Goal: Task Accomplishment & Management: Use online tool/utility

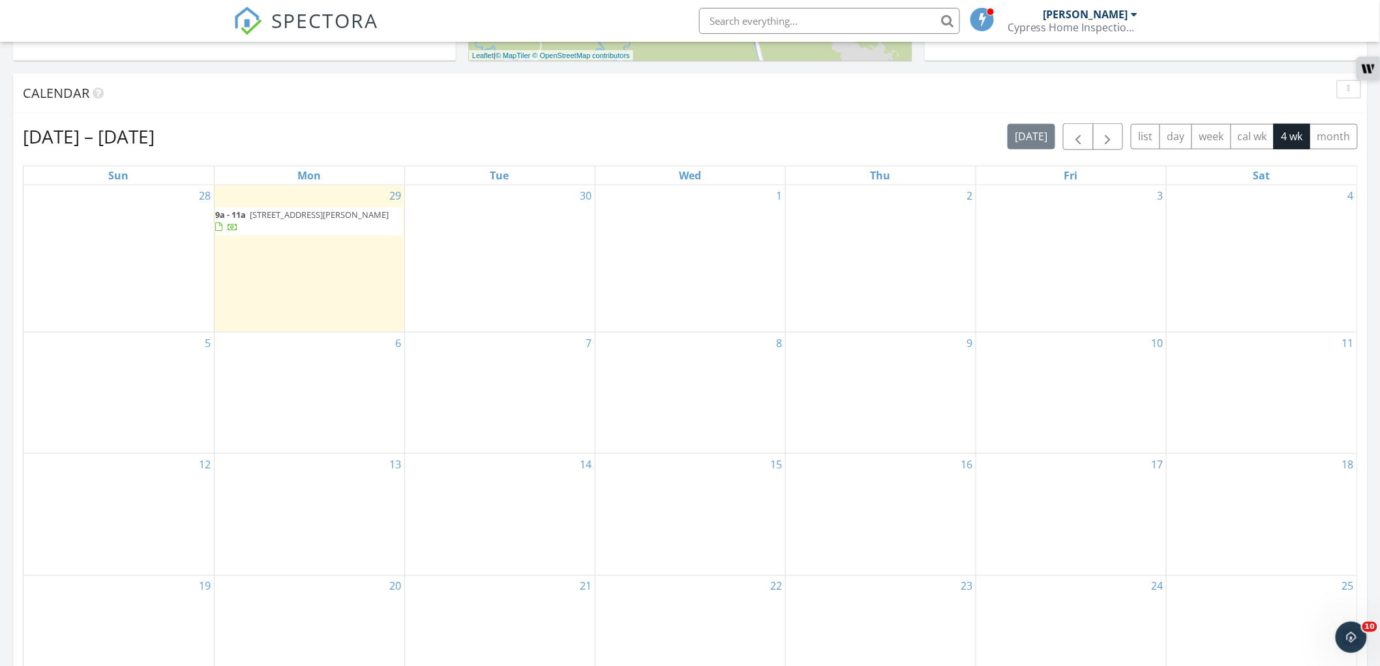
scroll to position [507, 0]
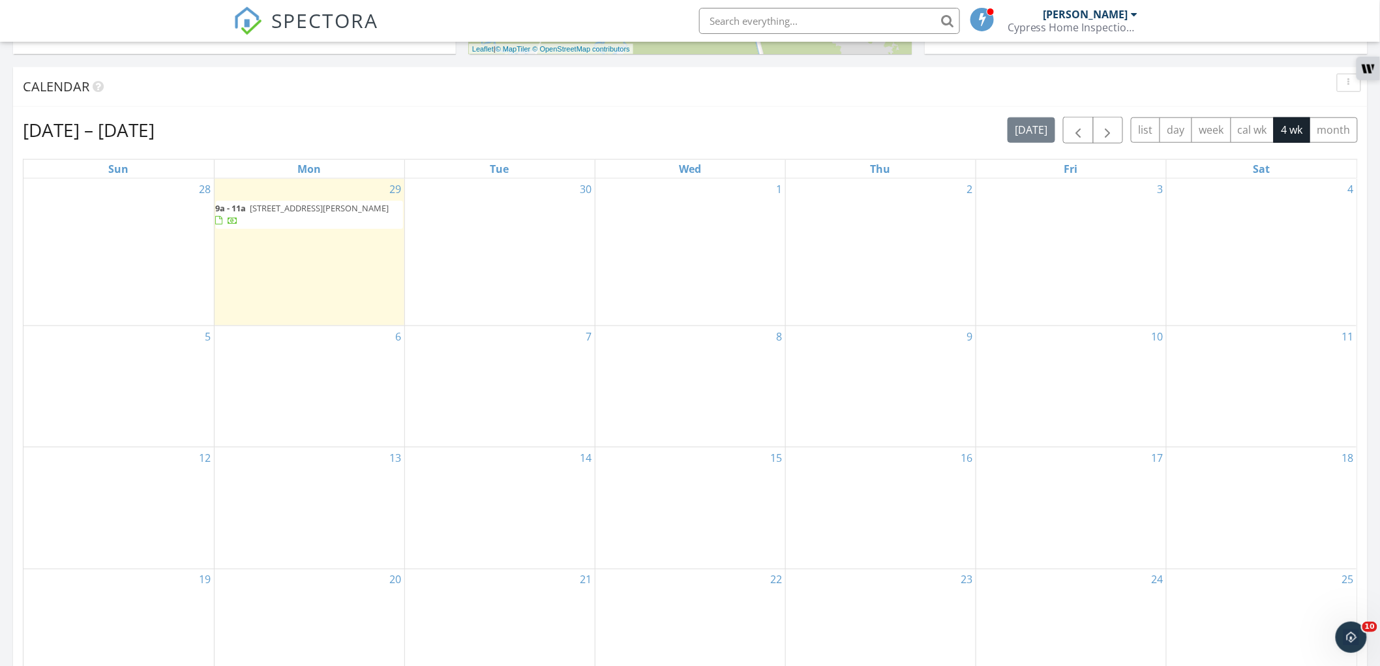
click at [499, 247] on div "30" at bounding box center [500, 252] width 190 height 147
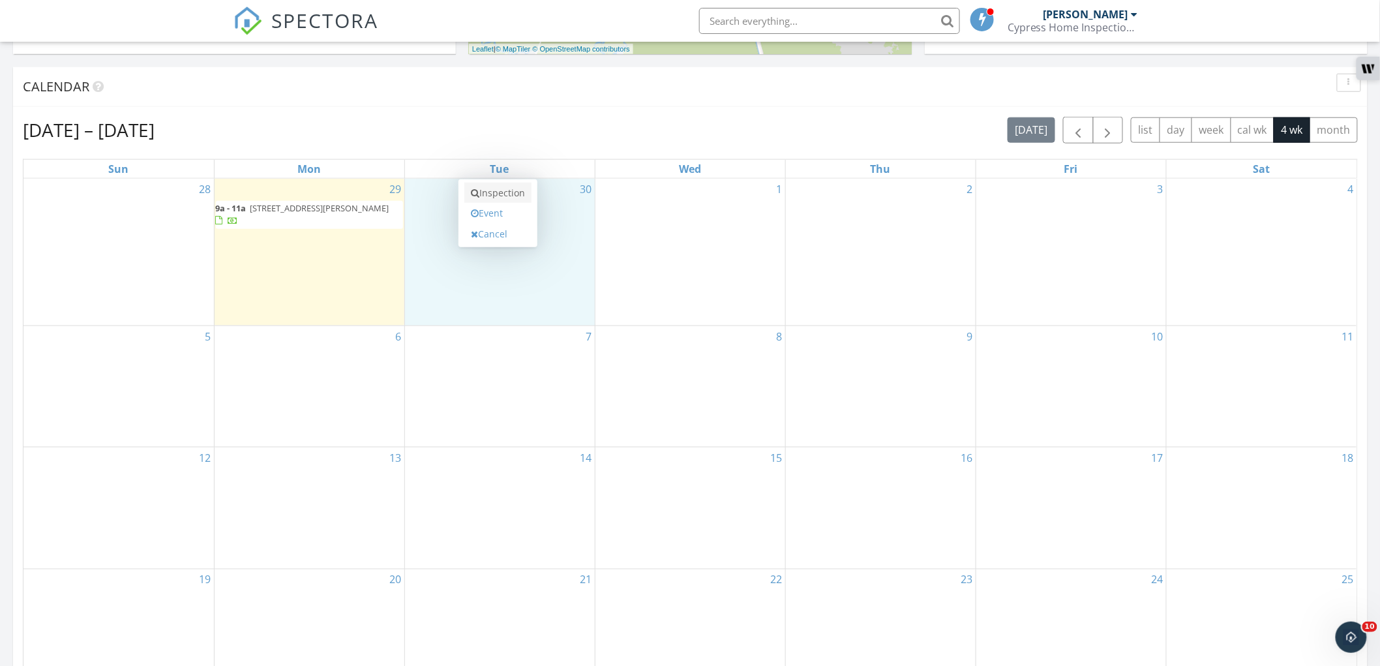
click at [510, 201] on link "Inspection" at bounding box center [497, 193] width 67 height 21
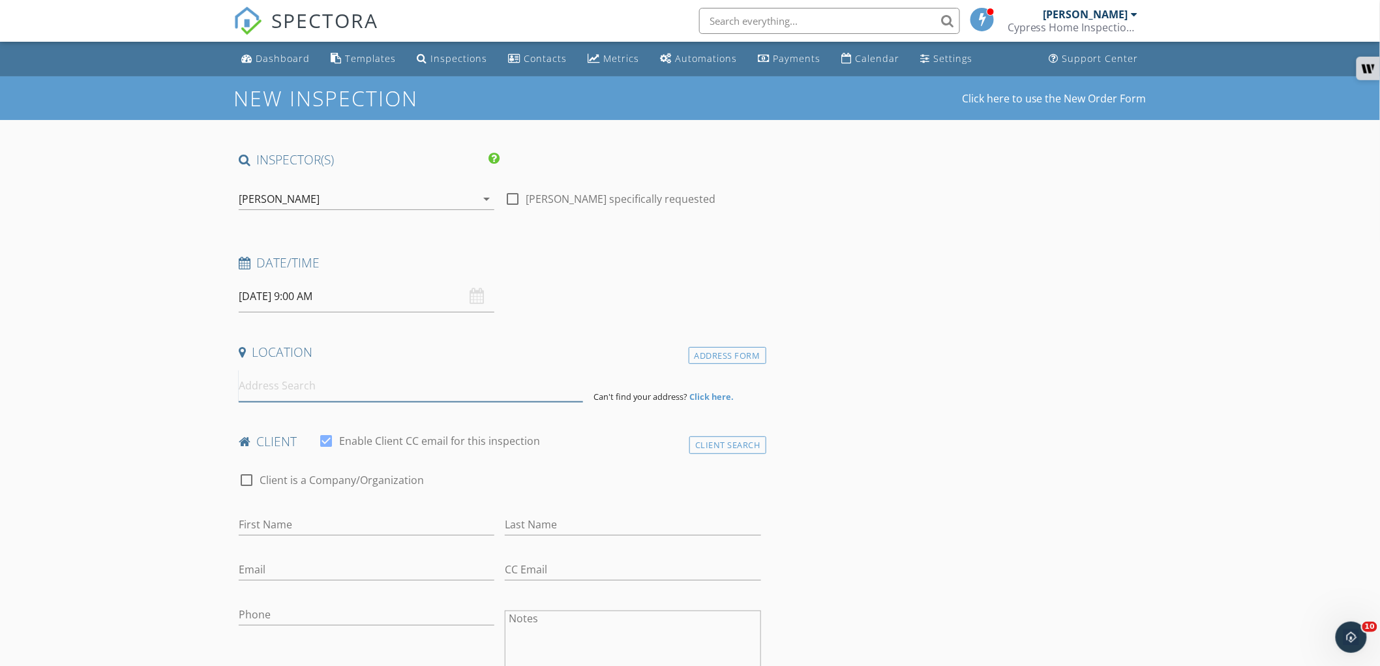
click at [274, 391] on input at bounding box center [411, 386] width 344 height 32
paste input "24135 Snowy Egret Cove, Springfield, LA 70462, USA"
type input "24135 Snowy Egret Cove, Springfield, LA 70462, USA"
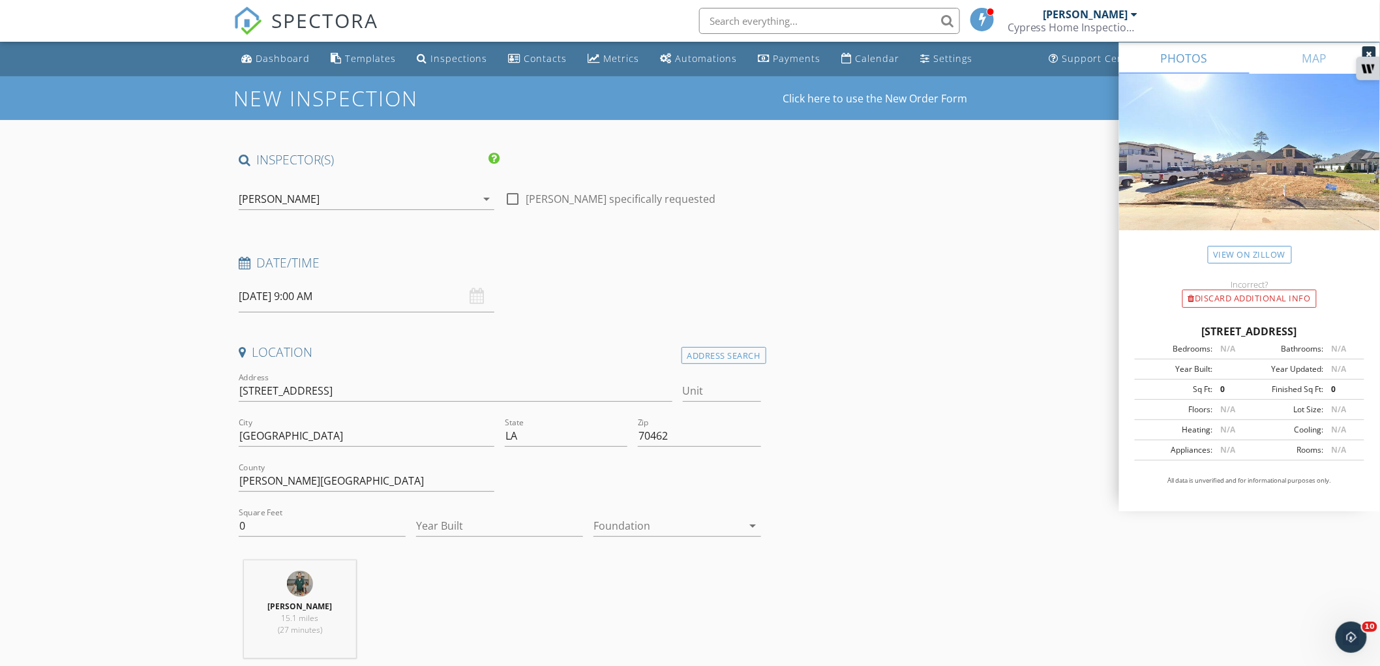
scroll to position [72, 0]
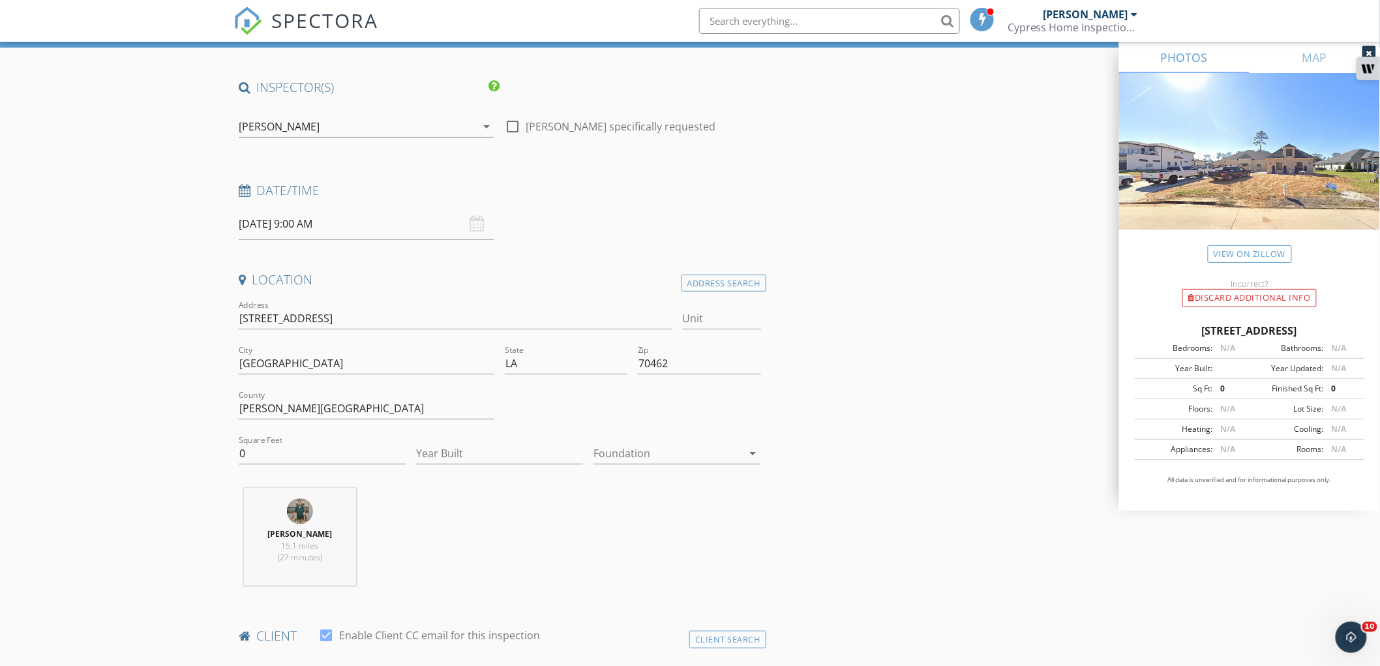
click at [281, 467] on div "Square Feet 0" at bounding box center [322, 460] width 167 height 35
click at [284, 453] on input "0" at bounding box center [322, 454] width 167 height 22
type input "4100"
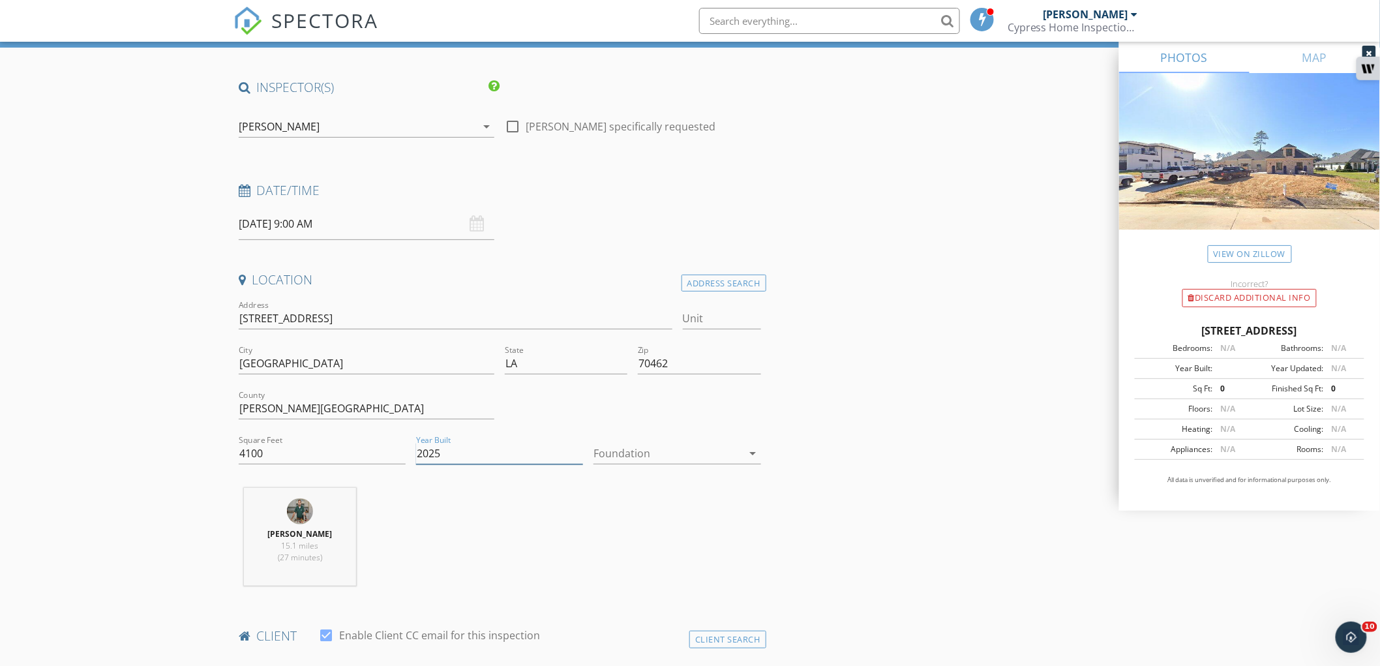
type input "2025"
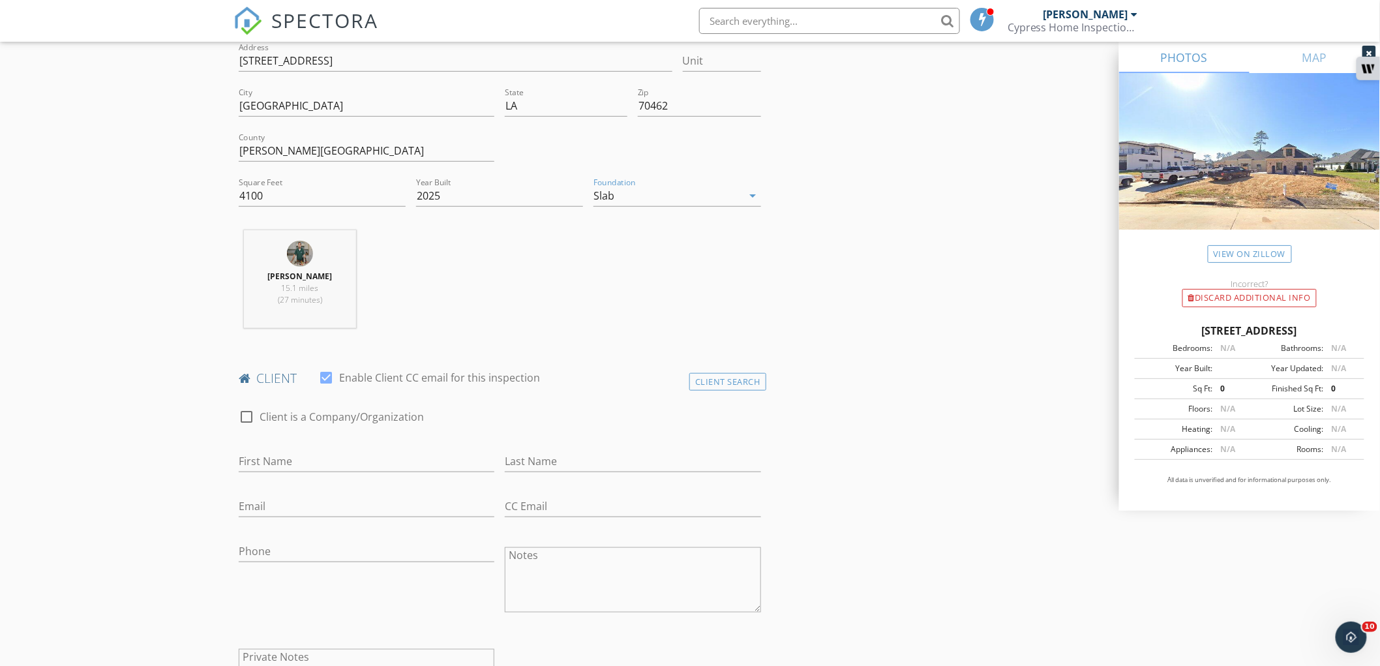
scroll to position [362, 0]
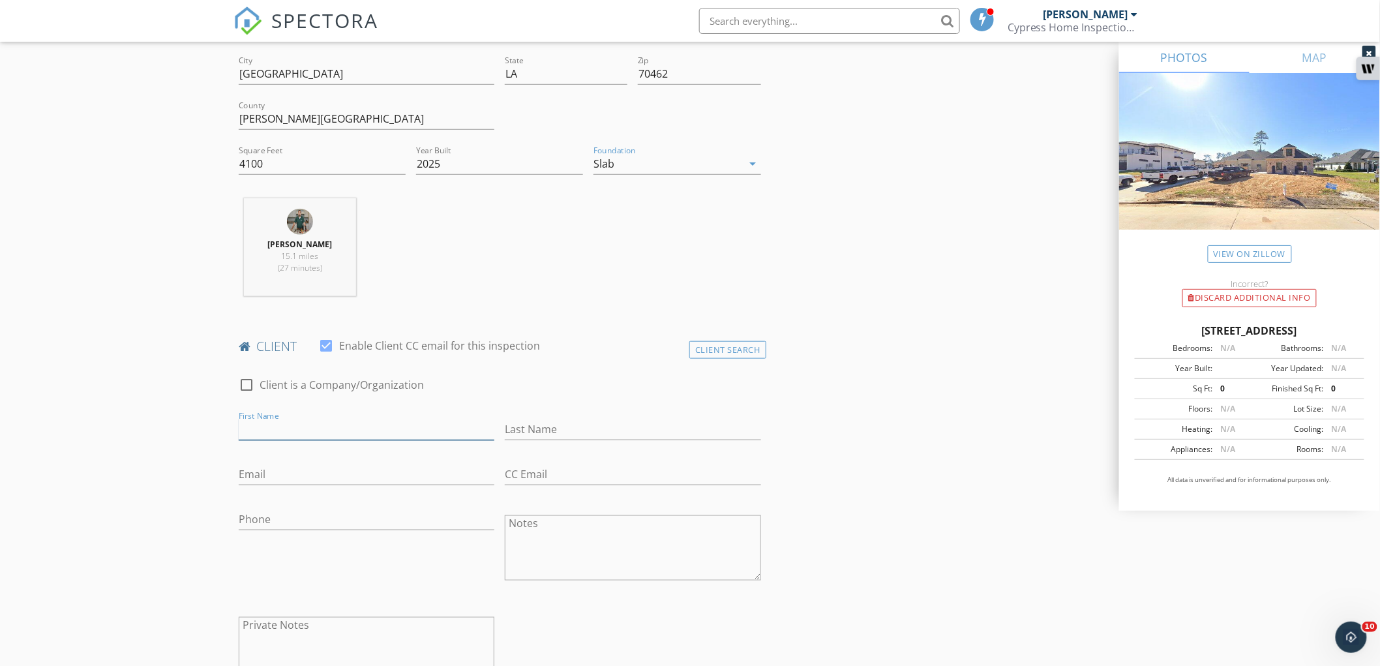
click at [318, 435] on input "First Name" at bounding box center [367, 430] width 256 height 22
paste input "Jerame Solito 504-579-9832 Jsolito2022@gmail.com"
drag, startPoint x: 375, startPoint y: 426, endPoint x: 545, endPoint y: 437, distance: 170.6
click at [545, 437] on div "check_box_outline_blank Client is a Company/Organization First Name Jerame Soli…" at bounding box center [500, 533] width 533 height 338
type input "Jerame Solito 504-579-9832"
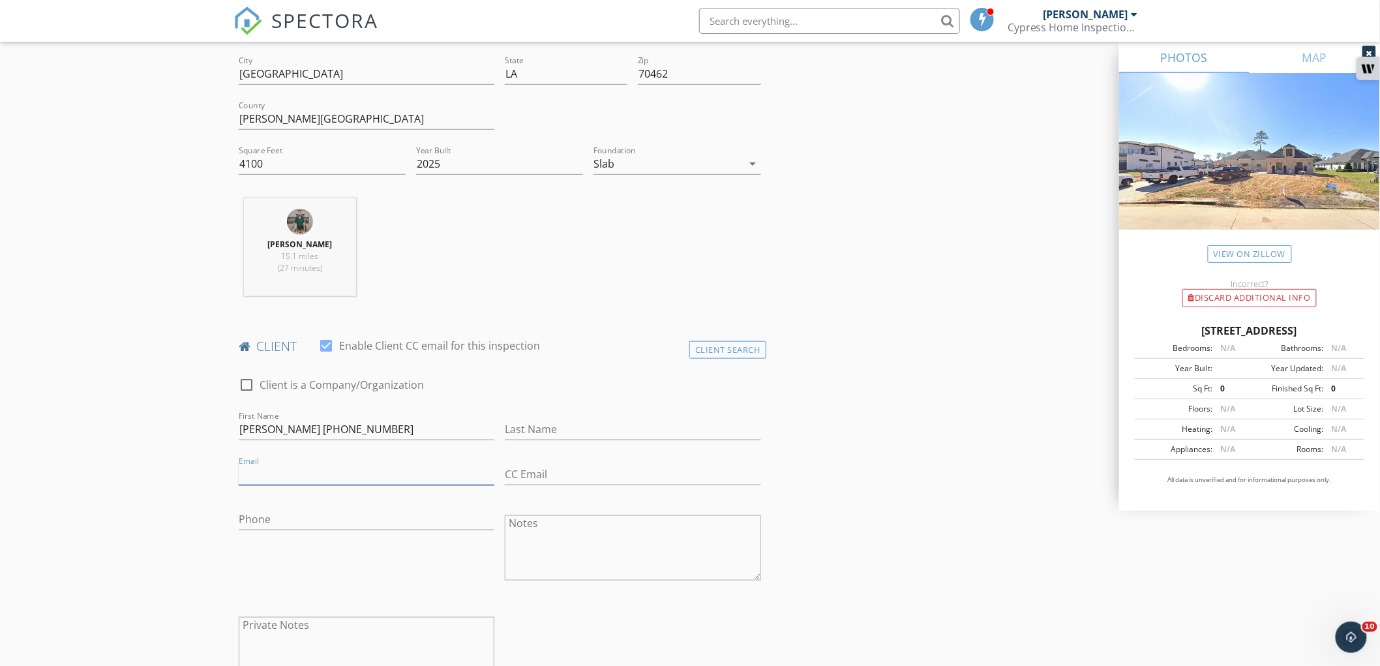
click at [365, 472] on input "Email" at bounding box center [367, 475] width 256 height 22
paste input "Jsolito2022@gmail.com"
type input "Jsolito2022@gmail.com"
drag, startPoint x: 305, startPoint y: 433, endPoint x: 406, endPoint y: 438, distance: 100.6
click at [406, 438] on input "Jerame Solito 504-579-9832" at bounding box center [367, 430] width 256 height 22
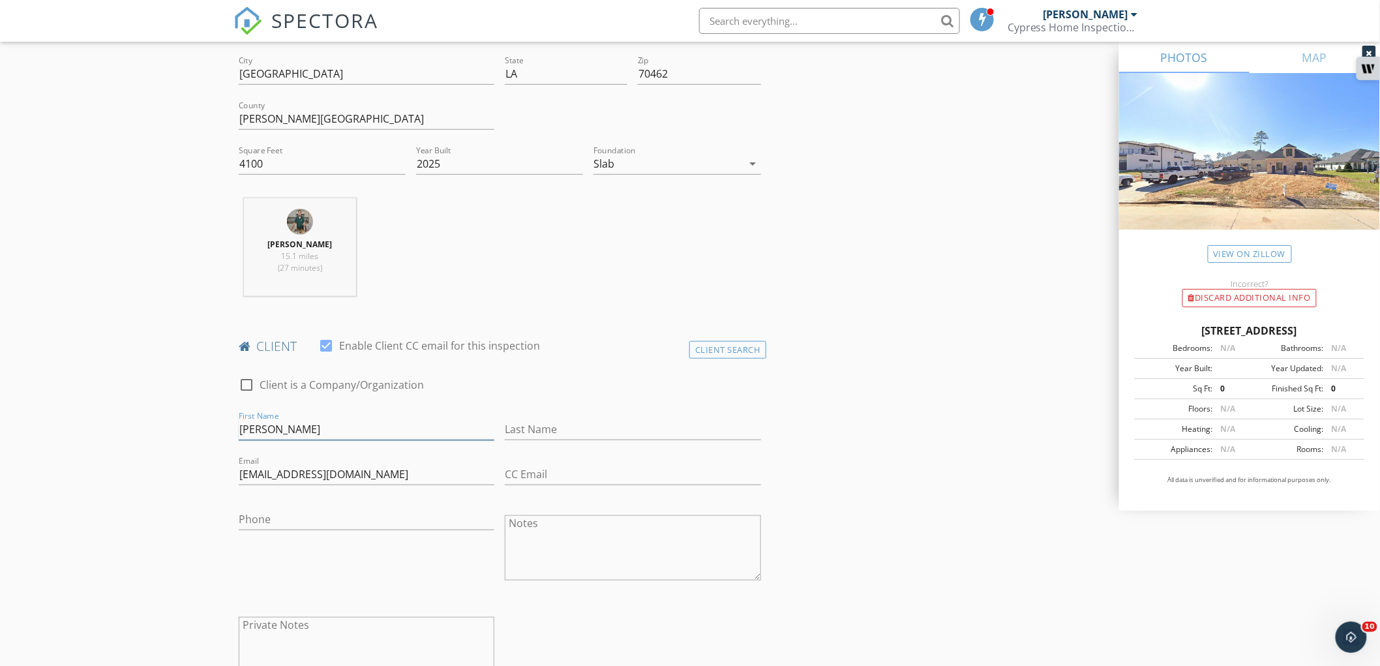
type input "Jerame Solito"
click at [303, 510] on input "Phone" at bounding box center [367, 520] width 256 height 22
paste input "504-579-9832"
type input "504-579-9832"
click at [292, 432] on input "Jerame Solito" at bounding box center [367, 430] width 256 height 22
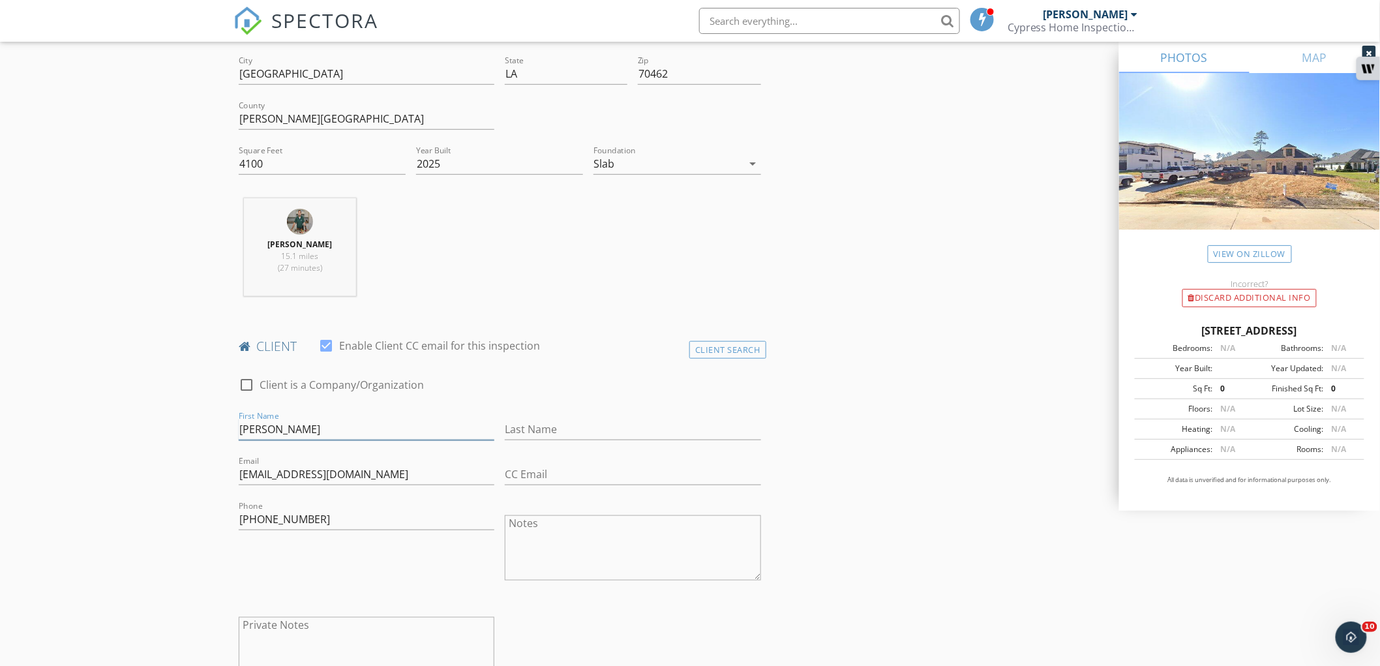
click at [292, 432] on input "Jerame Solito" at bounding box center [367, 430] width 256 height 22
type input "Jerame"
click at [621, 423] on input "Last Name" at bounding box center [633, 430] width 256 height 22
paste input "Solito"
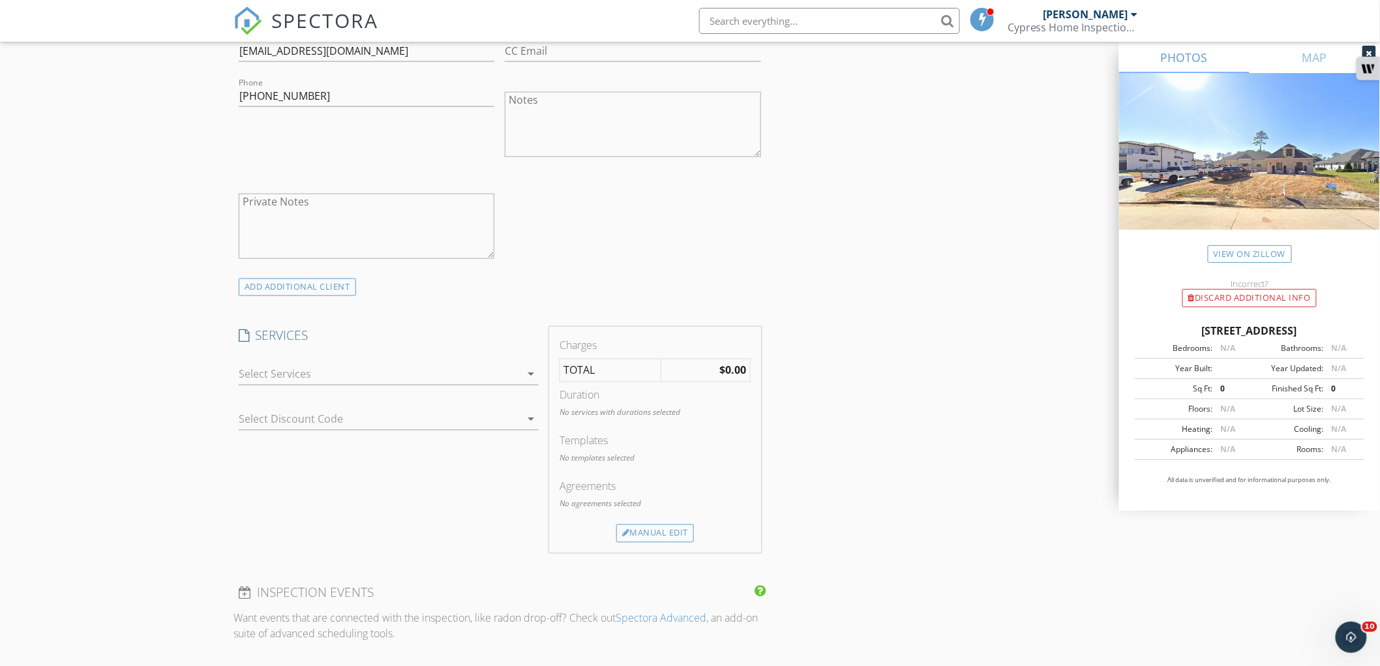
scroll to position [797, 0]
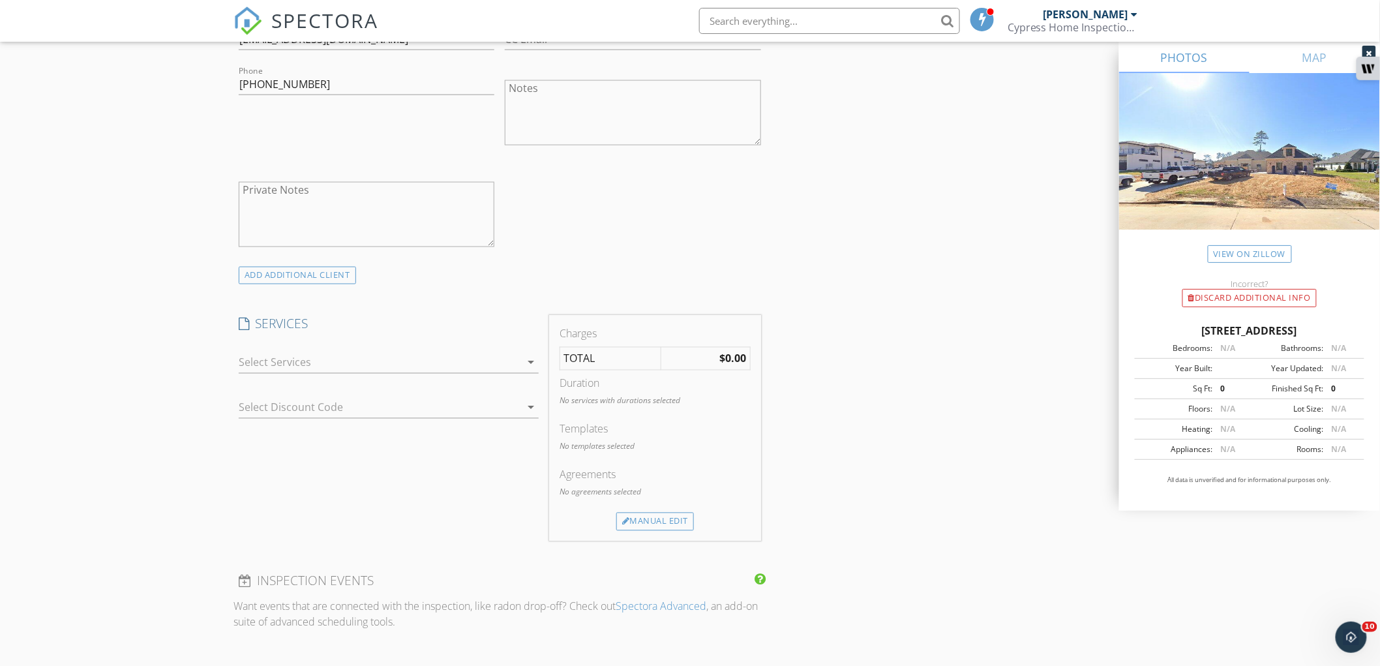
type input "Solito"
click at [331, 361] on div at bounding box center [380, 362] width 282 height 21
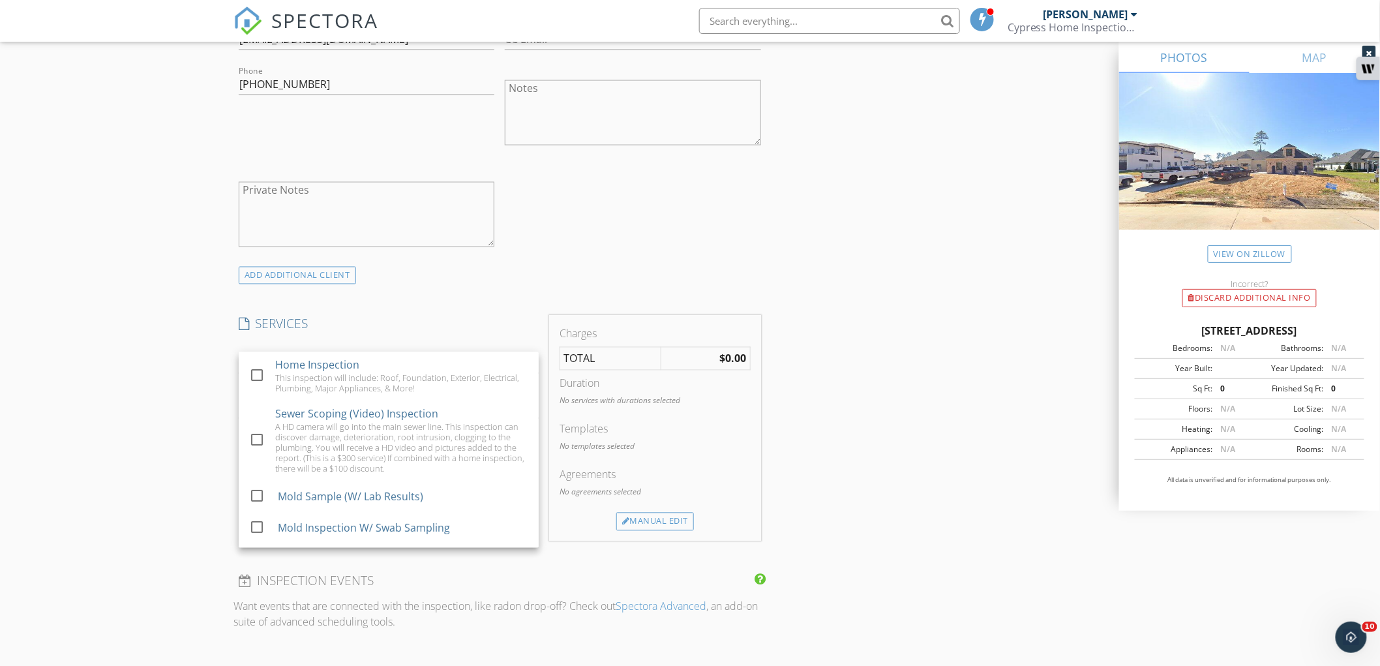
click at [331, 361] on div "Home Inspection" at bounding box center [317, 366] width 84 height 16
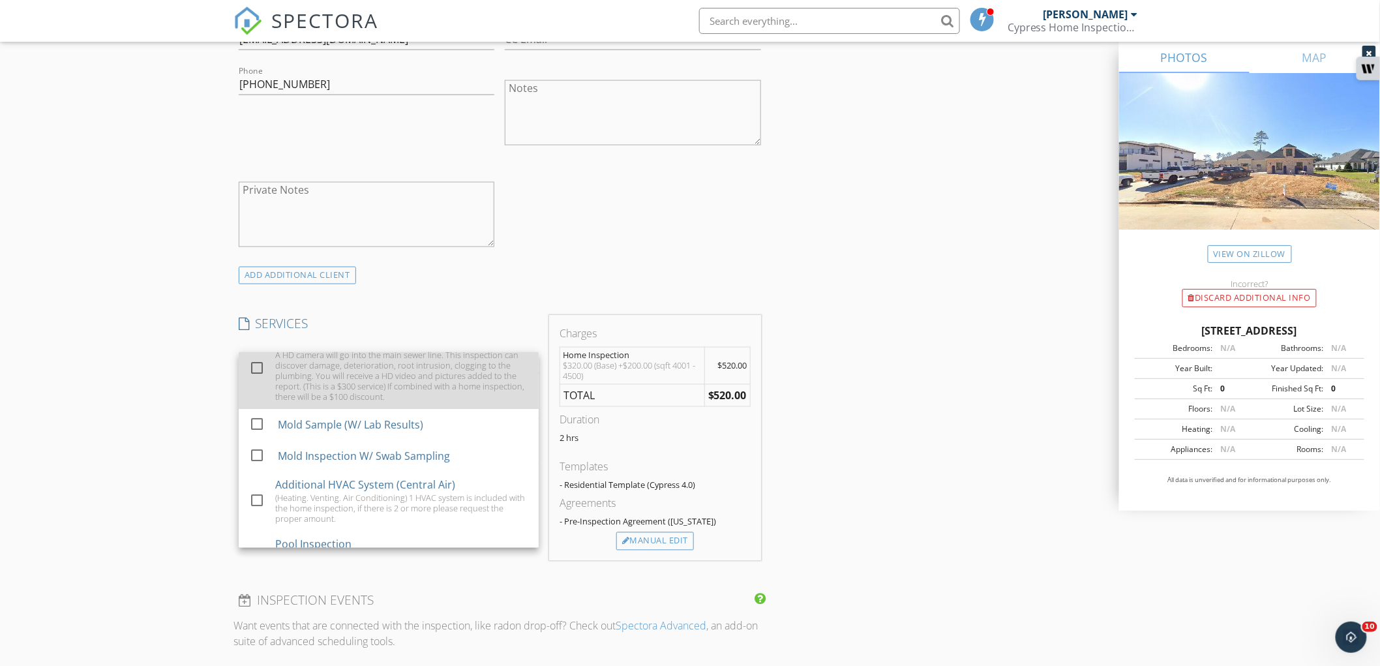
scroll to position [72, 0]
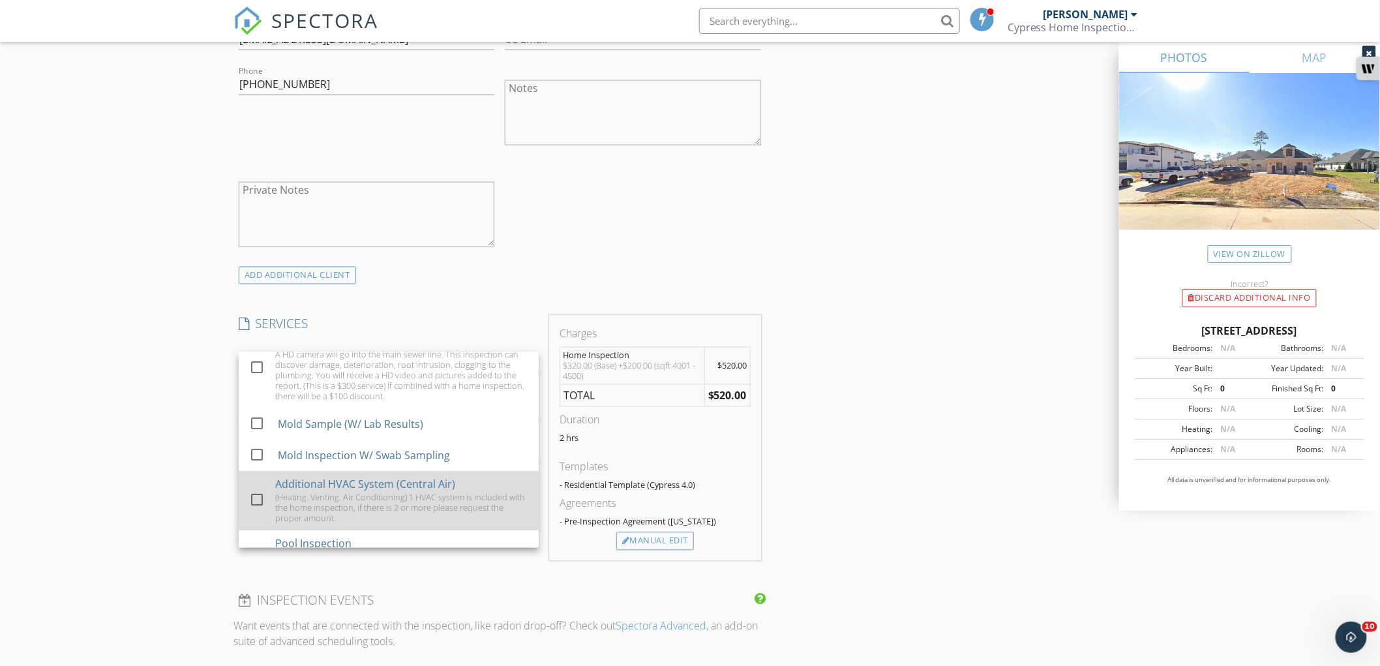
click at [287, 485] on div "Additional HVAC System (Central Air)" at bounding box center [365, 485] width 180 height 16
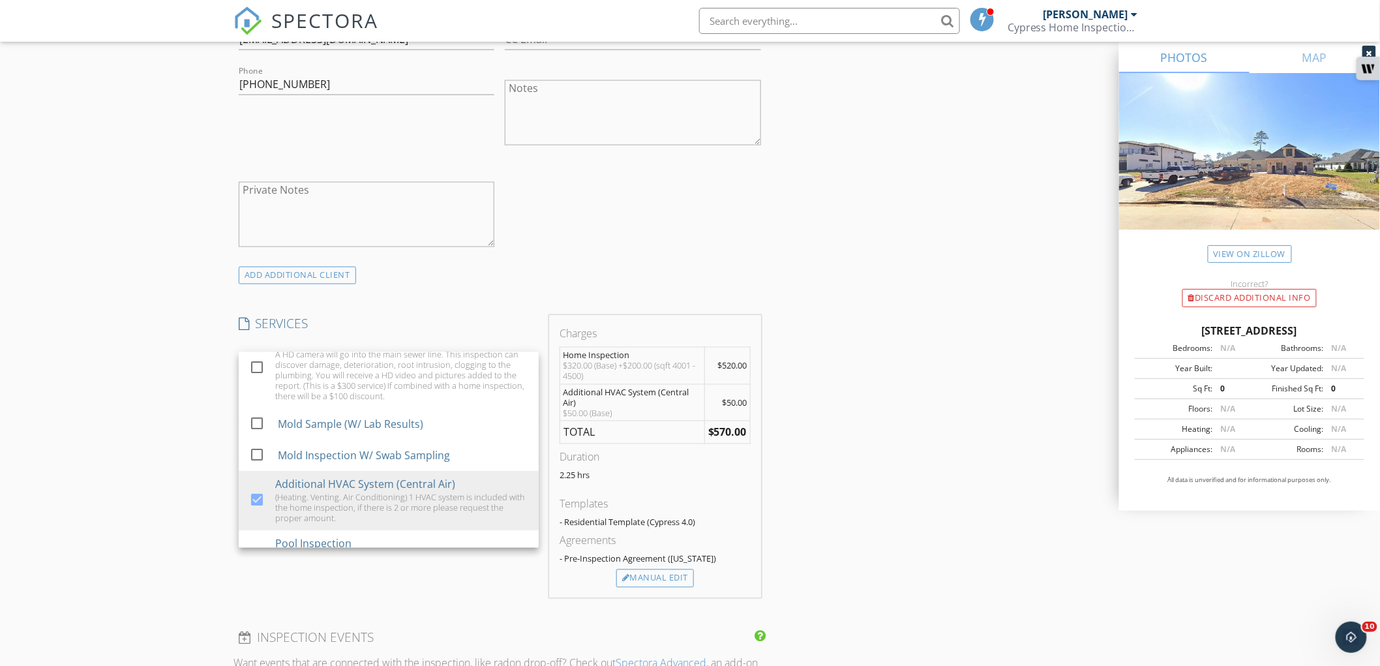
click at [144, 510] on div "New Inspection Click here to use the New Order Form INSPECTOR(S) check_box Clay…" at bounding box center [690, 497] width 1380 height 2437
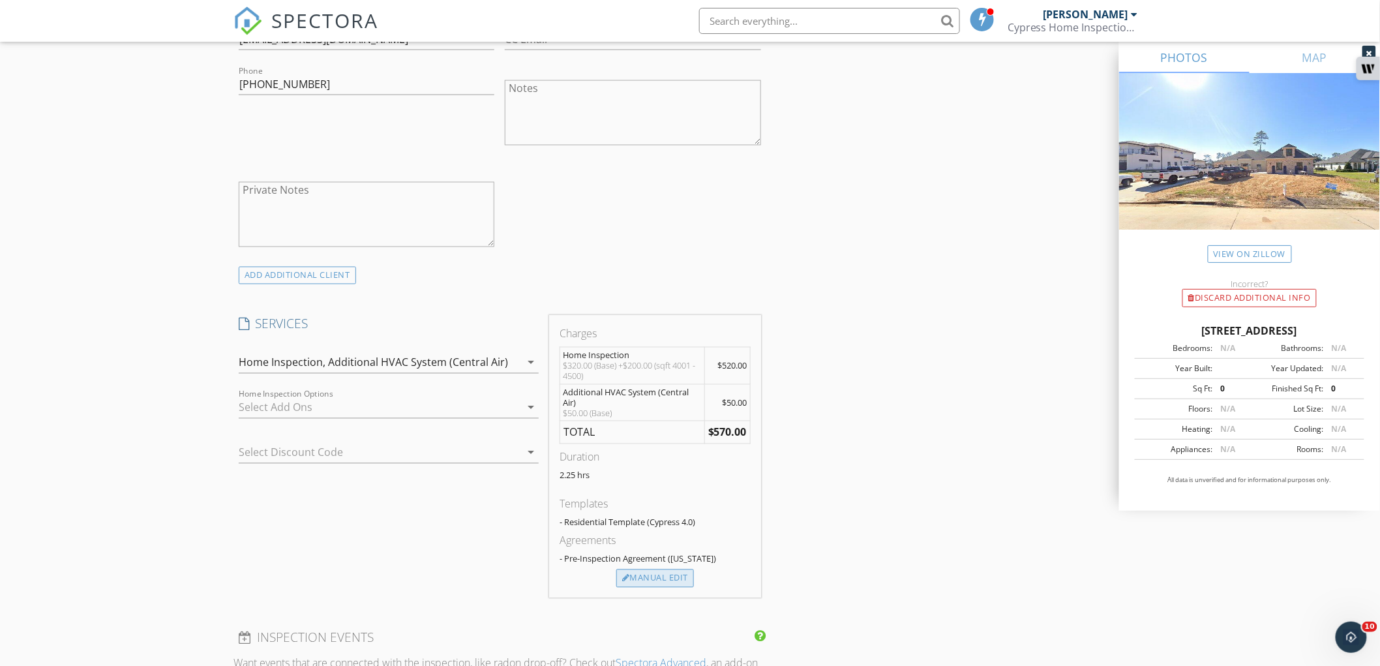
click at [648, 581] on div "Manual Edit" at bounding box center [656, 579] width 78 height 18
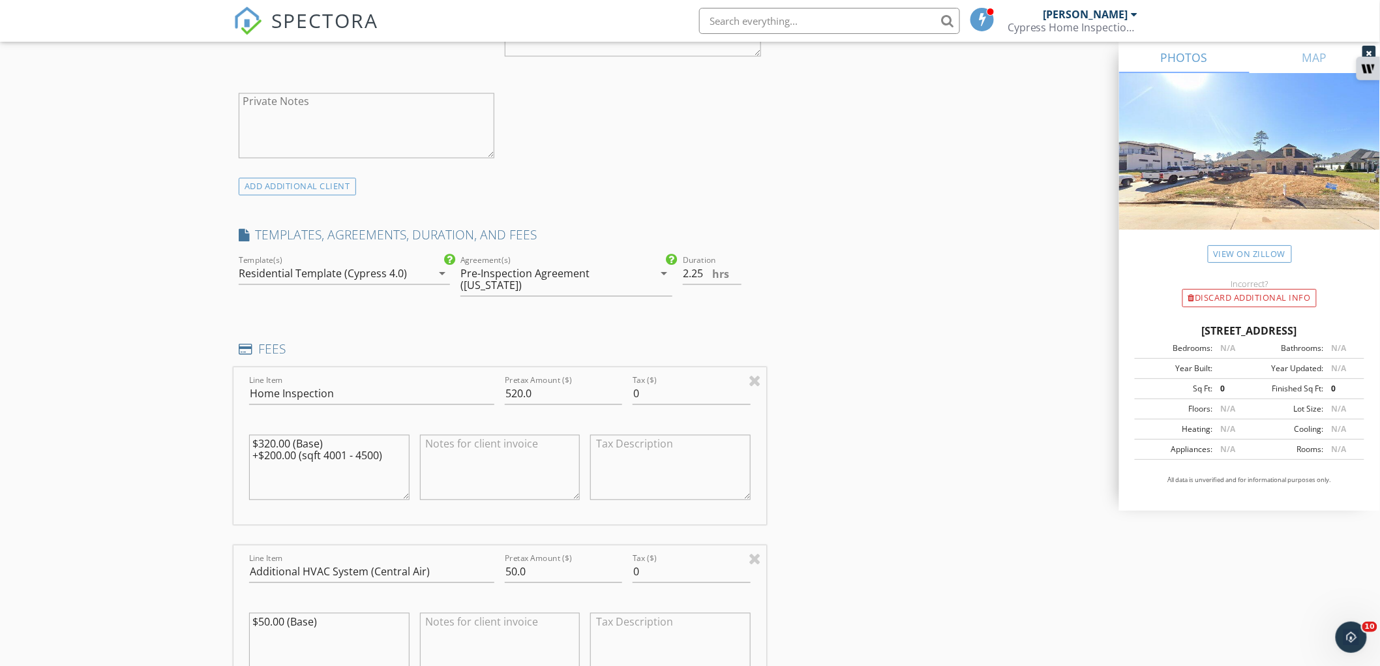
scroll to position [942, 0]
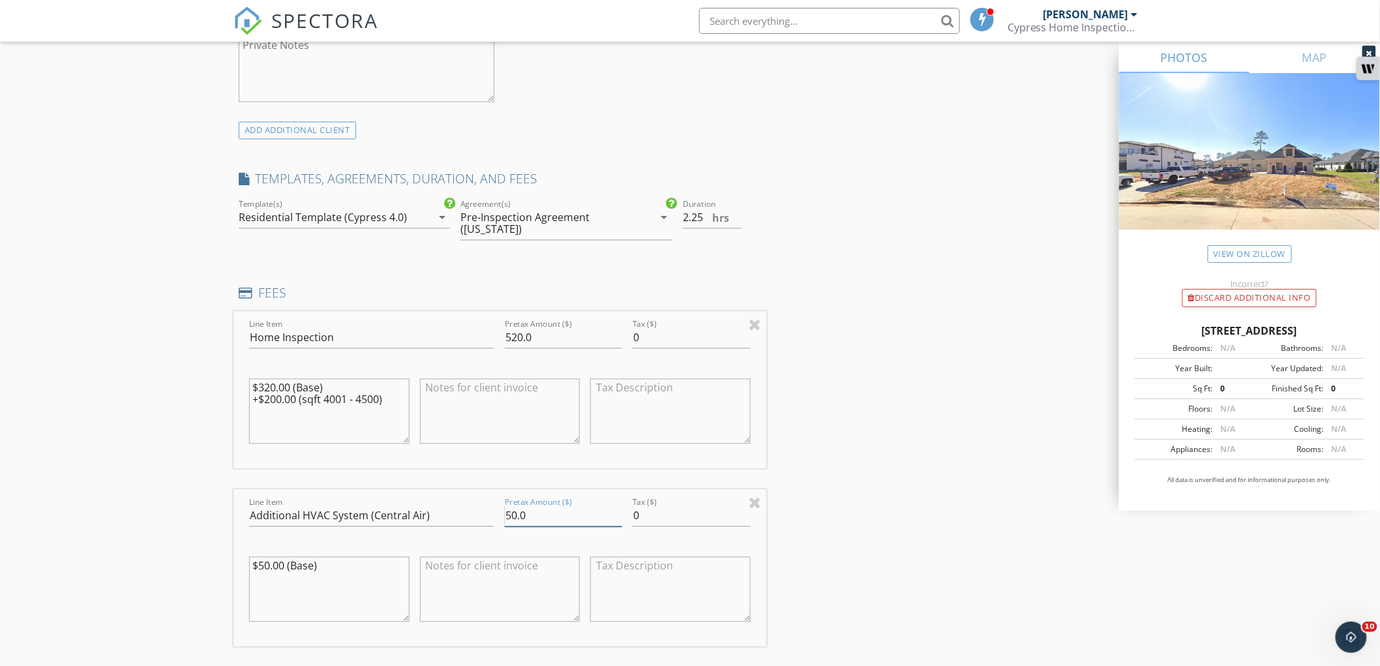
drag, startPoint x: 511, startPoint y: 513, endPoint x: 493, endPoint y: 516, distance: 17.9
click at [493, 516] on div "Line Item Additional HVAC System (Central Air) Pretax Amount ($) 50.0 Tax ($) 0…" at bounding box center [500, 568] width 533 height 157
type input "100.0"
click at [300, 518] on input "Additional HVAC System (Central Air)" at bounding box center [371, 517] width 245 height 22
click at [375, 517] on input "Additional 2 HVAC System (Central Air)" at bounding box center [371, 517] width 245 height 22
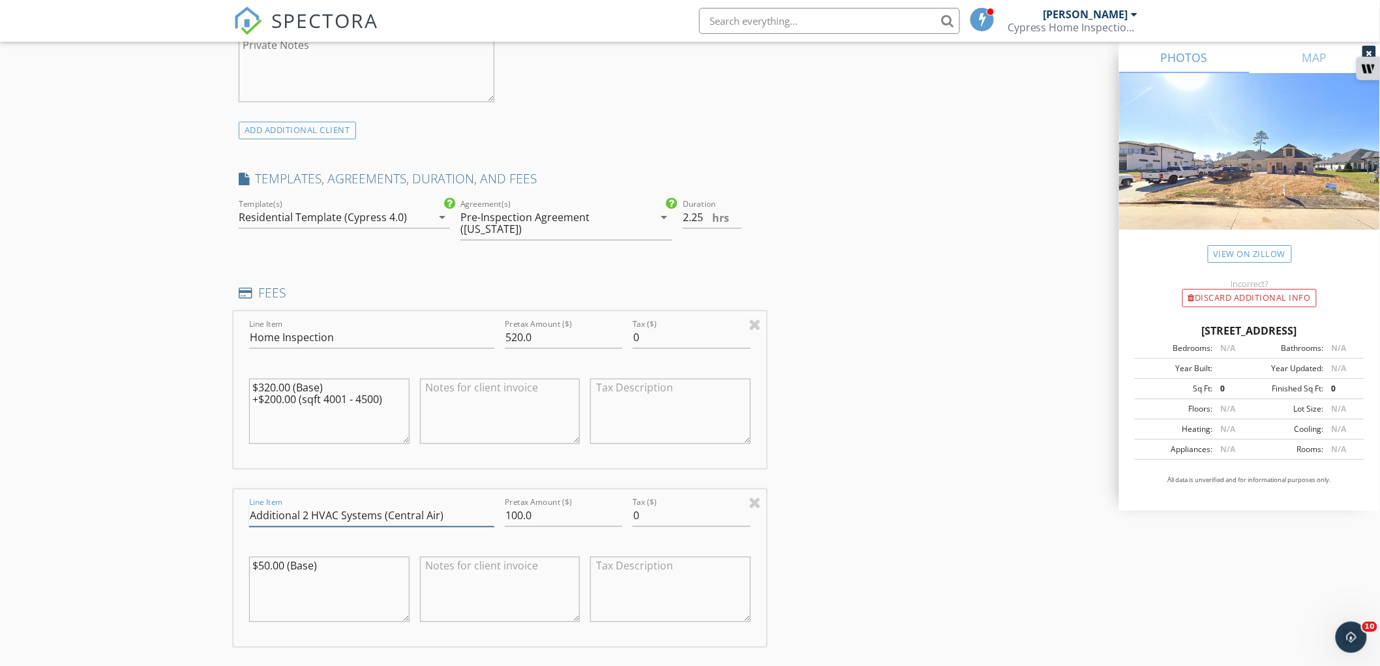
click at [470, 519] on input "Additional 2 HVAC Systems (Central Air)" at bounding box center [371, 517] width 245 height 22
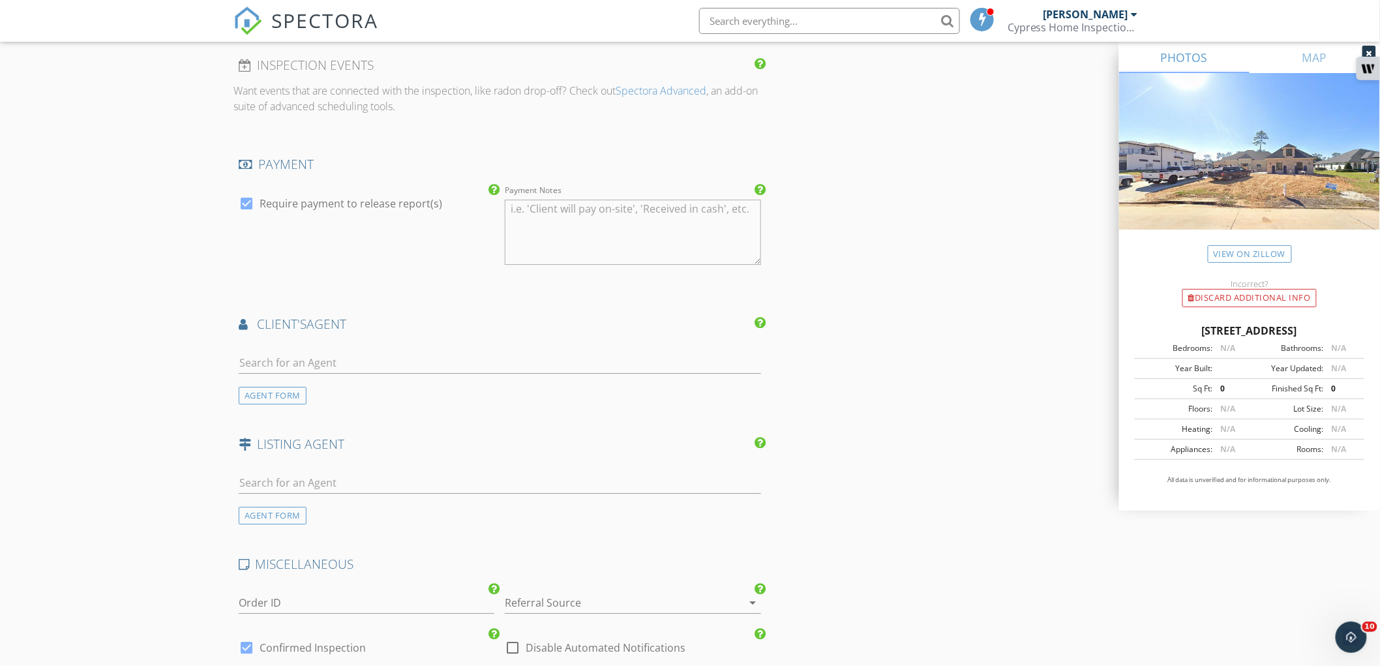
scroll to position [1667, 0]
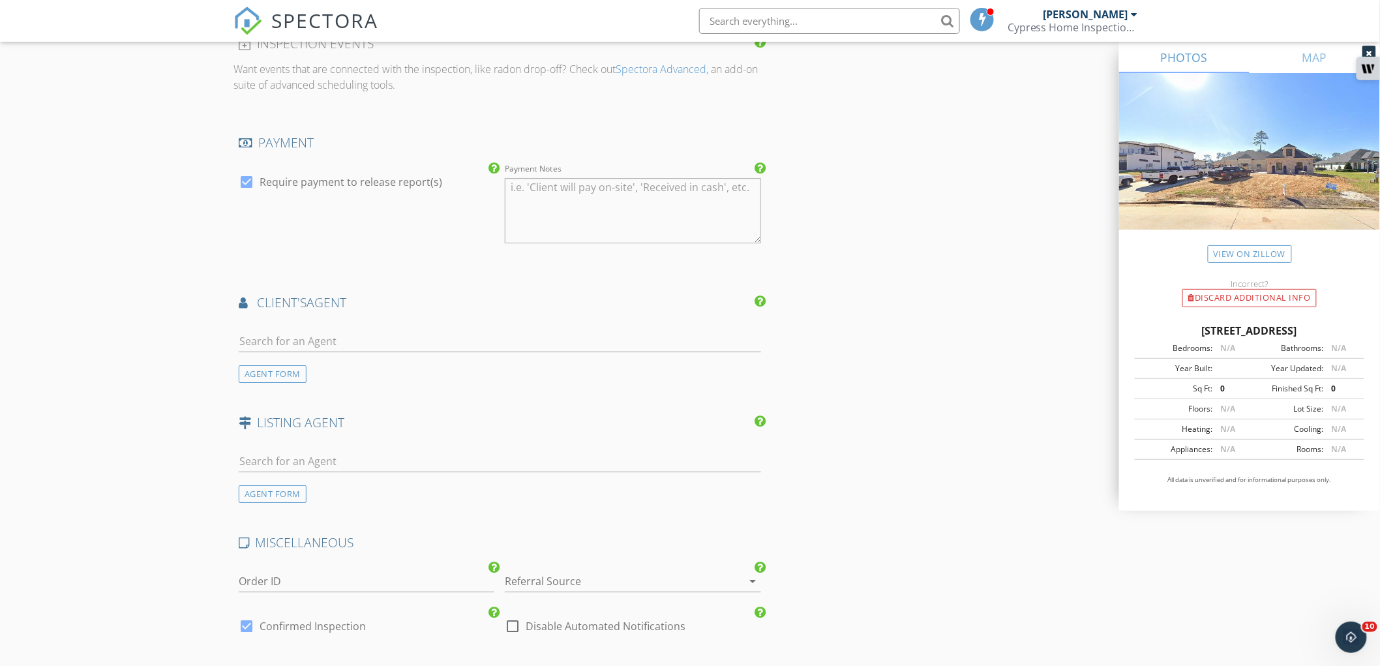
type input "Additional 2 HVAC Systems (Central Air) 3 Total*"
click at [313, 342] on input "text" at bounding box center [500, 342] width 523 height 22
type input "ama"
click at [316, 367] on div "Amanda McDaniel" at bounding box center [316, 365] width 81 height 16
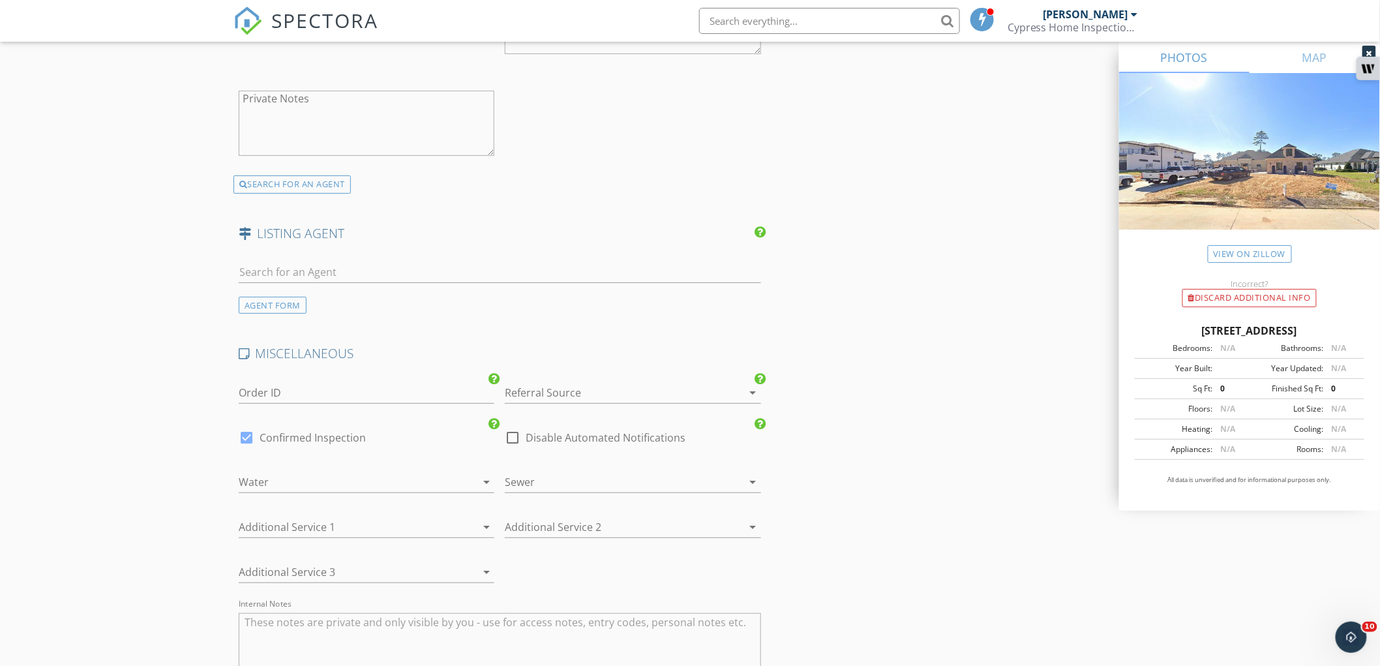
scroll to position [2174, 0]
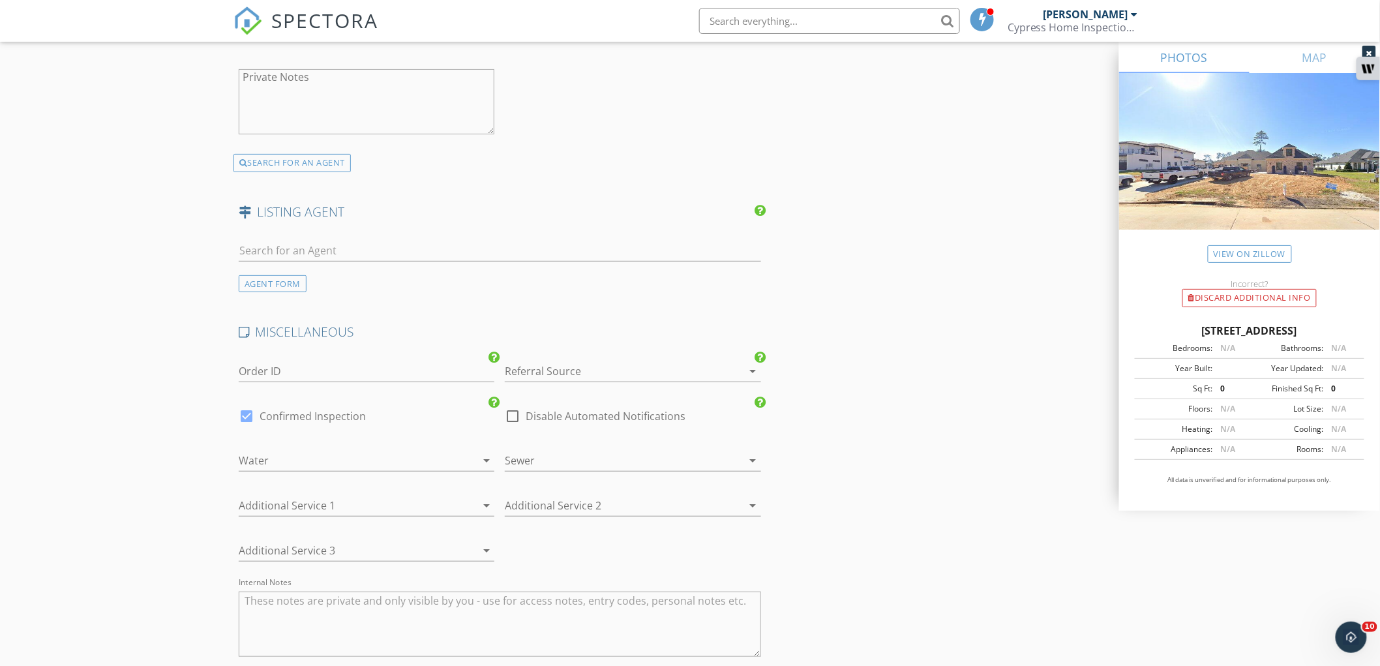
click at [252, 468] on div at bounding box center [348, 460] width 219 height 21
click at [252, 468] on div "Public" at bounding box center [366, 467] width 235 height 16
click at [558, 461] on div at bounding box center [614, 460] width 219 height 21
click at [560, 464] on div "Public" at bounding box center [633, 467] width 235 height 16
click at [397, 511] on div at bounding box center [348, 505] width 219 height 21
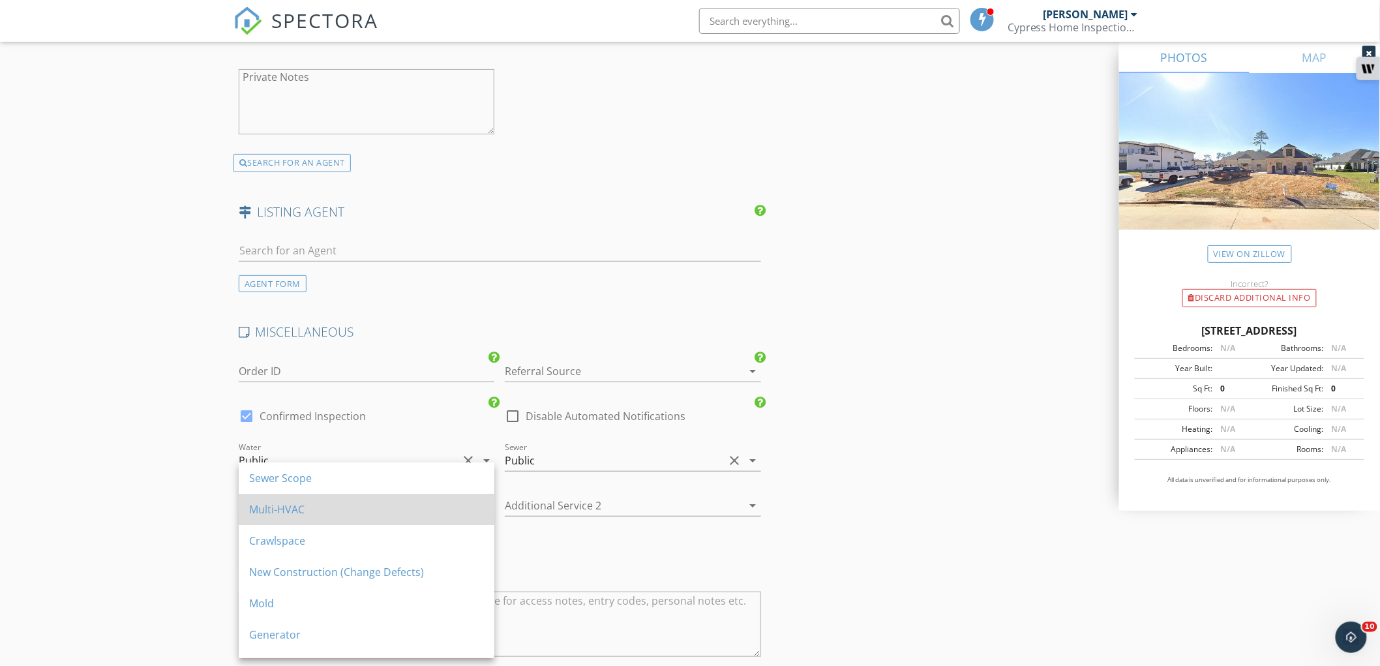
click at [369, 510] on div "Multi-HVAC" at bounding box center [366, 510] width 235 height 16
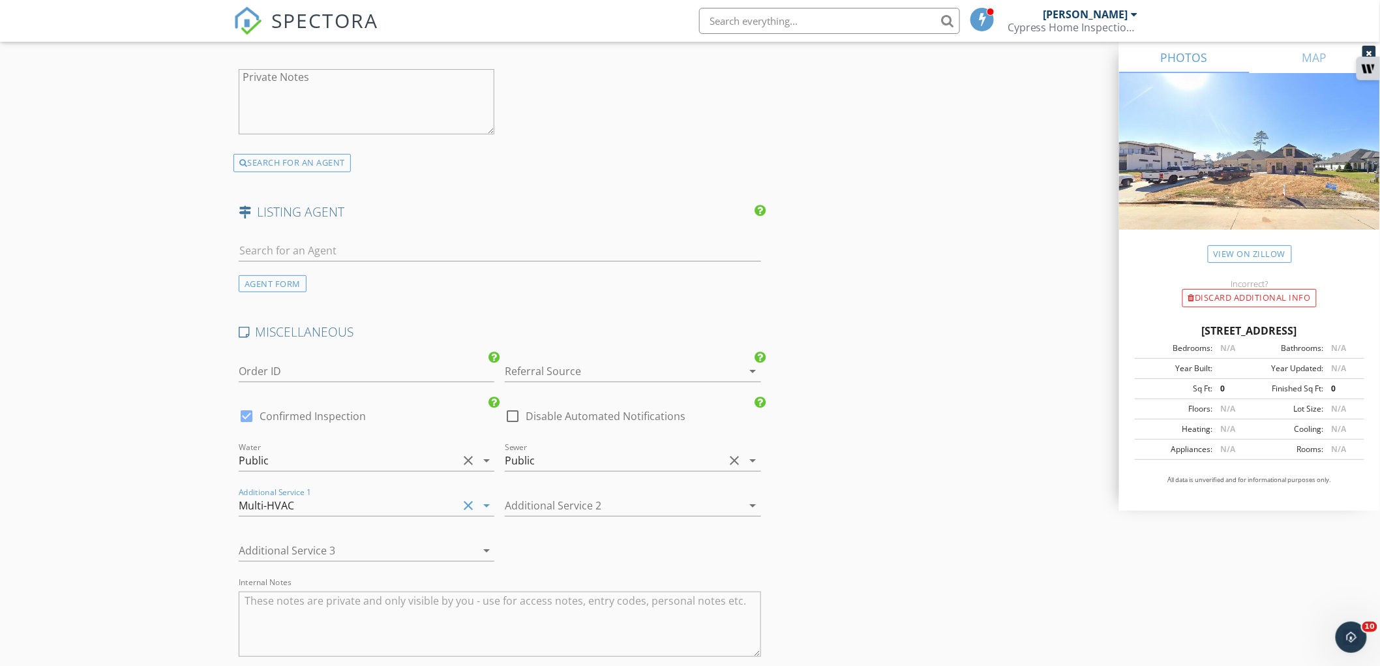
click at [566, 518] on div "Additional Service 2 arrow_drop_down" at bounding box center [633, 512] width 256 height 35
click at [570, 508] on div at bounding box center [614, 505] width 219 height 21
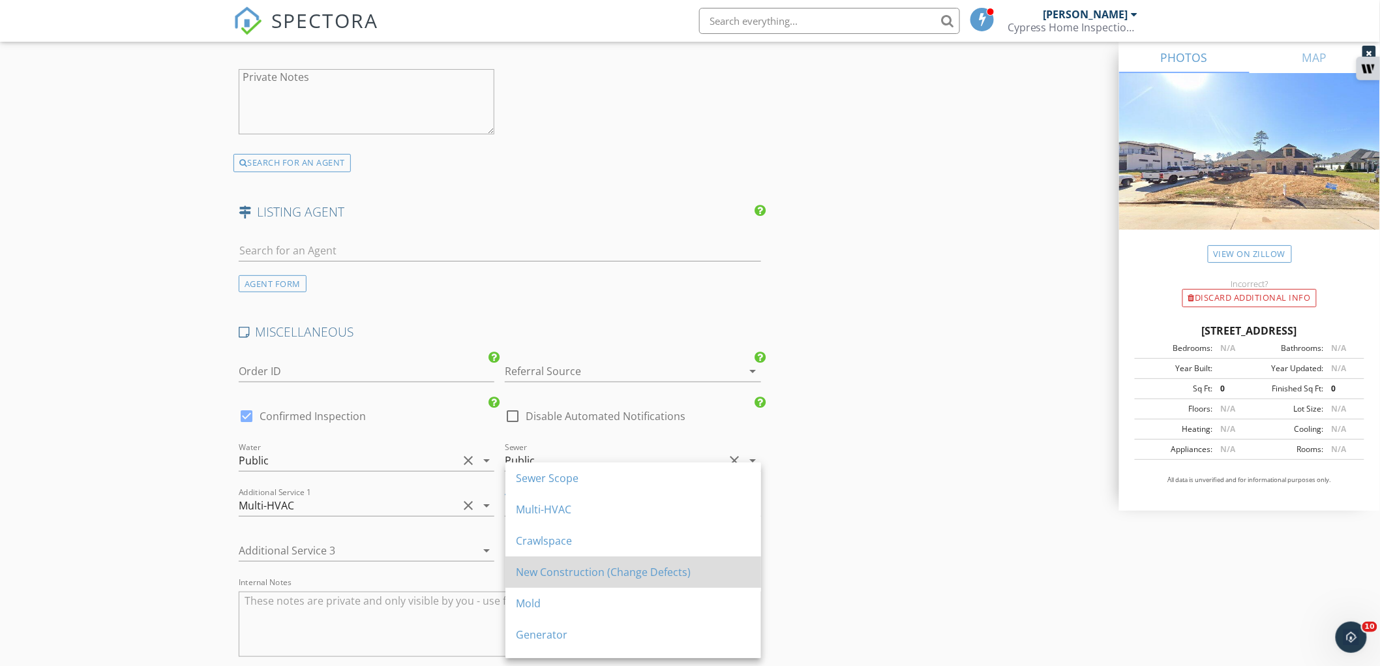
click at [571, 565] on div "New Construction (Change Defects)" at bounding box center [633, 572] width 235 height 16
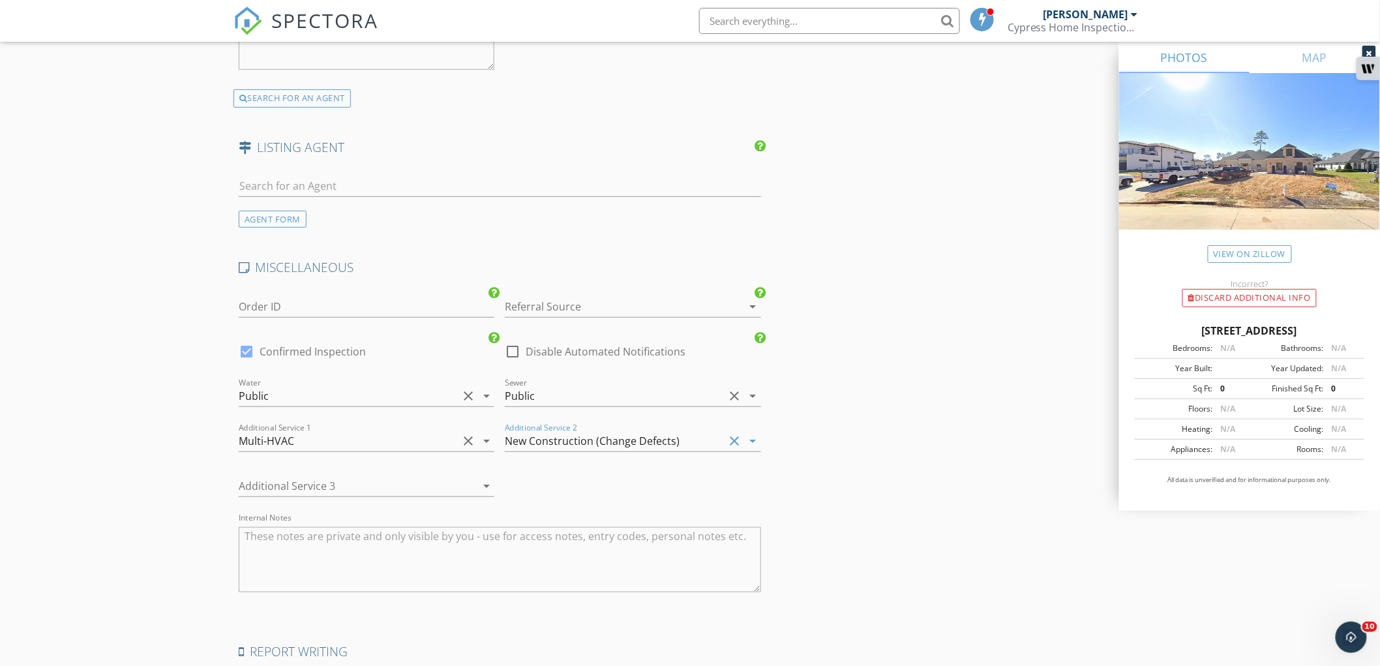
scroll to position [2247, 0]
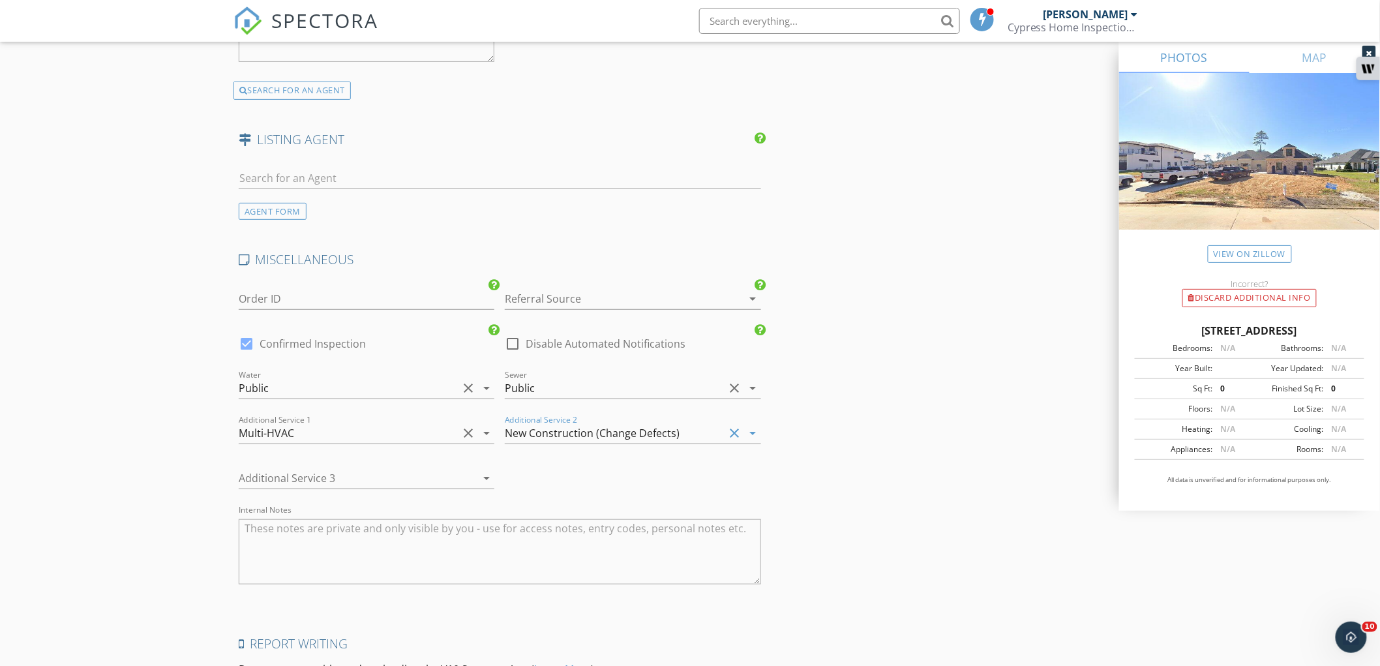
click at [555, 343] on label "Disable Automated Notifications" at bounding box center [606, 343] width 160 height 13
checkbox input "true"
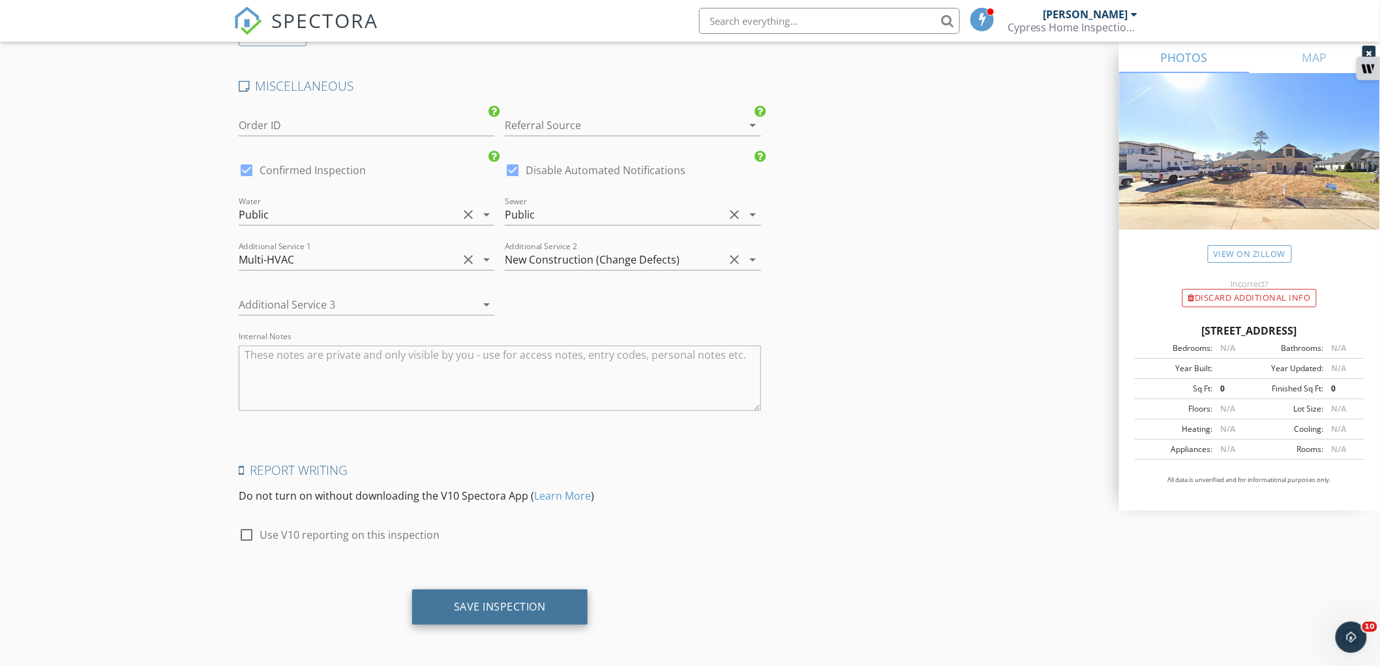
click at [520, 608] on div "Save Inspection" at bounding box center [500, 606] width 92 height 13
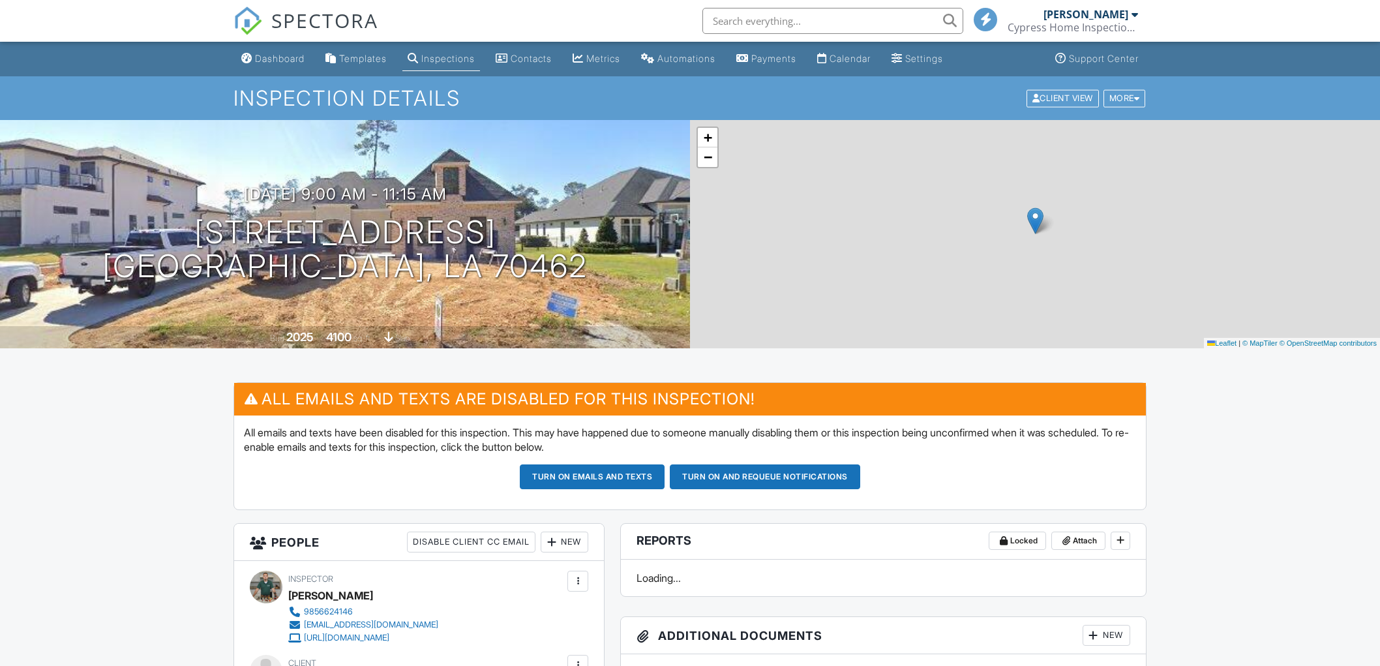
scroll to position [217, 0]
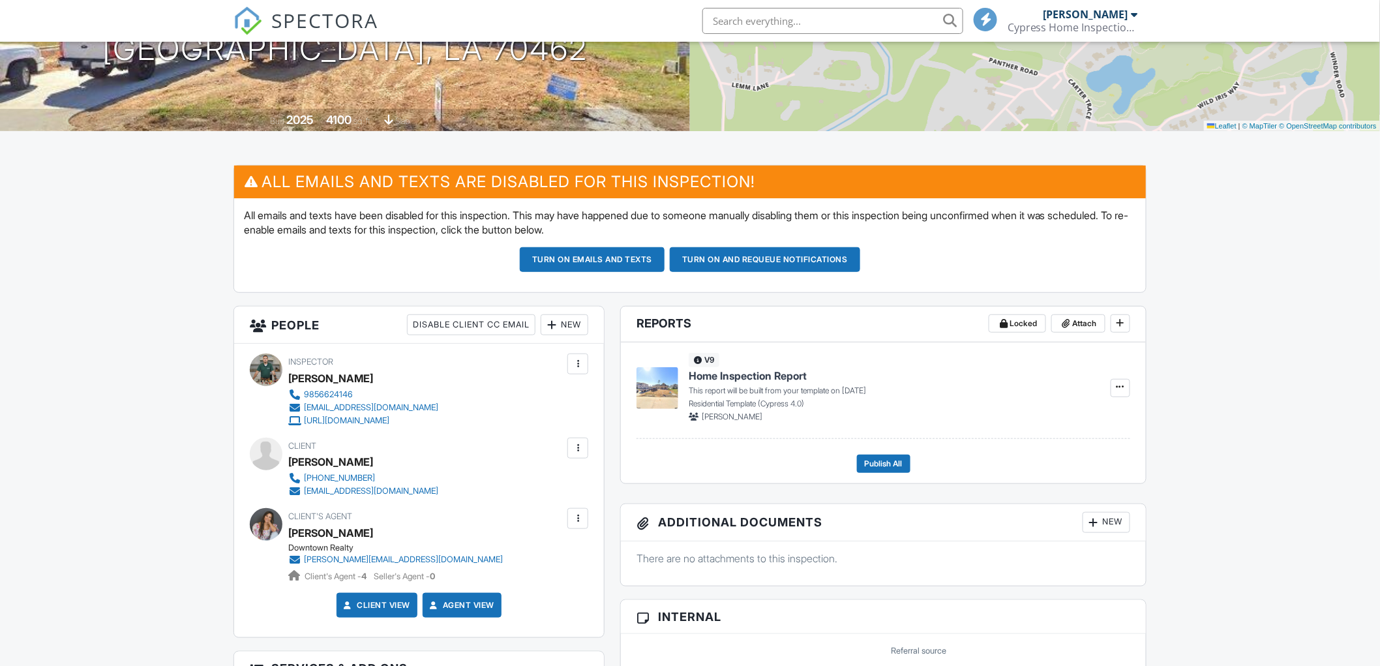
click at [577, 449] on div at bounding box center [577, 448] width 13 height 13
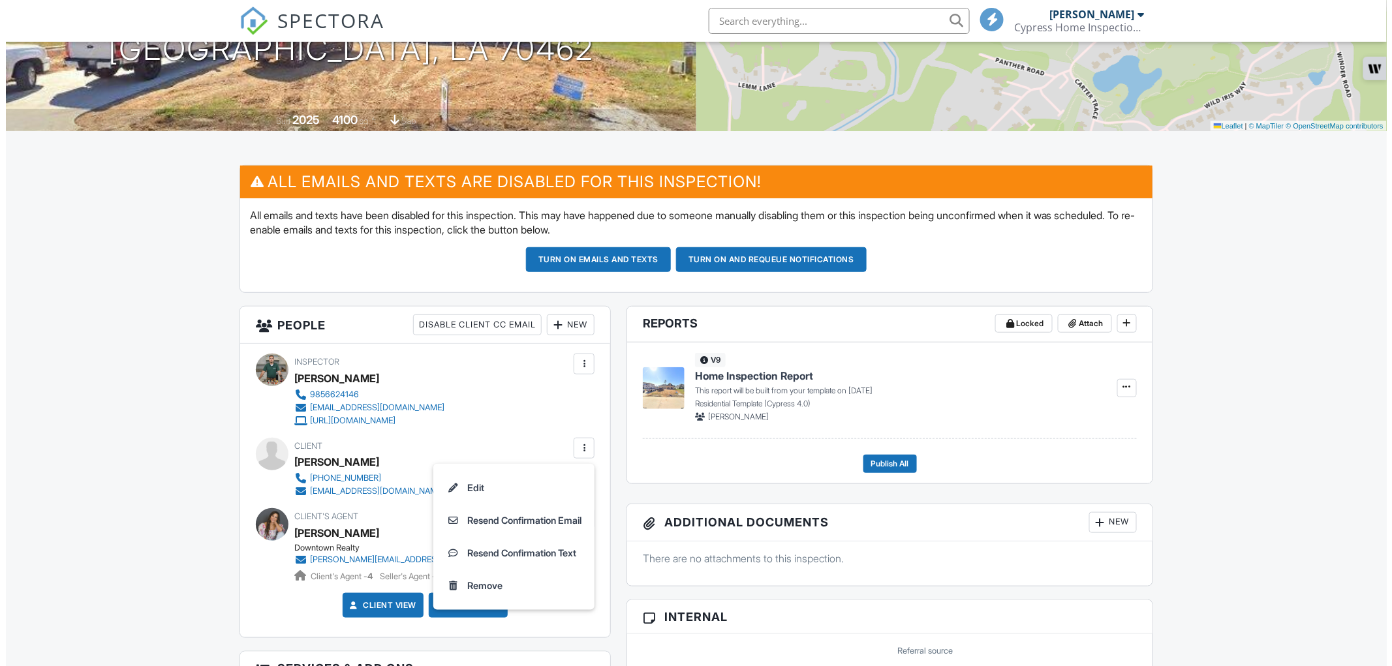
scroll to position [0, 0]
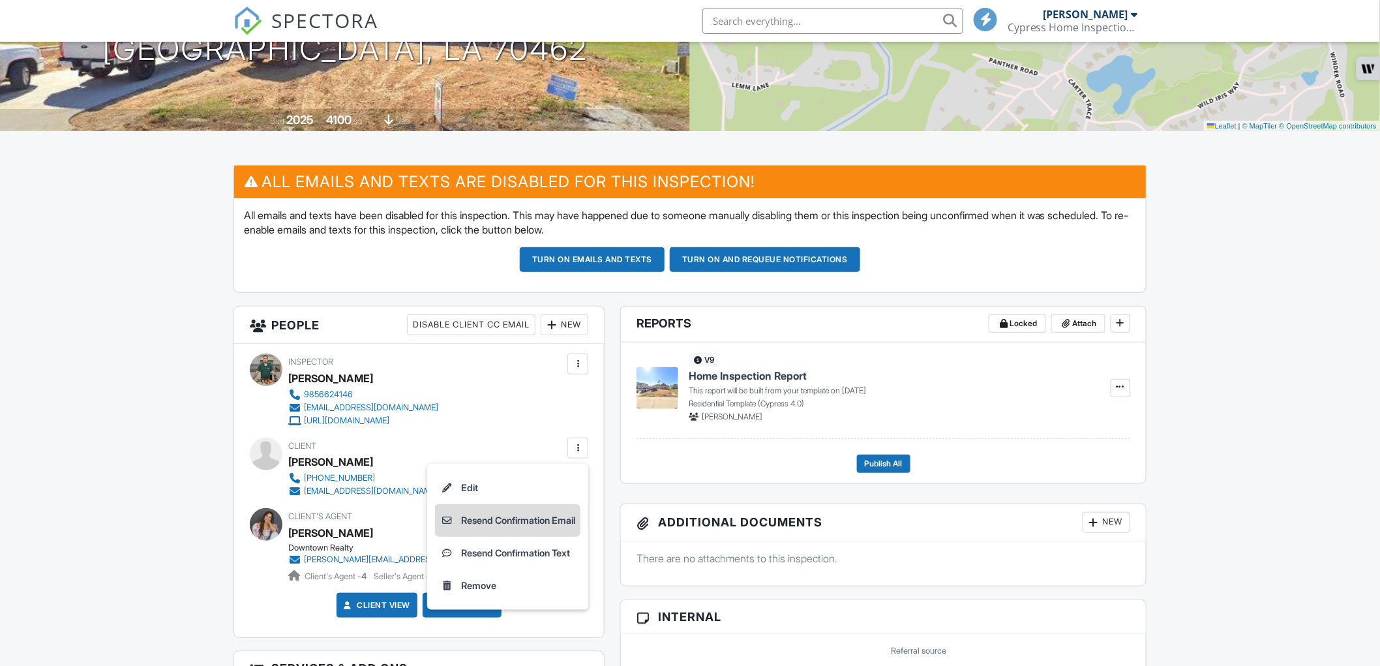
click at [519, 514] on li "Resend Confirmation Email" at bounding box center [507, 520] width 145 height 33
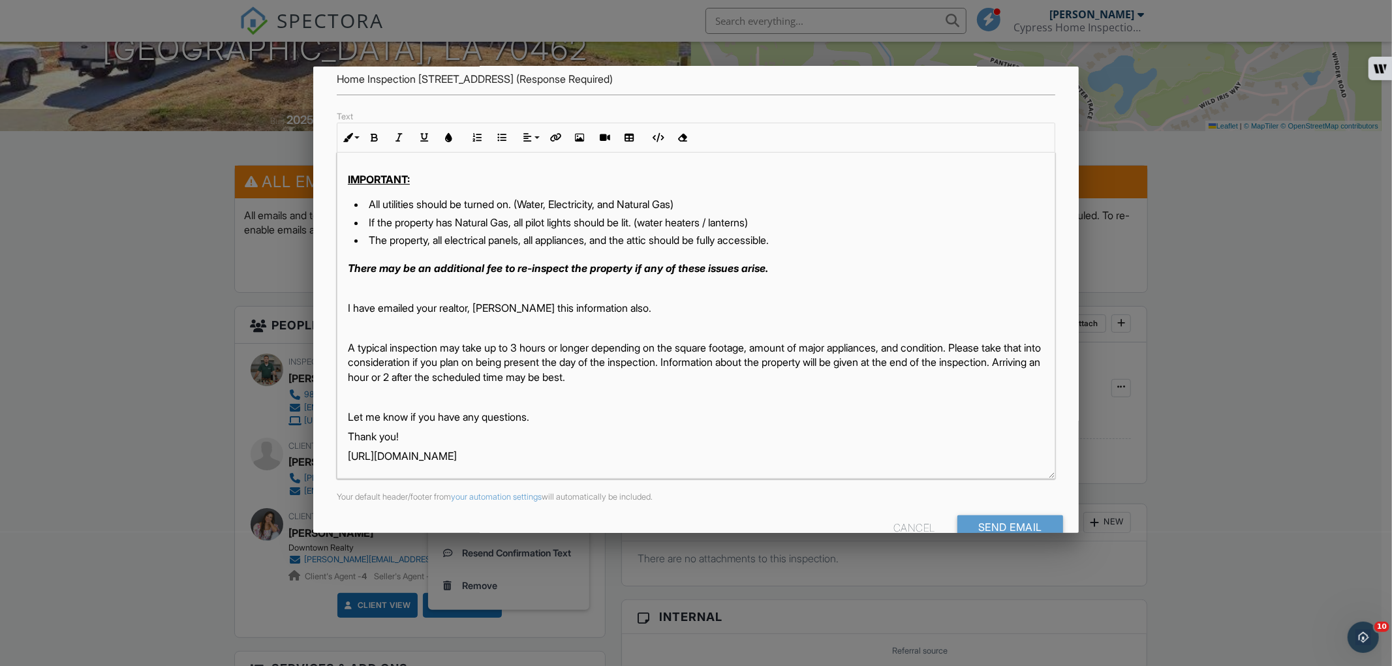
scroll to position [145, 0]
click at [966, 523] on input "Send Email" at bounding box center [1010, 525] width 106 height 23
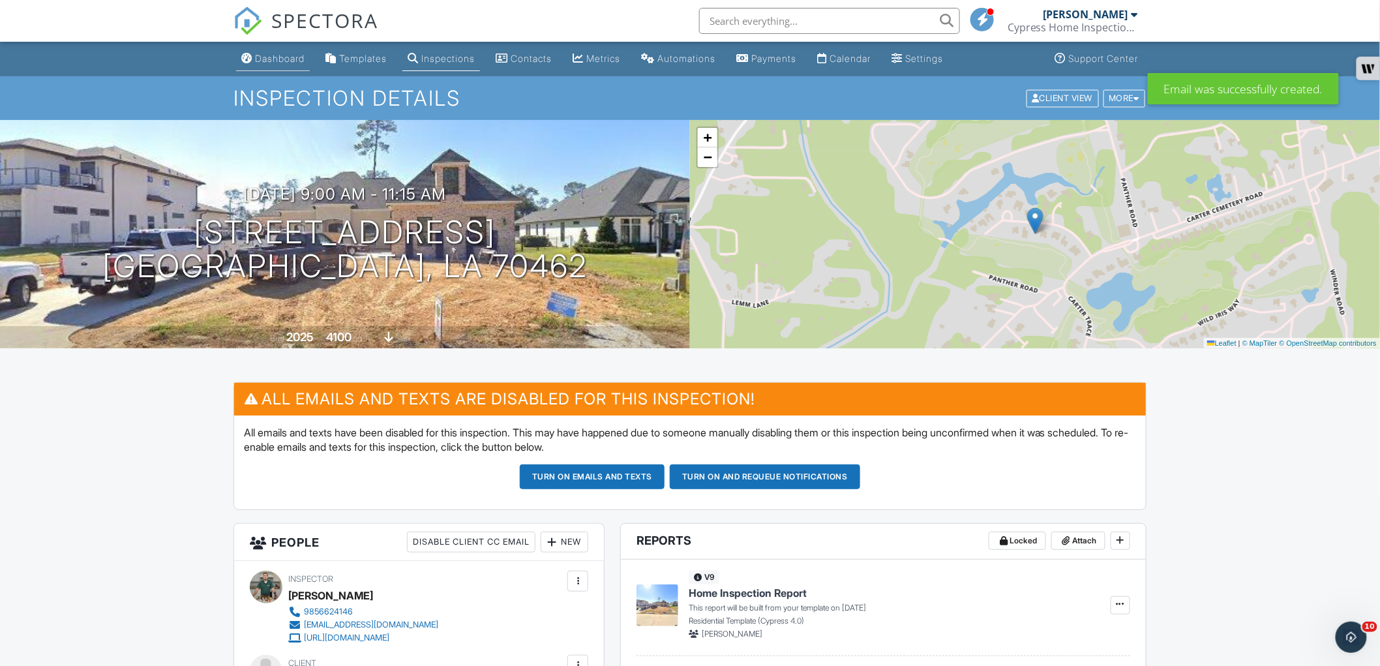
click at [277, 57] on div "Dashboard" at bounding box center [280, 58] width 50 height 11
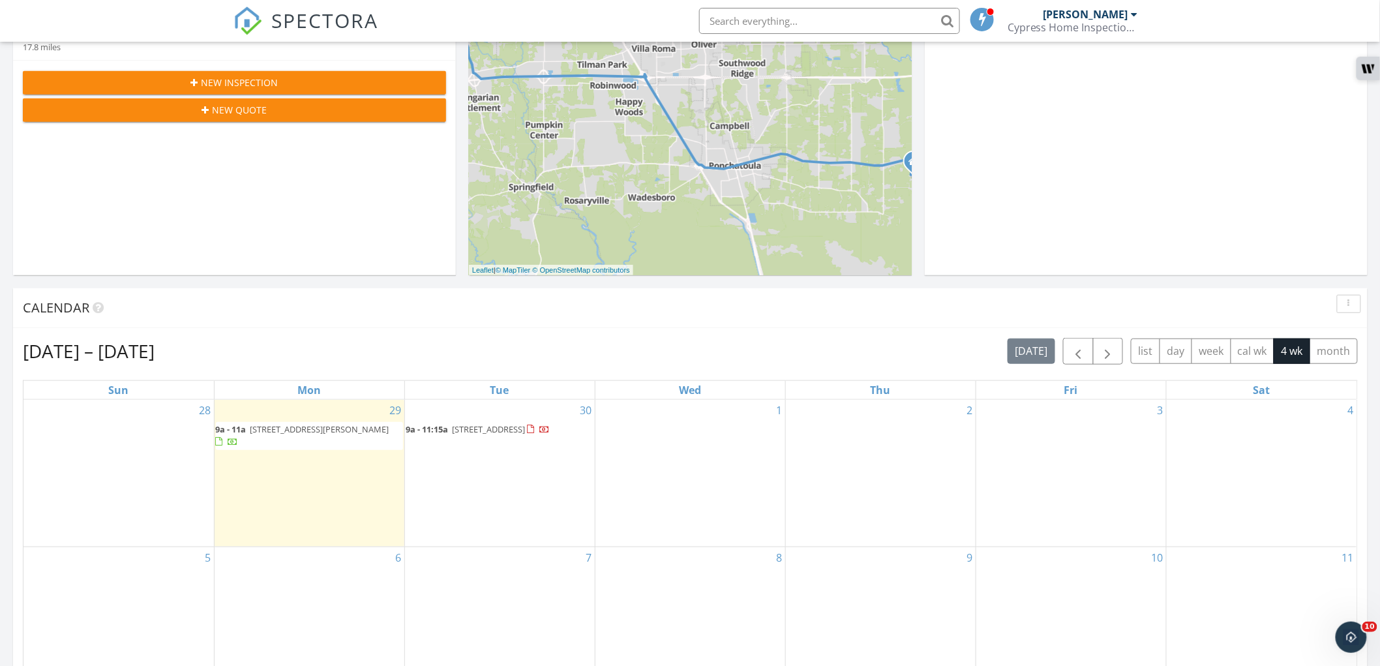
scroll to position [145, 0]
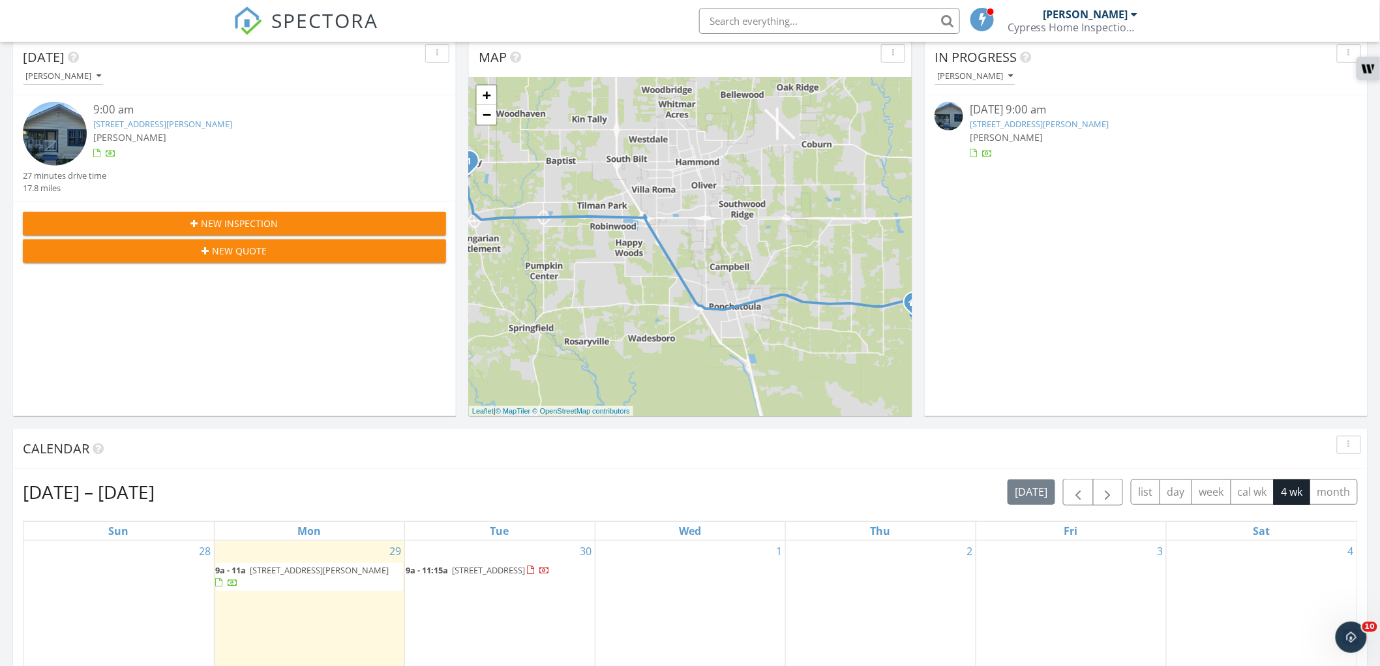
click at [1028, 119] on link "[STREET_ADDRESS][PERSON_NAME]" at bounding box center [1039, 124] width 139 height 12
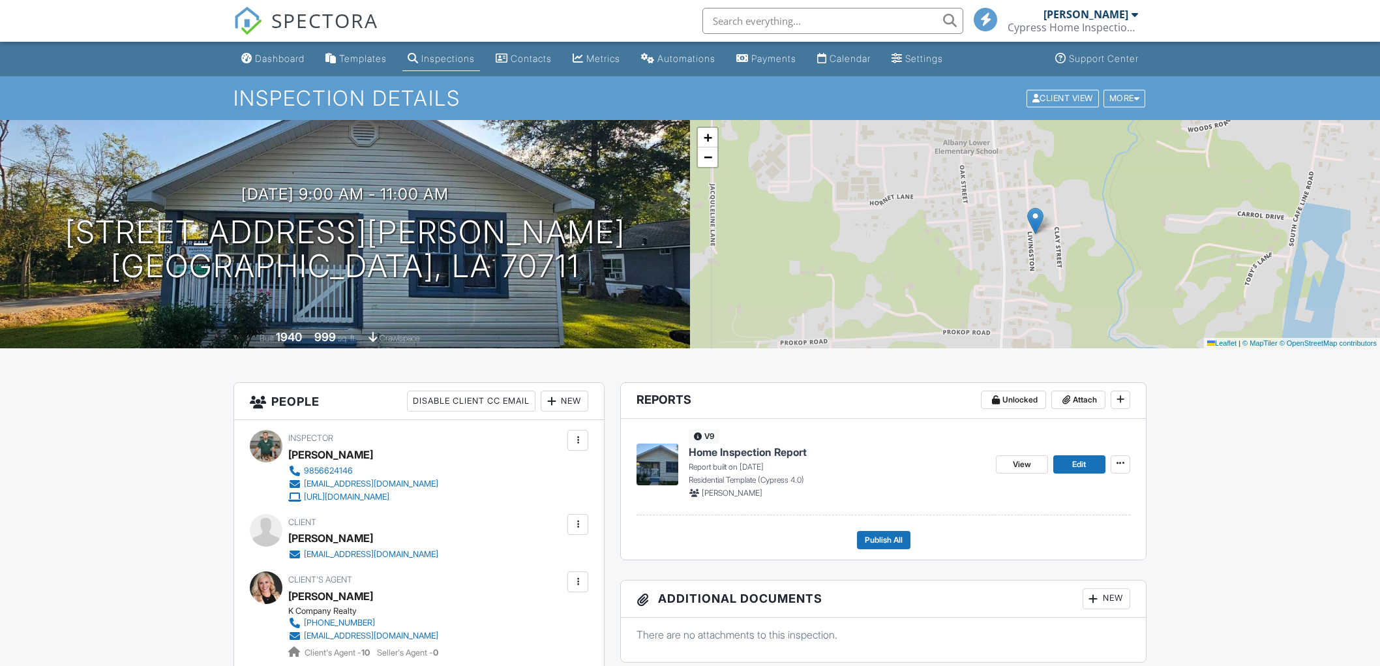
scroll to position [217, 0]
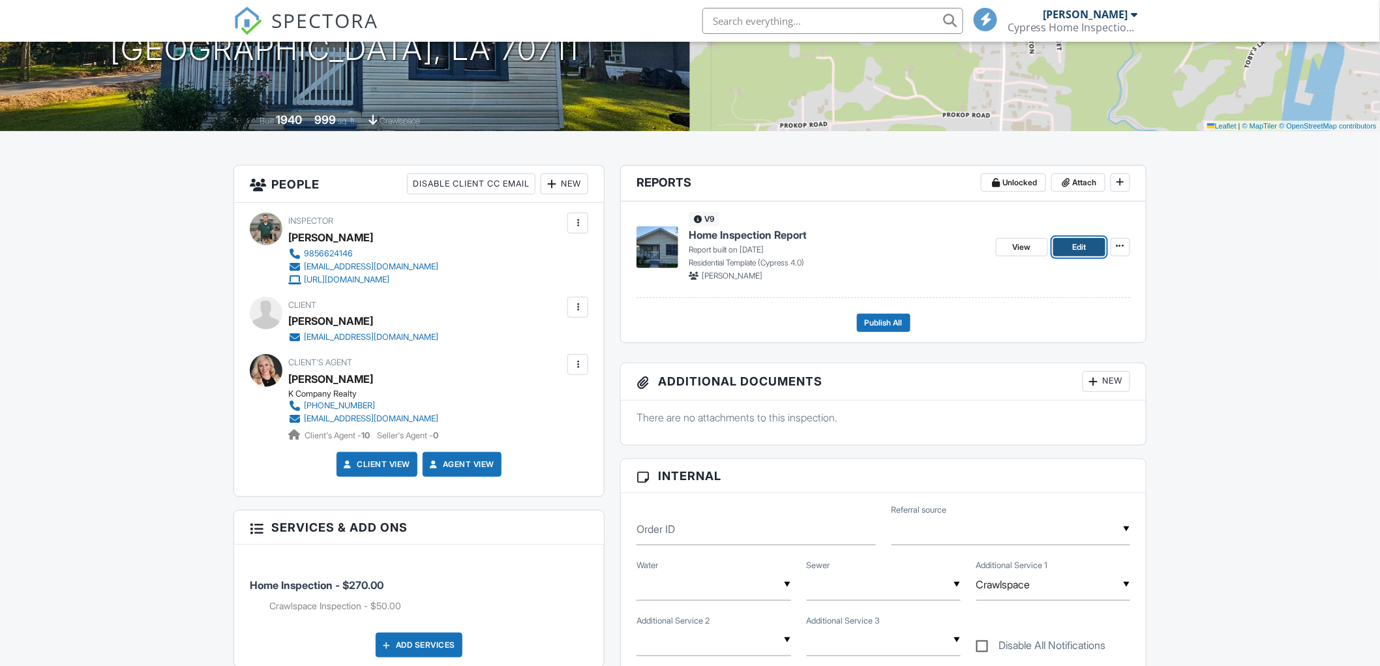
click at [1073, 245] on span "Edit" at bounding box center [1080, 247] width 14 height 13
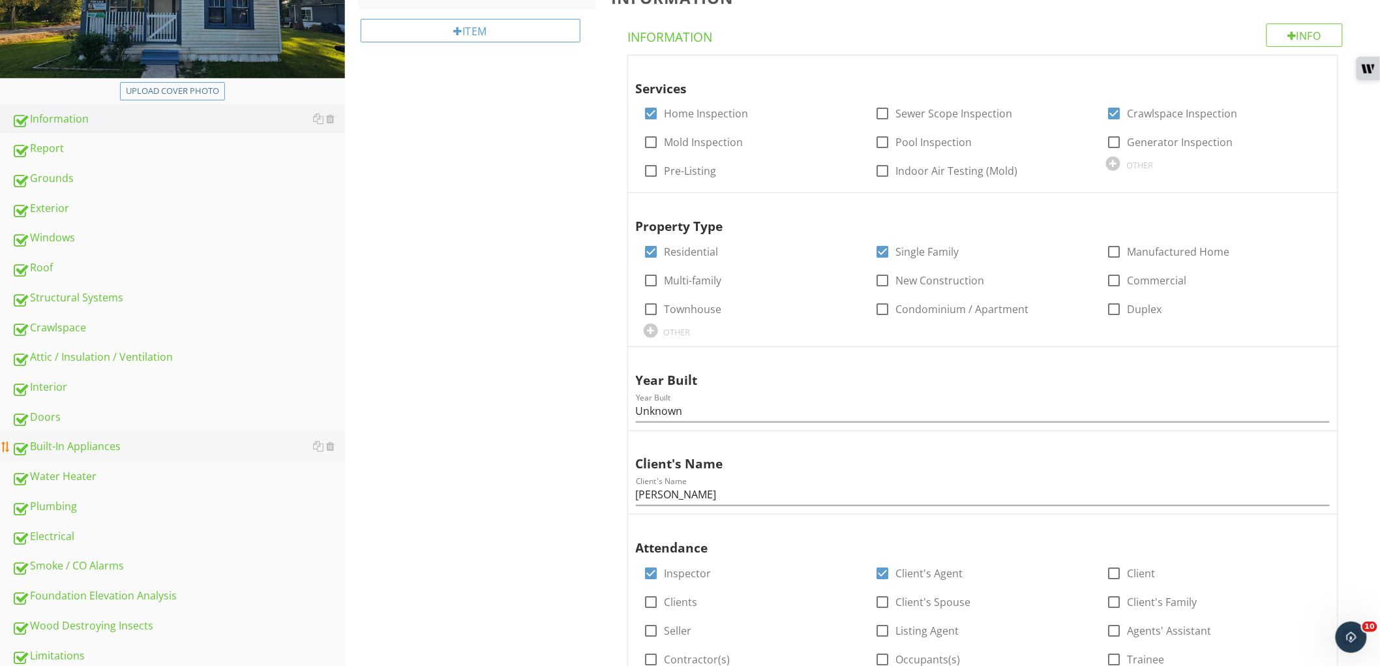
scroll to position [217, 0]
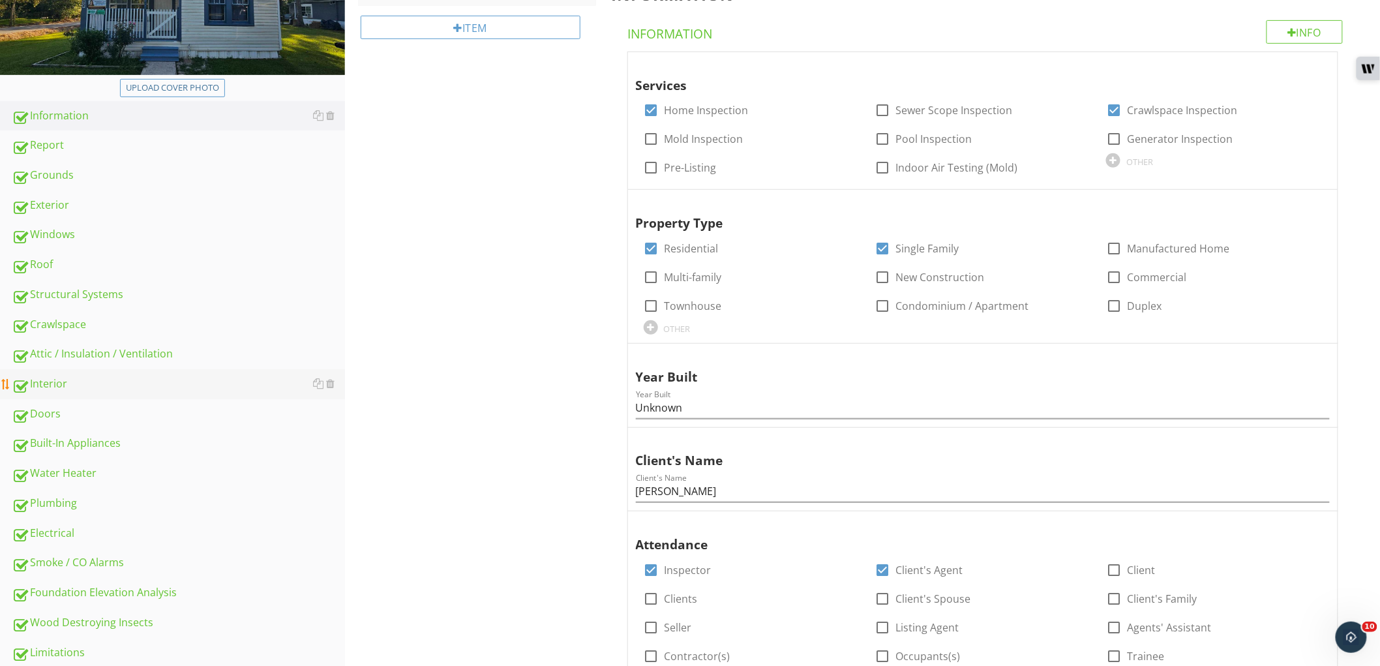
click at [104, 387] on div "Interior" at bounding box center [178, 384] width 333 height 17
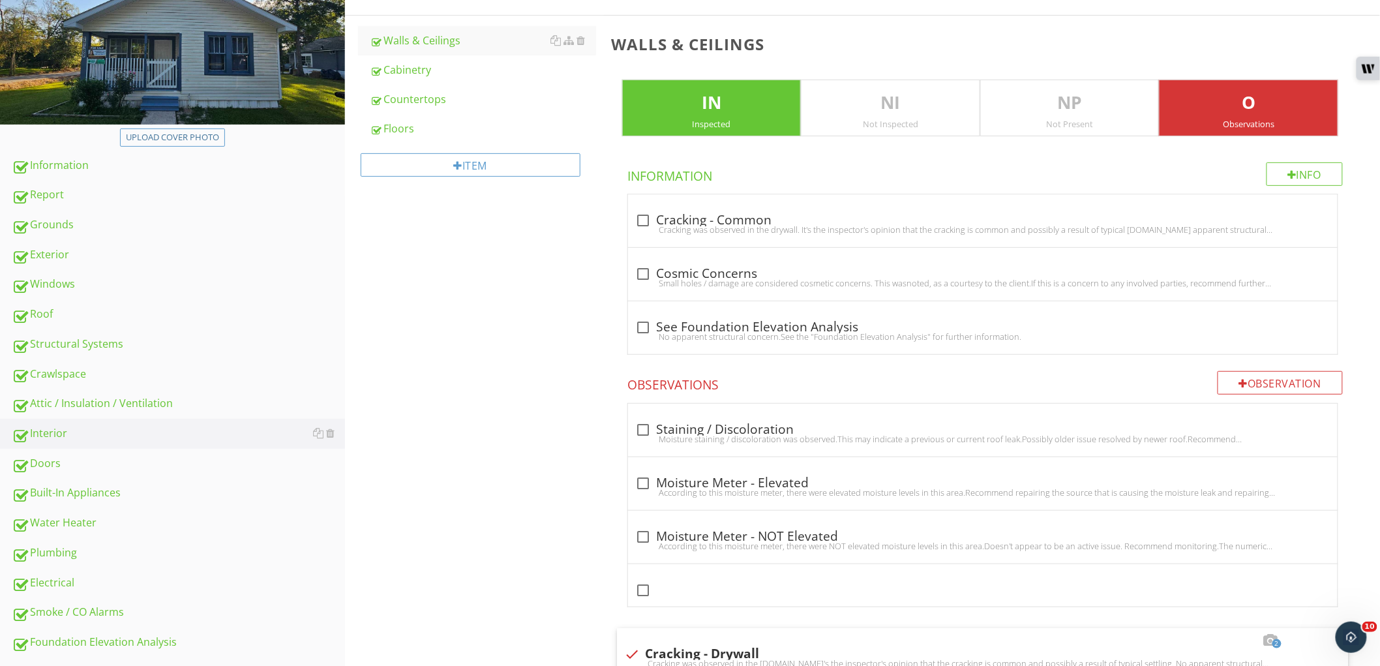
scroll to position [145, 0]
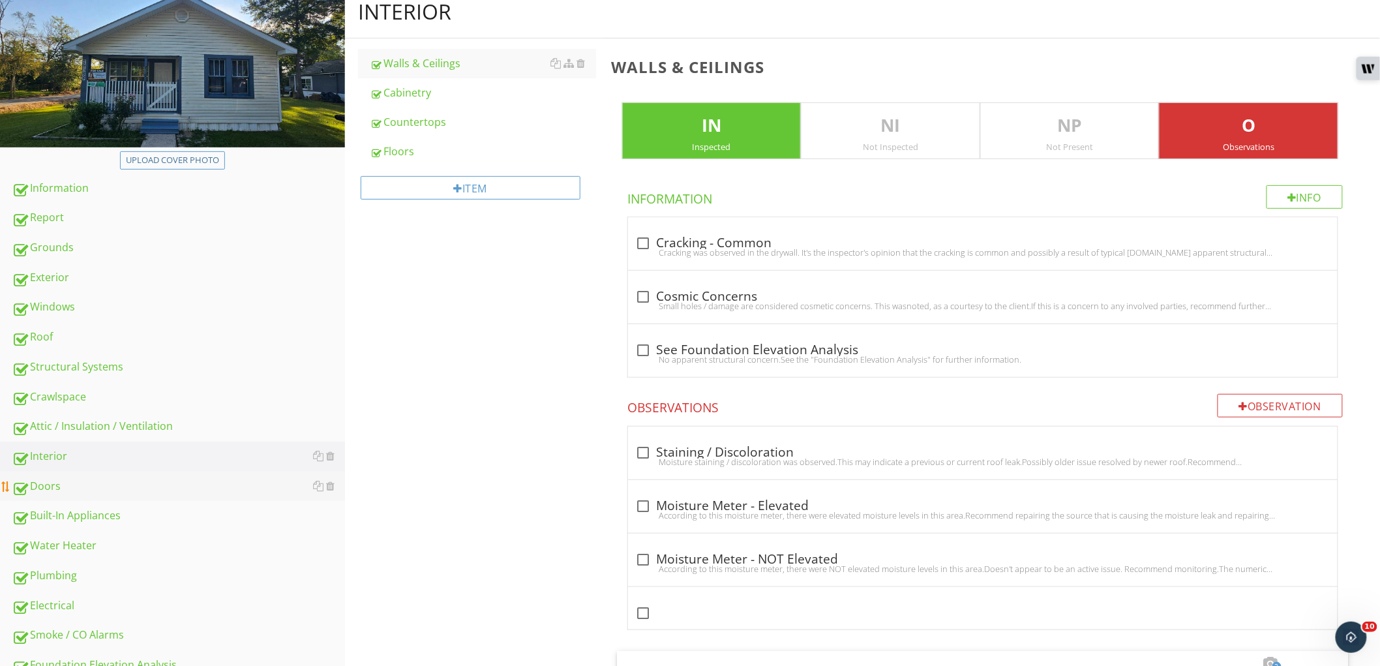
click at [113, 494] on link "Doors" at bounding box center [178, 487] width 333 height 30
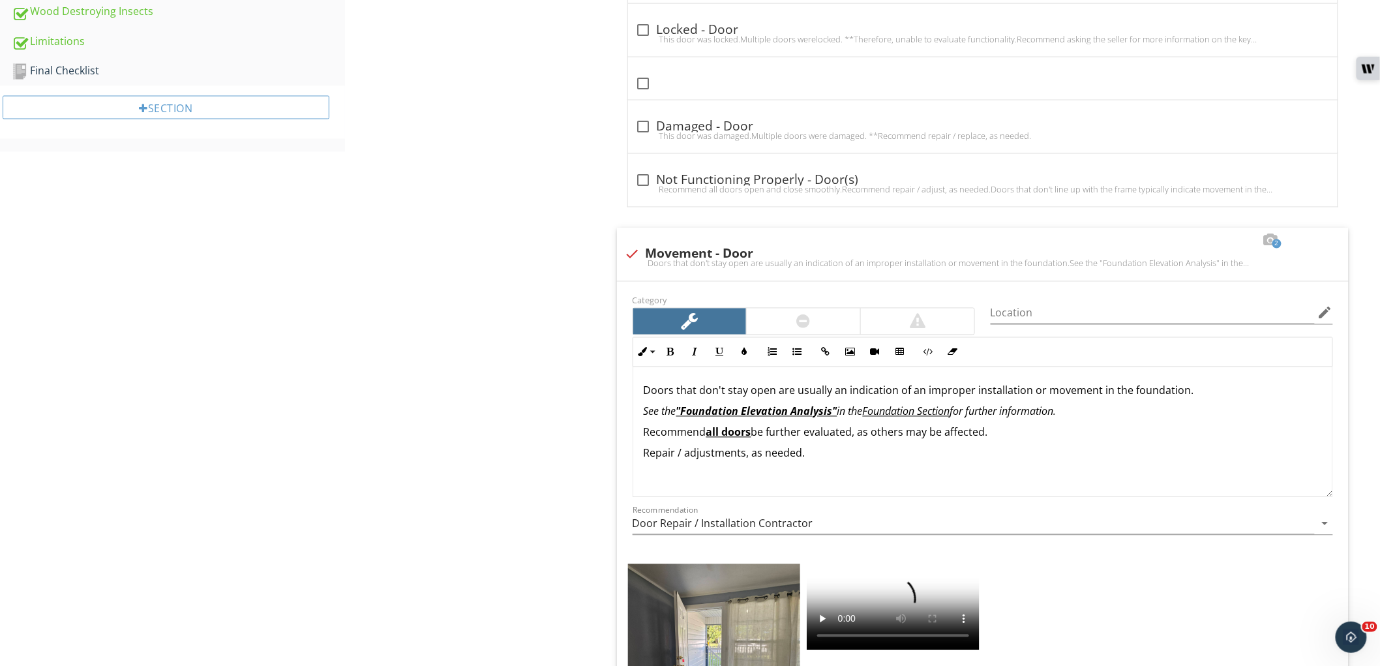
scroll to position [1014, 0]
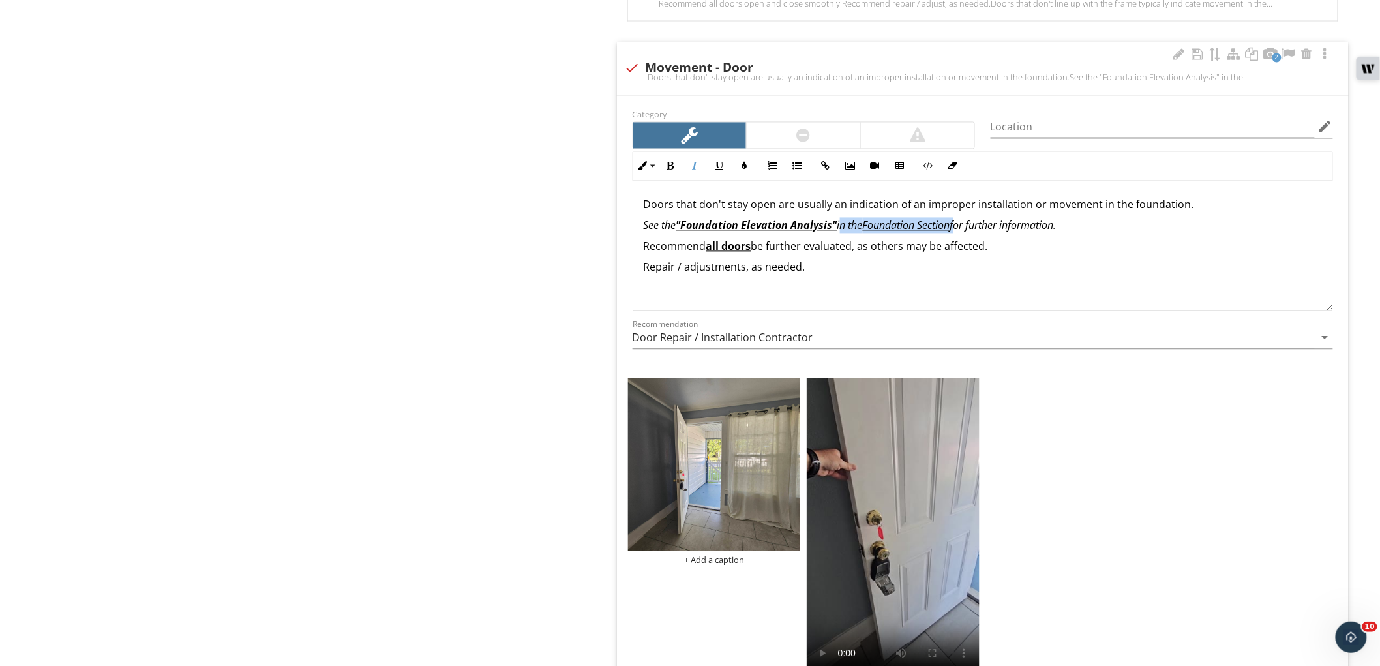
drag, startPoint x: 840, startPoint y: 226, endPoint x: 960, endPoint y: 224, distance: 120.7
click at [960, 224] on em "See the "Foundation Elevation Analysis" in the Foundation Section for further i…" at bounding box center [850, 226] width 413 height 14
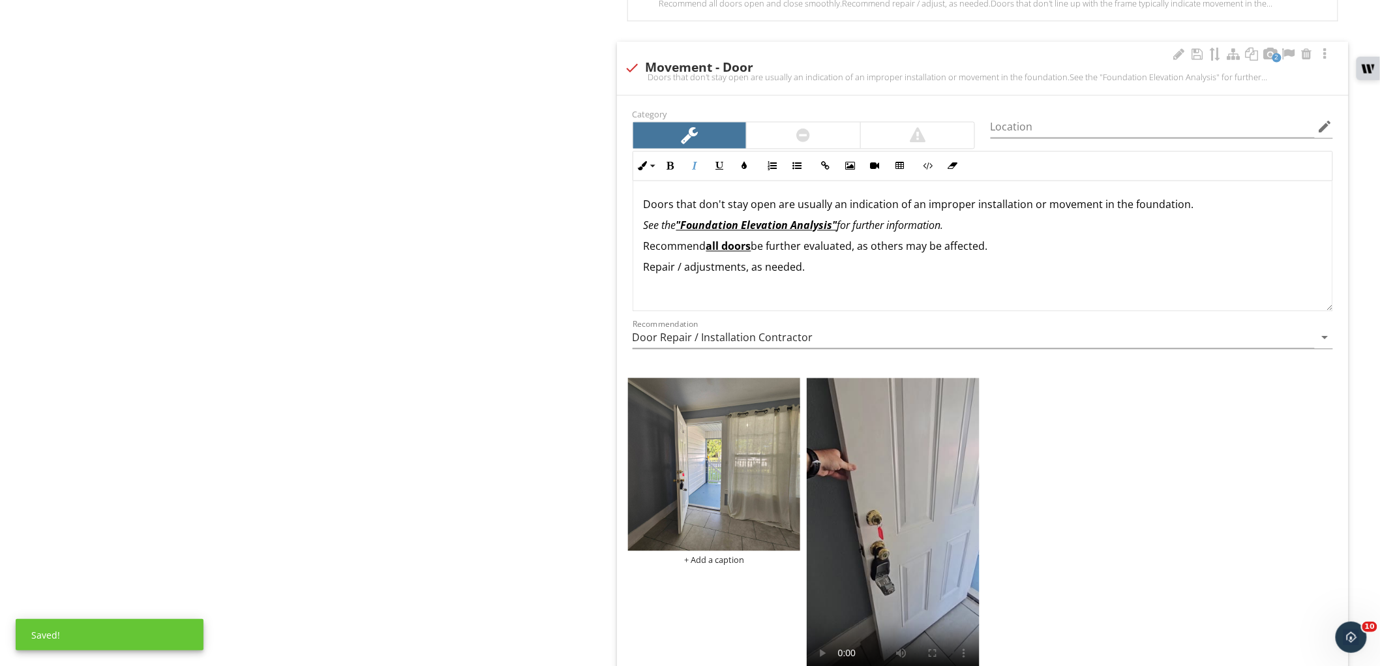
click at [919, 221] on em "See the "Foundation Elevation Analysis" for further information." at bounding box center [794, 226] width 300 height 14
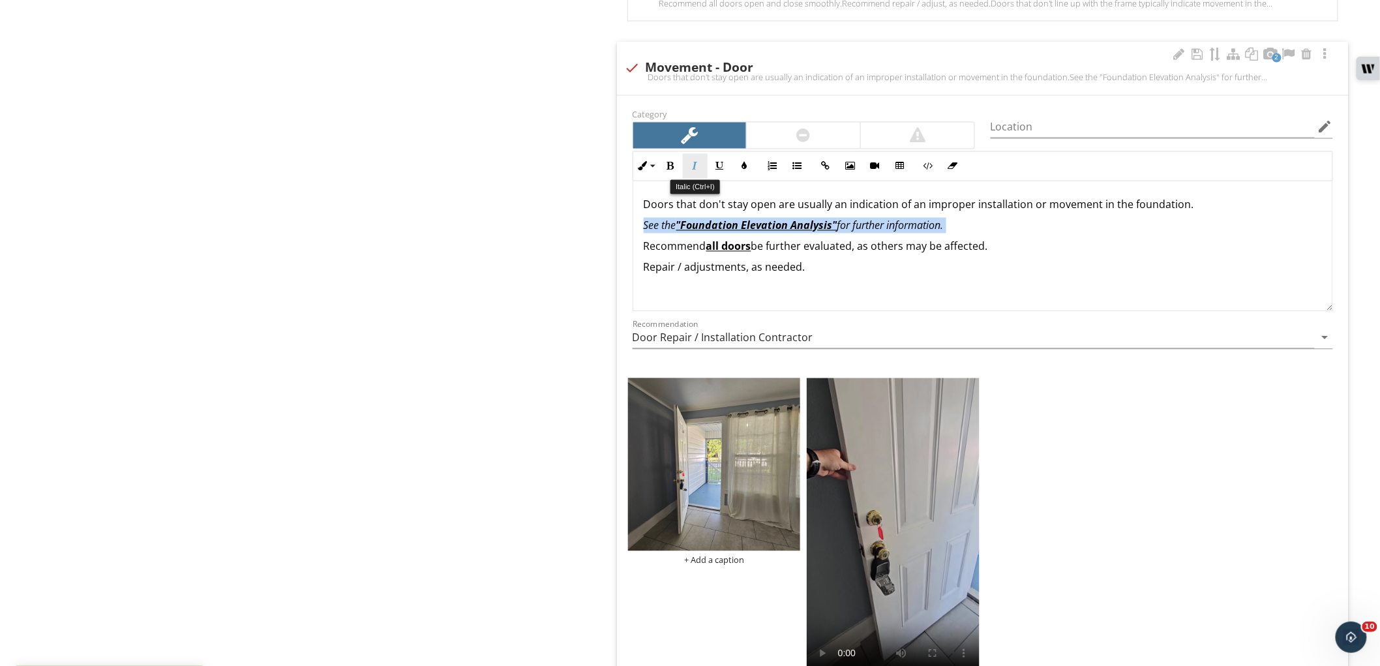
click at [699, 163] on icon "button" at bounding box center [695, 166] width 9 height 9
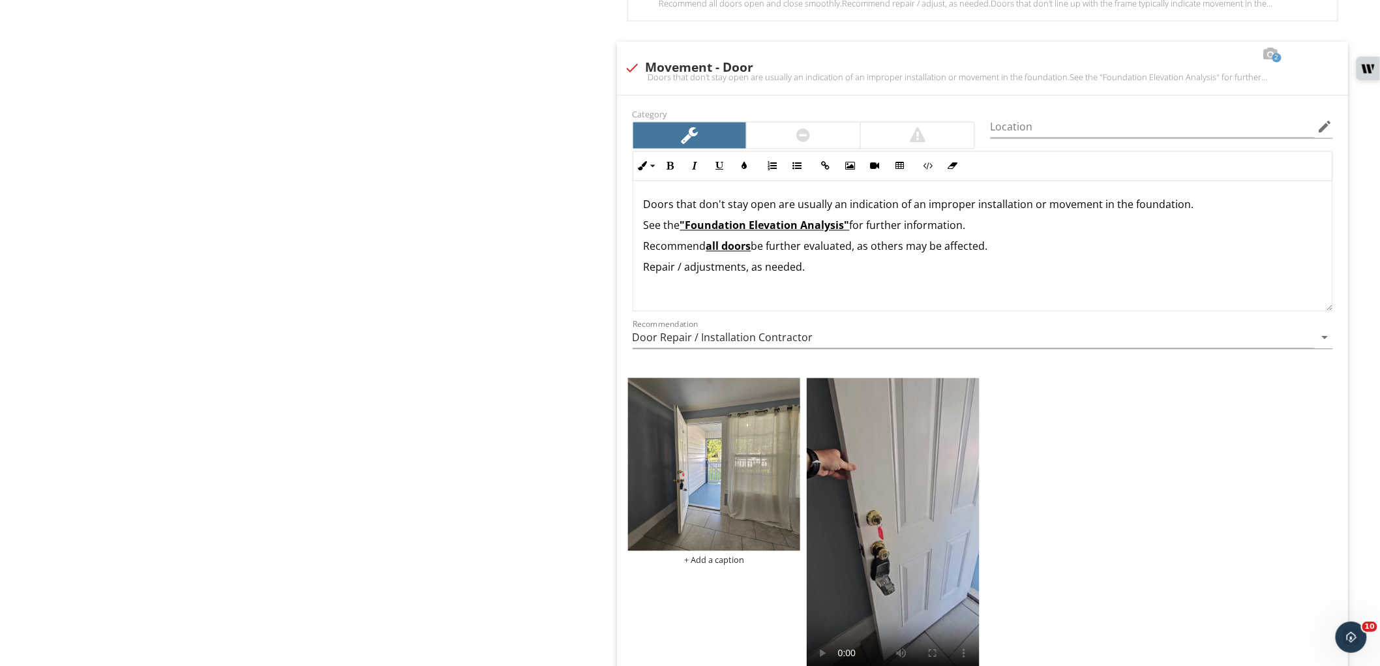
click at [583, 244] on div "Doors Exterior Doors Deadbolts Weather-Stripping Interior Doors Item Exterior D…" at bounding box center [862, 329] width 1035 height 2426
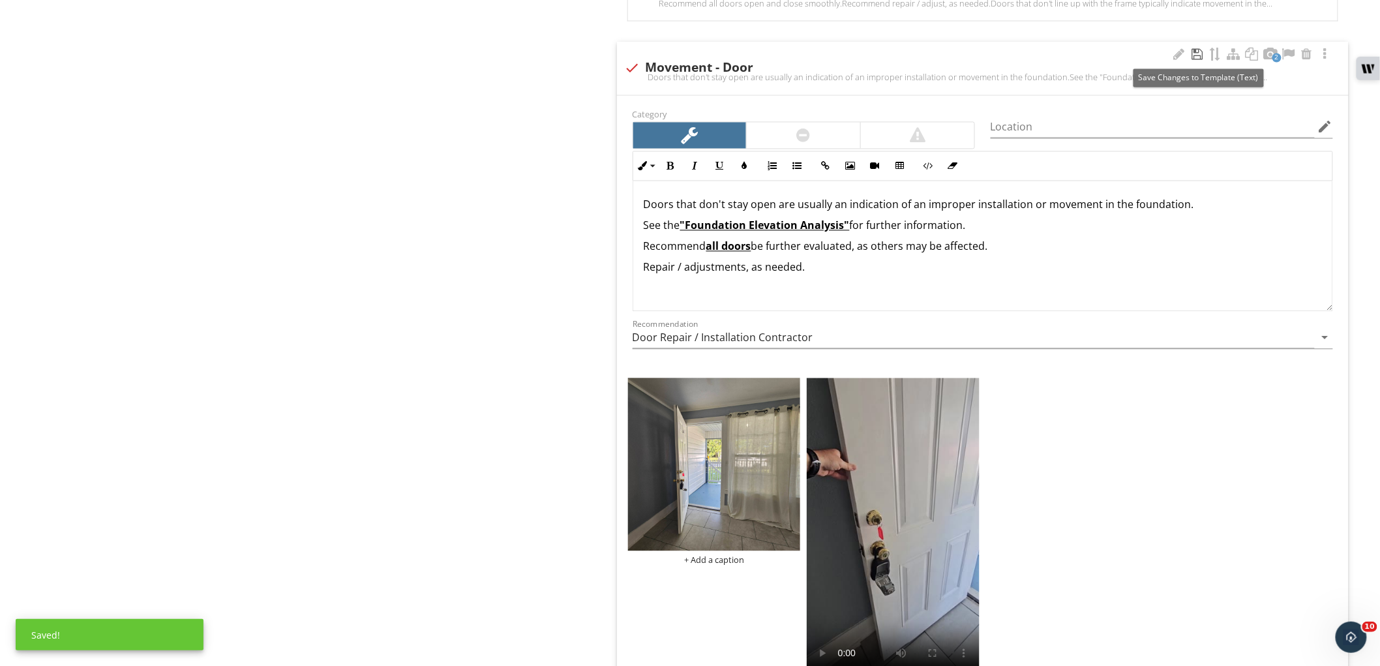
click at [1198, 55] on div at bounding box center [1198, 54] width 16 height 13
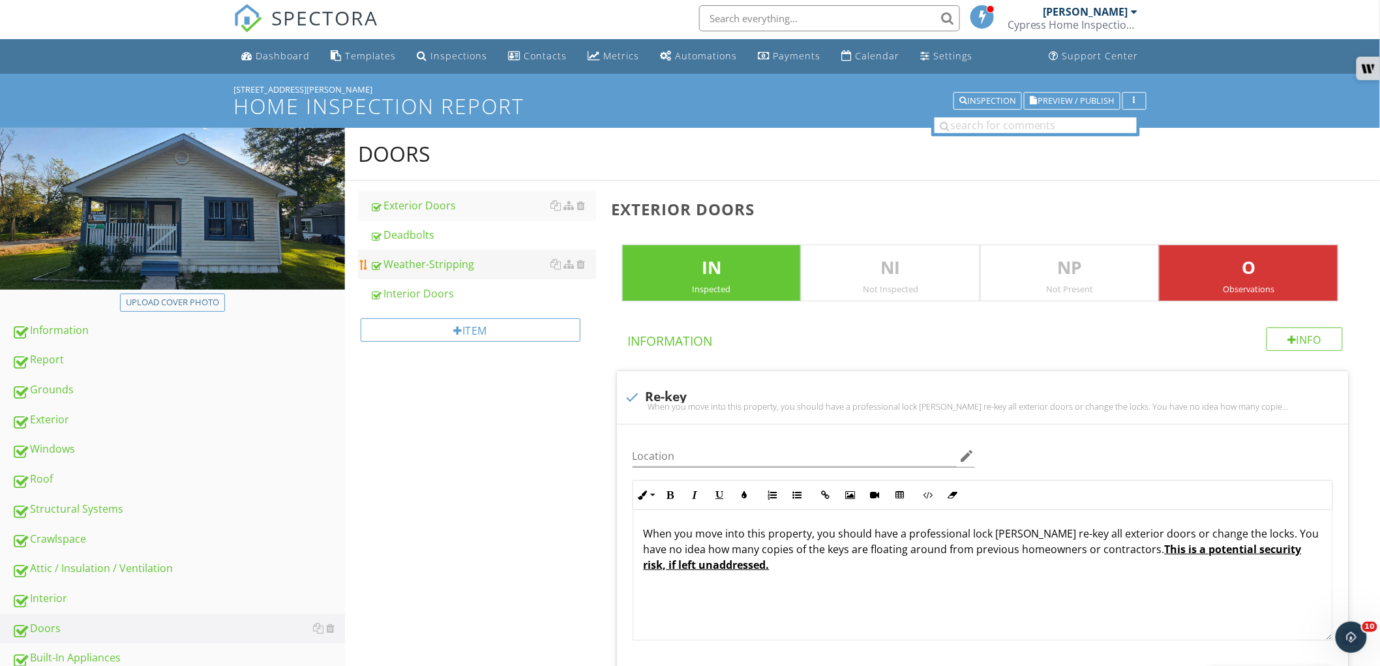
scroll to position [0, 0]
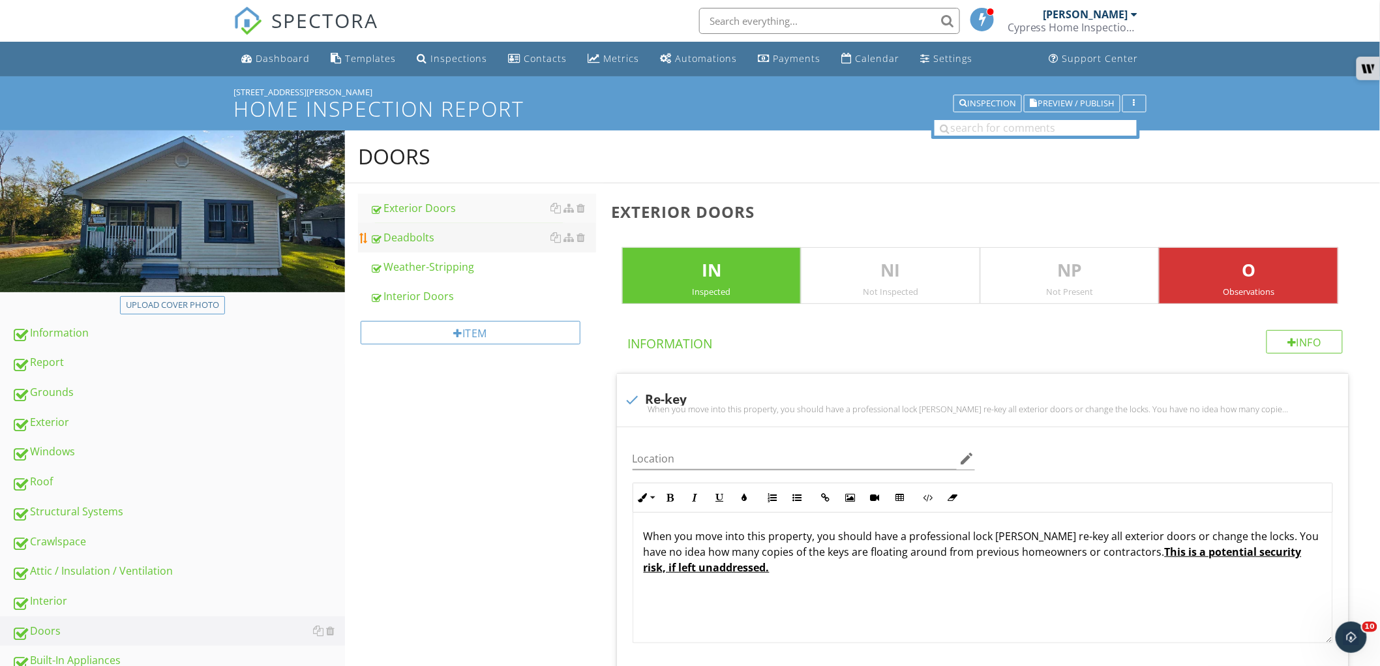
click at [467, 230] on div "Deadbolts" at bounding box center [483, 238] width 226 height 16
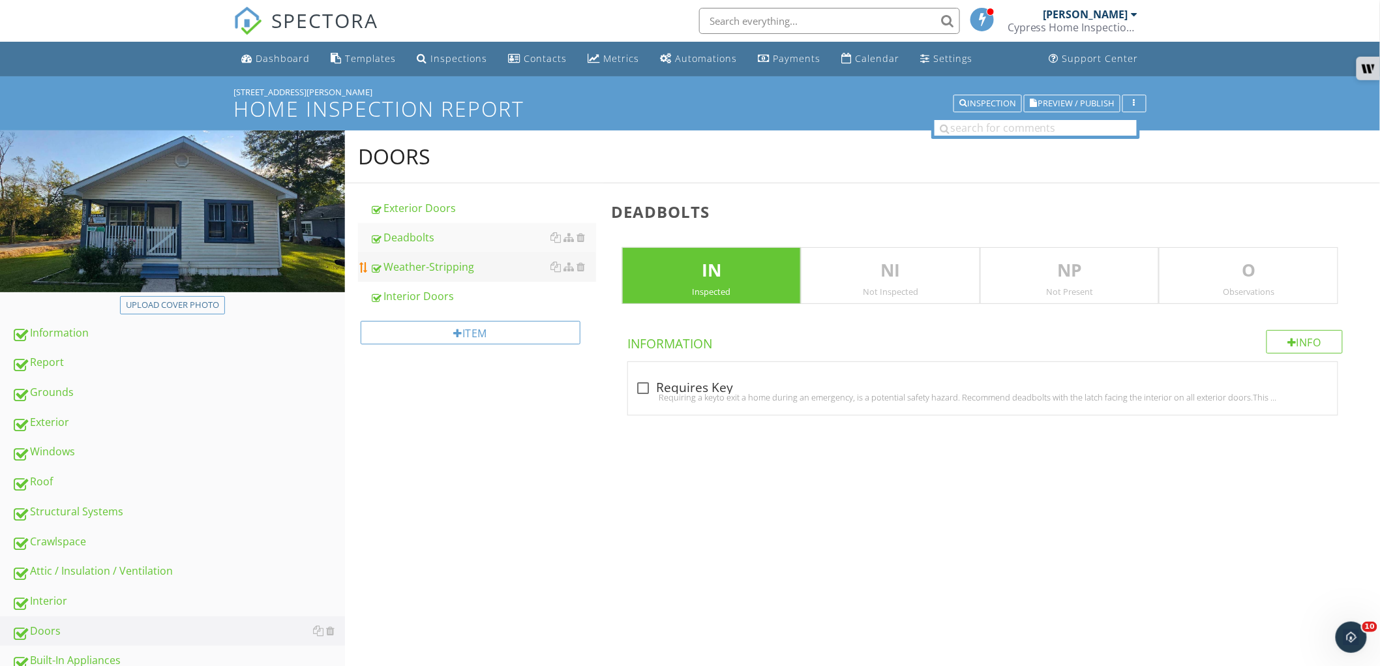
click at [454, 263] on div "Weather-Stripping" at bounding box center [483, 267] width 226 height 16
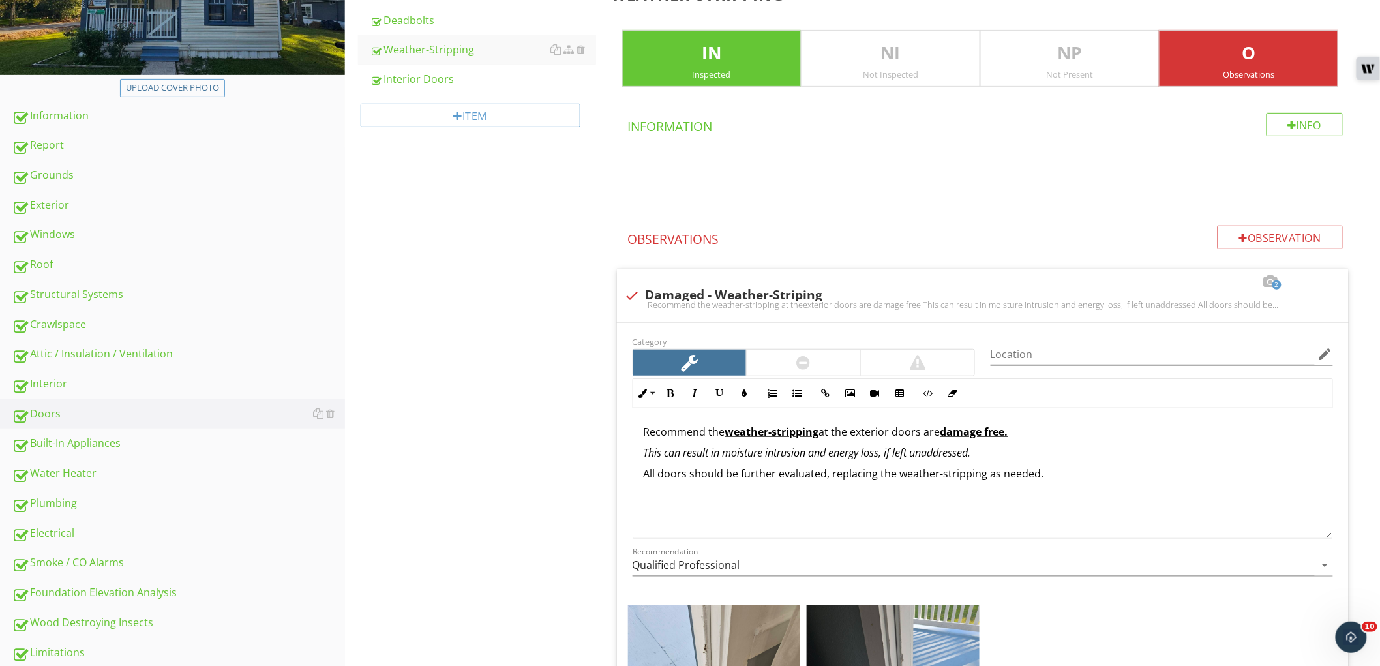
scroll to position [507, 0]
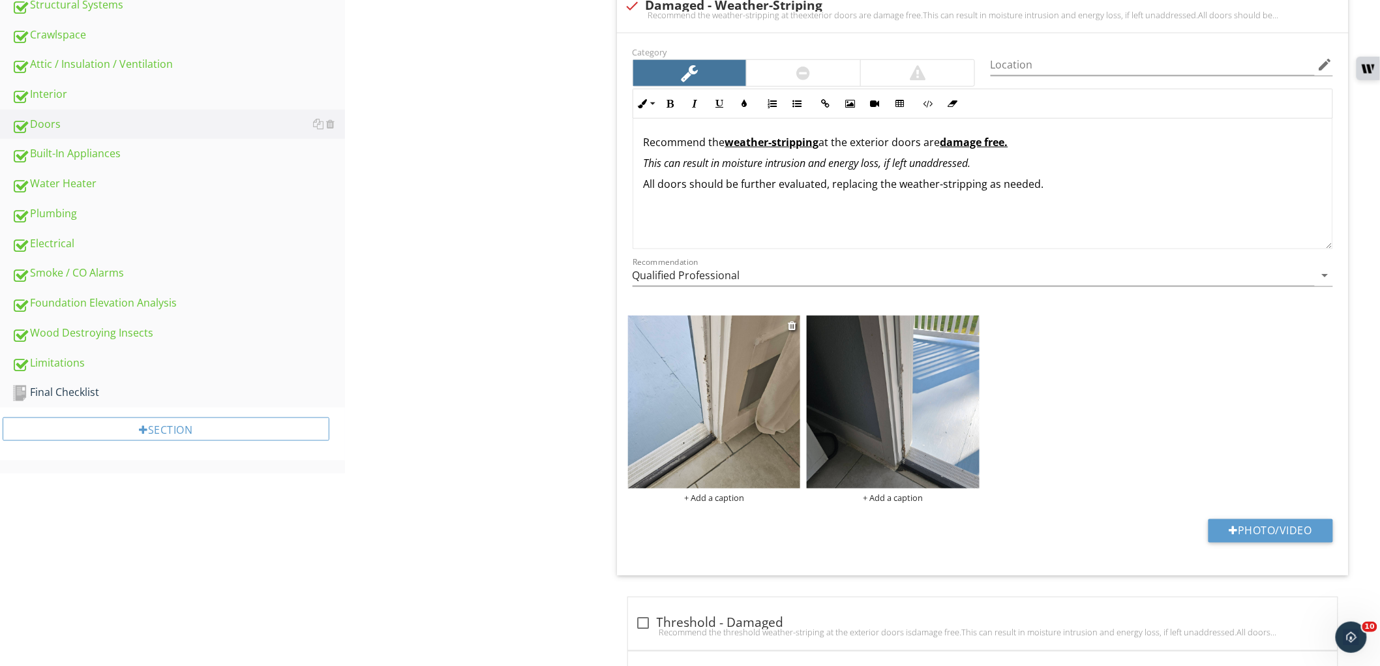
click at [670, 363] on img at bounding box center [714, 402] width 173 height 173
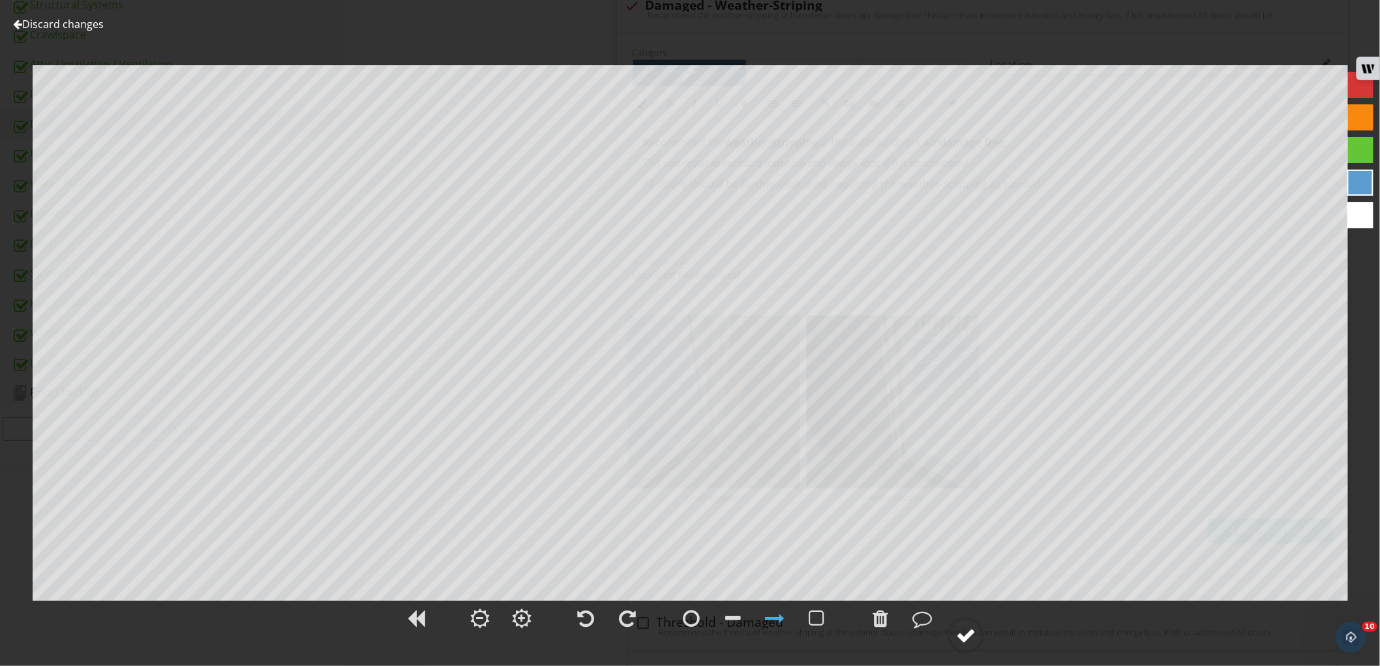
click at [980, 642] on circle at bounding box center [966, 635] width 34 height 34
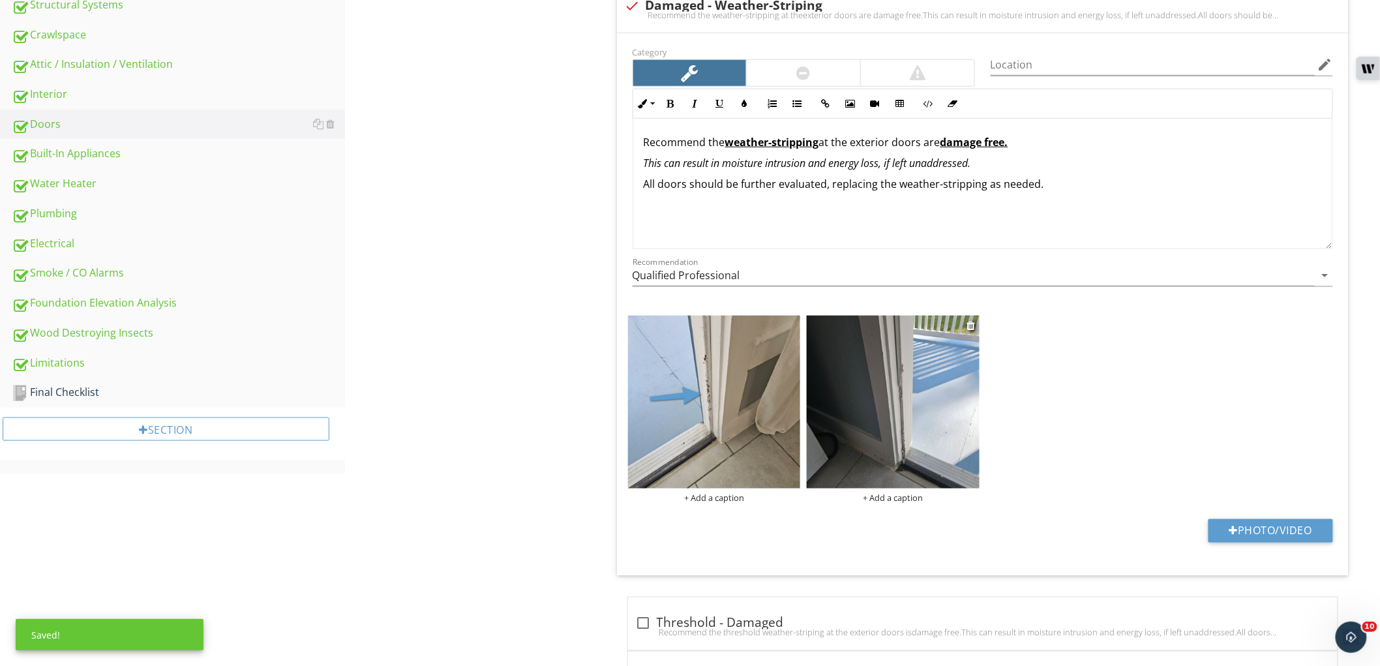
click at [909, 433] on img at bounding box center [893, 402] width 173 height 173
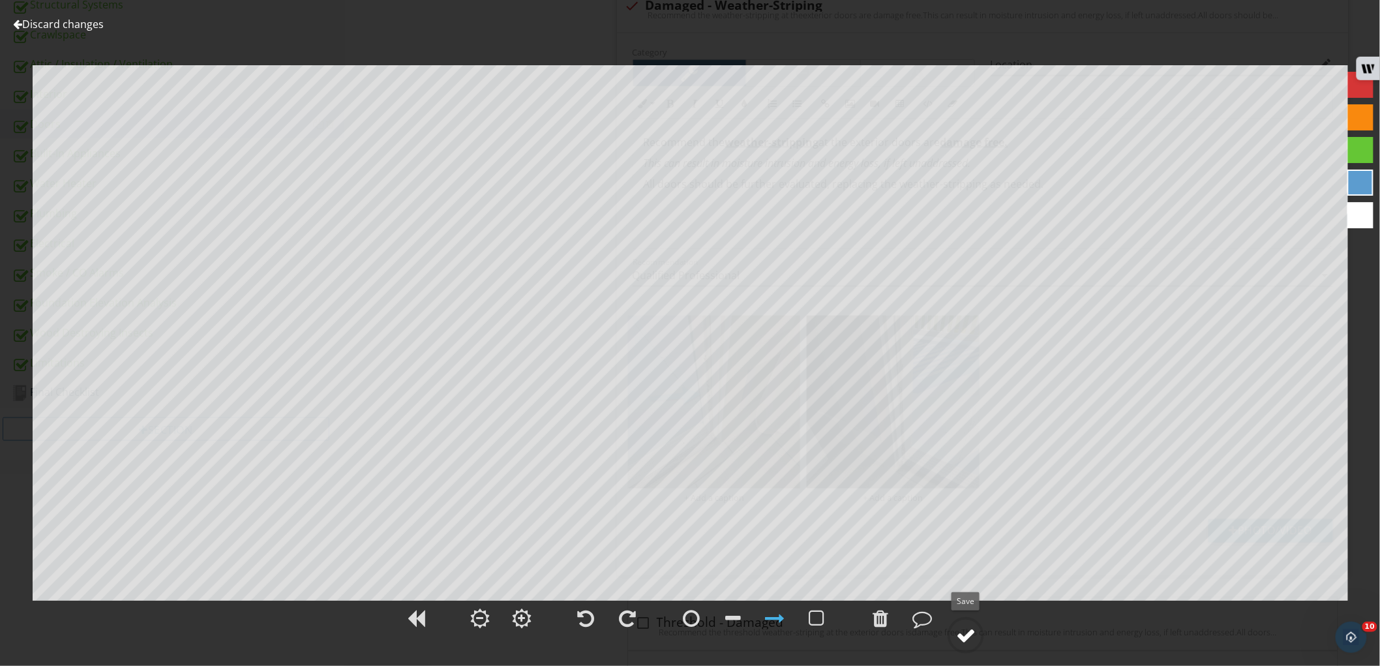
click at [966, 628] on div at bounding box center [966, 636] width 20 height 20
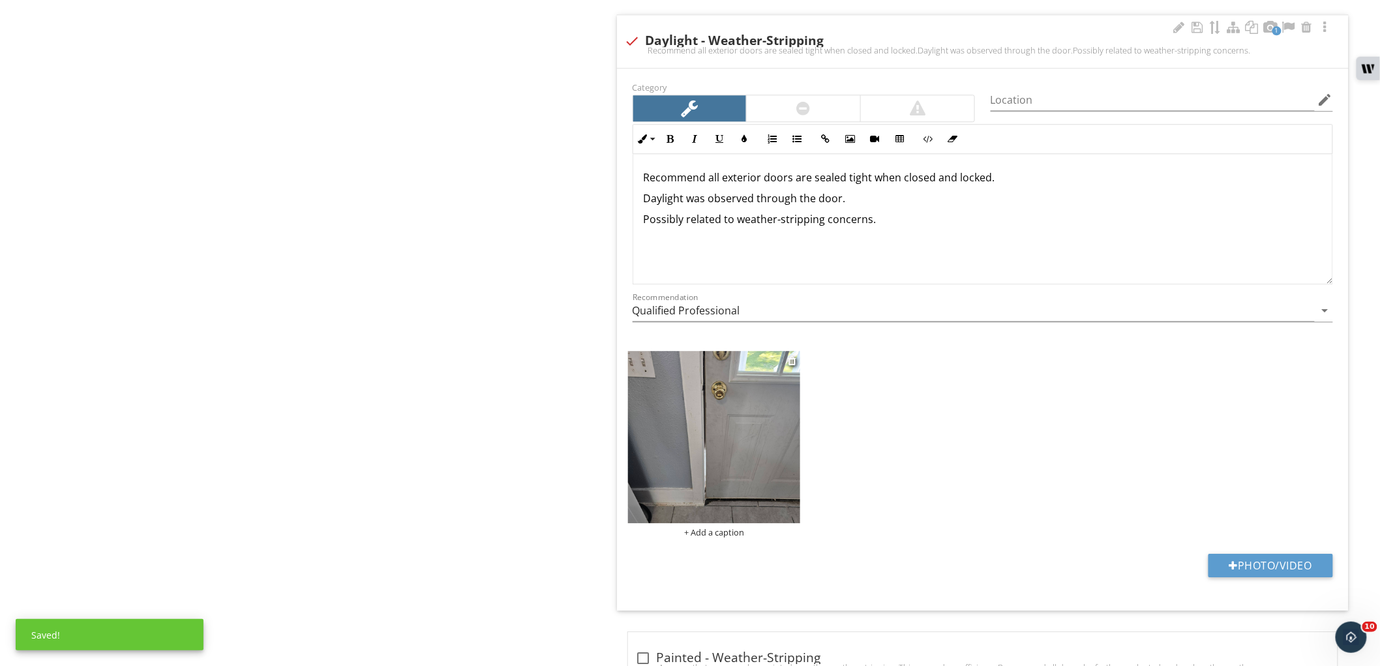
scroll to position [1377, 0]
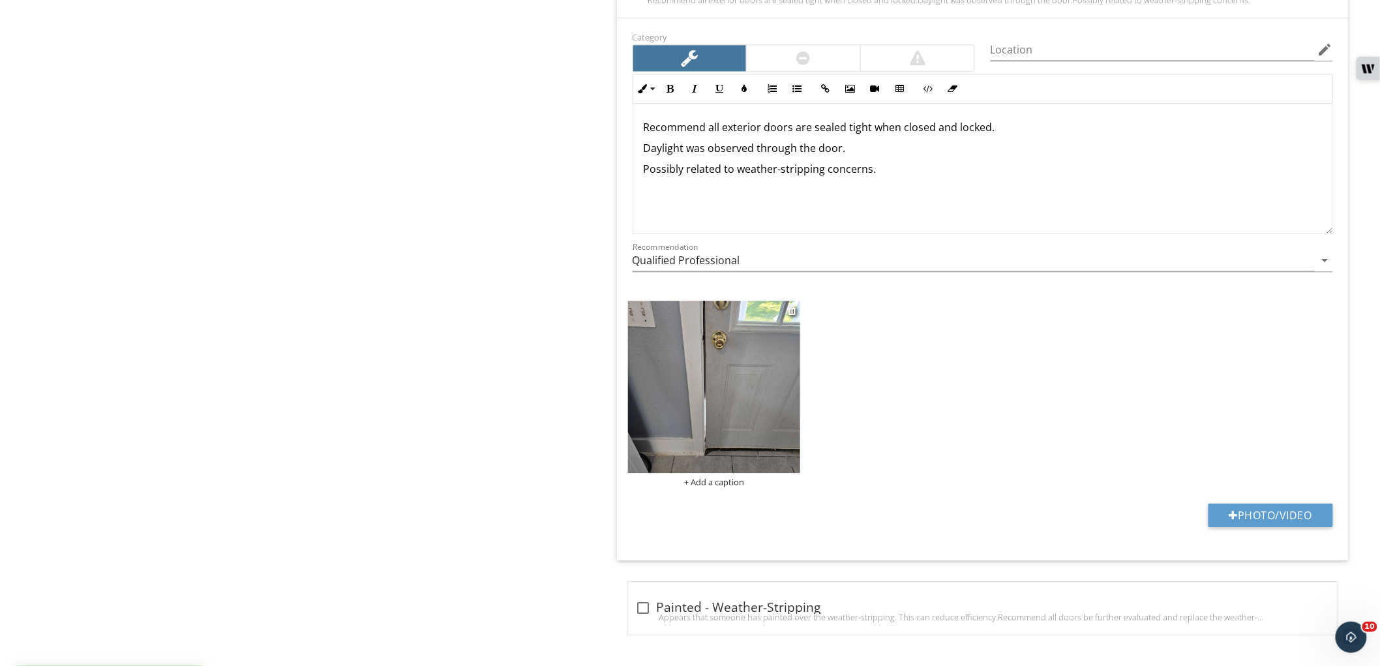
click at [723, 442] on img at bounding box center [714, 387] width 173 height 173
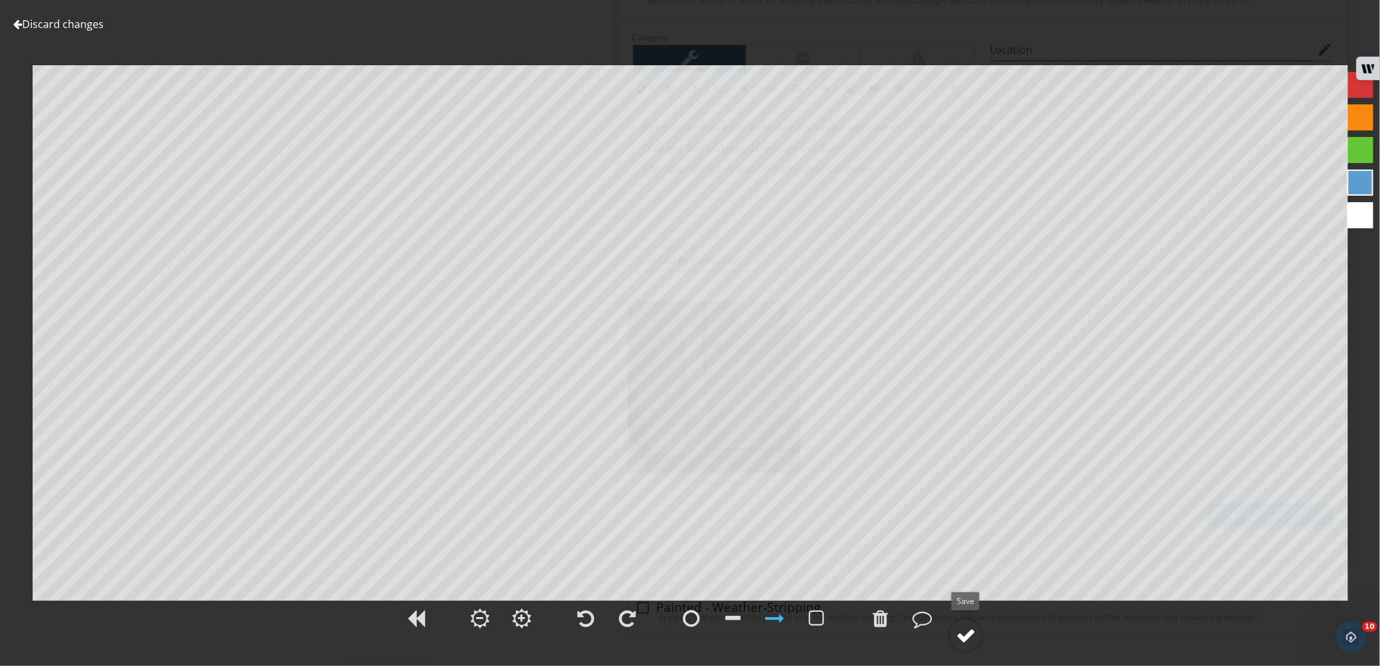
click at [967, 635] on div at bounding box center [966, 636] width 20 height 20
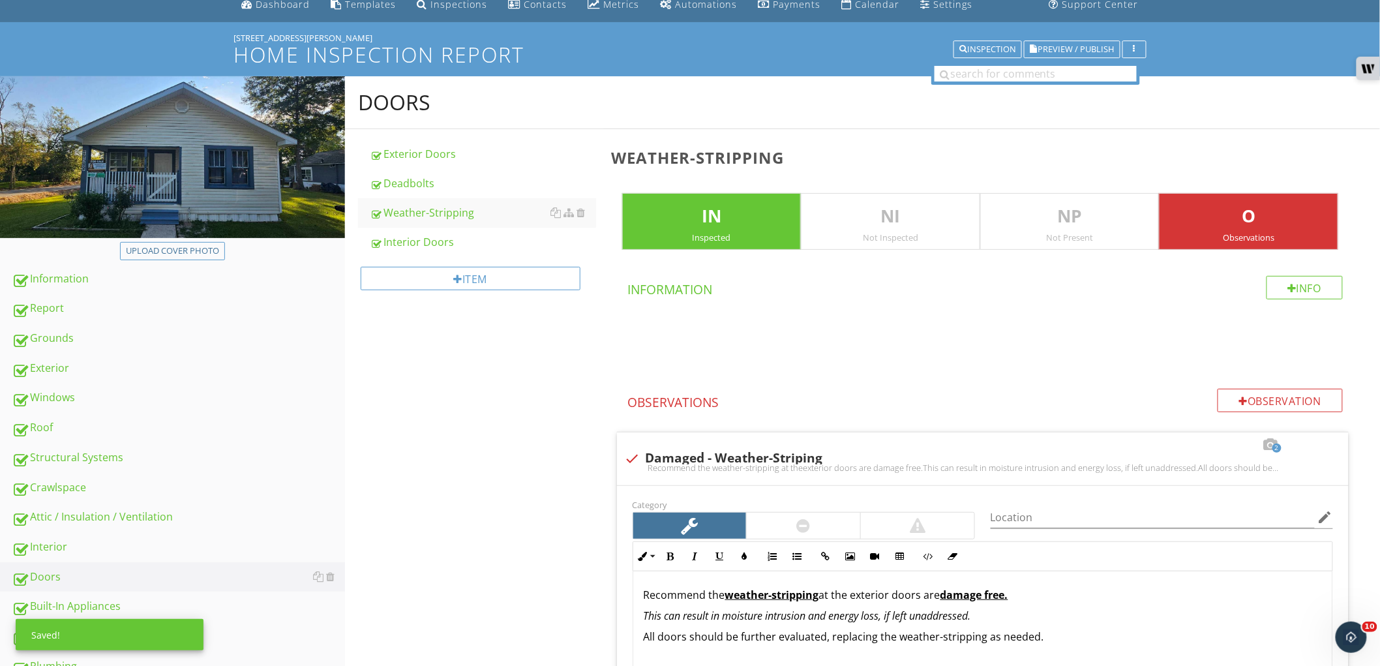
scroll to position [0, 0]
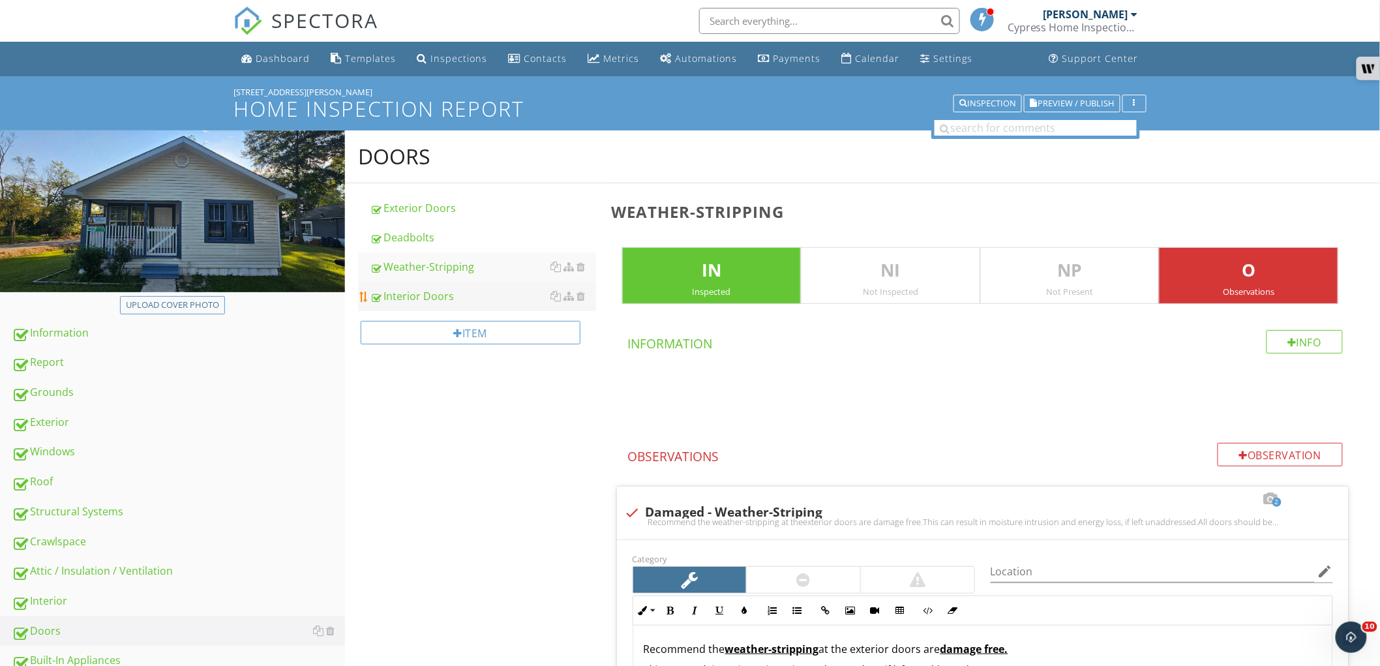
click at [481, 297] on div "Interior Doors" at bounding box center [483, 296] width 226 height 16
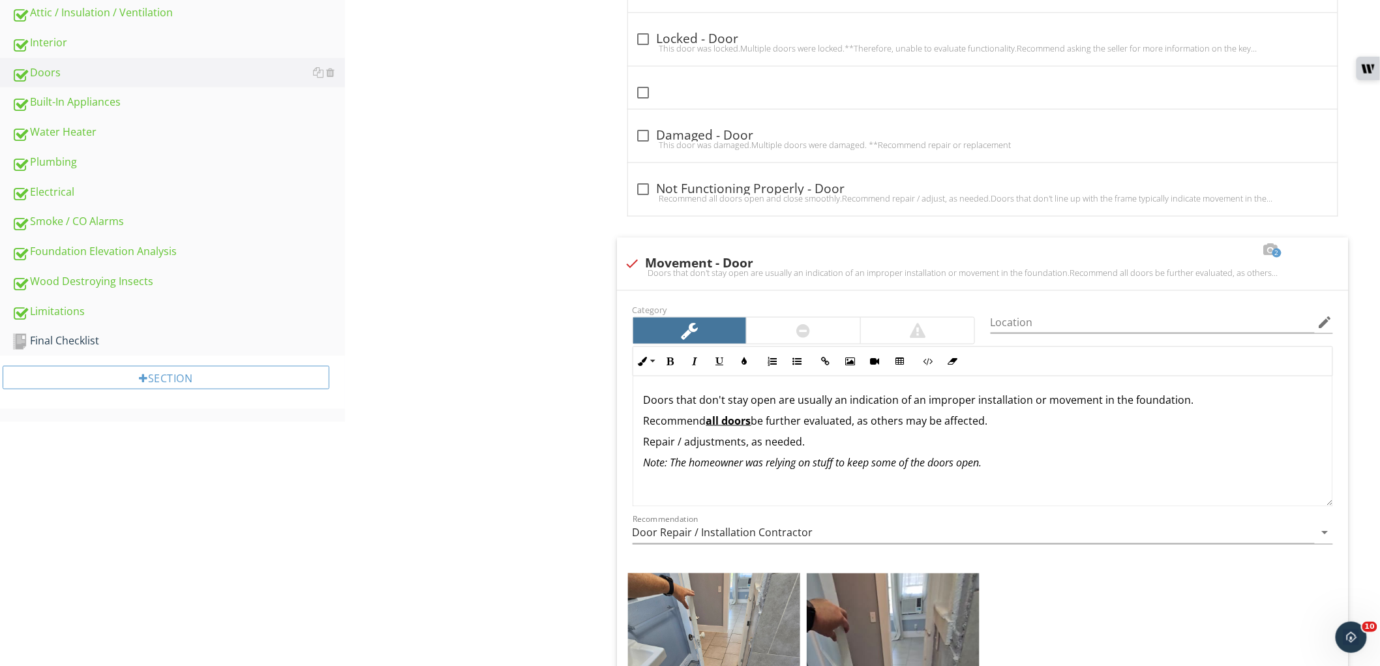
scroll to position [725, 0]
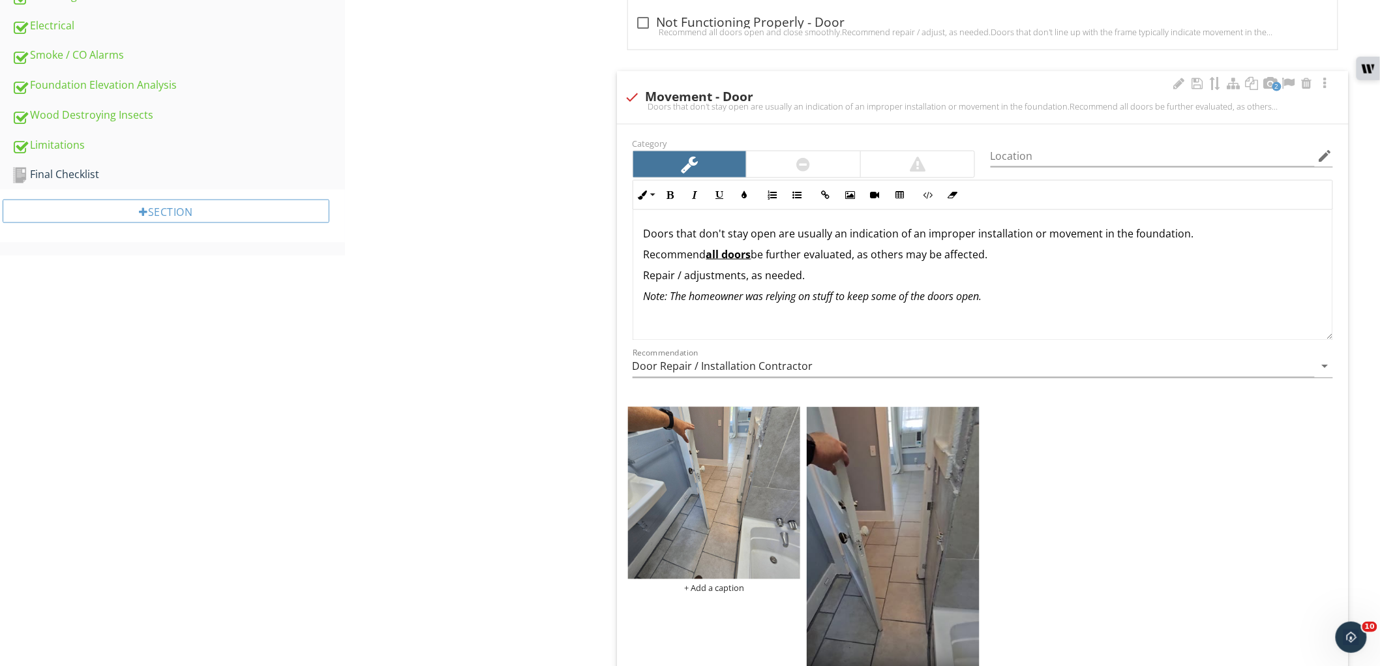
click at [671, 294] on em "Note: The homeowner was relying on stuff to keep some of the doors open." at bounding box center [813, 296] width 339 height 14
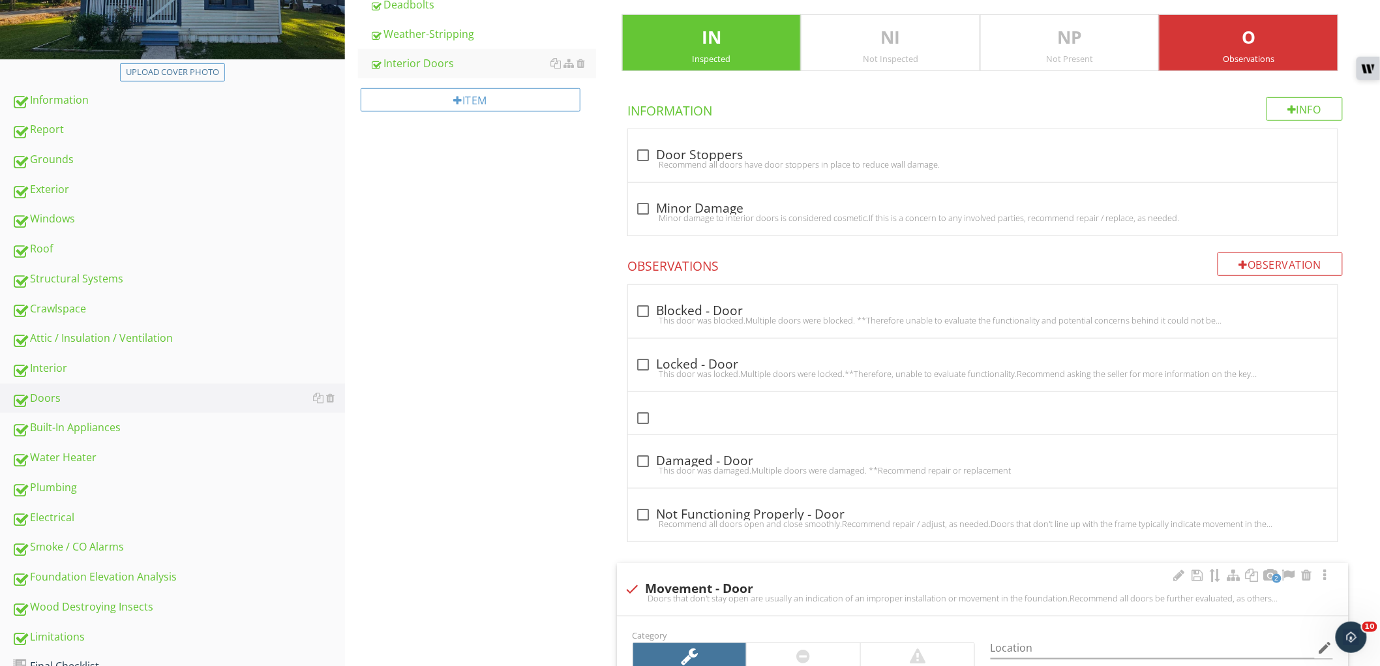
scroll to position [72, 0]
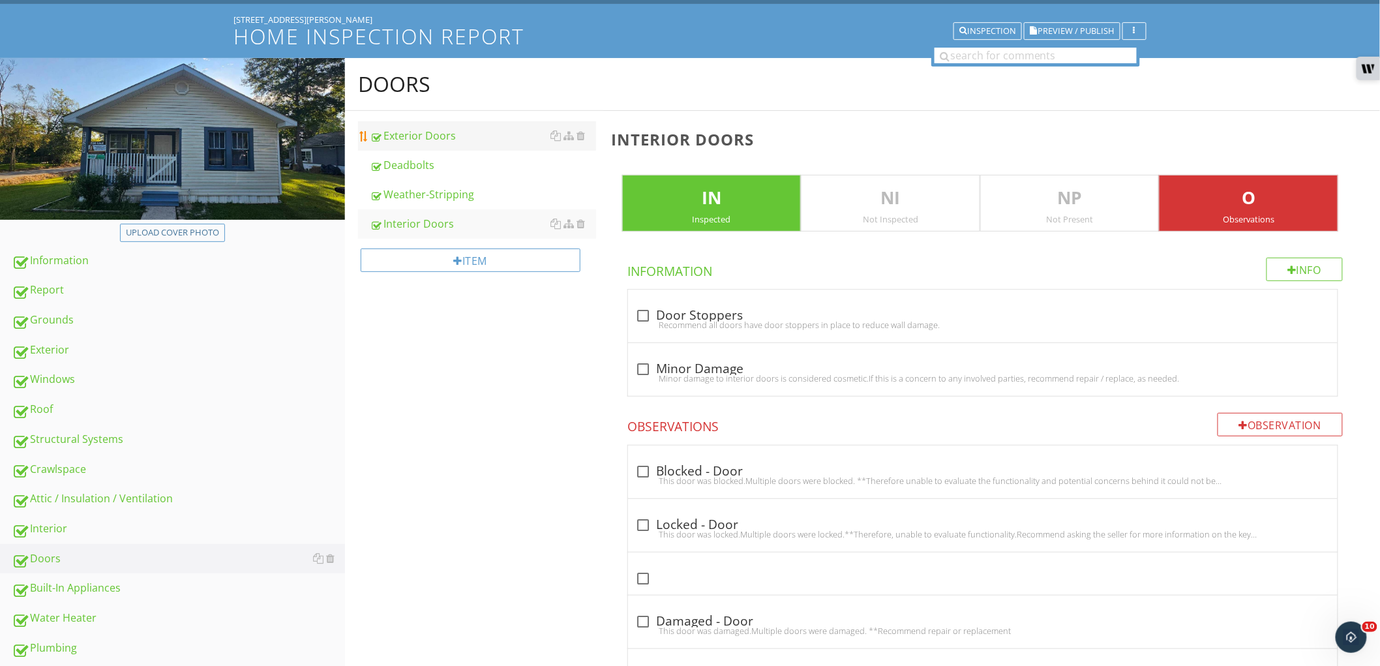
click at [429, 134] on div "Exterior Doors" at bounding box center [483, 136] width 226 height 16
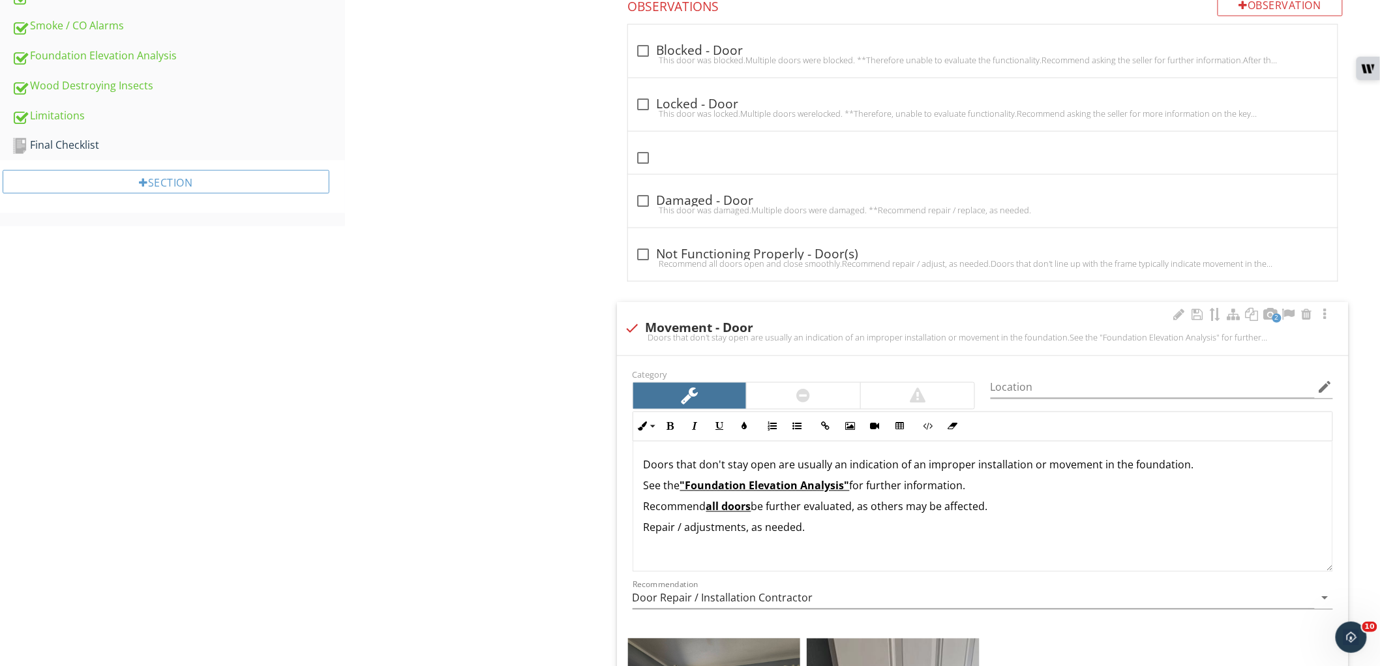
scroll to position [870, 0]
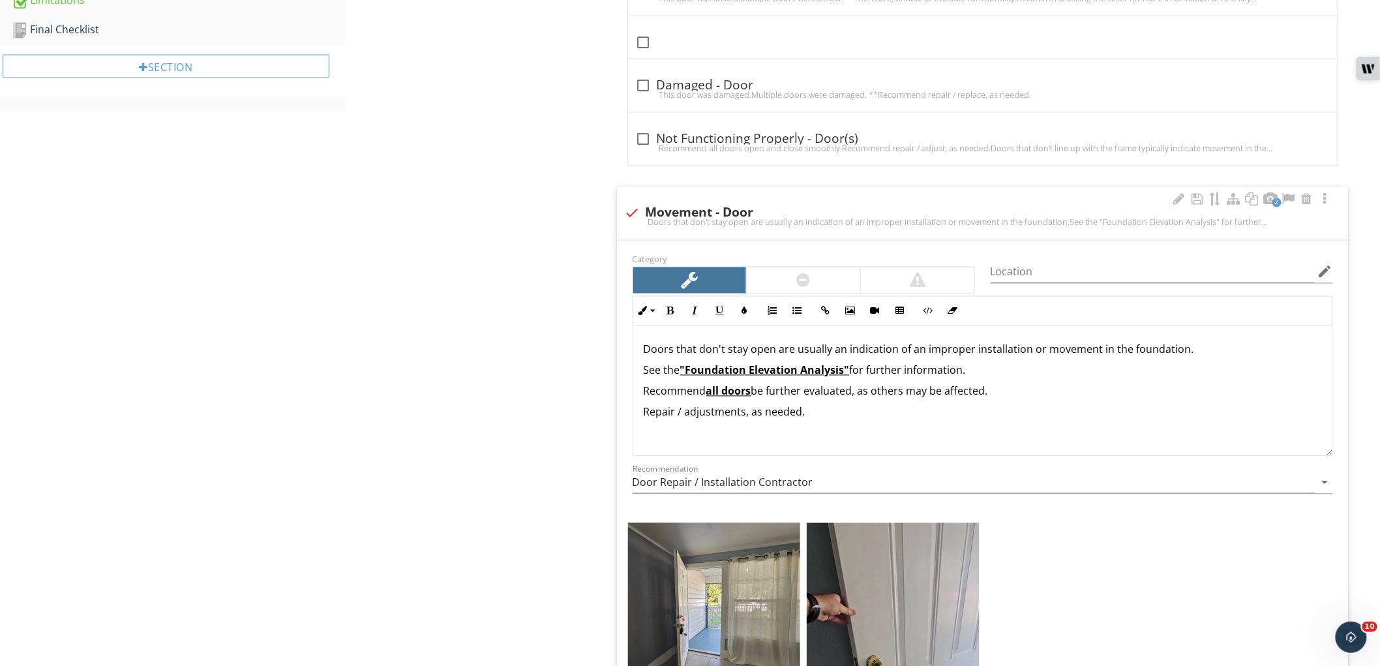
click at [757, 361] on div "Doors that don't stay open are usually an indication of an improper installatio…" at bounding box center [982, 391] width 699 height 130
copy p "See the "Foundation Elevation Analysis" for further information."
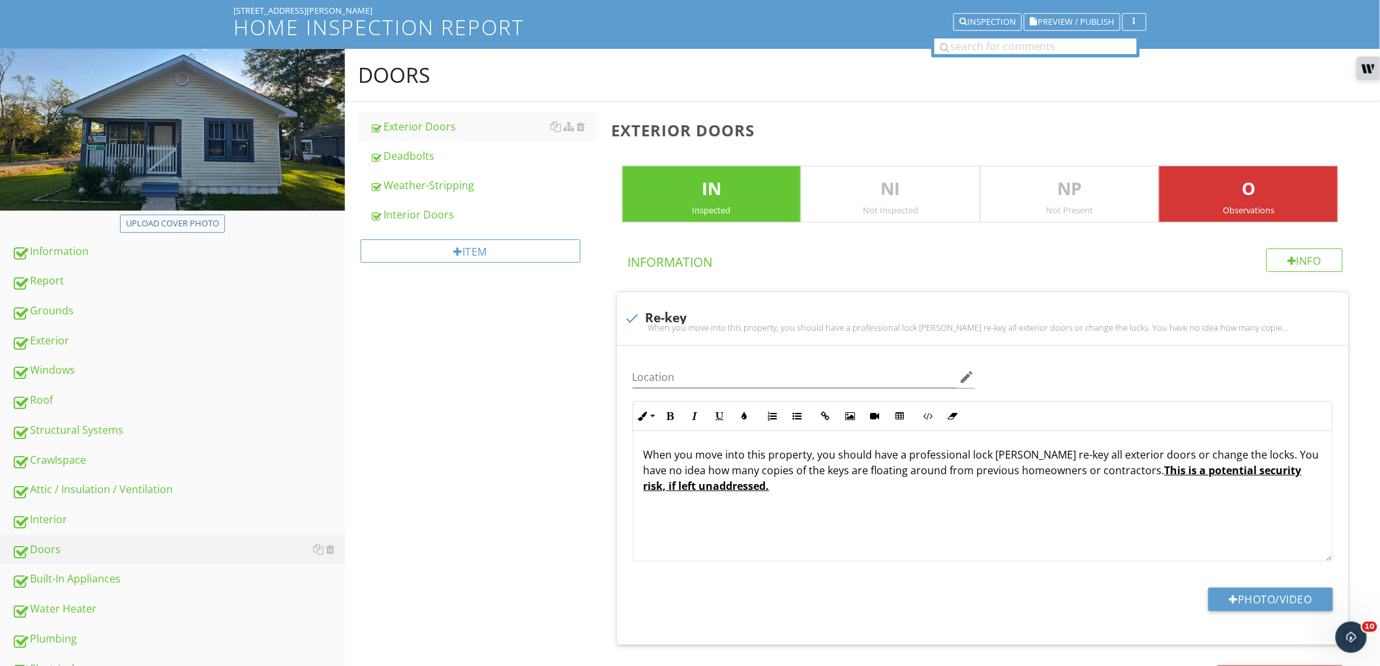
scroll to position [0, 0]
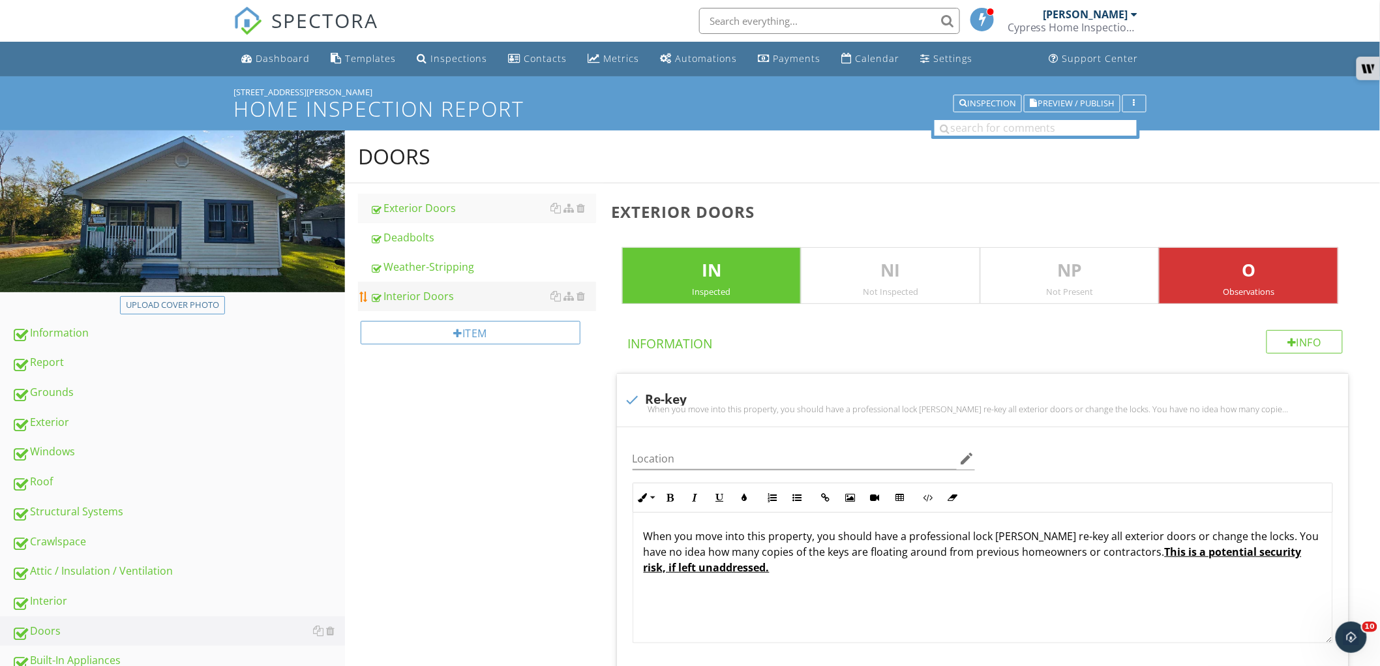
click at [445, 298] on div "Interior Doors" at bounding box center [483, 296] width 226 height 16
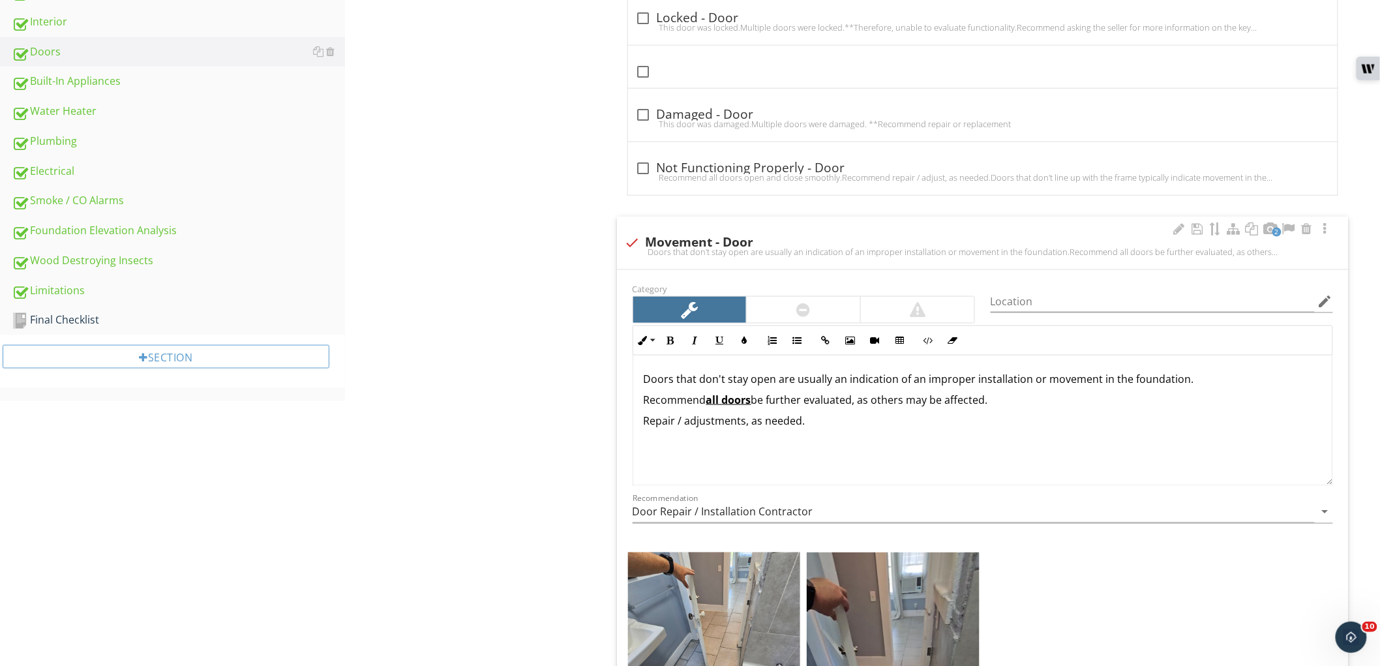
scroll to position [797, 0]
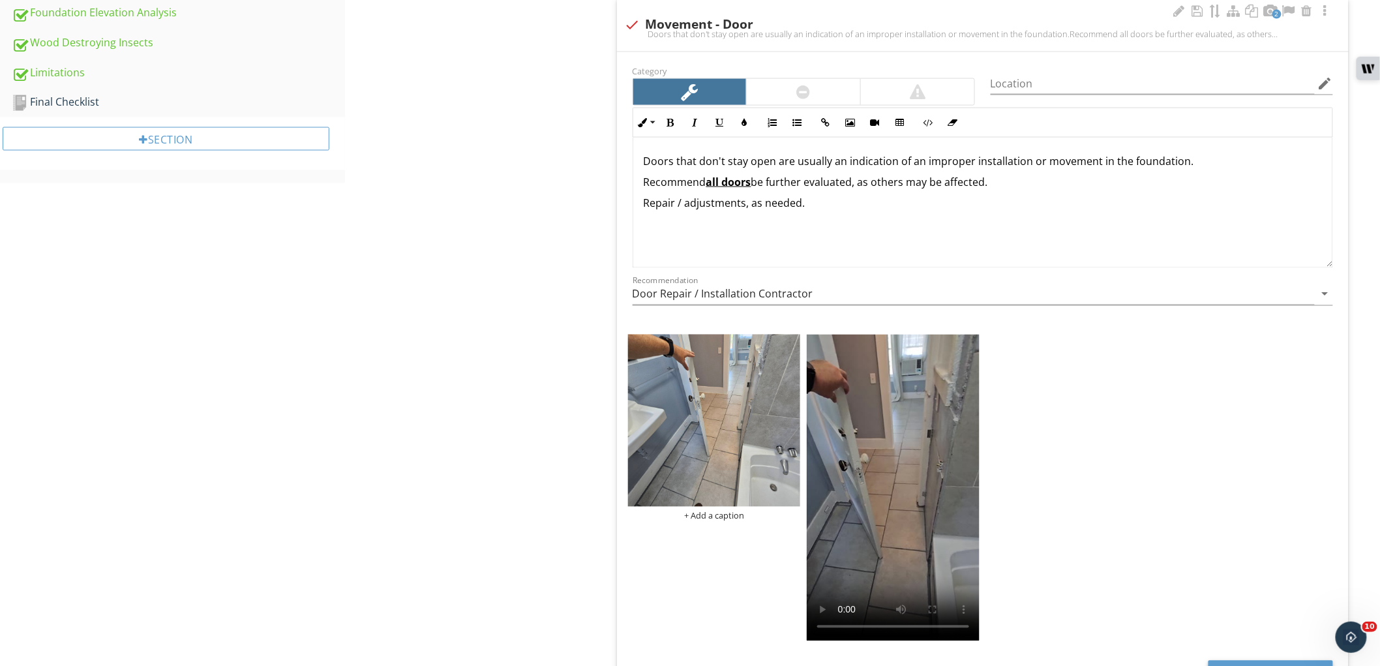
click at [1103, 187] on p "Recommend all doors be further evaluated, as others may be affected." at bounding box center [983, 182] width 678 height 16
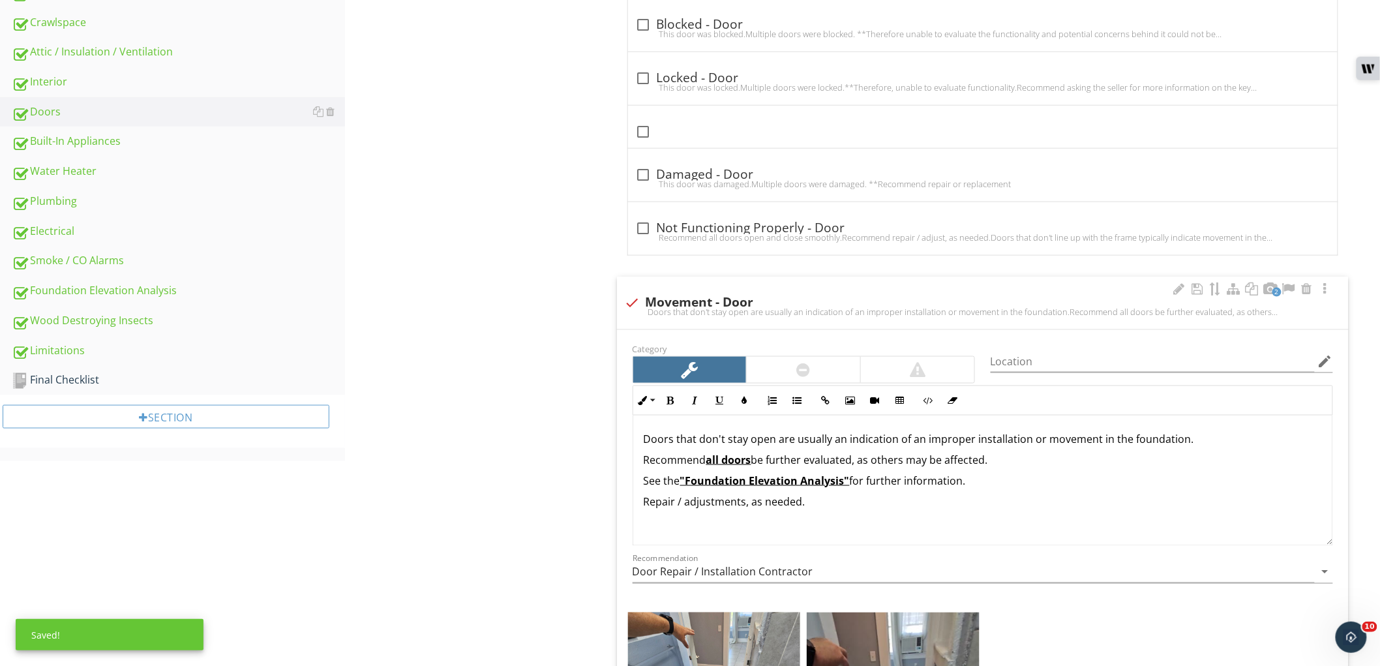
scroll to position [507, 0]
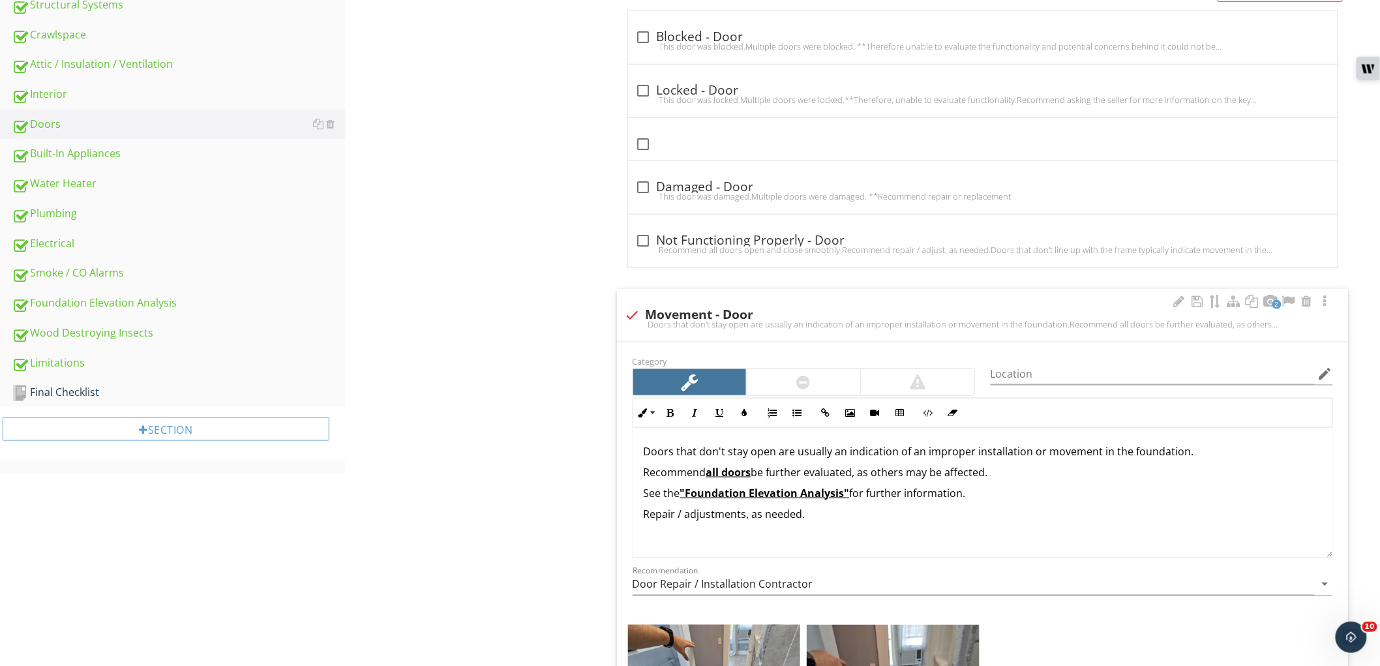
click at [672, 488] on p "See the "Foundation Elevation Analysis" for further information." at bounding box center [983, 493] width 678 height 16
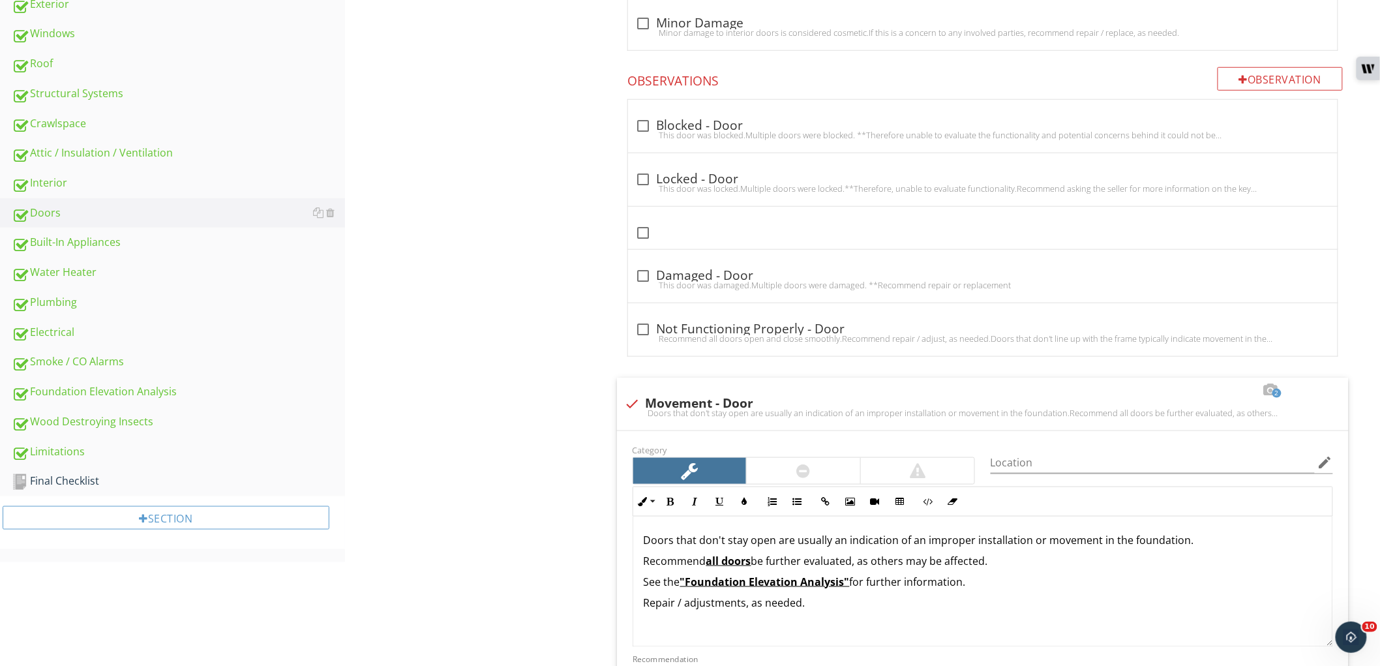
scroll to position [217, 0]
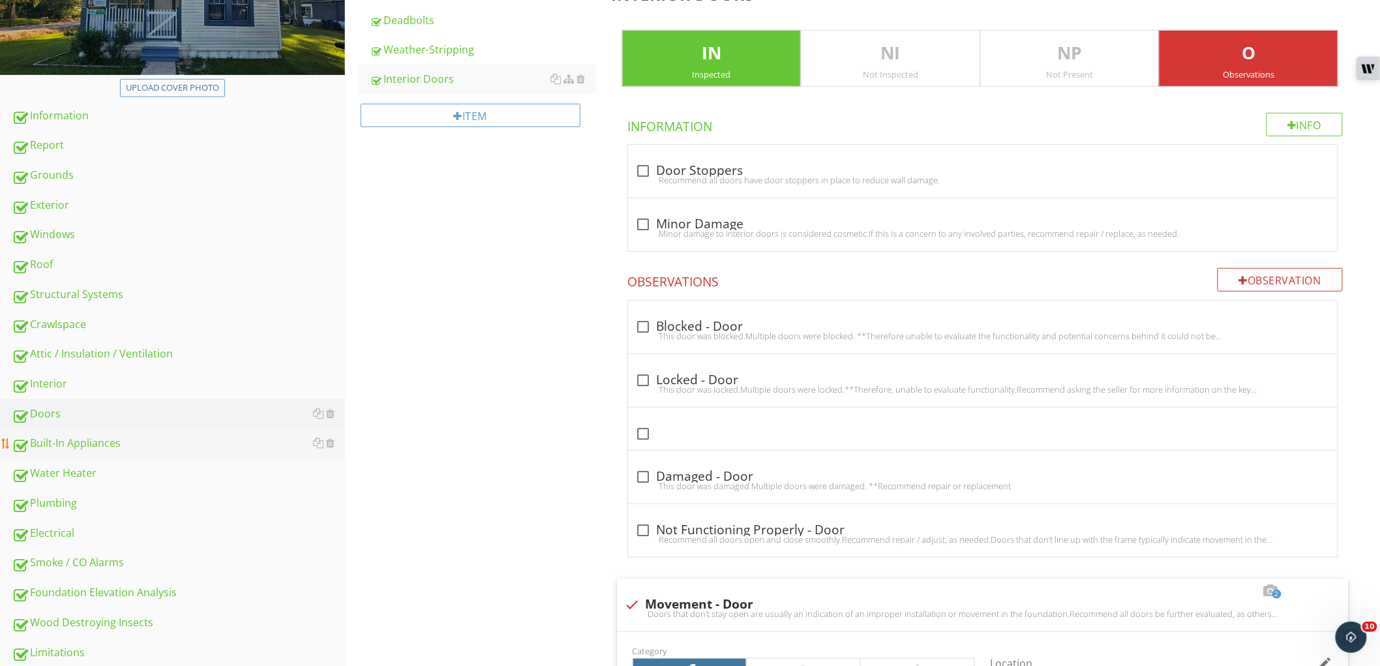
click at [221, 450] on div "Built-In Appliances" at bounding box center [178, 443] width 333 height 17
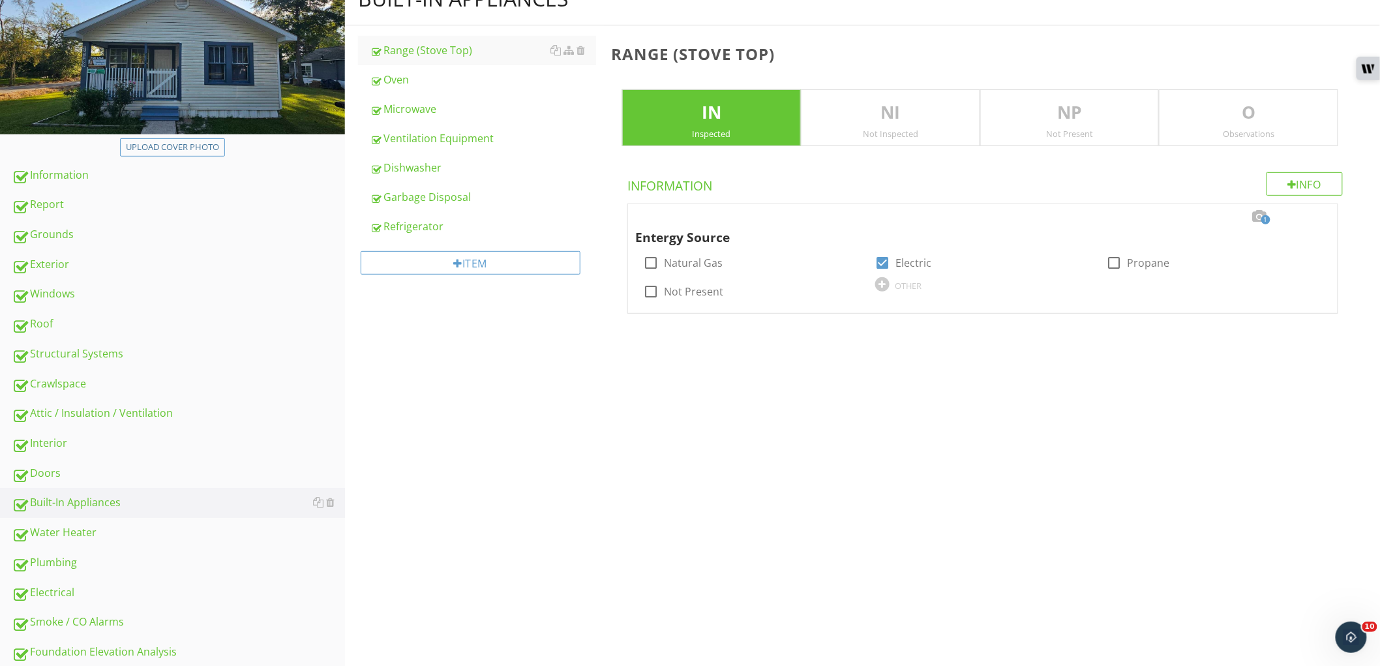
scroll to position [72, 0]
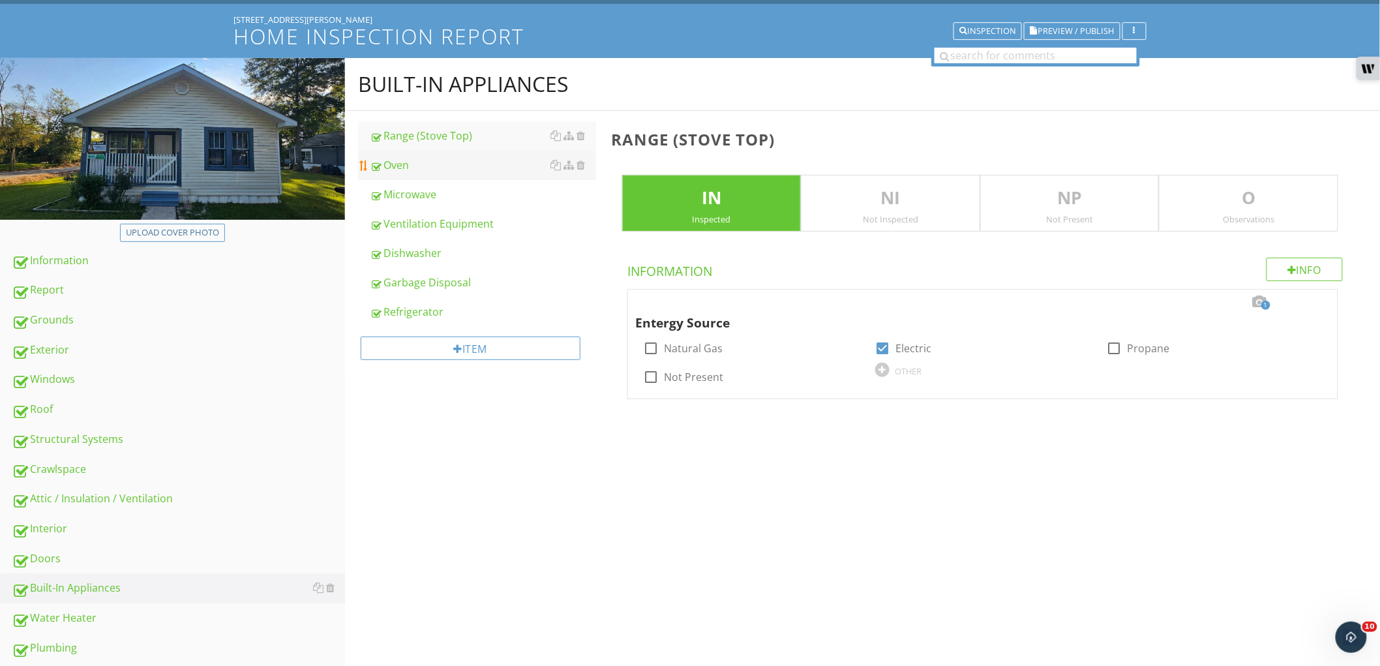
click at [441, 166] on div "Oven" at bounding box center [483, 165] width 226 height 16
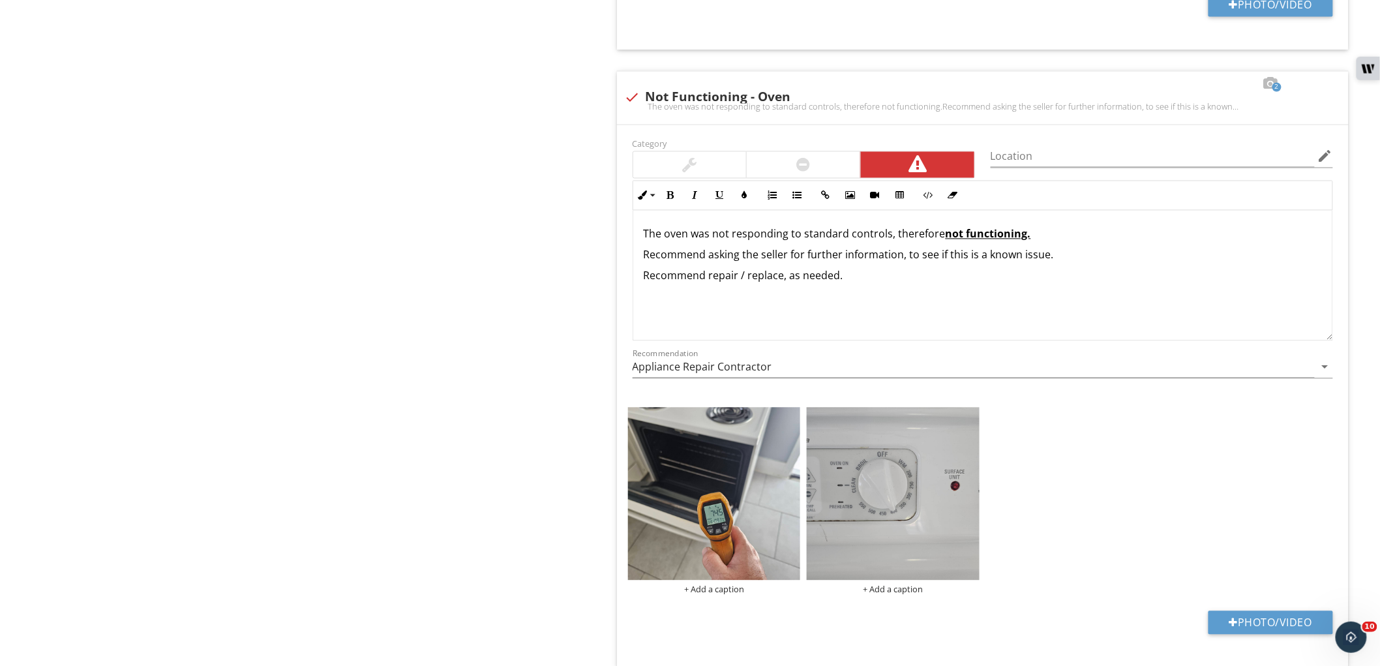
scroll to position [1087, 0]
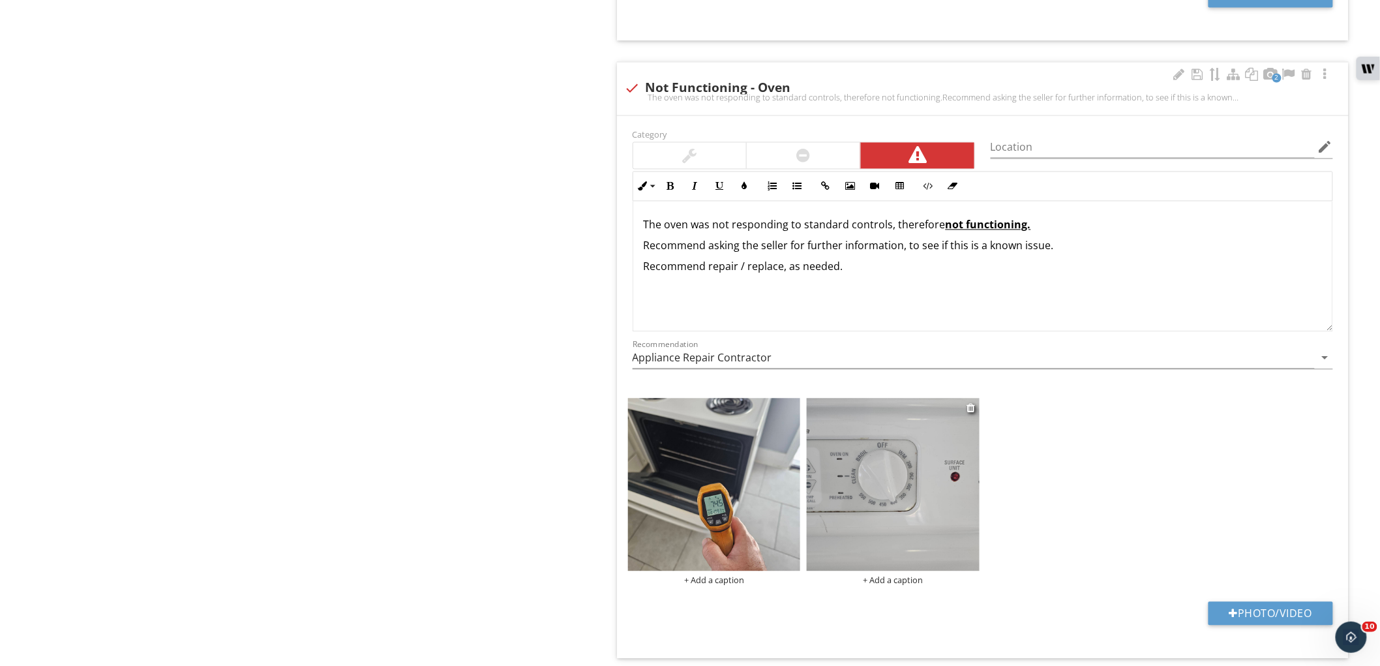
click at [883, 451] on img at bounding box center [893, 484] width 173 height 173
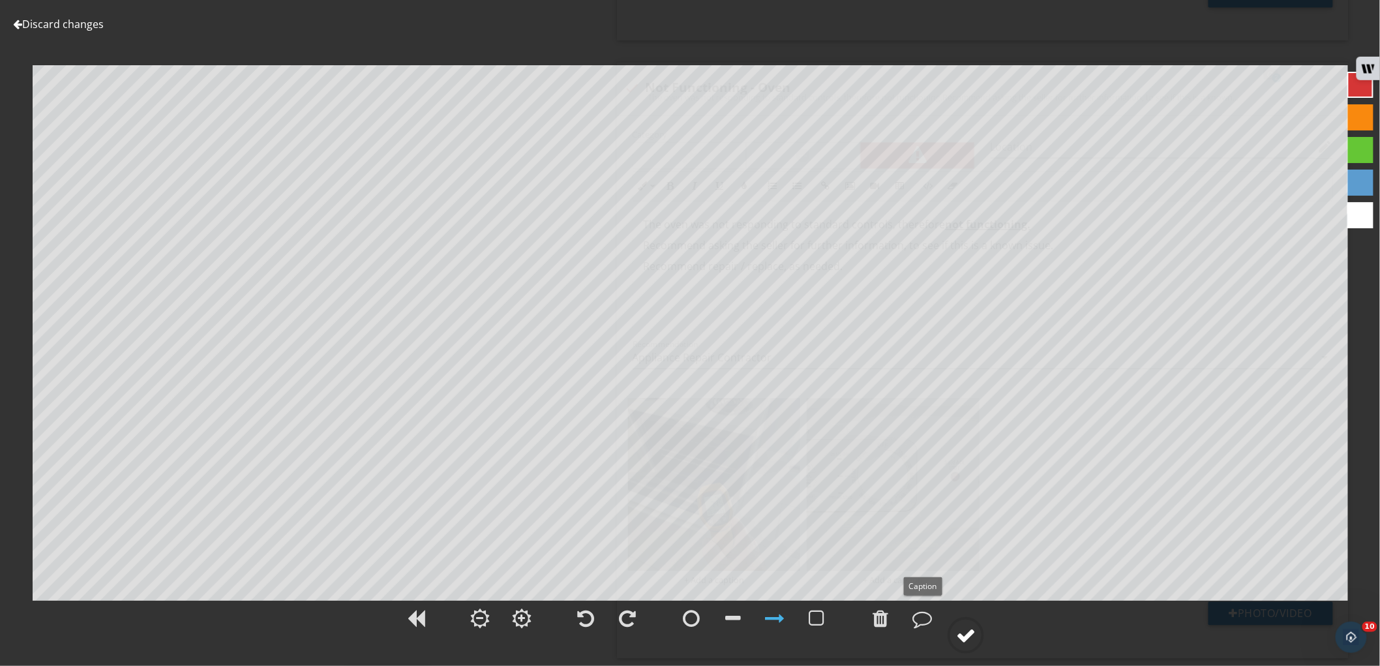
click at [966, 626] on div at bounding box center [966, 636] width 20 height 20
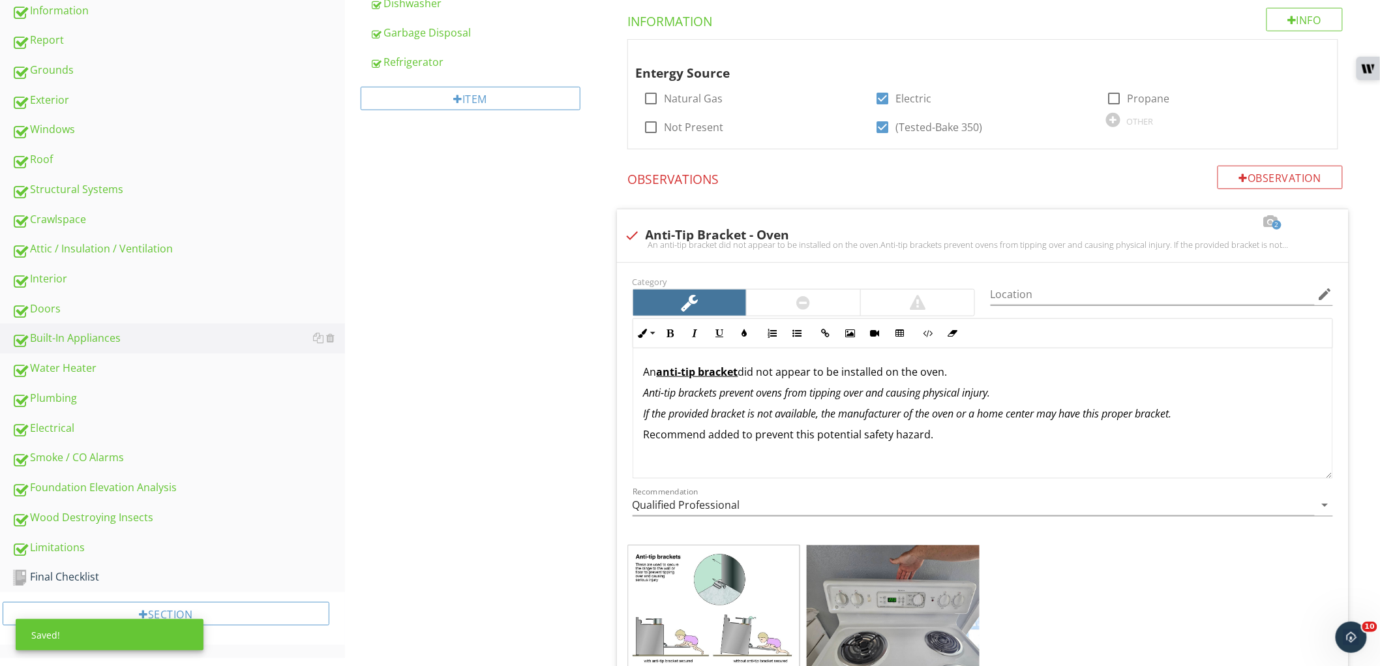
scroll to position [290, 0]
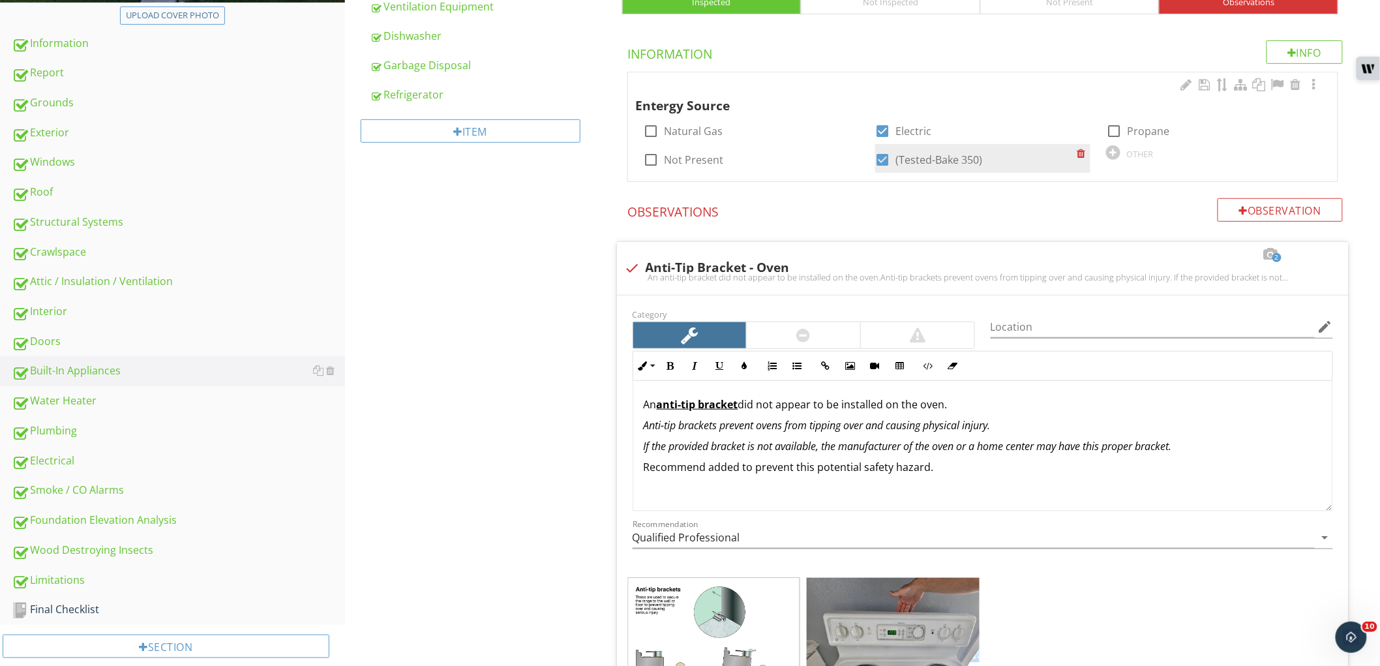
click at [920, 159] on label "(Tested-Bake 350)" at bounding box center [939, 159] width 87 height 13
checkbox input "false"
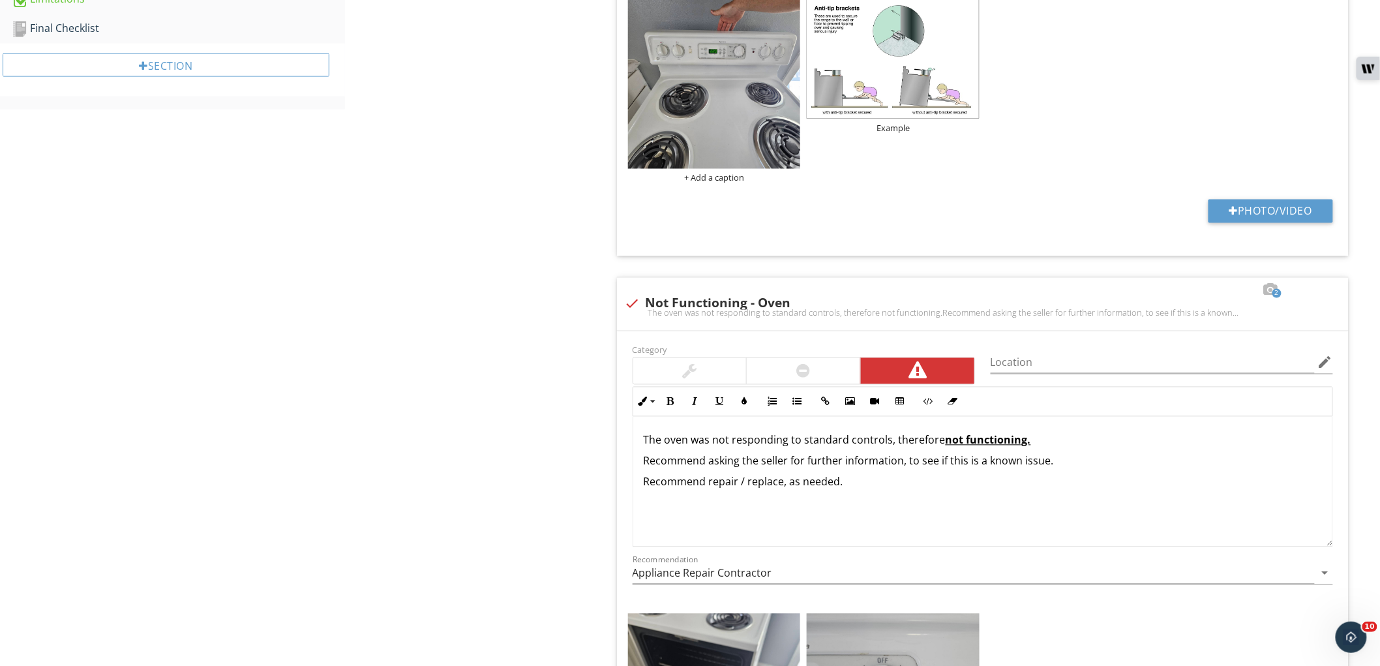
scroll to position [904, 0]
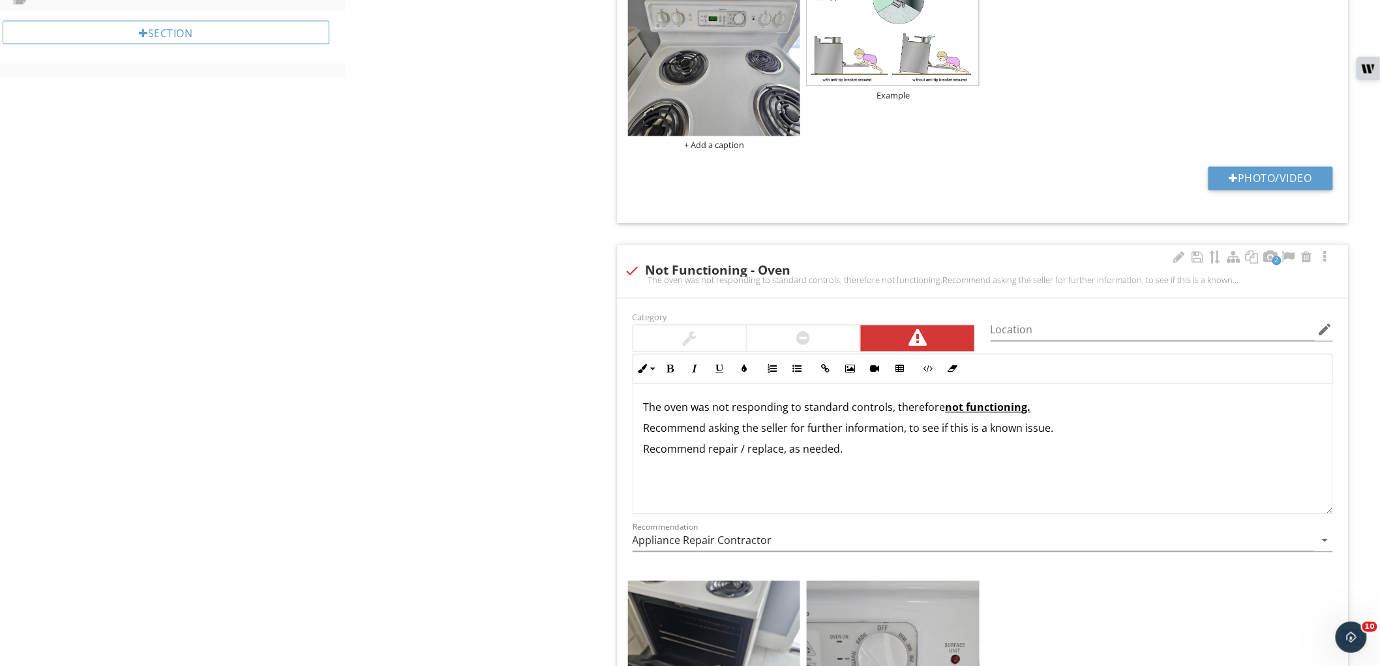
click at [1059, 466] on div "The oven was not responding to standard controls, therefore not functioning. Re…" at bounding box center [982, 449] width 699 height 130
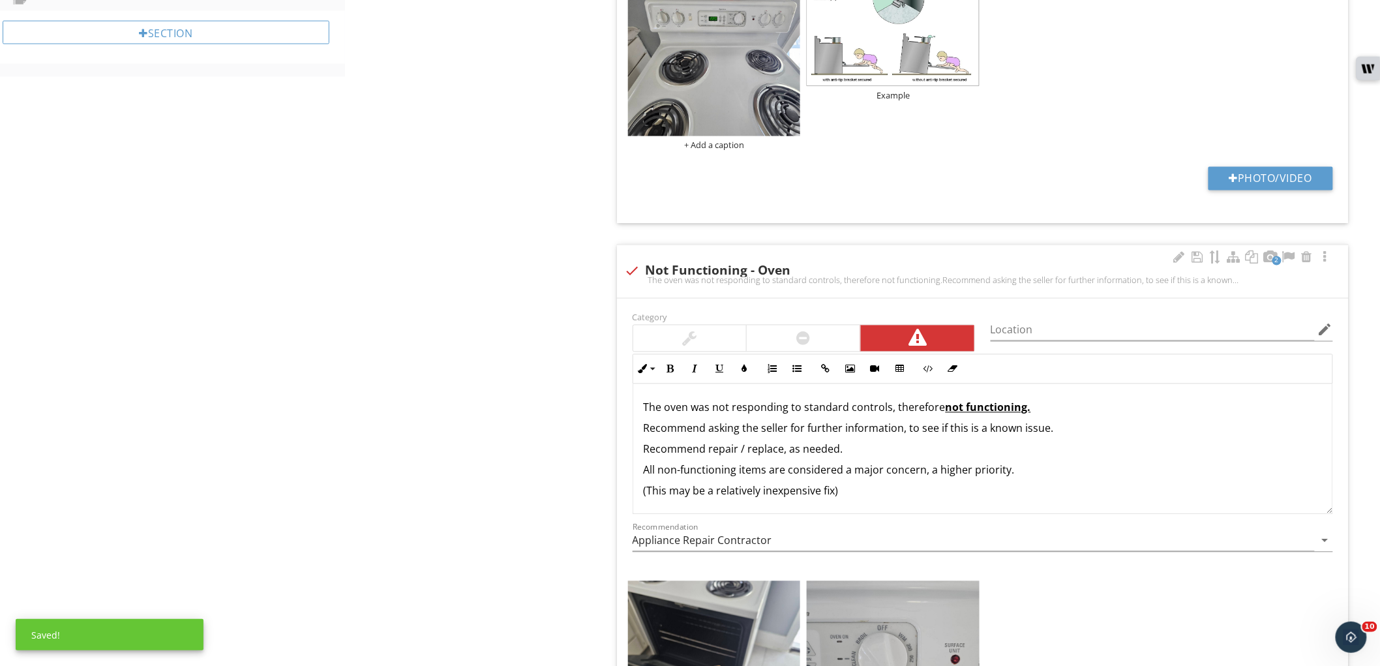
scroll to position [1, 0]
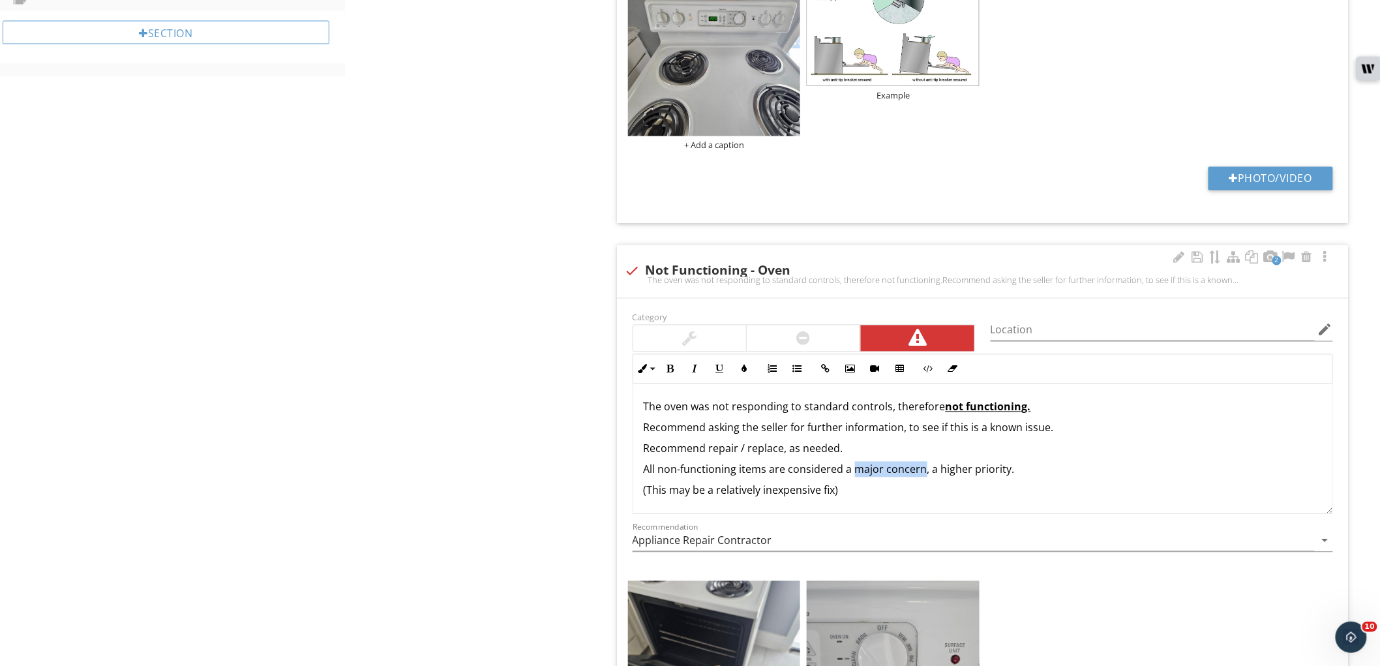
drag, startPoint x: 852, startPoint y: 471, endPoint x: 920, endPoint y: 470, distance: 67.9
click at [920, 470] on p "All non-functioning items are considered a major concern, a higher priority." at bounding box center [983, 470] width 678 height 16
click at [672, 368] on icon "button" at bounding box center [670, 369] width 9 height 9
click at [744, 369] on icon "button" at bounding box center [744, 369] width 9 height 9
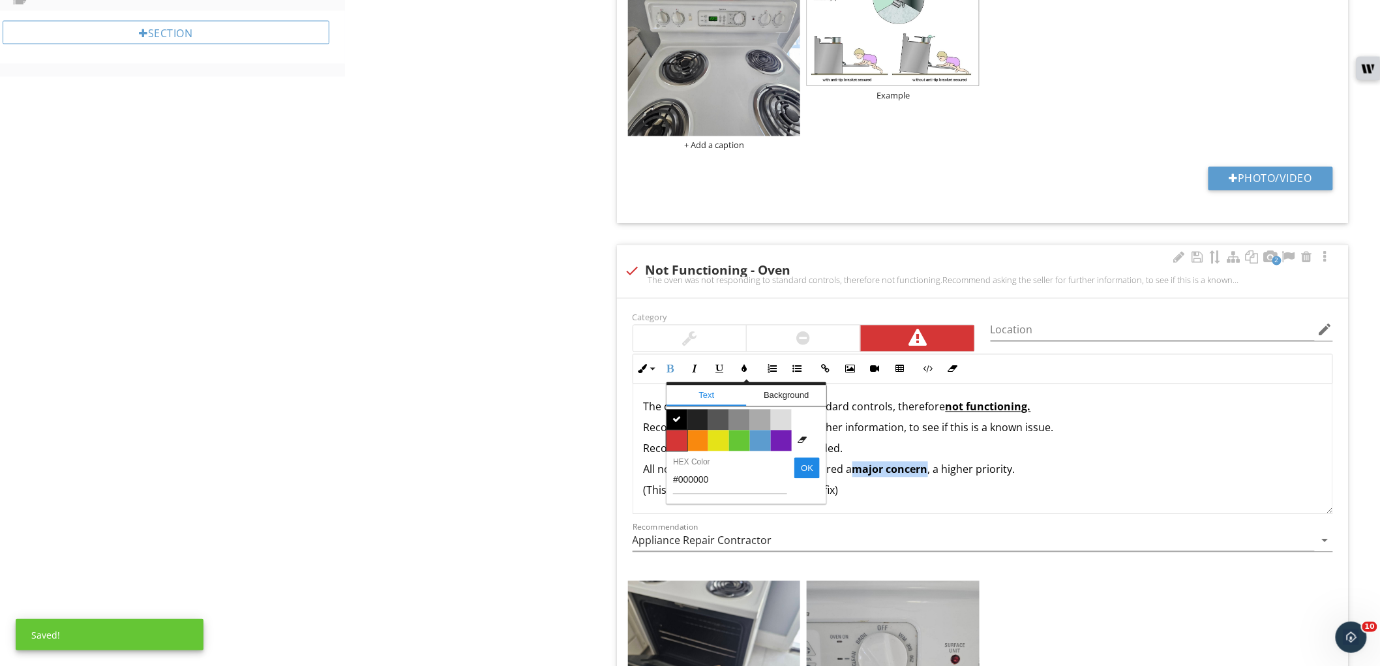
click at [667, 446] on span "Color #d53636" at bounding box center [677, 441] width 21 height 21
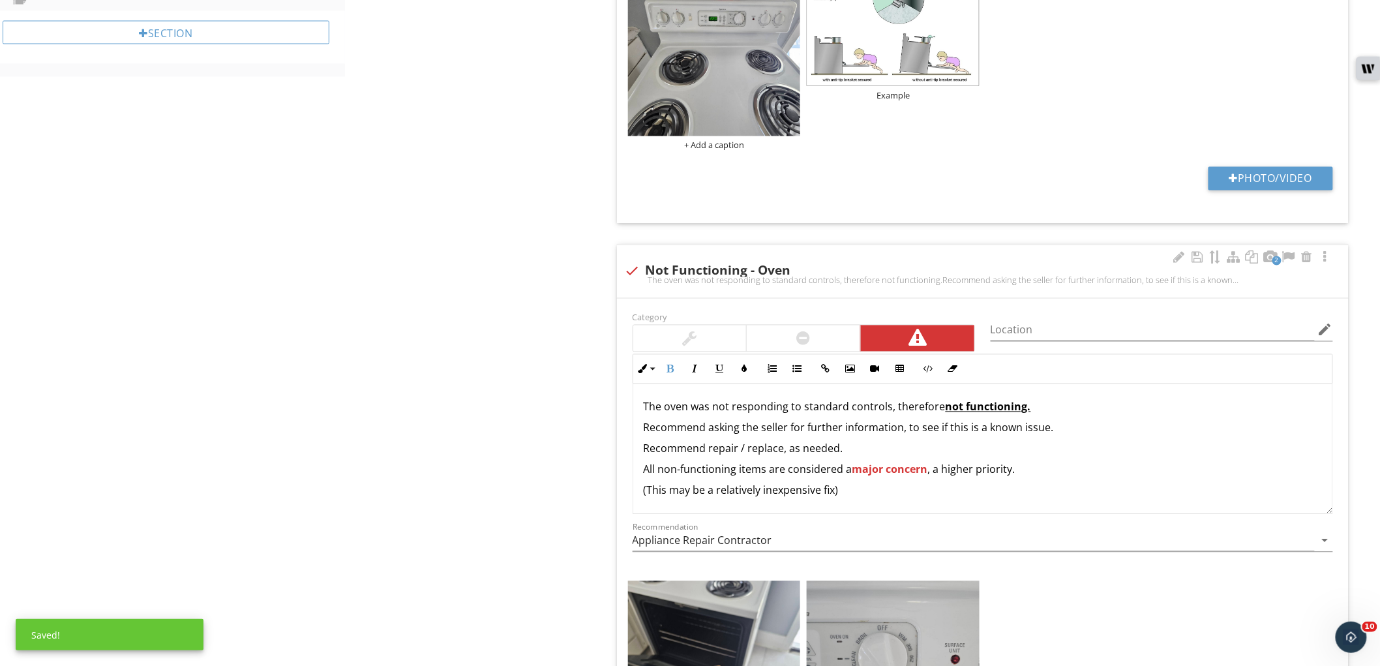
click at [925, 493] on p "(This may be a relatively inexpensive fix)" at bounding box center [983, 491] width 678 height 16
drag, startPoint x: 925, startPoint y: 493, endPoint x: 670, endPoint y: 405, distance: 269.6
click at [578, 491] on div "Built-In Appliances Range (Stove Top) Oven Microwave Ventilation Equipment Dish…" at bounding box center [862, 250] width 1035 height 2047
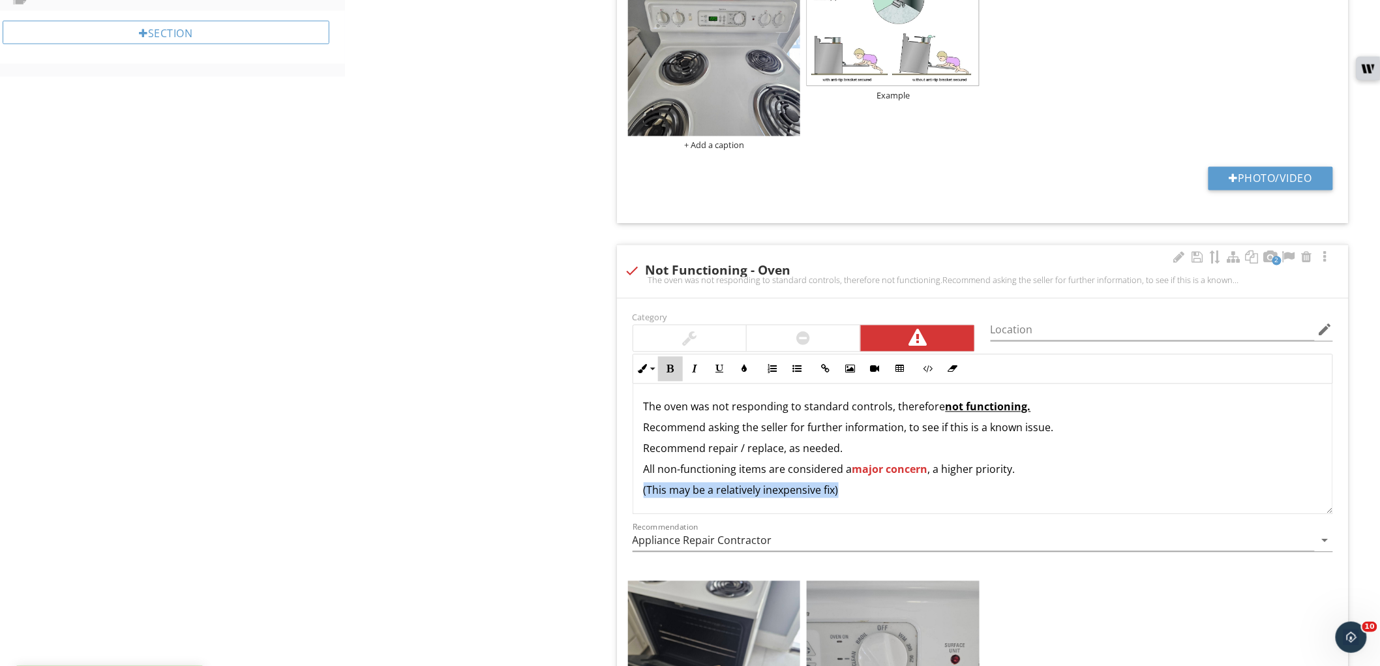
drag, startPoint x: 676, startPoint y: 374, endPoint x: 688, endPoint y: 374, distance: 11.7
click at [677, 374] on button "Bold" at bounding box center [670, 369] width 25 height 25
click at [718, 372] on icon "button" at bounding box center [720, 369] width 9 height 9
click at [581, 470] on div "Built-In Appliances Range (Stove Top) Oven Microwave Ventilation Equipment Dish…" at bounding box center [862, 250] width 1035 height 2047
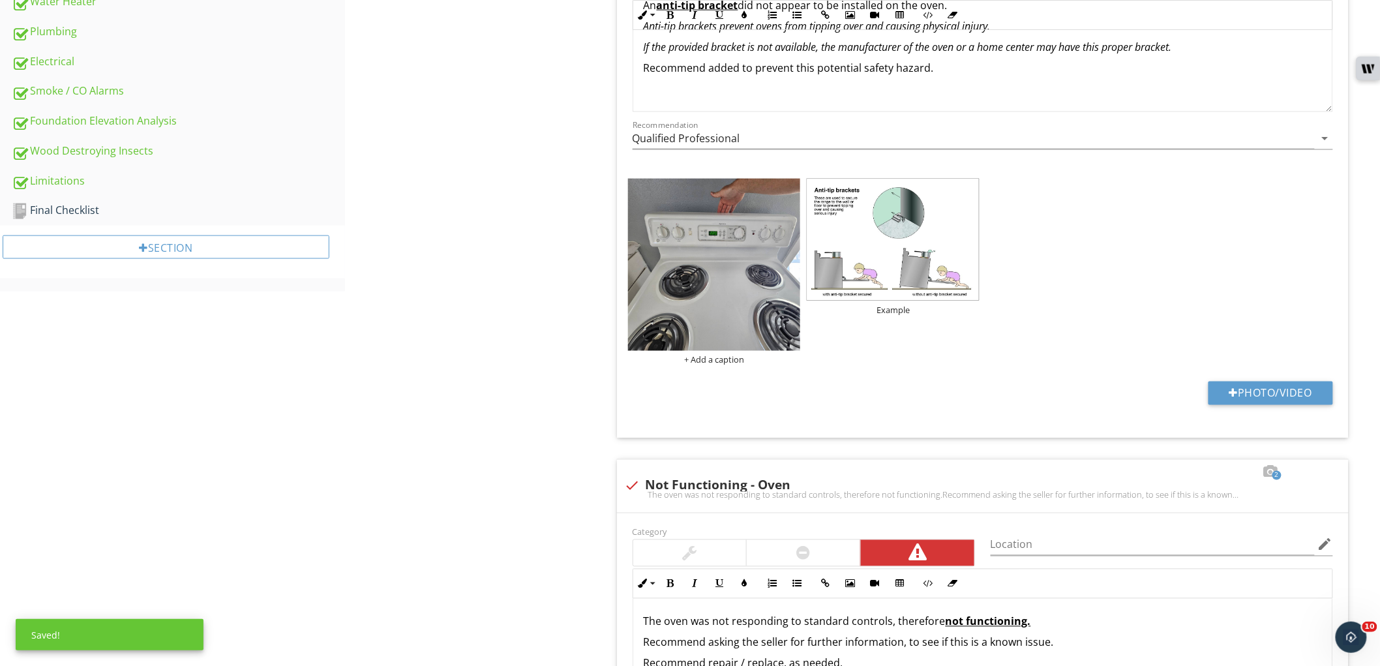
scroll to position [976, 0]
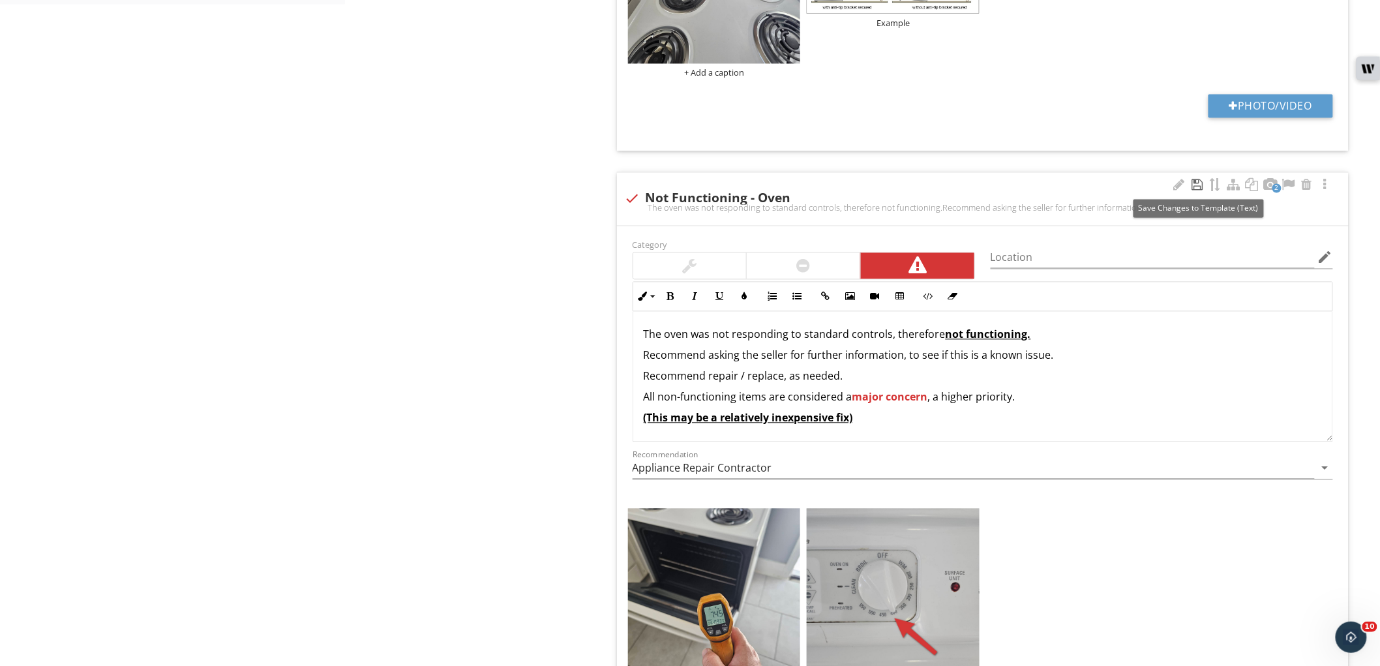
click at [1200, 188] on div at bounding box center [1198, 185] width 16 height 13
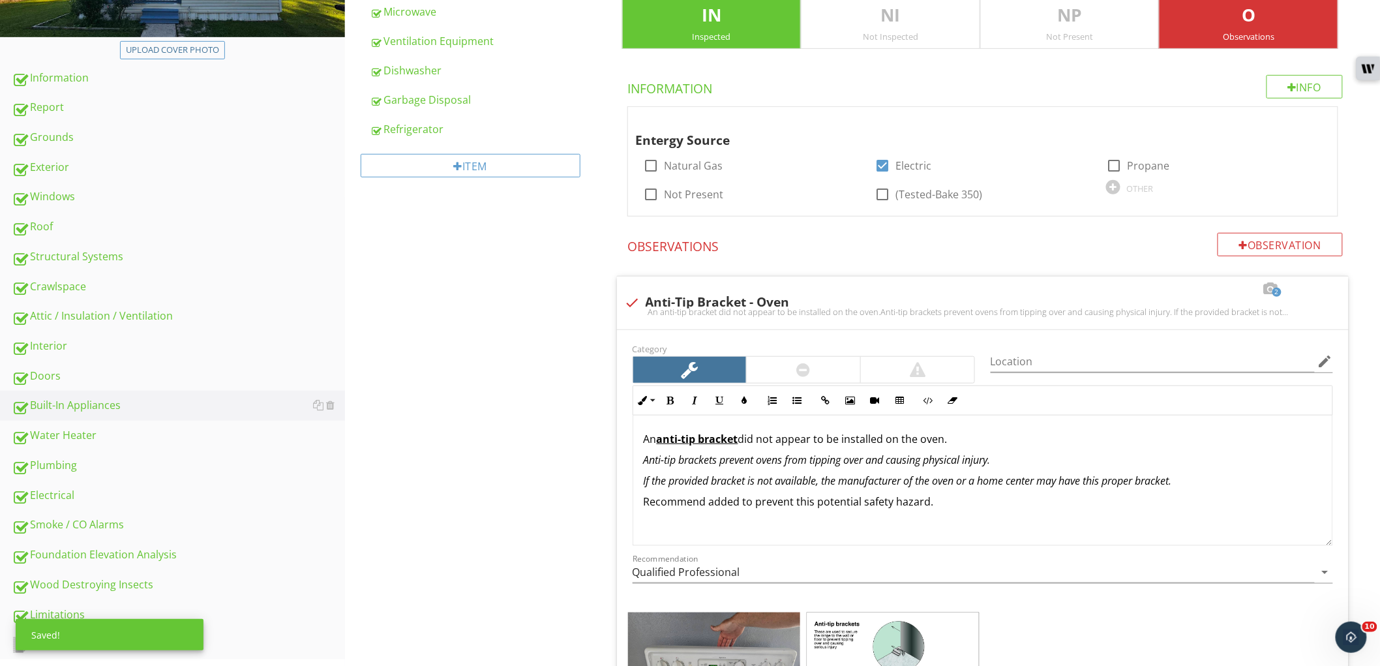
scroll to position [207, 0]
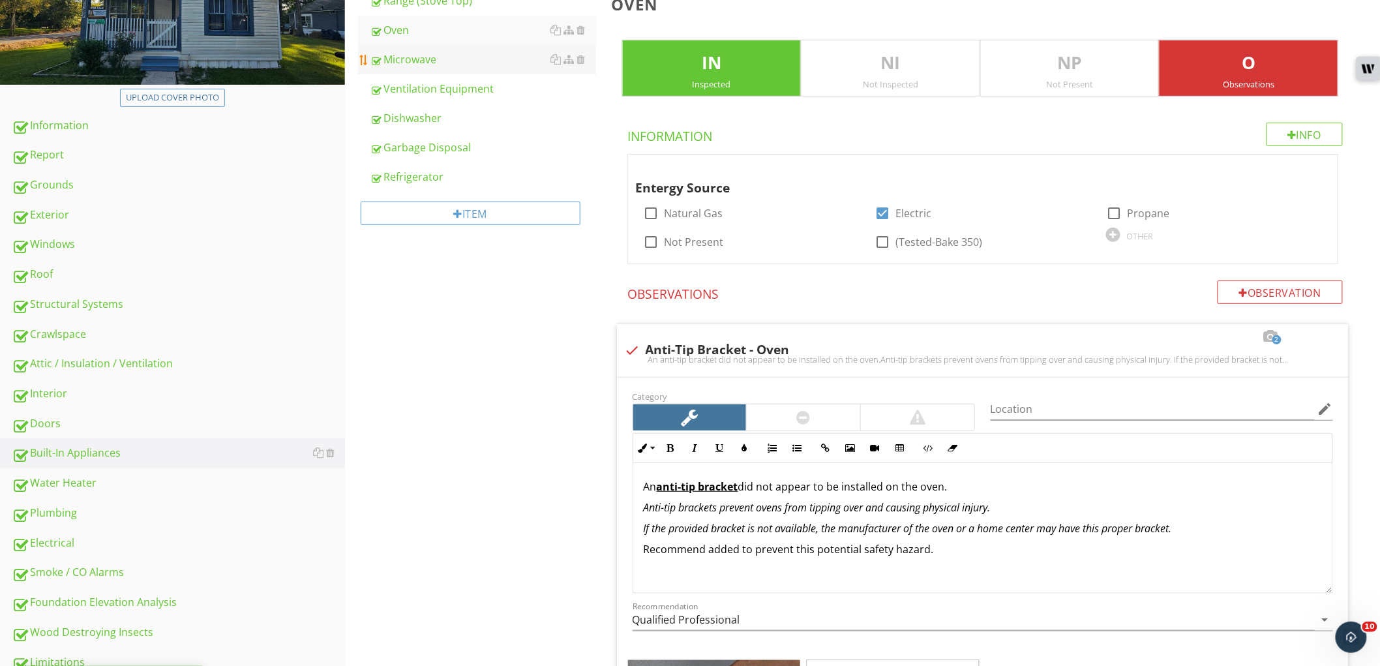
click at [438, 53] on div "Microwave" at bounding box center [483, 60] width 226 height 16
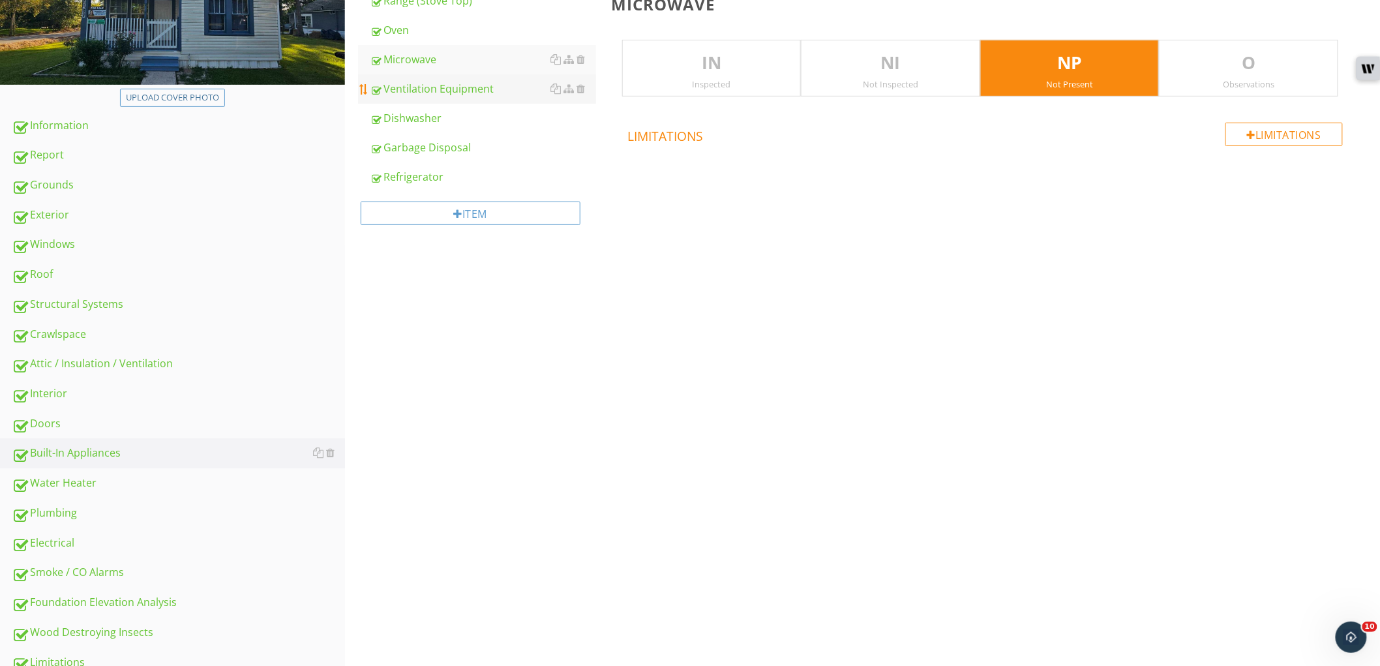
click at [434, 85] on div "Ventilation Equipment" at bounding box center [483, 89] width 226 height 16
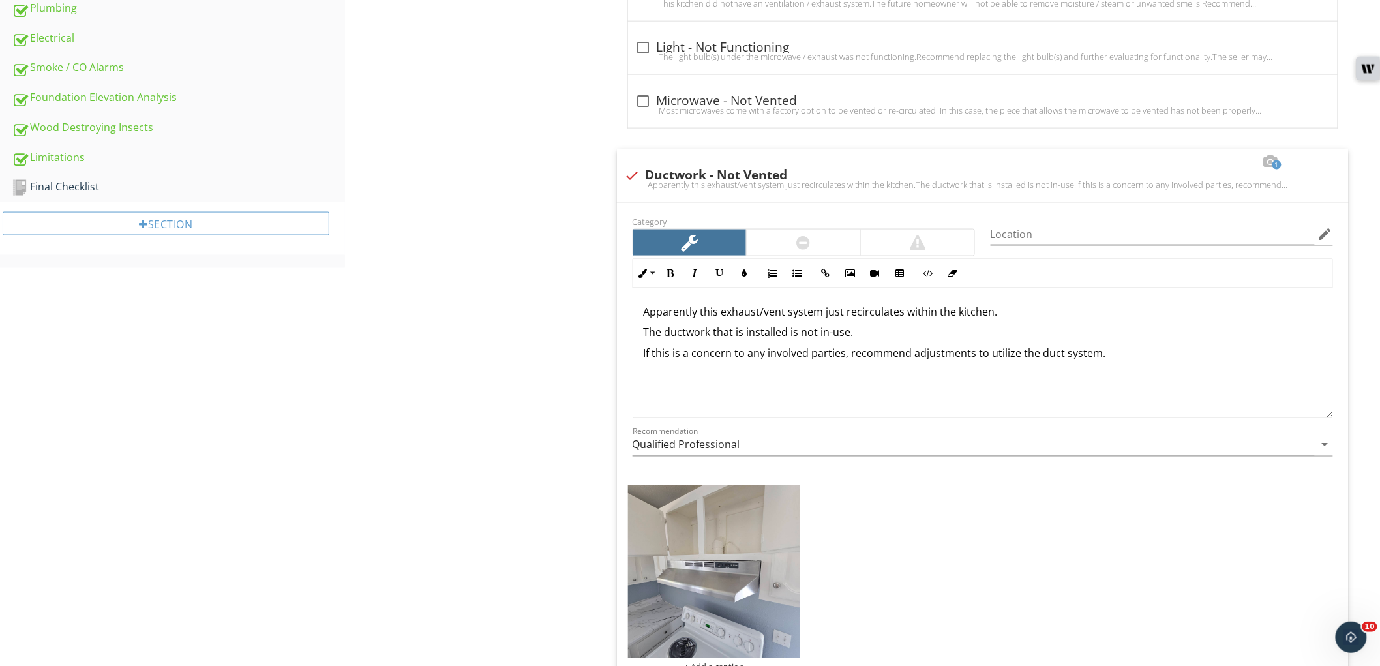
scroll to position [715, 0]
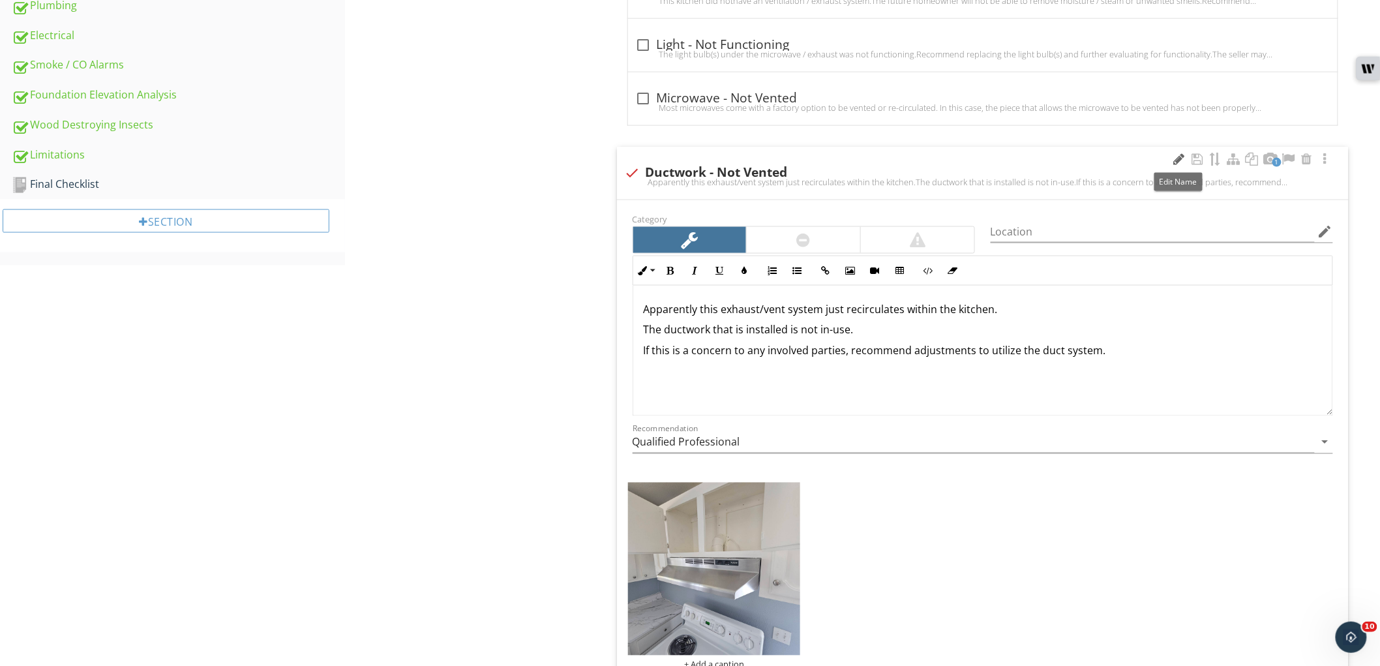
click at [1179, 159] on div at bounding box center [1180, 159] width 16 height 13
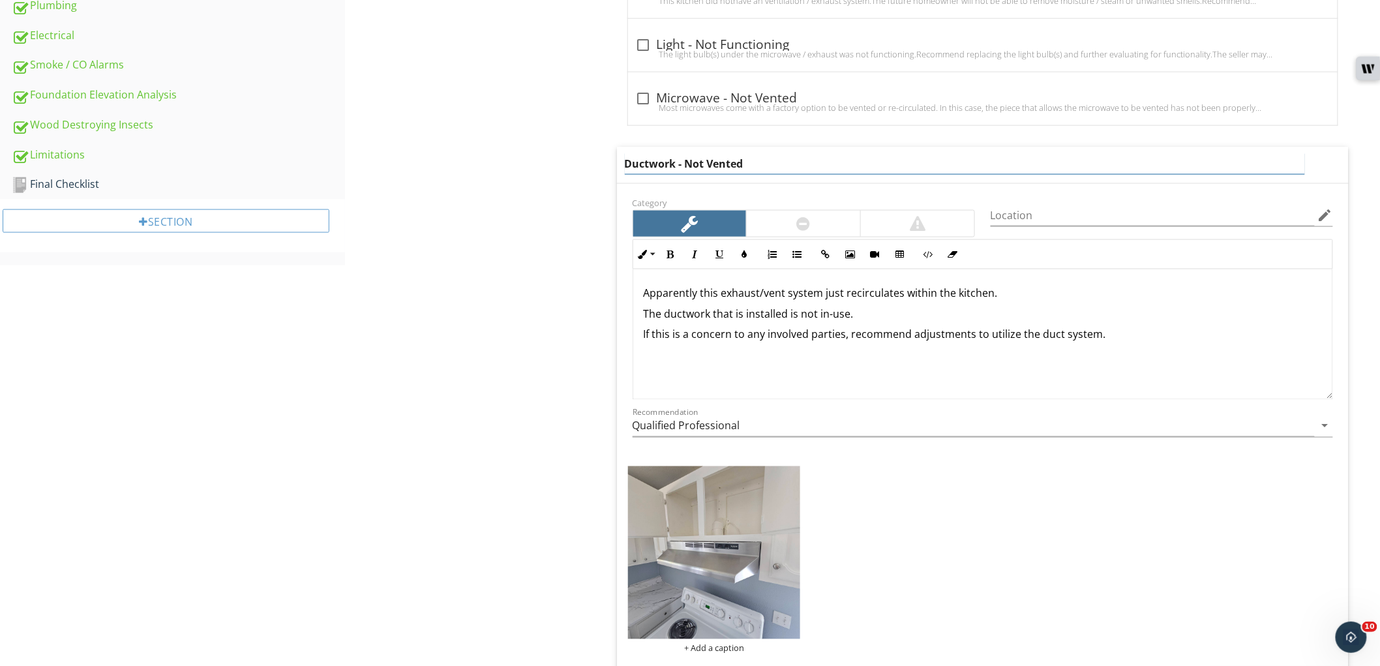
drag, startPoint x: 705, startPoint y: 164, endPoint x: 590, endPoint y: 160, distance: 115.5
click at [590, 160] on div "Built-In Appliances Range (Stove Top) Oven Microwave Ventilation Equipment Dish…" at bounding box center [862, 340] width 1035 height 1851
type input "Venting - Issues"
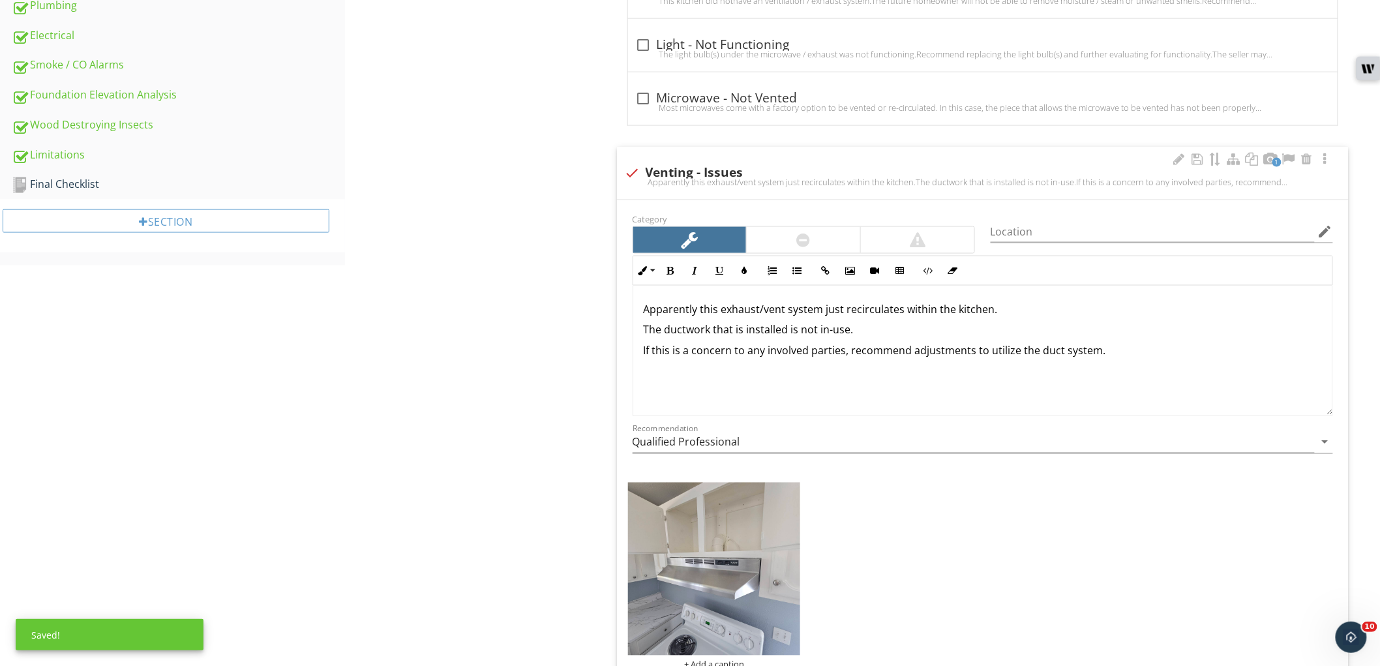
click at [541, 336] on div "Built-In Appliances Range (Stove Top) Oven Microwave Ventilation Equipment Dish…" at bounding box center [862, 349] width 1035 height 1868
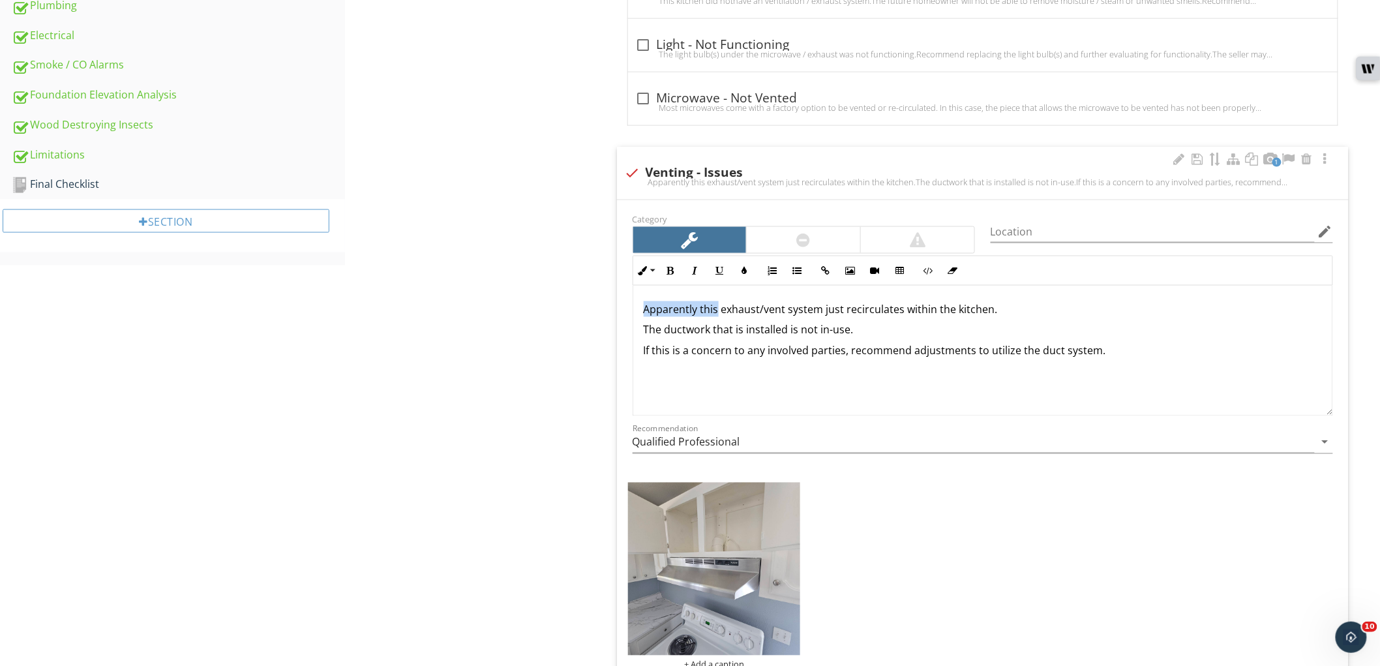
drag, startPoint x: 718, startPoint y: 314, endPoint x: 627, endPoint y: 309, distance: 91.4
click at [627, 309] on div "Inline Style XLarge Large Normal Small Light Small/Light Bold Italic Underline …" at bounding box center [983, 336] width 716 height 160
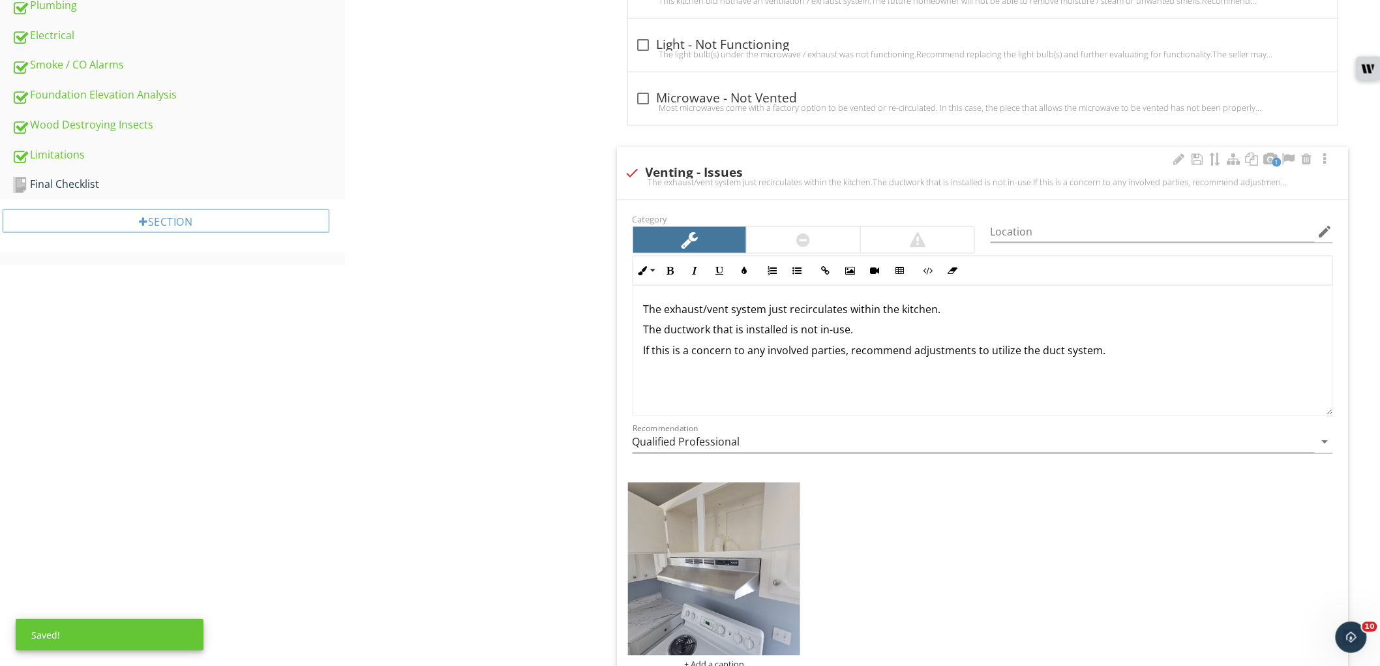
click at [778, 309] on p "The exhaust/vent system just recirculates within the kitchen." at bounding box center [983, 309] width 678 height 16
click at [826, 311] on p "The exhaust/vent system recirculates within the kitchen." at bounding box center [983, 309] width 678 height 16
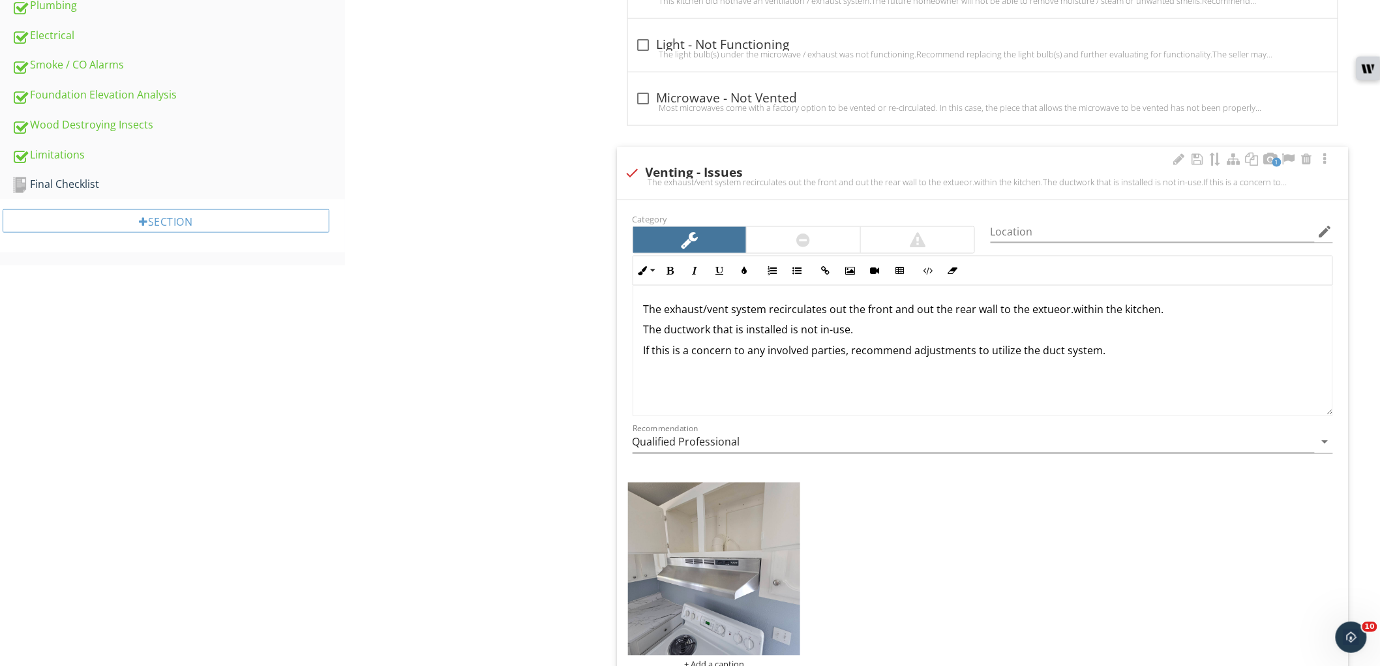
drag, startPoint x: 1039, startPoint y: 313, endPoint x: 1163, endPoint y: 376, distance: 138.6
click at [1180, 377] on div "The exhaust/vent system recirculates out the front and out the rear wall to the…" at bounding box center [982, 351] width 699 height 130
click at [1070, 313] on p "The exhaust/vent system recirculates out the front and out the rear wall to the…" at bounding box center [983, 309] width 678 height 16
click at [825, 311] on p "The exhaust/vent system recirculates out the front and out the rear wall to the…" at bounding box center [983, 309] width 678 height 16
click at [892, 311] on p "The exhaust/vent system recirculates out the front and out the rear wall to the…" at bounding box center [983, 309] width 678 height 16
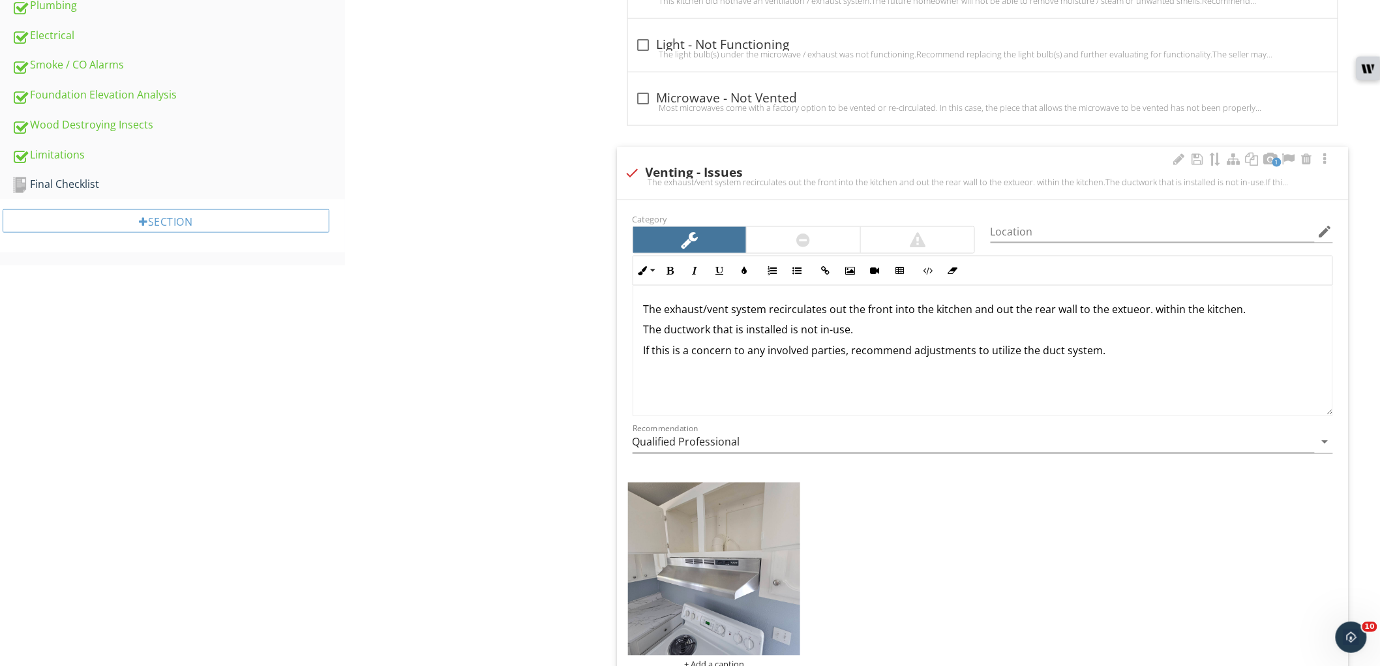
drag, startPoint x: 1155, startPoint y: 311, endPoint x: 1257, endPoint y: 315, distance: 101.9
click at [1257, 315] on p "The exhaust/vent system recirculates out the front into the kitchen and out the…" at bounding box center [983, 309] width 678 height 16
drag, startPoint x: 1116, startPoint y: 311, endPoint x: 1080, endPoint y: 326, distance: 39.7
click at [1080, 326] on p "The ductwork that is installed is not in-use." at bounding box center [983, 330] width 678 height 16
drag, startPoint x: 1125, startPoint y: 313, endPoint x: 1108, endPoint y: 318, distance: 17.7
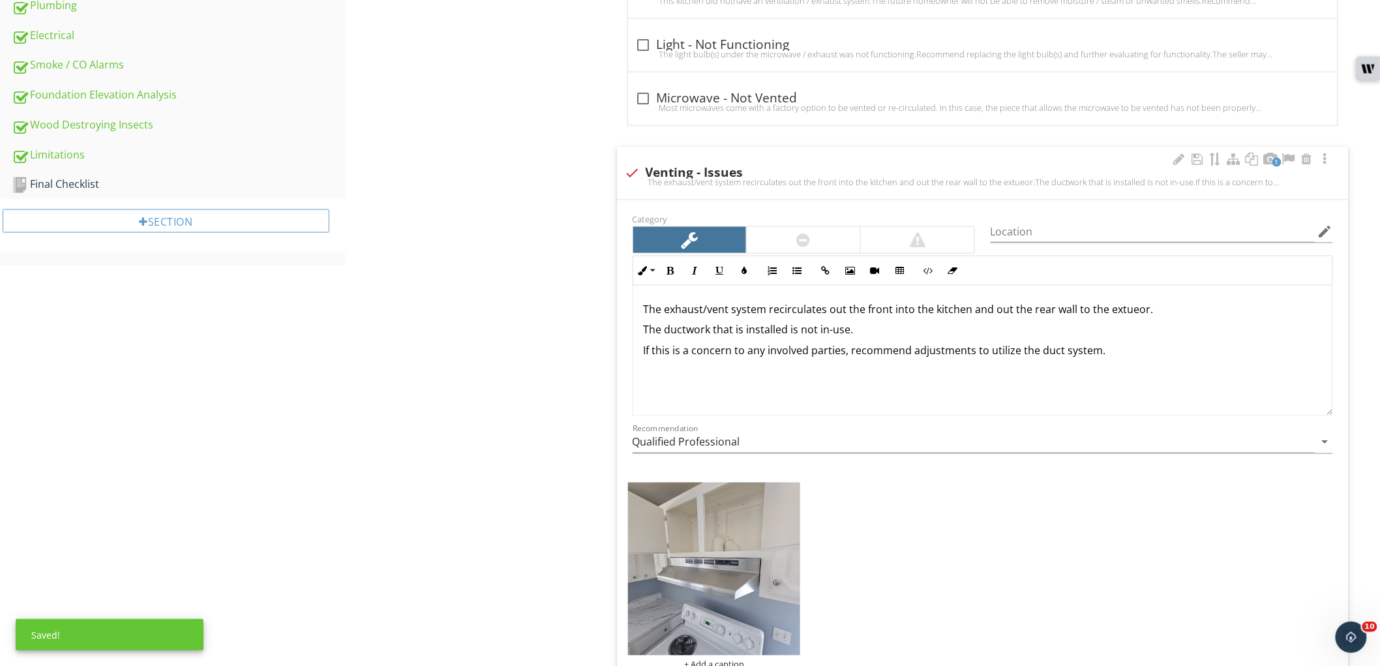
click at [1108, 317] on div "The exhaust/vent system recirculates out the front into the kitchen and out the…" at bounding box center [982, 351] width 699 height 130
drag, startPoint x: 972, startPoint y: 312, endPoint x: 988, endPoint y: 311, distance: 15.7
click at [988, 311] on p "The exhaust/vent system recirculates out the front into the kitchen and out the…" at bounding box center [983, 309] width 678 height 16
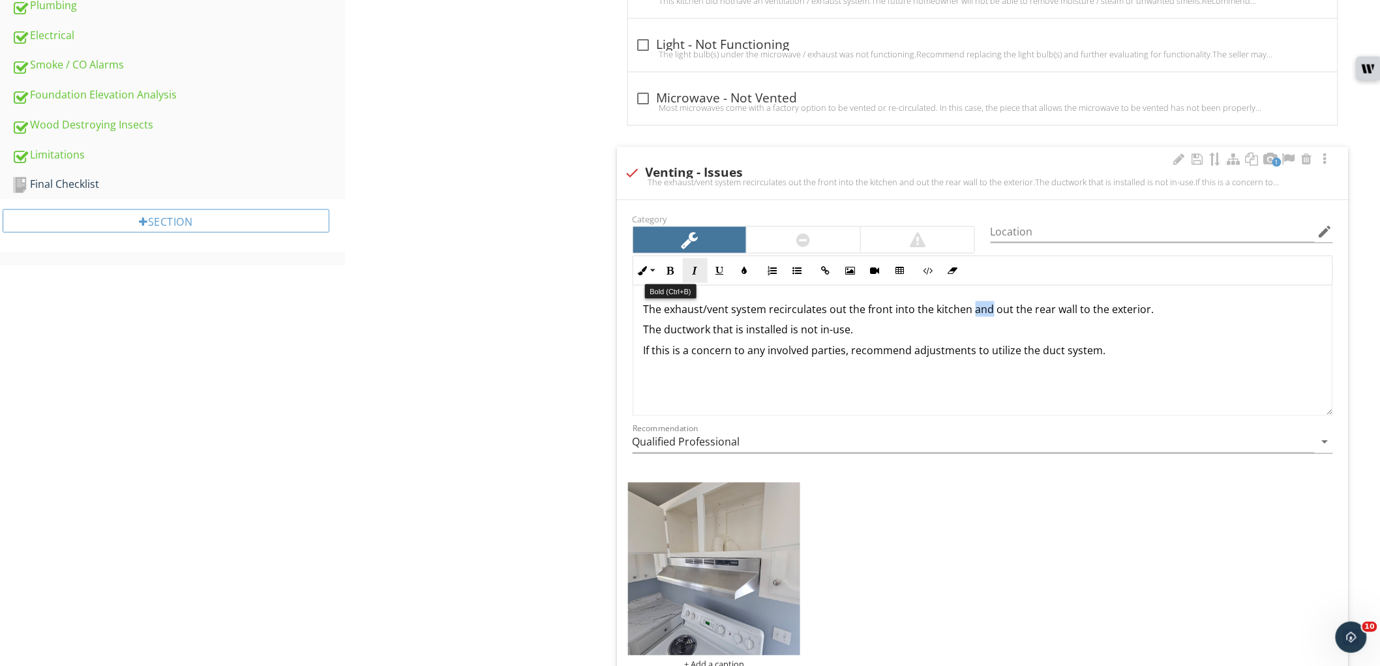
drag, startPoint x: 665, startPoint y: 266, endPoint x: 690, endPoint y: 267, distance: 24.8
click at [667, 266] on button "Bold" at bounding box center [670, 270] width 25 height 25
click at [720, 271] on icon "button" at bounding box center [720, 270] width 9 height 9
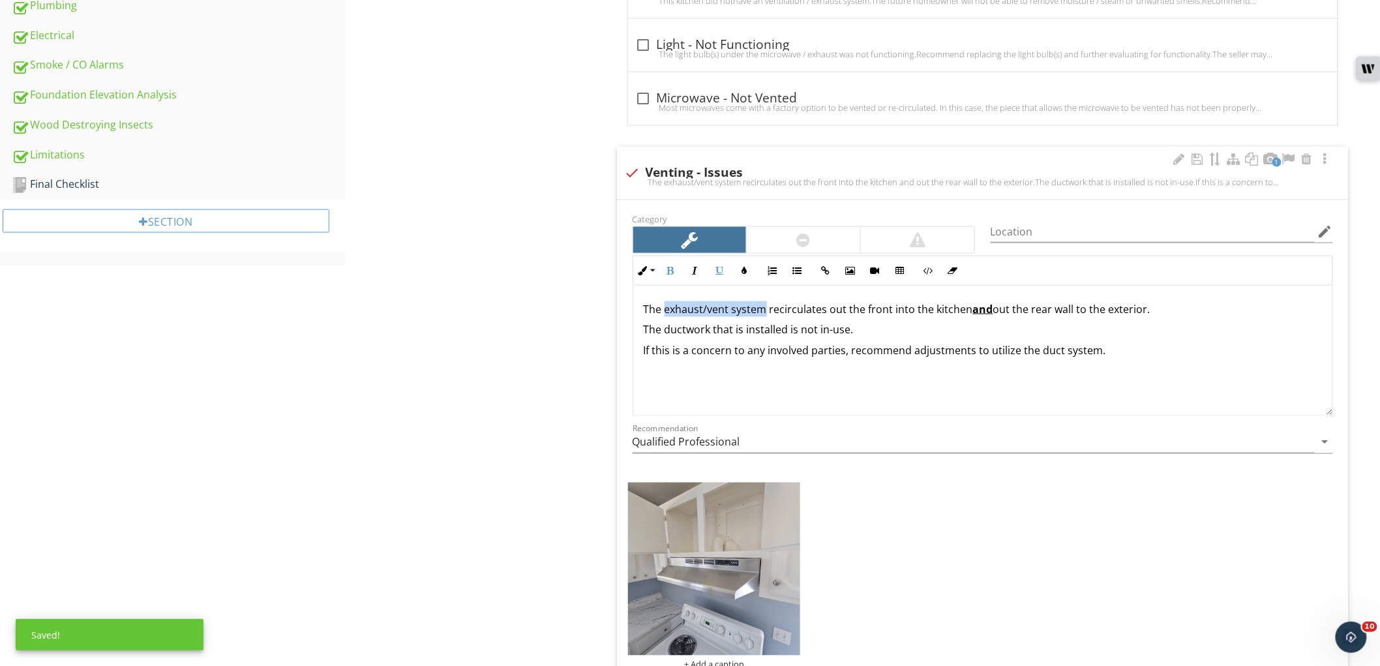
drag, startPoint x: 664, startPoint y: 311, endPoint x: 766, endPoint y: 316, distance: 101.9
click at [766, 316] on p "The exhaust/vent system recirculates out the front into the kitchen and out the…" at bounding box center [983, 309] width 678 height 16
click at [663, 272] on button "Bold" at bounding box center [670, 270] width 25 height 25
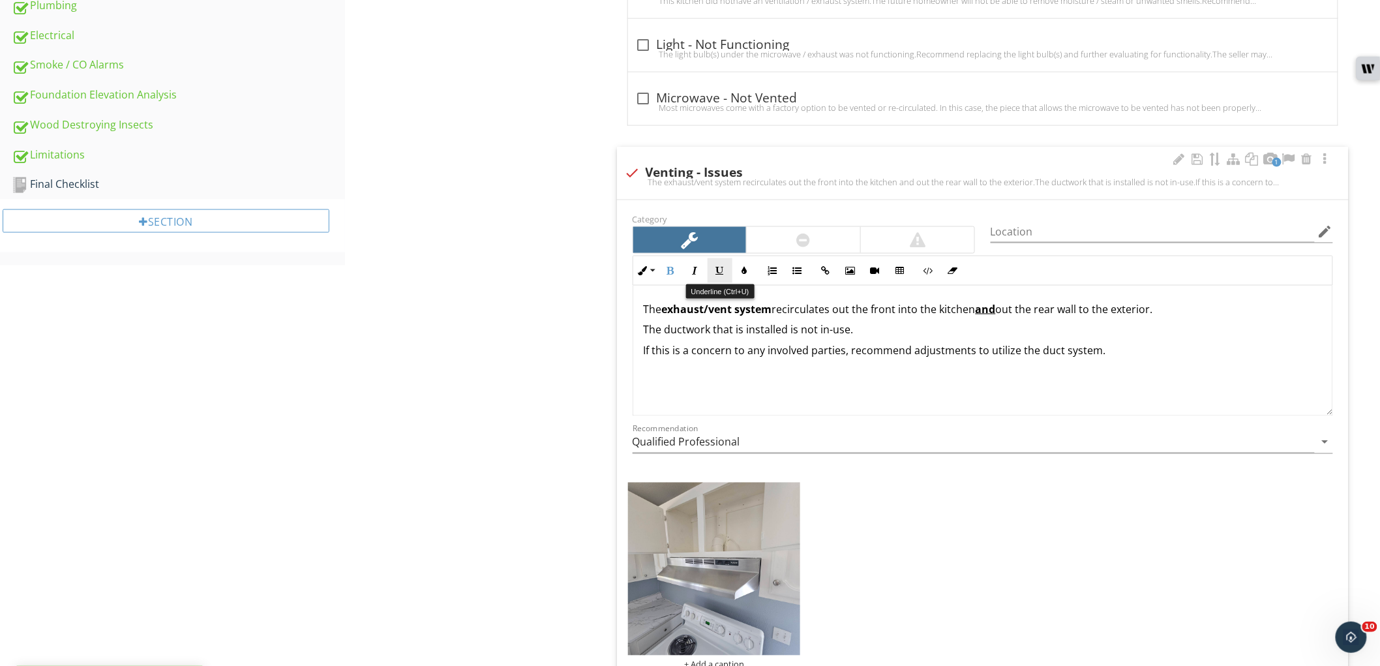
click at [722, 269] on icon "button" at bounding box center [720, 270] width 9 height 9
click at [553, 343] on div "Built-In Appliances Range (Stove Top) Oven Microwave Ventilation Equipment Dish…" at bounding box center [862, 349] width 1035 height 1868
click at [829, 328] on p "The ductwork that is installed is not in-use." at bounding box center [983, 330] width 678 height 16
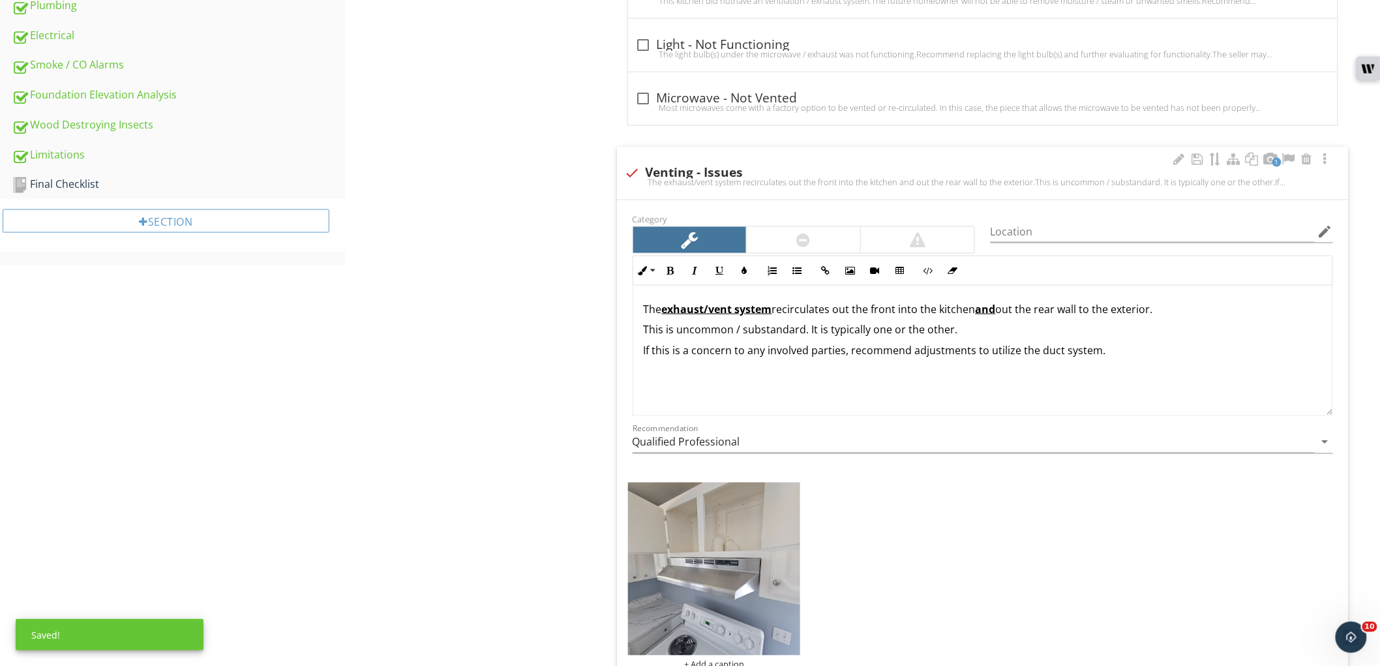
click at [987, 329] on p "This is uncommon / substandard. It is typically one or the other." at bounding box center [983, 330] width 678 height 16
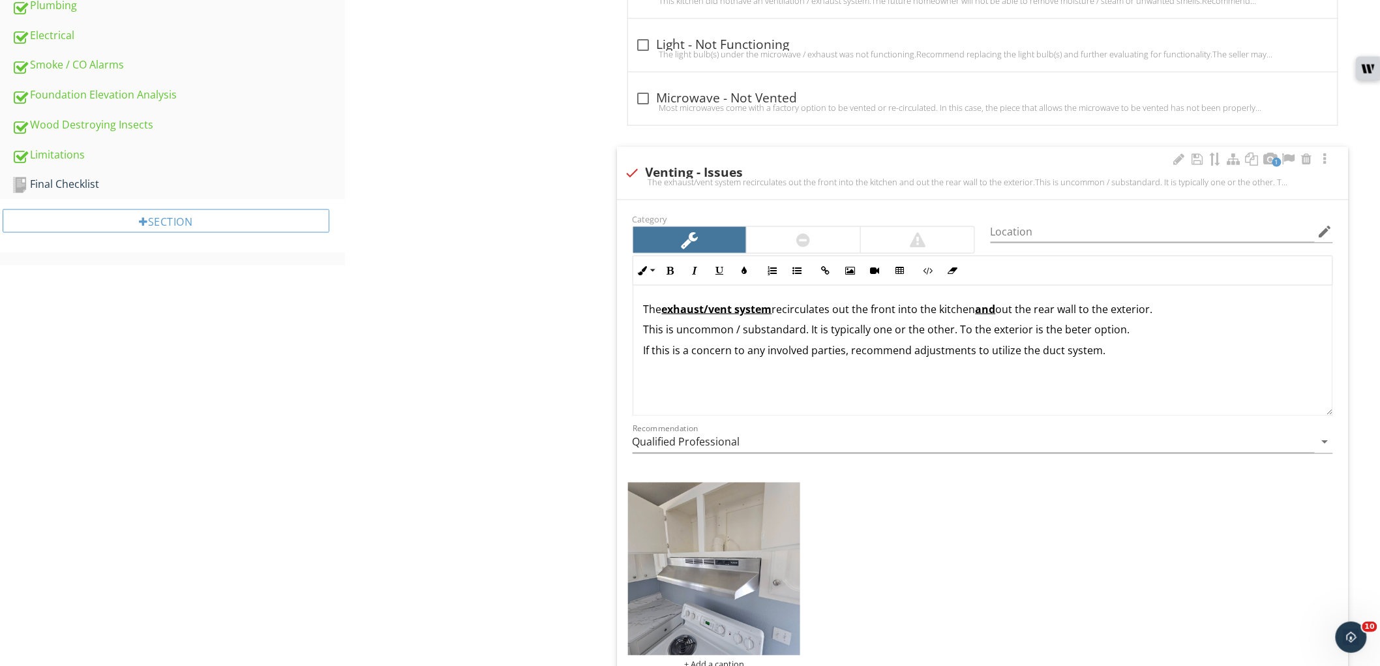
drag, startPoint x: 1067, startPoint y: 333, endPoint x: 1058, endPoint y: 359, distance: 27.9
click at [1050, 363] on div "The exhaust/vent system recirculates out the front into the kitchen and out the…" at bounding box center [982, 351] width 699 height 130
click at [1074, 337] on p "This is uncommon / substandard. It is typically one or the other. To the exteri…" at bounding box center [983, 330] width 678 height 16
click at [1220, 346] on p "If this is a concern to any involved parties, recommend adjustments to utilize …" at bounding box center [983, 351] width 678 height 16
click at [987, 361] on div "The exhaust/vent system recirculates out the front into the kitchen and out the…" at bounding box center [982, 351] width 699 height 130
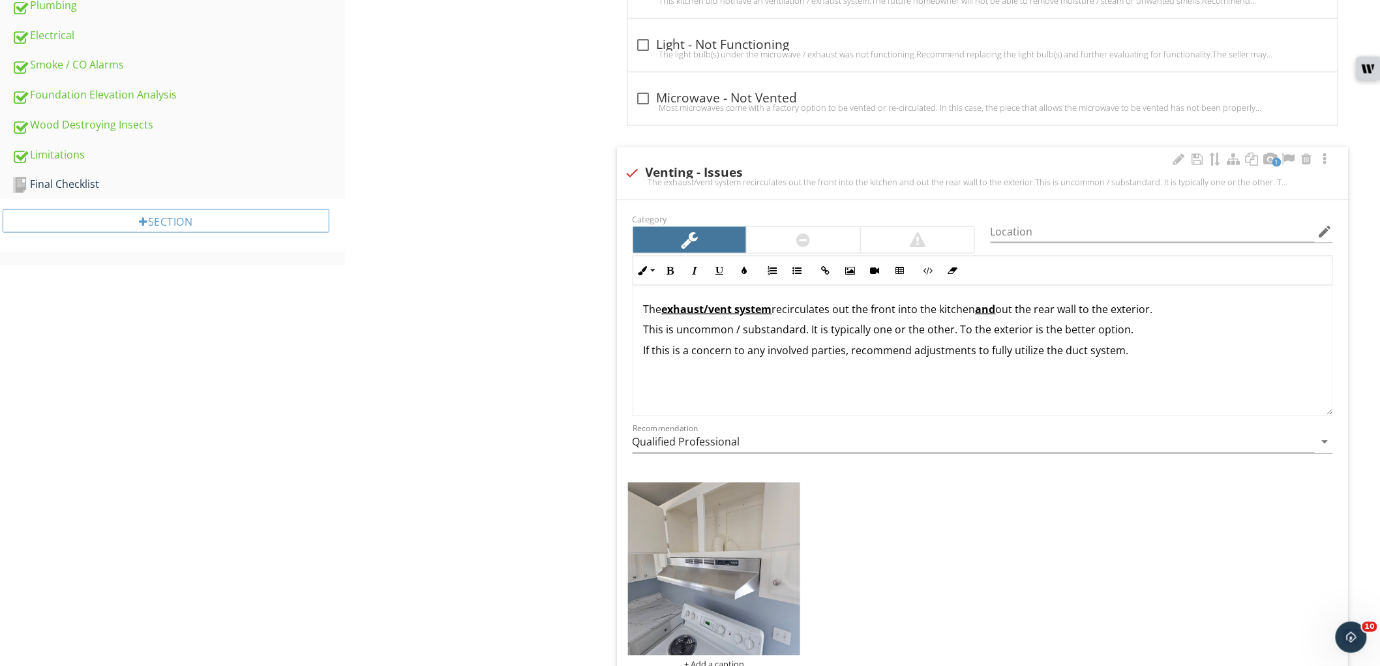
click at [1088, 353] on p "If this is a concern to any involved parties, recommend adjustments to fully ut…" at bounding box center [983, 351] width 678 height 16
click at [1085, 353] on p "If this is a concern to any involved parties, recommend adjustments to fully ut…" at bounding box center [983, 351] width 678 height 16
click at [1151, 351] on p "If this is a concern to any involved parties, recommend adjustments to fully ut…" at bounding box center [983, 351] width 678 height 16
click at [486, 350] on div "Built-In Appliances Range (Stove Top) Oven Microwave Ventilation Equipment Dish…" at bounding box center [862, 349] width 1035 height 1868
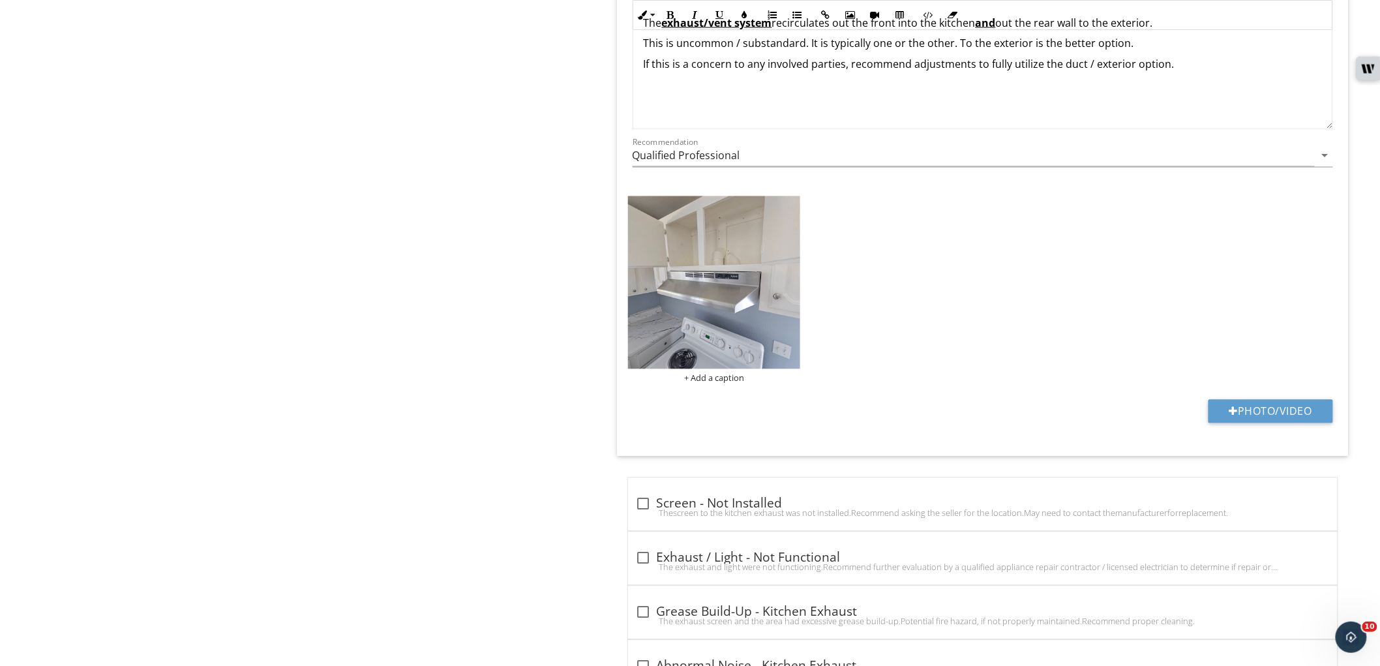
scroll to position [1005, 0]
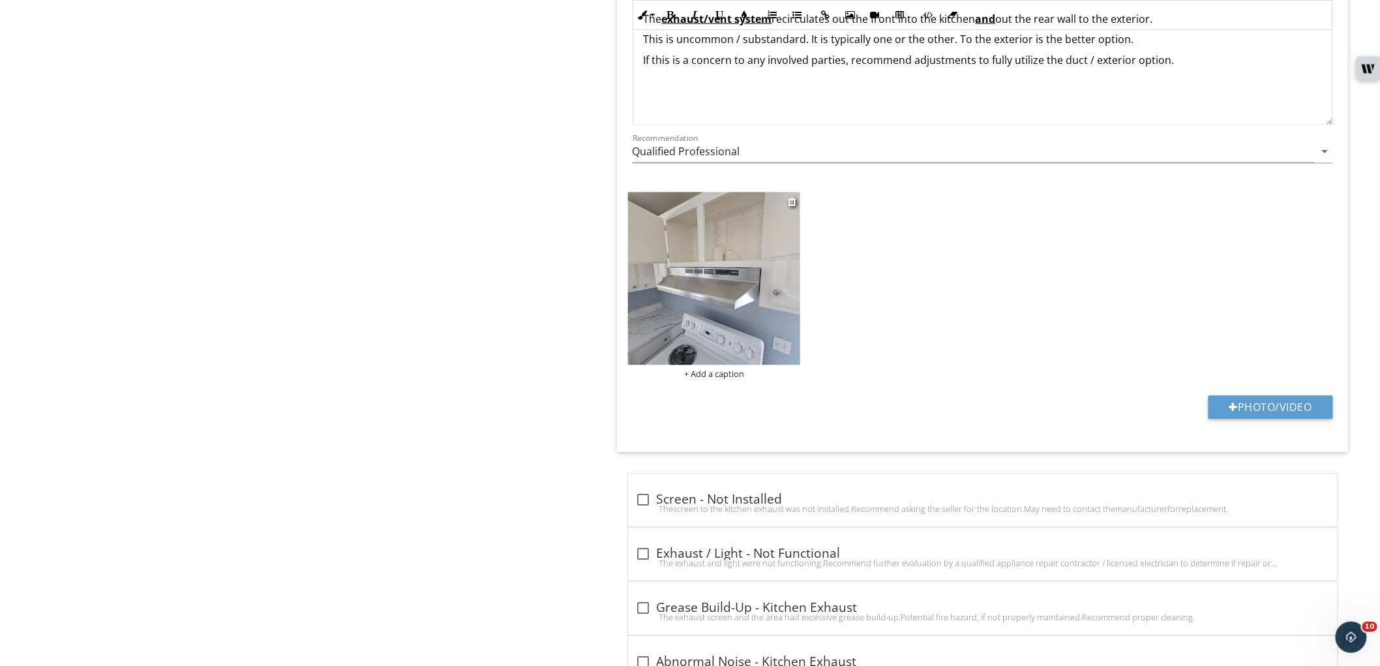
click at [685, 317] on img at bounding box center [714, 278] width 173 height 173
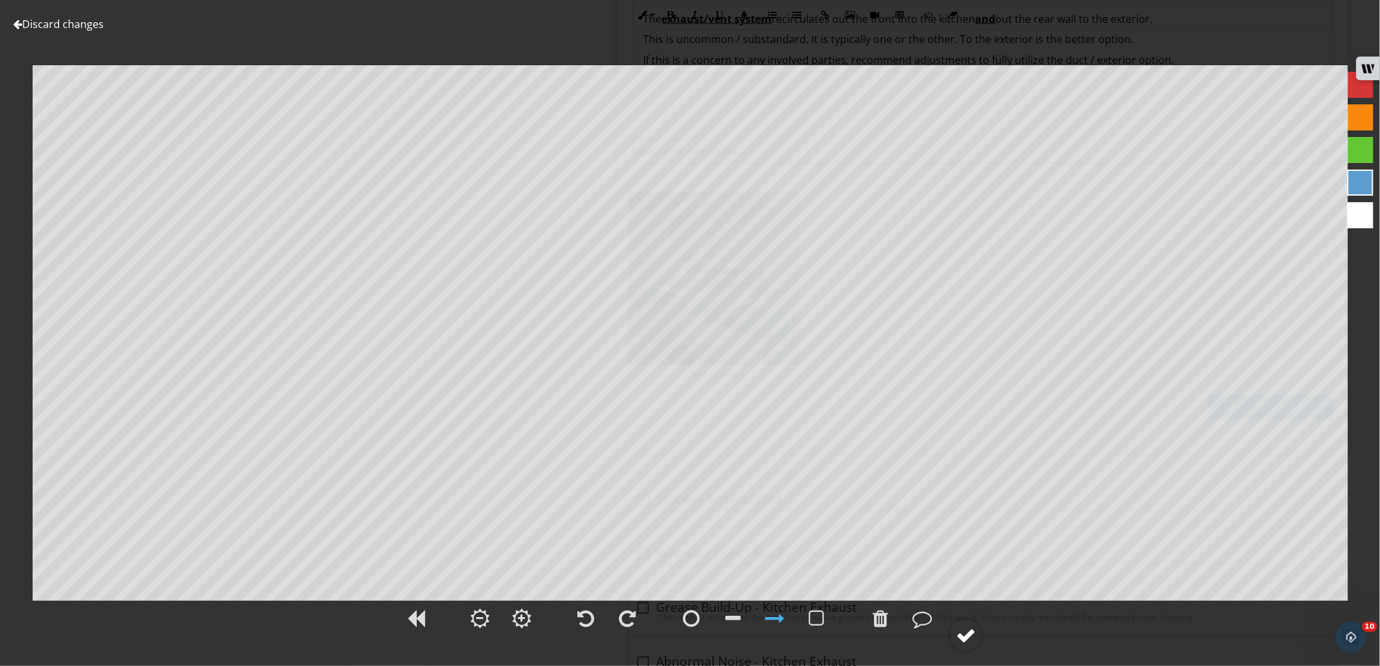
click at [968, 621] on circle at bounding box center [966, 635] width 34 height 34
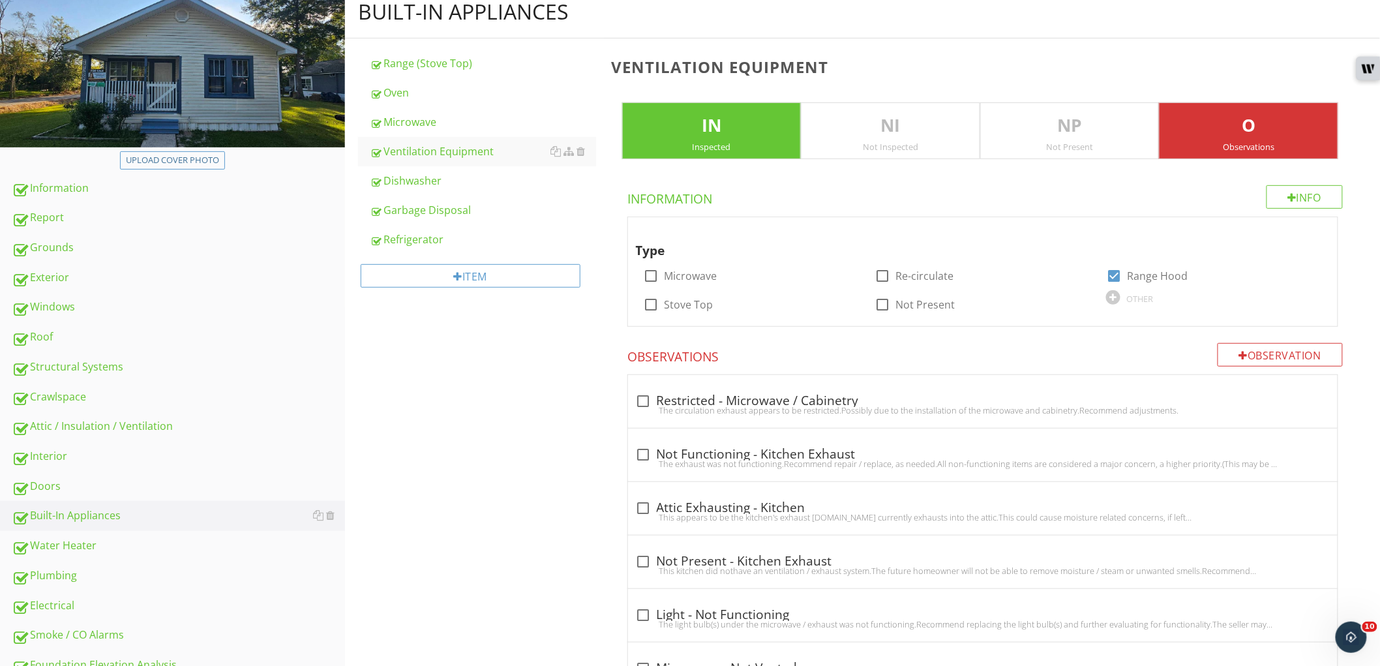
scroll to position [290, 0]
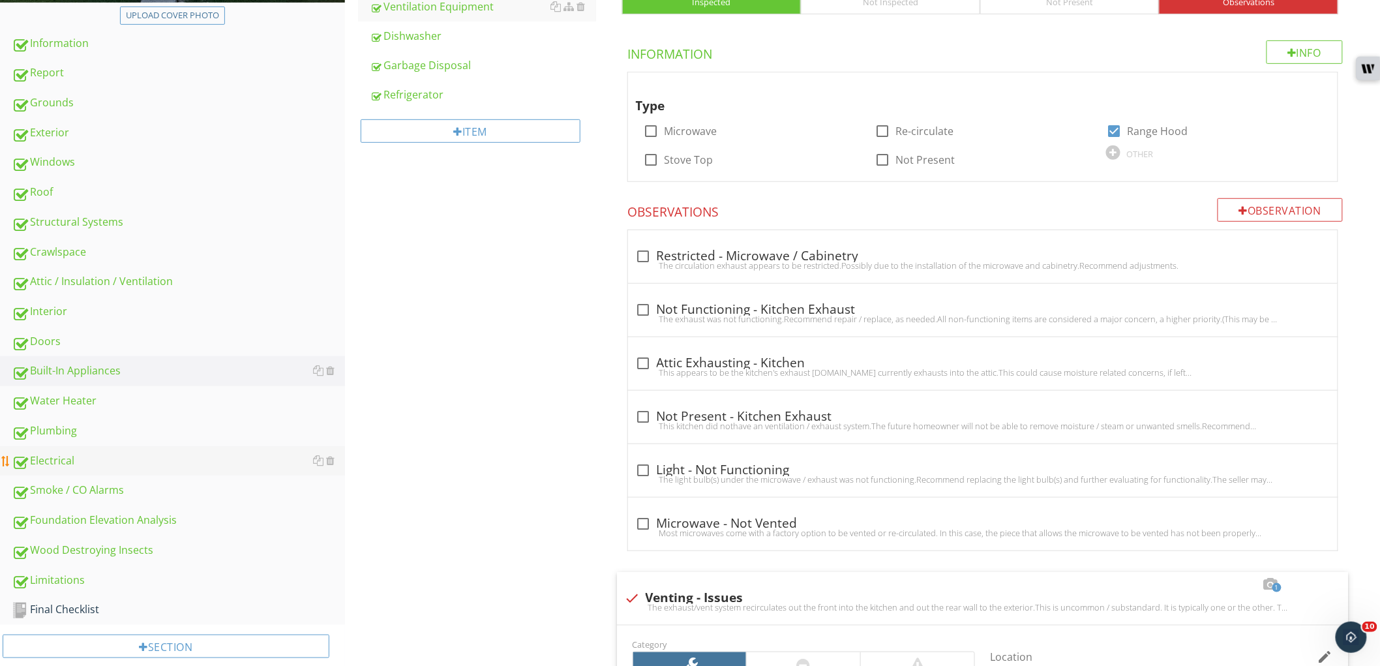
click at [106, 468] on link "Electrical" at bounding box center [178, 461] width 333 height 30
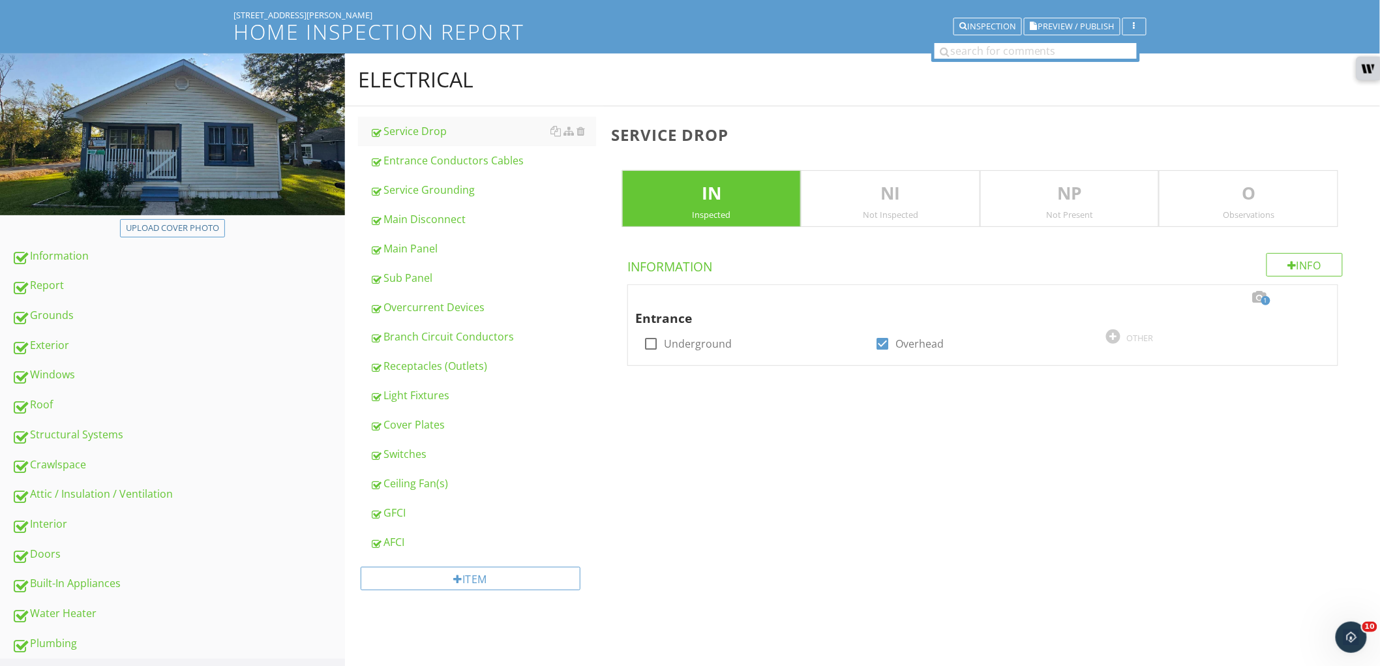
scroll to position [72, 0]
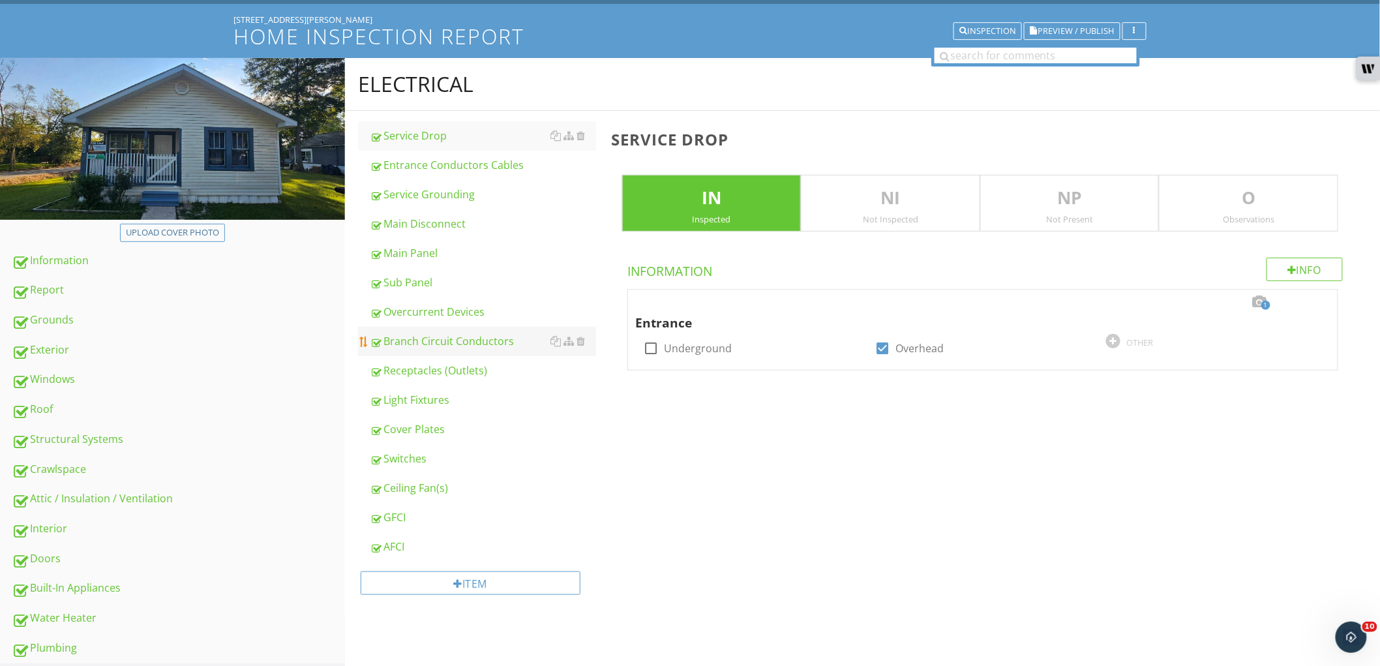
click at [487, 341] on div "Branch Circuit Conductors" at bounding box center [483, 341] width 226 height 16
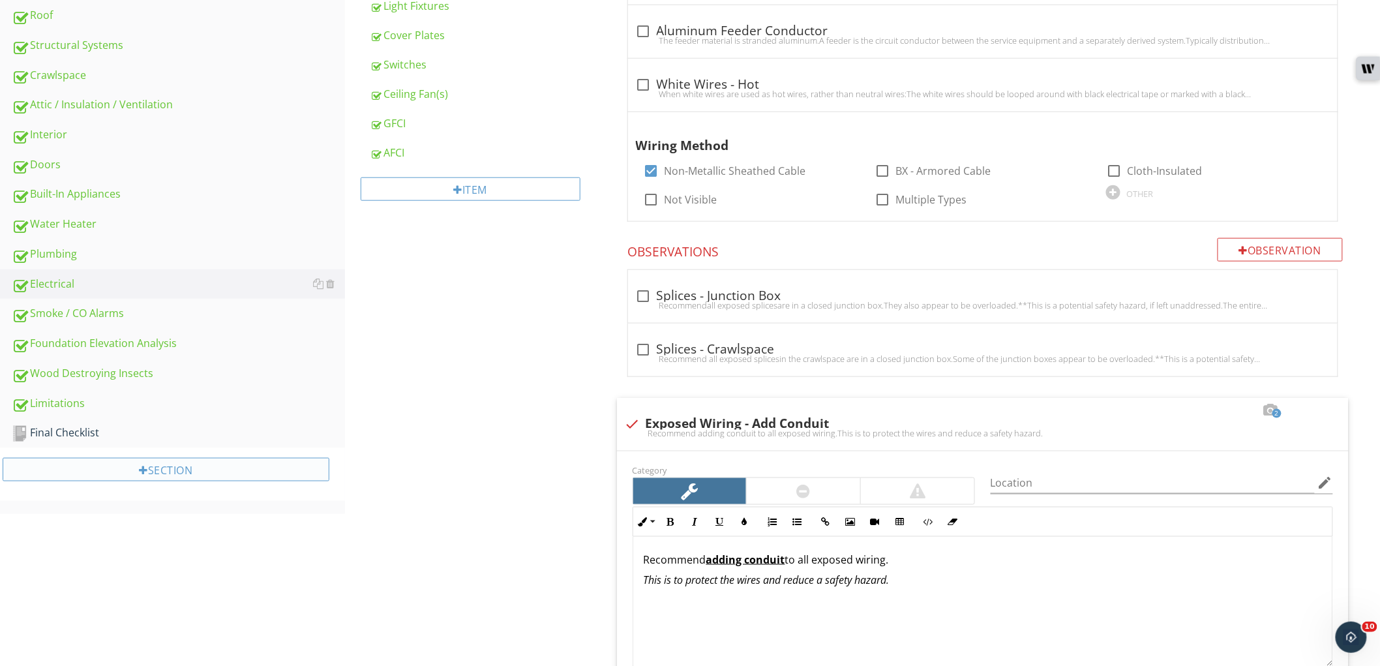
scroll to position [434, 0]
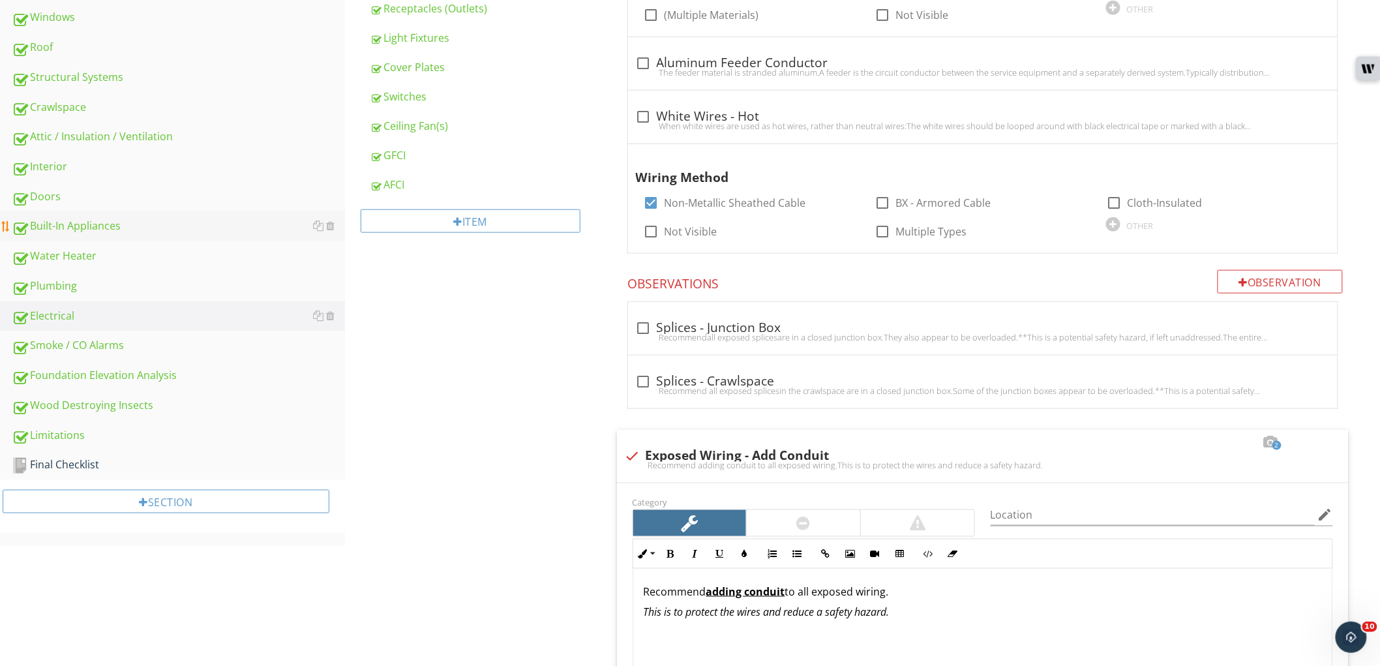
click at [87, 220] on div "Built-In Appliances" at bounding box center [178, 226] width 333 height 17
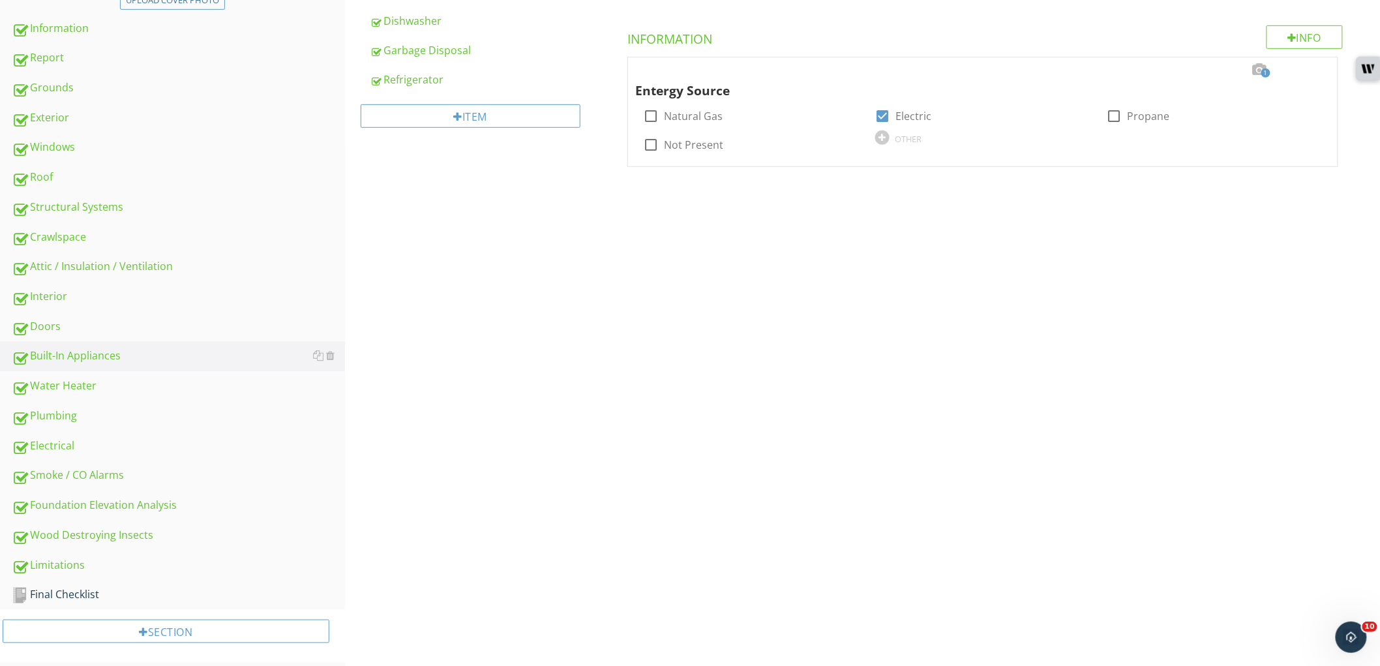
scroll to position [145, 0]
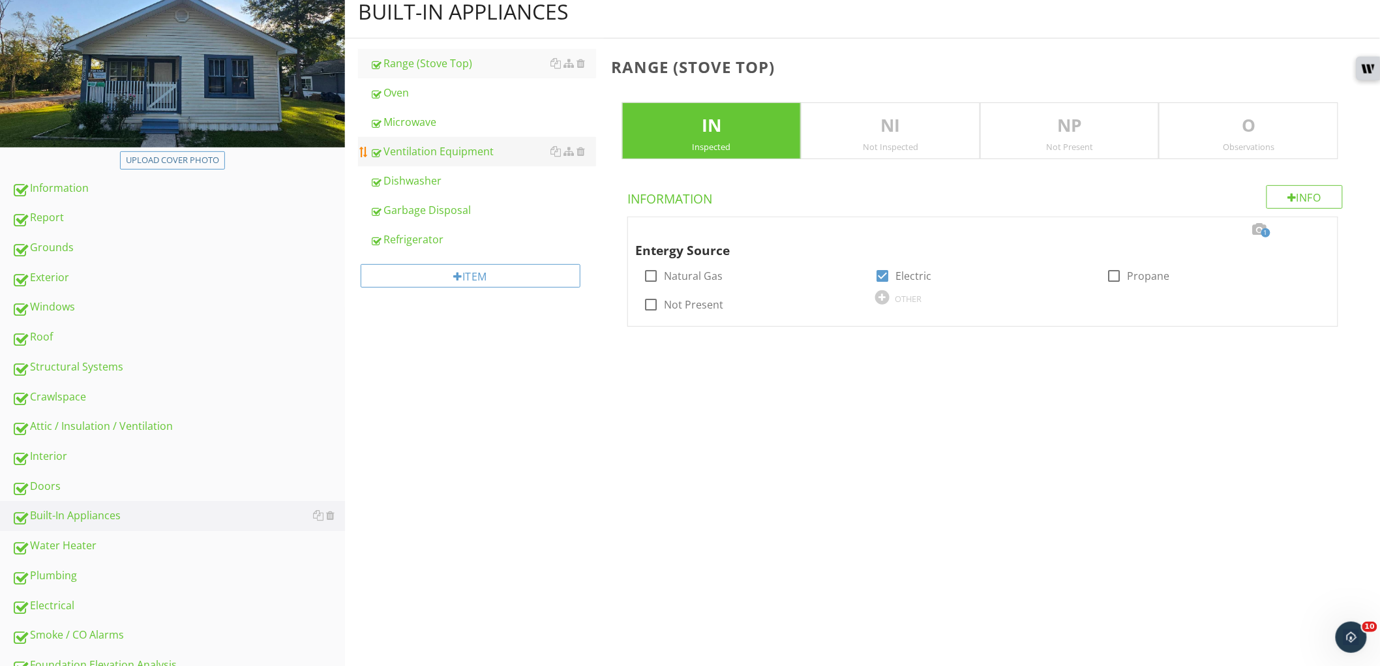
click at [490, 155] on div "Ventilation Equipment" at bounding box center [483, 152] width 226 height 16
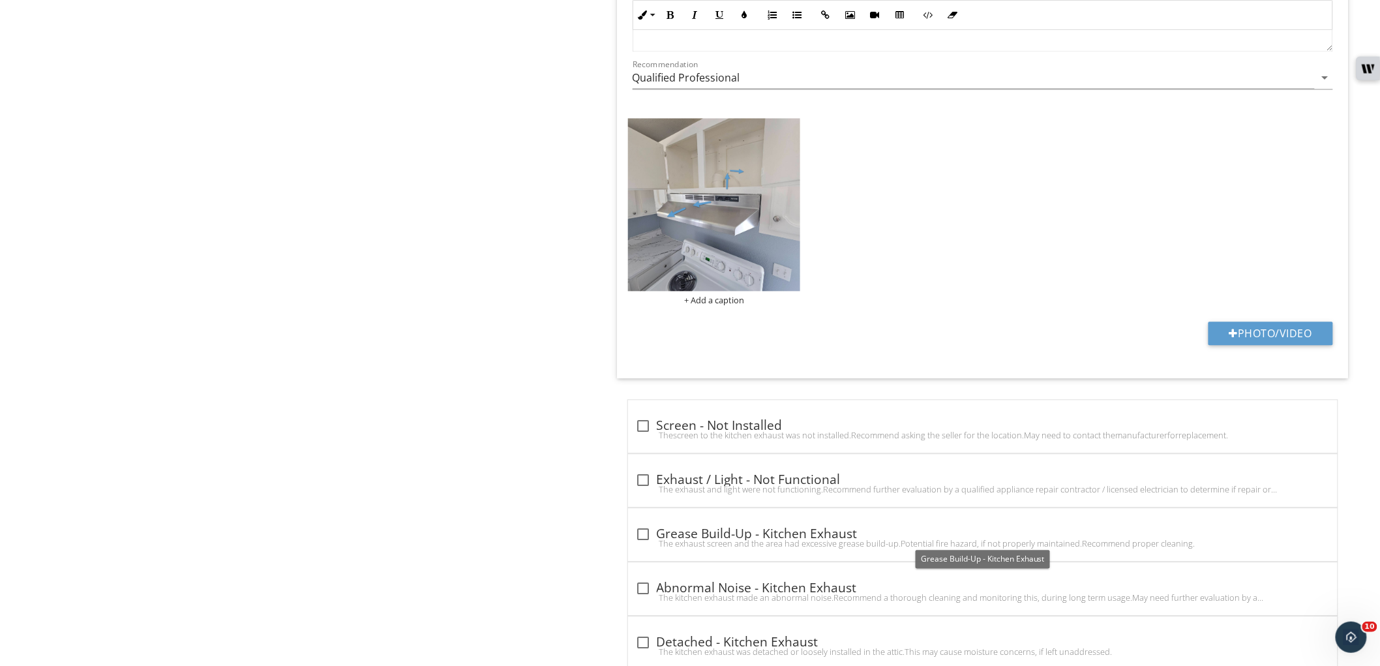
scroll to position [942, 0]
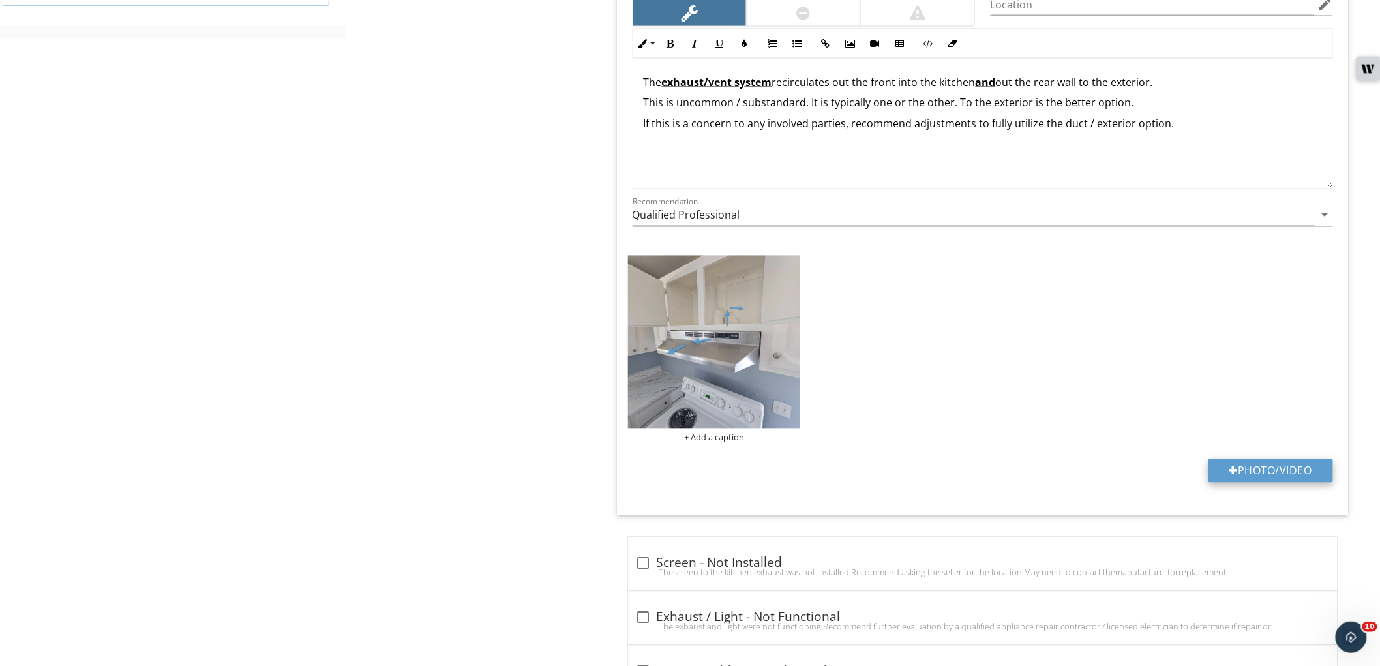
click at [1242, 470] on button "Photo/Video" at bounding box center [1271, 470] width 125 height 23
type input "C:\fakepath\photo (1).jpg"
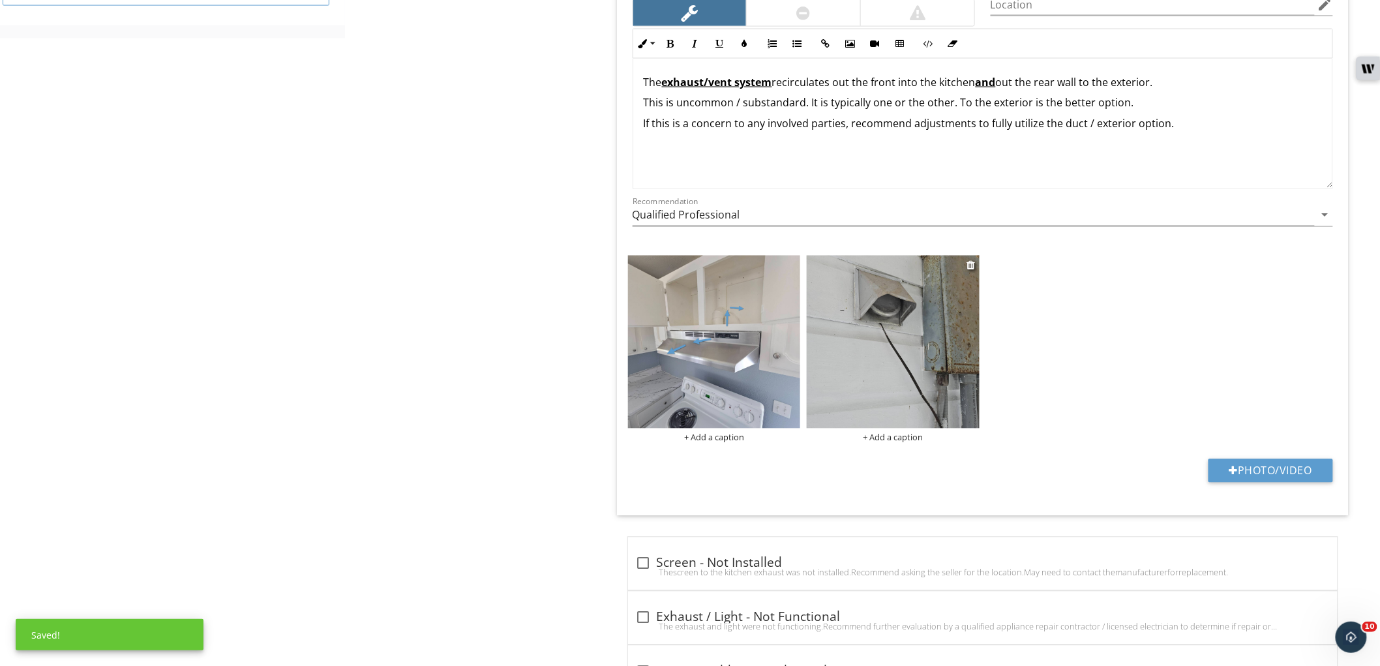
click at [871, 355] on img at bounding box center [893, 342] width 173 height 173
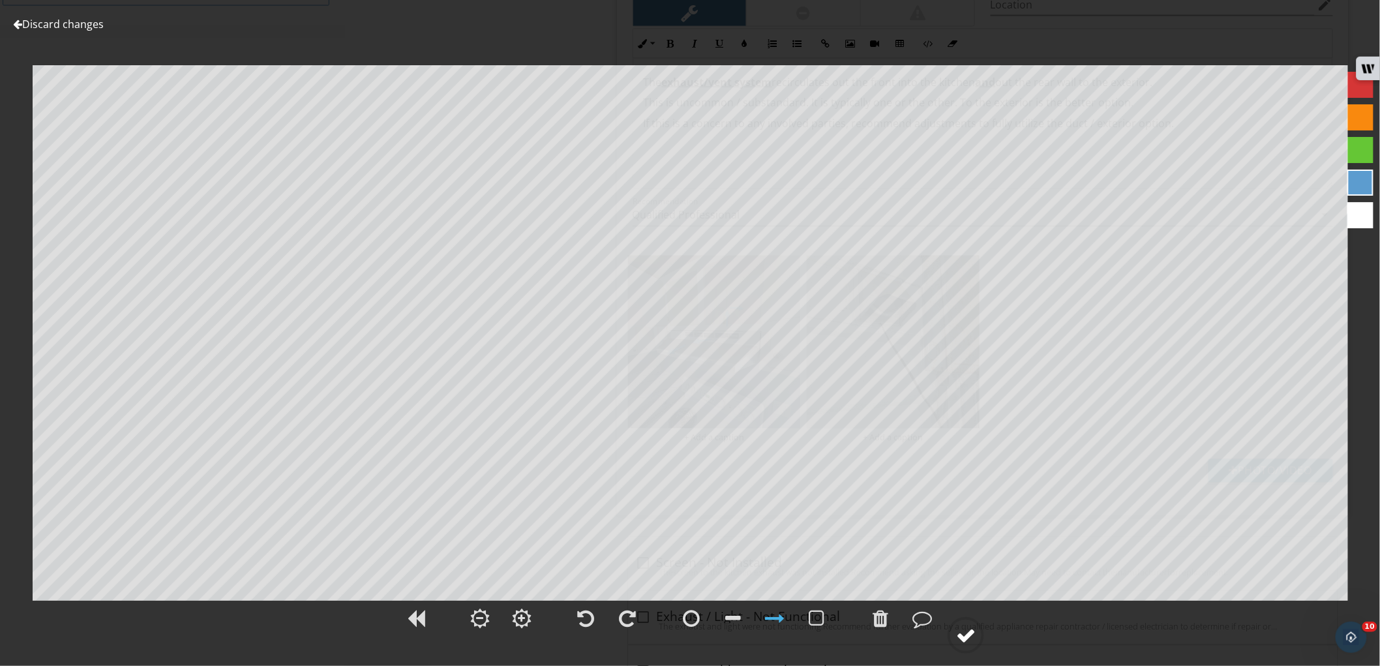
click at [983, 637] on circle at bounding box center [966, 635] width 34 height 34
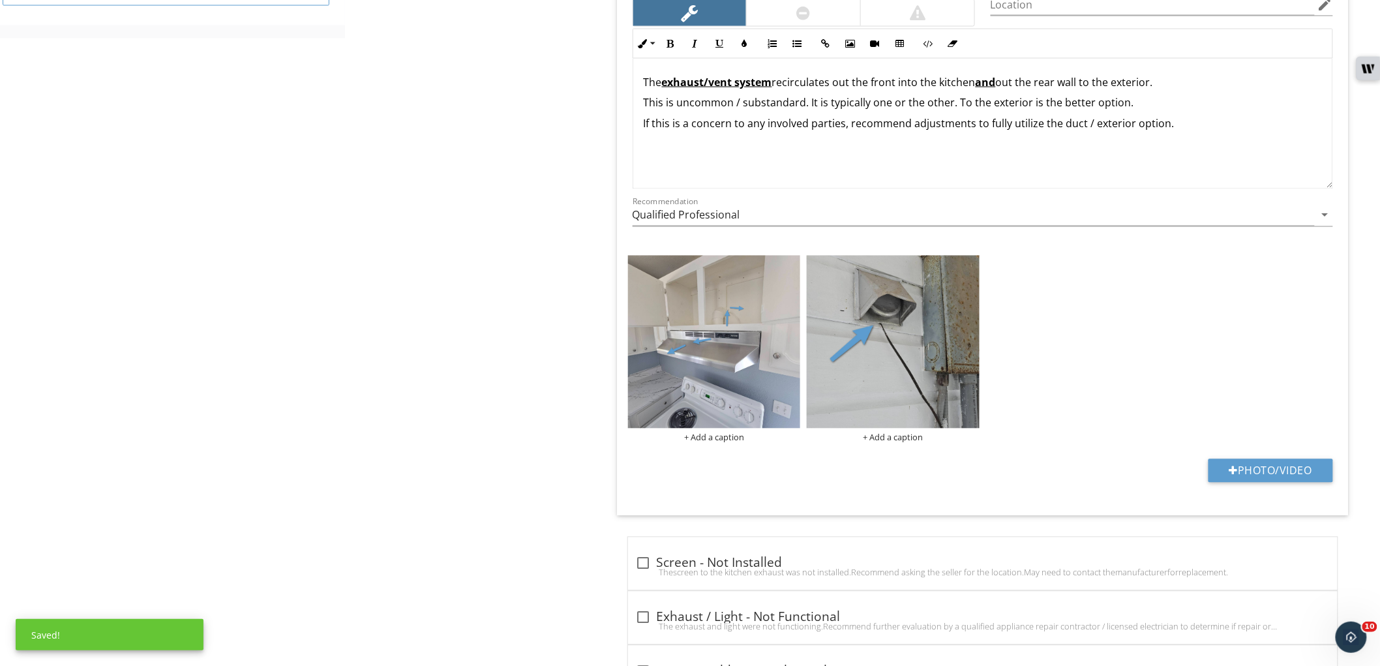
click at [1202, 135] on div "The exhaust/vent system recirculates out the front into the kitchen and out the…" at bounding box center [982, 124] width 699 height 130
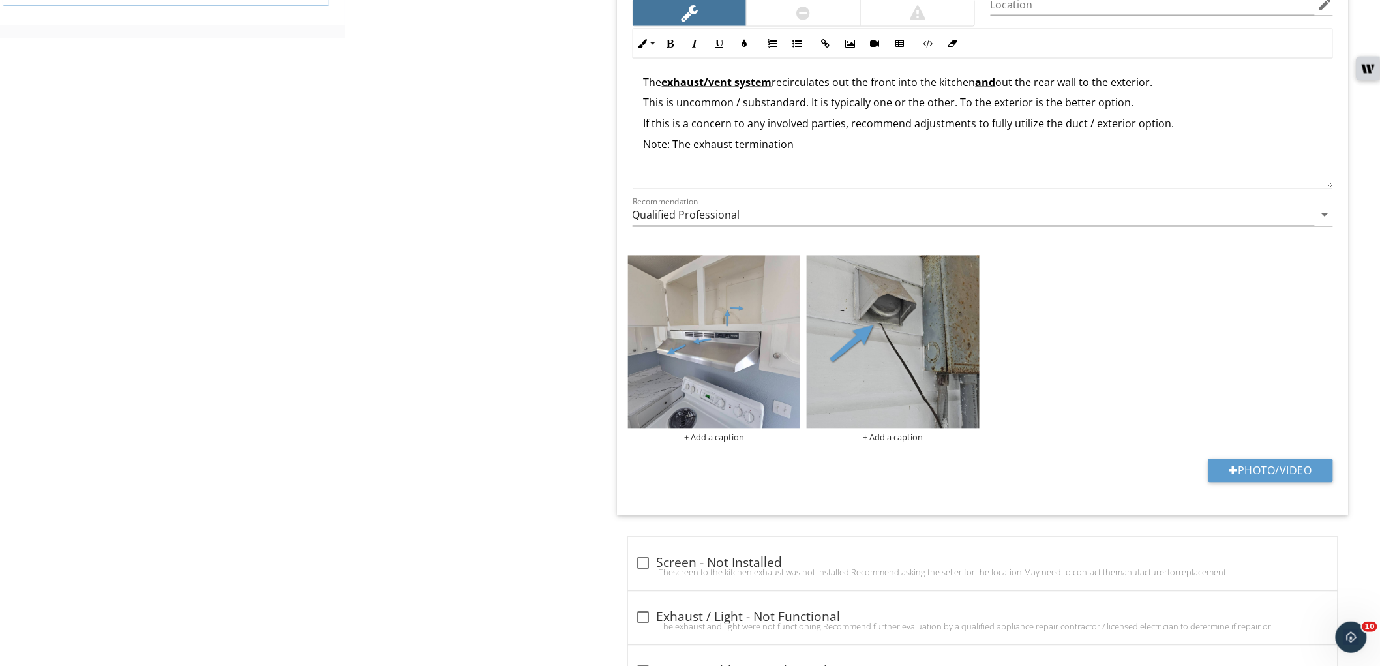
click at [816, 145] on p "Note: The exhaust termination" at bounding box center [983, 145] width 678 height 16
click at [1097, 142] on p "Note: The exhaust termination is uncommon, this is typically for a clothes drye…" at bounding box center [983, 145] width 678 height 16
click at [1095, 140] on p "Note: The exhaust termination is uncommon, this is typically for a clothes drye…" at bounding box center [983, 145] width 678 height 16
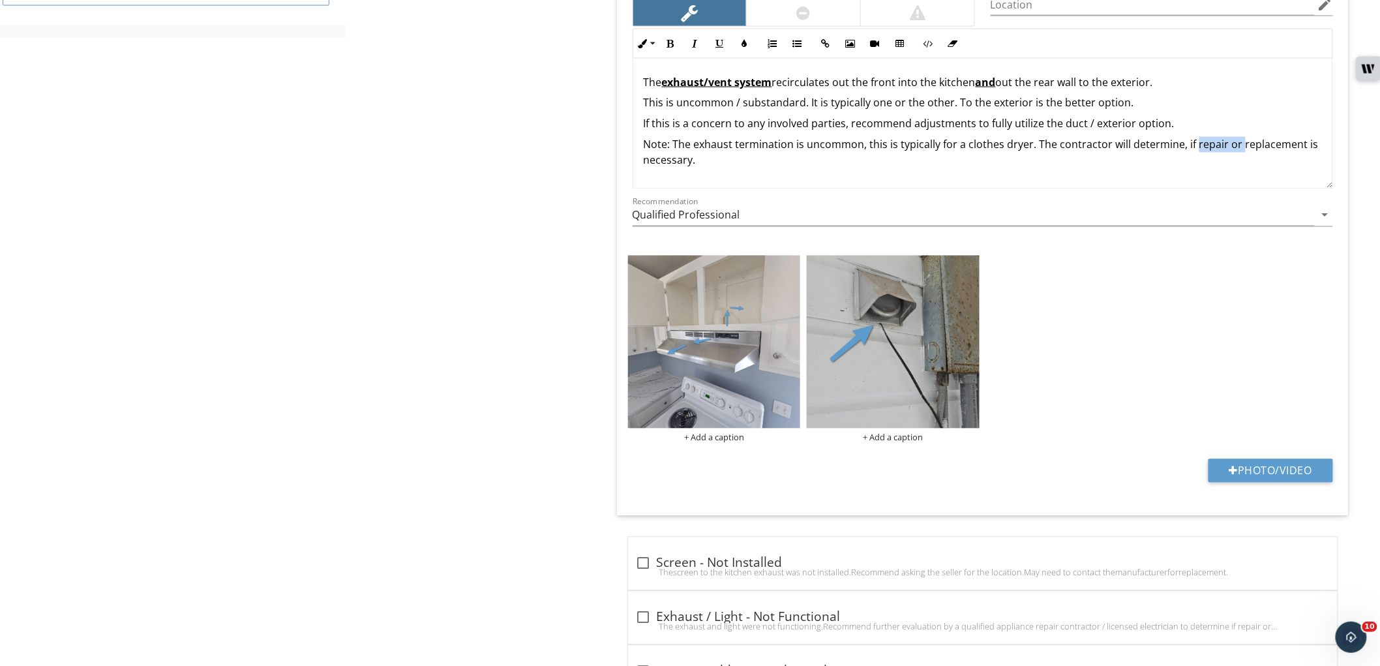
drag, startPoint x: 1194, startPoint y: 145, endPoint x: 1236, endPoint y: 147, distance: 41.8
click at [1236, 147] on p "Note: The exhaust termination is uncommon, this is typically for a clothes drye…" at bounding box center [983, 152] width 678 height 31
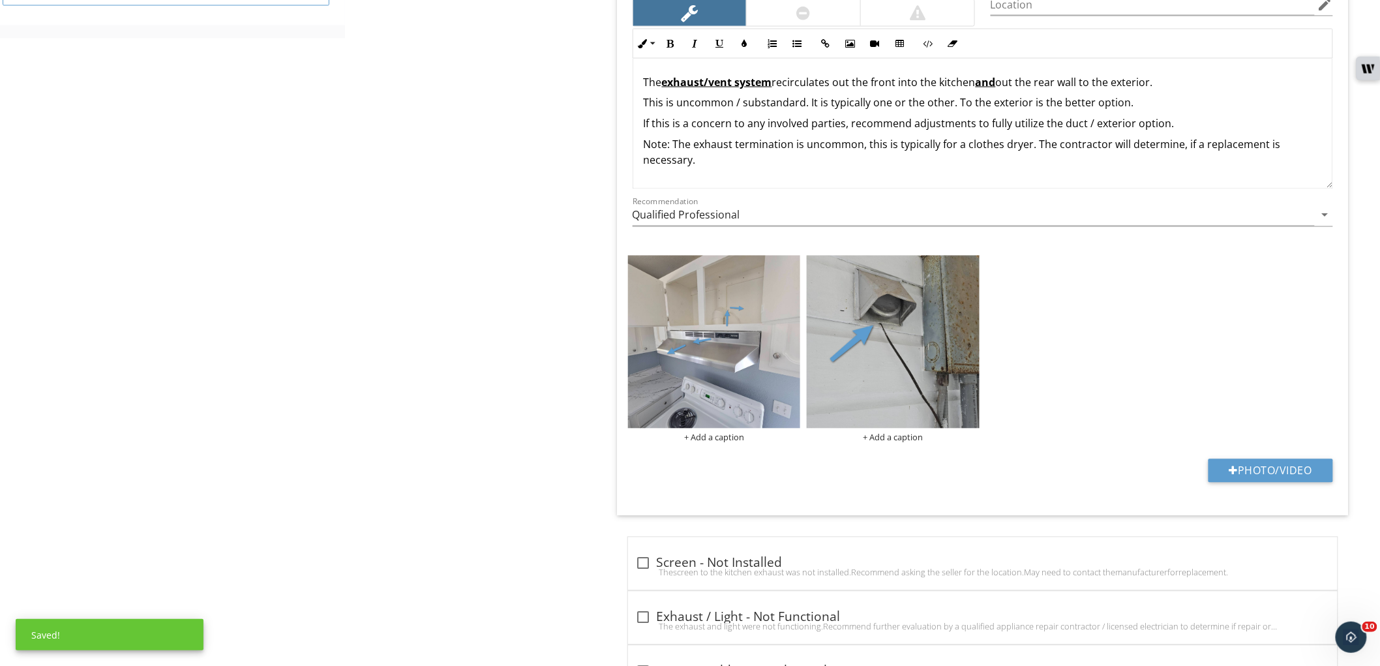
click at [1262, 150] on p "Note: The exhaust termination is uncommon, this is typically for a clothes drye…" at bounding box center [983, 152] width 678 height 31
click at [329, 296] on div "Upload cover photo Information Report Grounds Exterior Windows Roof Structural …" at bounding box center [690, 122] width 1380 height 1868
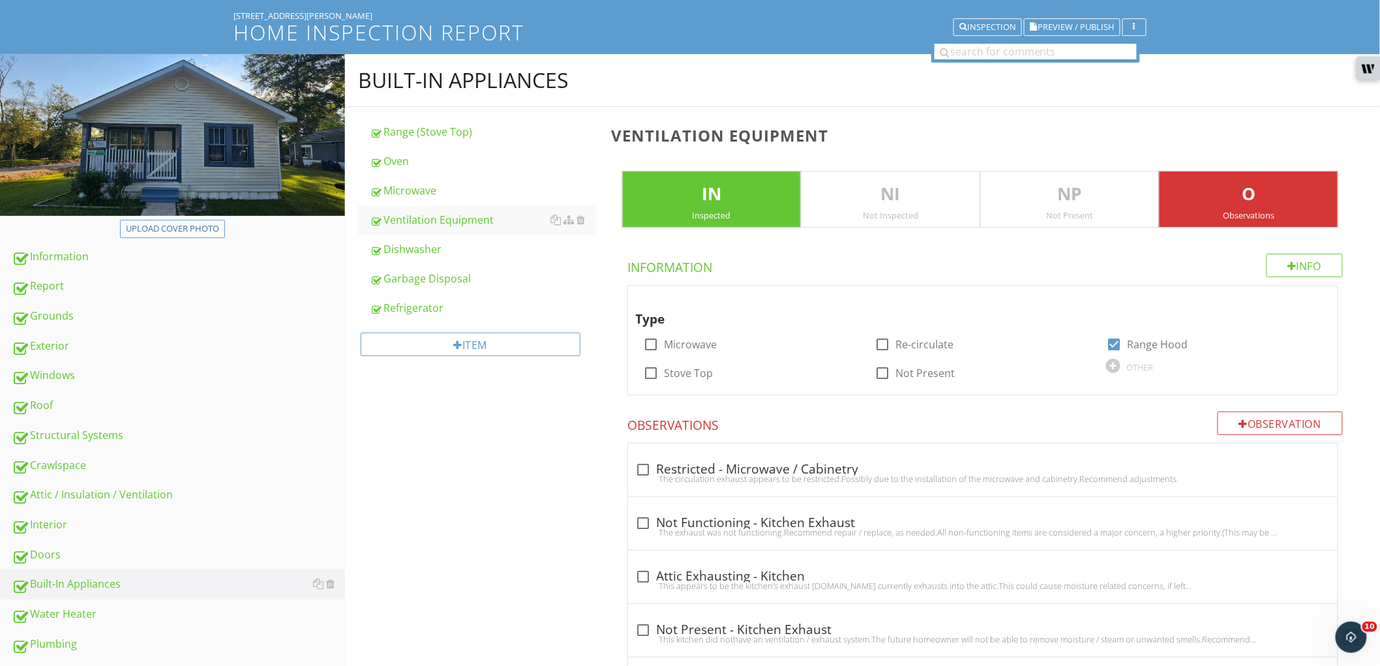
scroll to position [72, 0]
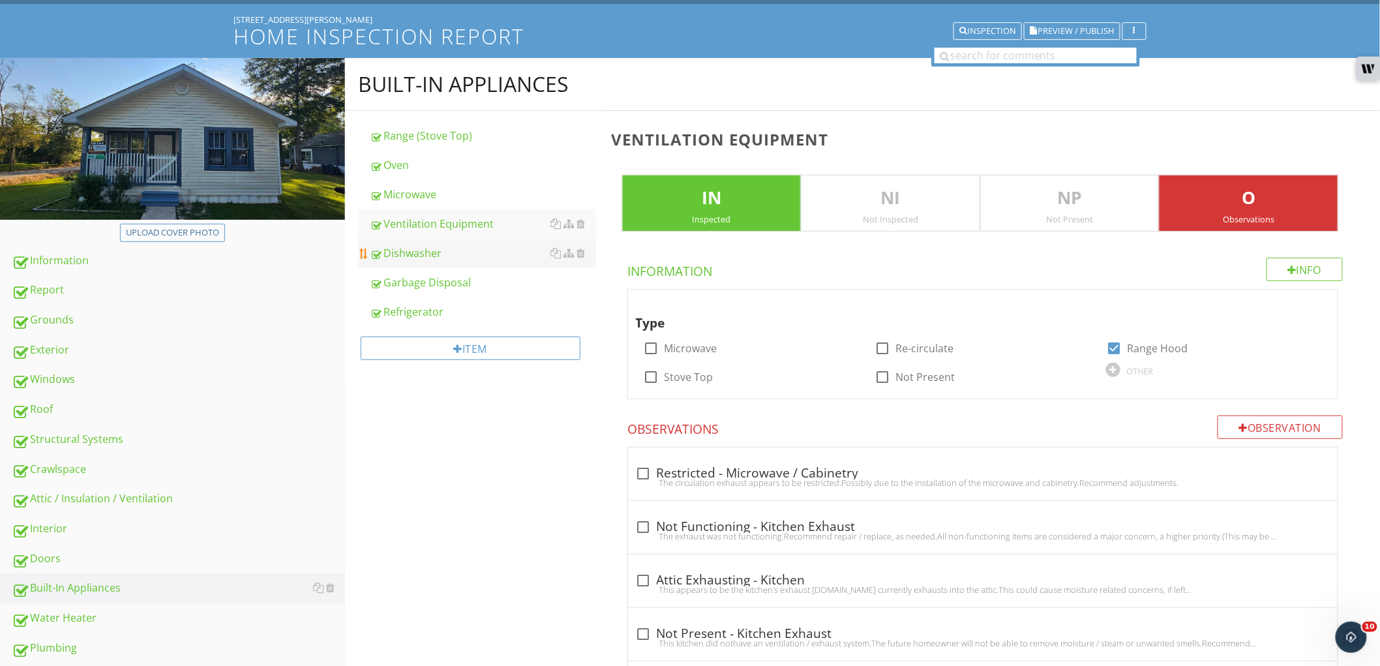
click at [450, 250] on div "Dishwasher" at bounding box center [483, 253] width 226 height 16
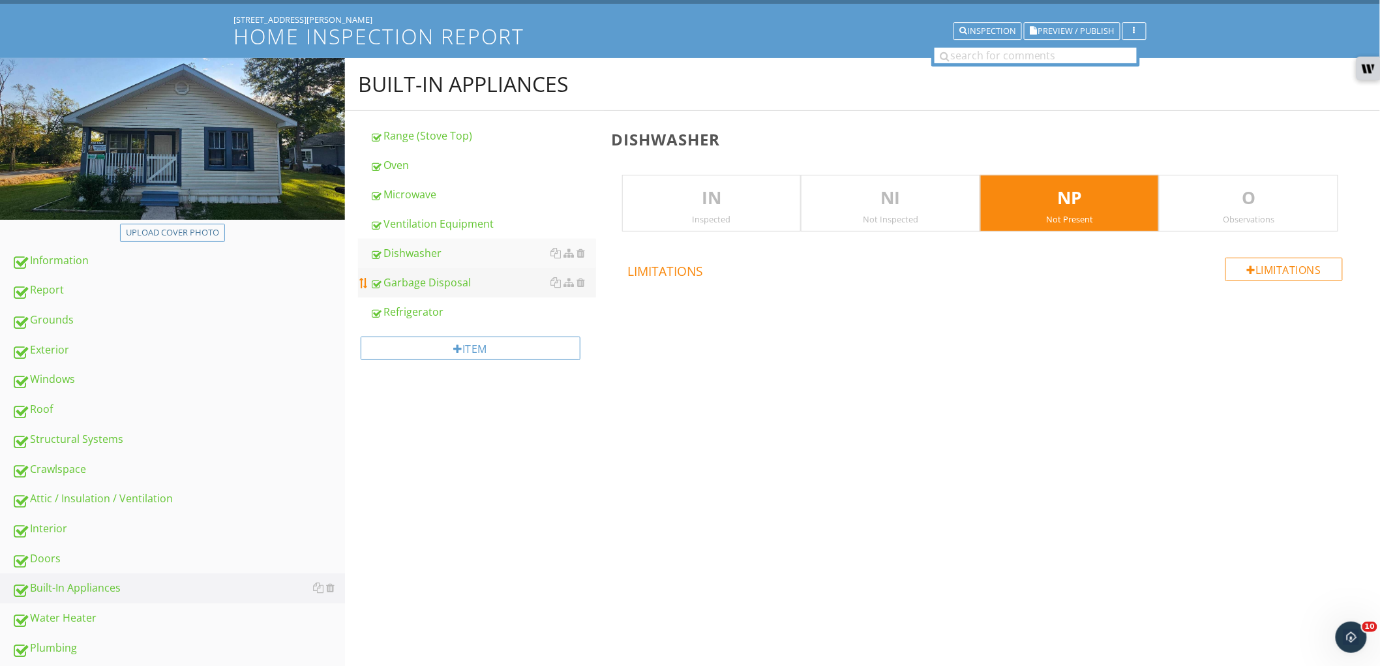
click at [450, 276] on div "Garbage Disposal" at bounding box center [483, 283] width 226 height 16
click at [434, 309] on div "Refrigerator" at bounding box center [483, 312] width 226 height 16
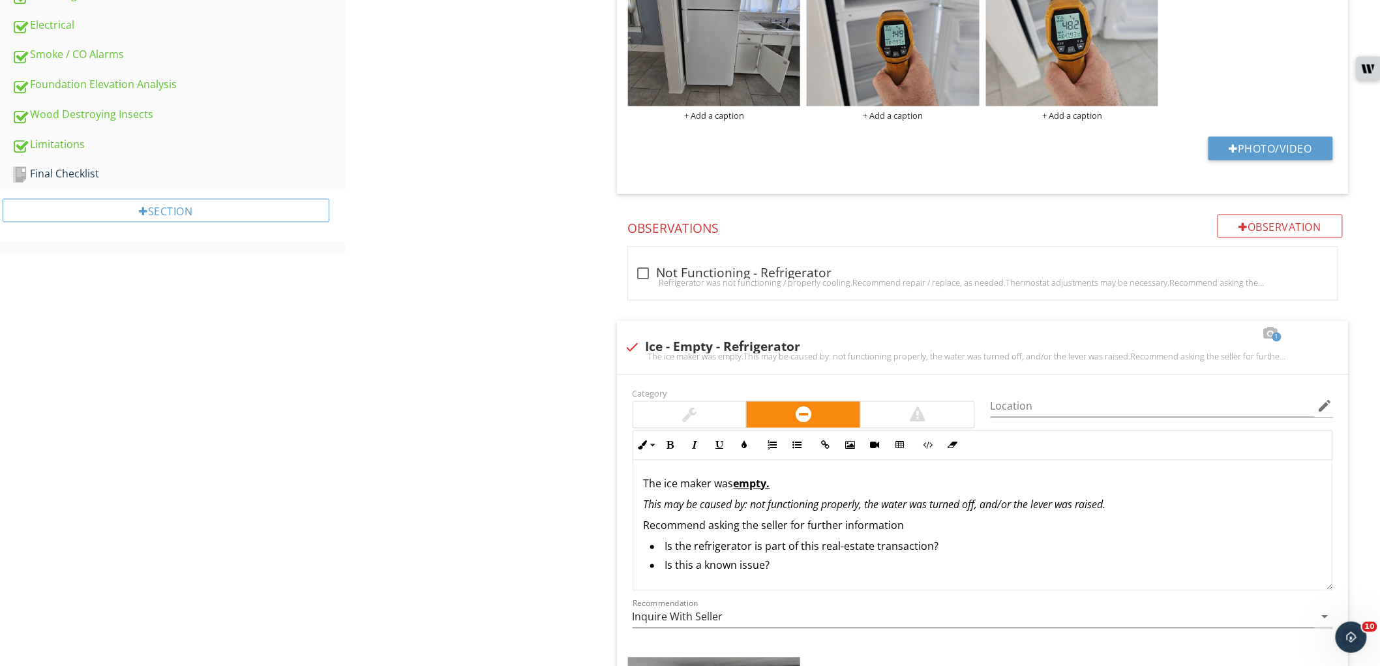
scroll to position [1014, 0]
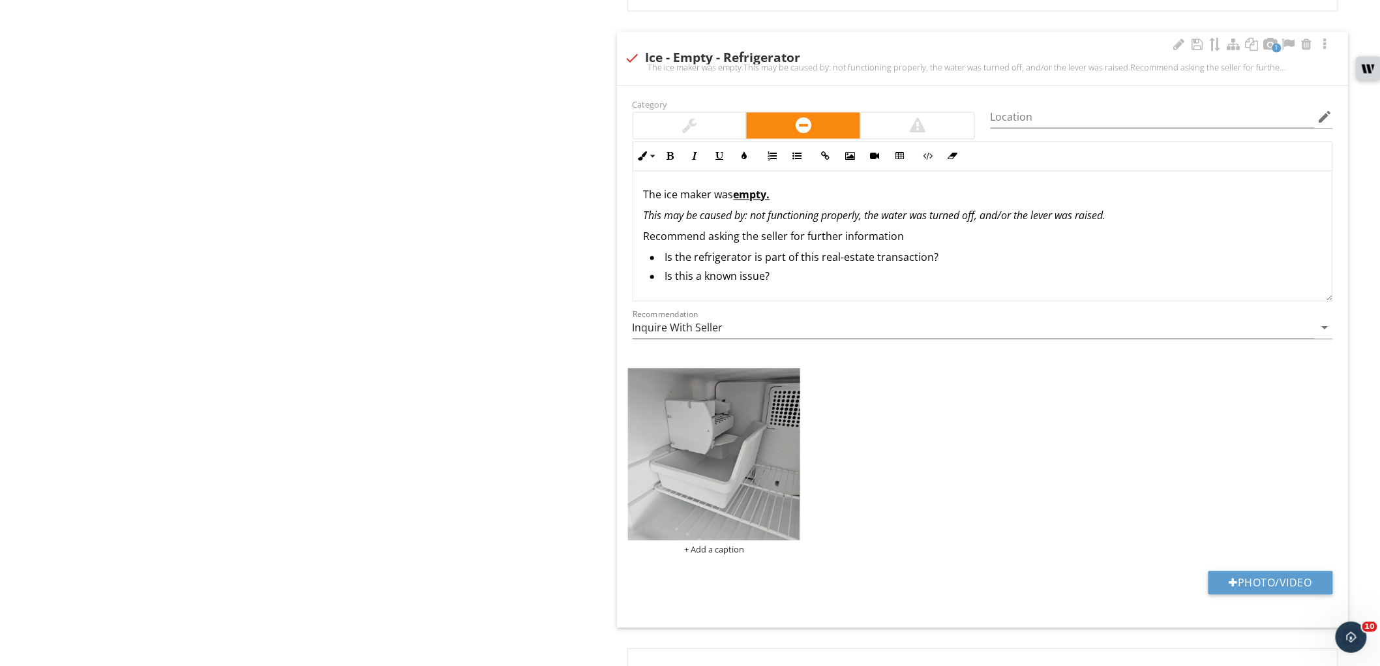
click at [688, 128] on div at bounding box center [690, 126] width 14 height 16
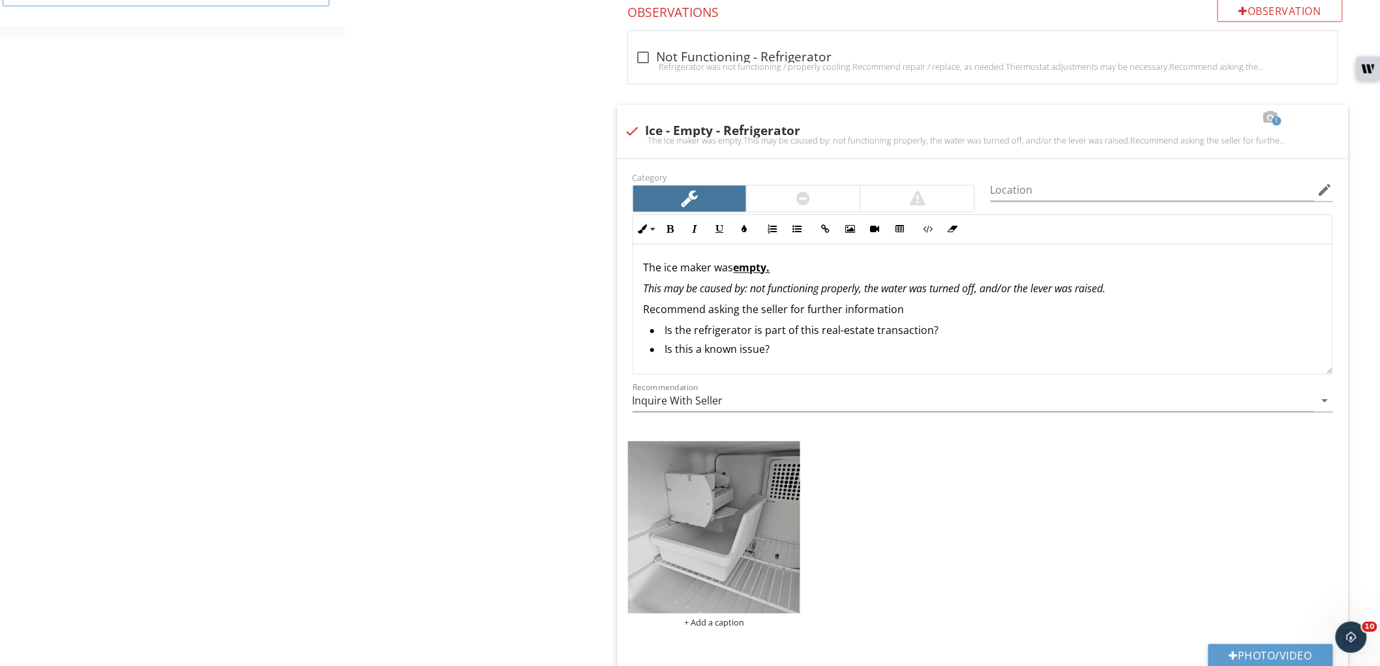
scroll to position [942, 0]
click at [714, 527] on img at bounding box center [714, 527] width 173 height 173
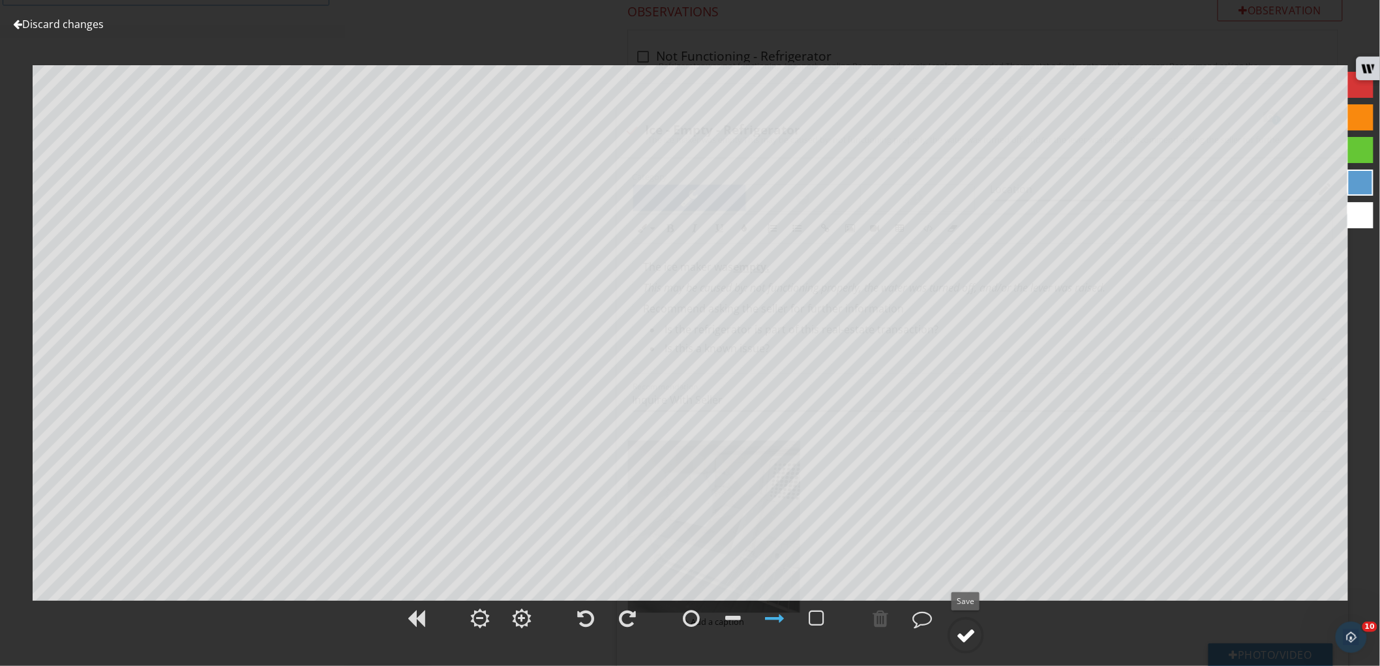
click at [960, 630] on div at bounding box center [966, 636] width 20 height 20
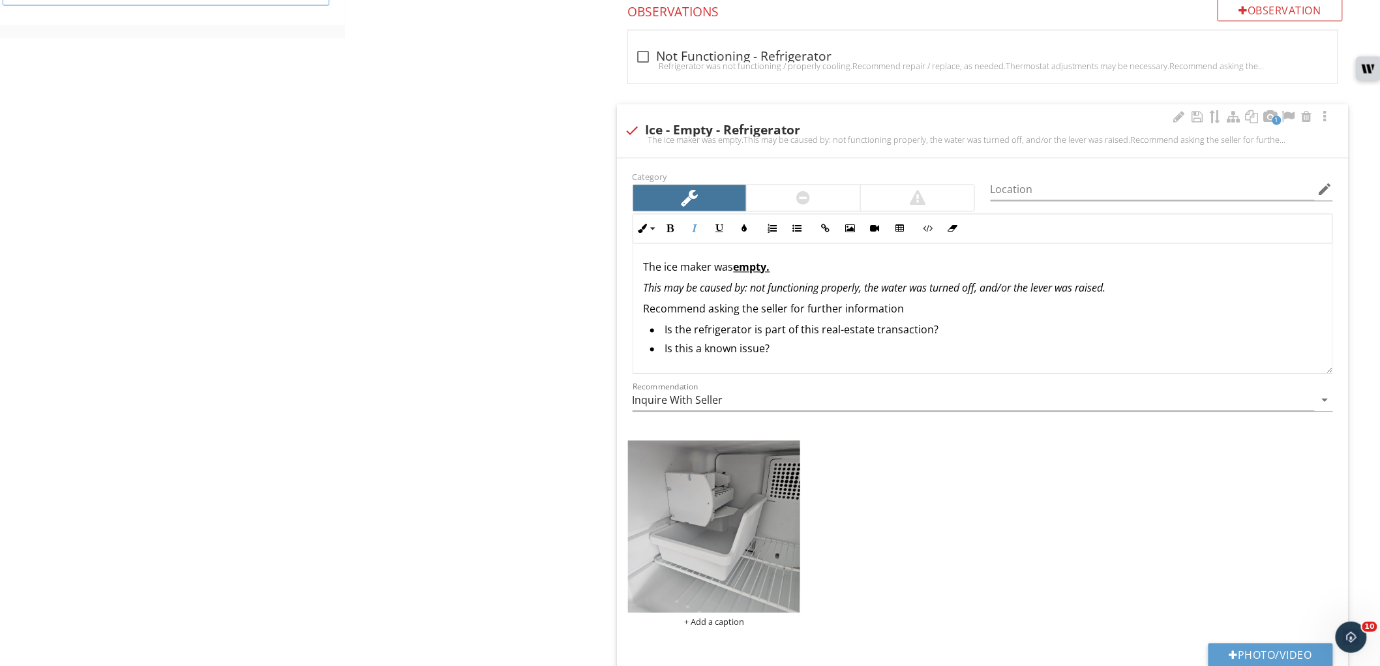
click at [1047, 292] on em "This may be caused by: not functioning properly, the water was turned off, and/…" at bounding box center [875, 288] width 463 height 14
click at [1099, 297] on div "The ice maker was empty. This may be caused by: not functioning properly, the w…" at bounding box center [982, 309] width 699 height 130
click at [1099, 296] on p "This may be caused by: not functioning properly, the water was turned off, and/…" at bounding box center [983, 289] width 678 height 16
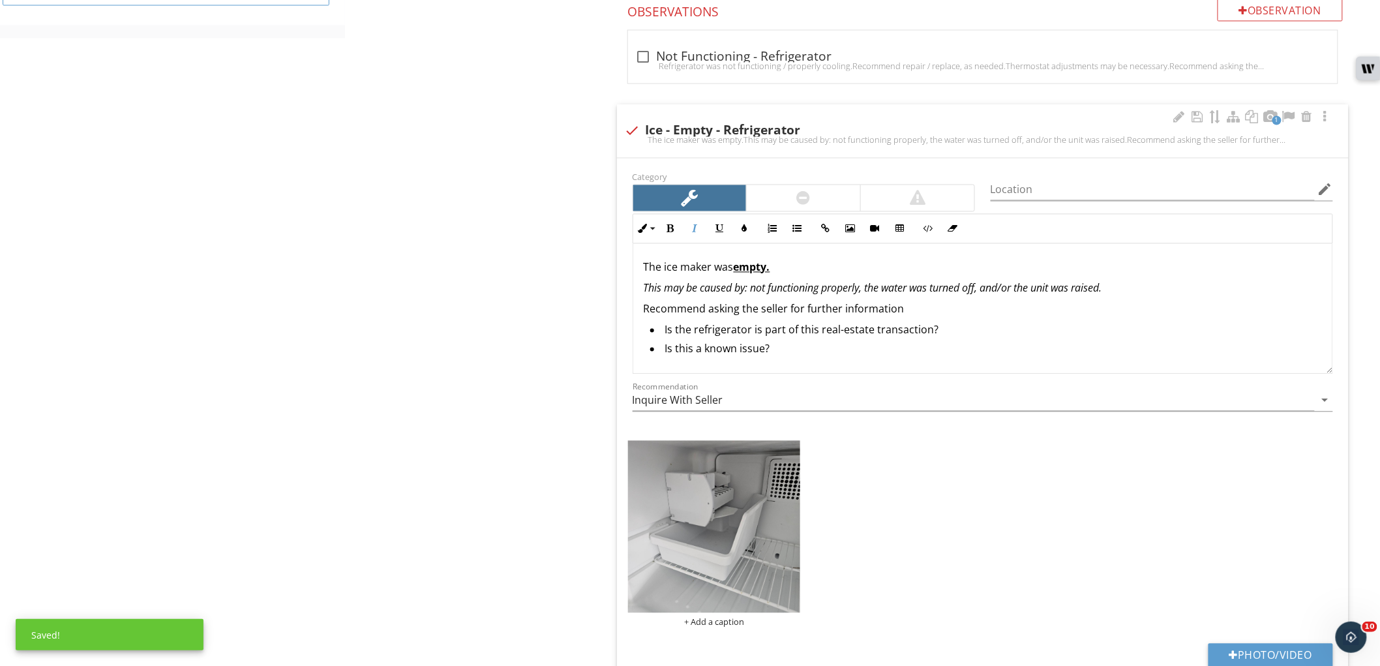
click at [1101, 289] on em "This may be caused by: not functioning properly, the water was turned off, and/…" at bounding box center [873, 288] width 459 height 14
click at [891, 351] on li "Is this a known issue?" at bounding box center [986, 350] width 672 height 19
click at [817, 370] on li "Is it off due to the house being vacant?" at bounding box center [986, 368] width 672 height 19
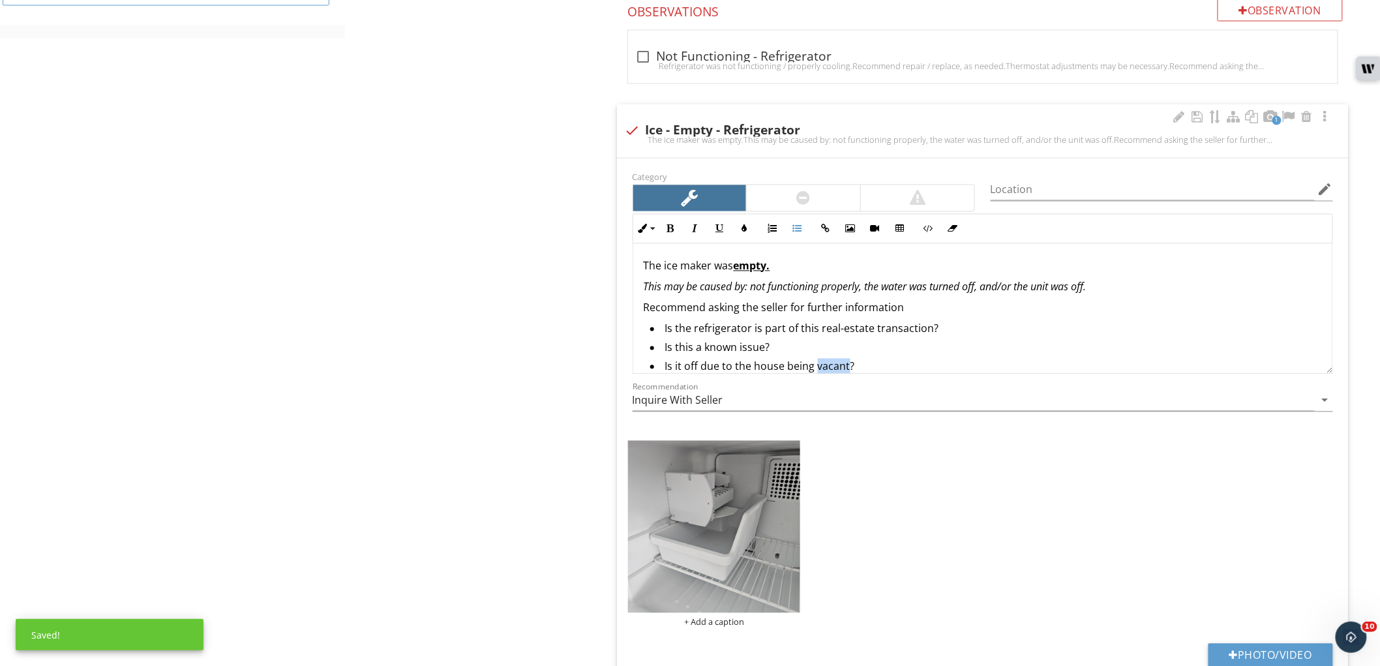
click at [817, 370] on li "Is it off due to the house being vacant?" at bounding box center [986, 368] width 672 height 19
click at [716, 228] on icon "button" at bounding box center [720, 228] width 9 height 9
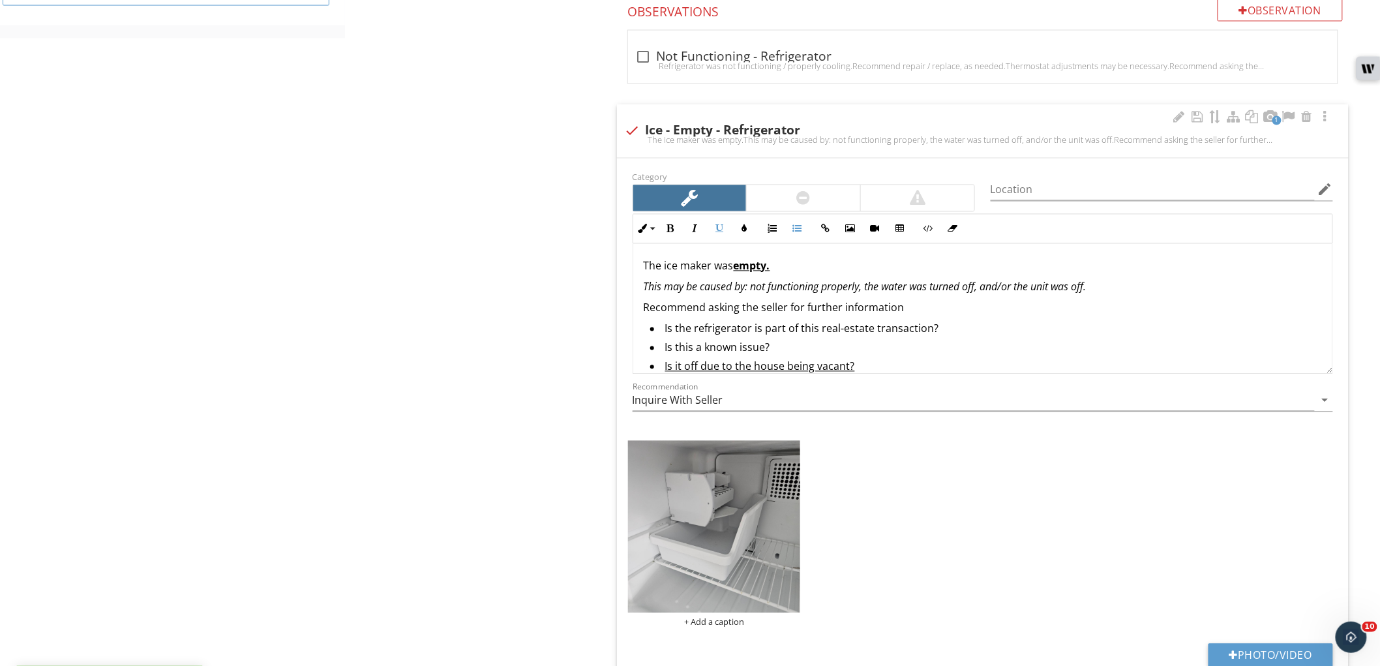
click at [982, 360] on li "Is it off due to the house being vacant?" at bounding box center [986, 368] width 672 height 19
click at [1193, 115] on div at bounding box center [1198, 117] width 16 height 13
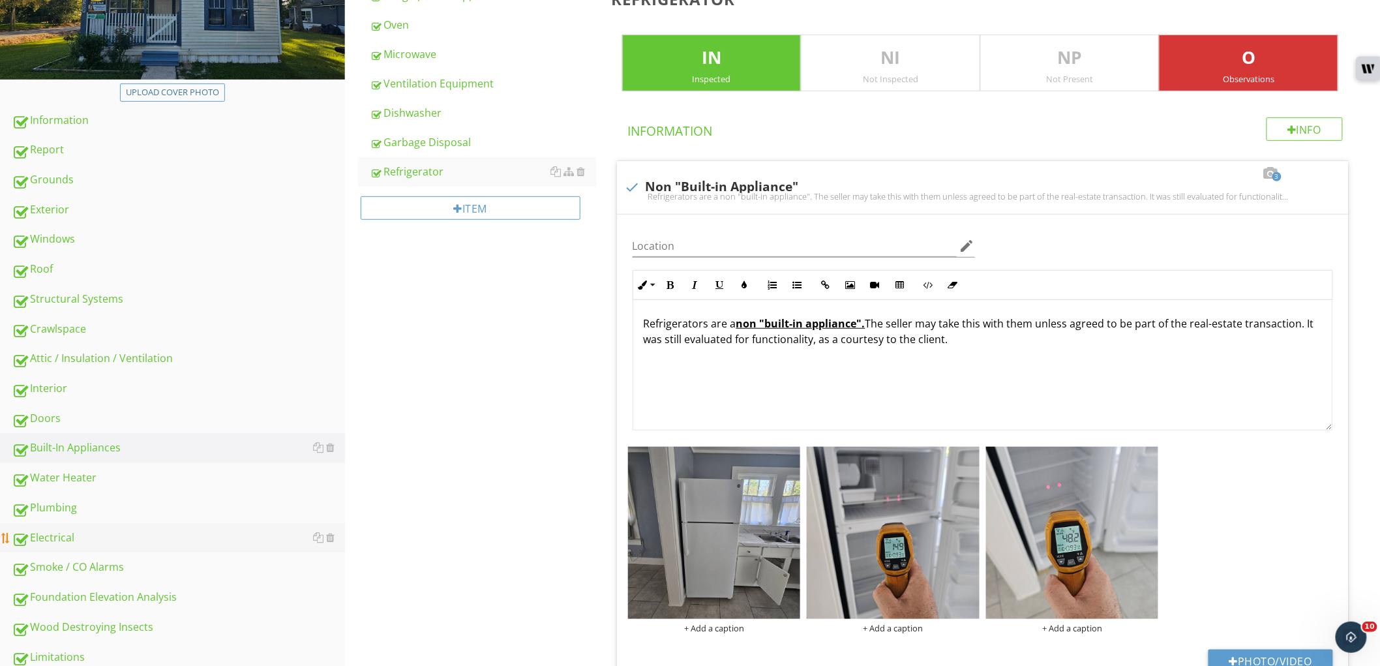
scroll to position [217, 0]
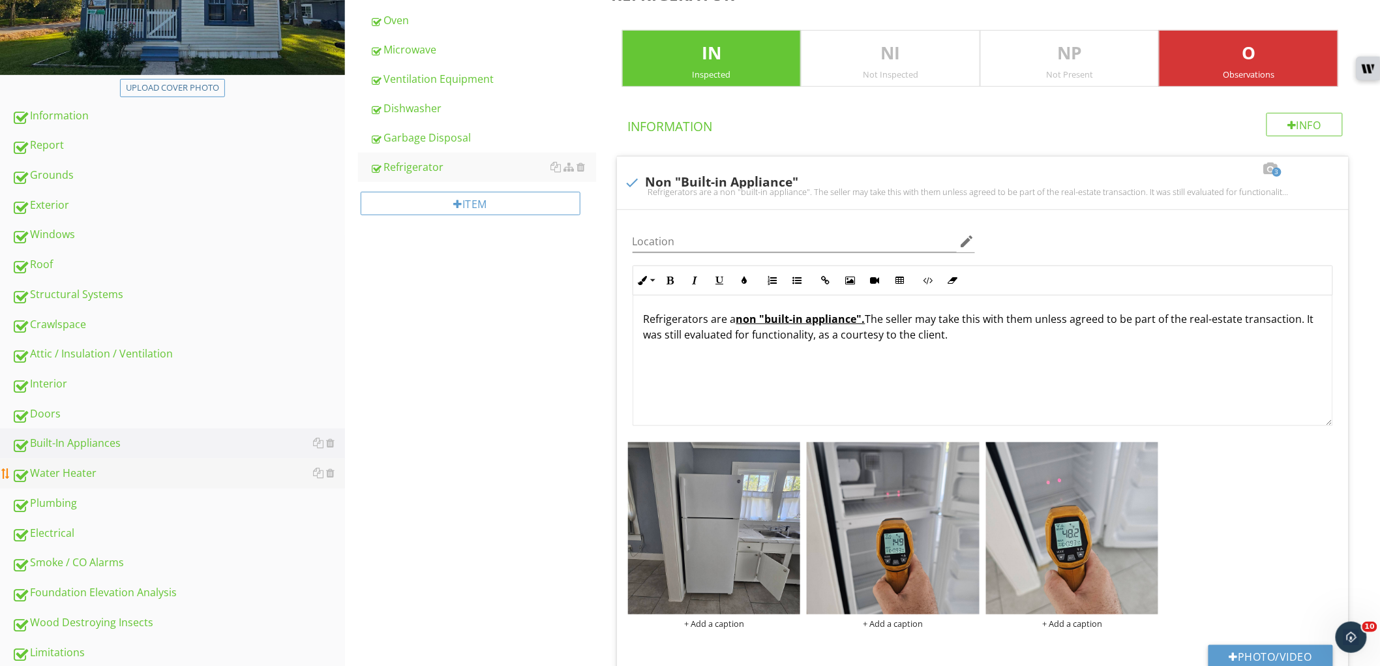
click at [160, 470] on div "Water Heater" at bounding box center [178, 473] width 333 height 17
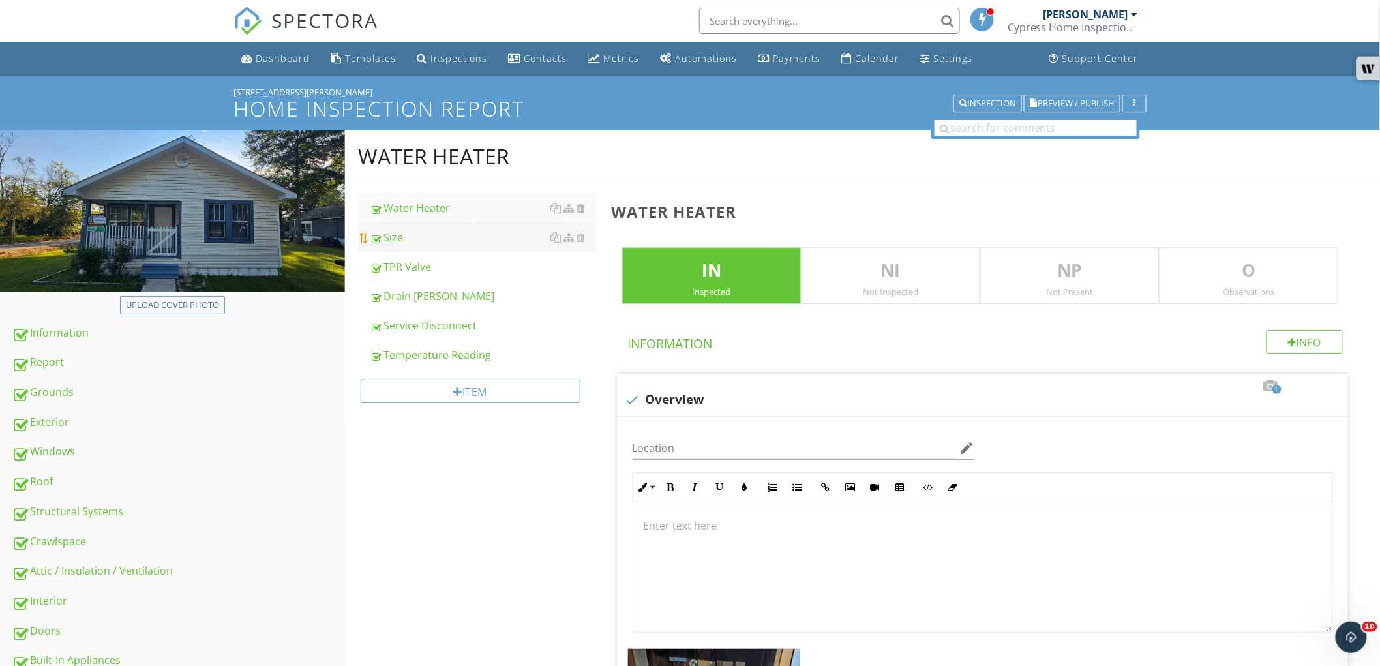
click at [460, 239] on div "Size" at bounding box center [483, 238] width 226 height 16
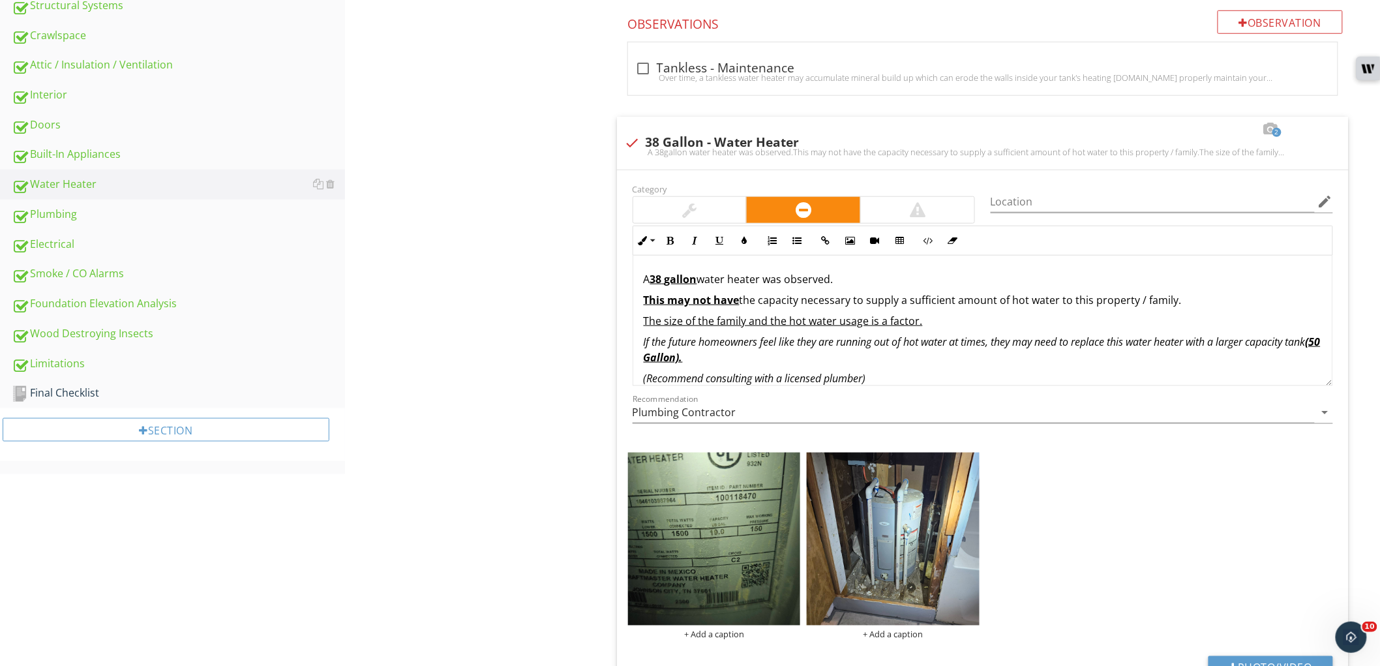
scroll to position [507, 0]
click at [1179, 125] on div at bounding box center [1180, 128] width 16 height 13
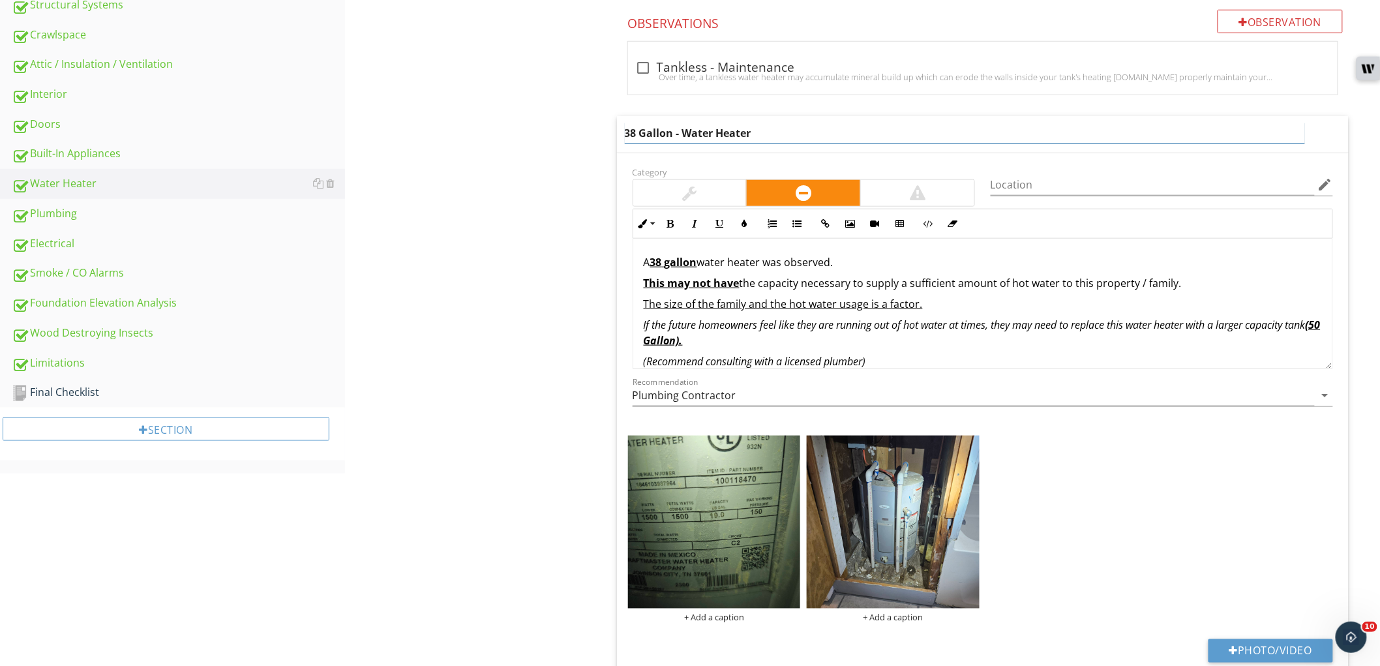
click at [630, 136] on input "38 Gallon - Water Heater" at bounding box center [965, 134] width 680 height 22
type input "19 Gallon - Water Heater"
click at [546, 301] on div "Water Heater Water Heater Size TPR Valve Drain Pan Service Disconnect Temperatu…" at bounding box center [862, 268] width 1035 height 1288
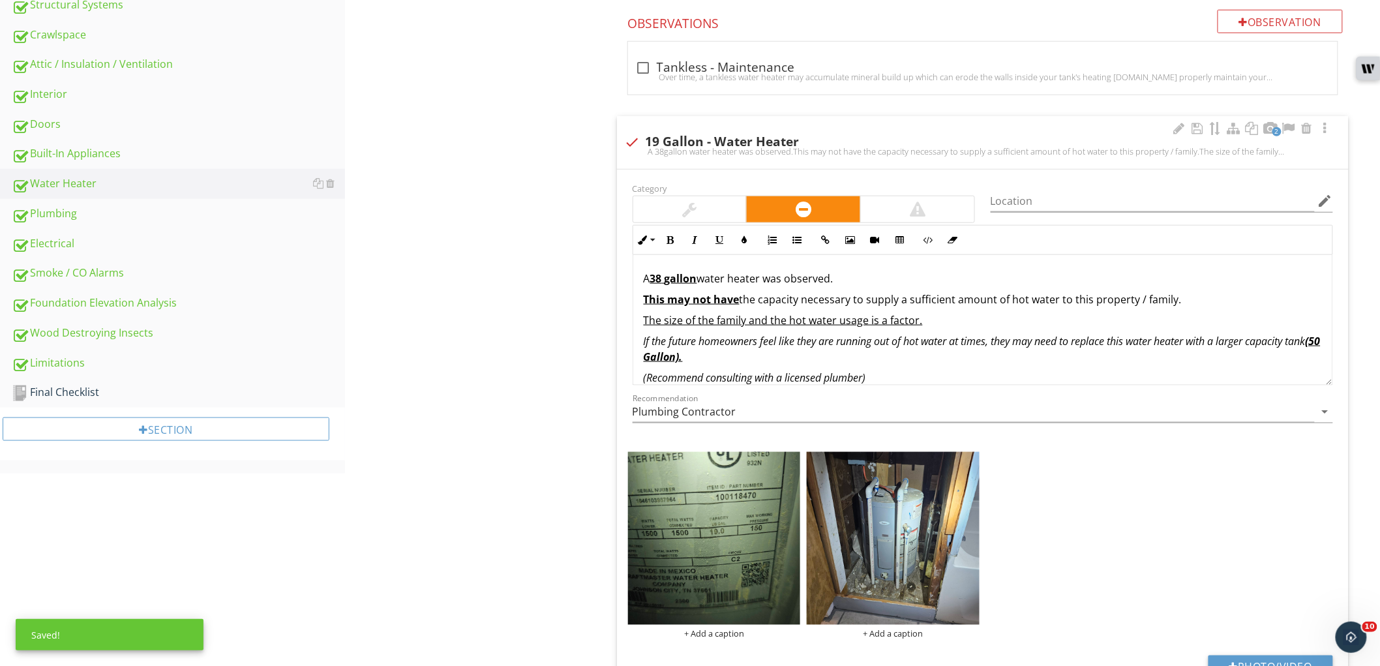
click at [667, 281] on strong "gallon" at bounding box center [681, 278] width 33 height 14
drag, startPoint x: 655, startPoint y: 279, endPoint x: 666, endPoint y: 279, distance: 11.1
click at [666, 279] on p "A 19 gallon water heater was observed." at bounding box center [983, 279] width 678 height 16
click at [675, 243] on button "Bold" at bounding box center [670, 240] width 25 height 25
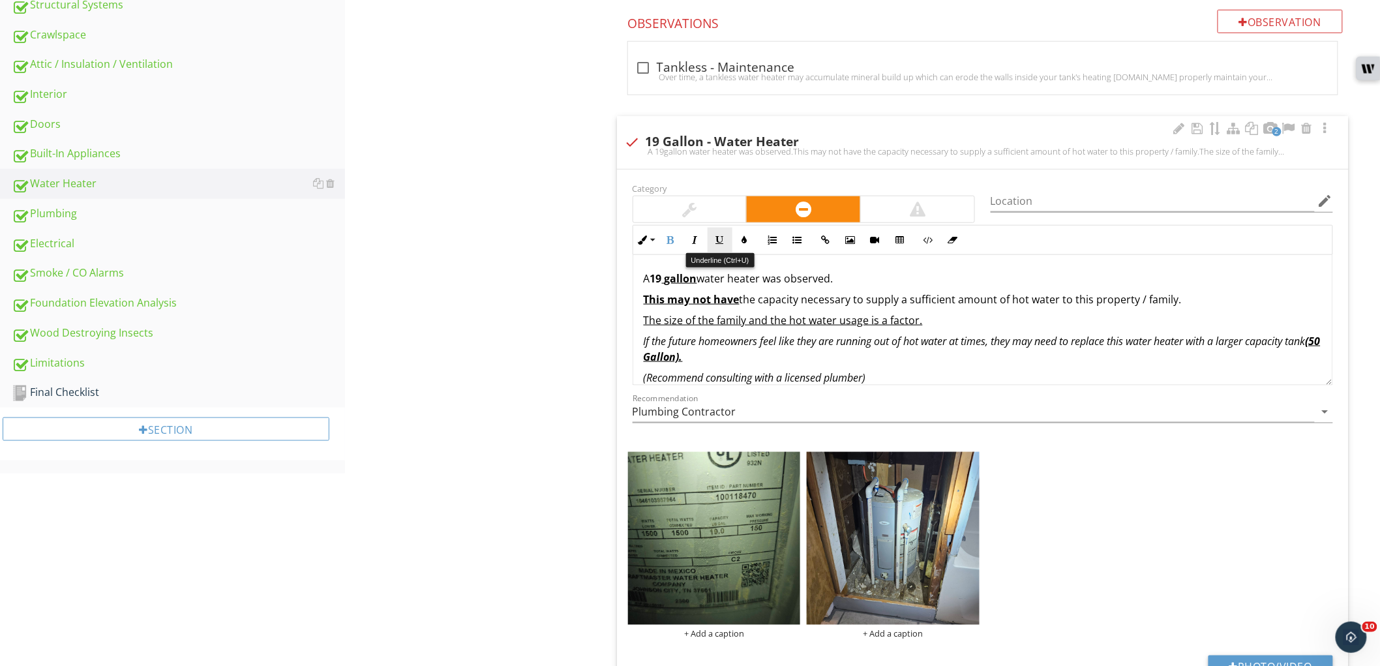
click at [716, 236] on icon "button" at bounding box center [720, 240] width 9 height 9
click at [600, 375] on div "Water Heater Water Heater Size TPR Valve Drain Pan Service Disconnect Temperatu…" at bounding box center [862, 276] width 1035 height 1304
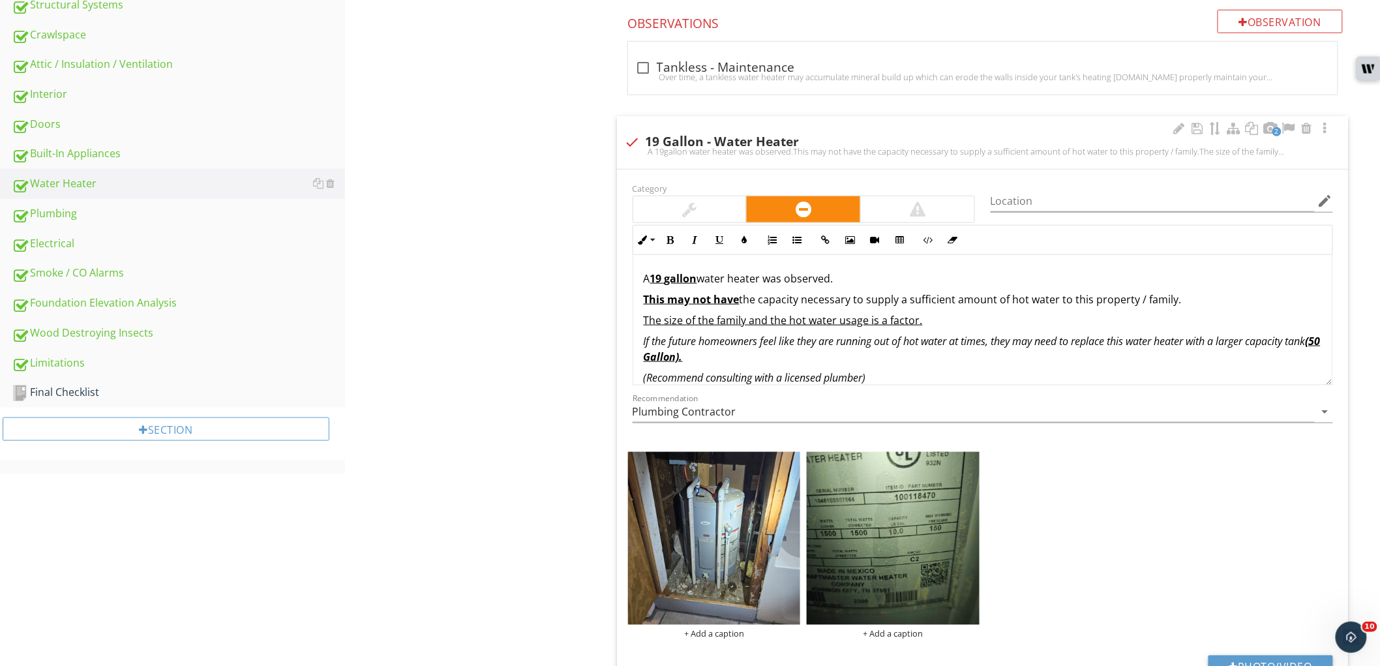
click at [672, 353] on em "(50 Gallon)." at bounding box center [982, 349] width 677 height 30
click at [514, 461] on div "Water Heater Water Heater Size TPR Valve Drain Pan Service Disconnect Temperatu…" at bounding box center [862, 276] width 1035 height 1304
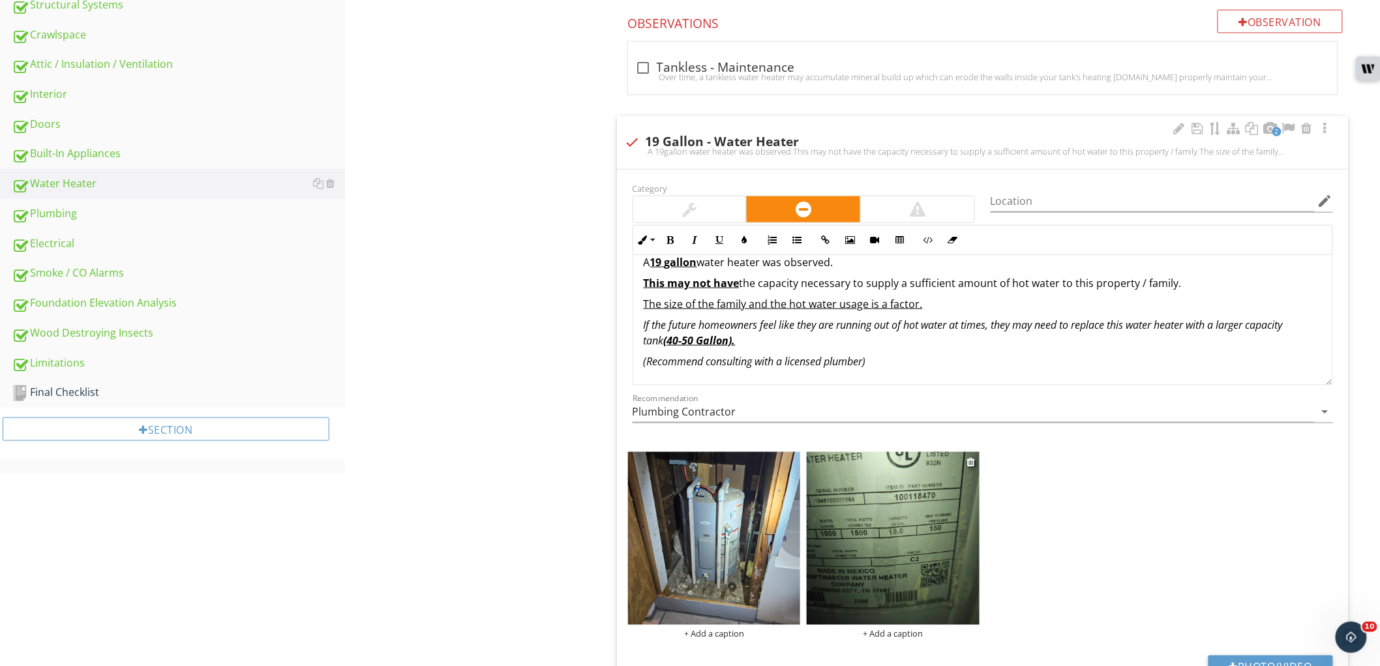
click at [881, 558] on img at bounding box center [893, 538] width 173 height 173
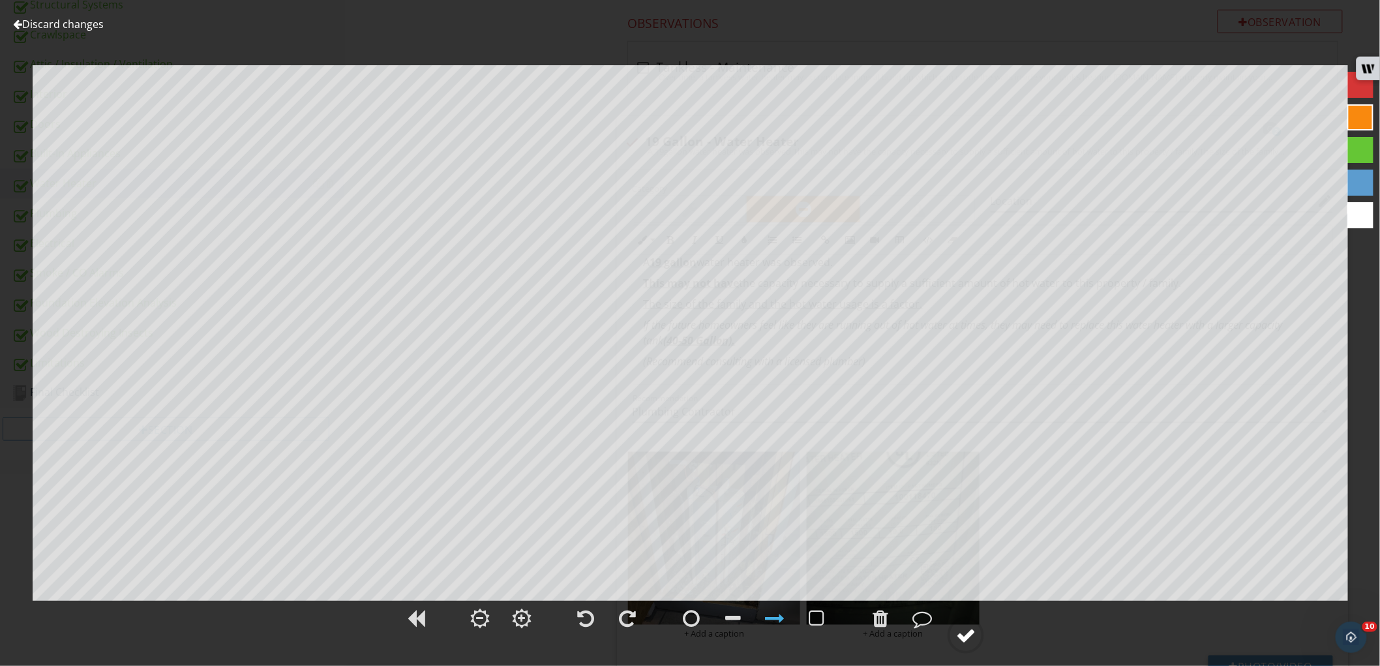
click at [955, 629] on circle at bounding box center [966, 635] width 34 height 34
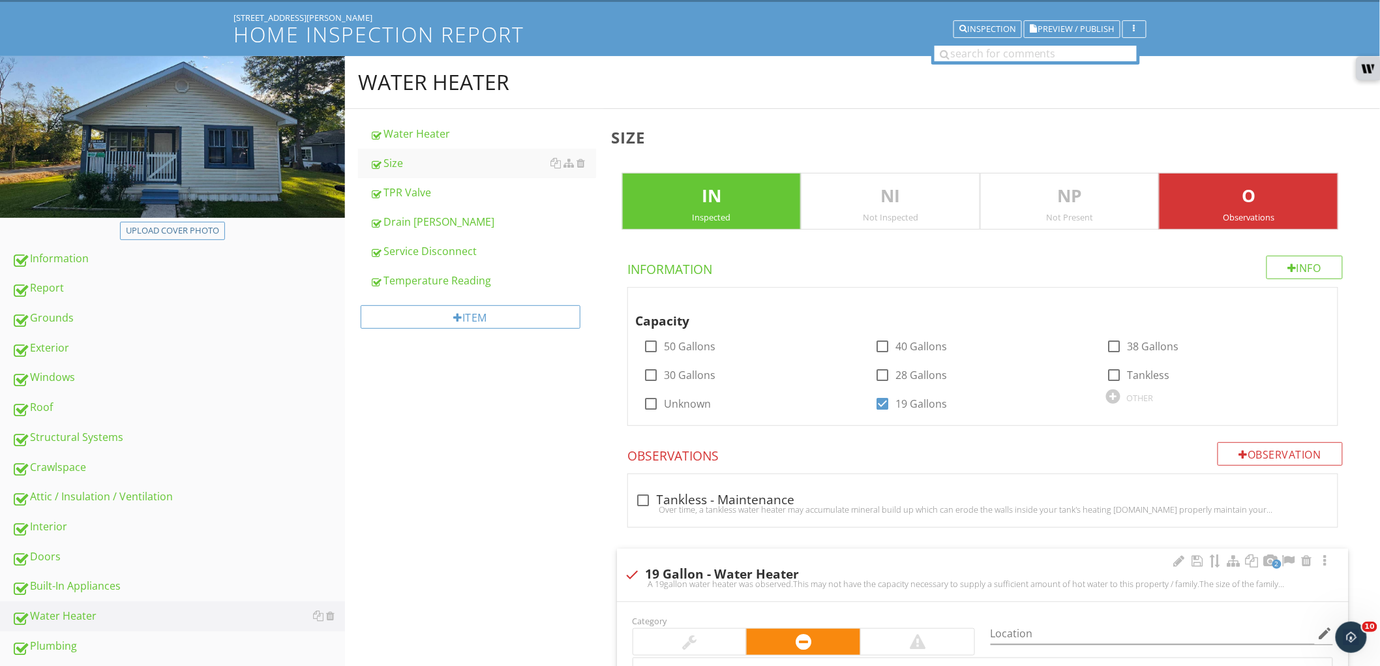
scroll to position [72, 0]
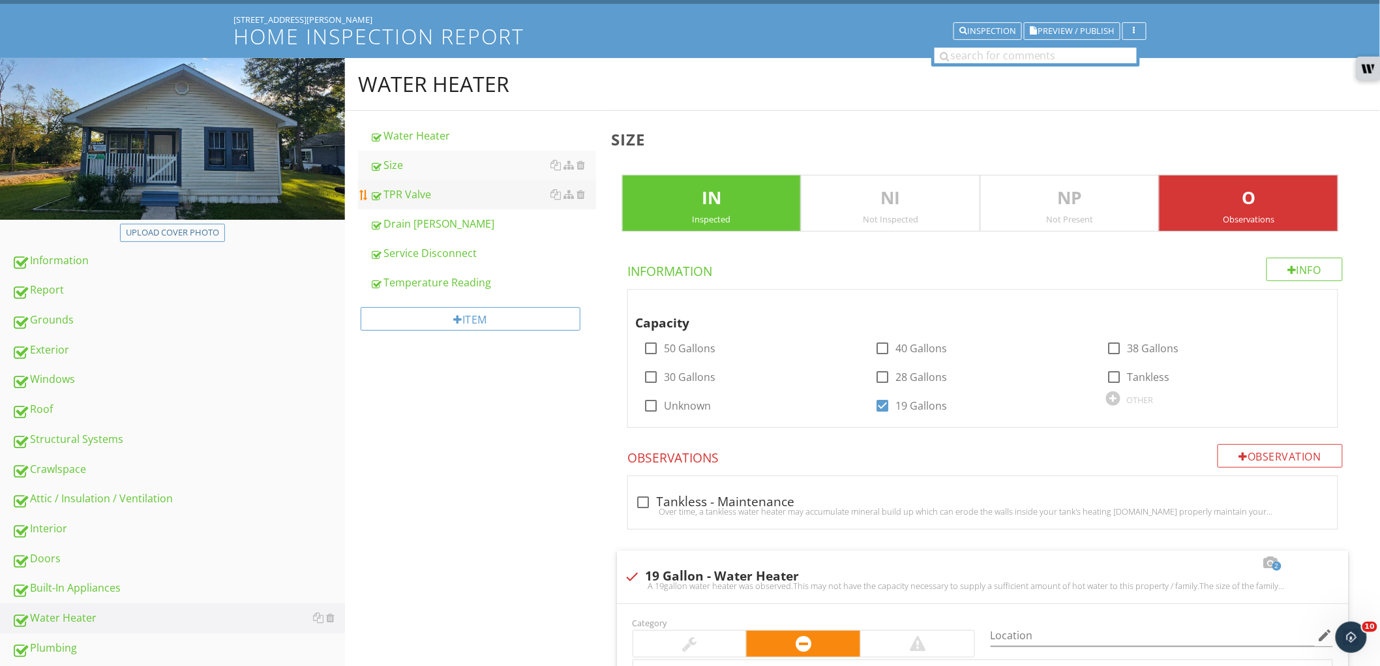
click at [455, 200] on div "TPR Valve" at bounding box center [483, 195] width 226 height 16
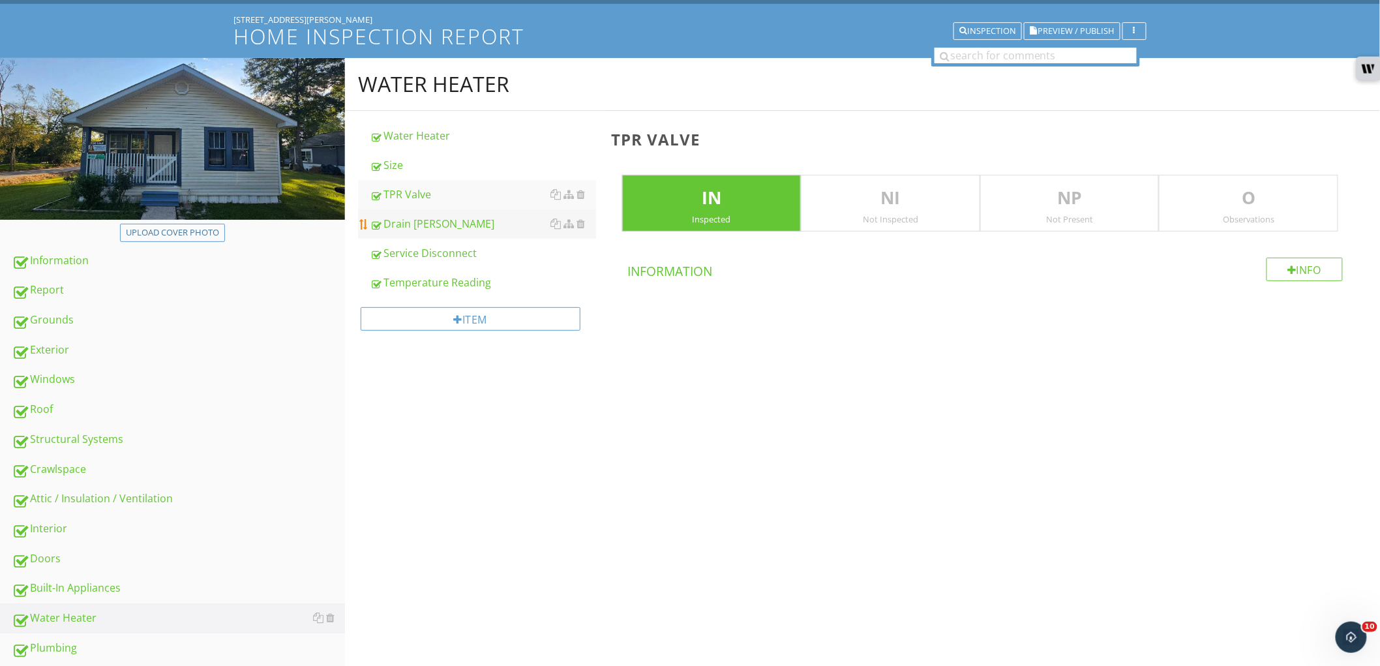
click at [447, 224] on div "Drain Pan" at bounding box center [483, 224] width 226 height 16
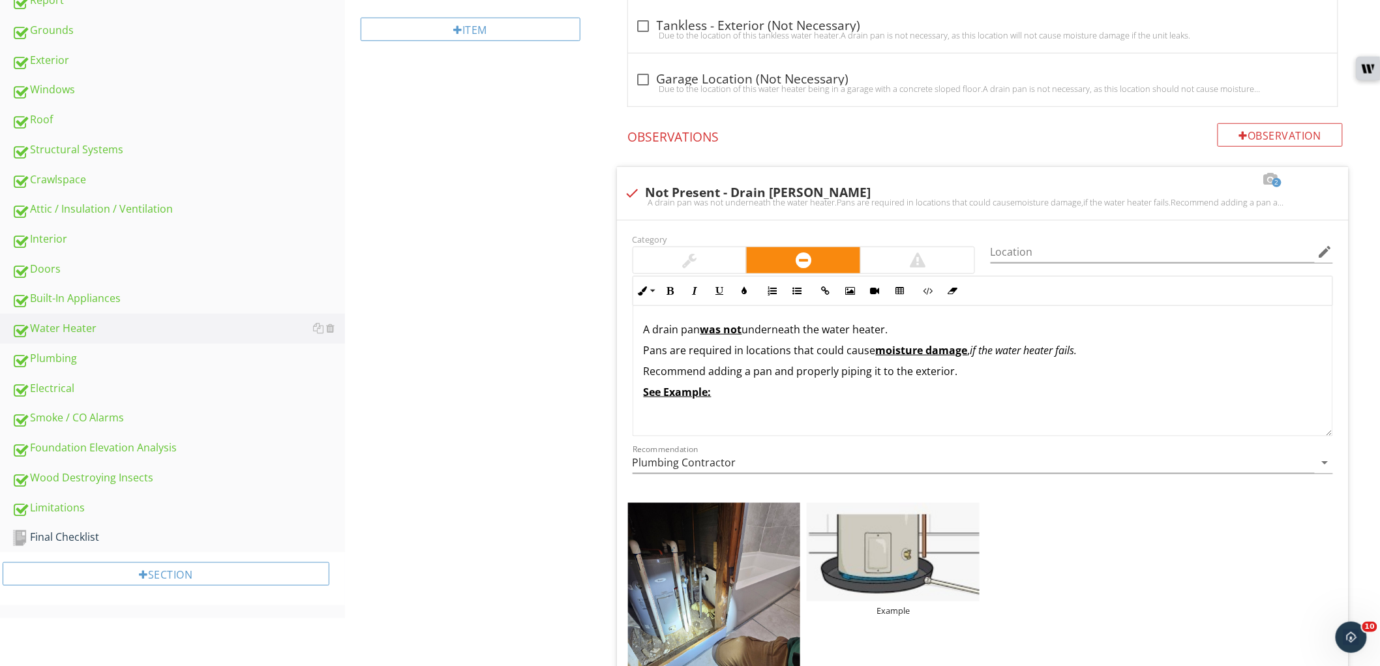
scroll to position [507, 0]
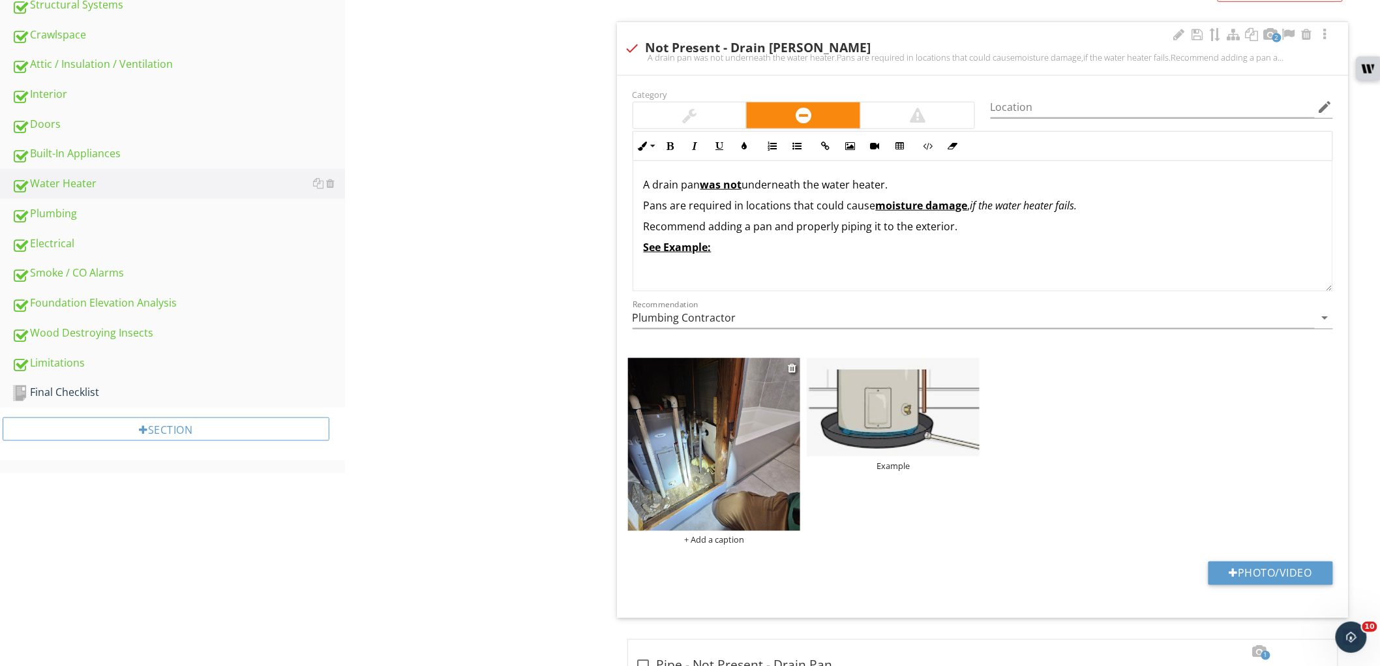
click at [641, 442] on img at bounding box center [714, 444] width 173 height 173
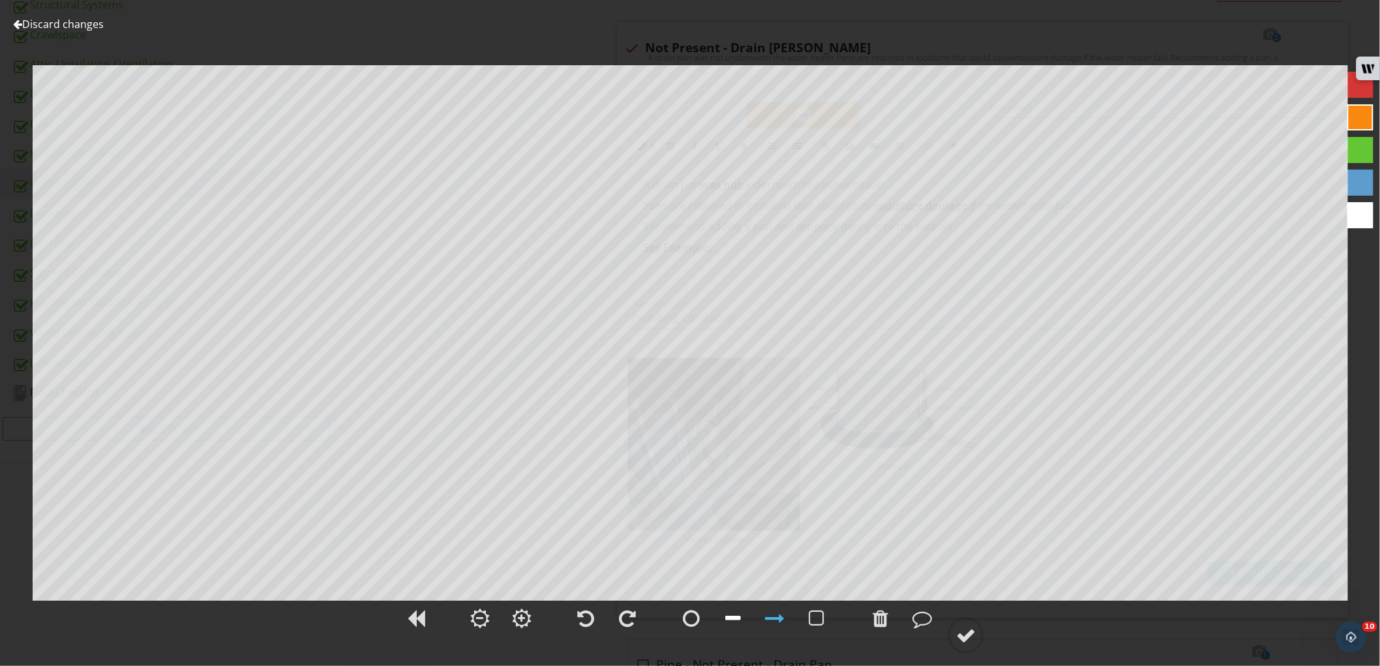
click at [738, 613] on div at bounding box center [733, 619] width 16 height 20
click at [973, 641] on div at bounding box center [966, 636] width 20 height 20
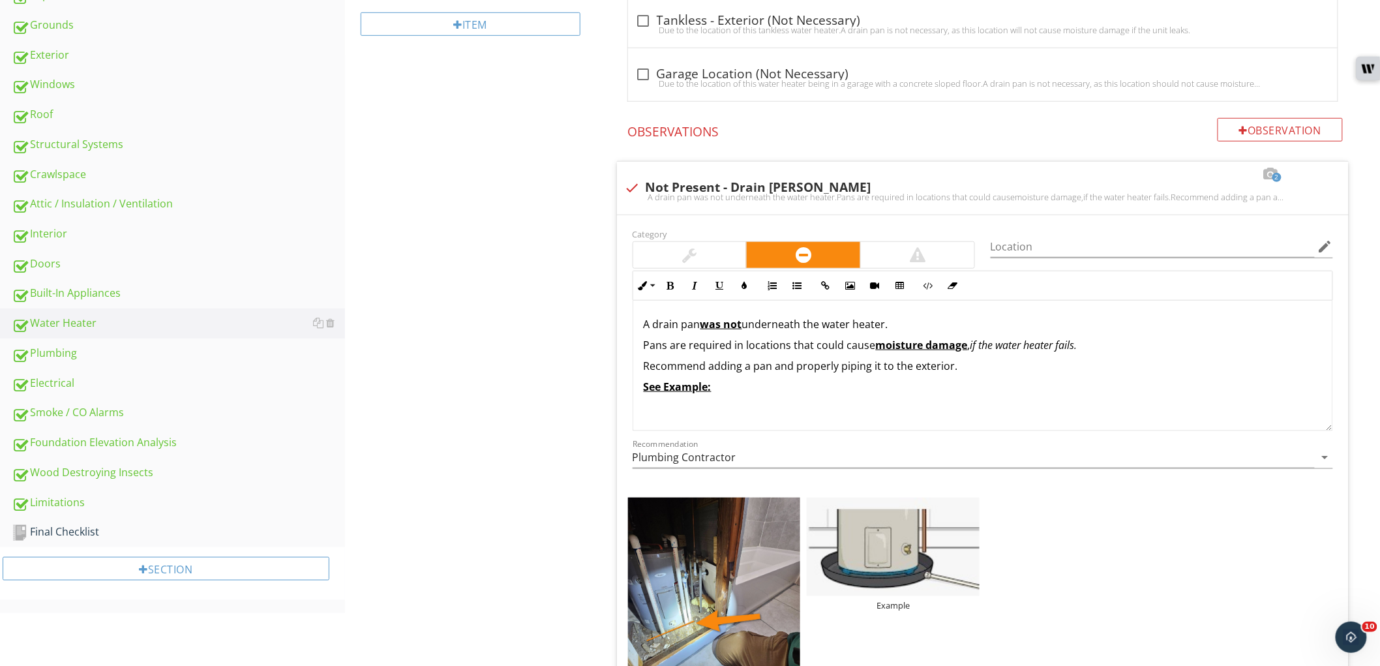
scroll to position [77, 0]
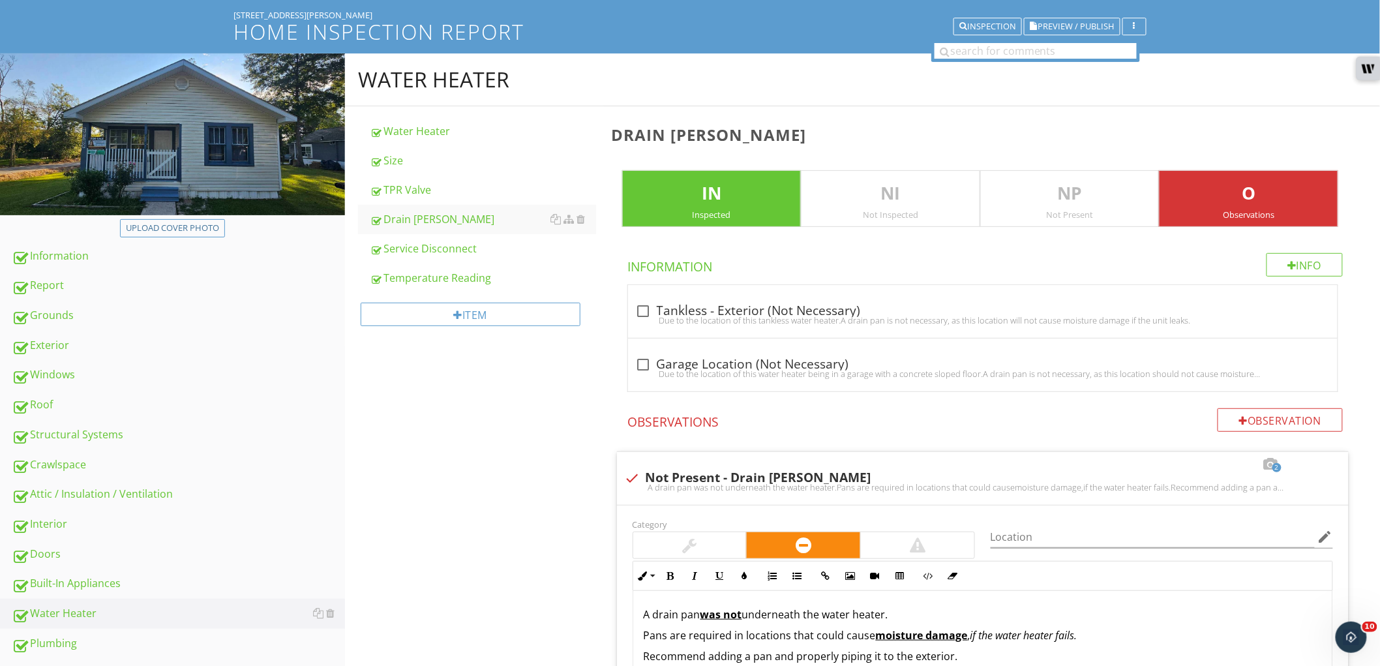
click at [1073, 215] on div "Not Present" at bounding box center [1070, 214] width 178 height 10
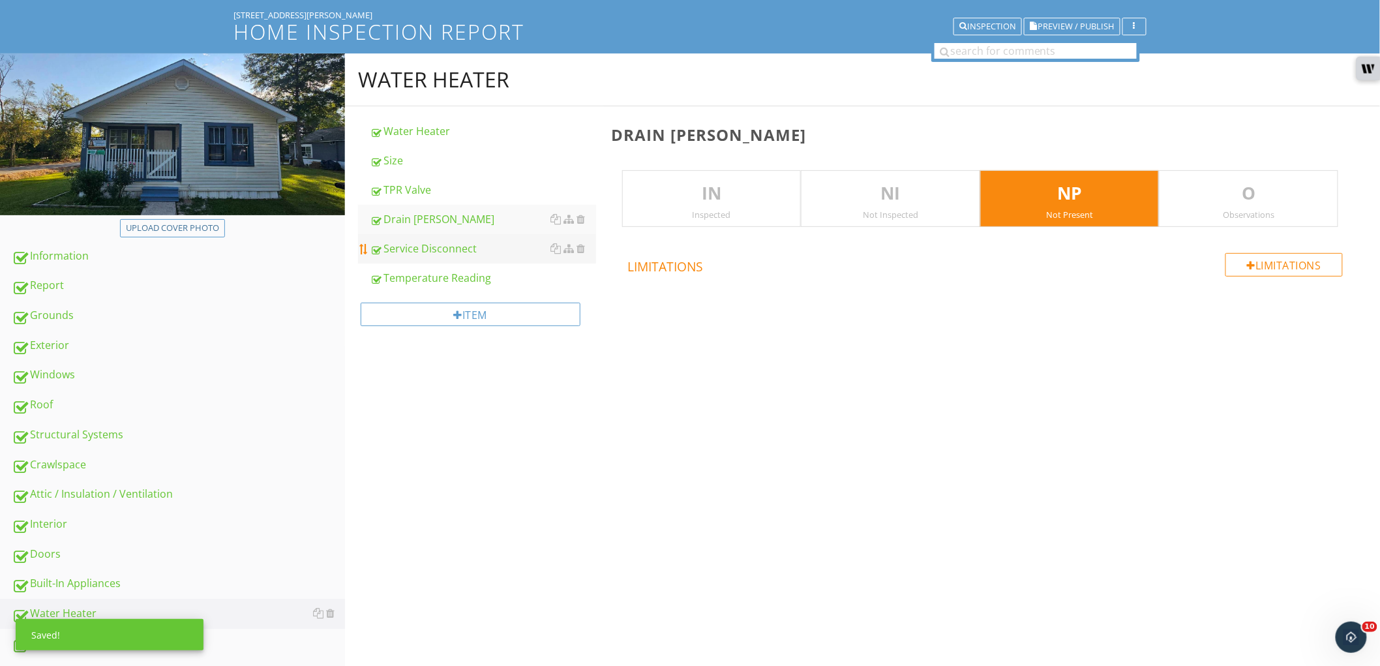
click at [471, 246] on div "Service Disconnect" at bounding box center [483, 249] width 226 height 16
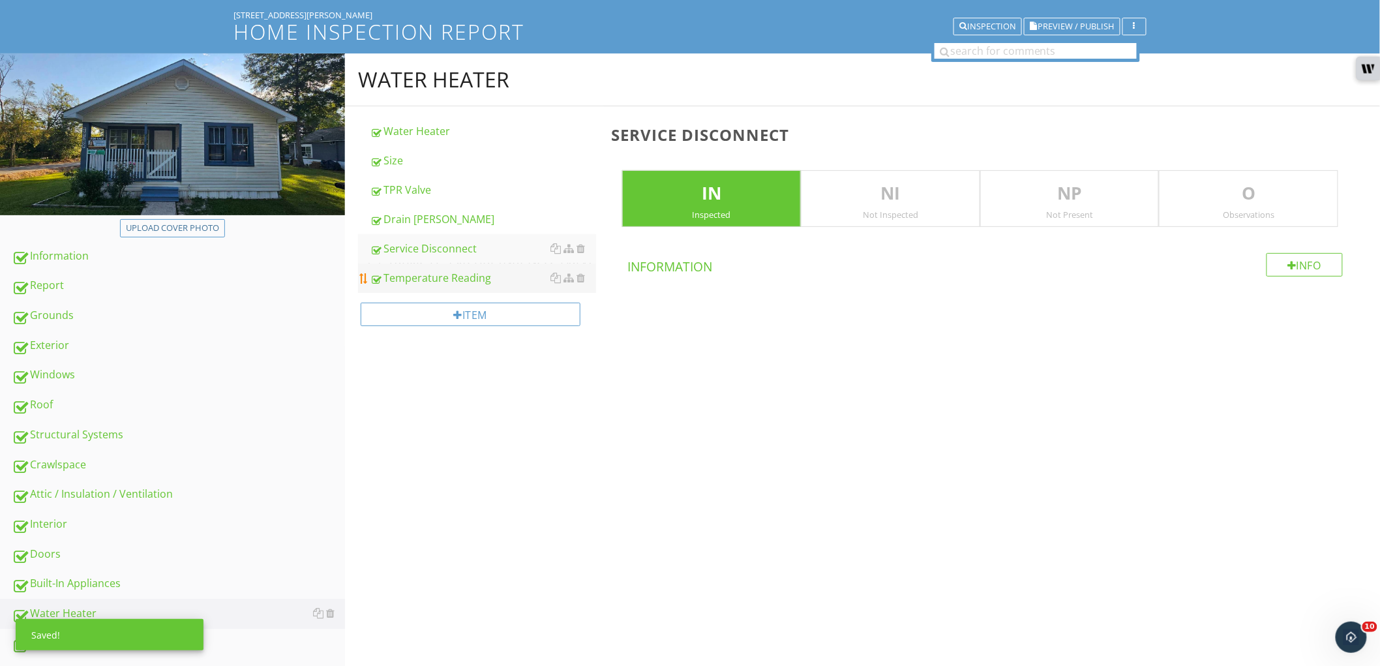
click at [453, 284] on div "Temperature Reading" at bounding box center [483, 278] width 226 height 16
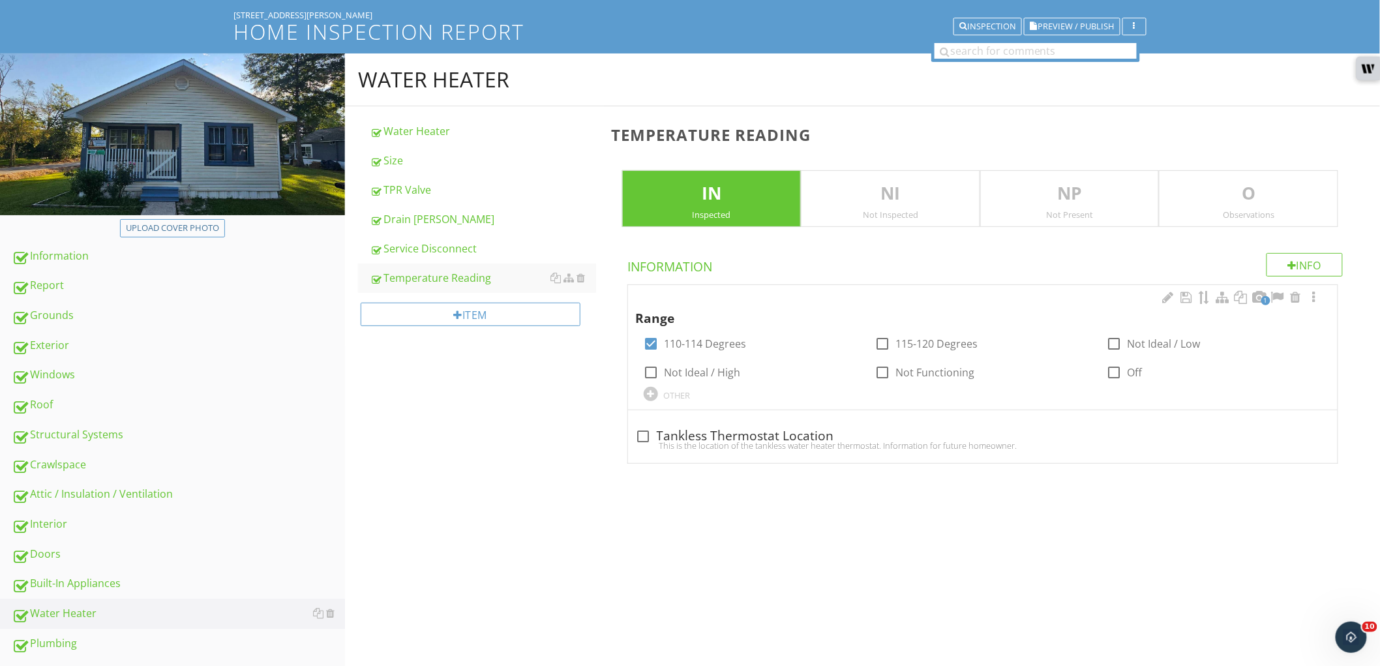
scroll to position [295, 0]
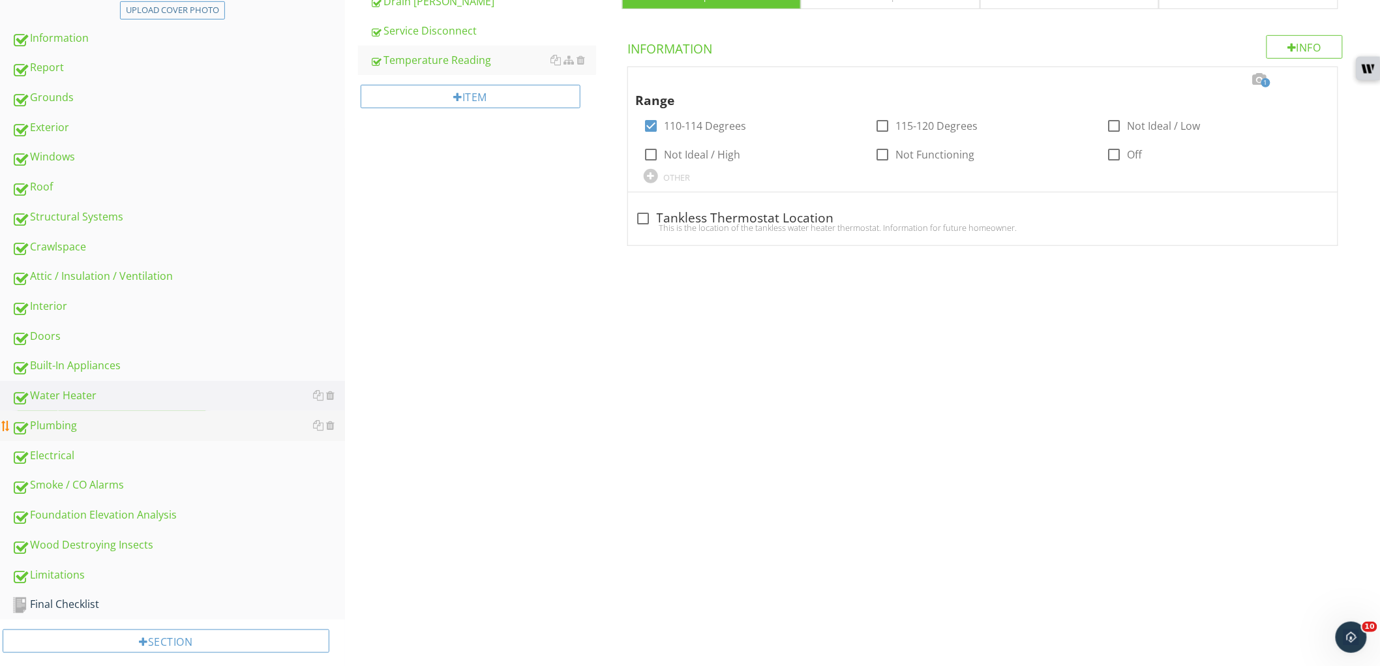
click at [147, 431] on div "Plumbing" at bounding box center [178, 426] width 333 height 17
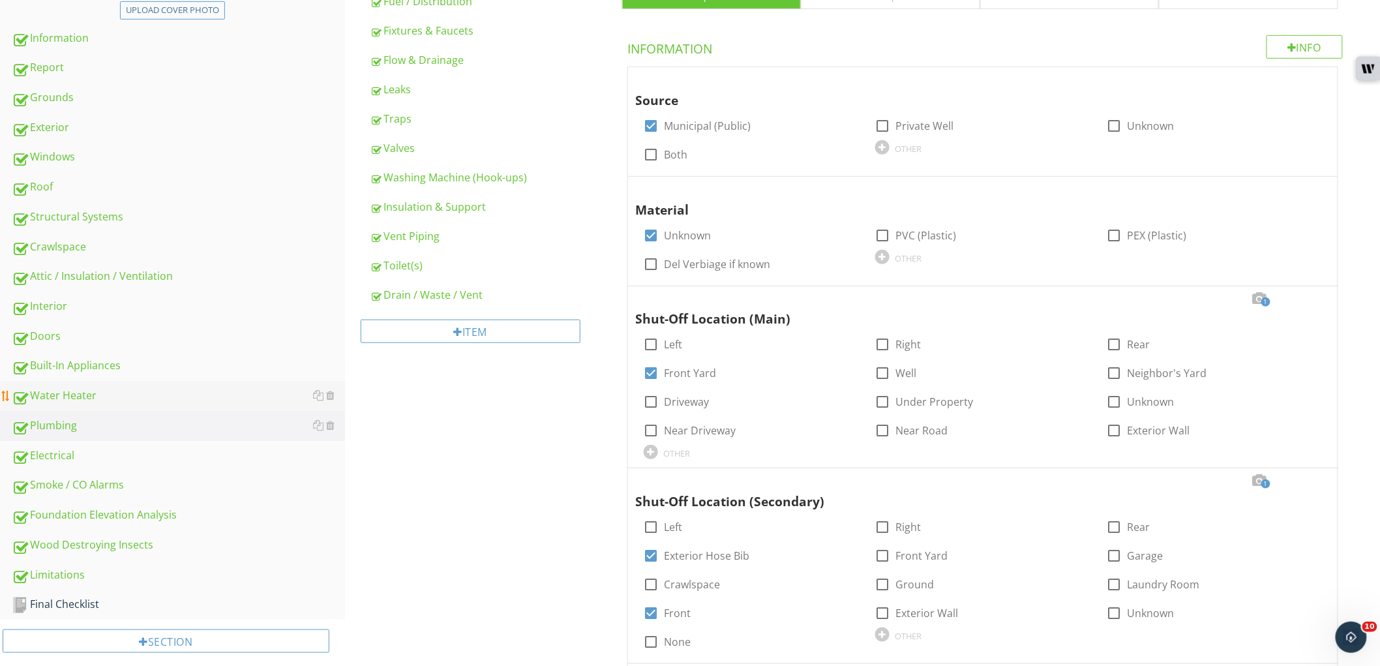
click at [118, 400] on div "Water Heater" at bounding box center [178, 396] width 333 height 17
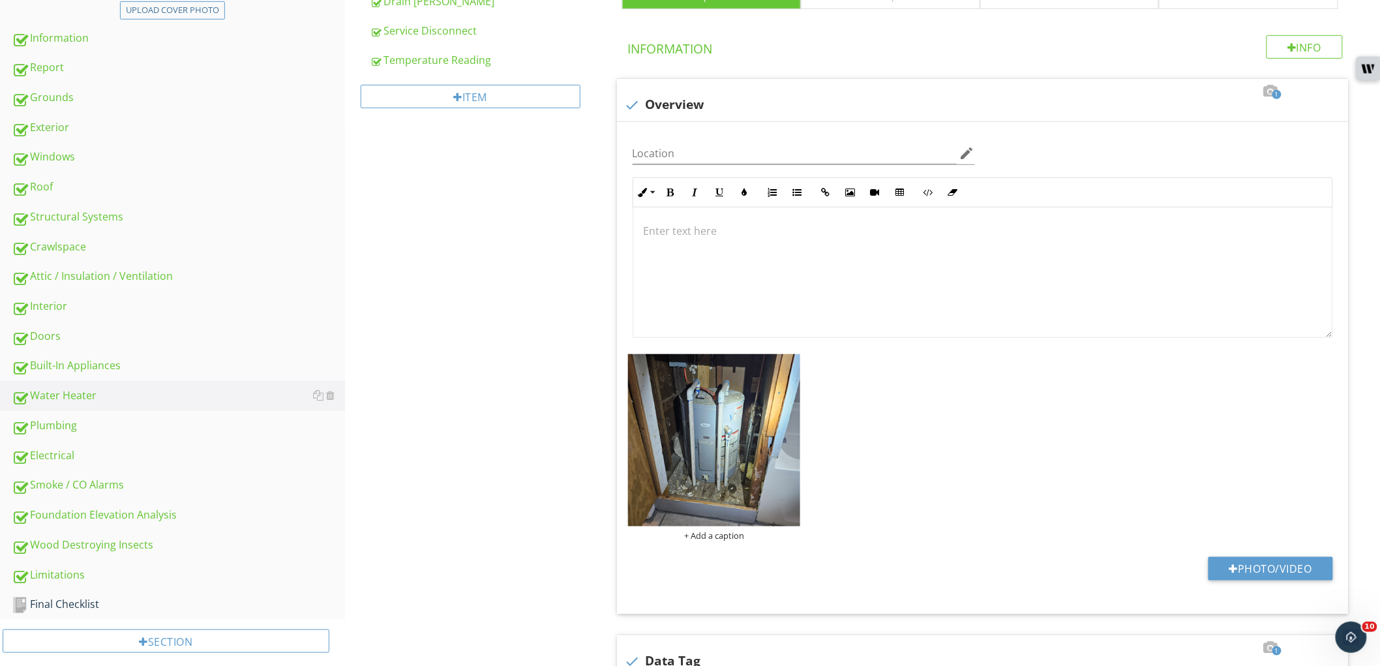
scroll to position [77, 0]
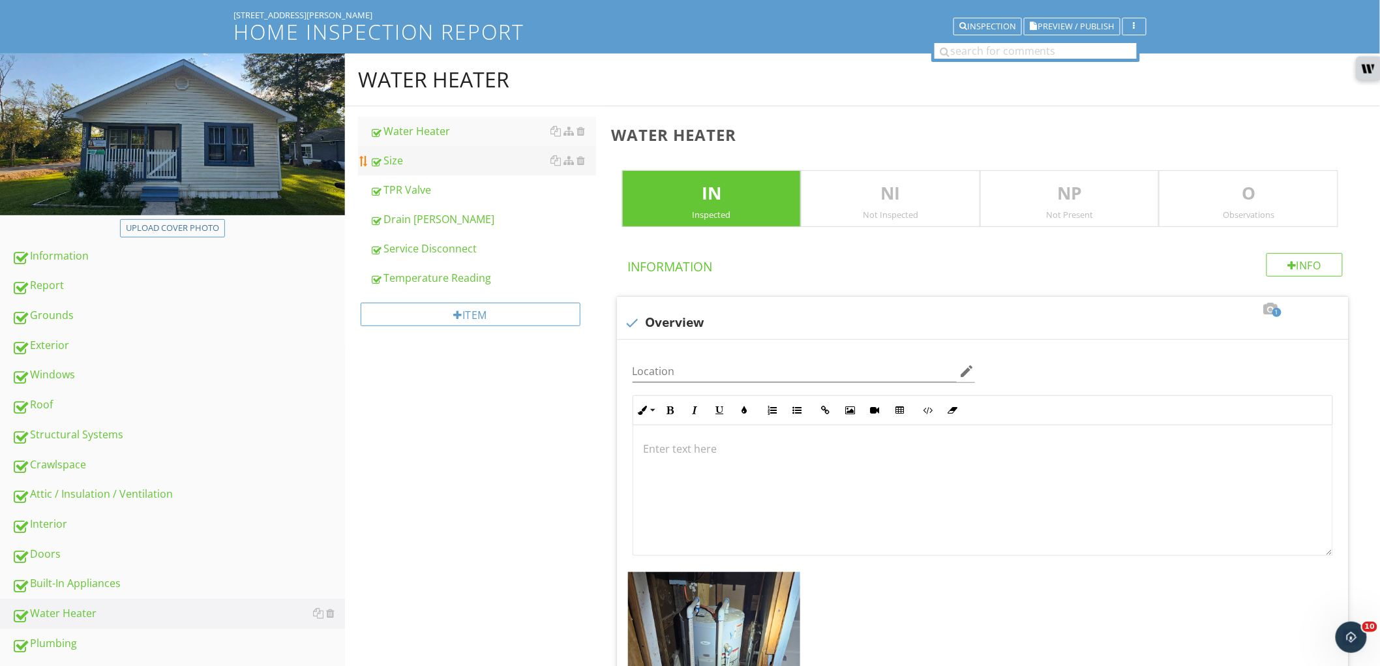
click at [442, 168] on link "Size" at bounding box center [483, 160] width 226 height 29
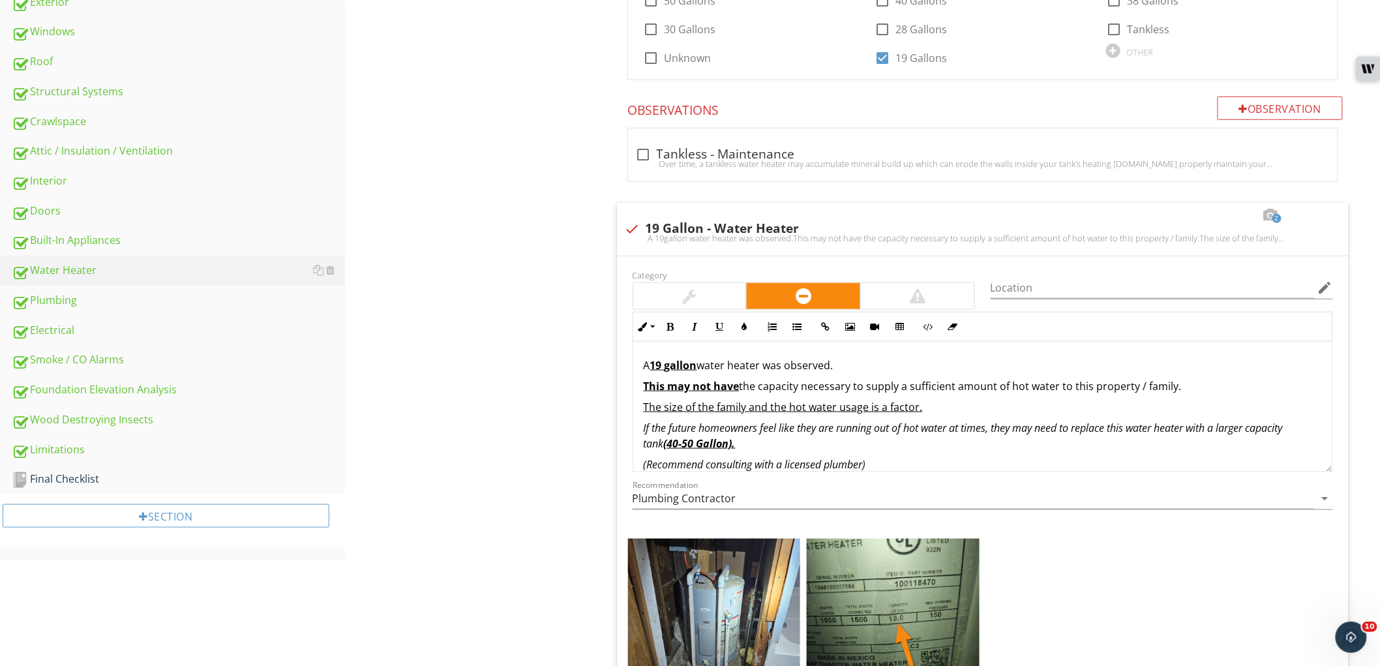
scroll to position [585, 0]
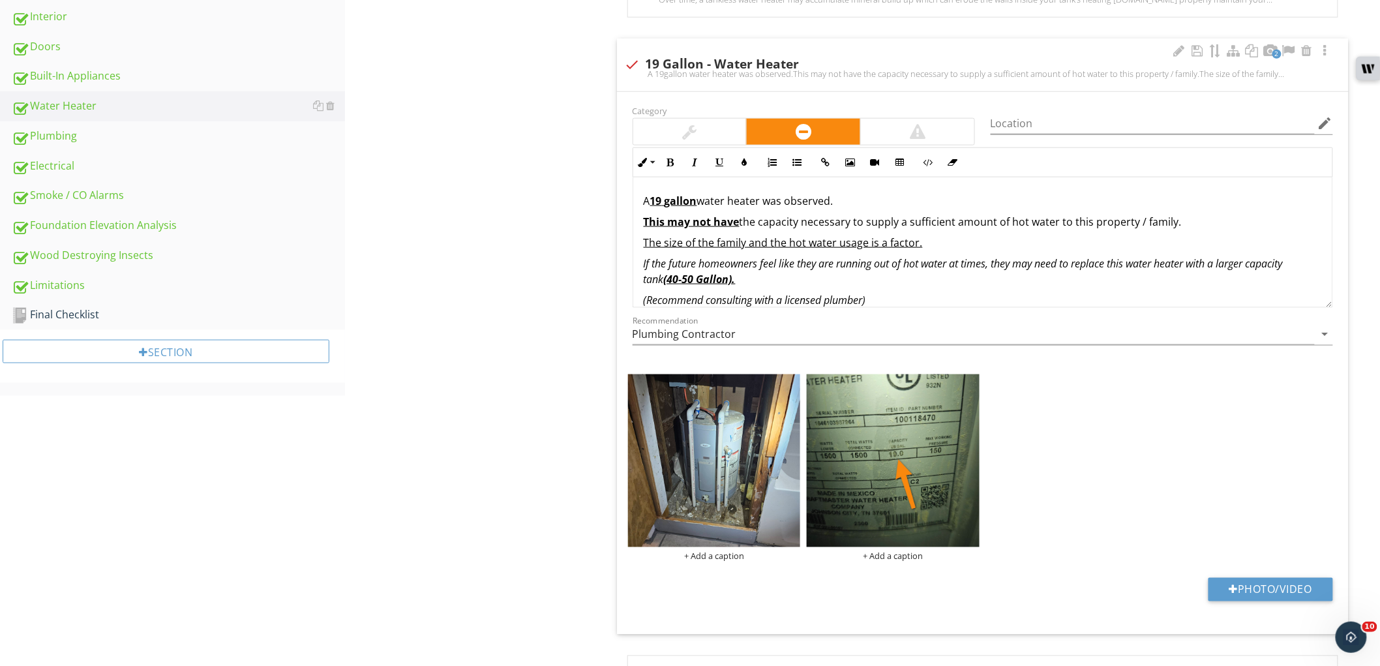
click at [945, 288] on div "A 19 gallon water heater was observed. This may not have the capacity necessary…" at bounding box center [982, 250] width 699 height 146
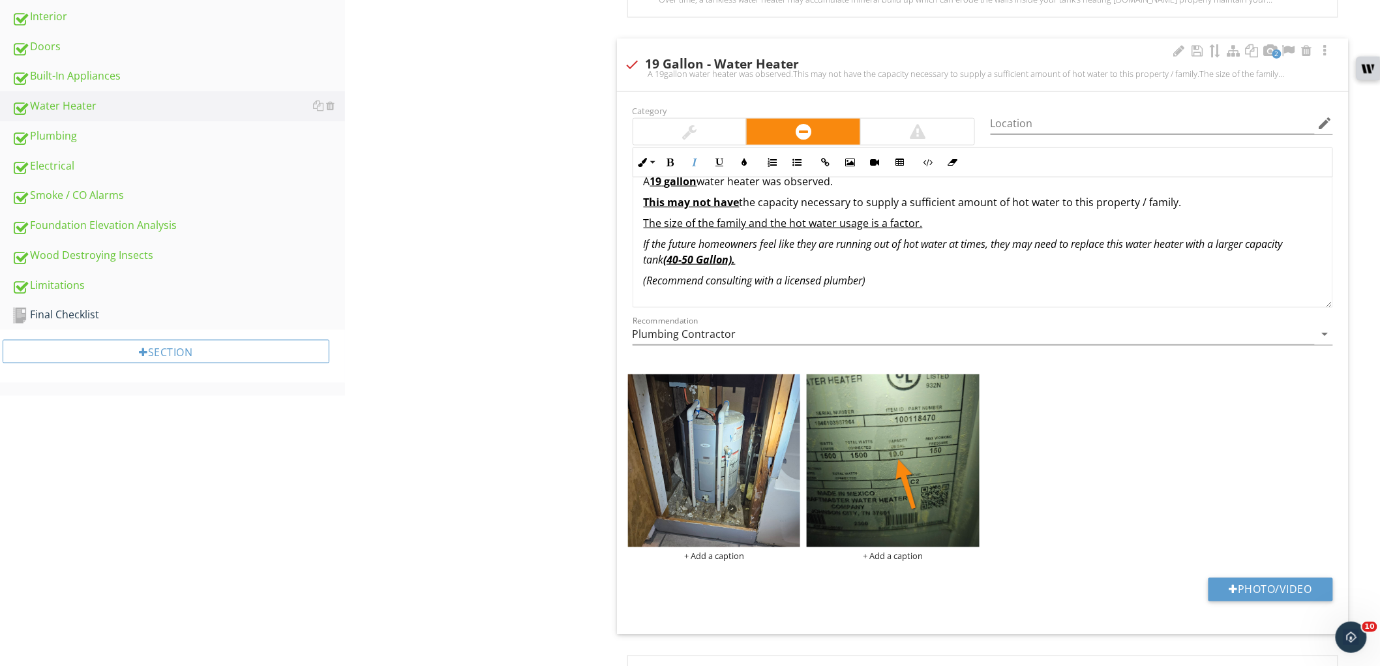
scroll to position [21, 0]
click at [707, 301] on em "Note: At that point relating to the attic may be necessary to accommodate the a…" at bounding box center [854, 300] width 421 height 14
click at [718, 164] on icon "button" at bounding box center [720, 162] width 9 height 9
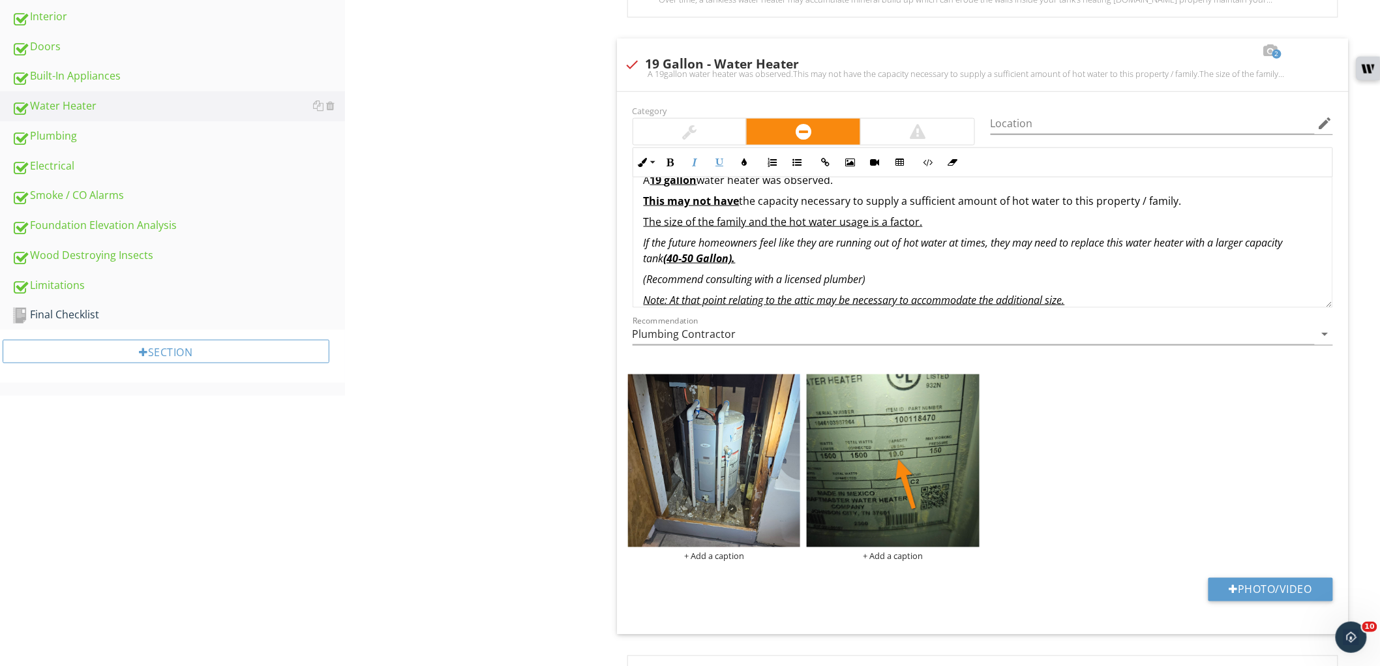
click at [560, 326] on div "Water Heater Water Heater Size TPR Valve Drain Pan Service Disconnect Temperatu…" at bounding box center [862, 198] width 1035 height 1304
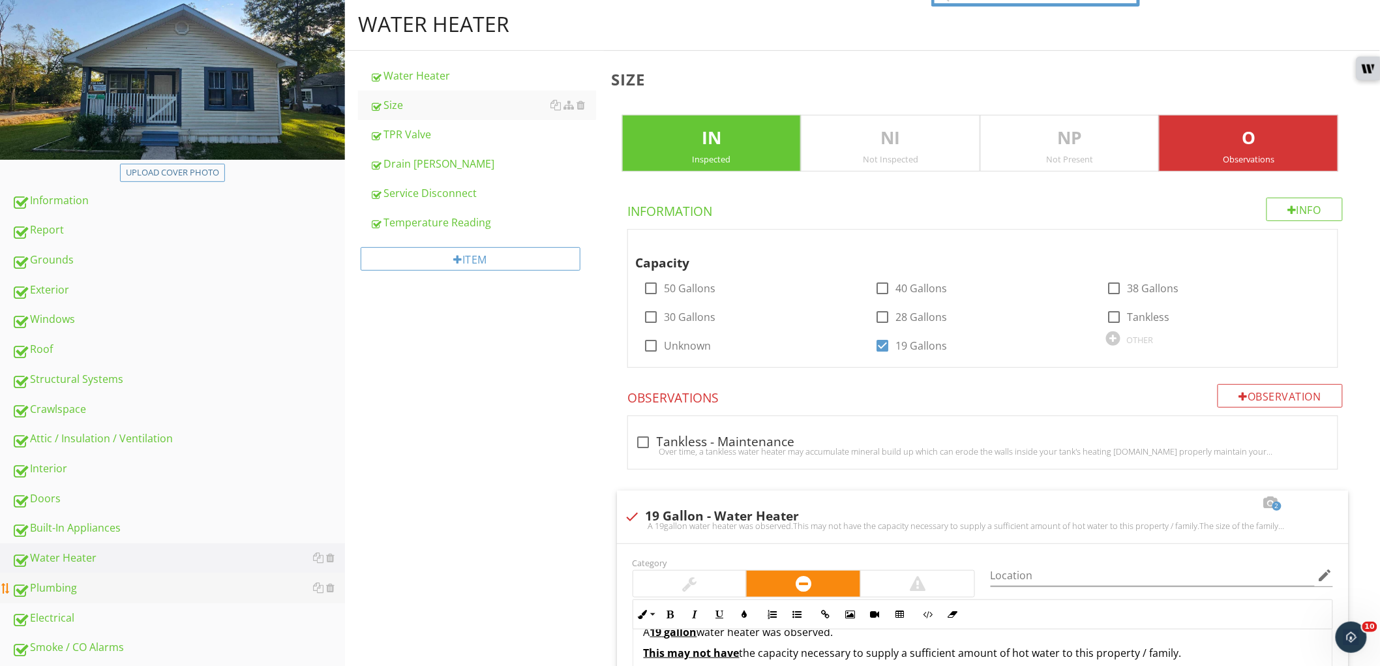
scroll to position [222, 0]
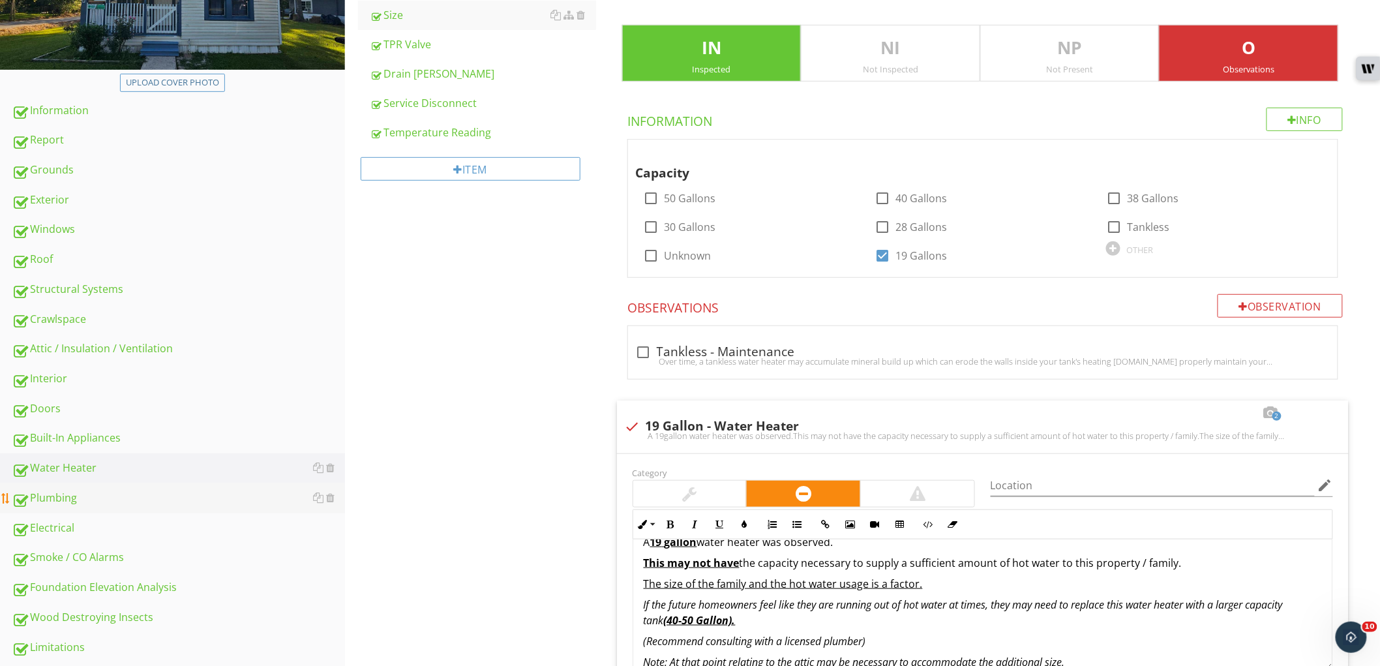
click at [125, 492] on div "Plumbing" at bounding box center [178, 498] width 333 height 17
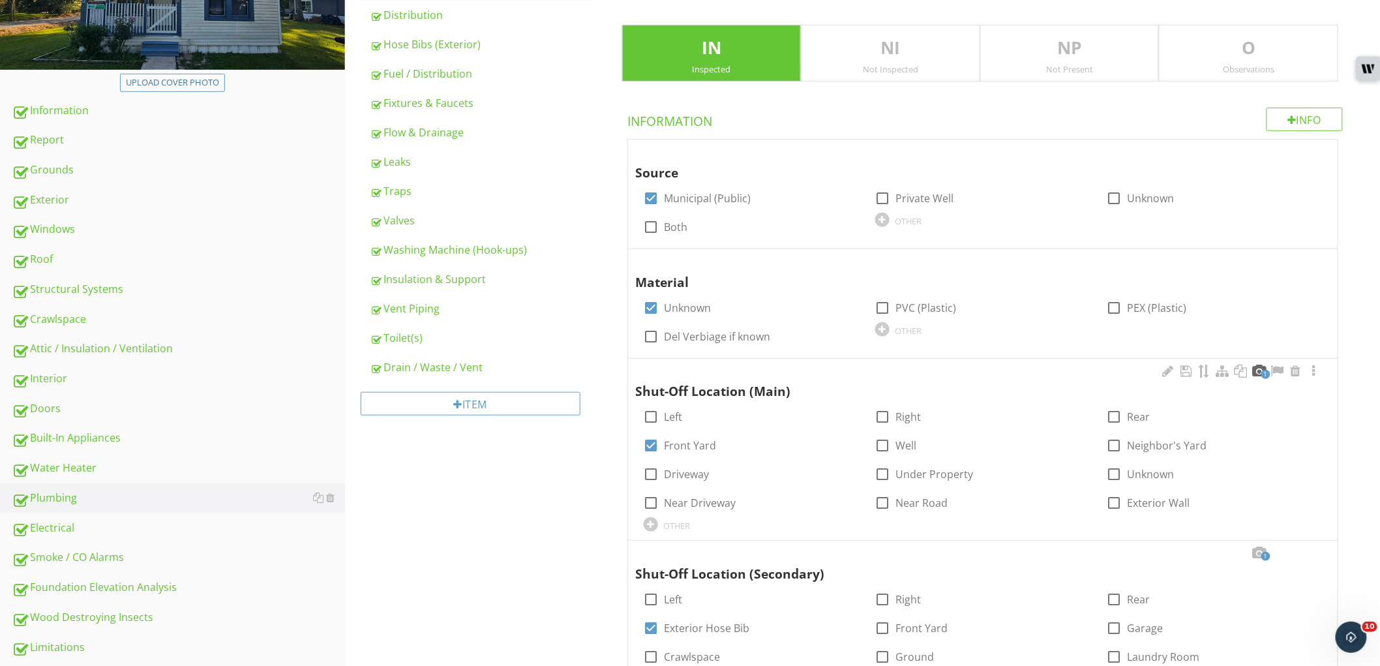
click at [1255, 376] on div at bounding box center [1260, 371] width 16 height 13
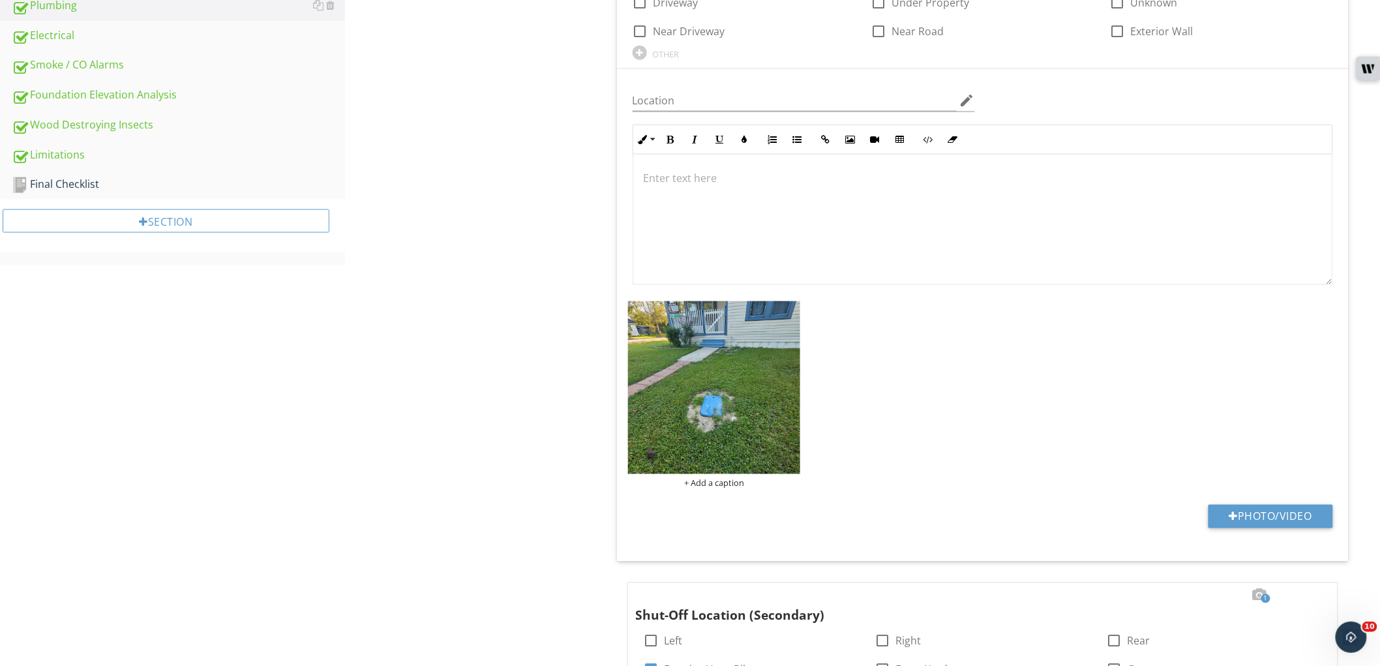
scroll to position [729, 0]
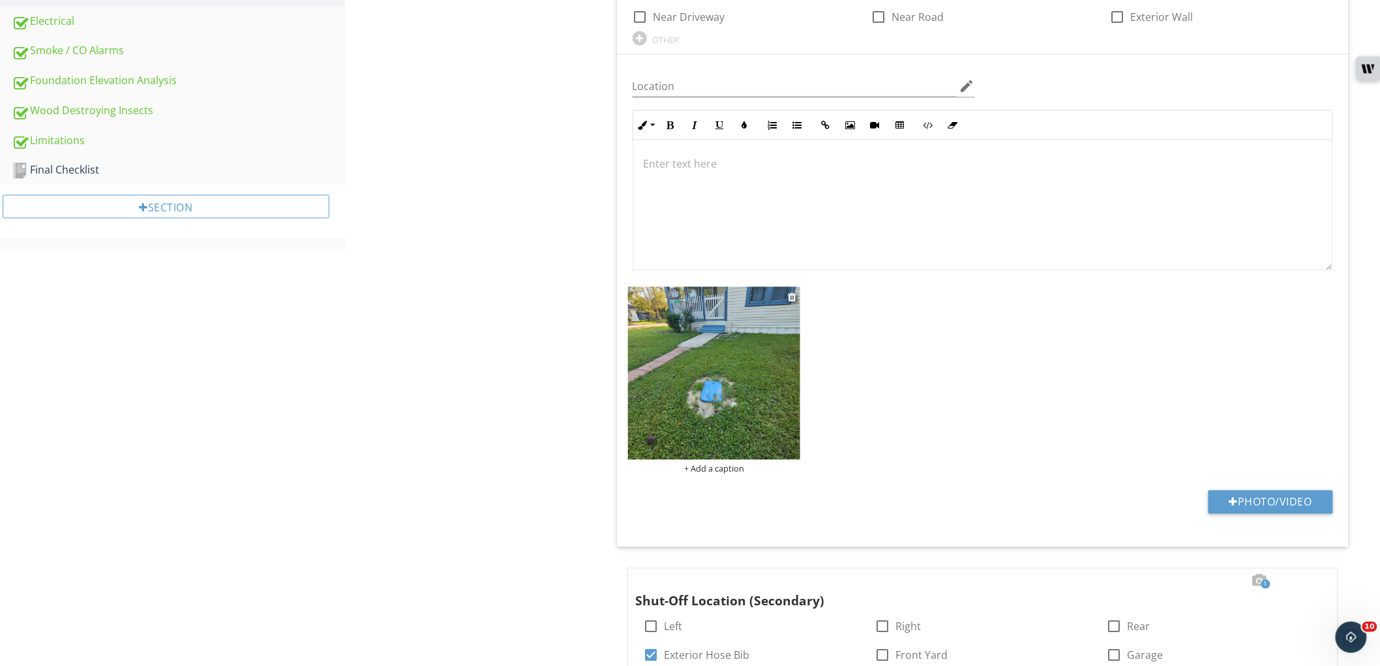
click at [703, 418] on img at bounding box center [714, 373] width 173 height 173
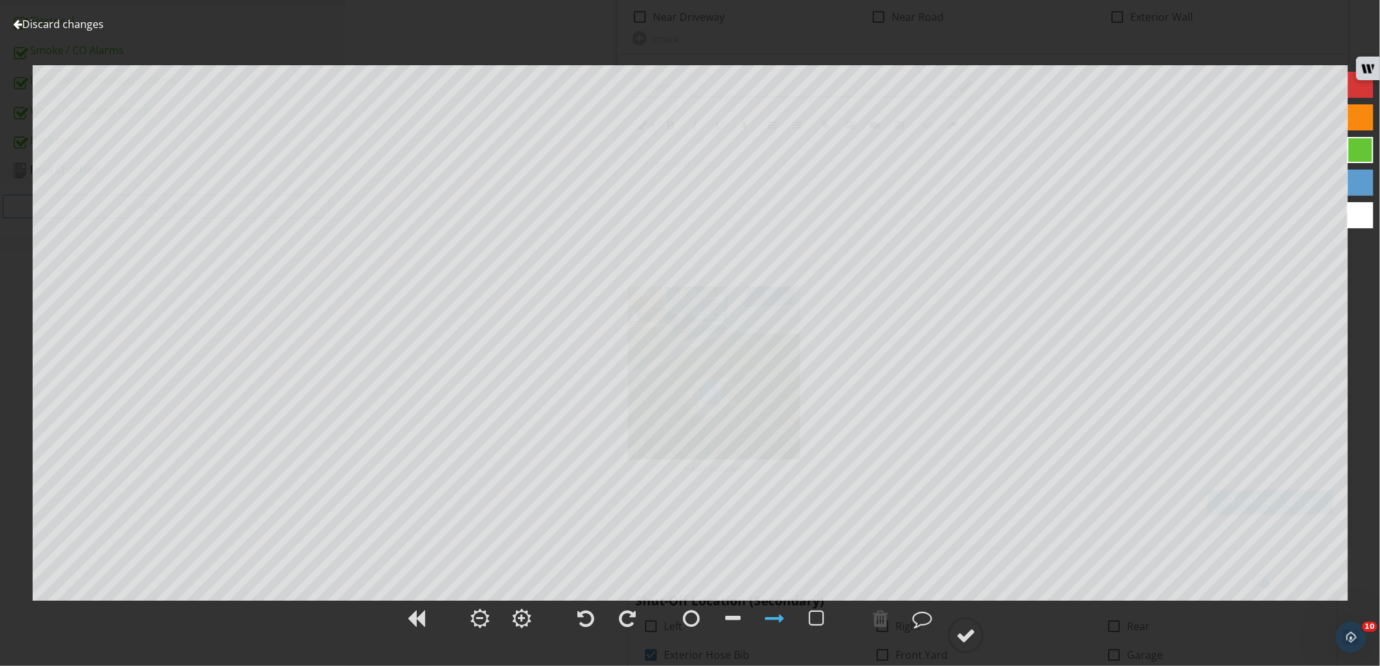
click at [1354, 219] on div at bounding box center [1361, 215] width 26 height 26
click at [966, 632] on div at bounding box center [966, 636] width 20 height 20
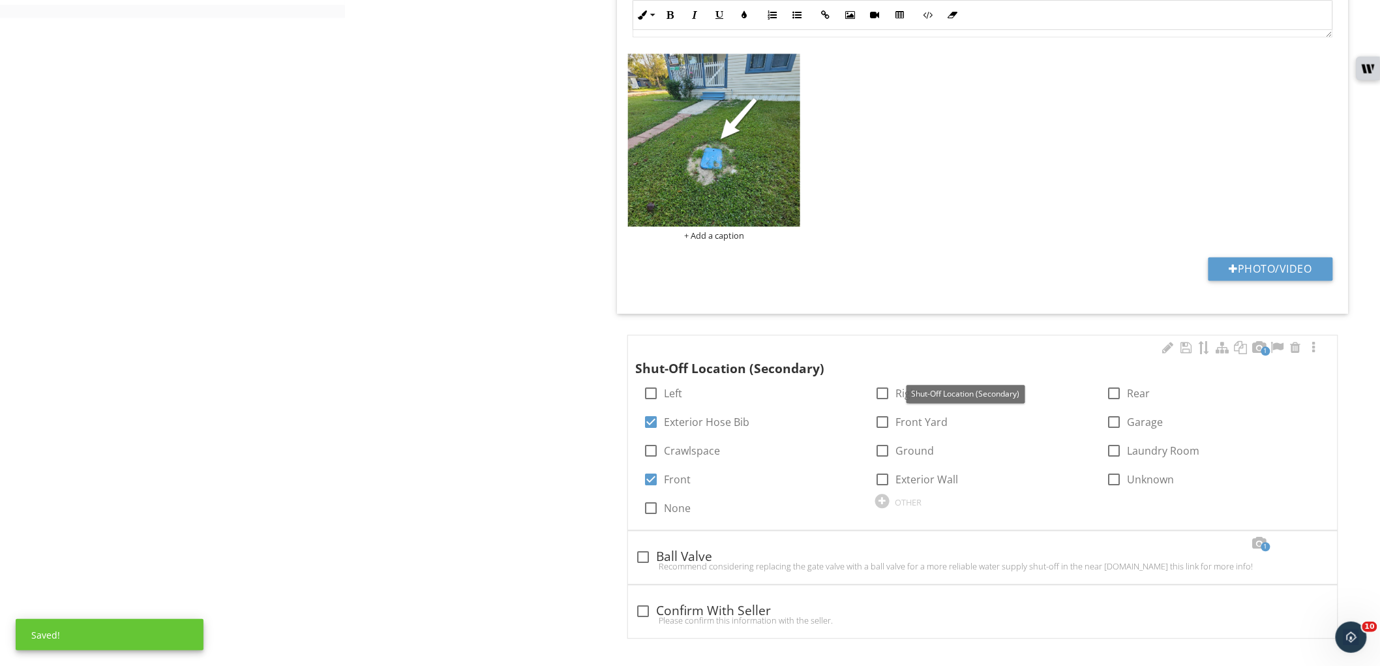
scroll to position [969, 0]
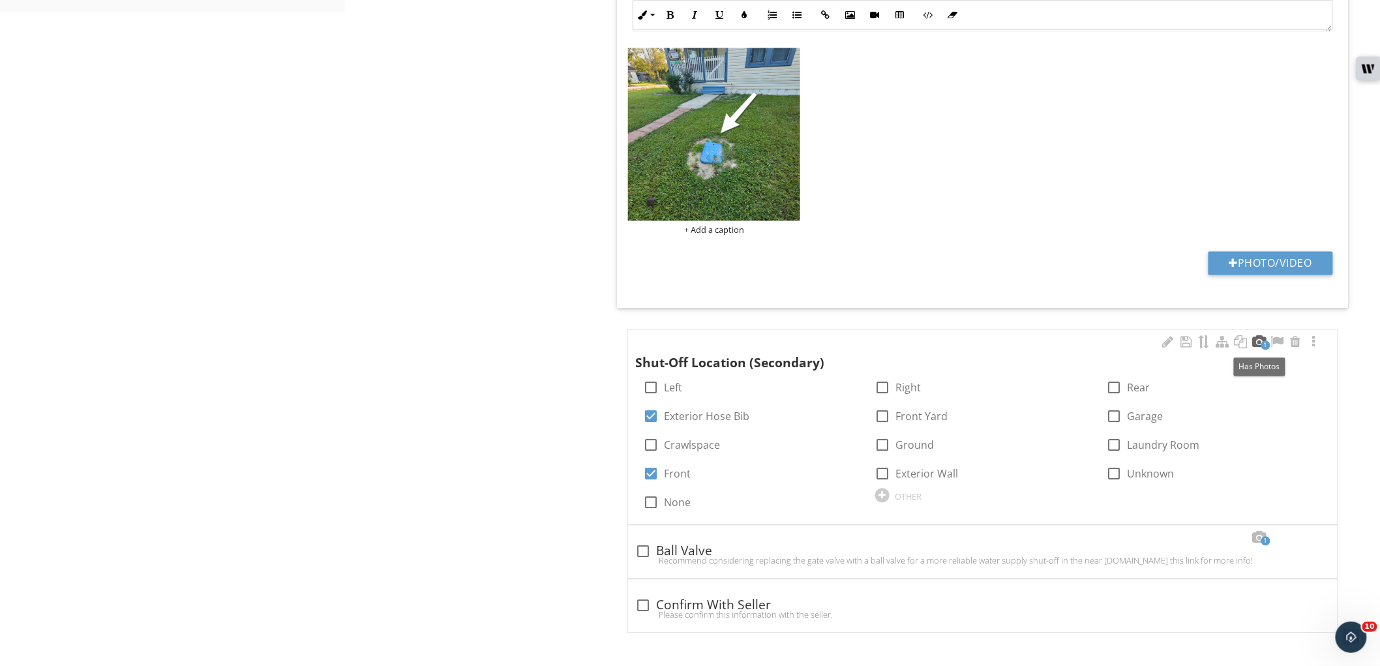
click at [1262, 341] on div at bounding box center [1260, 342] width 16 height 13
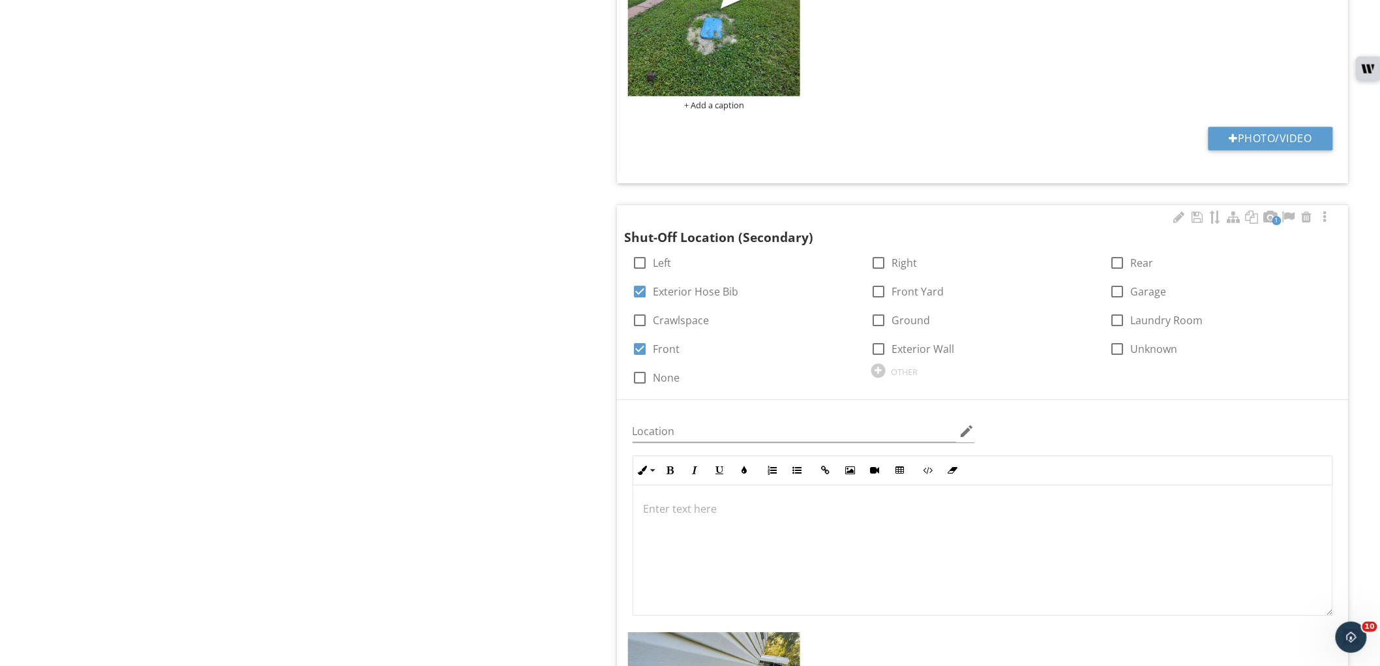
scroll to position [1259, 0]
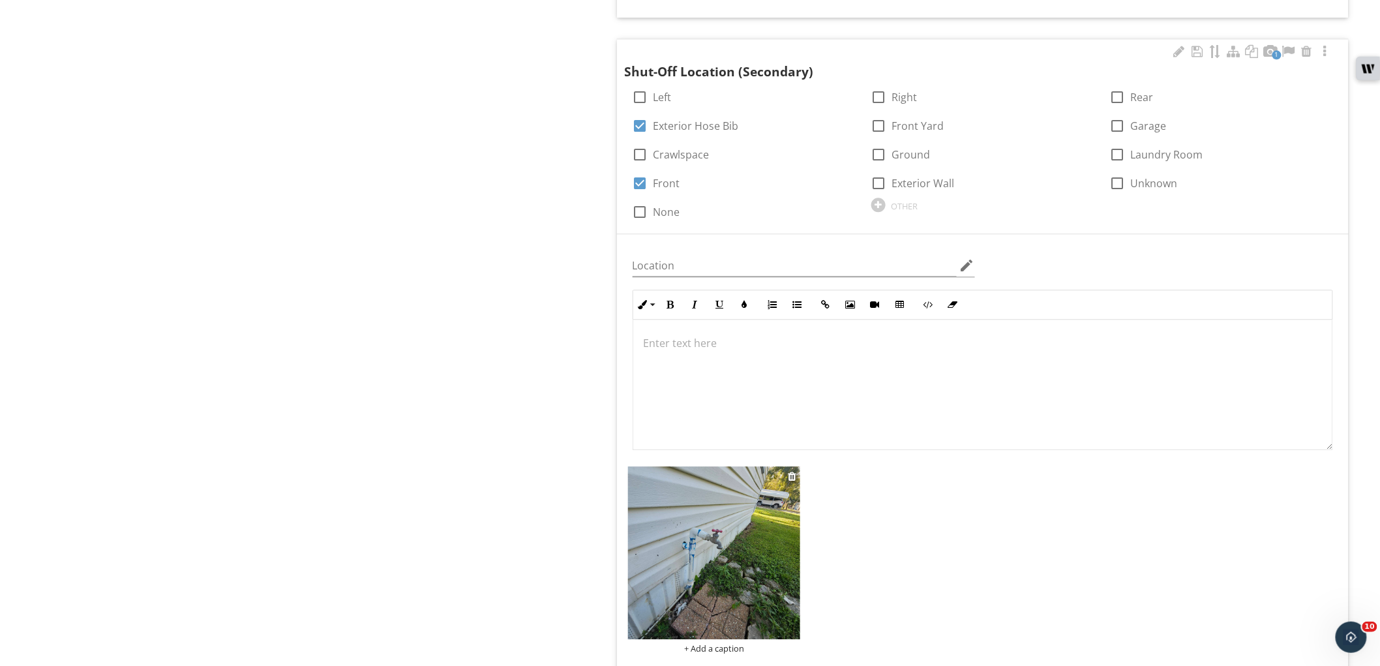
click at [689, 525] on img at bounding box center [714, 552] width 173 height 173
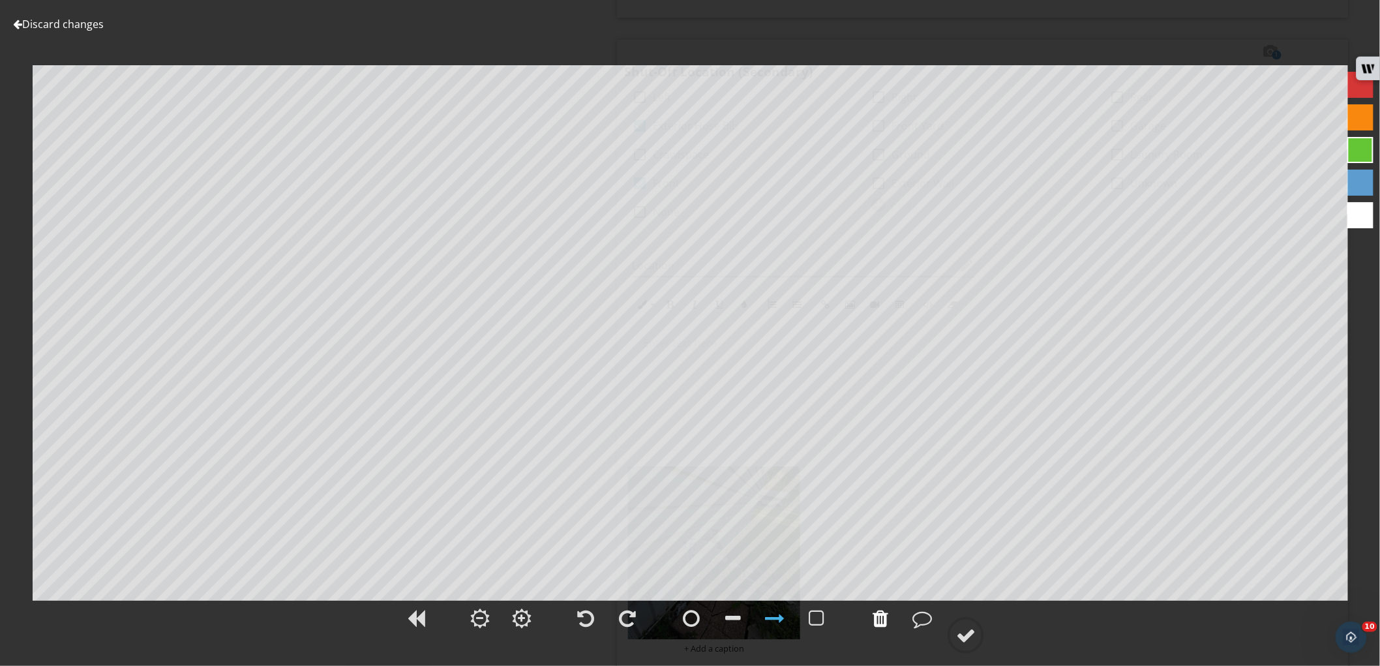
click at [864, 615] on div at bounding box center [880, 618] width 33 height 33
click at [1359, 212] on div at bounding box center [1361, 215] width 26 height 26
click at [961, 637] on div at bounding box center [966, 636] width 20 height 20
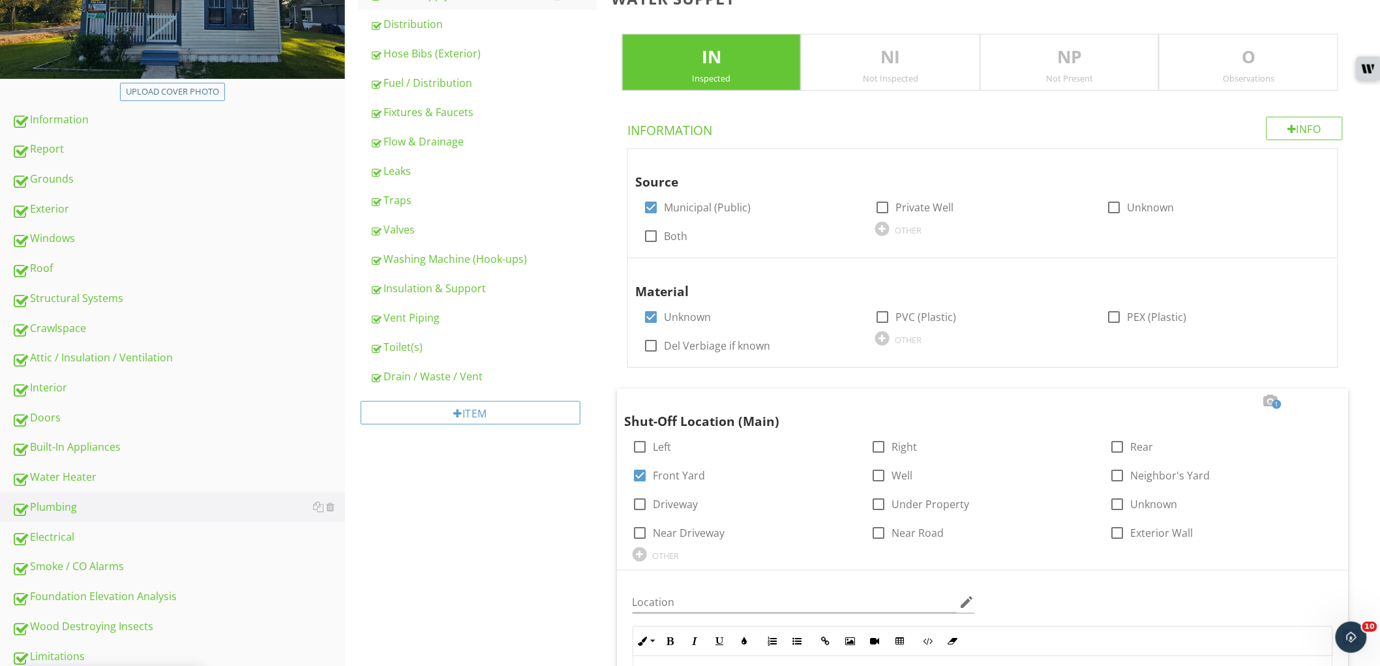
scroll to position [33, 0]
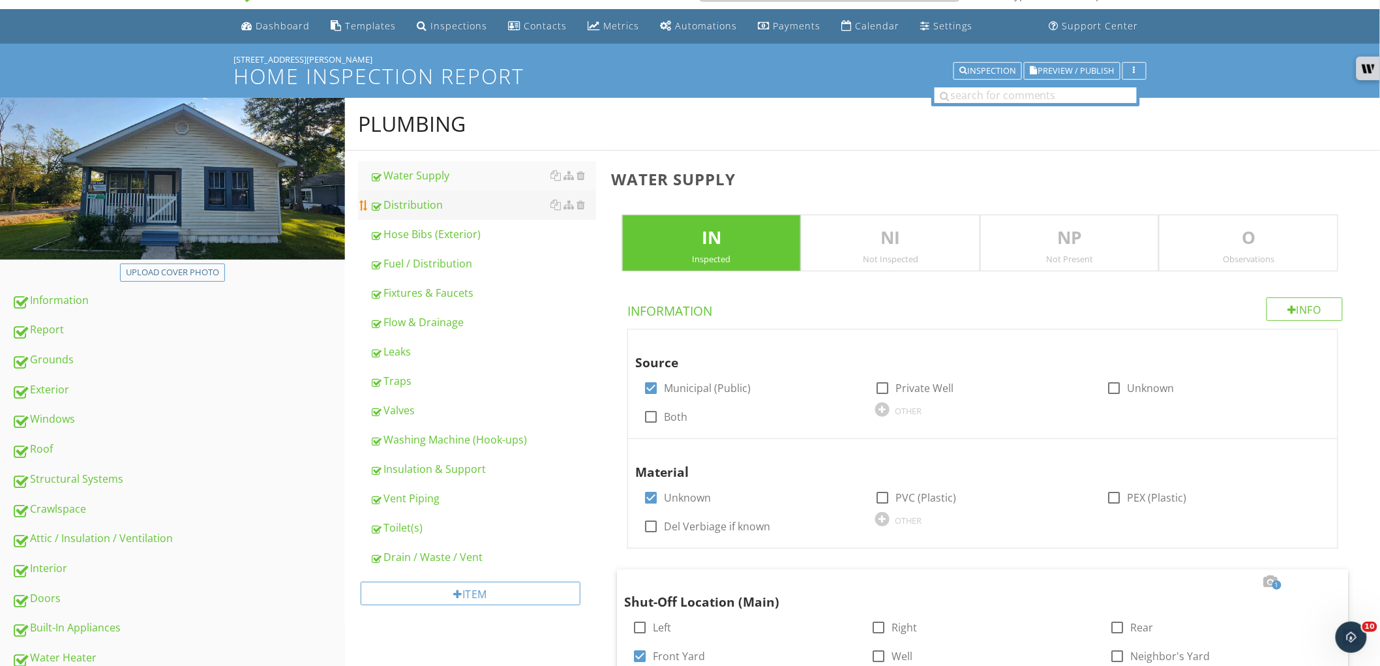
click at [468, 198] on div "Distribution" at bounding box center [483, 205] width 226 height 16
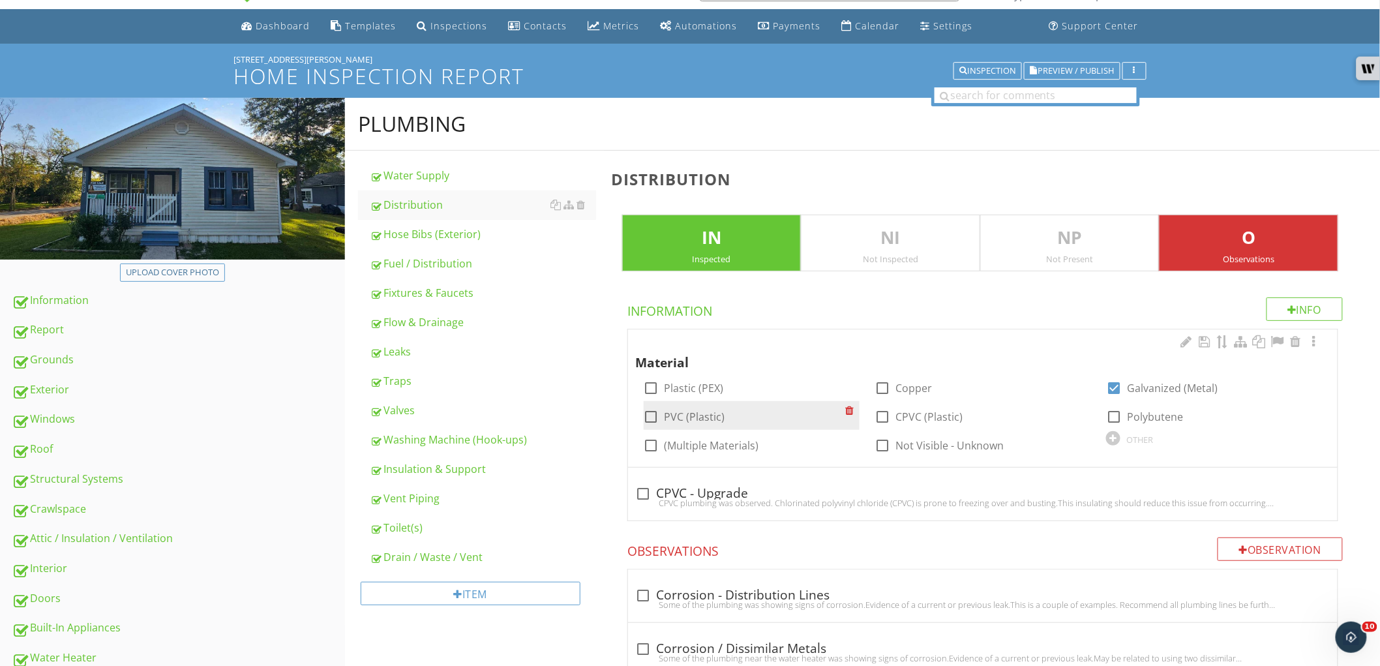
click at [688, 423] on label "PVC (Plastic)" at bounding box center [695, 416] width 61 height 13
checkbox input "true"
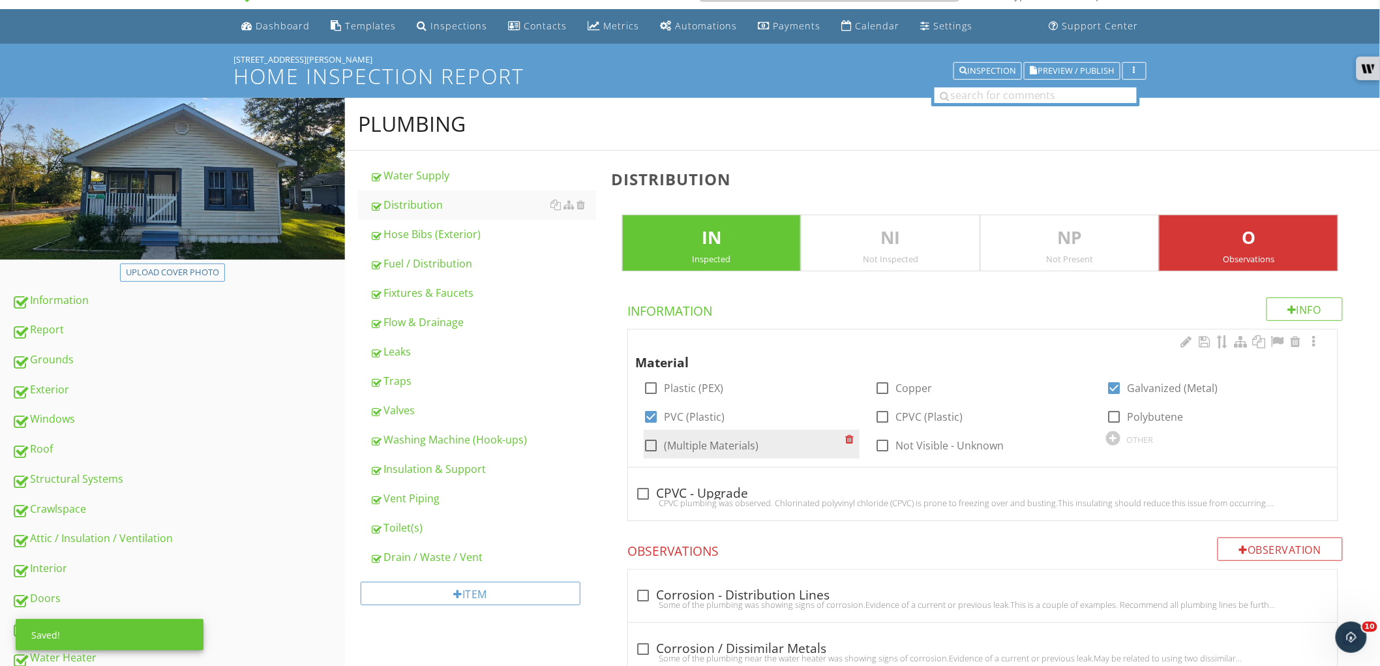
click at [686, 446] on label "(Multiple Materials)" at bounding box center [712, 445] width 95 height 13
checkbox input "true"
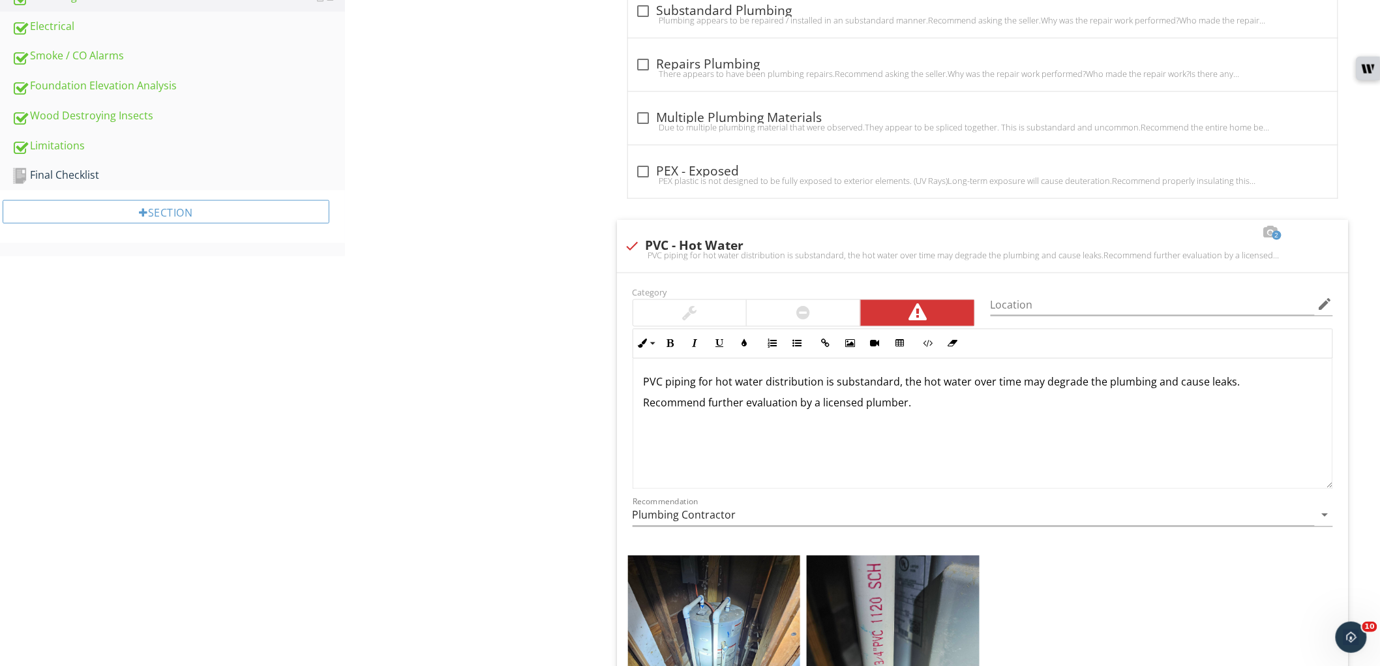
scroll to position [902, 0]
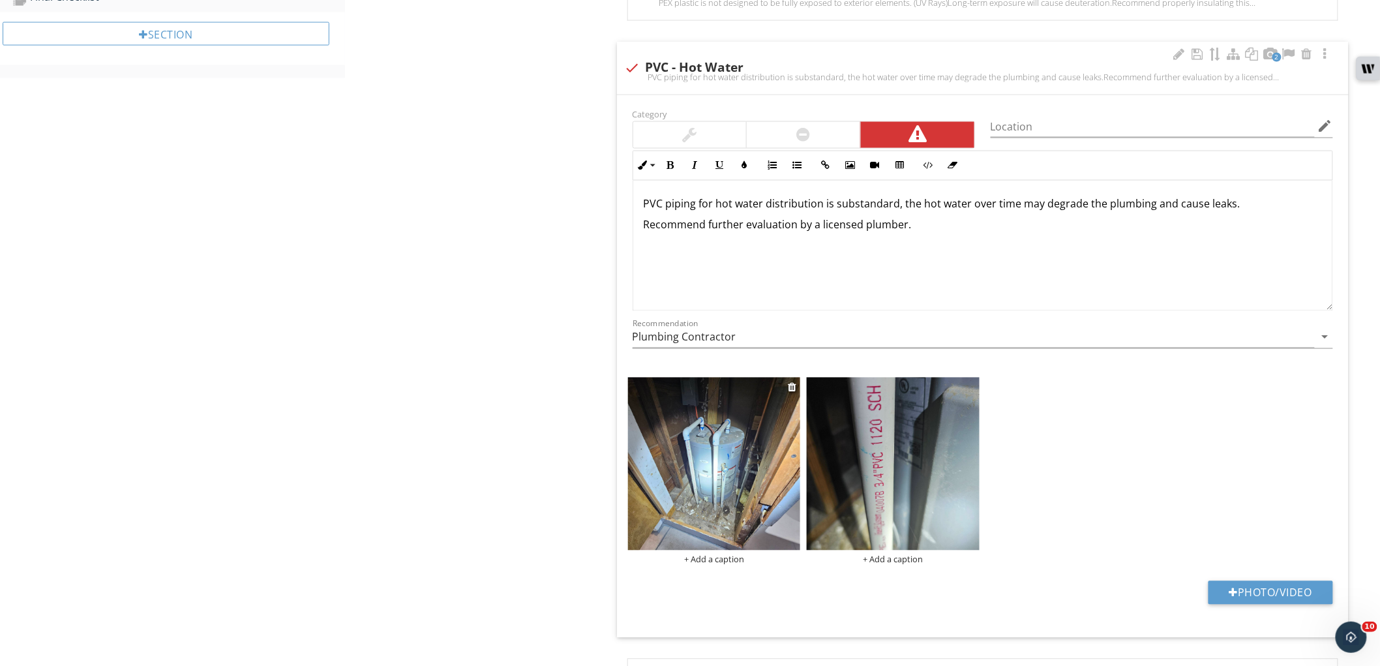
click at [735, 504] on img at bounding box center [714, 464] width 173 height 173
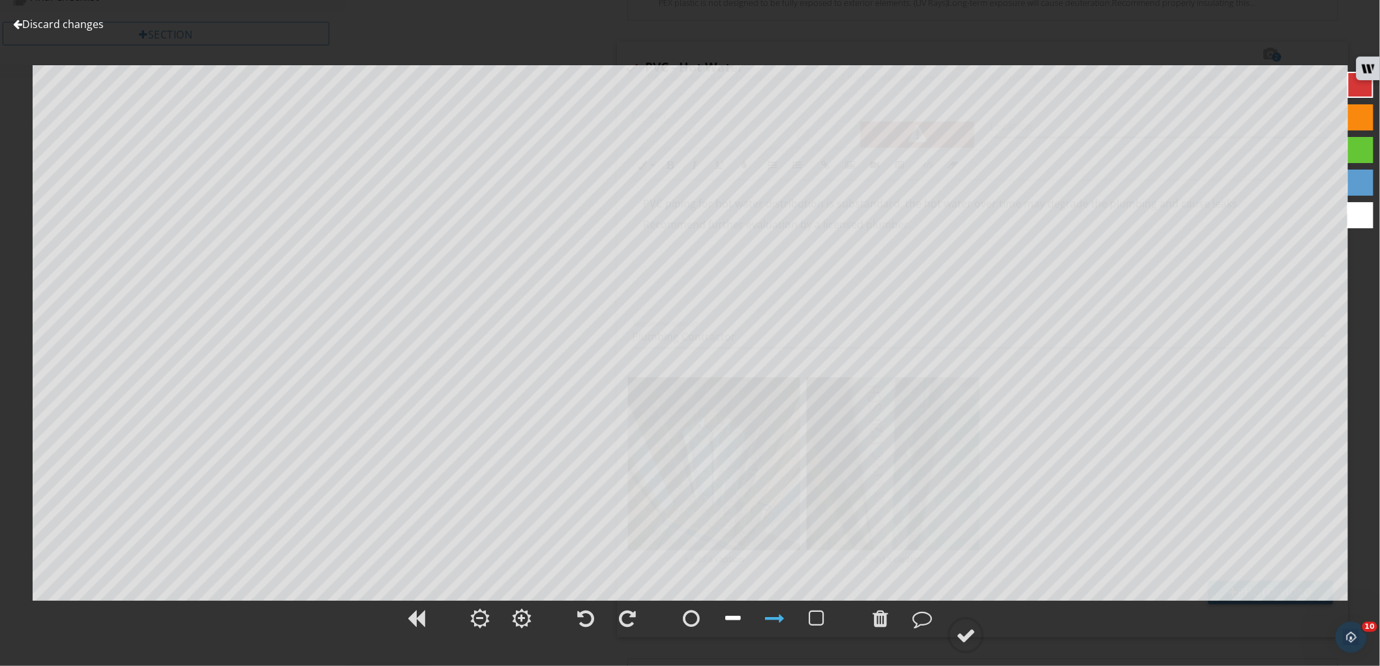
click at [737, 614] on div at bounding box center [733, 619] width 16 height 20
click at [971, 643] on div at bounding box center [966, 636] width 20 height 20
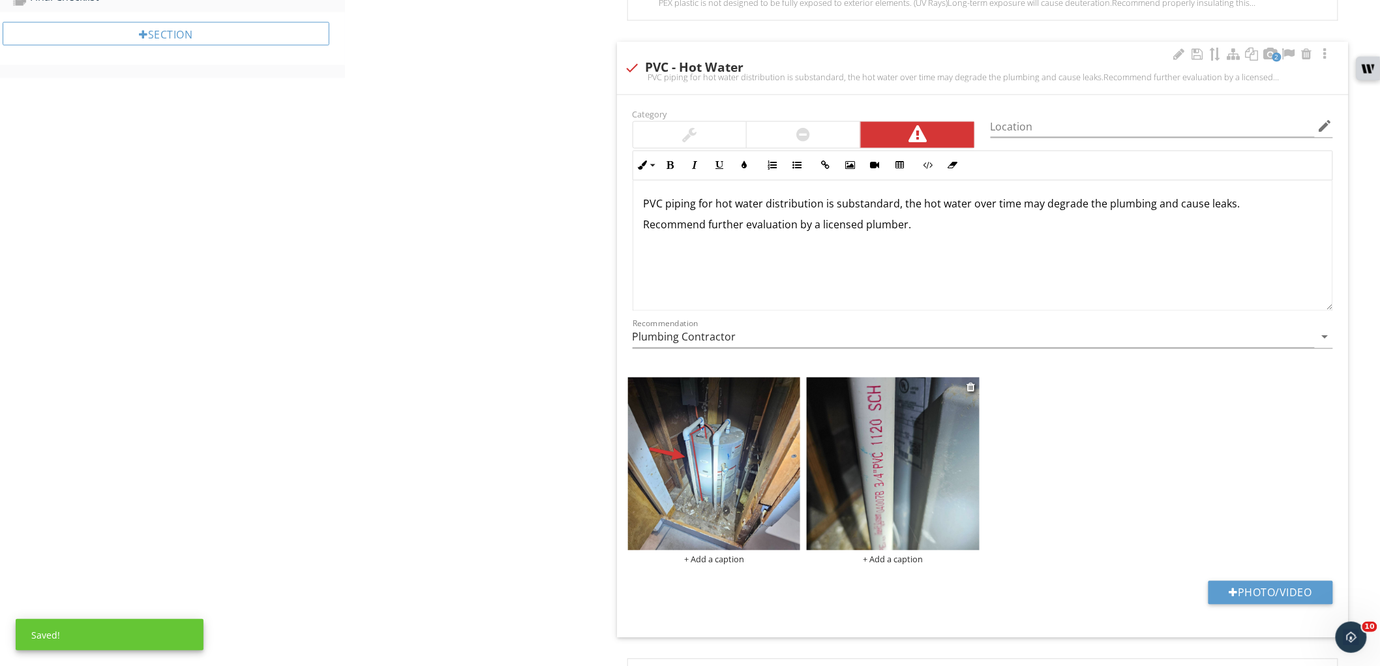
click at [914, 497] on img at bounding box center [893, 464] width 173 height 173
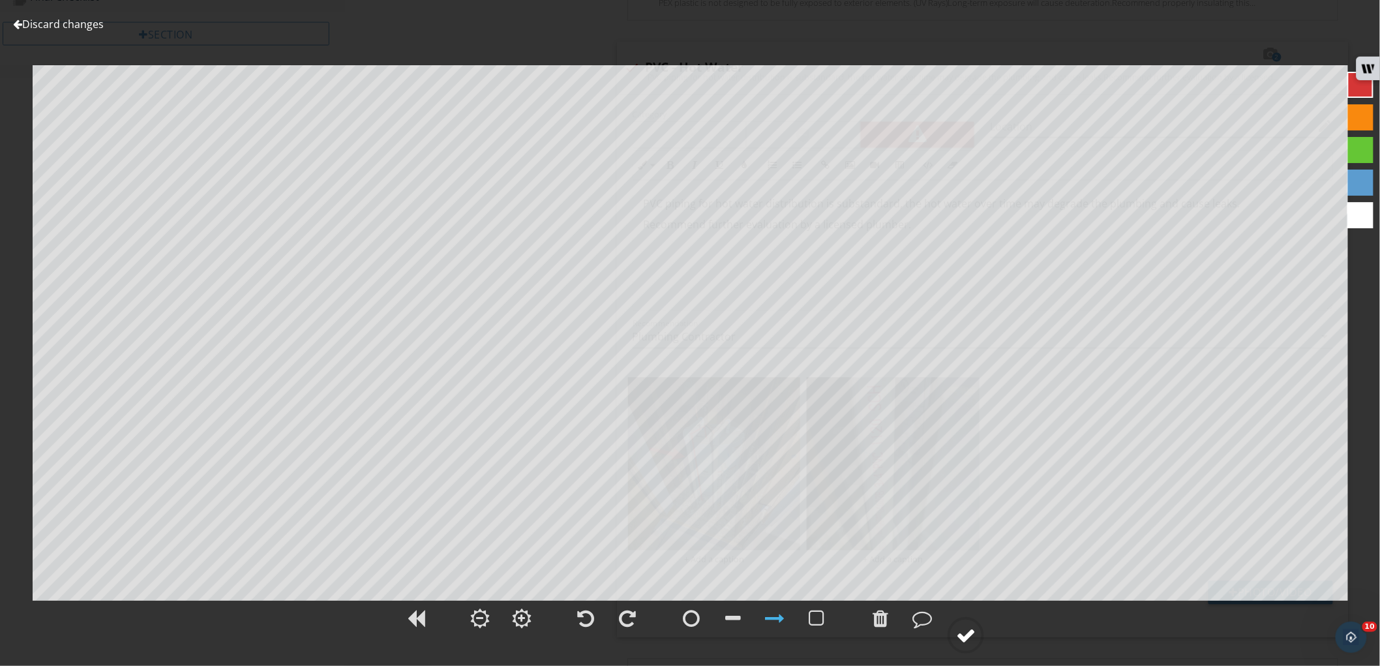
click at [976, 635] on div at bounding box center [966, 636] width 20 height 20
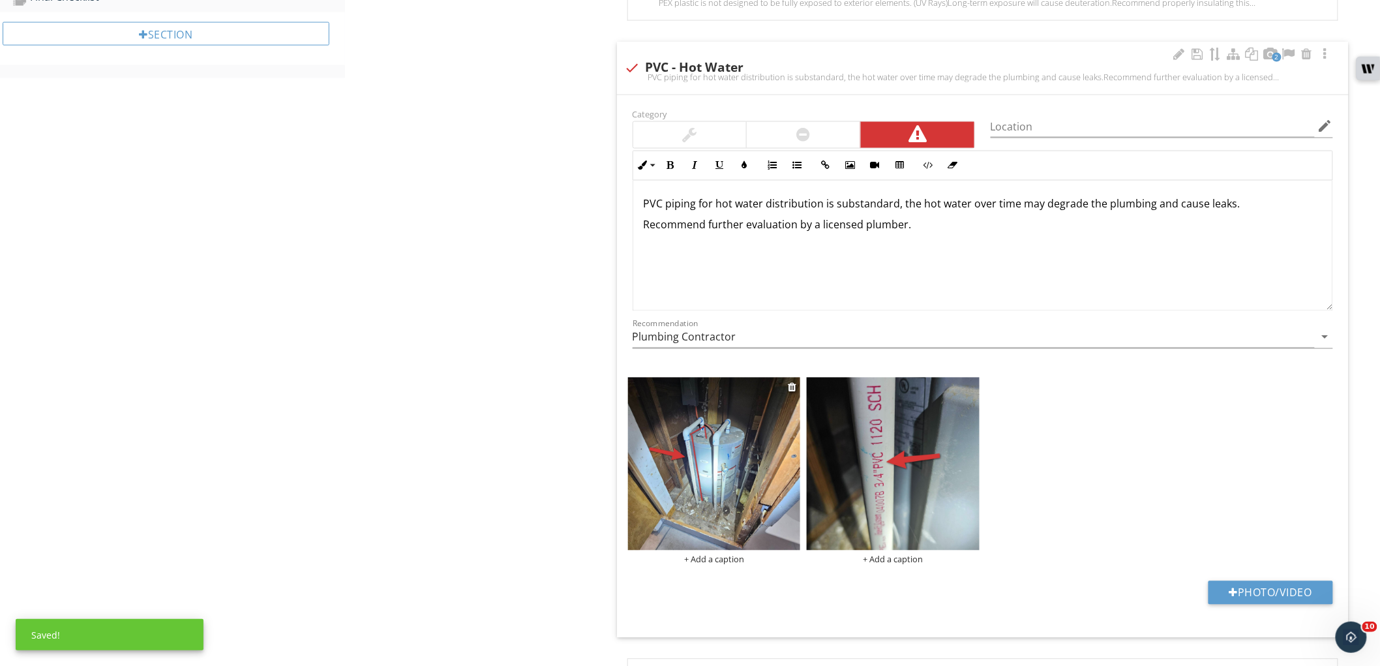
click at [713, 561] on div "+ Add a caption" at bounding box center [714, 560] width 173 height 10
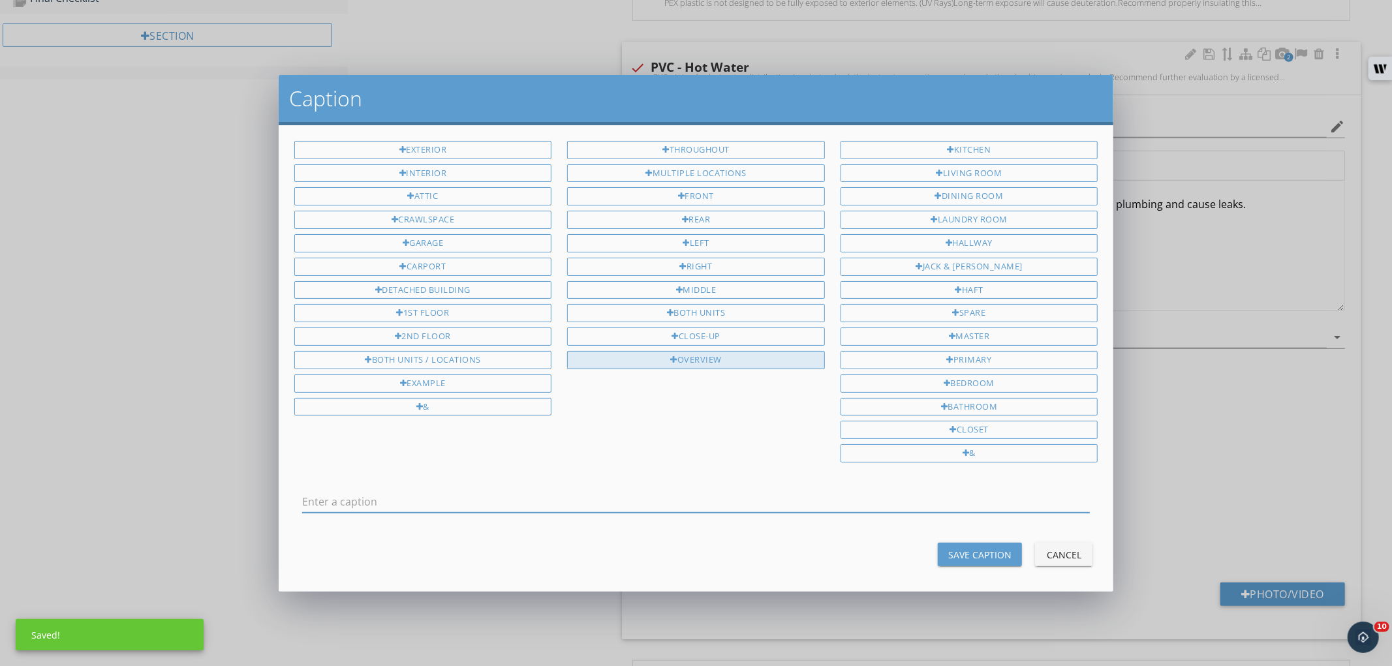
click at [673, 356] on div "Overview" at bounding box center [696, 360] width 258 height 18
type input "Overview"
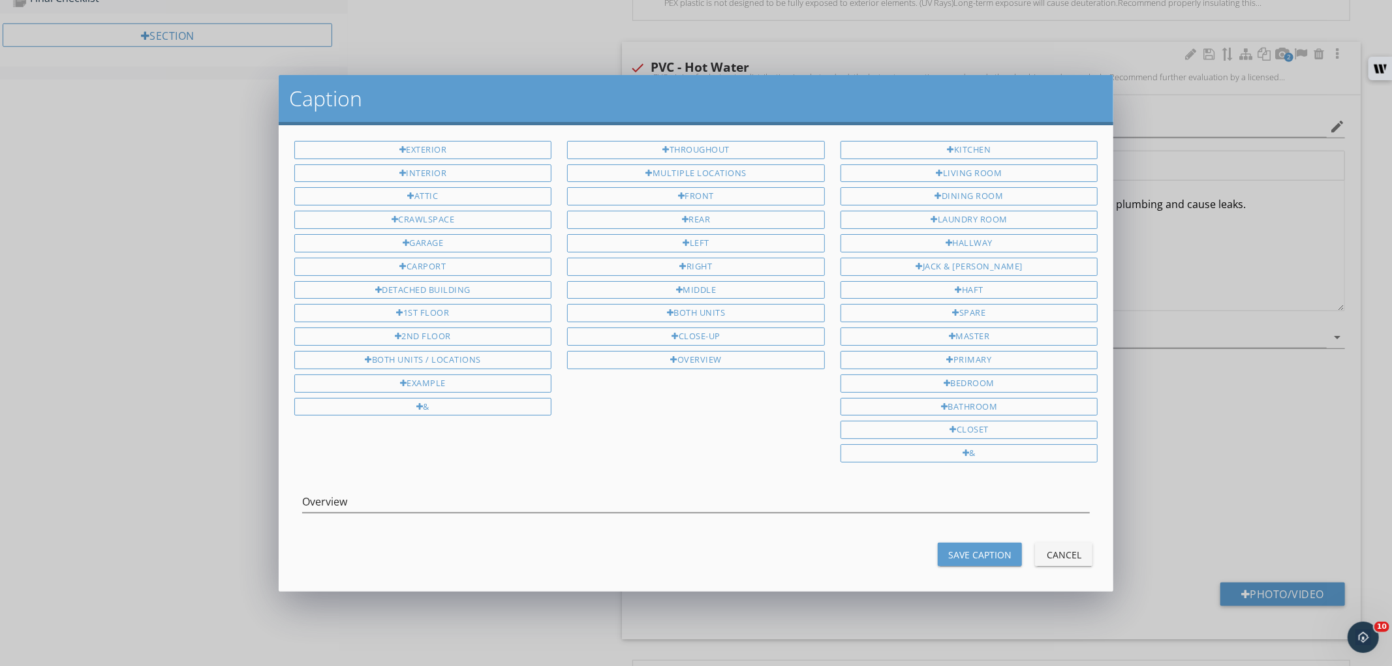
click at [954, 553] on div "Save Caption" at bounding box center [979, 555] width 63 height 14
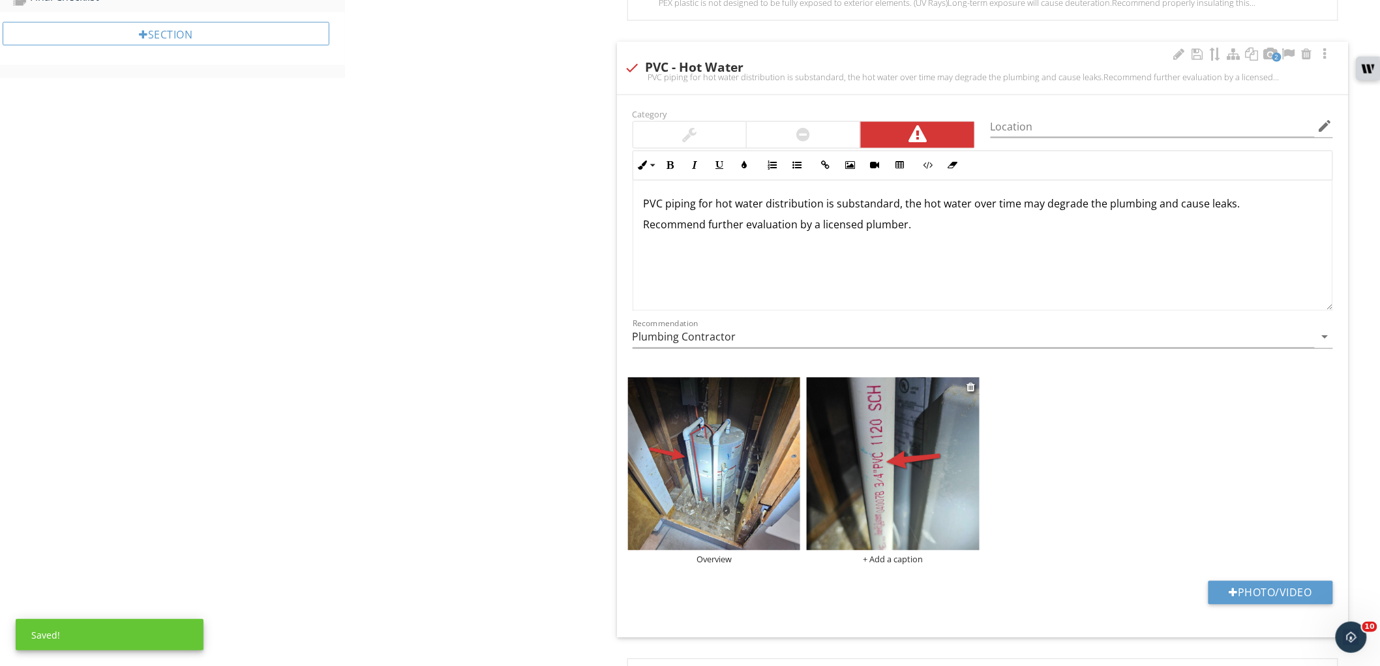
click at [876, 558] on div "+ Add a caption" at bounding box center [893, 560] width 173 height 10
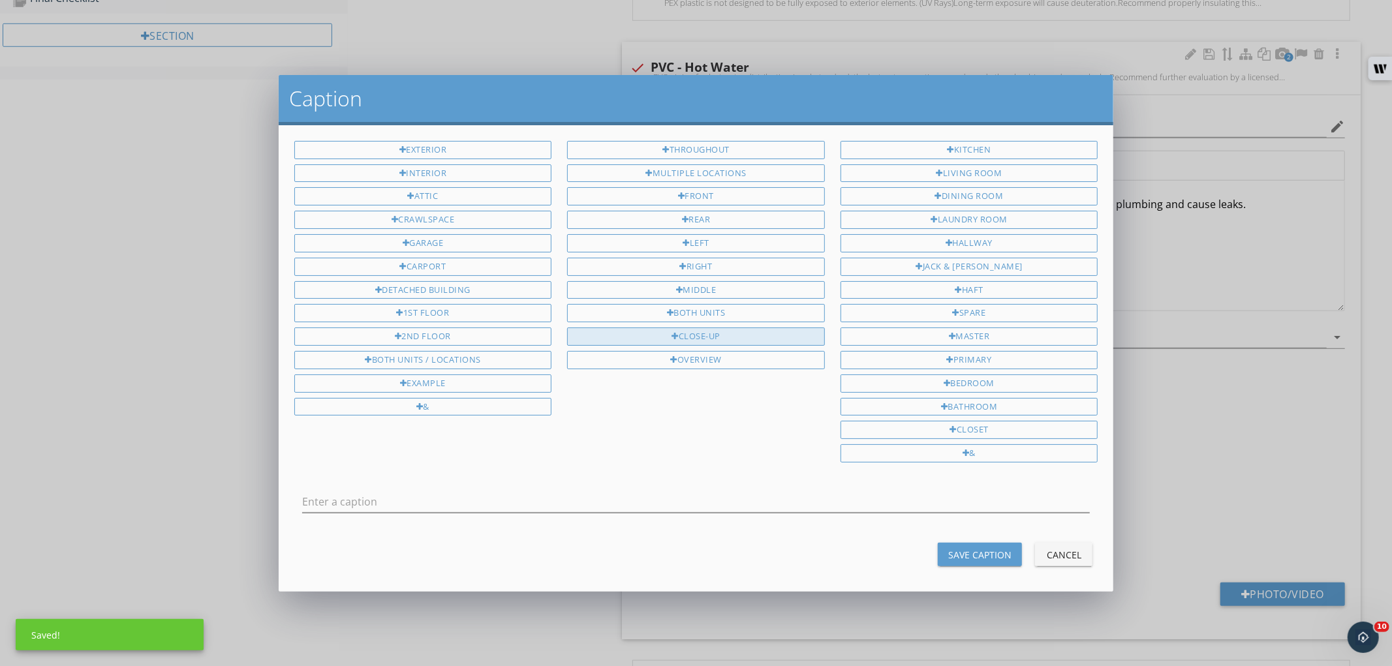
click at [681, 334] on div "Close-Up" at bounding box center [696, 336] width 258 height 18
type input "Close-Up"
click at [1001, 558] on button "Save Caption" at bounding box center [979, 554] width 84 height 23
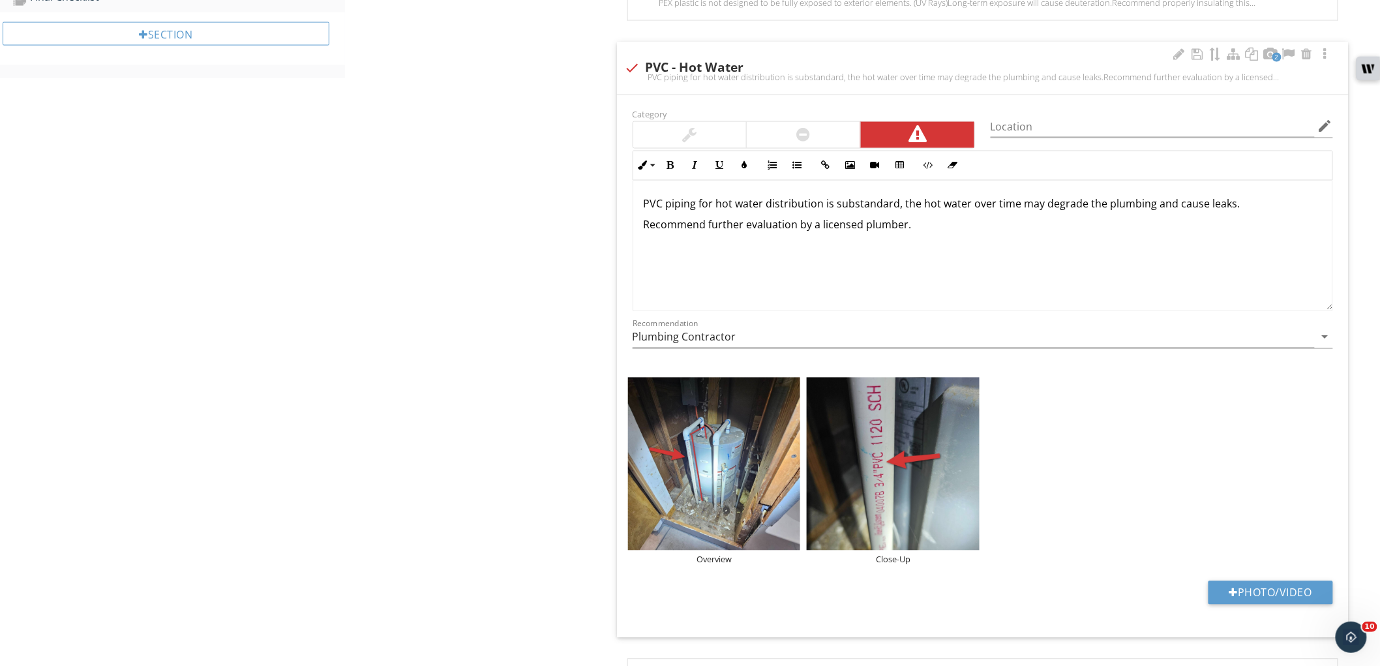
click at [675, 205] on p "PVC piping for hot water distribution is substandard, the hot water over time m…" at bounding box center [983, 204] width 678 height 16
click at [830, 203] on p "PVC plumbing was observed on the for hot water distribution is substandard, the…" at bounding box center [983, 211] width 678 height 31
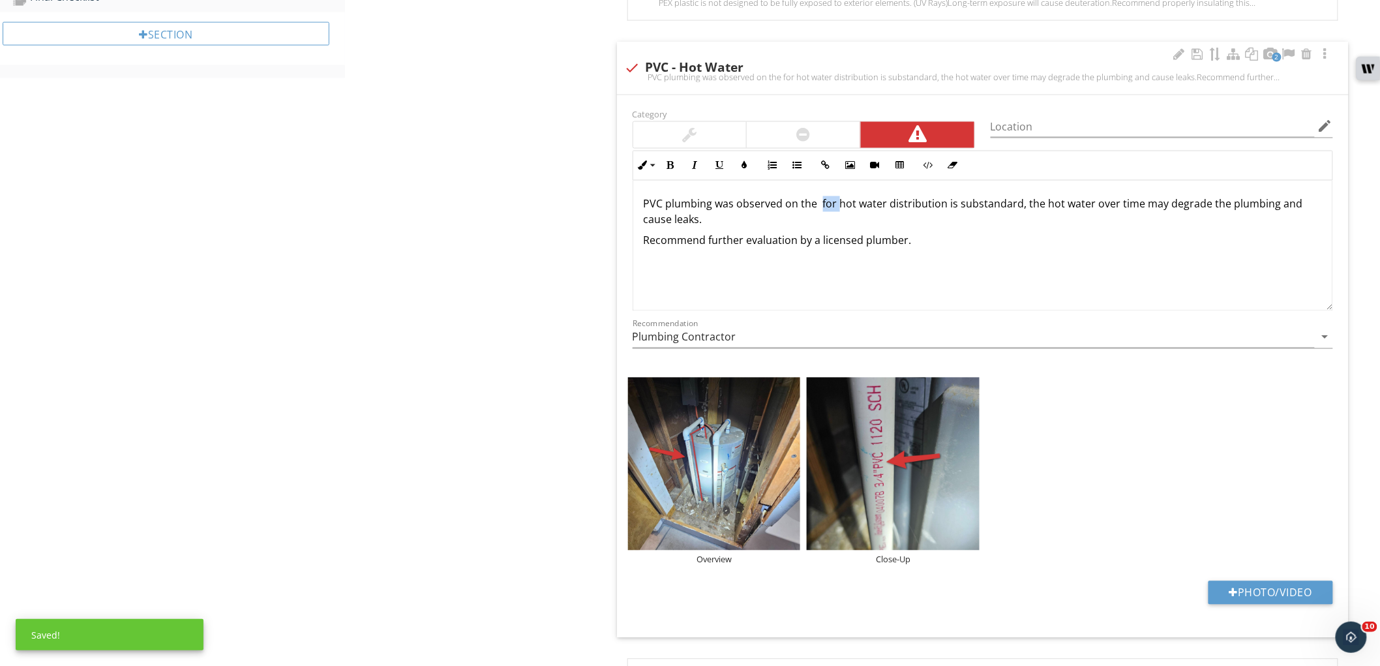
click at [830, 203] on p "PVC plumbing was observed on the for hot water distribution is substandard, the…" at bounding box center [983, 211] width 678 height 31
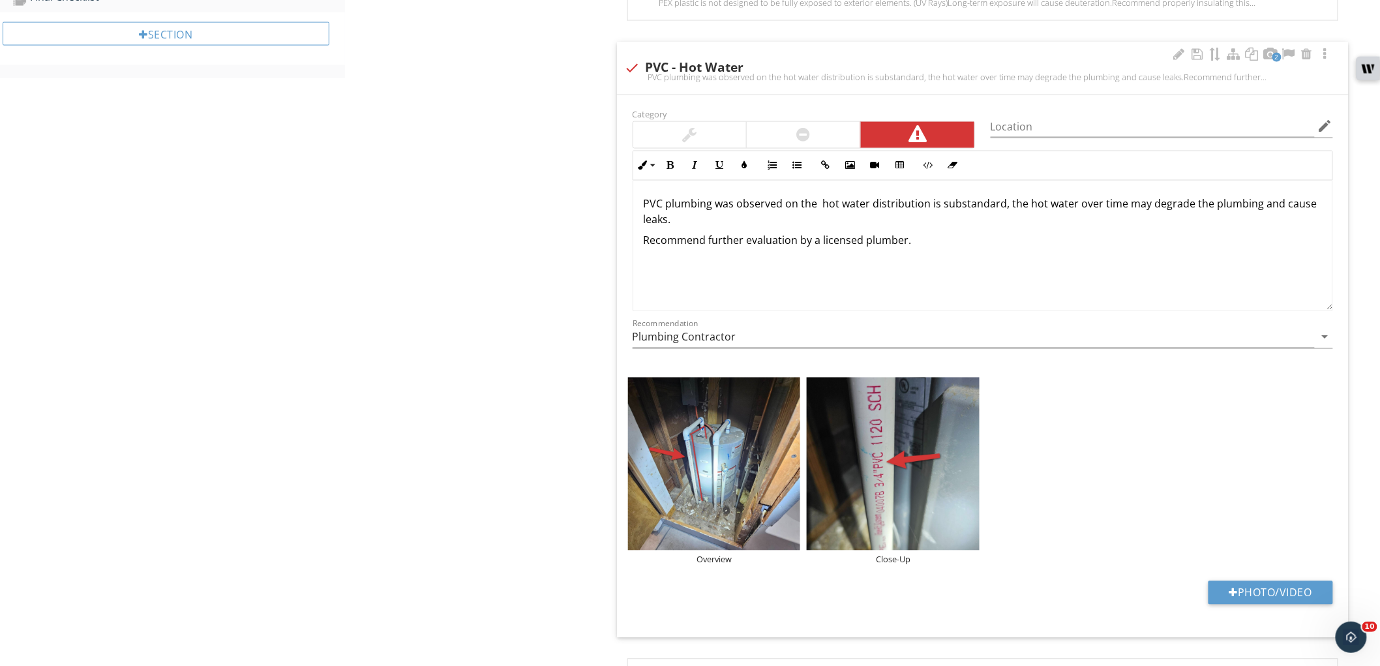
click at [927, 205] on p "PVC plumbing was observed on the hot water distribution is substandard, the hot…" at bounding box center [983, 211] width 678 height 31
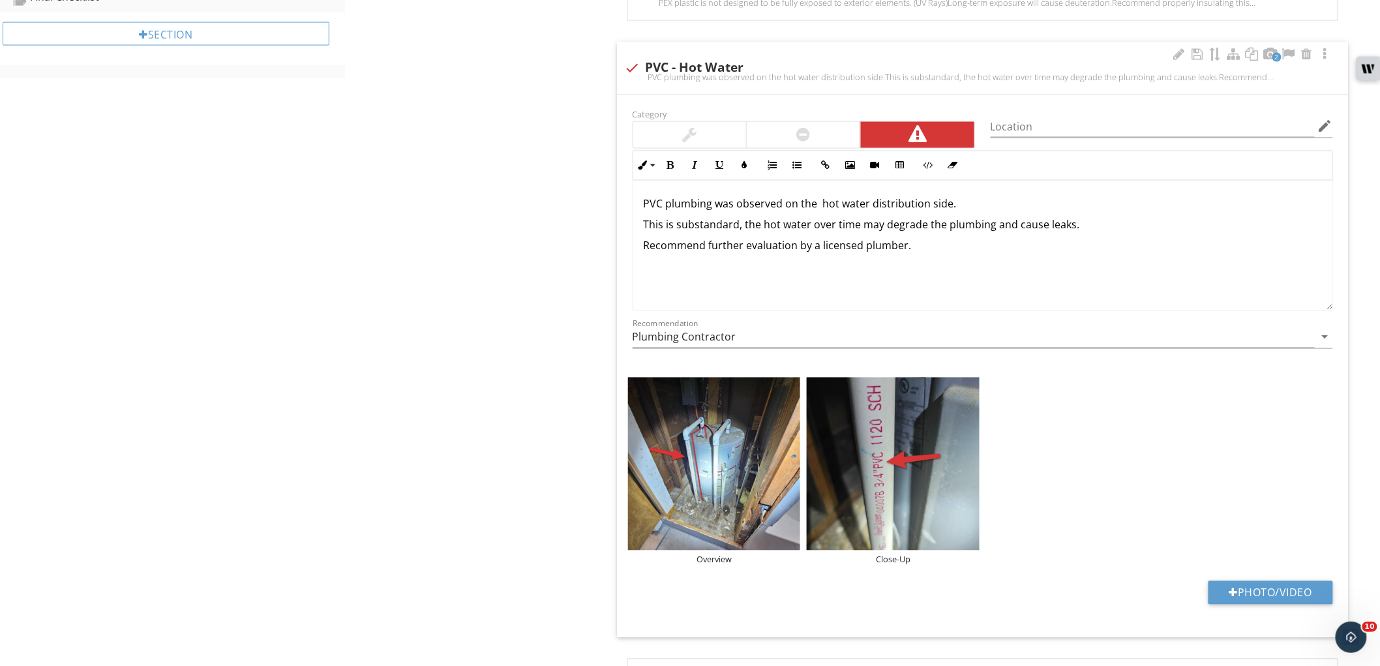
click at [739, 229] on p "This is substandard, the hot water over time may degrade the plumbing and cause…" at bounding box center [983, 225] width 678 height 16
click at [964, 254] on div "PVC plumbing was observed on the hot water distribution side. This is substanda…" at bounding box center [982, 246] width 699 height 130
drag, startPoint x: 729, startPoint y: 252, endPoint x: 610, endPoint y: 251, distance: 118.7
click at [610, 251] on div "Distribution IN Inspected NI Not Inspected NP Not Present O Observations Info I…" at bounding box center [992, 397] width 776 height 2232
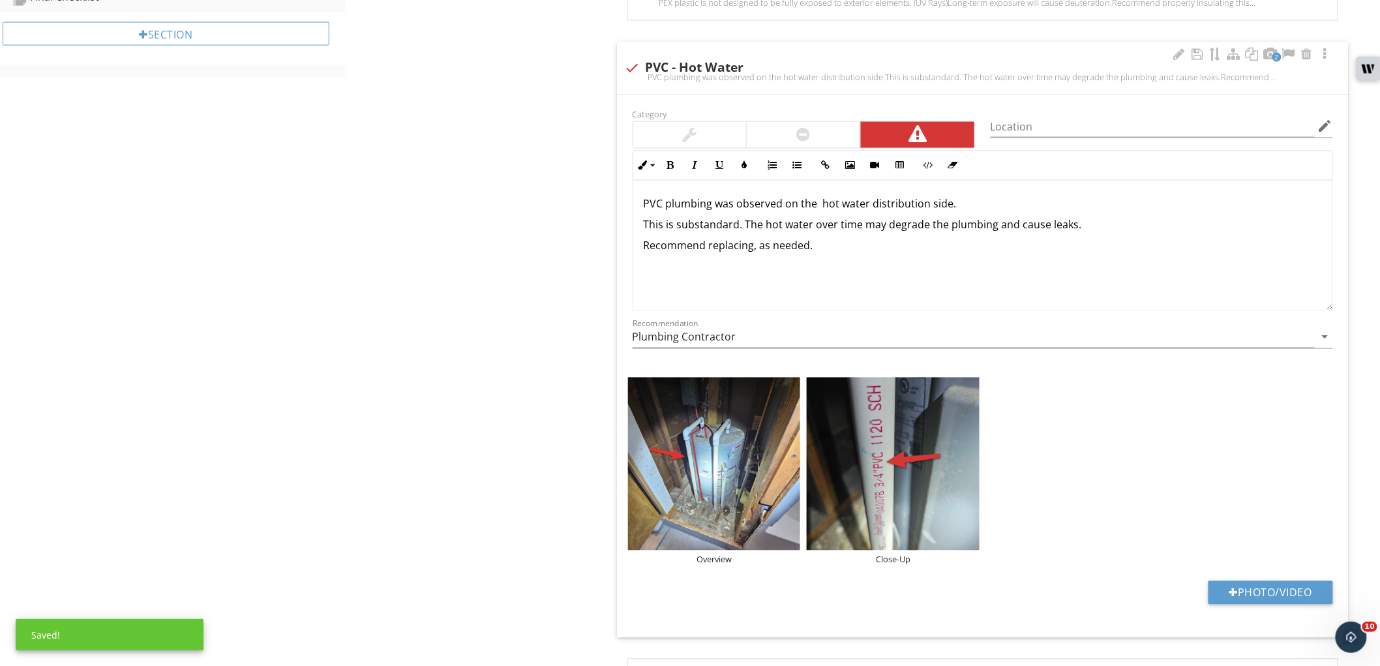
click at [752, 252] on p "Recommend replacing, as needed." at bounding box center [983, 246] width 678 height 16
click at [1045, 265] on div "PVC plumbing was observed on the hot water distribution side. This is substanda…" at bounding box center [982, 246] width 699 height 130
click at [1204, 50] on div at bounding box center [1198, 54] width 16 height 13
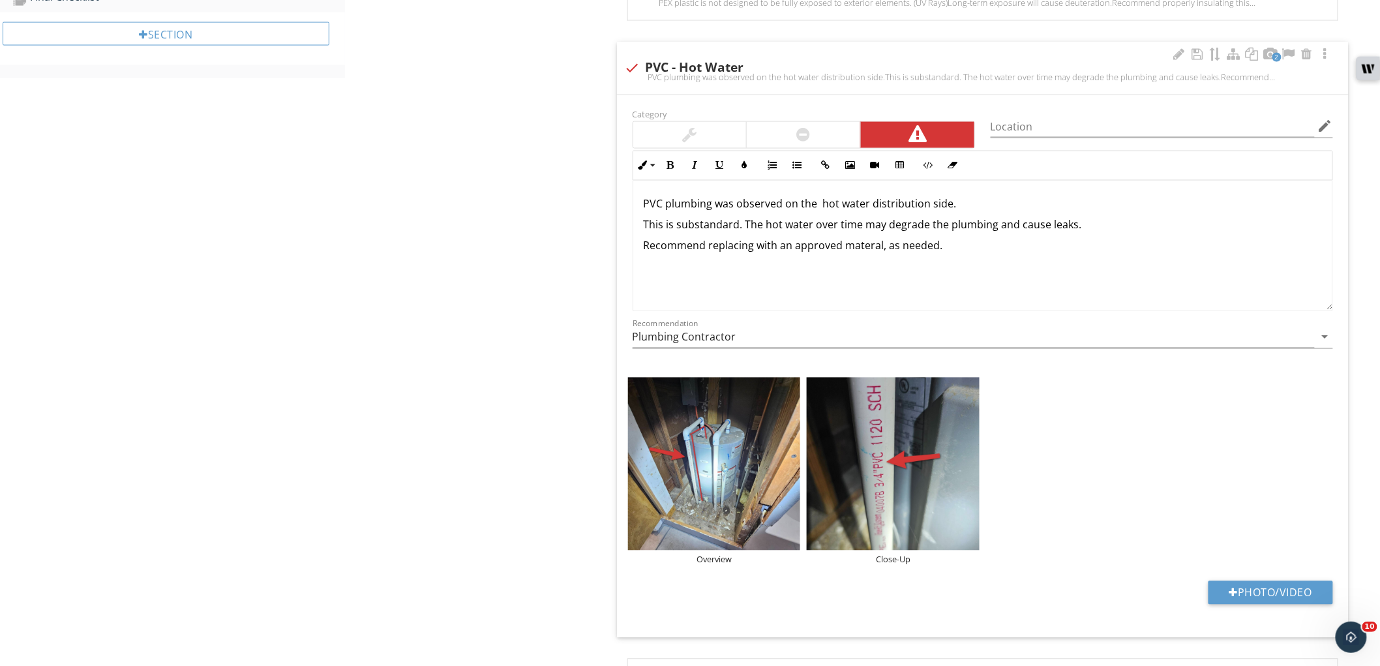
click at [667, 207] on p "PVC plumbing was observed on the hot water distribution side." at bounding box center [983, 204] width 678 height 16
click at [898, 257] on div "PVC plastic plumbing was observed on the hot water distribution side. This is s…" at bounding box center [982, 246] width 699 height 130
drag, startPoint x: 744, startPoint y: 206, endPoint x: 636, endPoint y: 202, distance: 108.3
click at [635, 205] on div "PVC plastic plumbing was observed on the hot water distribution side. This is s…" at bounding box center [982, 246] width 699 height 130
click at [667, 170] on icon "button" at bounding box center [670, 165] width 9 height 9
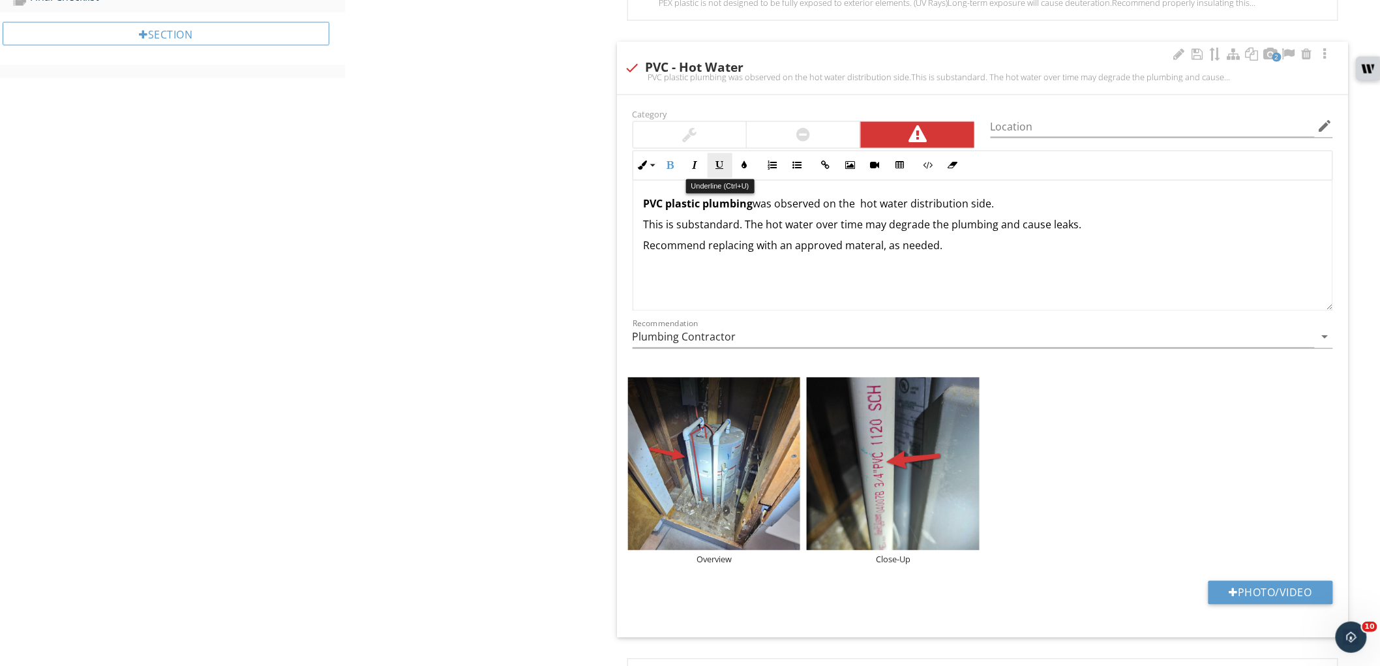
click at [712, 164] on button "Underline" at bounding box center [720, 165] width 25 height 25
click at [862, 207] on p "PVC plastic plumbing was observed on the hot water distribution side." at bounding box center [983, 204] width 678 height 16
drag, startPoint x: 862, startPoint y: 207, endPoint x: 906, endPoint y: 206, distance: 43.8
click at [906, 206] on p "PVC plastic plumbing was observed on the hot water distribution side." at bounding box center [983, 204] width 678 height 16
drag, startPoint x: 669, startPoint y: 164, endPoint x: 693, endPoint y: 167, distance: 23.6
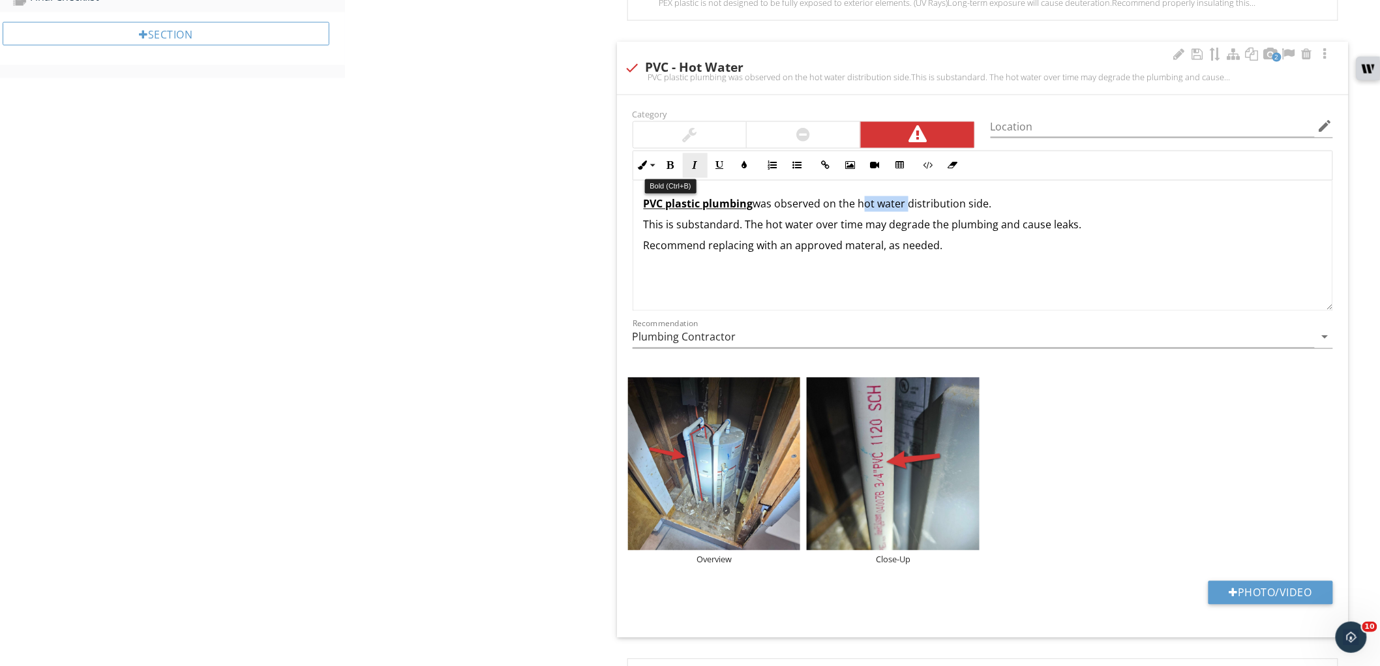
click at [671, 164] on icon "button" at bounding box center [670, 165] width 9 height 9
click at [720, 168] on icon "button" at bounding box center [720, 165] width 9 height 9
click at [1101, 259] on div "PVC plastic plumbing was observed on the hot water distribution side. This is s…" at bounding box center [982, 246] width 699 height 130
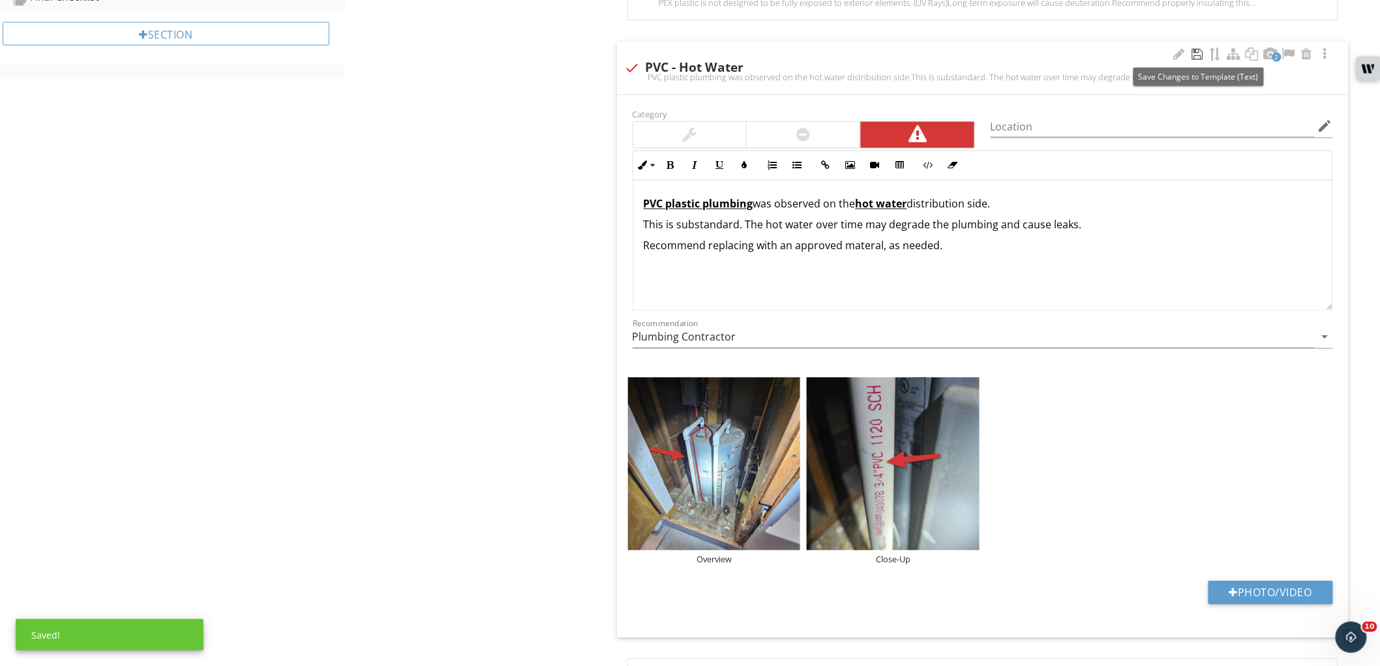
click at [1196, 50] on div at bounding box center [1198, 54] width 16 height 13
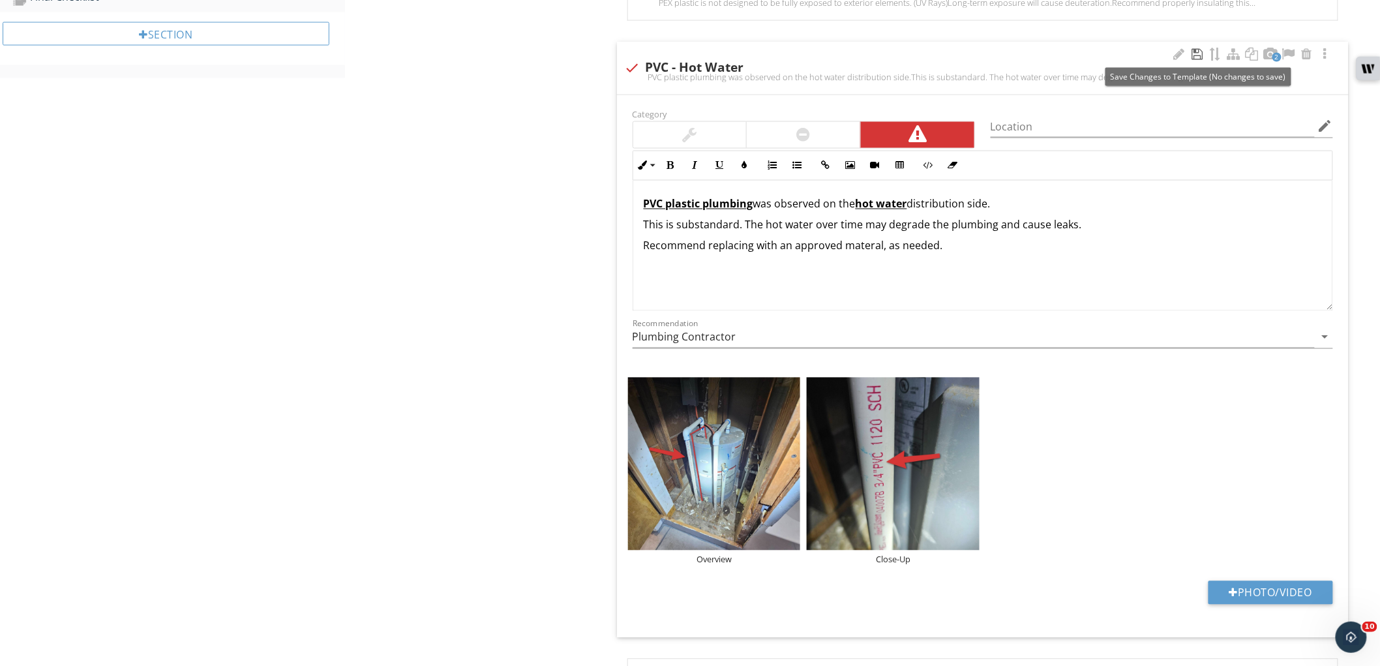
click at [1196, 57] on div at bounding box center [1198, 54] width 16 height 13
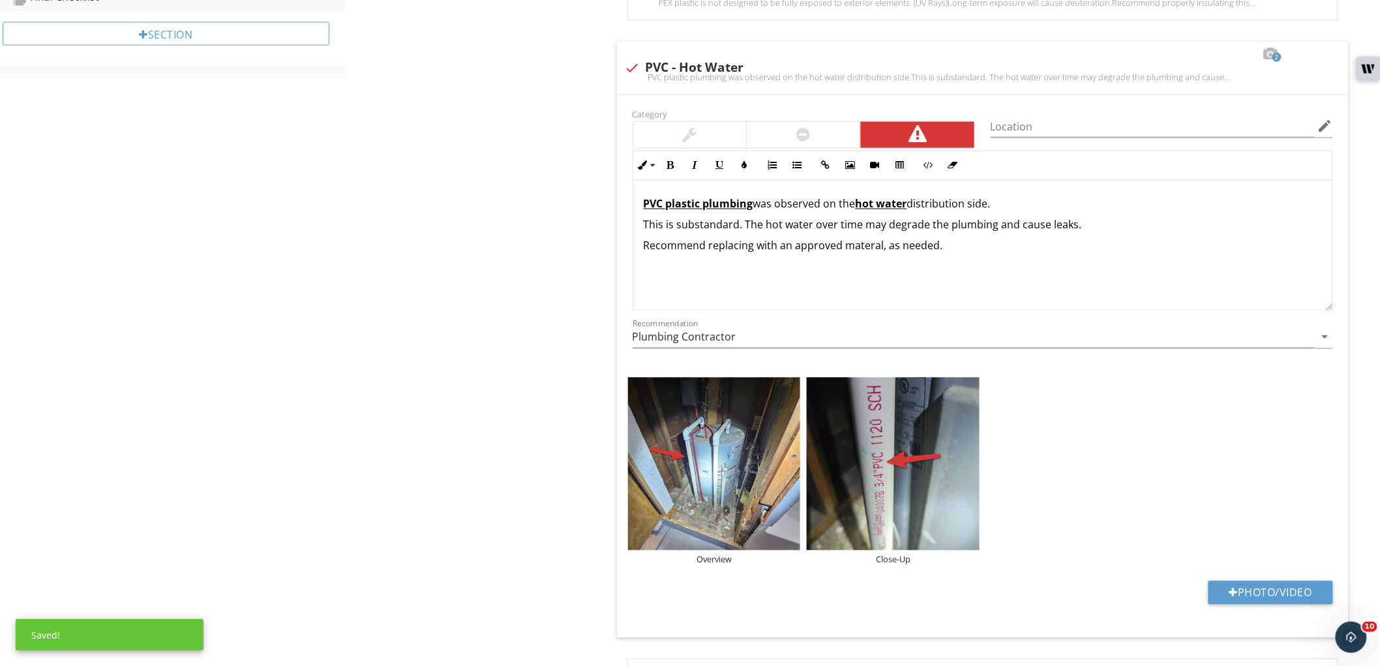
click at [516, 442] on div "Plumbing Water Supply Distribution Hose Bibs (Exterior) Fuel / Distribution Fix…" at bounding box center [862, 387] width 1035 height 2318
click at [1196, 54] on div at bounding box center [1198, 54] width 16 height 13
click at [1135, 263] on div "PVC plastic plumbing was observed on the hot water distribution side. This is s…" at bounding box center [982, 246] width 699 height 130
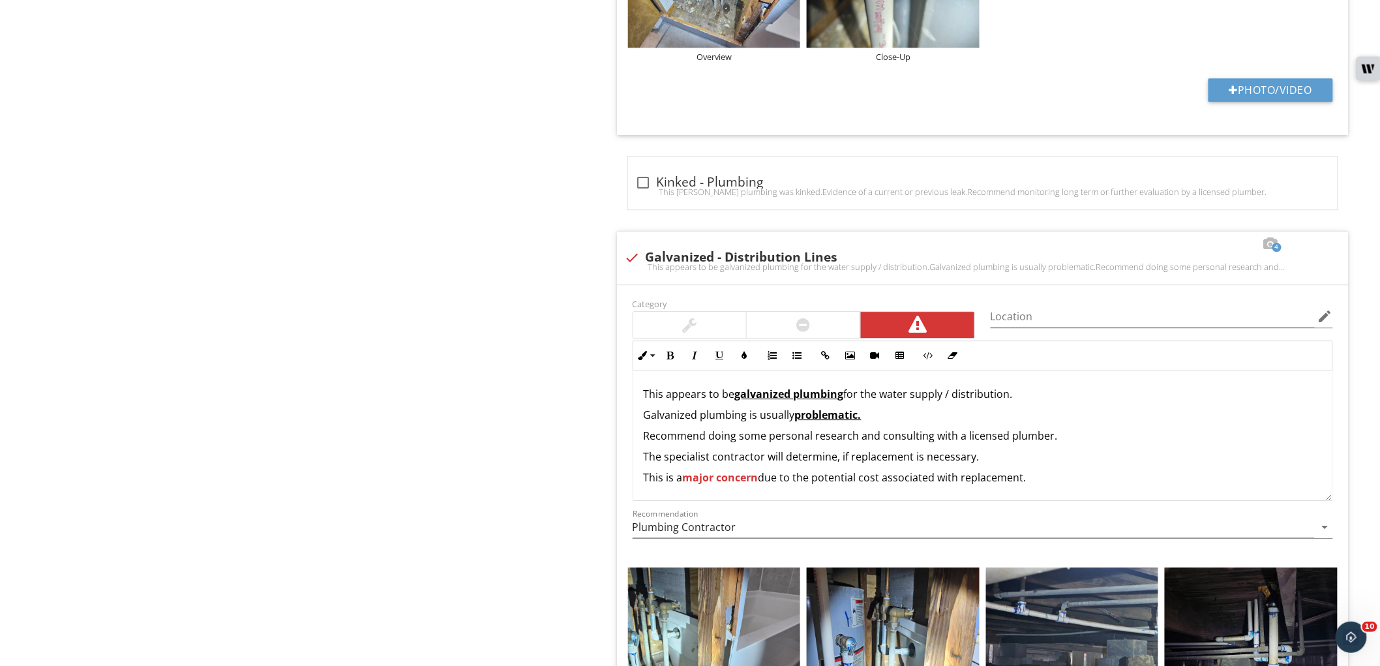
scroll to position [1555, 0]
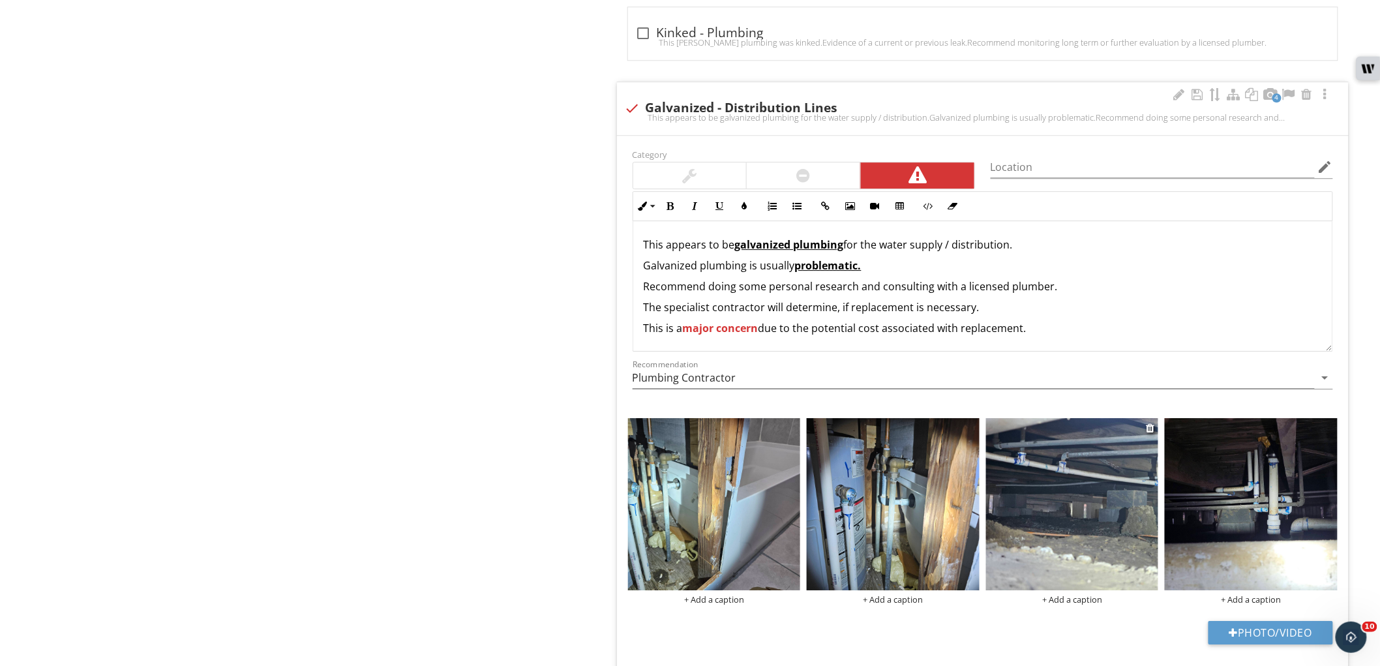
click at [1042, 486] on img at bounding box center [1072, 504] width 173 height 173
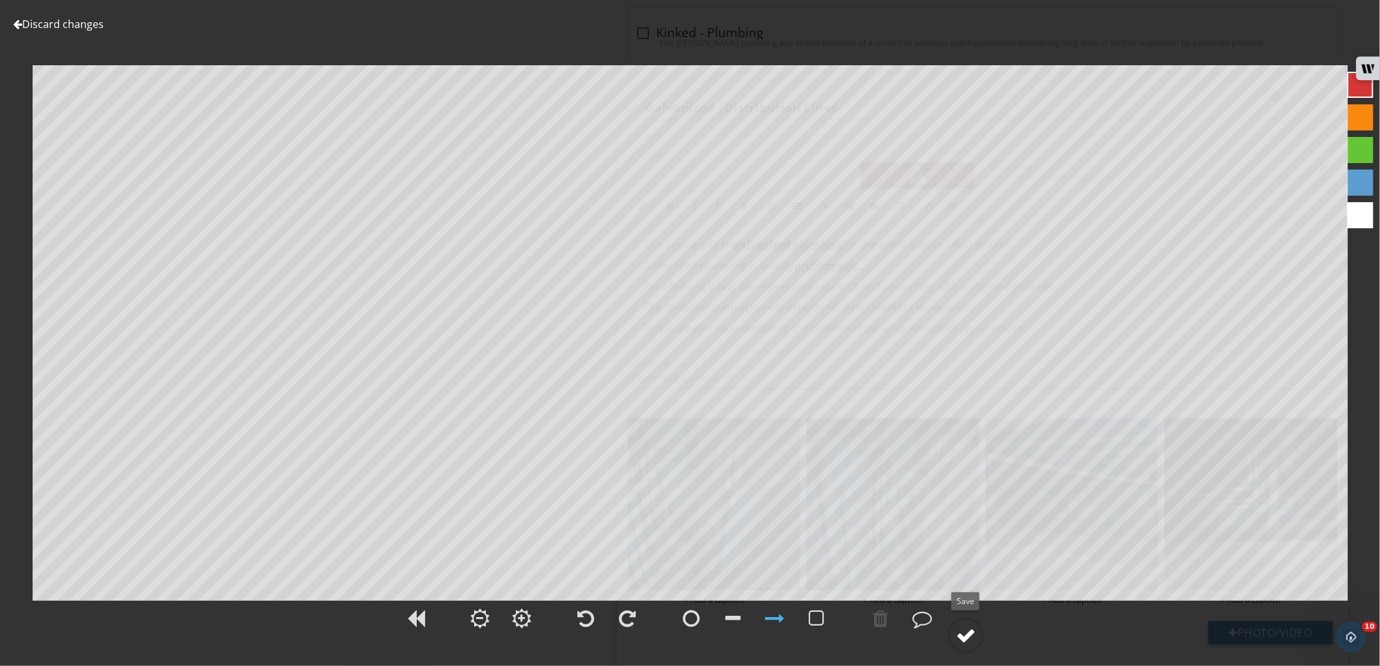
click at [963, 630] on div at bounding box center [966, 636] width 20 height 20
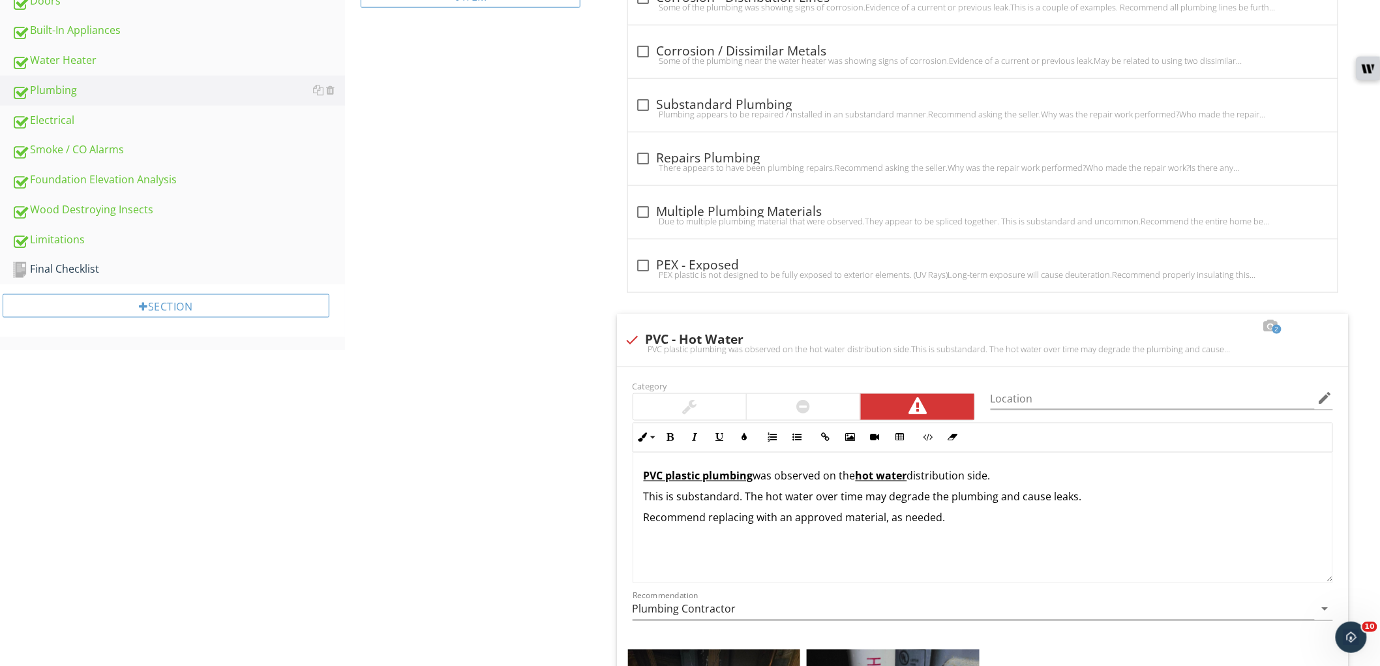
scroll to position [624, 0]
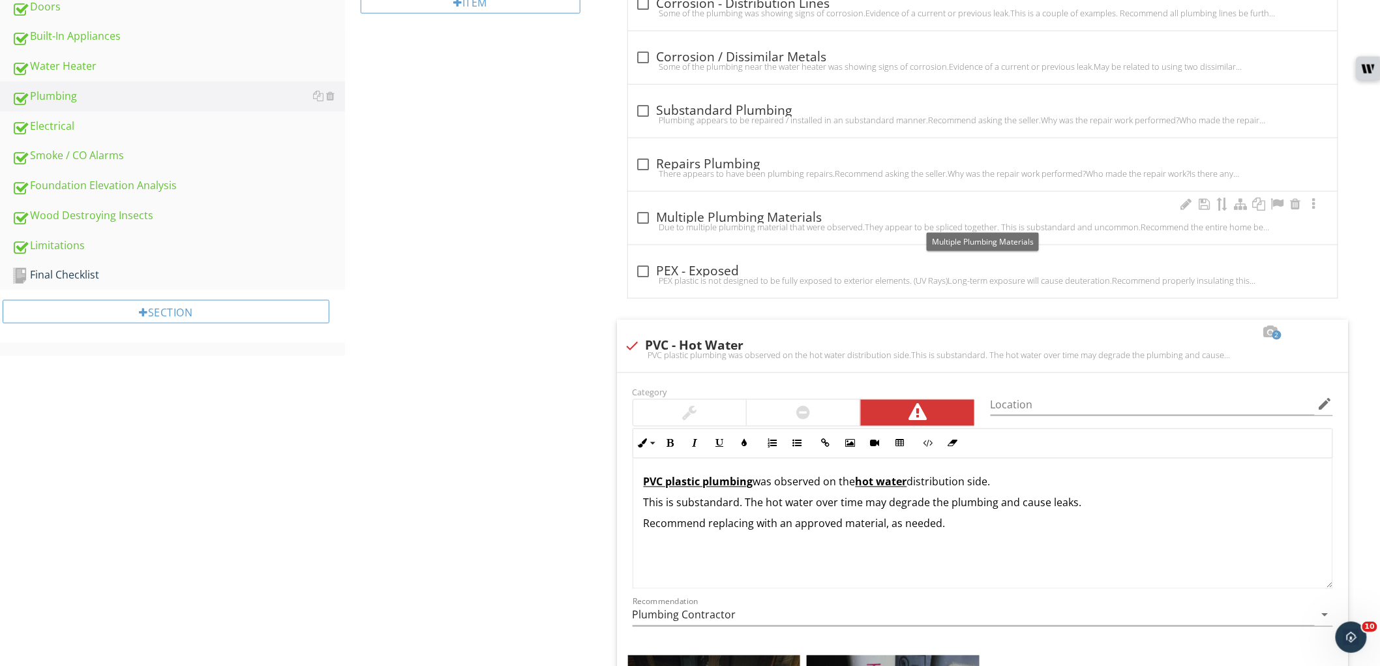
click at [644, 211] on div at bounding box center [644, 218] width 22 height 22
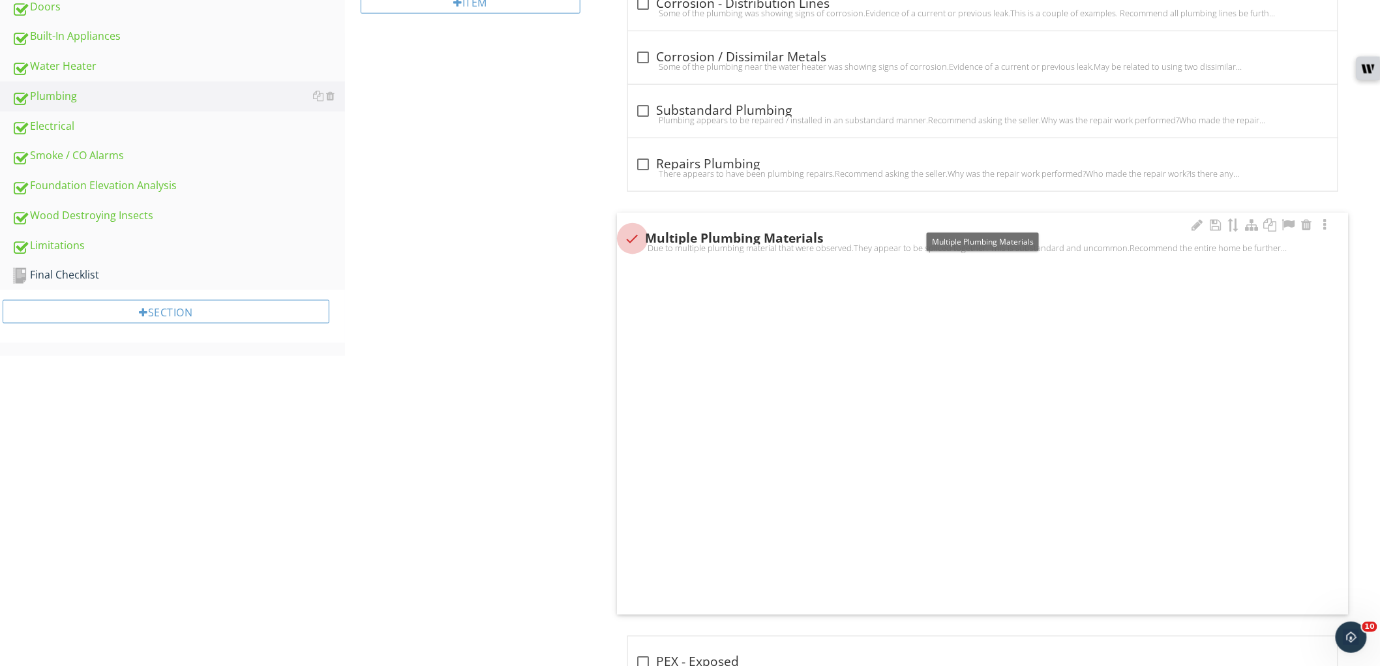
checkbox input "true"
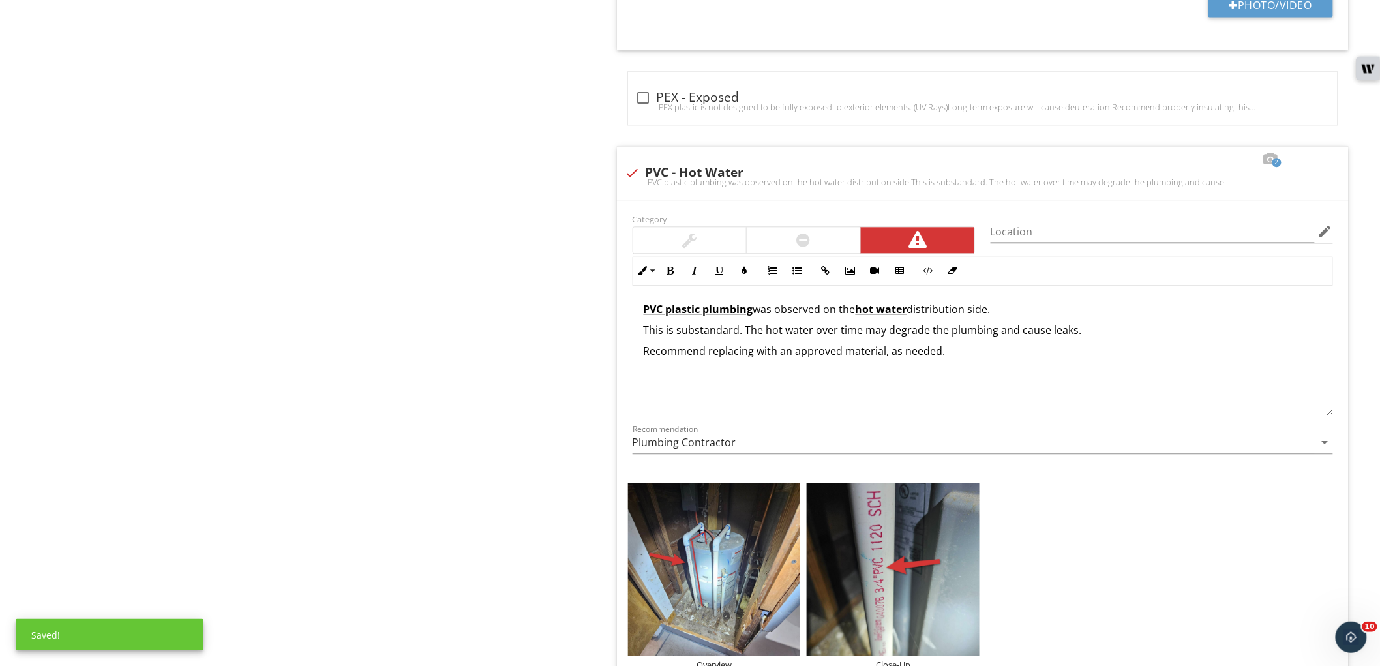
scroll to position [1204, 0]
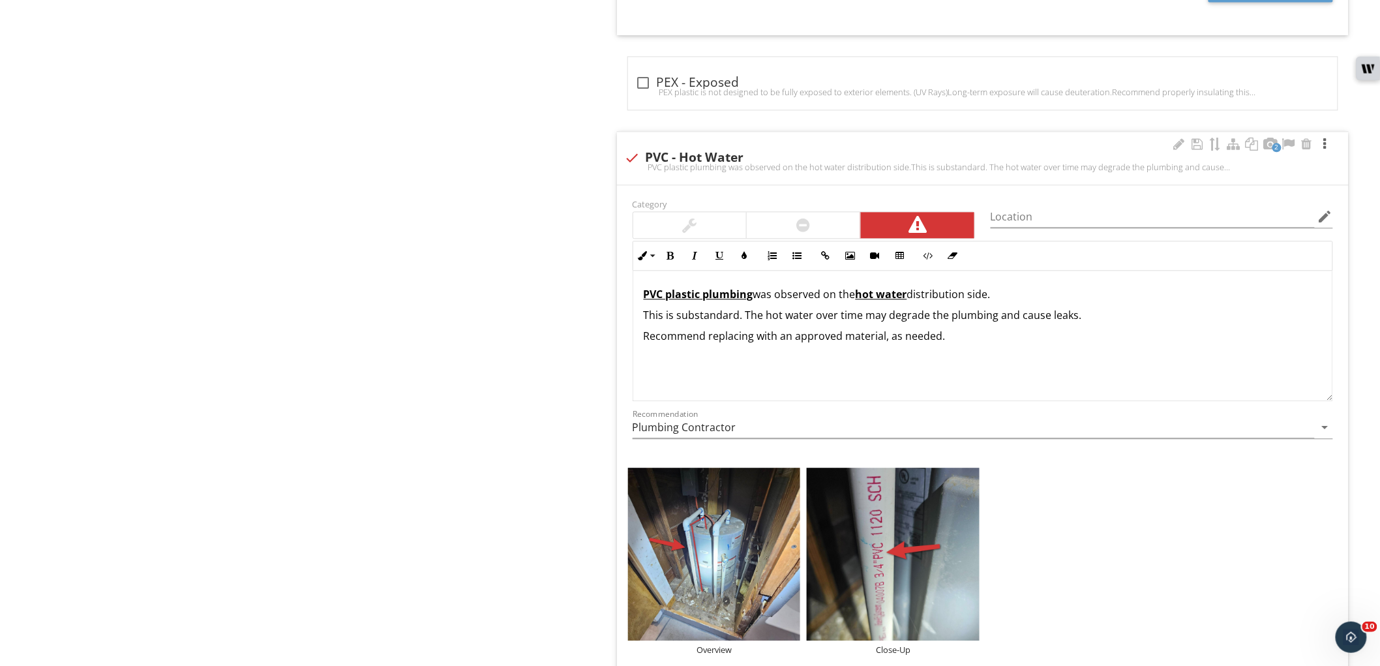
click at [1327, 144] on div at bounding box center [1326, 144] width 16 height 13
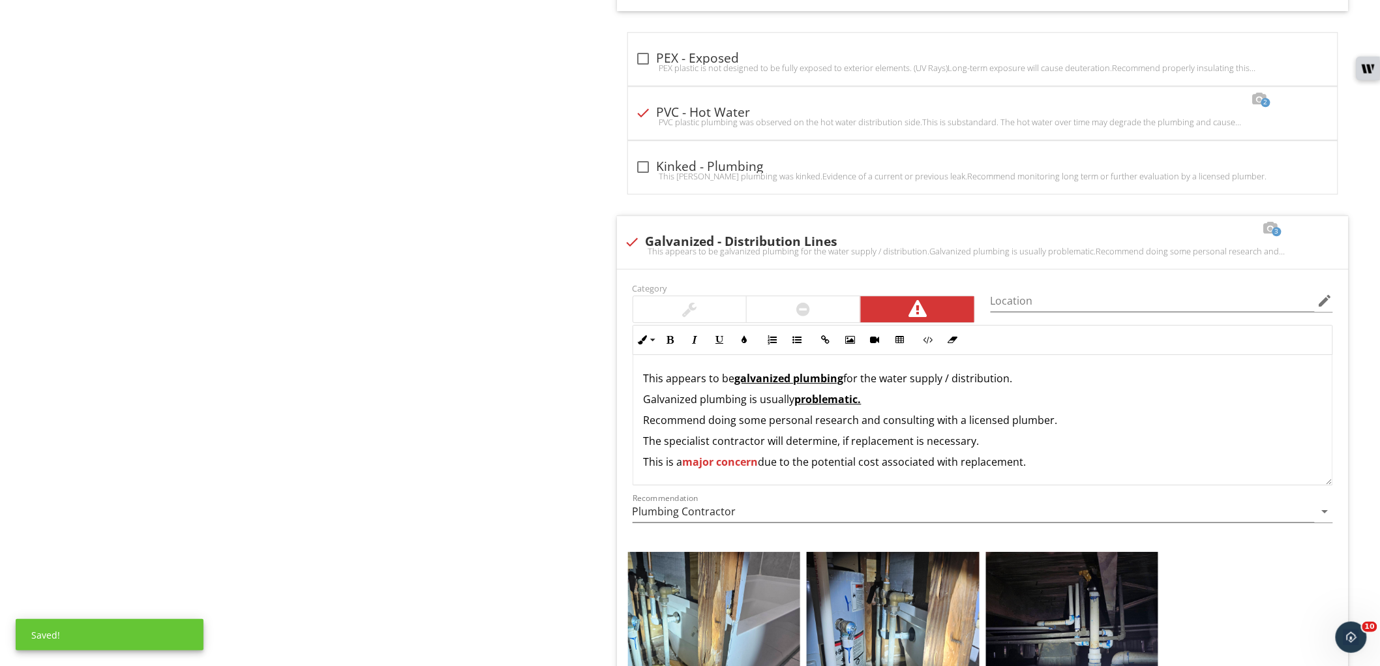
scroll to position [1495, 0]
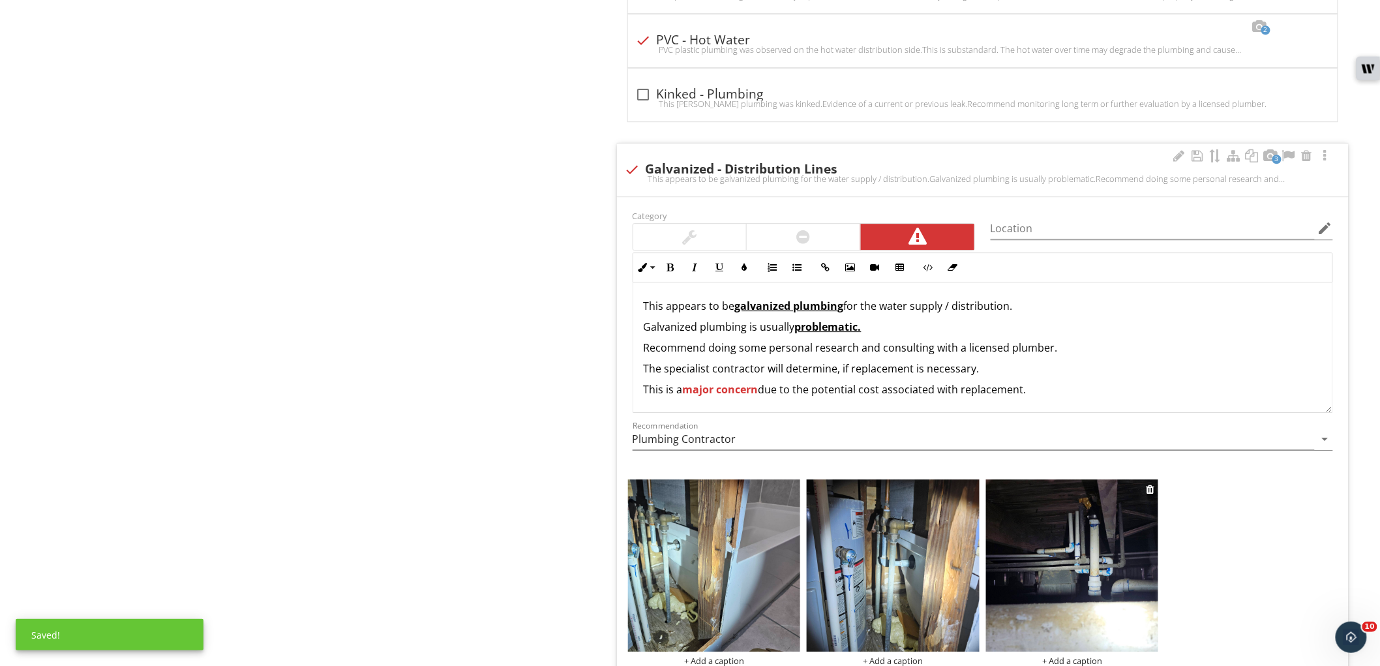
click at [1031, 519] on img at bounding box center [1072, 566] width 173 height 173
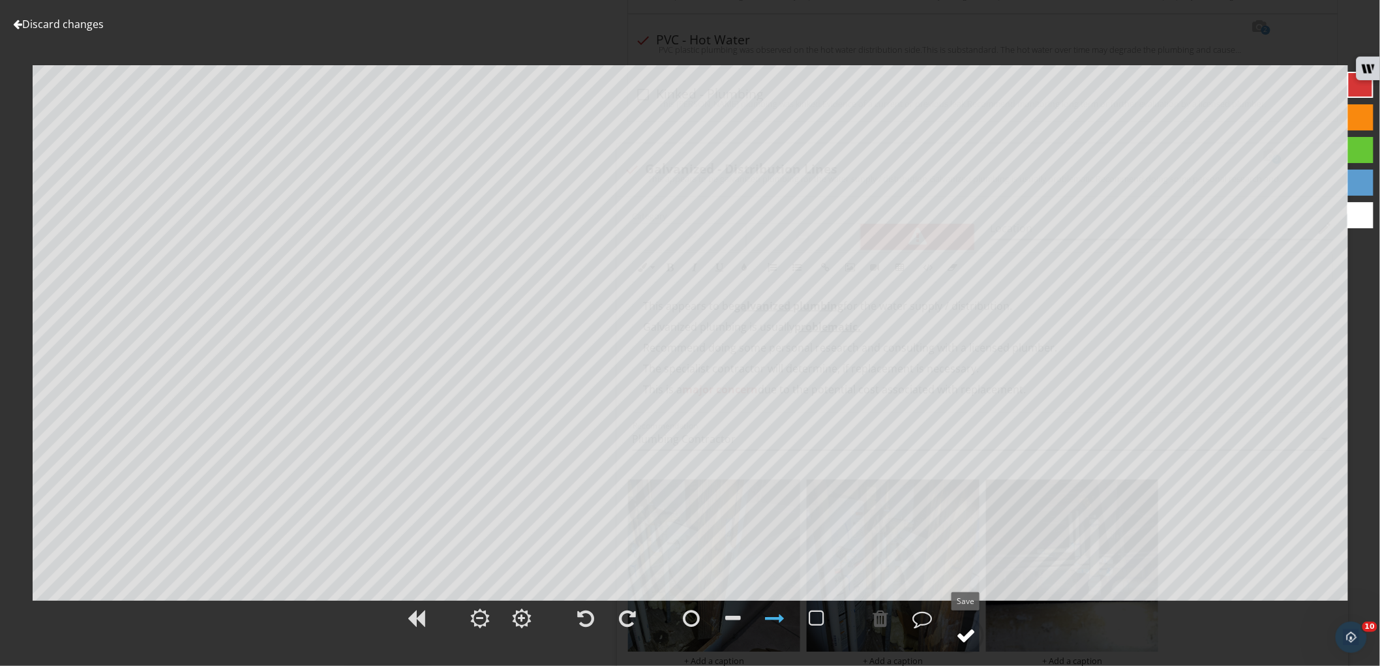
click at [976, 639] on div at bounding box center [966, 636] width 20 height 20
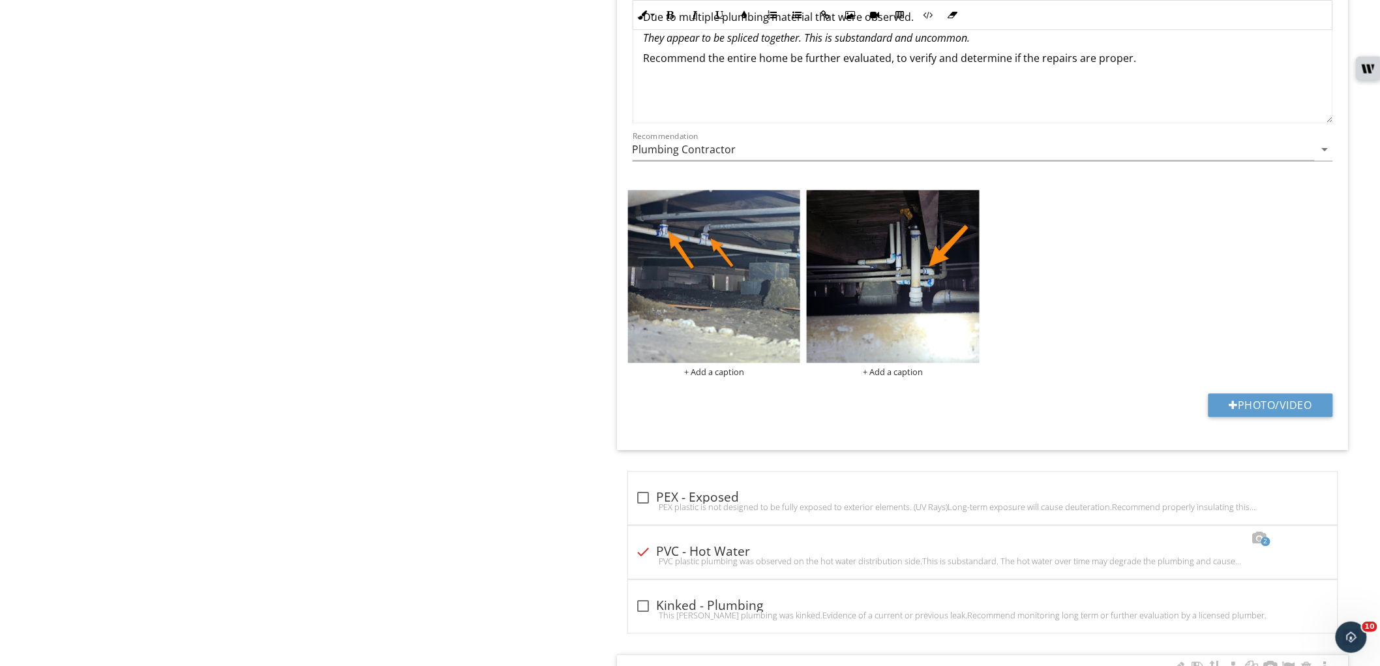
scroll to position [987, 0]
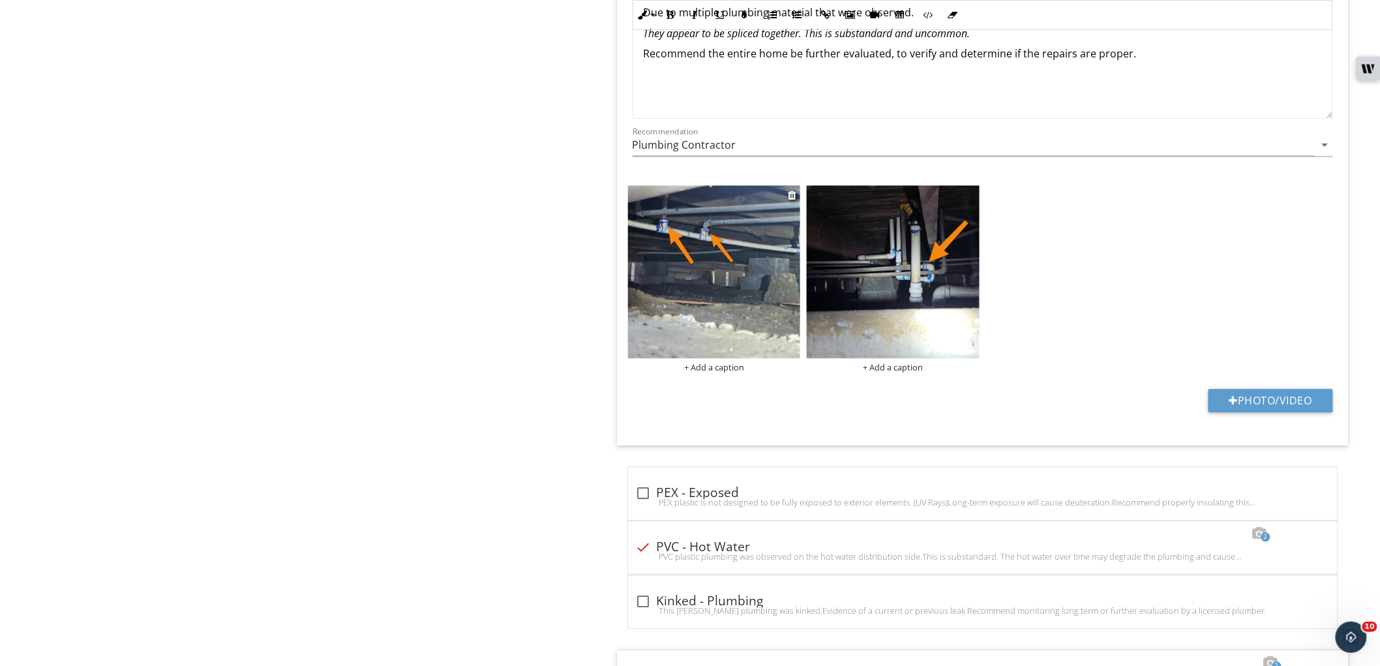
click at [755, 234] on img at bounding box center [714, 272] width 173 height 173
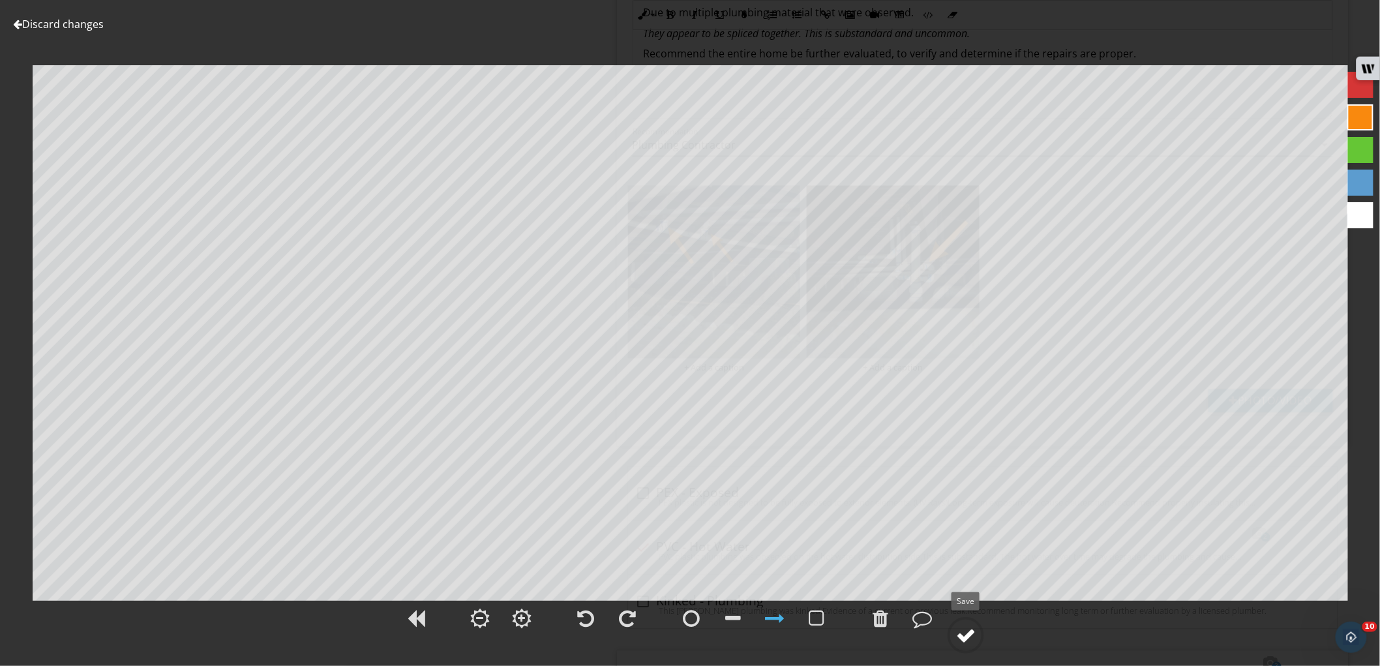
click at [966, 629] on div at bounding box center [966, 636] width 20 height 20
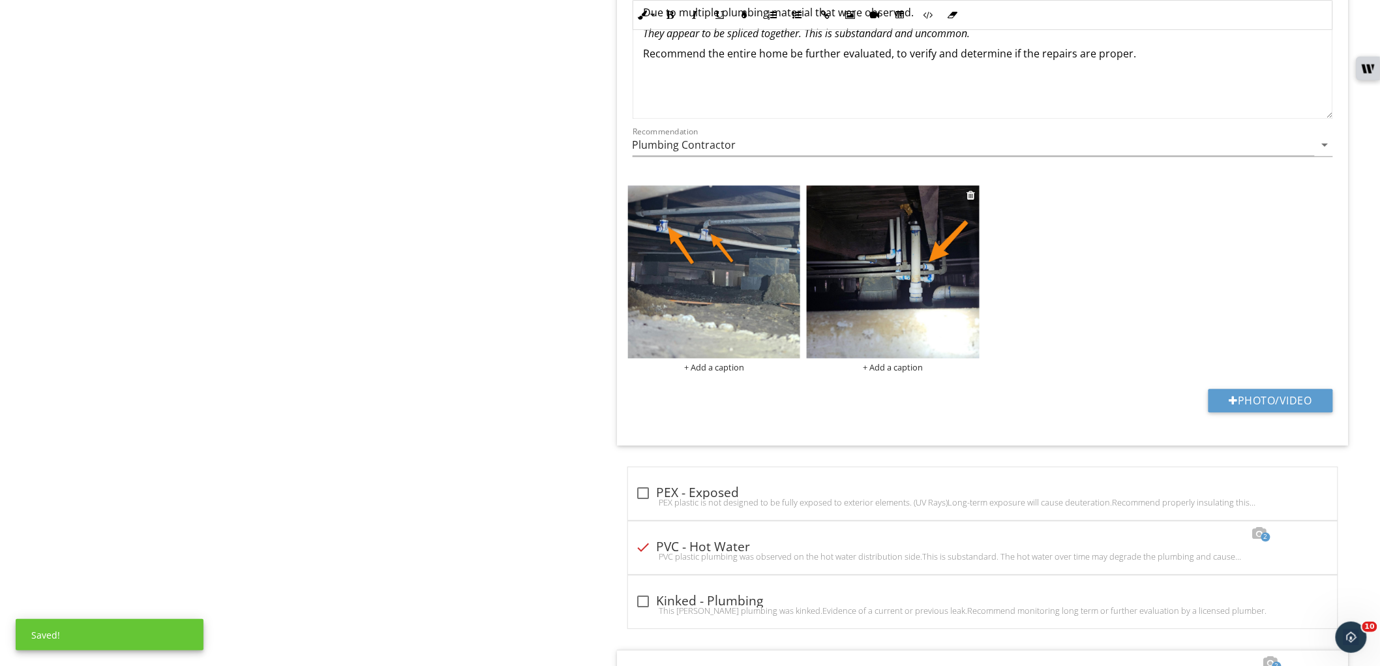
click at [929, 277] on img at bounding box center [893, 272] width 173 height 173
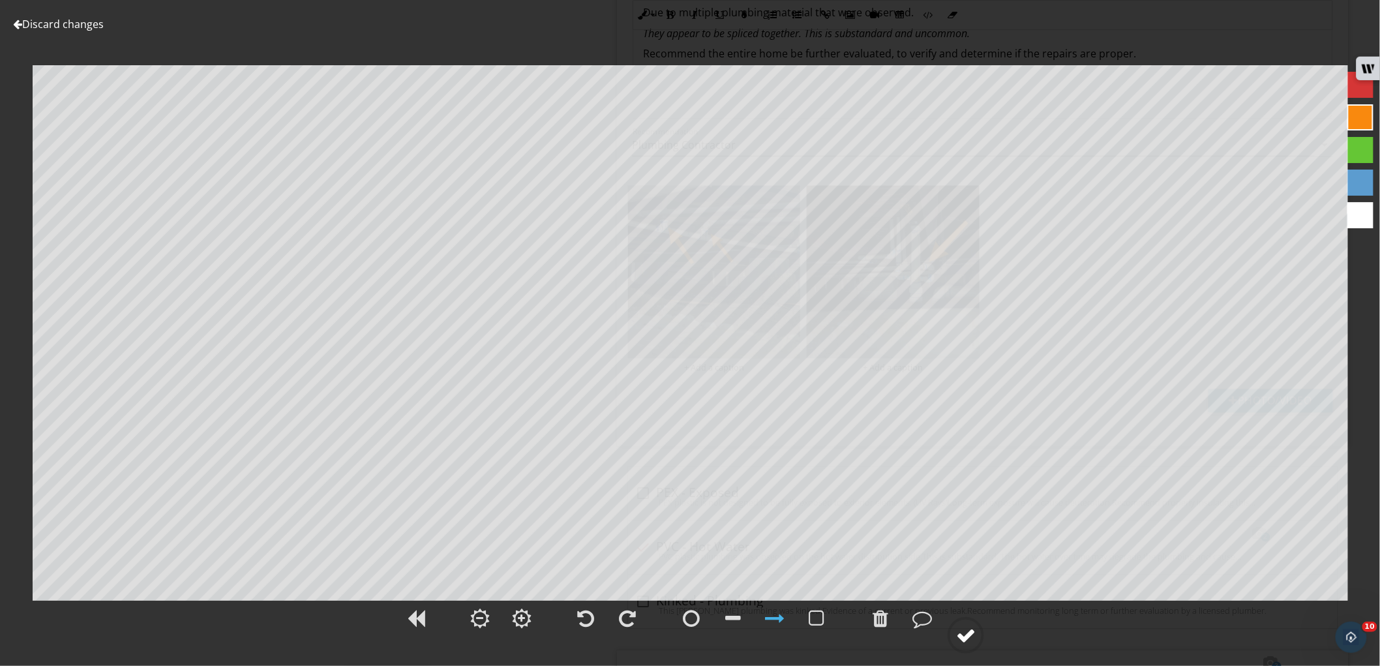
click at [956, 643] on div at bounding box center [966, 636] width 20 height 20
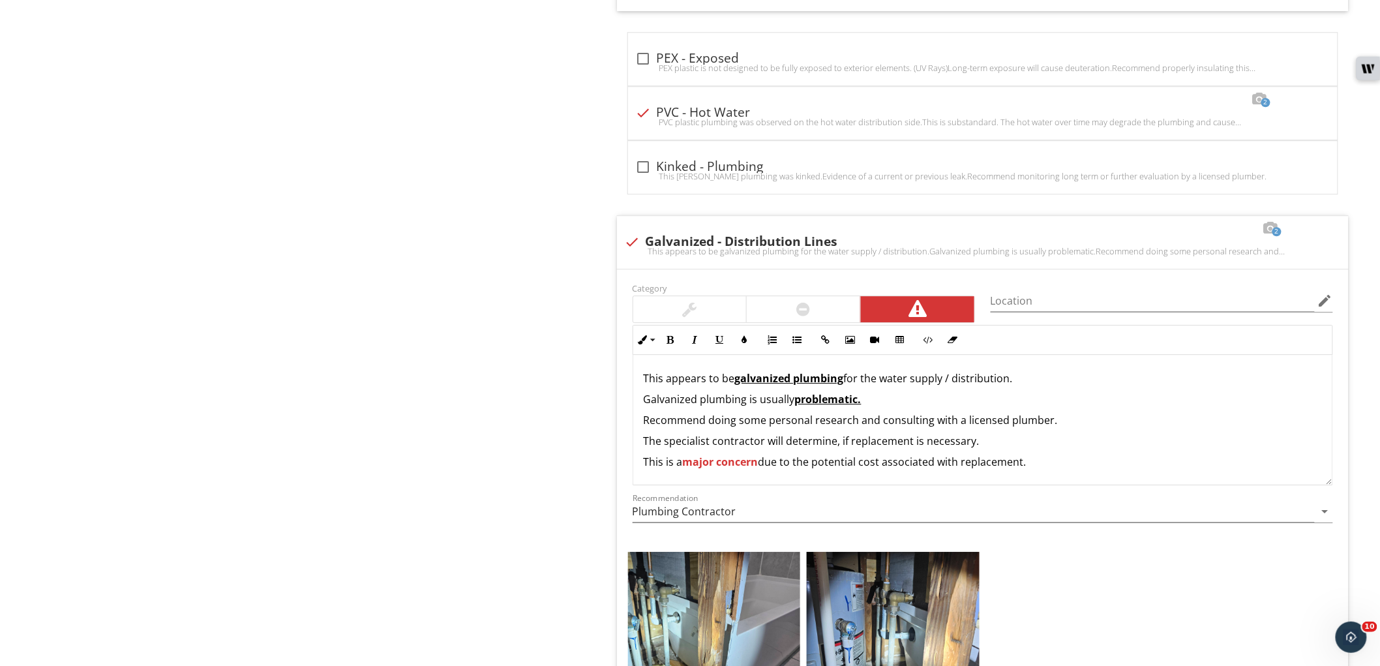
scroll to position [1495, 0]
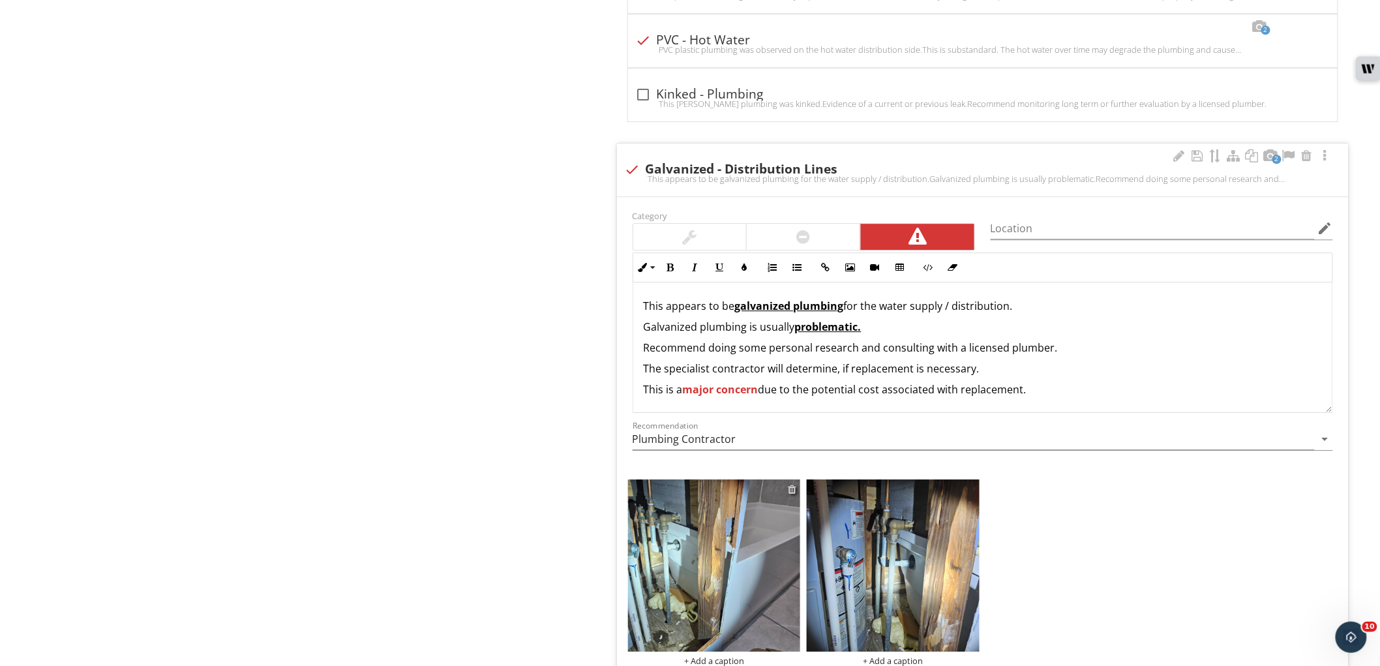
click at [791, 489] on div at bounding box center [792, 489] width 8 height 10
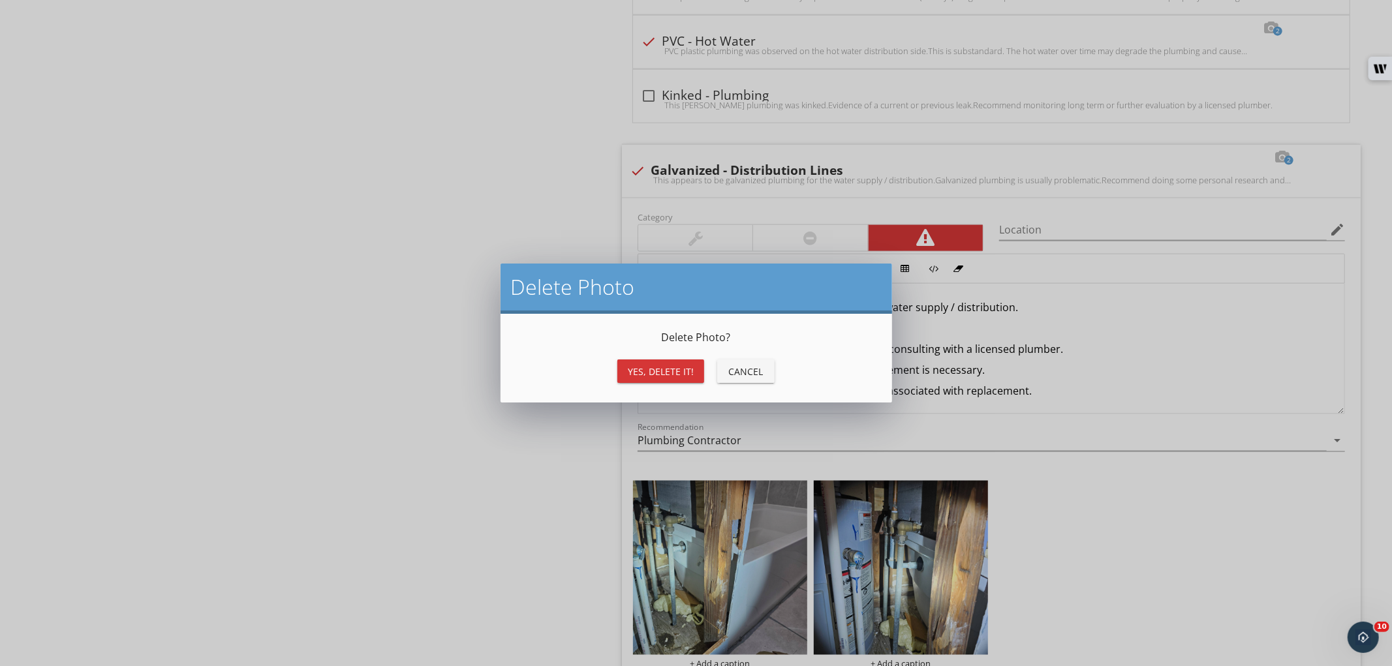
click at [679, 368] on div "Yes, Delete it!" at bounding box center [661, 372] width 66 height 14
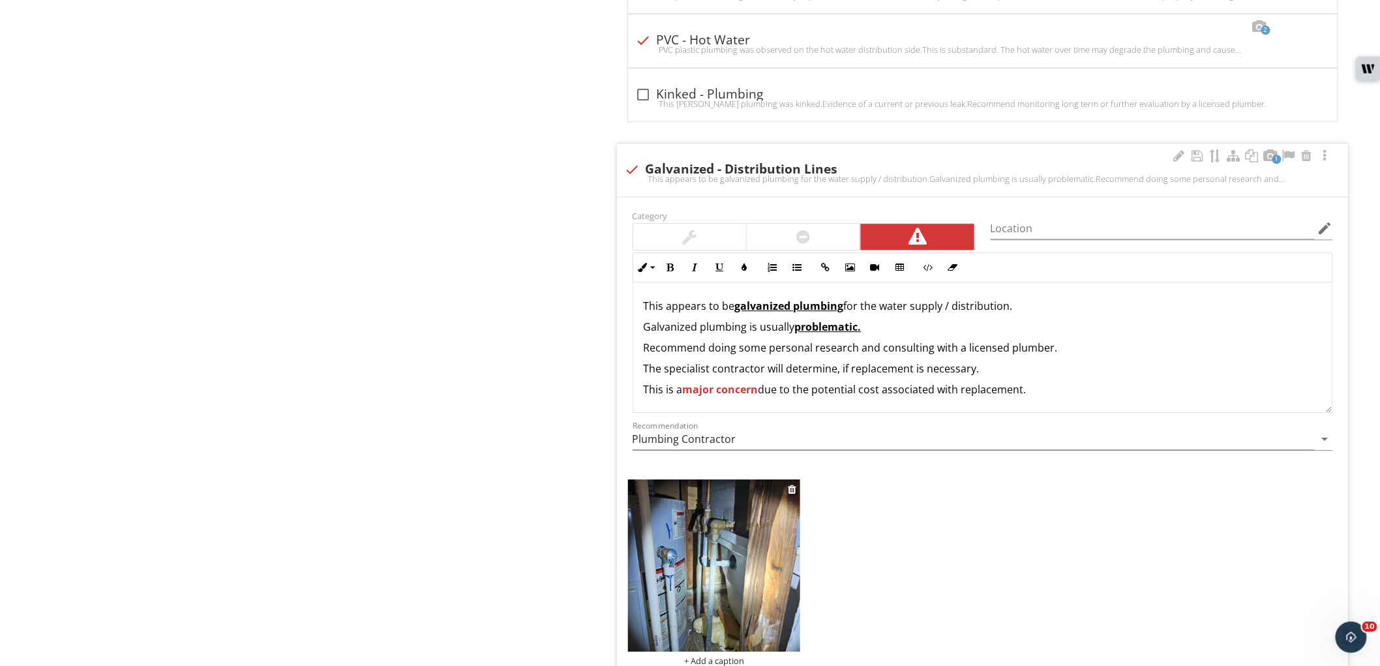
click at [755, 571] on img at bounding box center [714, 566] width 173 height 173
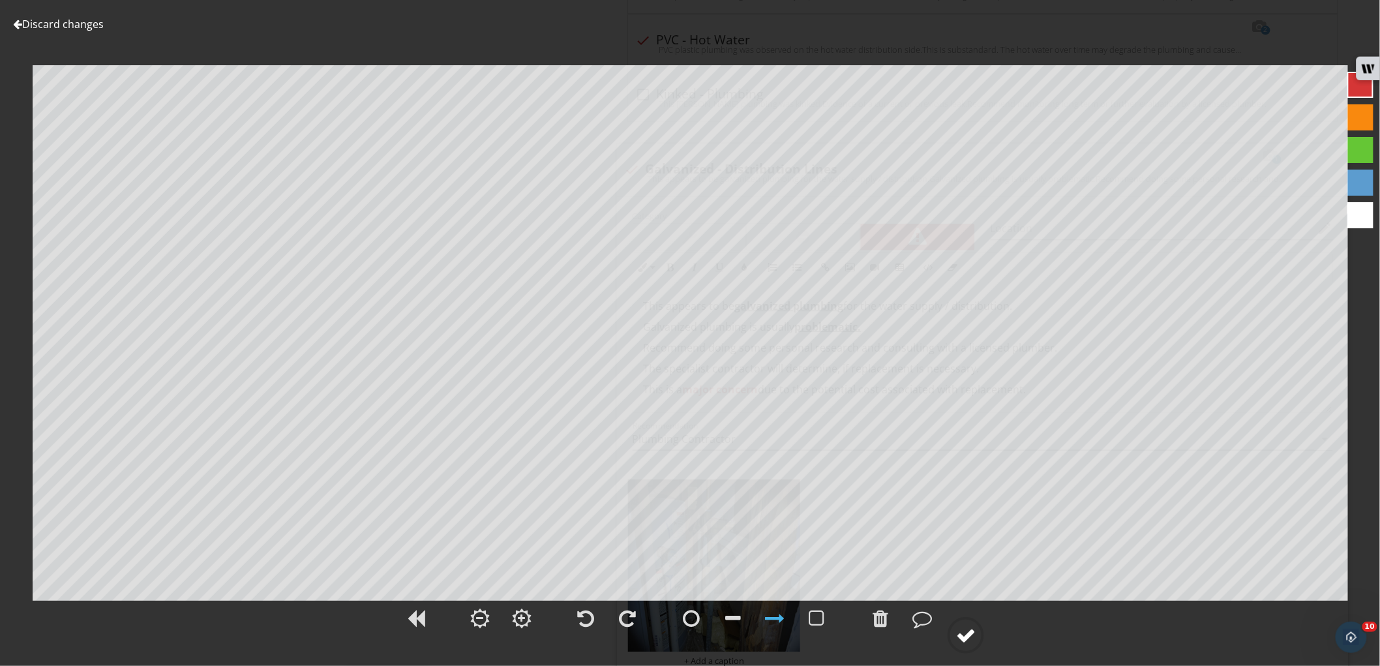
click at [972, 637] on div at bounding box center [966, 636] width 20 height 20
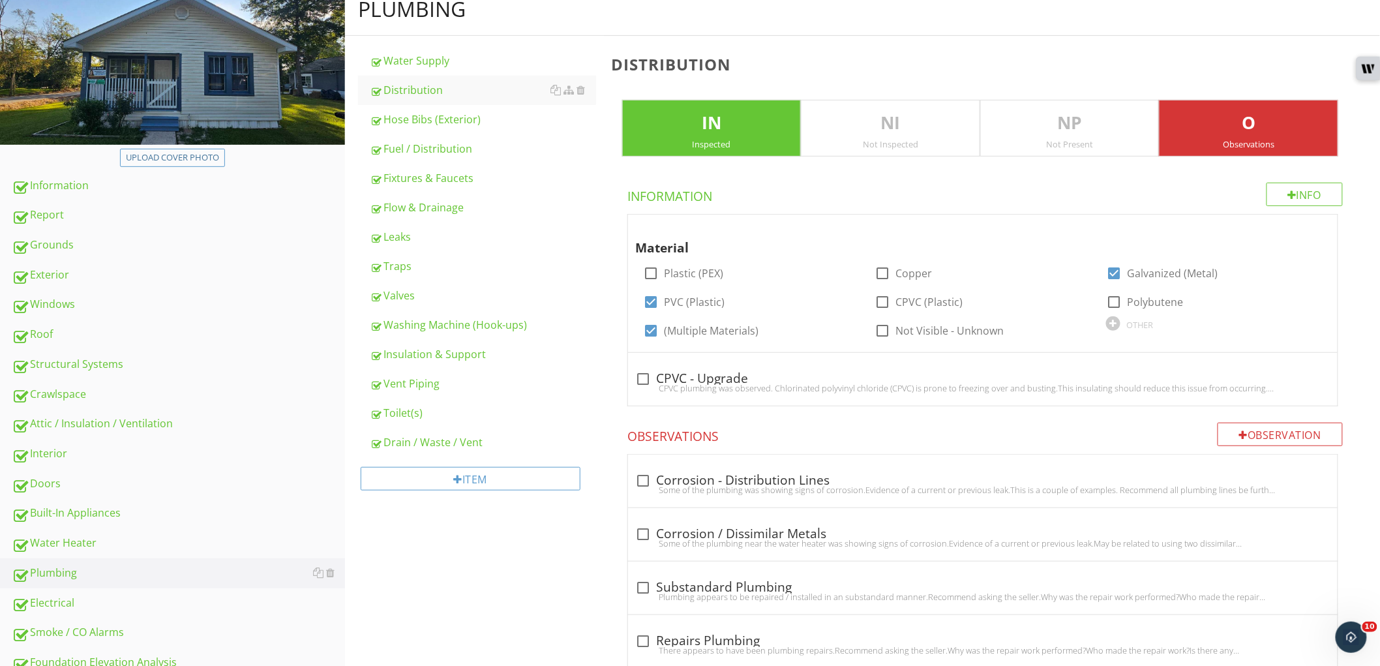
scroll to position [117, 0]
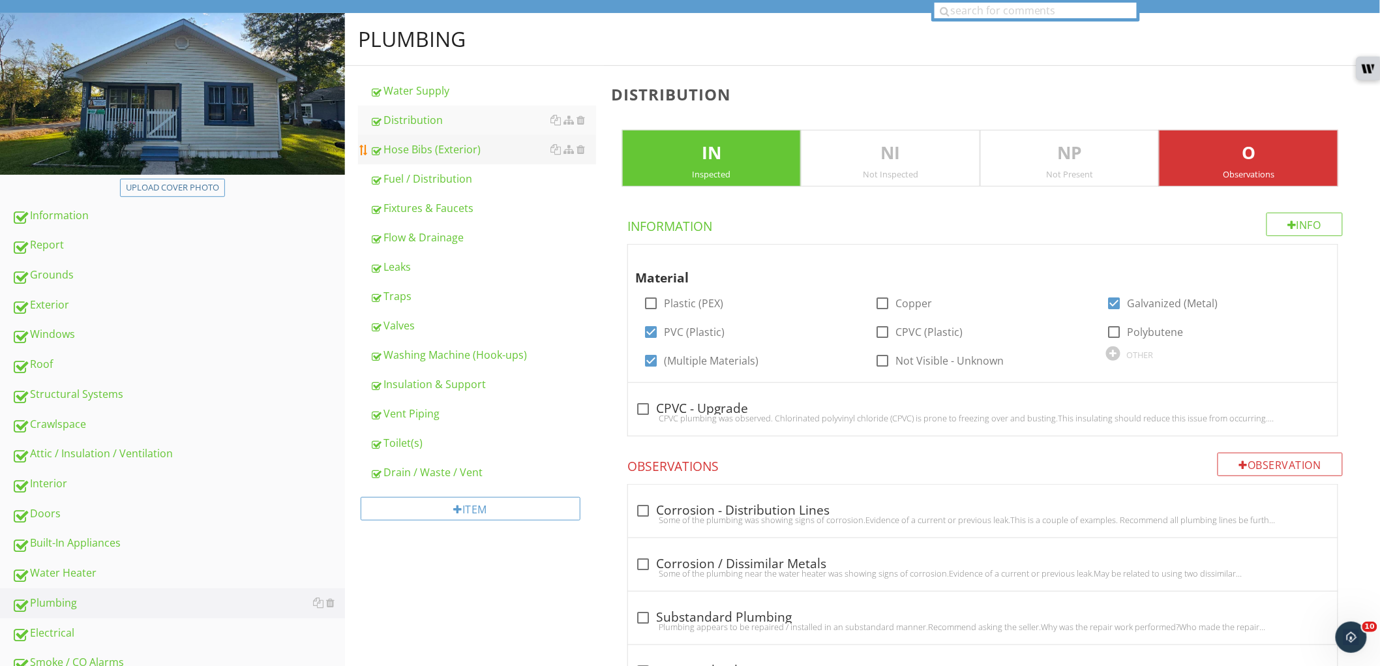
click at [477, 149] on div "Hose Bibs (Exterior)" at bounding box center [483, 150] width 226 height 16
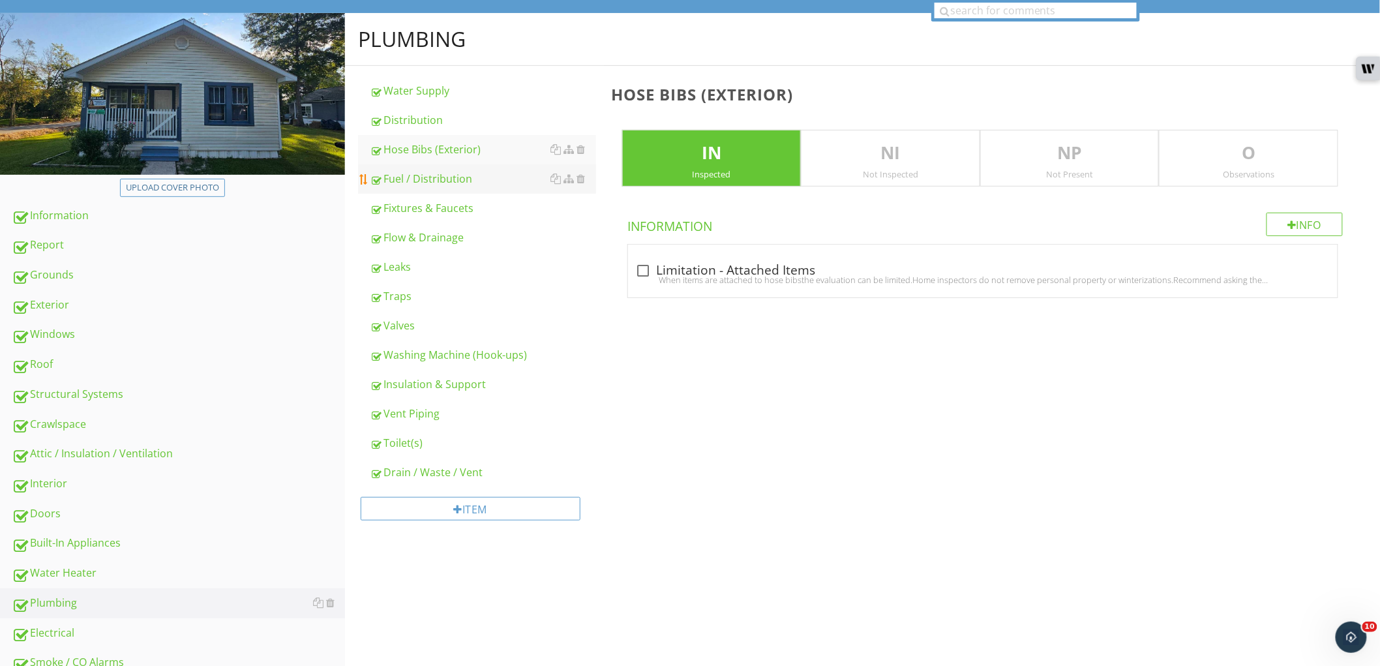
click at [453, 179] on div "Fuel / Distribution" at bounding box center [483, 179] width 226 height 16
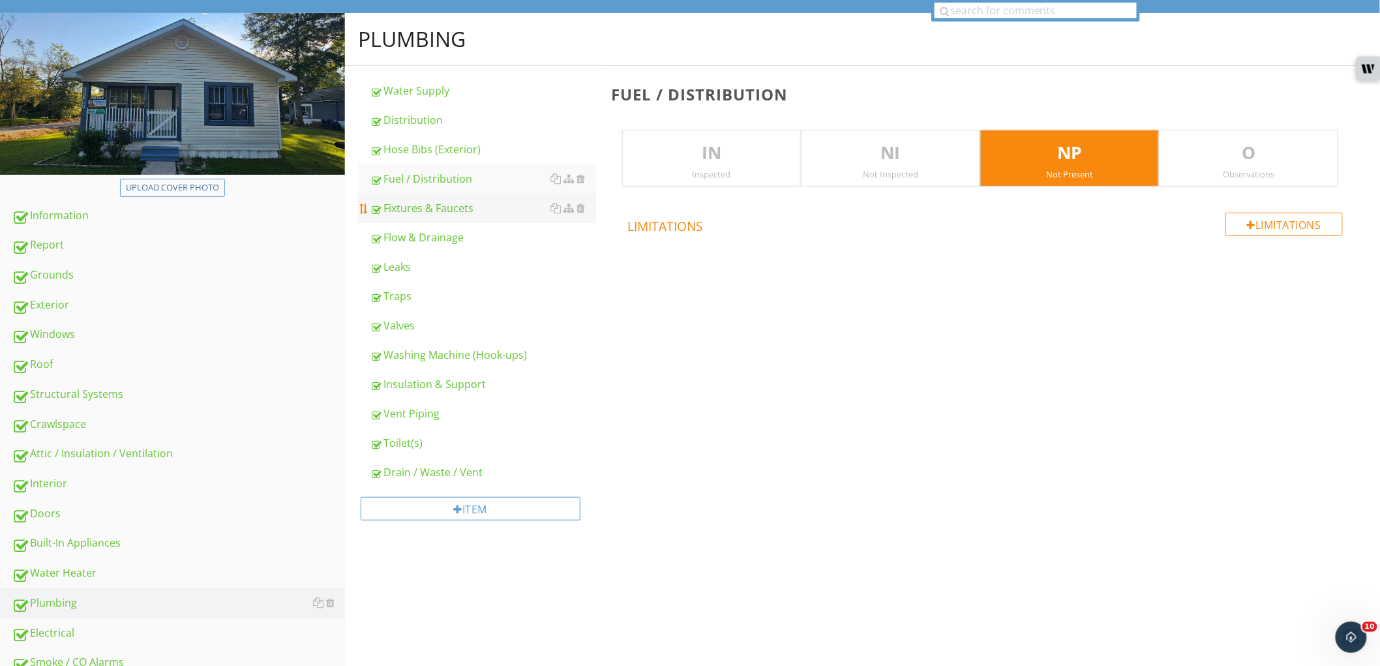
click at [453, 207] on div "Fixtures & Faucets" at bounding box center [483, 208] width 226 height 16
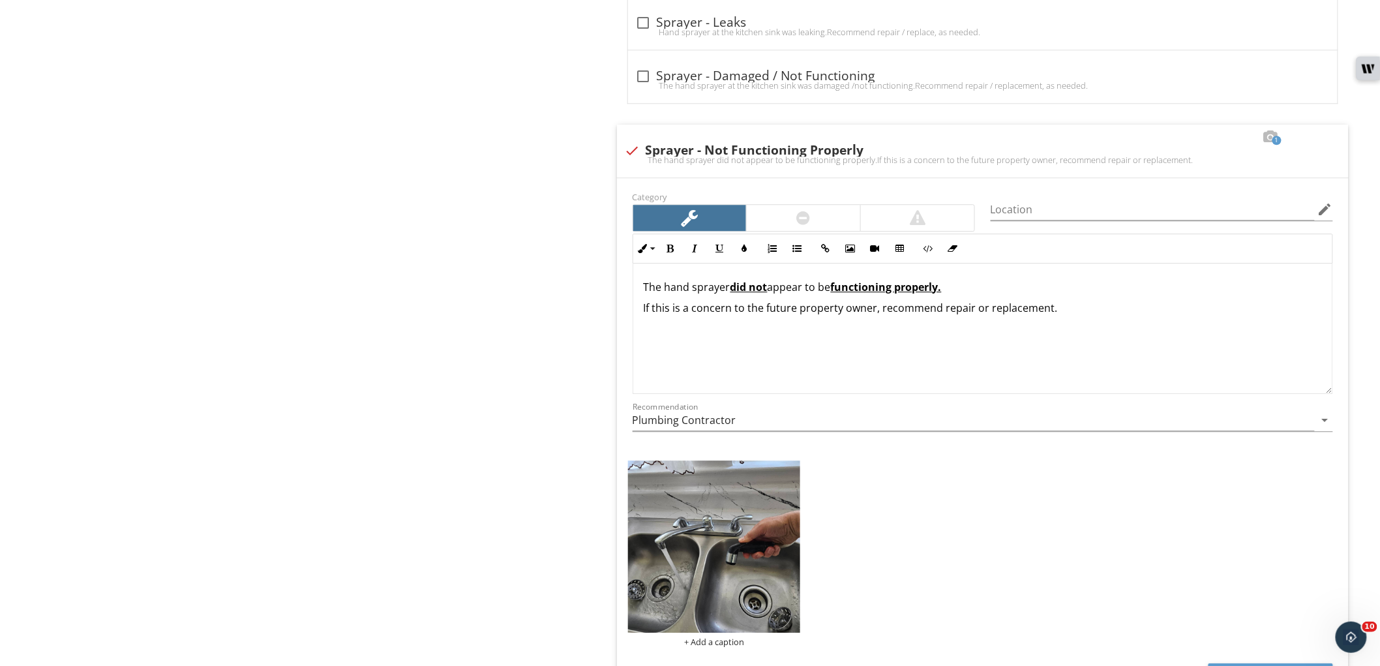
scroll to position [1495, 0]
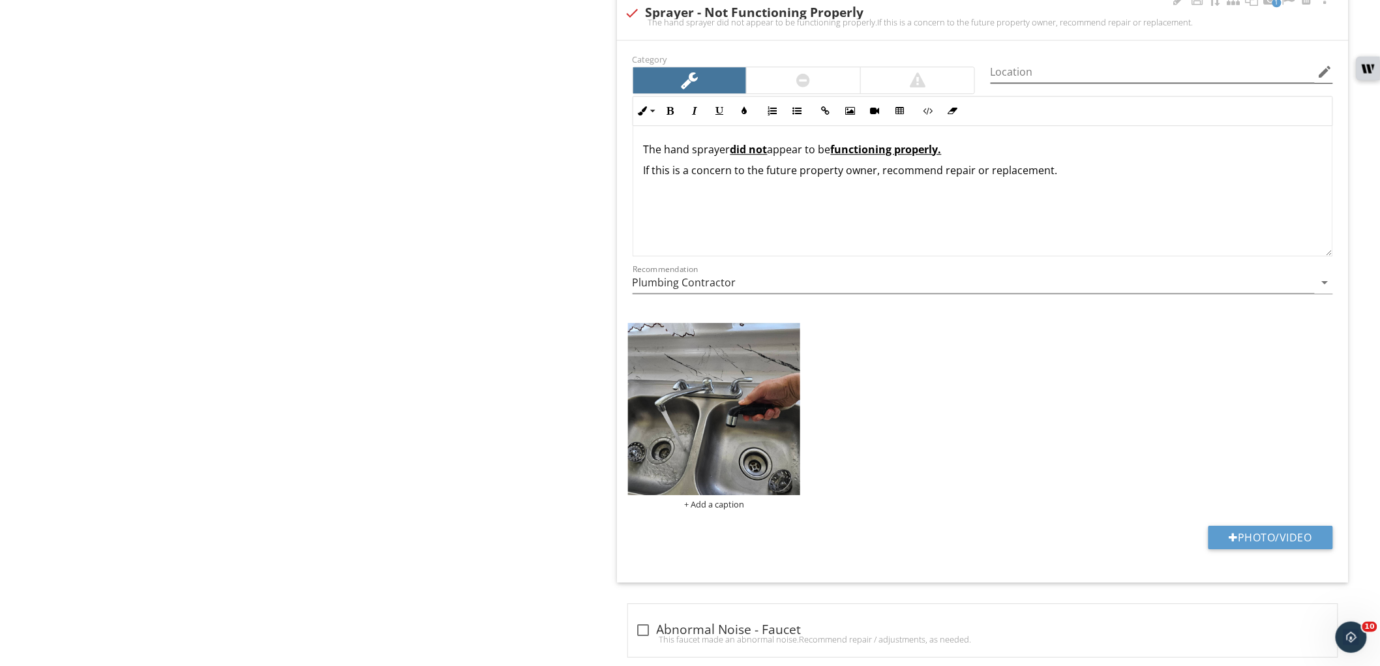
click at [1327, 79] on icon "edit" at bounding box center [1326, 72] width 16 height 16
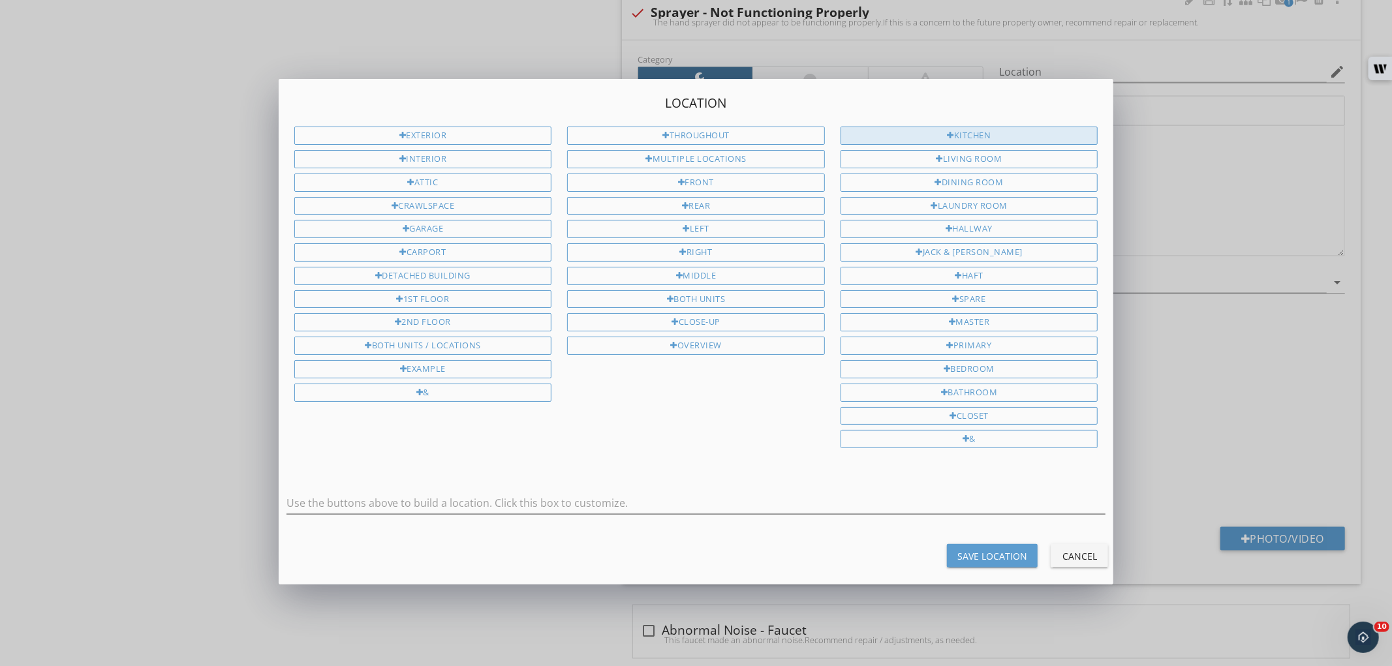
click at [1012, 138] on div "Kitchen" at bounding box center [969, 136] width 258 height 18
type input "Kitchen"
click at [996, 559] on div "Save Location" at bounding box center [992, 556] width 70 height 14
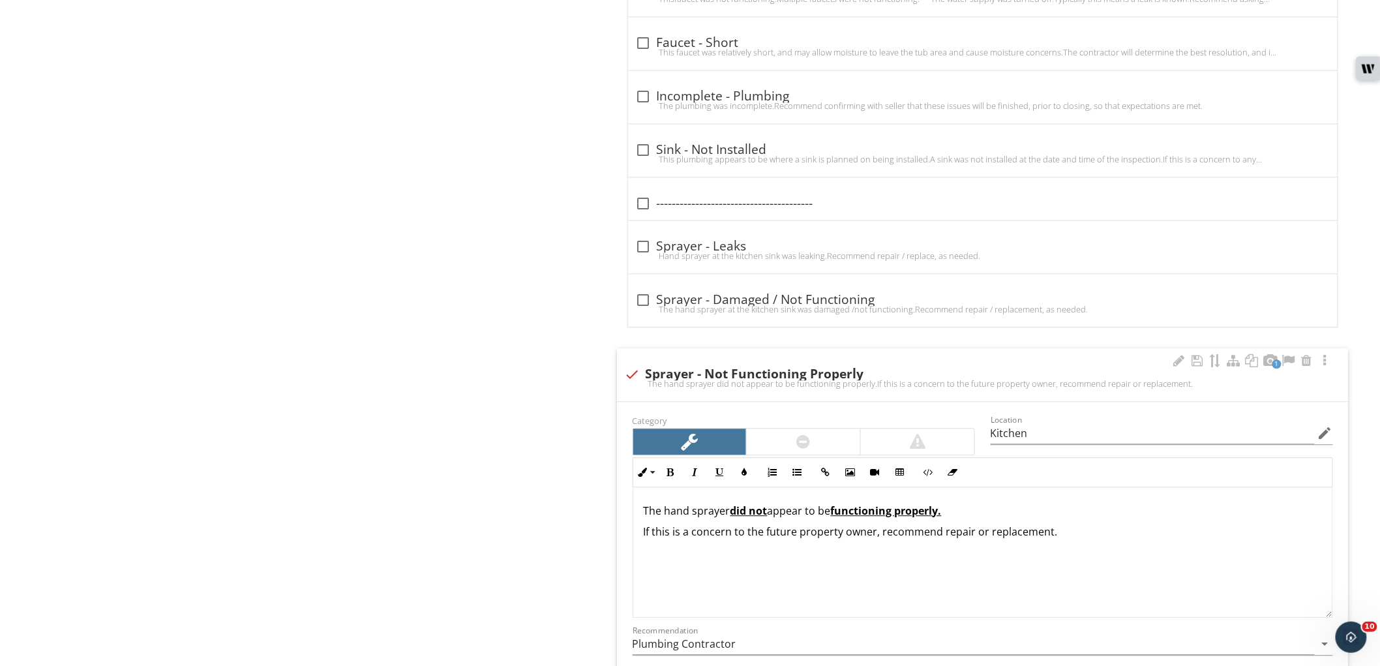
type input "Kitchen"
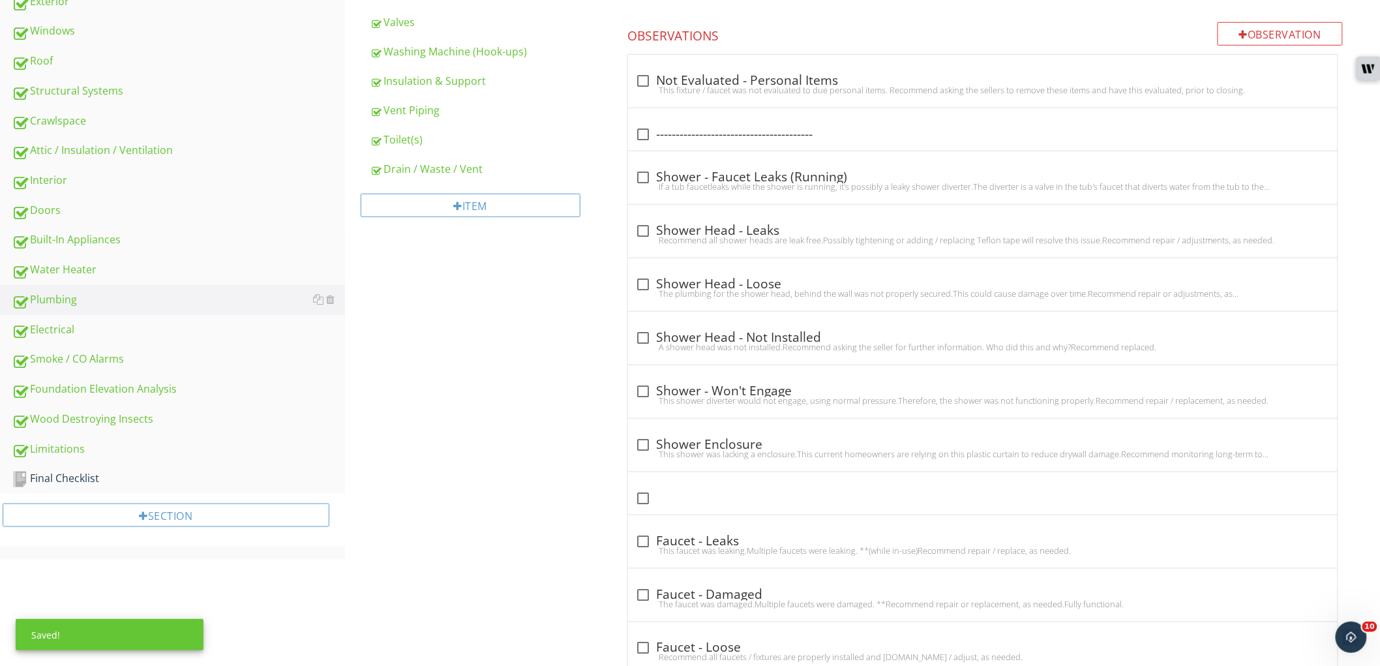
scroll to position [190, 0]
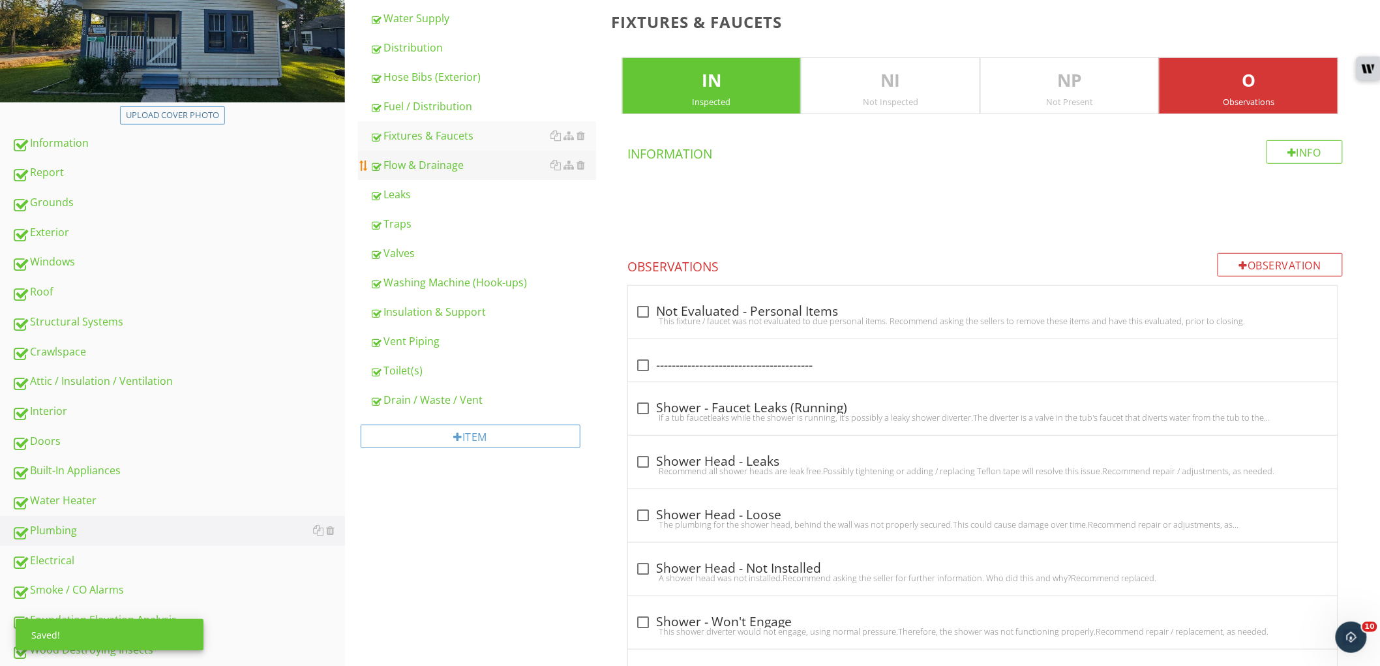
click at [490, 168] on div "Flow & Drainage" at bounding box center [483, 165] width 226 height 16
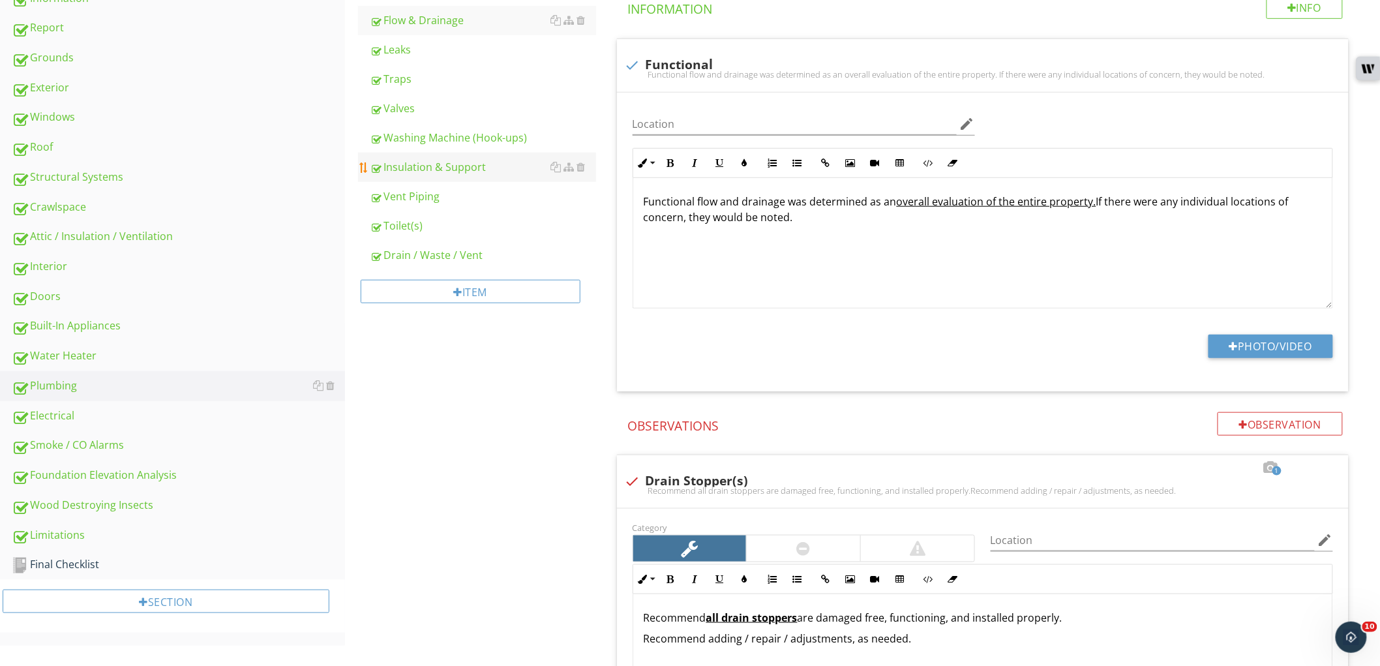
scroll to position [262, 0]
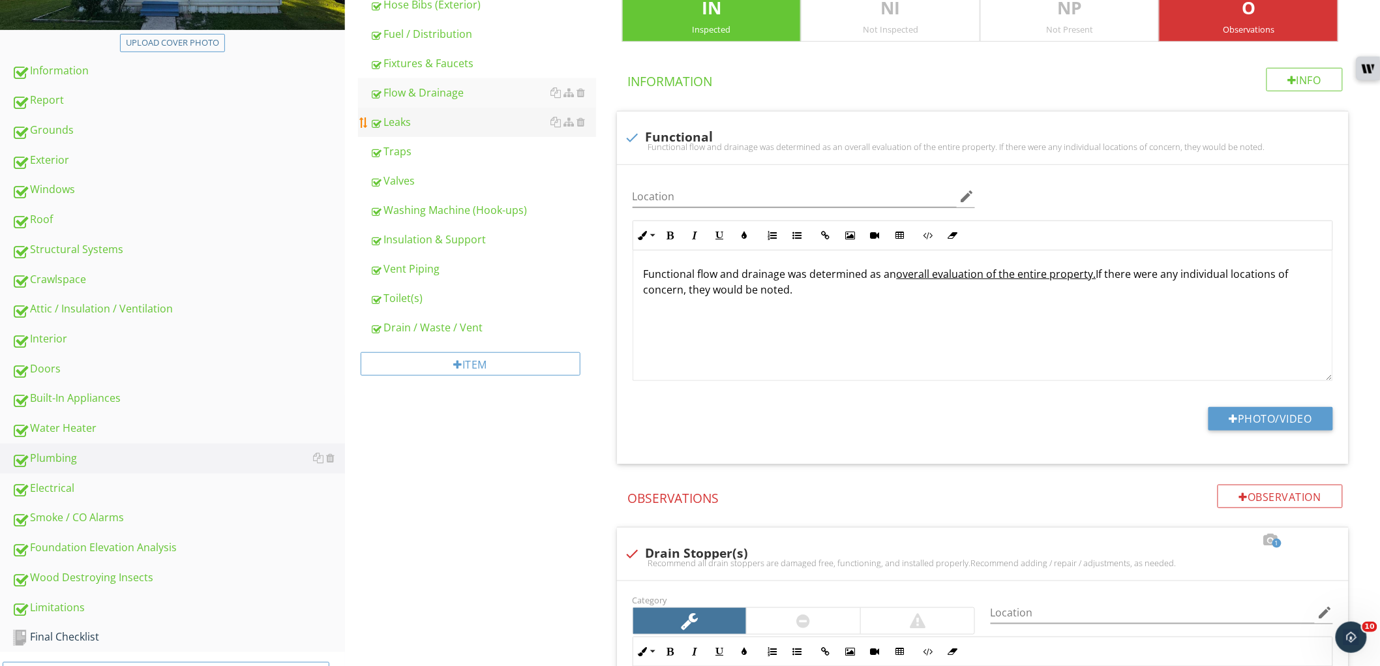
click at [455, 123] on div "Leaks" at bounding box center [483, 122] width 226 height 16
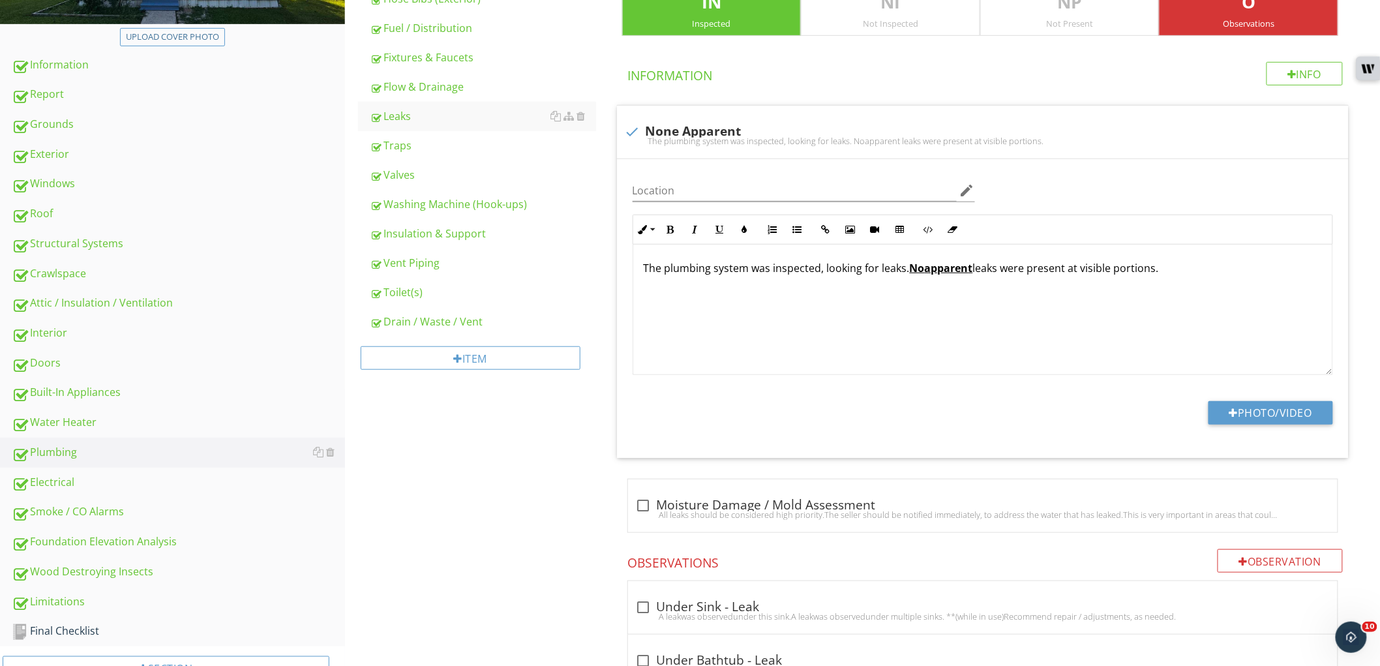
scroll to position [262, 0]
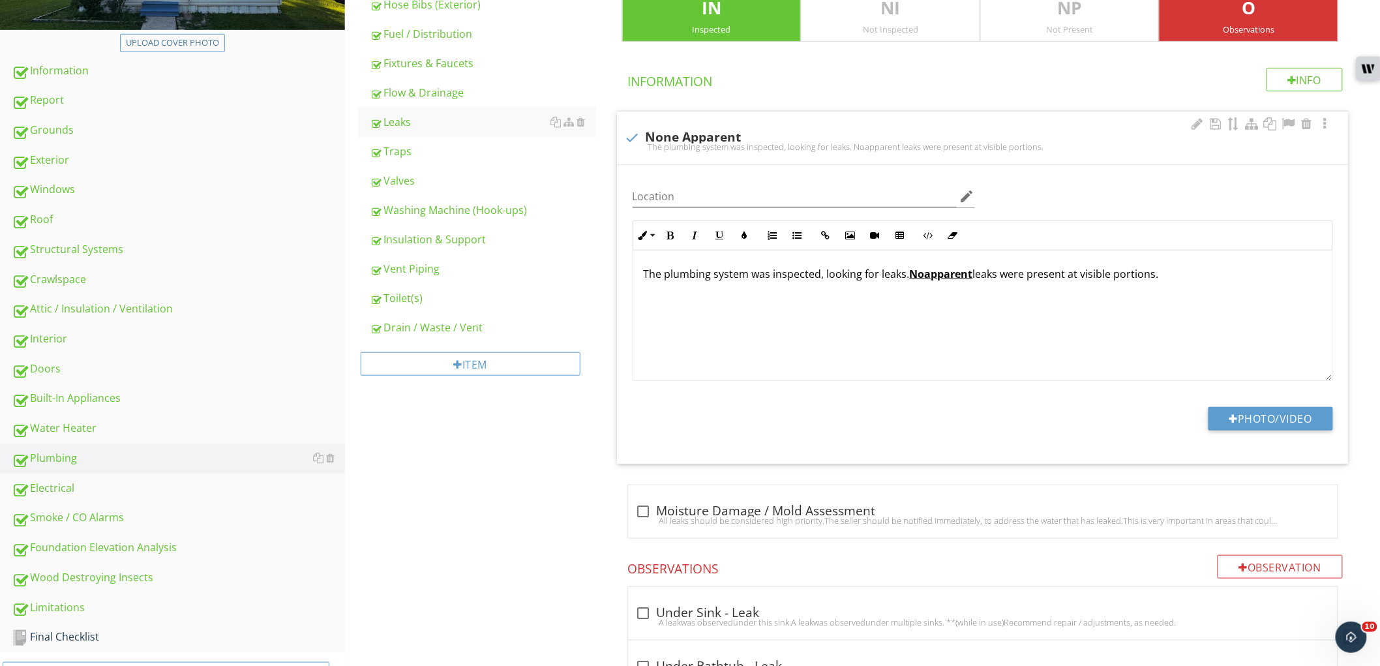
click at [647, 136] on div "check None Apparent" at bounding box center [983, 138] width 716 height 16
checkbox input "true"
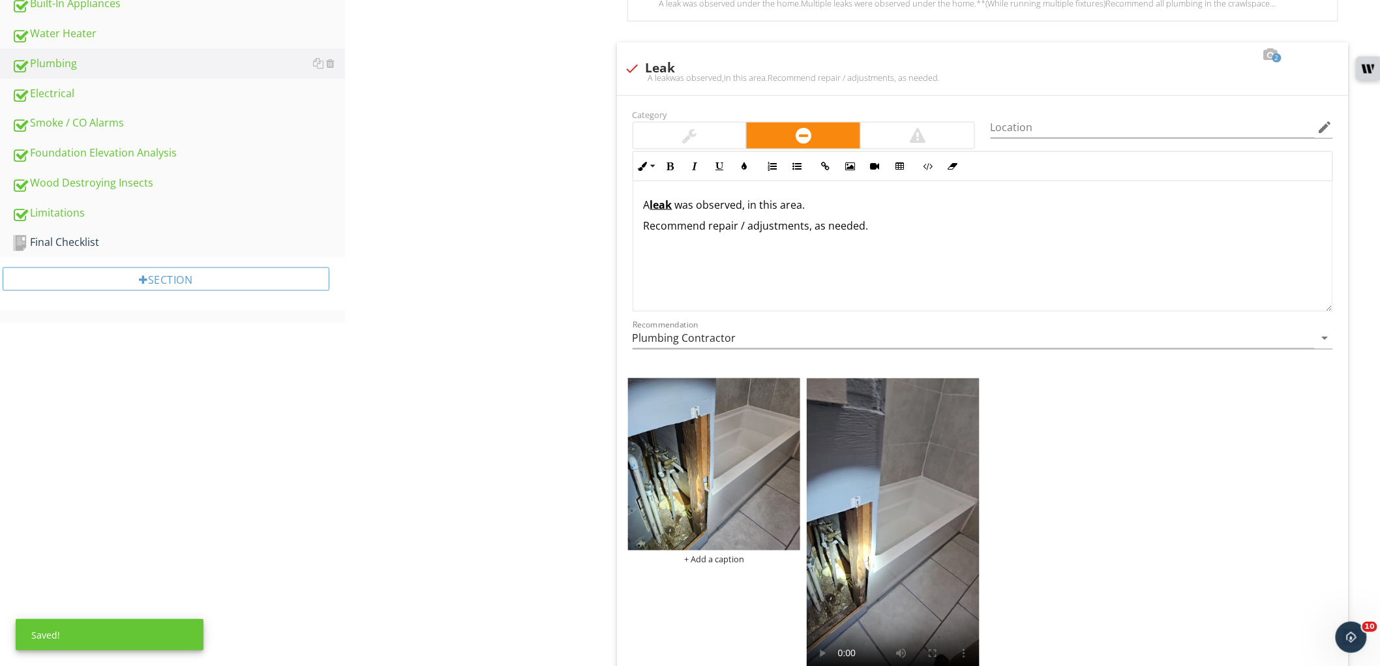
scroll to position [697, 0]
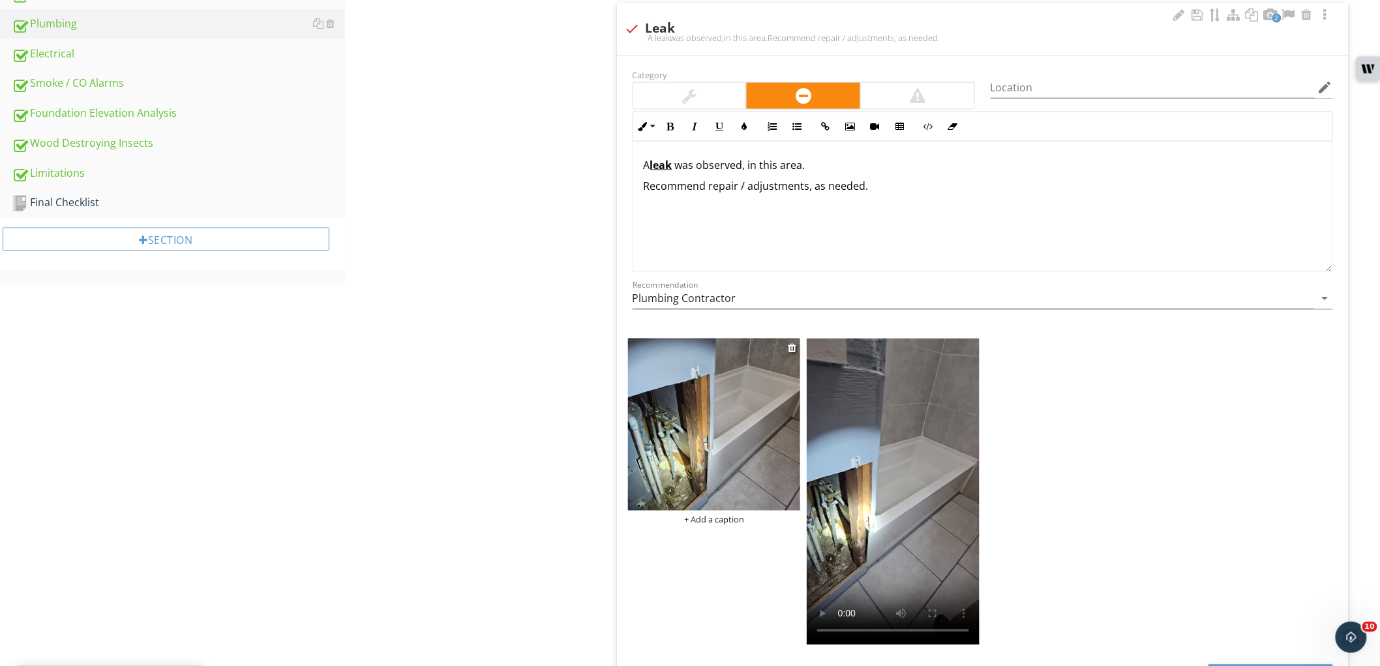
click at [688, 464] on img at bounding box center [714, 425] width 173 height 173
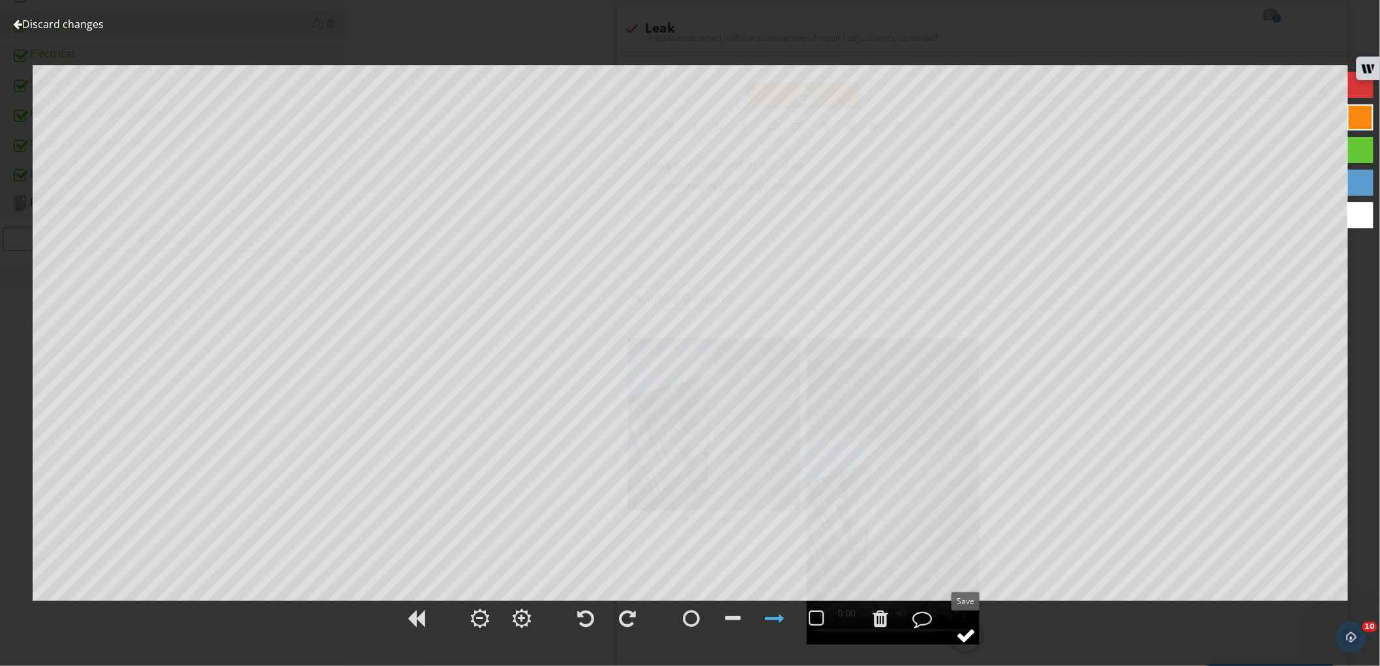
click at [959, 629] on div at bounding box center [966, 636] width 20 height 20
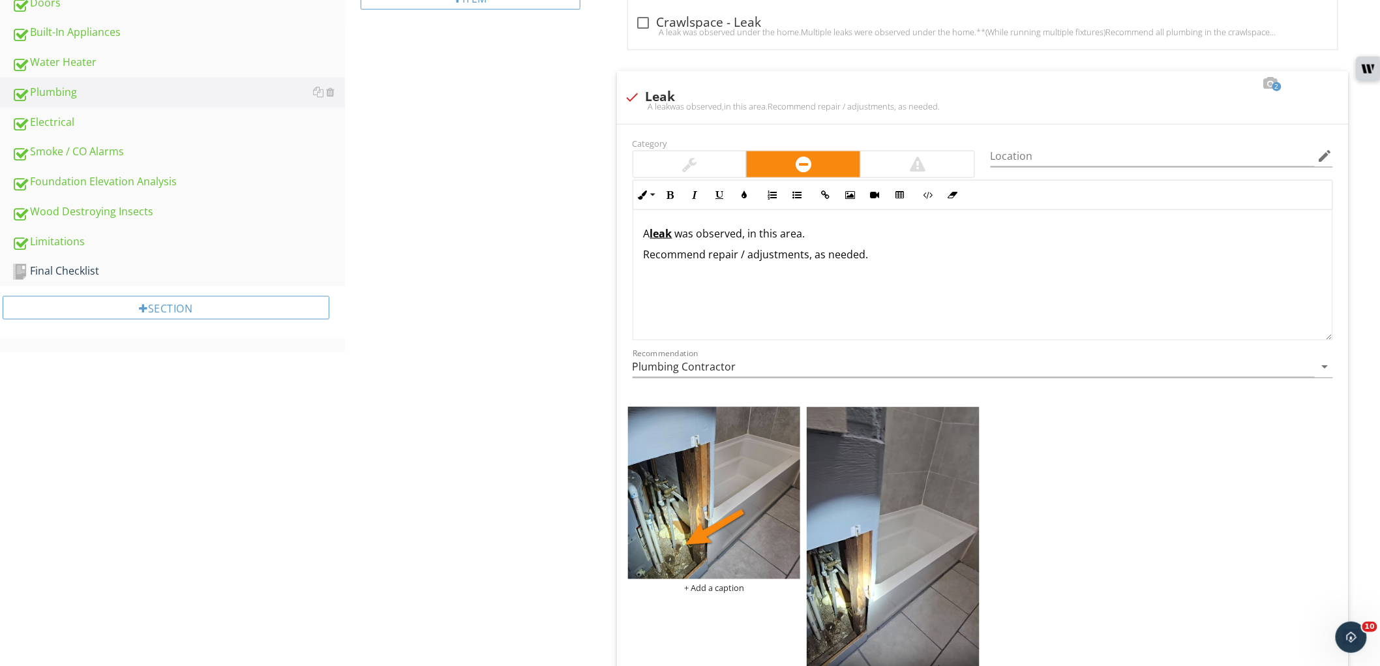
scroll to position [607, 0]
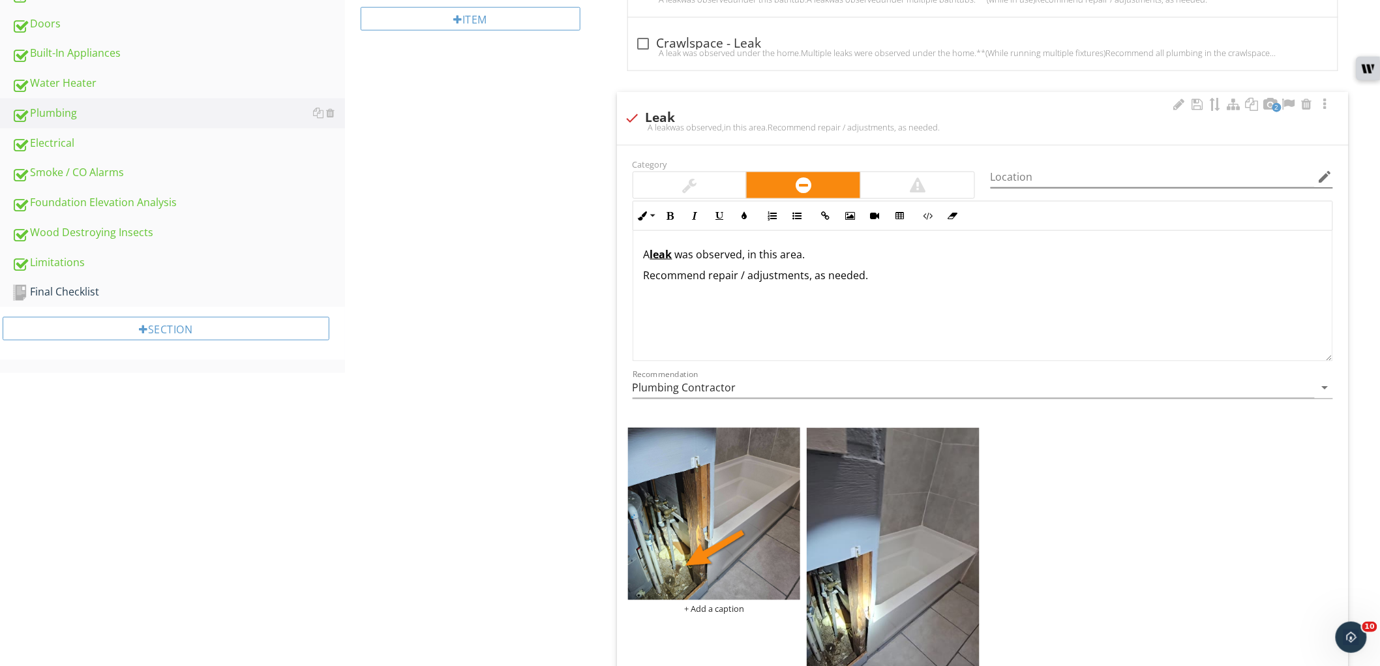
click at [1328, 183] on icon "edit" at bounding box center [1326, 177] width 16 height 16
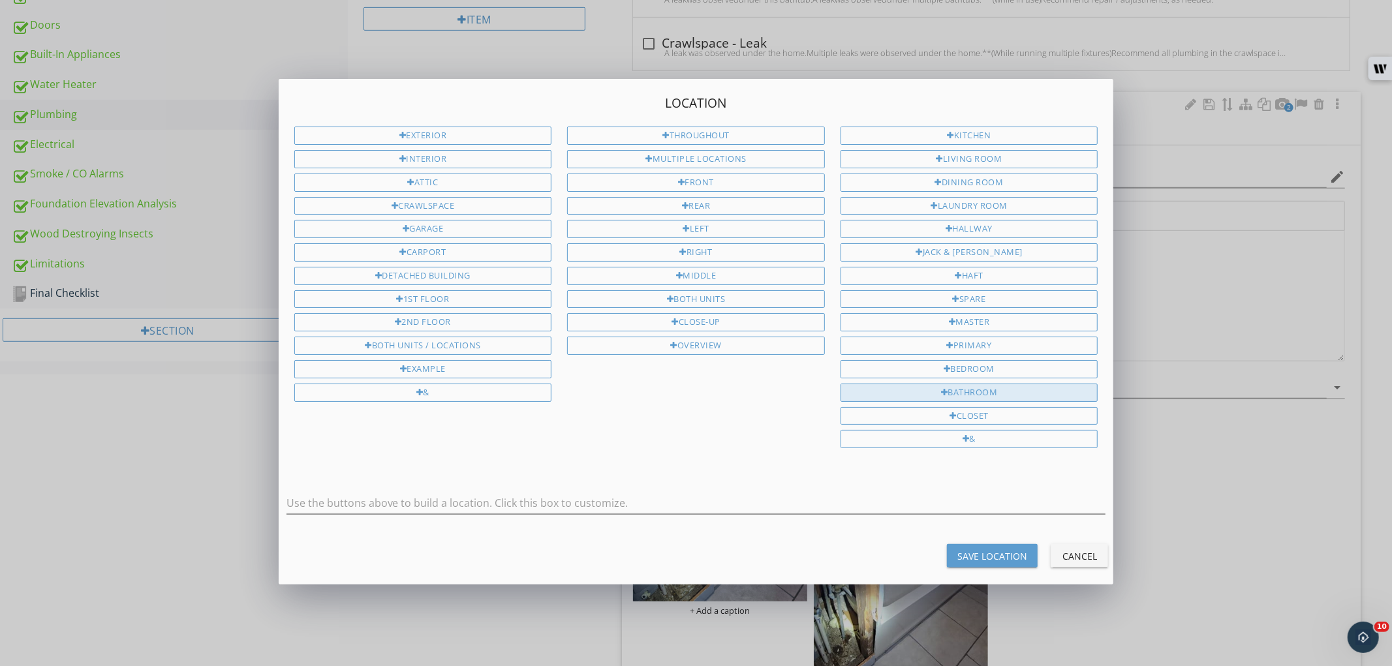
click at [992, 391] on div "Bathroom" at bounding box center [969, 393] width 258 height 18
type input "Bathroom"
click at [1005, 553] on div "Save Location" at bounding box center [992, 556] width 70 height 14
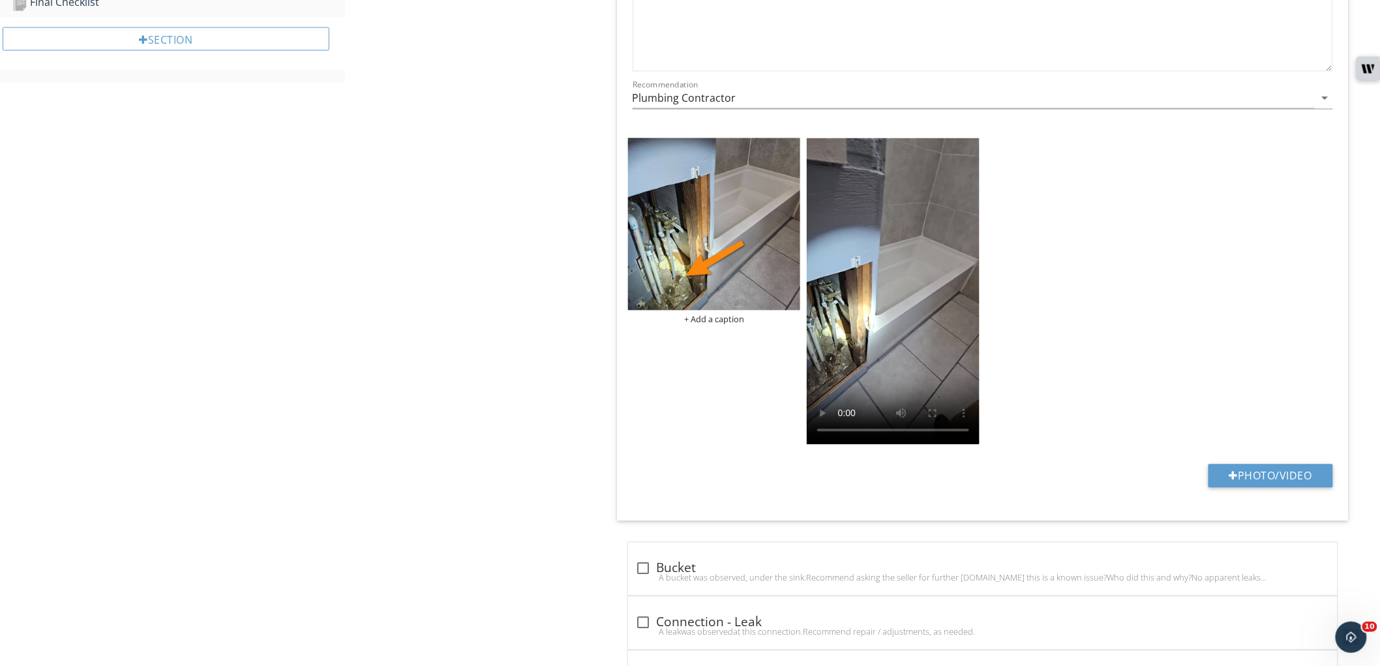
type input "Bathroom"
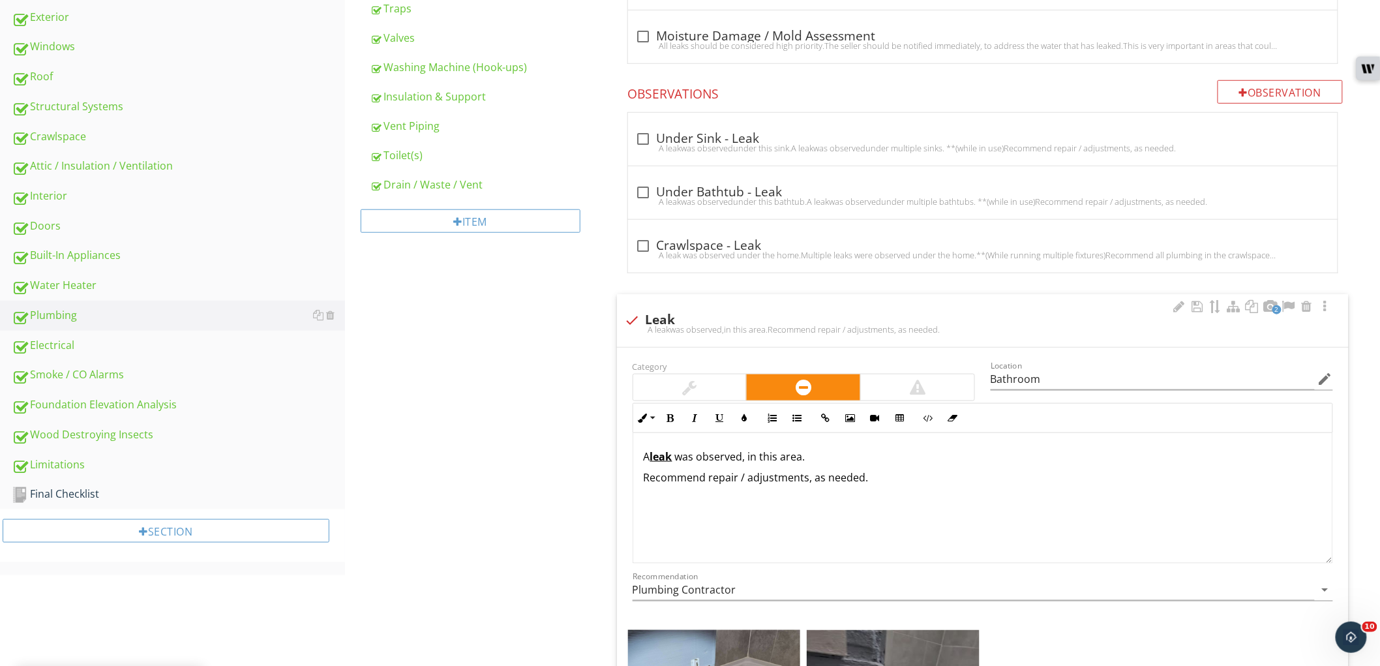
scroll to position [389, 0]
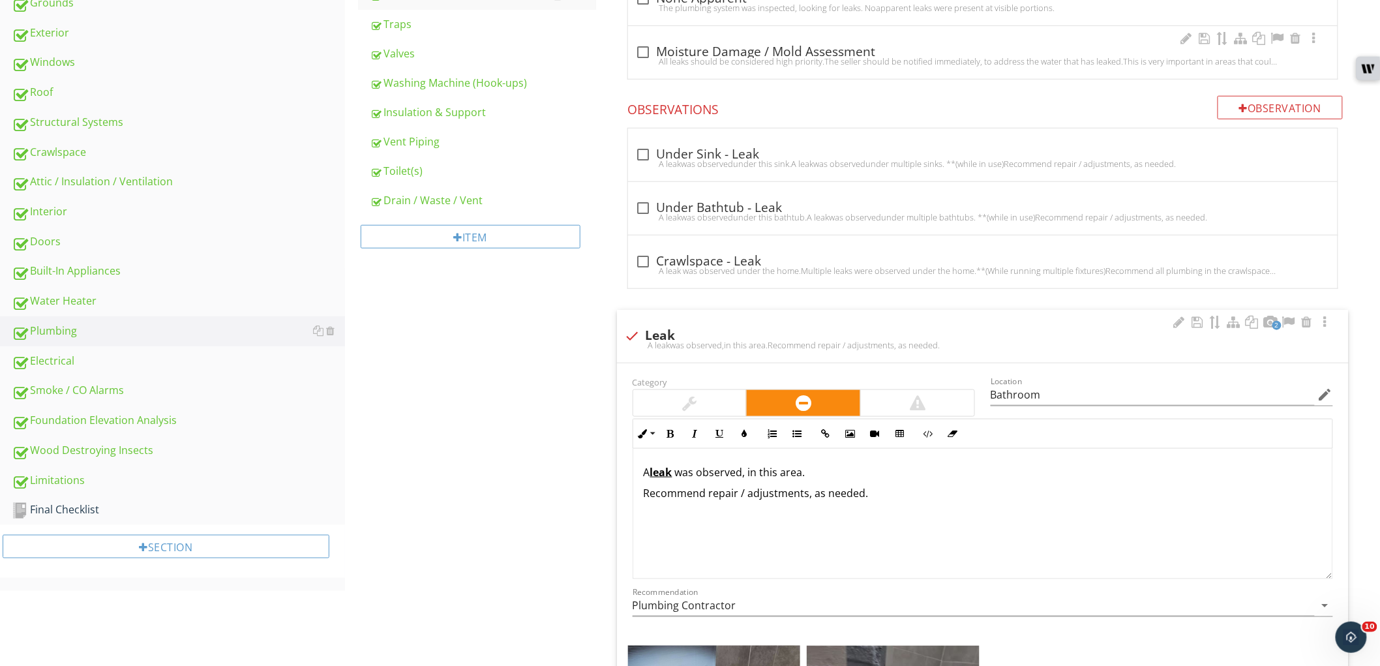
click at [638, 57] on div "All leaks should be considered high priority.The seller should be notified imme…" at bounding box center [983, 61] width 694 height 10
checkbox input "true"
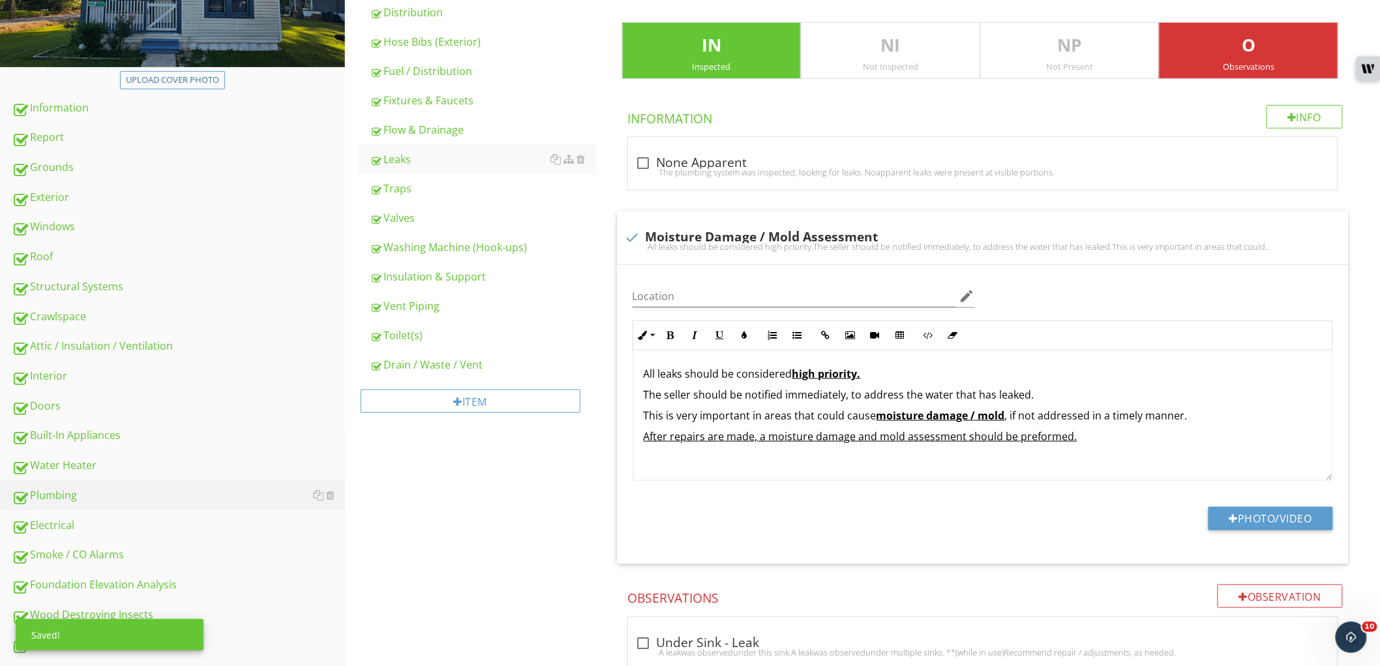
scroll to position [172, 0]
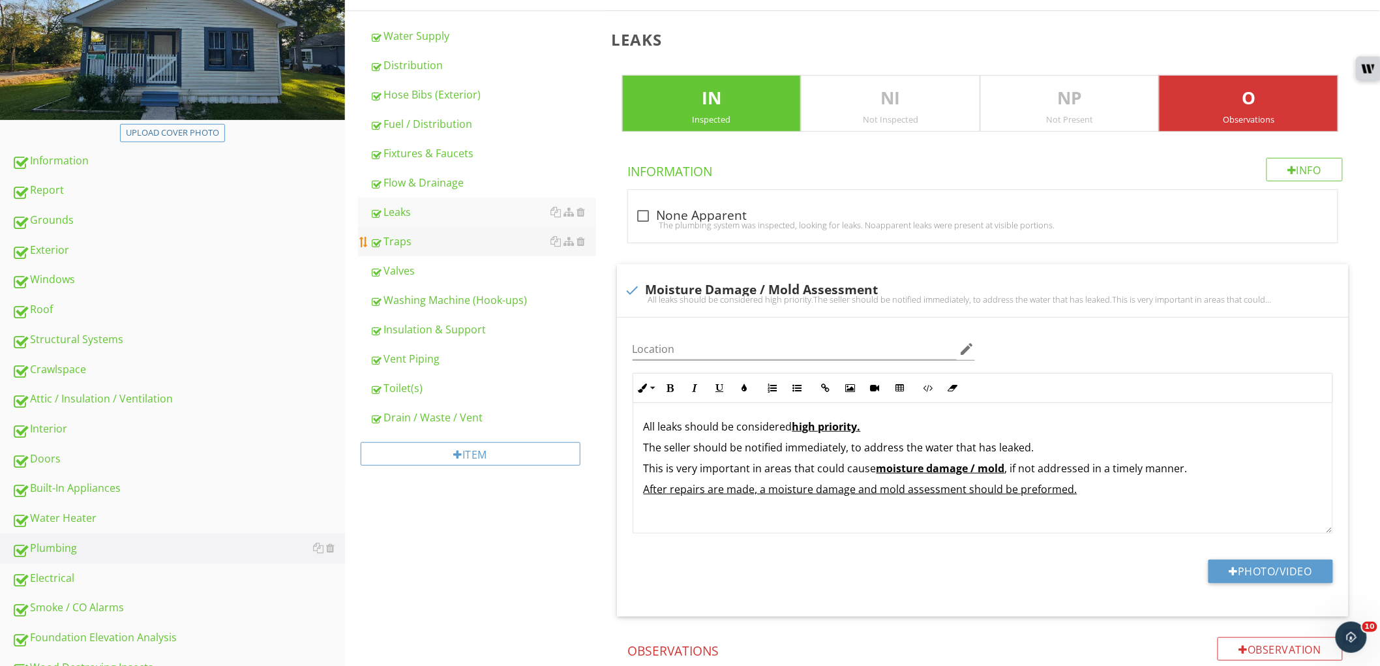
click at [466, 251] on link "Traps" at bounding box center [483, 241] width 226 height 29
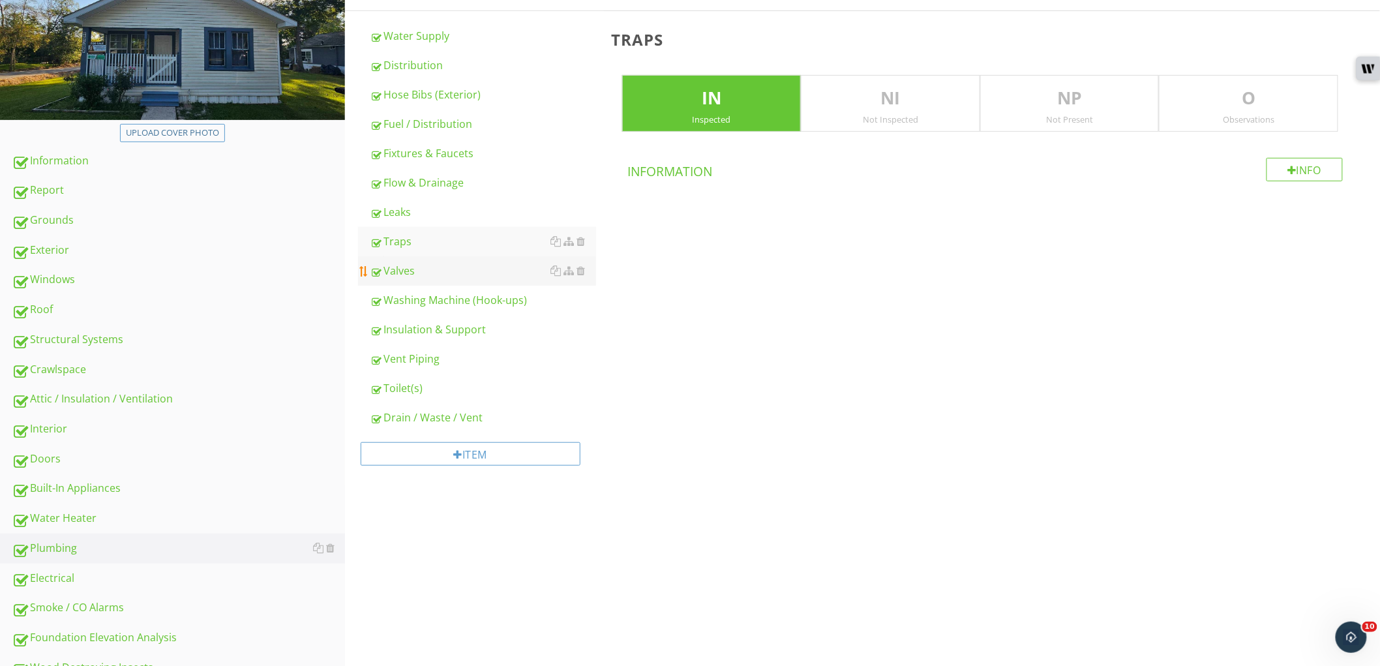
click at [460, 268] on div "Valves" at bounding box center [483, 271] width 226 height 16
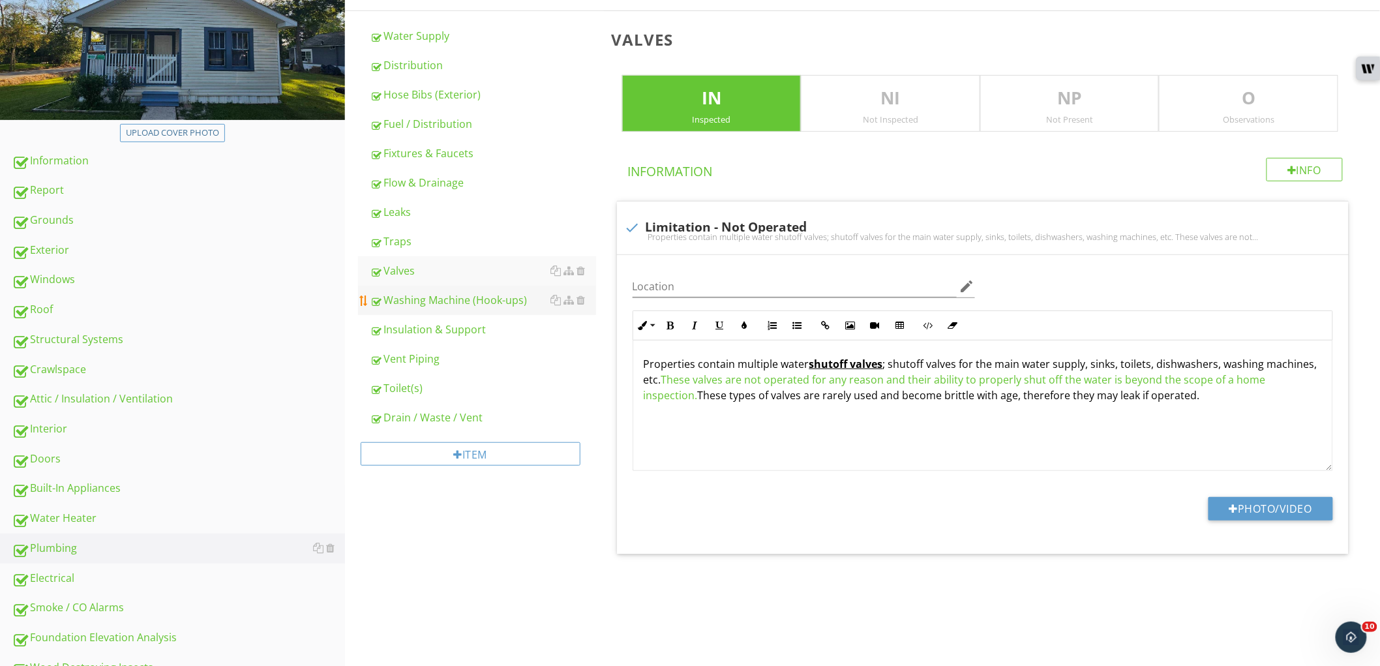
click at [470, 294] on div "Washing Machine (Hook-ups)" at bounding box center [483, 300] width 226 height 16
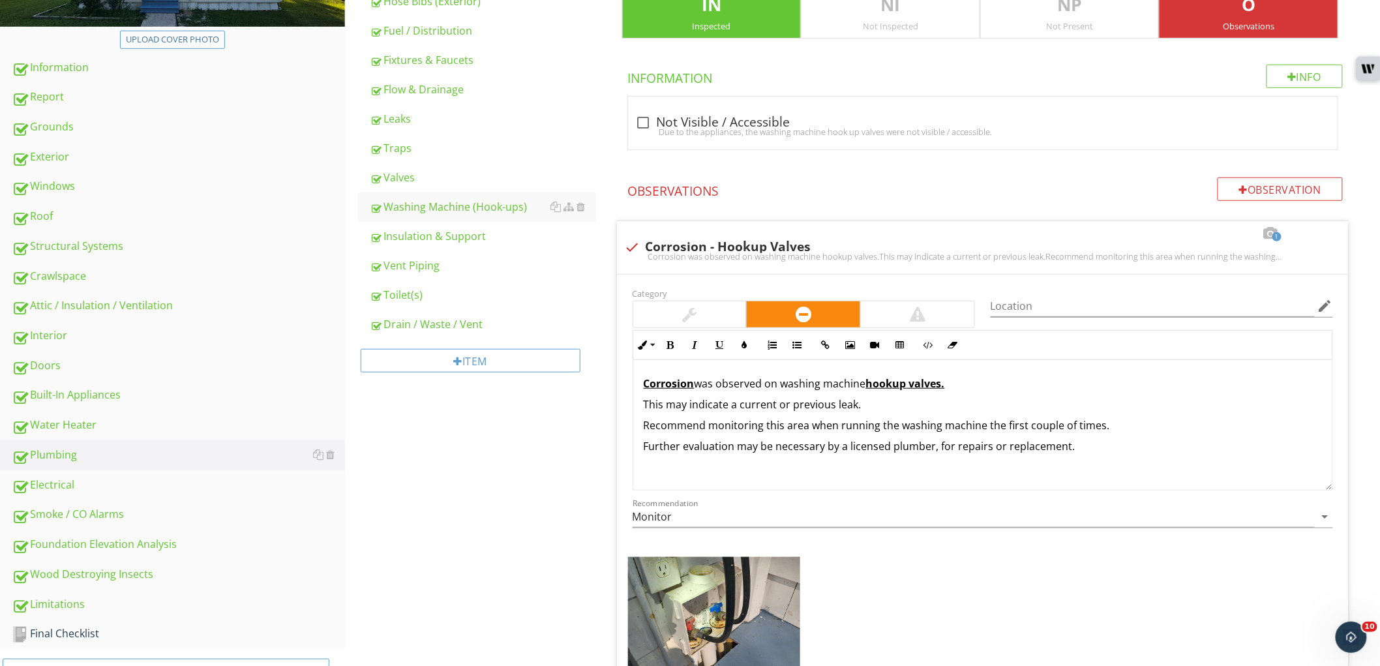
scroll to position [389, 0]
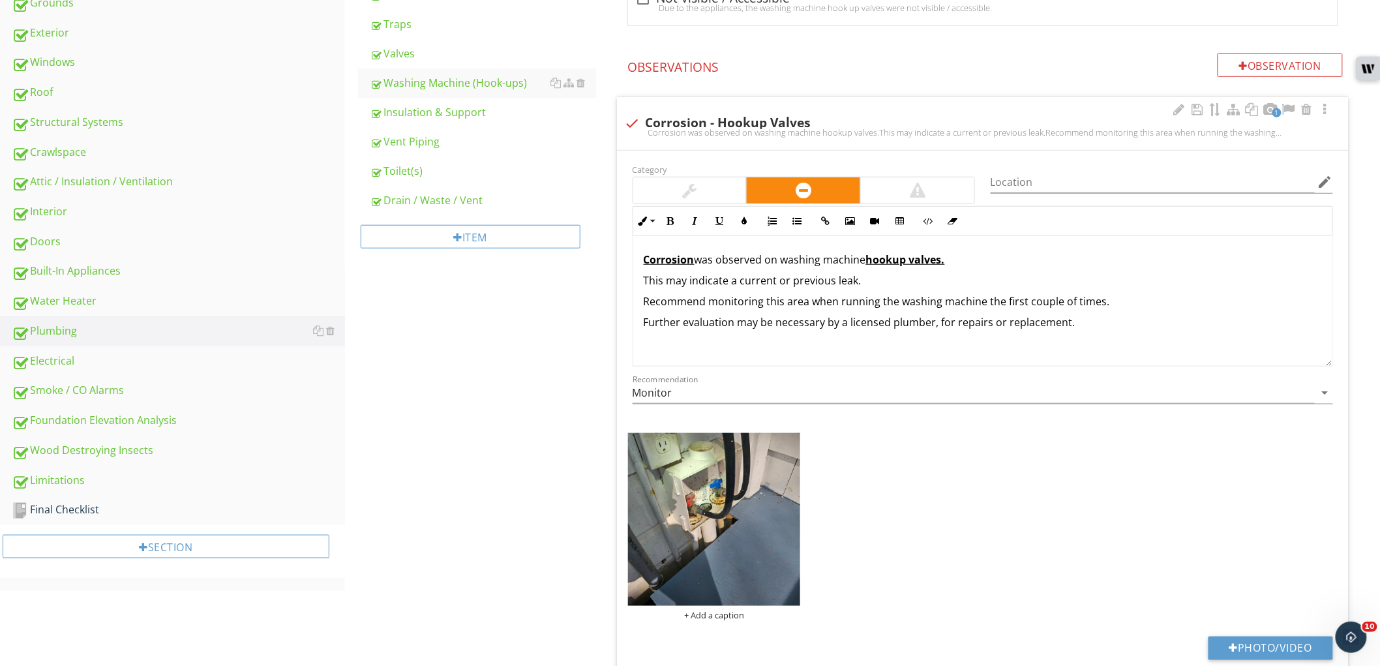
click at [697, 188] on div at bounding box center [690, 191] width 14 height 16
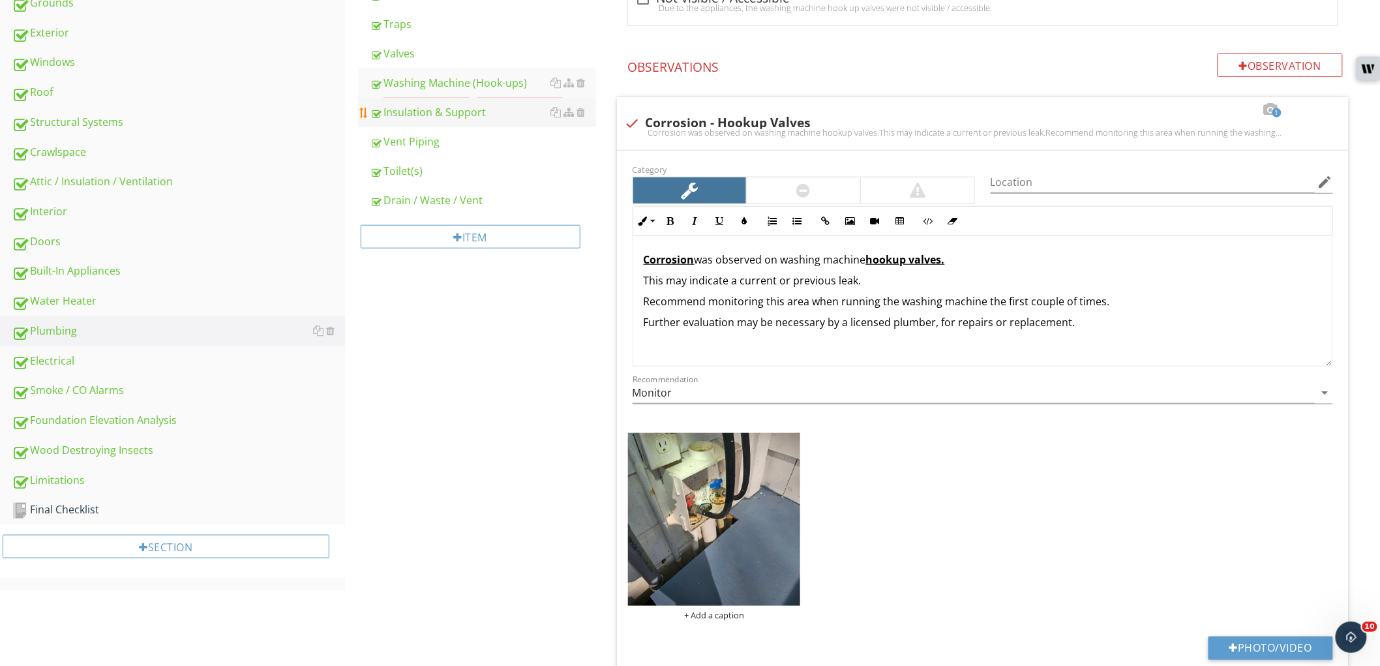
click at [485, 121] on link "Insulation & Support" at bounding box center [483, 112] width 226 height 29
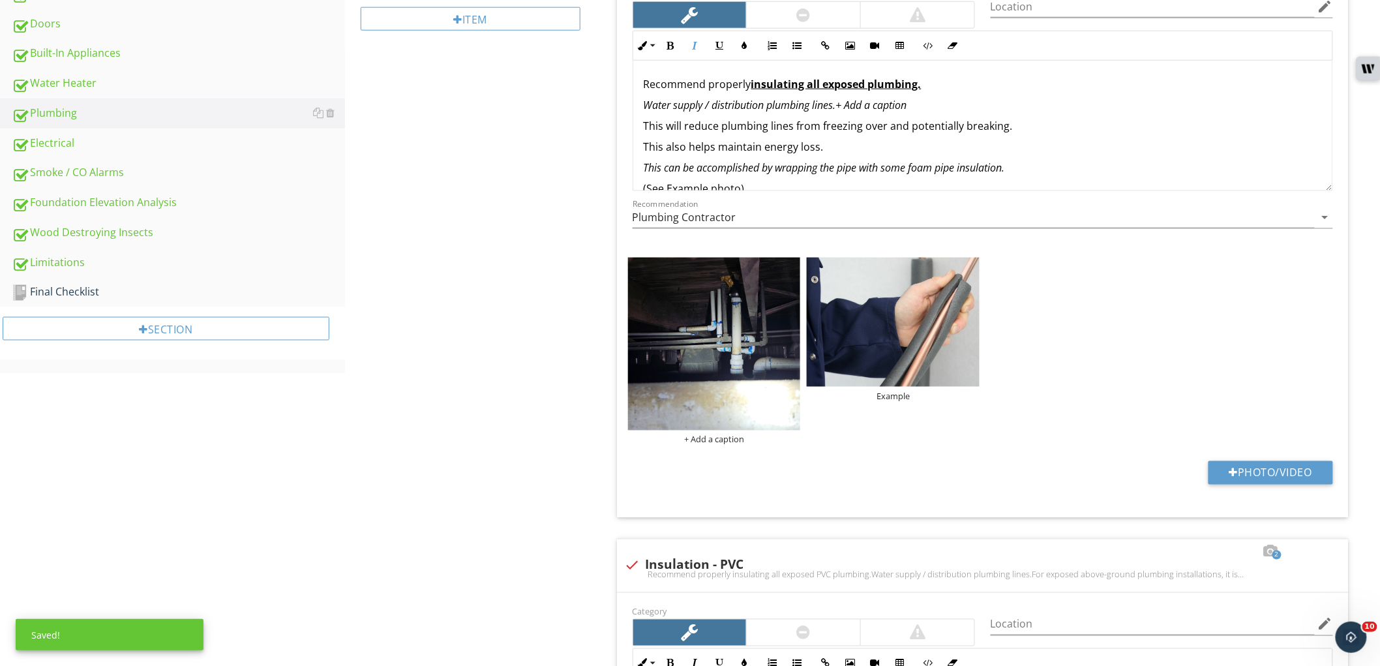
scroll to position [897, 0]
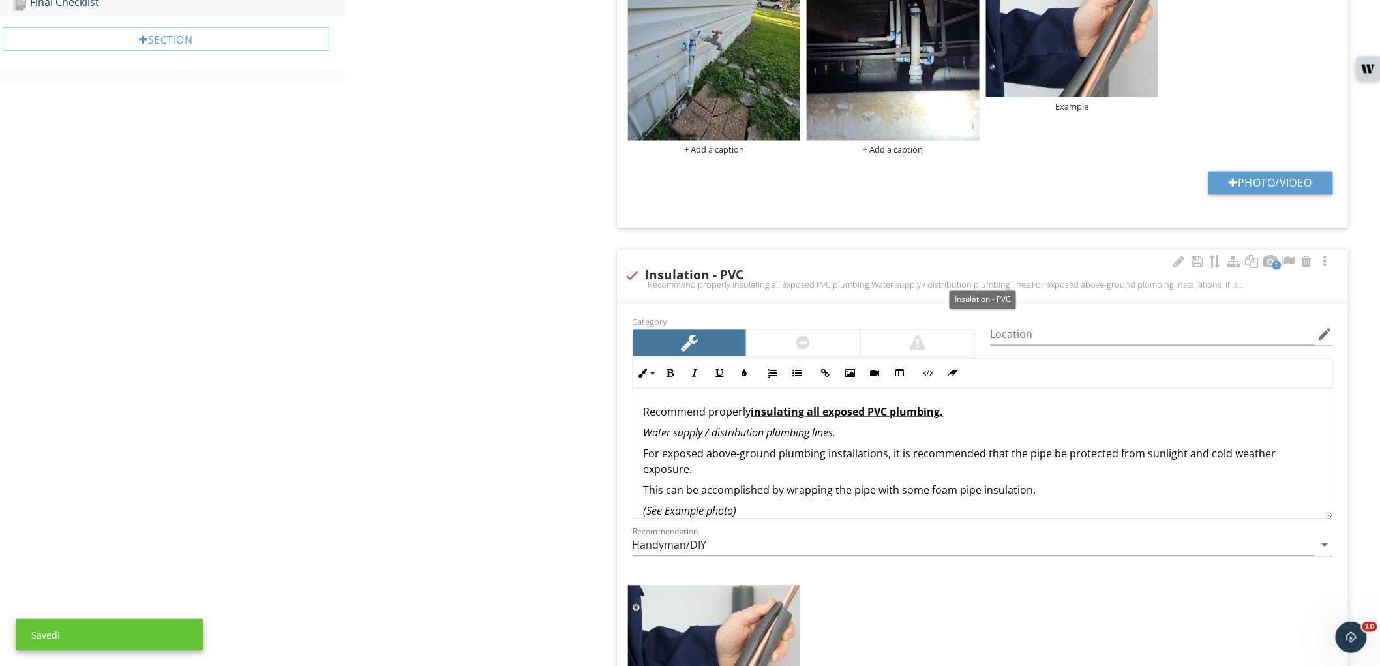
click at [633, 275] on div at bounding box center [633, 276] width 22 height 22
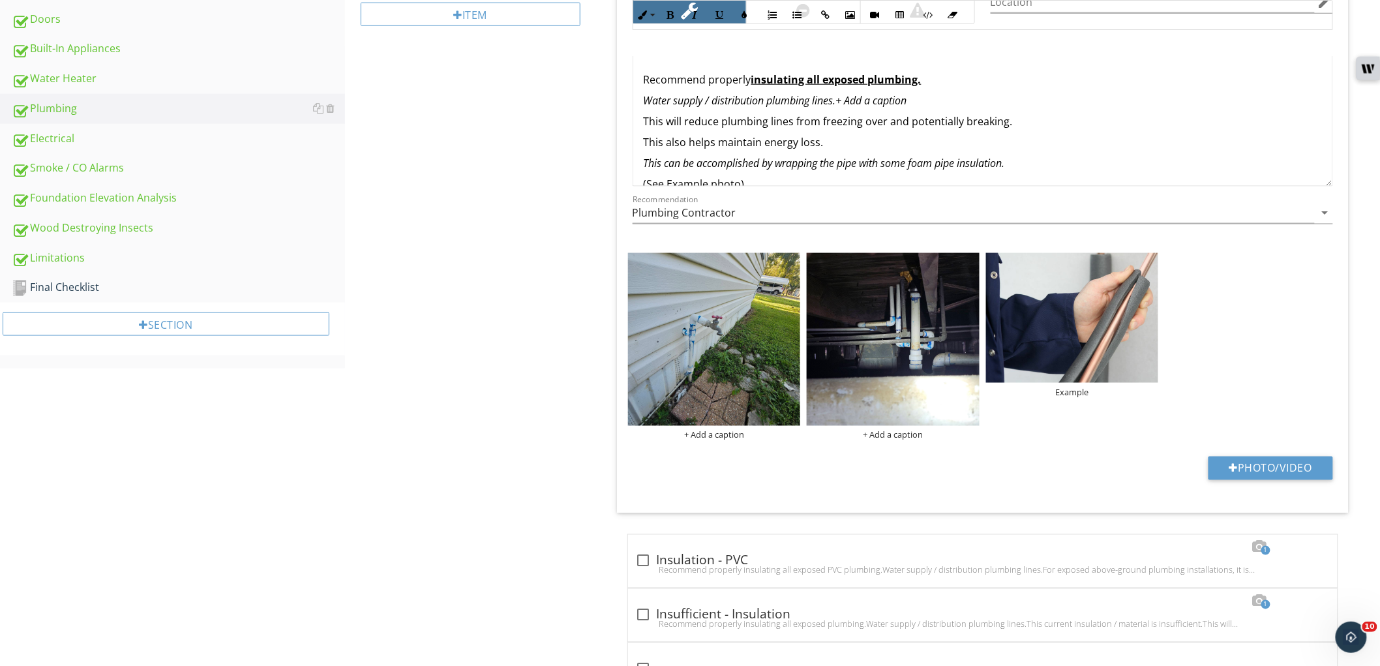
scroll to position [607, 0]
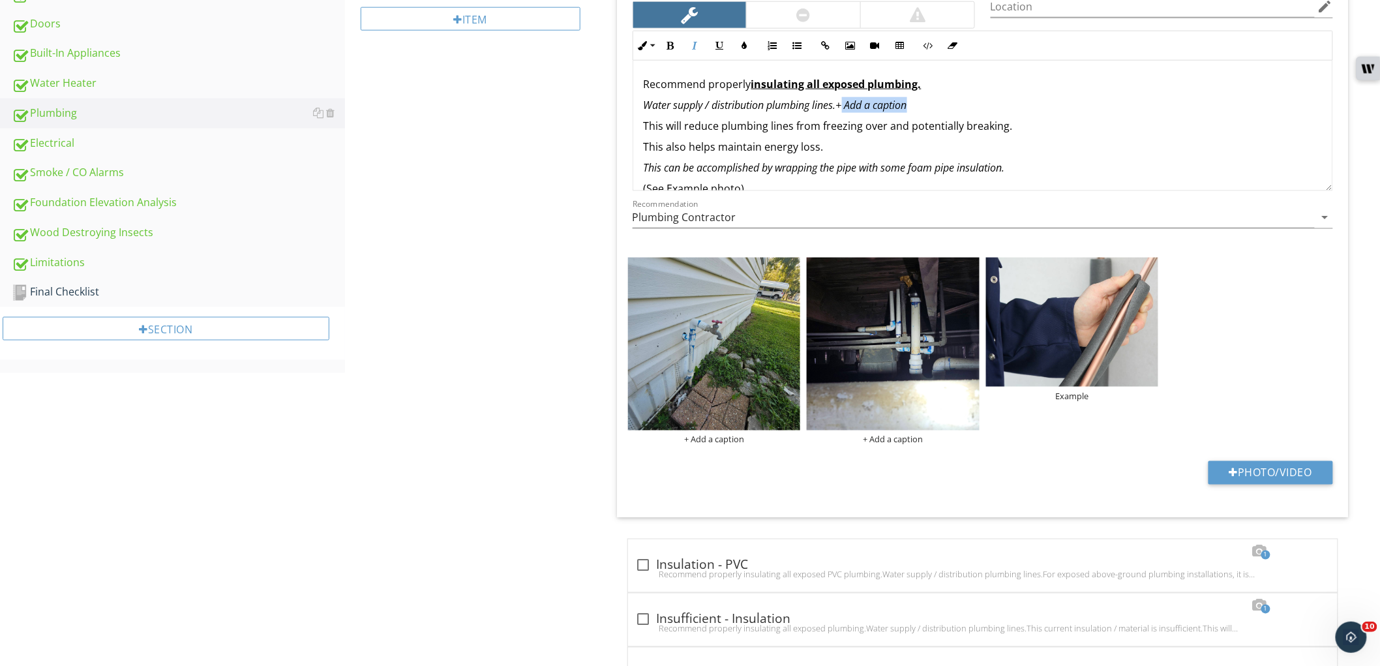
drag, startPoint x: 943, startPoint y: 99, endPoint x: 844, endPoint y: 112, distance: 100.7
click at [844, 112] on p "Water supply / distribution plumbing lines.+ Add a caption" at bounding box center [983, 105] width 678 height 16
click at [539, 238] on div "Plumbing Water Supply Distribution Hose Bibs (Exterior) Fuel / Distribution Fix…" at bounding box center [862, 550] width 1035 height 2055
click at [636, 564] on div at bounding box center [644, 566] width 22 height 22
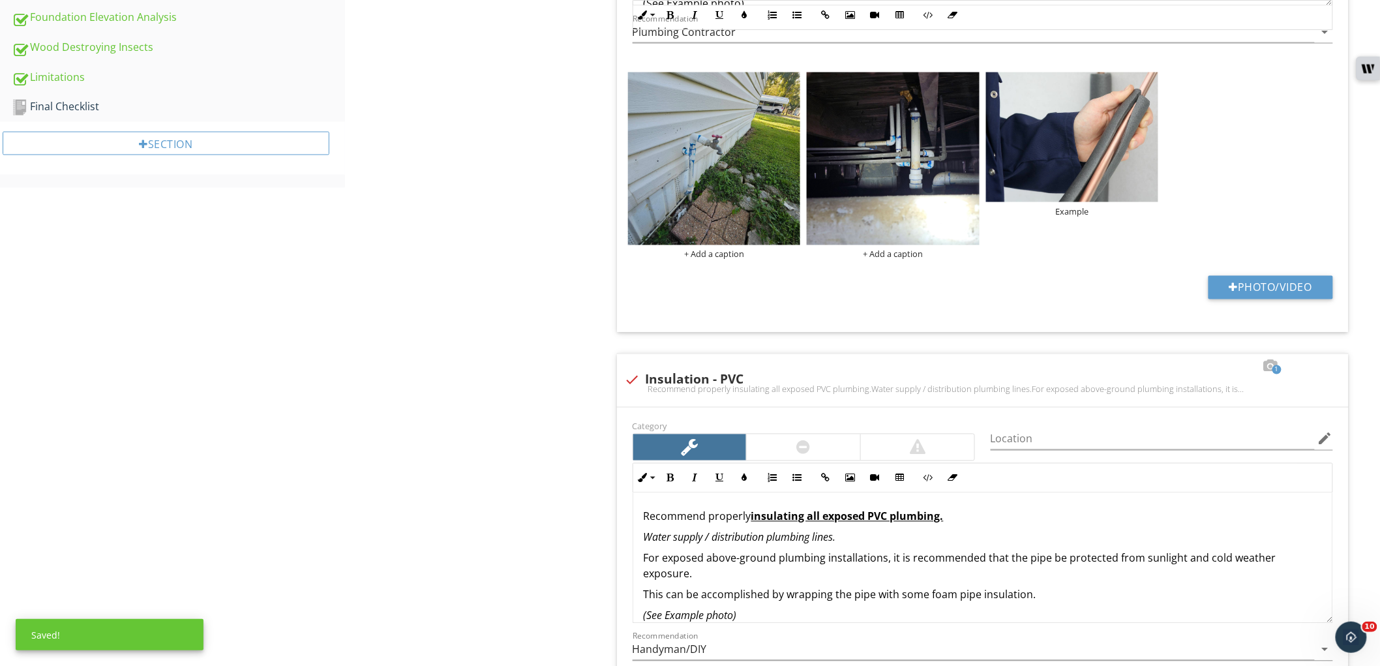
scroll to position [825, 0]
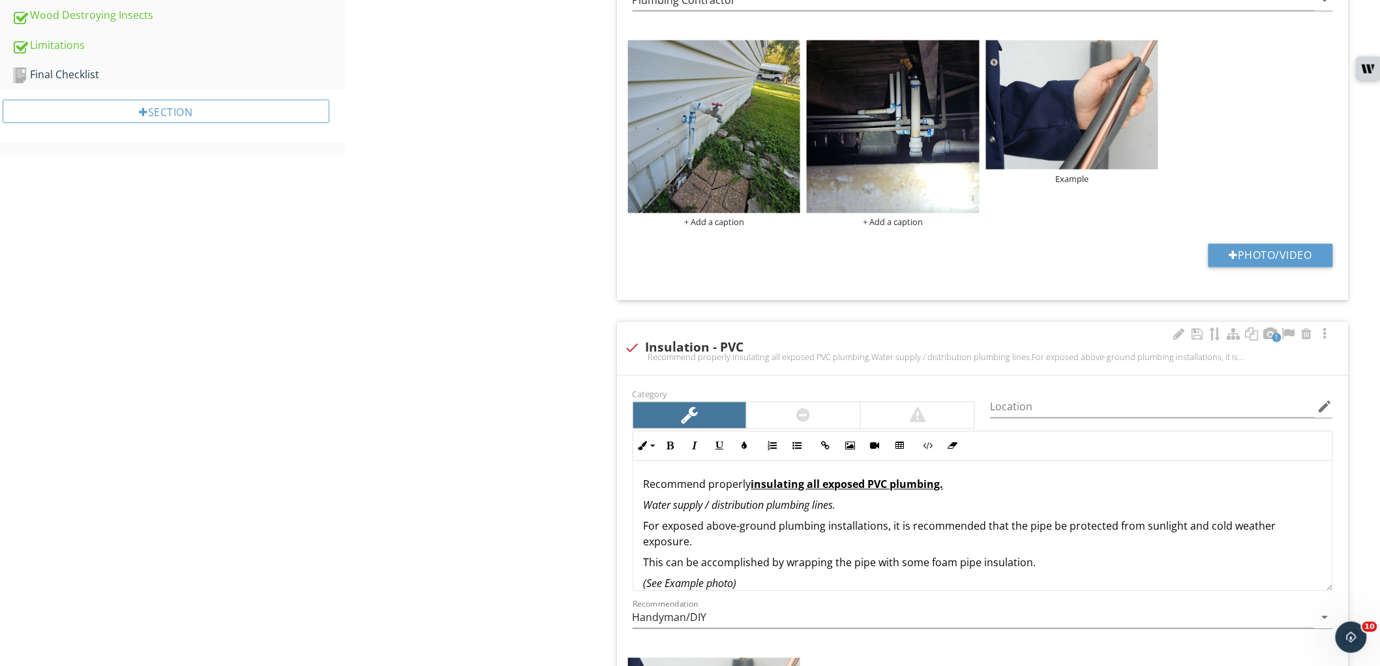
click at [641, 353] on div "Recommend properly insulating all exposed PVC plumbing.Water supply / distribut…" at bounding box center [983, 357] width 716 height 10
checkbox input "true"
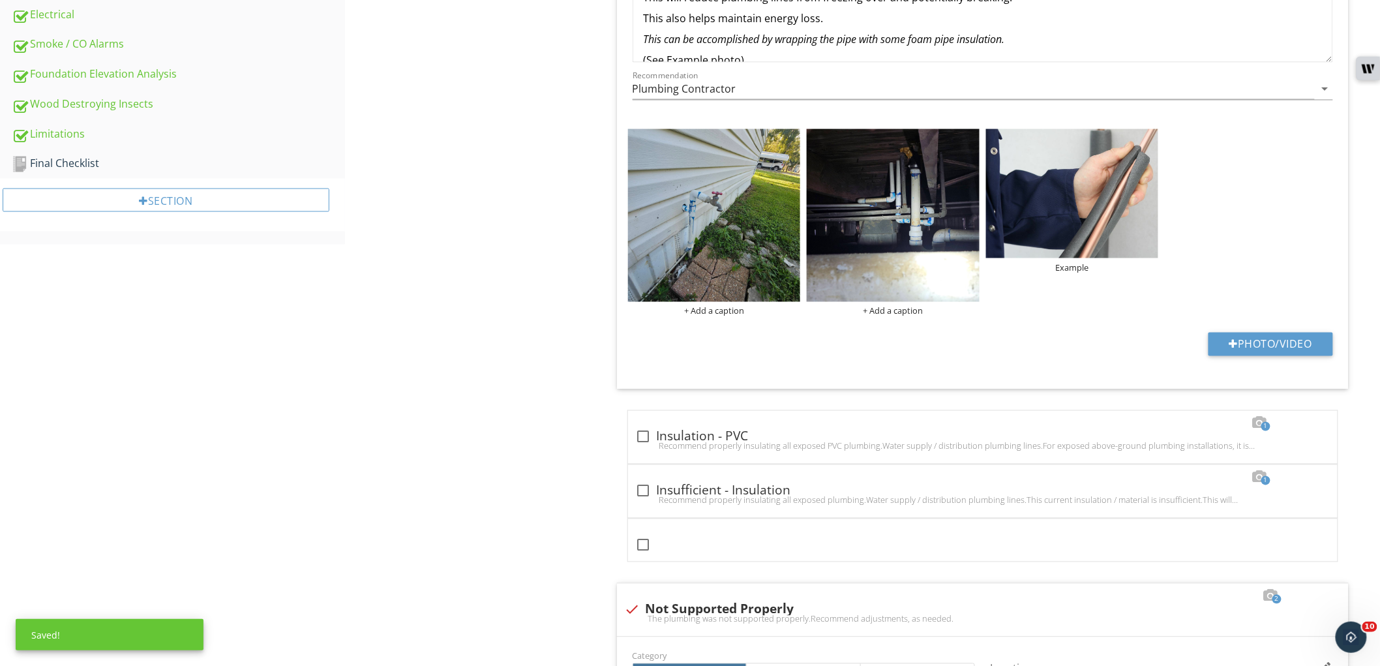
scroll to position [607, 0]
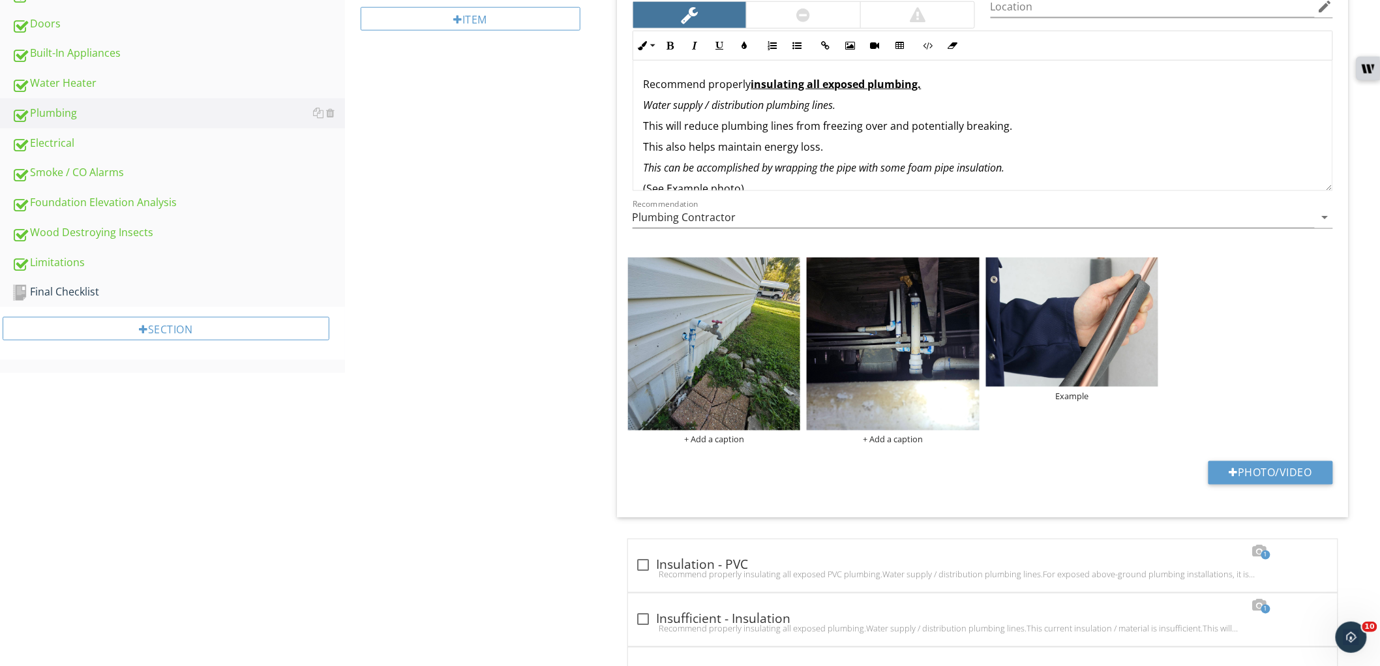
click at [820, 129] on span "This will reduce plumbing lines from freezing over and potentially breaking." at bounding box center [828, 126] width 369 height 14
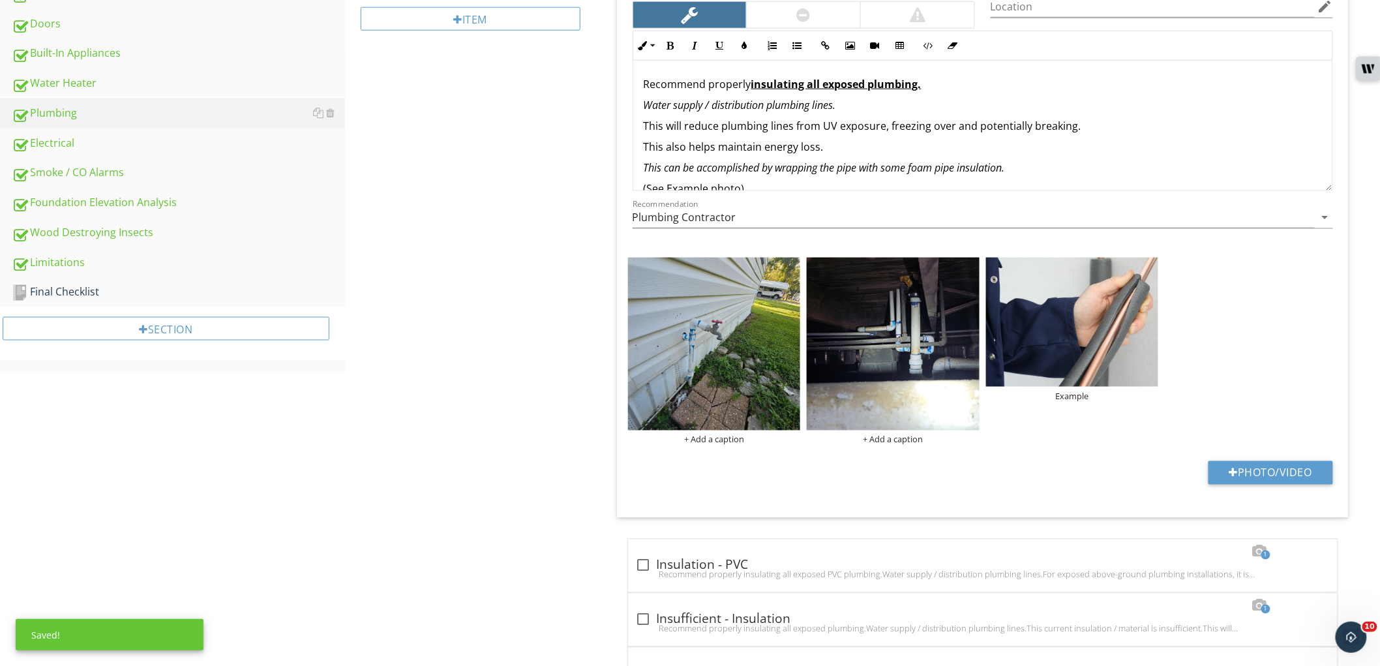
click at [596, 259] on div "Plumbing Water Supply Distribution Hose Bibs (Exterior) Fuel / Distribution Fix…" at bounding box center [862, 550] width 1035 height 2055
click at [951, 132] on span "This will reduce plumbing lines from UV exposure, freezing over and potentially…" at bounding box center [863, 126] width 438 height 14
click at [1044, 147] on p "This also helps maintain energy loss." at bounding box center [983, 147] width 678 height 16
click at [967, 131] on span "This will reduce plumbing lines from UV exposure, freezing over, and potentiall…" at bounding box center [864, 126] width 440 height 14
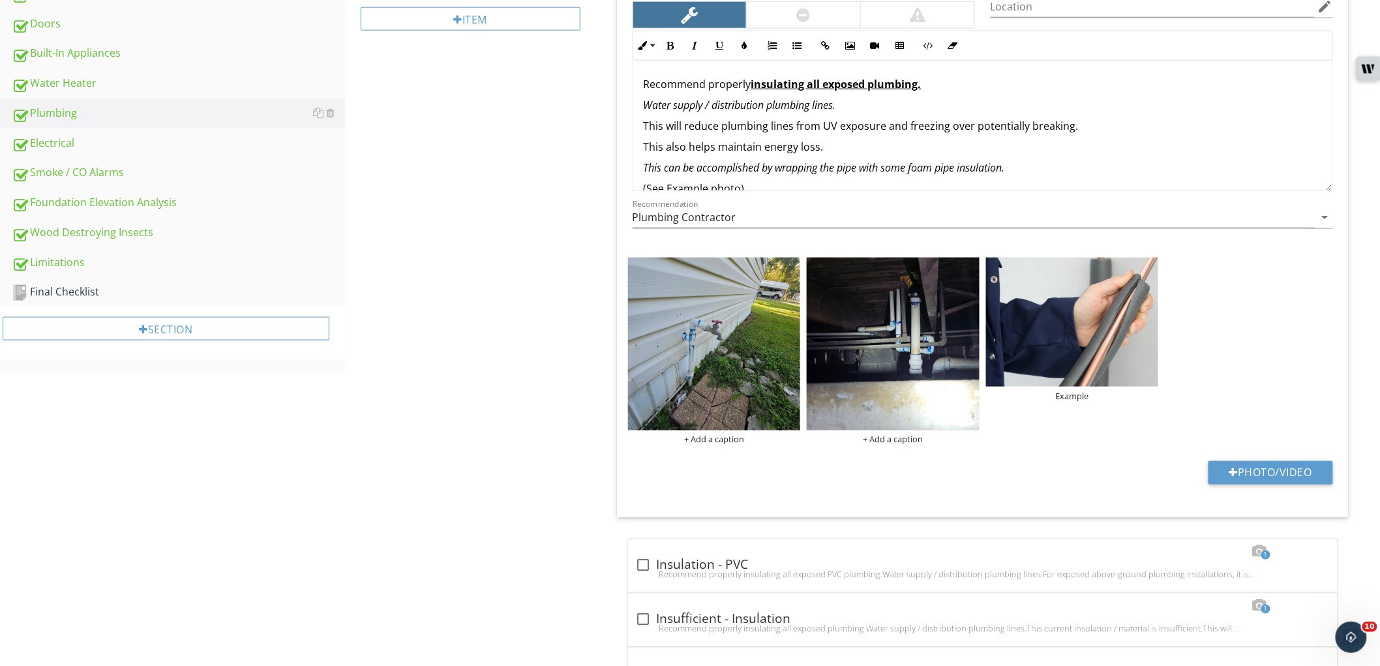
click at [970, 129] on span "This will reduce plumbing lines from UV exposure and freezing over potentially …" at bounding box center [861, 126] width 435 height 14
click at [555, 249] on div "Plumbing Water Supply Distribution Hose Bibs (Exterior) Fuel / Distribution Fix…" at bounding box center [862, 550] width 1035 height 2055
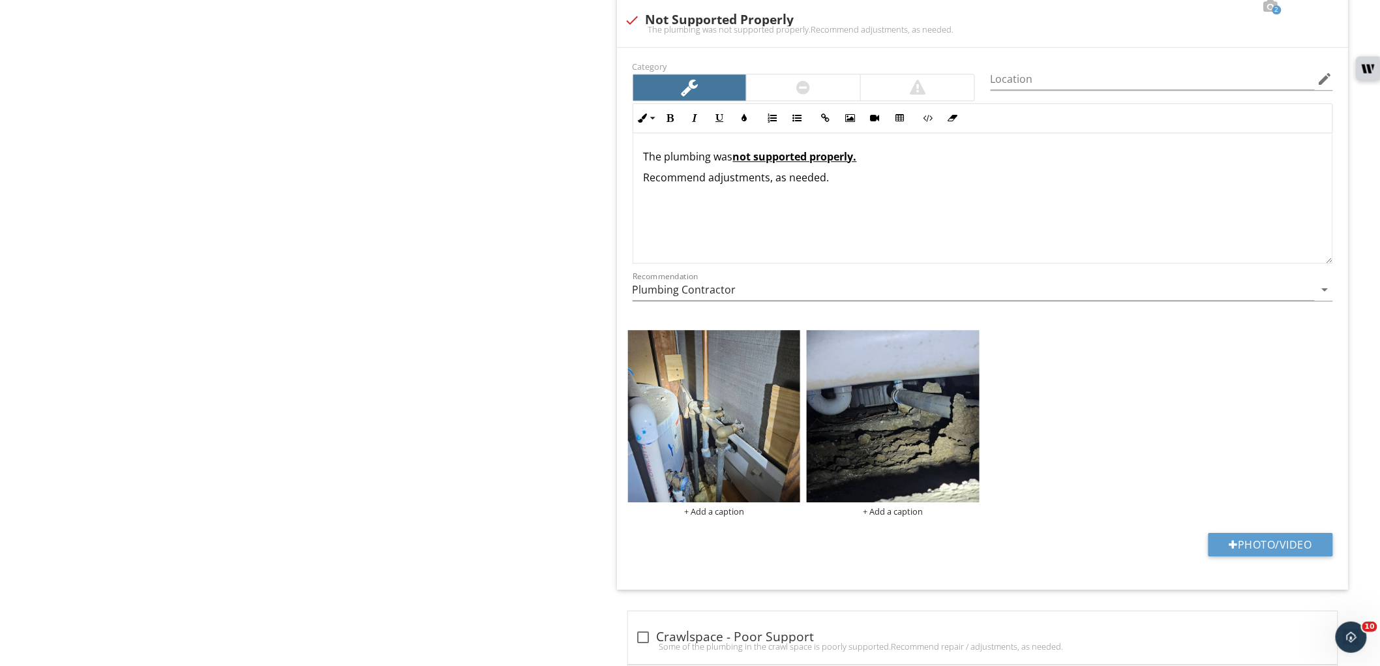
scroll to position [1332, 0]
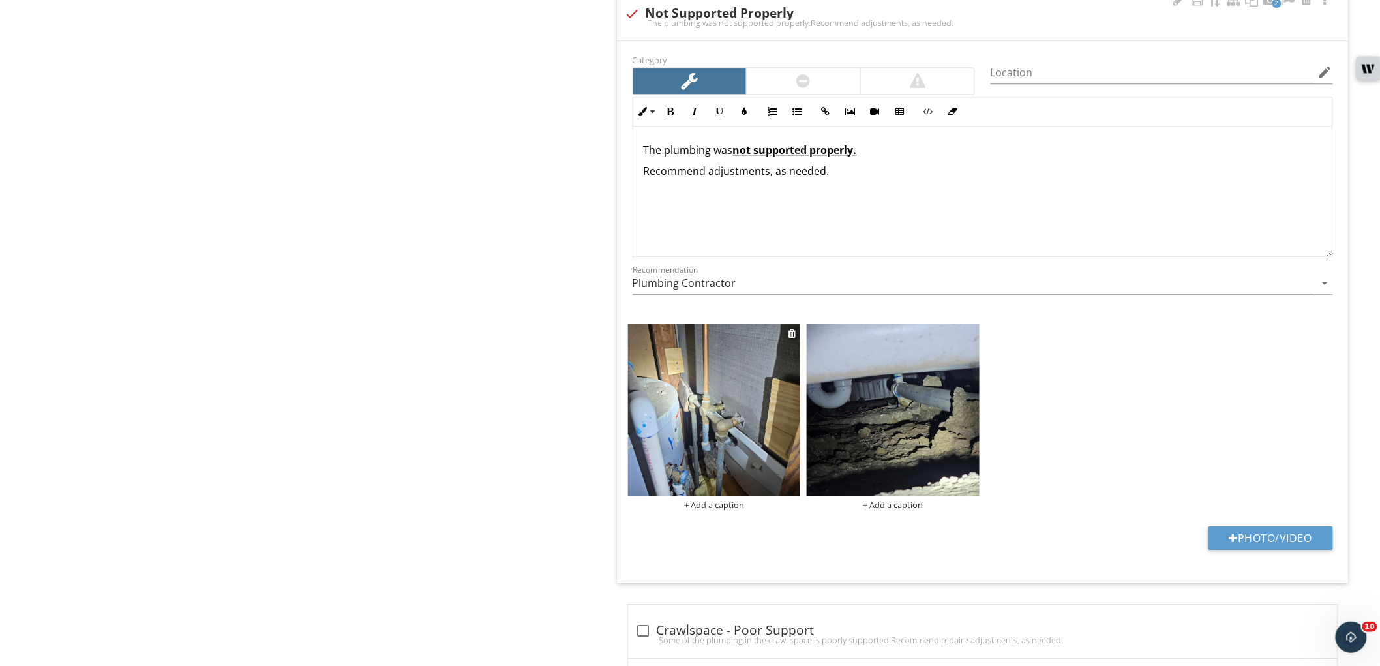
click at [708, 466] on img at bounding box center [714, 410] width 173 height 173
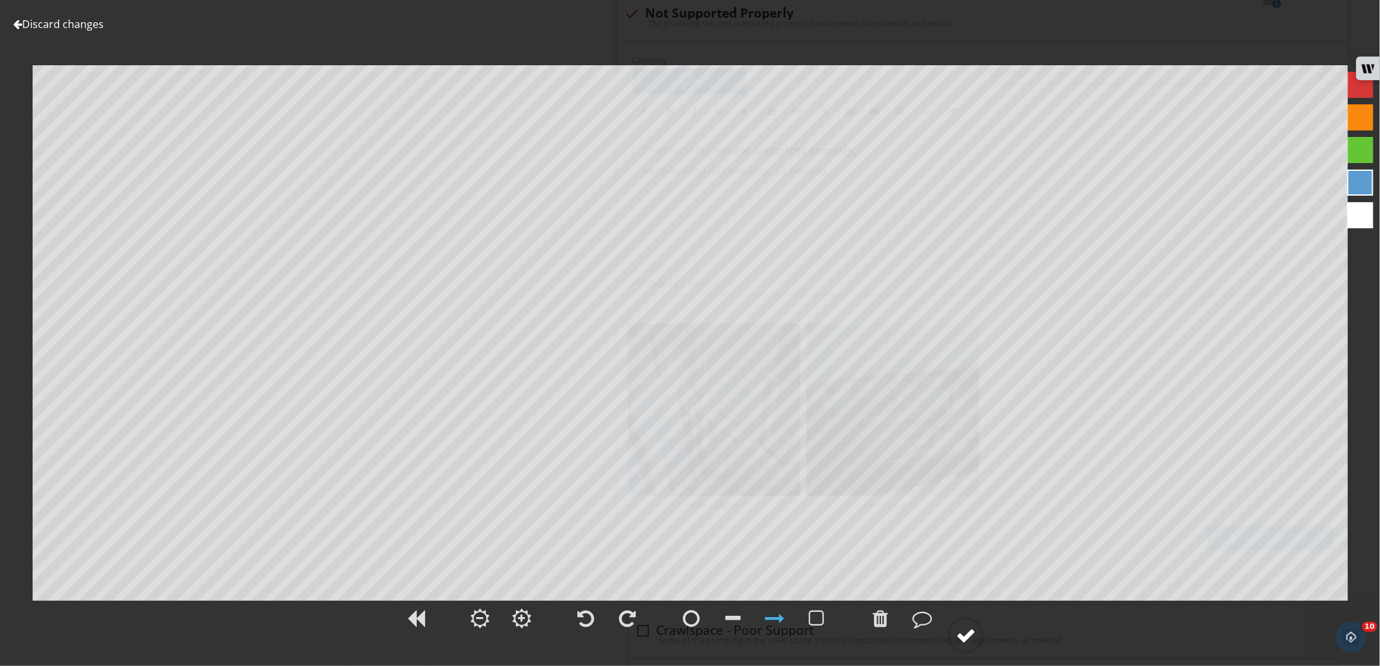
click at [972, 626] on div at bounding box center [966, 636] width 20 height 20
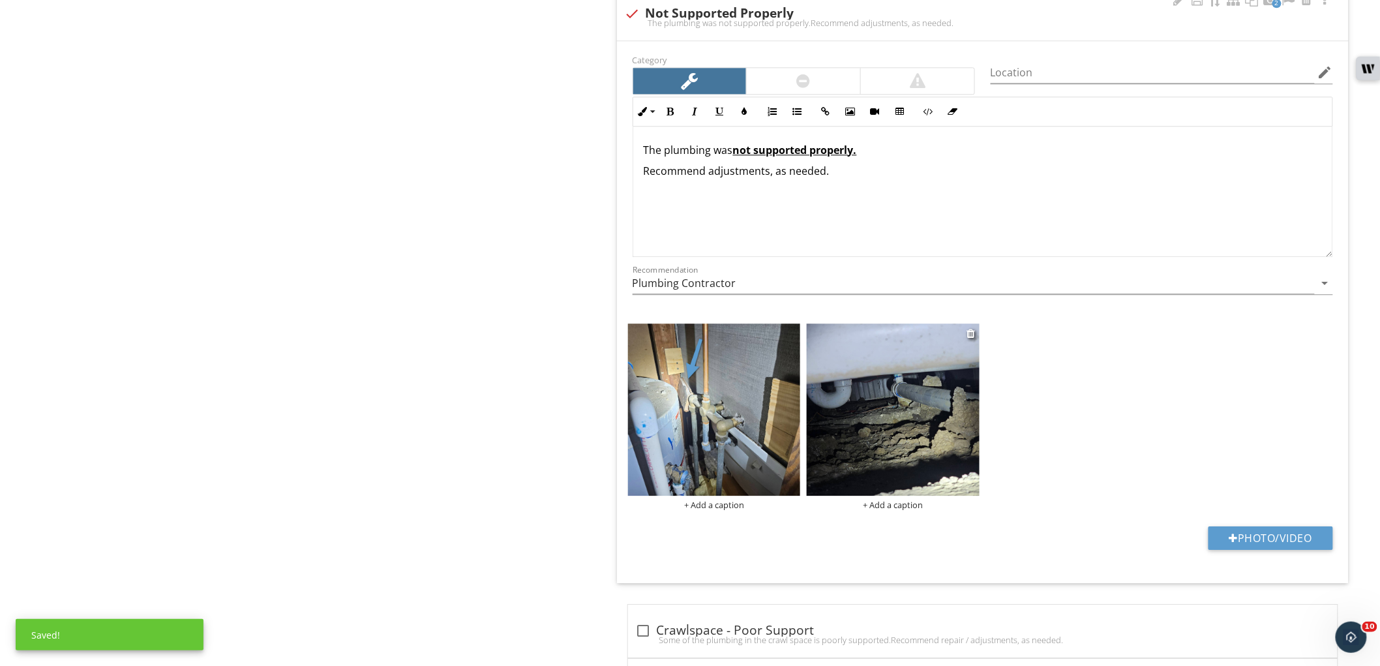
click at [890, 414] on img at bounding box center [893, 410] width 173 height 173
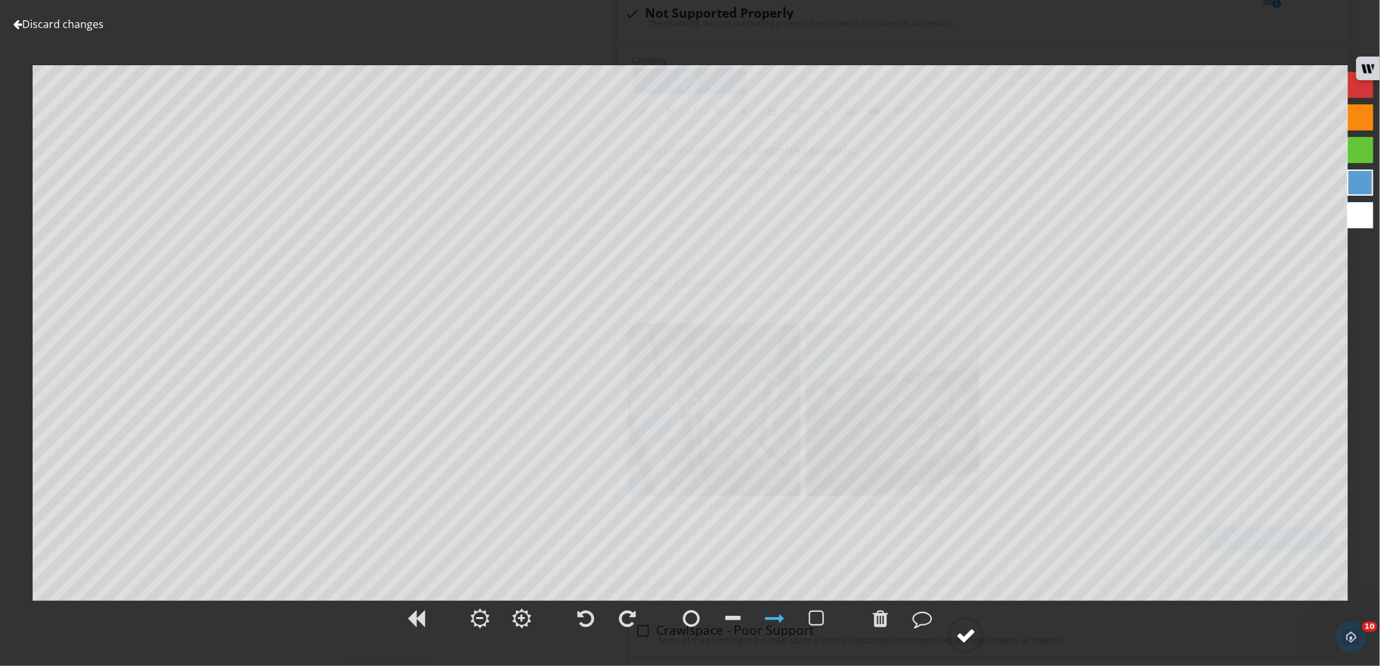
click at [956, 640] on circle at bounding box center [966, 635] width 34 height 34
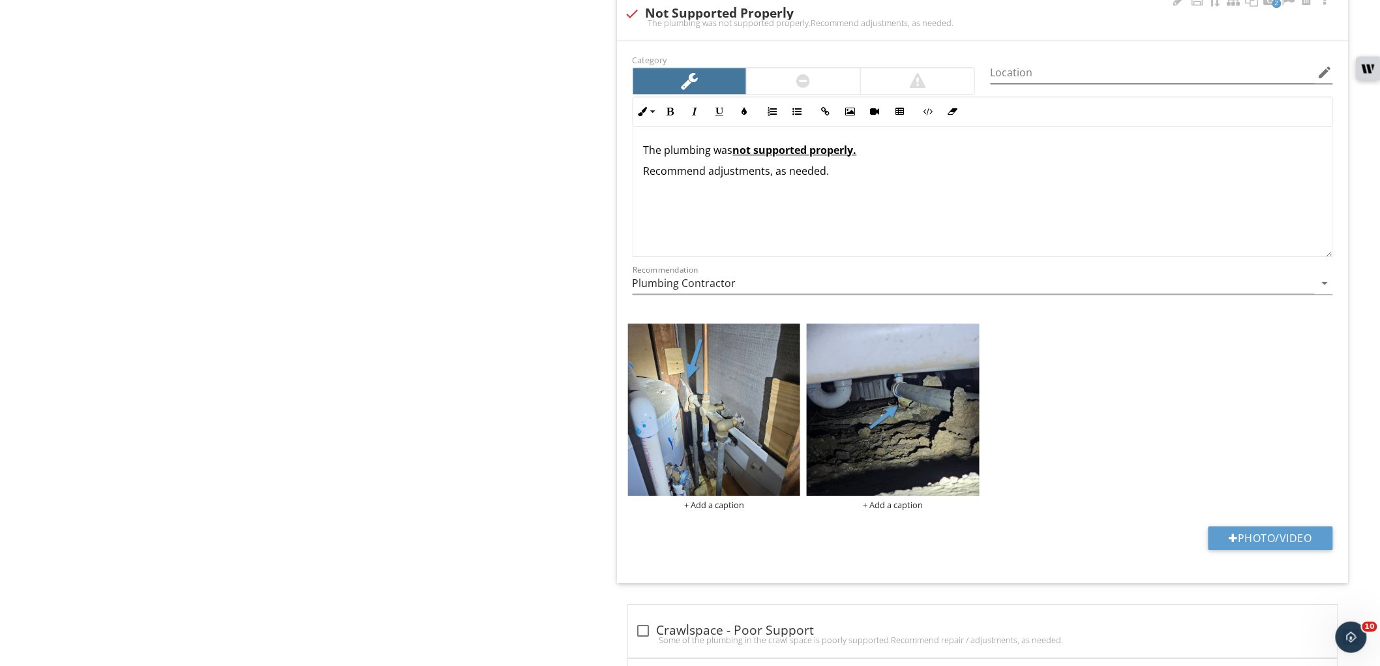
click at [1330, 69] on icon "edit" at bounding box center [1326, 73] width 16 height 16
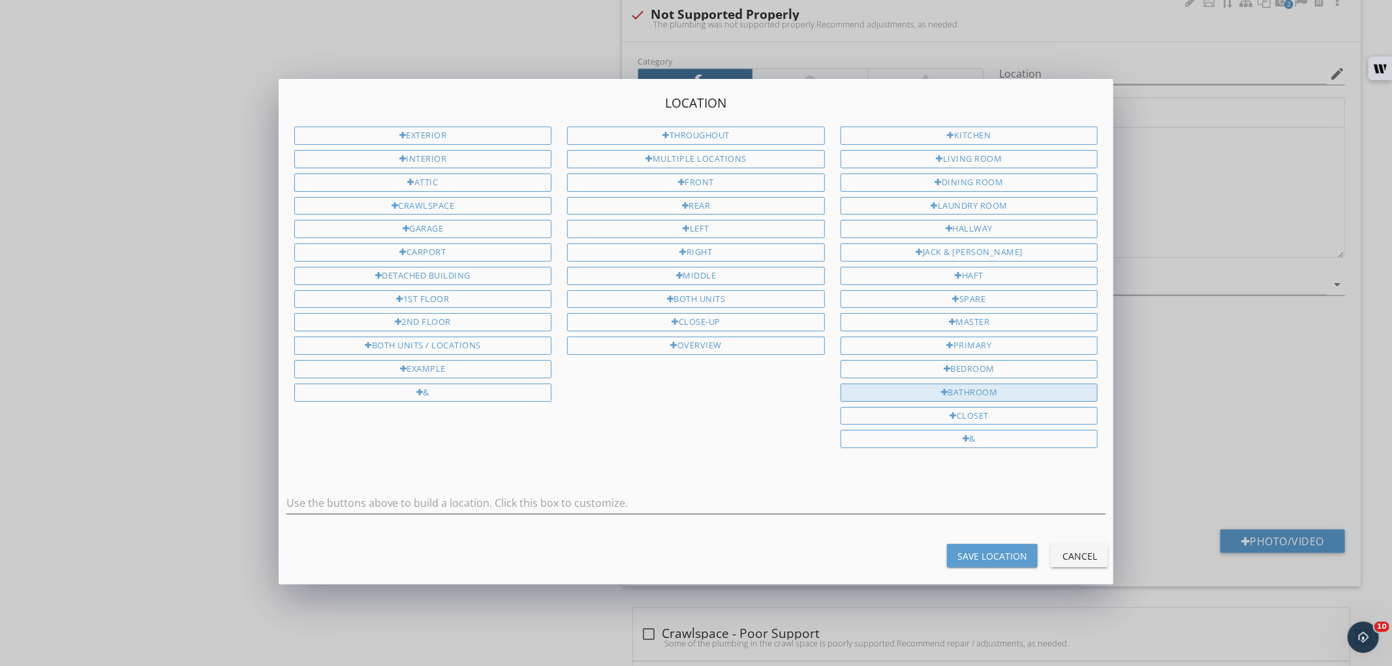
click at [977, 393] on div "Bathroom" at bounding box center [969, 393] width 258 height 18
click at [966, 416] on div "Closet" at bounding box center [969, 416] width 258 height 18
click at [964, 438] on div at bounding box center [965, 439] width 7 height 8
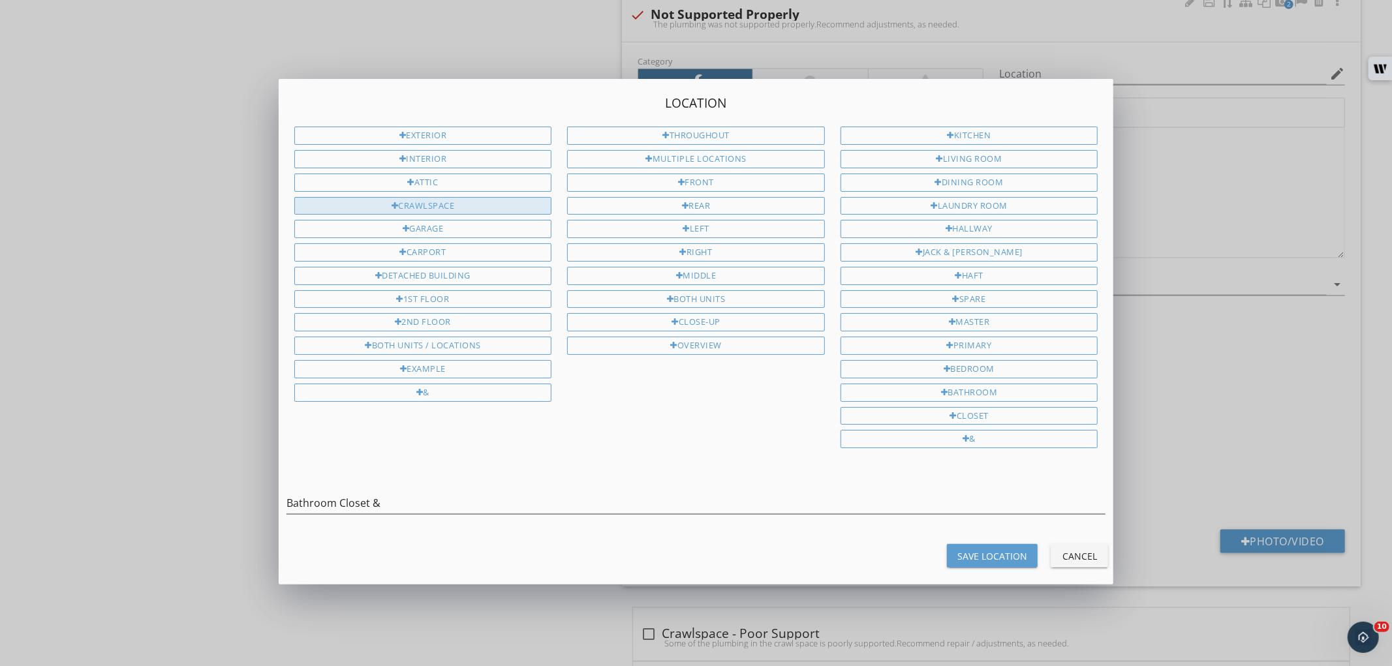
click at [461, 214] on div "Crawlspace" at bounding box center [423, 206] width 258 height 18
type input "Bathroom Closet & Crawlspace"
click at [972, 551] on div "Save Location" at bounding box center [992, 556] width 70 height 14
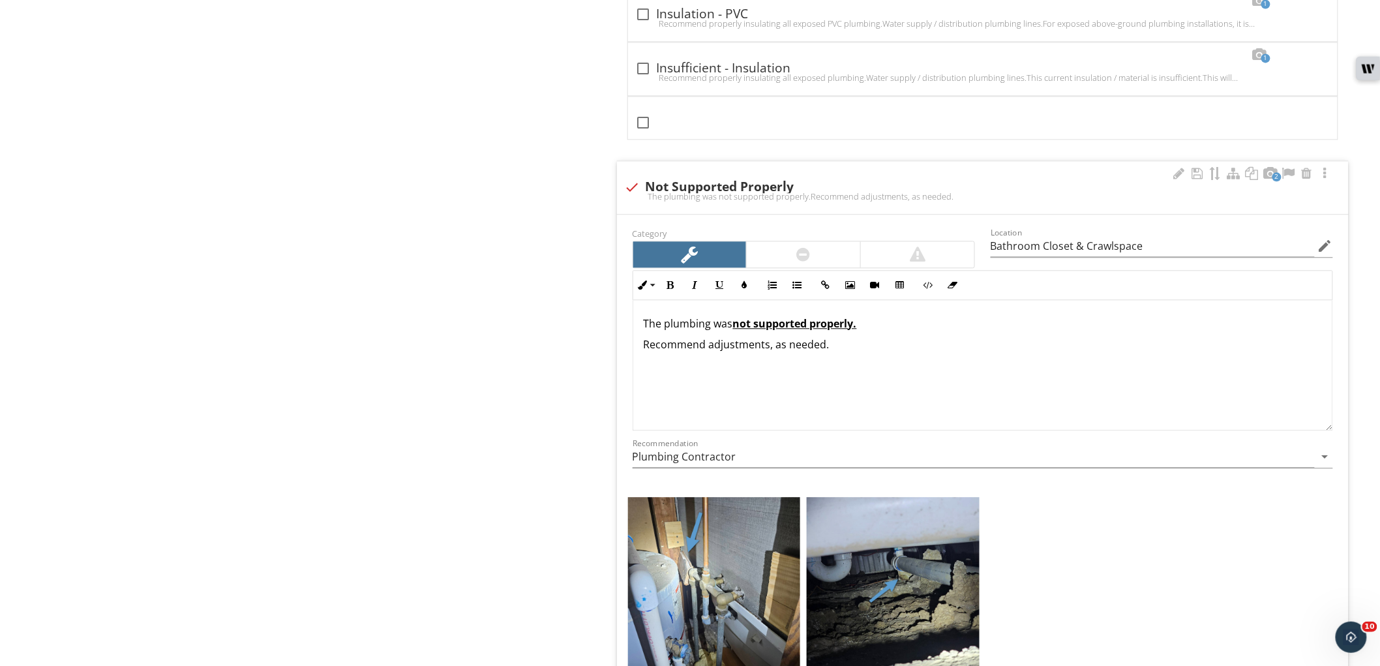
type input "Bathroom Closet & Crawlspace"
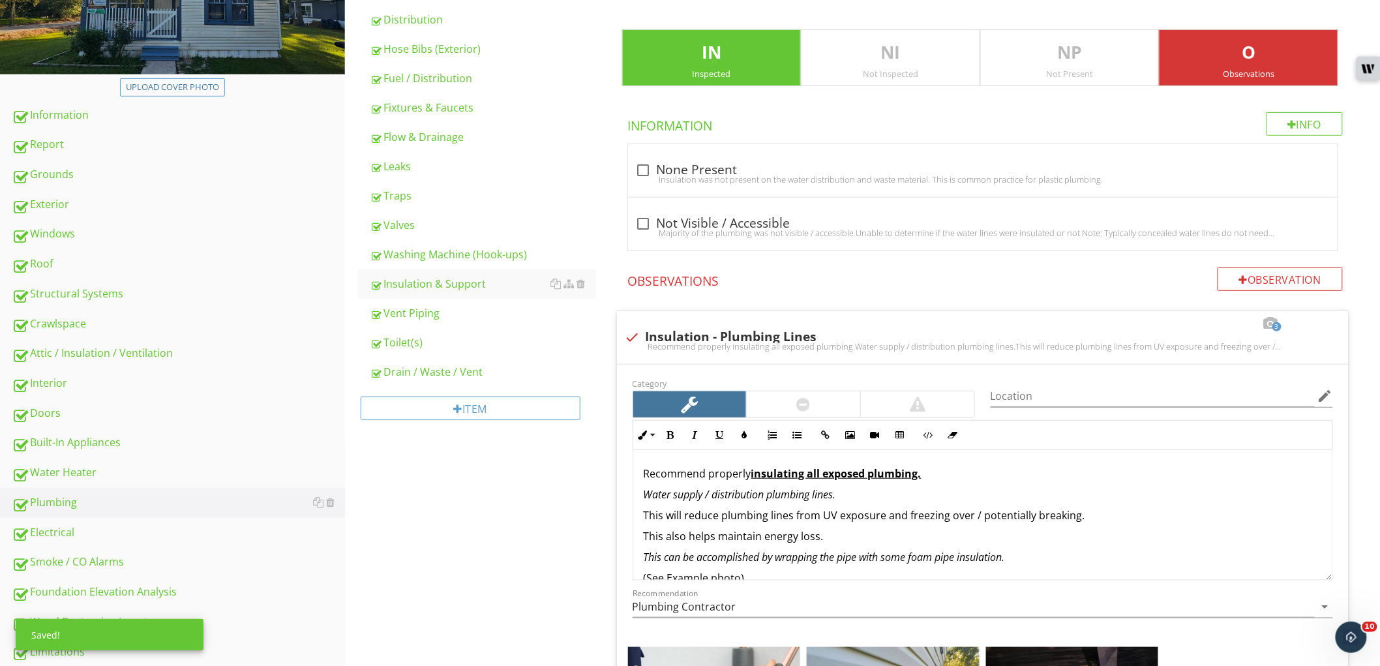
scroll to position [217, 0]
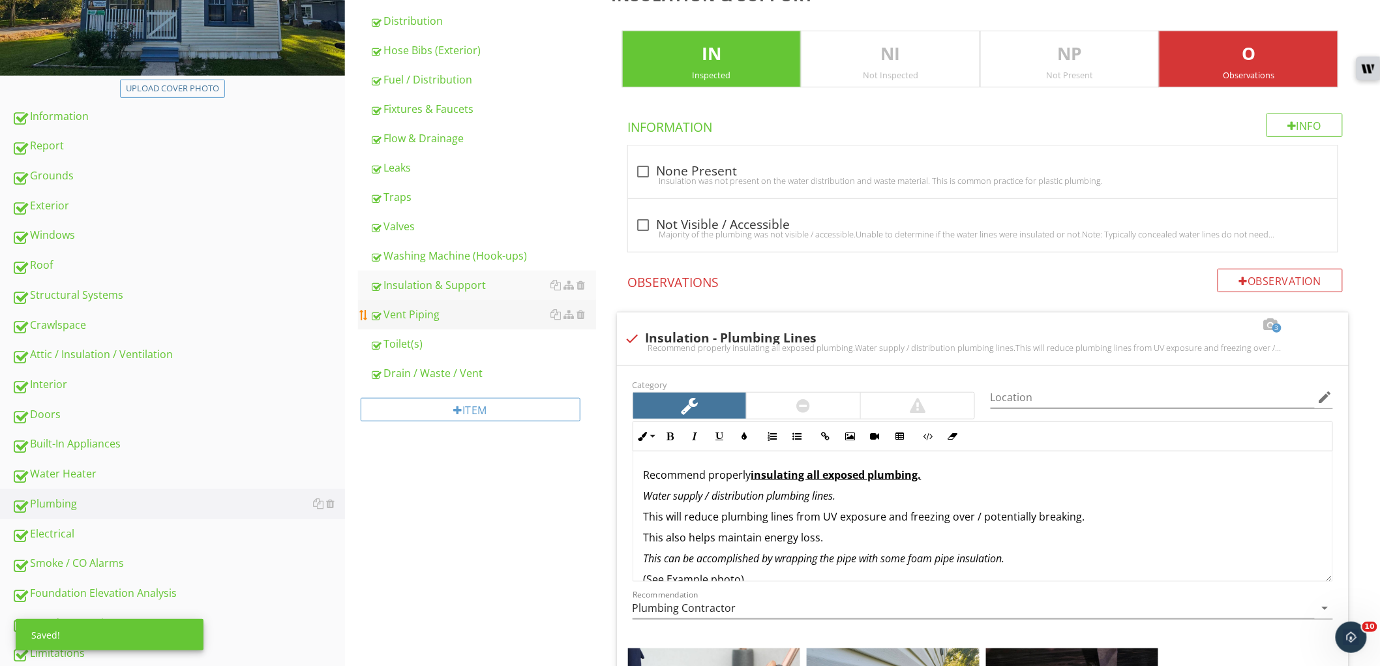
click at [472, 322] on link "Vent Piping" at bounding box center [483, 314] width 226 height 29
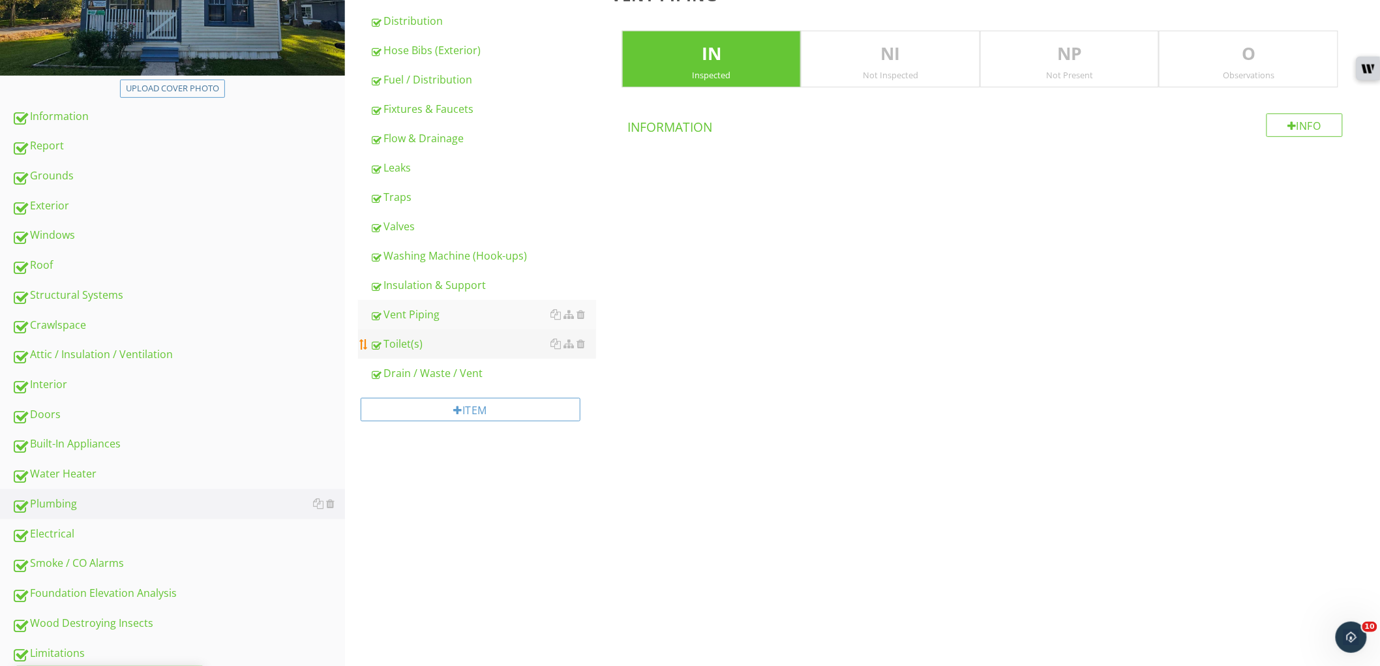
click at [470, 346] on div "Toilet(s)" at bounding box center [483, 344] width 226 height 16
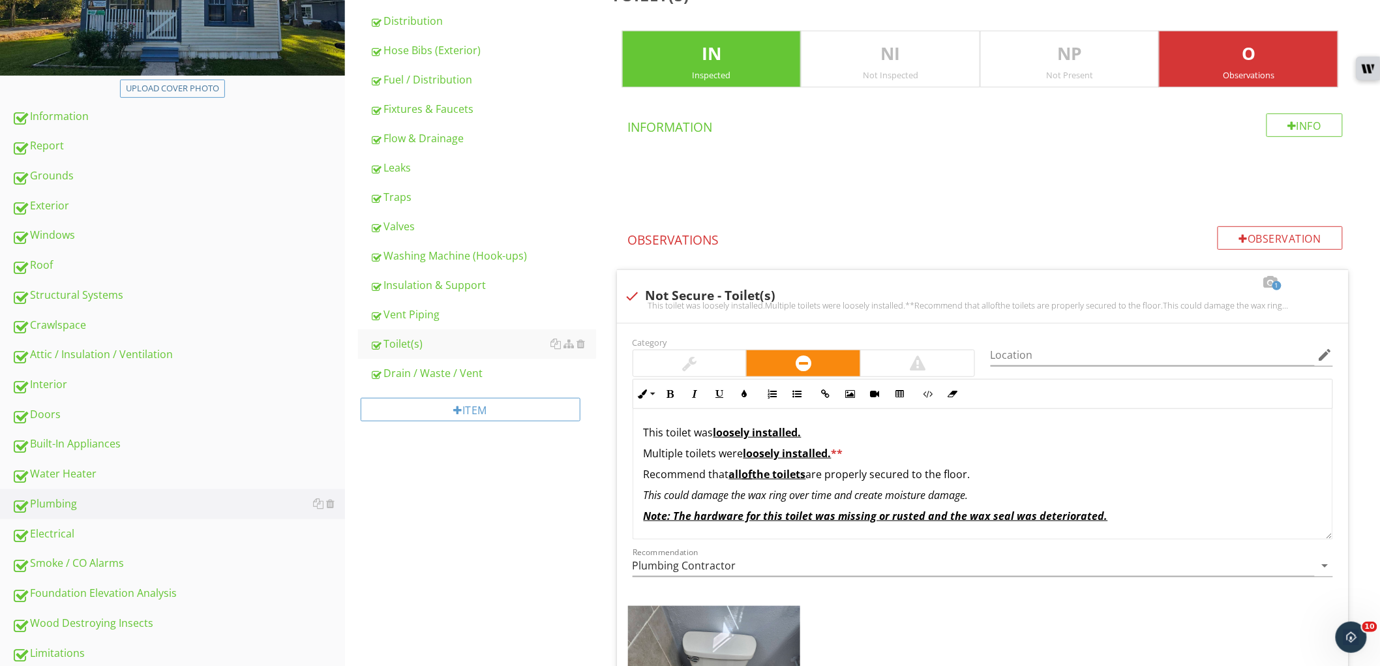
scroll to position [506, 0]
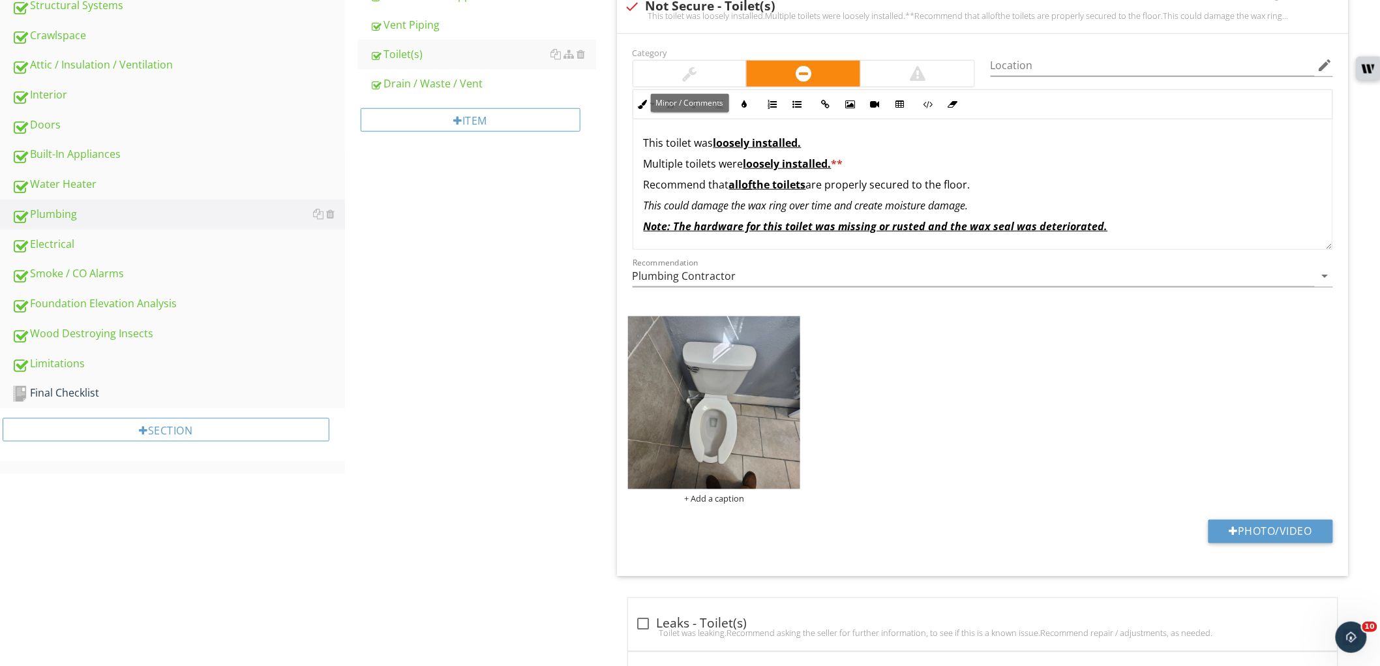
click at [727, 81] on div at bounding box center [690, 74] width 114 height 26
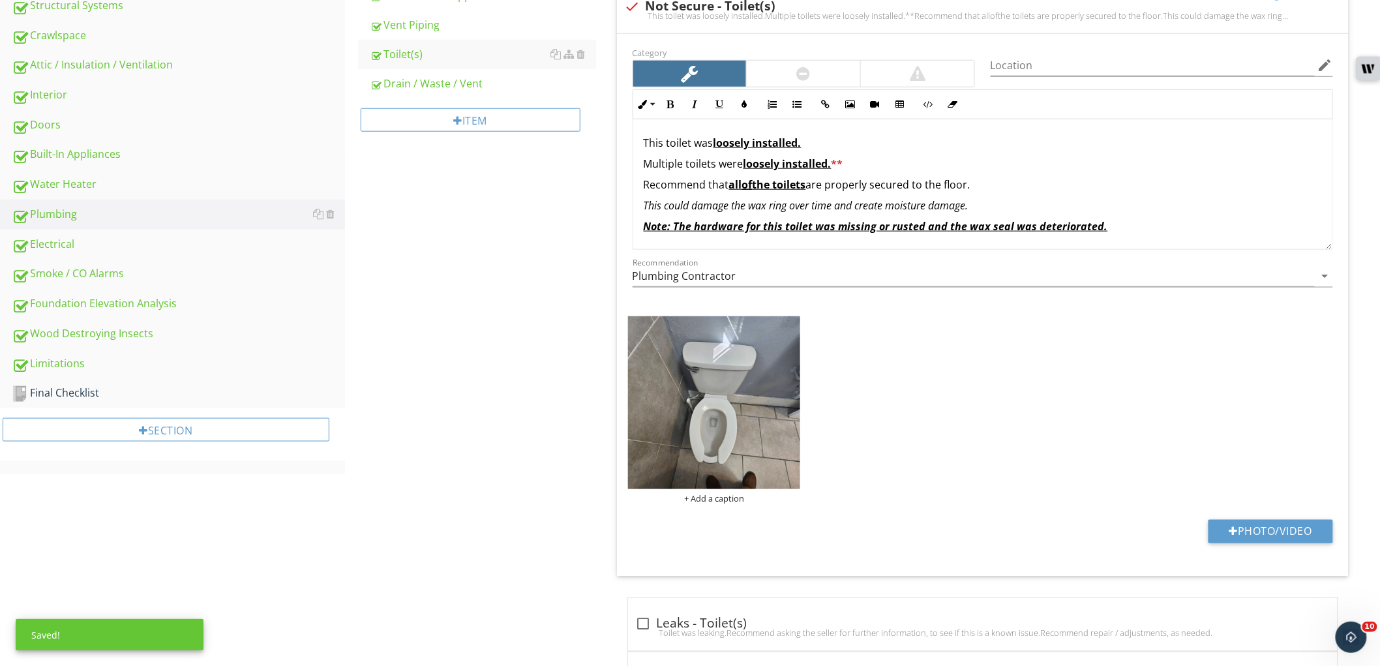
click at [733, 163] on p "Multiple toilets were loosely installed. **" at bounding box center [983, 164] width 678 height 16
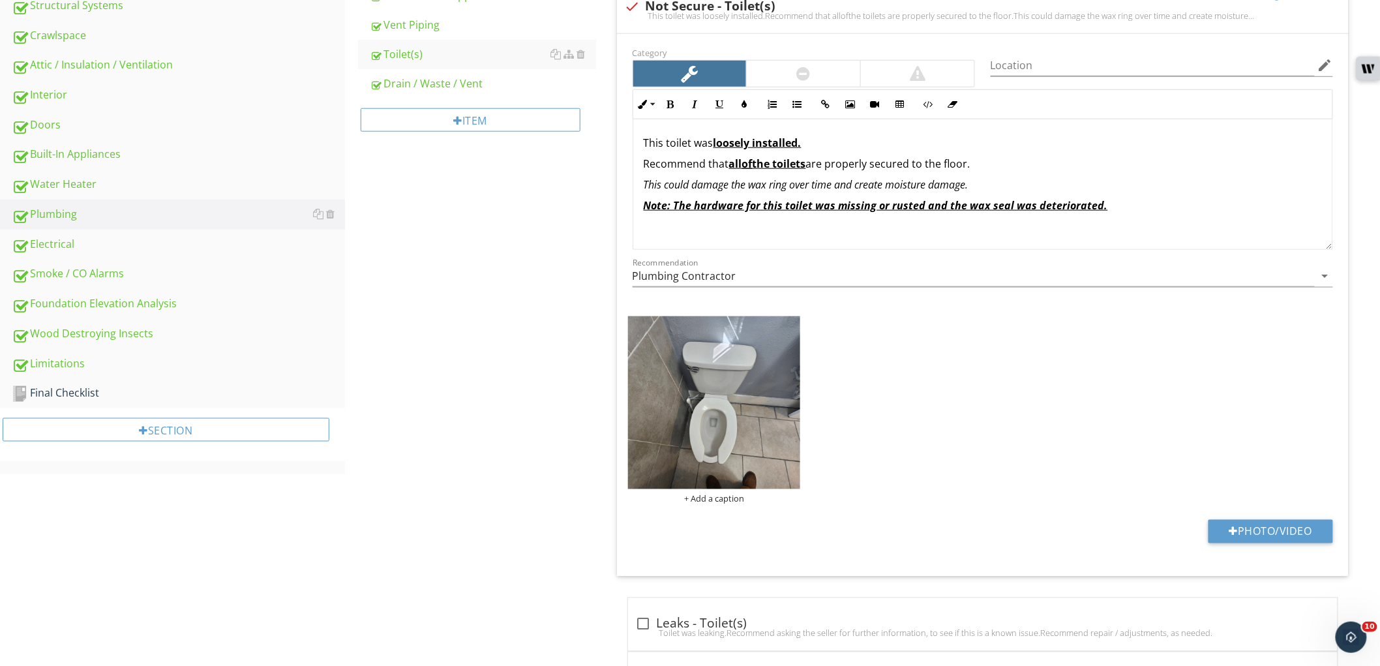
click at [663, 144] on p "This toilet was loosely installed." at bounding box center [983, 143] width 678 height 16
drag, startPoint x: 834, startPoint y: 165, endPoint x: 708, endPoint y: 170, distance: 126.0
click at [708, 170] on p "Recommend that all of the toilets are properly secured to the floor." at bounding box center [983, 164] width 678 height 16
click at [708, 207] on u "Note: The hardware for this toilet was missing or rusted and the wax seal was d…" at bounding box center [876, 205] width 464 height 14
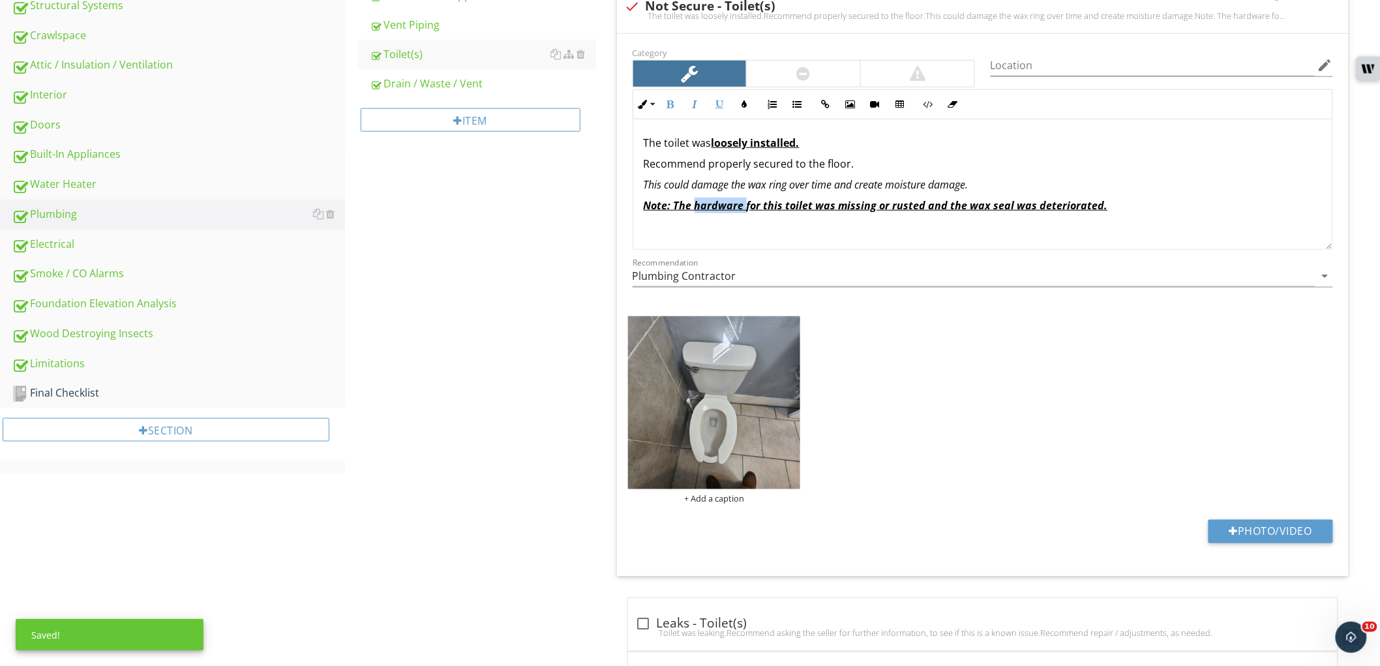
click at [708, 207] on u "Note: The hardware for this toilet was missing or rusted and the wax seal was d…" at bounding box center [876, 205] width 464 height 14
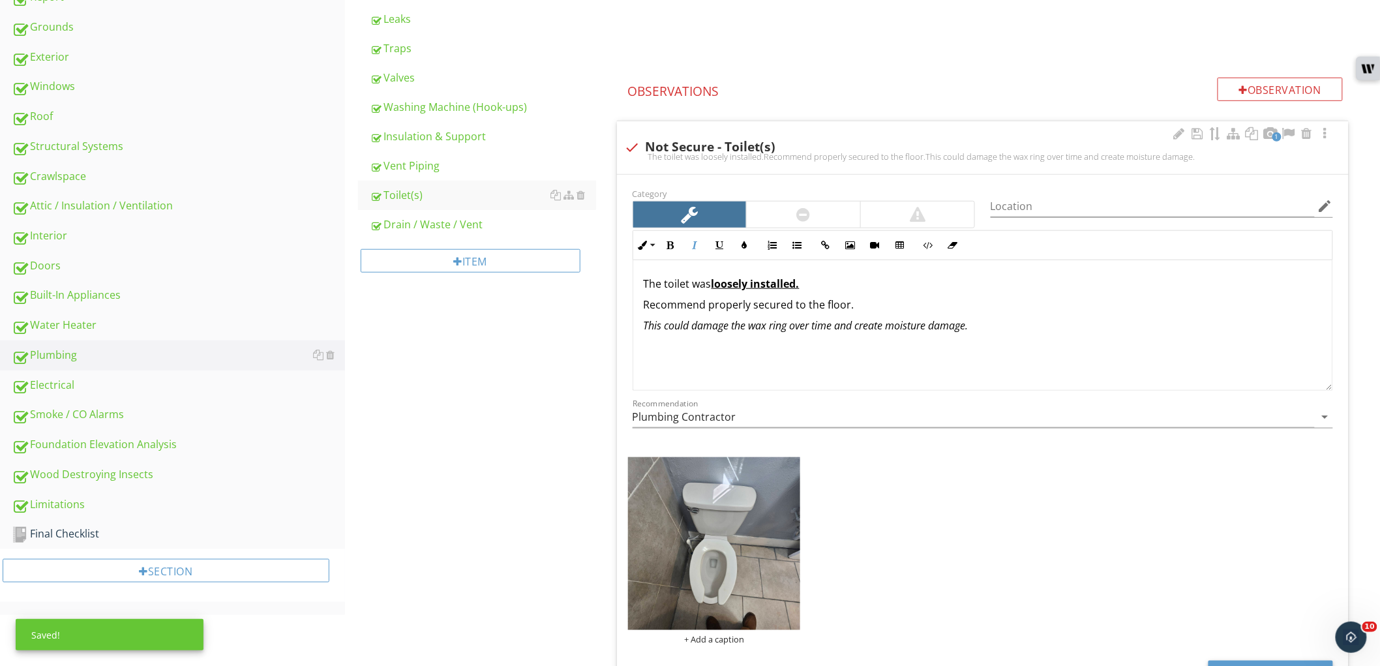
scroll to position [288, 0]
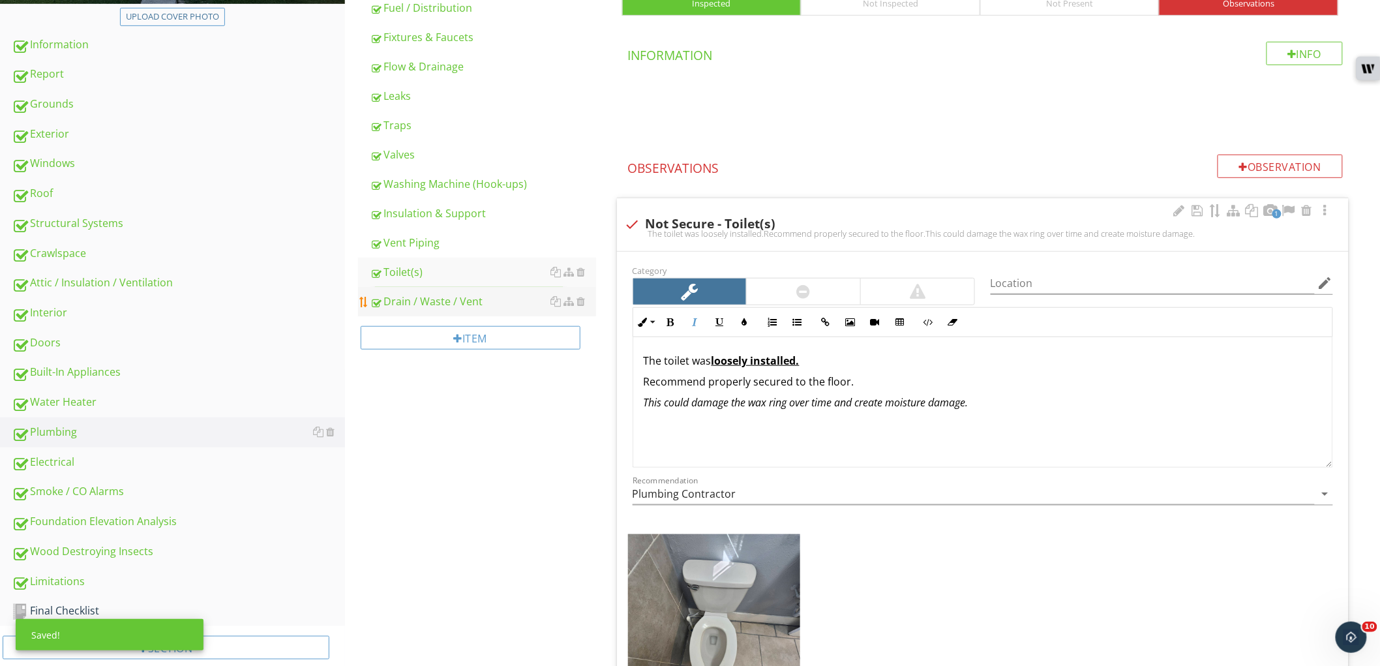
click at [466, 302] on div "Drain / Waste / Vent" at bounding box center [483, 302] width 226 height 16
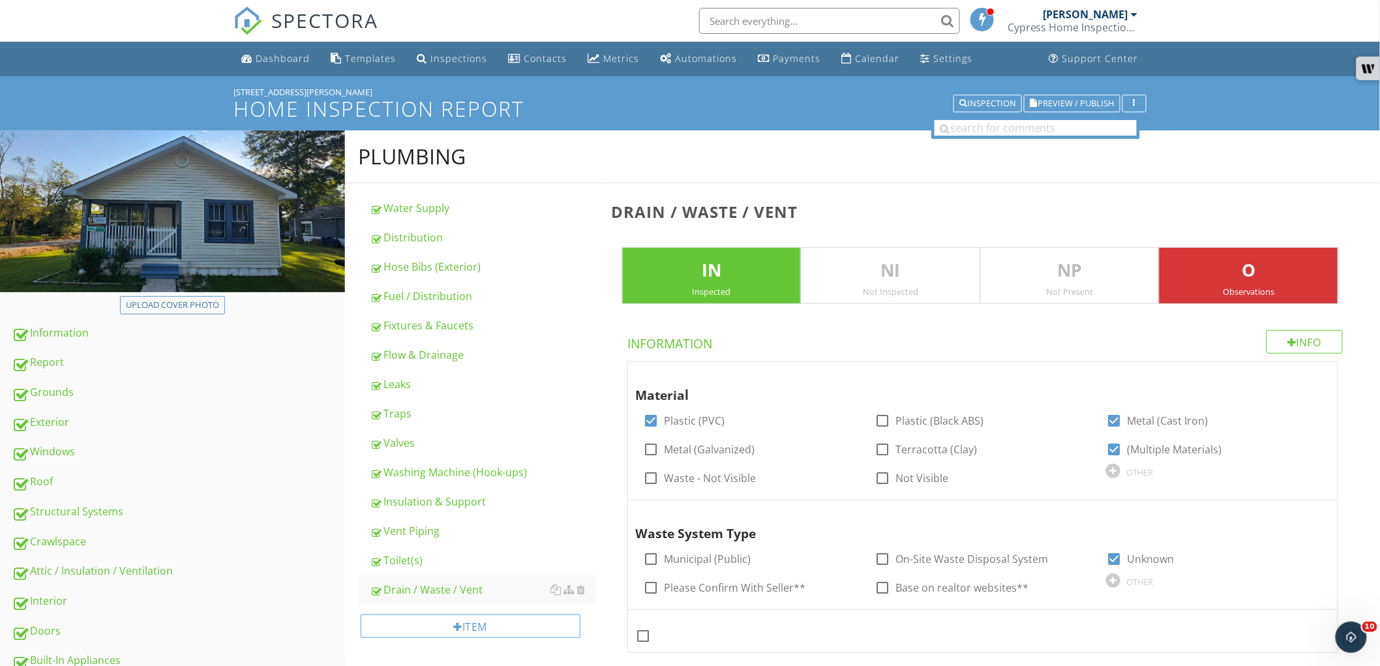
click at [279, 92] on div "[STREET_ADDRESS][PERSON_NAME]" at bounding box center [690, 92] width 913 height 10
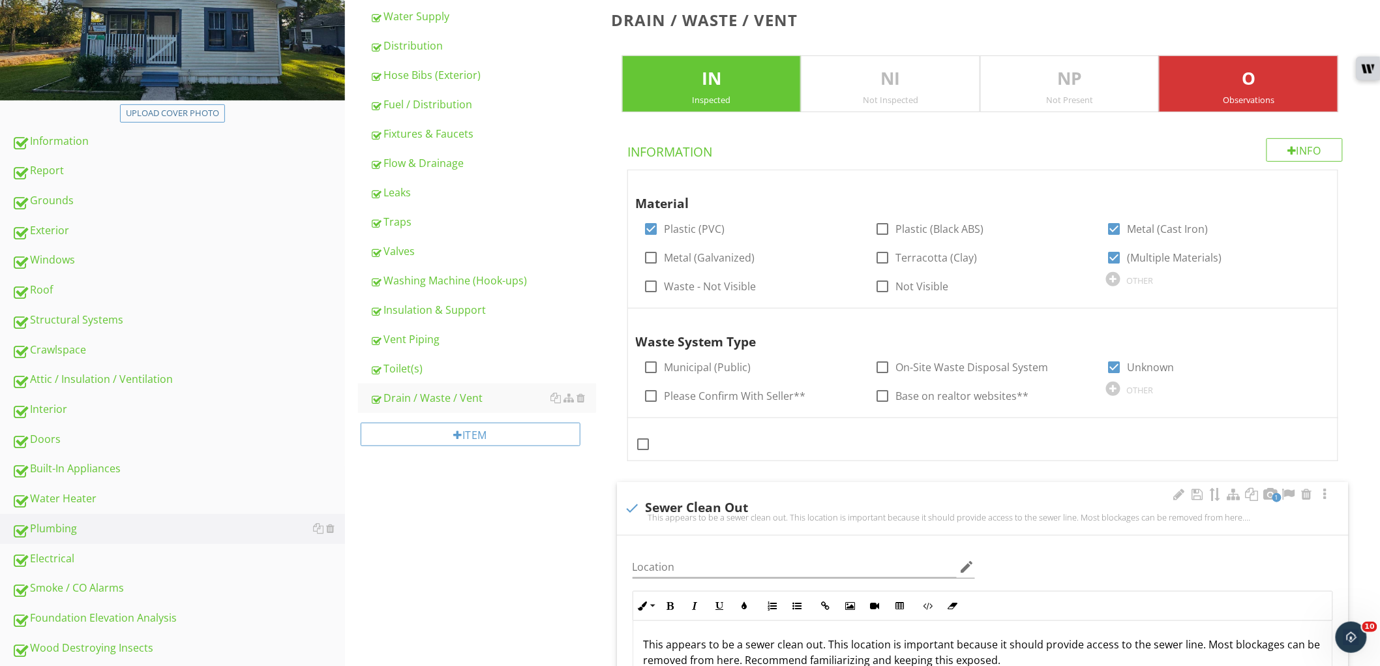
scroll to position [217, 0]
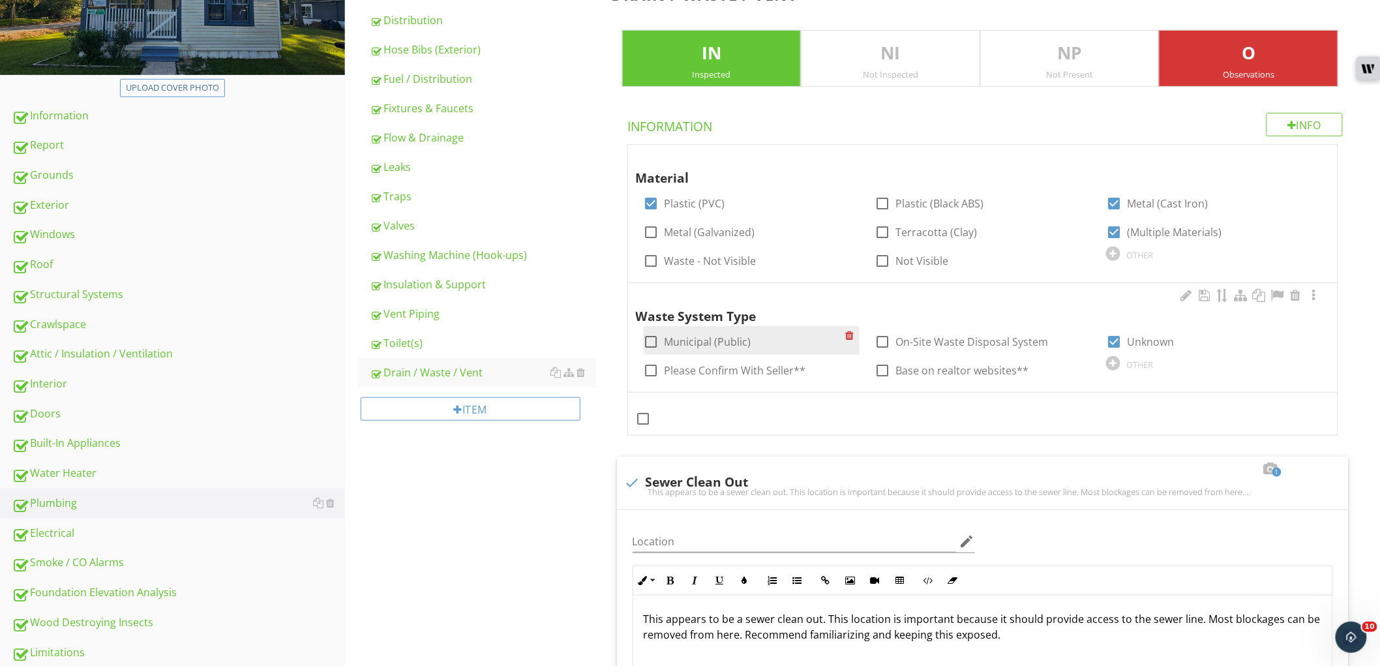
click at [706, 338] on label "Municipal (Public)" at bounding box center [708, 341] width 87 height 13
checkbox input "true"
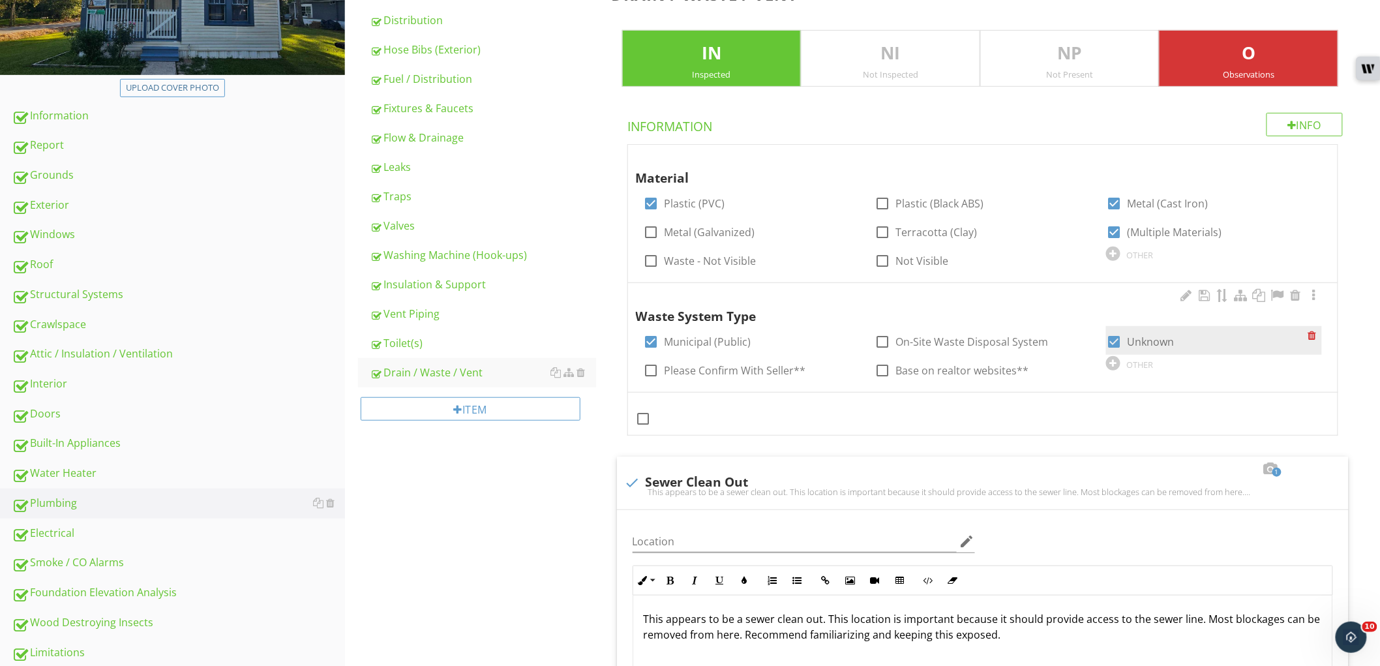
click at [1140, 342] on label "Unknown" at bounding box center [1150, 341] width 47 height 13
checkbox input "false"
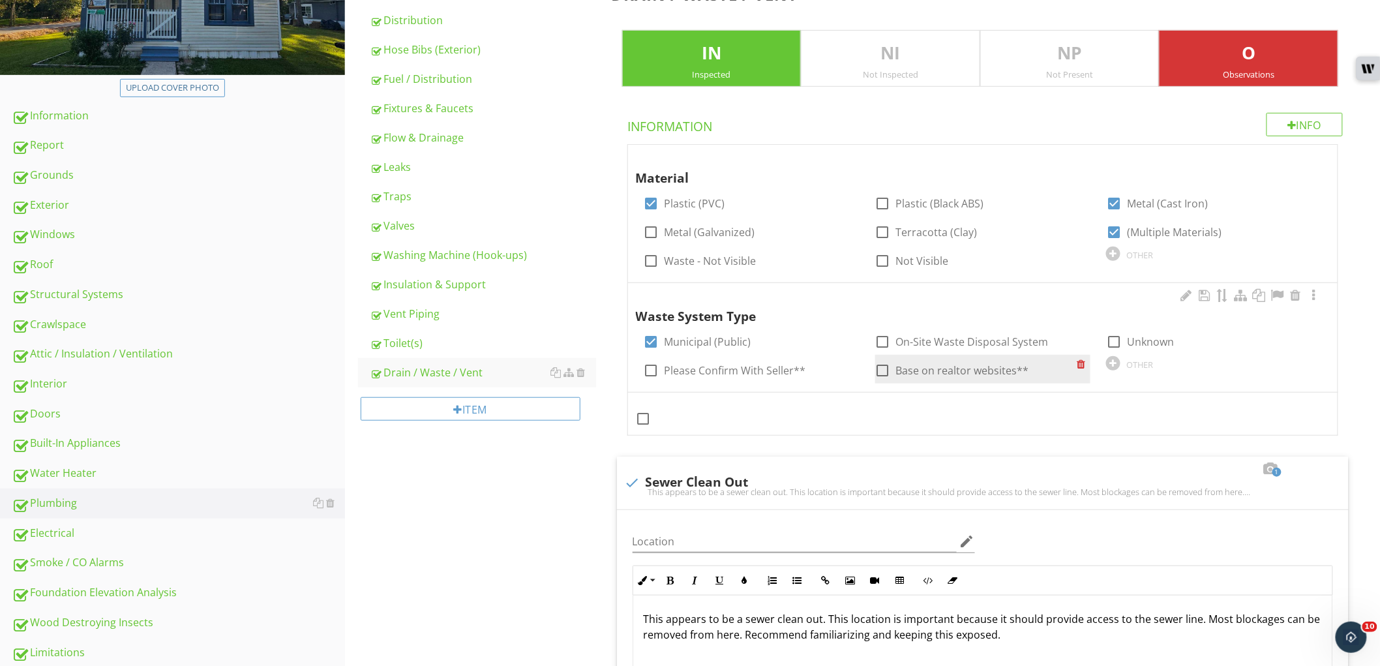
click at [990, 369] on label "Base on realtor websites**" at bounding box center [962, 370] width 133 height 13
checkbox input "true"
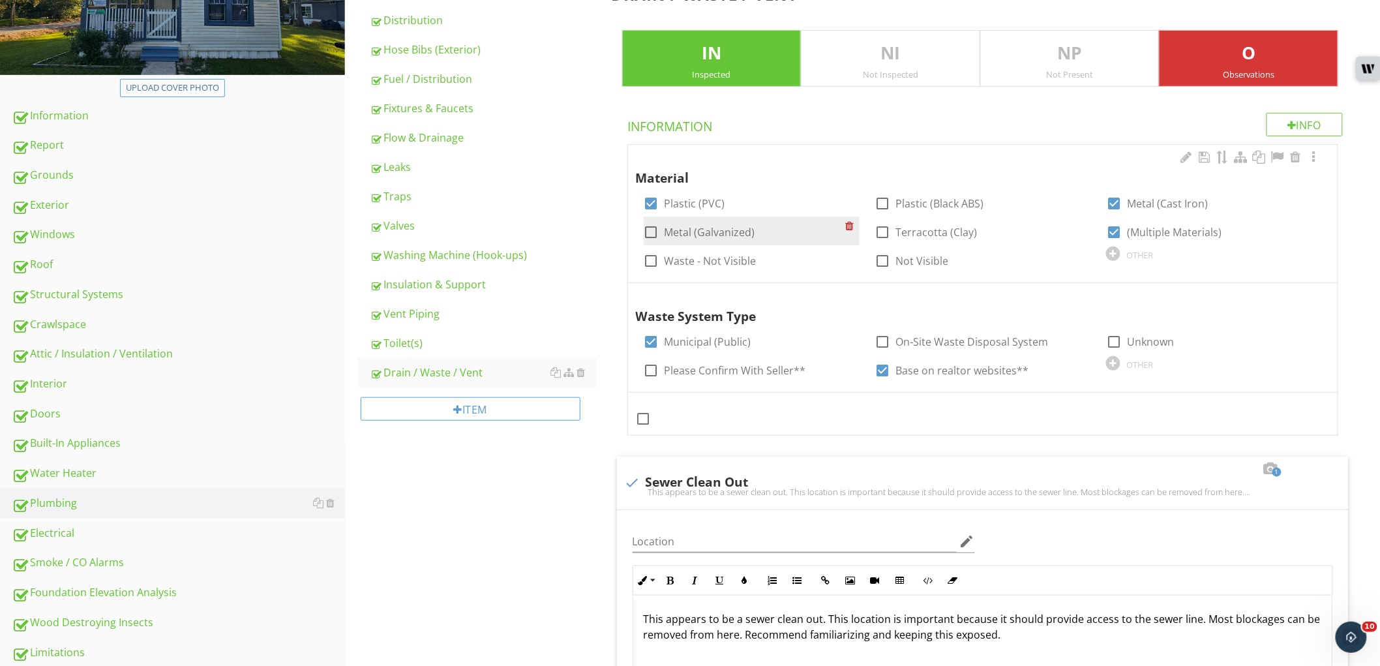
click at [719, 231] on label "Metal (Galvanized)" at bounding box center [710, 232] width 91 height 13
checkbox input "true"
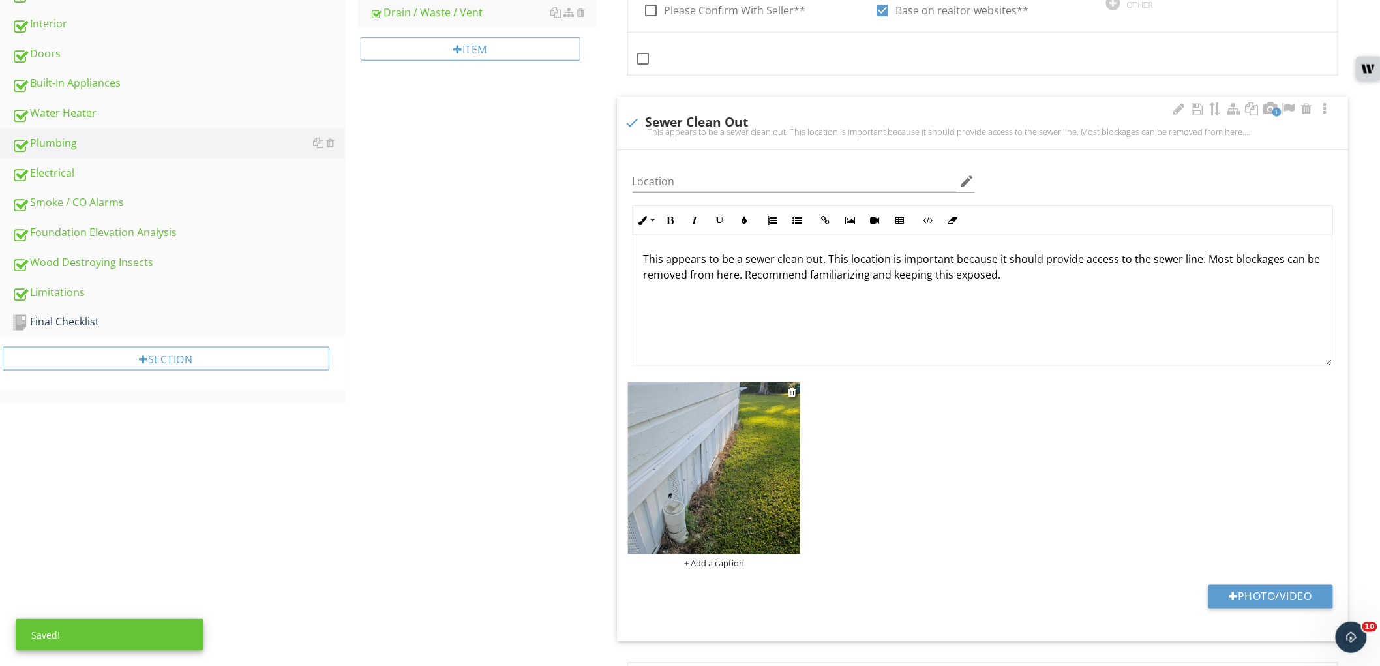
scroll to position [579, 0]
click at [688, 500] on img at bounding box center [714, 466] width 173 height 173
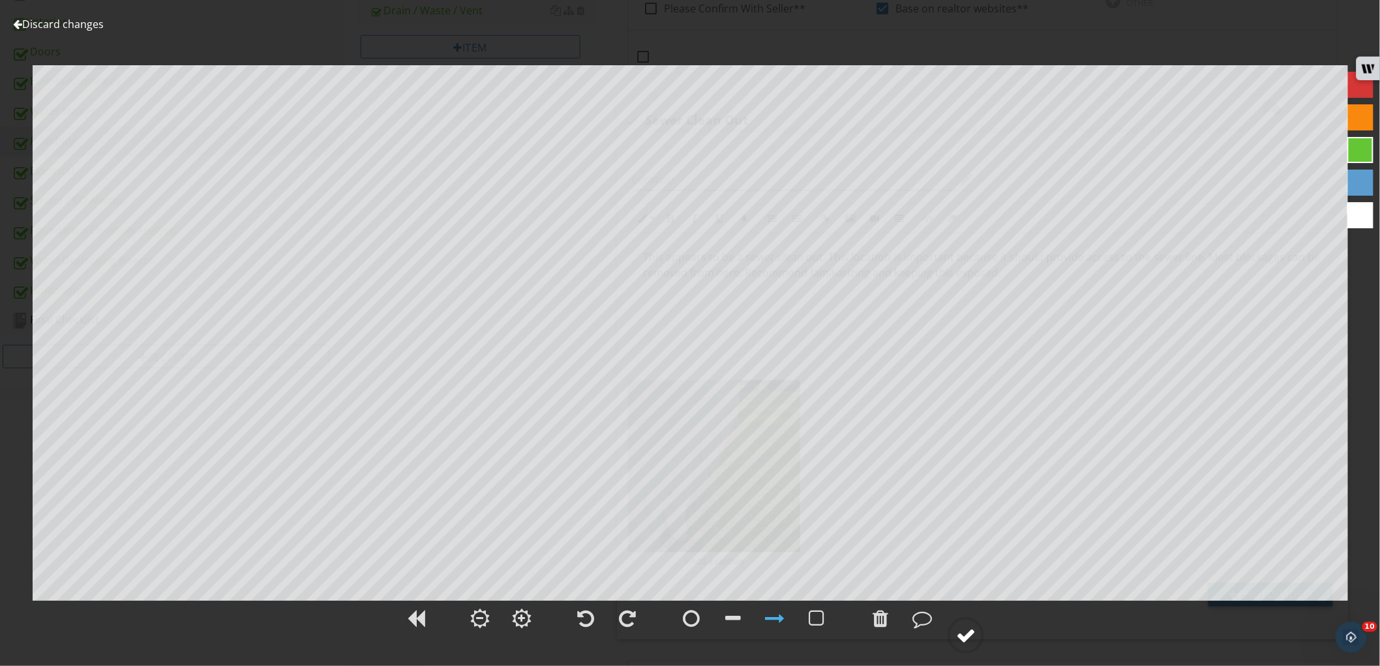
click at [983, 634] on circle at bounding box center [966, 635] width 34 height 34
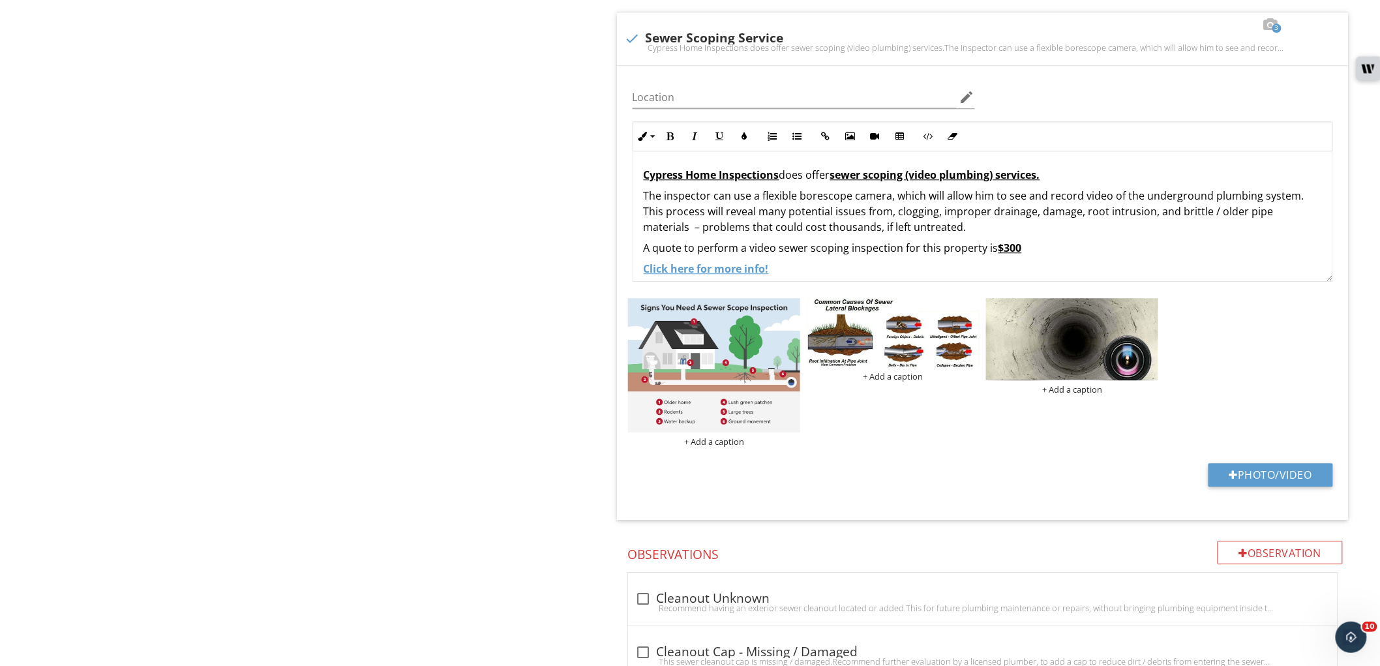
scroll to position [1305, 0]
click at [1003, 251] on u "$300" at bounding box center [1010, 246] width 23 height 14
click at [576, 409] on div "Plumbing Water Supply Distribution Hose Bibs (Exterior) Fuel / Distribution Fix…" at bounding box center [862, 323] width 1035 height 2994
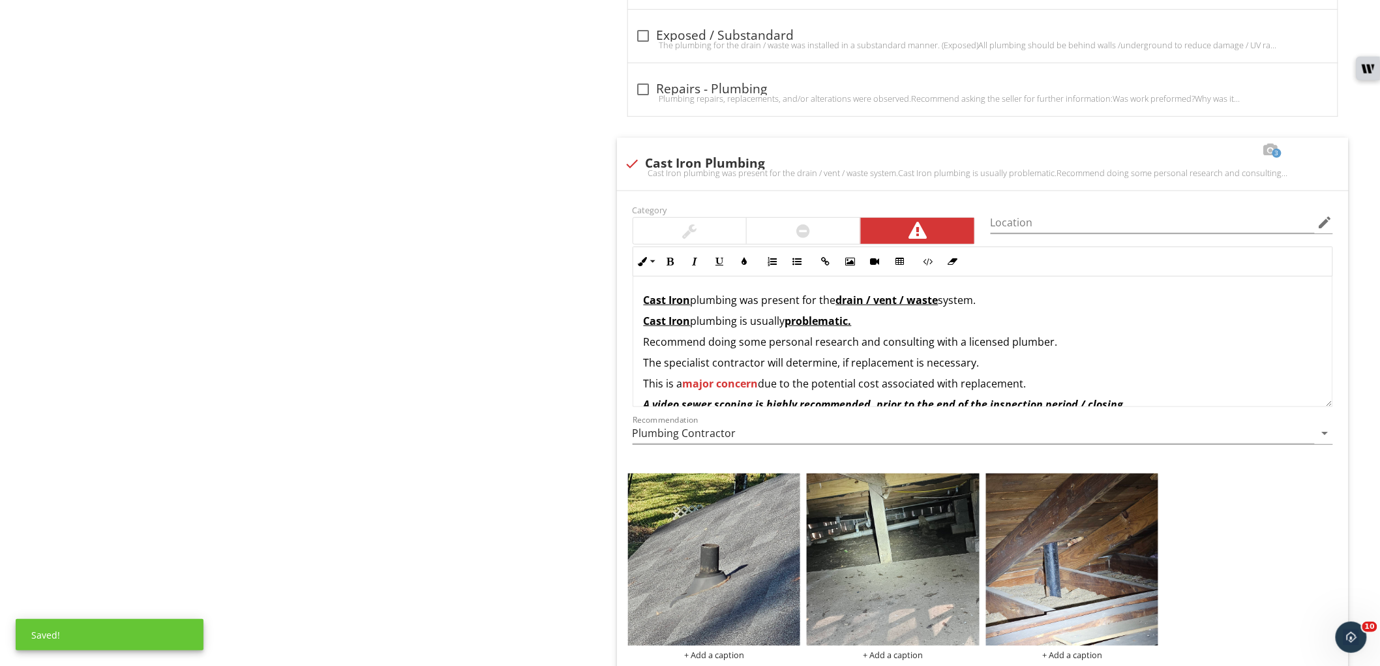
scroll to position [2460, 0]
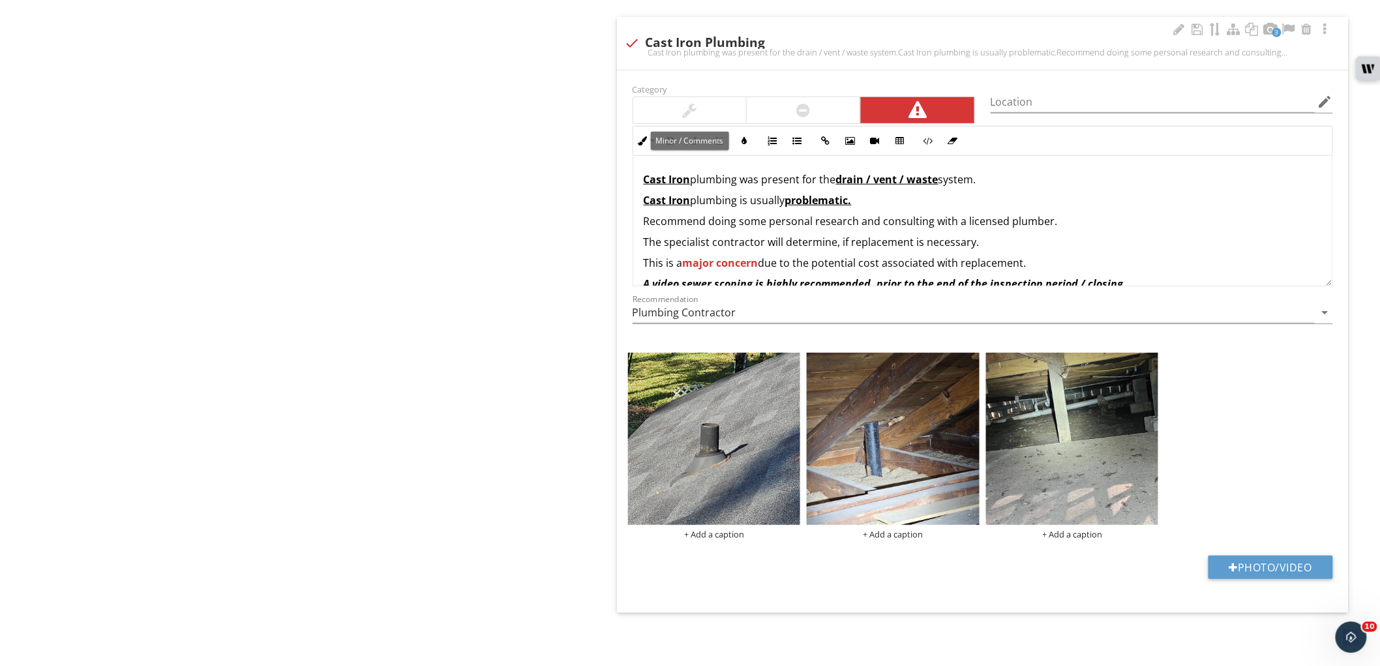
click at [708, 107] on div at bounding box center [690, 110] width 114 height 26
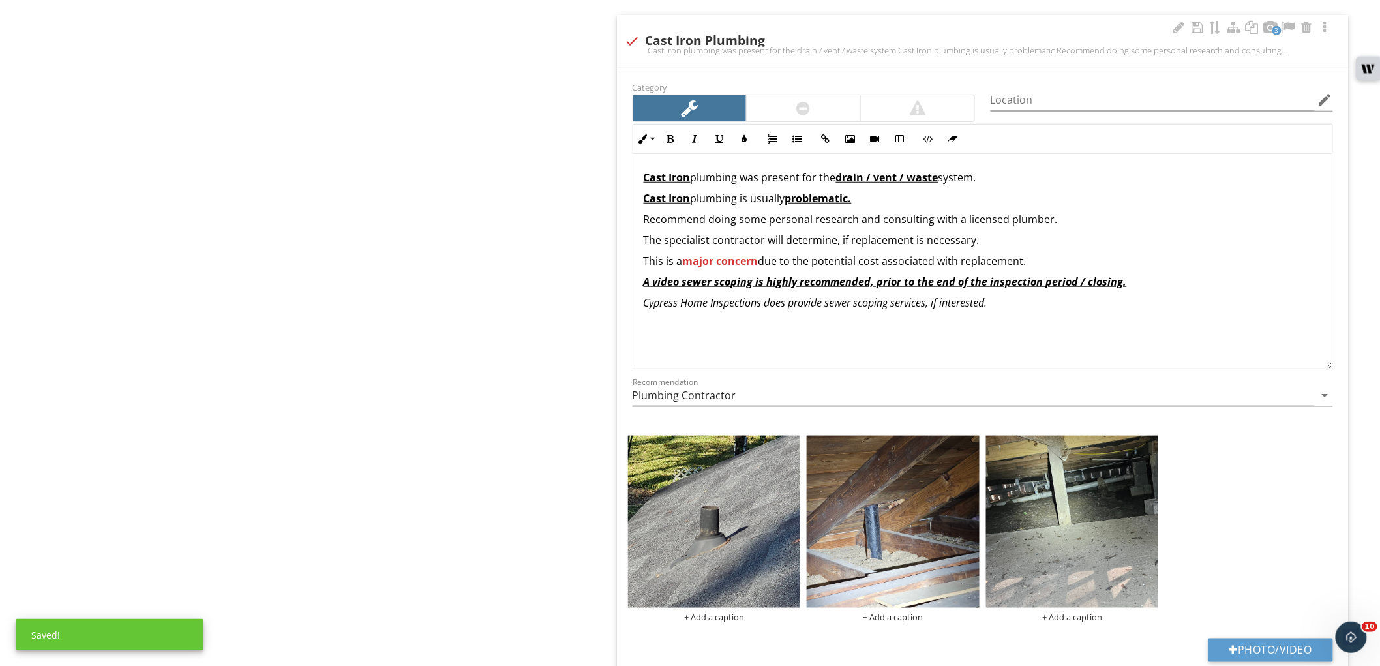
drag, startPoint x: 1328, startPoint y: 279, endPoint x: 1312, endPoint y: 363, distance: 85.0
click at [1316, 367] on div "Cast Iron plumbing was present for the drain / vent / waste system. Cast Iron p…" at bounding box center [983, 261] width 701 height 215
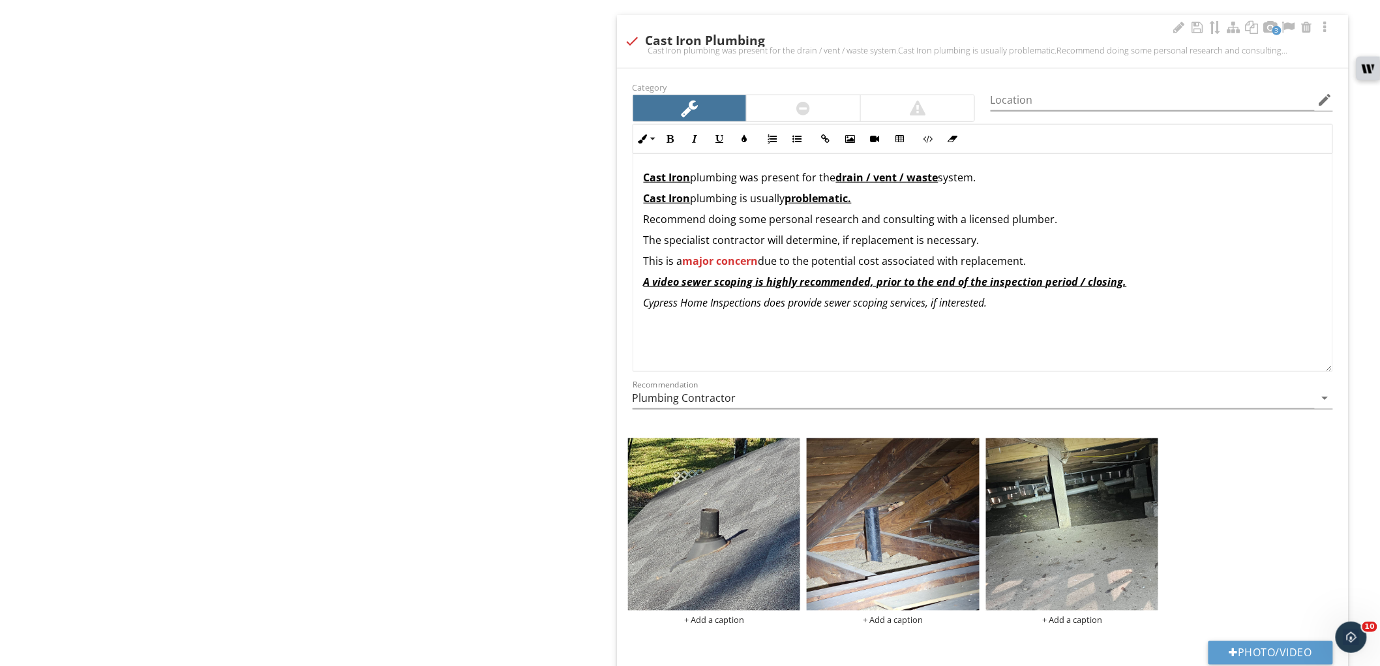
drag, startPoint x: 1061, startPoint y: 252, endPoint x: 641, endPoint y: 258, distance: 420.2
click at [641, 258] on div "Cast Iron plumbing was present for the drain / vent / waste system. Cast Iron p…" at bounding box center [982, 240] width 699 height 172
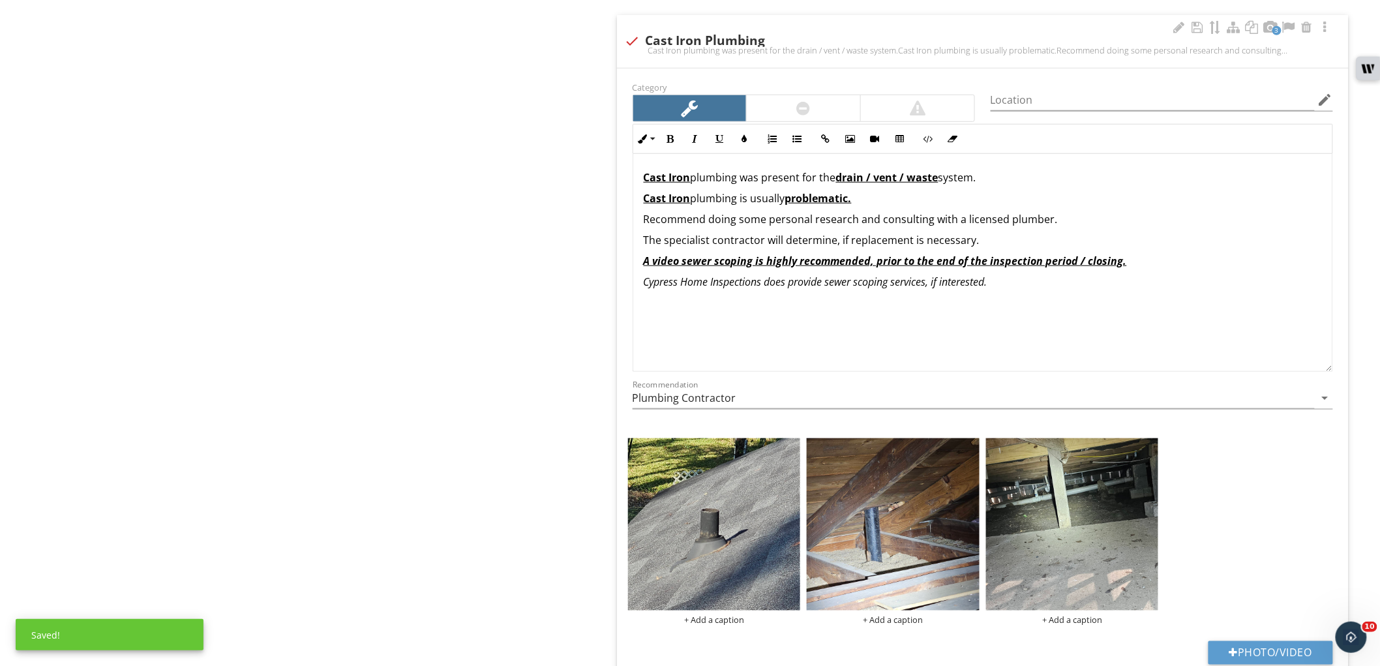
click at [915, 181] on u "drain / vent / waste" at bounding box center [887, 177] width 102 height 14
click at [905, 181] on p "Cast Iron plumbing was present for the drain / vent system." at bounding box center [983, 178] width 678 height 16
click at [954, 132] on button "Clear Formatting" at bounding box center [953, 139] width 25 height 25
click at [937, 200] on p "Cast Iron plumbing is usually problematic." at bounding box center [983, 198] width 678 height 16
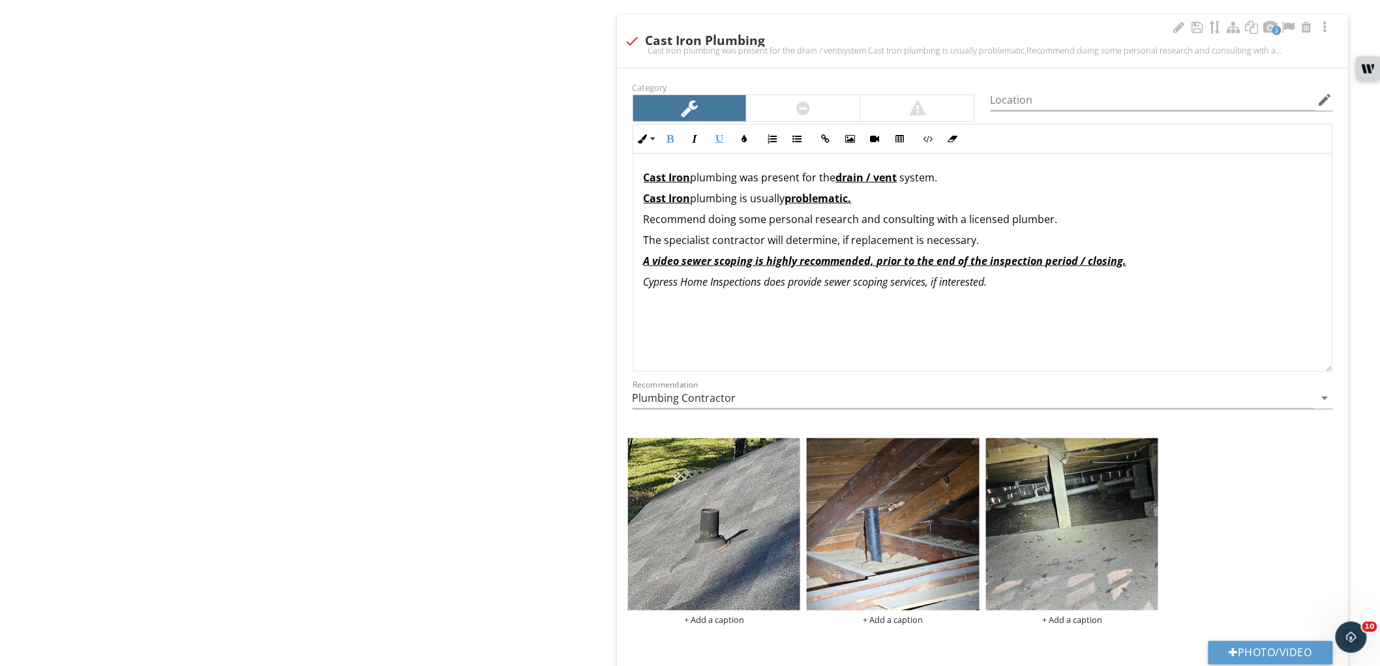
click at [1010, 243] on p "The specialist contractor will determine, if replacement is necessary." at bounding box center [983, 240] width 678 height 16
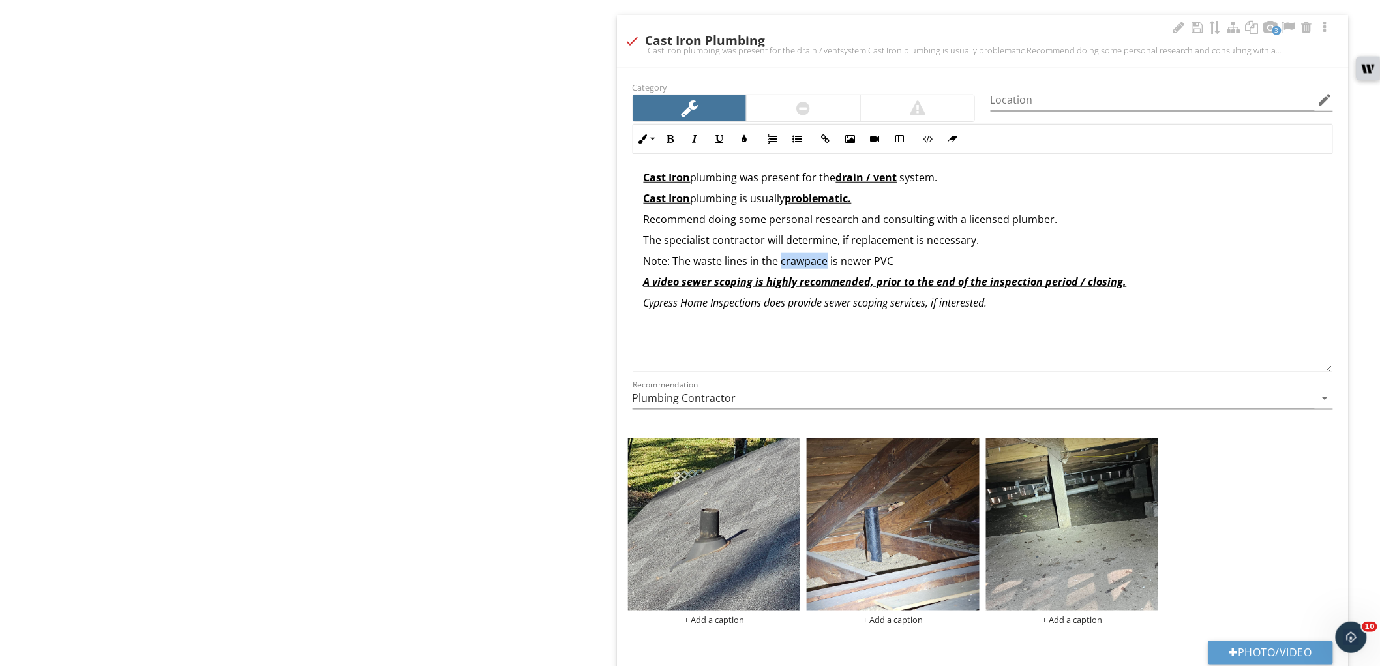
drag, startPoint x: 800, startPoint y: 258, endPoint x: 785, endPoint y: 262, distance: 14.9
click at [783, 262] on p "Note: The waste lines in the crawpace is newer PVC" at bounding box center [983, 261] width 678 height 16
click at [806, 267] on p "Note: The waste lines in the crawpace is newer PVC" at bounding box center [983, 261] width 678 height 16
click at [924, 258] on p "Note: The waste lines in the crawspace is newer PVC" at bounding box center [983, 261] width 678 height 16
click at [839, 266] on p "Note: The waste lines in the crawlspace is newer PVC." at bounding box center [983, 261] width 678 height 16
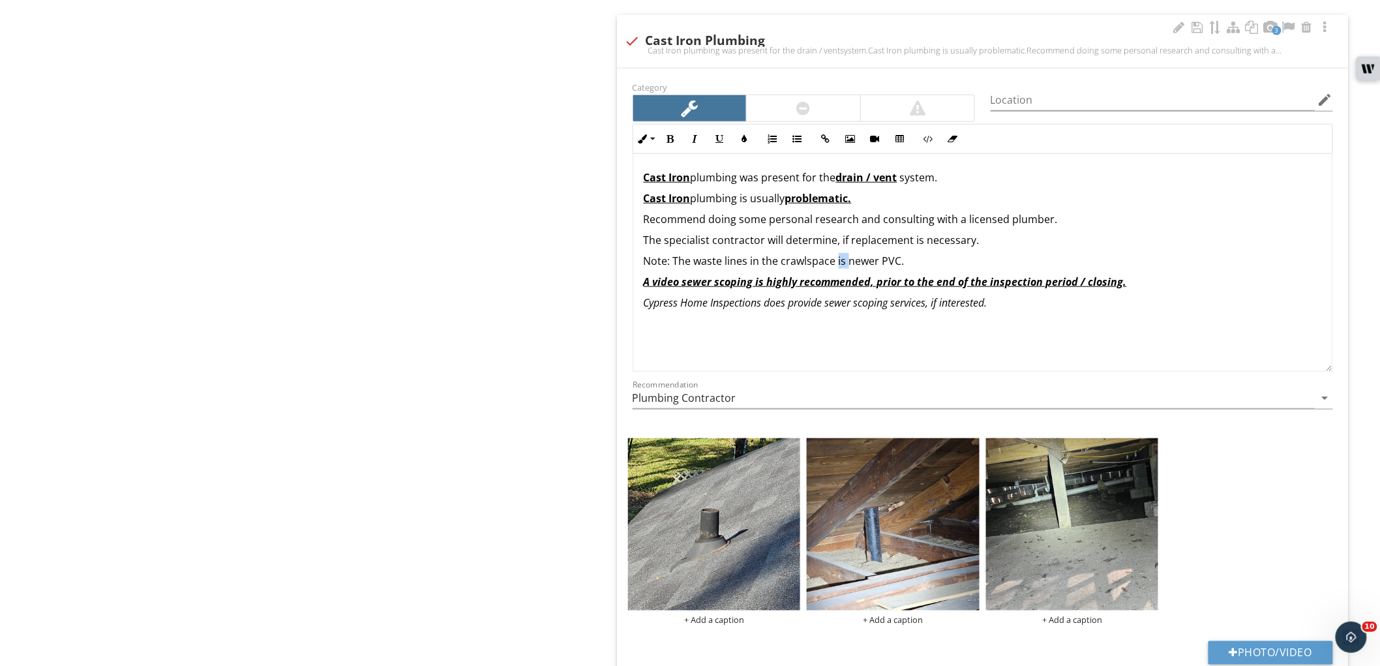
click at [839, 266] on p "Note: The waste lines in the crawlspace is newer PVC." at bounding box center [983, 261] width 678 height 16
click at [915, 262] on p "Note: The waste lines in the crawlspace are newer PVC." at bounding box center [983, 261] width 678 height 16
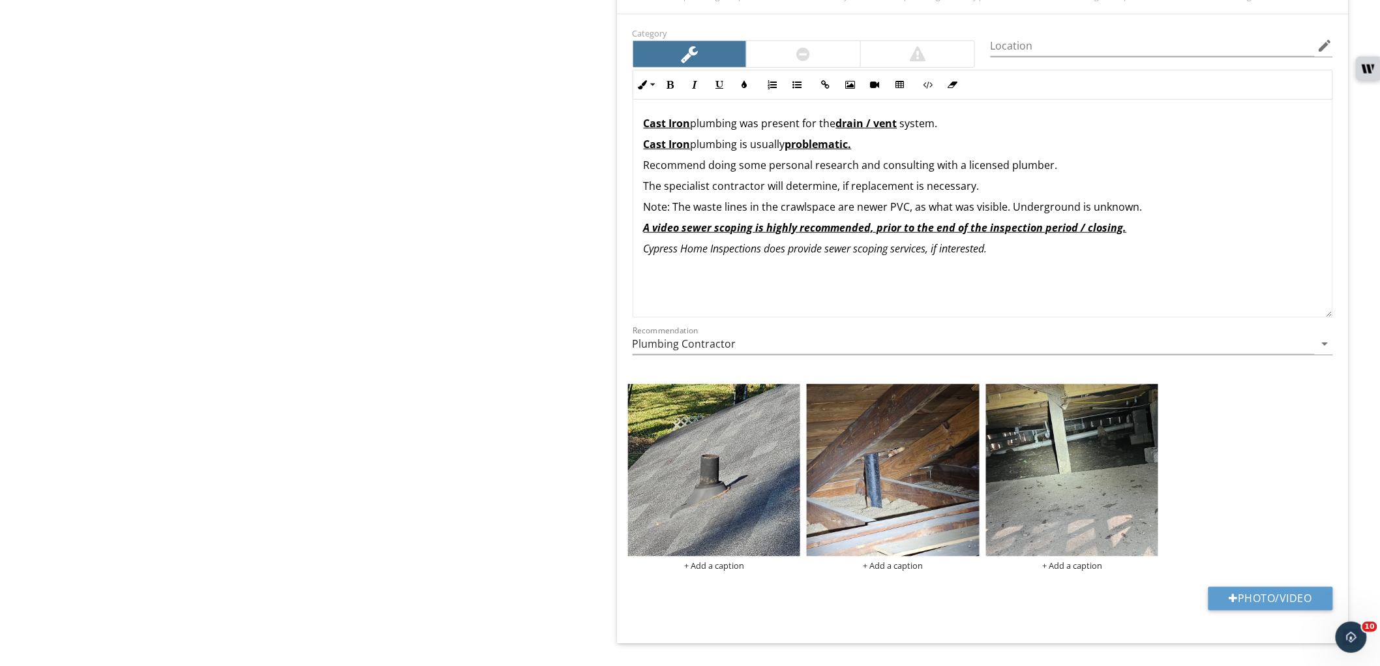
scroll to position [2548, 0]
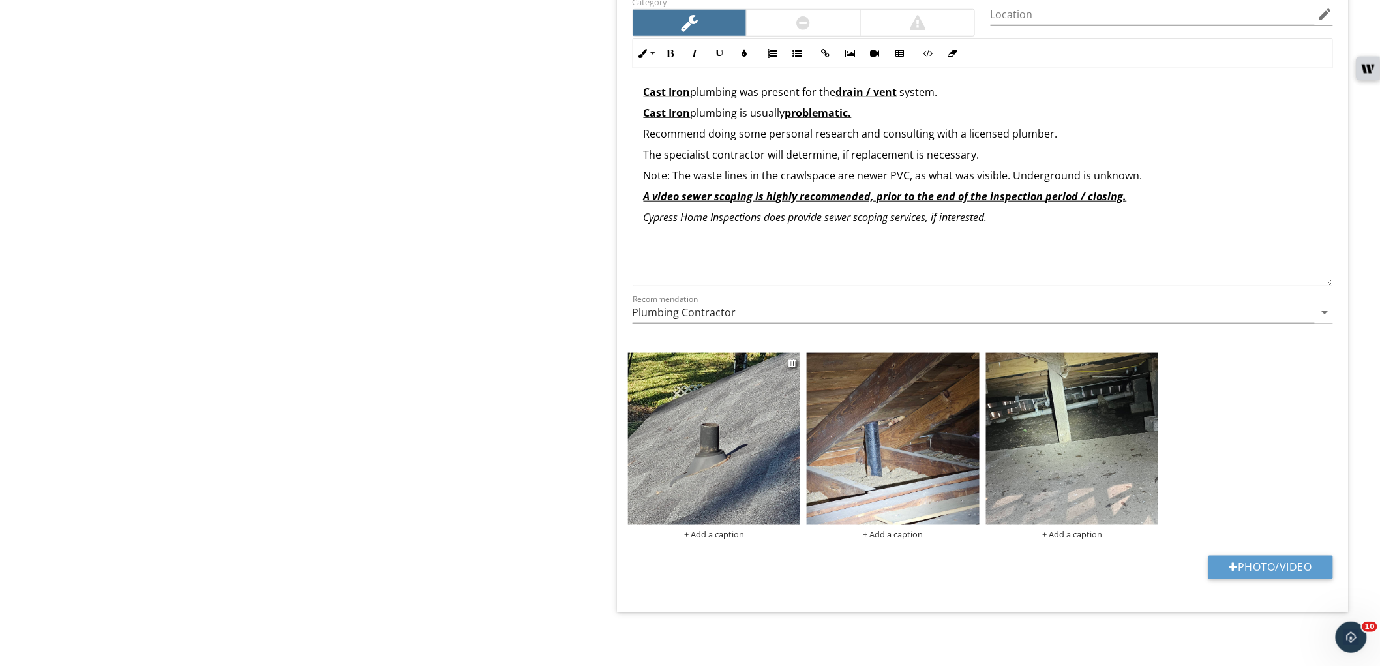
click at [748, 468] on img at bounding box center [714, 439] width 173 height 173
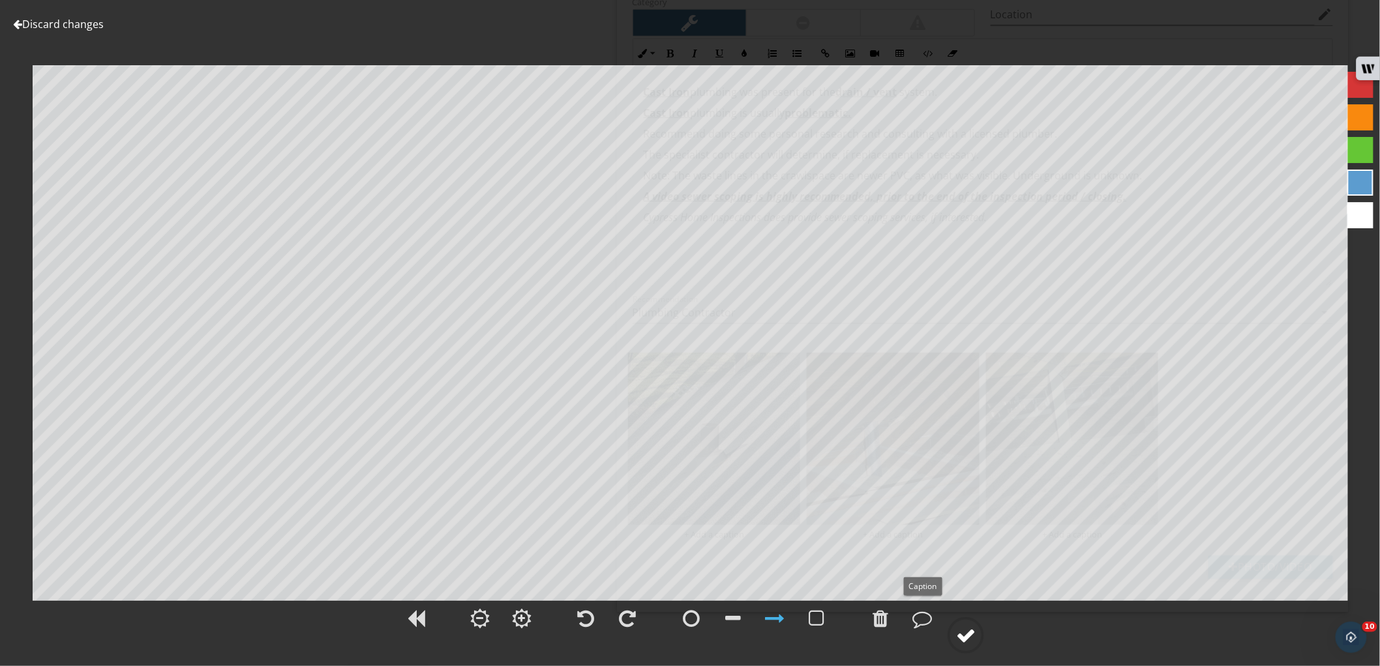
click at [963, 633] on div at bounding box center [966, 636] width 20 height 20
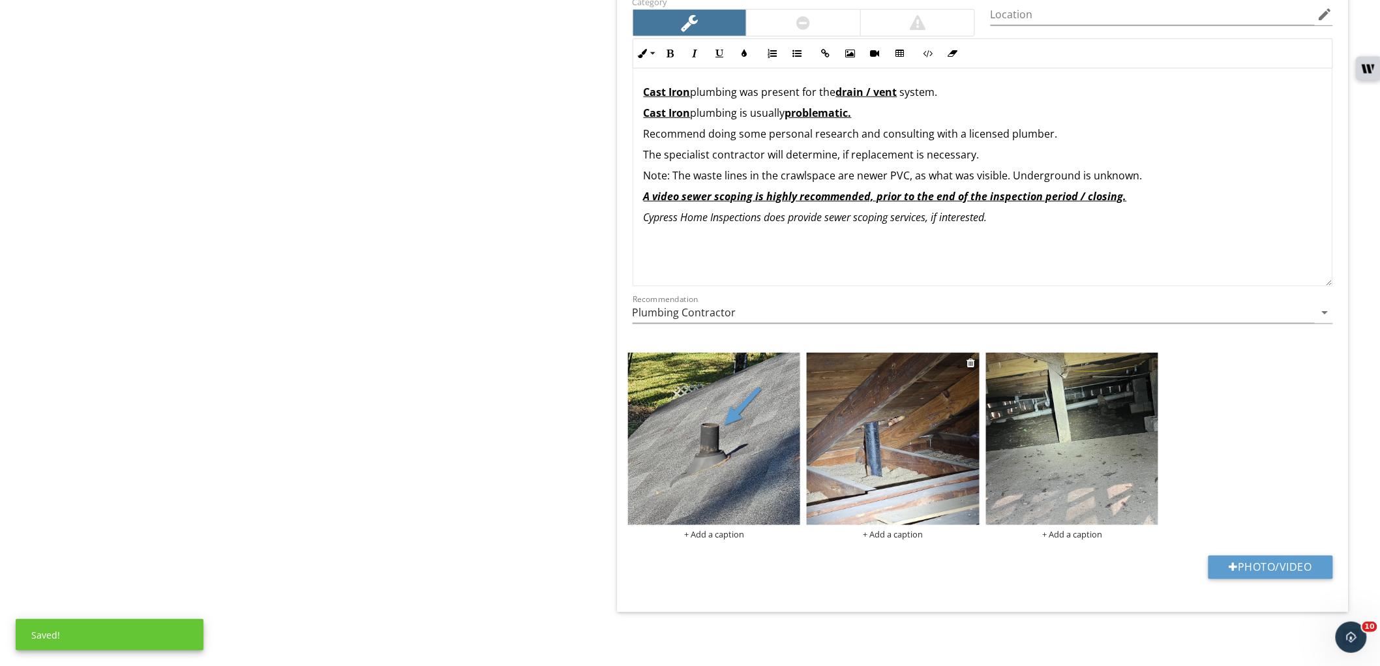
click at [913, 461] on img at bounding box center [893, 439] width 173 height 173
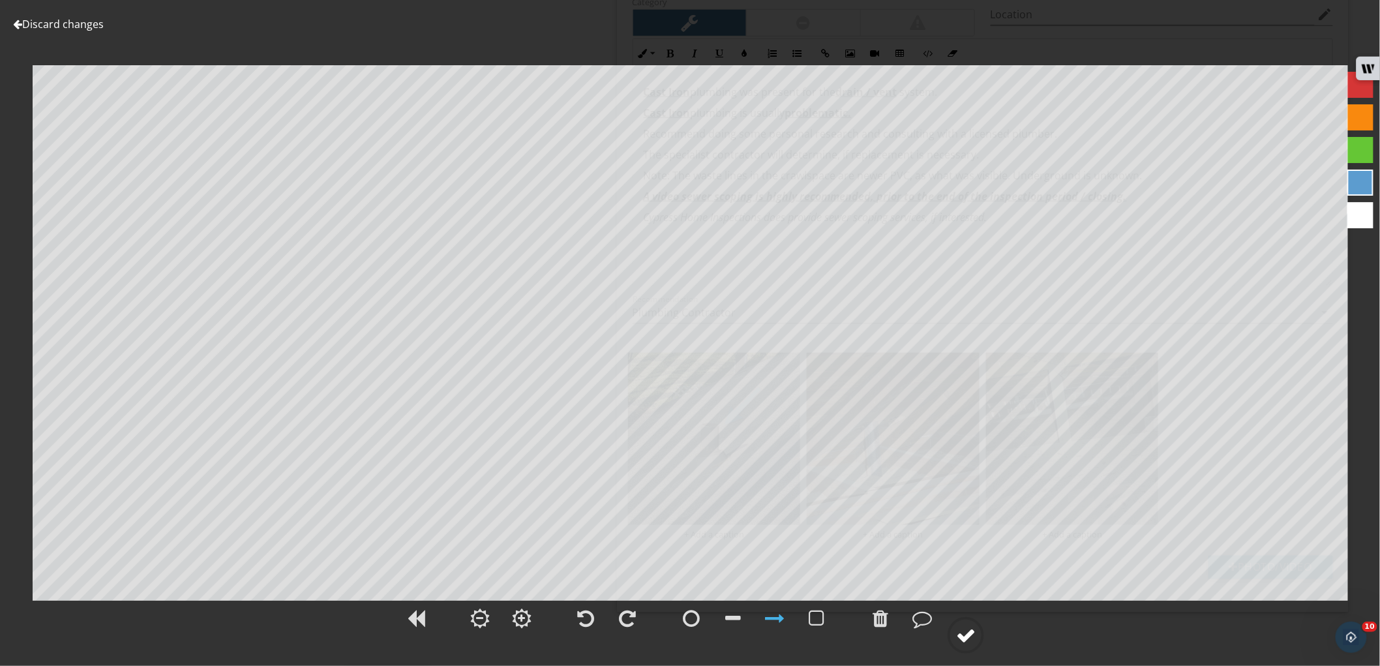
click at [966, 628] on div at bounding box center [966, 636] width 20 height 20
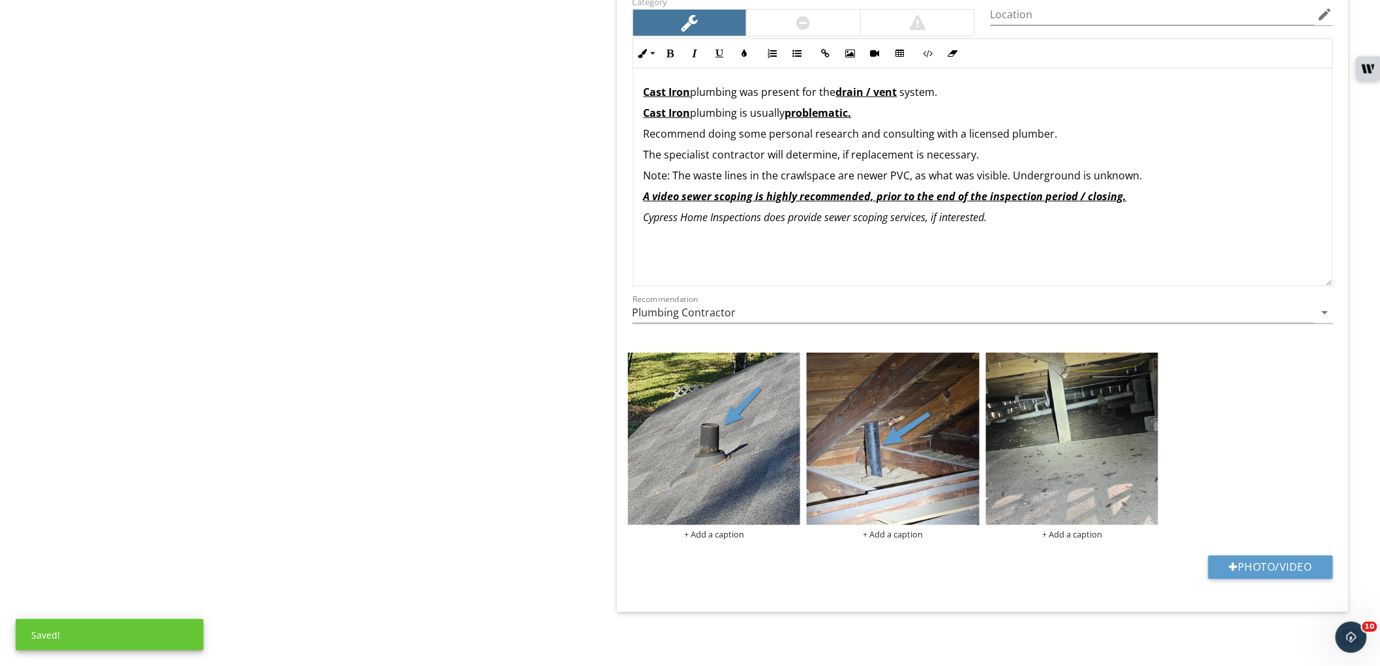
click at [1051, 461] on img at bounding box center [1072, 439] width 173 height 173
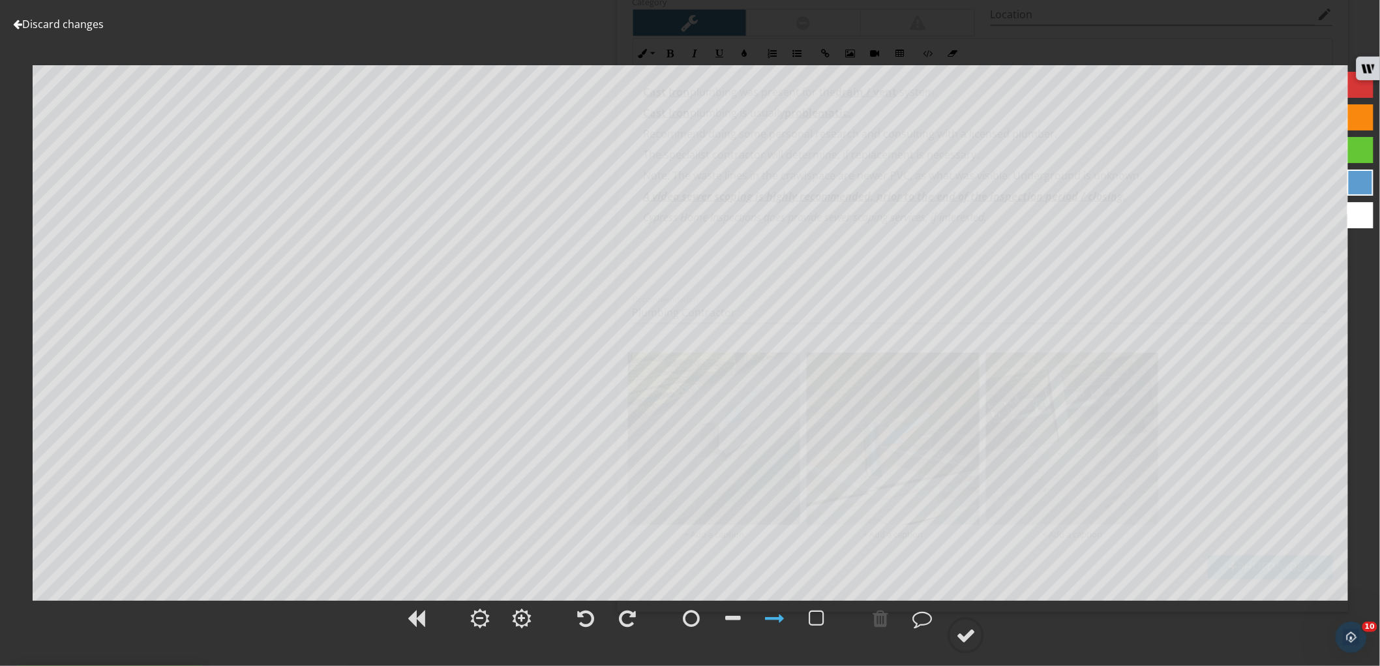
click at [1361, 151] on div at bounding box center [1361, 150] width 26 height 26
click at [731, 612] on div at bounding box center [733, 619] width 16 height 20
click at [970, 647] on circle at bounding box center [966, 635] width 34 height 34
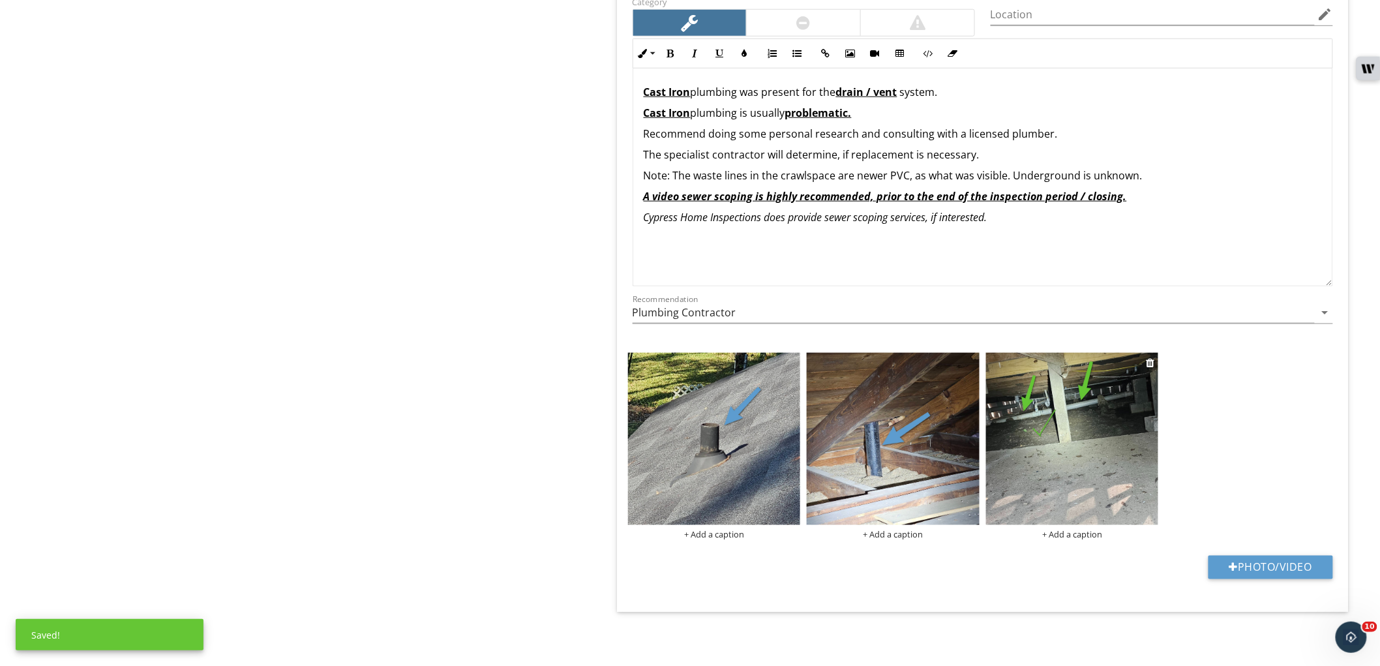
click at [1047, 496] on img at bounding box center [1072, 439] width 173 height 173
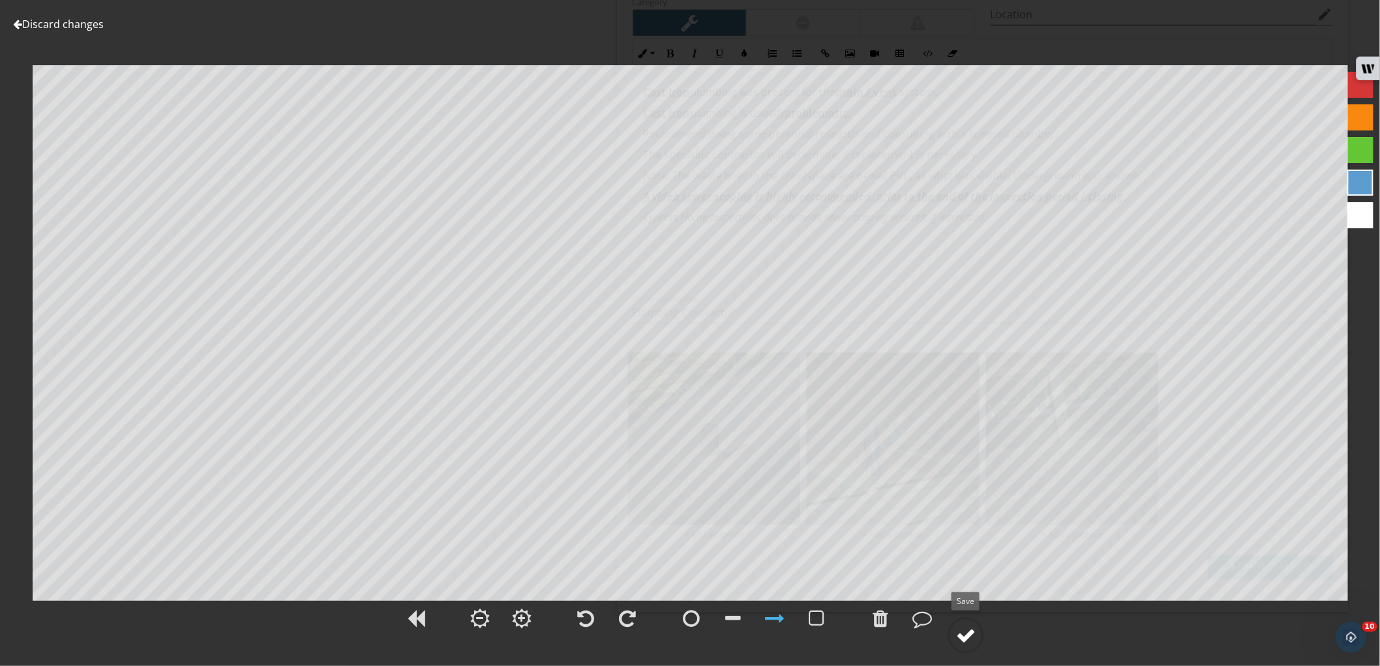
click at [964, 636] on div at bounding box center [966, 636] width 20 height 20
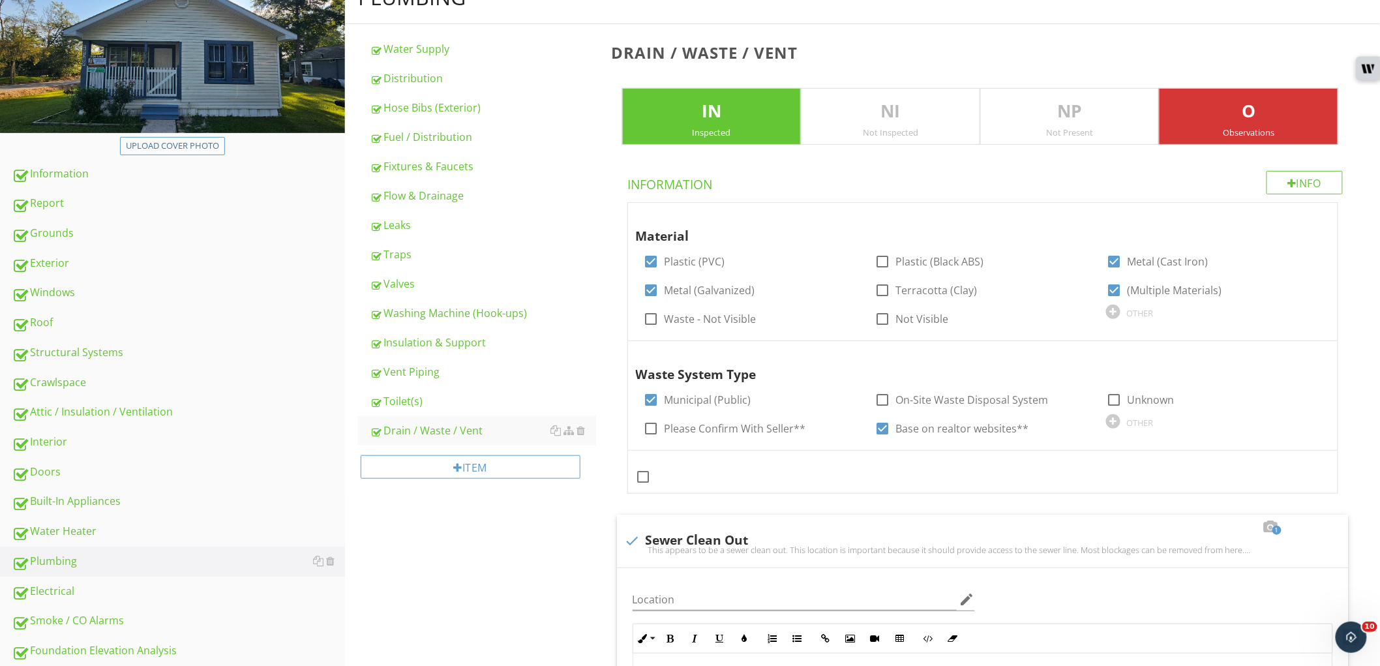
scroll to position [313, 0]
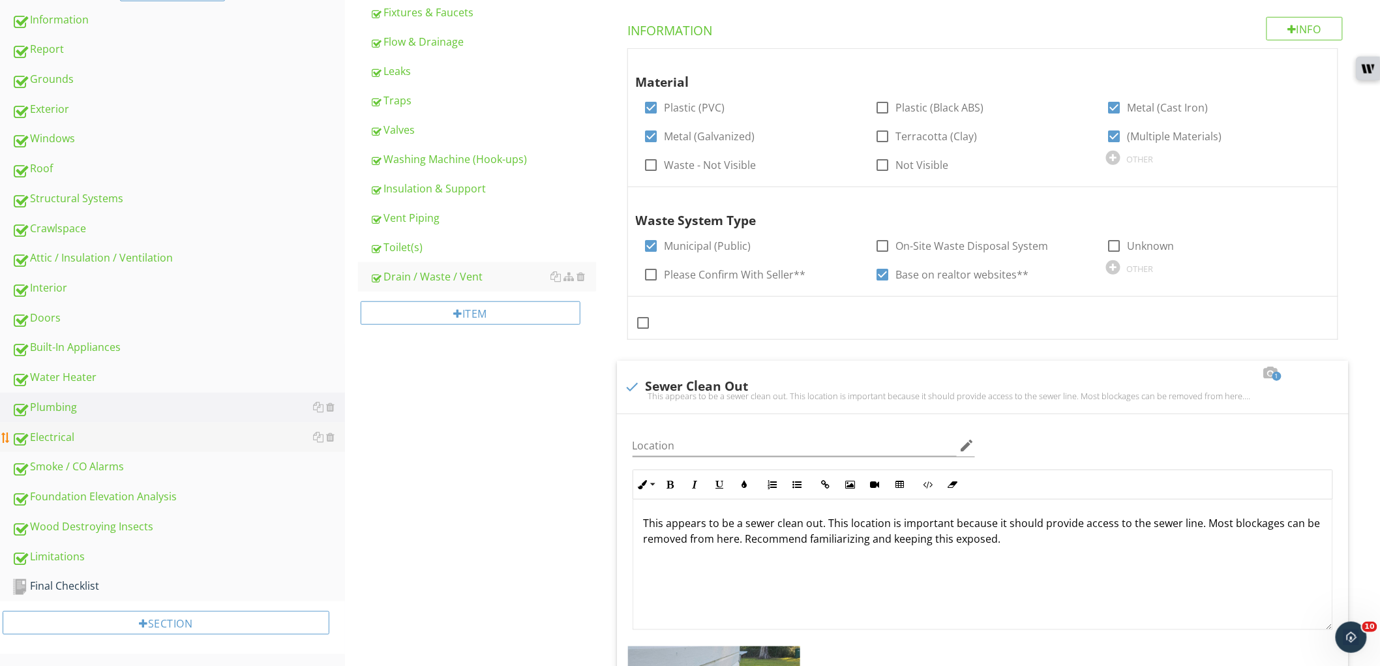
click at [191, 432] on div "Electrical" at bounding box center [178, 437] width 333 height 17
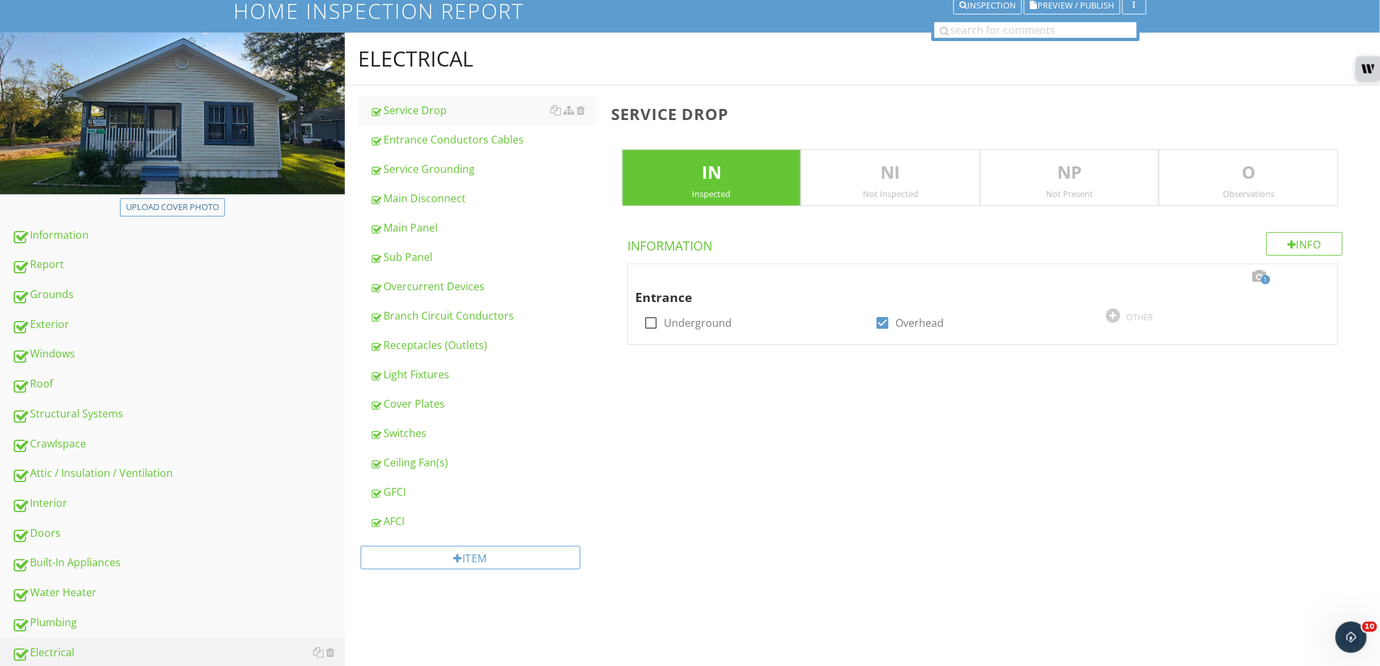
scroll to position [94, 0]
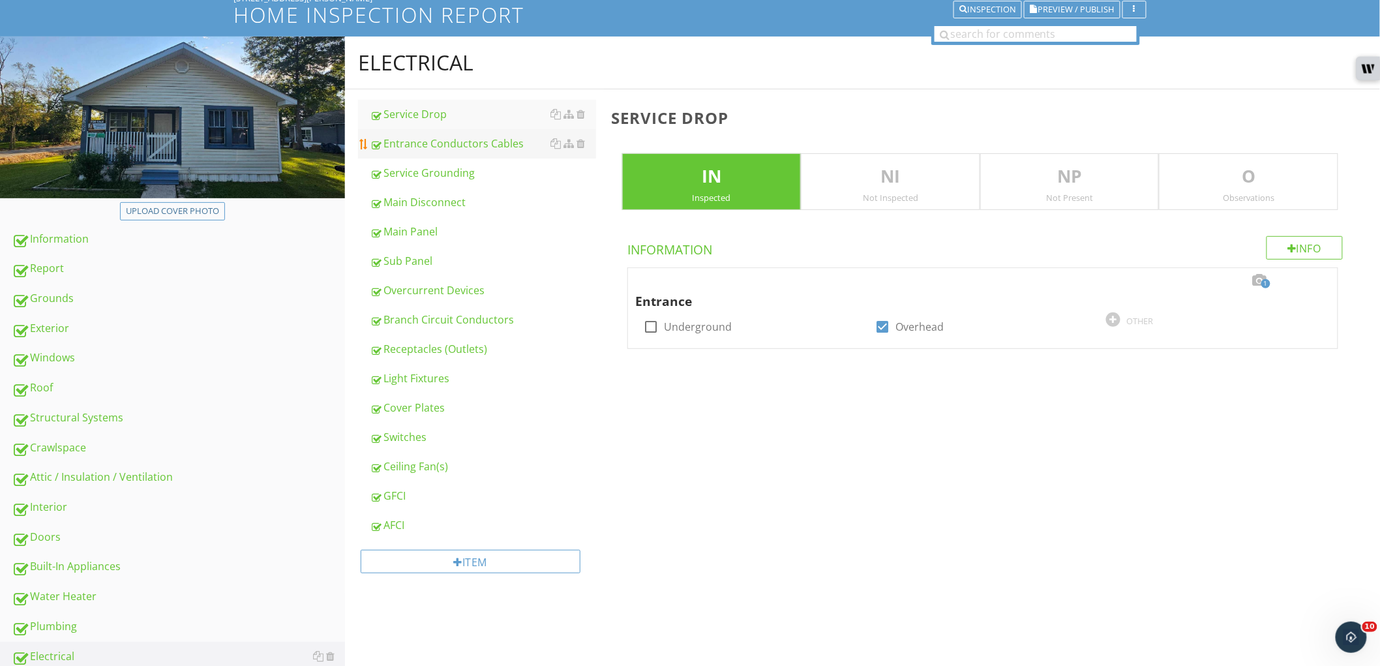
click at [449, 150] on div "Entrance Conductors Cables" at bounding box center [483, 144] width 226 height 16
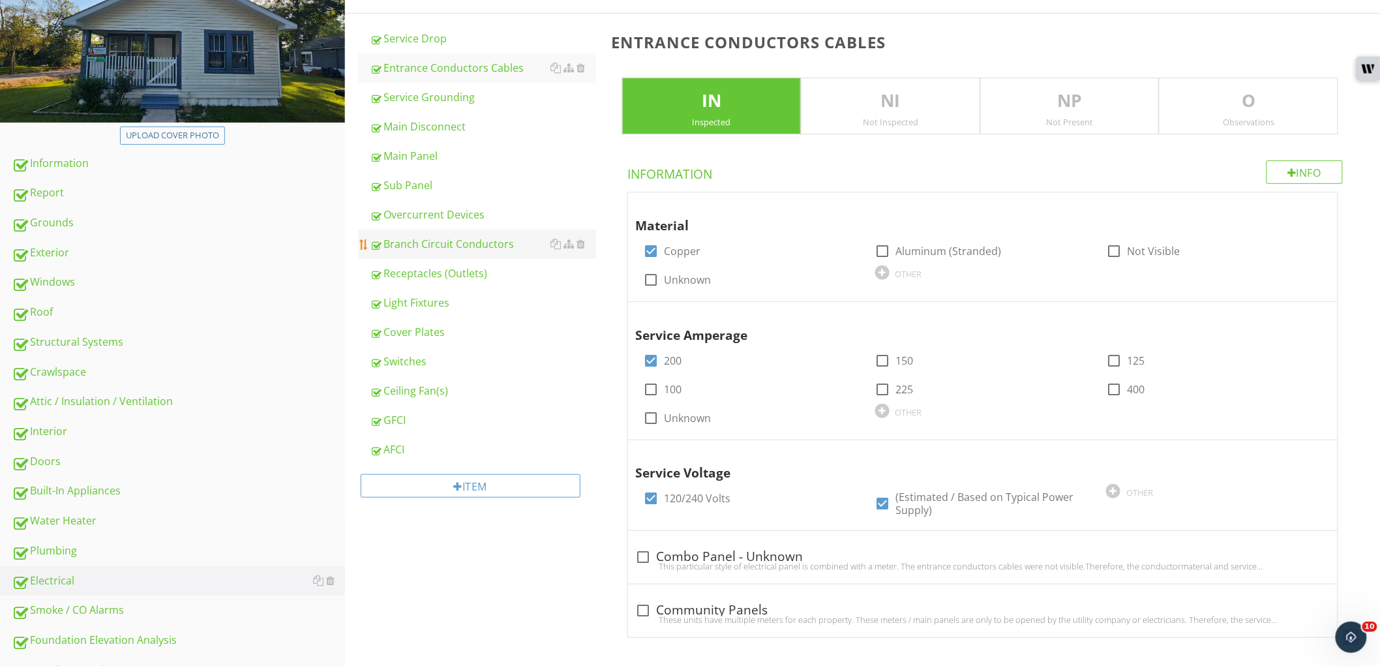
scroll to position [166, 0]
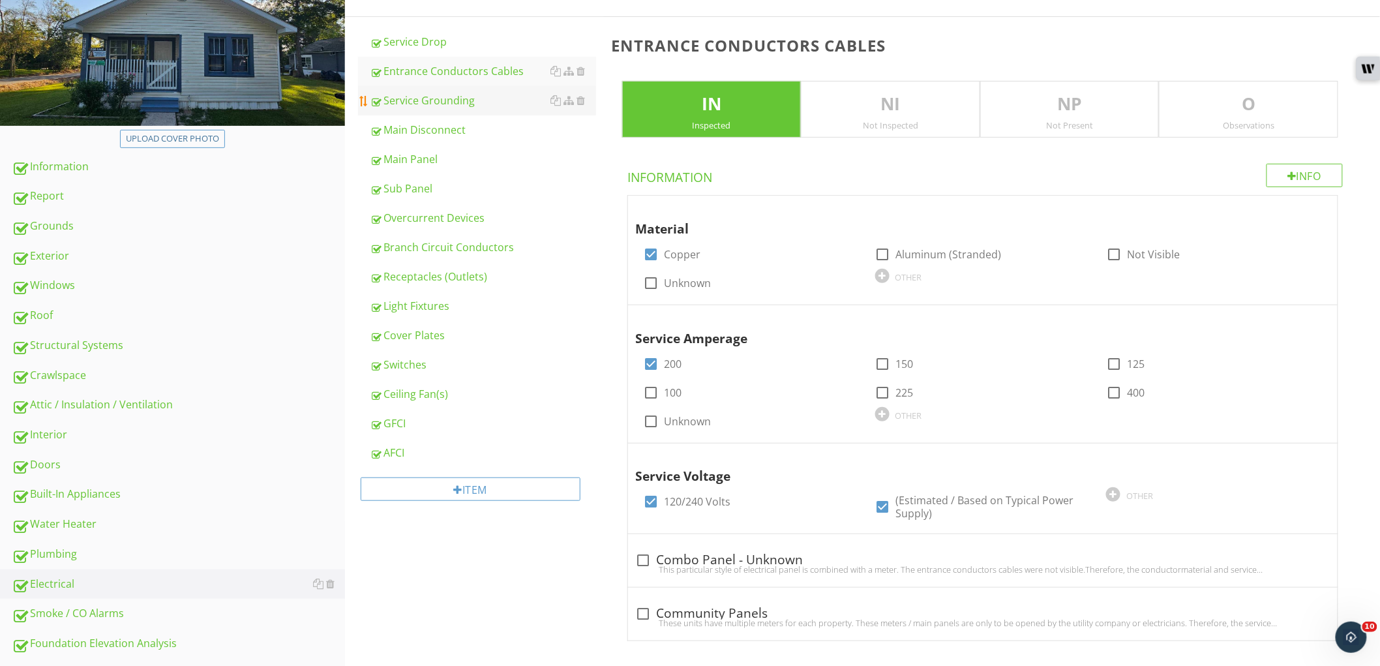
click at [471, 100] on div "Service Grounding" at bounding box center [483, 101] width 226 height 16
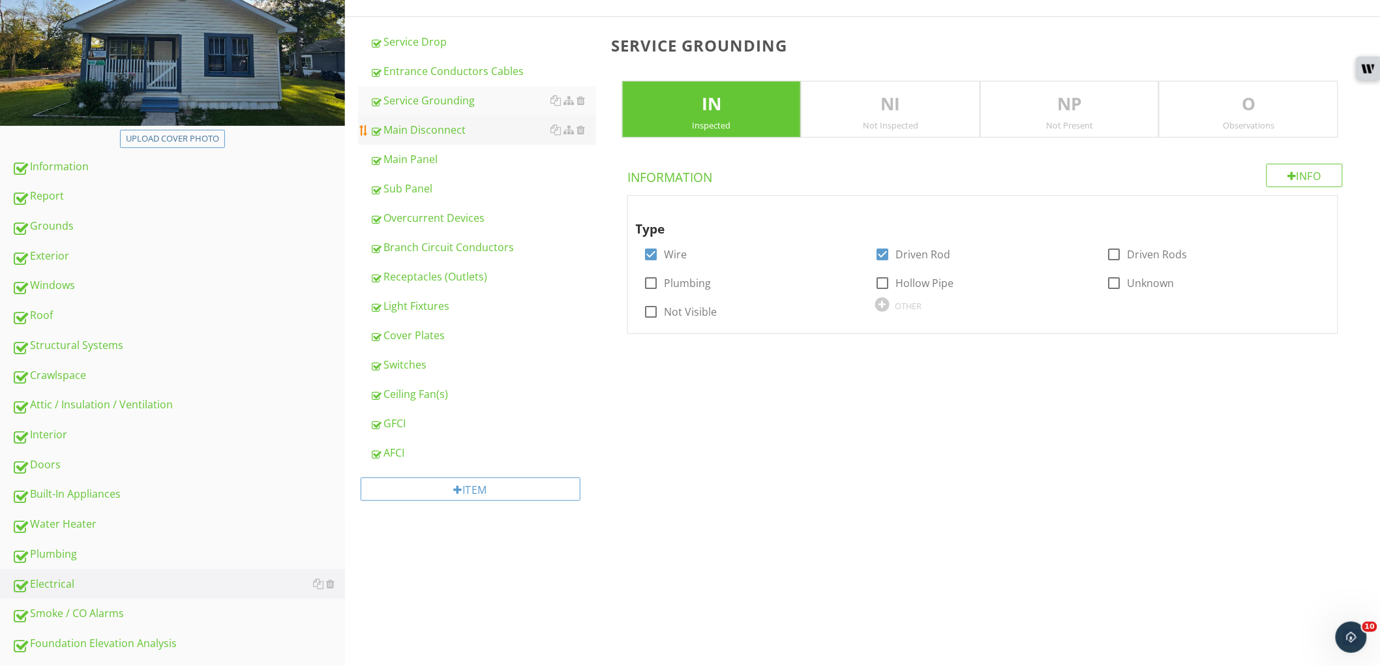
click at [461, 126] on div "Main Disconnect" at bounding box center [483, 130] width 226 height 16
click at [453, 159] on div "Main Panel" at bounding box center [483, 159] width 226 height 16
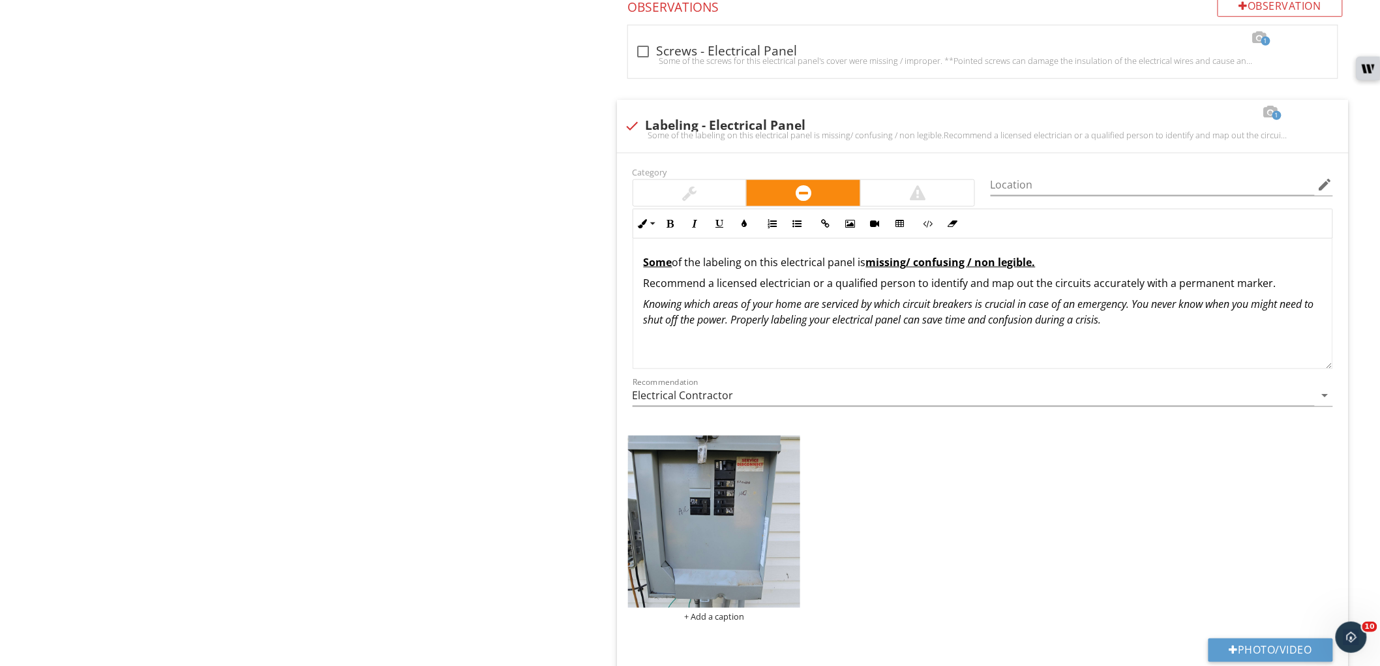
scroll to position [2589, 0]
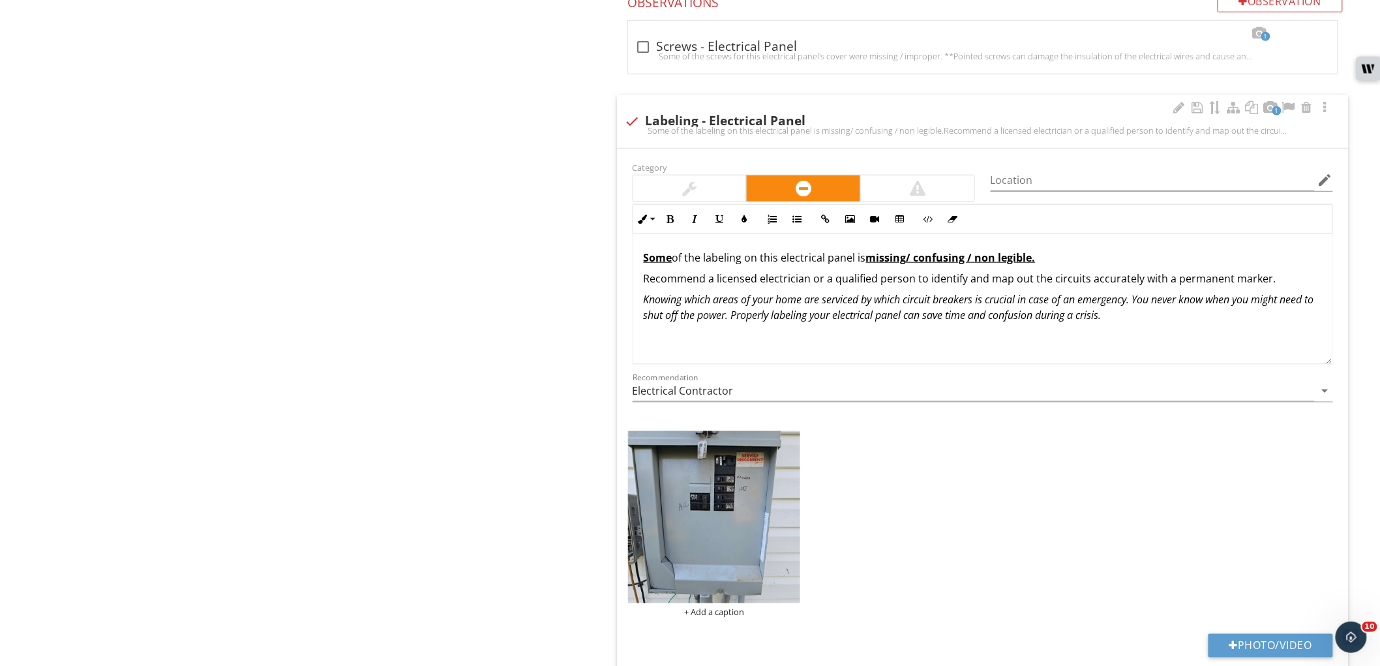
click at [718, 175] on div at bounding box center [690, 188] width 114 height 26
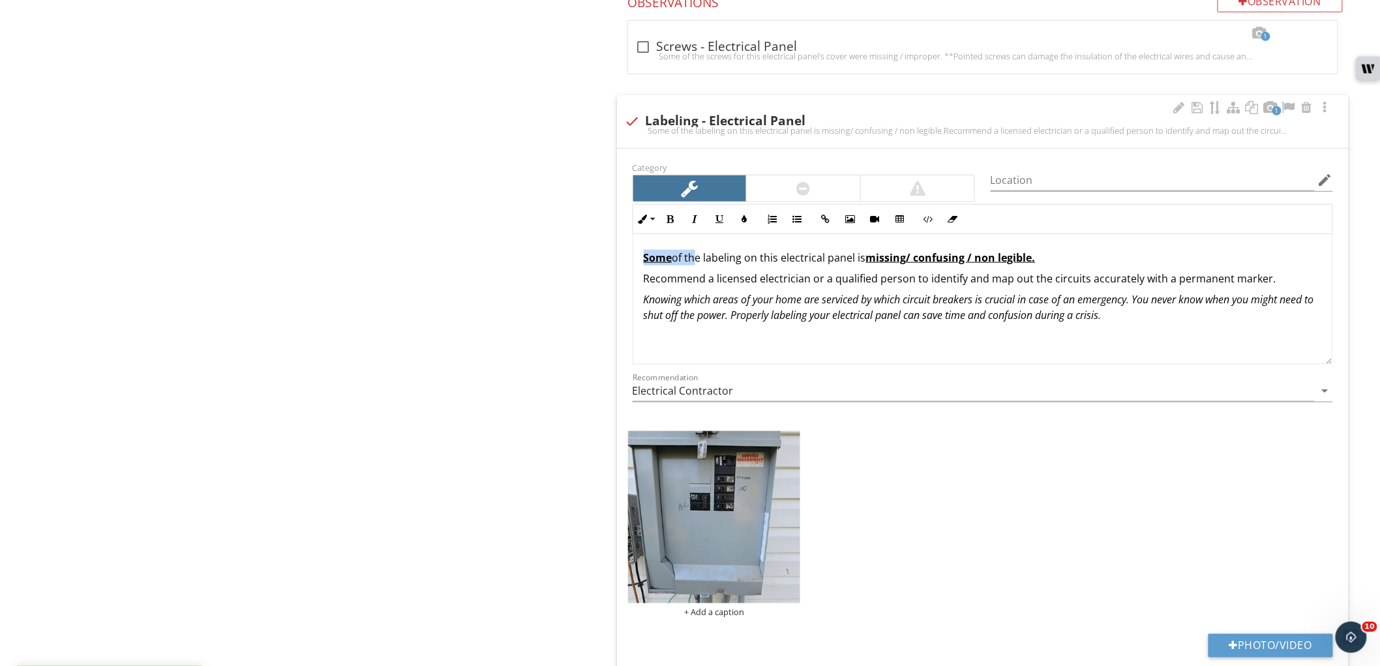
drag, startPoint x: 693, startPoint y: 252, endPoint x: 617, endPoint y: 246, distance: 76.6
click at [617, 246] on div "Category Location edit Inline Style XLarge Large Normal Small Light Small/Light…" at bounding box center [983, 420] width 732 height 543
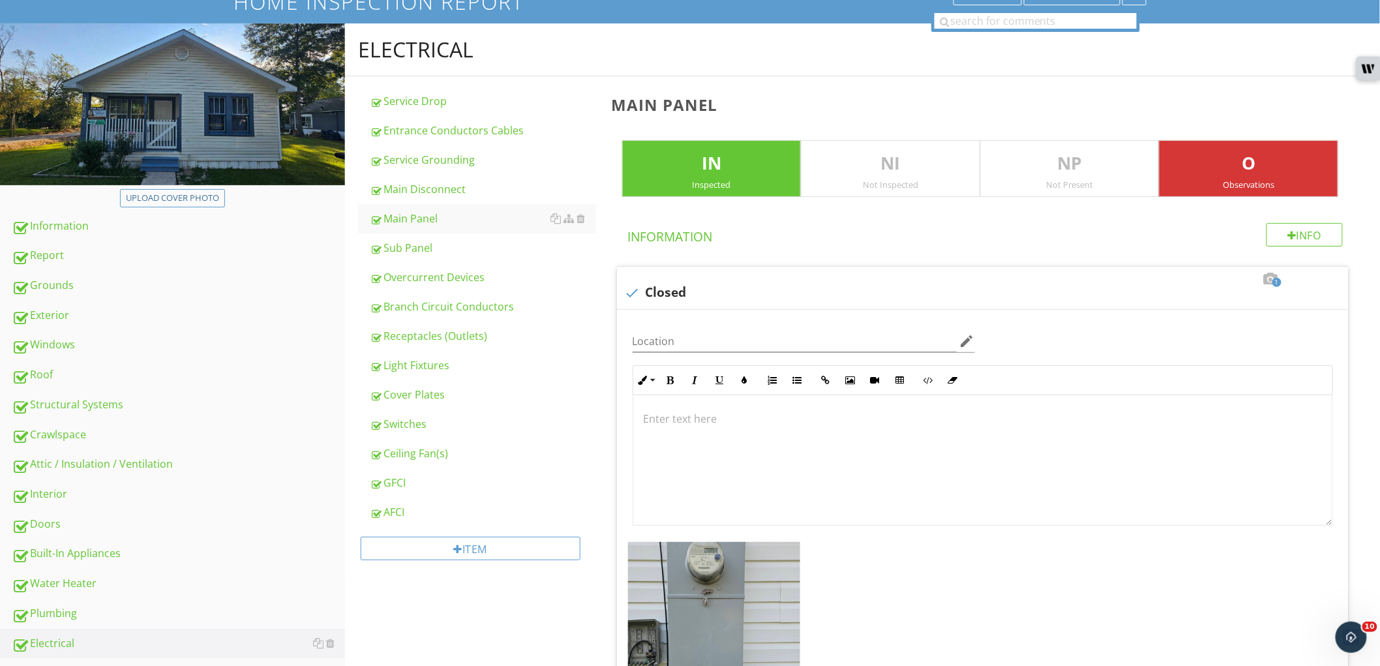
scroll to position [0, 0]
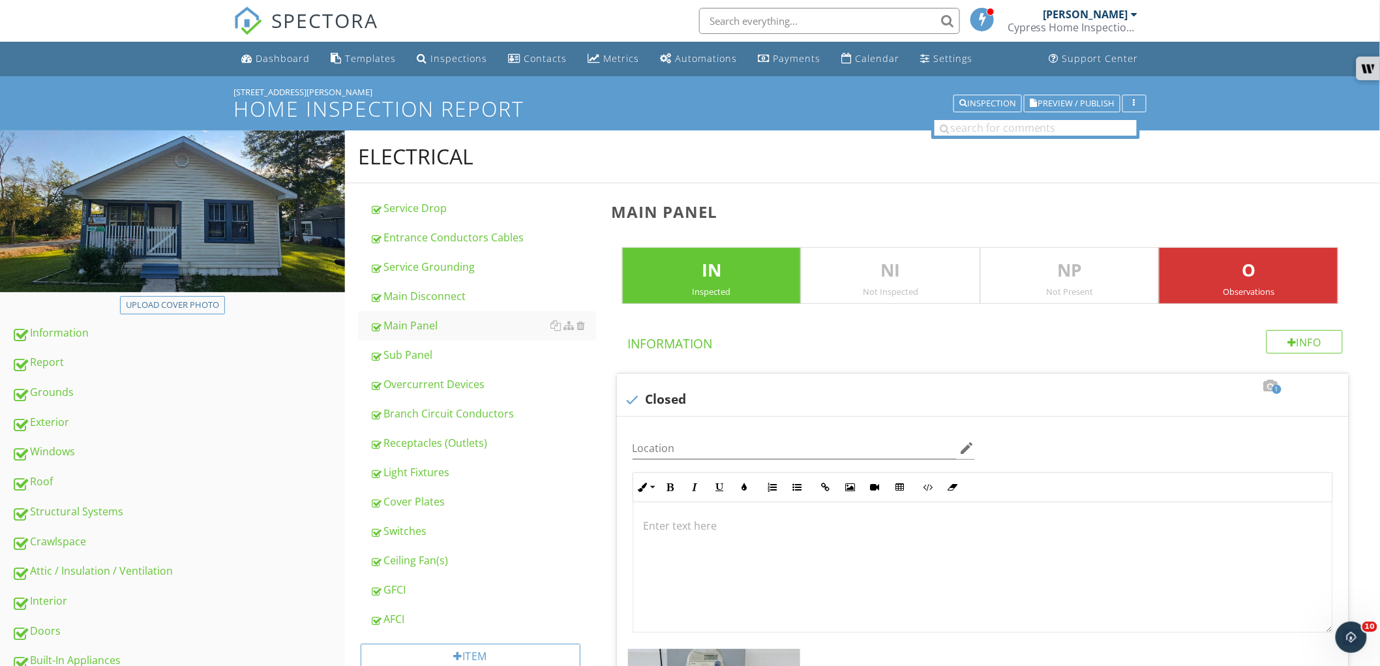
click at [426, 348] on div "Sub Panel" at bounding box center [483, 355] width 226 height 16
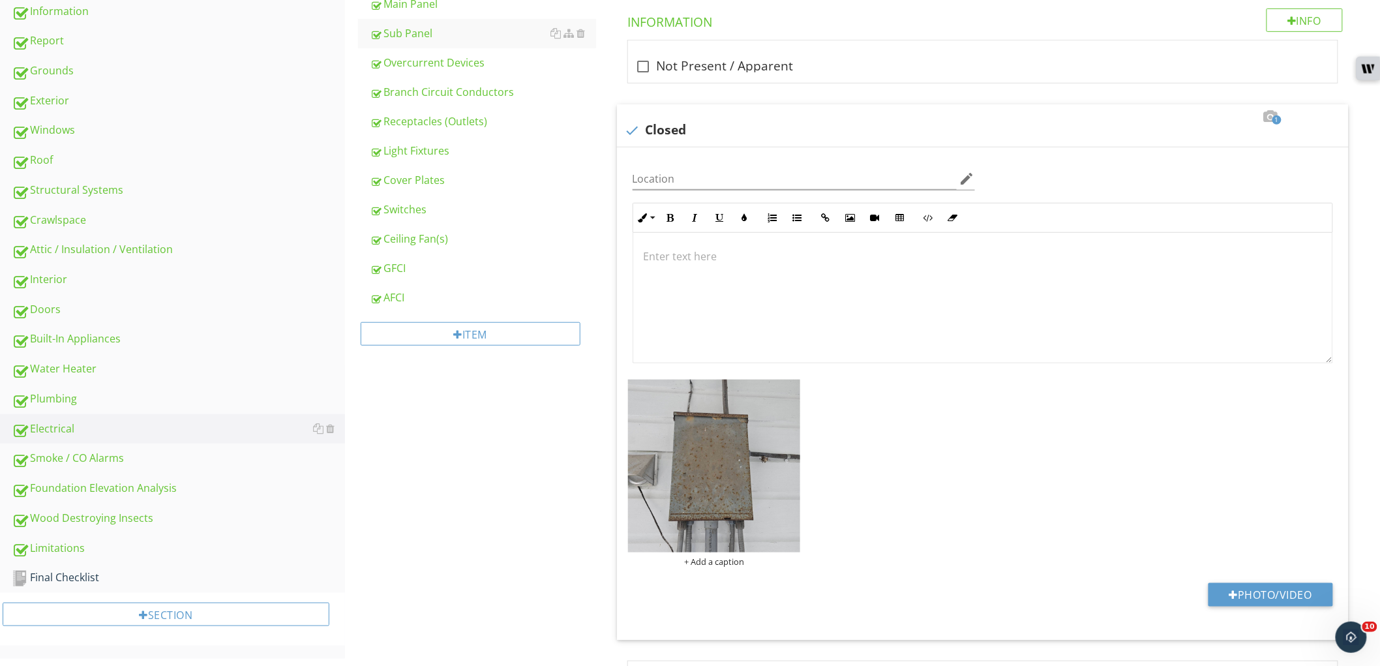
scroll to position [318, 0]
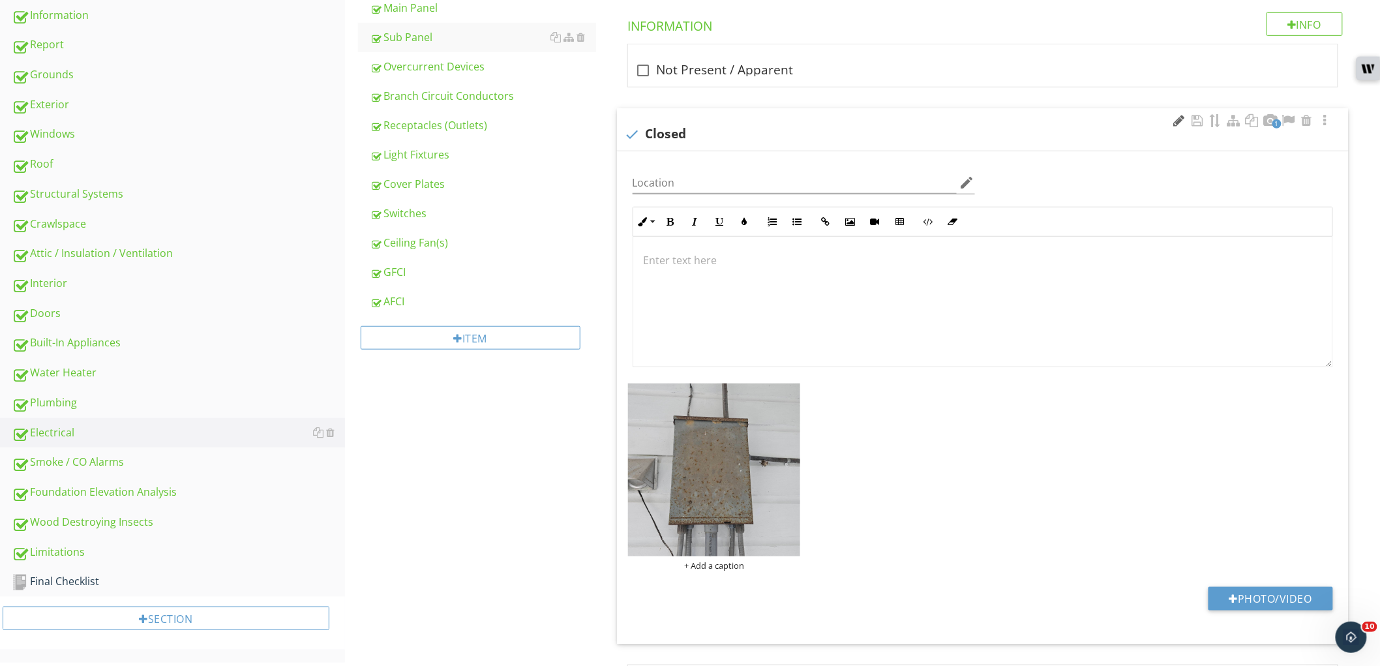
click at [1183, 119] on div at bounding box center [1180, 120] width 16 height 13
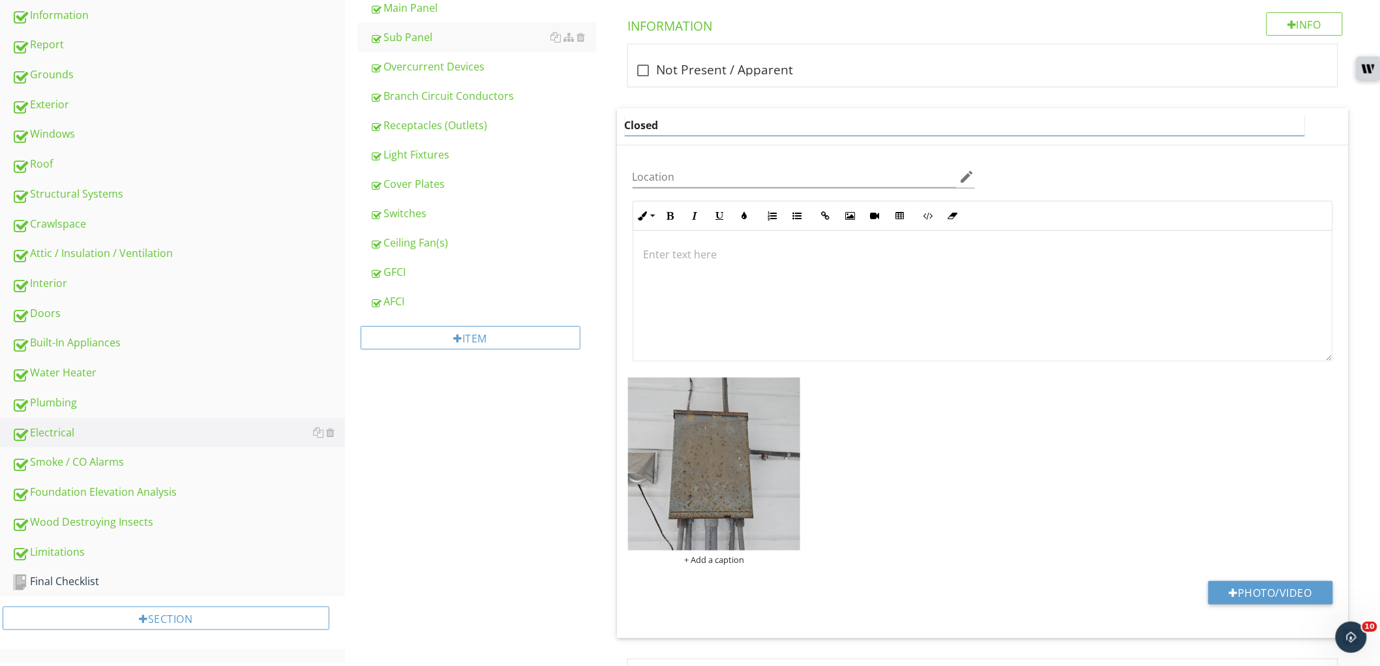
click at [973, 123] on input "Closed" at bounding box center [965, 126] width 680 height 22
type input "Reference Photos"
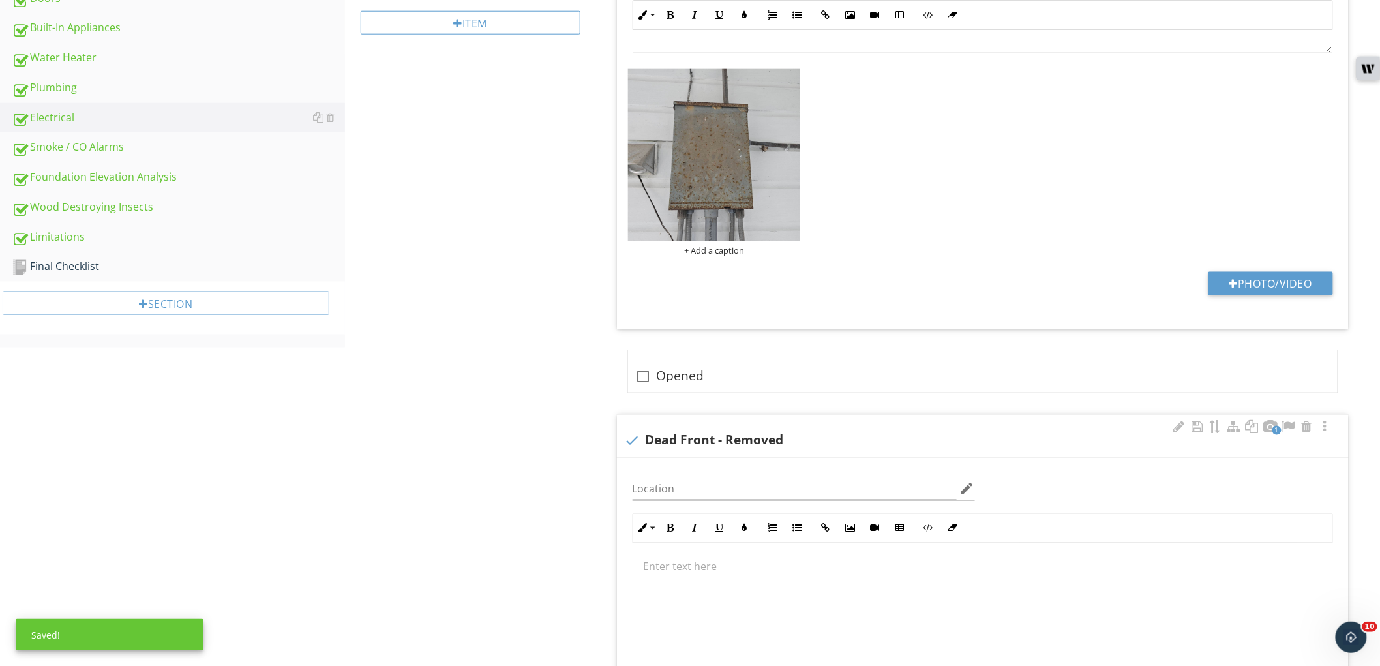
scroll to position [753, 0]
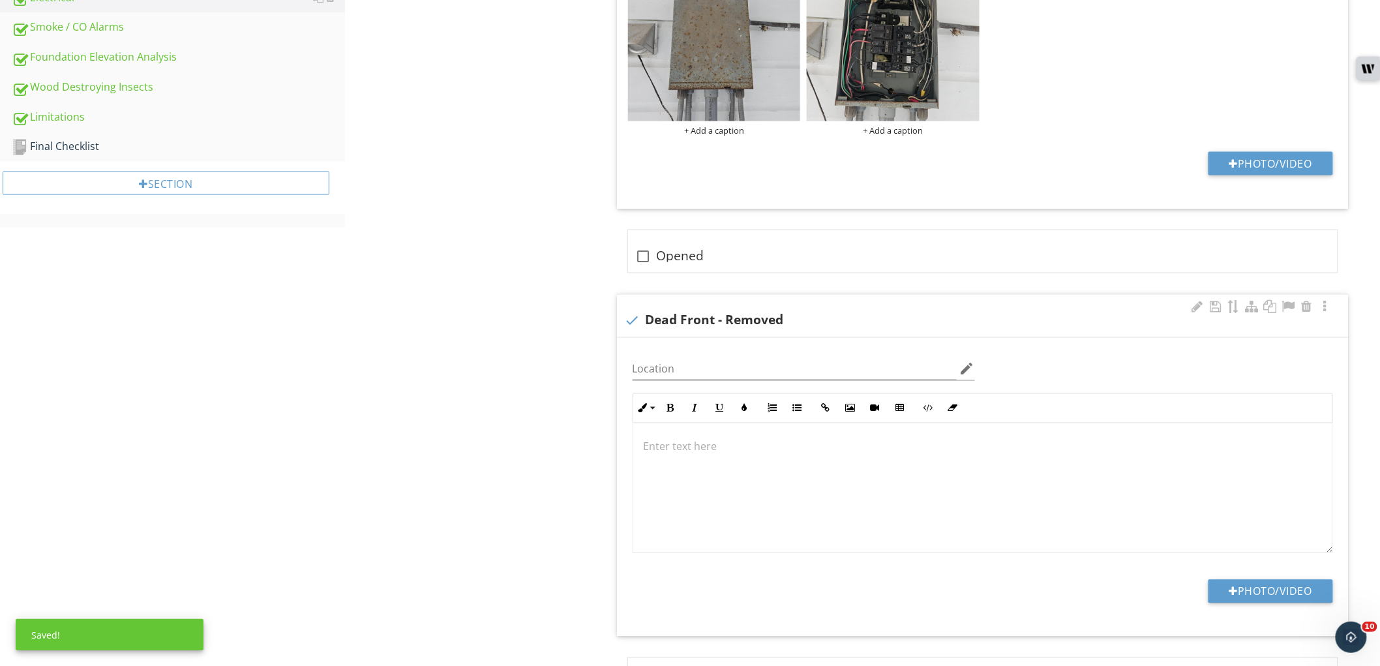
click at [638, 322] on div at bounding box center [633, 321] width 22 height 22
checkbox input "true"
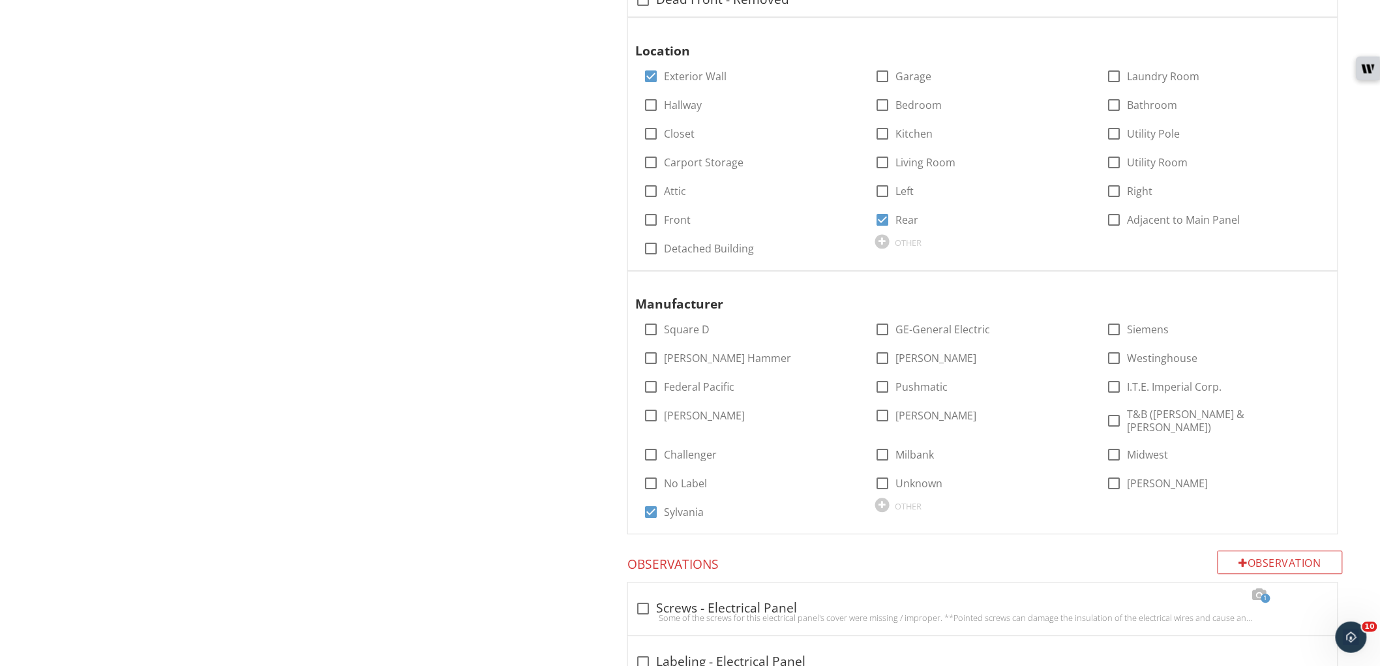
scroll to position [1188, 0]
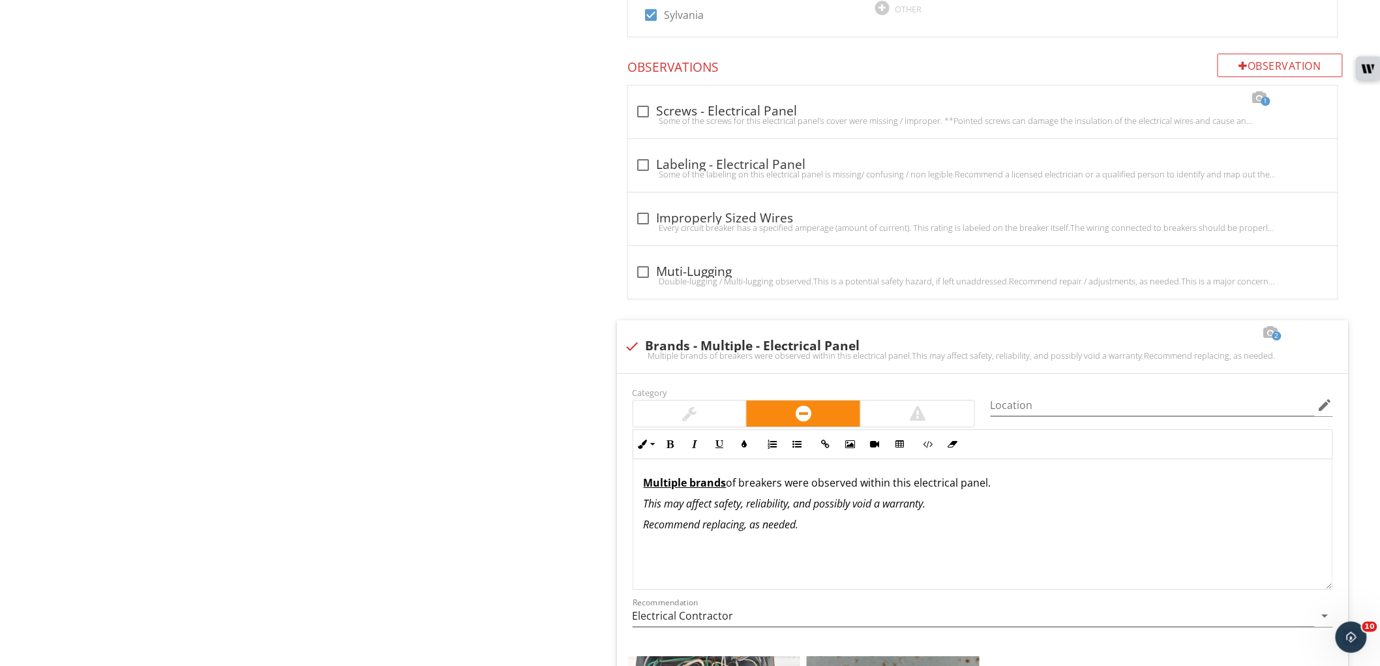
scroll to position [1768, 0]
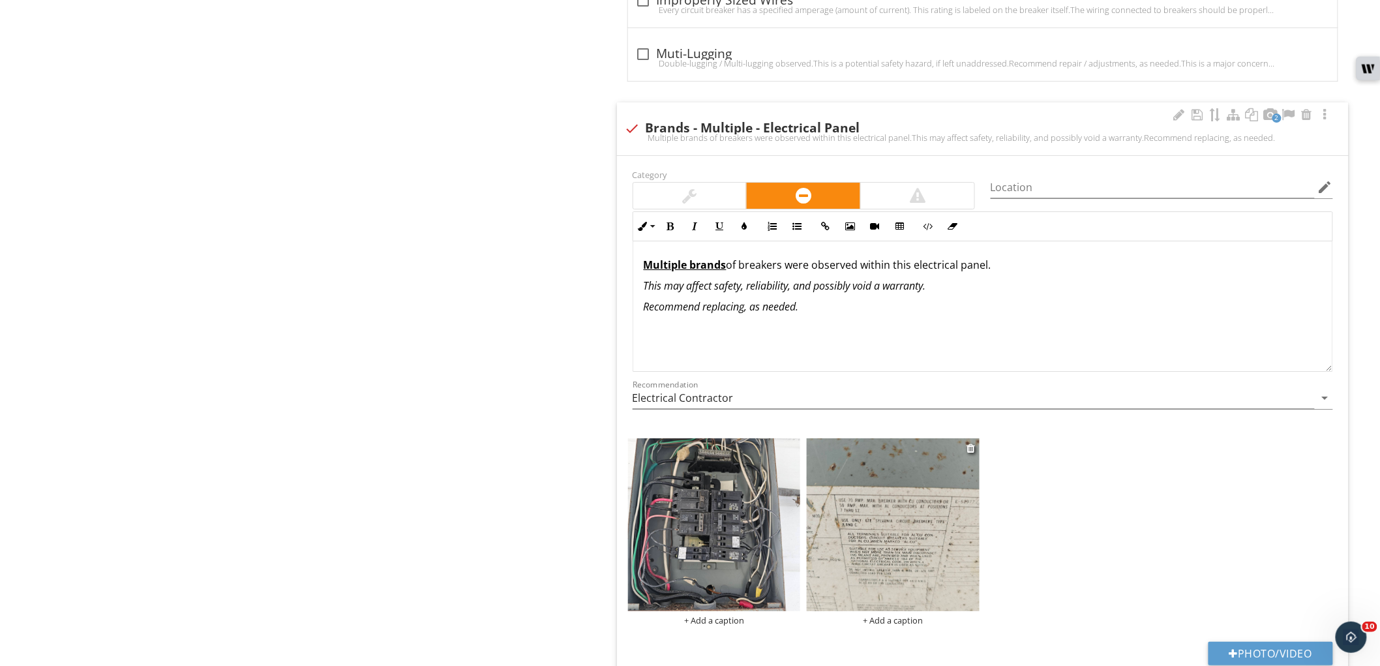
click at [869, 555] on img at bounding box center [893, 524] width 173 height 173
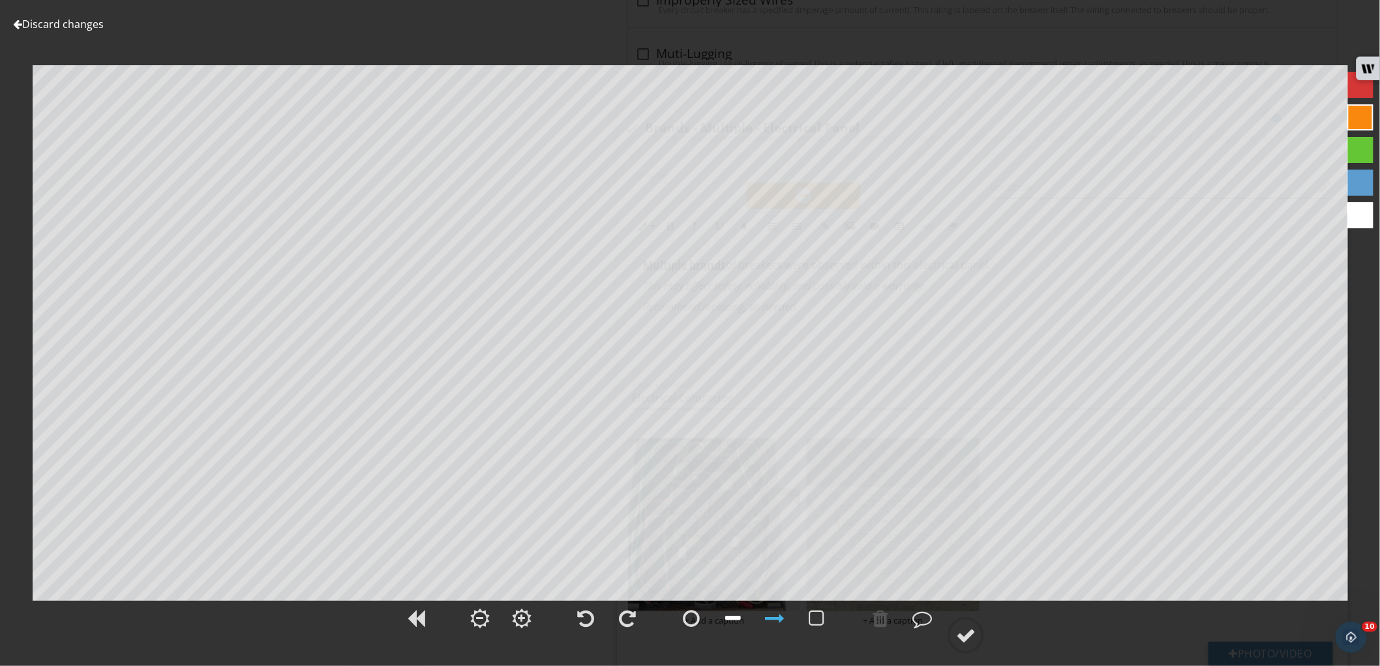
click at [738, 620] on div at bounding box center [733, 619] width 16 height 20
click at [959, 630] on div at bounding box center [966, 636] width 20 height 20
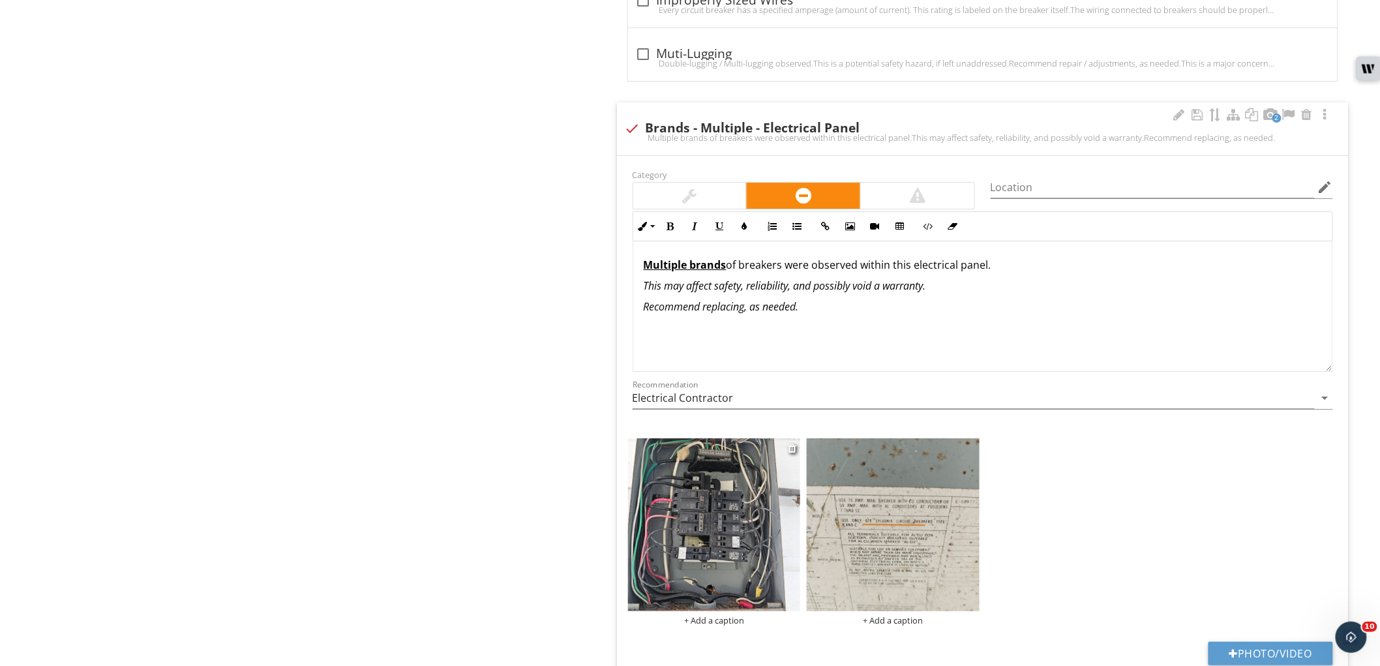
click at [731, 481] on img at bounding box center [714, 524] width 173 height 173
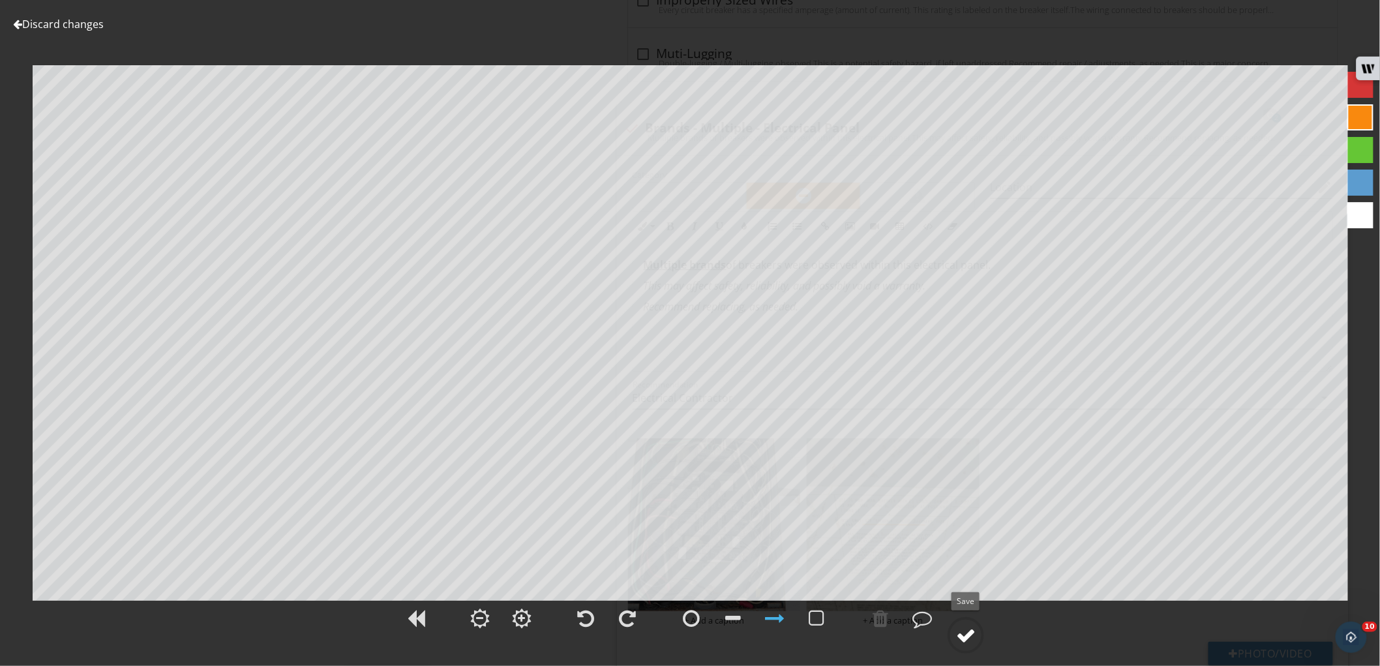
click at [966, 630] on div at bounding box center [966, 636] width 20 height 20
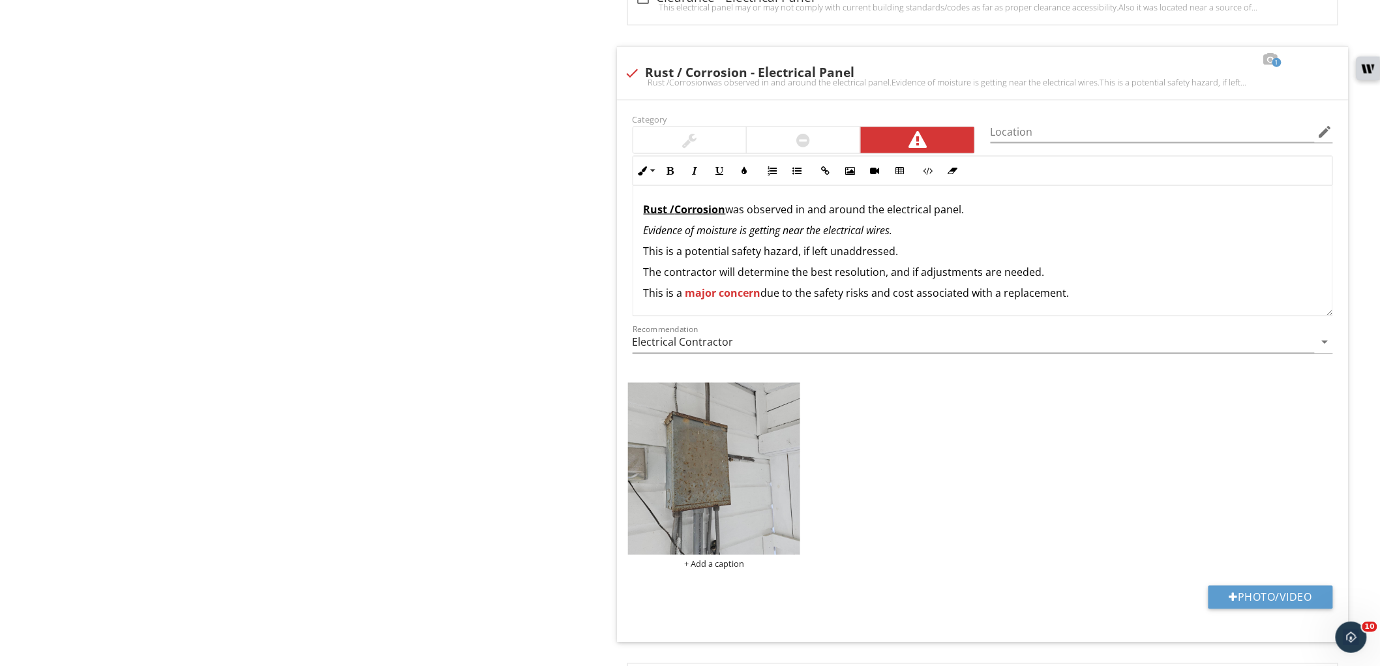
scroll to position [2782, 0]
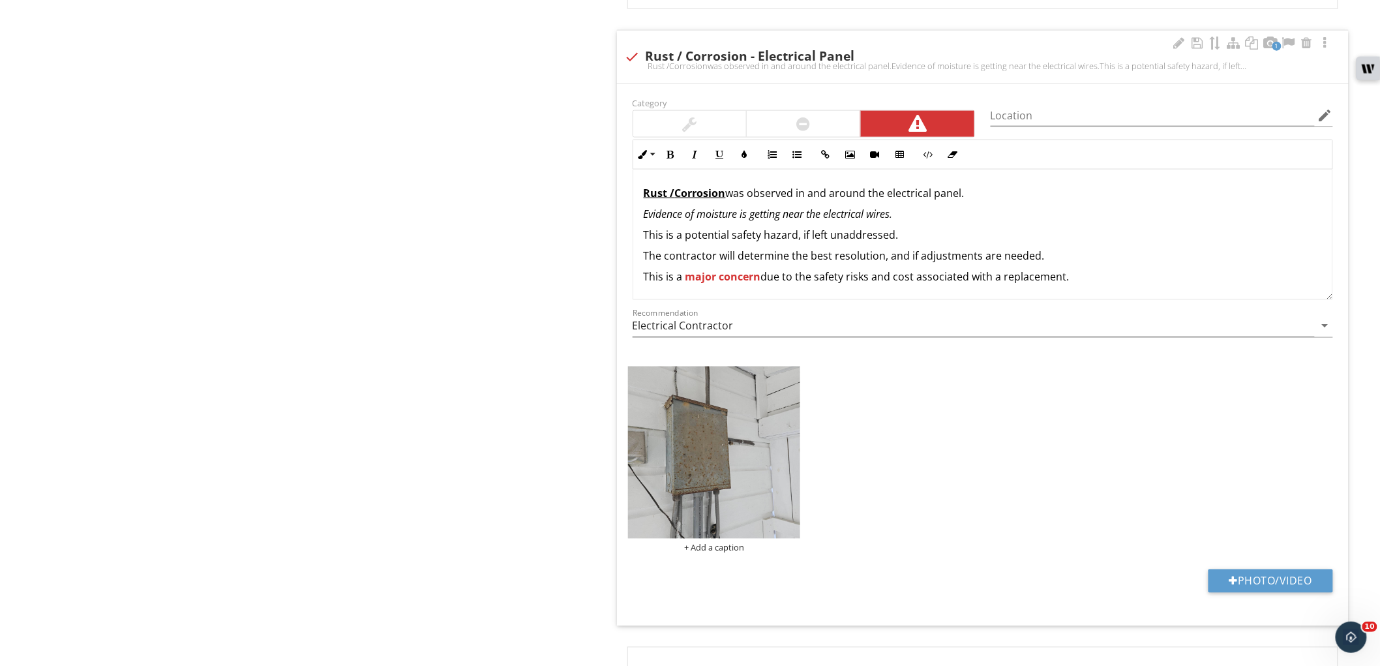
click at [796, 116] on div at bounding box center [804, 124] width 114 height 26
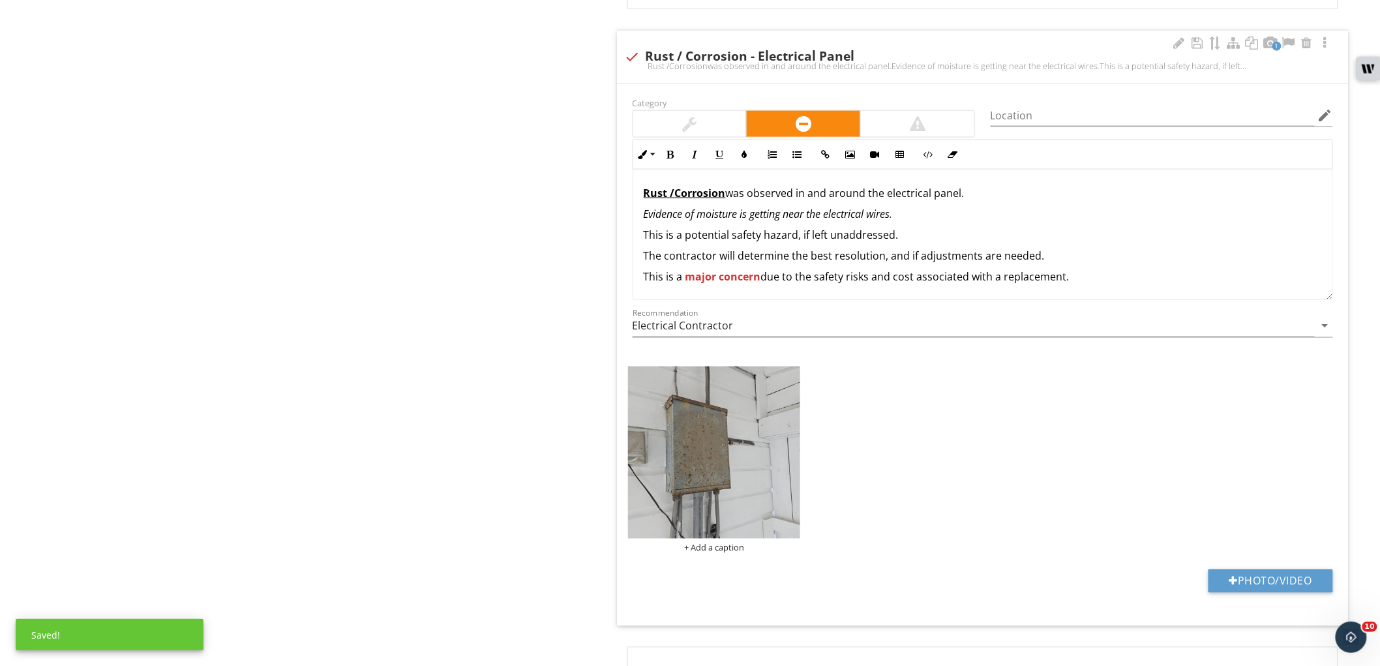
click at [801, 269] on p "This is a major concern due to the safety risks and cost associated with a repl…" at bounding box center [983, 277] width 678 height 16
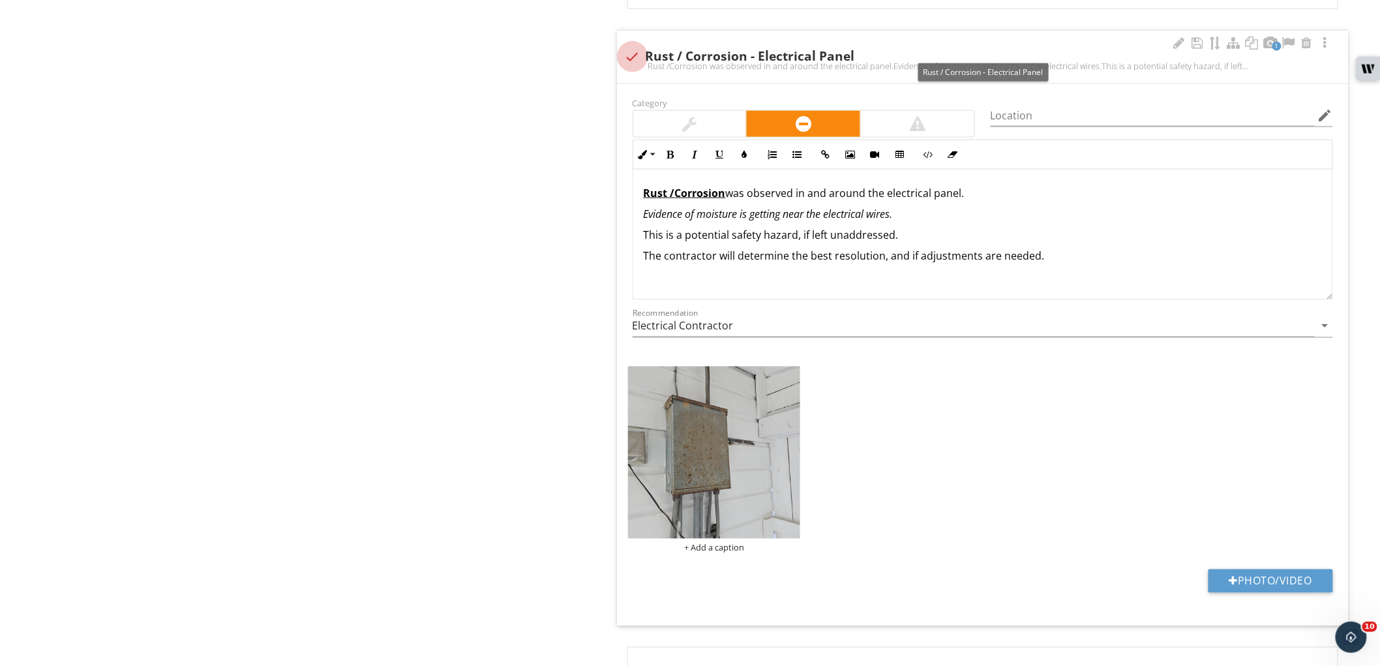
click at [626, 50] on div at bounding box center [633, 57] width 22 height 22
checkbox input "true"
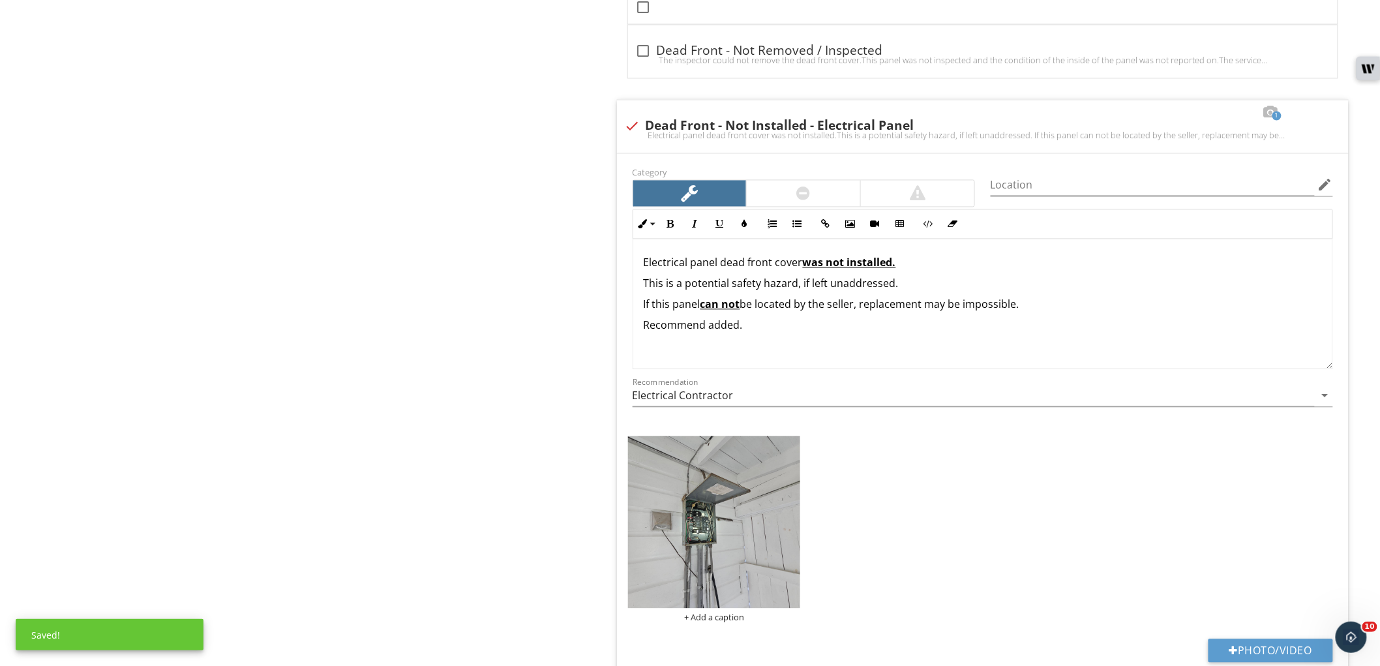
scroll to position [3145, 0]
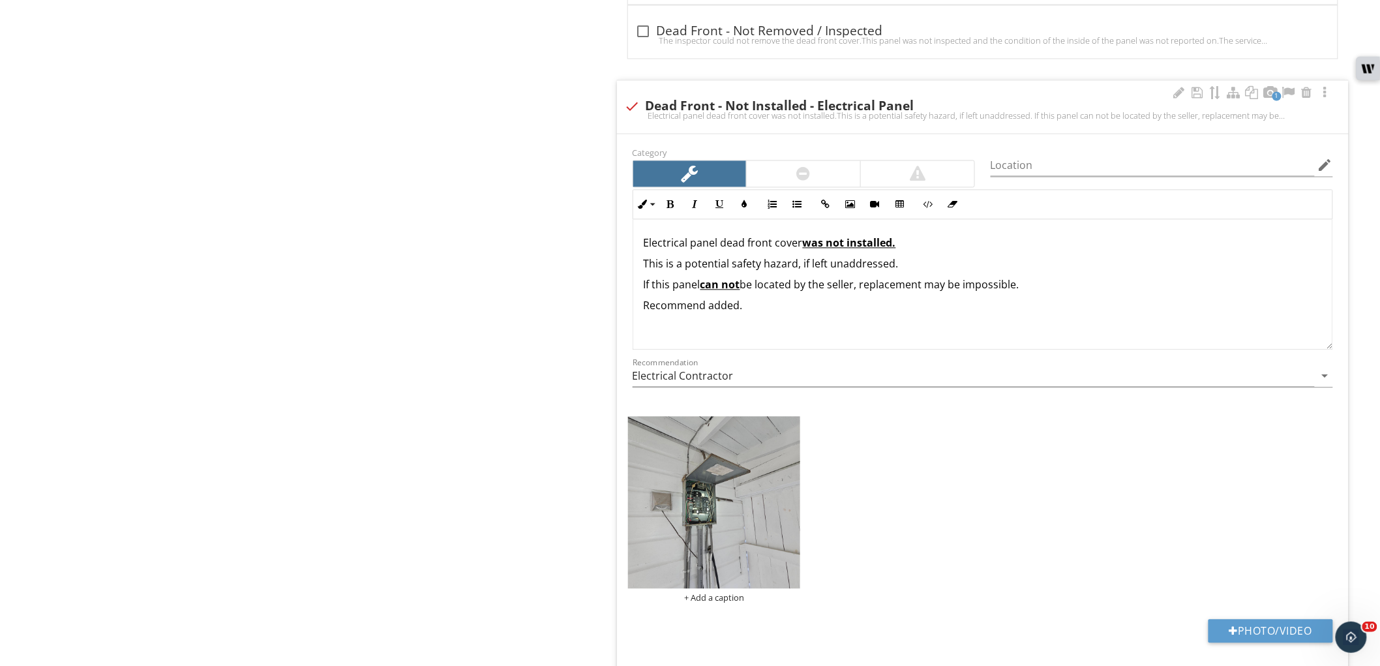
click at [800, 170] on div at bounding box center [804, 174] width 14 height 16
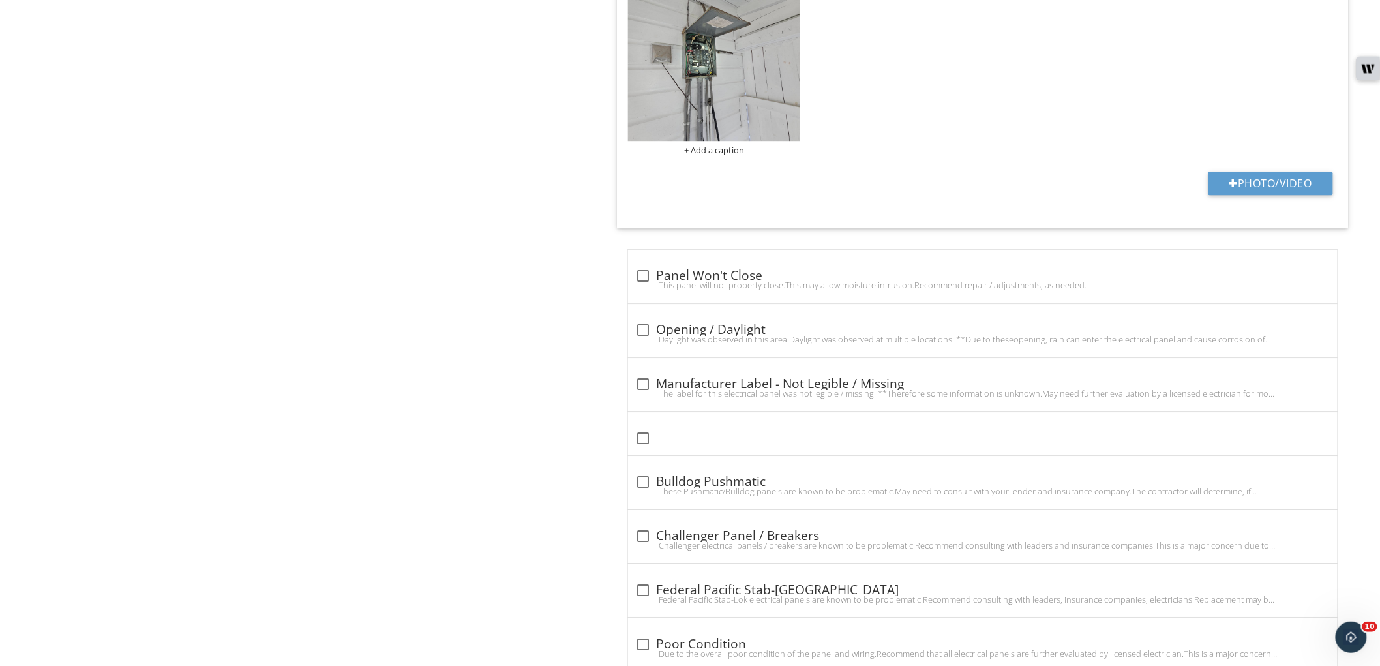
scroll to position [3625, 0]
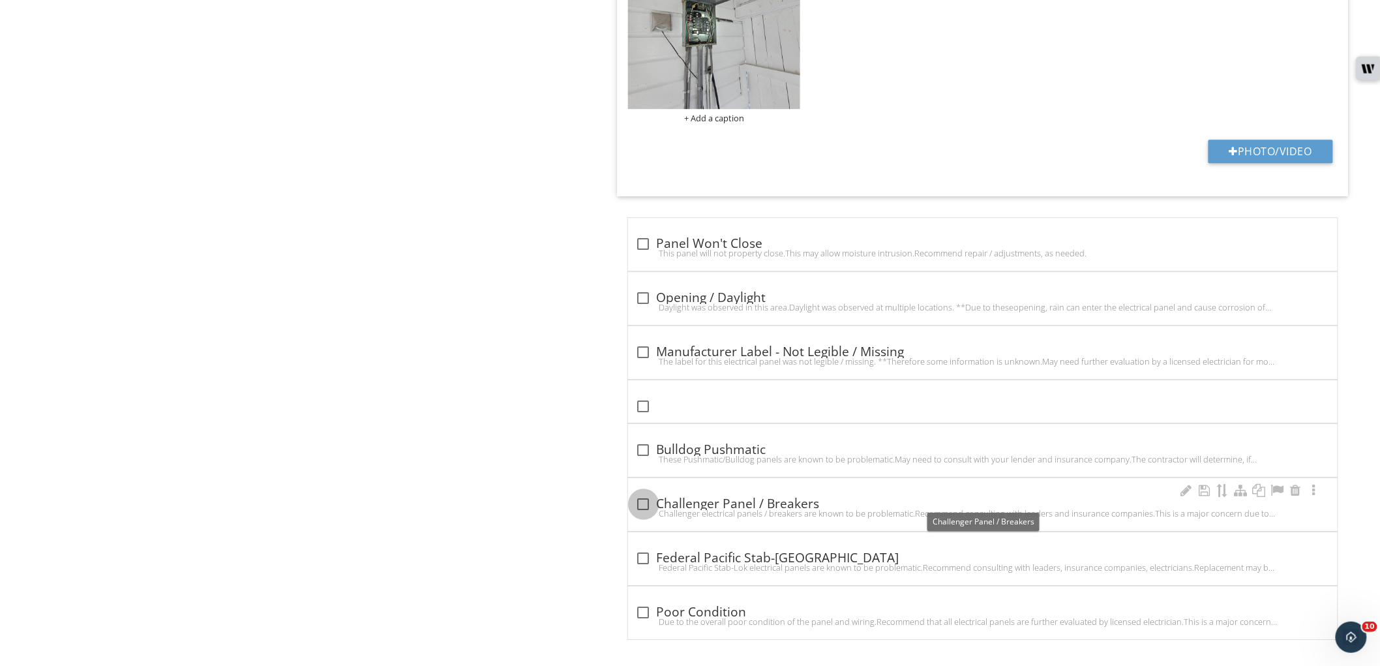
click at [637, 493] on div at bounding box center [644, 504] width 22 height 22
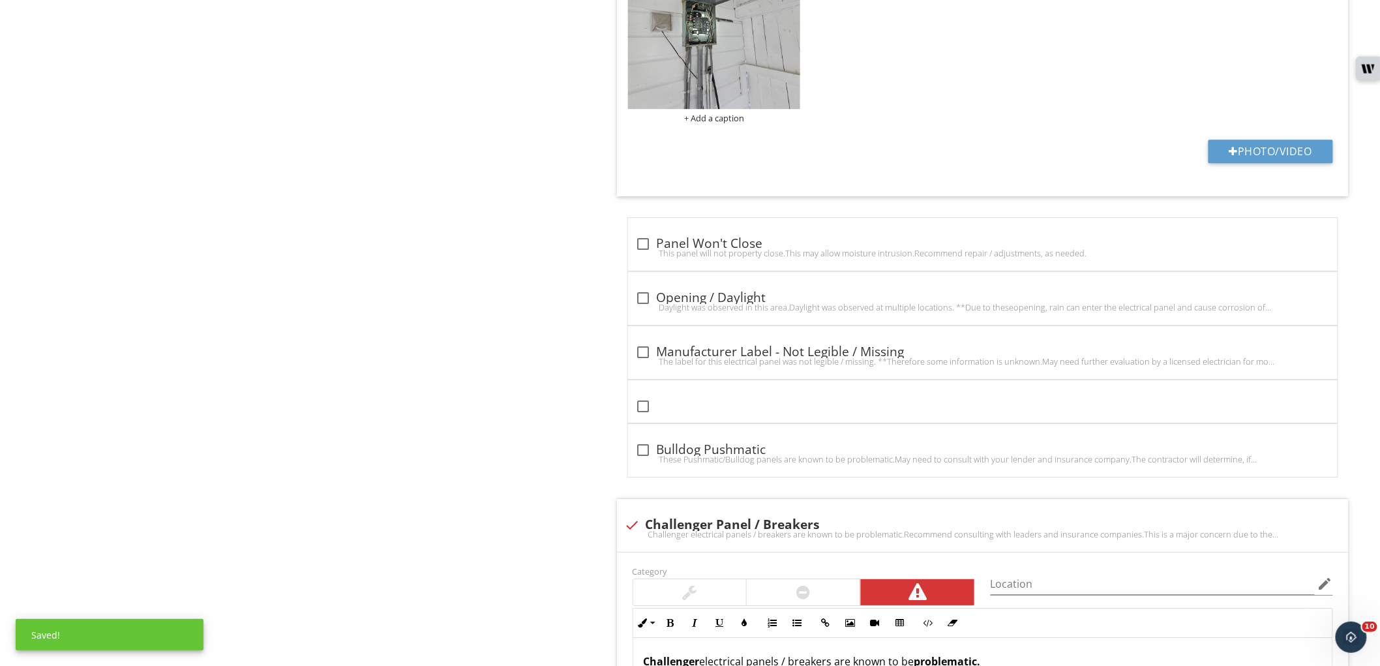
scroll to position [3843, 0]
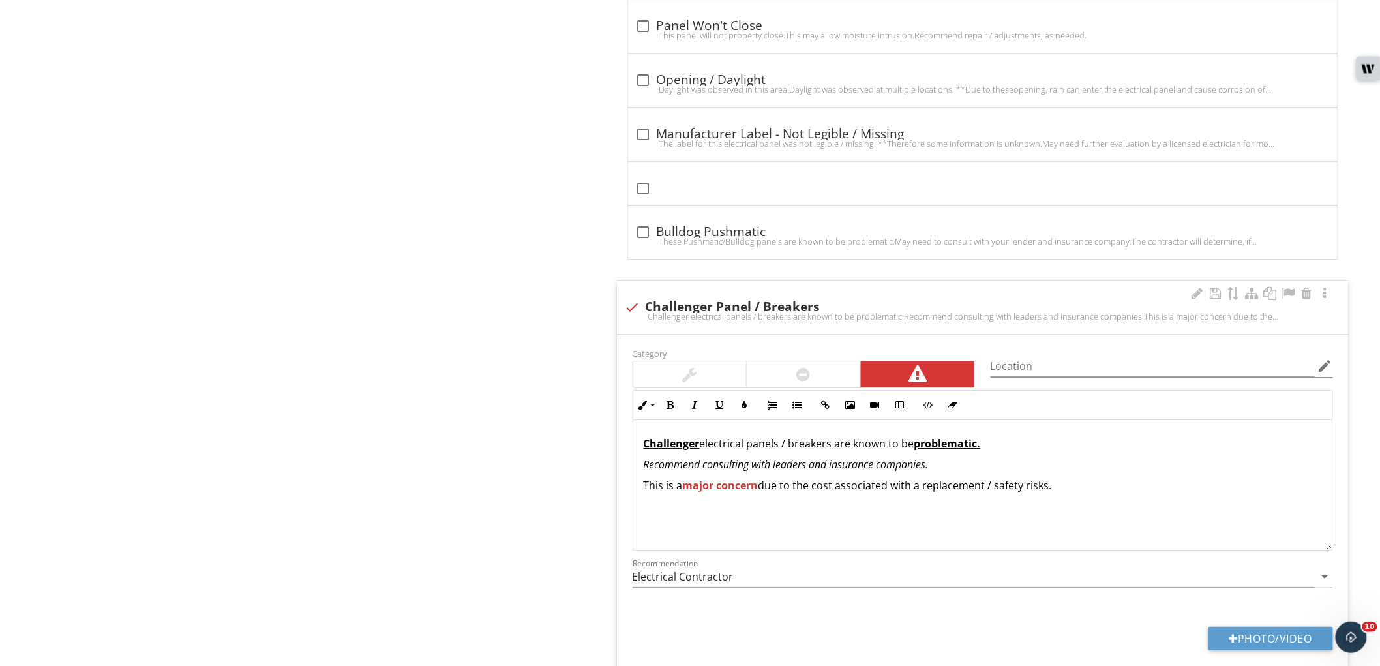
click at [637, 296] on div at bounding box center [633, 307] width 22 height 22
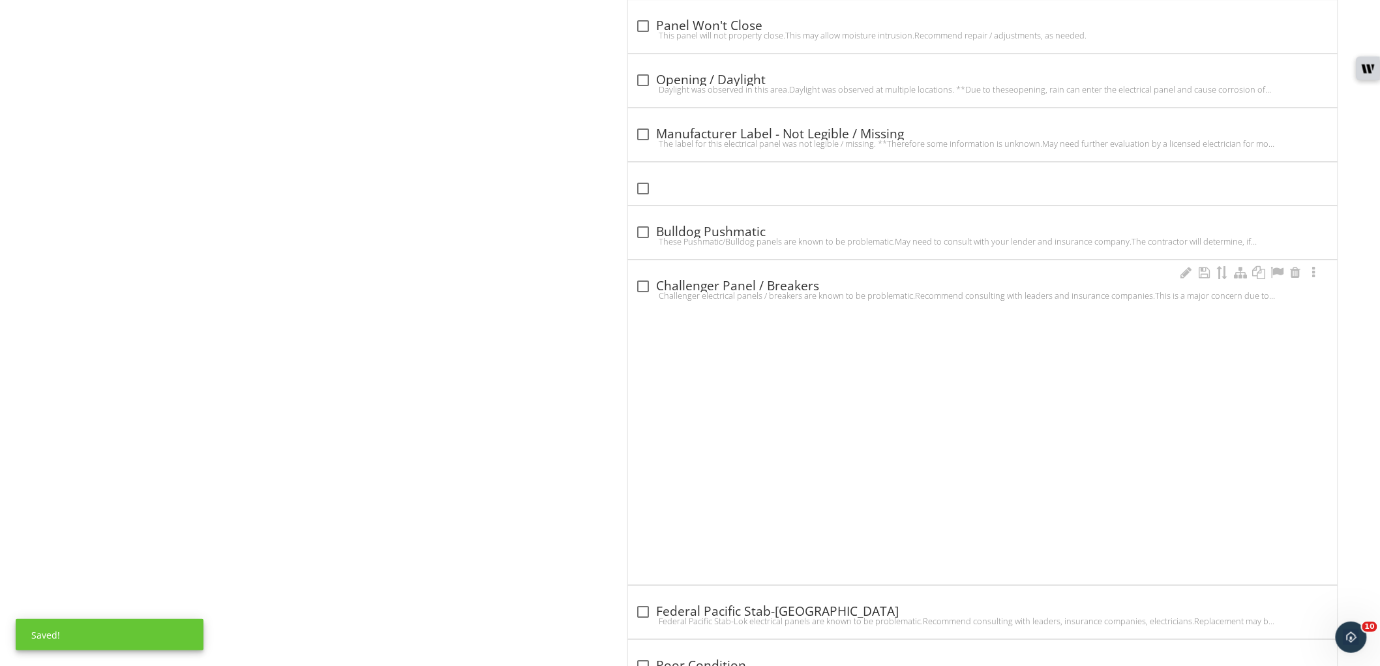
scroll to position [3625, 0]
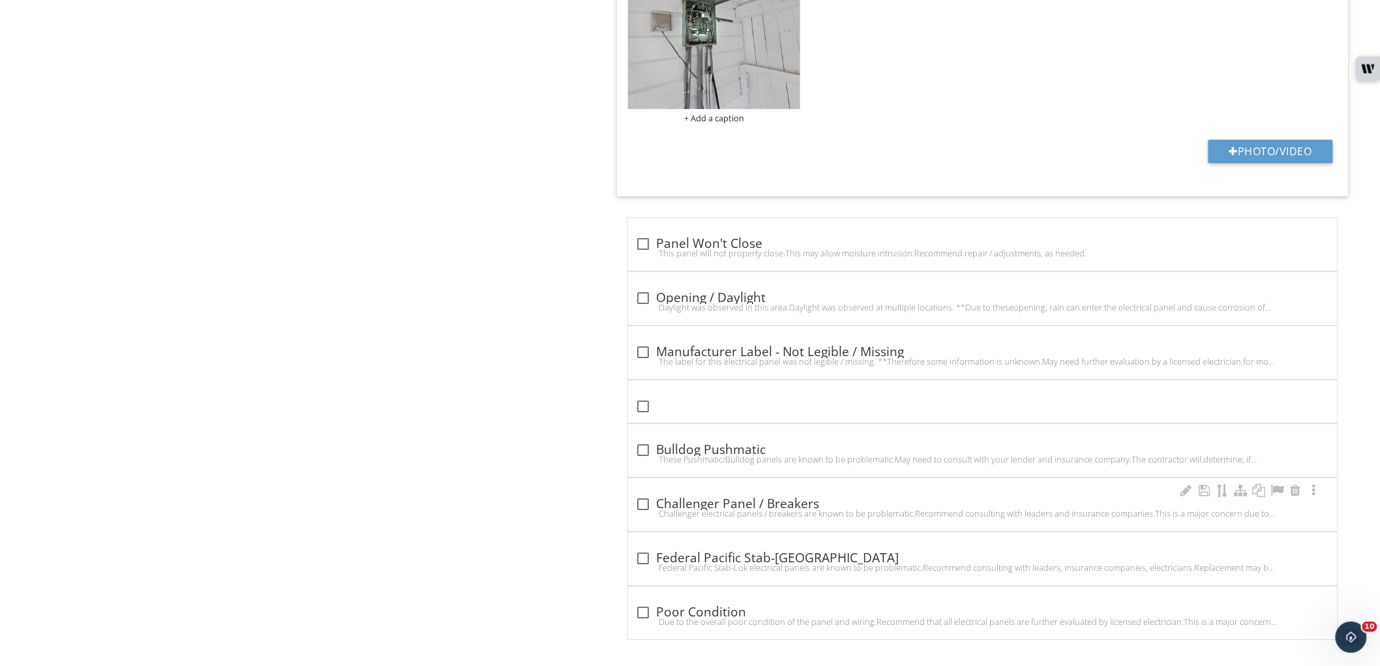
click at [633, 500] on div at bounding box center [644, 504] width 22 height 22
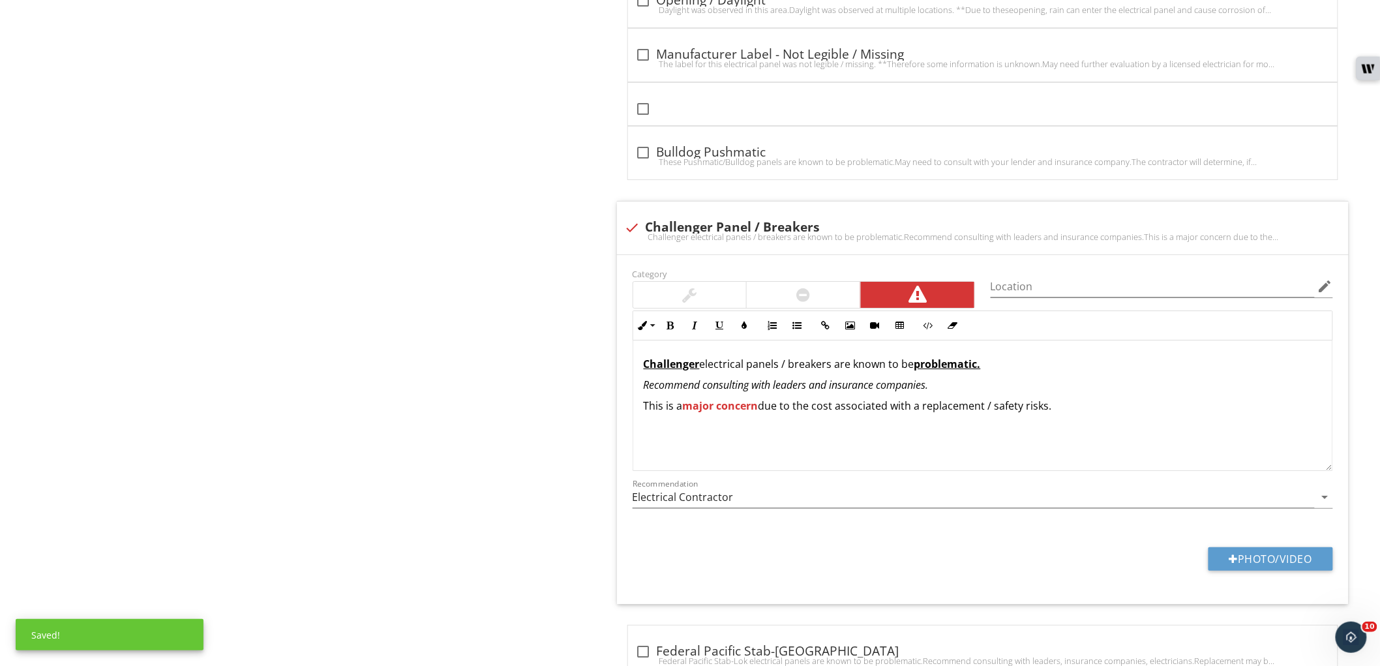
scroll to position [4016, 0]
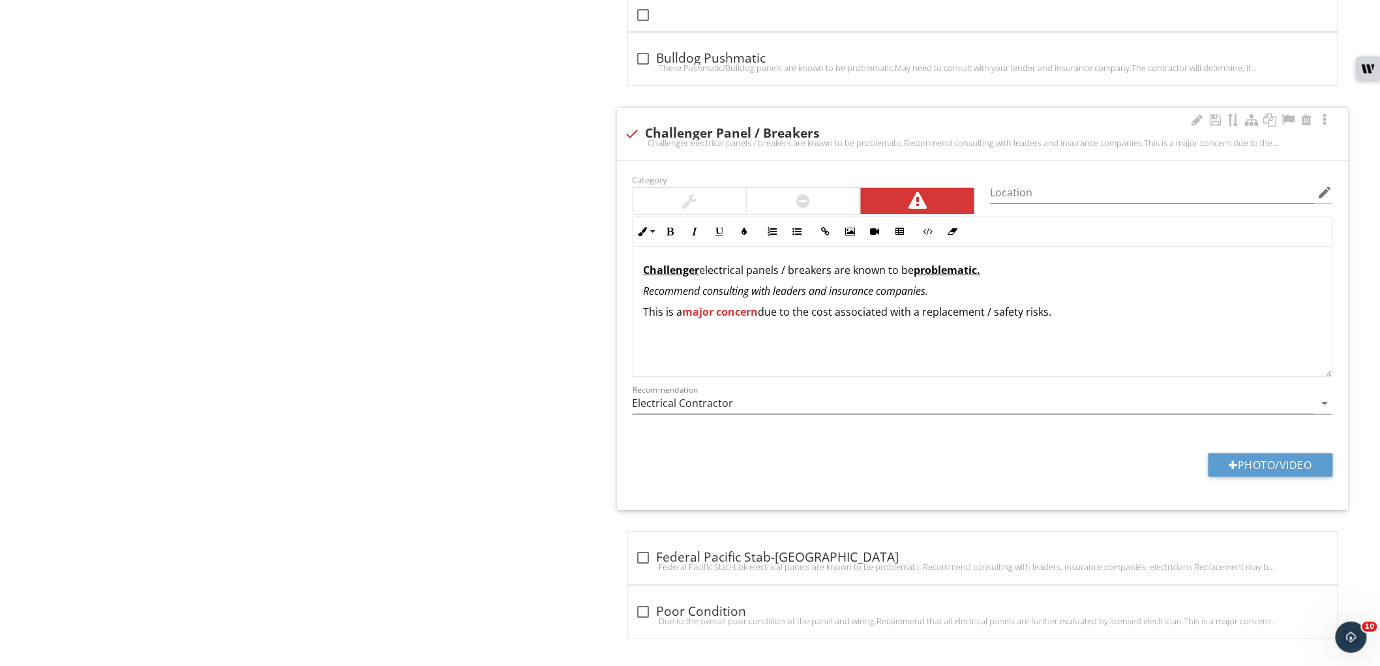
click at [632, 138] on div "Challenger electrical panels / breakers are known to be problematic.Recommend c…" at bounding box center [983, 143] width 716 height 10
checkbox input "true"
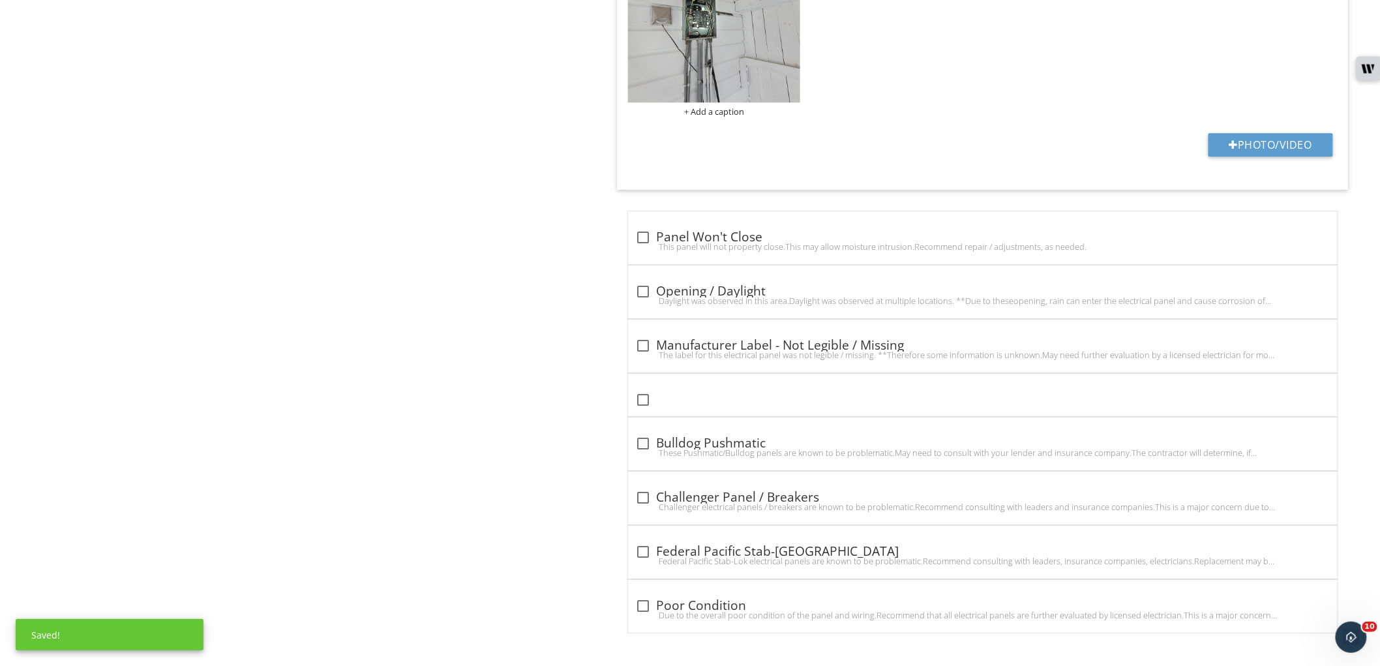
scroll to position [3625, 0]
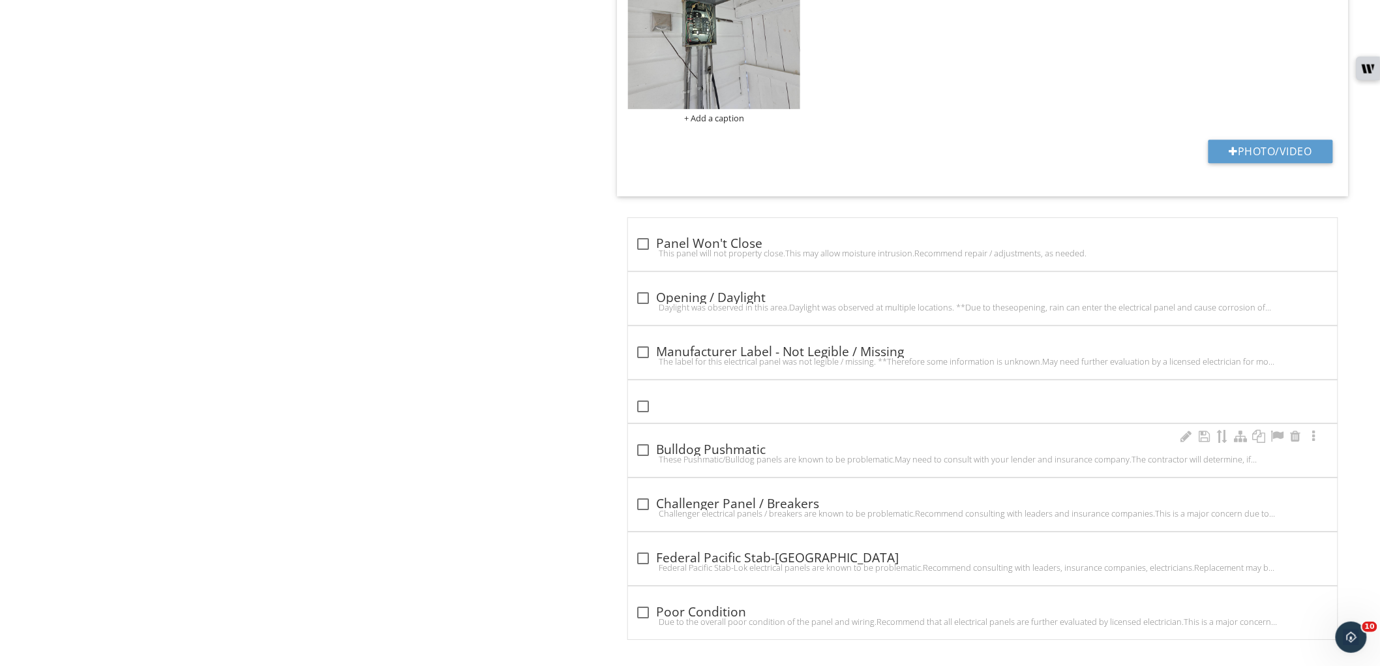
click at [643, 454] on div "These Pushmatic/Bulldog panels are known to be problematic.May need to consult …" at bounding box center [983, 459] width 694 height 10
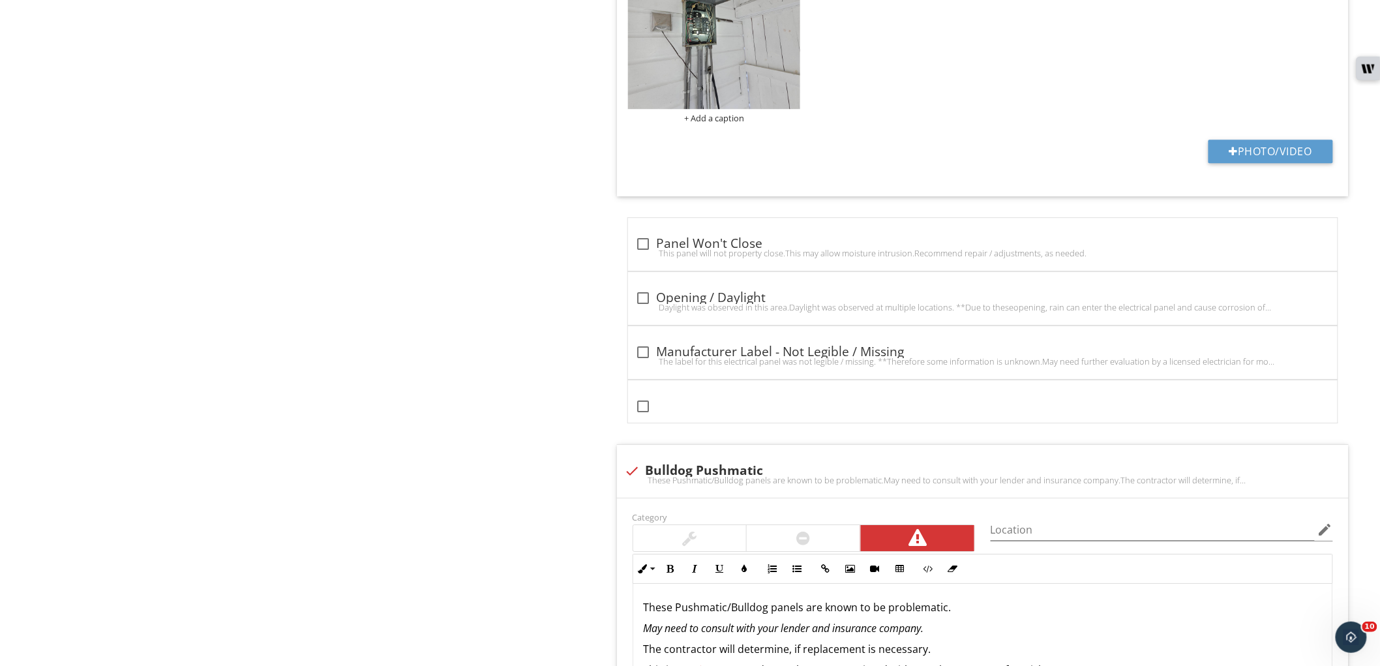
scroll to position [3938, 0]
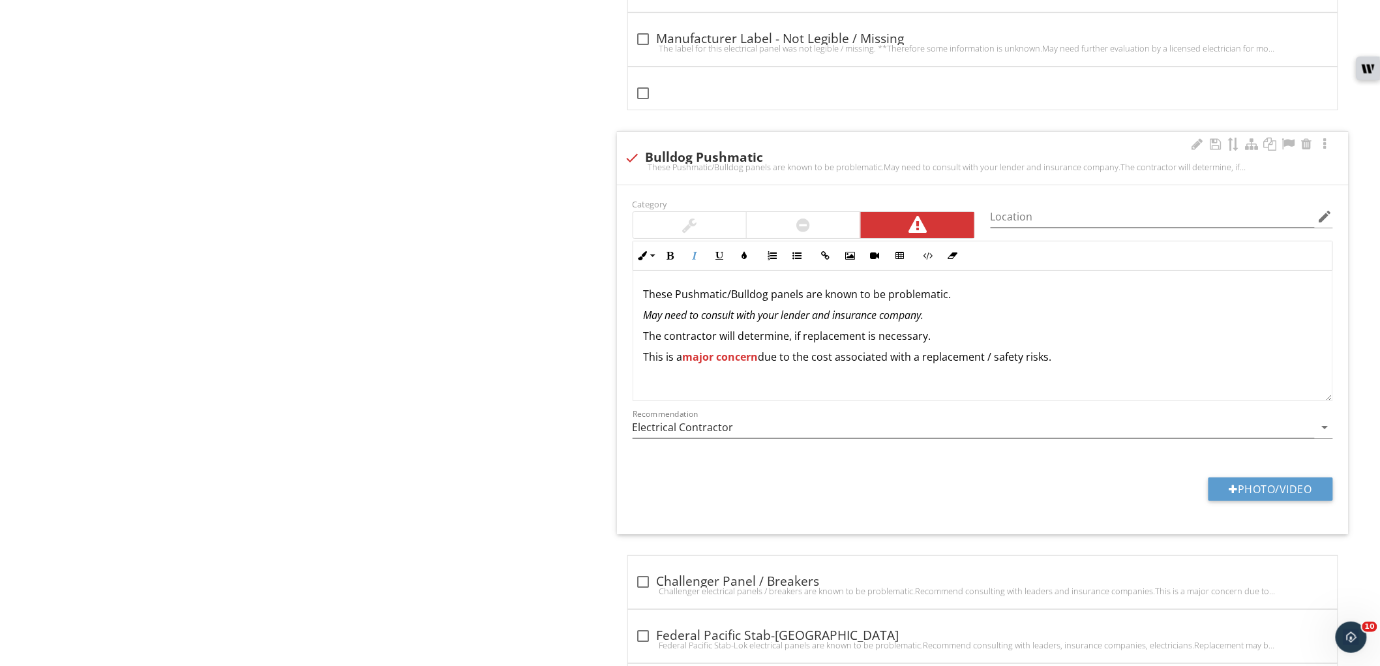
click at [987, 316] on p "May need to consult with your lender and insurance company." at bounding box center [983, 315] width 678 height 16
drag, startPoint x: 973, startPoint y: 326, endPoint x: 609, endPoint y: 259, distance: 370.8
copy div "These Pushmatic/Bulldog panels are known to be problematic. May need to consult…"
click at [632, 154] on div at bounding box center [633, 158] width 22 height 22
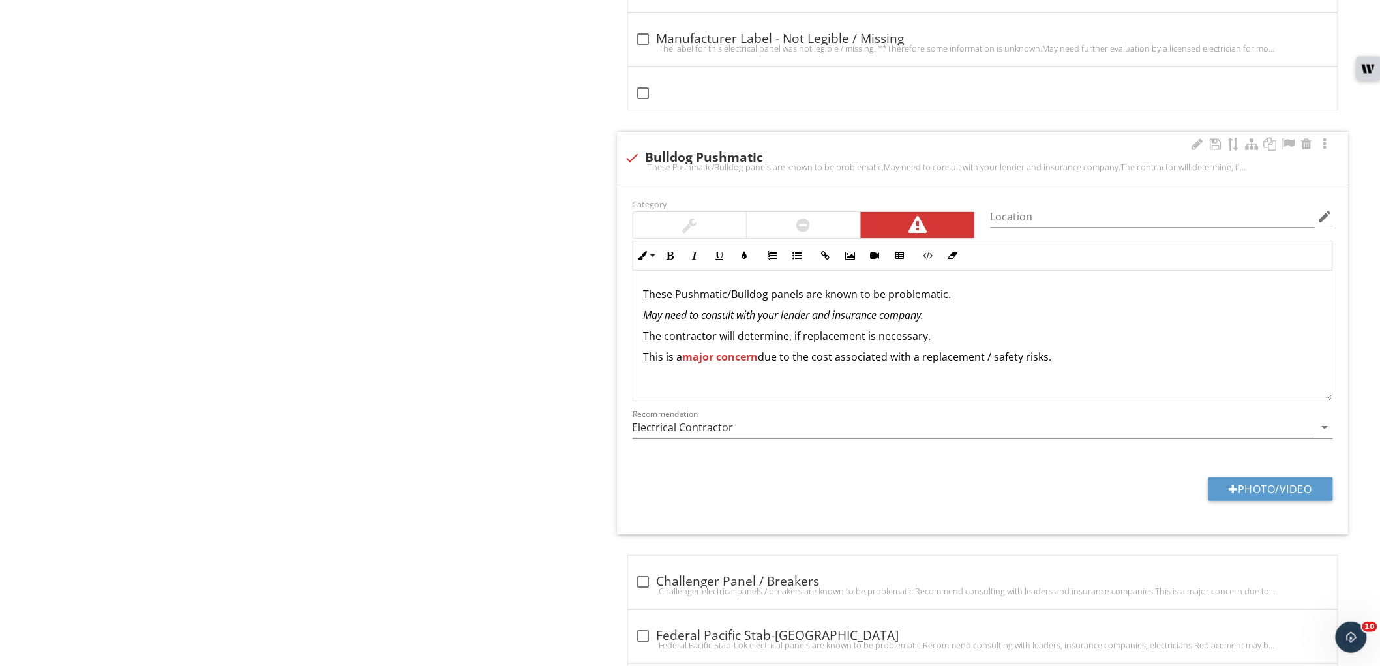
checkbox input "true"
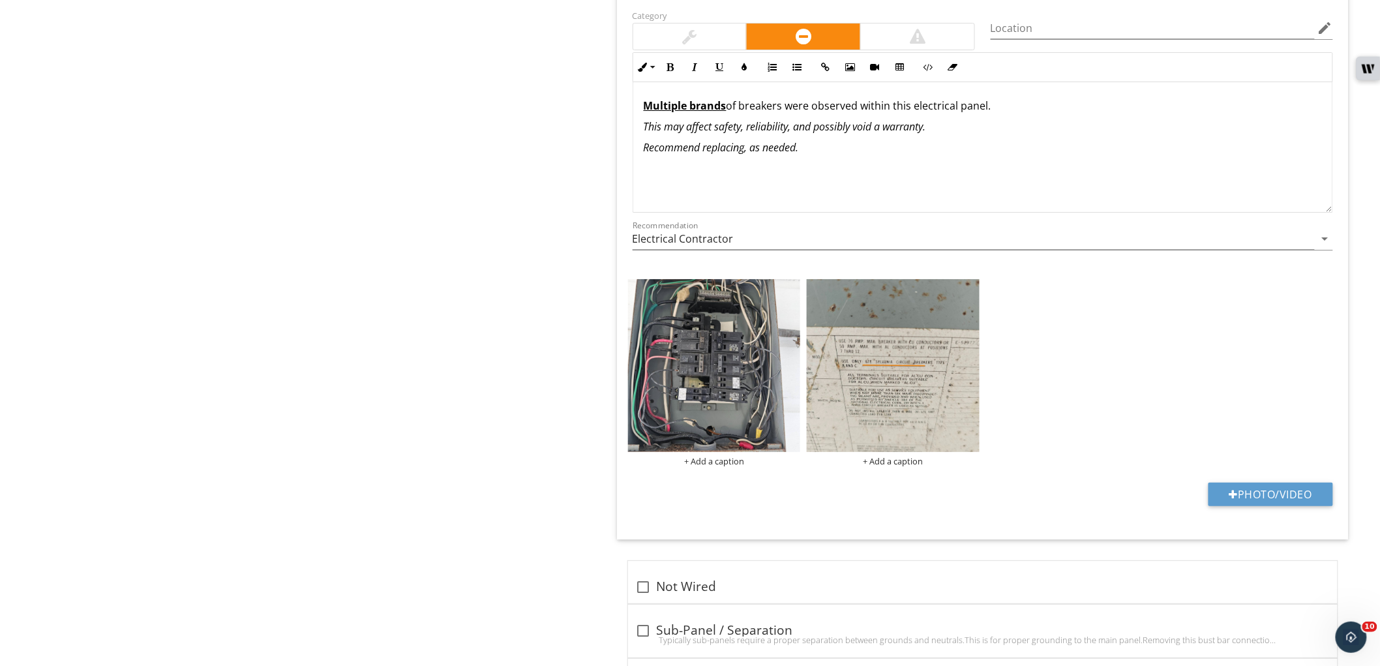
scroll to position [1812, 0]
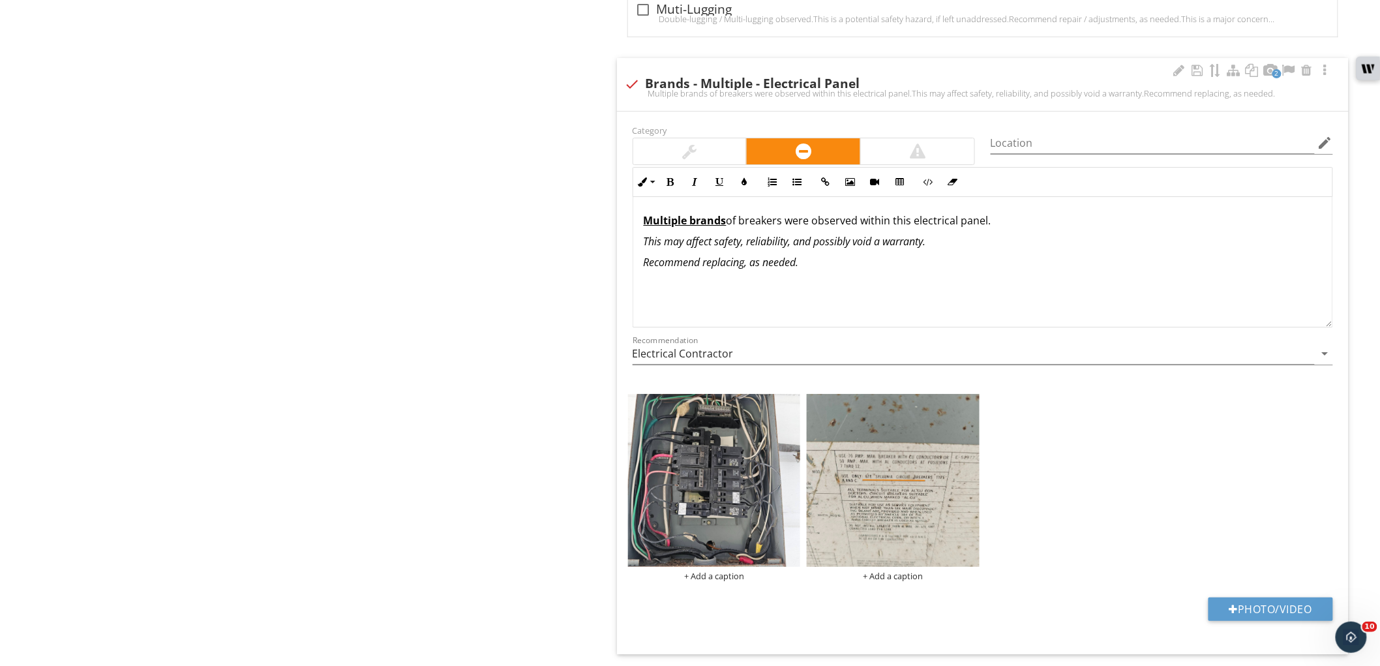
click at [950, 268] on div "Multiple brands of breakers were observed within this electrical panel. This ma…" at bounding box center [982, 262] width 699 height 130
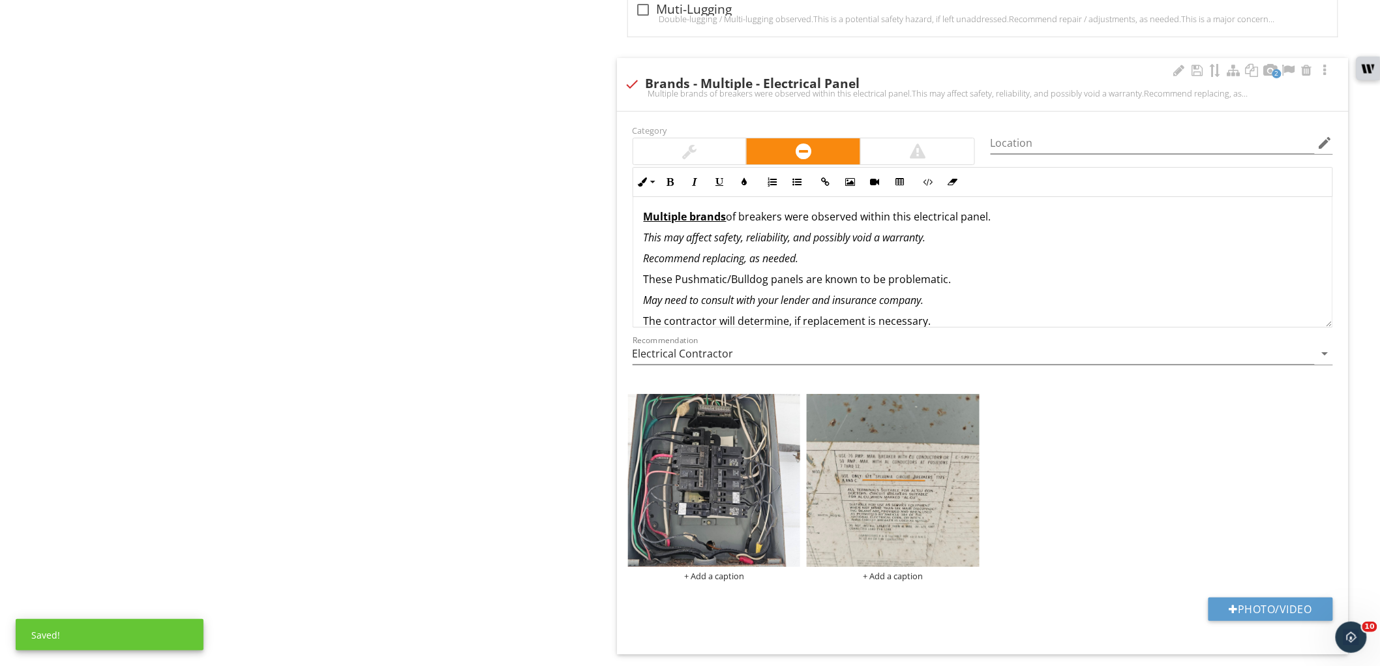
click at [640, 273] on div "Multiple brands of breakers were observed within this electrical panel. This ma…" at bounding box center [982, 268] width 699 height 151
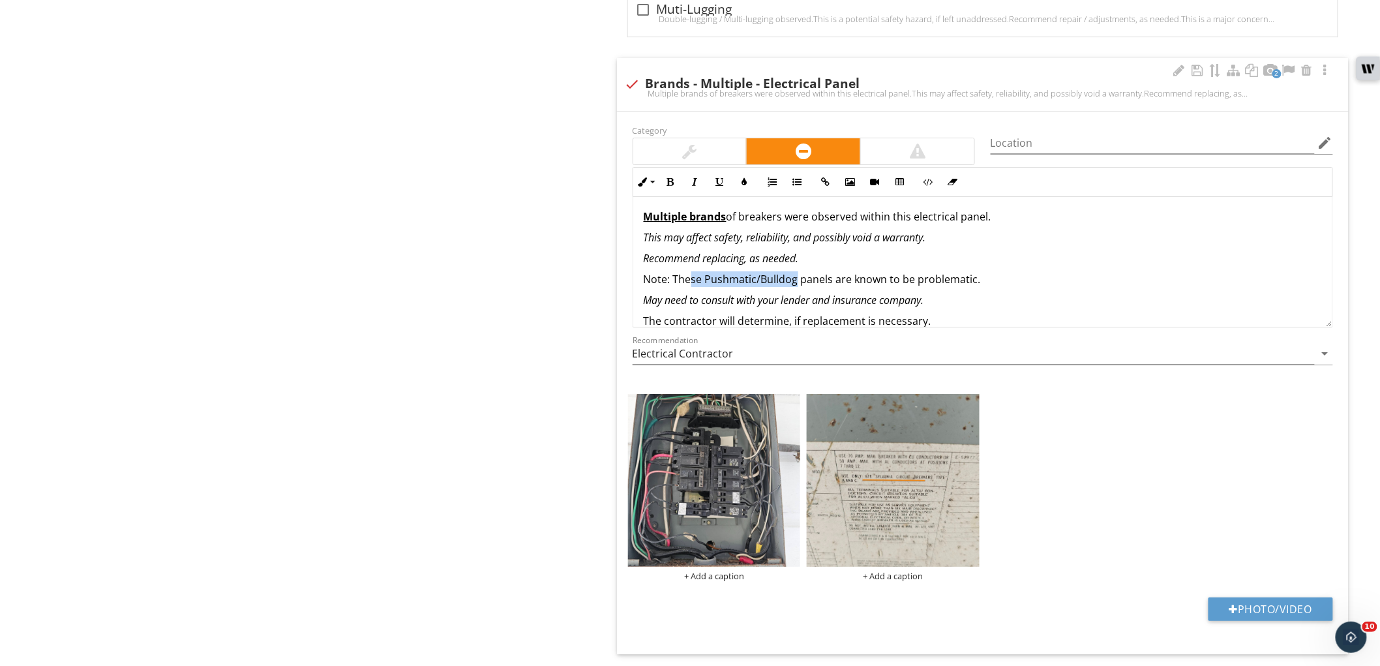
drag, startPoint x: 688, startPoint y: 270, endPoint x: 797, endPoint y: 273, distance: 108.3
click at [797, 273] on p "Note: These Pushmatic/Bulldog panels are known to be problematic." at bounding box center [983, 279] width 678 height 16
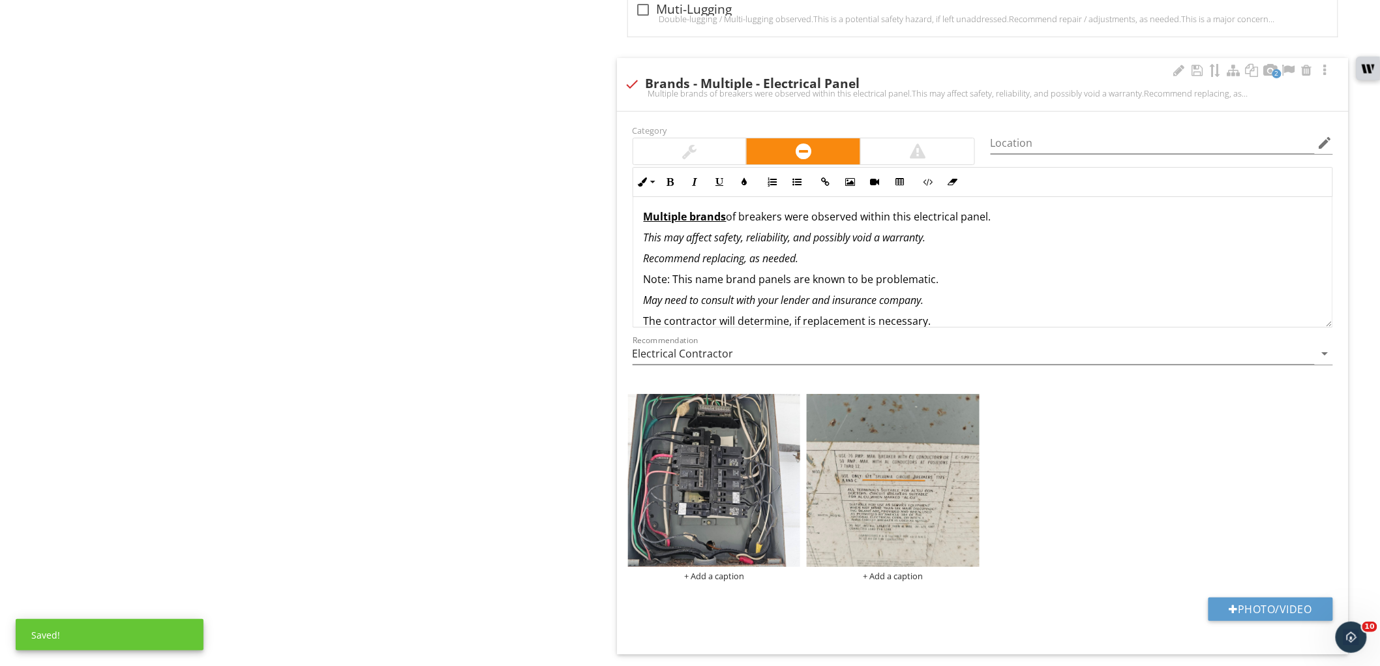
click at [787, 271] on p "Note: This name brand panels are known to be problematic." at bounding box center [983, 279] width 678 height 16
click at [791, 271] on p "Note: This name brand panel are known to be problematic." at bounding box center [983, 279] width 678 height 16
click at [789, 272] on p "Note: This name brand panel is known to be problematic." at bounding box center [983, 279] width 678 height 16
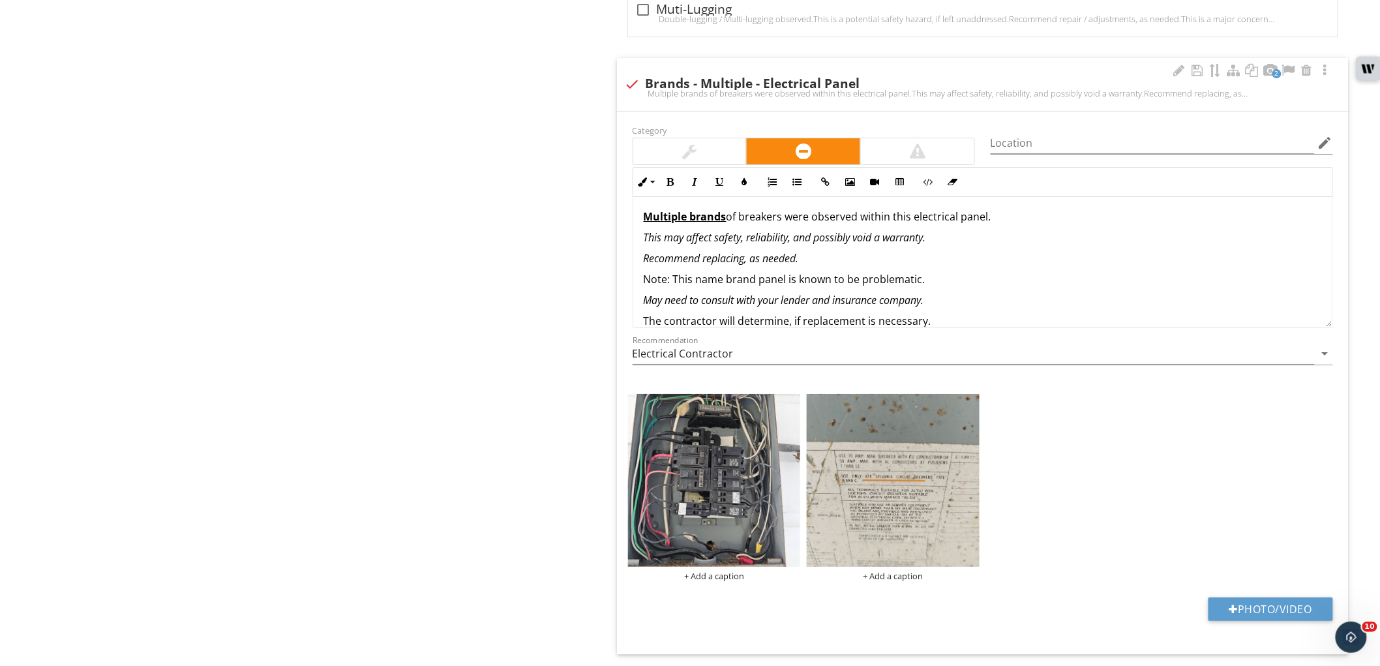
click at [788, 272] on p "Note: This name brand panel is known to be problematic." at bounding box center [983, 279] width 678 height 16
click at [785, 272] on p "Note: This name brand panel GTE-Sylvania) is known to be problematic." at bounding box center [983, 279] width 678 height 16
click at [787, 272] on p "Note: This name brand panel GTE-Sylvania) is known to be problematic." at bounding box center [983, 279] width 678 height 16
click at [1061, 292] on p "May need to consult with your lender and insurance company." at bounding box center [983, 300] width 678 height 16
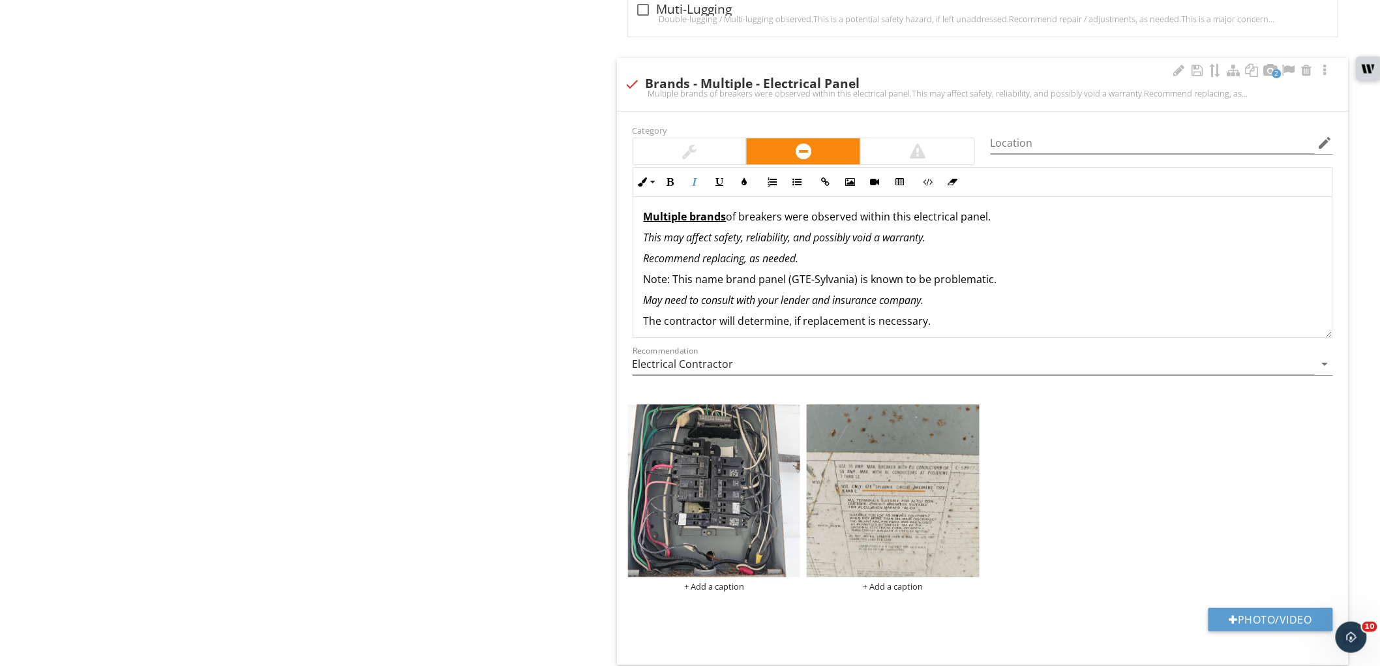
drag, startPoint x: 1325, startPoint y: 310, endPoint x: 1328, endPoint y: 321, distance: 11.4
click at [1328, 321] on div "Multiple brands of breakers were observed within this electrical panel. This ma…" at bounding box center [983, 267] width 701 height 141
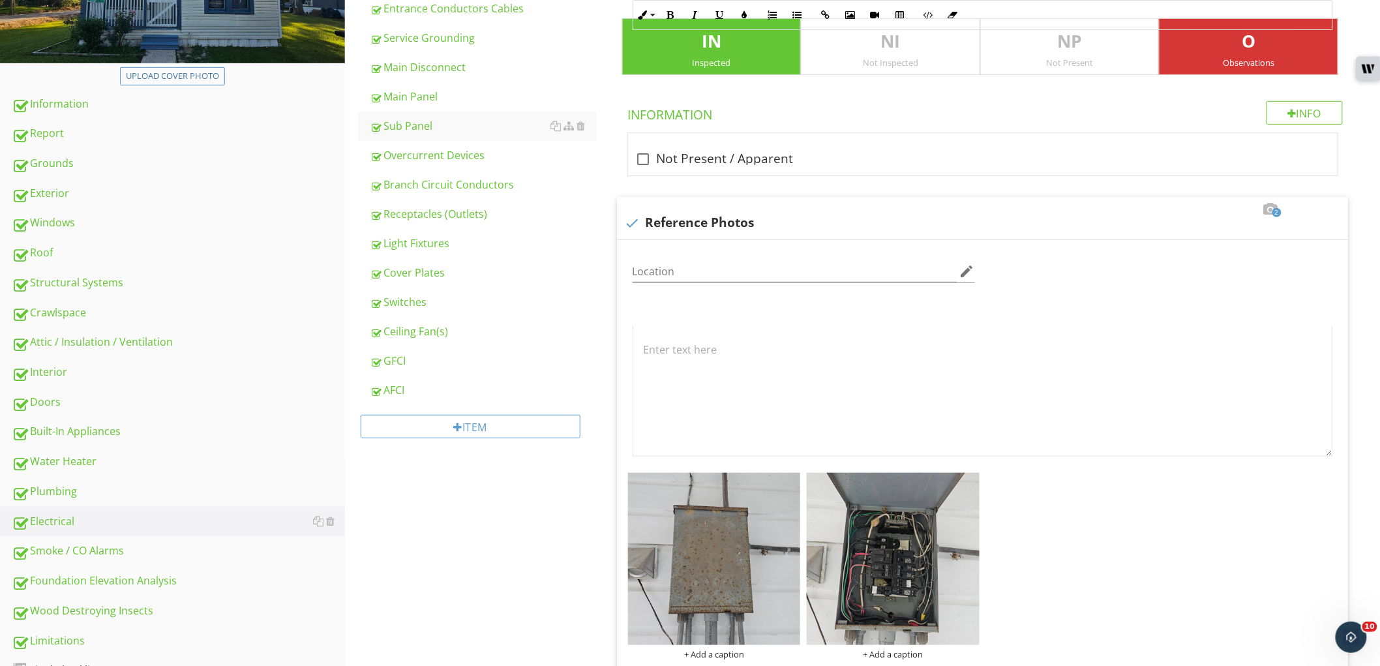
scroll to position [0, 0]
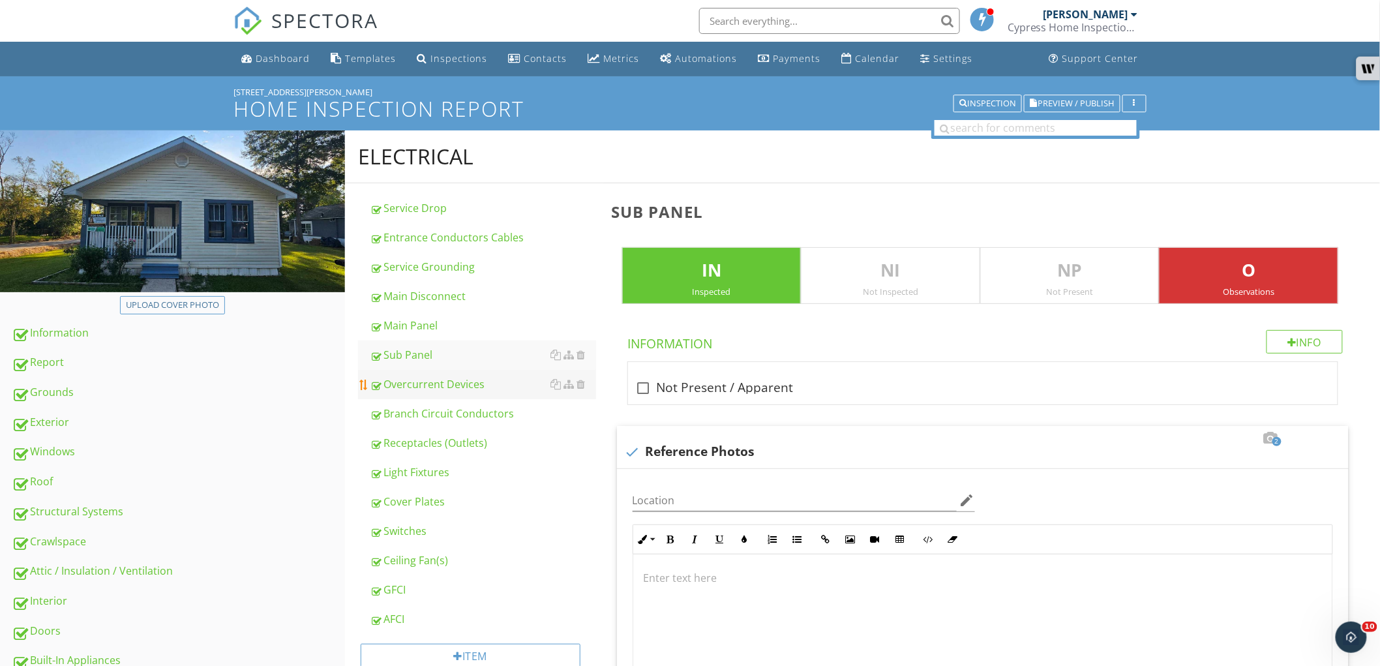
click at [444, 387] on div "Overcurrent Devices" at bounding box center [483, 384] width 226 height 16
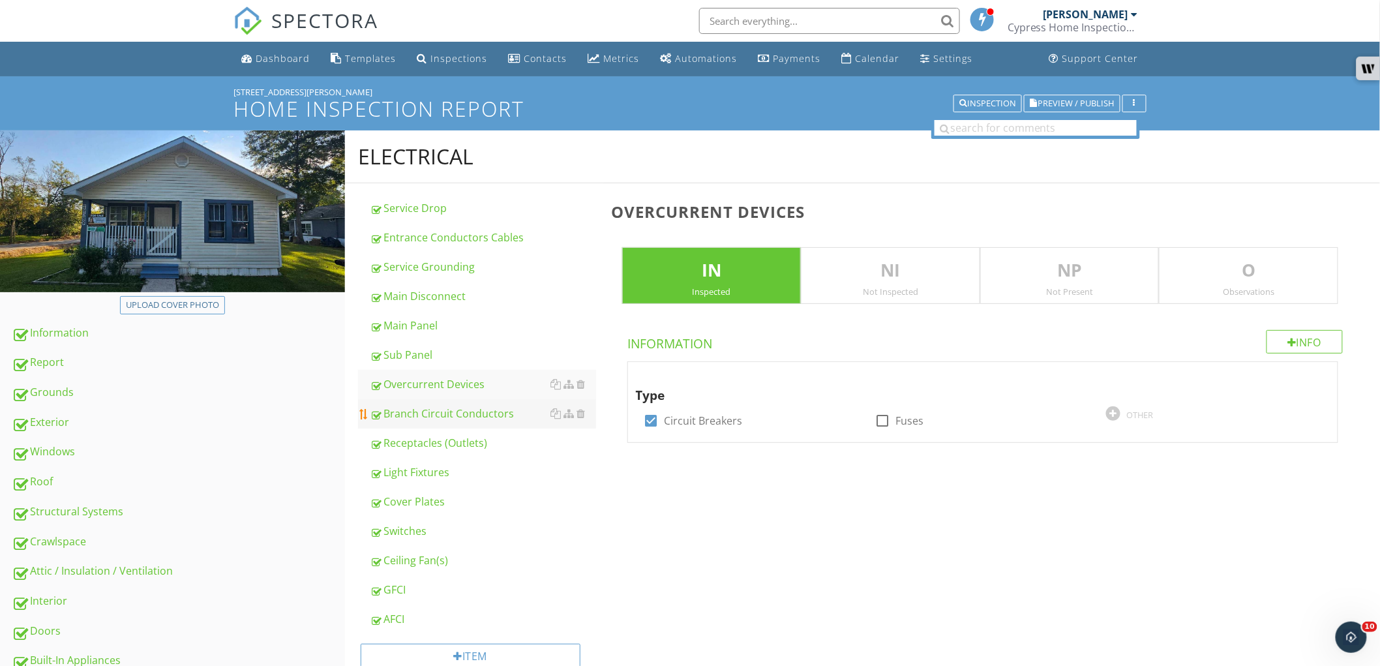
click at [442, 406] on div "Branch Circuit Conductors" at bounding box center [483, 414] width 226 height 16
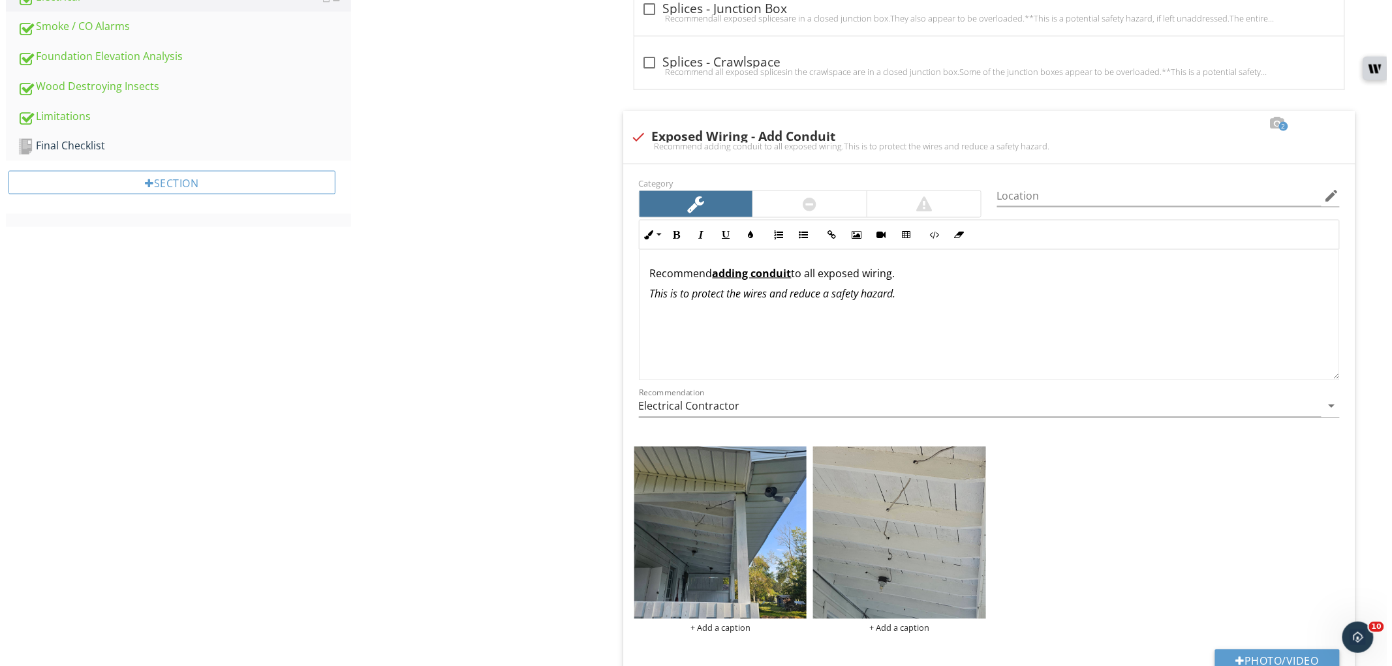
scroll to position [870, 0]
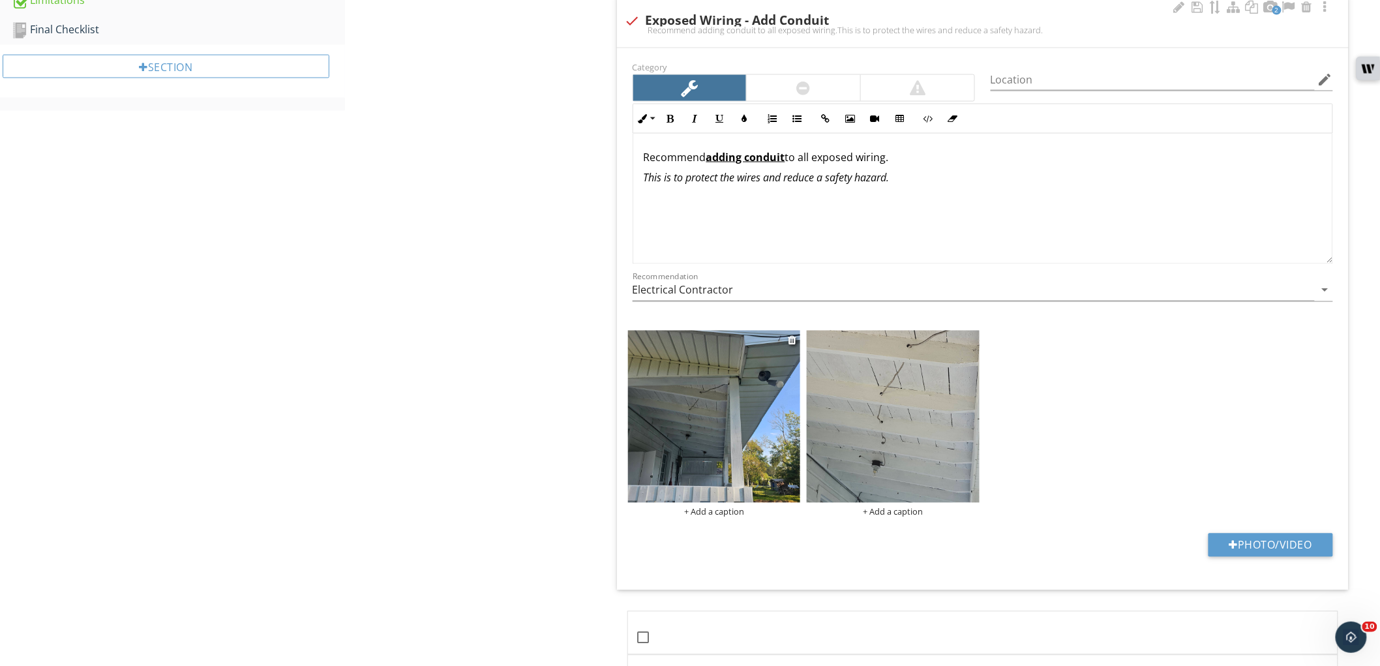
click at [705, 511] on div "+ Add a caption" at bounding box center [714, 512] width 173 height 10
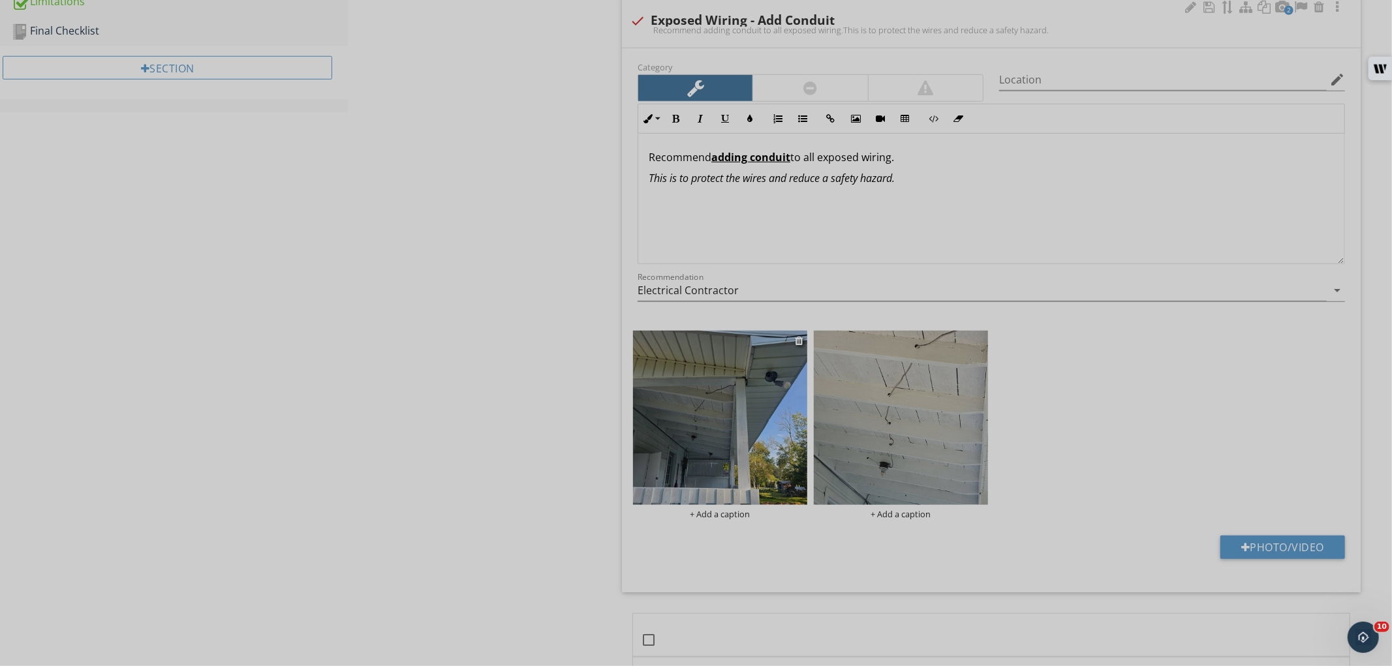
scroll to position [0, 0]
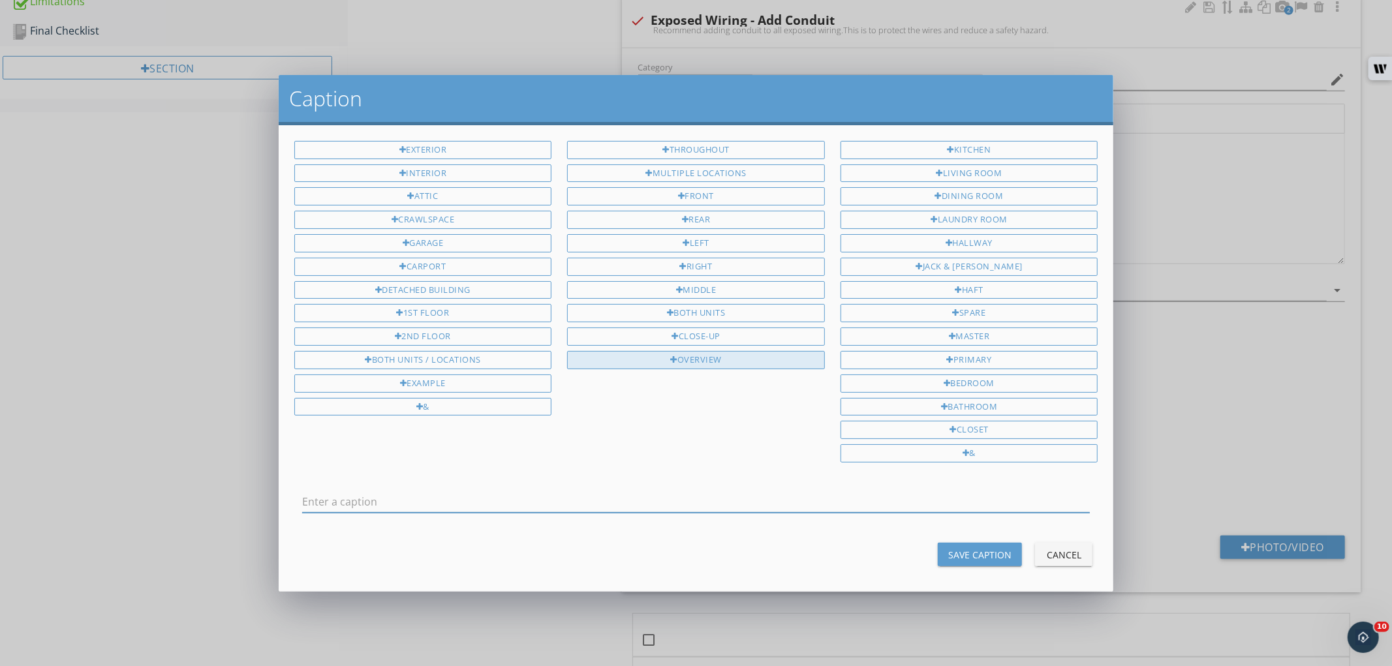
click at [705, 363] on div "Overview" at bounding box center [696, 360] width 258 height 18
type input "Overview"
click at [940, 545] on div "Save Caption Cancel" at bounding box center [695, 554] width 819 height 31
click at [948, 556] on div "Save Caption" at bounding box center [979, 555] width 63 height 14
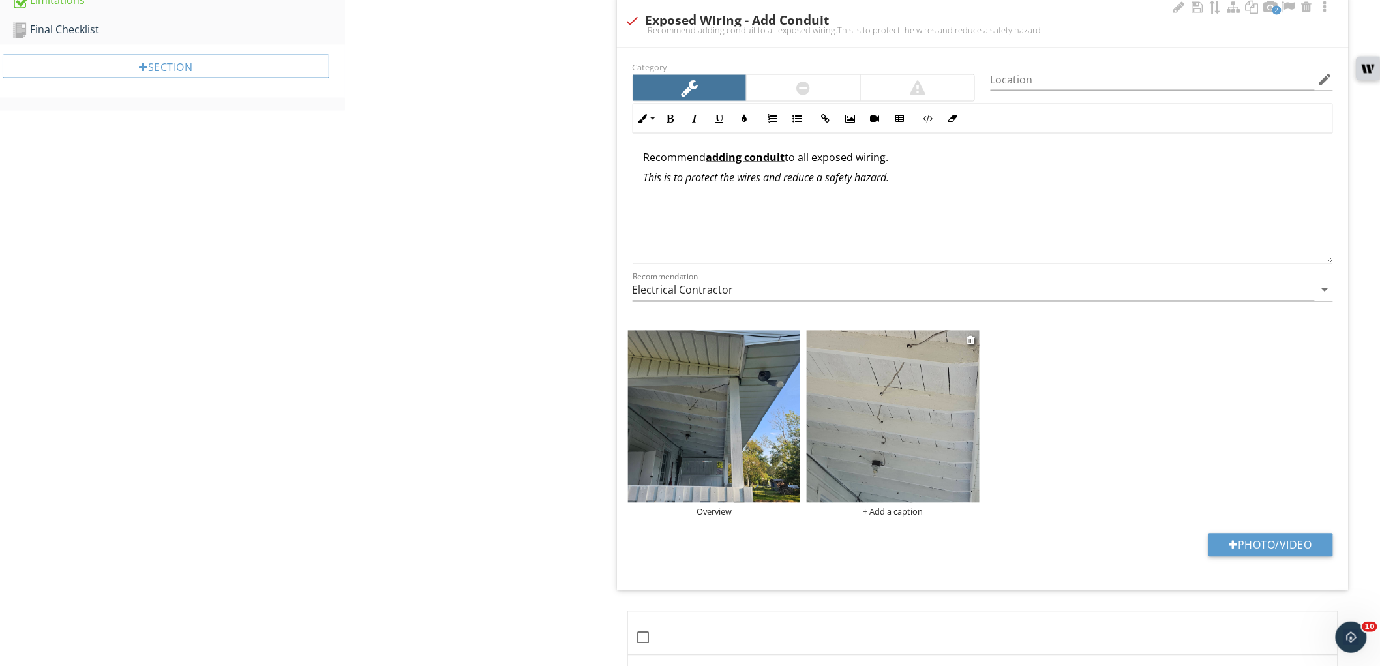
click at [892, 513] on div "+ Add a caption" at bounding box center [893, 512] width 173 height 10
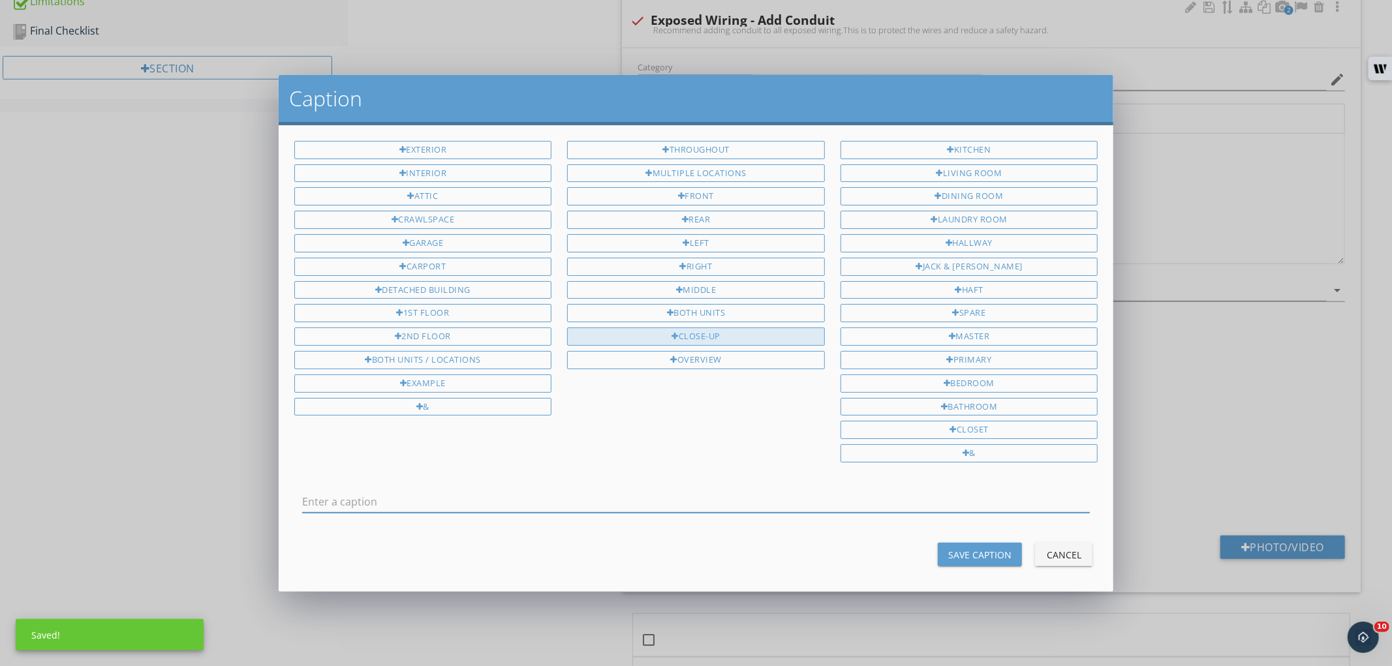
click at [728, 337] on div "Close-Up" at bounding box center [696, 336] width 258 height 18
type input "Close-Up"
click at [948, 558] on div "Save Caption" at bounding box center [979, 555] width 63 height 14
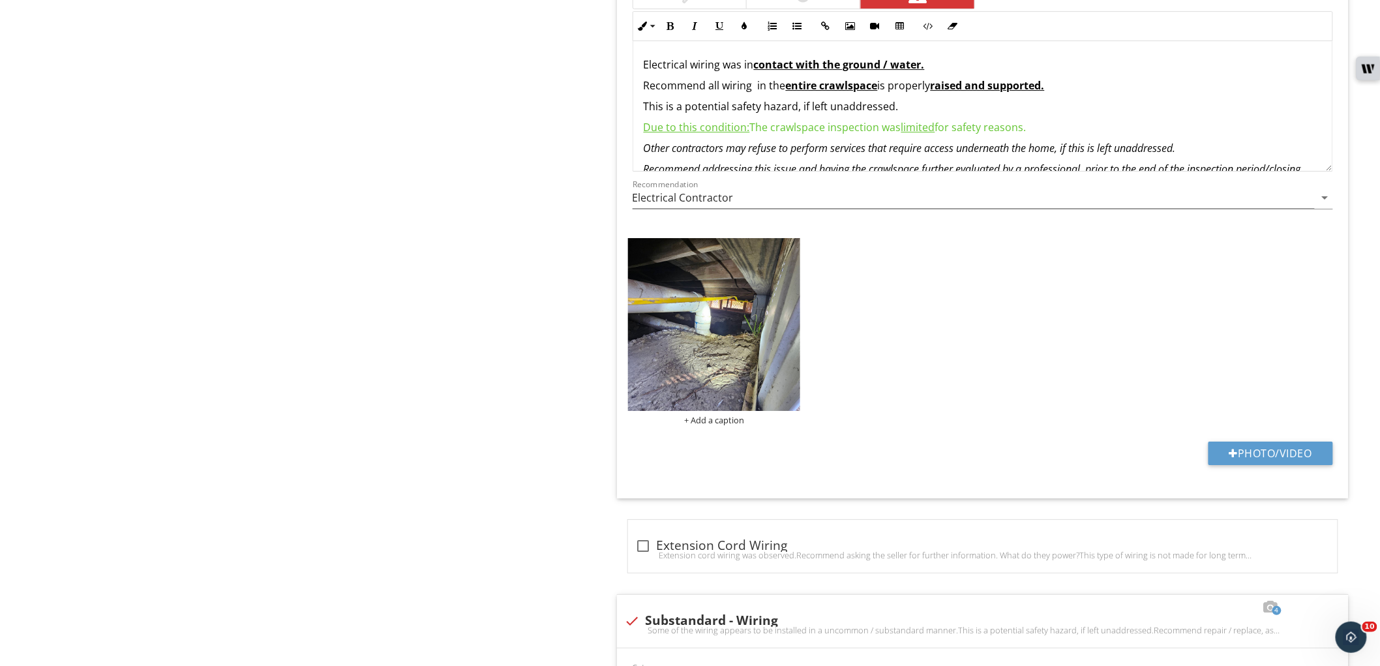
scroll to position [1677, 0]
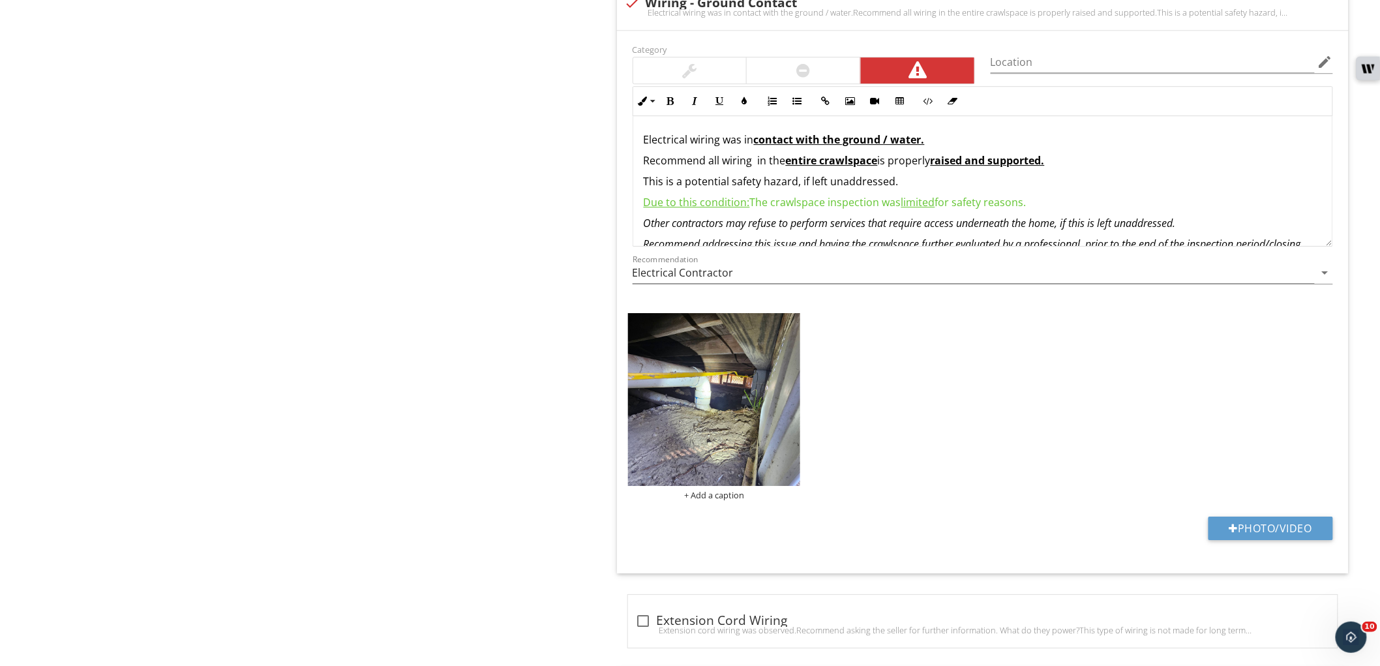
scroll to position [1677, 0]
click at [727, 72] on div at bounding box center [690, 70] width 114 height 26
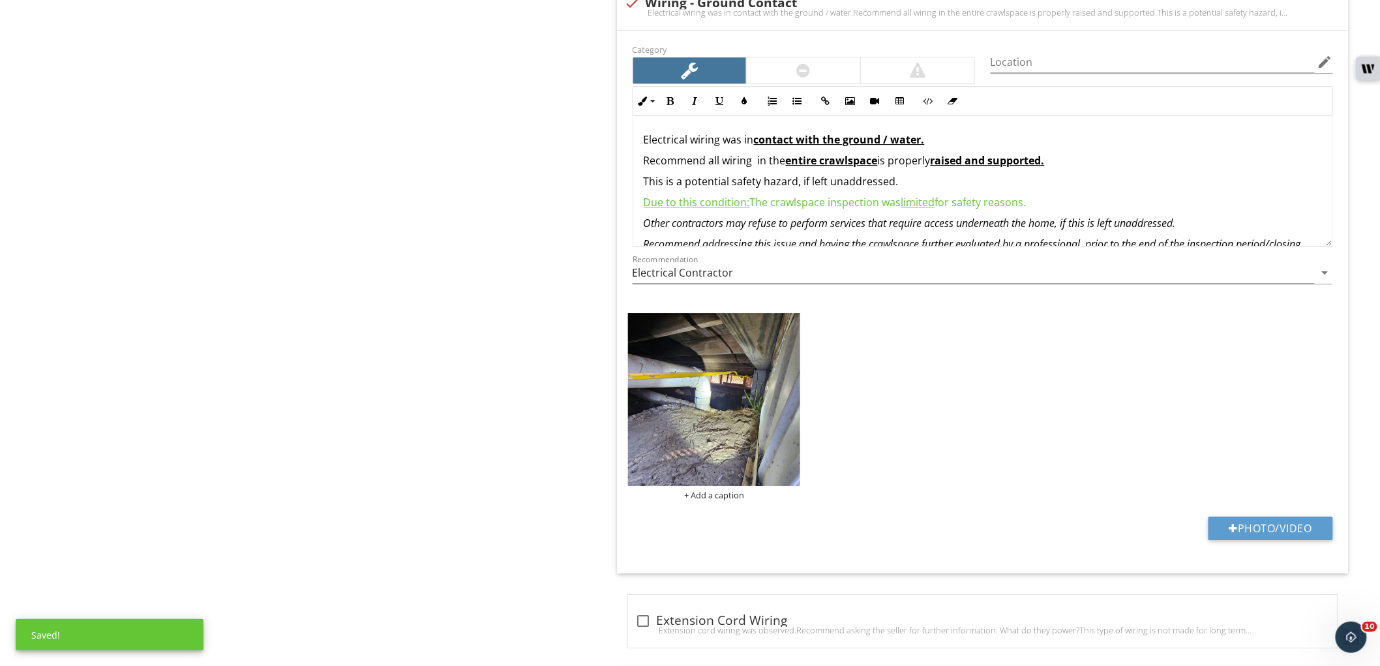
click at [754, 147] on p "Electrical wiring was in contact with the ground / water." at bounding box center [983, 140] width 678 height 16
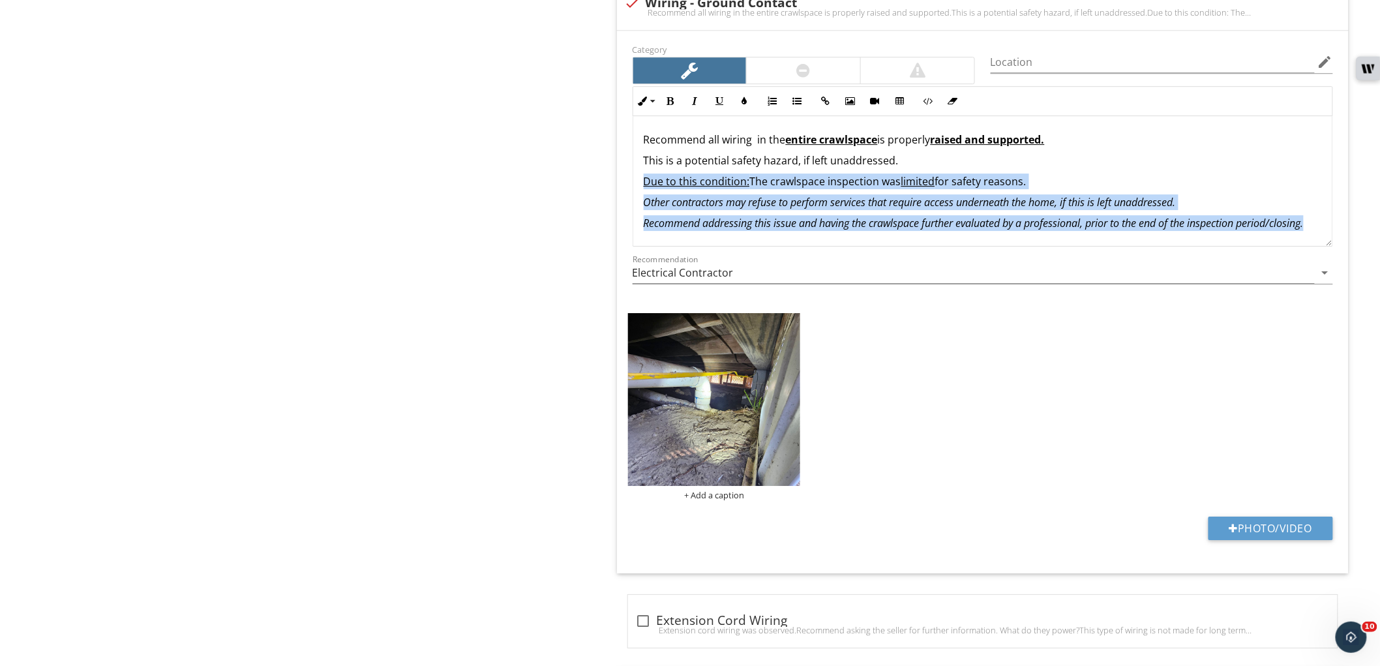
drag, startPoint x: 774, startPoint y: 239, endPoint x: 595, endPoint y: 184, distance: 187.6
click at [595, 184] on div "Electrical Service Drop Entrance Conductors Cables Service Grounding Main Disco…" at bounding box center [862, 227] width 1035 height 3549
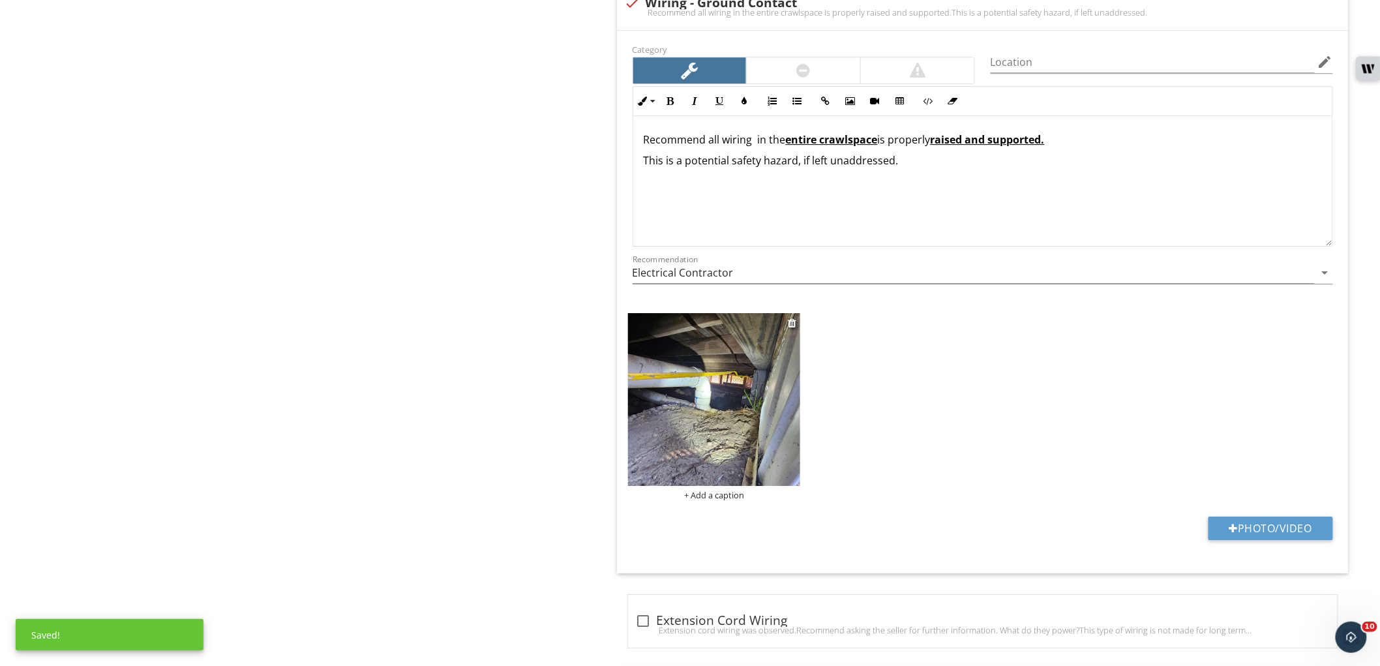
click at [731, 421] on img at bounding box center [714, 399] width 173 height 173
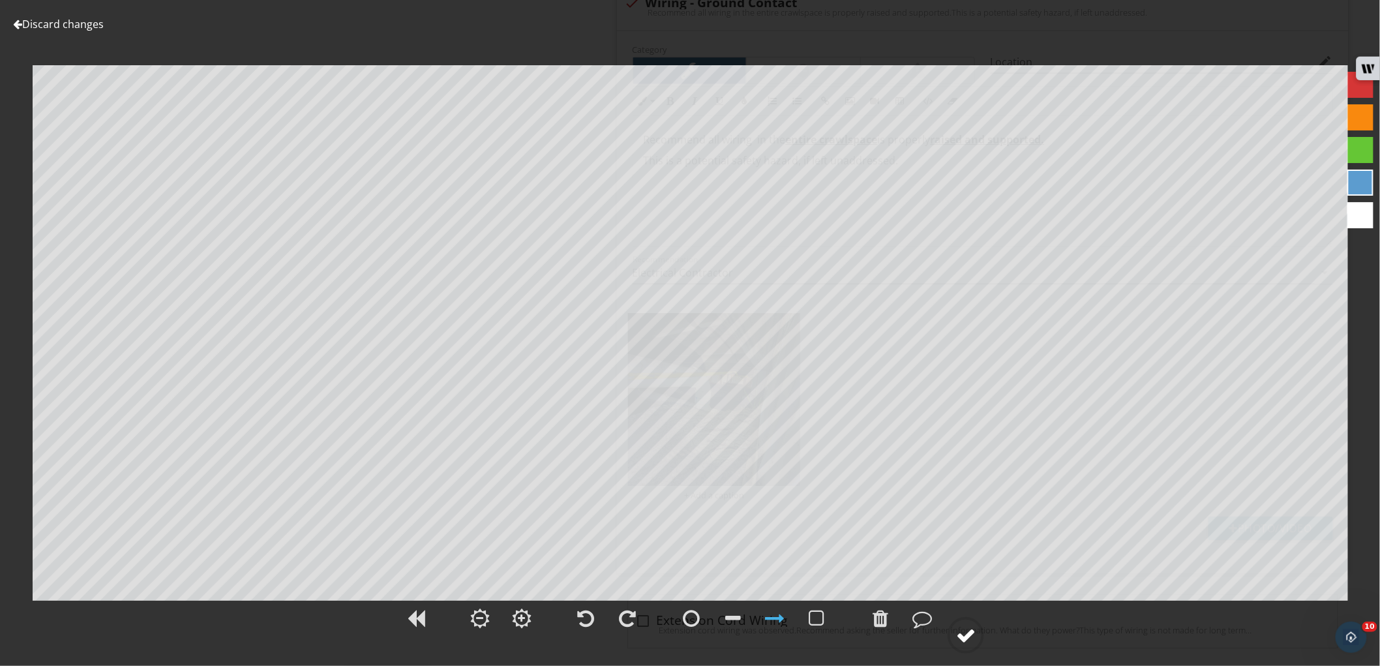
click at [975, 636] on div at bounding box center [966, 636] width 20 height 20
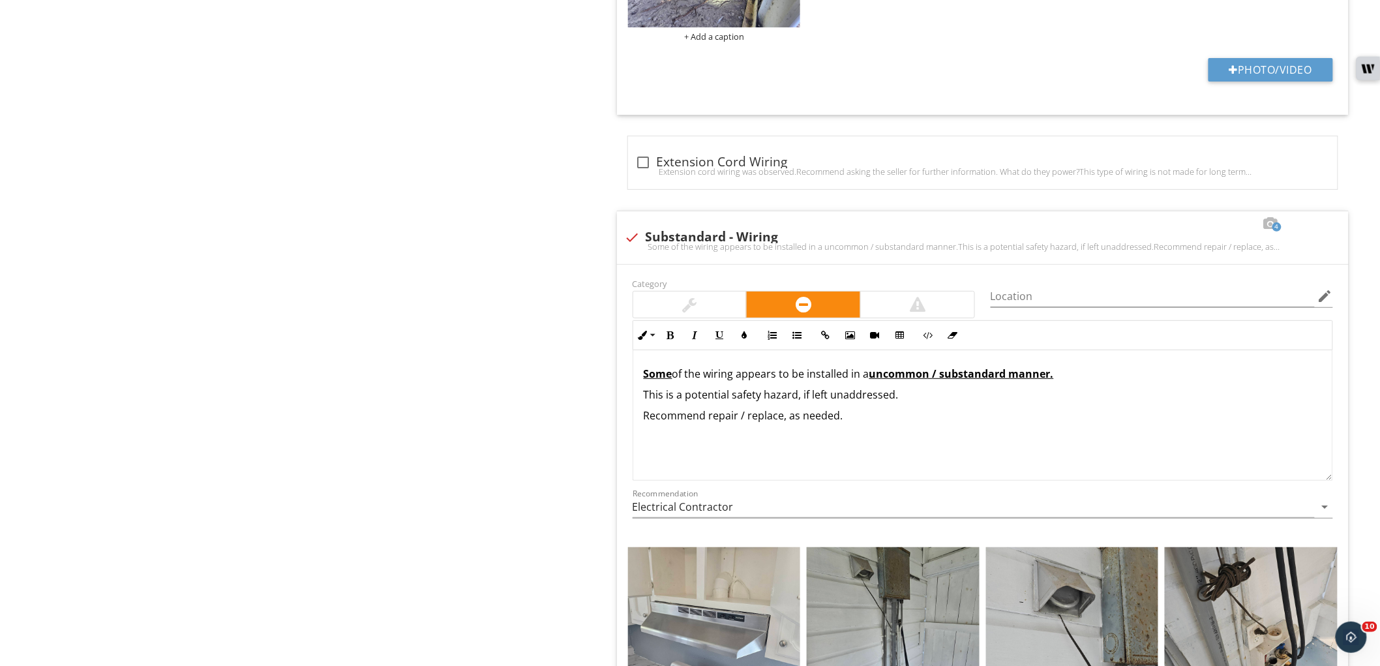
scroll to position [2112, 0]
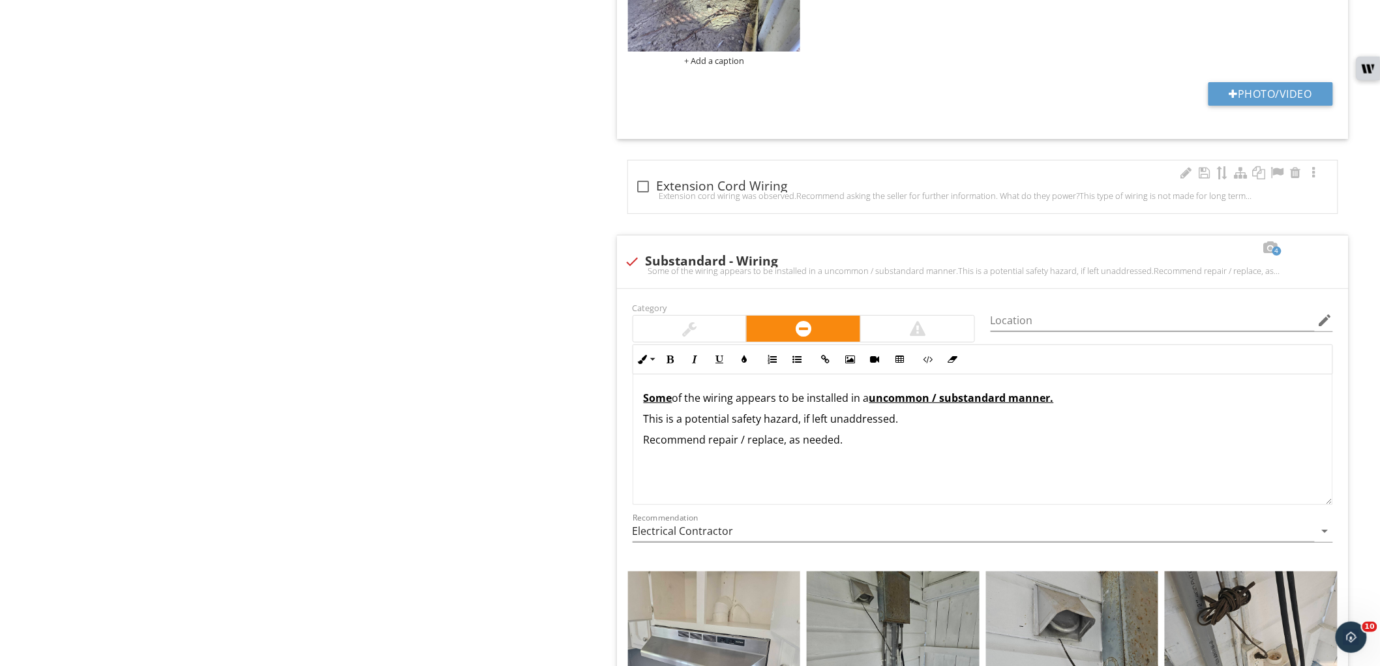
click at [638, 189] on div at bounding box center [644, 186] width 22 height 22
checkbox input "true"
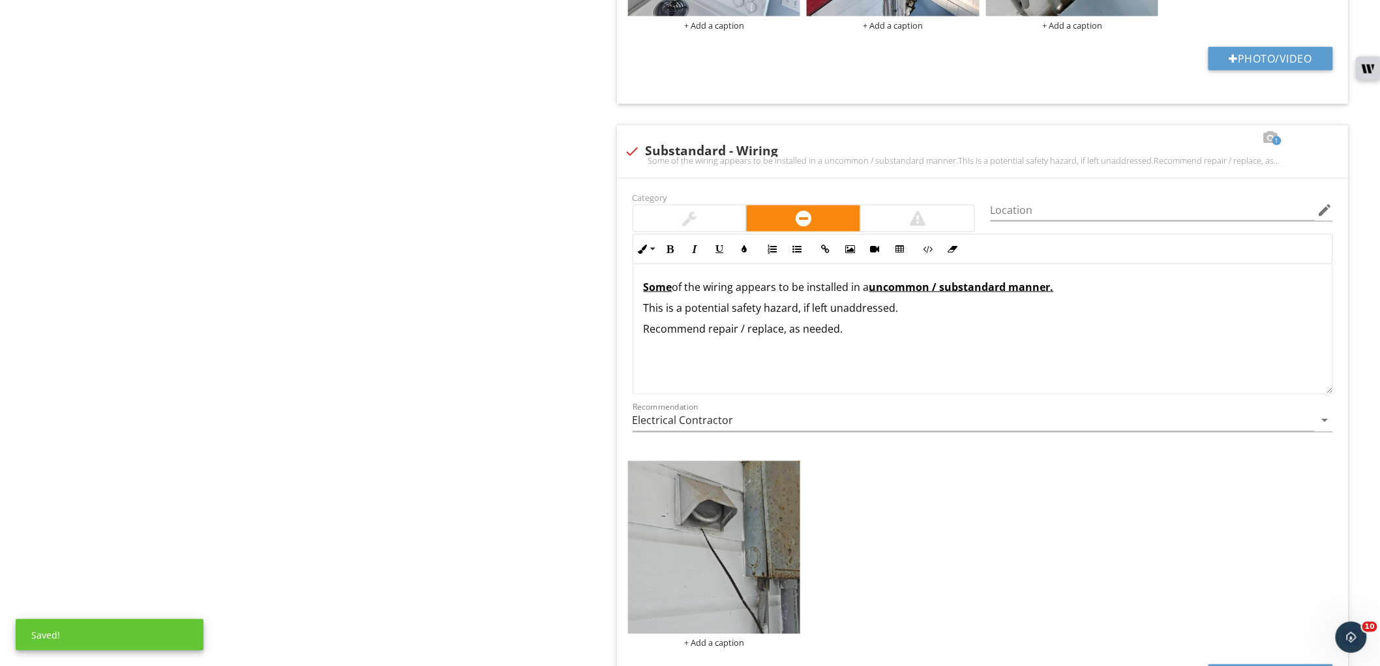
scroll to position [2330, 0]
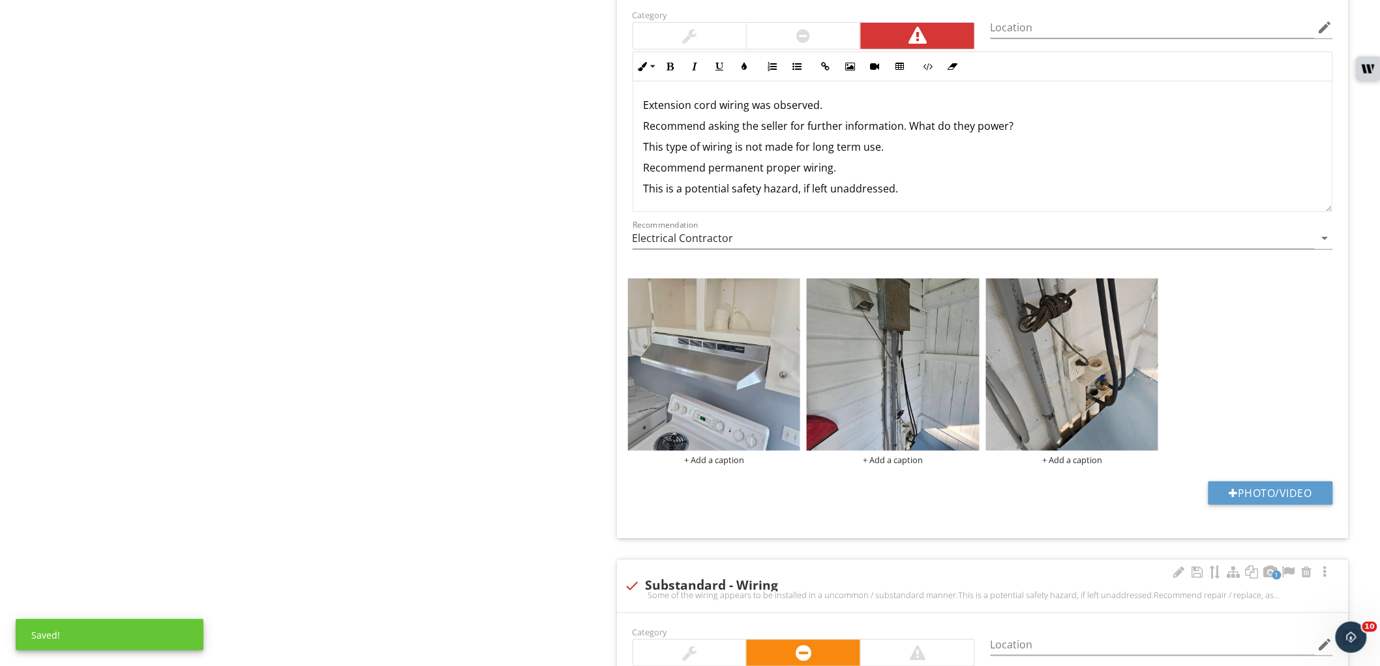
click at [626, 585] on div at bounding box center [633, 586] width 22 height 22
checkbox input "true"
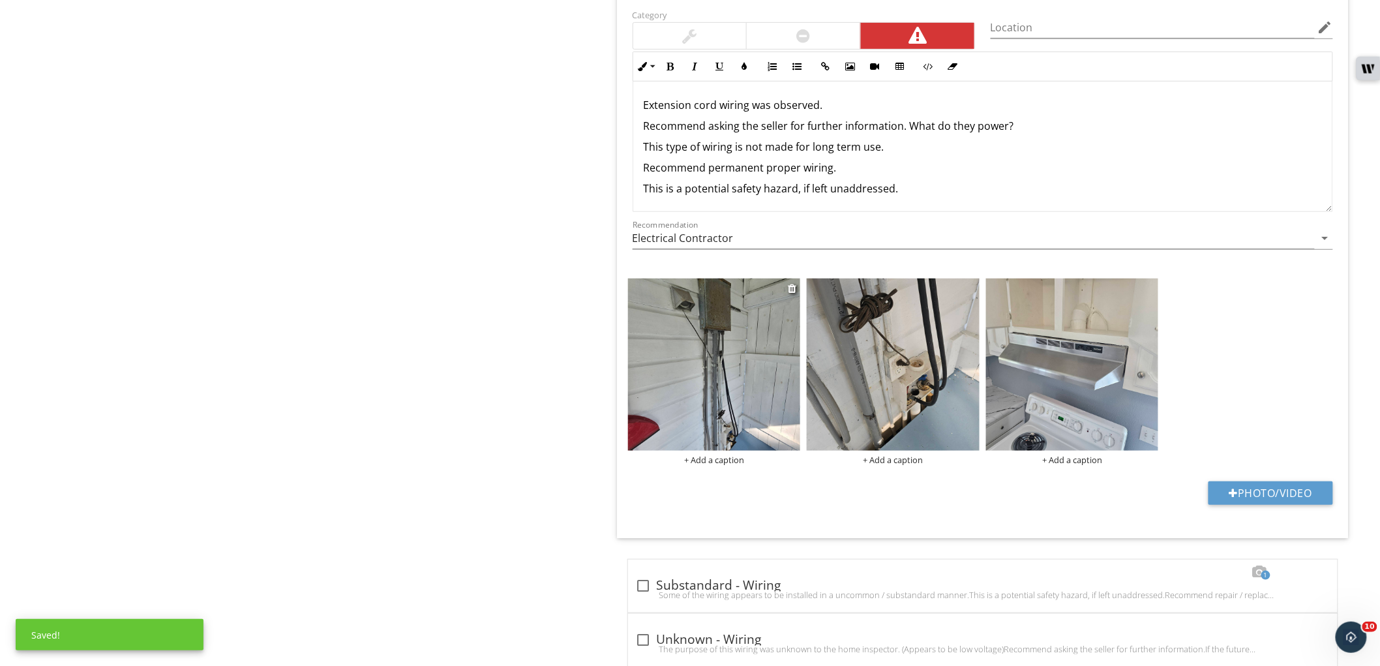
click at [747, 401] on img at bounding box center [714, 365] width 173 height 173
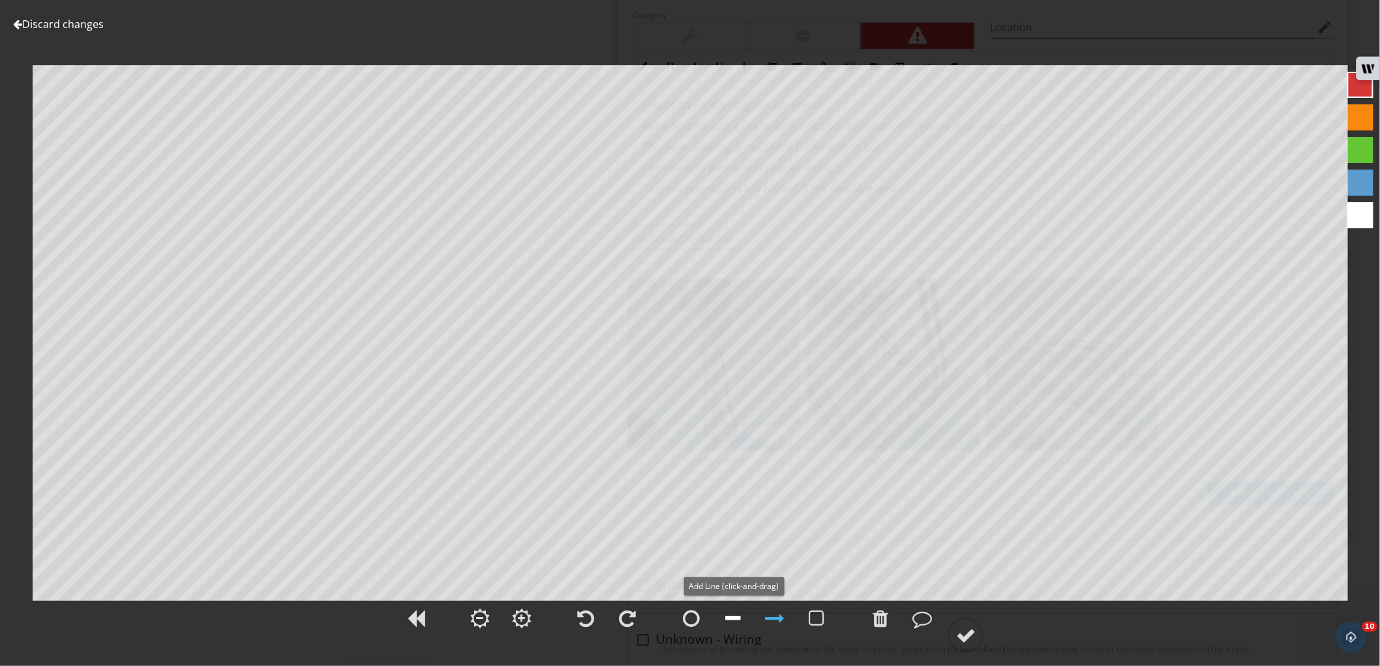
click at [727, 620] on div at bounding box center [733, 619] width 16 height 20
click at [973, 650] on circle at bounding box center [966, 635] width 34 height 34
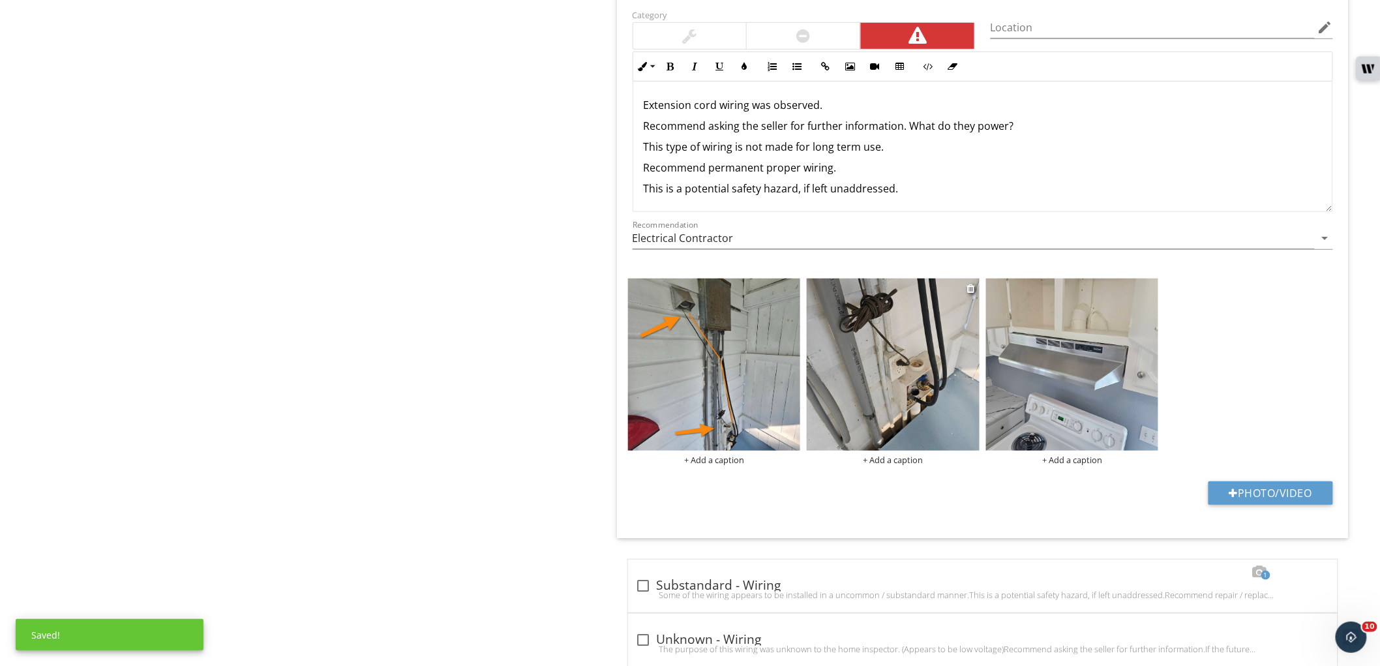
click at [902, 390] on img at bounding box center [893, 365] width 173 height 173
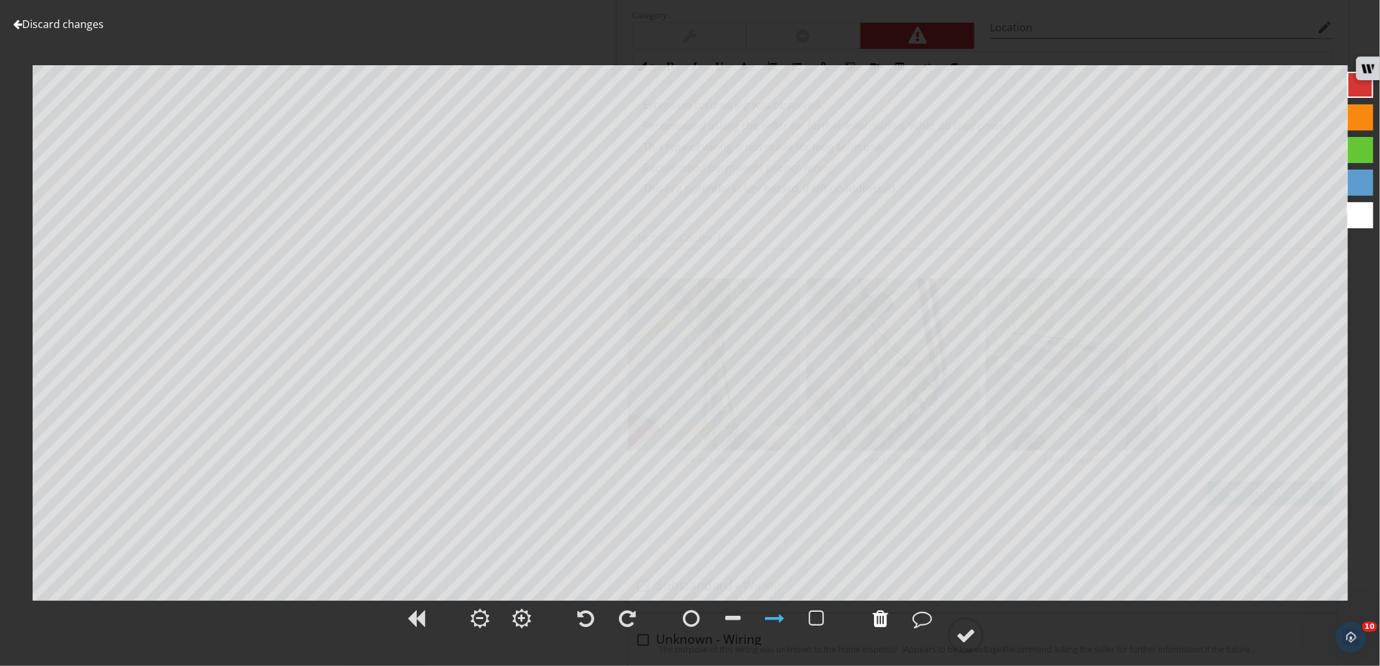
click at [877, 620] on div at bounding box center [881, 619] width 16 height 20
click at [971, 643] on div at bounding box center [966, 636] width 20 height 20
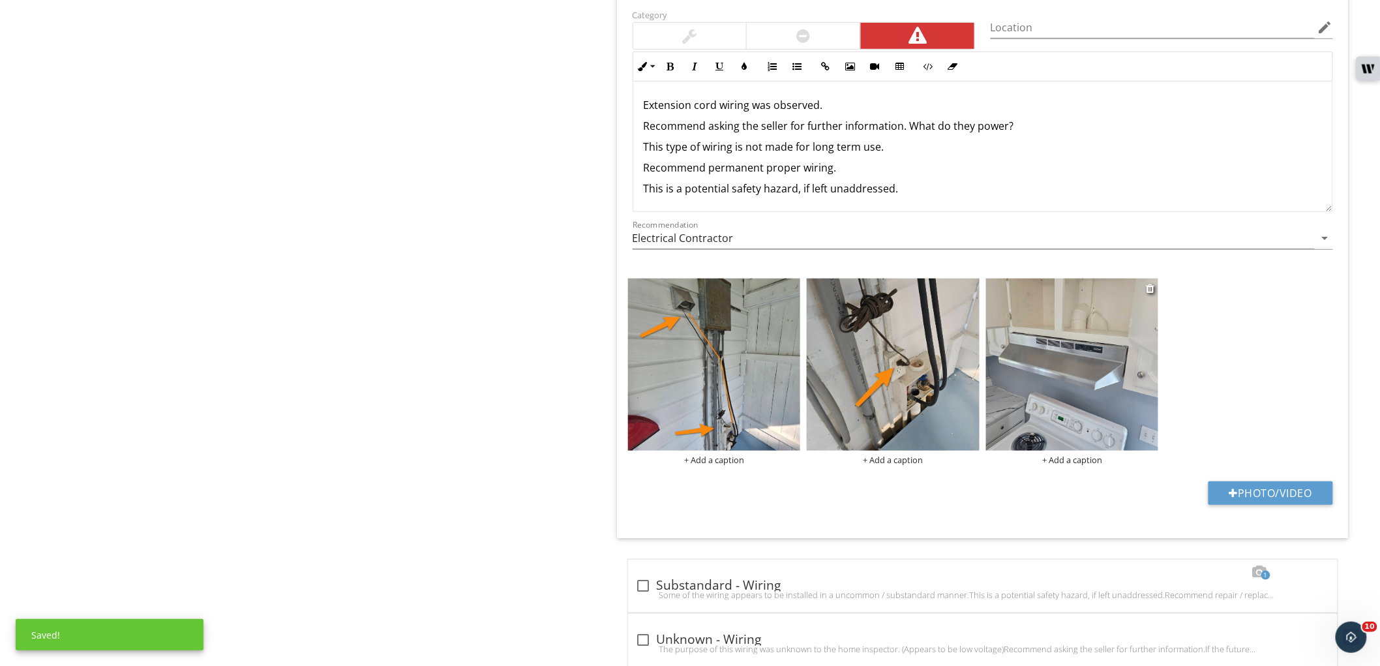
click at [1031, 336] on img at bounding box center [1072, 365] width 173 height 173
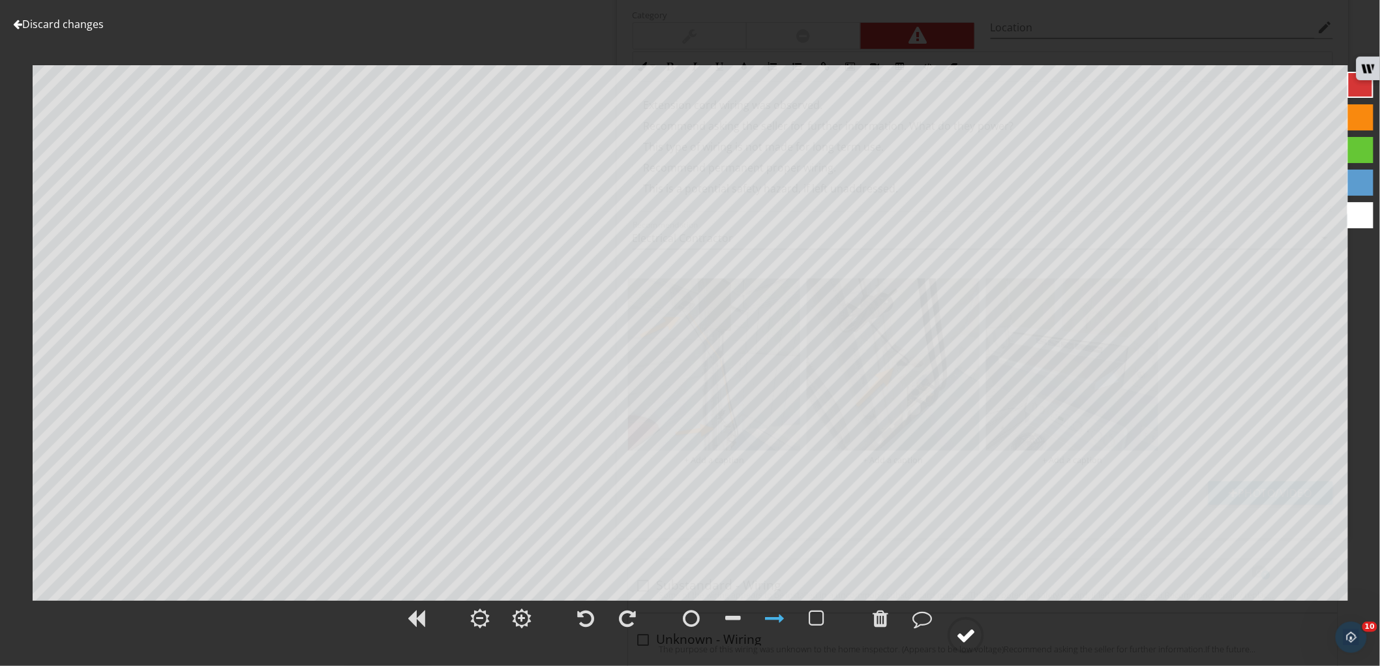
click at [964, 638] on div at bounding box center [966, 636] width 20 height 20
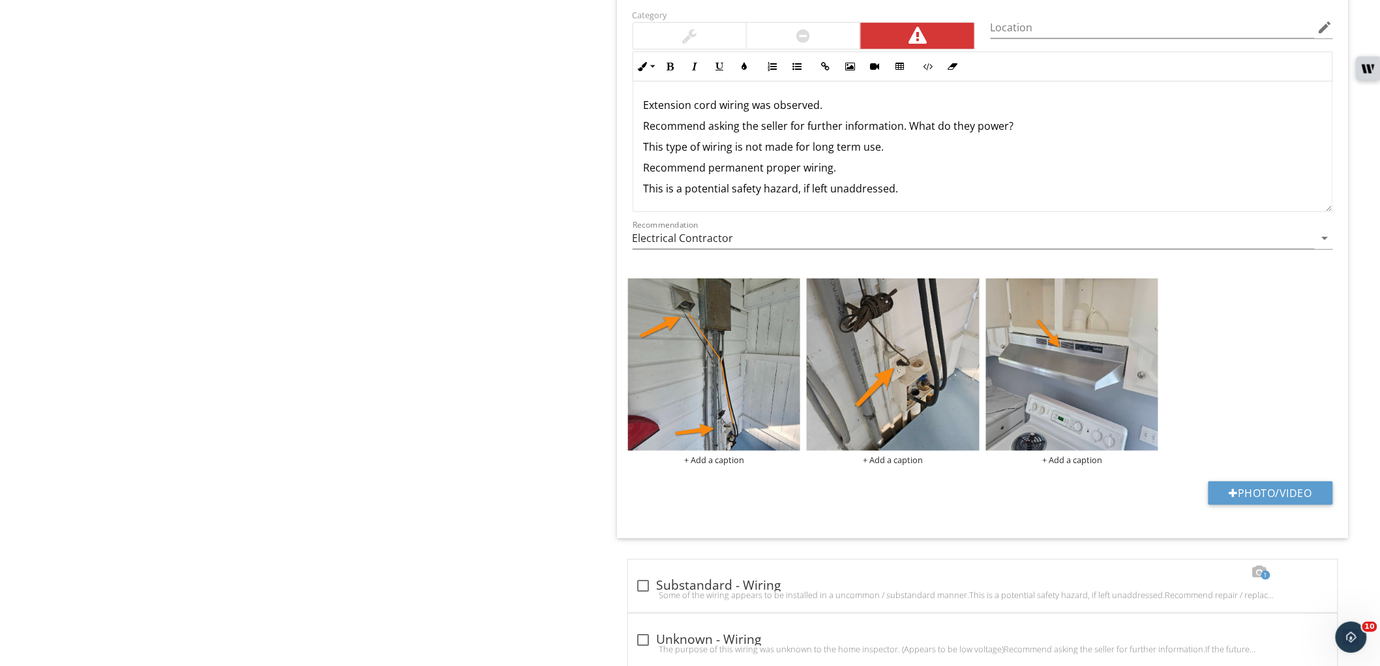
click at [769, 119] on div "Extension cord wiring was observed. Recommend asking the seller for further inf…" at bounding box center [982, 147] width 699 height 130
click at [648, 110] on p "Extension cord wiring was observed." at bounding box center [983, 105] width 678 height 16
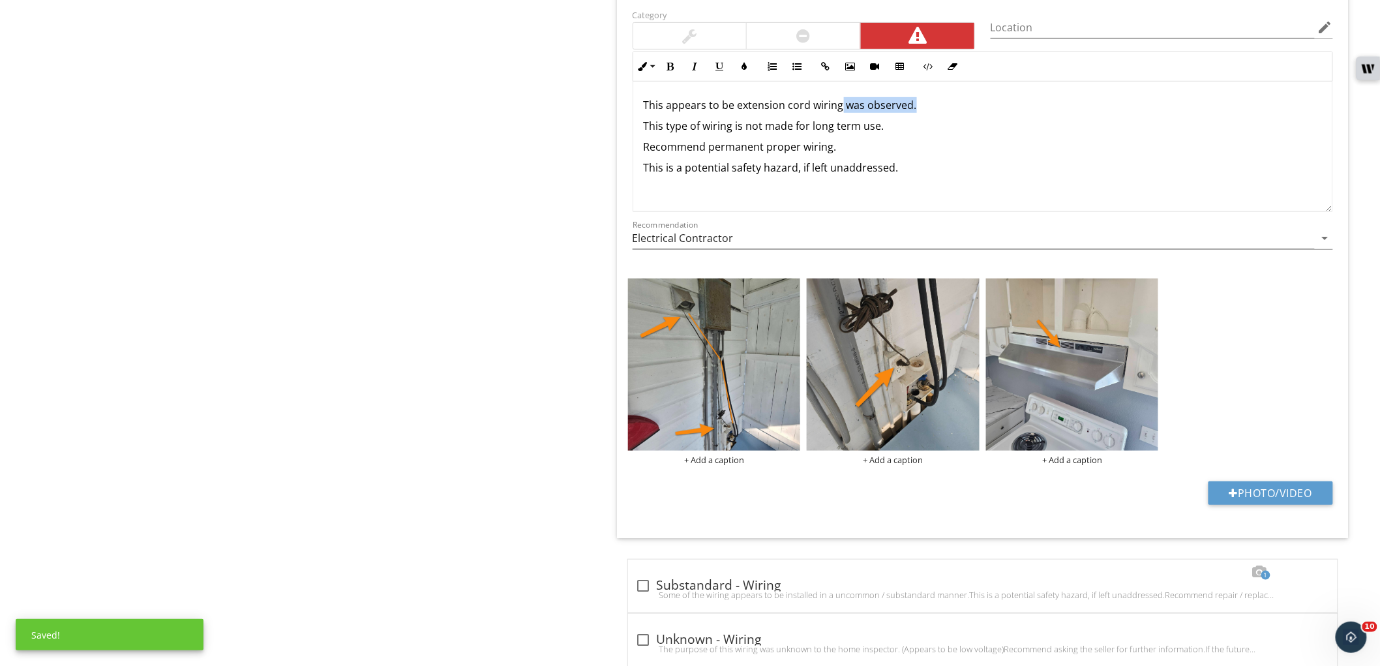
drag, startPoint x: 842, startPoint y: 107, endPoint x: 949, endPoint y: 112, distance: 107.1
click at [949, 112] on p "This appears to be extension cord wiring was observed." at bounding box center [983, 105] width 678 height 16
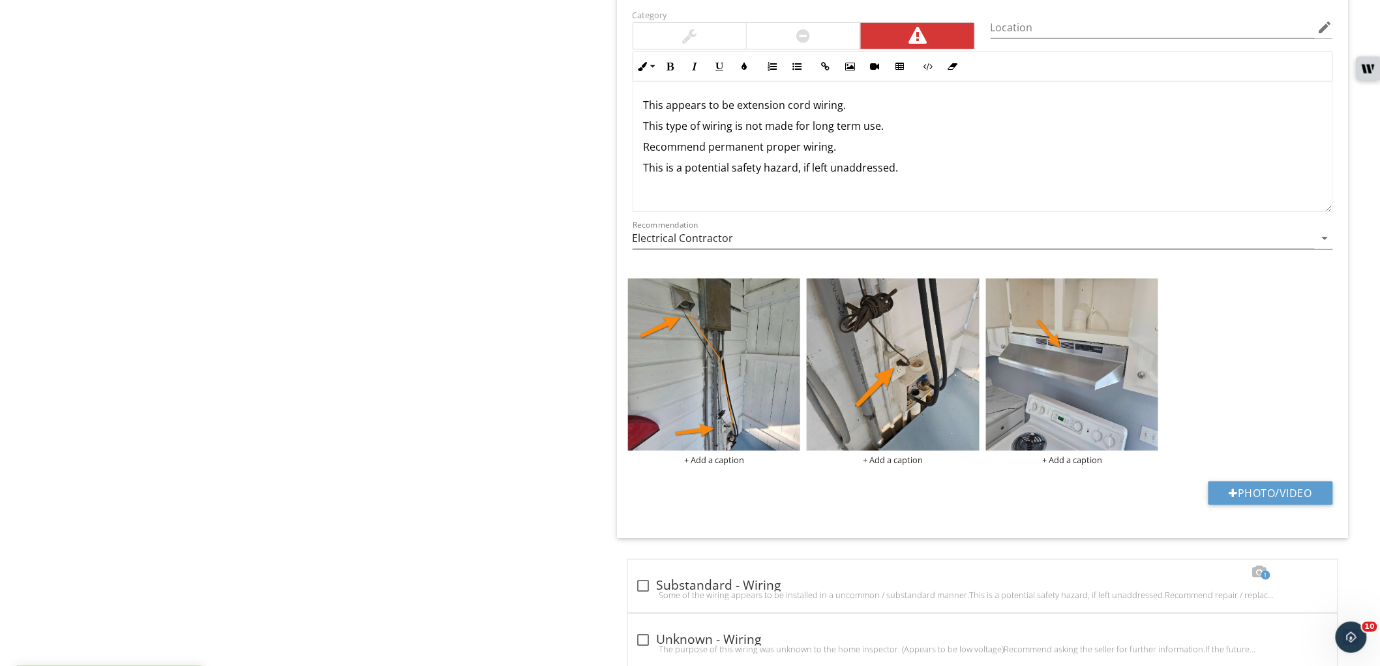
click at [923, 105] on p "This appears to be extension cord wiring." at bounding box center [983, 105] width 678 height 16
click at [827, 35] on div at bounding box center [804, 36] width 114 height 26
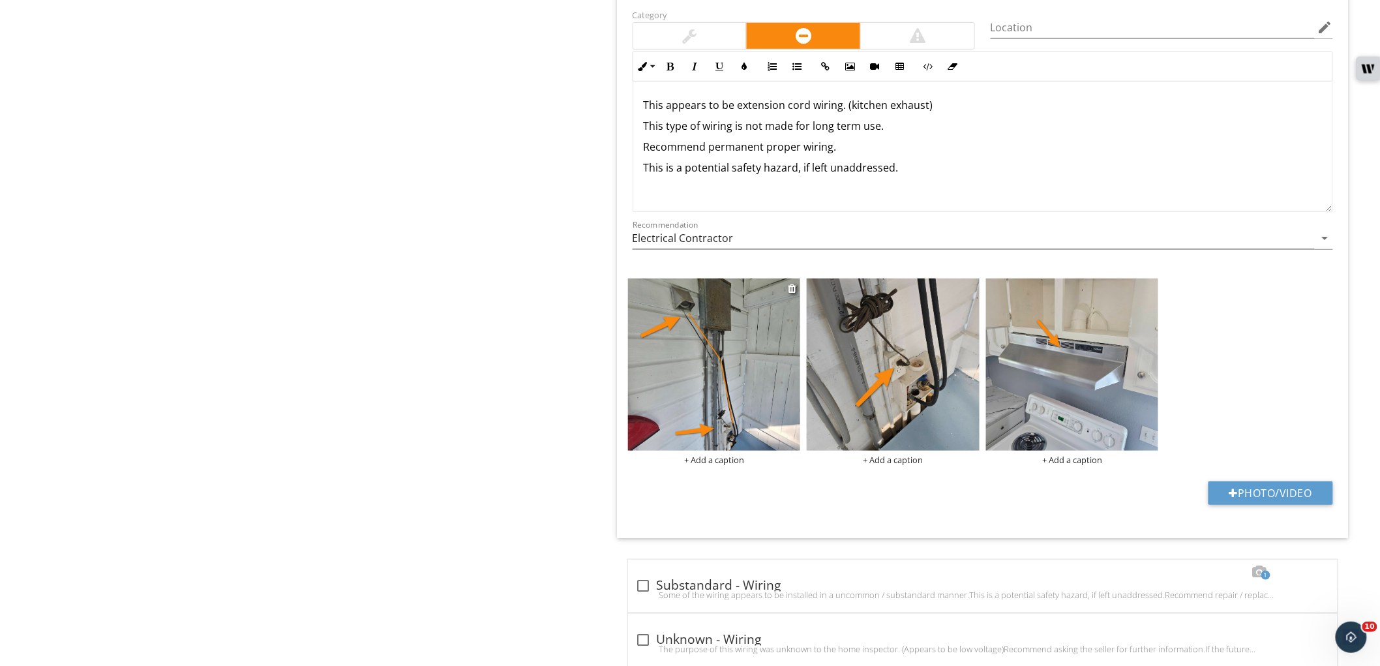
click at [720, 387] on img at bounding box center [714, 365] width 173 height 173
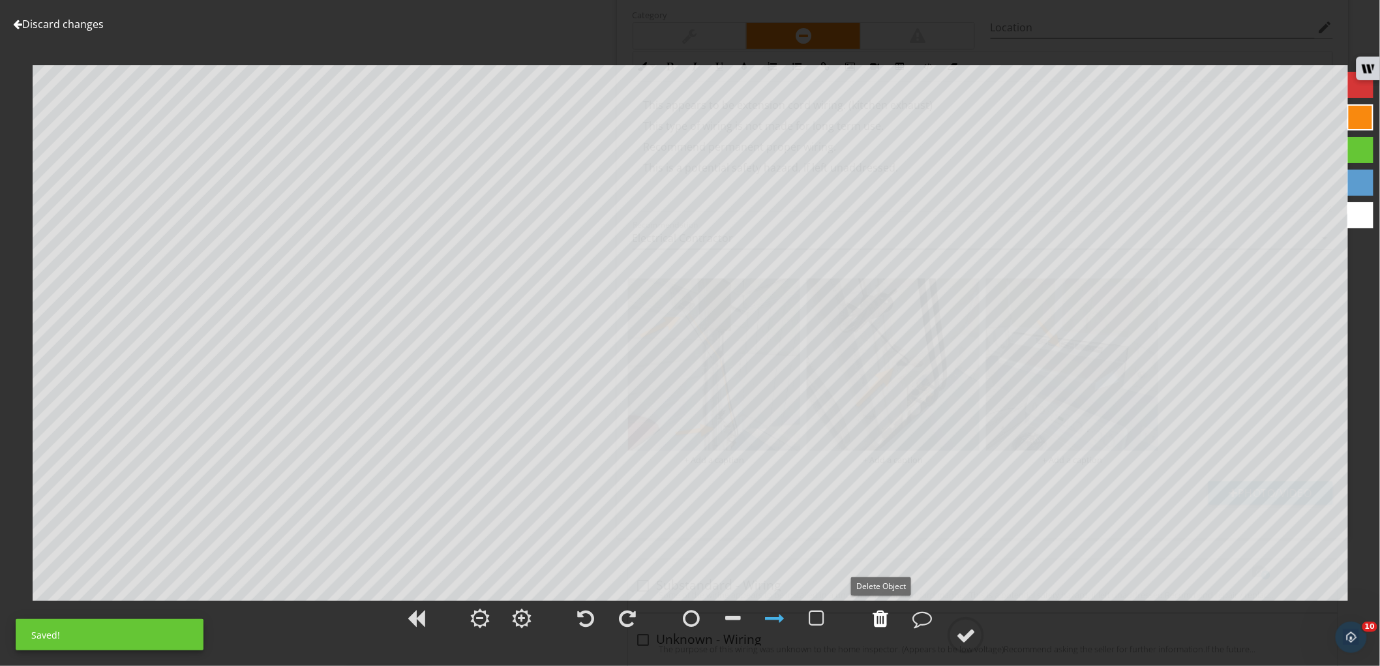
click at [884, 617] on div at bounding box center [881, 619] width 16 height 20
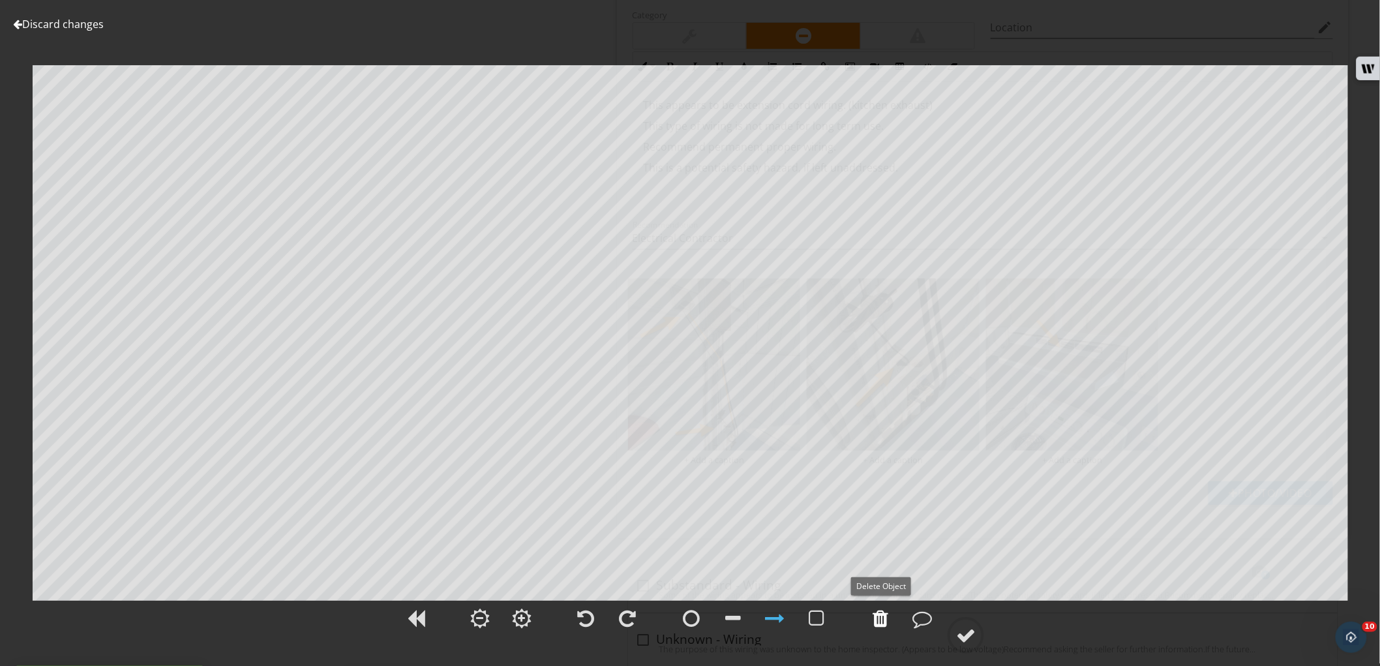
click at [884, 617] on div at bounding box center [881, 619] width 16 height 20
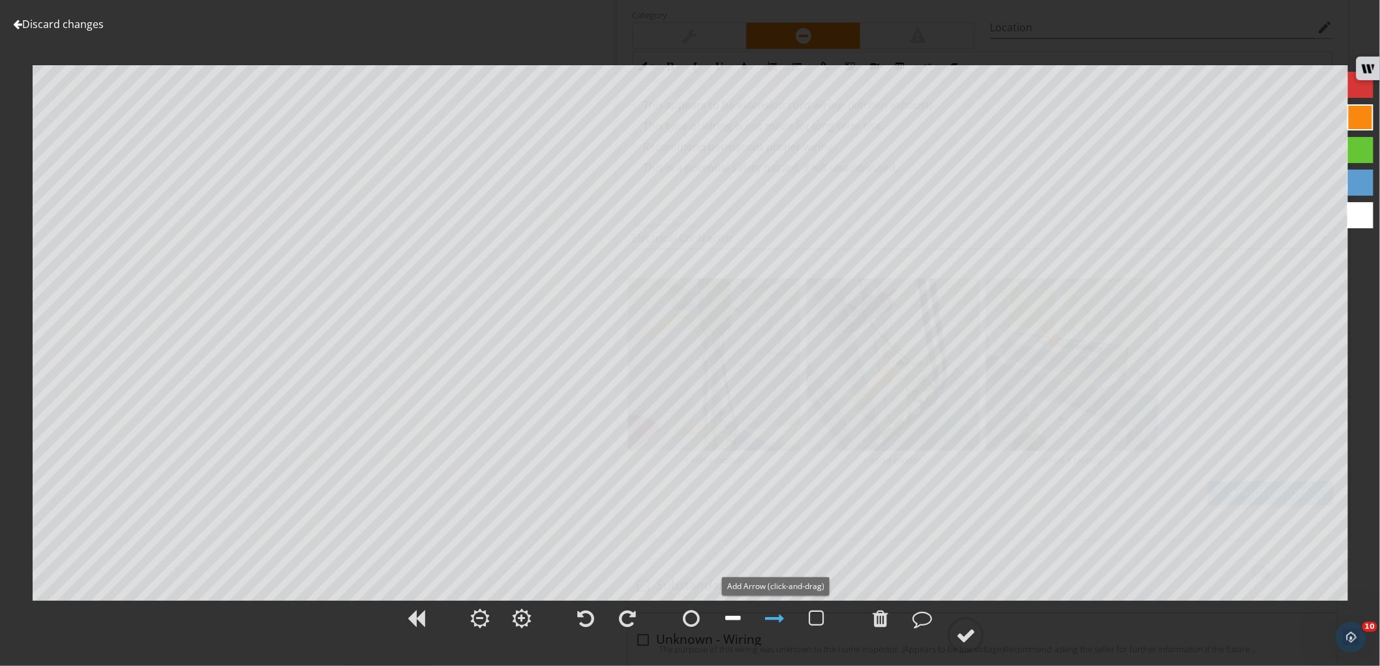
click at [739, 614] on div at bounding box center [733, 619] width 16 height 20
click at [961, 637] on div at bounding box center [966, 636] width 20 height 20
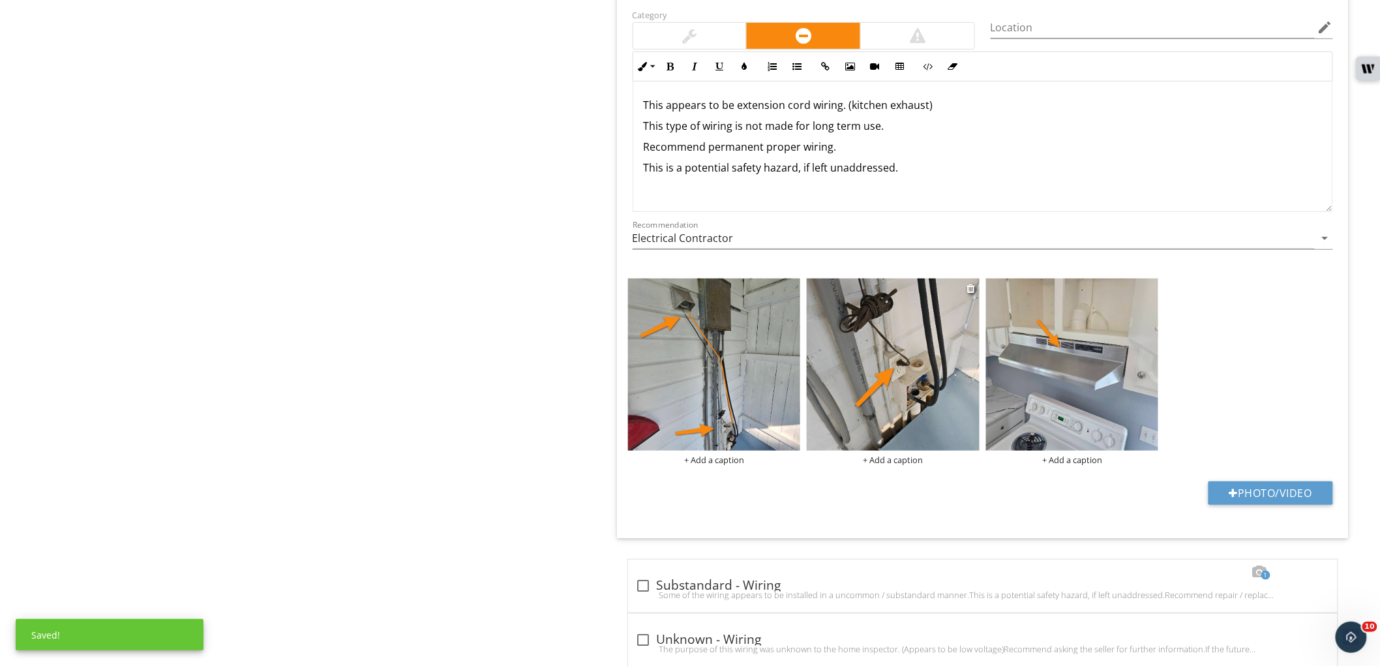
click at [916, 415] on img at bounding box center [893, 365] width 173 height 173
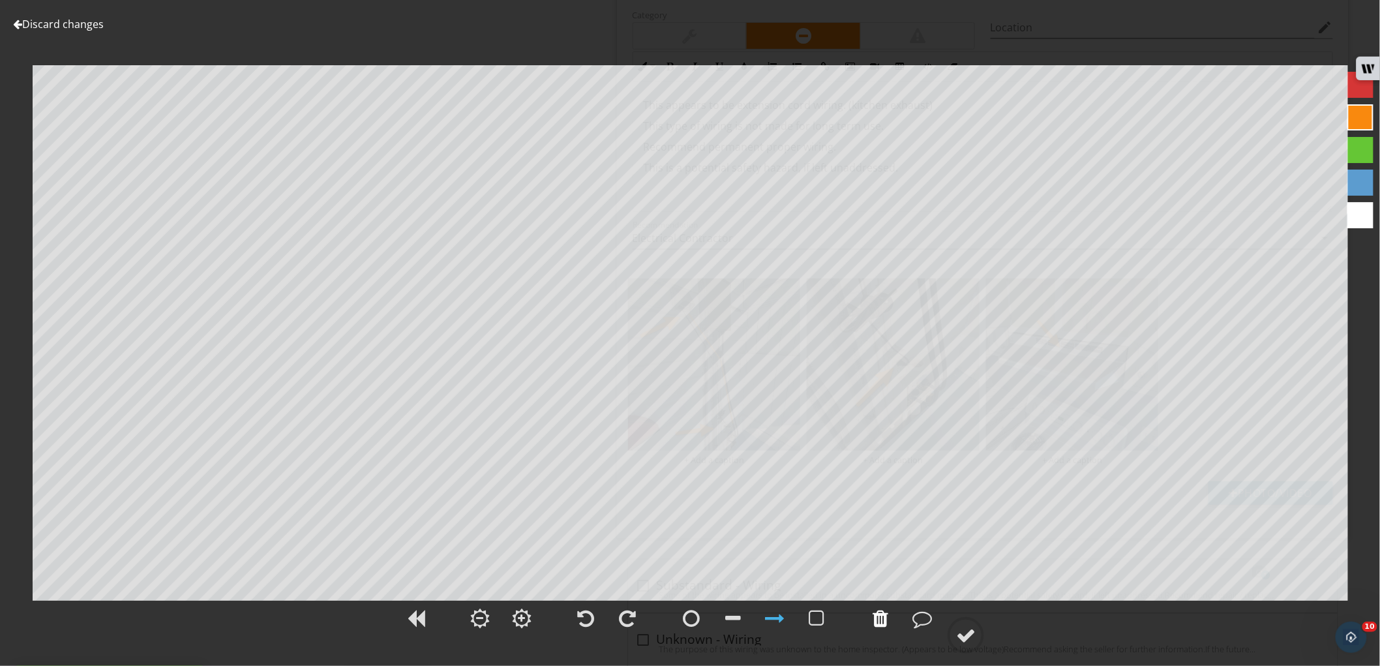
click at [876, 622] on div at bounding box center [881, 619] width 16 height 20
click at [962, 633] on div at bounding box center [966, 636] width 20 height 20
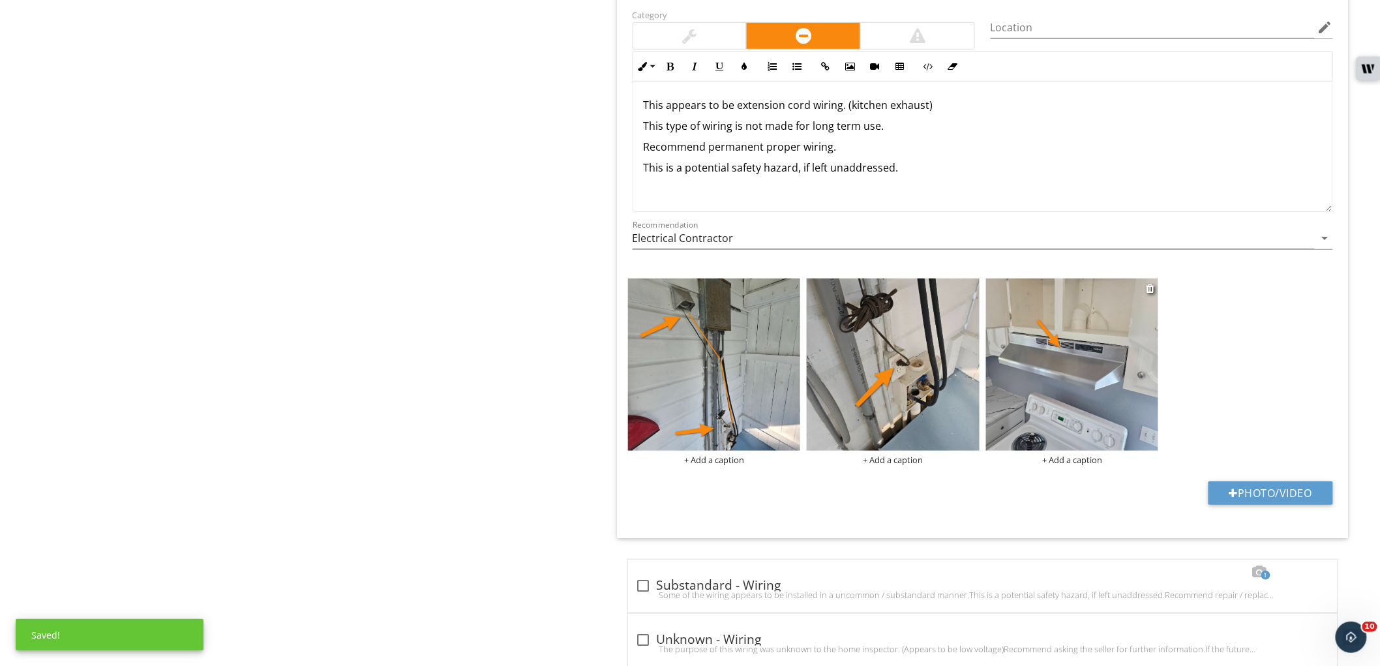
click at [1059, 411] on img at bounding box center [1072, 365] width 173 height 173
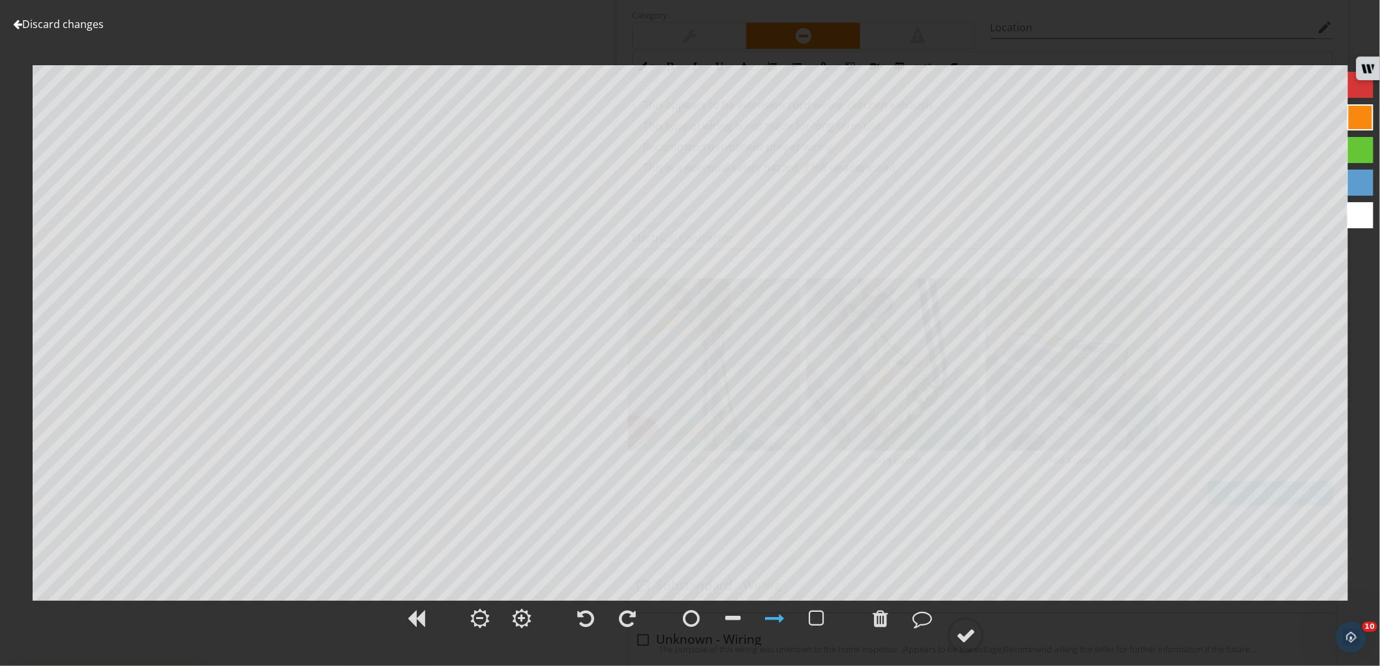
click at [1358, 126] on div at bounding box center [1361, 117] width 26 height 26
click at [963, 631] on div at bounding box center [966, 636] width 20 height 20
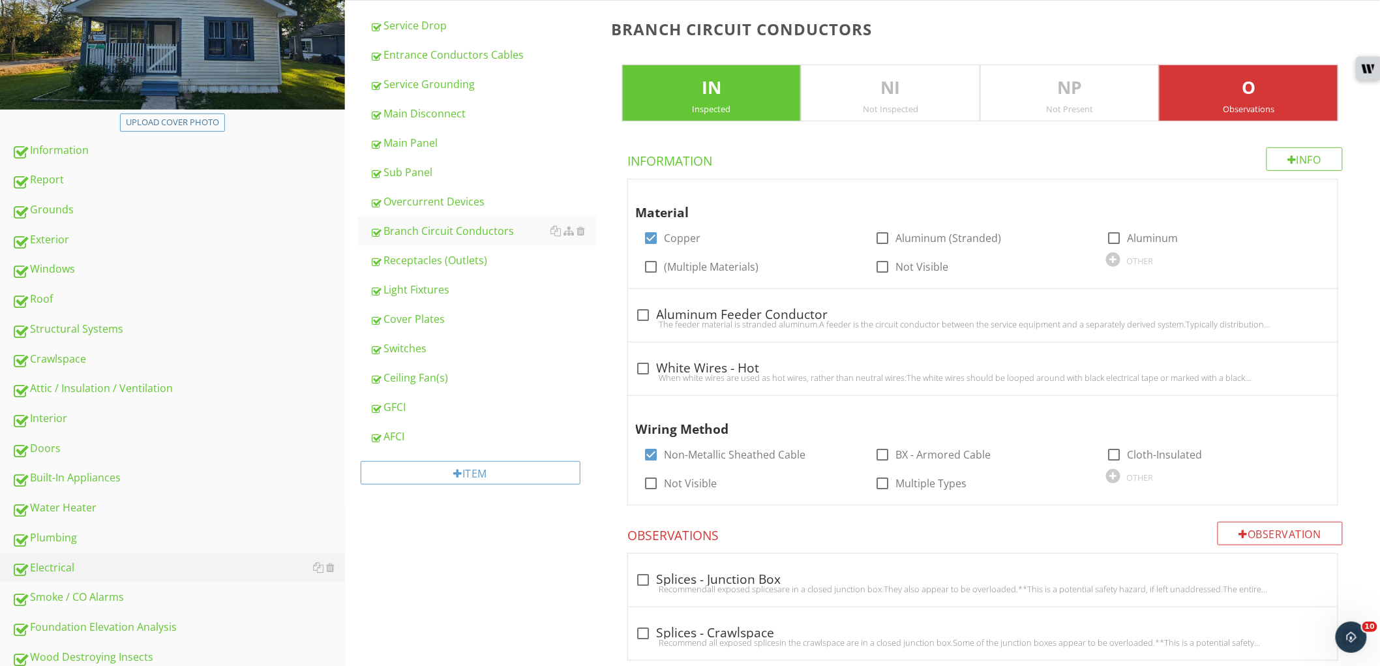
scroll to position [132, 0]
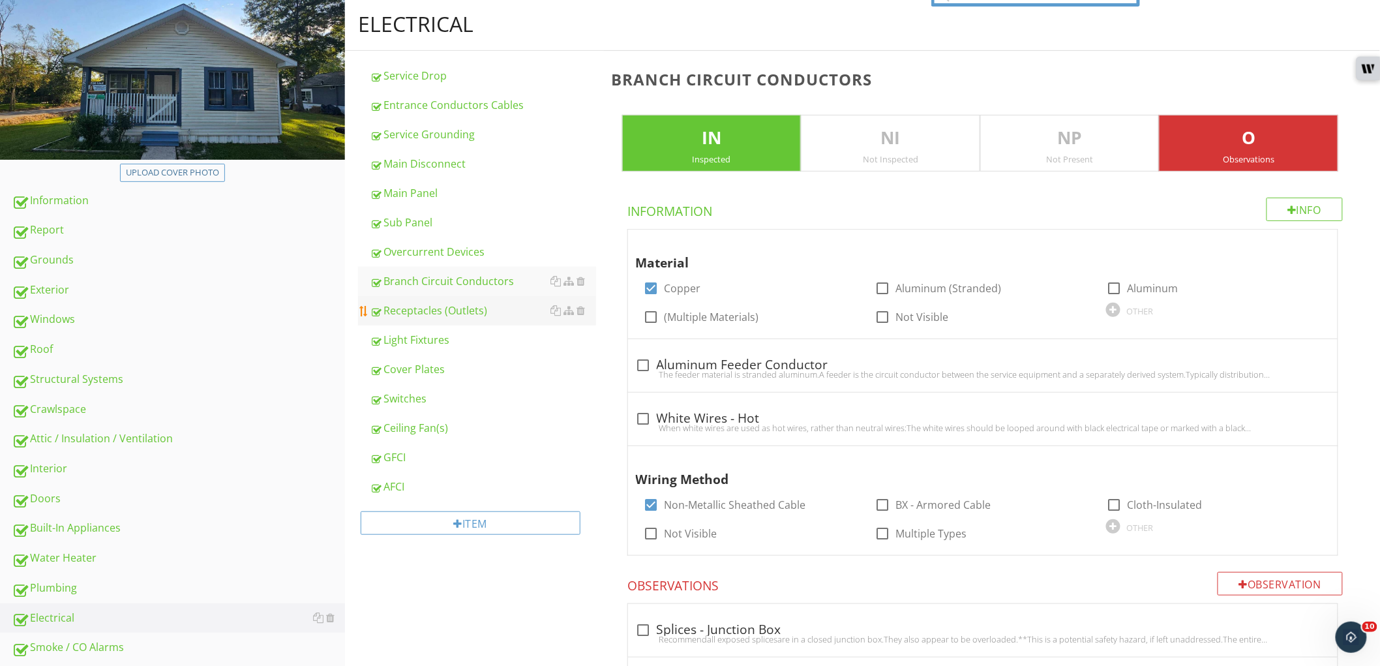
click at [500, 315] on div "Receptacles (Outlets)" at bounding box center [483, 311] width 226 height 16
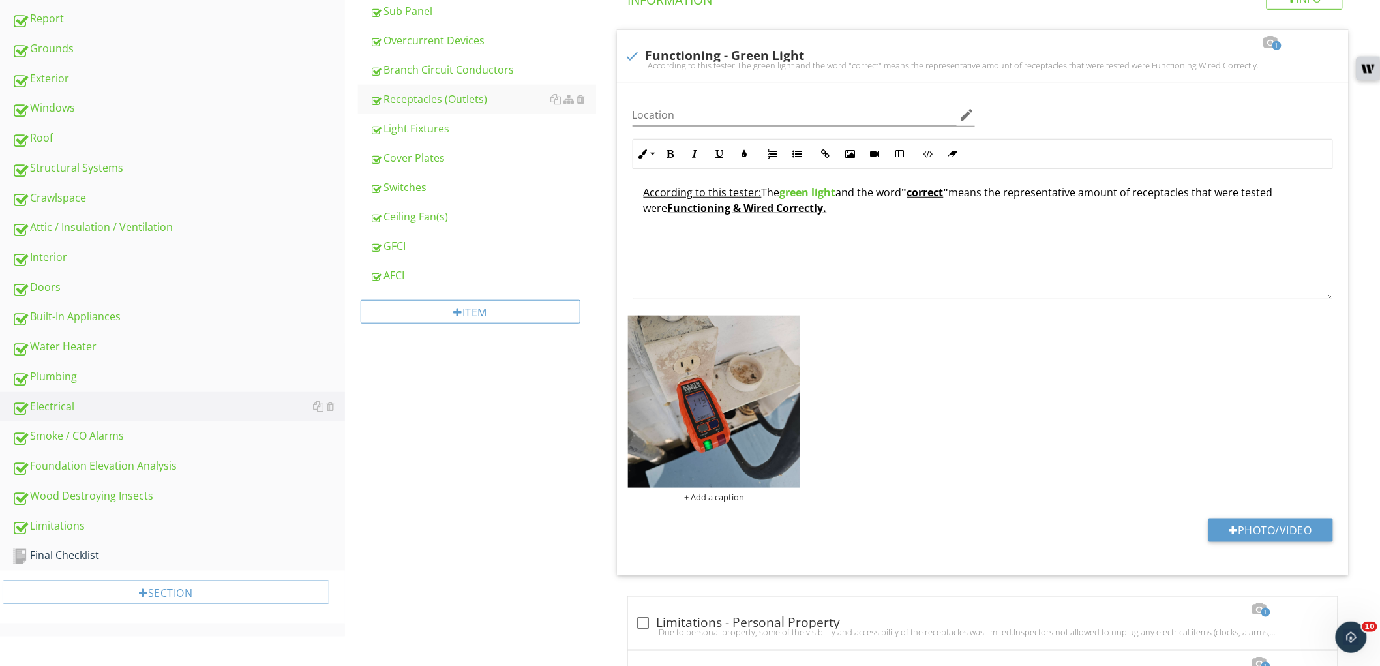
scroll to position [350, 0]
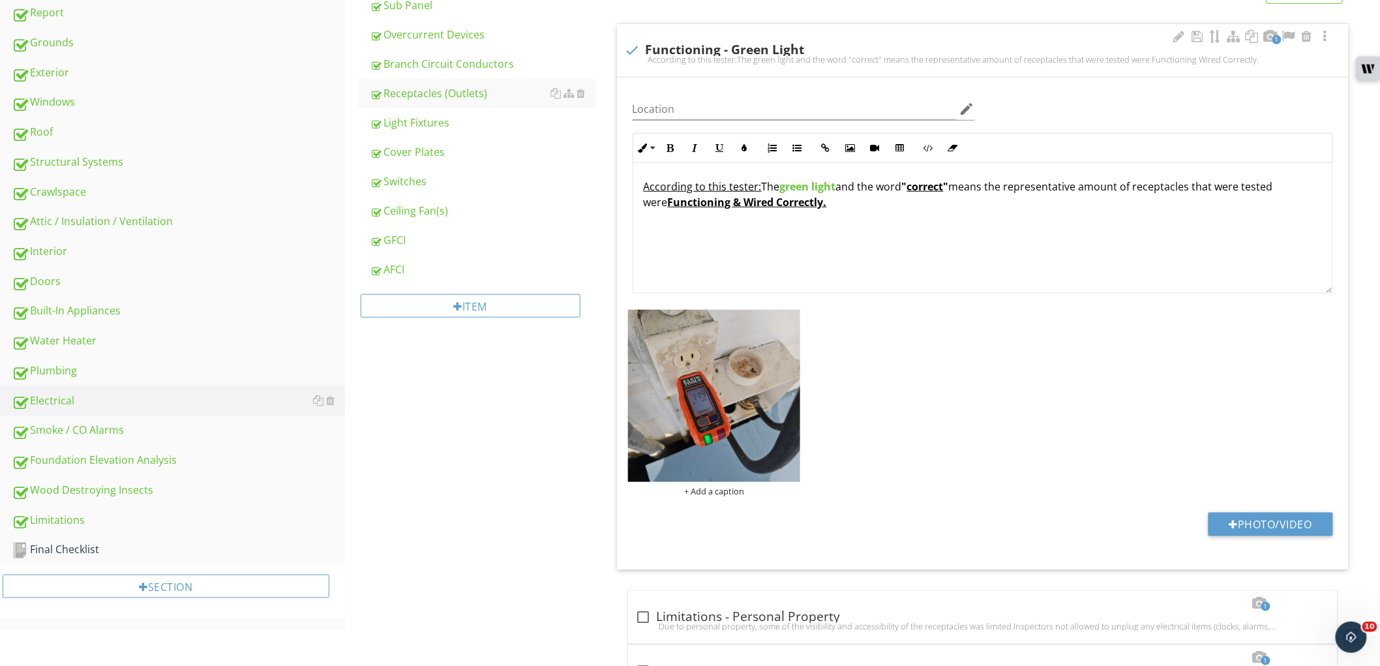
click at [634, 48] on div at bounding box center [633, 50] width 22 height 22
checkbox input "true"
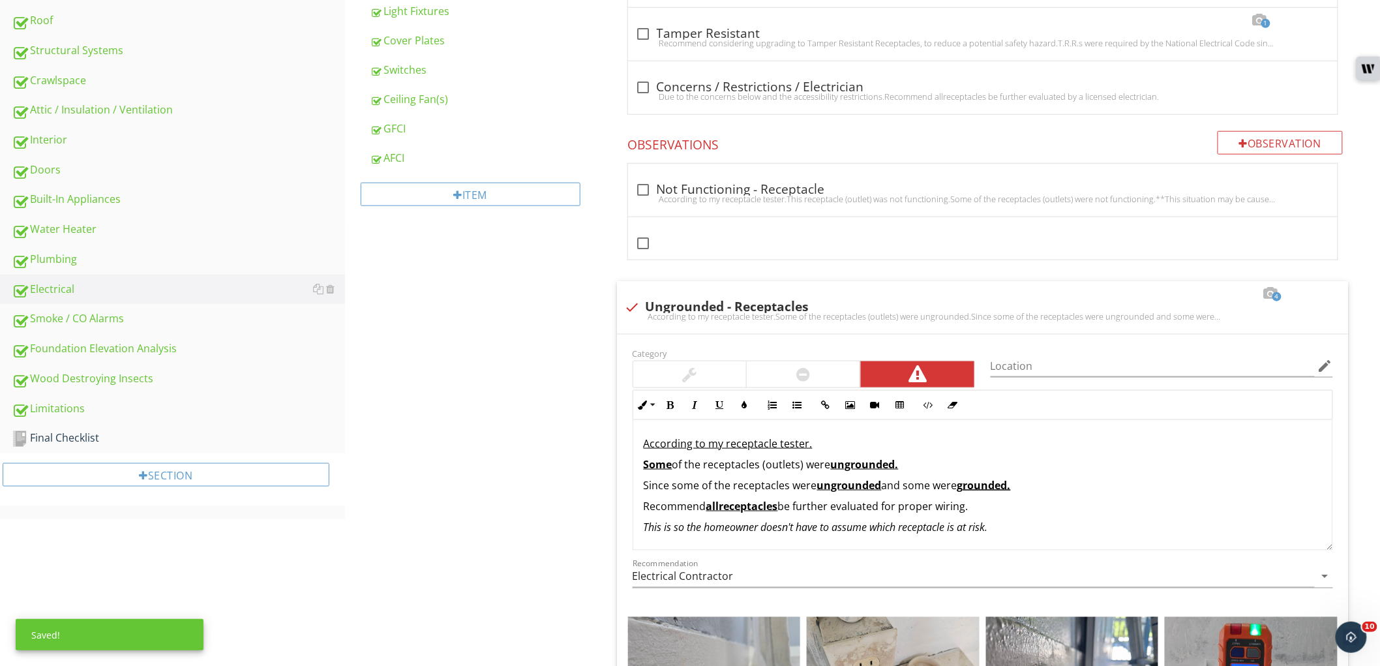
scroll to position [640, 0]
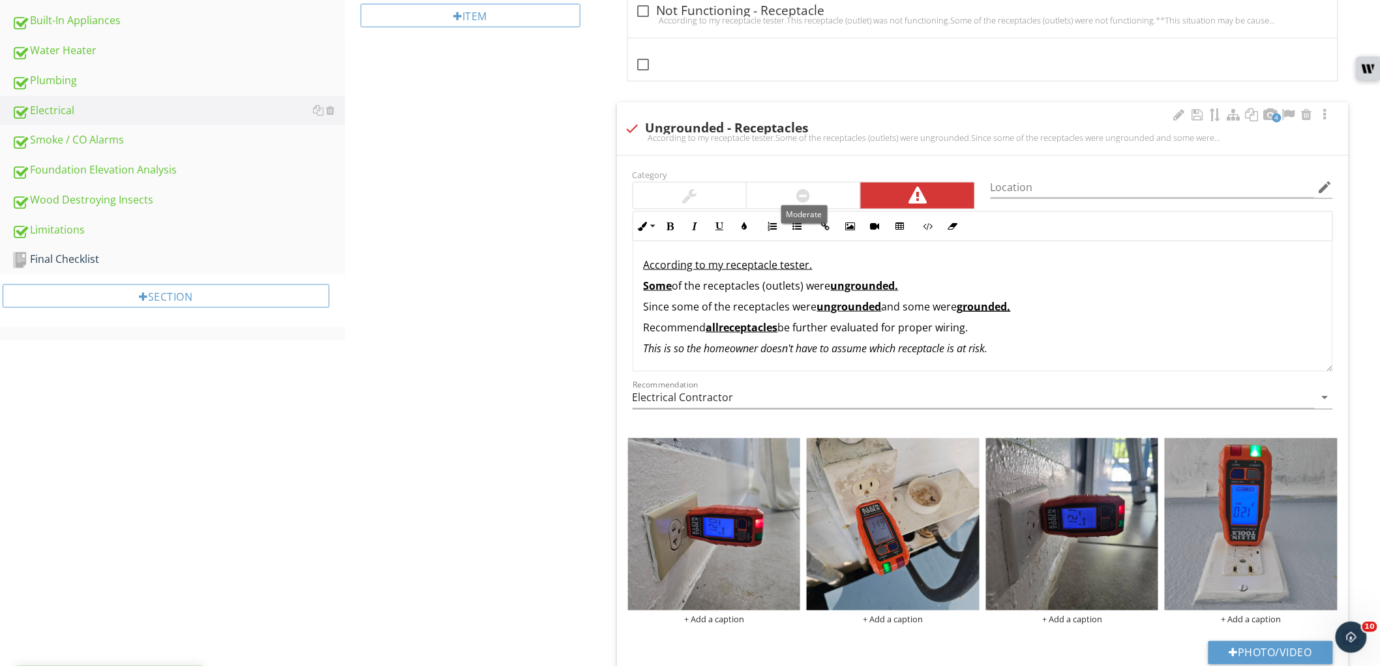
click at [837, 188] on div at bounding box center [804, 196] width 114 height 26
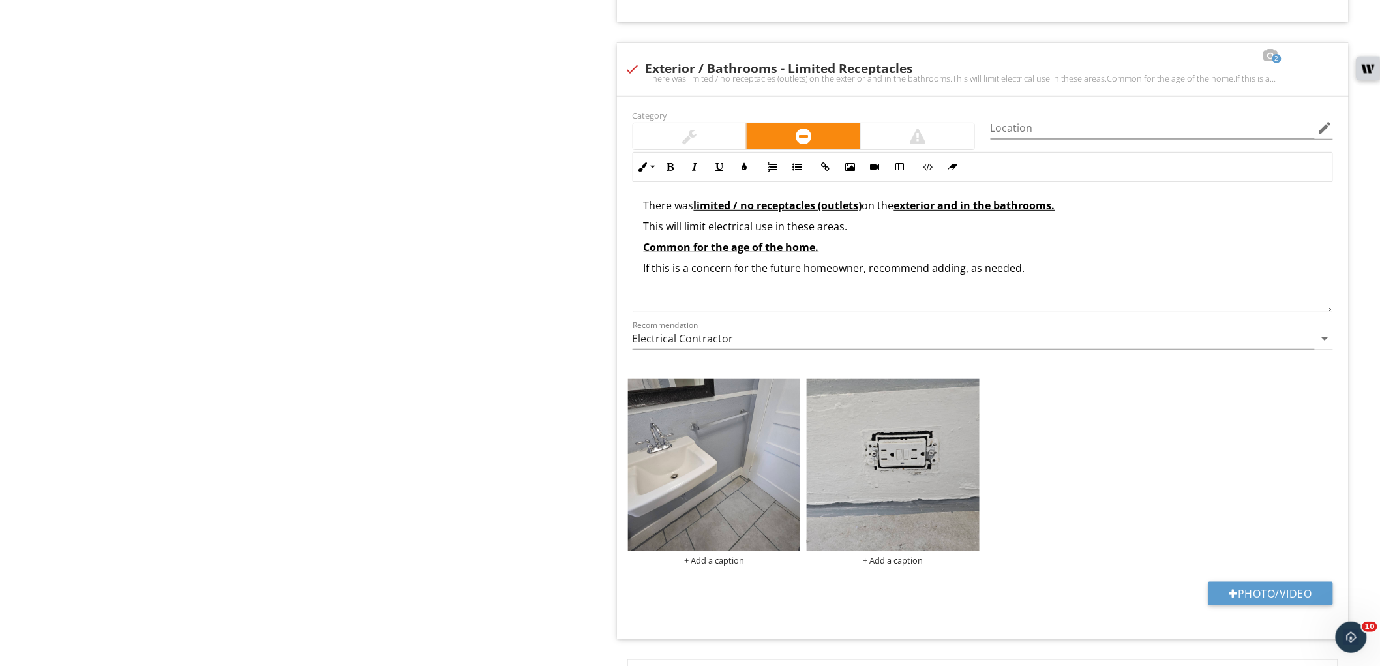
scroll to position [2272, 0]
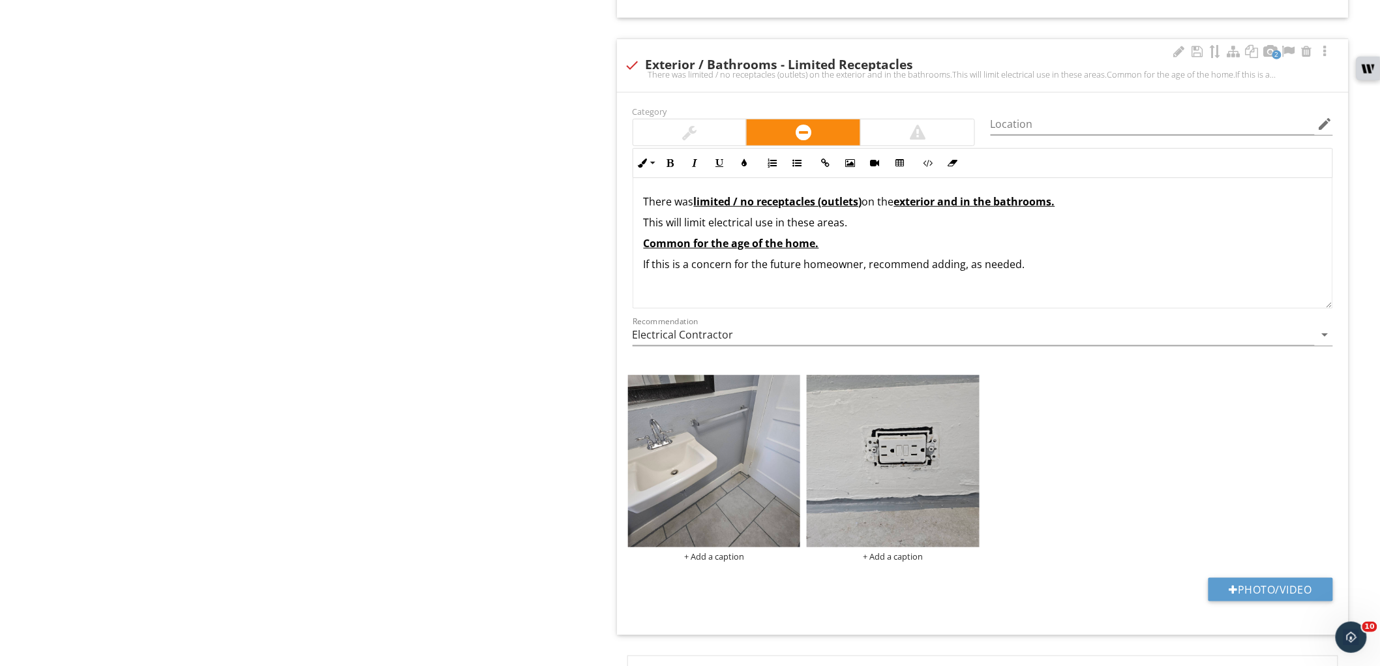
click at [677, 133] on div at bounding box center [690, 132] width 114 height 26
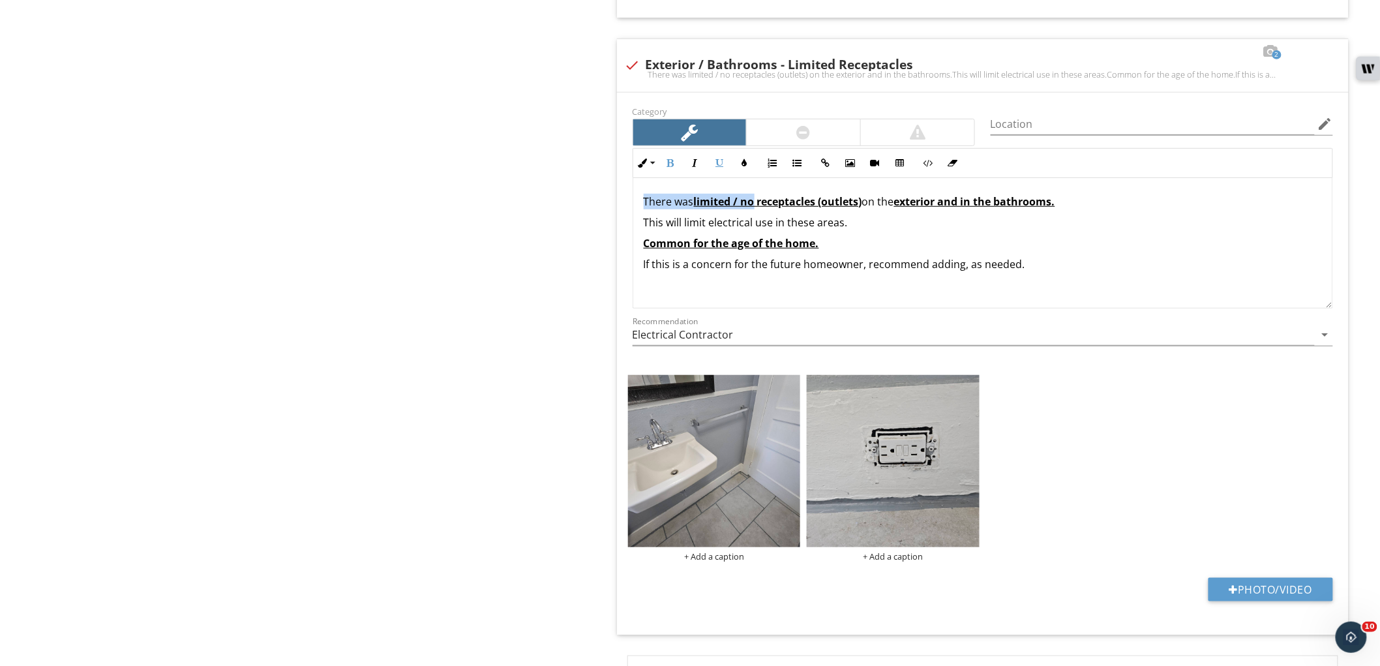
drag, startPoint x: 757, startPoint y: 206, endPoint x: 600, endPoint y: 209, distance: 156.6
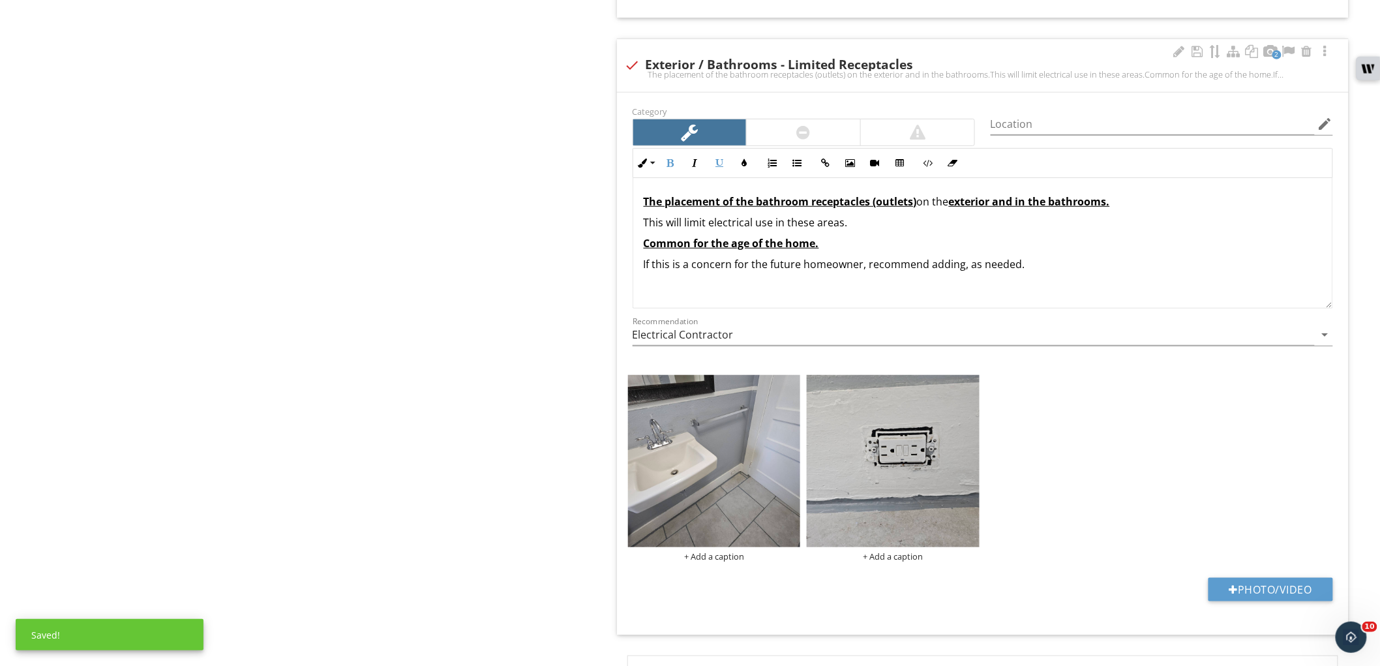
click at [872, 207] on u "The placement of the bathroom receptacles (outlets)" at bounding box center [780, 201] width 273 height 14
click at [909, 203] on u "The placement of the bathroom receptacle (outlets)" at bounding box center [778, 201] width 268 height 14
drag, startPoint x: 909, startPoint y: 203, endPoint x: 1044, endPoint y: 206, distance: 134.4
click at [1044, 206] on span "The placement of the bathroom receptacle (outlet) on the exterior and in the ba…" at bounding box center [872, 201] width 456 height 14
click at [1149, 201] on p "The placement of the bathroom receptacle (outlet) was substandard for a bathroo…" at bounding box center [983, 202] width 678 height 16
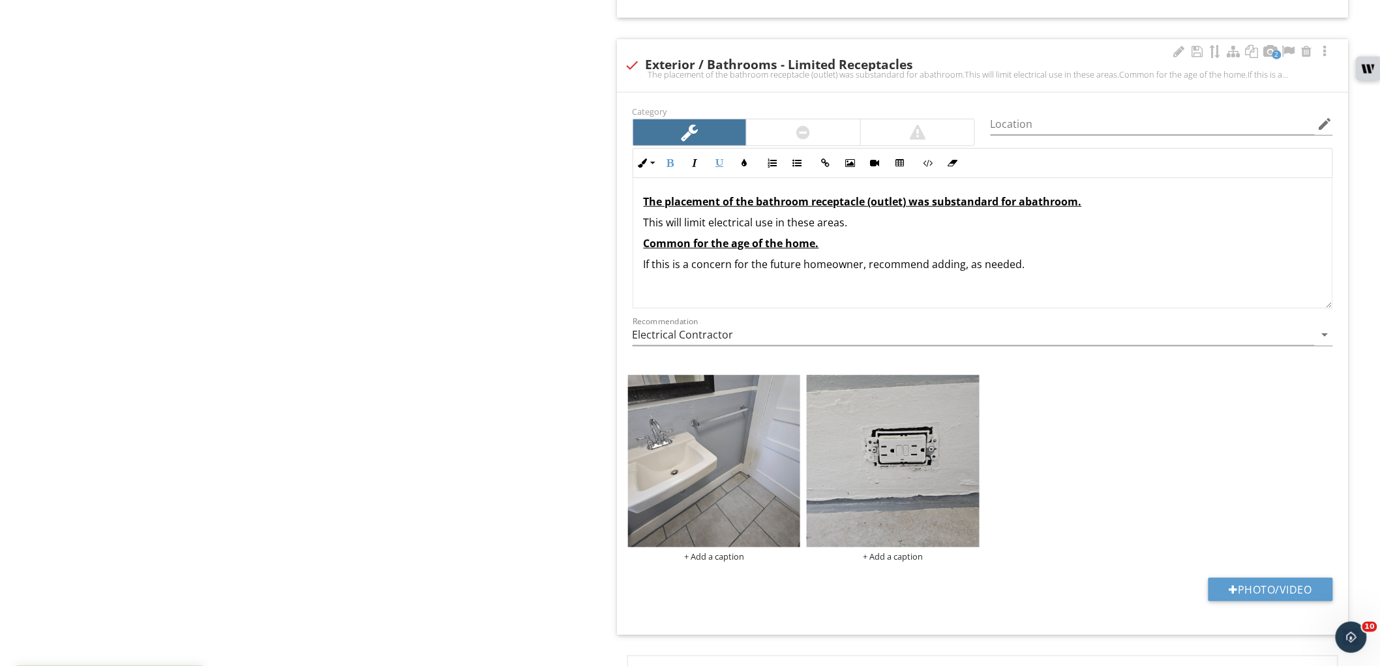
click at [994, 194] on p "The placement of the bathroom receptacle (outlet) was substandard for a bathroo…" at bounding box center [983, 202] width 678 height 16
click at [986, 209] on p "The placement of the bathroom receptacle (outlet) was substandard for a bathroo…" at bounding box center [983, 202] width 678 height 16
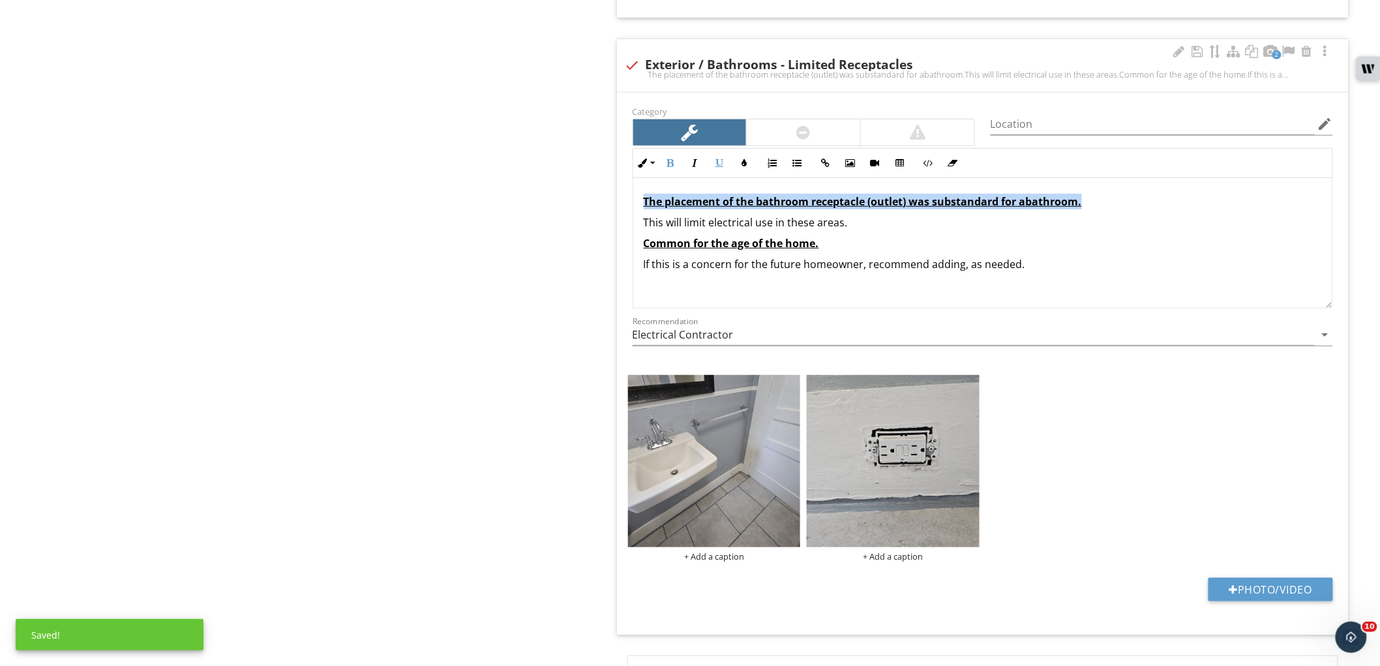
click at [986, 209] on p "The placement of the bathroom receptacle (outlet) was substandard for a bathroo…" at bounding box center [983, 202] width 678 height 16
click at [947, 162] on button "Clear Formatting" at bounding box center [953, 163] width 25 height 25
click at [948, 200] on p "​The placement of the bathroom receptacle (outlet) was substandard for a bathro…" at bounding box center [983, 202] width 678 height 16
drag, startPoint x: 915, startPoint y: 204, endPoint x: 1068, endPoint y: 204, distance: 153.3
click at [1069, 204] on p "​The placement of the bathroom receptacle (outlet) was substandard for a bathro…" at bounding box center [983, 202] width 678 height 16
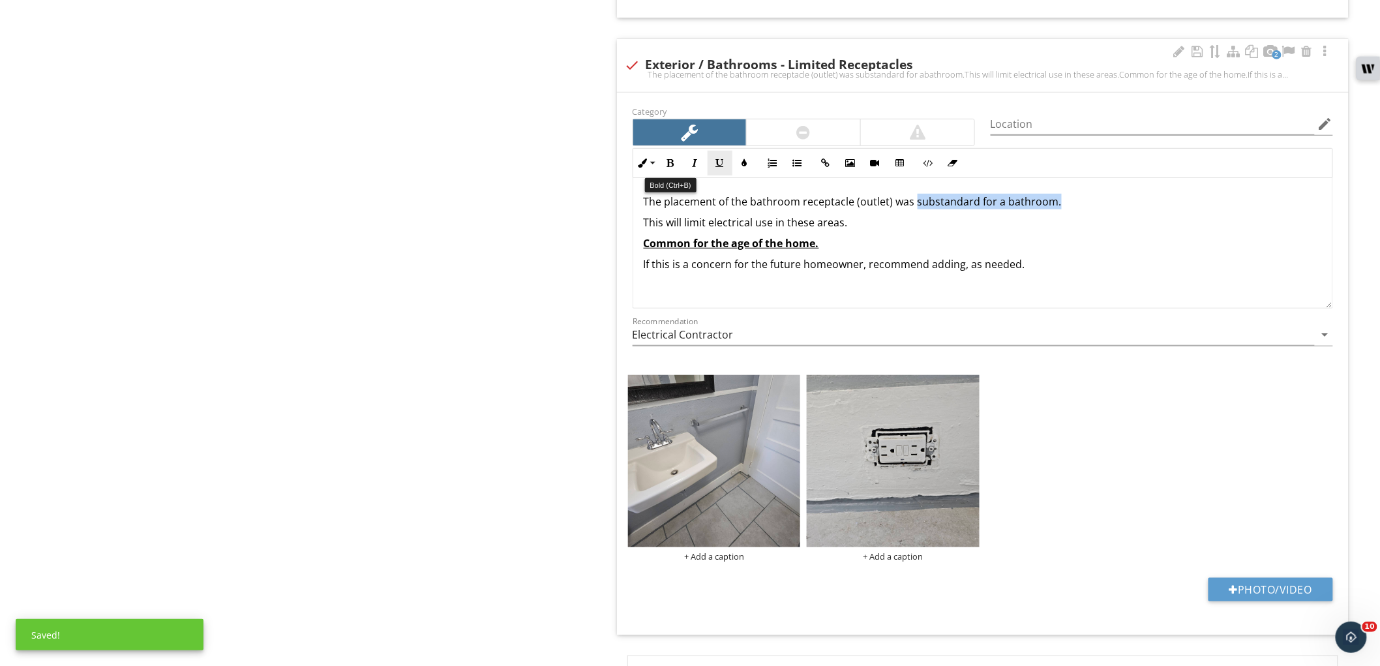
drag, startPoint x: 669, startPoint y: 170, endPoint x: 720, endPoint y: 161, distance: 51.6
click at [673, 170] on button "Bold" at bounding box center [670, 163] width 25 height 25
click at [727, 158] on button "Underline" at bounding box center [720, 163] width 25 height 25
drag, startPoint x: 664, startPoint y: 203, endPoint x: 716, endPoint y: 207, distance: 52.3
click at [716, 207] on p "​The placement of the bathroom receptacle (outlet) was substandard for a bathro…" at bounding box center [983, 202] width 678 height 16
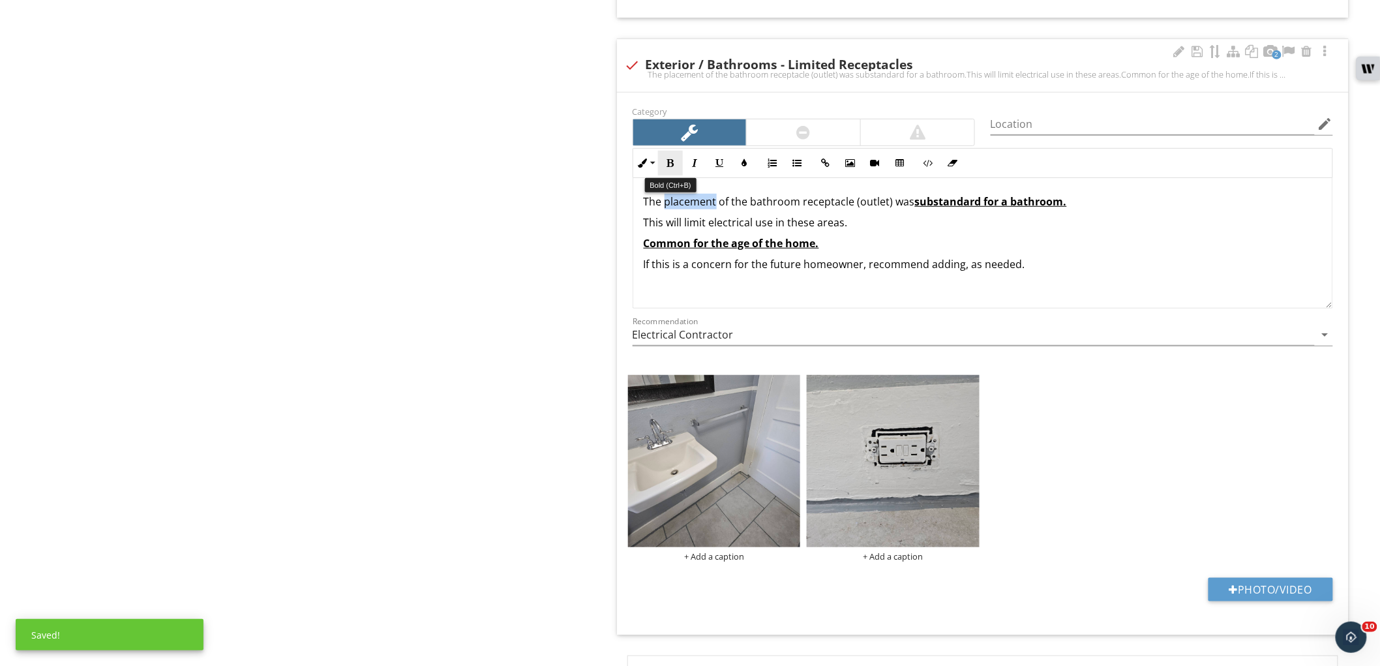
click at [677, 162] on button "Bold" at bounding box center [670, 163] width 25 height 25
click at [715, 162] on button "Underline" at bounding box center [720, 163] width 25 height 25
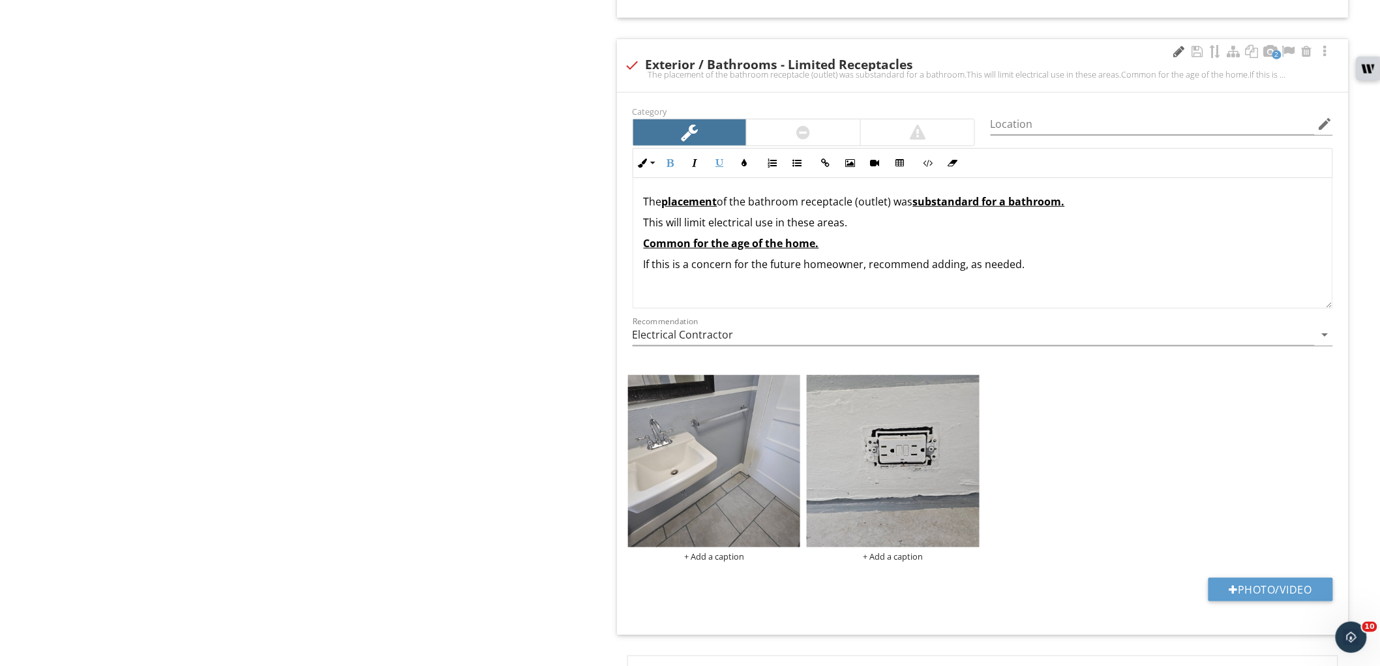
click at [1178, 55] on div at bounding box center [1180, 51] width 16 height 13
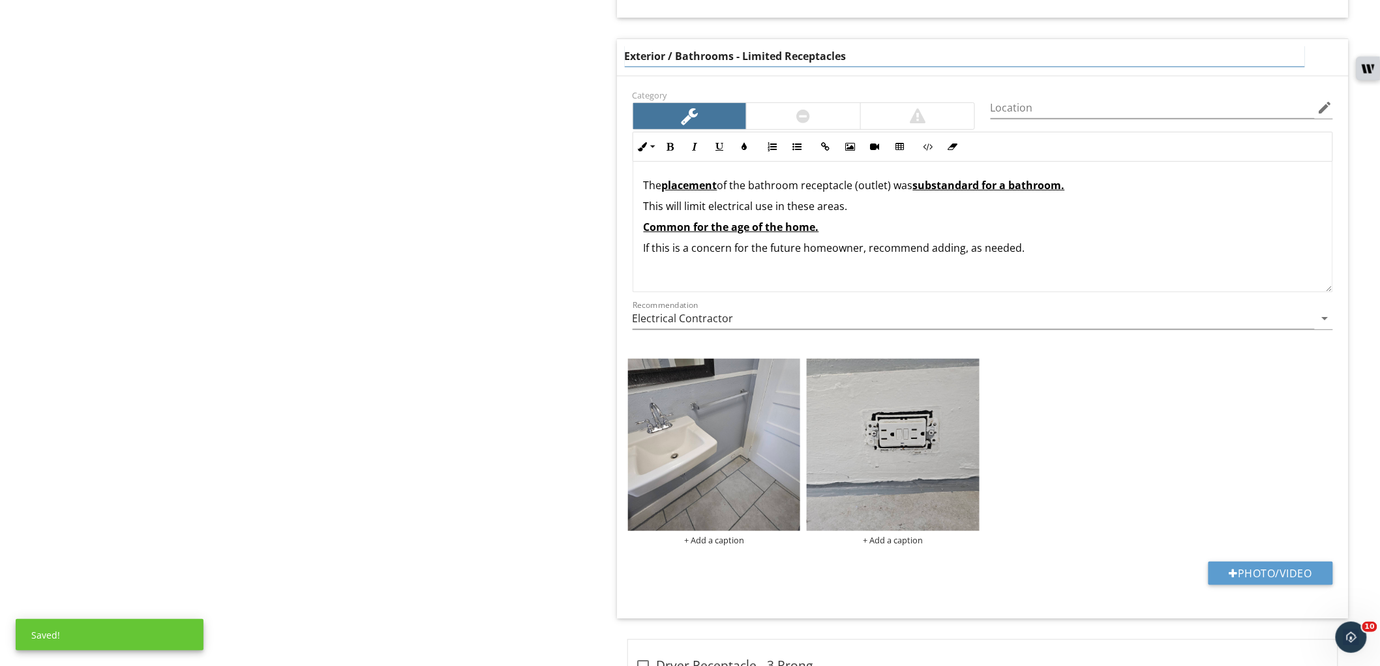
click at [679, 61] on input "Exterior / Bathrooms - Limited Receptacles" at bounding box center [965, 57] width 680 height 22
type input "Exterior /Bathrooms - Limited Receptacles"
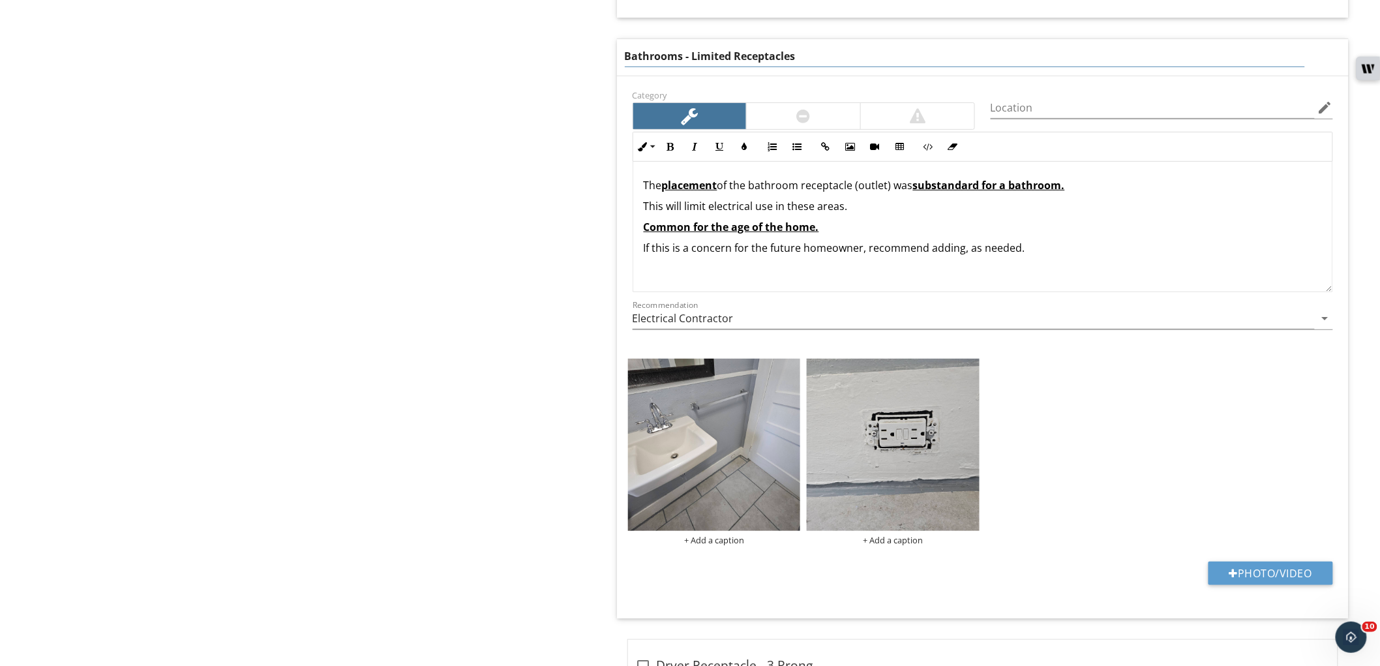
click at [682, 59] on input "Bathrooms - Limited Receptacles" at bounding box center [965, 57] width 680 height 22
click at [760, 57] on input "Bathroom - Limited Receptacles" at bounding box center [965, 57] width 680 height 22
click at [817, 56] on input "Bathroom - Limited Receptacles" at bounding box center [965, 57] width 680 height 22
type input "Bathroom - Limited Receptacle"
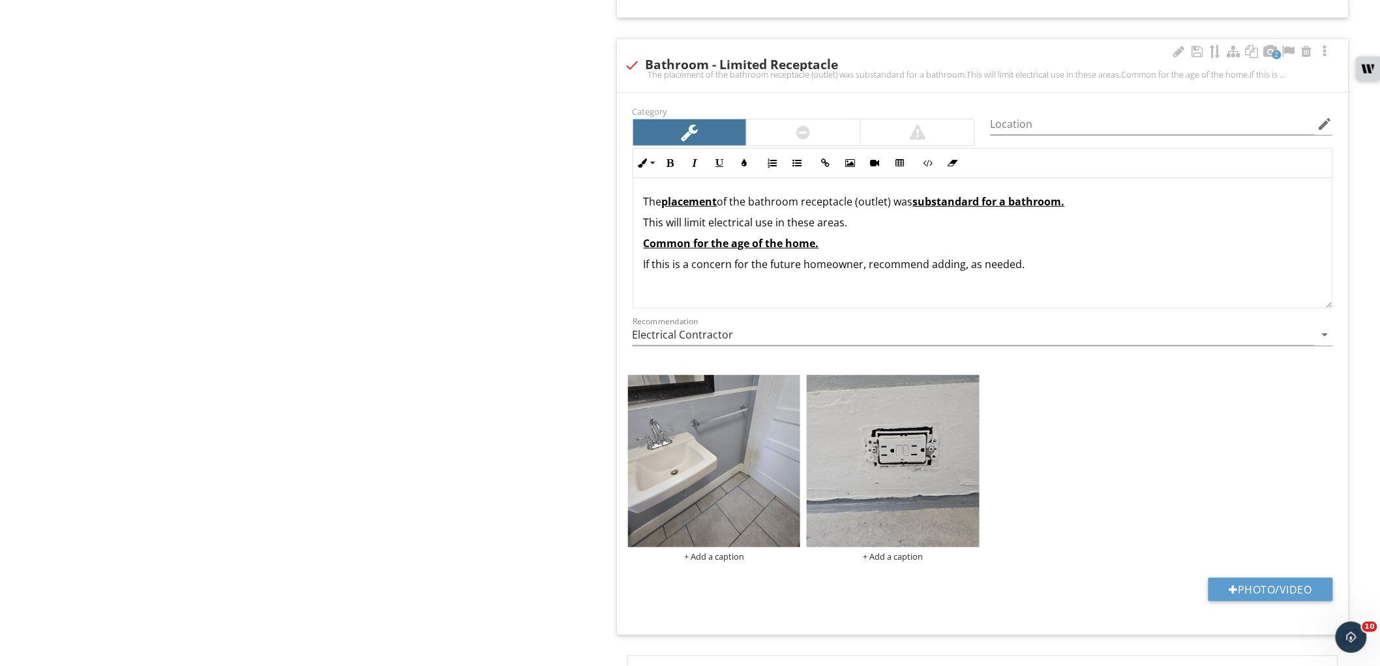
click at [778, 200] on p "​The placement of the bathroom receptacle (outlet) was substandard for a bathro…" at bounding box center [983, 202] width 678 height 16
click at [870, 224] on p "​ This will limit electrical use in these areas." at bounding box center [983, 223] width 678 height 16
click at [1119, 247] on p "Common for the age of the home." at bounding box center [983, 244] width 678 height 16
click at [1052, 250] on p "Common for the age of the home." at bounding box center [983, 244] width 678 height 16
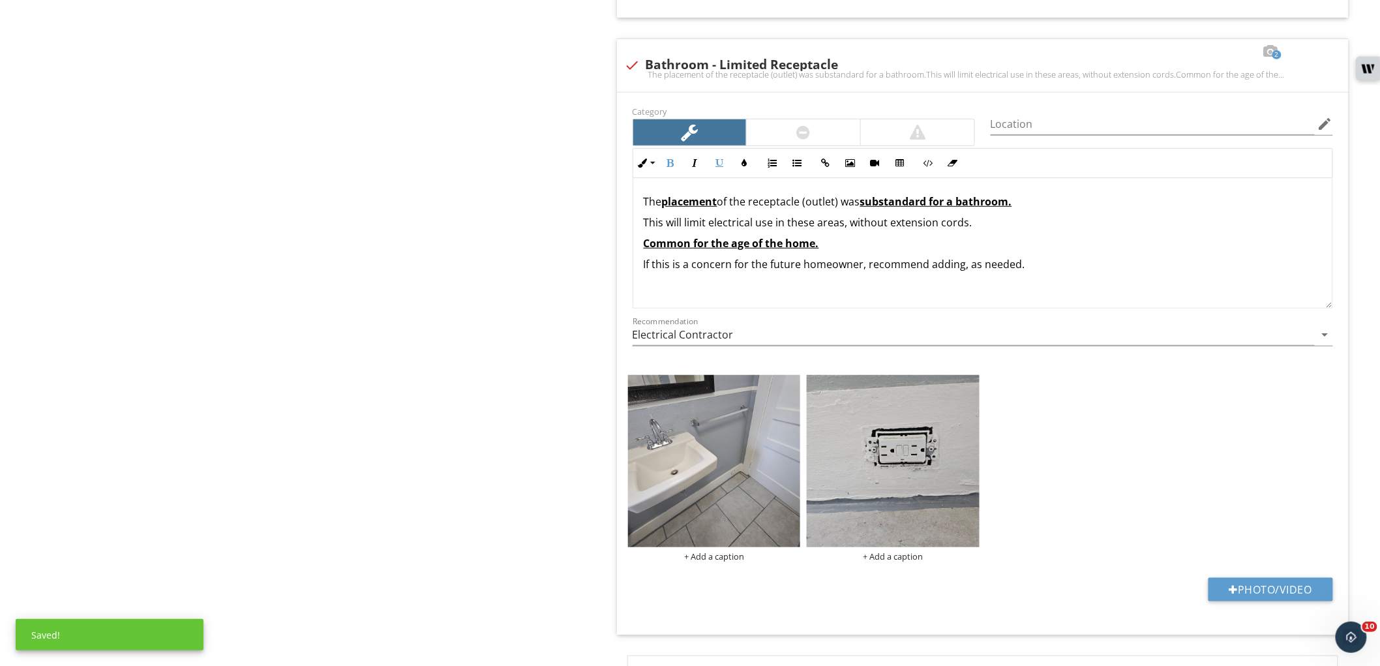
drag, startPoint x: 872, startPoint y: 243, endPoint x: 616, endPoint y: 242, distance: 256.4
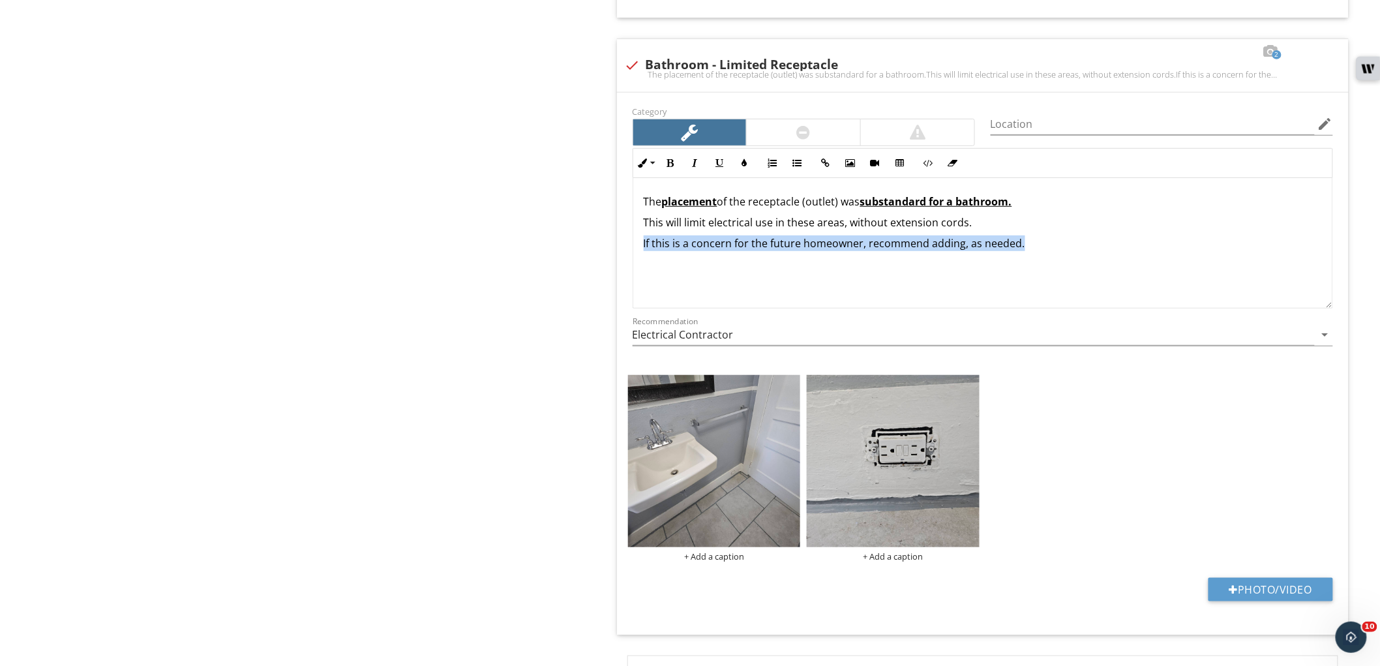
drag, startPoint x: 1094, startPoint y: 264, endPoint x: 609, endPoint y: 271, distance: 485.4
click at [762, 224] on span "This will limit electrical use in these areas, without extension cords." at bounding box center [808, 222] width 329 height 14
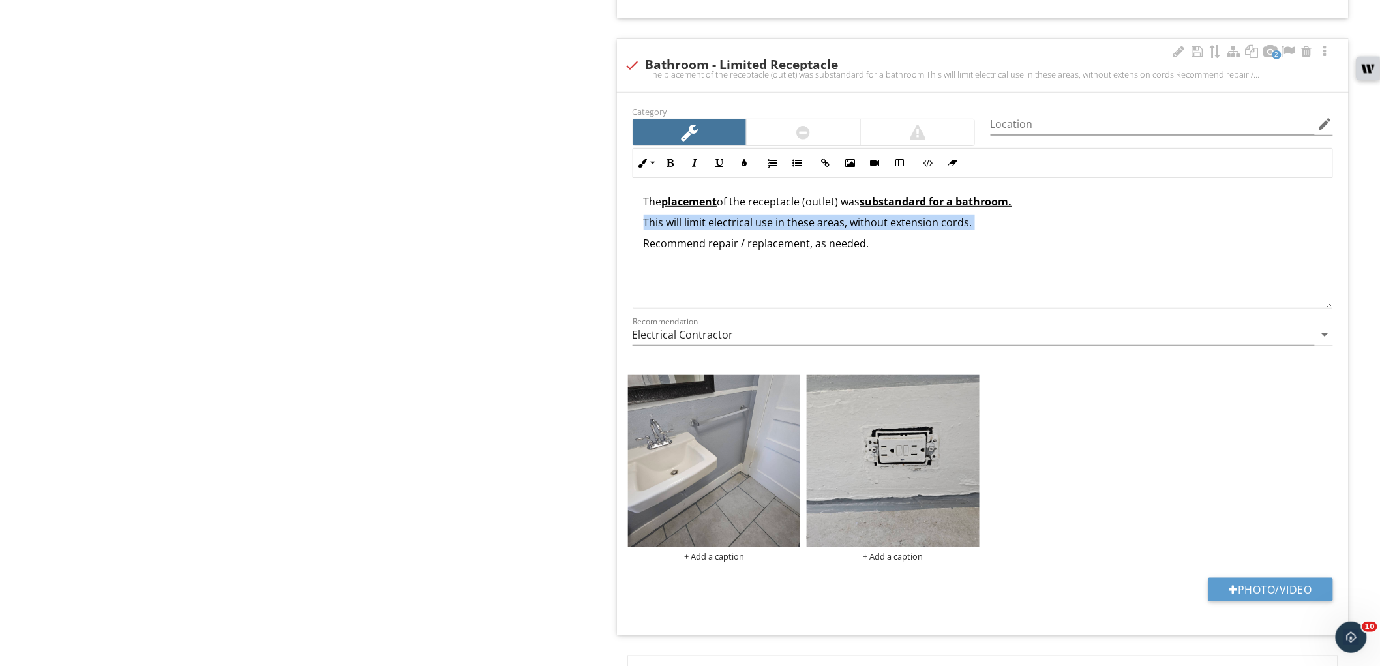
click at [762, 224] on span "This will limit electrical use in these areas, without extension cords." at bounding box center [808, 222] width 329 height 14
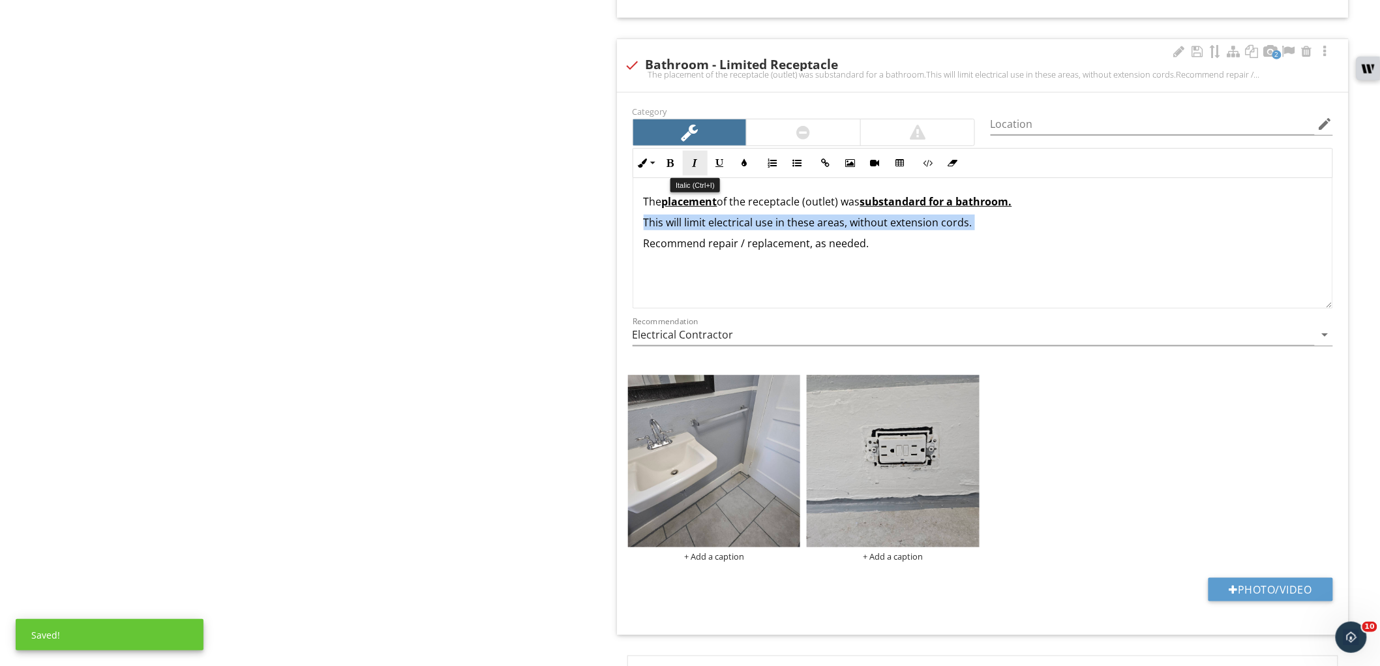
click at [686, 168] on button "Italic" at bounding box center [695, 163] width 25 height 25
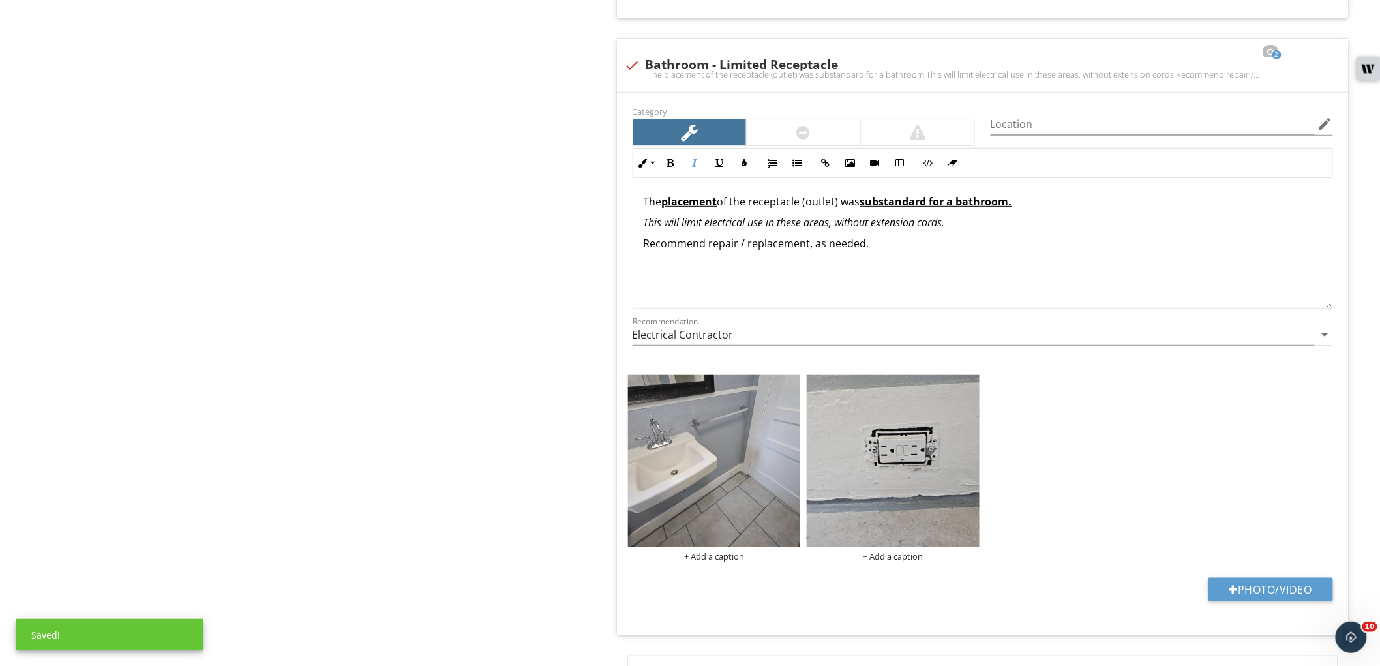
click at [793, 228] on span "This will limit electrical use in these areas, without extension cords." at bounding box center [794, 222] width 301 height 14
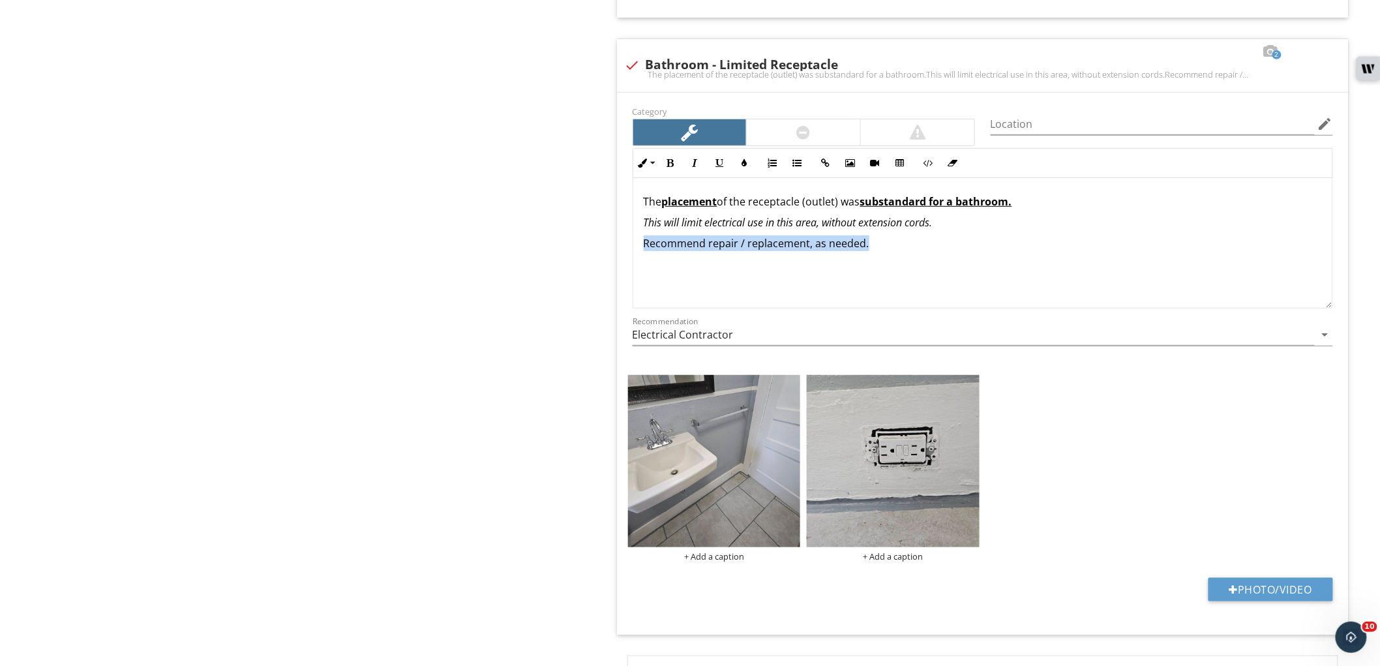
drag, startPoint x: 822, startPoint y: 268, endPoint x: 596, endPoint y: 258, distance: 226.6
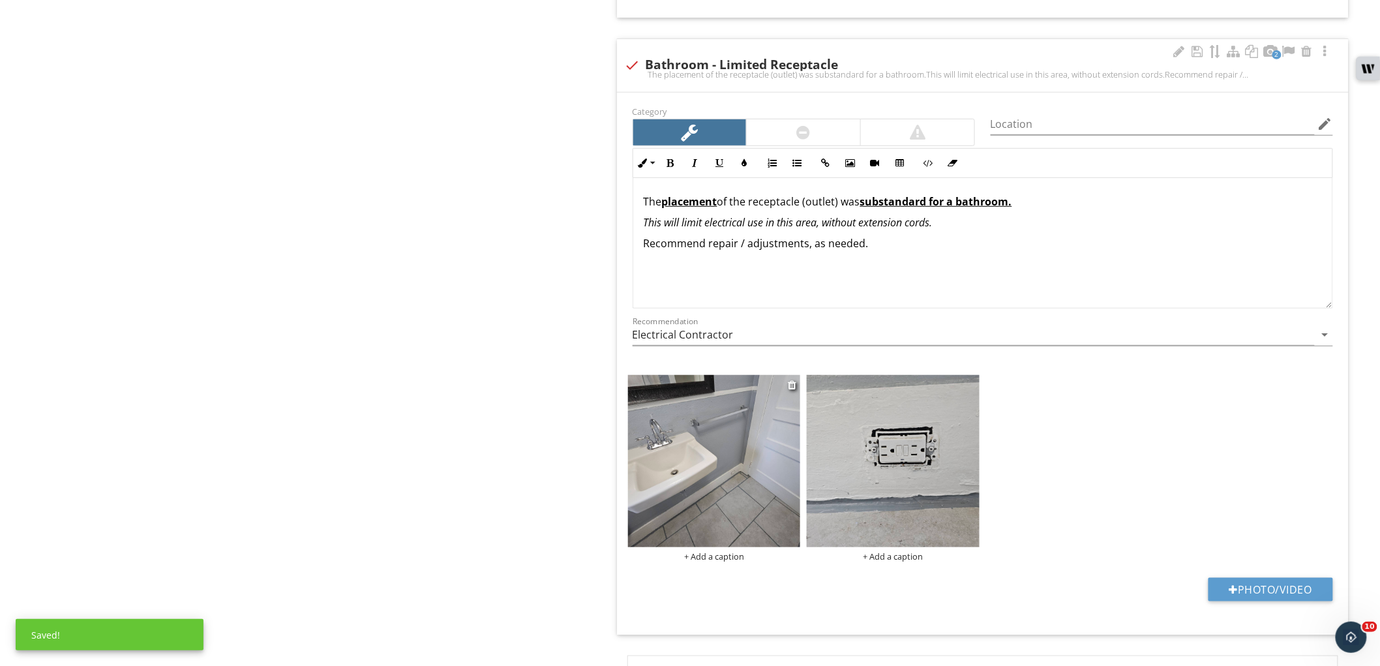
click at [722, 466] on img at bounding box center [714, 461] width 173 height 173
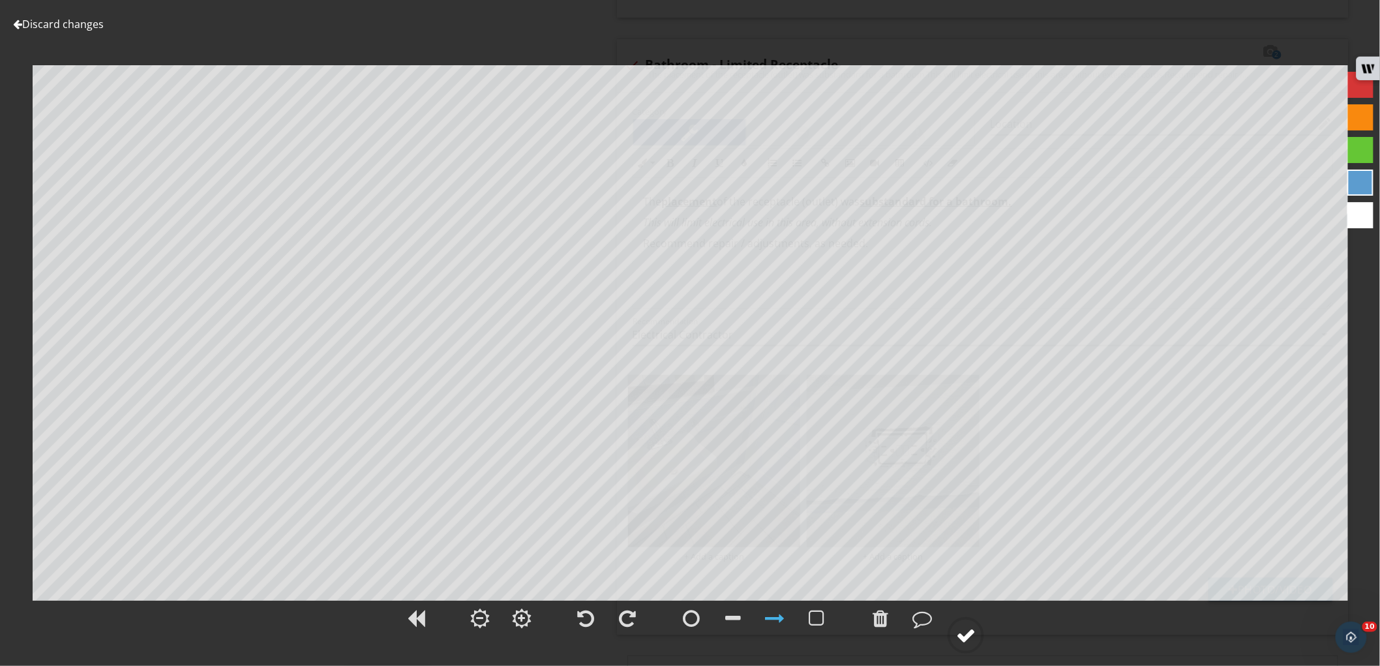
click at [964, 635] on div at bounding box center [966, 636] width 20 height 20
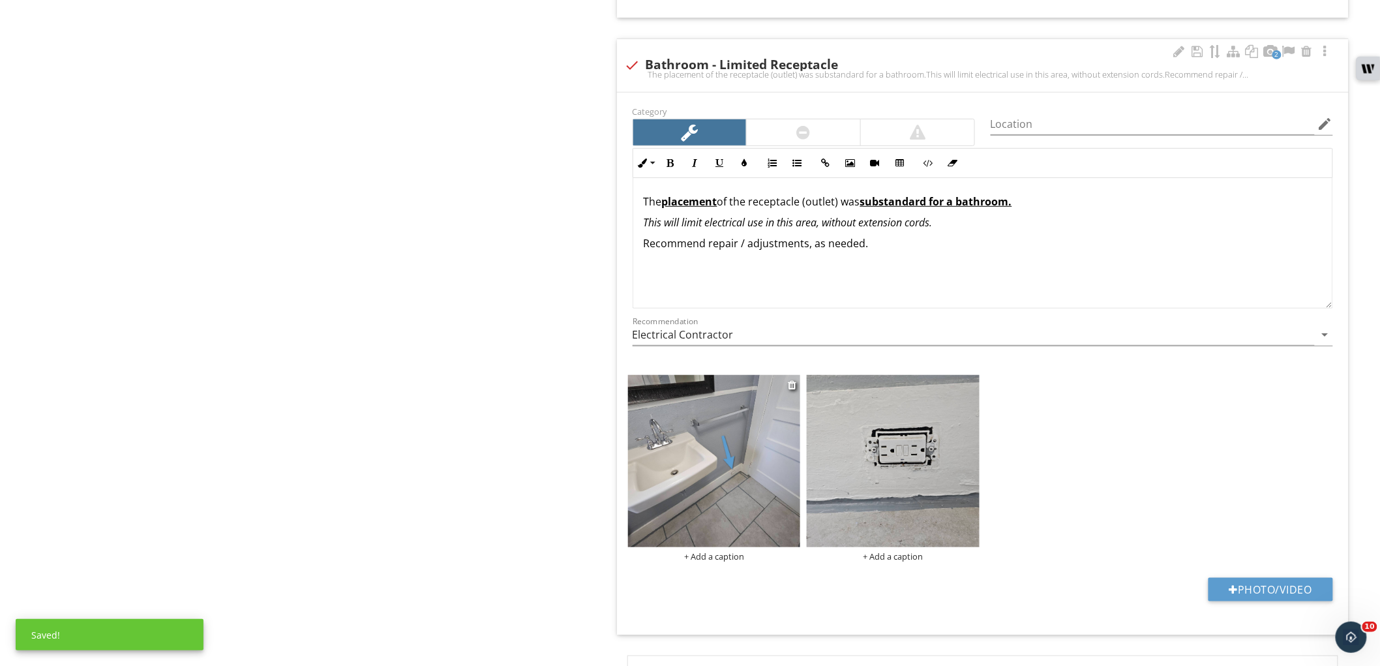
click at [721, 561] on div "+ Add a caption" at bounding box center [714, 556] width 173 height 10
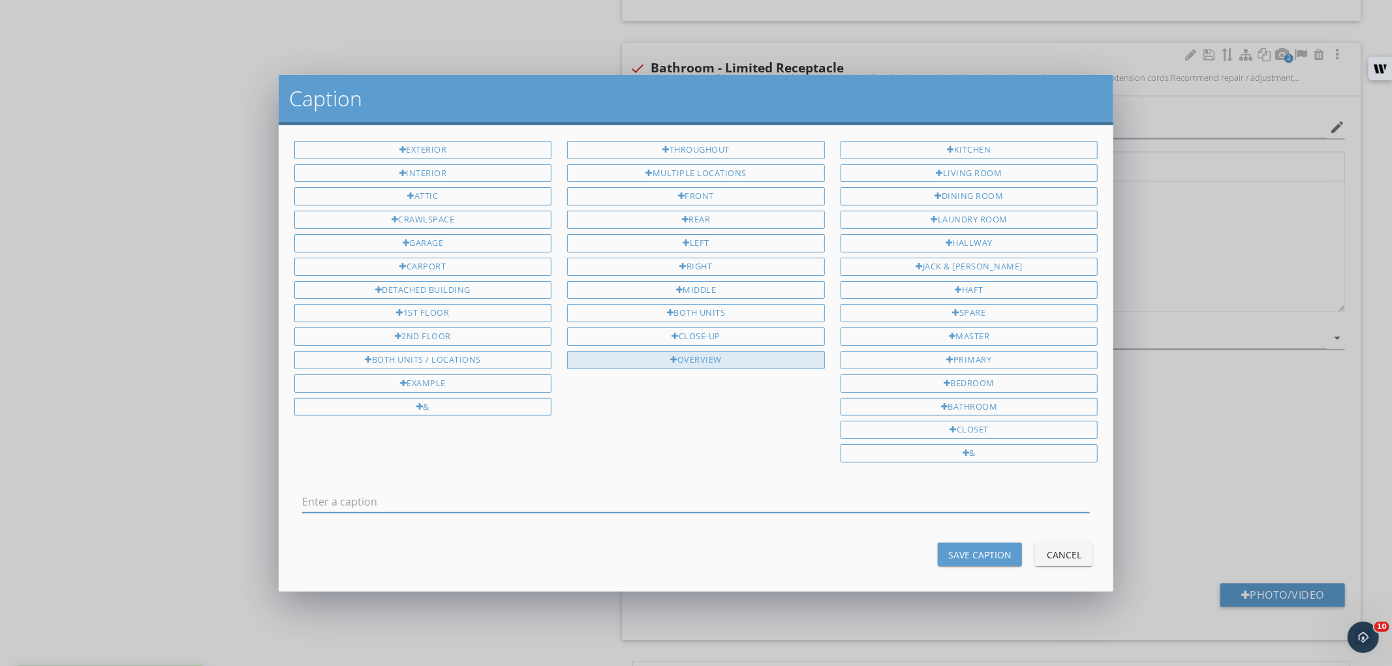
click at [694, 364] on div "Overview" at bounding box center [696, 360] width 258 height 18
type input "Overview"
click at [962, 550] on div "Save Caption" at bounding box center [979, 555] width 63 height 14
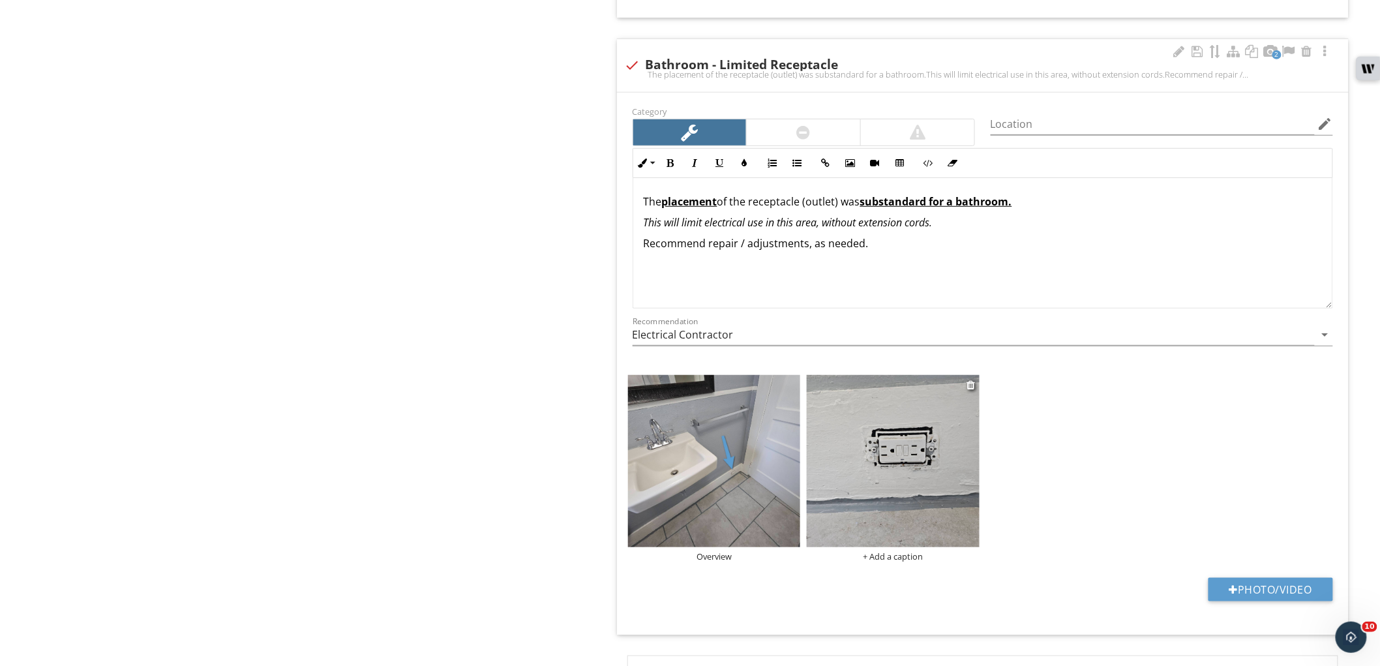
click at [882, 555] on div "+ Add a caption" at bounding box center [893, 556] width 173 height 10
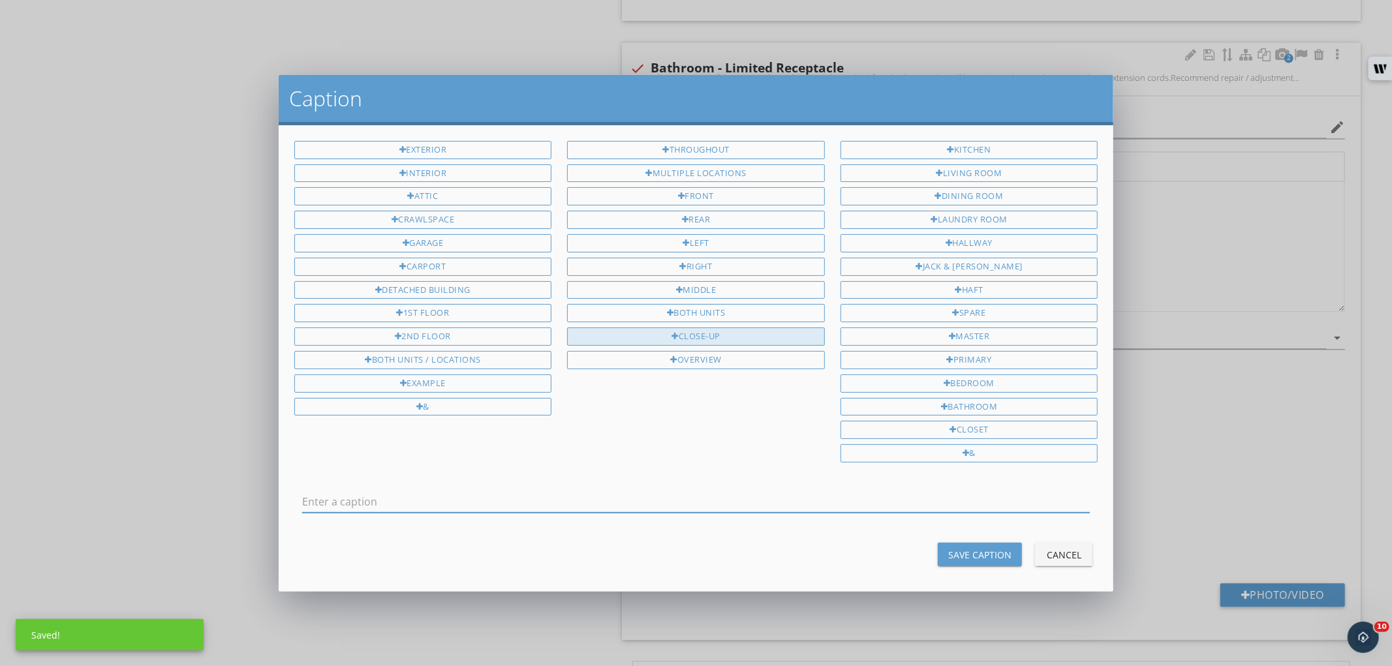
click at [706, 341] on div "Close-Up" at bounding box center [696, 336] width 258 height 18
type input "Close-Up"
click at [948, 556] on div "Save Caption" at bounding box center [979, 555] width 63 height 14
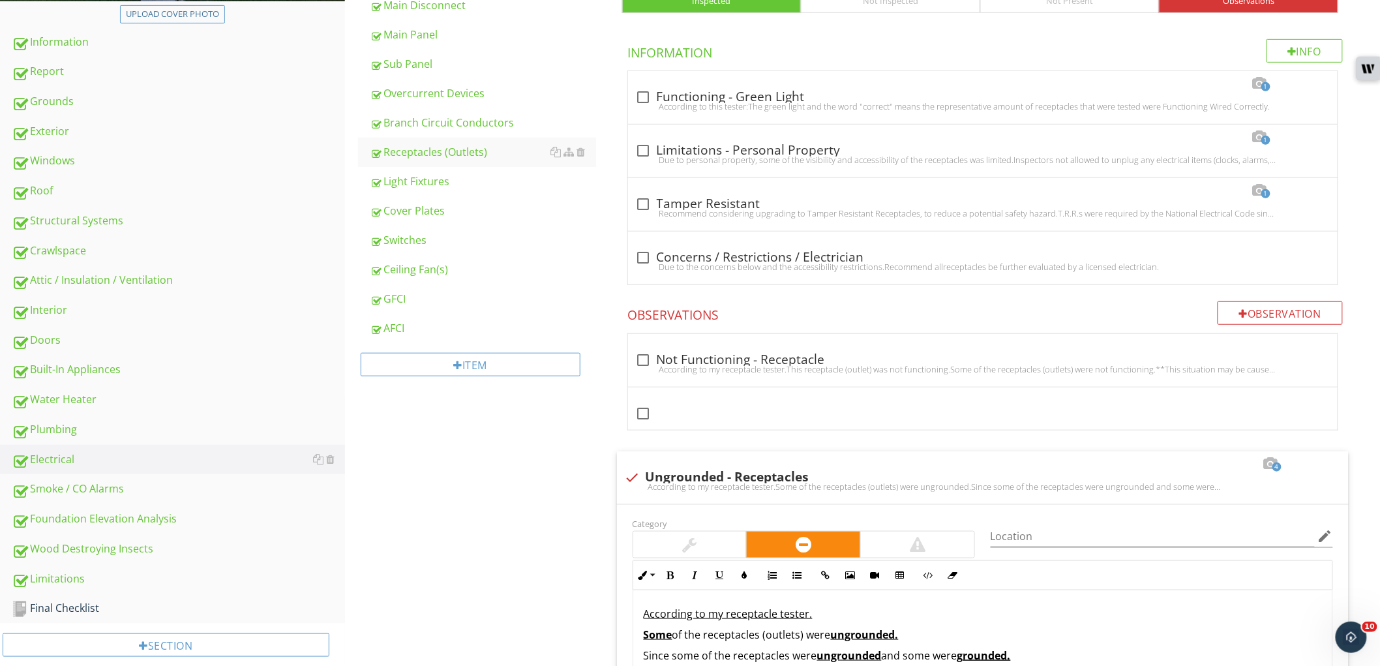
scroll to position [256, 0]
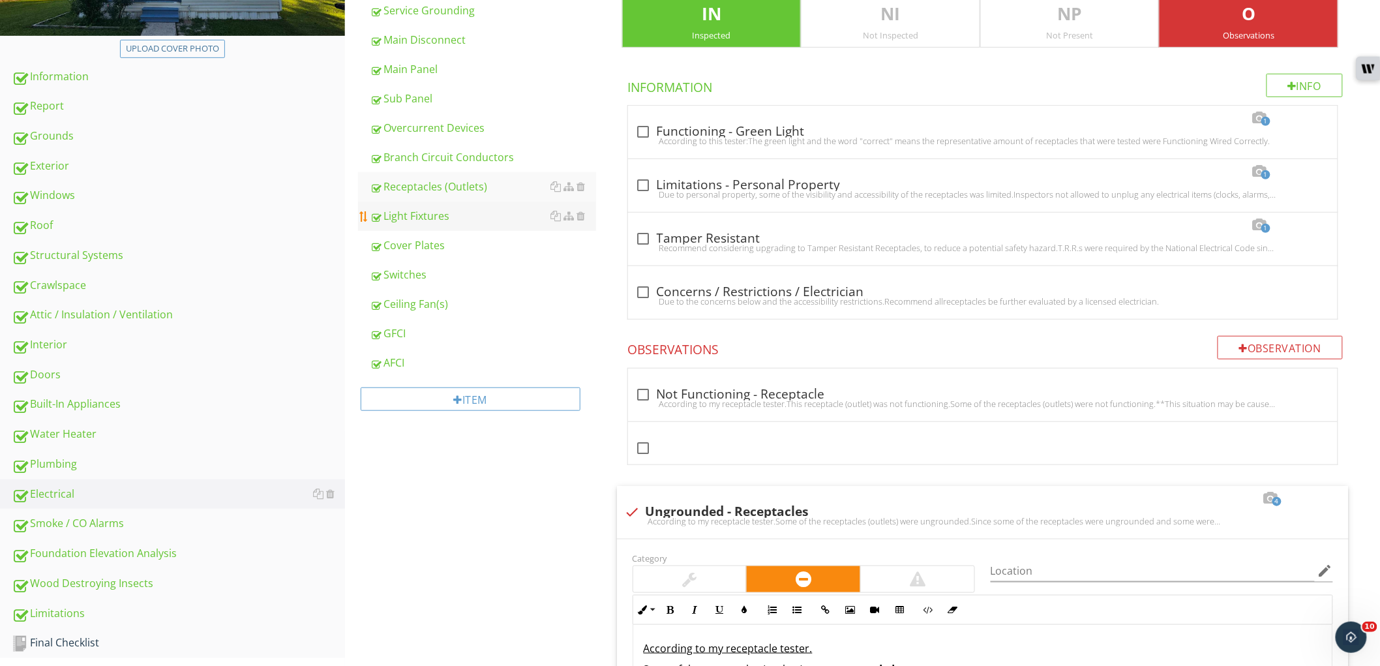
click at [467, 224] on link "Light Fixtures" at bounding box center [483, 216] width 226 height 29
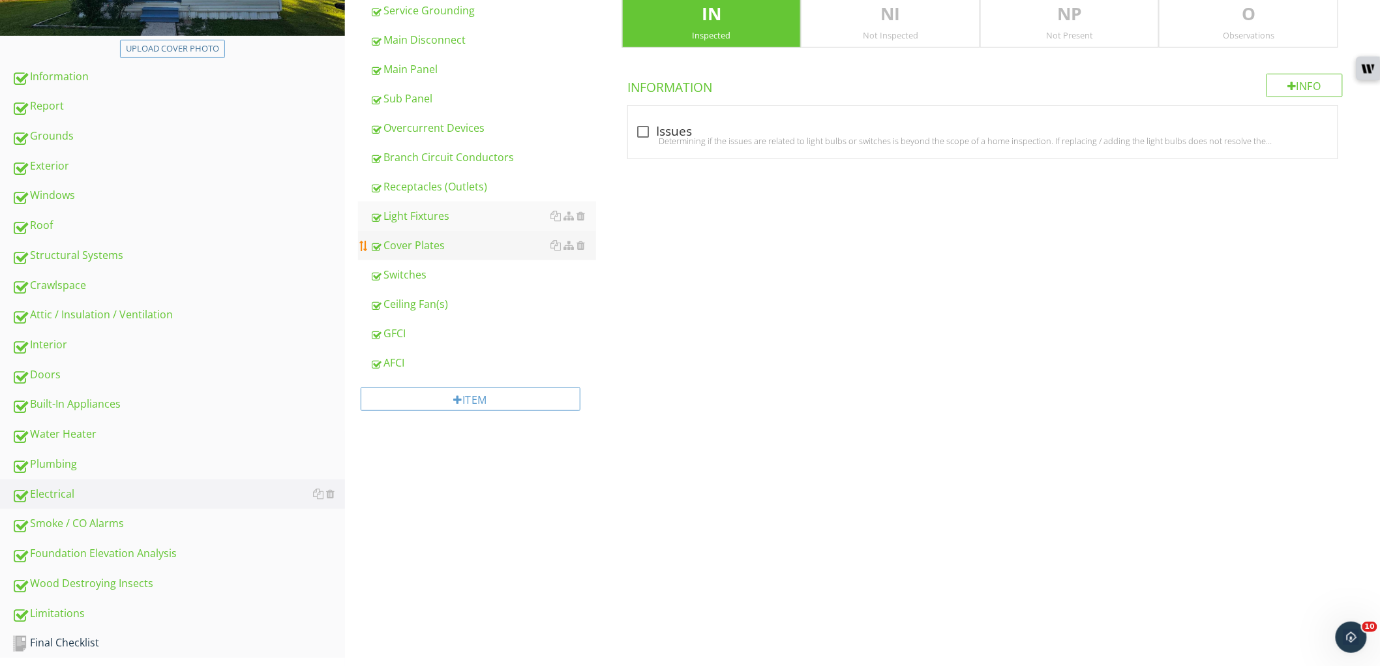
click at [455, 243] on div "Cover Plates" at bounding box center [483, 245] width 226 height 16
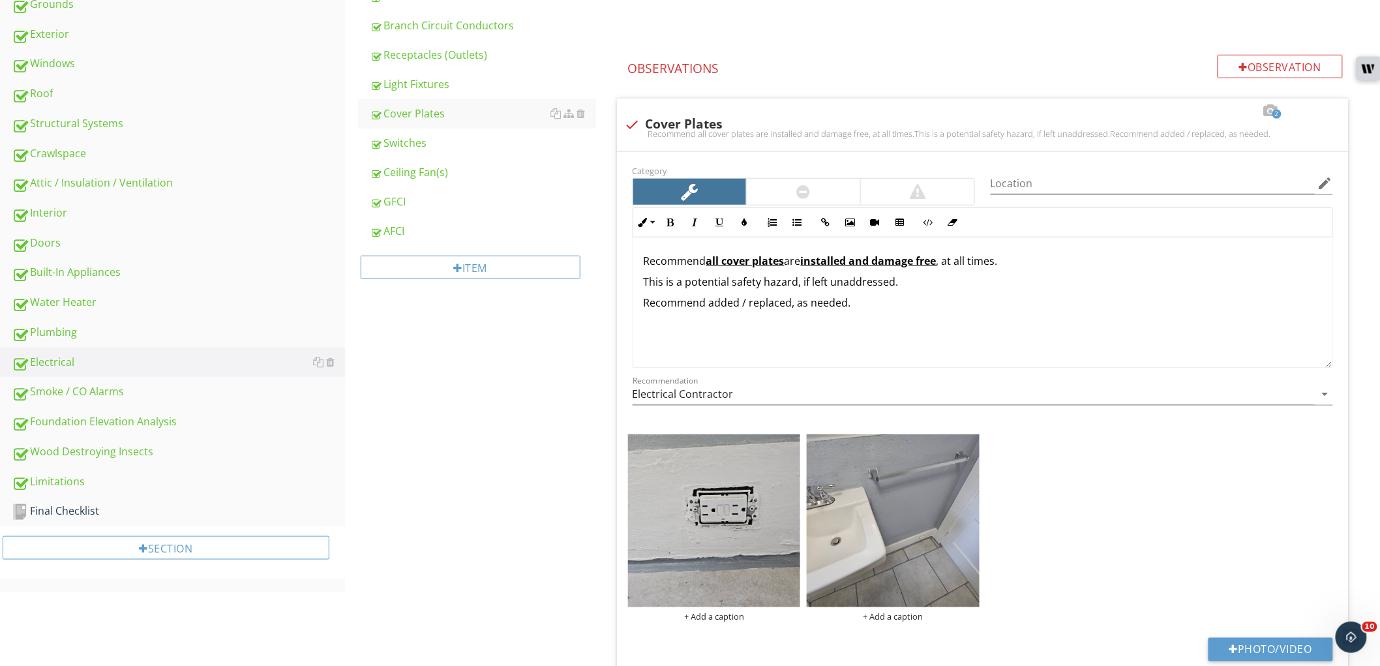
scroll to position [401, 0]
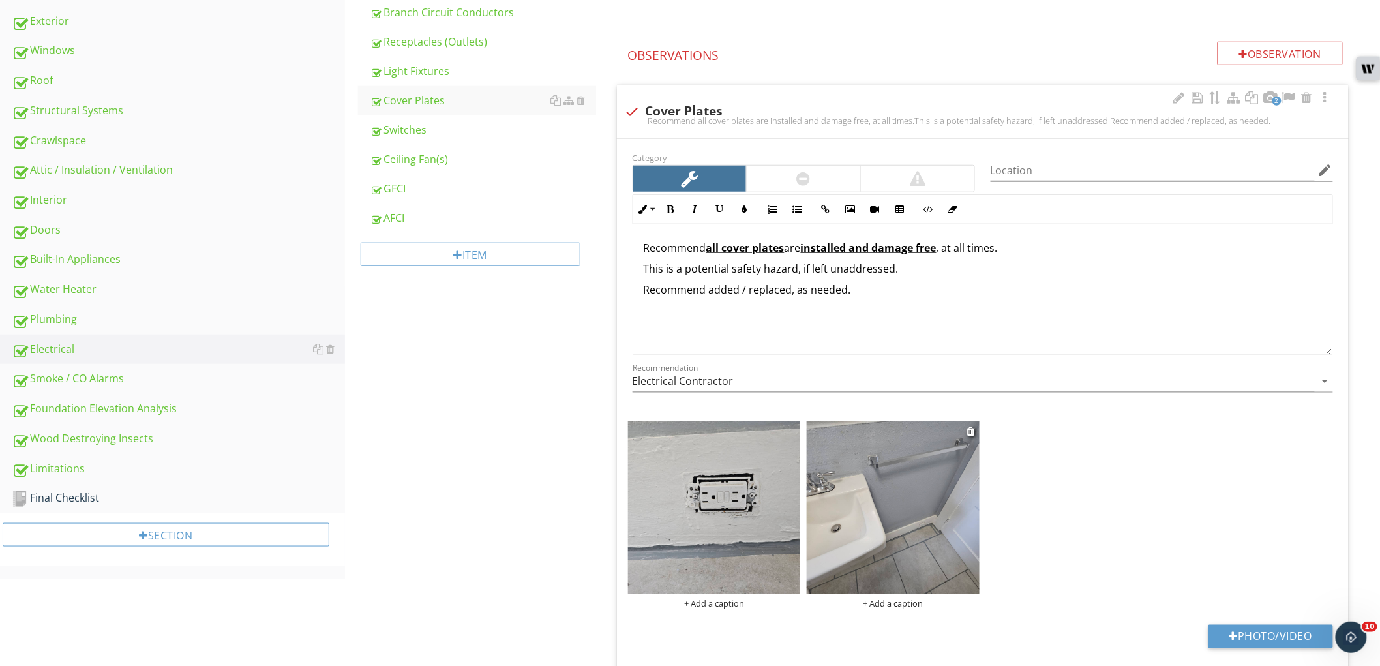
click at [941, 545] on img at bounding box center [893, 507] width 173 height 173
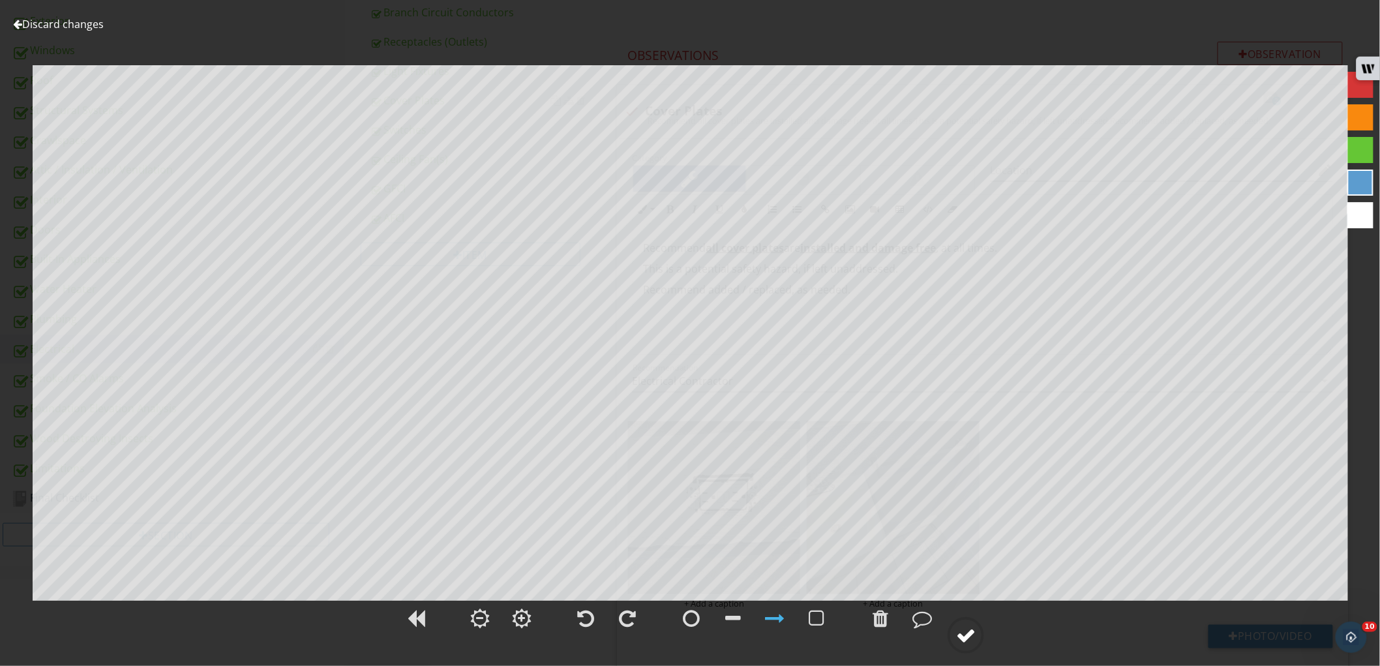
click at [975, 635] on div at bounding box center [966, 636] width 20 height 20
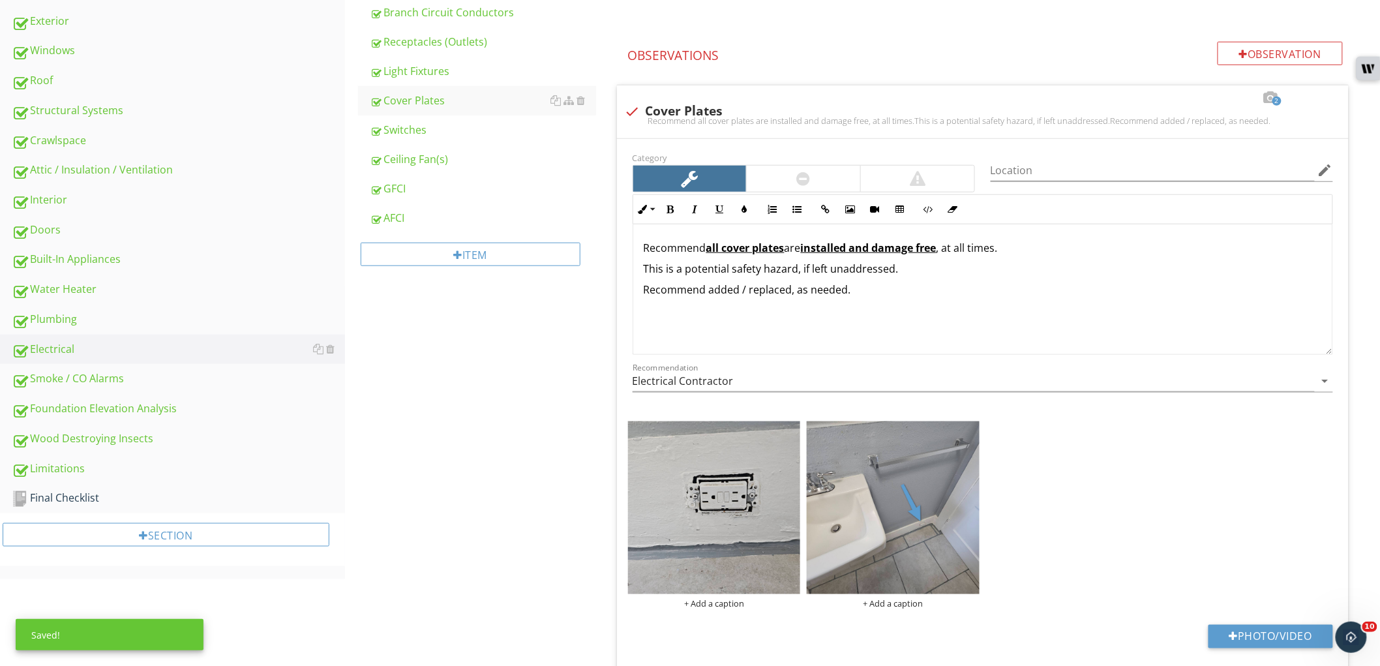
scroll to position [329, 0]
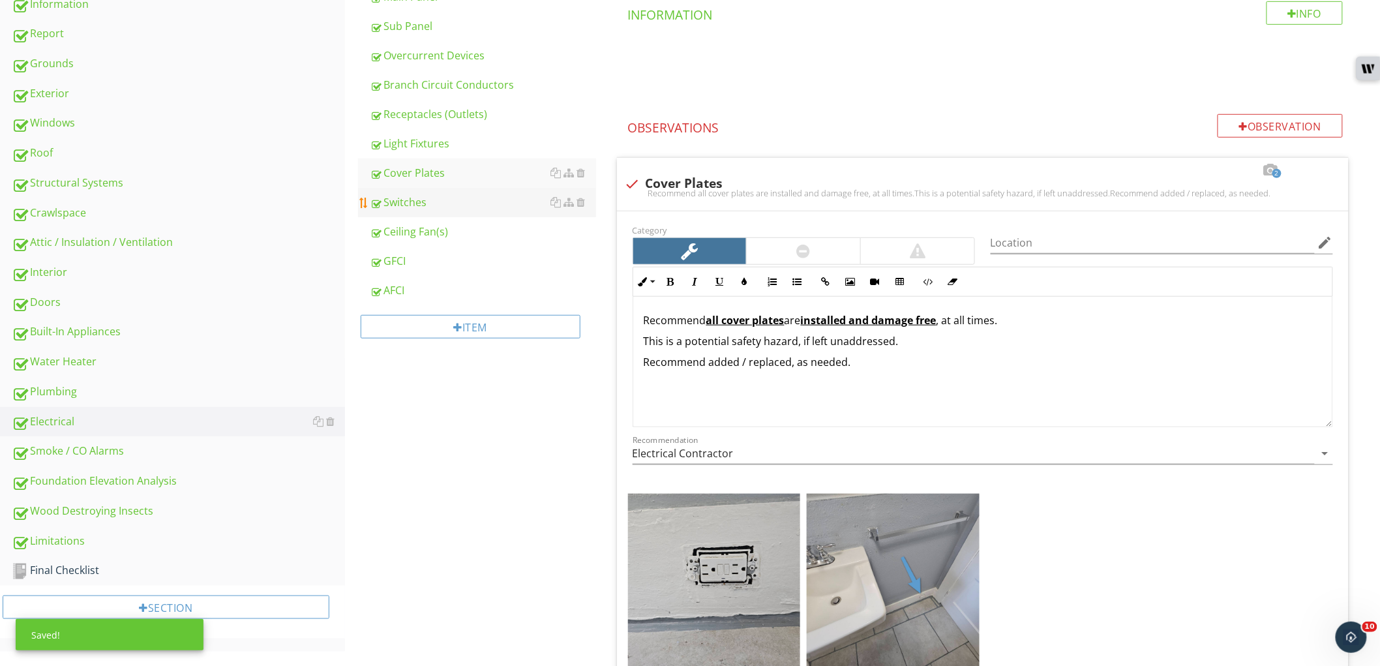
click at [449, 201] on div "Switches" at bounding box center [483, 202] width 226 height 16
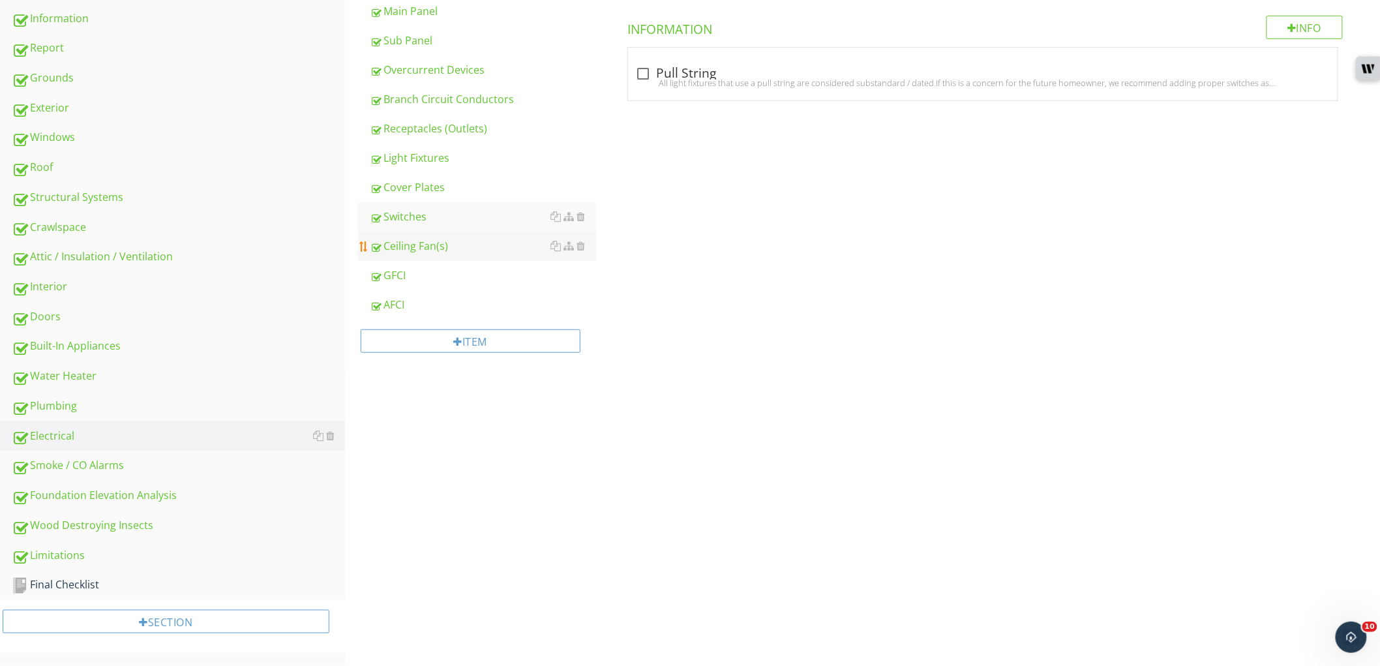
scroll to position [311, 0]
click at [448, 251] on div "Ceiling Fan(s)" at bounding box center [483, 249] width 226 height 16
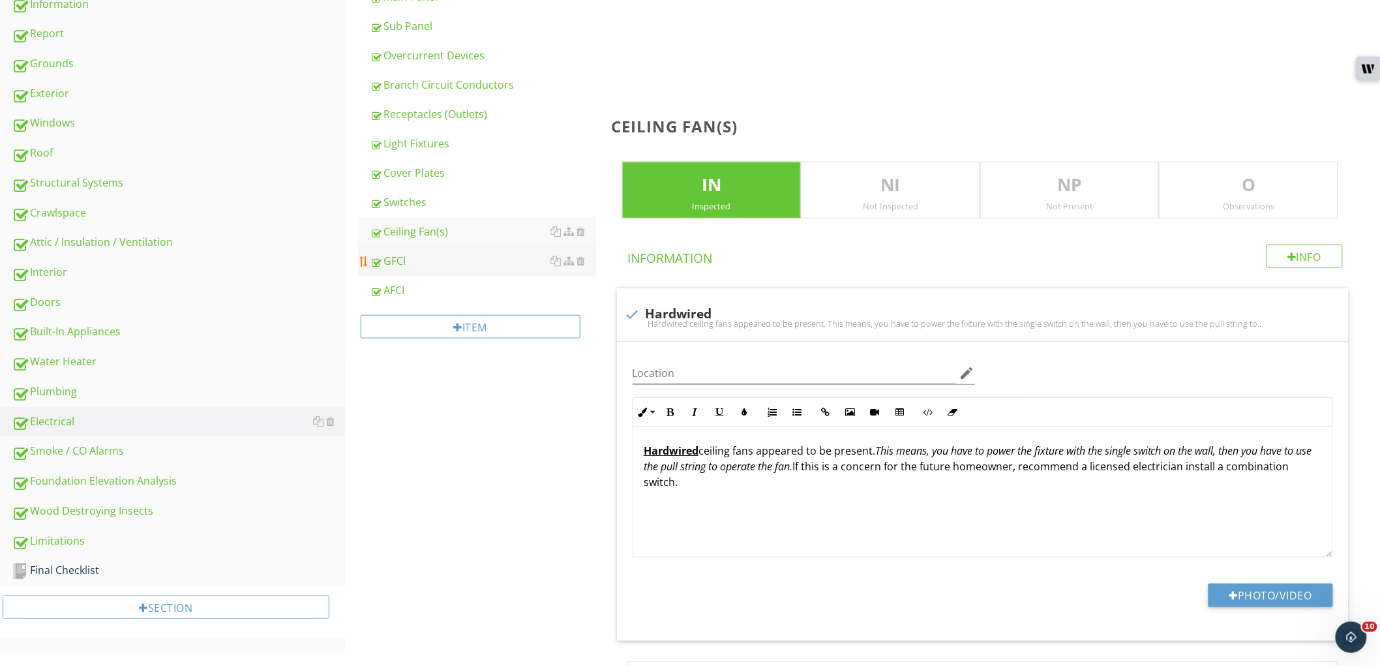
scroll to position [311, 0]
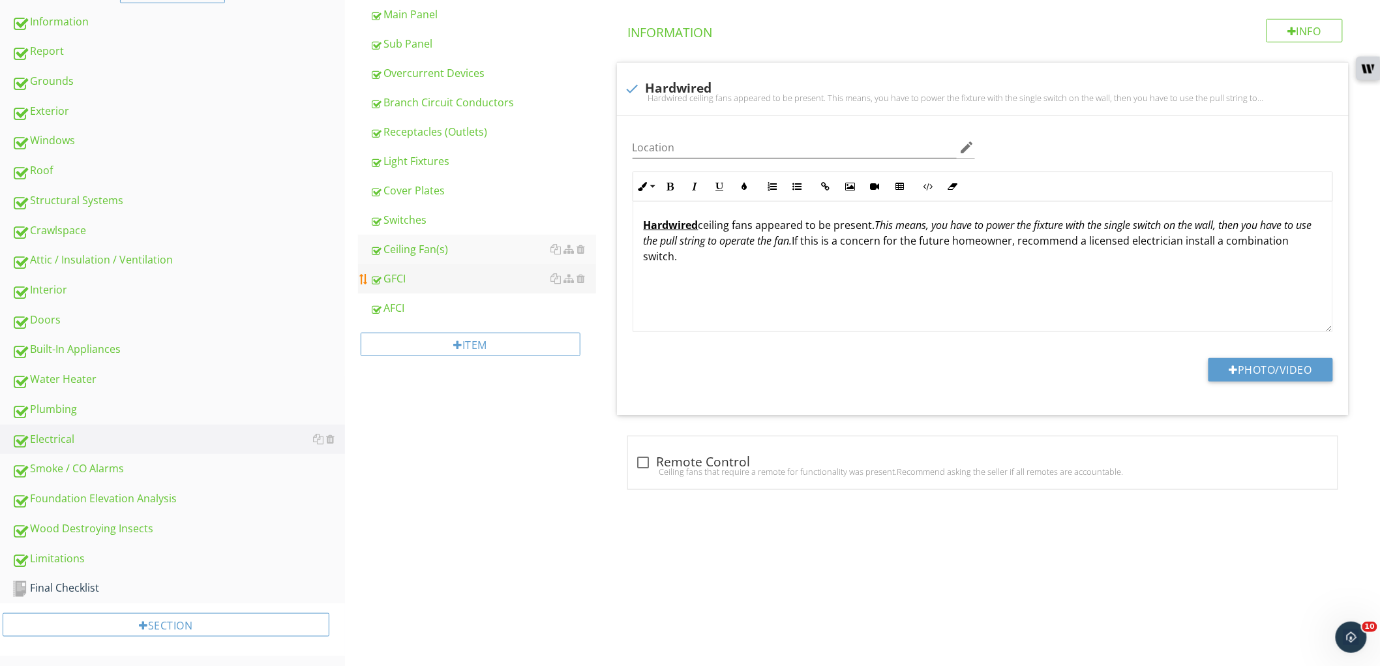
click at [453, 275] on div "GFCI" at bounding box center [483, 279] width 226 height 16
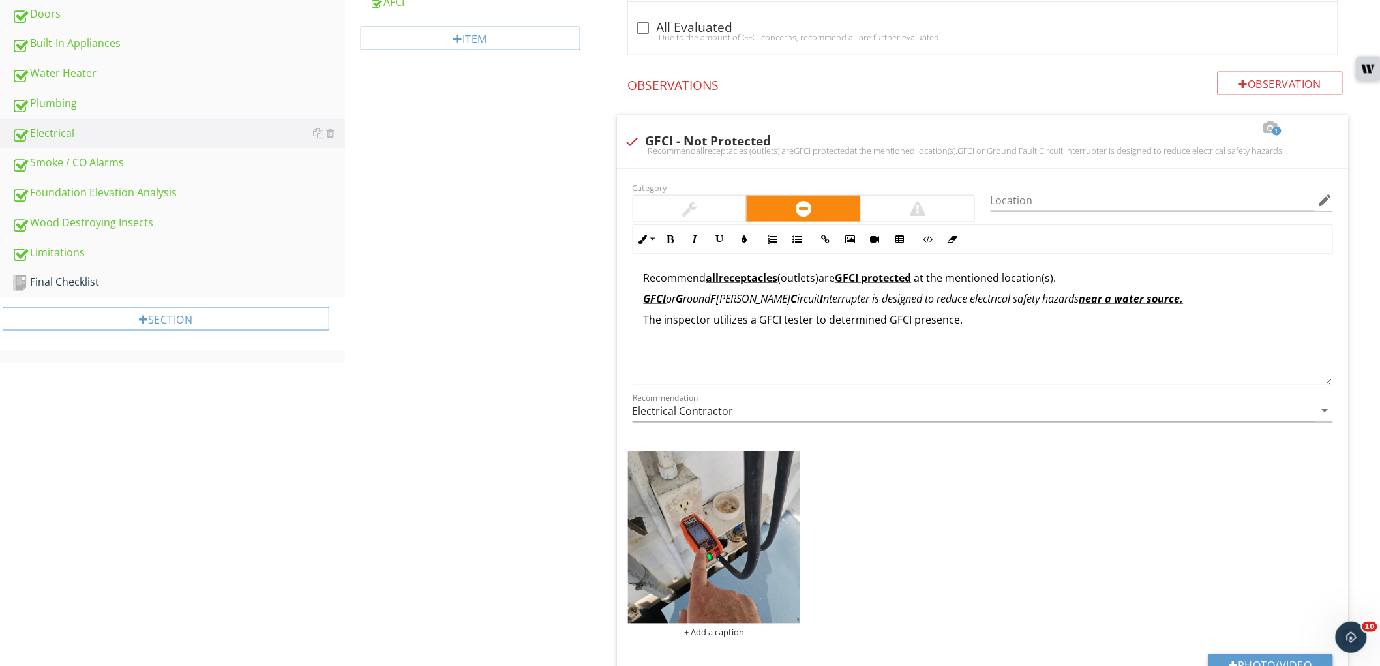
scroll to position [618, 0]
click at [708, 214] on div at bounding box center [690, 207] width 114 height 26
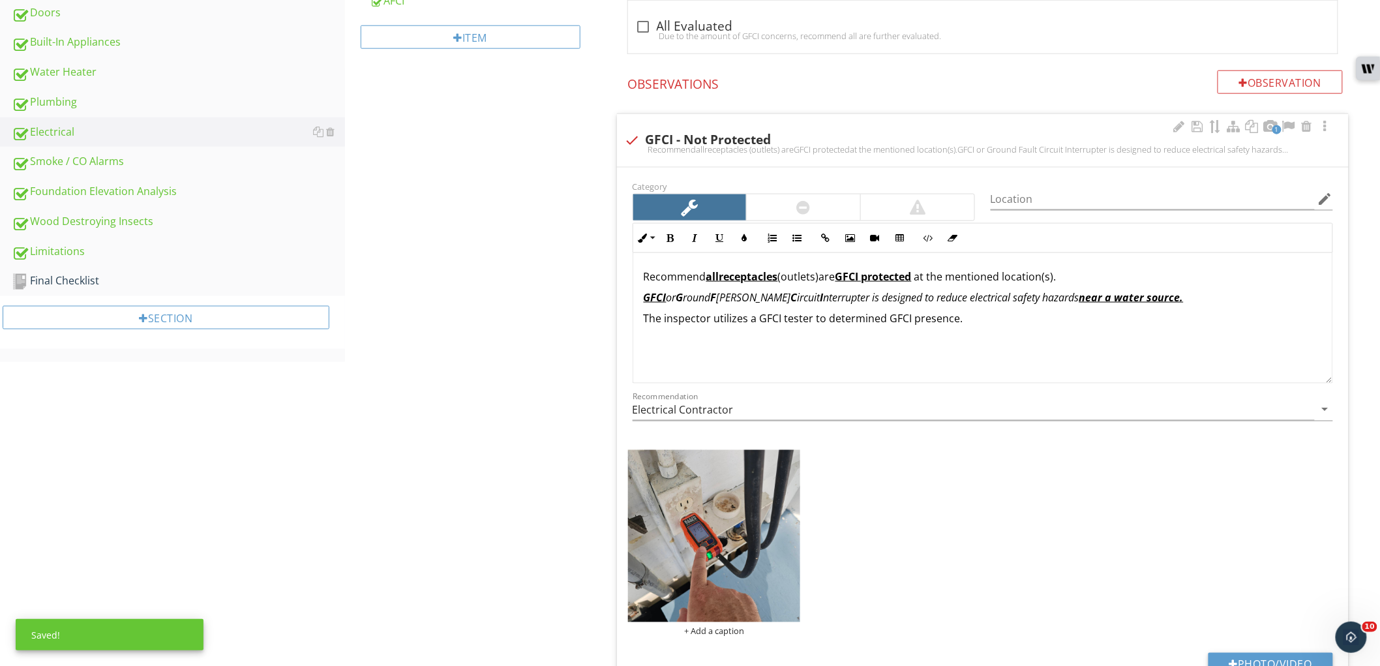
click at [721, 277] on u "receptacles" at bounding box center [749, 276] width 59 height 14
drag, startPoint x: 968, startPoint y: 281, endPoint x: 1182, endPoint y: 277, distance: 214.0
click at [1182, 277] on p "Recommend all exterior receptacles (outlets) are GFCI protected at the mentione…" at bounding box center [983, 277] width 678 height 16
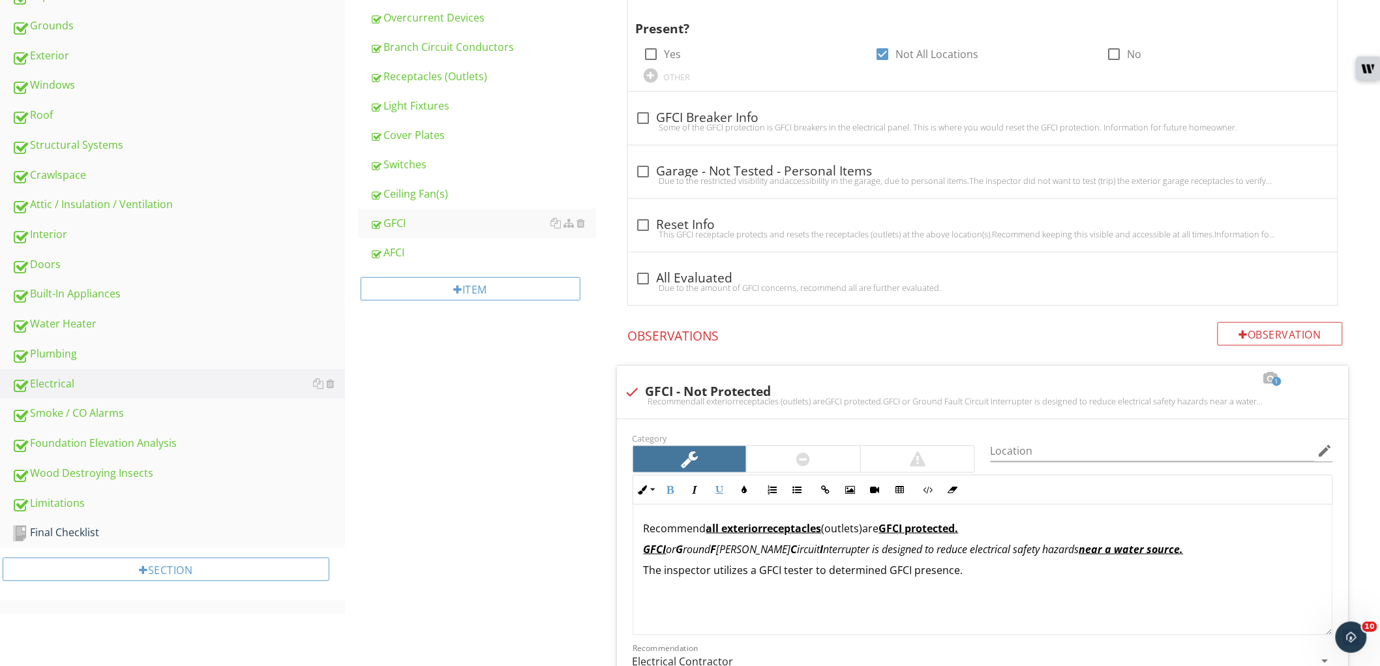
scroll to position [329, 0]
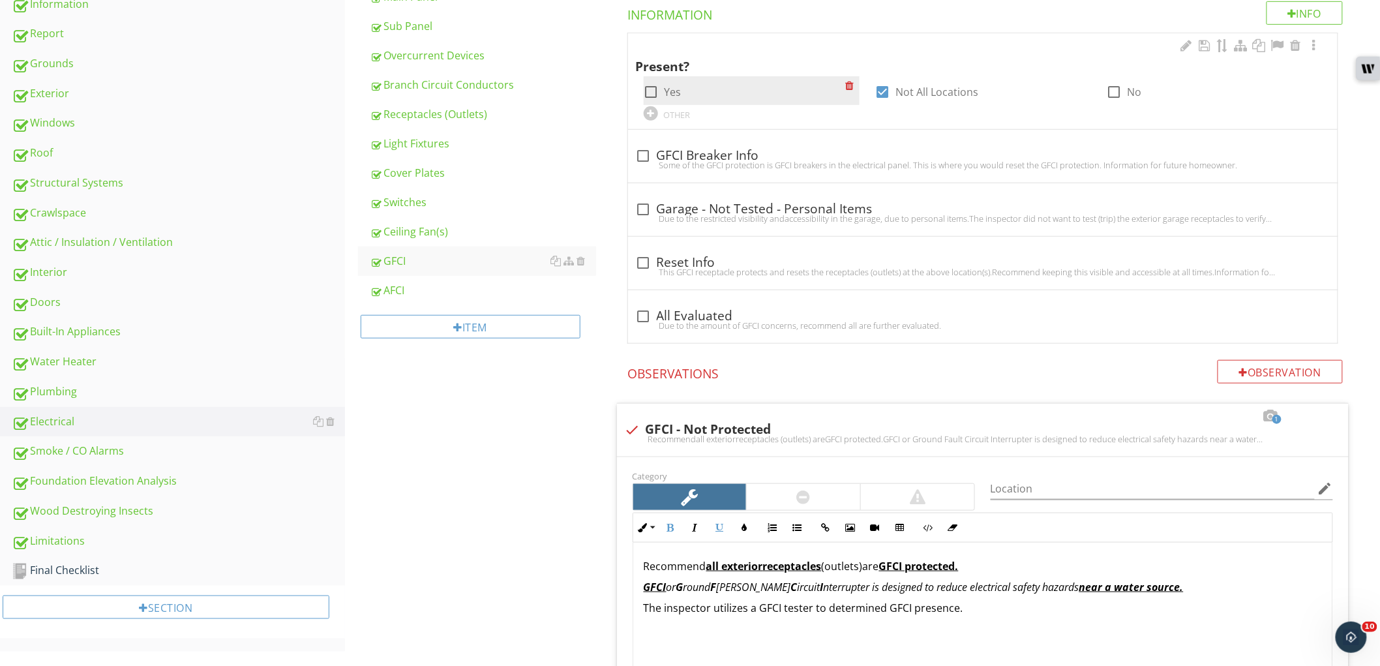
click at [676, 94] on label "Yes" at bounding box center [673, 91] width 17 height 13
checkbox input "true"
drag, startPoint x: 457, startPoint y: 295, endPoint x: 461, endPoint y: 348, distance: 53.6
click at [457, 295] on div "AFCI" at bounding box center [483, 290] width 226 height 16
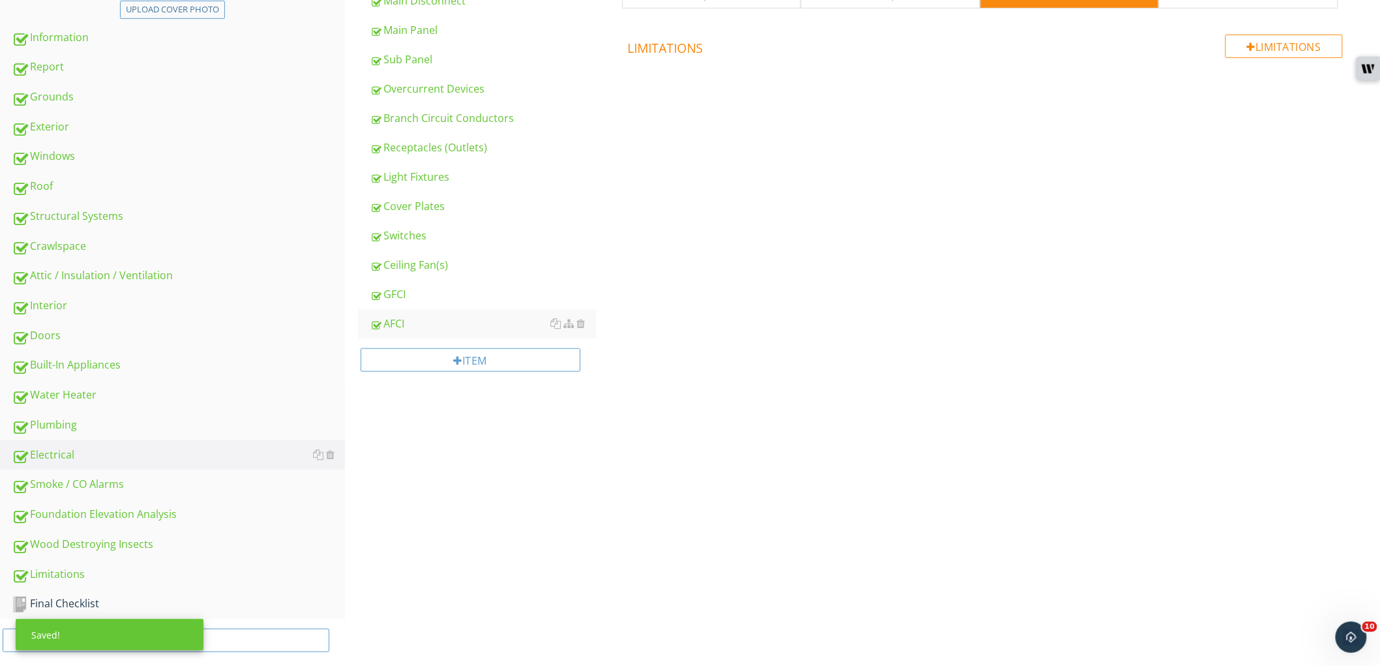
scroll to position [311, 0]
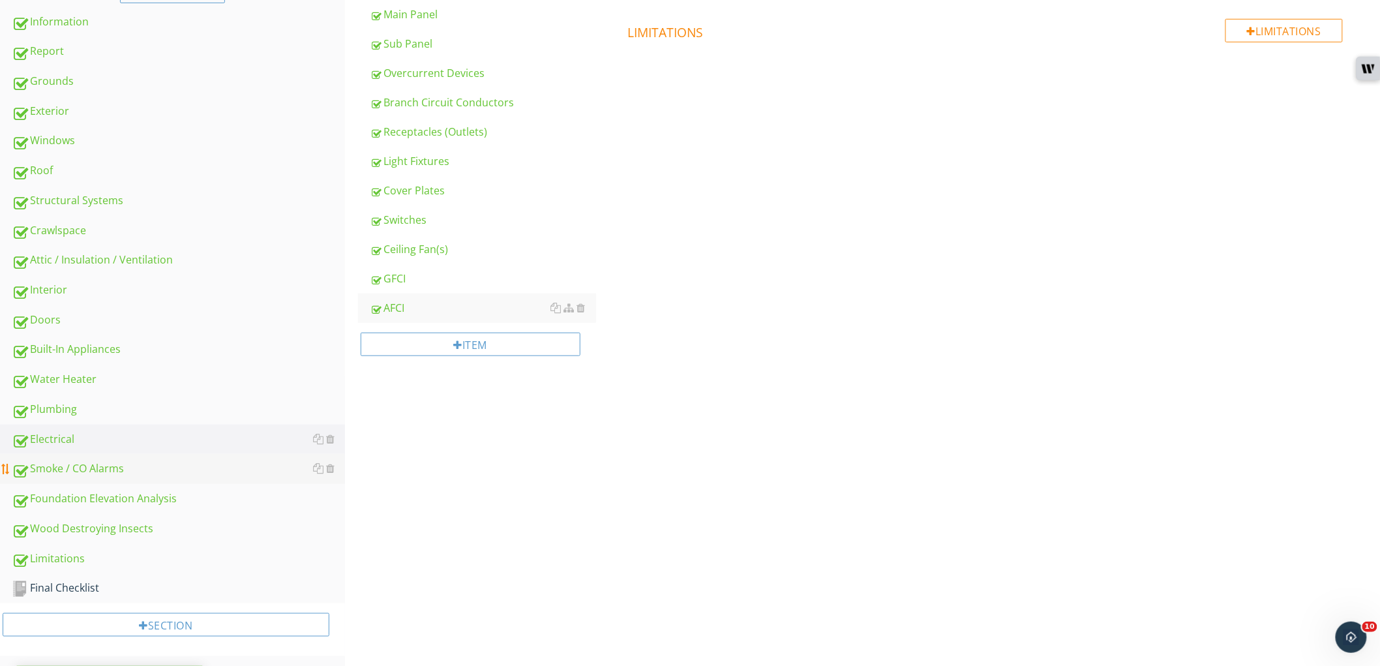
click at [147, 468] on div "Smoke / CO Alarms" at bounding box center [178, 469] width 333 height 17
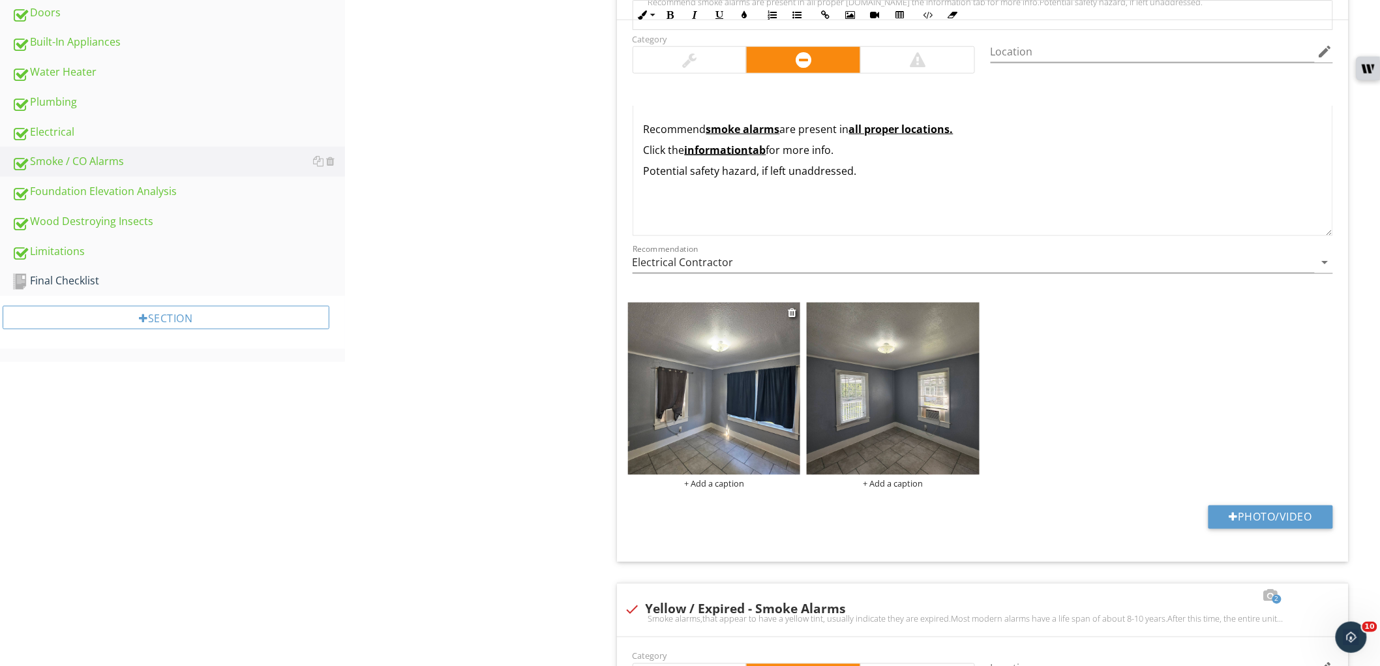
scroll to position [602, 0]
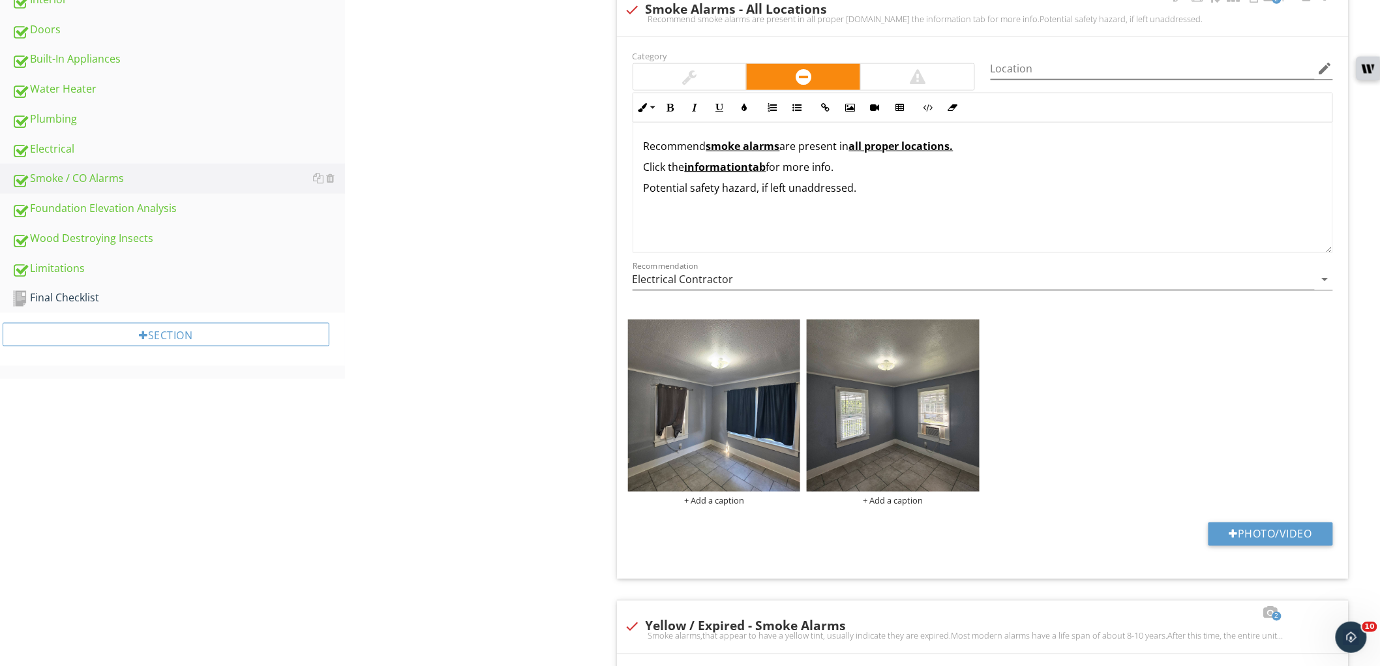
click at [1323, 63] on icon "edit" at bounding box center [1326, 69] width 16 height 16
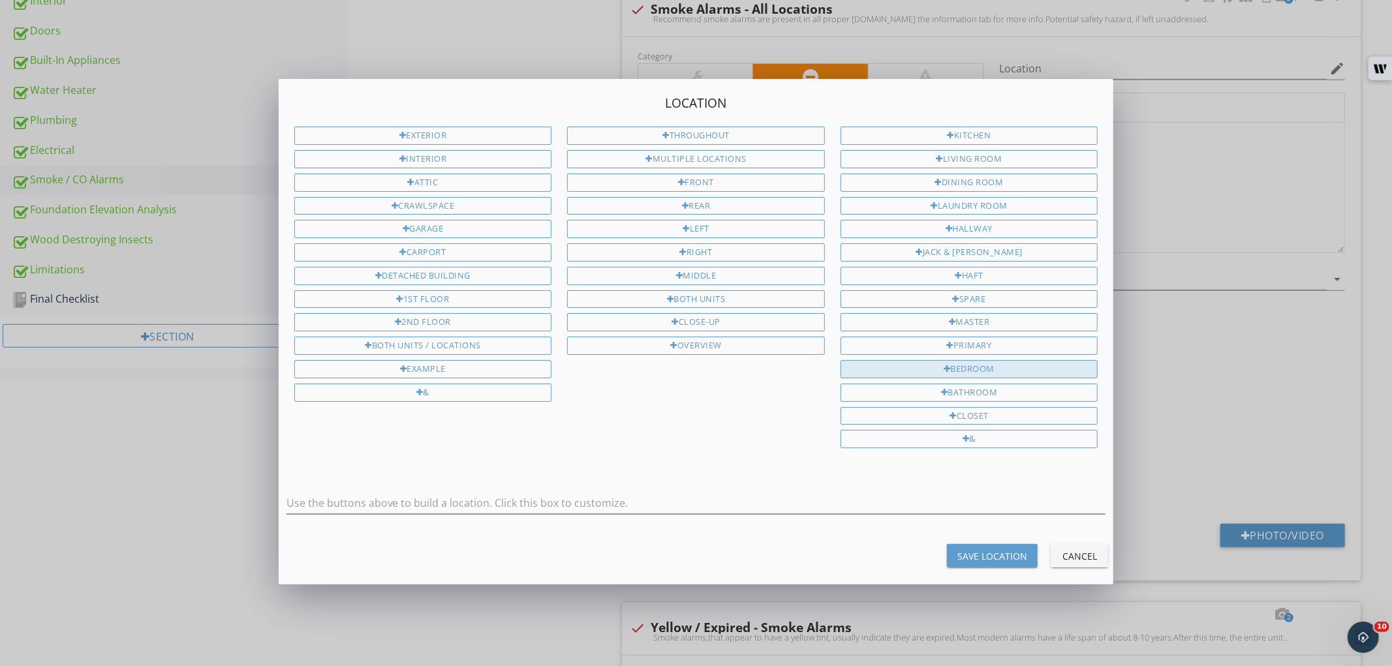
click at [975, 370] on div "Bedroom" at bounding box center [969, 369] width 258 height 18
click at [435, 504] on input "Bedroom" at bounding box center [695, 504] width 819 height 22
type input "Bedrooms"
click at [993, 549] on button "Save Location" at bounding box center [992, 555] width 91 height 23
type input "Bedrooms"
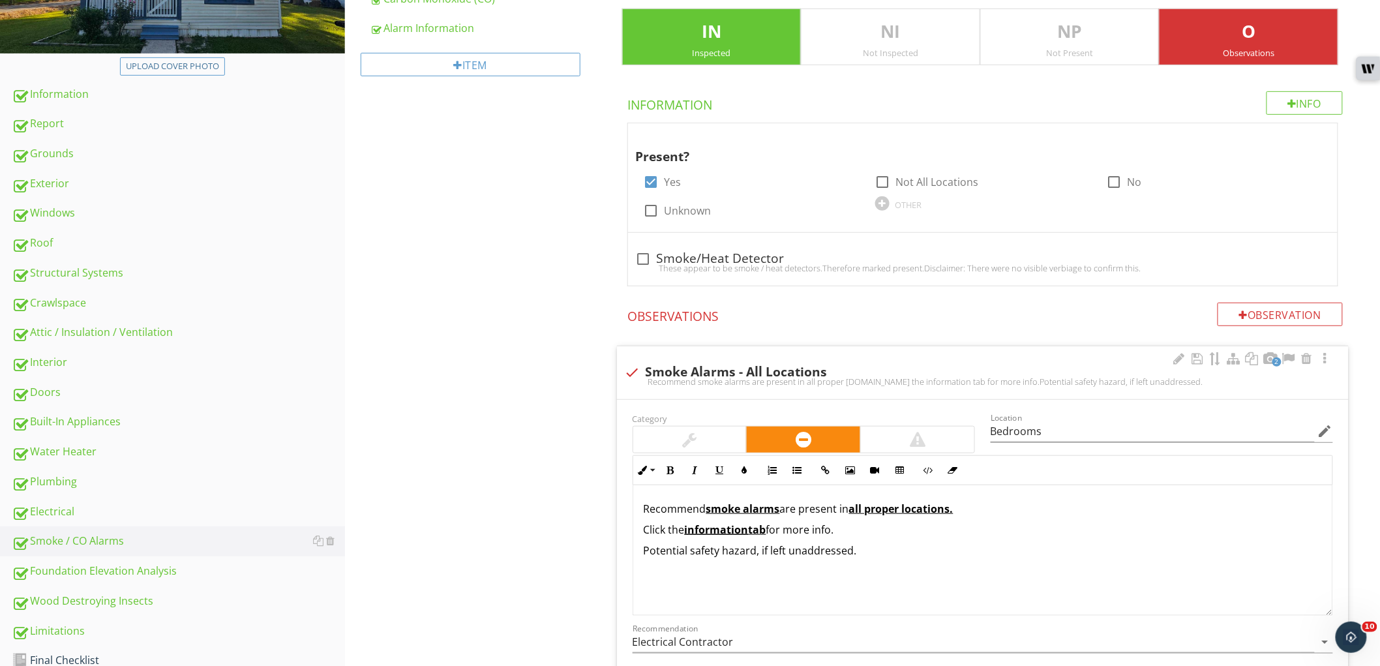
scroll to position [94, 0]
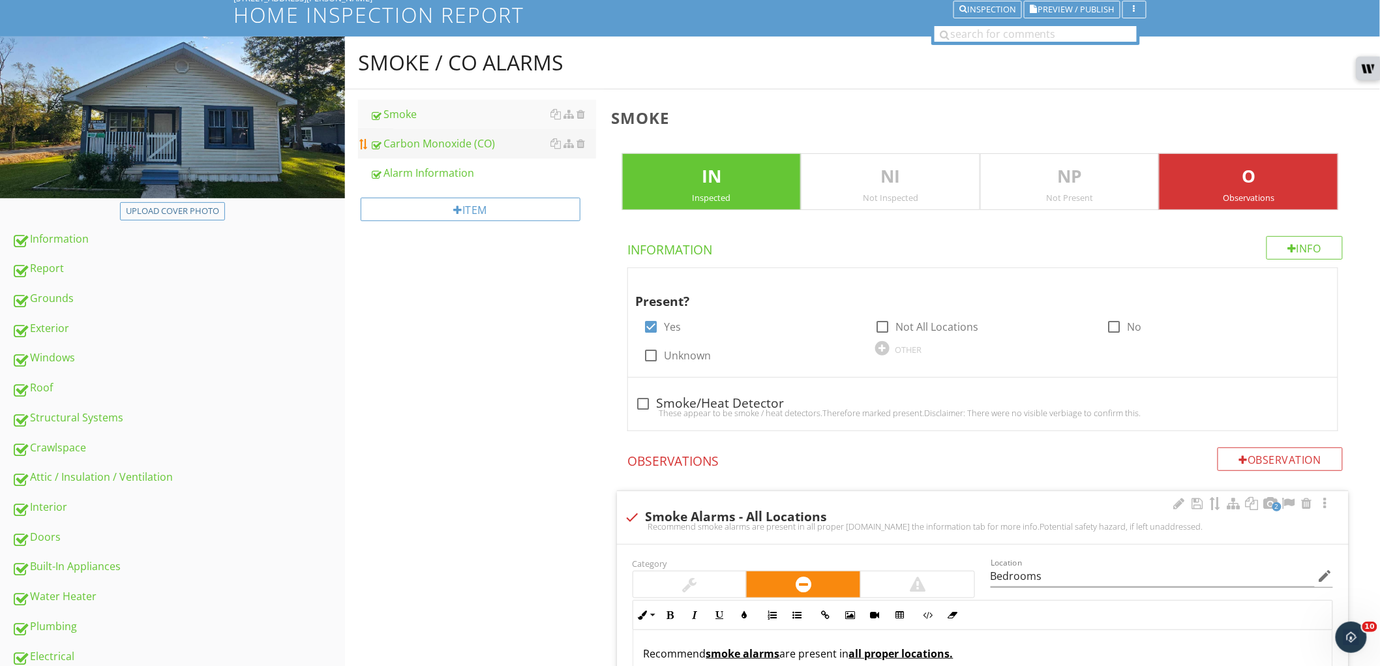
click at [484, 151] on div "Carbon Monoxide (CO)" at bounding box center [483, 144] width 226 height 16
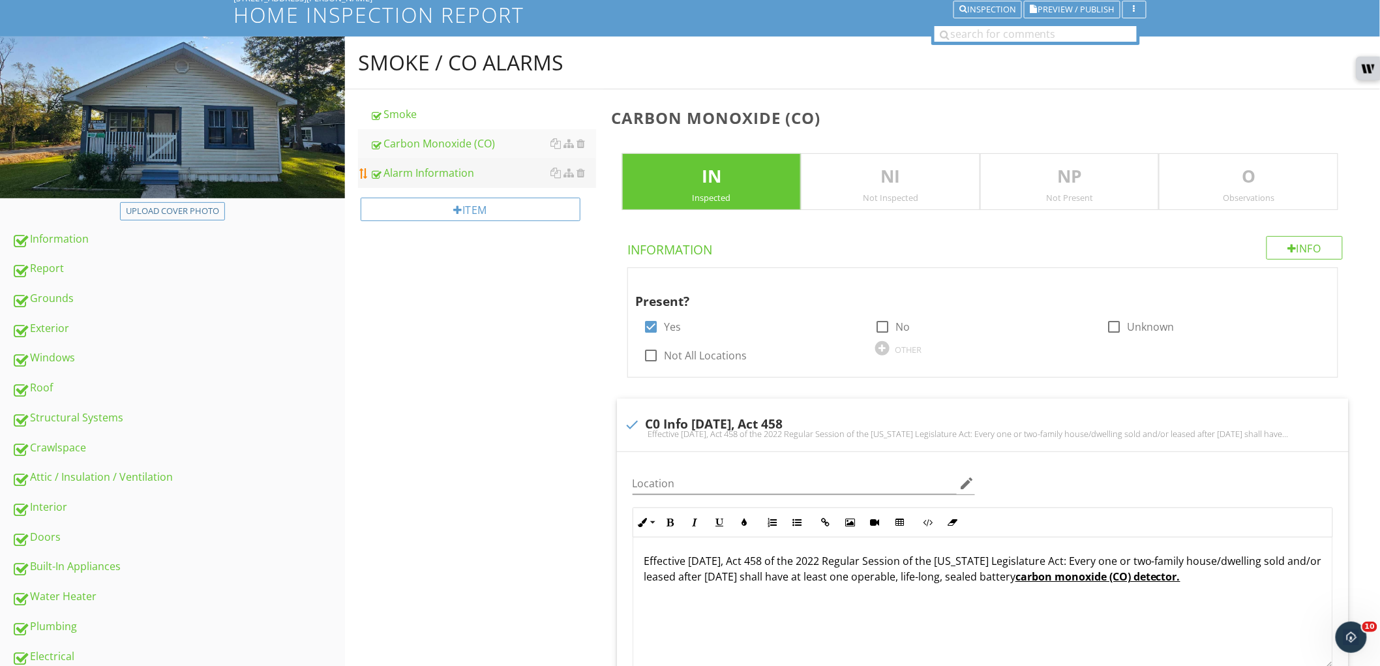
click at [495, 173] on div "Alarm Information" at bounding box center [483, 173] width 226 height 16
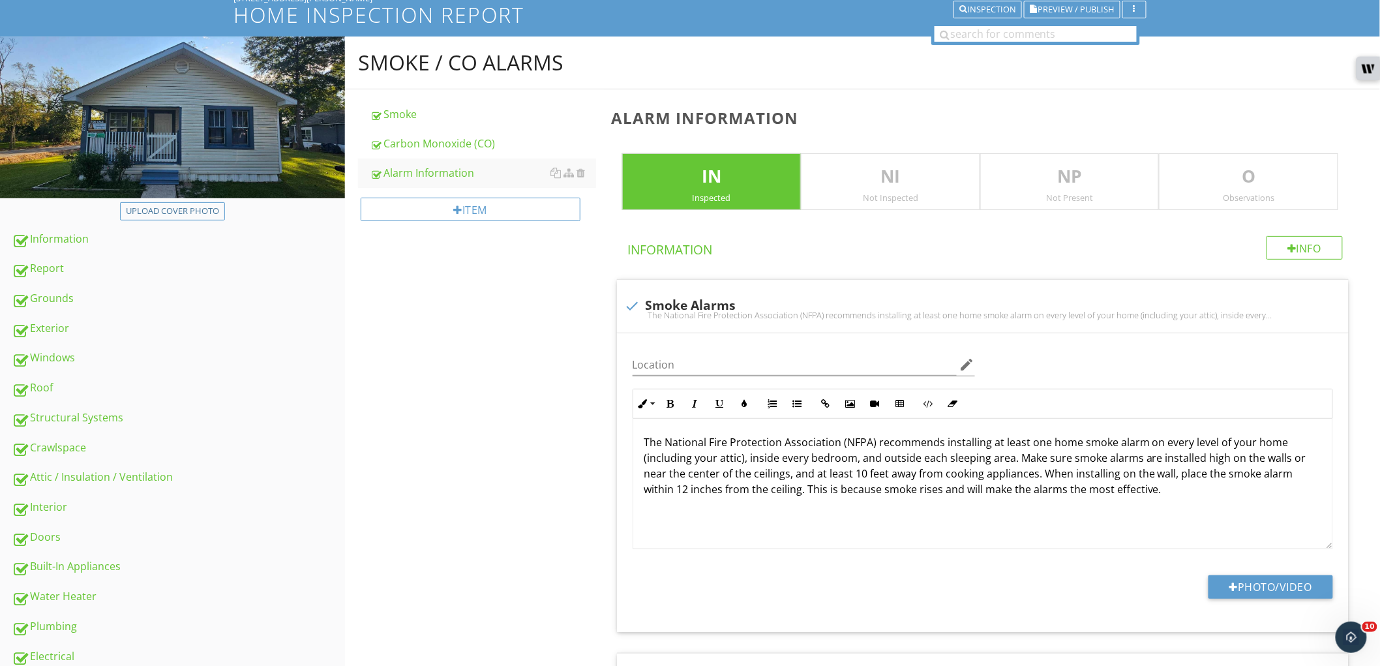
scroll to position [311, 0]
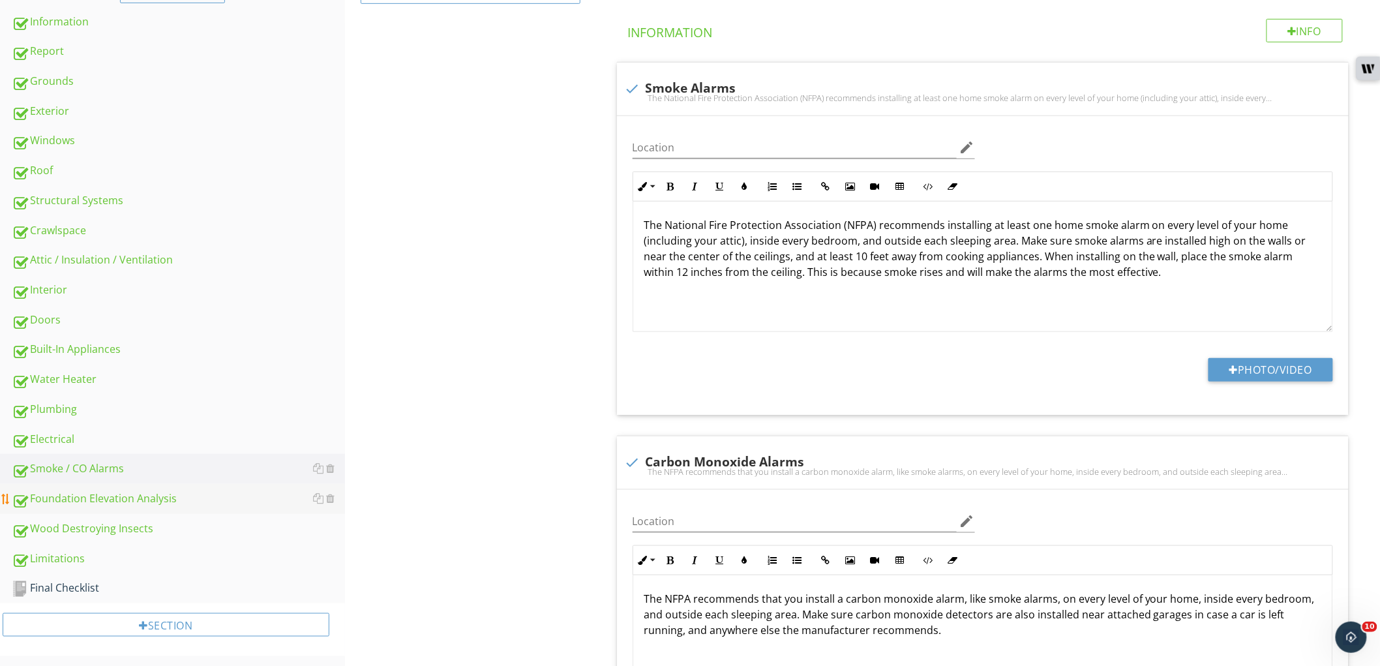
click at [211, 501] on div "Foundation Elevation Analysis" at bounding box center [178, 499] width 333 height 17
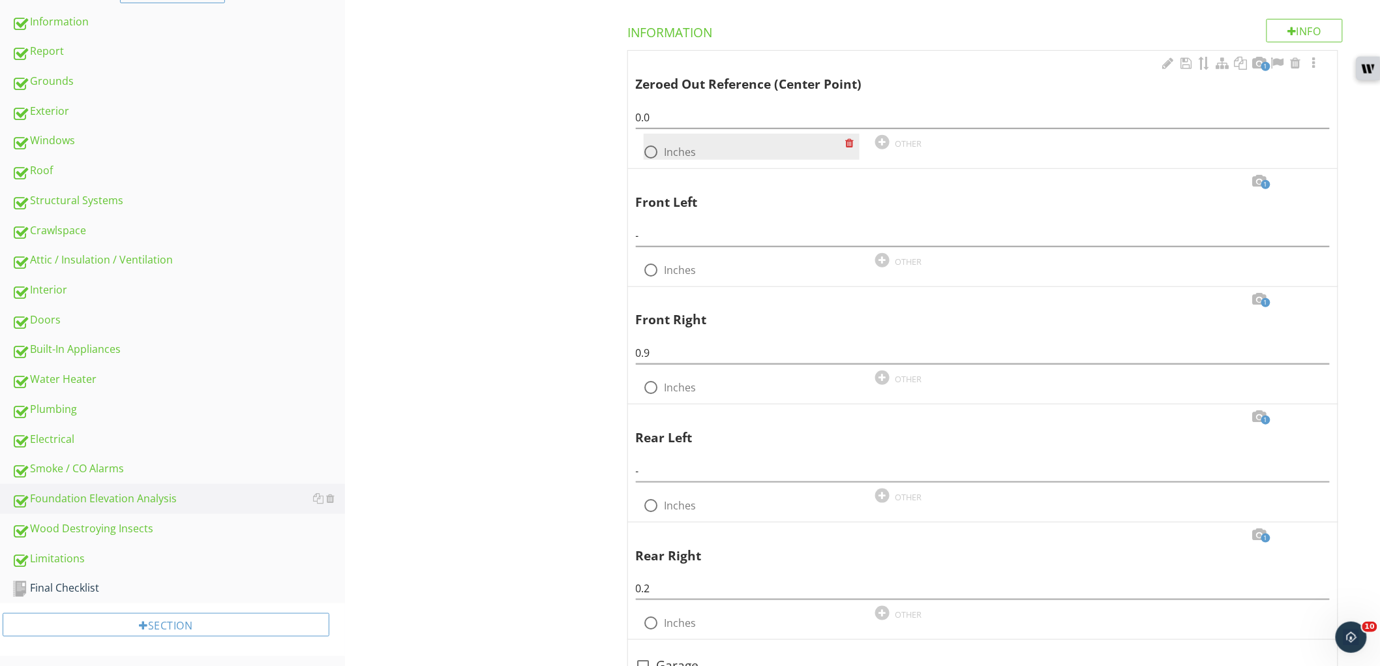
click at [690, 151] on label "Inches" at bounding box center [681, 151] width 32 height 13
radio input "true"
click at [1262, 185] on div "1" at bounding box center [1260, 182] width 16 height 16
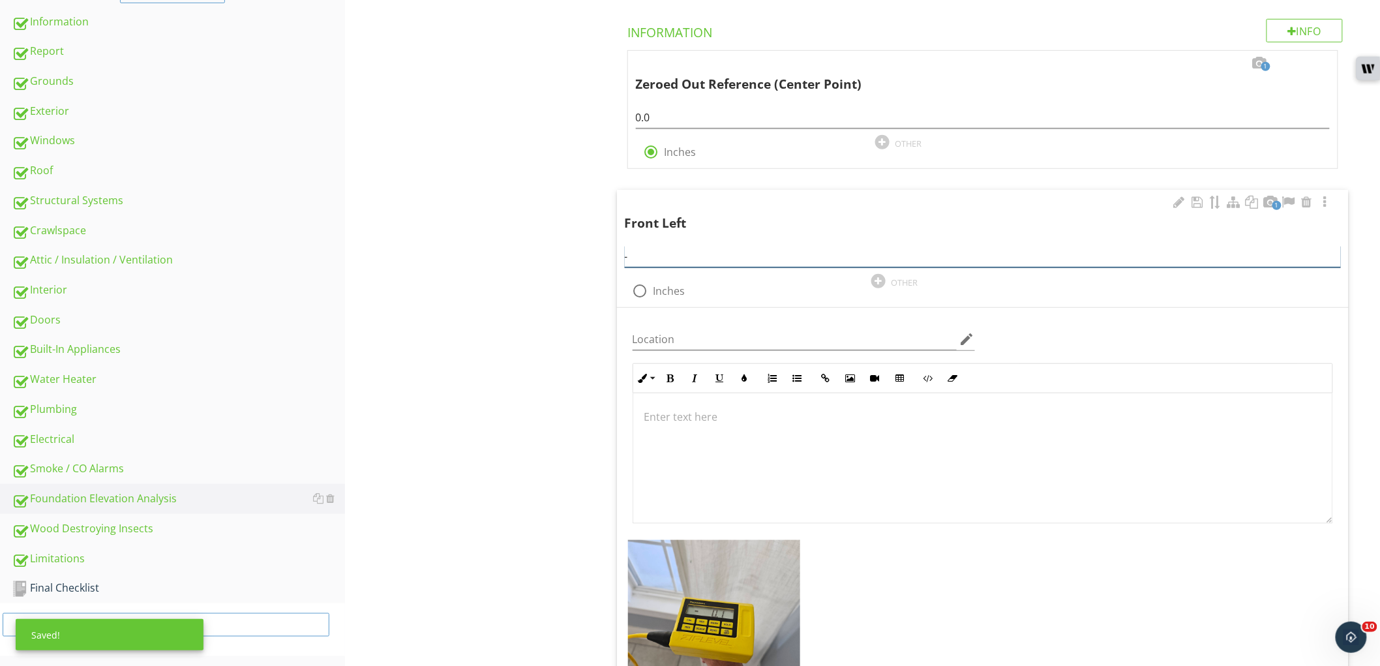
click at [665, 263] on input "-" at bounding box center [983, 257] width 716 height 22
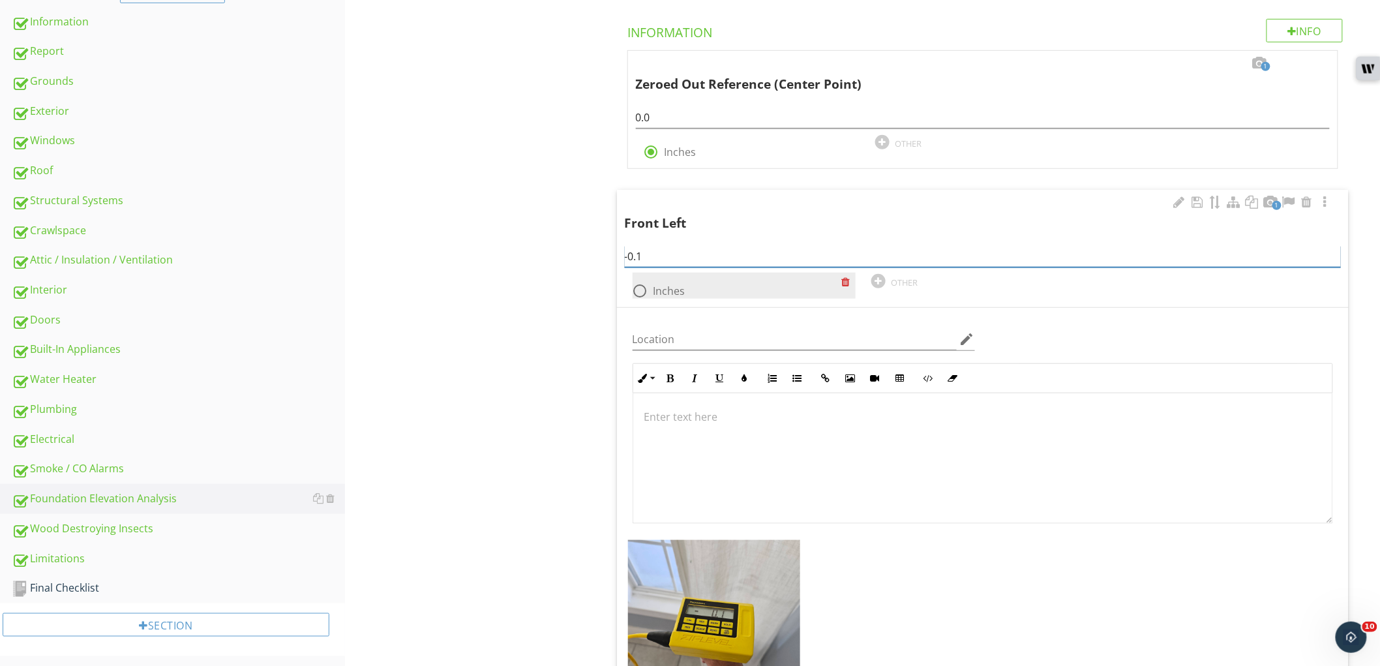
type input "-0.1"
click at [643, 289] on div at bounding box center [641, 291] width 22 height 22
radio input "true"
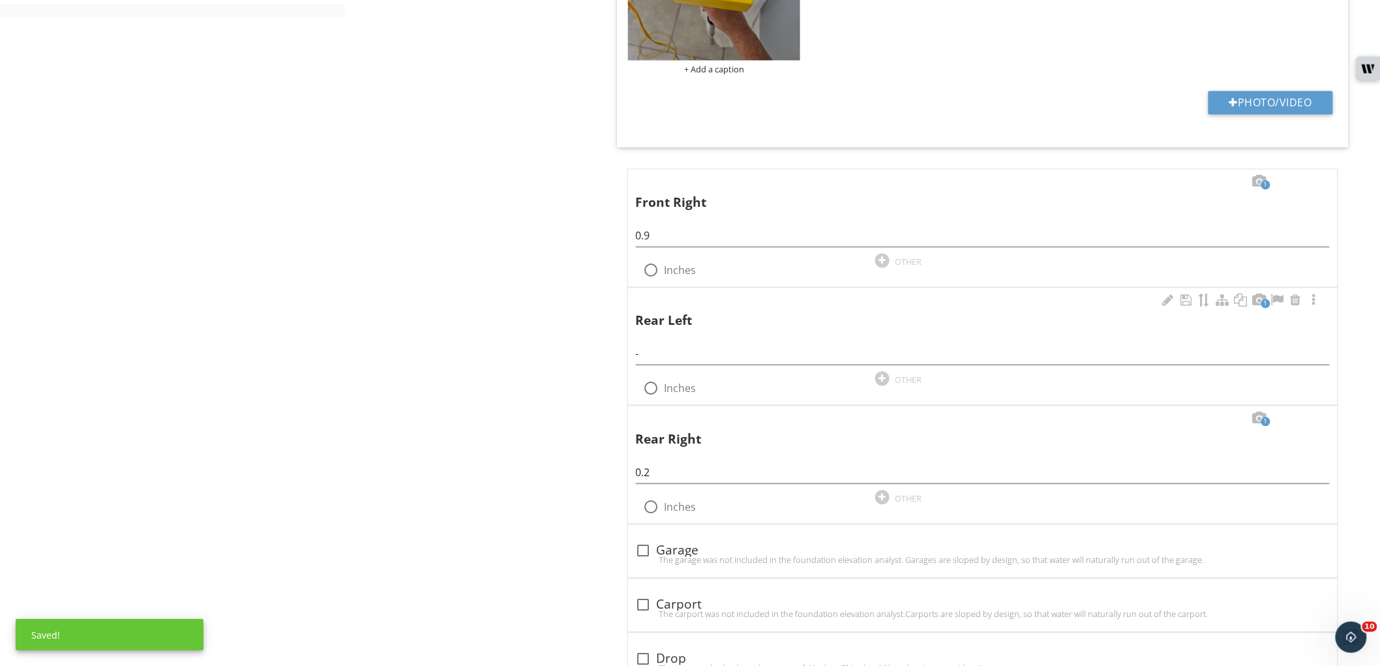
scroll to position [964, 0]
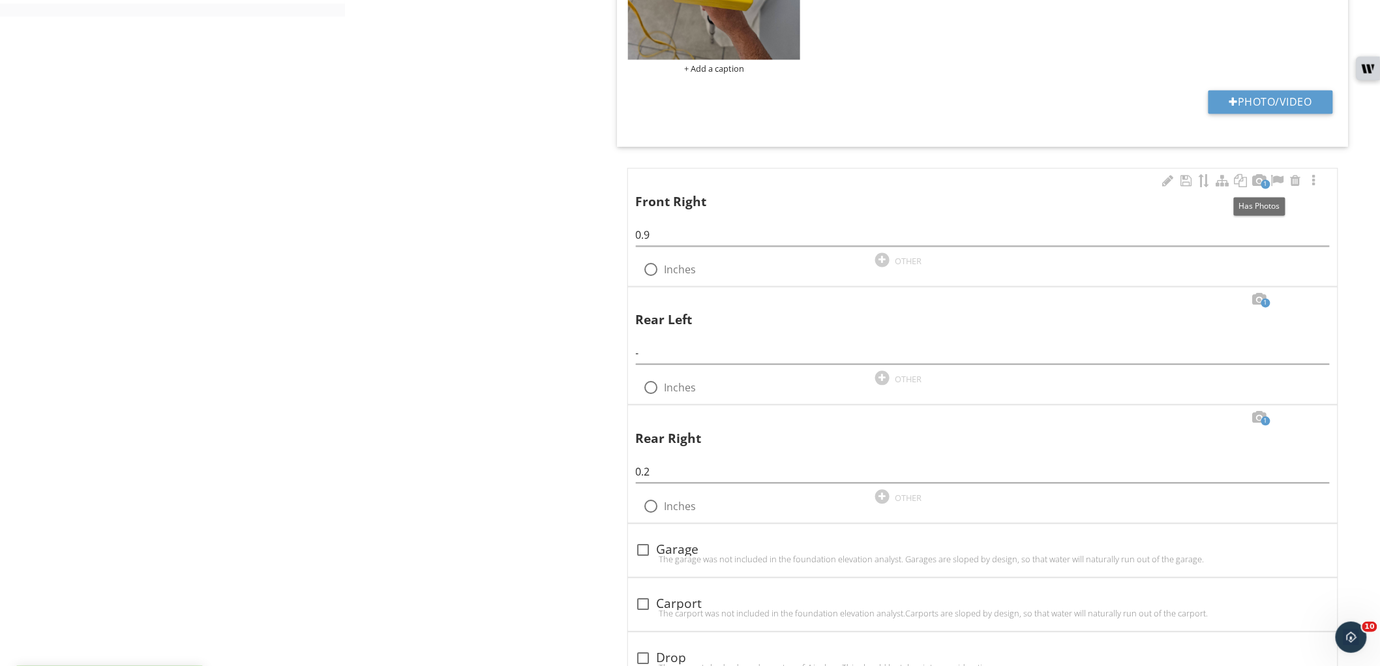
click at [1268, 183] on span "1" at bounding box center [1266, 184] width 9 height 9
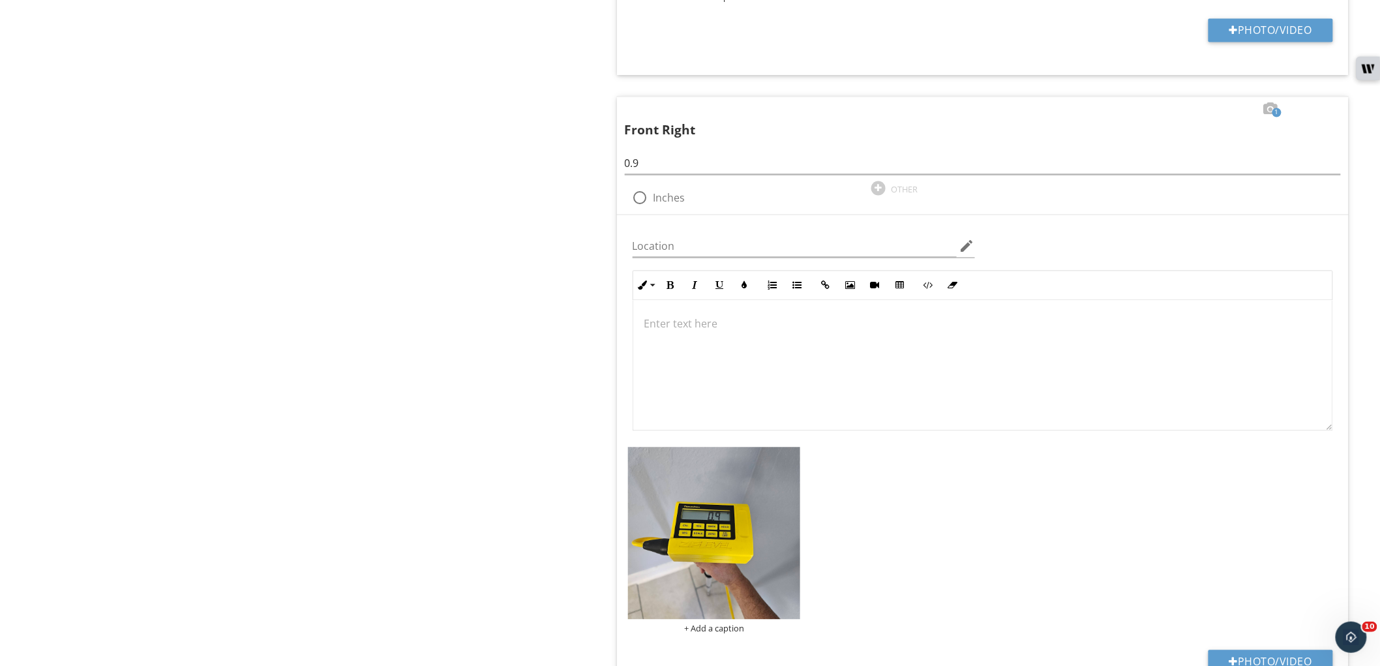
scroll to position [1036, 0]
click at [669, 196] on label "Inches" at bounding box center [670, 197] width 32 height 13
radio input "true"
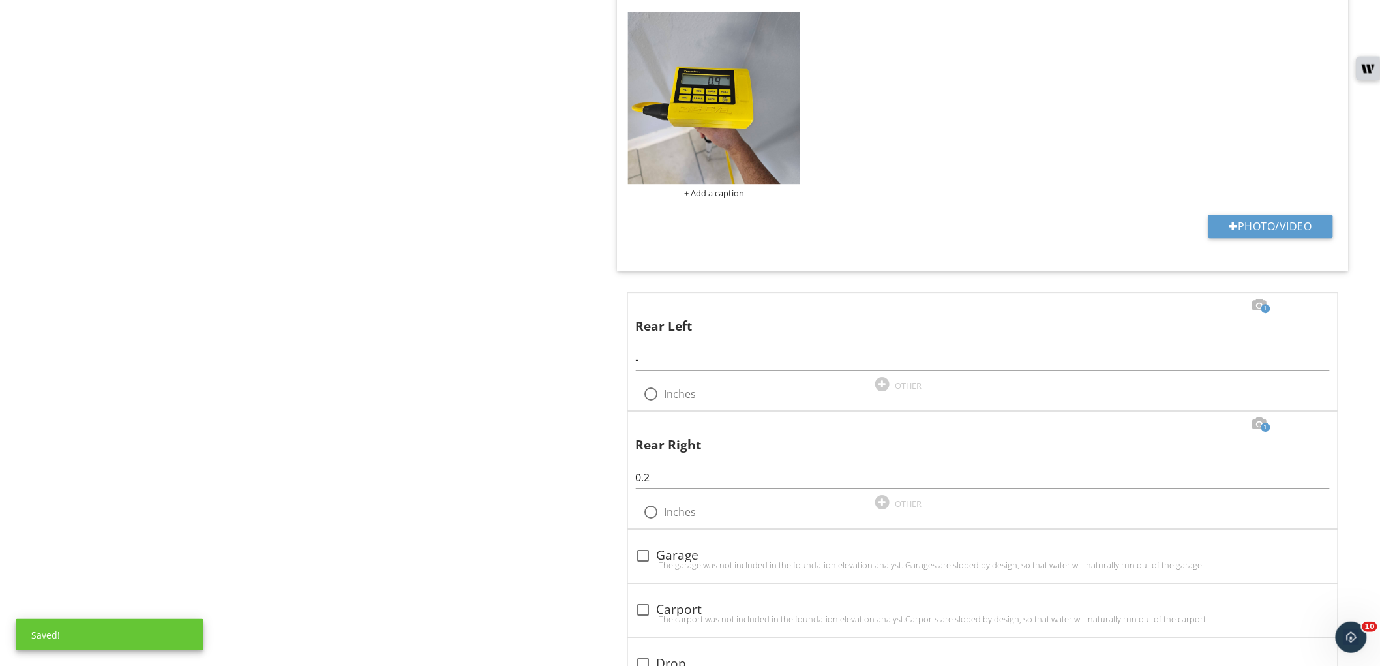
scroll to position [1544, 0]
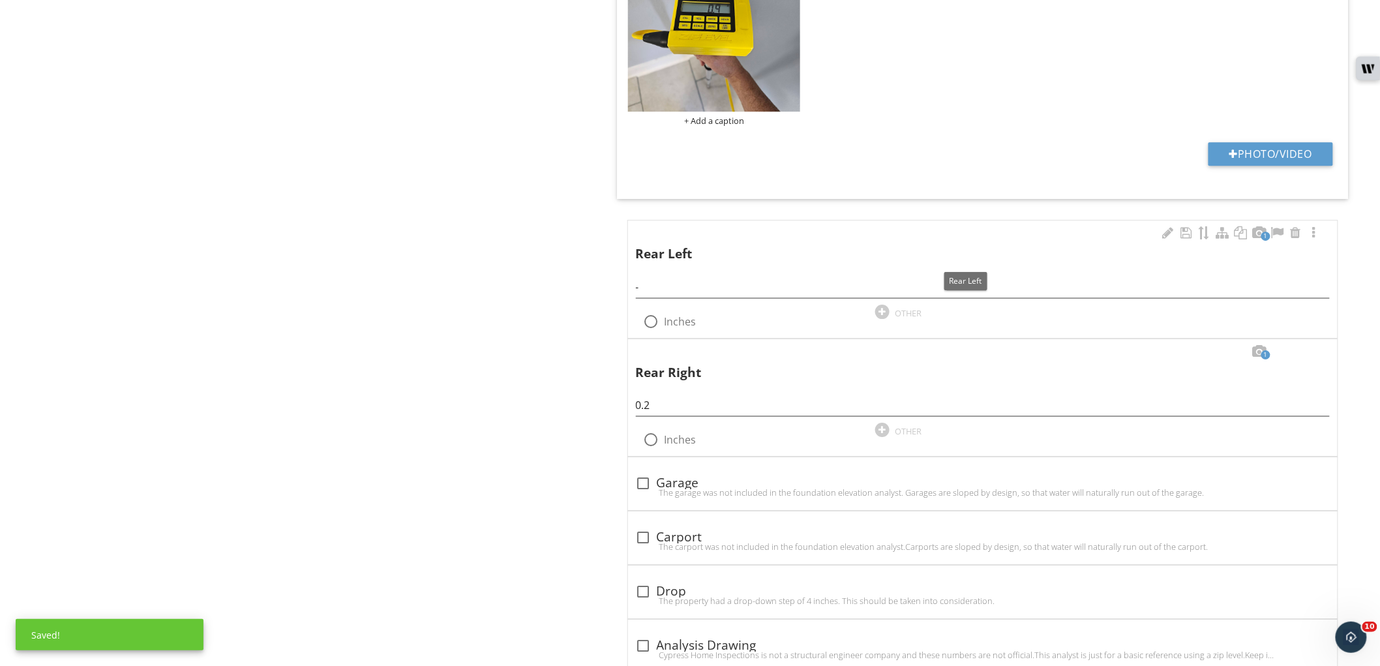
click at [1263, 237] on span "1" at bounding box center [1266, 236] width 9 height 9
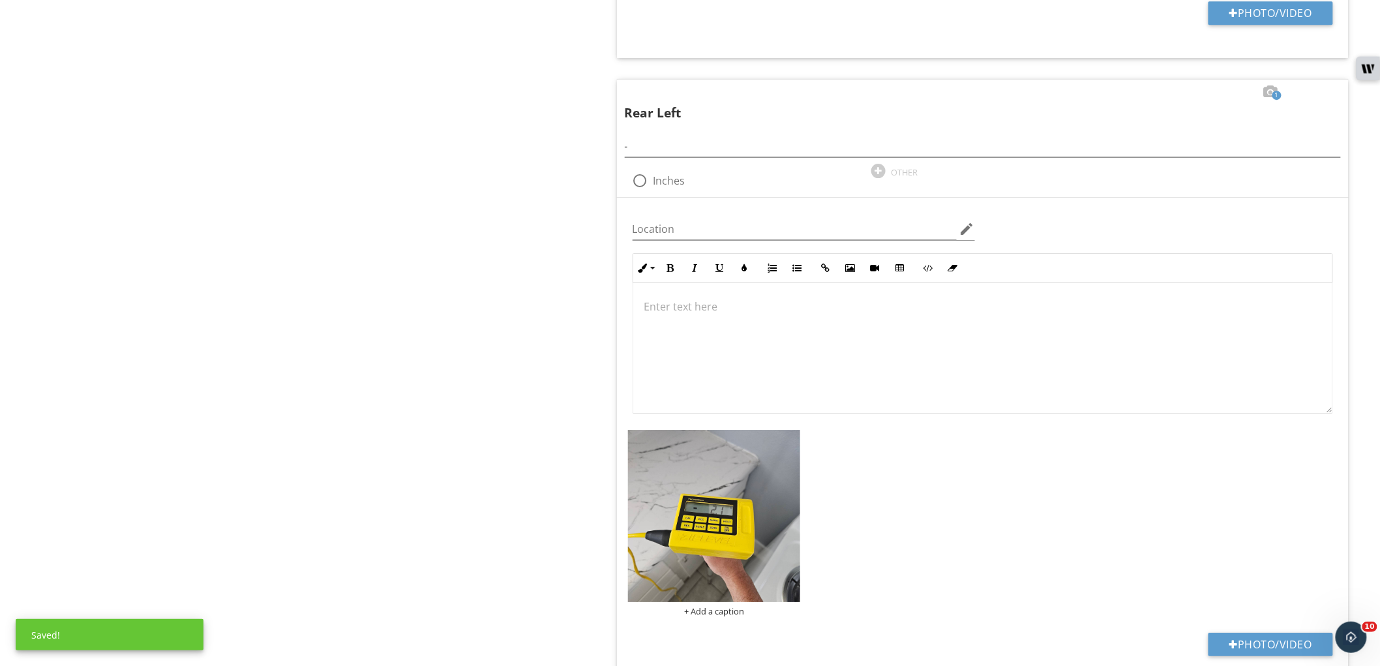
scroll to position [1688, 0]
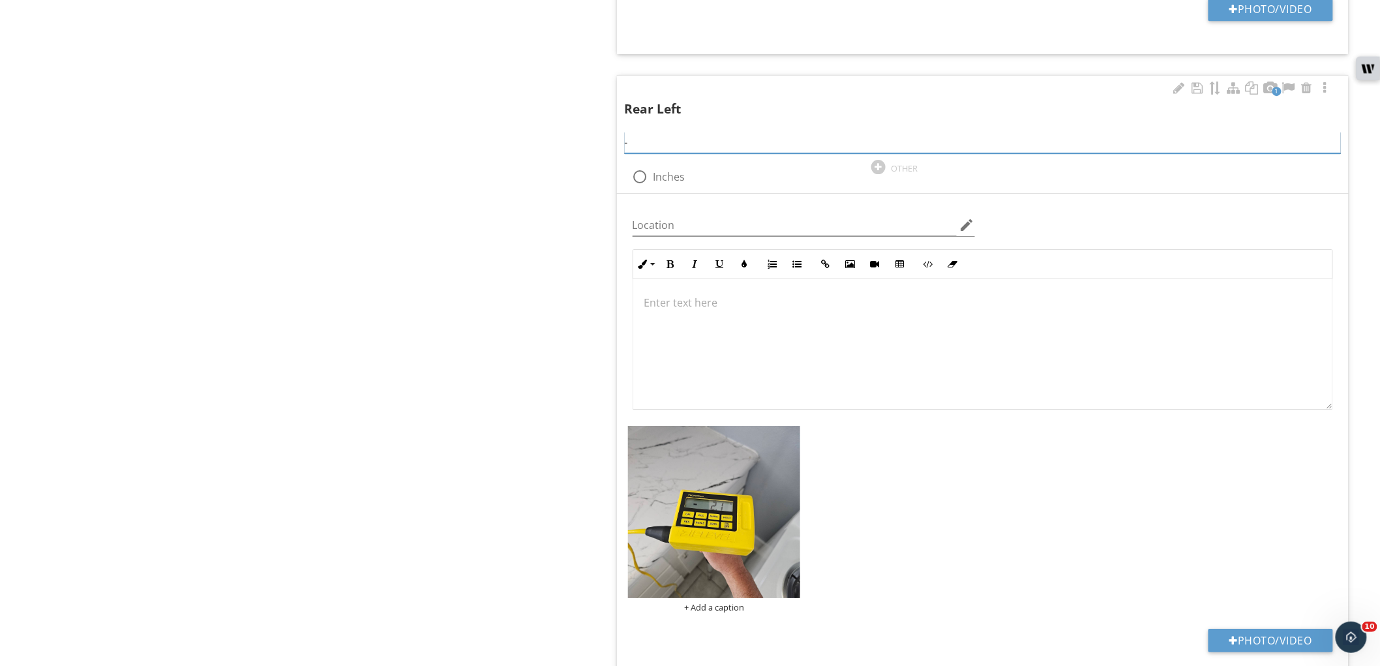
click at [674, 147] on input "-" at bounding box center [983, 143] width 716 height 22
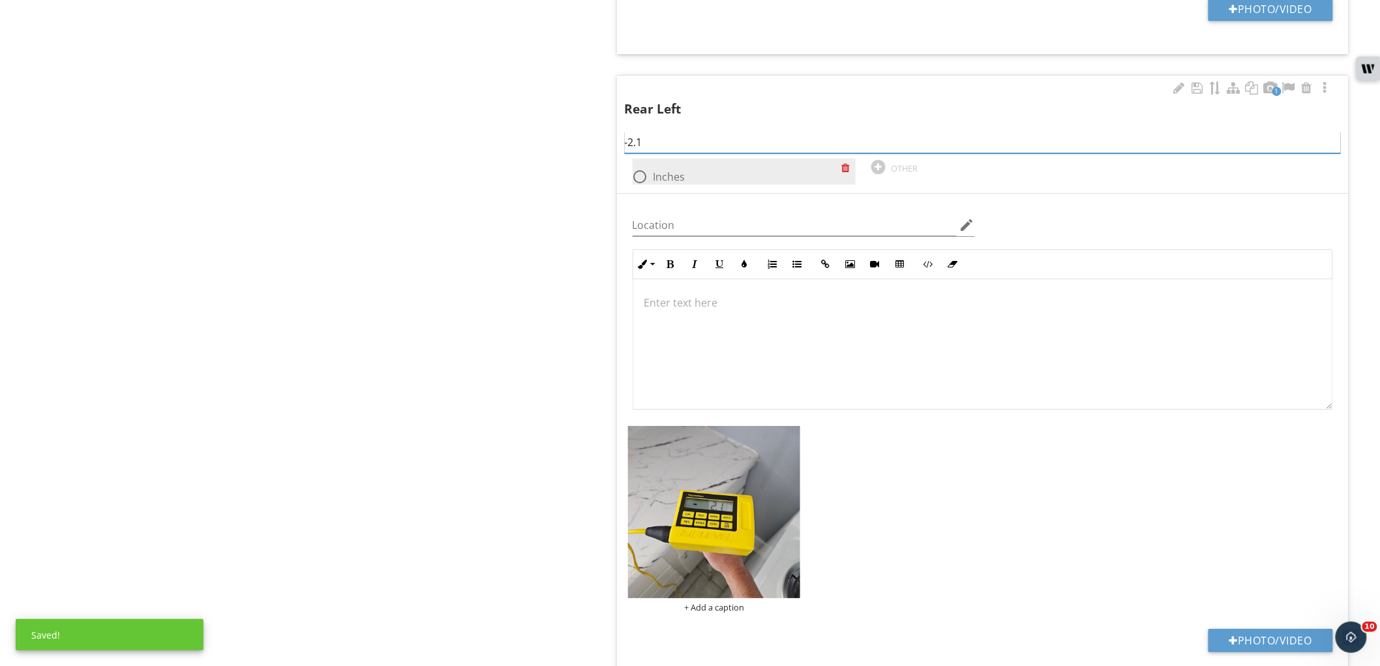
type input "-2.1"
click at [647, 179] on div at bounding box center [641, 177] width 22 height 22
radio input "true"
click at [562, 256] on div "Foundation Elevation Analysis Elevation Analysis Item Elevation Analysis IN Ins…" at bounding box center [862, 169] width 1035 height 3455
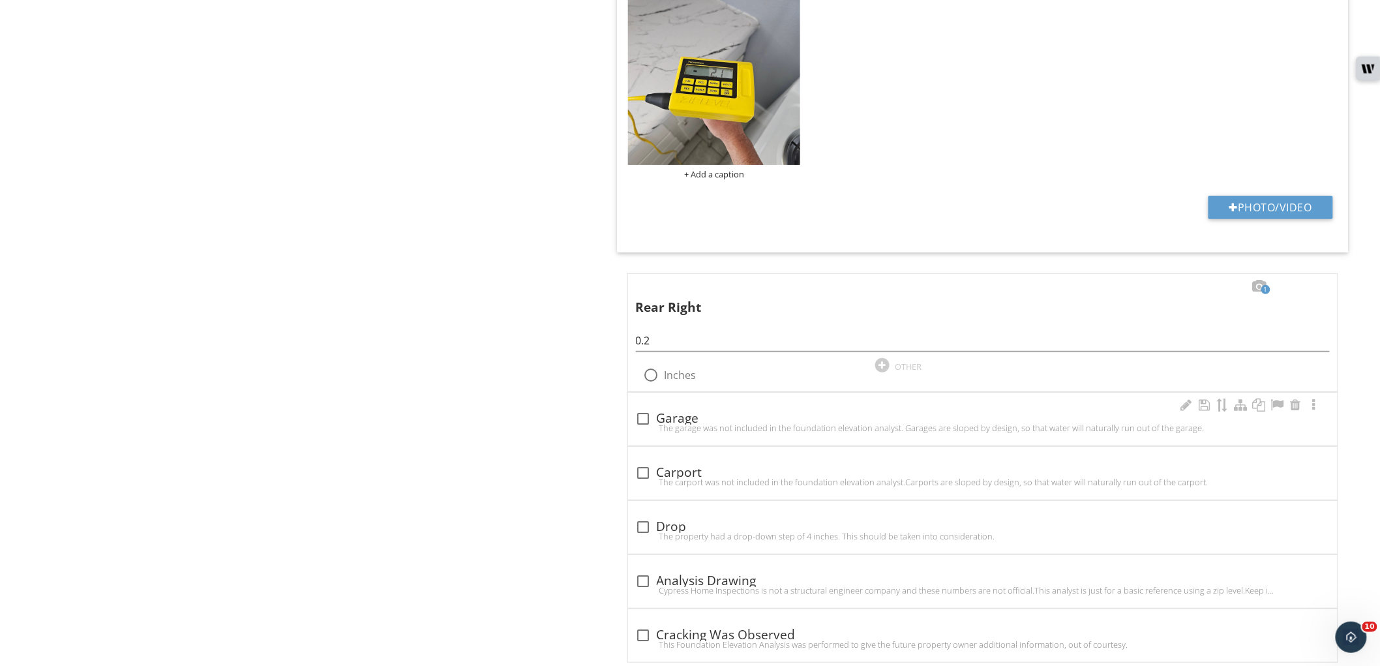
scroll to position [2124, 0]
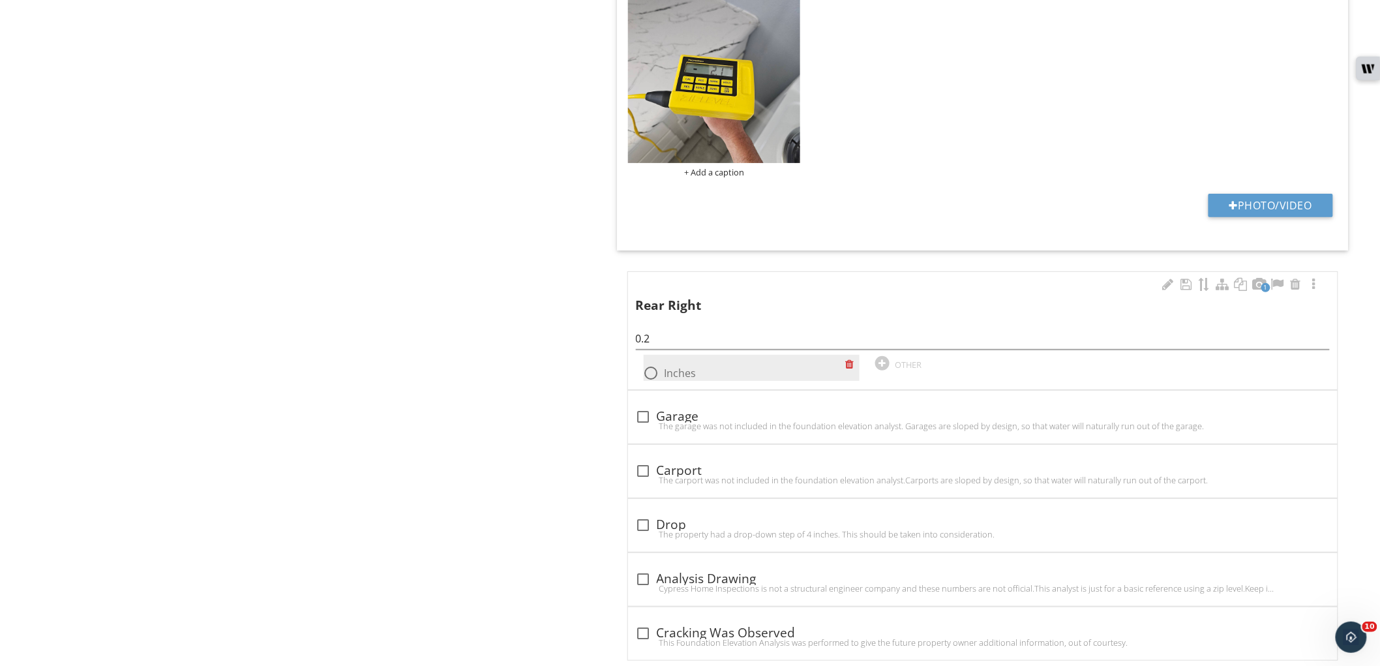
drag, startPoint x: 675, startPoint y: 376, endPoint x: 712, endPoint y: 376, distance: 37.8
click at [675, 376] on label "Inches" at bounding box center [681, 373] width 32 height 13
radio input "true"
click at [1313, 287] on div at bounding box center [1315, 284] width 16 height 13
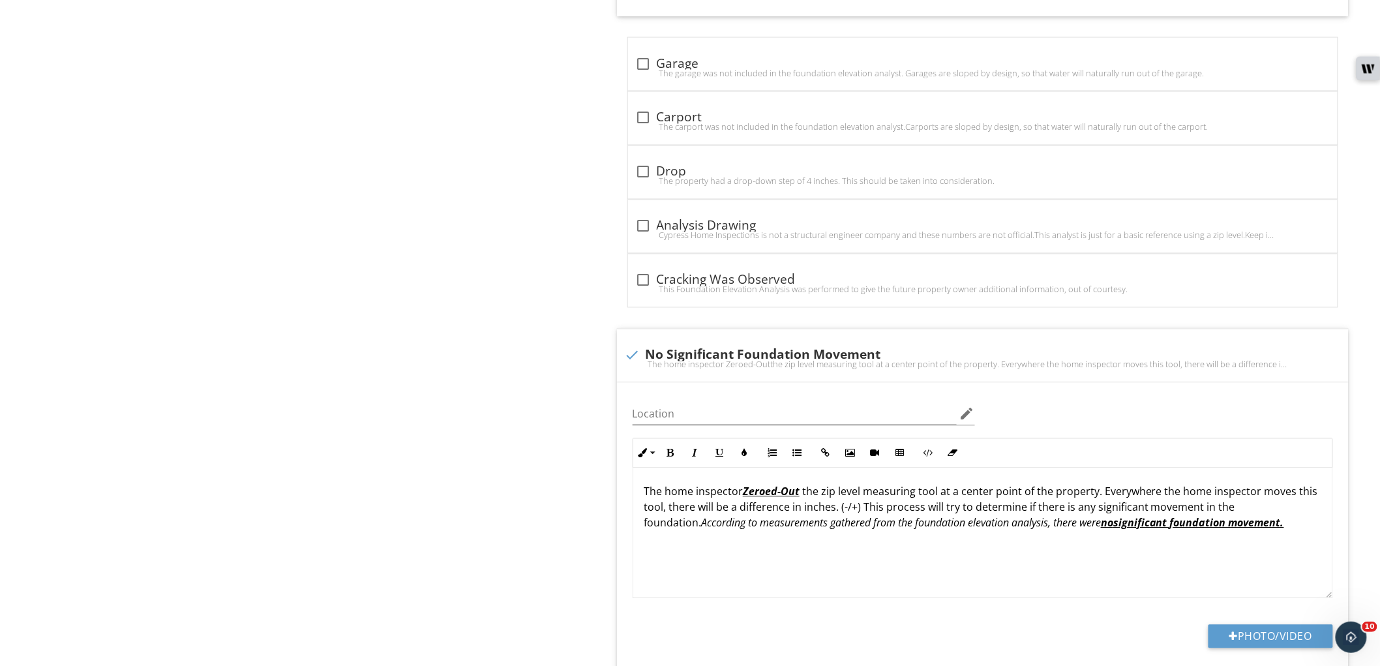
scroll to position [2993, 0]
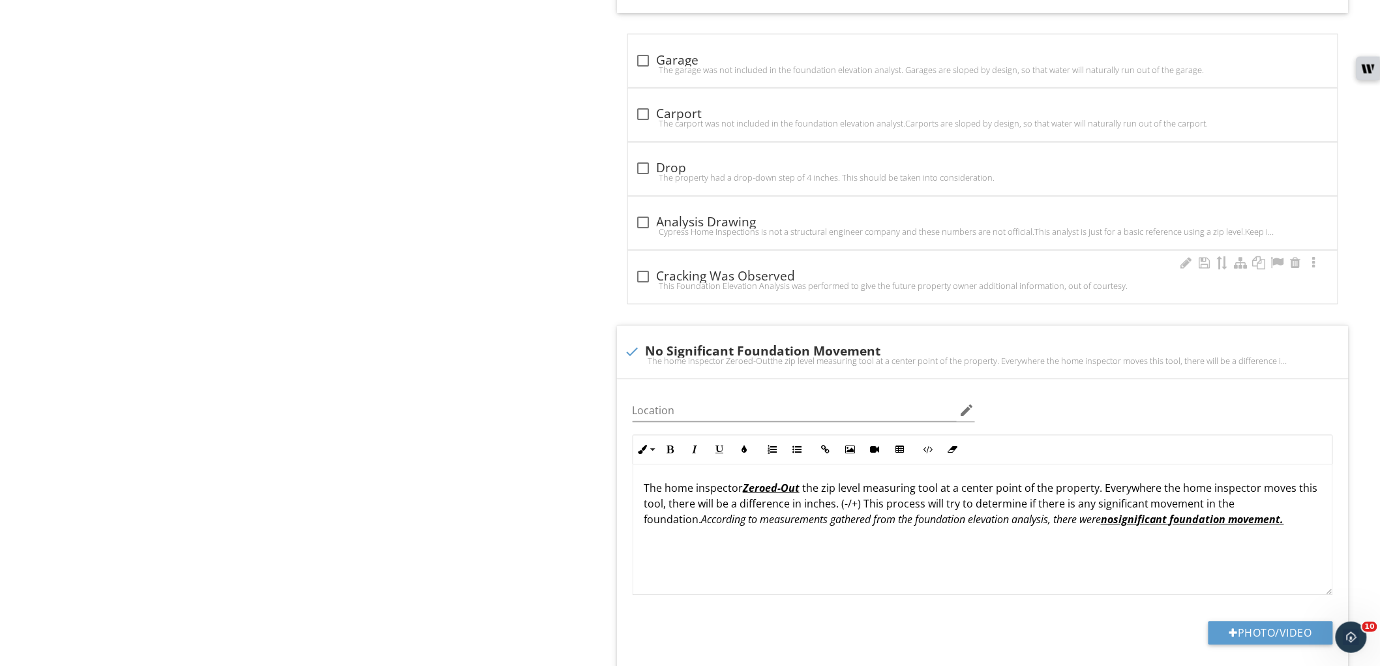
click at [642, 287] on div "This Foundation Elevation Analysis was performed to give the future property ow…" at bounding box center [983, 286] width 694 height 10
checkbox input "true"
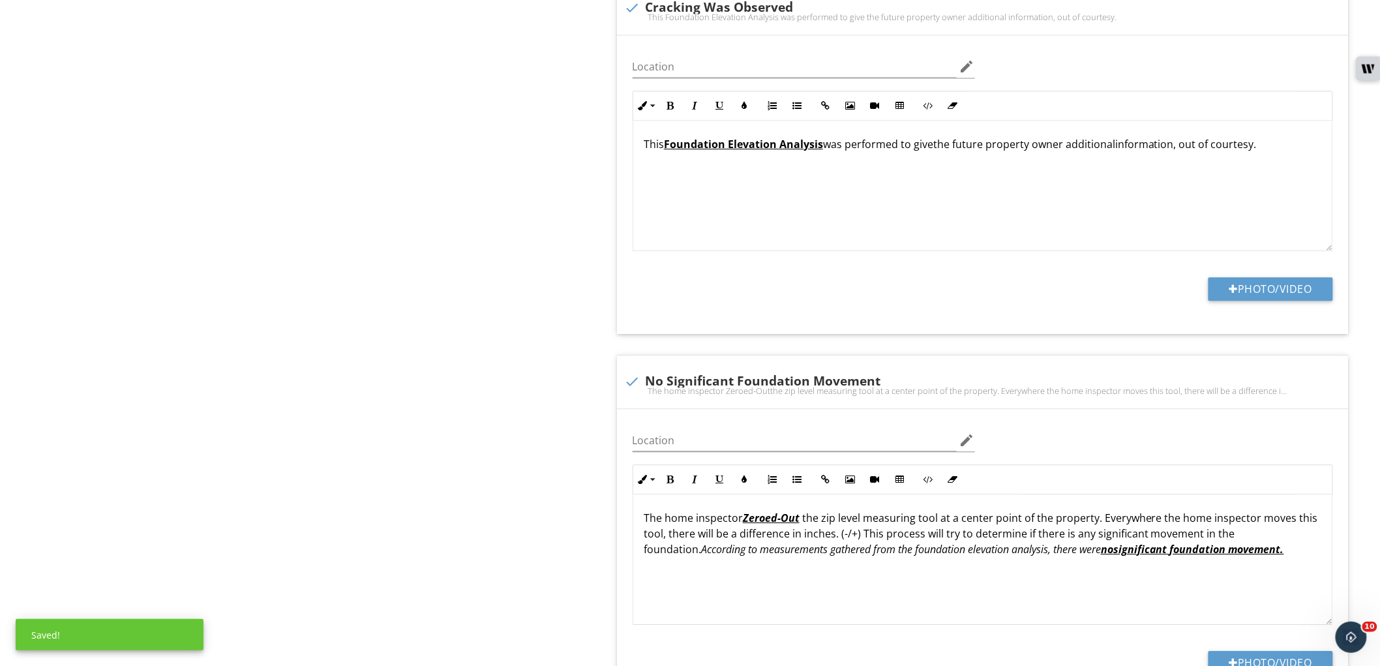
scroll to position [3428, 0]
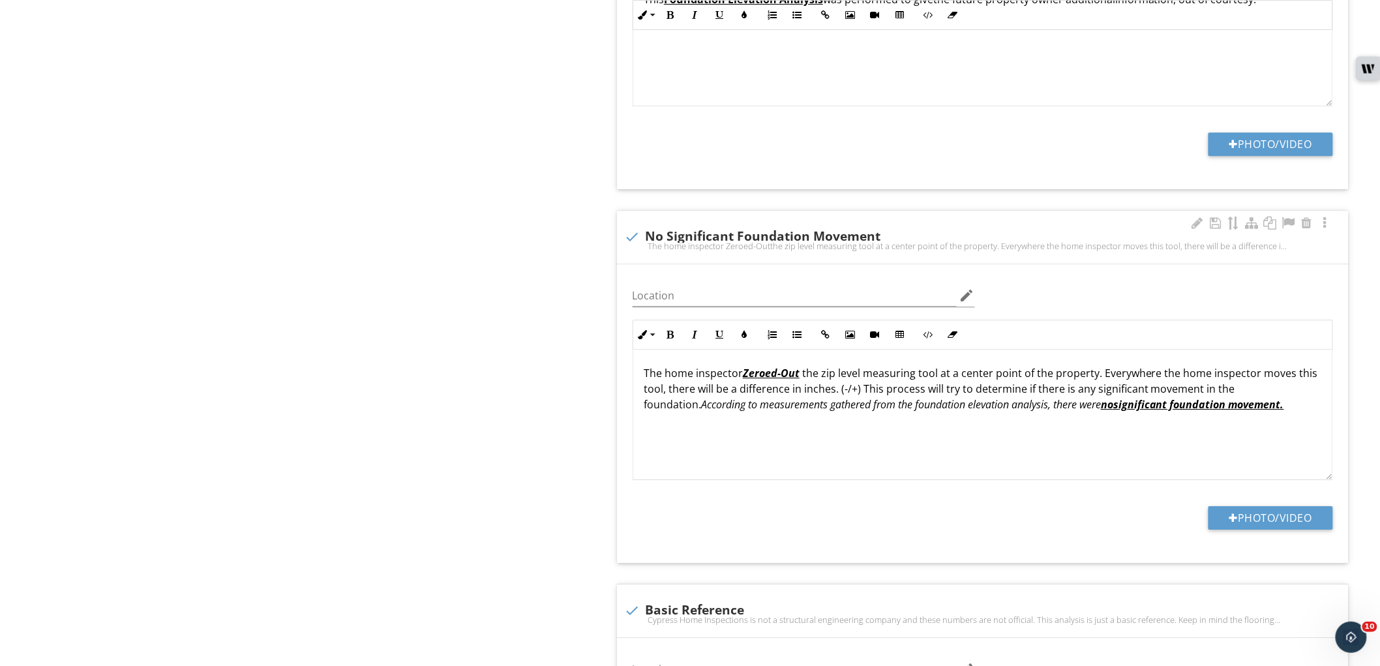
click at [632, 249] on div "The home inspector Zeroed-Outthe zip level measuring tool at a center point of …" at bounding box center [983, 246] width 716 height 10
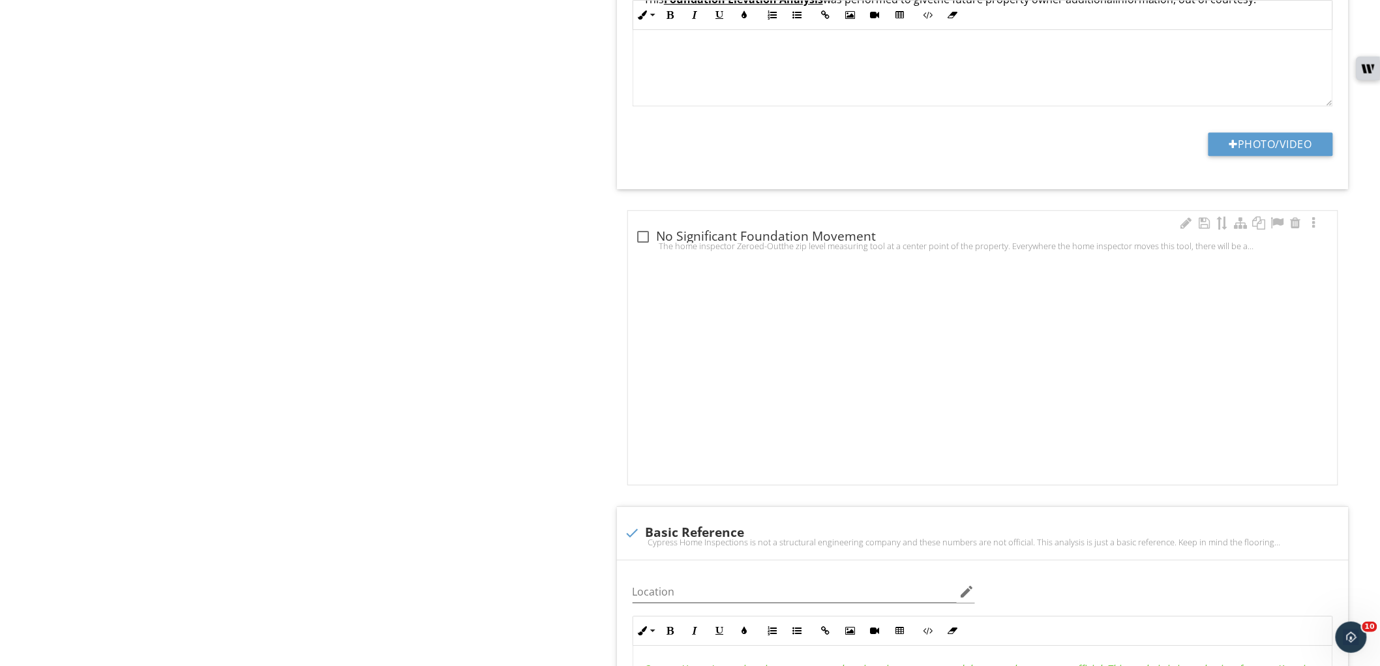
checkbox input "true"
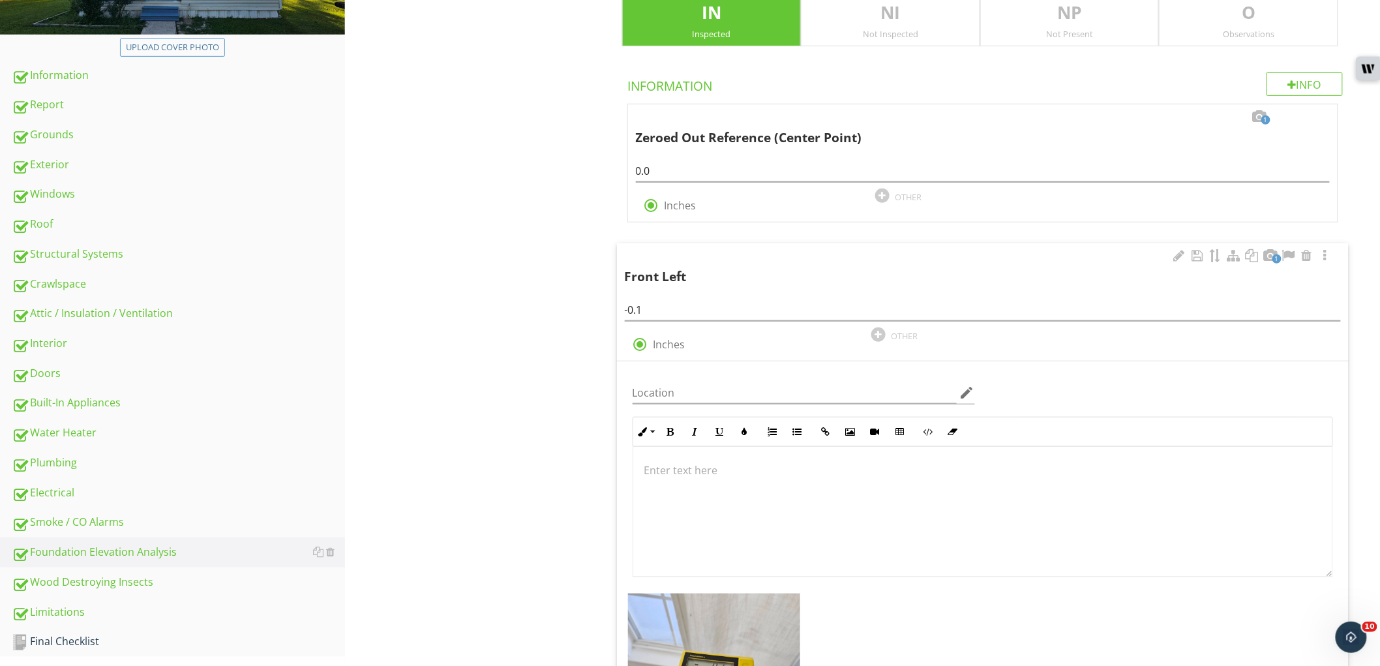
scroll to position [122, 0]
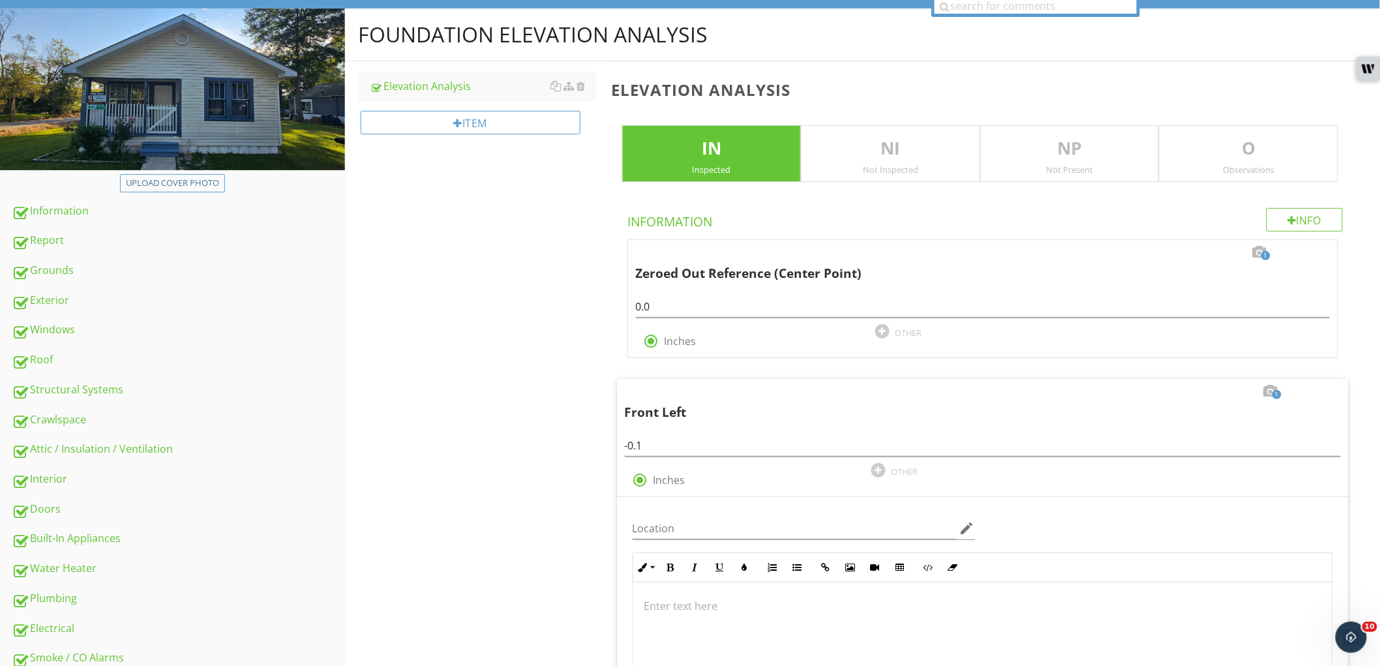
click at [1234, 158] on p "O" at bounding box center [1249, 149] width 178 height 26
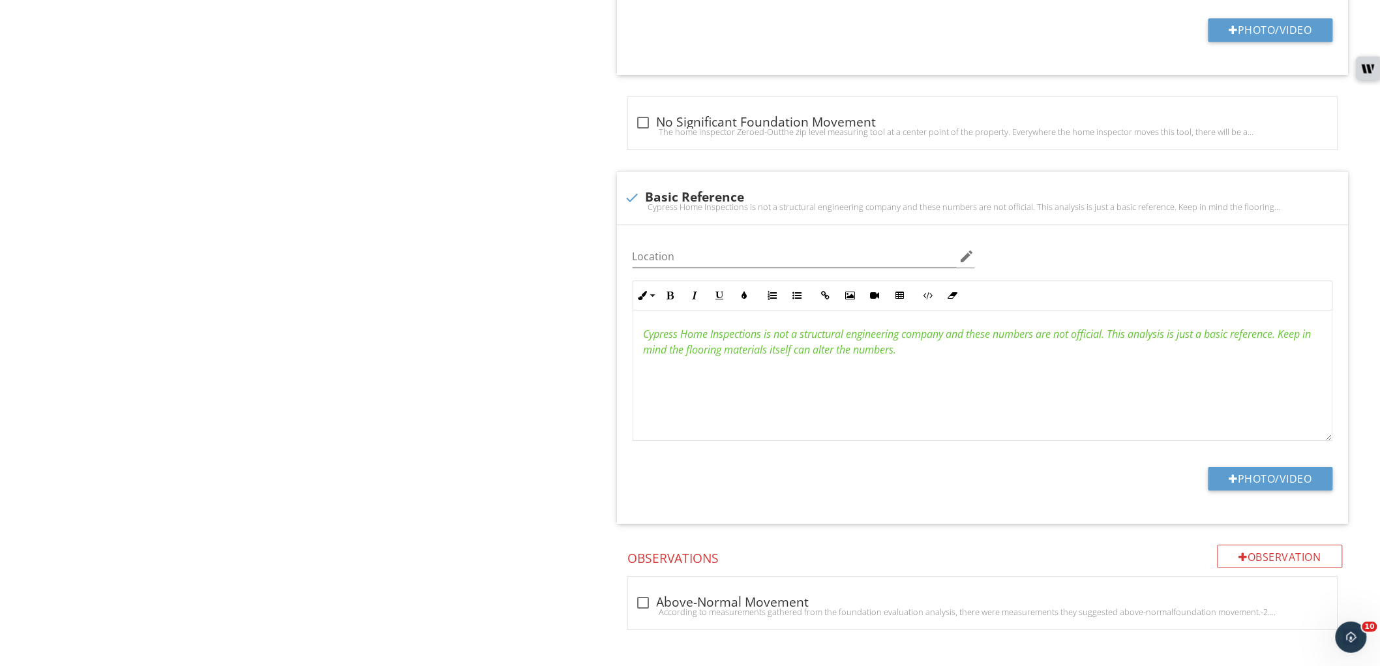
scroll to position [3553, 0]
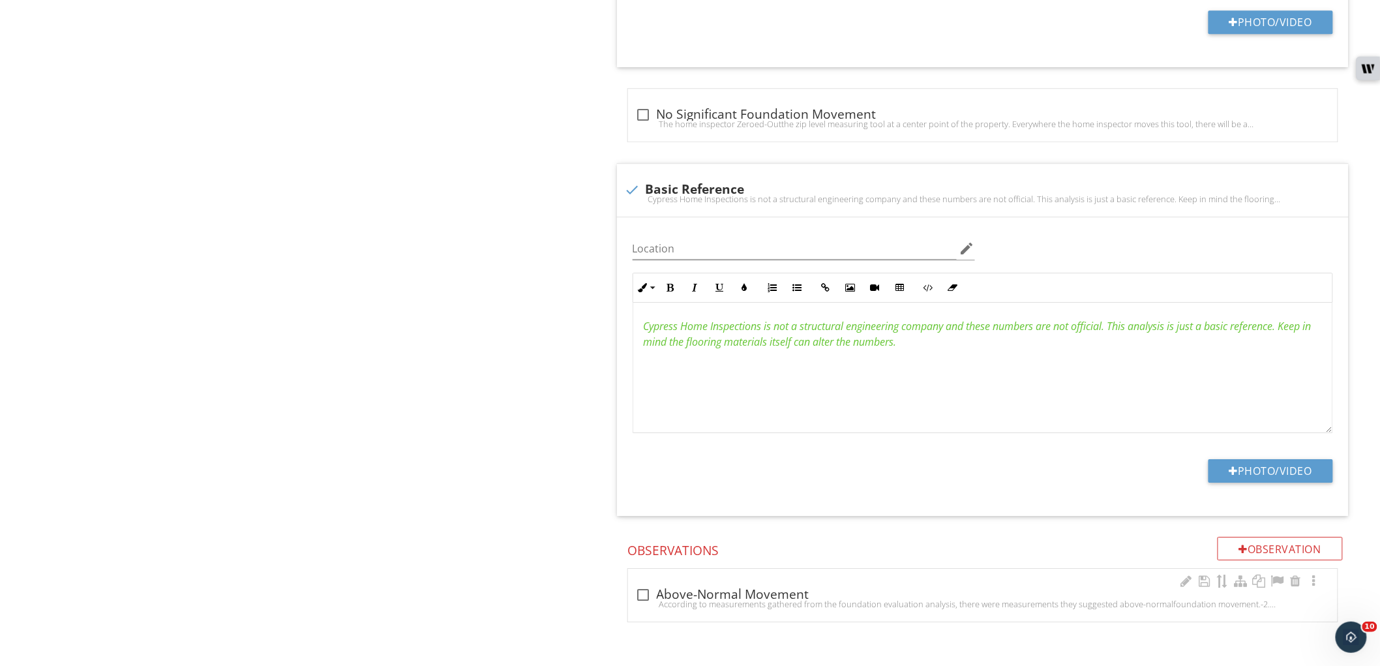
click at [630, 592] on div "check_box_outline_blank Above-Normal Movement According to measurements gathere…" at bounding box center [983, 595] width 710 height 53
checkbox input "true"
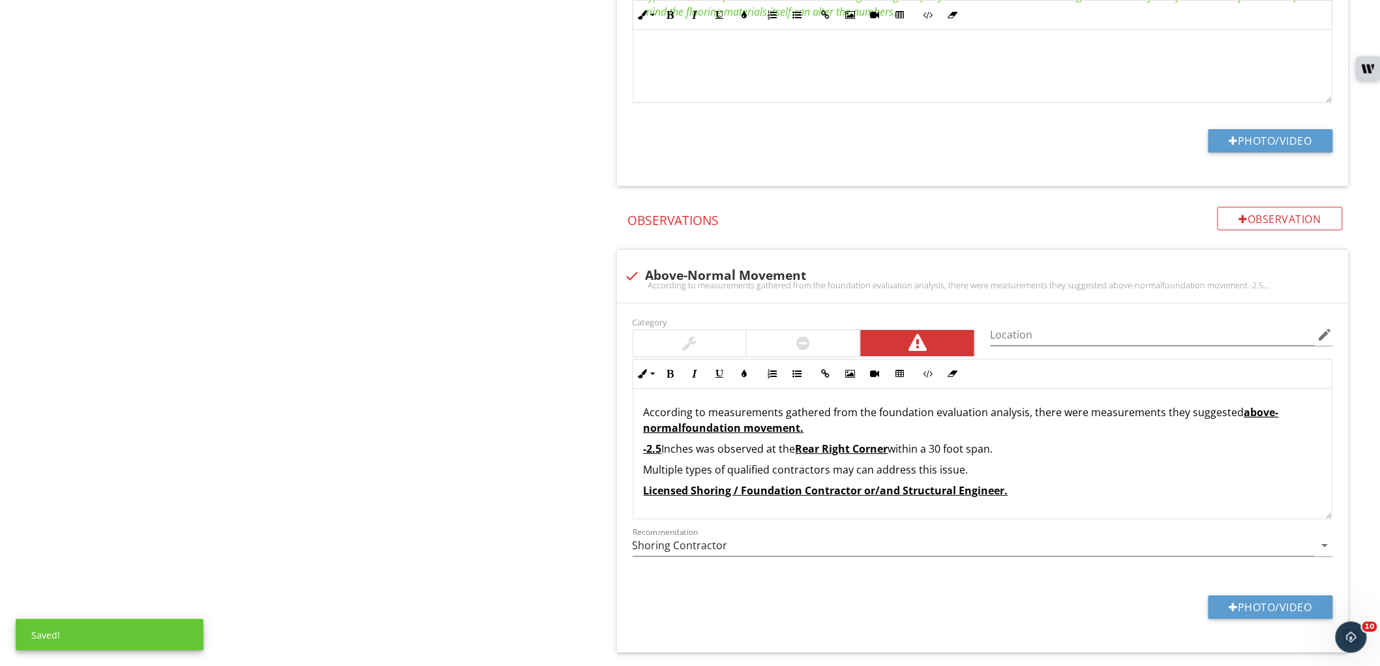
scroll to position [3923, 0]
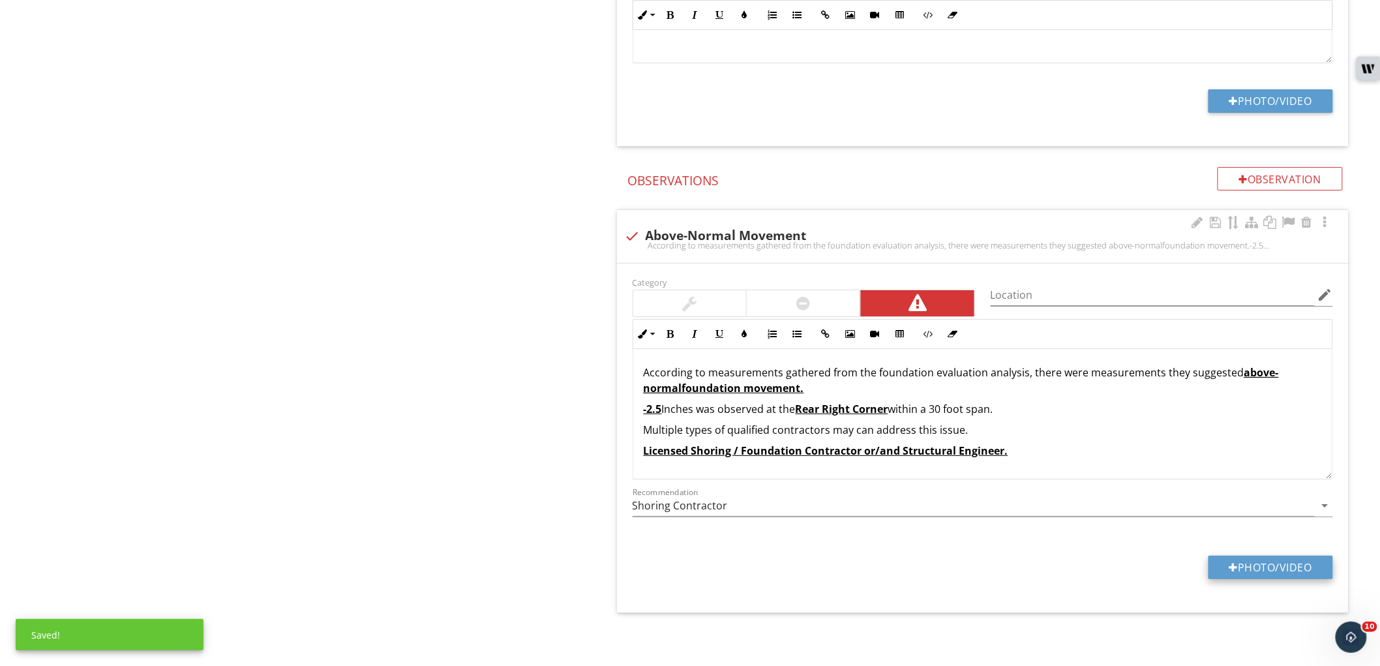
click at [1224, 565] on button "Photo/Video" at bounding box center [1271, 567] width 125 height 23
type input "C:\fakepath\photo (2).jpg"
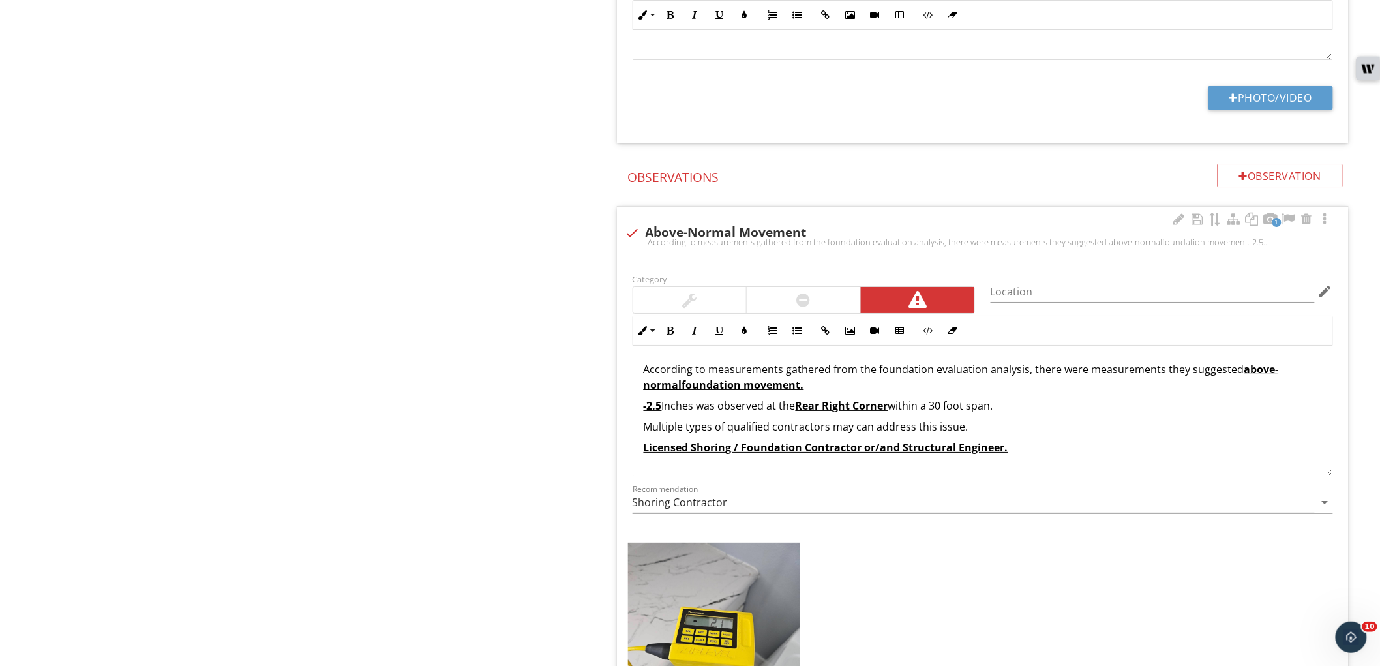
click at [688, 302] on div at bounding box center [690, 300] width 14 height 16
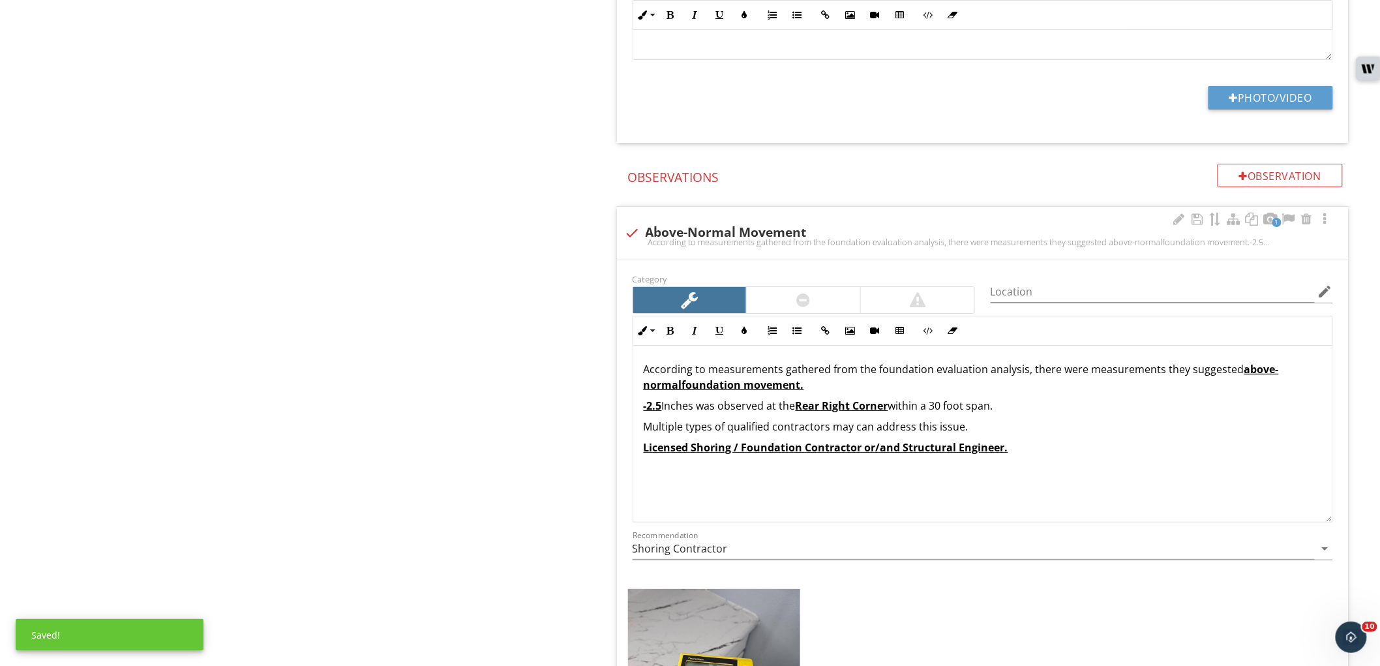
drag, startPoint x: 1322, startPoint y: 473, endPoint x: 1316, endPoint y: 519, distance: 46.8
click at [1318, 523] on div "According to measurements gathered from the foundation evaluation analysis, the…" at bounding box center [983, 434] width 701 height 177
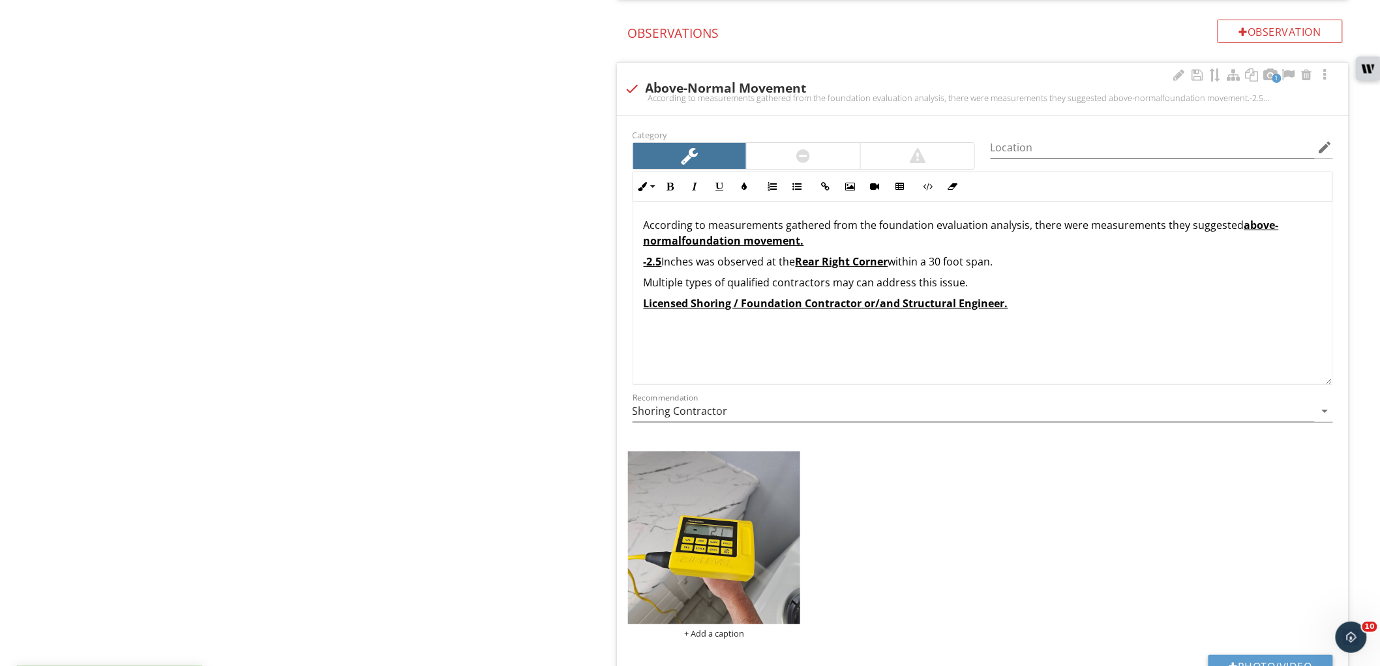
scroll to position [4068, 0]
click at [1172, 227] on p "According to measurements gathered from the foundation evaluation analysis, the…" at bounding box center [983, 232] width 678 height 31
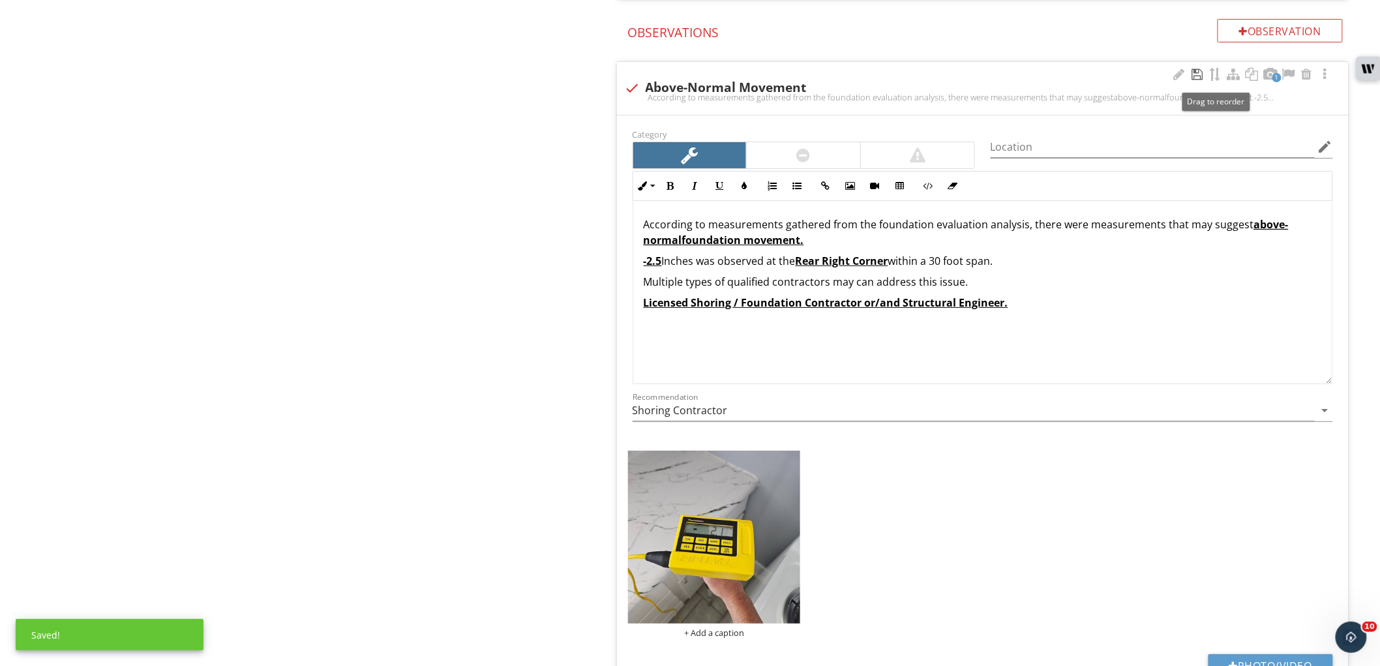
click at [1196, 76] on div at bounding box center [1198, 74] width 16 height 13
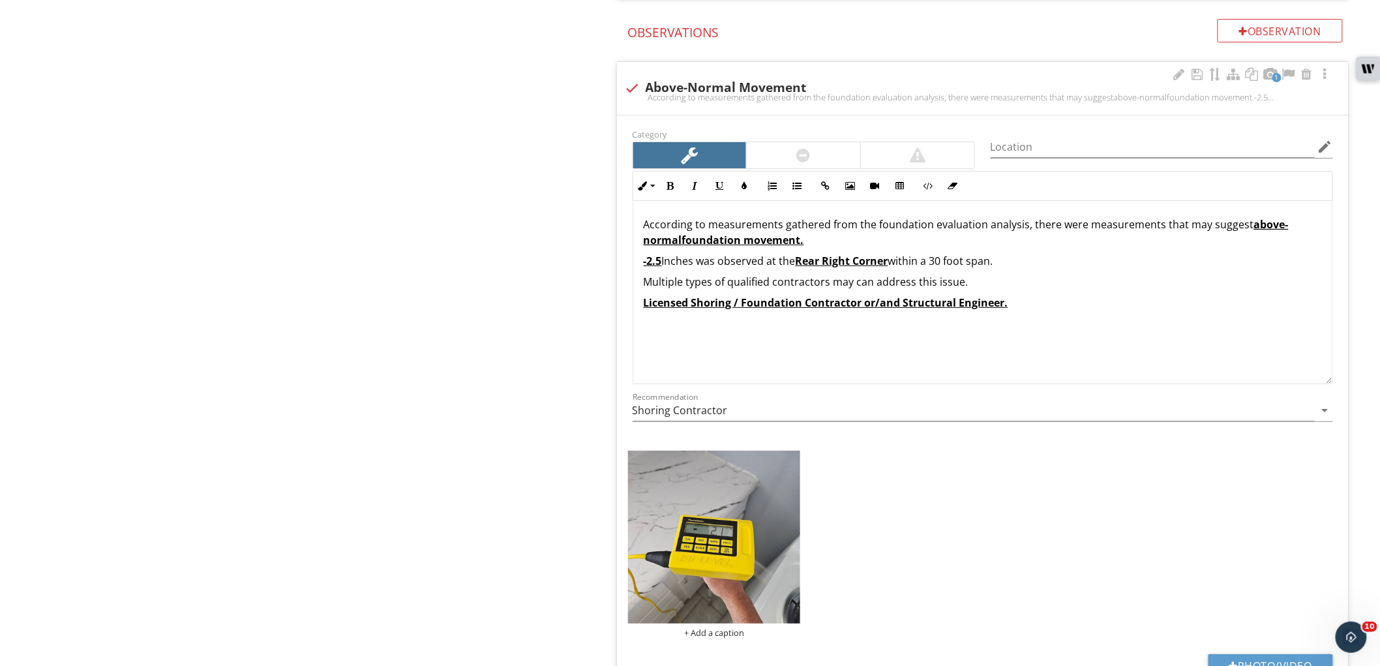
click at [663, 267] on p "-2.5 Inches was observed at the Rear Right Corner within a 30 foot span." at bounding box center [983, 261] width 678 height 16
click at [838, 260] on u "Rear Right Corner" at bounding box center [842, 261] width 93 height 14
click at [1324, 152] on icon "edit" at bounding box center [1326, 147] width 16 height 16
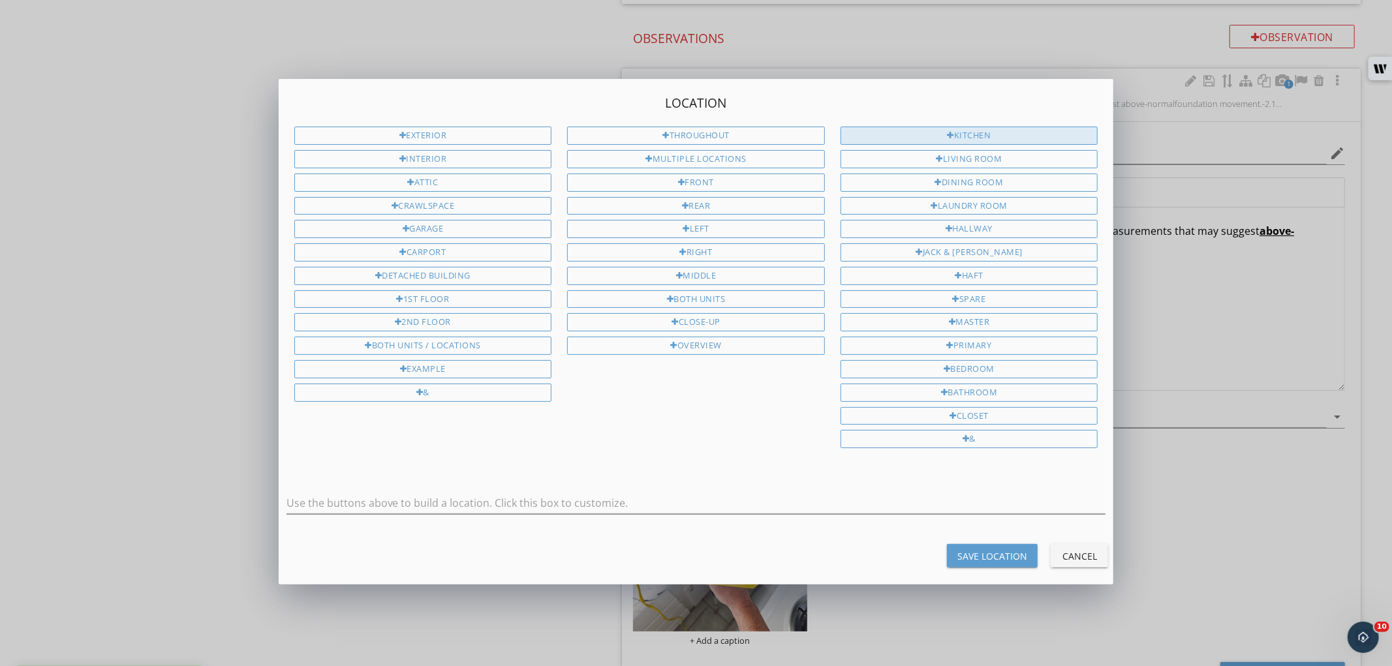
click at [1002, 130] on div "Kitchen" at bounding box center [969, 136] width 258 height 18
type input "Kitchen"
click at [984, 563] on div "Save Location" at bounding box center [992, 556] width 70 height 14
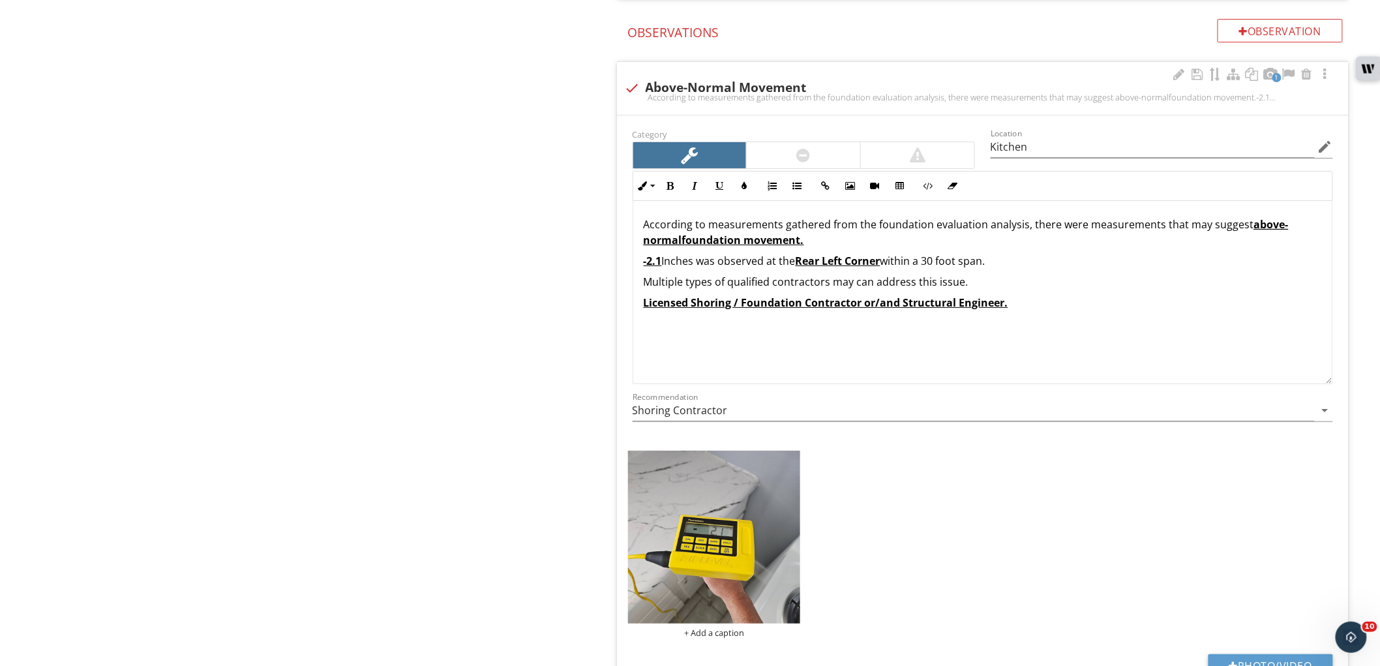
click at [1076, 267] on p "-2.1 Inches was observed at the [GEOGRAPHIC_DATA] within a 30 foot span." at bounding box center [983, 261] width 678 height 16
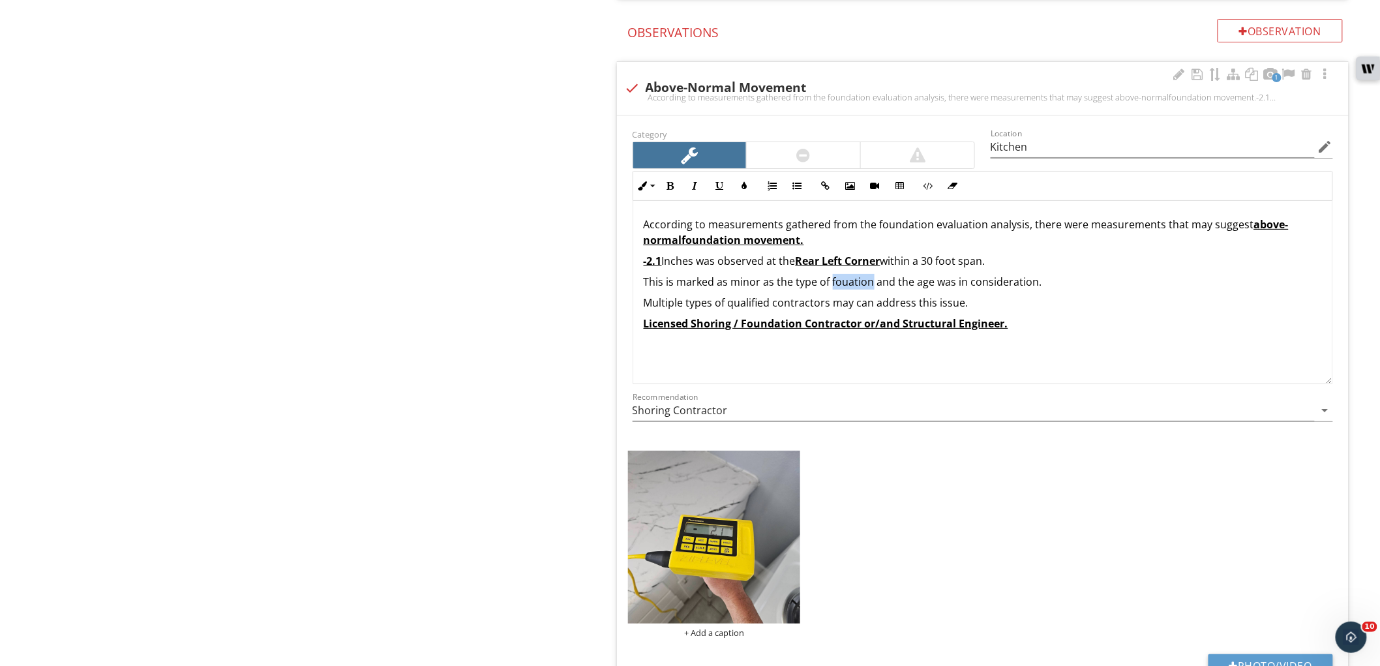
type input "Kitchen"
drag, startPoint x: 731, startPoint y: 289, endPoint x: 759, endPoint y: 292, distance: 28.2
click at [759, 290] on p "This is marked as minor as the type of foundation and the age was in considerat…" at bounding box center [983, 282] width 678 height 16
drag, startPoint x: 671, startPoint y: 190, endPoint x: 680, endPoint y: 189, distance: 9.2
click at [673, 190] on icon "button" at bounding box center [670, 185] width 9 height 9
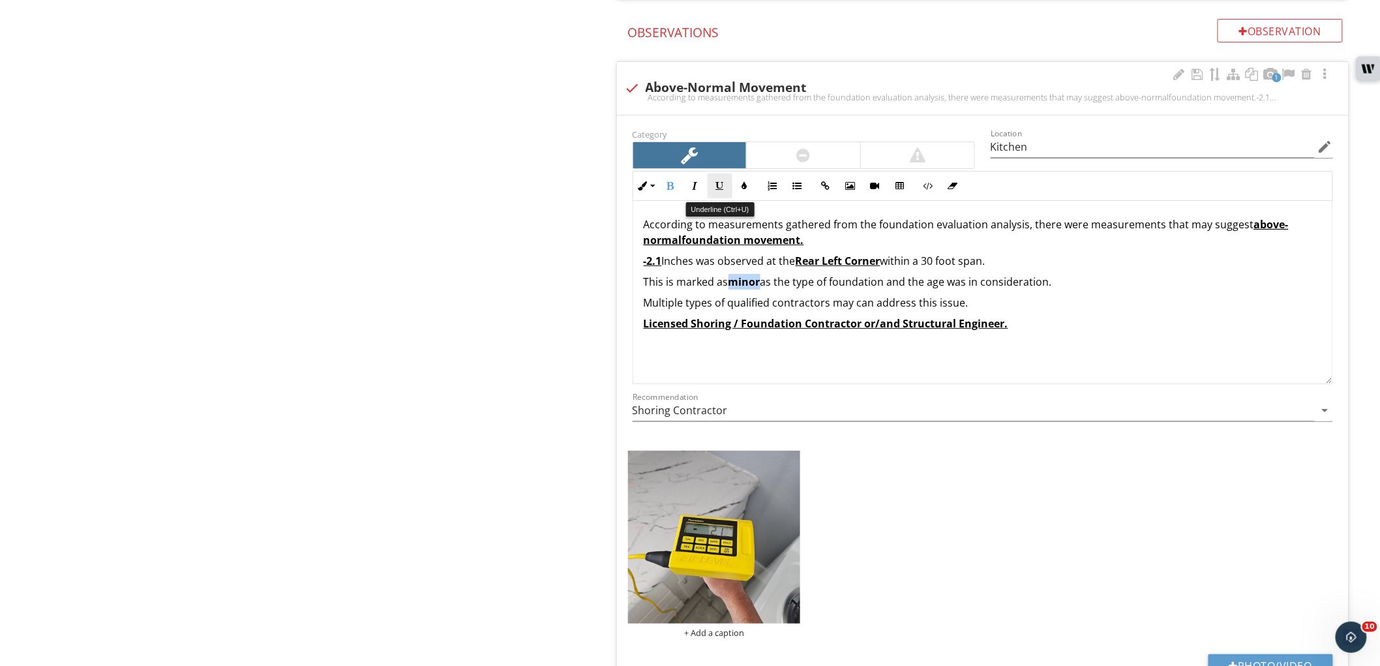
click at [720, 187] on icon "button" at bounding box center [720, 185] width 9 height 9
drag, startPoint x: 742, startPoint y: 187, endPoint x: 744, endPoint y: 193, distance: 7.0
click at [742, 187] on icon "button" at bounding box center [744, 185] width 9 height 9
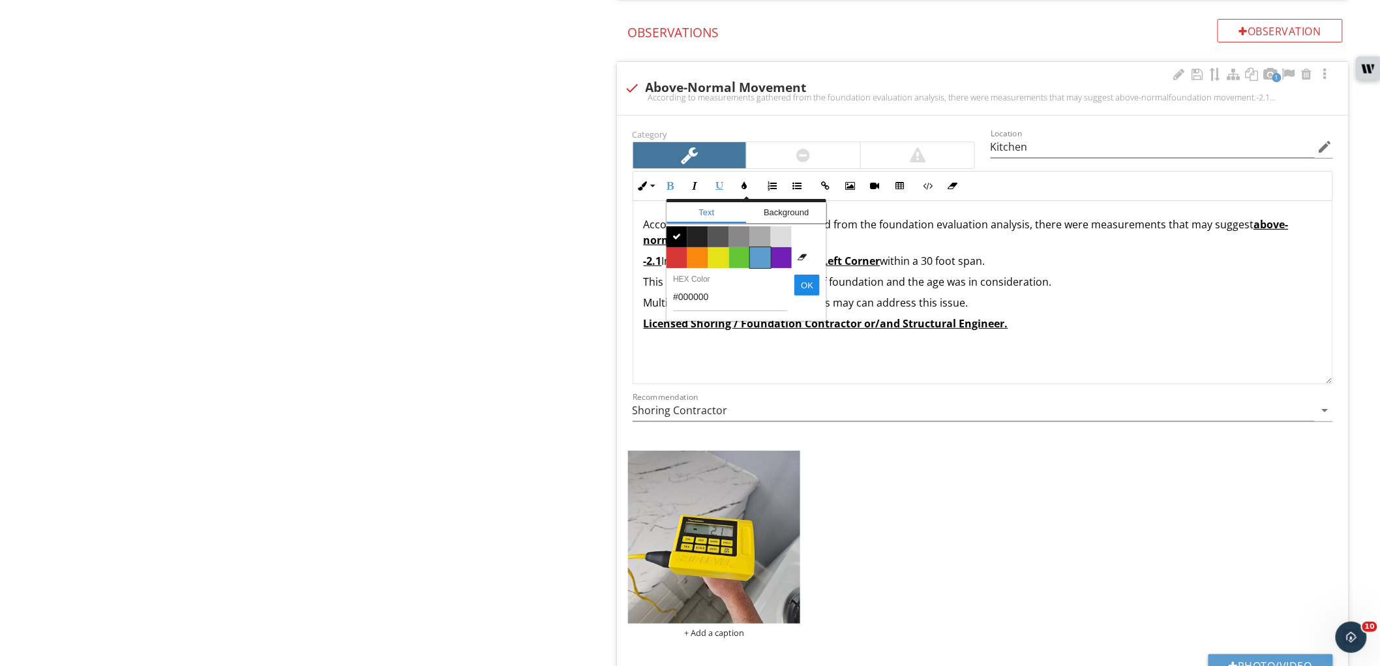
click at [763, 253] on span "Color #5c9ccf" at bounding box center [760, 257] width 21 height 21
type input "Kitchen"
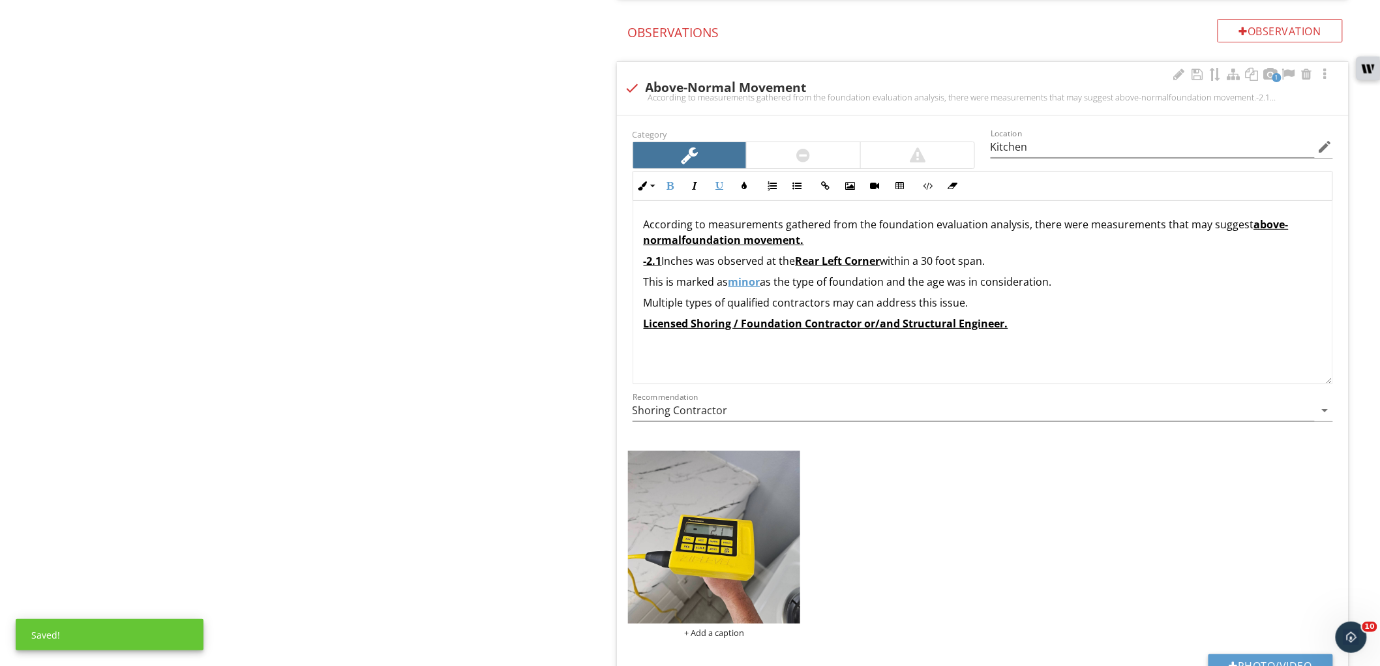
click at [1027, 316] on div "According to measurements gathered from the foundation evaluation analysis, the…" at bounding box center [982, 274] width 699 height 146
click at [947, 288] on p "This is marked as minor as the type of foundation and the age was in considerat…" at bounding box center [983, 282] width 678 height 16
click at [1136, 315] on div "According to measurements gathered from the foundation evaluation analysis, the…" at bounding box center [982, 274] width 699 height 146
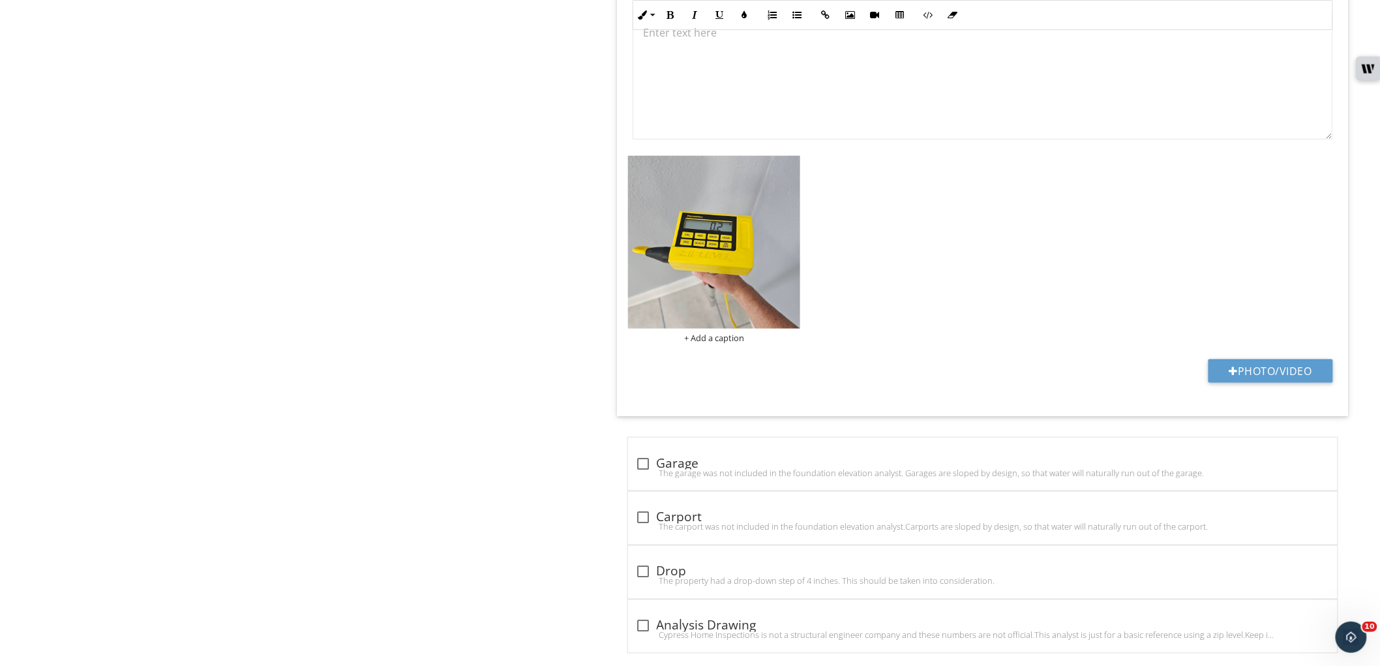
scroll to position [2721, 0]
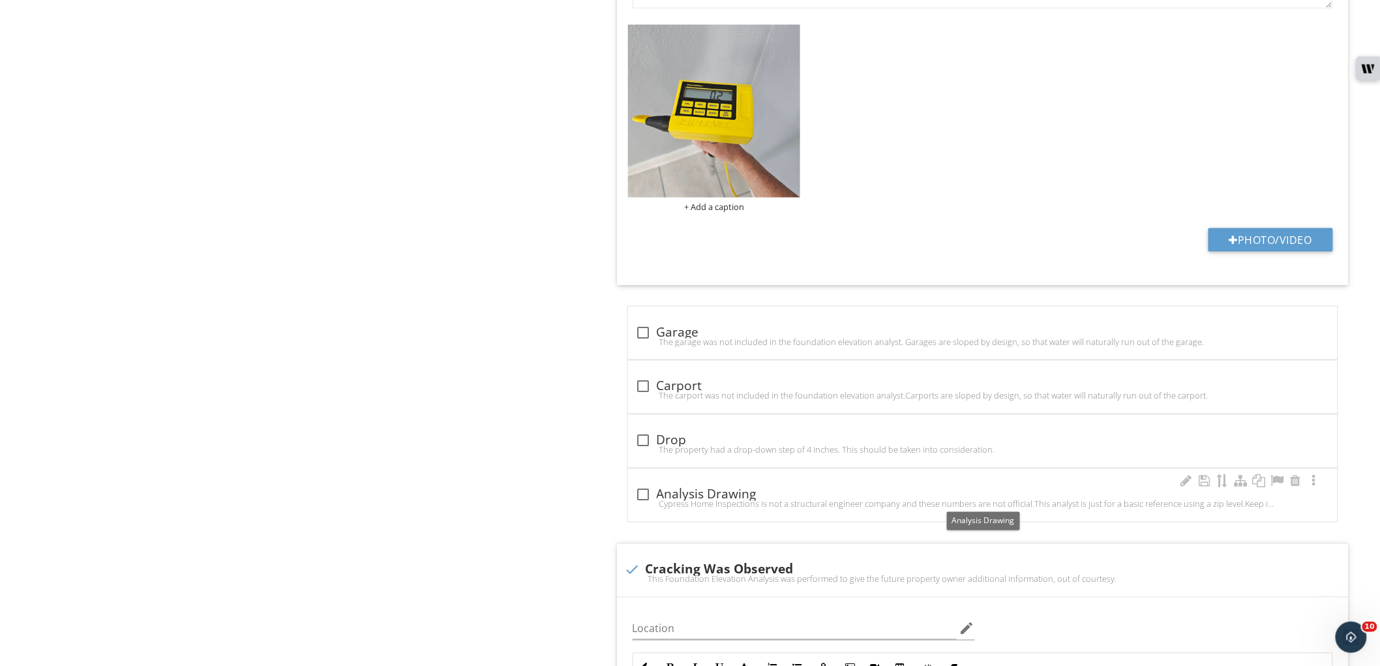
click at [635, 495] on div at bounding box center [644, 495] width 22 height 22
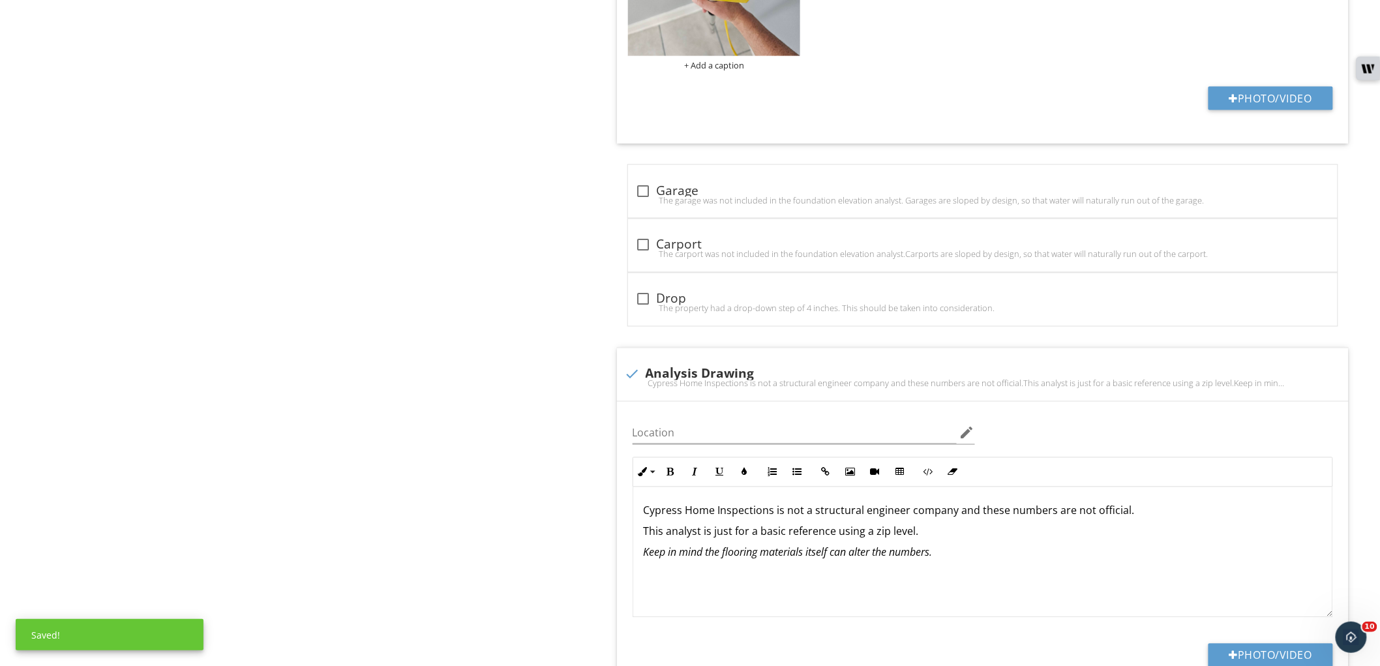
scroll to position [2938, 0]
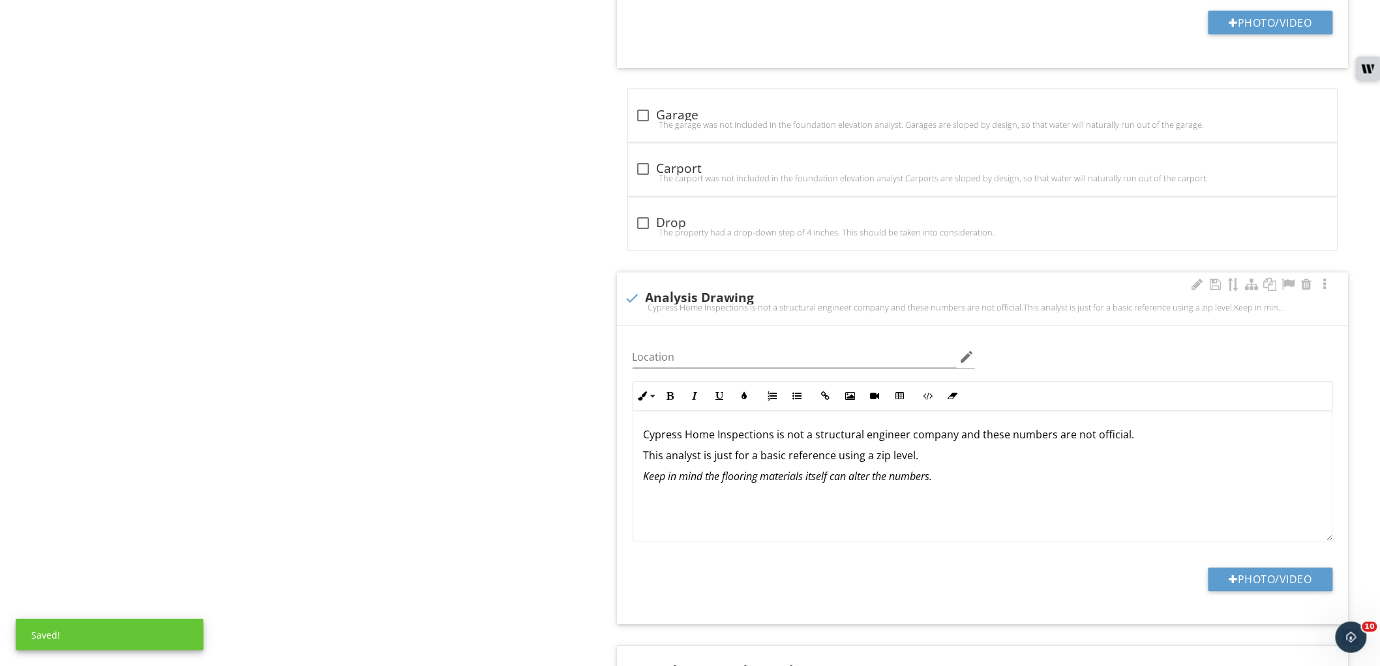
click at [641, 290] on div "check Analysis Drawing Cypress Home Inspections is not a structural engineer co…" at bounding box center [983, 299] width 732 height 53
checkbox input "true"
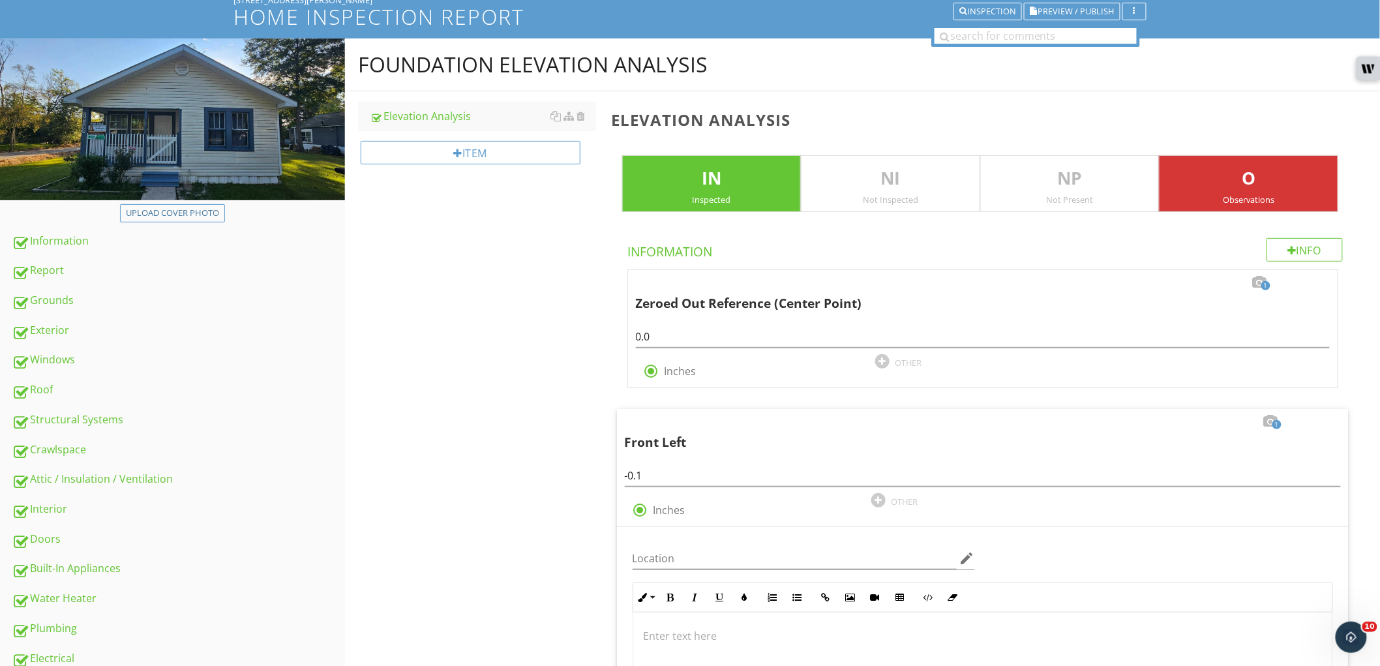
scroll to position [184, 0]
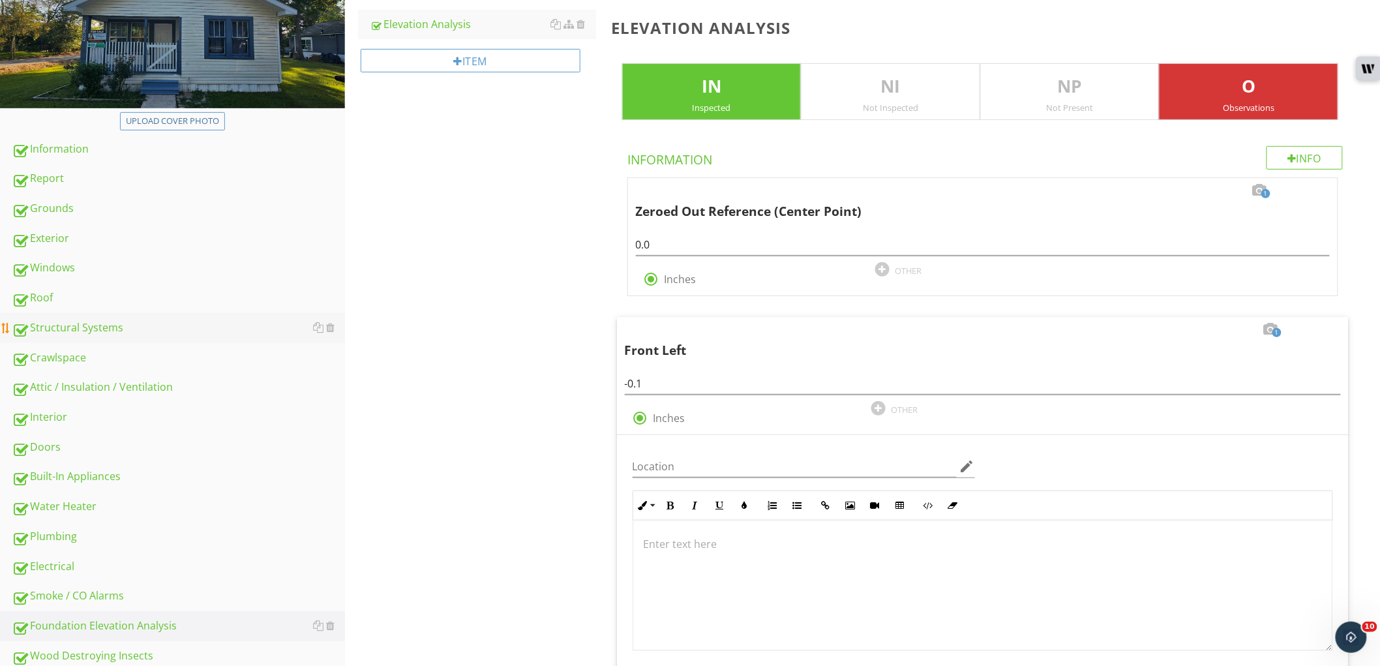
click at [100, 330] on div "Structural Systems" at bounding box center [178, 328] width 333 height 17
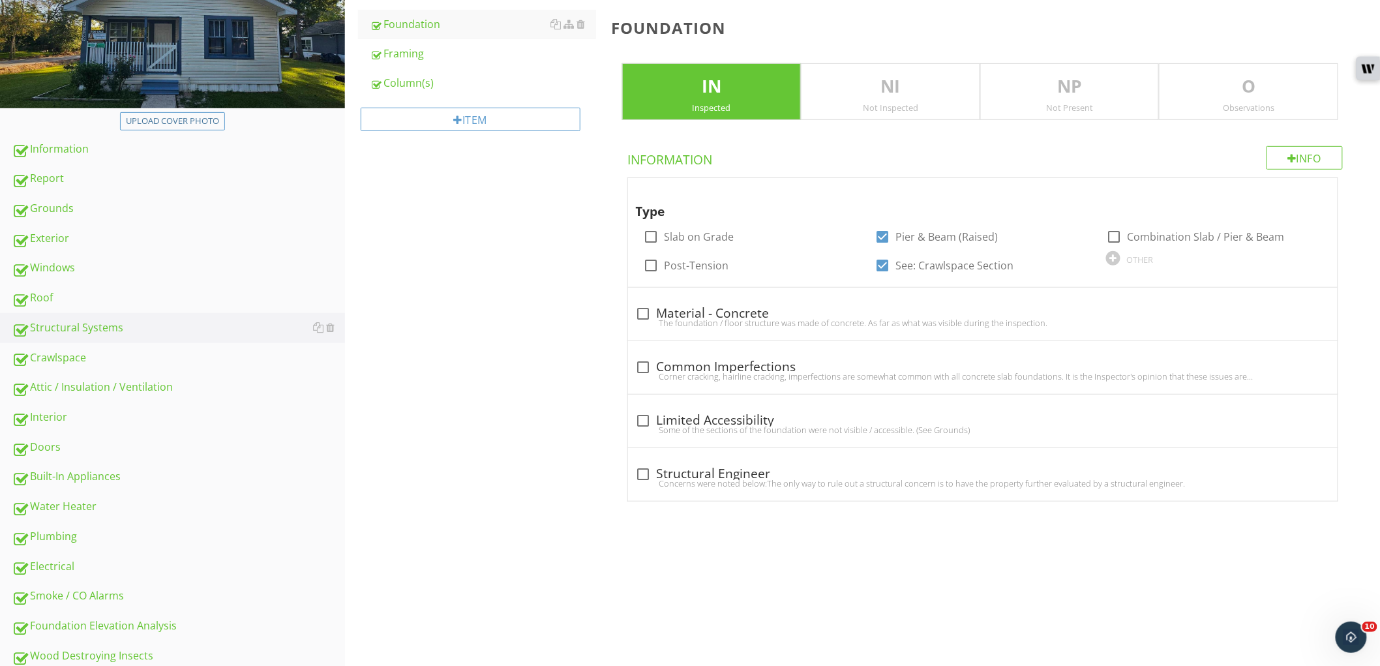
click at [1217, 115] on div "O Observations" at bounding box center [1248, 91] width 179 height 57
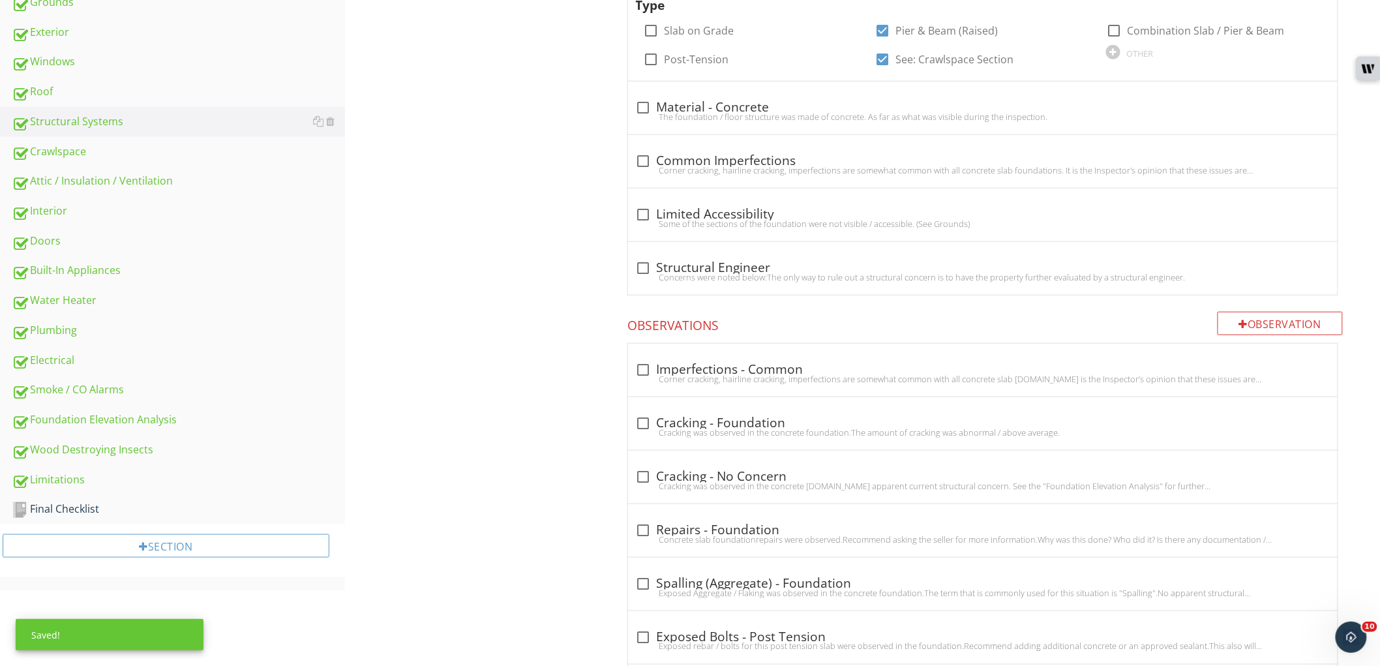
scroll to position [401, 0]
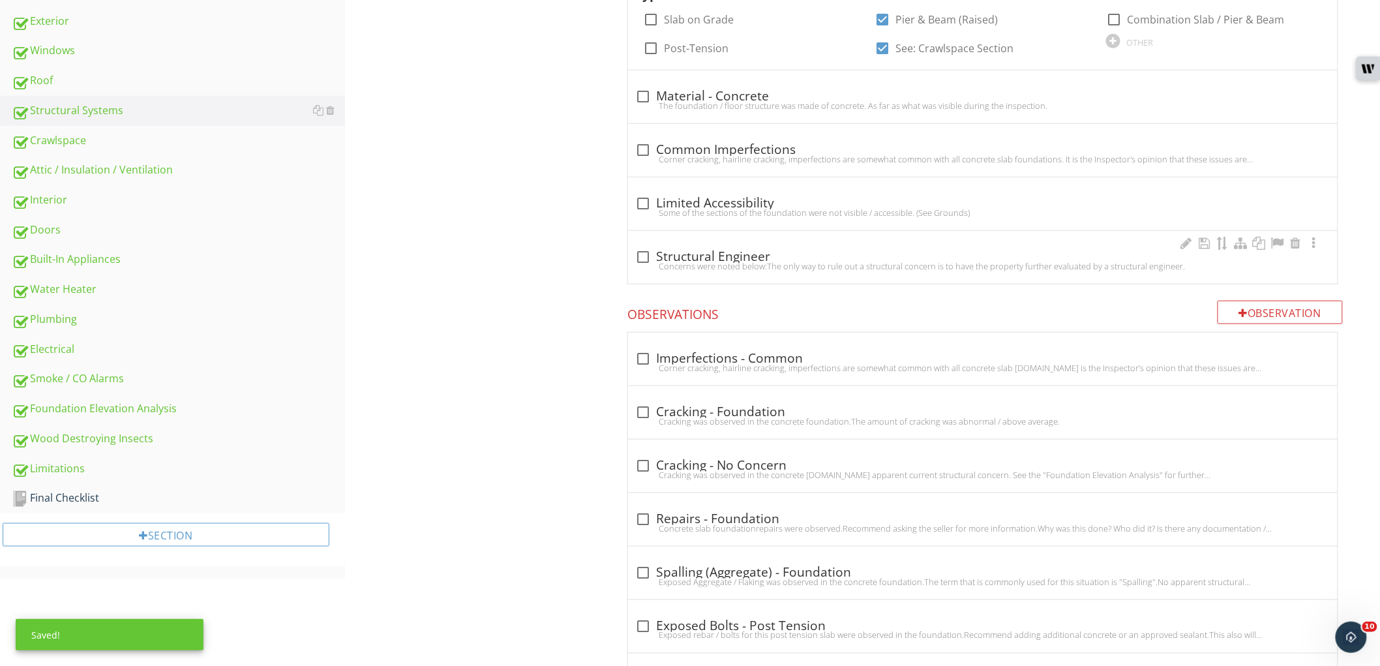
click at [660, 255] on div "check_box_outline_blank Structural Engineer" at bounding box center [983, 257] width 694 height 16
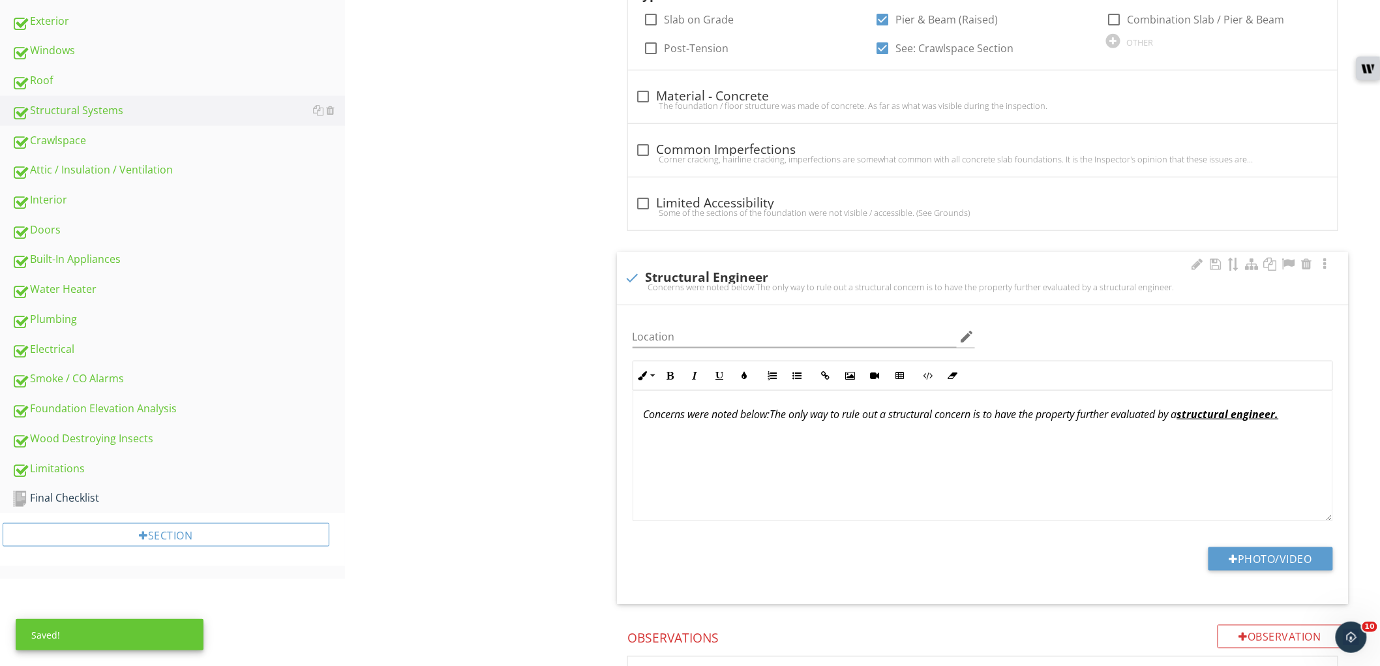
click at [913, 421] on p "Concerns were noted below: The only way to rule out a structural concern is to …" at bounding box center [983, 414] width 678 height 16
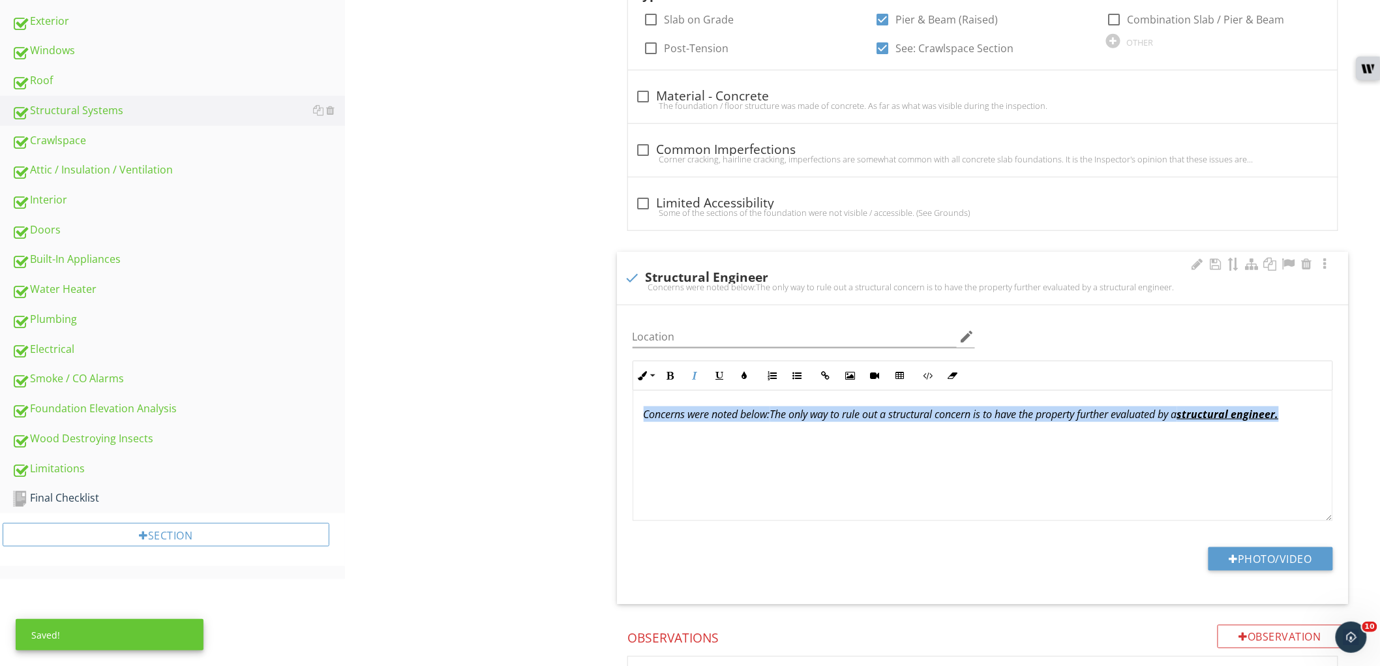
click at [913, 421] on p "Concerns were noted below: The only way to rule out a structural concern is to …" at bounding box center [983, 414] width 678 height 16
copy p "Concerns were noted below: The only way to rule out a structural concern is to …"
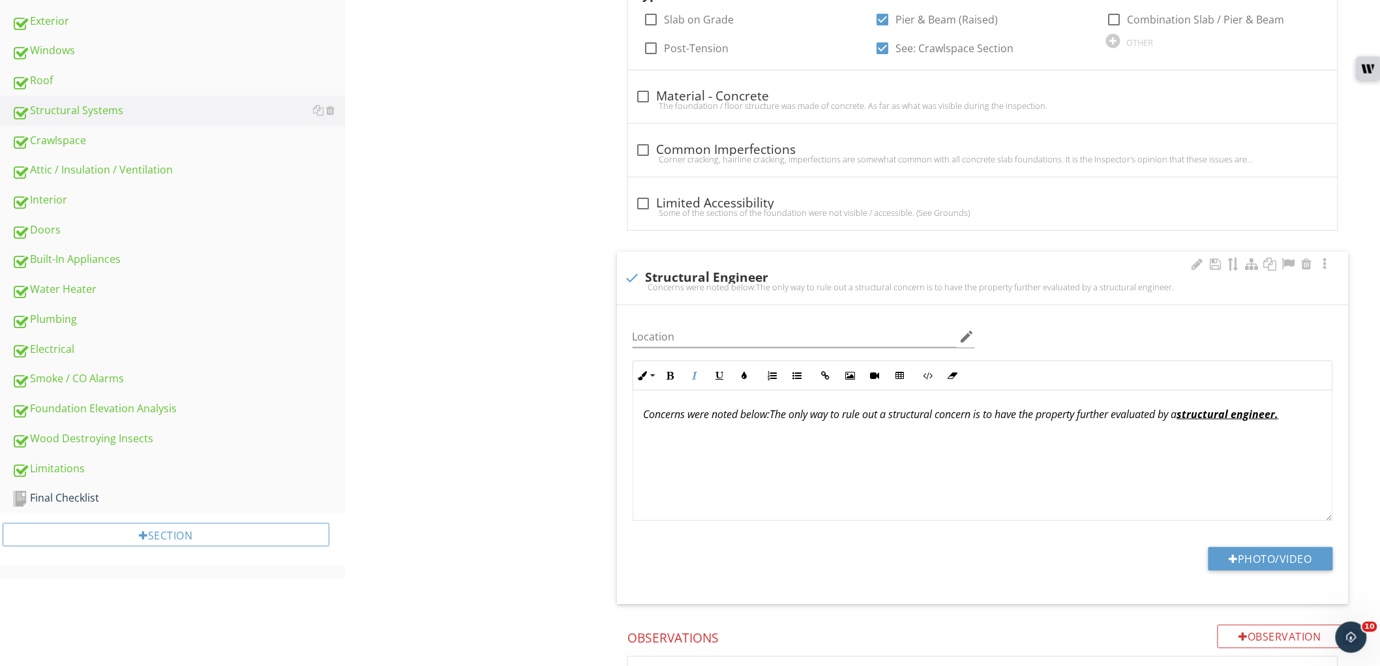
click at [629, 282] on div "Concerns were noted below:The only way to rule out a structural concern is to h…" at bounding box center [983, 287] width 716 height 10
checkbox input "true"
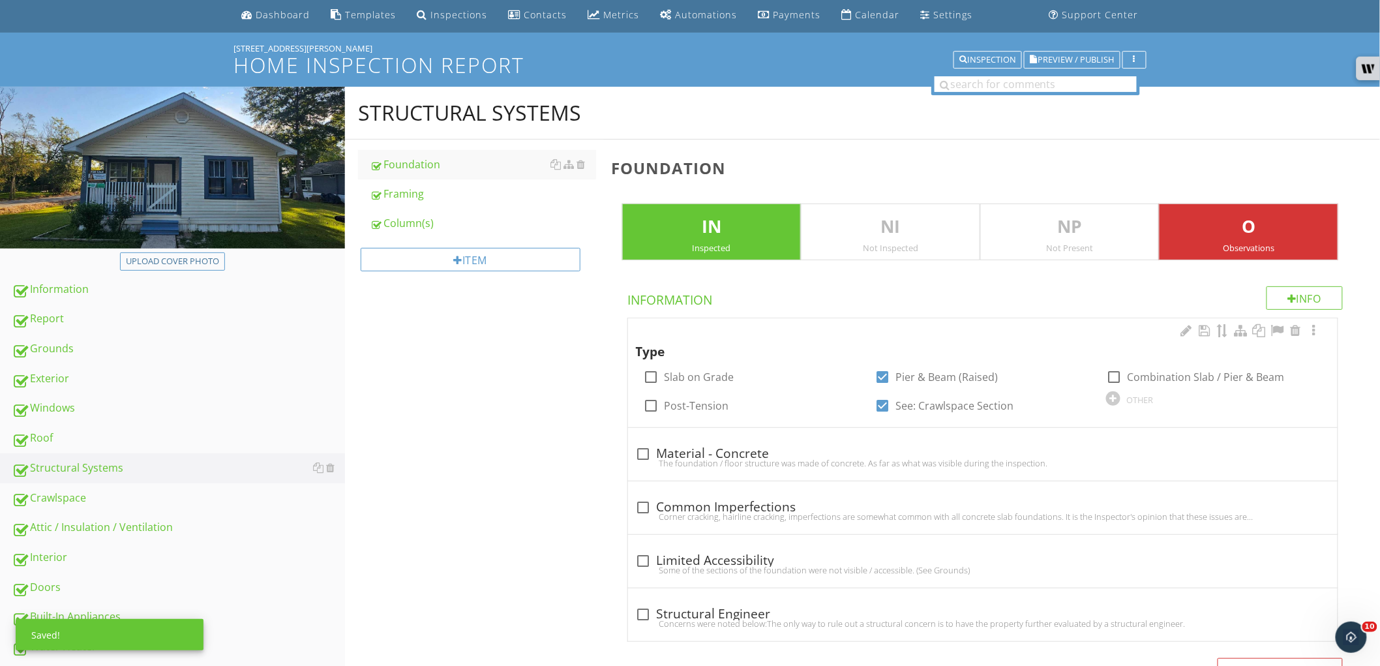
scroll to position [0, 0]
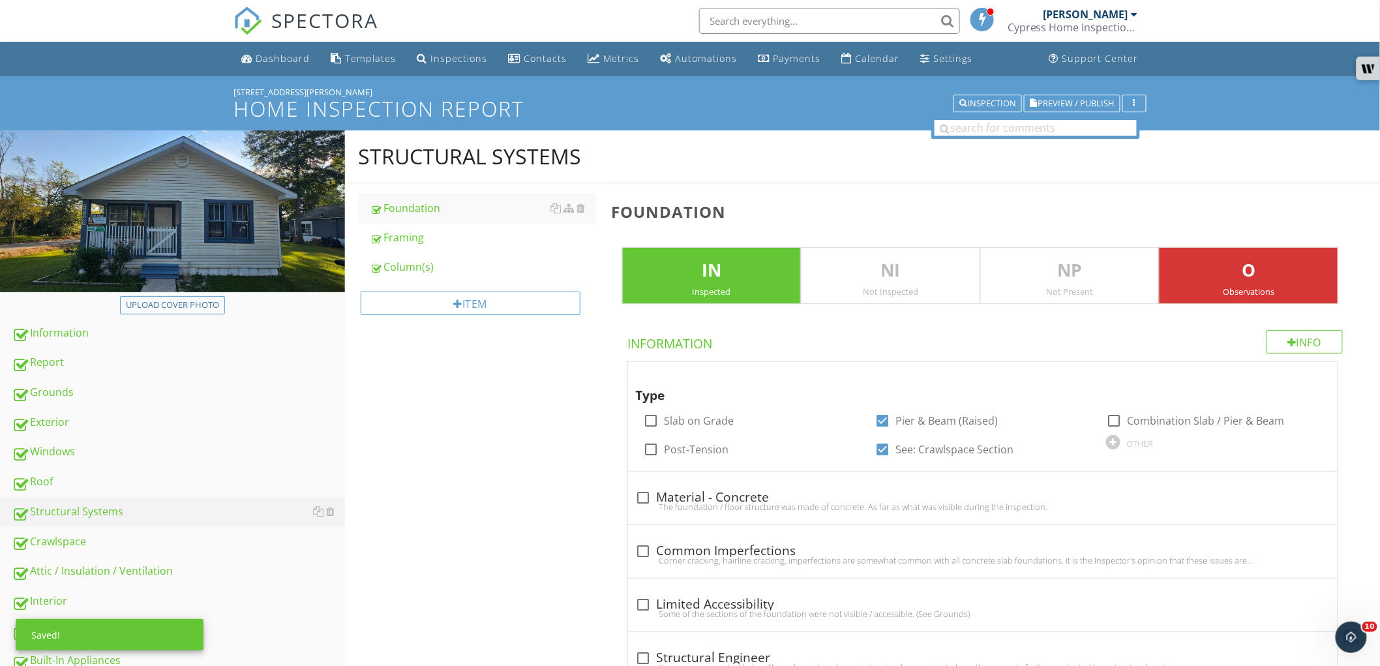
click at [1279, 268] on p "O" at bounding box center [1249, 271] width 178 height 26
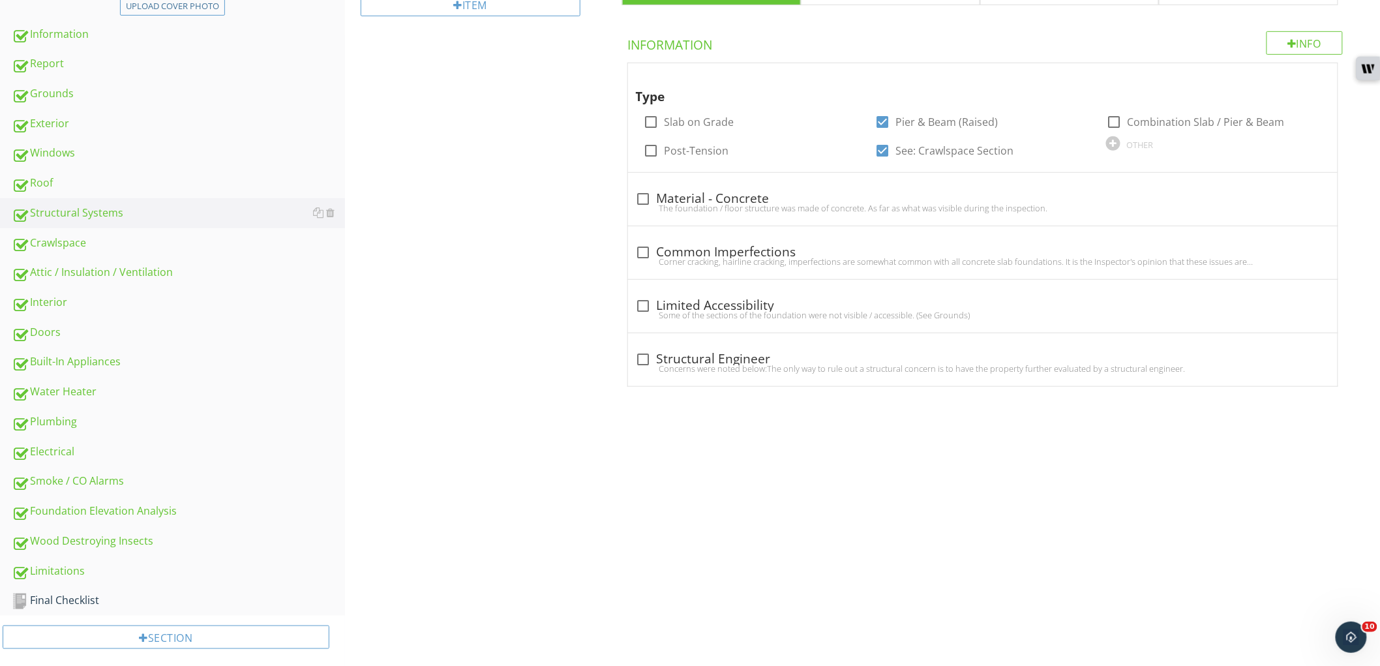
scroll to position [311, 0]
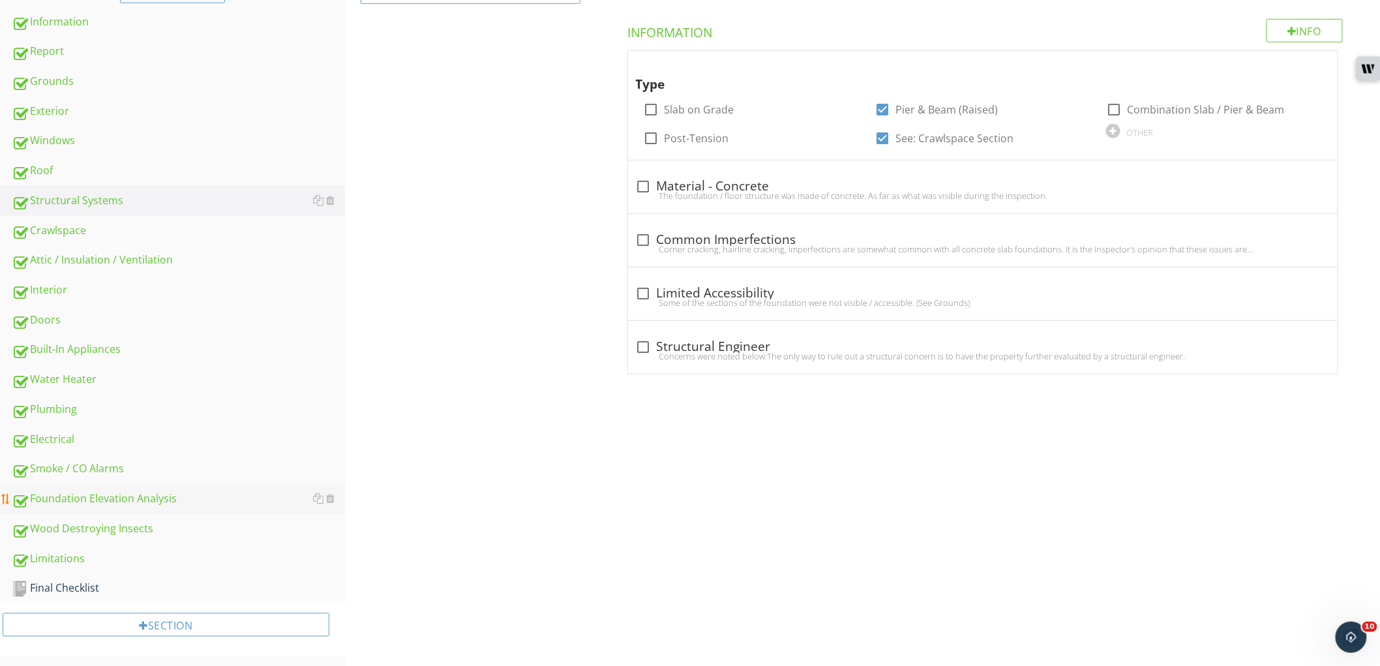
click at [196, 493] on div "Foundation Elevation Analysis" at bounding box center [178, 499] width 333 height 17
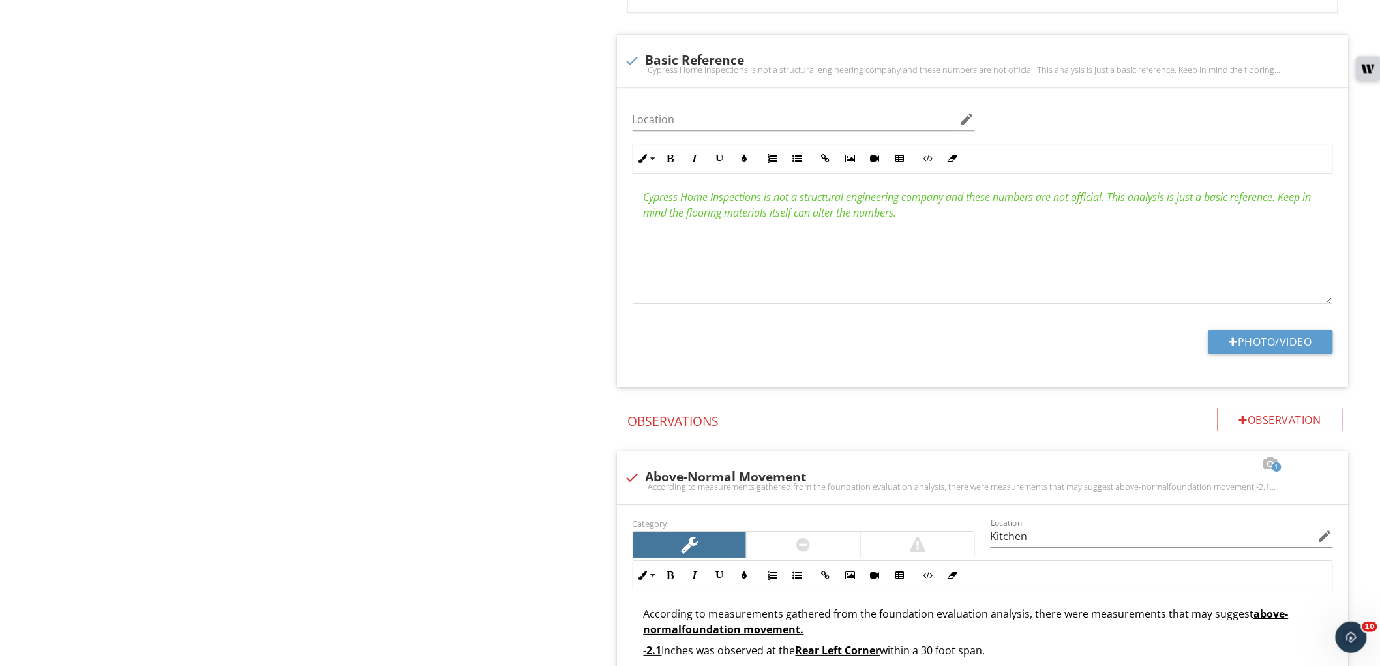
scroll to position [1616, 0]
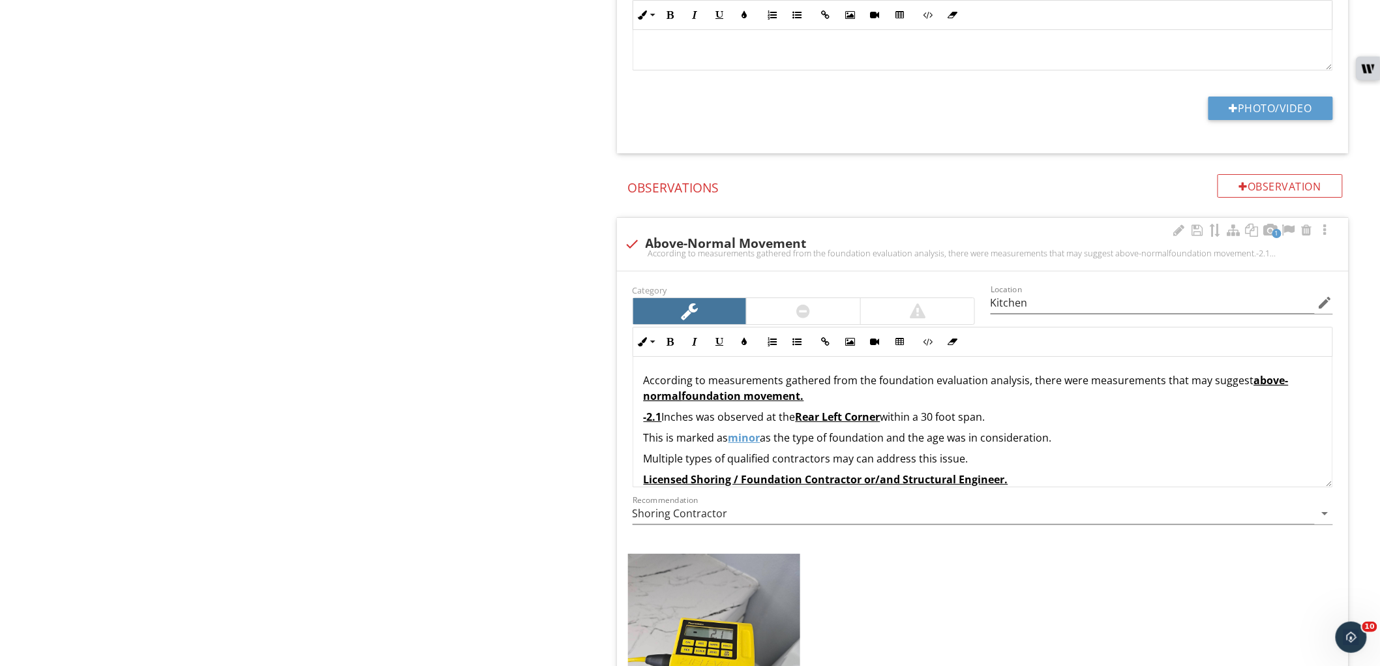
click at [1145, 433] on p "This is marked as minor as the type of foundation and the age was in considerat…" at bounding box center [983, 438] width 678 height 16
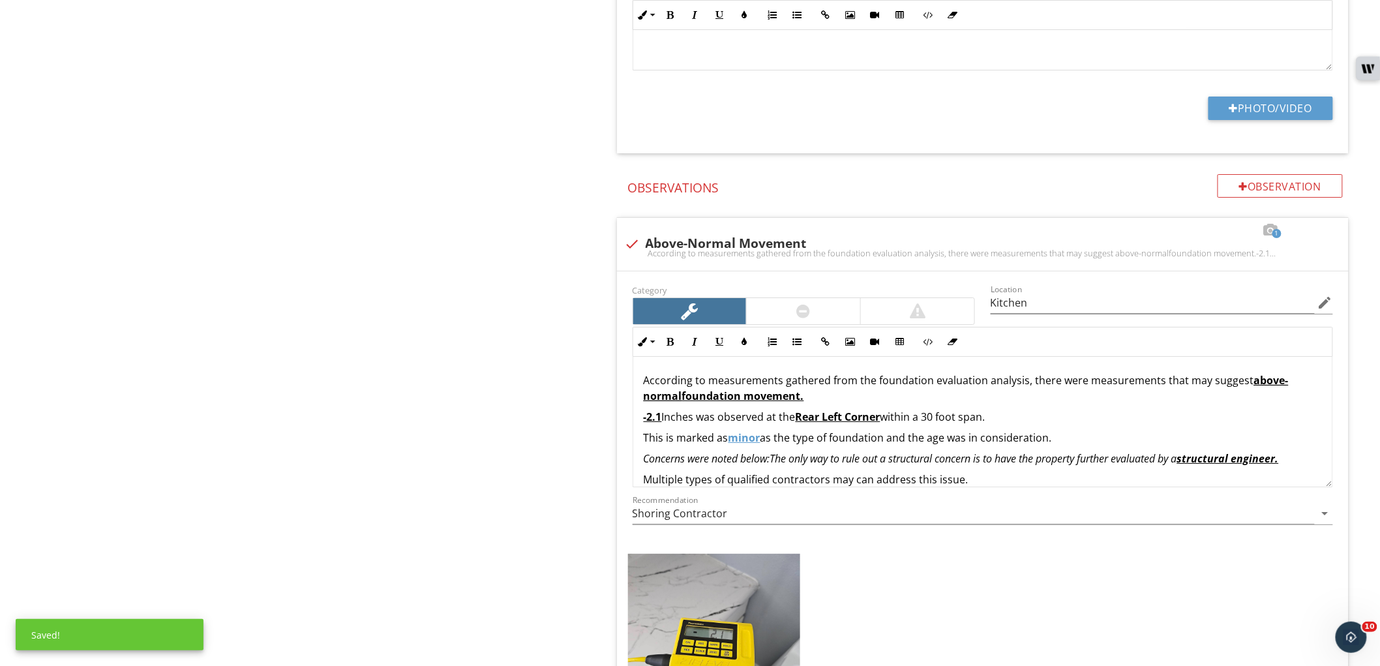
drag, startPoint x: 777, startPoint y: 461, endPoint x: 616, endPoint y: 462, distance: 161.1
click at [617, 462] on div "Category Location Kitchen edit Inline Style XLarge Large Normal Small Light Sma…" at bounding box center [983, 542] width 732 height 543
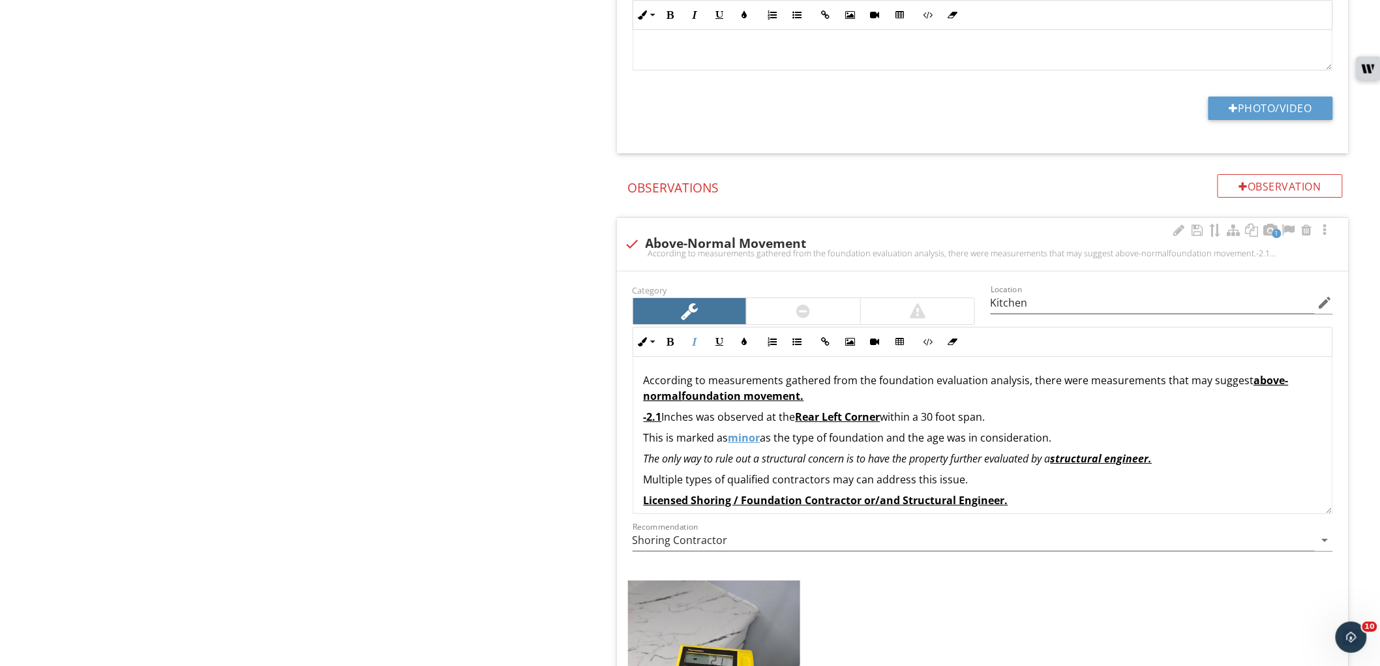
drag, startPoint x: 1328, startPoint y: 481, endPoint x: 1328, endPoint y: 509, distance: 27.4
click at [1328, 509] on div "According to measurements gathered from the foundation evaluation analysis, the…" at bounding box center [983, 435] width 701 height 157
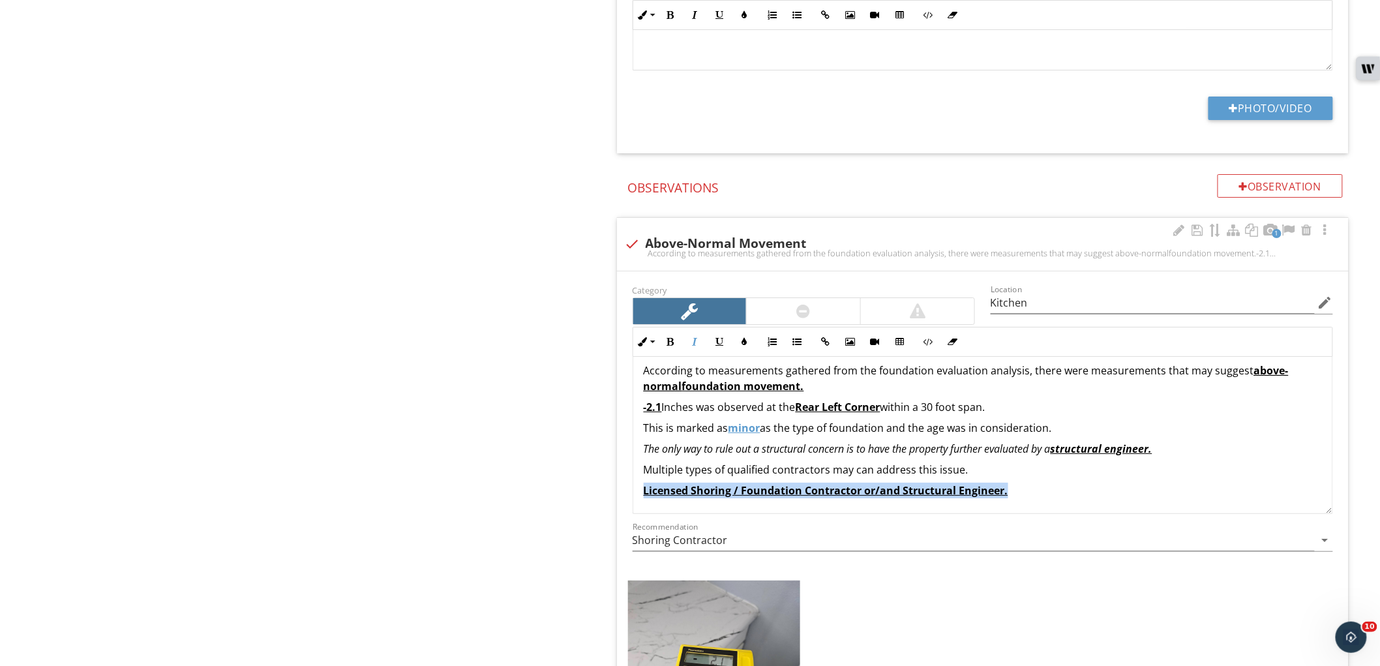
drag, startPoint x: 1101, startPoint y: 495, endPoint x: 637, endPoint y: 493, distance: 463.8
click at [625, 500] on div "Inline Style XLarge Large Normal Small Light Small/Light Bold Italic Underline …" at bounding box center [983, 420] width 716 height 187
type input "Kitchen"
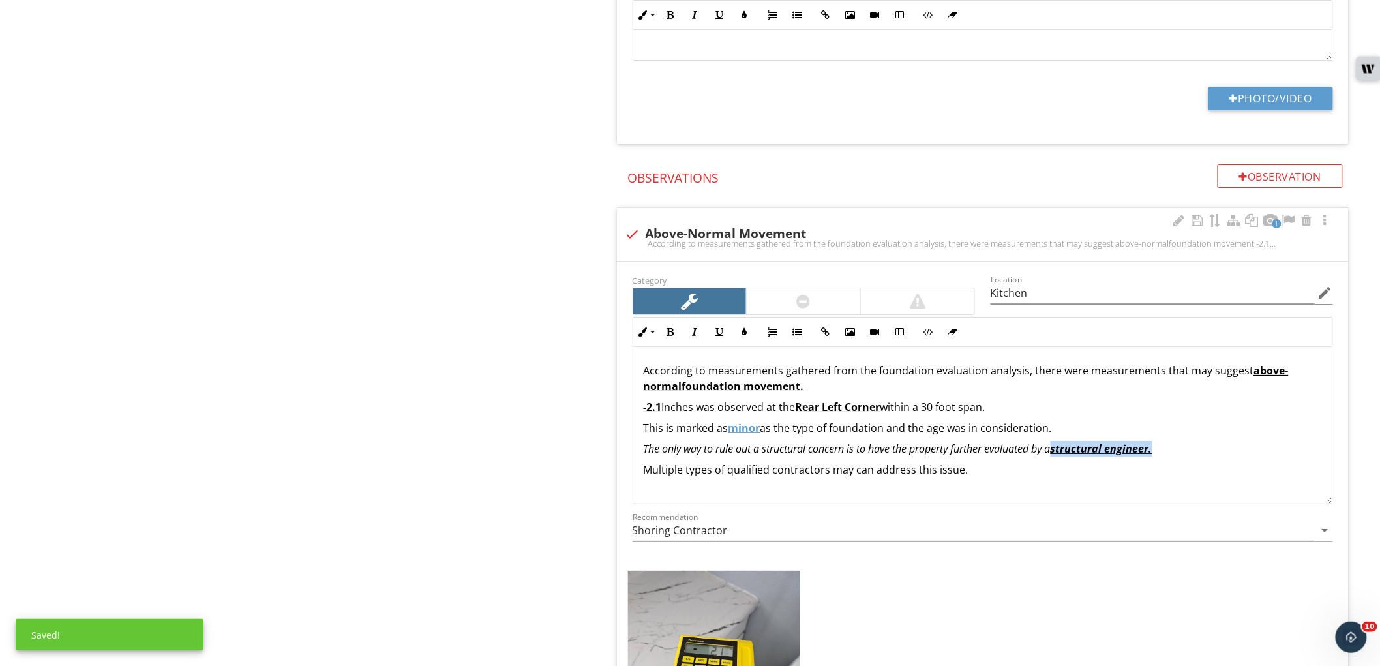
drag, startPoint x: 1234, startPoint y: 448, endPoint x: 1065, endPoint y: 453, distance: 169.7
click at [1065, 453] on p "The only way to rule out a structural concern is to have the property further e…" at bounding box center [983, 449] width 678 height 16
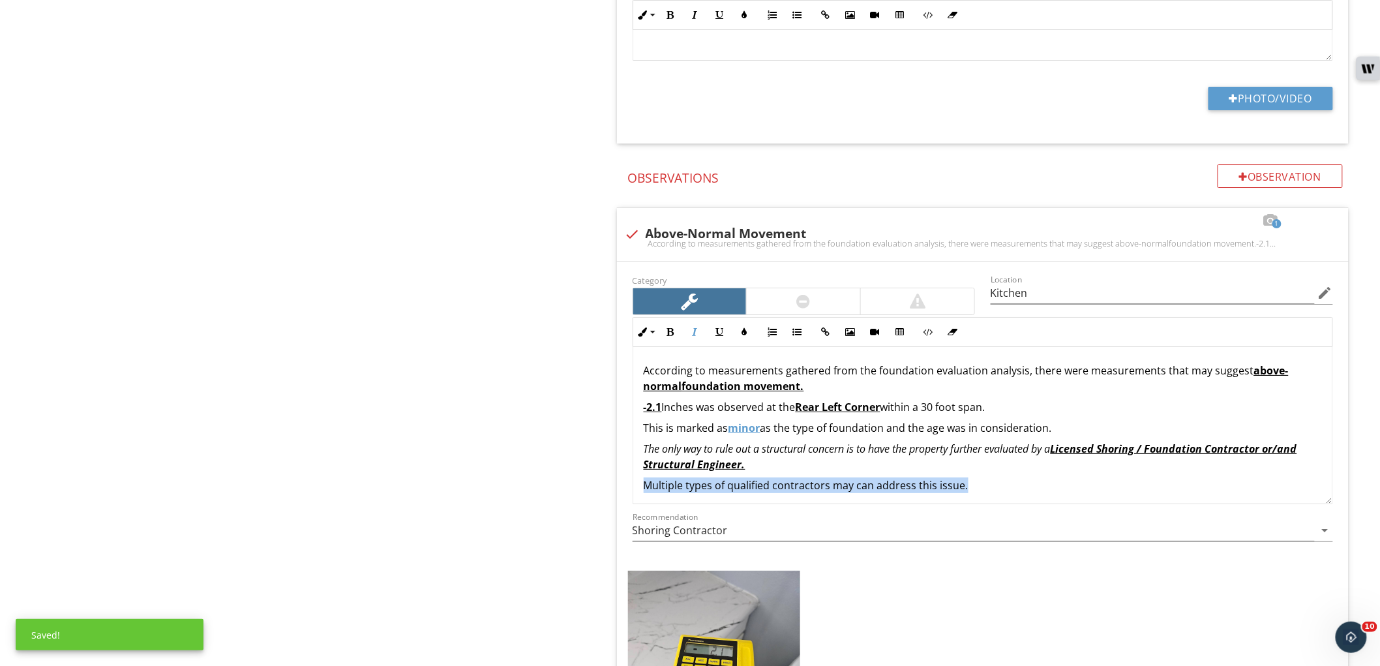
drag, startPoint x: 1032, startPoint y: 485, endPoint x: 591, endPoint y: 483, distance: 441.0
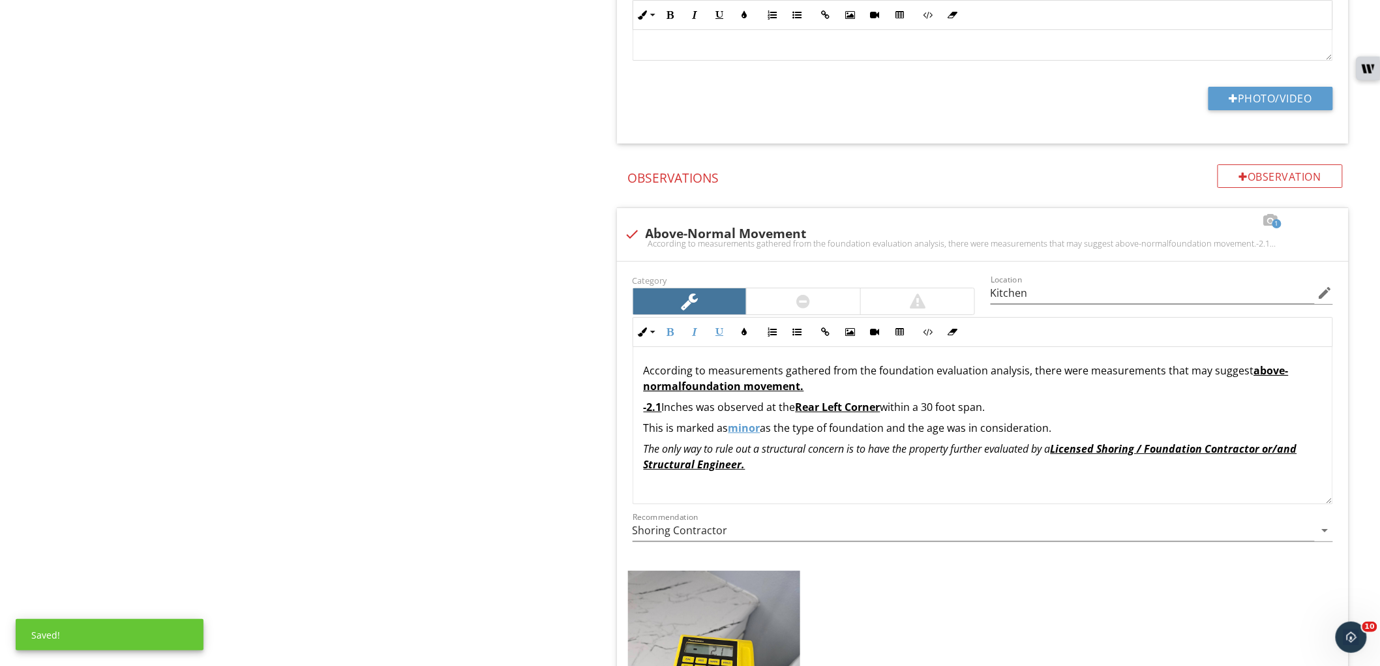
type input "Kitchen"
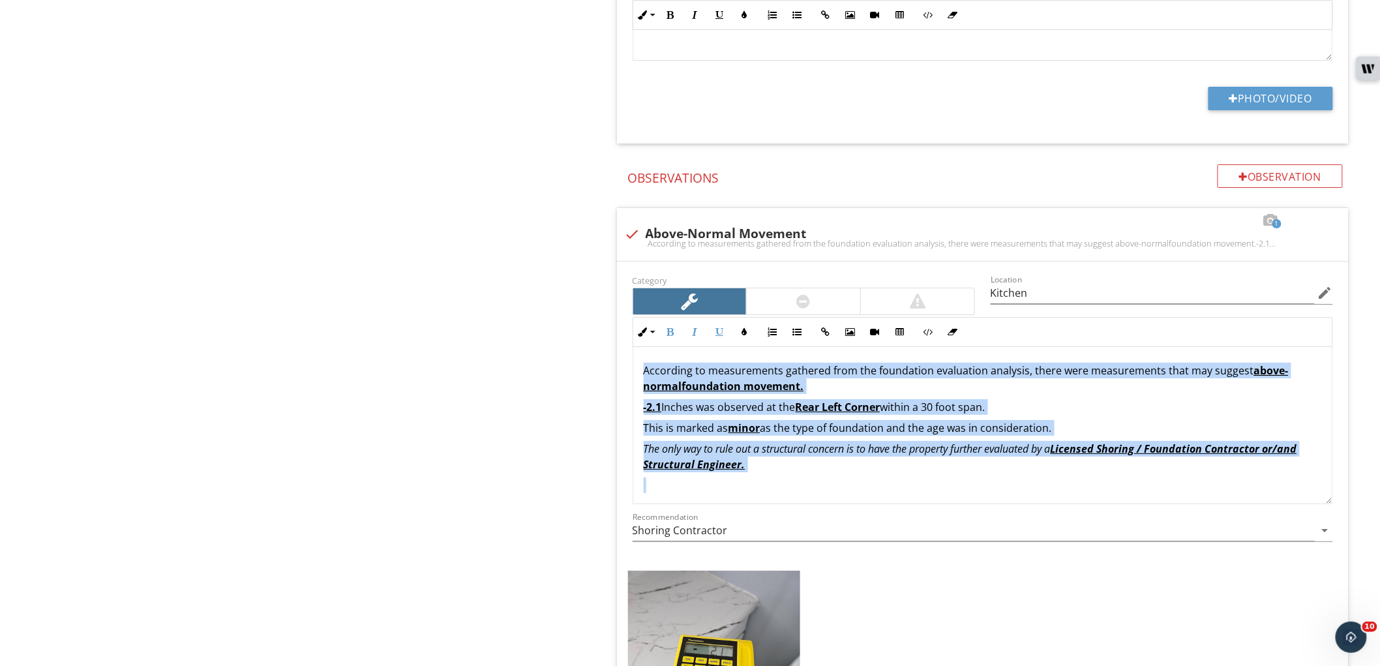
drag, startPoint x: 842, startPoint y: 484, endPoint x: 596, endPoint y: 362, distance: 275.1
copy div "According to measurements gathered from the foundation evaluation analysis, the…"
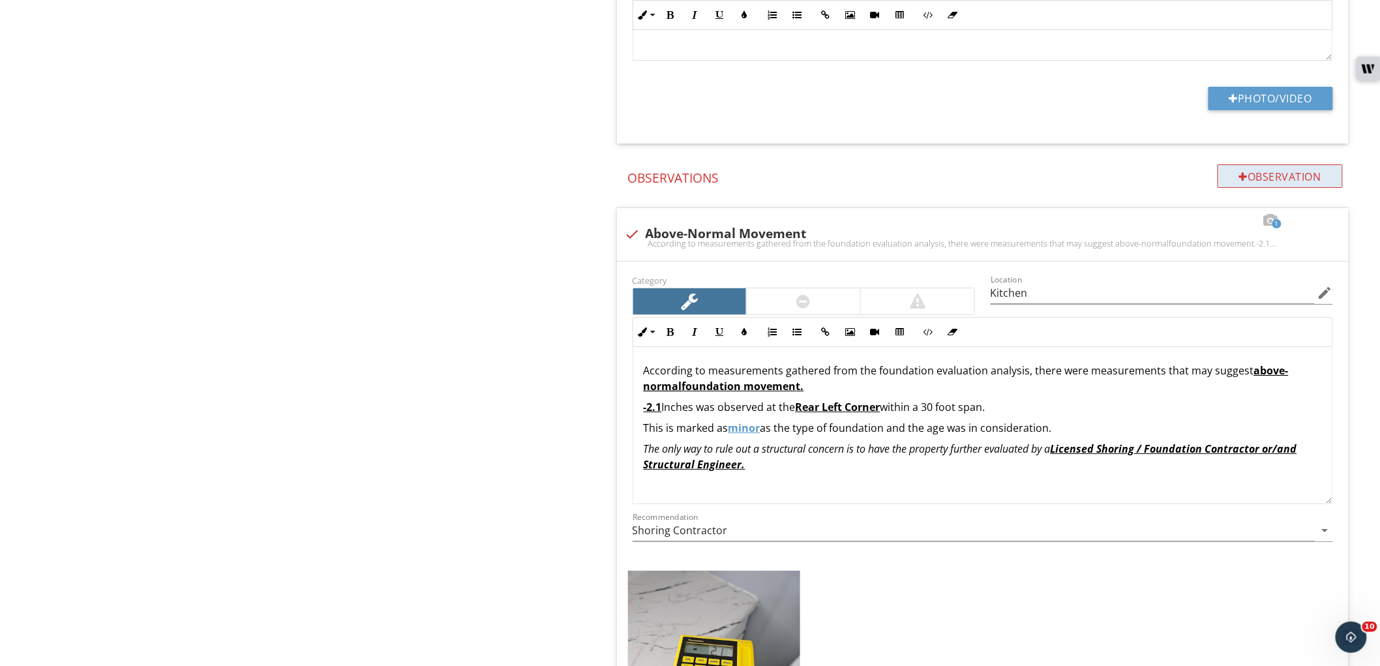
click at [1260, 176] on div "Observation" at bounding box center [1280, 175] width 125 height 23
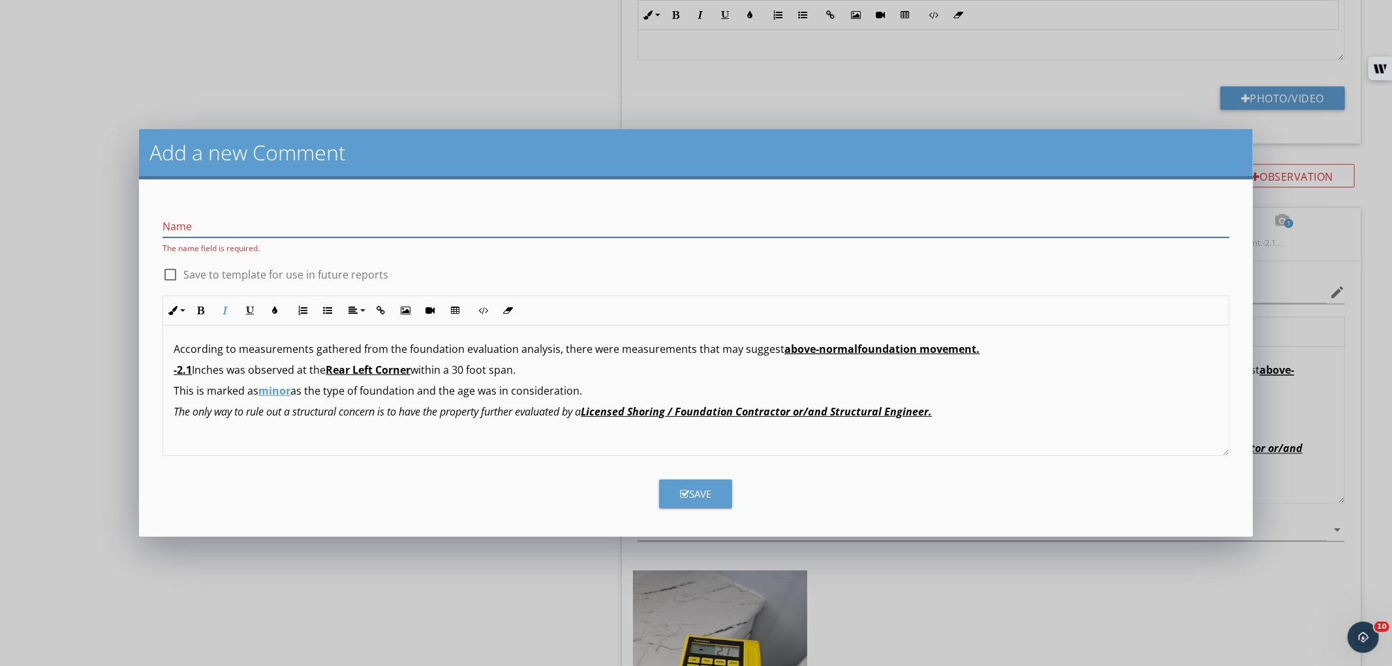
click at [555, 224] on input "Name" at bounding box center [695, 227] width 1066 height 22
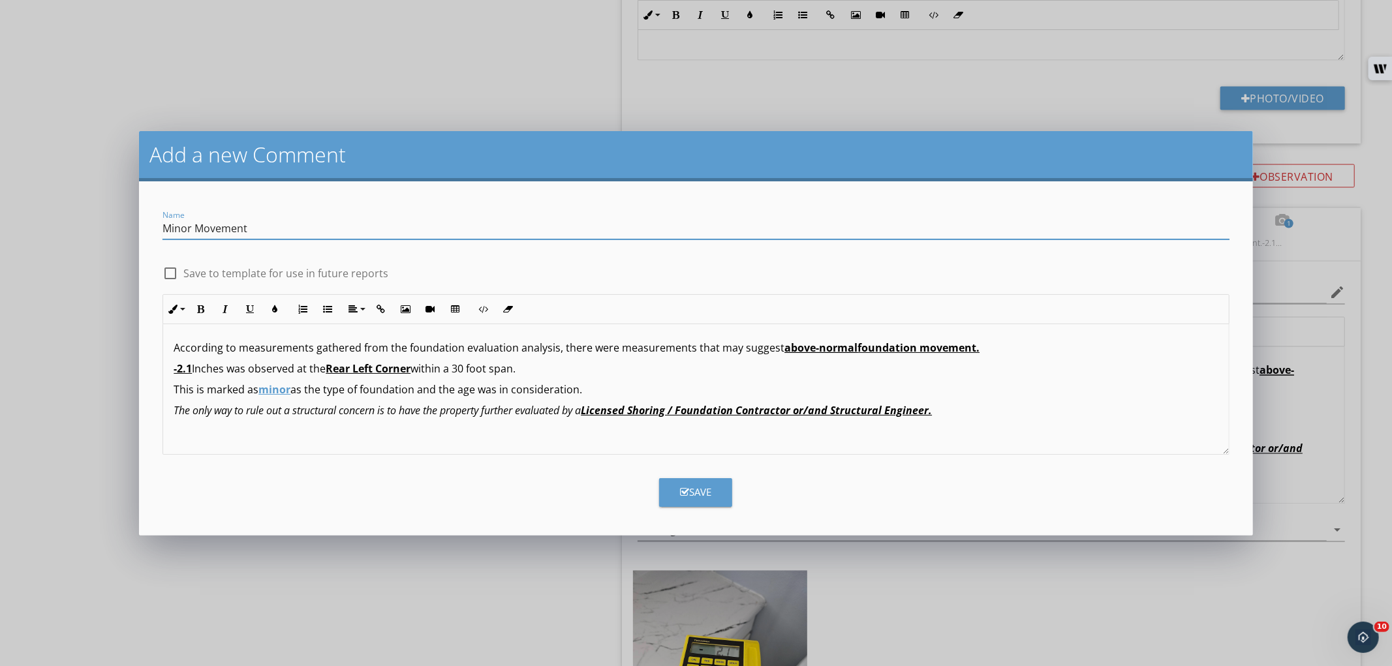
type input "Minor Movement"
click at [350, 273] on label "Save to template for use in future reports" at bounding box center [285, 273] width 205 height 13
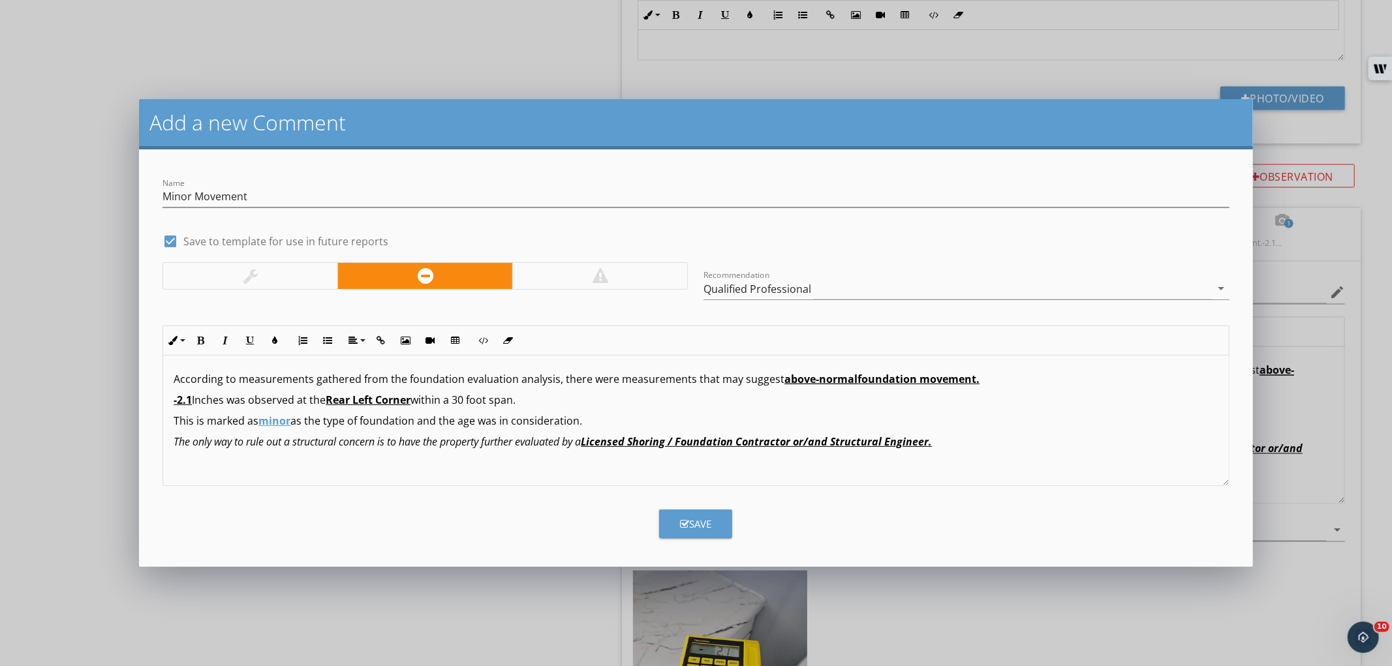
click at [290, 269] on div at bounding box center [250, 276] width 174 height 26
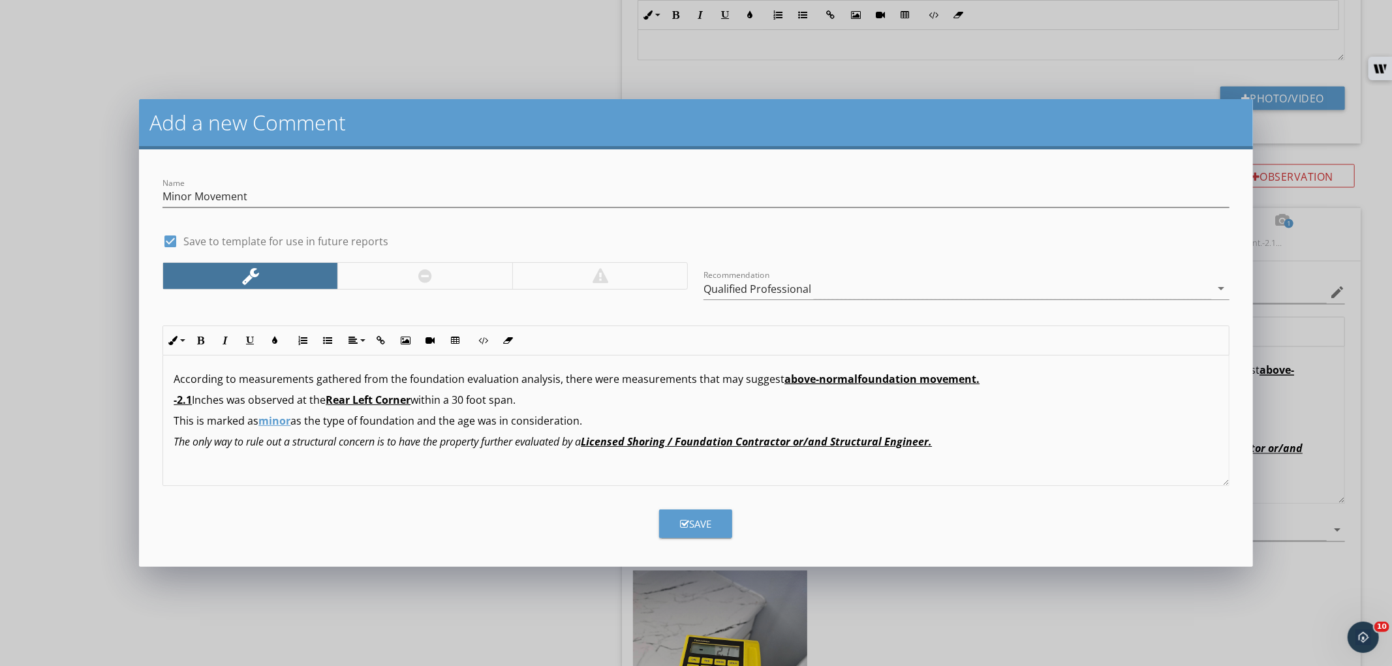
click at [695, 525] on div "Save" at bounding box center [695, 524] width 31 height 15
checkbox input "false"
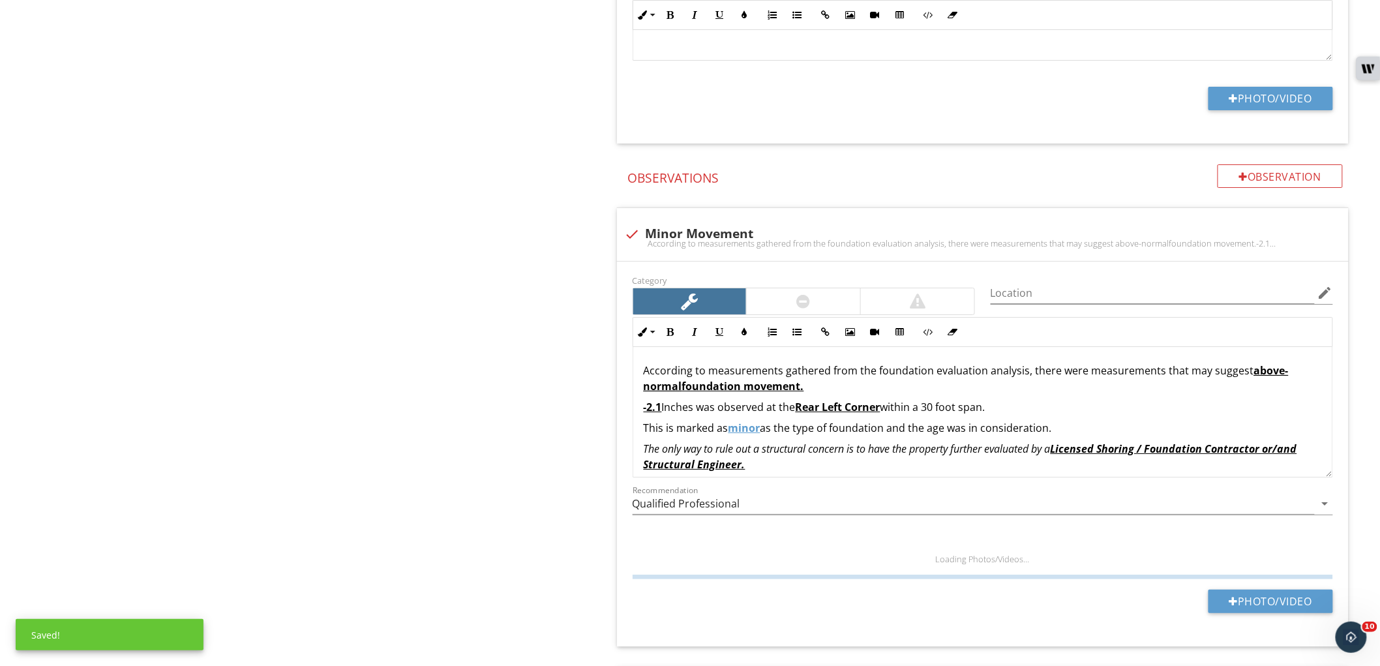
type input "Kitchen"
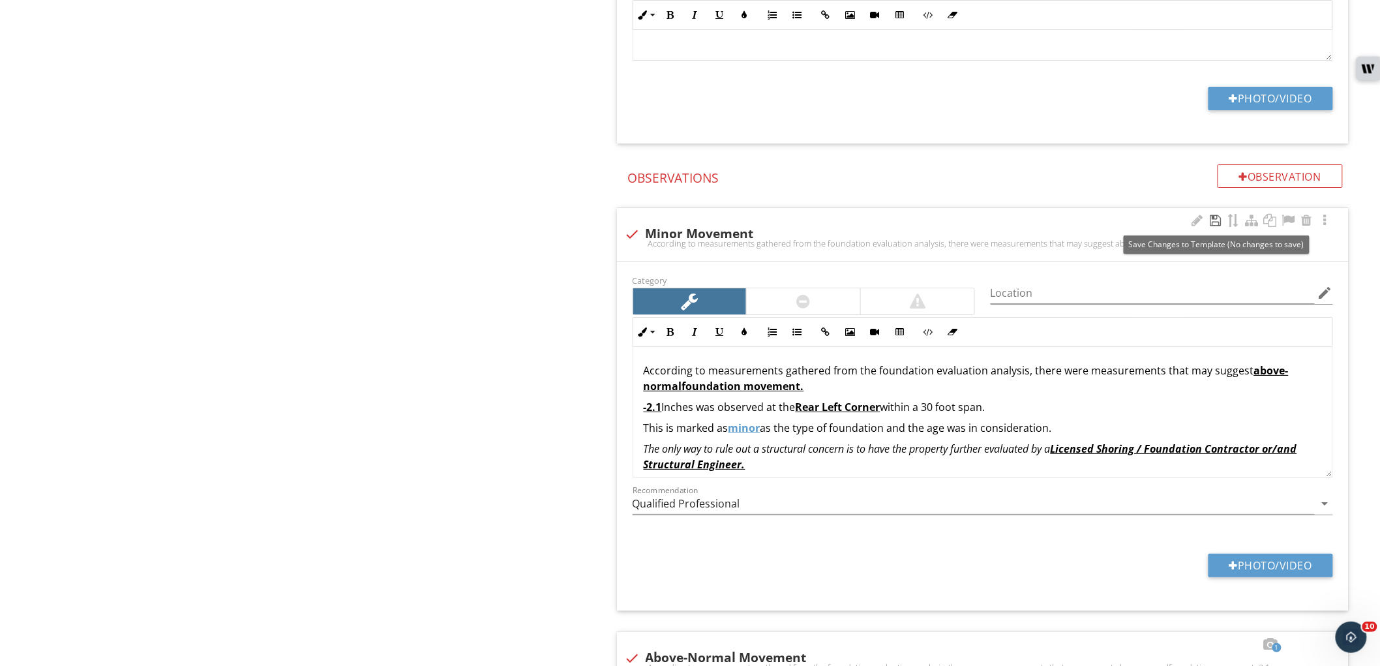
click at [1216, 220] on div at bounding box center [1216, 220] width 16 height 13
click at [630, 237] on div at bounding box center [633, 234] width 22 height 22
checkbox input "true"
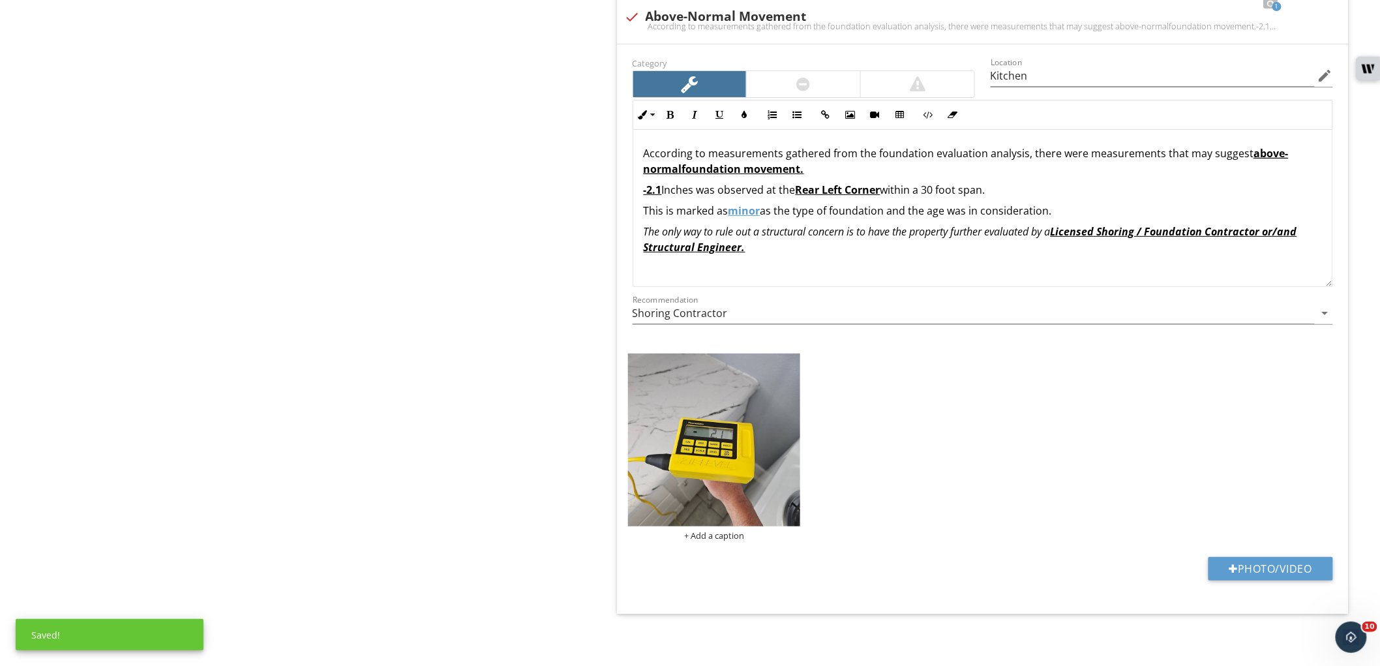
scroll to position [2127, 0]
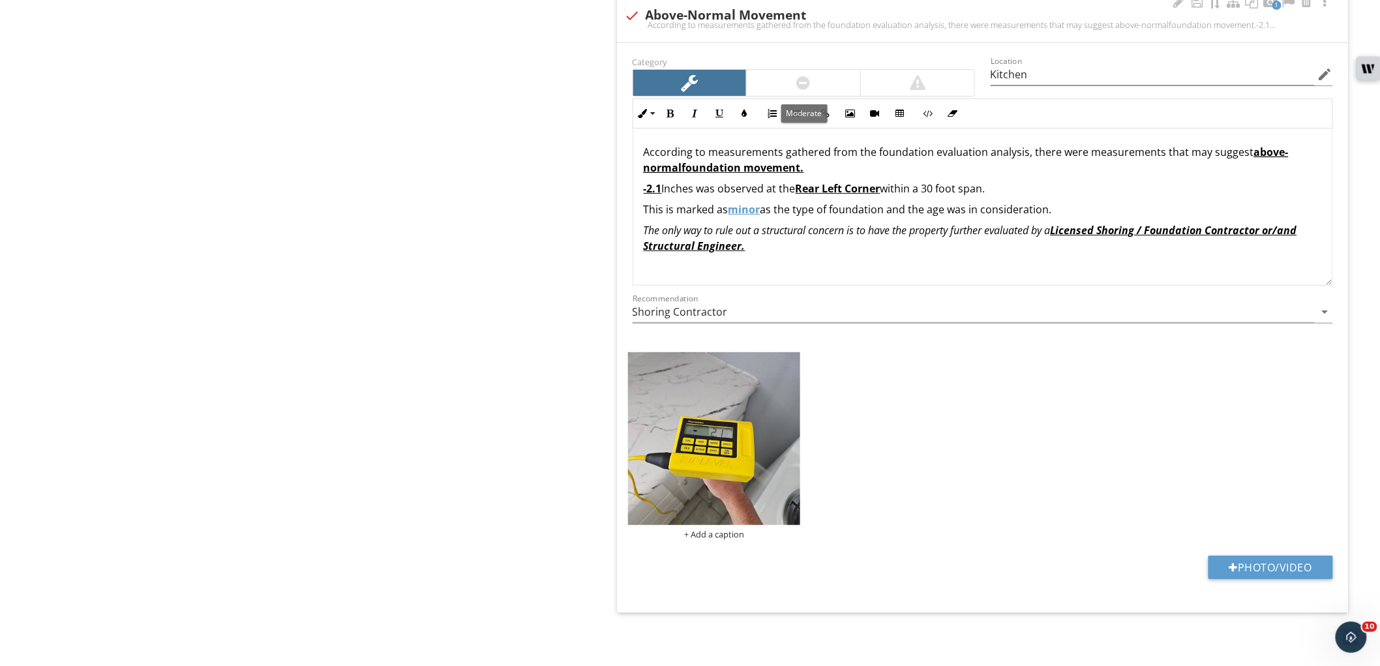
click at [829, 80] on div at bounding box center [804, 83] width 114 height 26
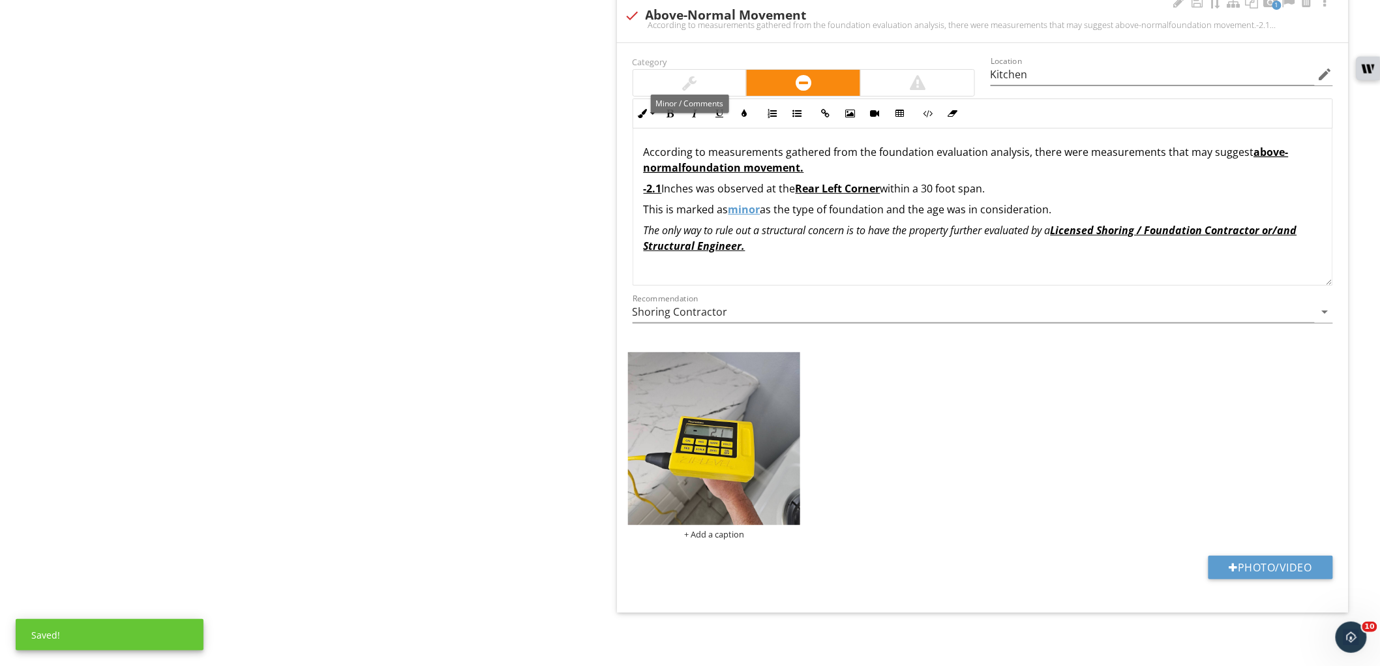
click at [720, 81] on div at bounding box center [690, 83] width 114 height 26
type input "Kitchen"
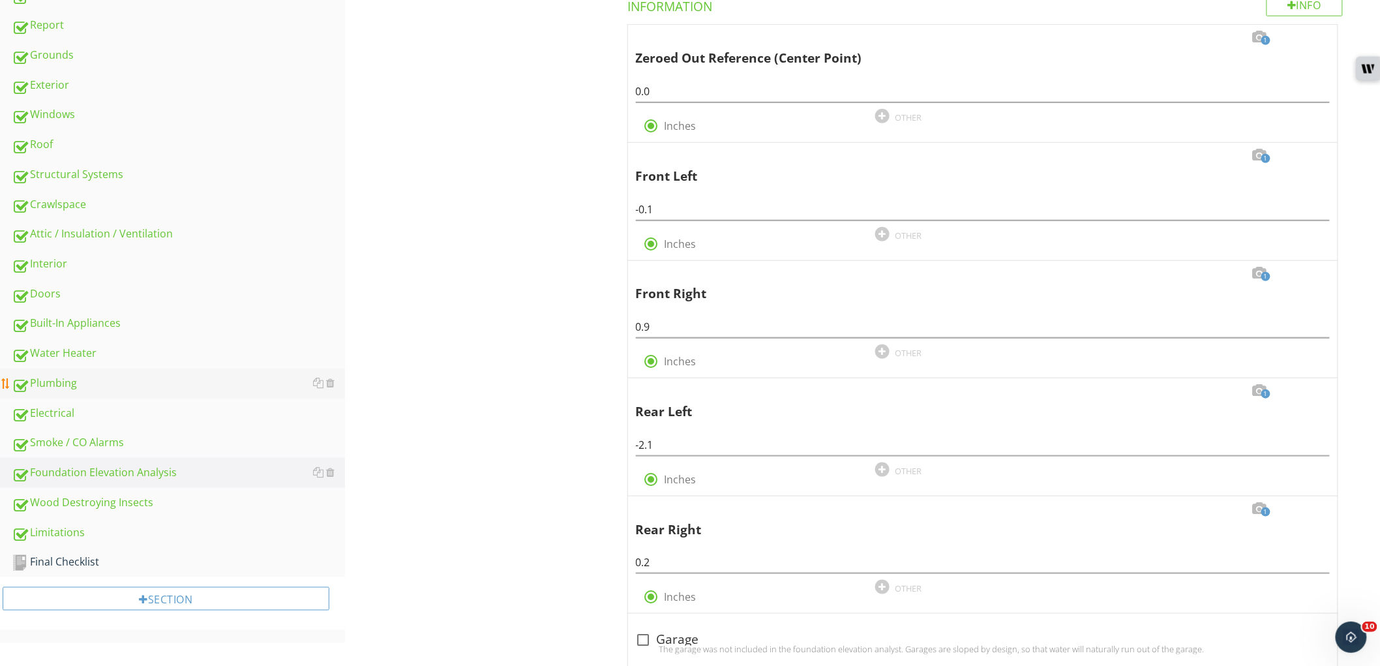
scroll to position [434, 0]
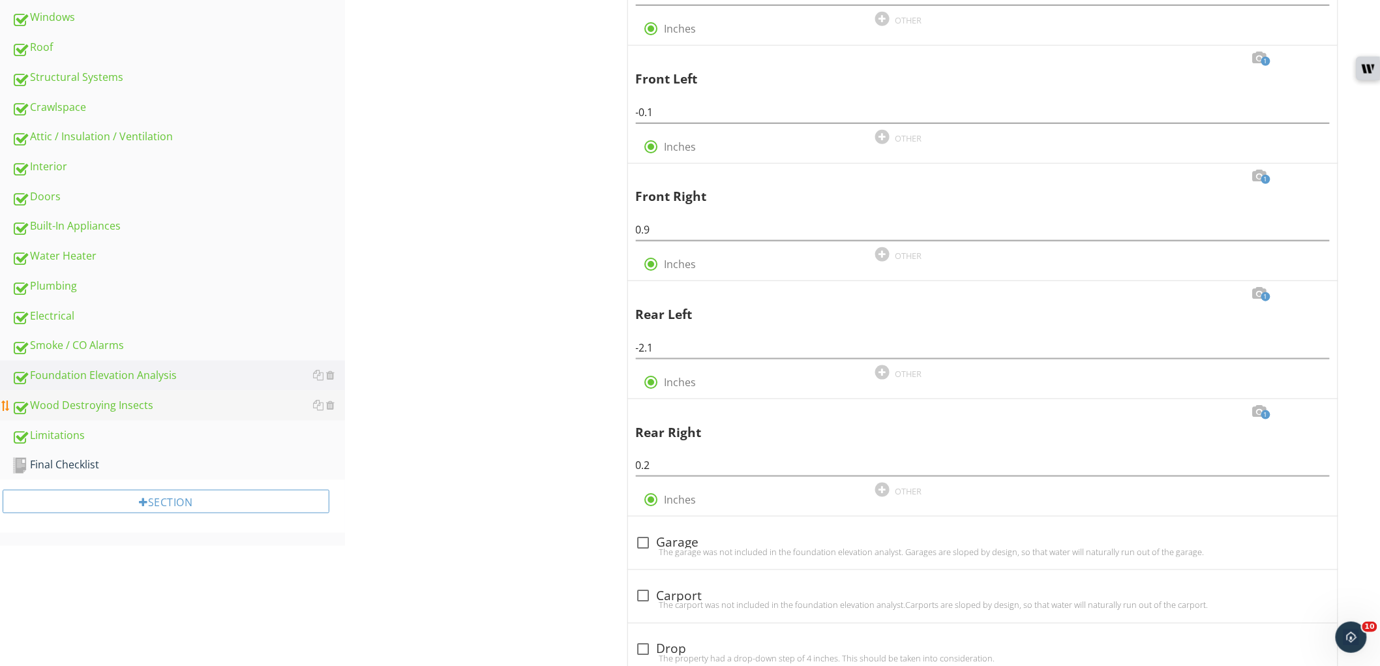
click at [82, 412] on link "Wood Destroying Insects" at bounding box center [178, 406] width 333 height 30
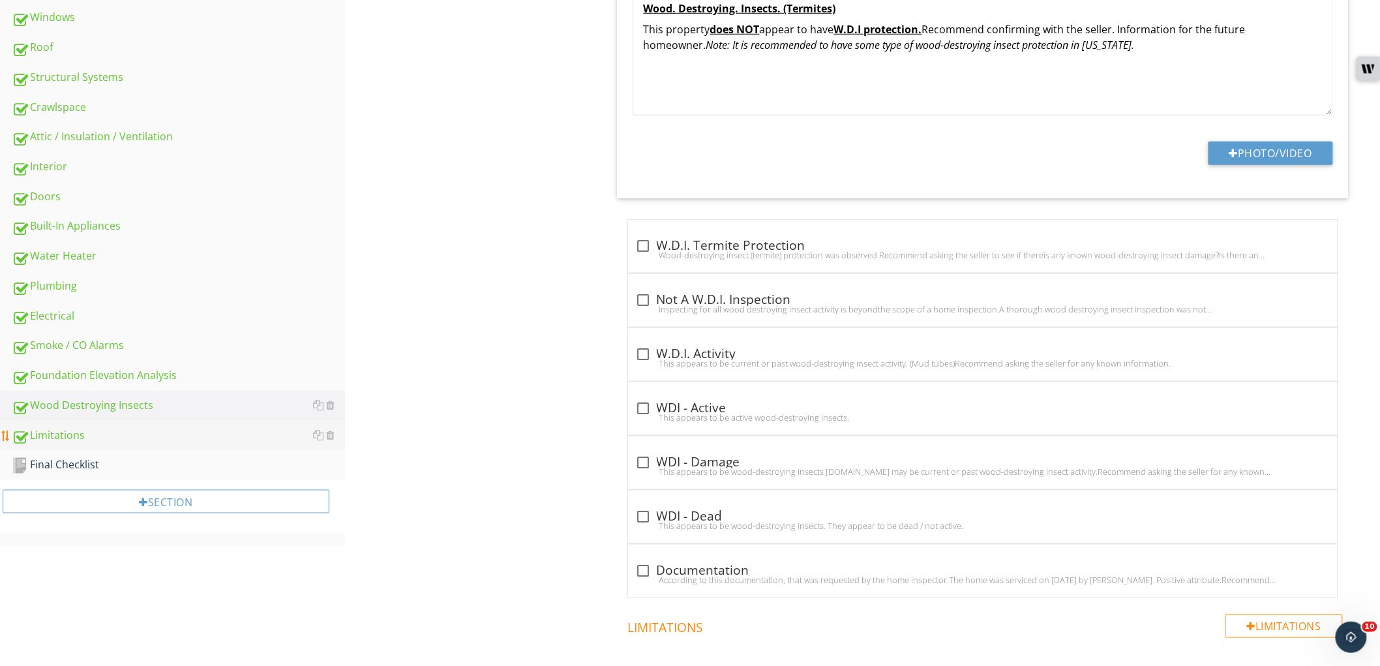
click at [76, 433] on div "Limitations" at bounding box center [178, 435] width 333 height 17
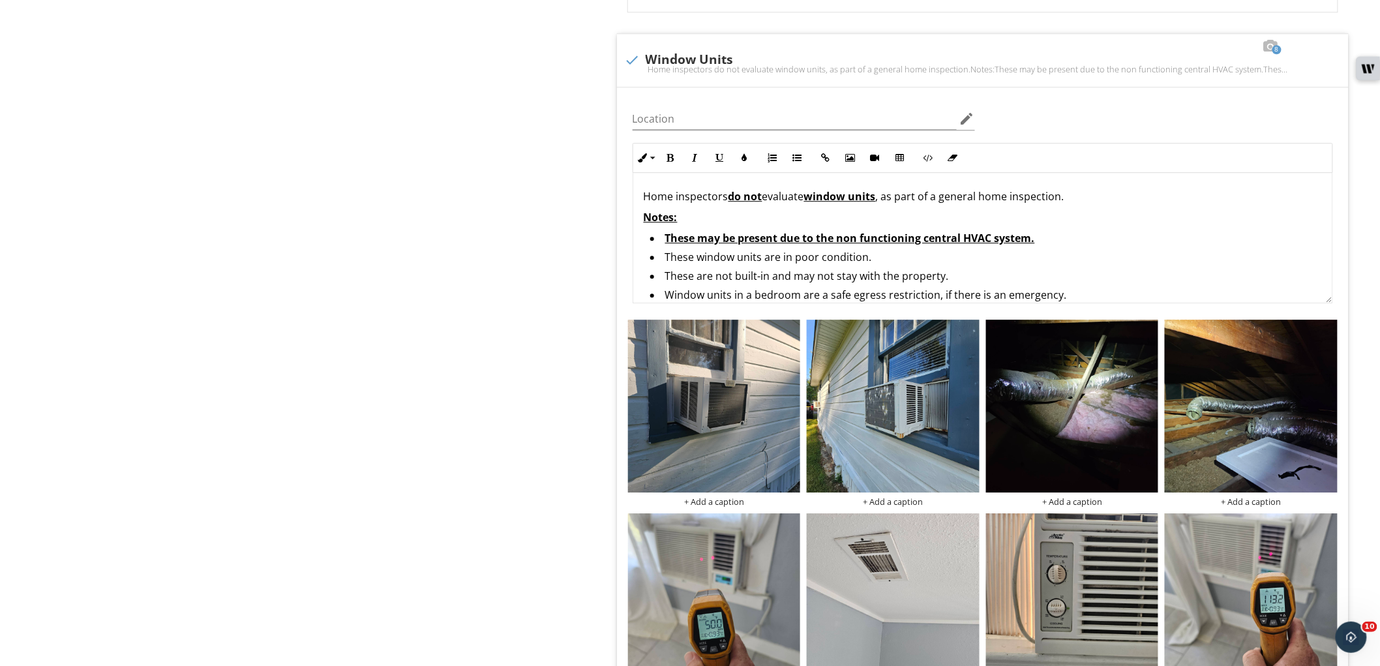
scroll to position [1504, 0]
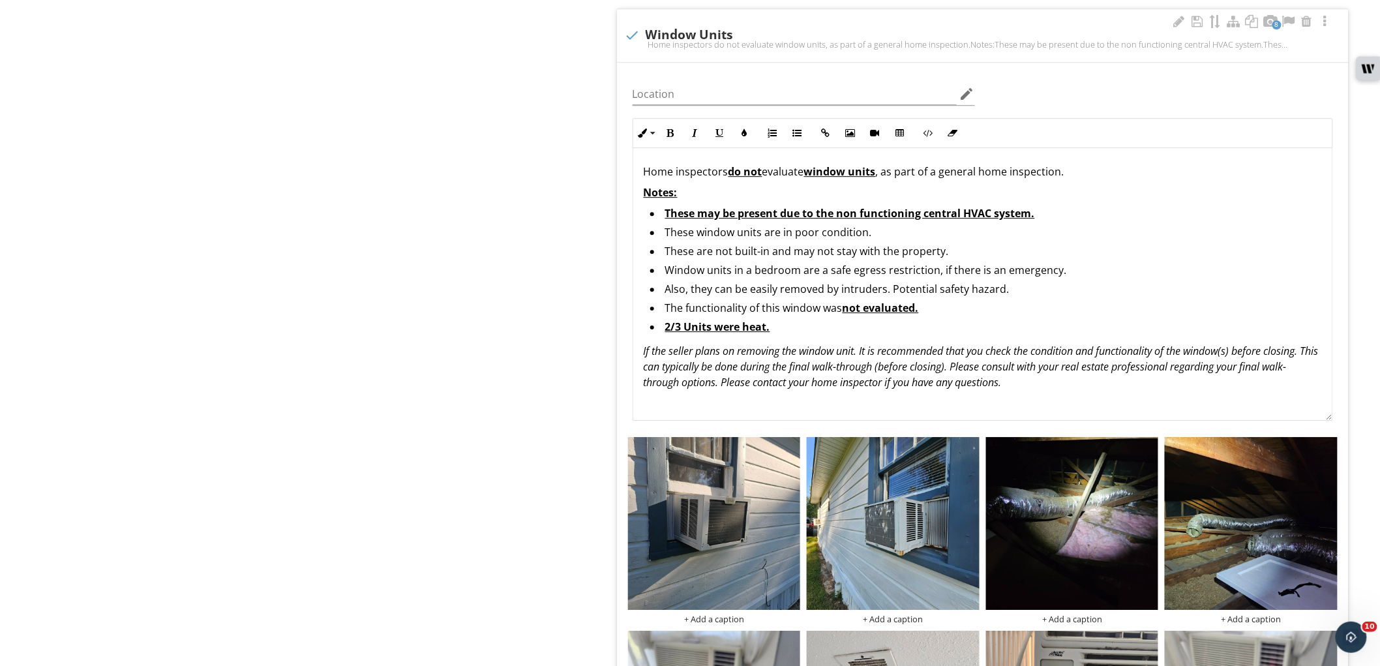
drag, startPoint x: 1324, startPoint y: 269, endPoint x: 1331, endPoint y: 412, distance: 143.0
click at [1331, 412] on div "Home inspectors do not evaluate window units , as part of a general home inspec…" at bounding box center [983, 284] width 701 height 273
click at [920, 212] on u "These may be present due to the non functioning central HVAC system." at bounding box center [850, 213] width 370 height 14
click at [731, 216] on u "Currently no central HVAC system." at bounding box center [754, 213] width 179 height 14
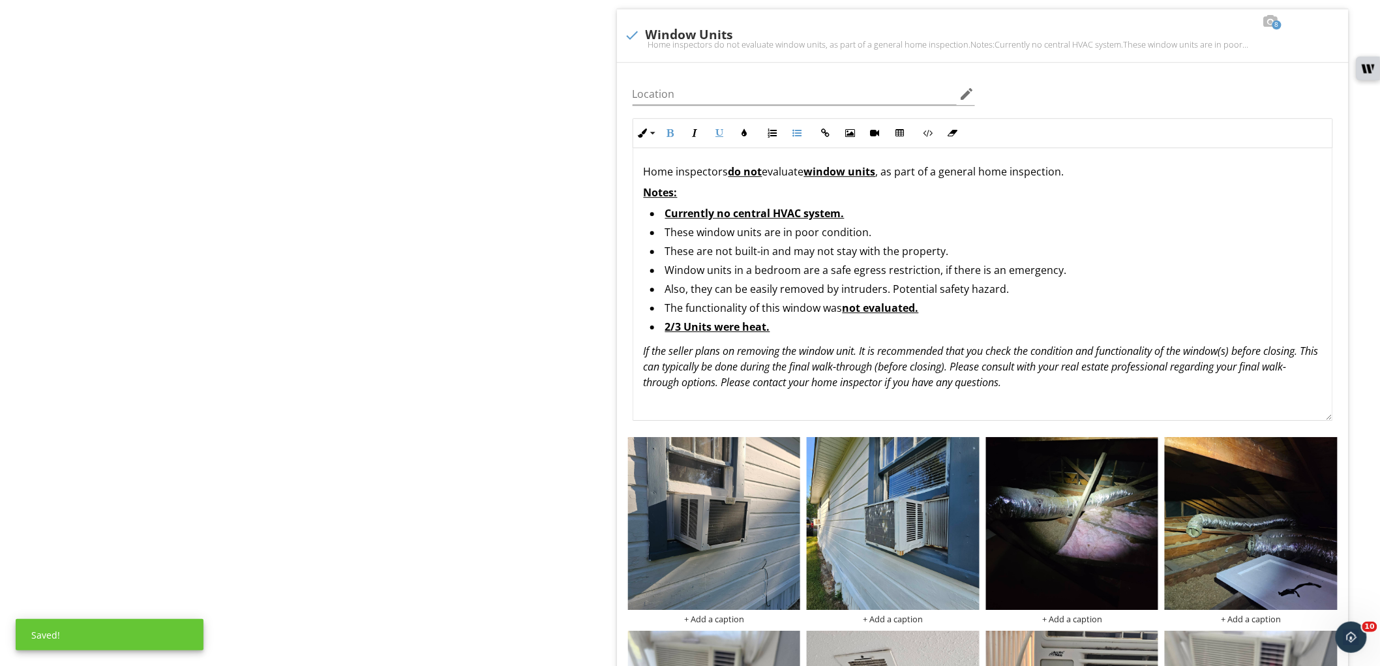
click at [586, 275] on div "Limitations Limitations Item Limitations Info Information check Finished Proper…" at bounding box center [862, 434] width 1035 height 3616
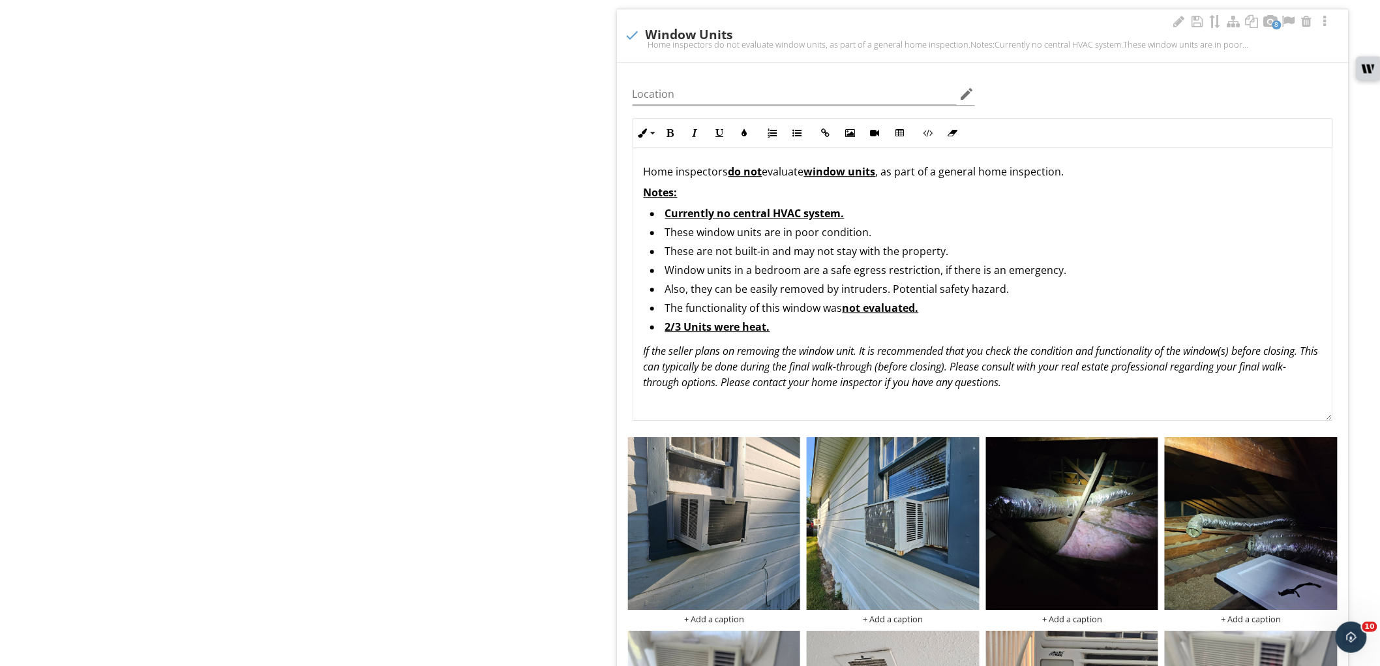
click at [889, 207] on li "Currently no central HVAC system." at bounding box center [986, 215] width 672 height 19
drag, startPoint x: 1165, startPoint y: 203, endPoint x: 647, endPoint y: 215, distance: 518.1
click at [647, 215] on div "Home inspectors do not evaluate window units , as part of a general home inspec…" at bounding box center [982, 277] width 699 height 258
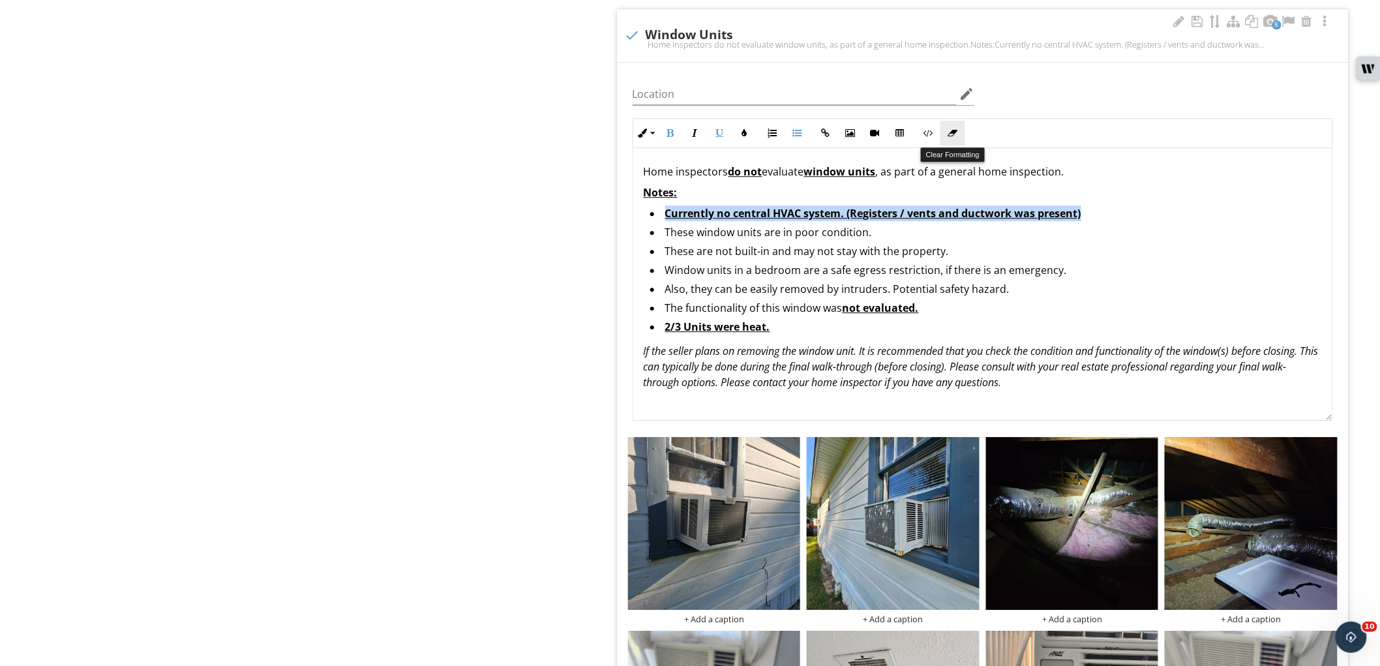
click at [945, 139] on button "Clear Formatting" at bounding box center [953, 133] width 25 height 25
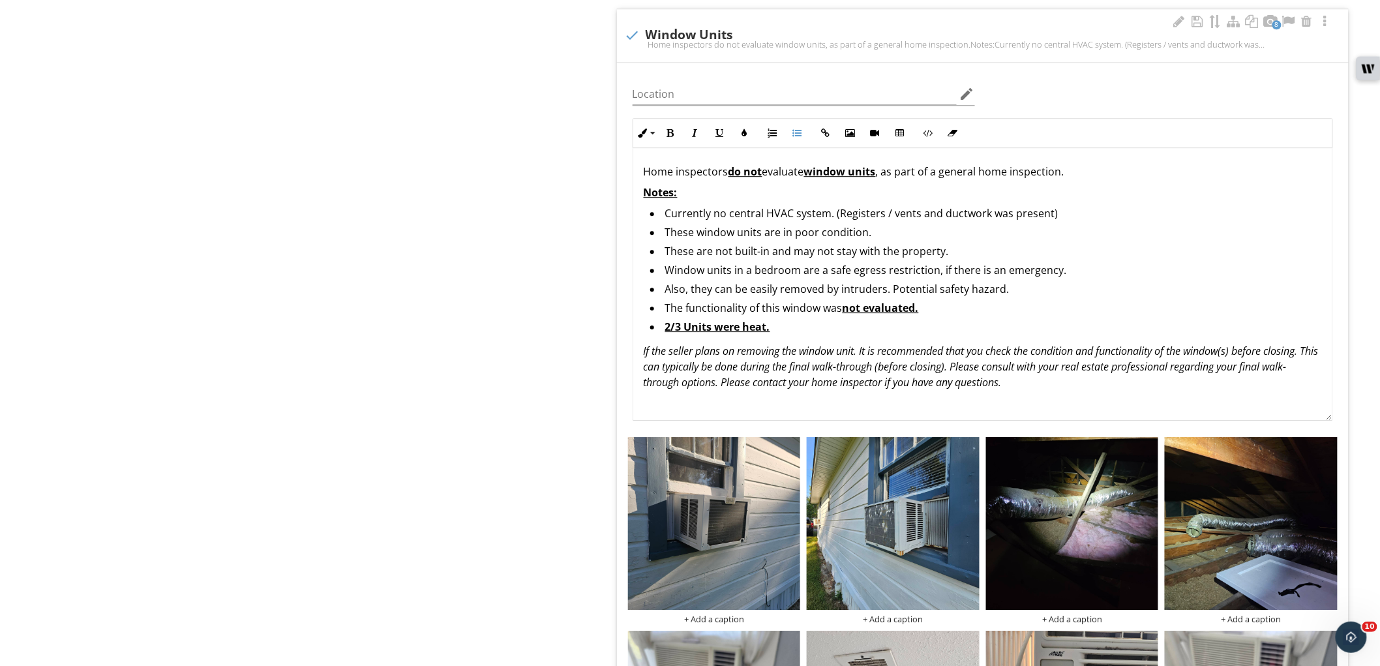
click at [1211, 206] on div "Home inspectors do not evaluate window units , as part of a general home inspec…" at bounding box center [982, 277] width 699 height 258
click at [999, 212] on li "​Currently no central HVAC system. (Registers / vents and ductwork was present)​" at bounding box center [986, 215] width 672 height 19
click at [1225, 230] on li "These window units are in poor condition." at bounding box center [986, 233] width 672 height 19
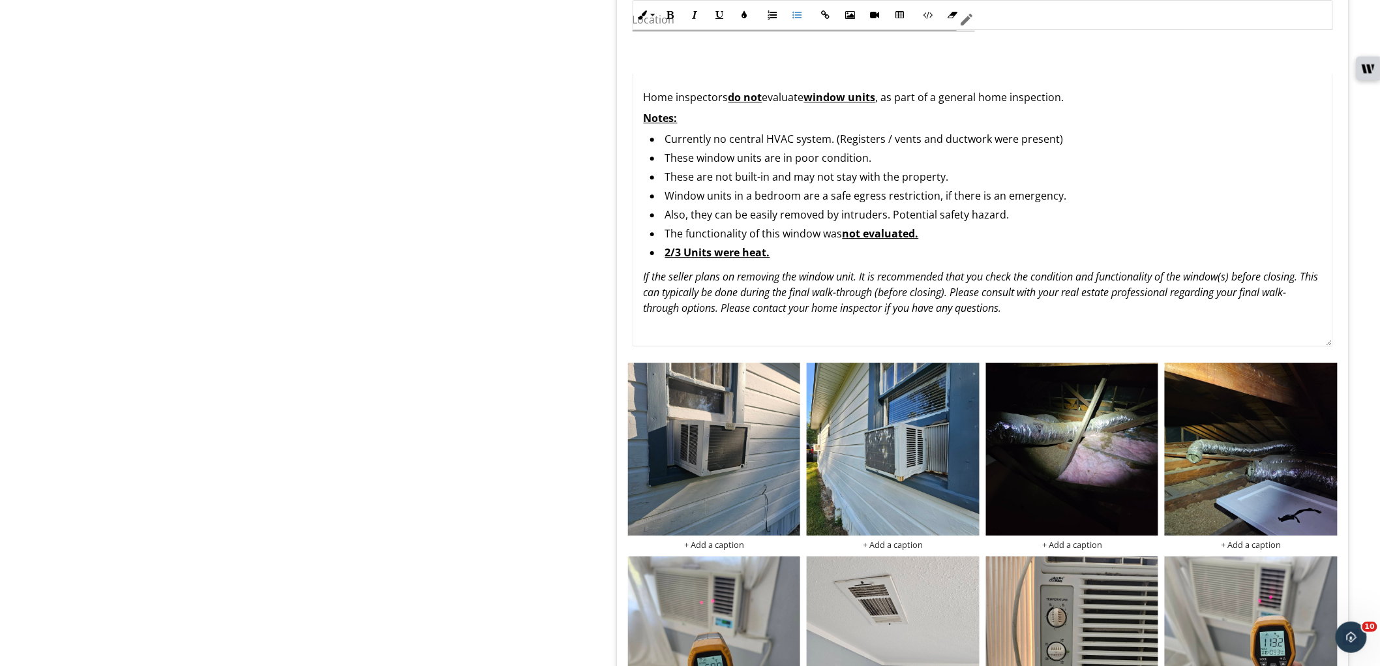
scroll to position [1577, 0]
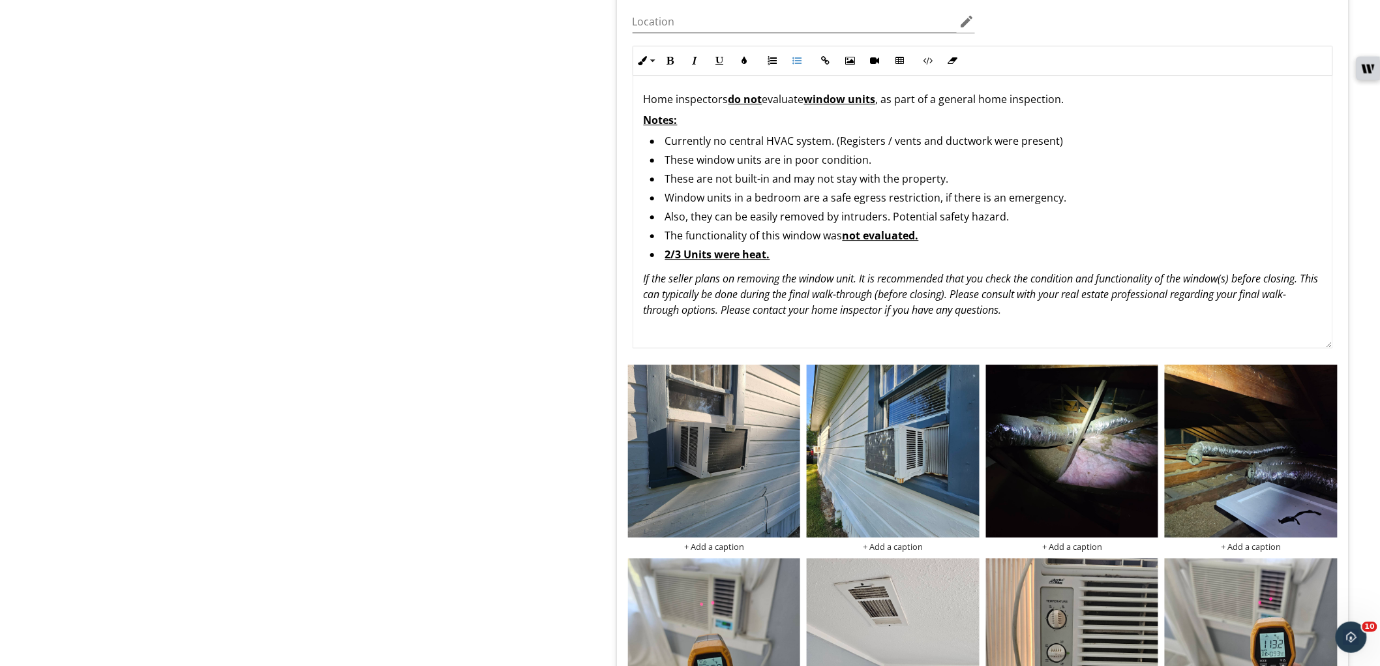
click at [844, 157] on li "These window units are in poor condition." at bounding box center [986, 161] width 672 height 19
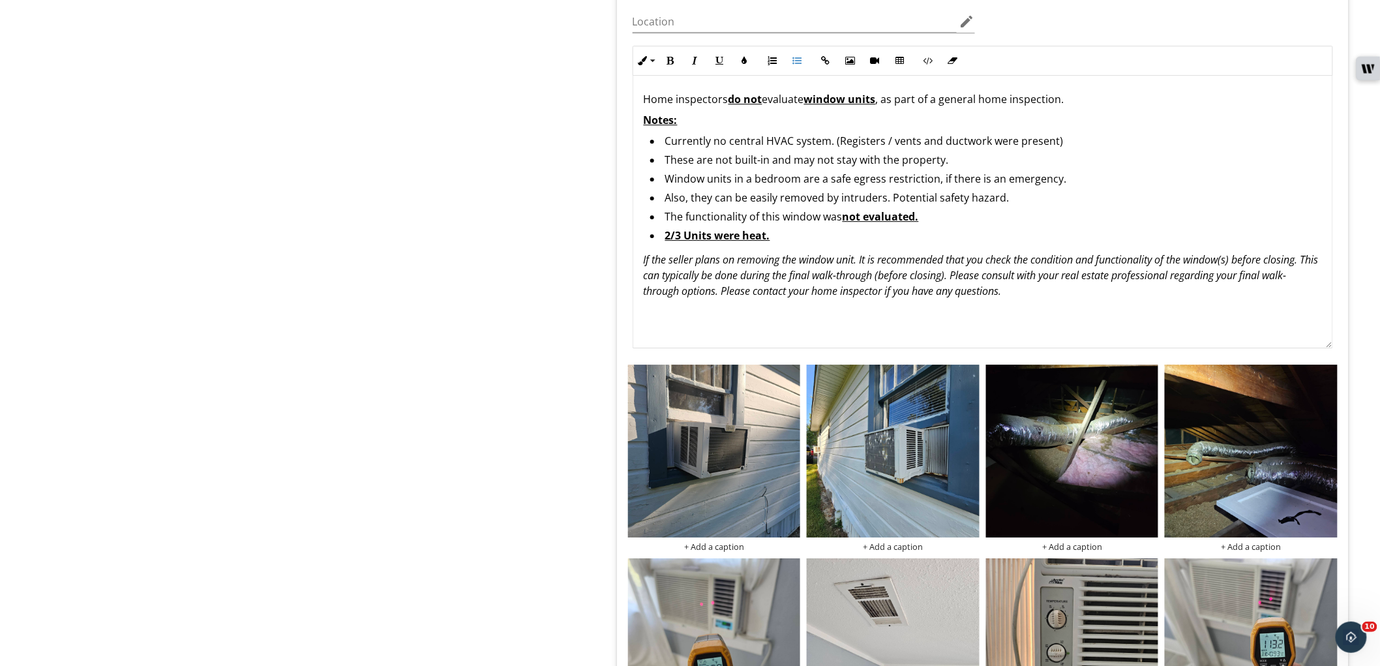
click at [727, 200] on li "Also, they can be easily removed by intruders. Potential safety hazard." at bounding box center [986, 199] width 672 height 19
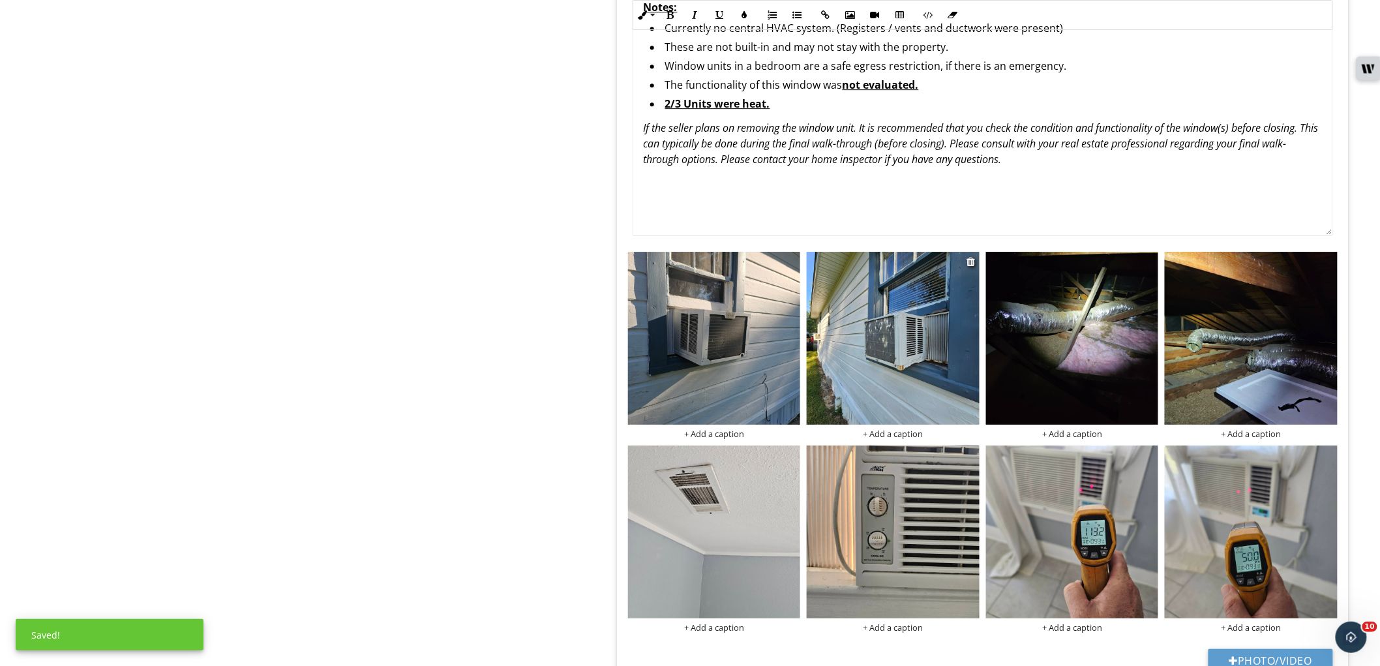
scroll to position [1649, 0]
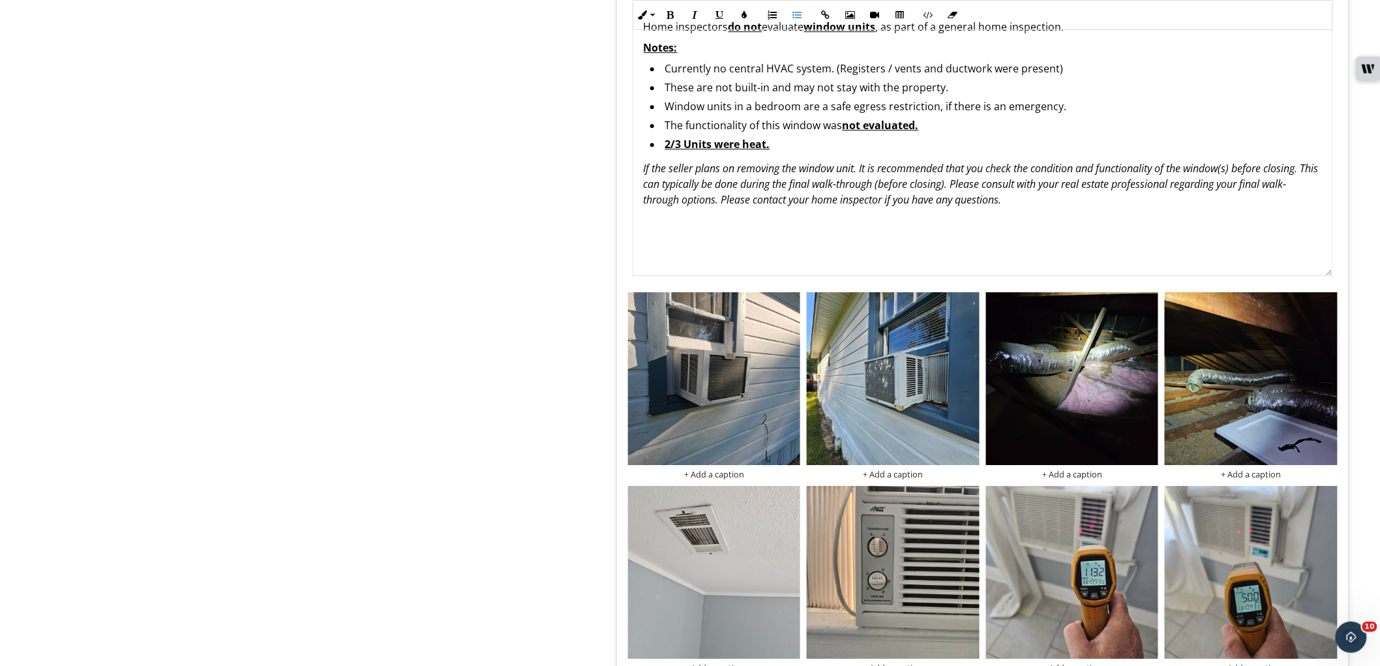
click at [829, 126] on li "The functionality of this window was not evaluated." at bounding box center [986, 126] width 672 height 19
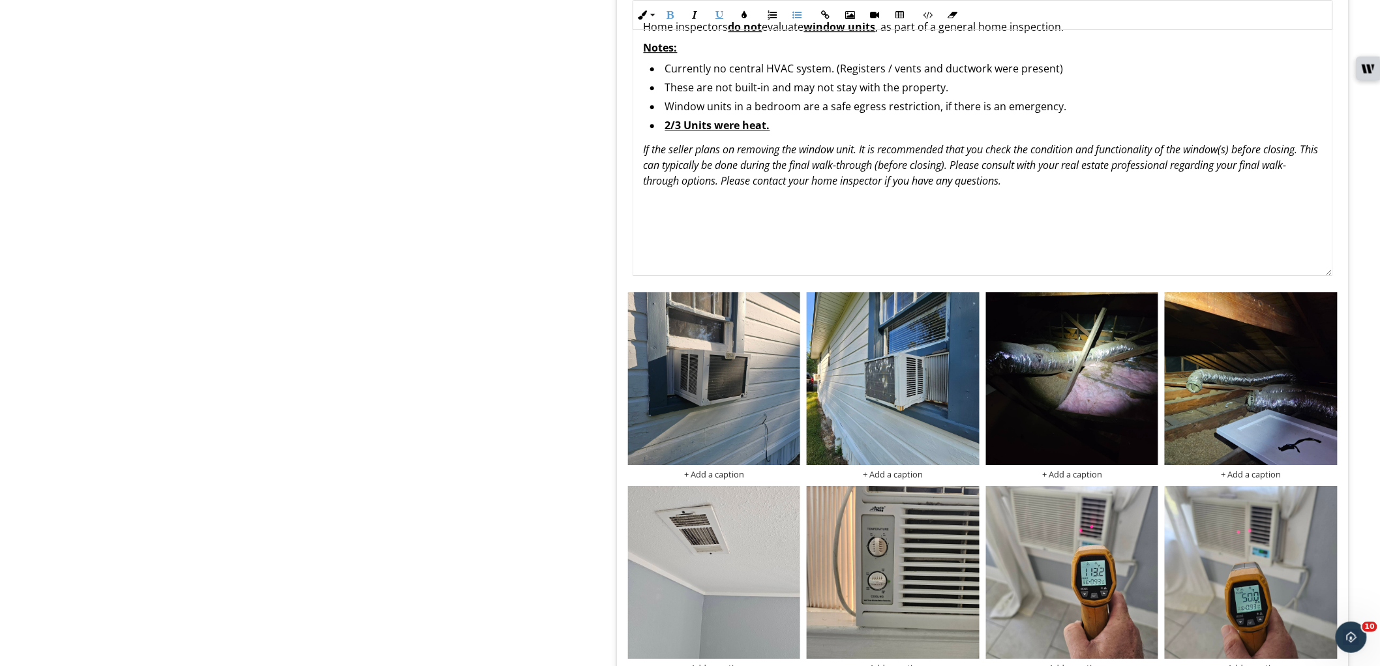
click at [869, 121] on li "2/3 Units were heat." at bounding box center [986, 126] width 672 height 19
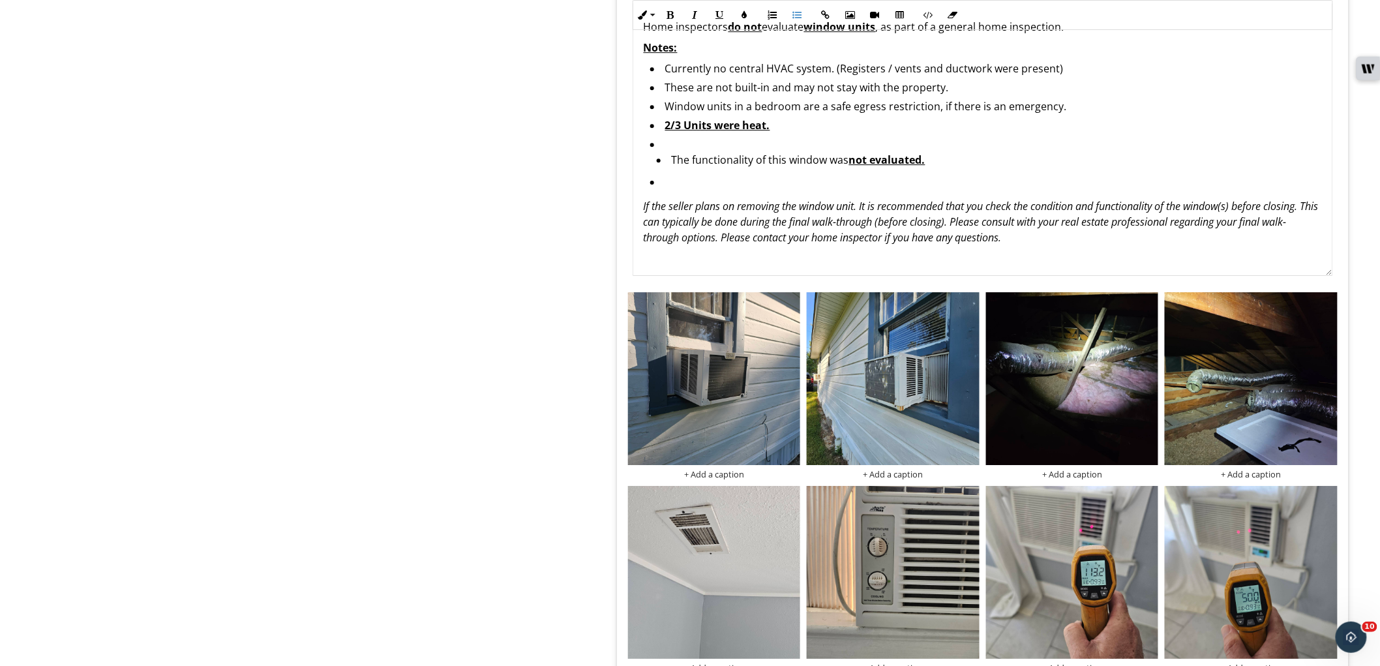
click at [667, 174] on li "​" at bounding box center [986, 183] width 672 height 19
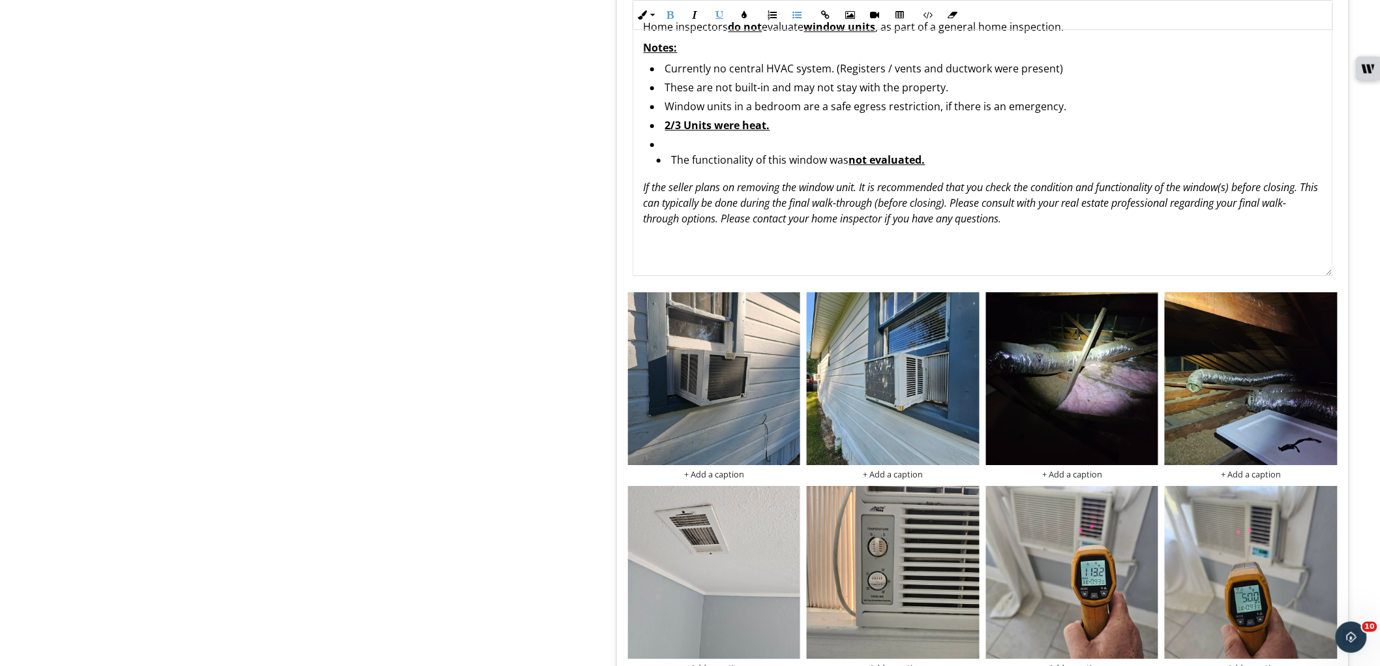
click at [667, 168] on li "The functionality of this window was not evaluated." at bounding box center [989, 161] width 665 height 19
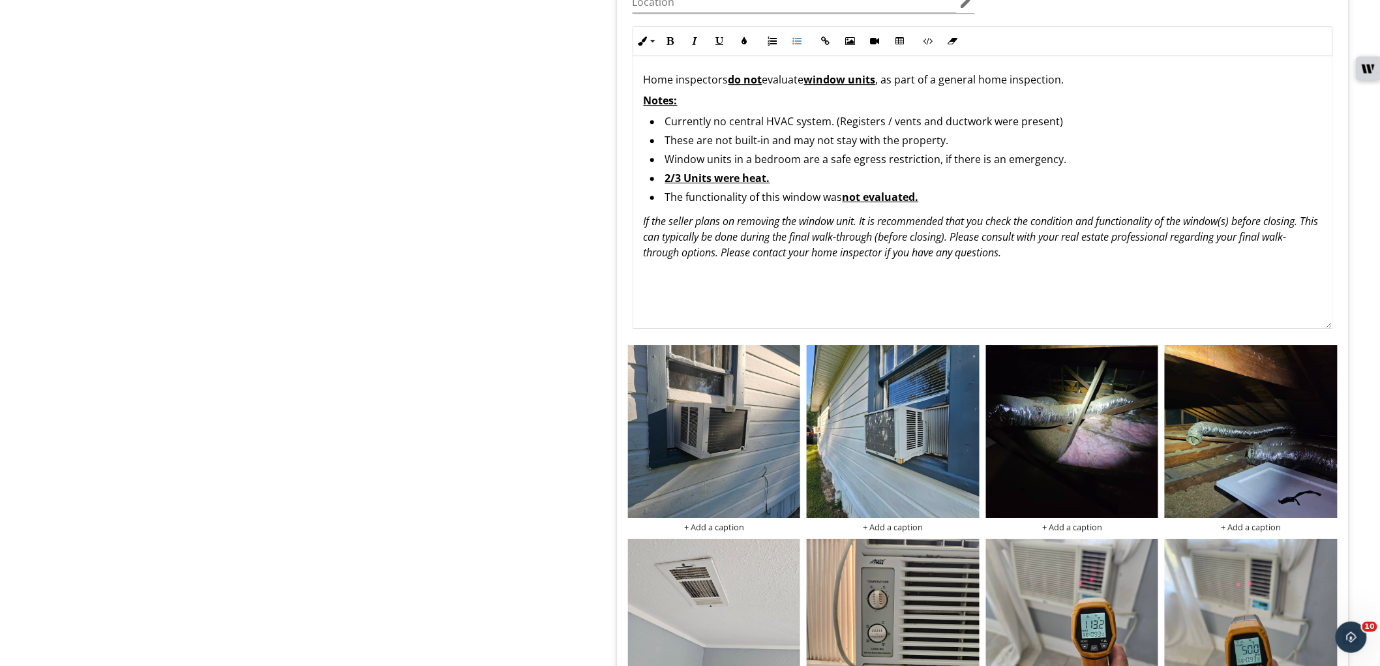
scroll to position [1504, 0]
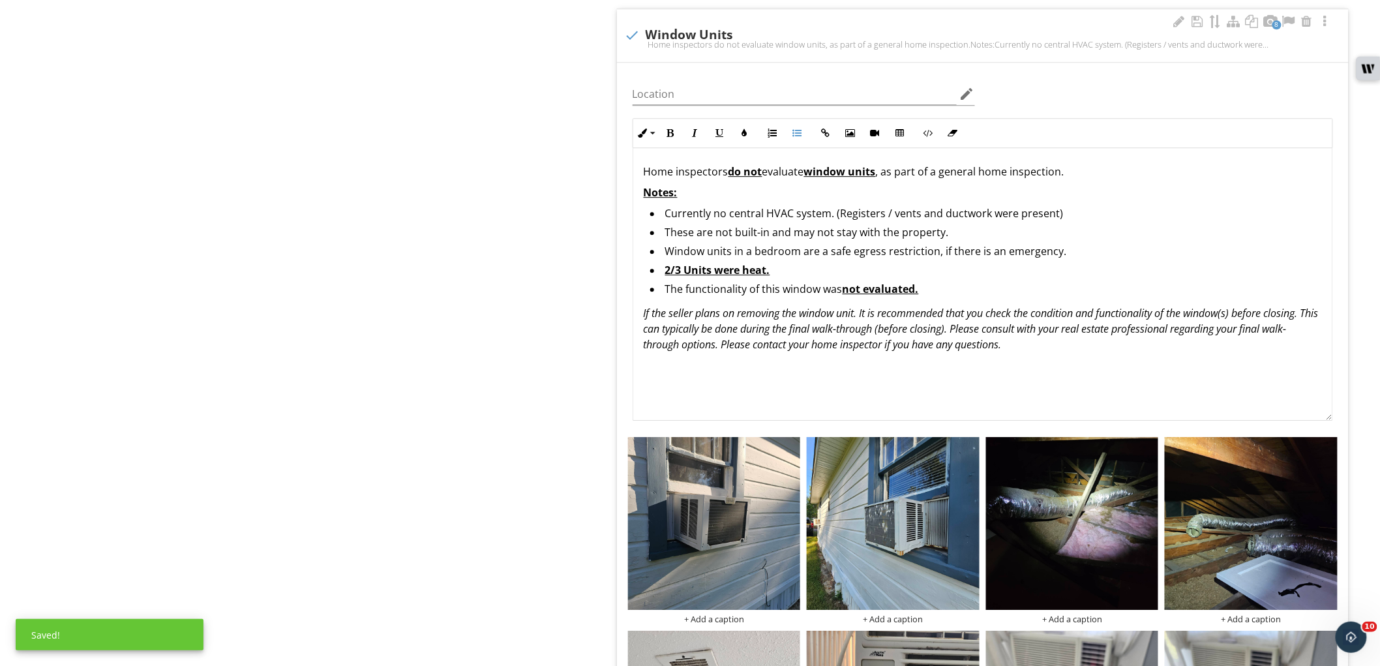
click at [804, 265] on li "2/3 Units were heat." at bounding box center [986, 271] width 672 height 19
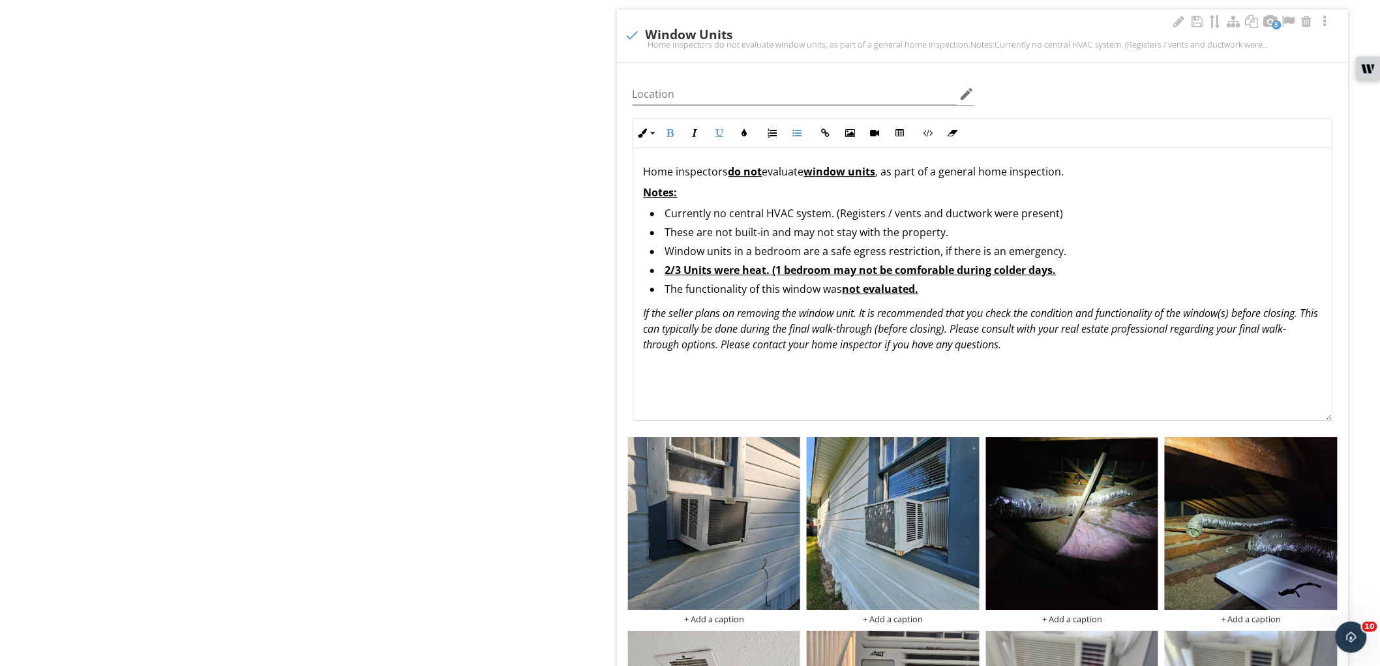
click at [994, 273] on u "2/3 Units were heat. (1 bedroom may not be comforable during colder days." at bounding box center [860, 270] width 391 height 14
click at [1073, 275] on u "2/3 Units were heat. (1 bedroom may not be comforable during the colder days." at bounding box center [871, 270] width 412 height 14
click at [1066, 272] on u "2/3 Units were heat. (1 bedroom may not be comforable during the colder days." at bounding box center [871, 270] width 412 height 14
click at [948, 269] on u "2/3 Units were heat. (1 bedroom may not be comfortable during the colder season." at bounding box center [879, 270] width 429 height 14
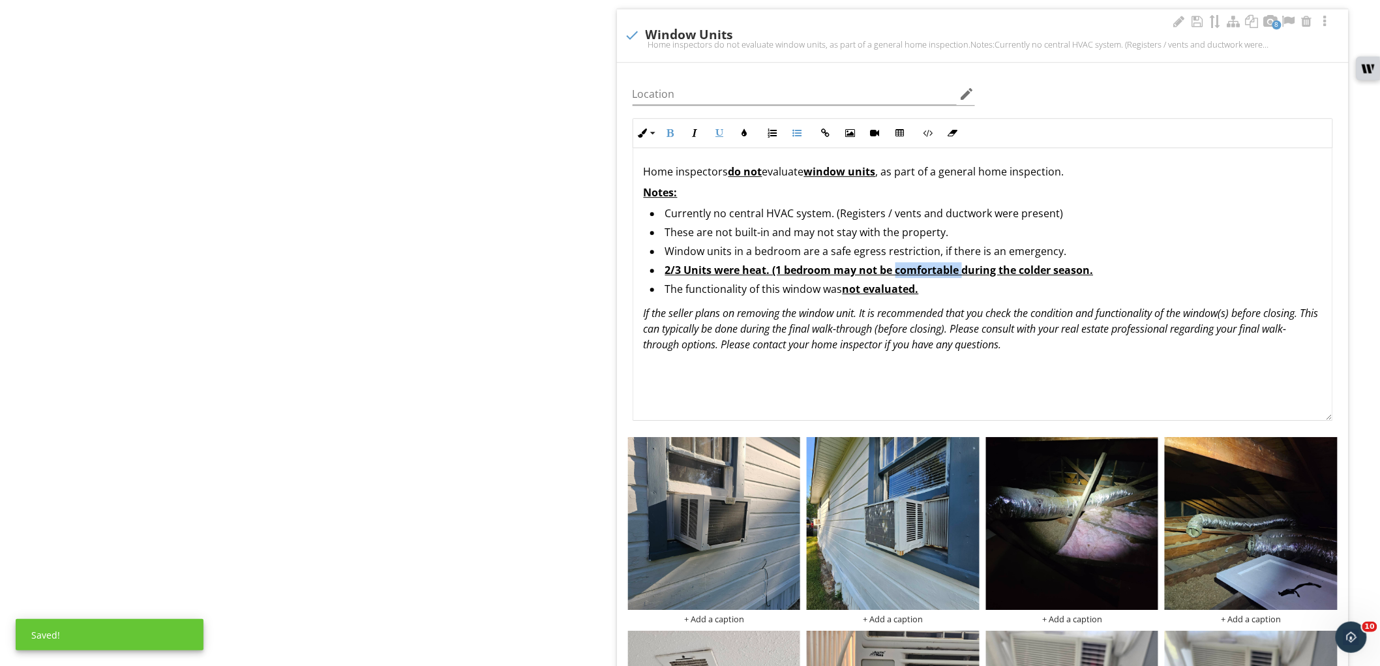
click at [948, 269] on u "2/3 Units were heat. (1 bedroom may not be comfortable during the colder season." at bounding box center [879, 270] width 429 height 14
click at [960, 133] on button "Clear Formatting" at bounding box center [953, 133] width 25 height 25
click at [638, 294] on div "Home inspectors do not evaluate window units , as part of a general home inspec…" at bounding box center [982, 258] width 699 height 220
click at [618, 310] on div "Location edit Inline Style XLarge Large Normal Small Light Small/Light Bold Ita…" at bounding box center [983, 477] width 732 height 828
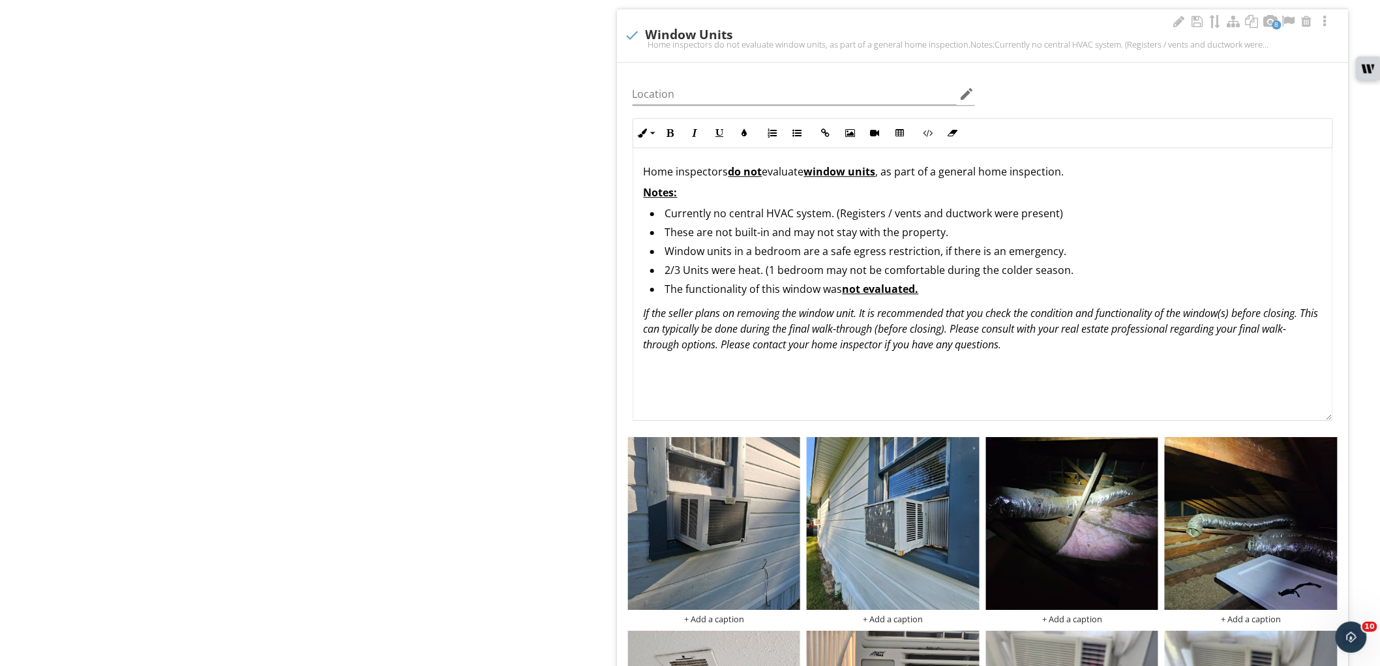
click at [720, 273] on li "​2/3 Units were heat. (1 bedroom may not be comfortable during the colder seaso…" at bounding box center [986, 271] width 672 height 19
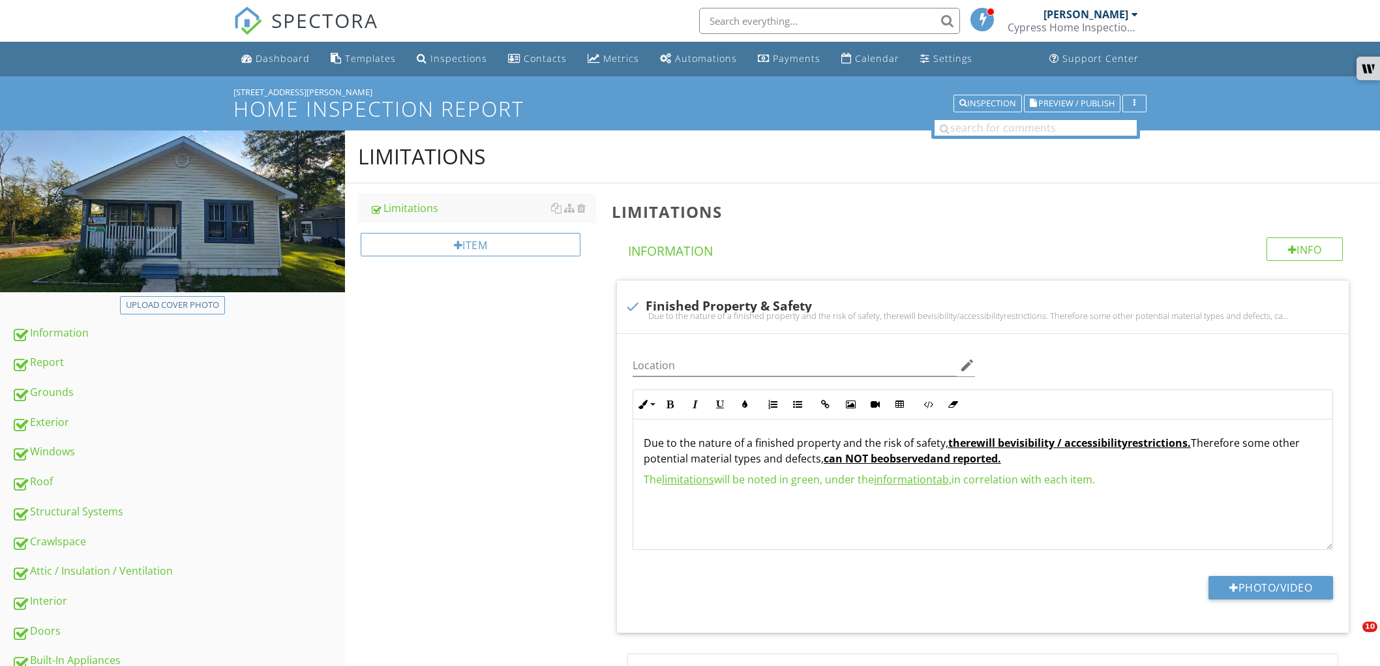
scroll to position [1504, 0]
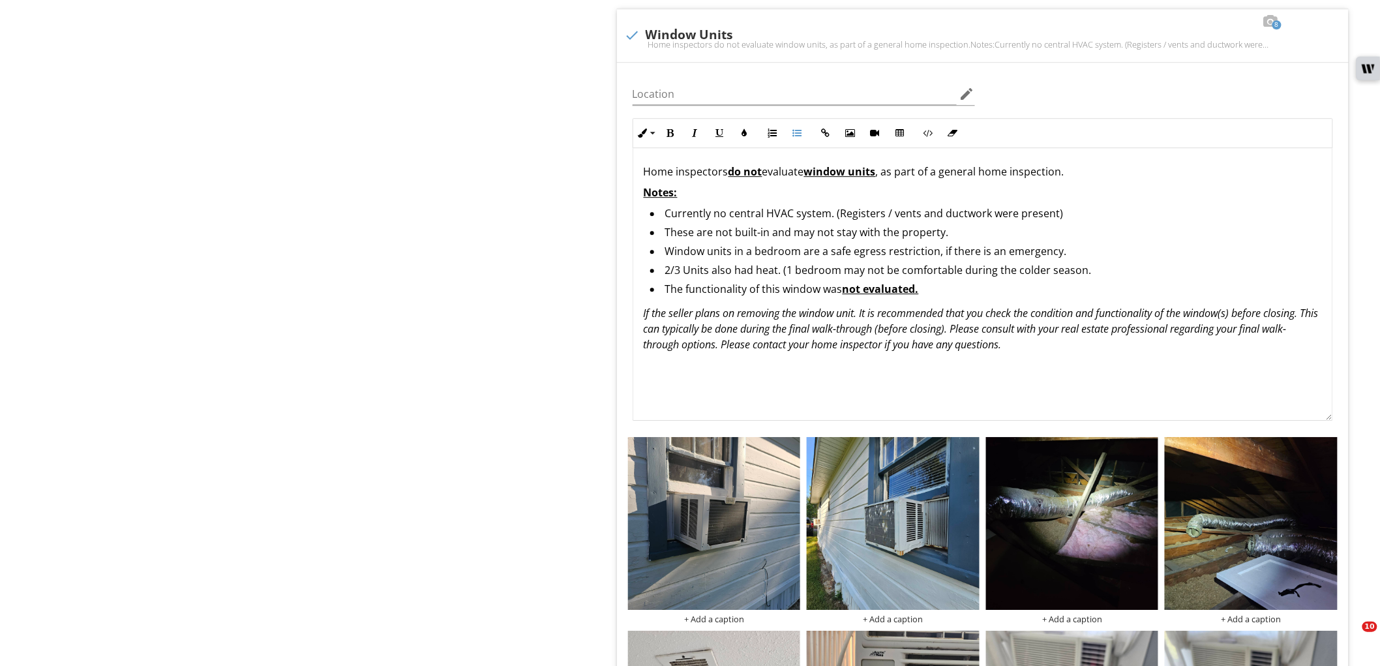
click at [519, 369] on div "Limitations Limitations Item Limitations Info Information check Finished Proper…" at bounding box center [862, 434] width 1035 height 3616
click at [690, 272] on li "2/3 Units also had heat. (1 bedroom may not be comfortable during the colder se…" at bounding box center [986, 271] width 672 height 19
click at [550, 341] on div "Limitations Limitations Item Limitations Info Information check Finished Proper…" at bounding box center [862, 434] width 1035 height 3616
click at [956, 275] on li "2/3 units also had heat. (1 bedroom may not be comfortable during the colder se…" at bounding box center [986, 271] width 672 height 19
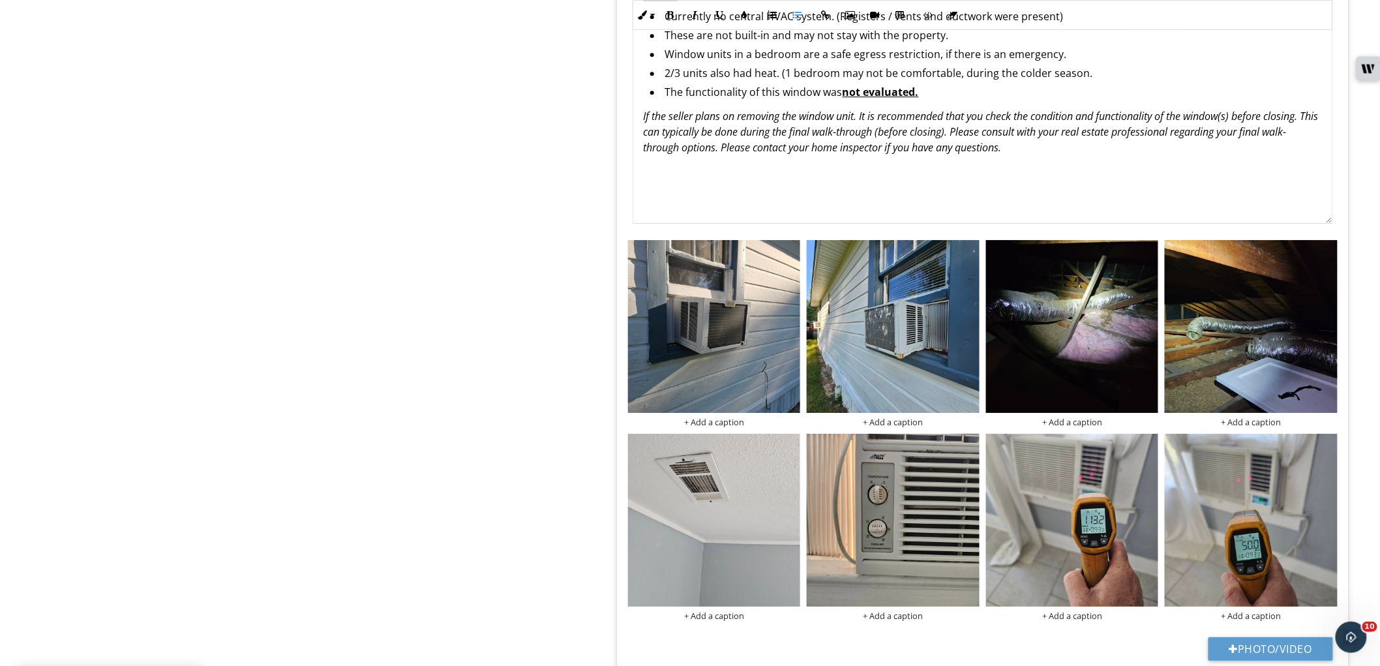
scroll to position [1649, 0]
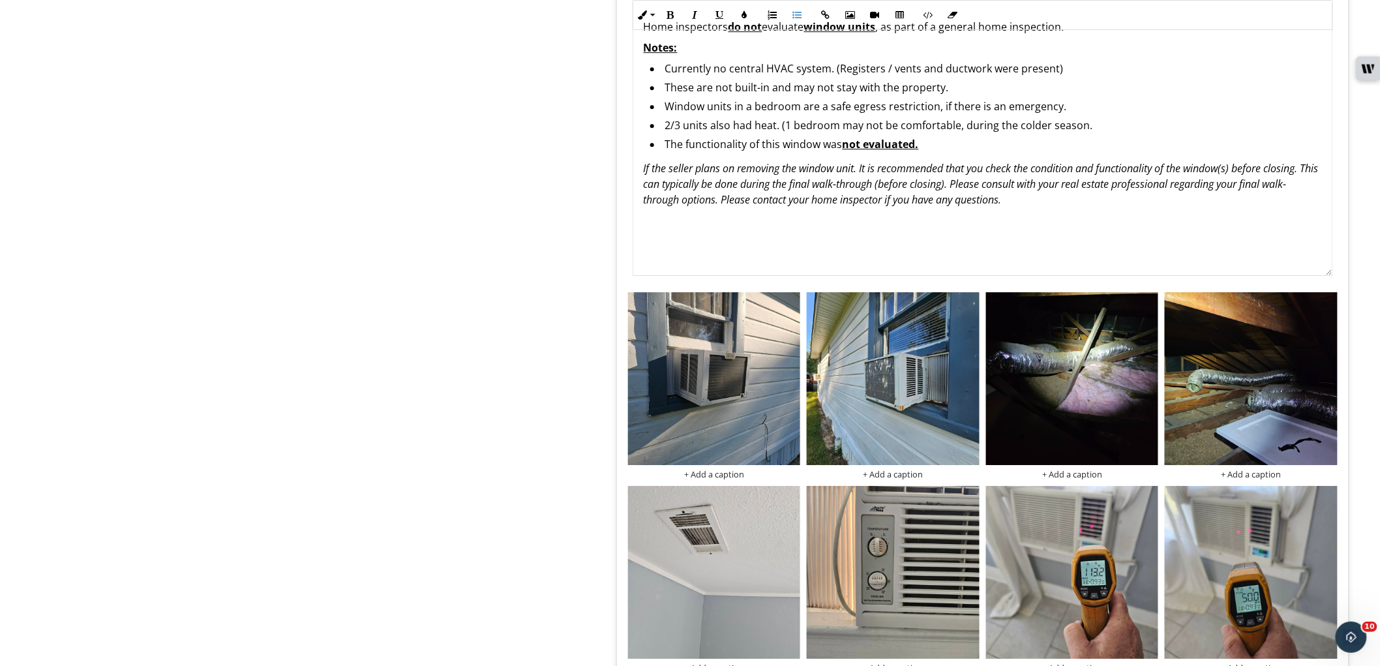
click at [763, 145] on li "​The functionality of this window was not evaluated." at bounding box center [986, 145] width 672 height 19
click at [817, 147] on li "The functionality of all window was not evaluated." at bounding box center [986, 145] width 672 height 19
click at [964, 145] on li "The functionality of all window units were not evaluated." at bounding box center [986, 145] width 672 height 19
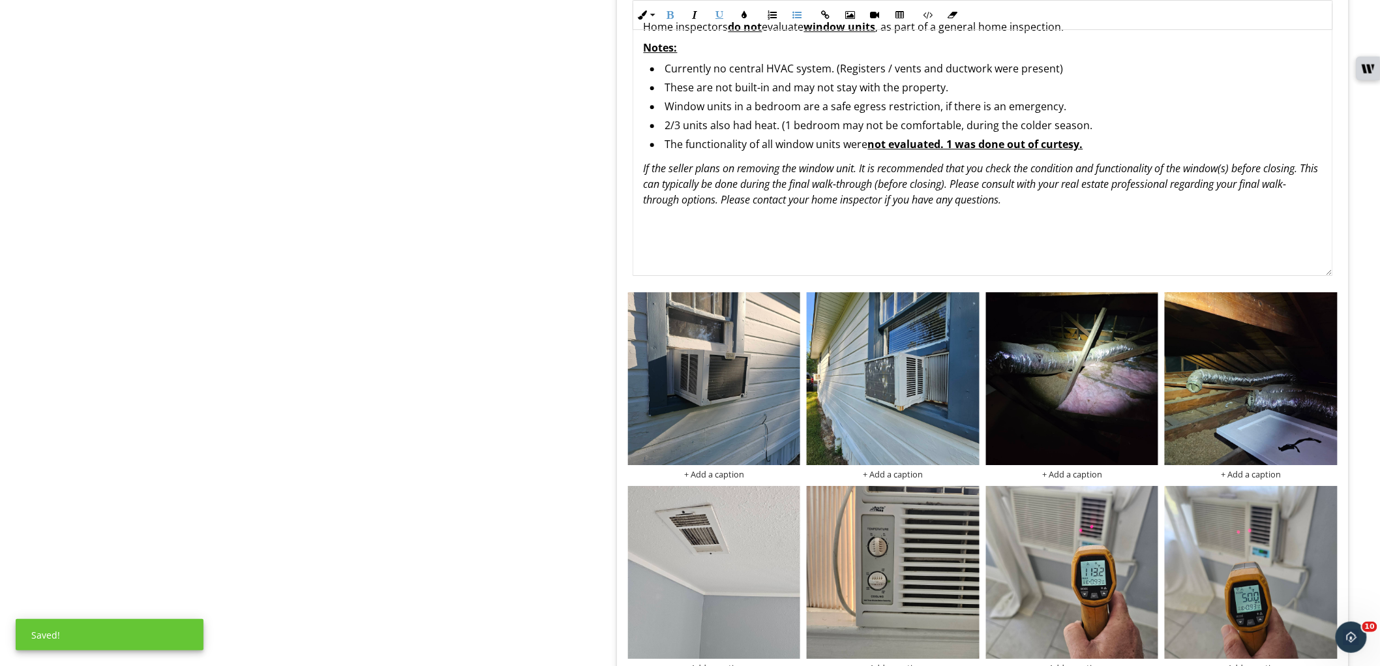
click at [923, 149] on u "not evaluated. 1 was done out of curtesy." at bounding box center [975, 144] width 215 height 14
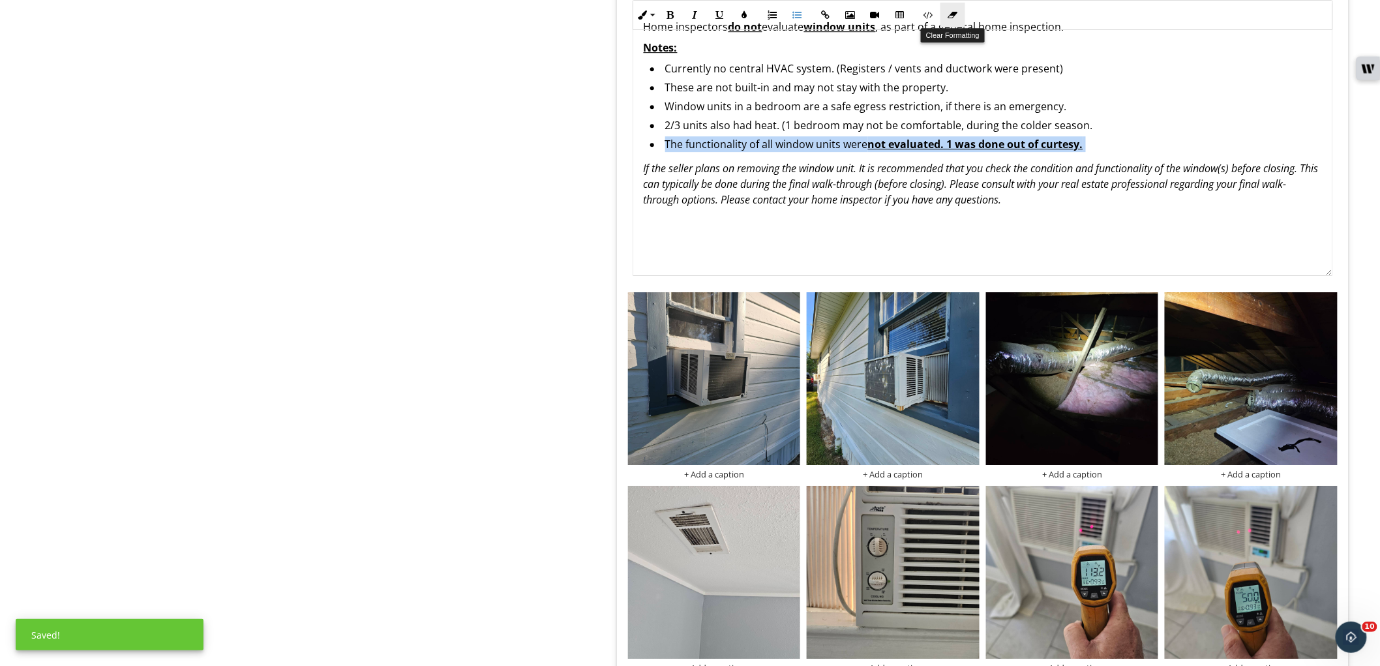
click at [957, 14] on icon "button" at bounding box center [953, 14] width 9 height 9
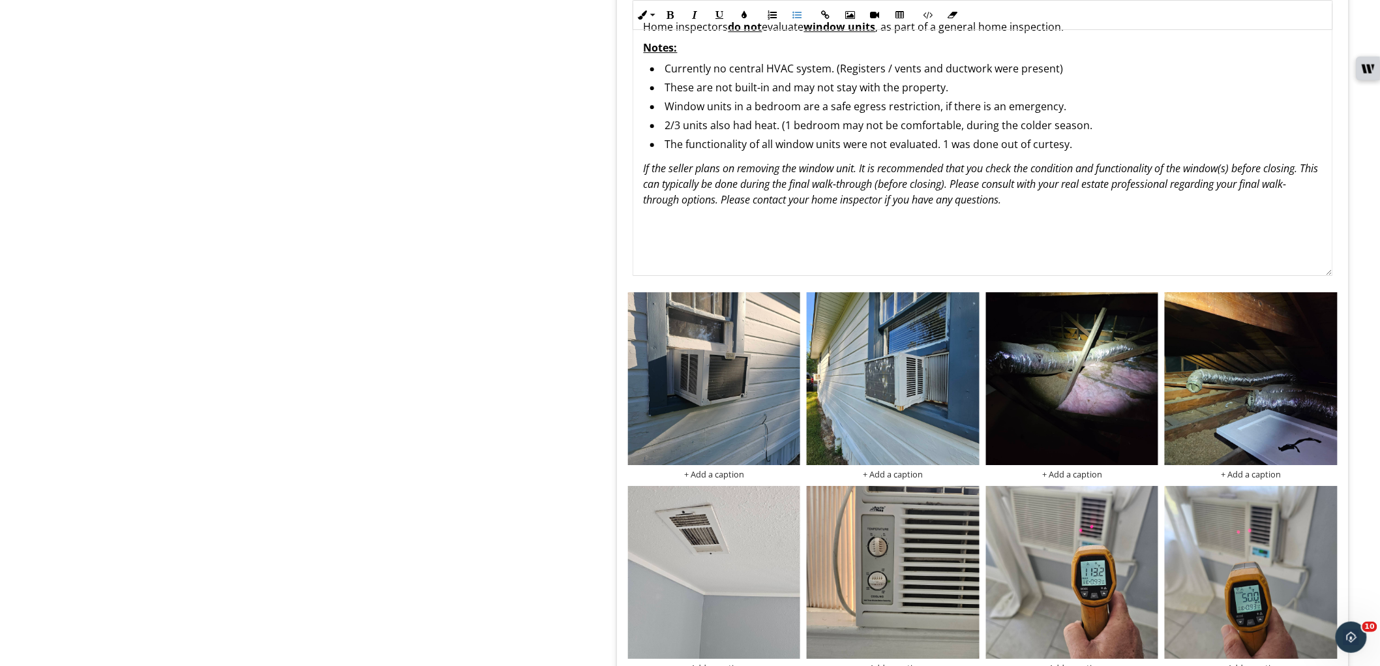
click at [557, 256] on div "Limitations Limitations Item Limitations Info Information check Finished Proper…" at bounding box center [862, 289] width 1035 height 3616
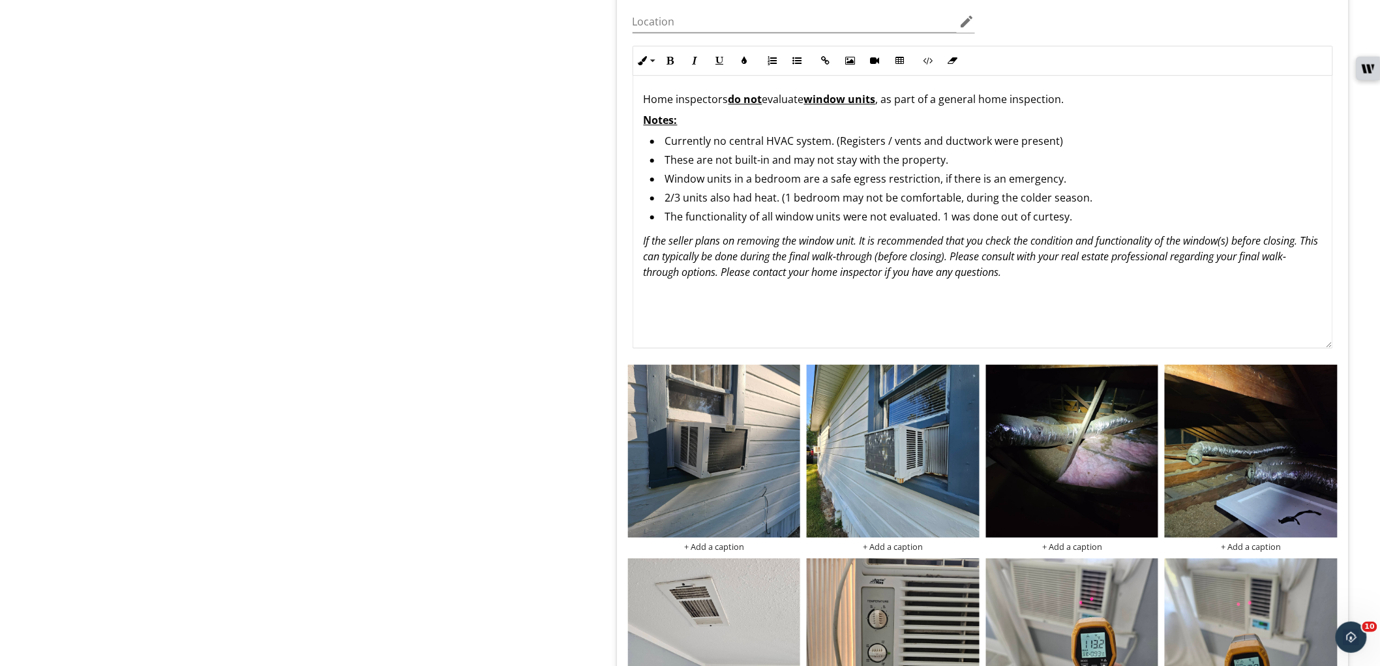
click at [776, 206] on li "2/3 units also had heat. (1 bedroom may not be comfortable, during the colder s…" at bounding box center [986, 199] width 672 height 19
click at [722, 200] on li "2/3 units also had heat. (1 bedroom may not be comfortable, during the colder s…" at bounding box center [986, 199] width 672 height 19
click at [731, 199] on li "2/3 units had heat. (1 bedroom may not be comfortable, during the colder season." at bounding box center [986, 199] width 672 height 19
click at [768, 225] on li "​The functionality of all window units were not evaluated. 1 was done out of cu…" at bounding box center [986, 218] width 672 height 19
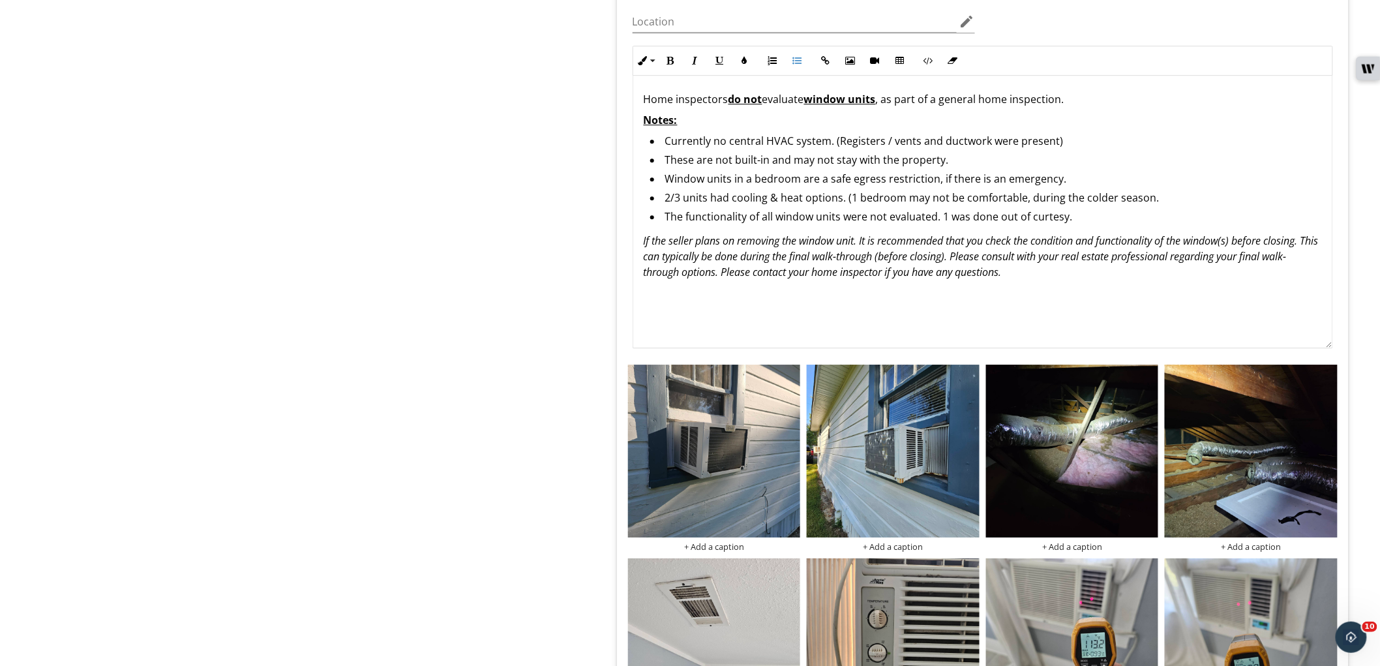
click at [904, 204] on li "2/3 units had cooling & heat options. (1 bedroom may not be comfortable, during…" at bounding box center [986, 199] width 672 height 19
click at [915, 218] on li "​The functionality of all window units were not evaluated. 1 was done out of cu…" at bounding box center [986, 218] width 672 height 19
click at [977, 217] on li "​The functionality of all window units were not evaluated. 1 was done out of cu…" at bounding box center [986, 218] width 672 height 19
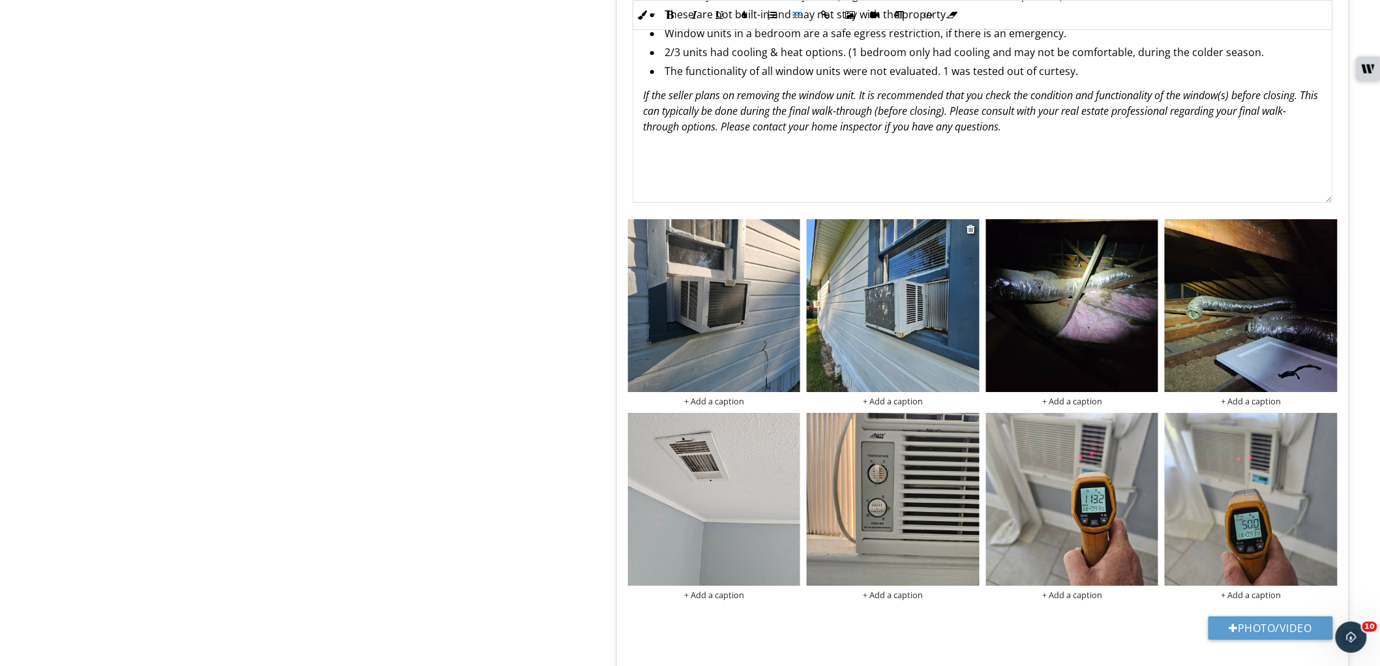
scroll to position [1649, 0]
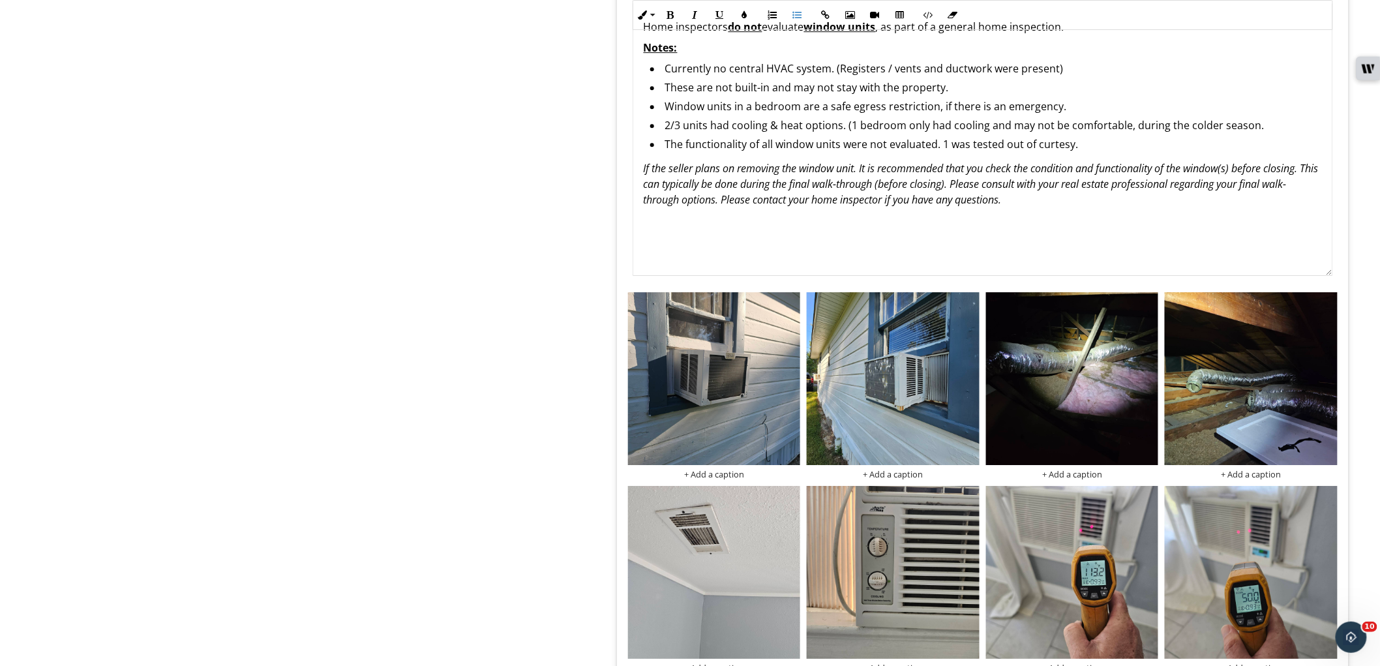
click at [1112, 135] on li "2/3 units had cooling & heat options. (1 bedroom only had cooling and may not b…" at bounding box center [986, 126] width 672 height 19
click at [1099, 146] on li "The functionality of all window units were not evaluated. 1 was tested out of c…" at bounding box center [986, 145] width 672 height 19
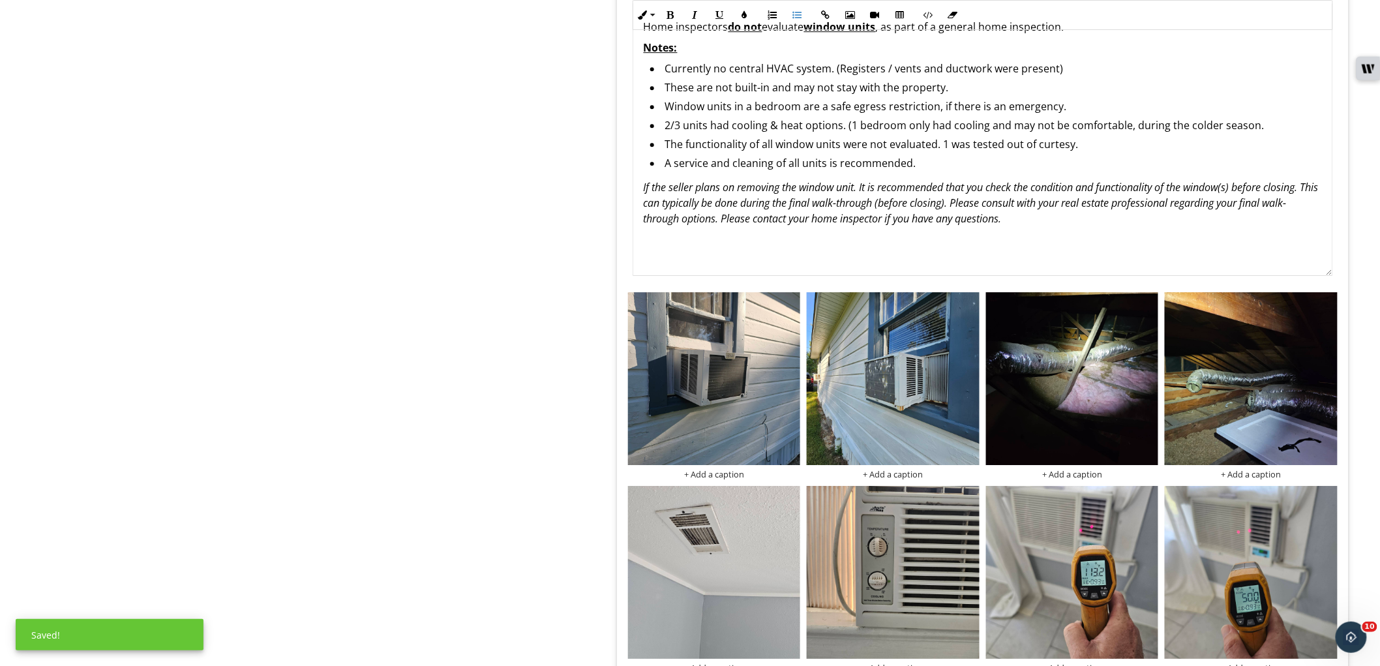
click at [524, 282] on div "Limitations Limitations Item Limitations Info Information check Finished Proper…" at bounding box center [862, 289] width 1035 height 3616
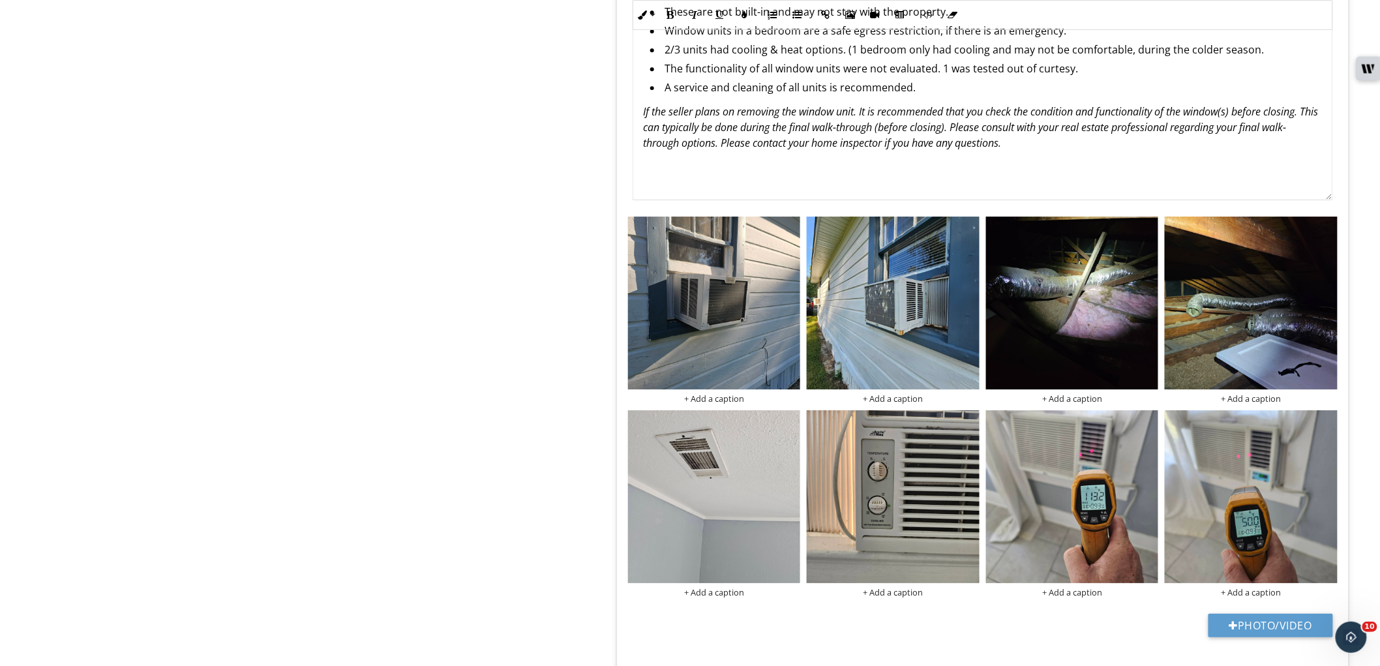
scroll to position [1940, 0]
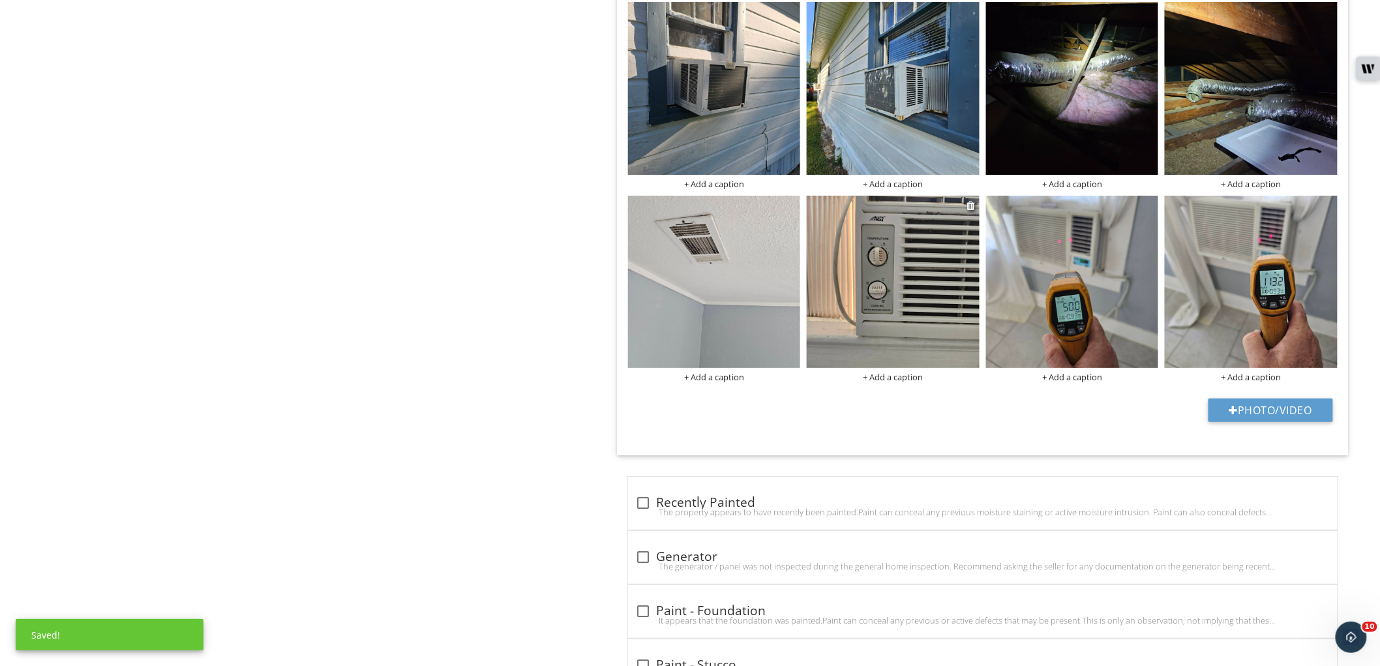
click at [924, 327] on img at bounding box center [893, 282] width 173 height 173
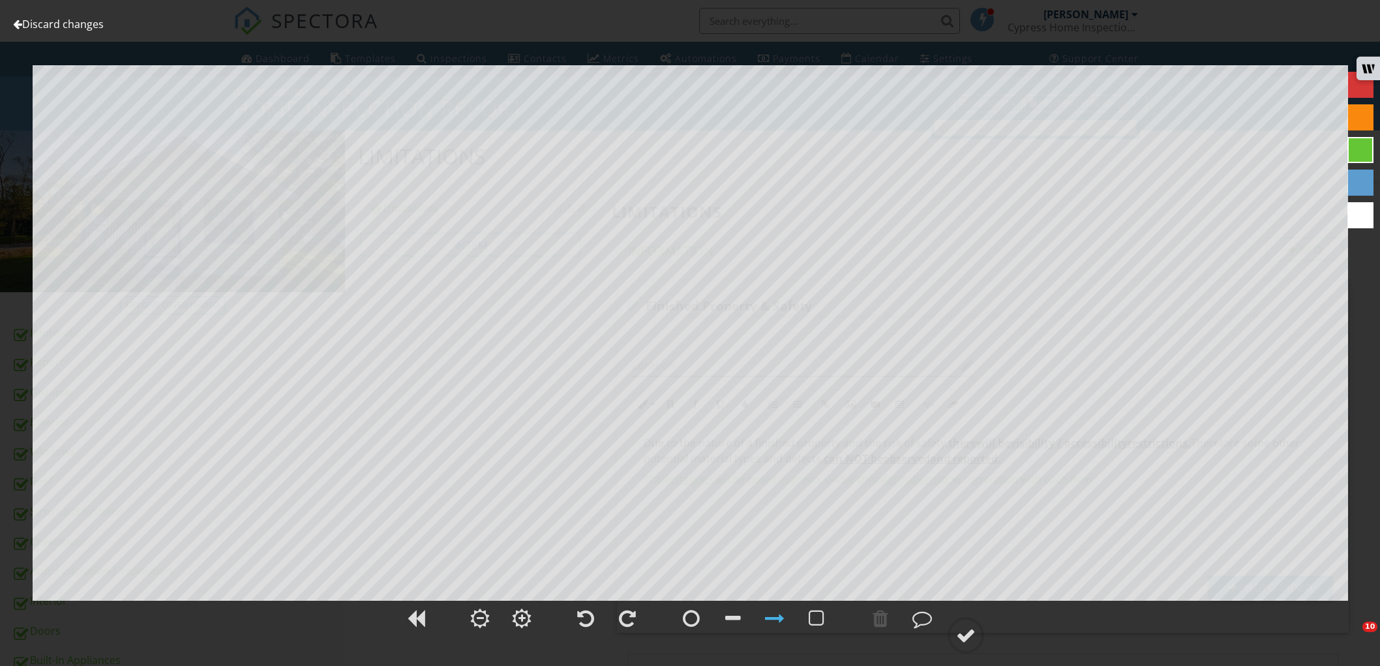
scroll to position [1940, 0]
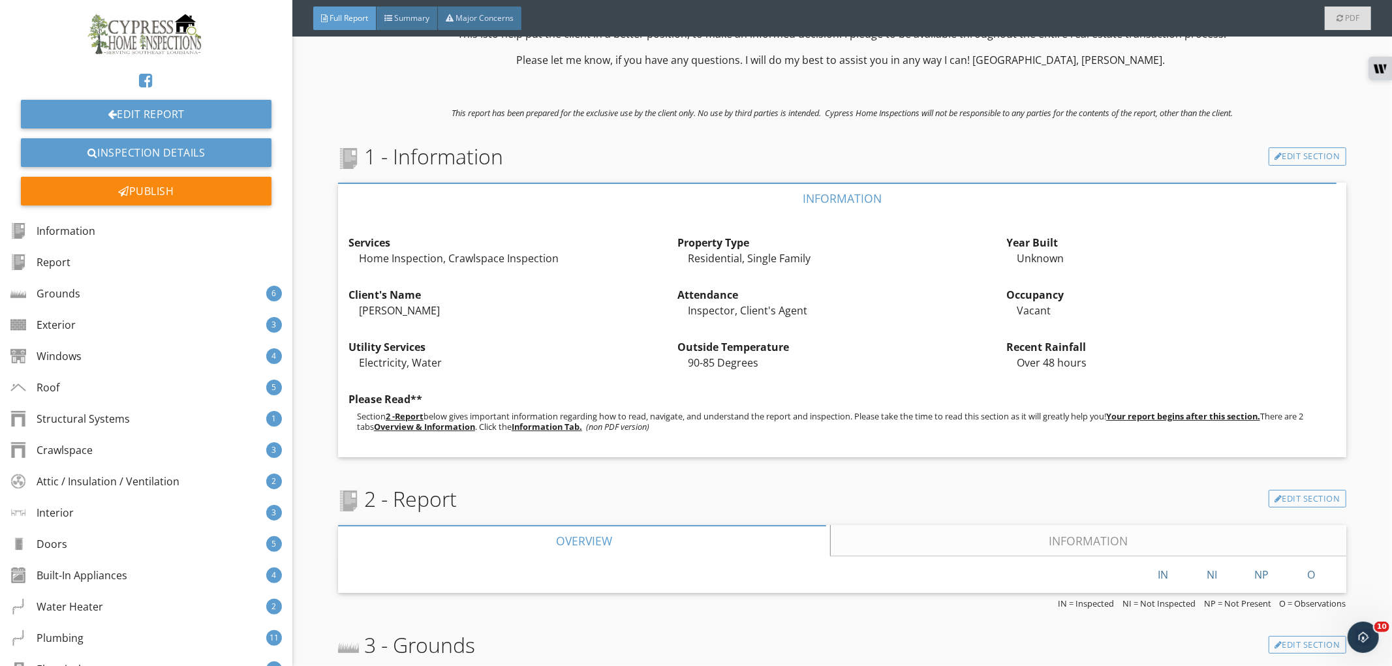
scroll to position [434, 0]
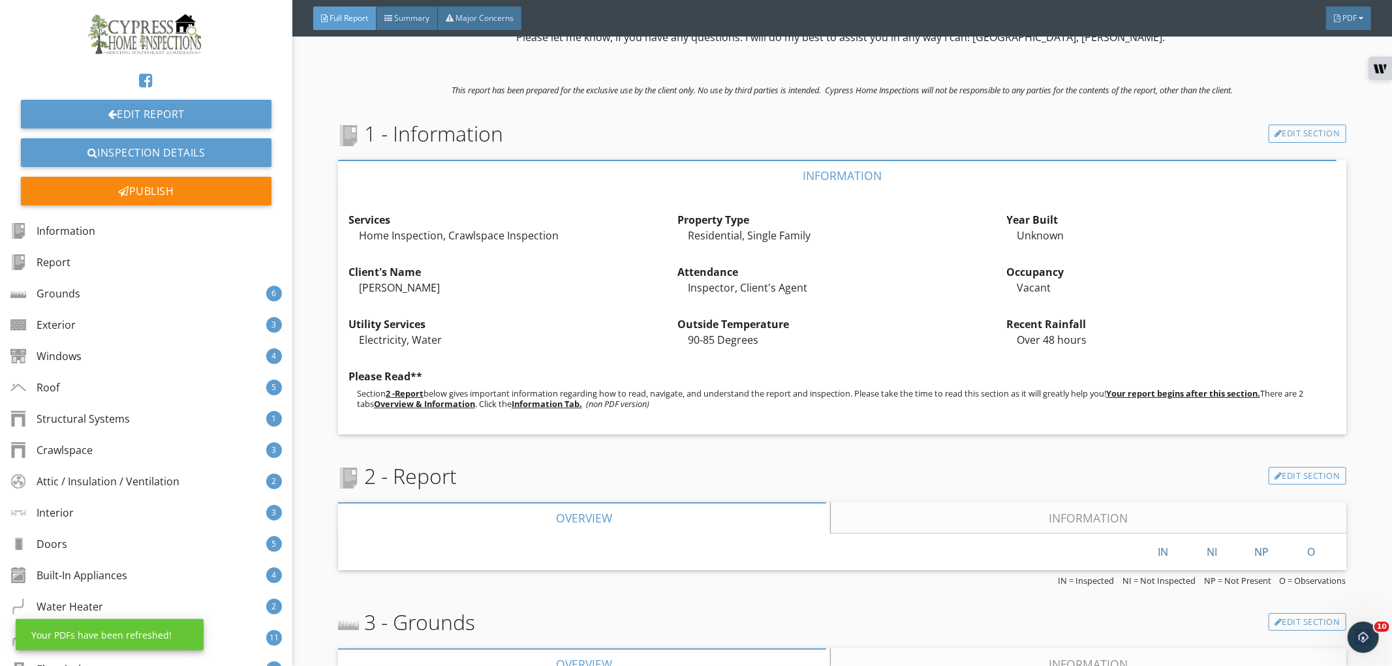
click at [1008, 520] on link "Information" at bounding box center [1087, 517] width 515 height 31
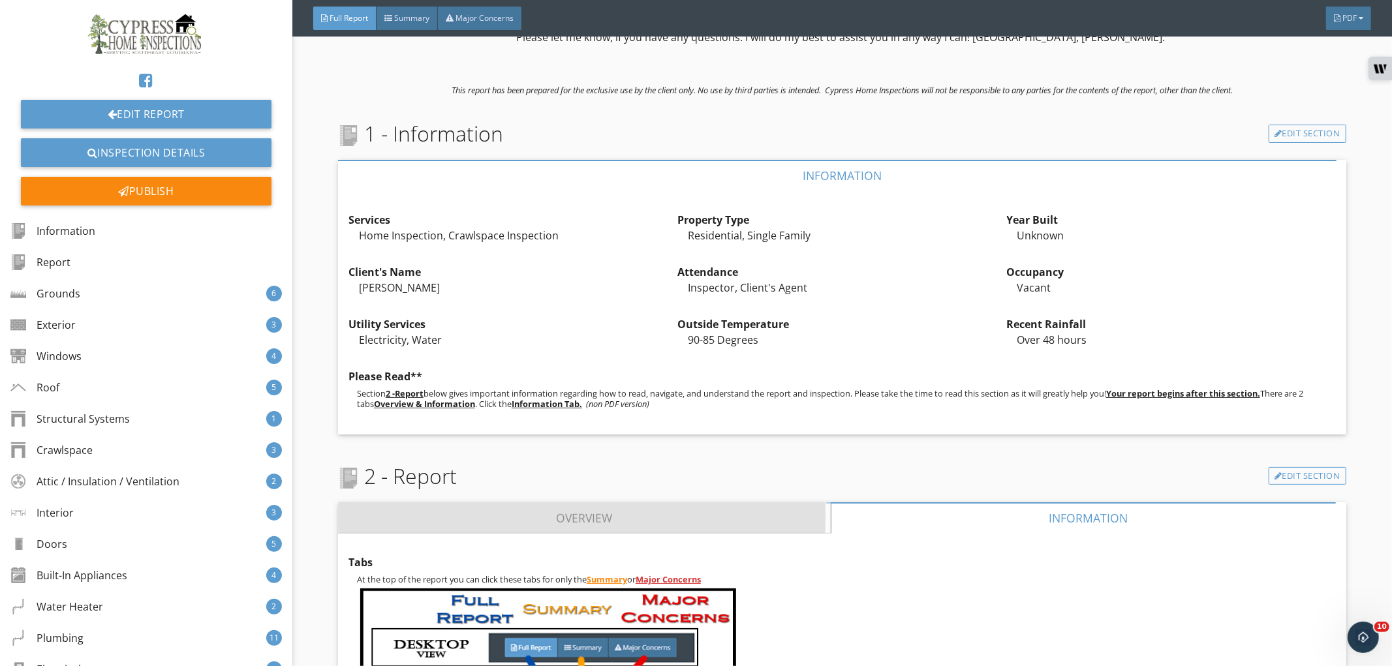
click at [736, 525] on link "Overview" at bounding box center [584, 517] width 493 height 31
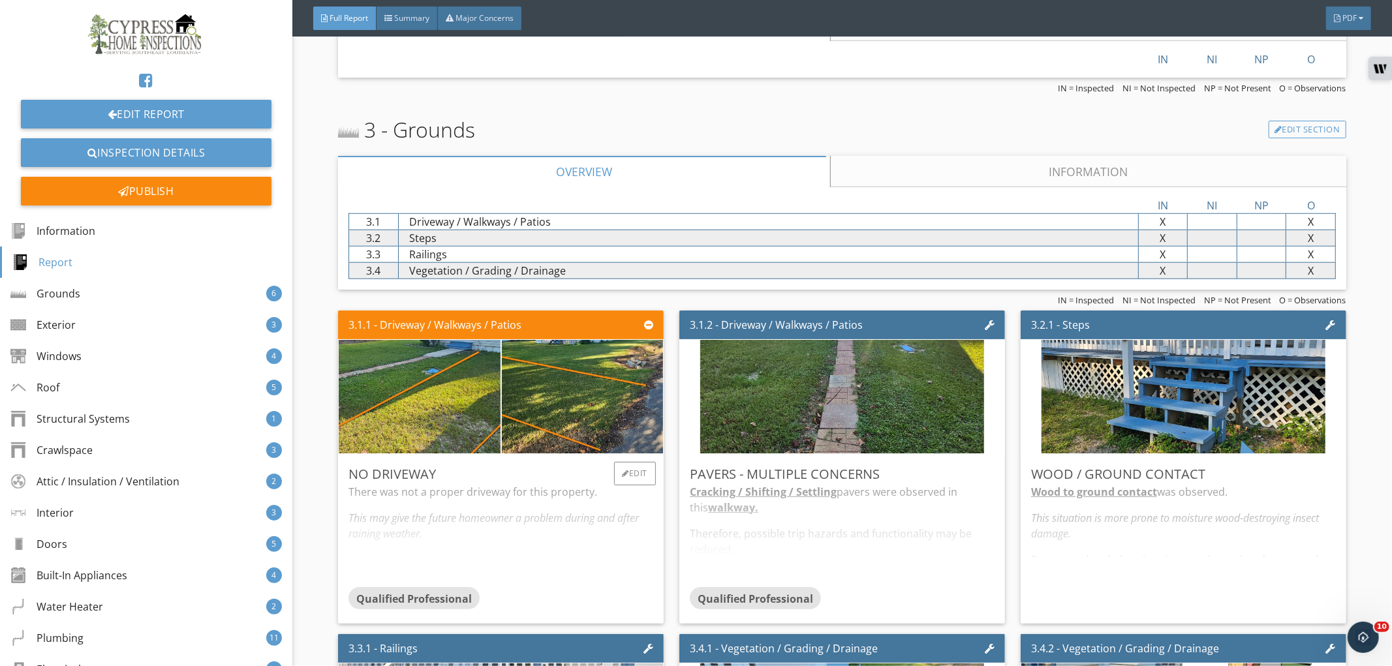
scroll to position [1014, 0]
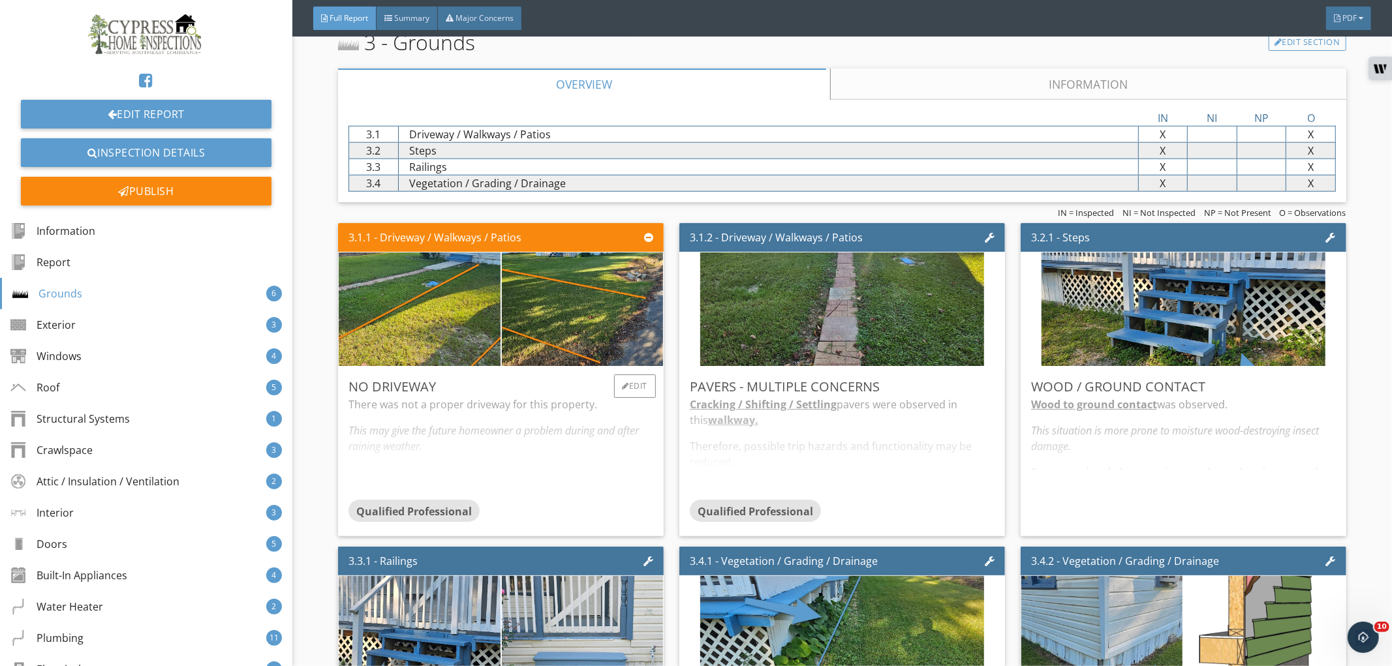
click at [568, 491] on div "There was not a proper driveway for this property. This may give the future hom…" at bounding box center [500, 448] width 305 height 103
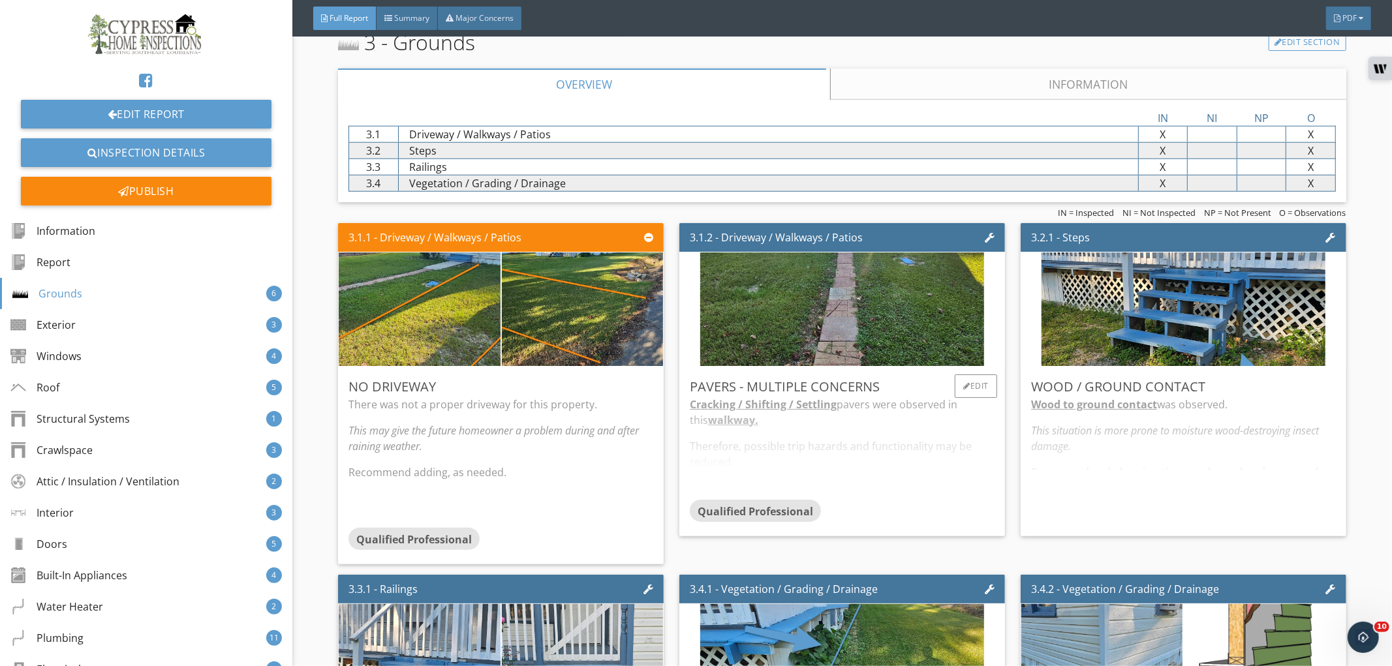
click at [817, 464] on div "Cracking / Shifting / Settling pavers were observed in this walkway. Therefore,…" at bounding box center [842, 448] width 305 height 103
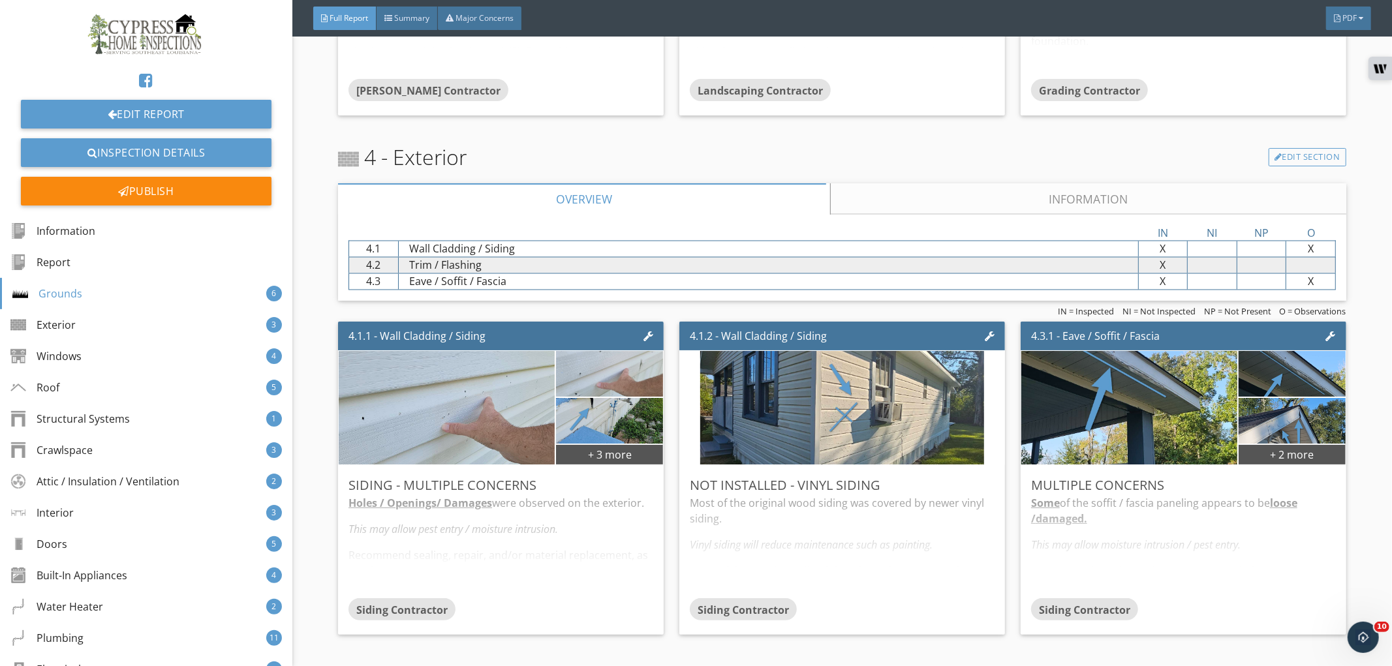
scroll to position [1884, 0]
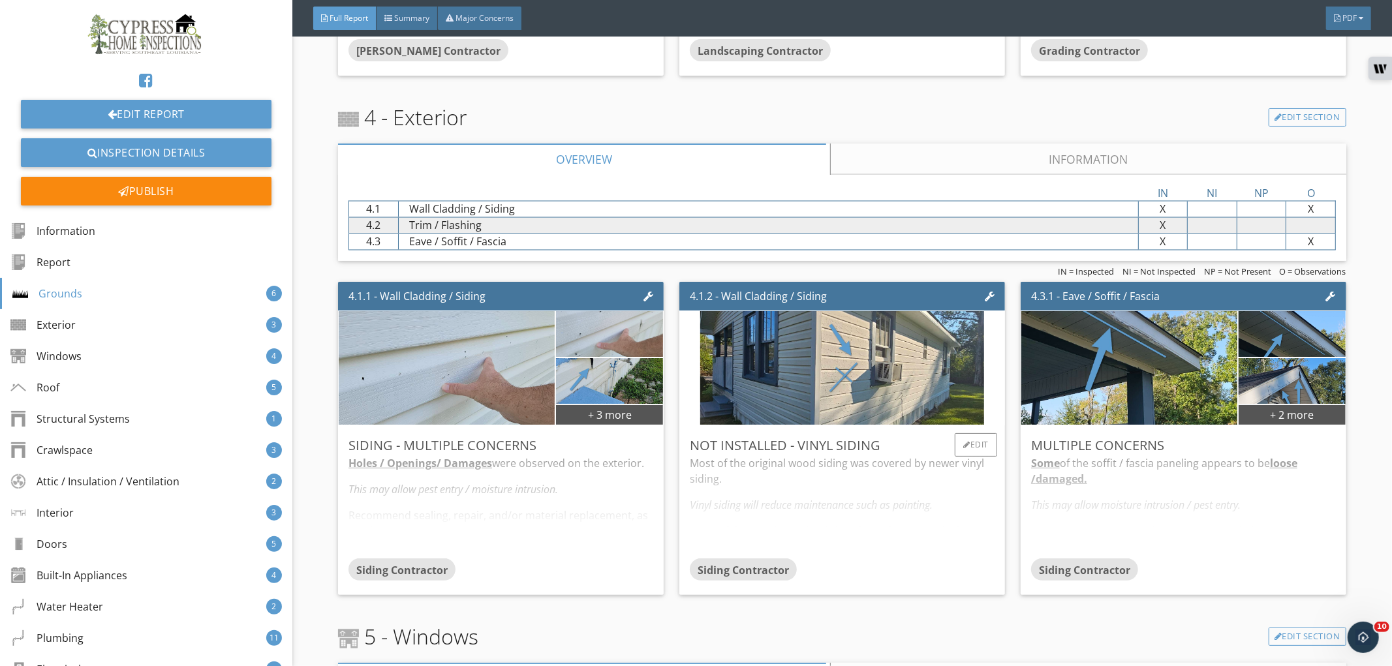
click at [812, 521] on div "Most of the original wood siding was covered by newer vinyl siding. Vinyl sidin…" at bounding box center [842, 506] width 305 height 103
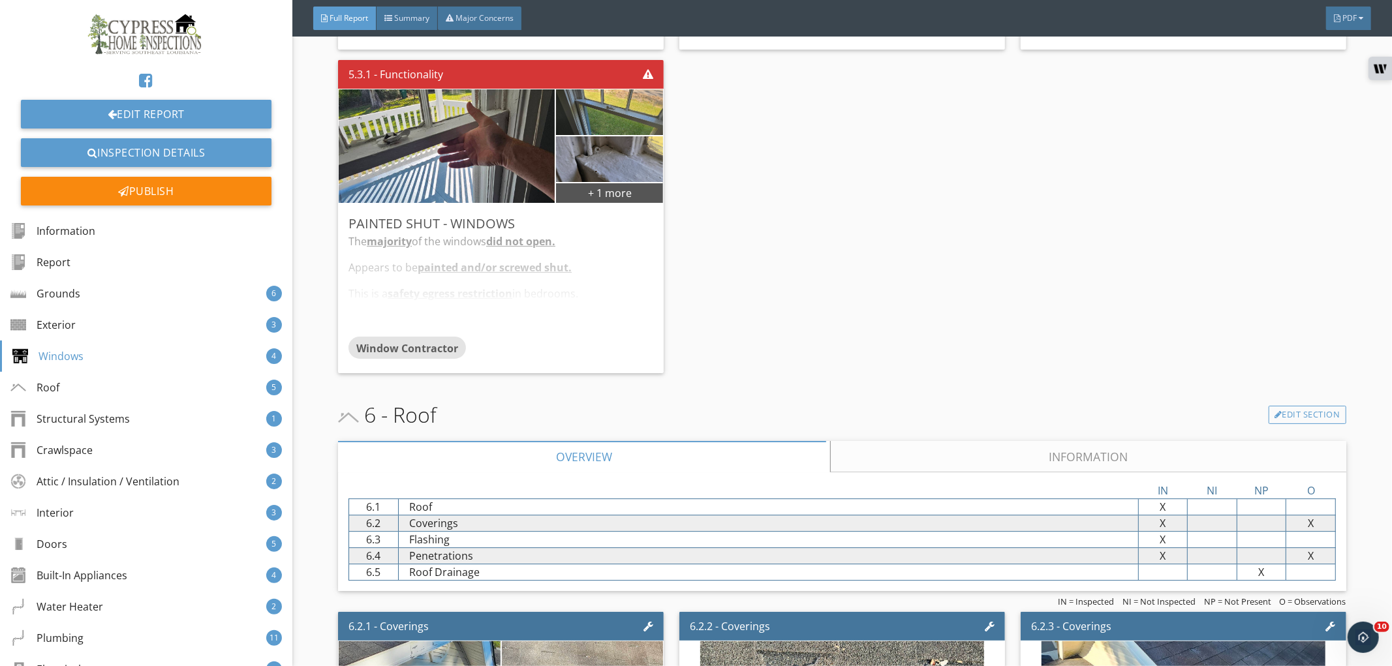
scroll to position [3116, 0]
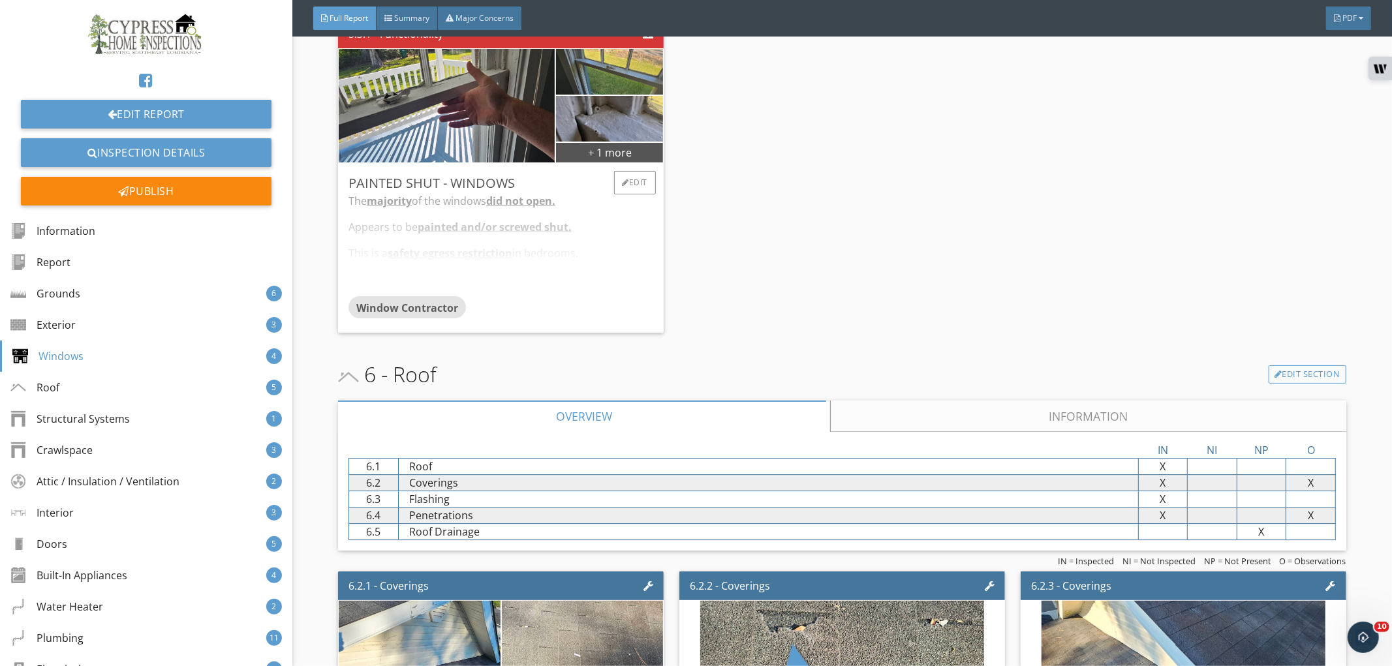
click at [603, 318] on div "Window Contractor" at bounding box center [500, 309] width 305 height 26
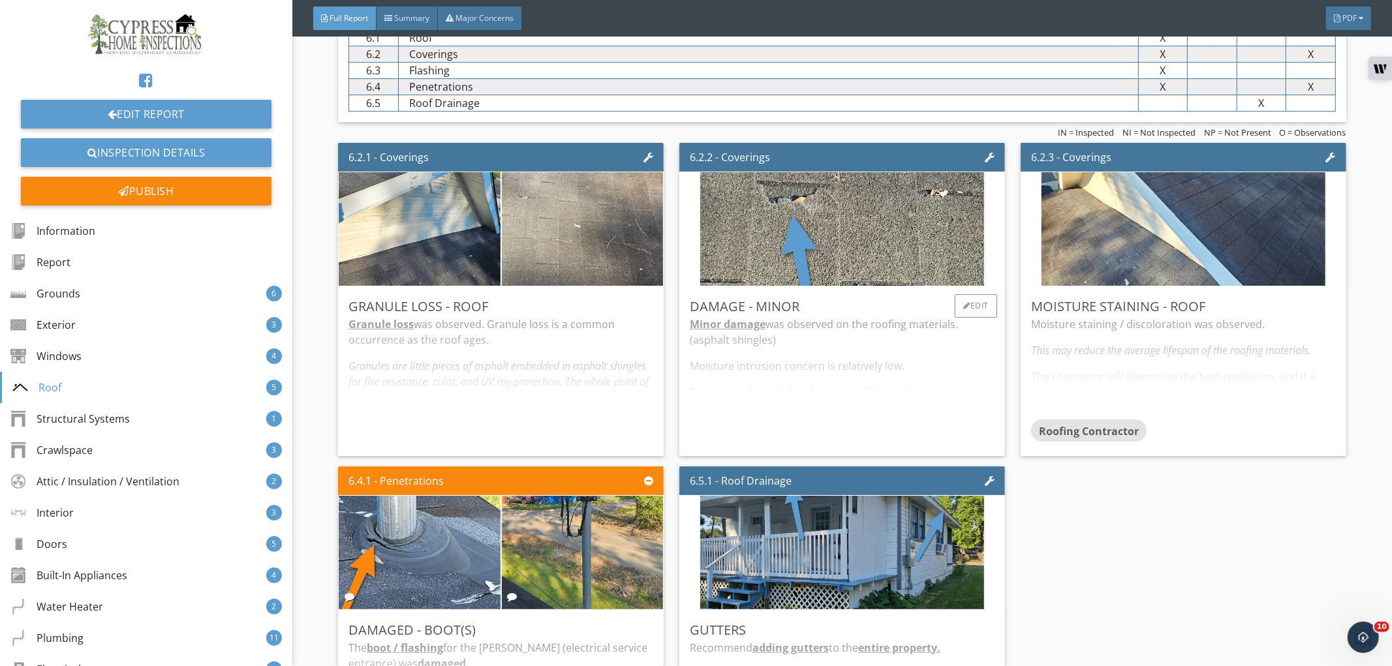
scroll to position [3696, 0]
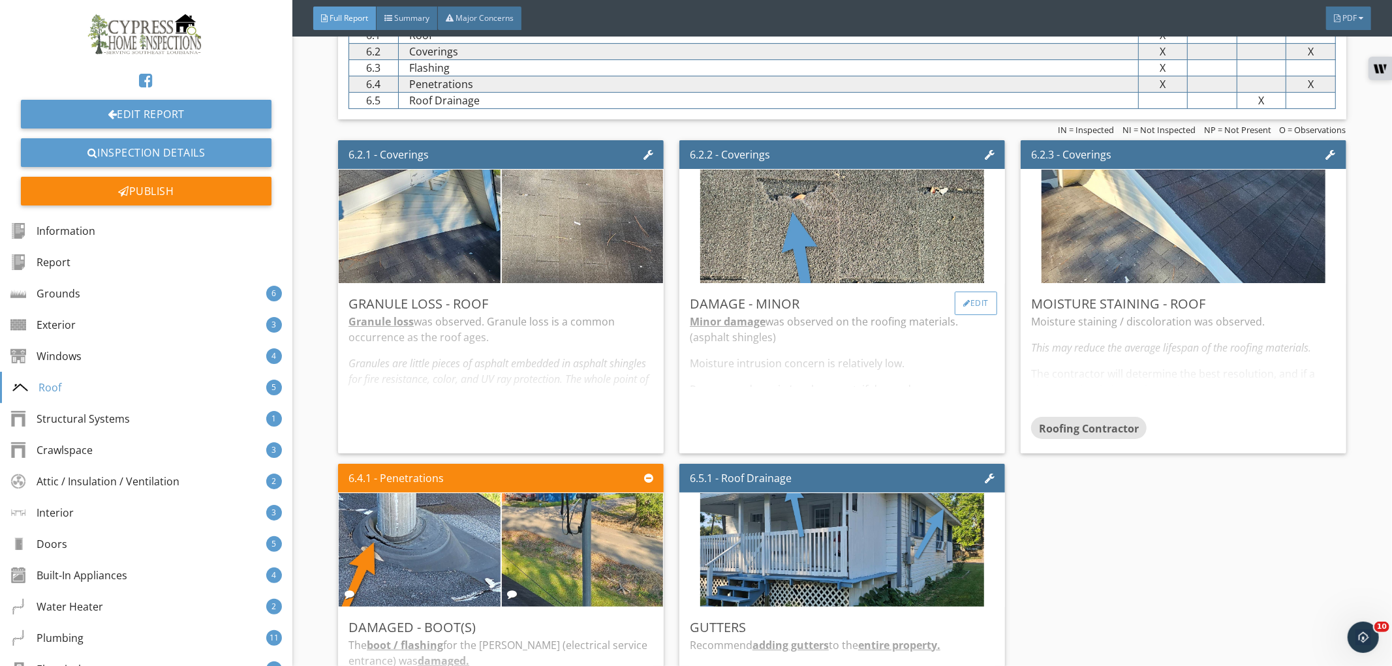
click at [967, 303] on div "Edit" at bounding box center [975, 303] width 42 height 23
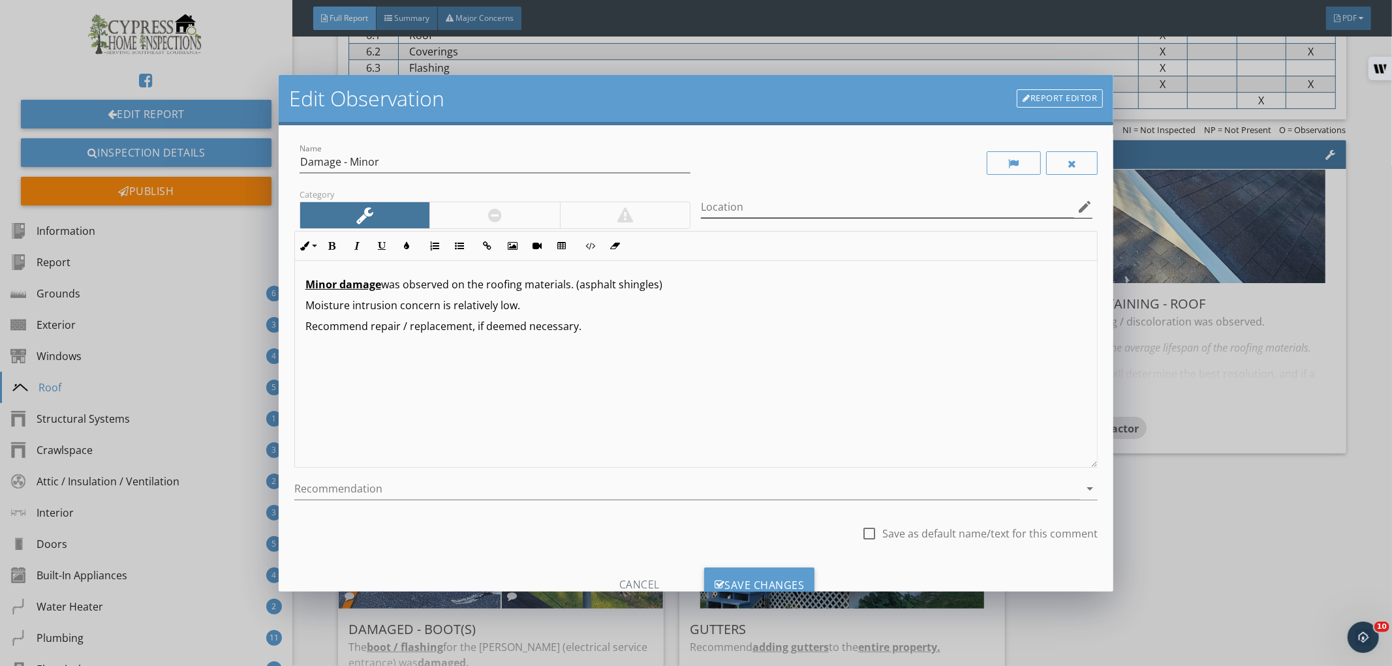
click at [1076, 202] on icon "edit" at bounding box center [1084, 207] width 16 height 16
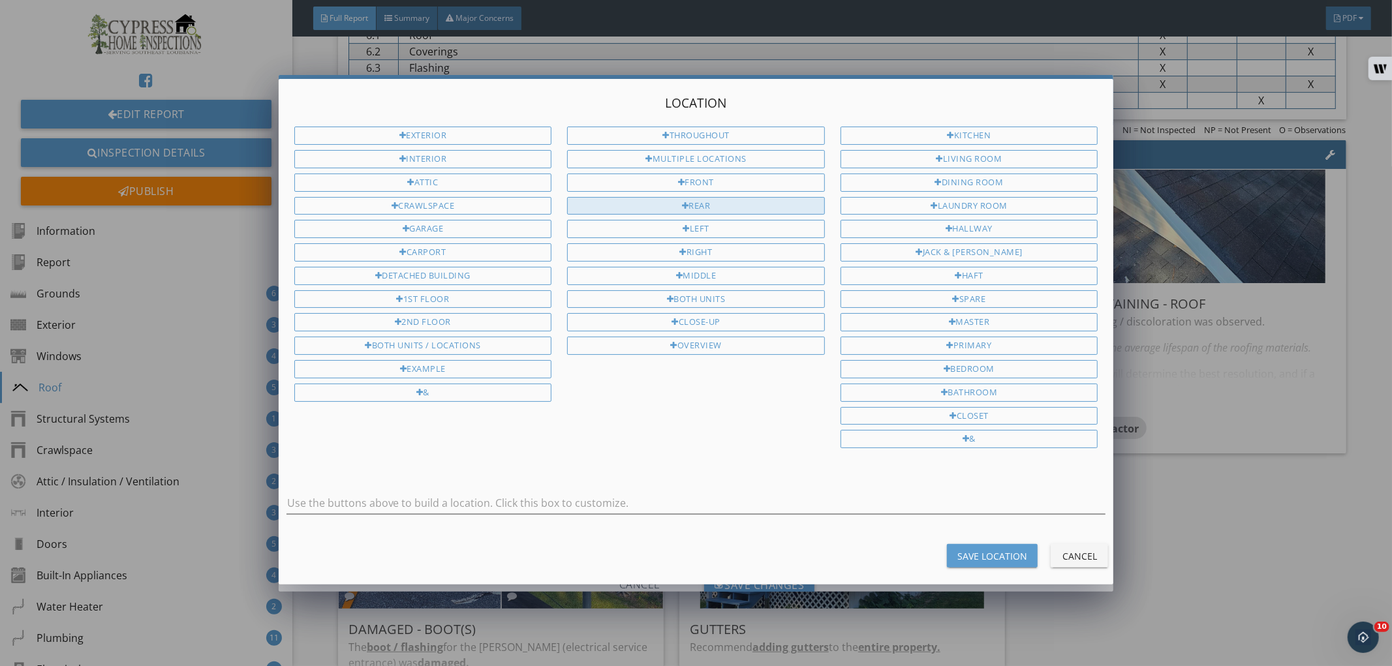
click at [750, 206] on div "Rear" at bounding box center [696, 206] width 258 height 18
click at [746, 521] on div "Rear" at bounding box center [695, 510] width 819 height 35
click at [749, 509] on input "Rear" at bounding box center [695, 504] width 819 height 22
type input "Rear Patio Overhang"
click at [975, 566] on button "Save Location" at bounding box center [992, 555] width 91 height 23
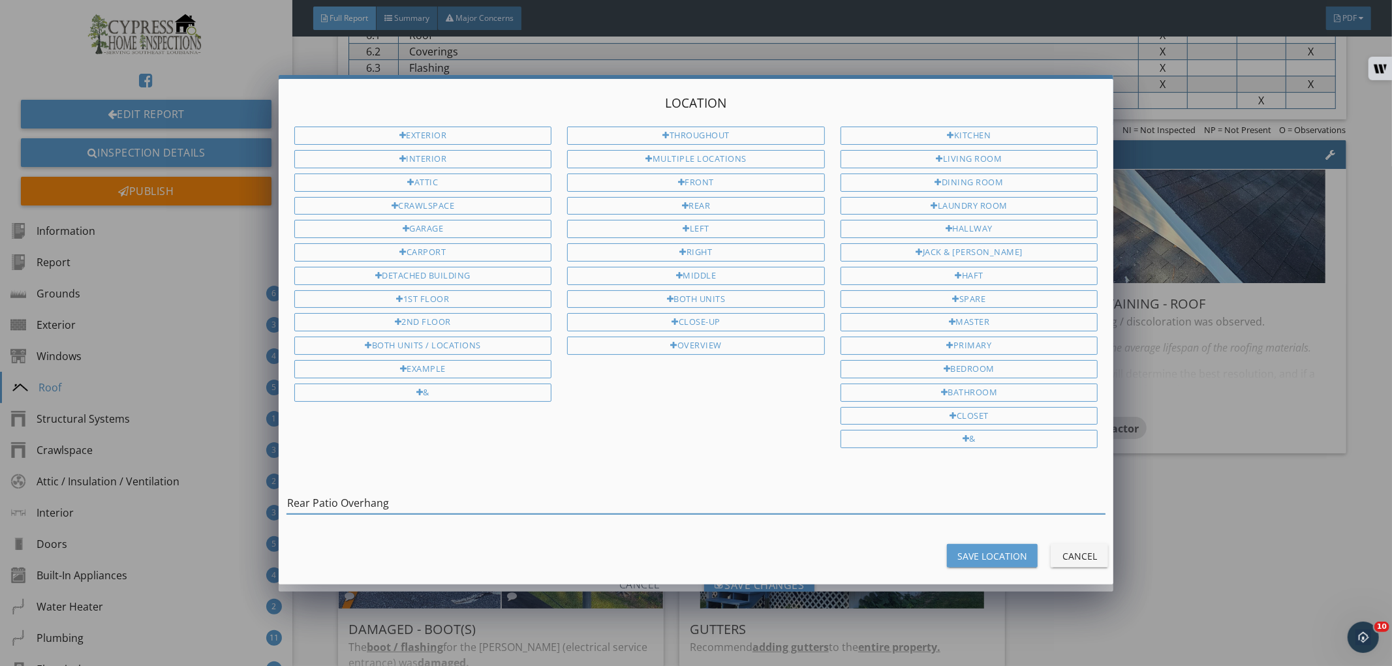
type input "Rear Patio Overhang"
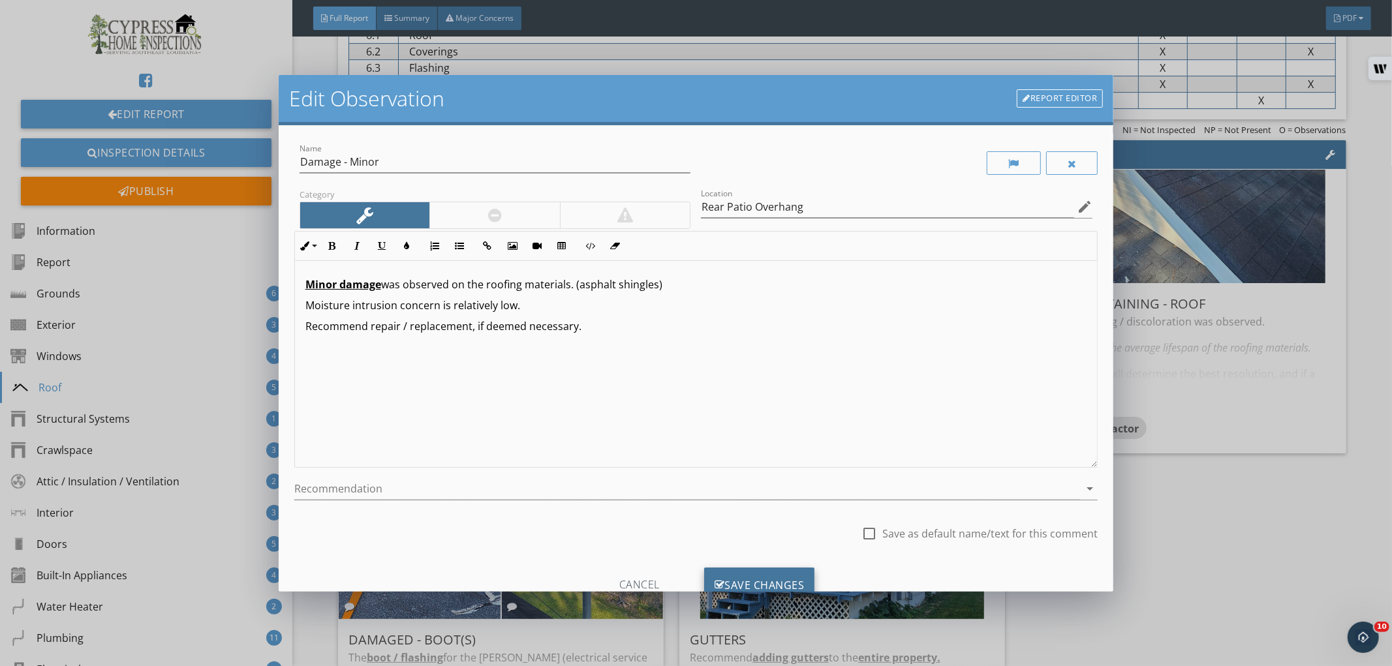
click at [782, 570] on div "Save Changes" at bounding box center [759, 585] width 111 height 35
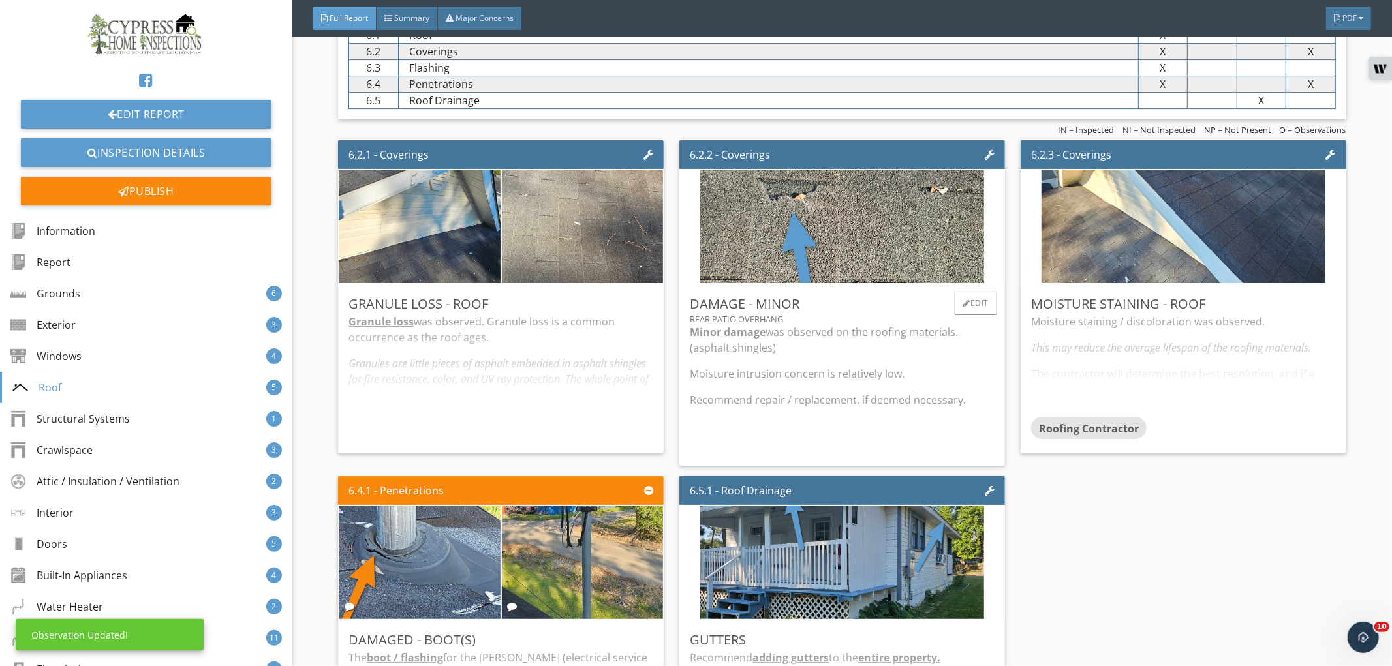
click at [844, 425] on div "Minor damage was observed on the roofing materials. (asphalt shingles) Moisture…" at bounding box center [842, 390] width 305 height 132
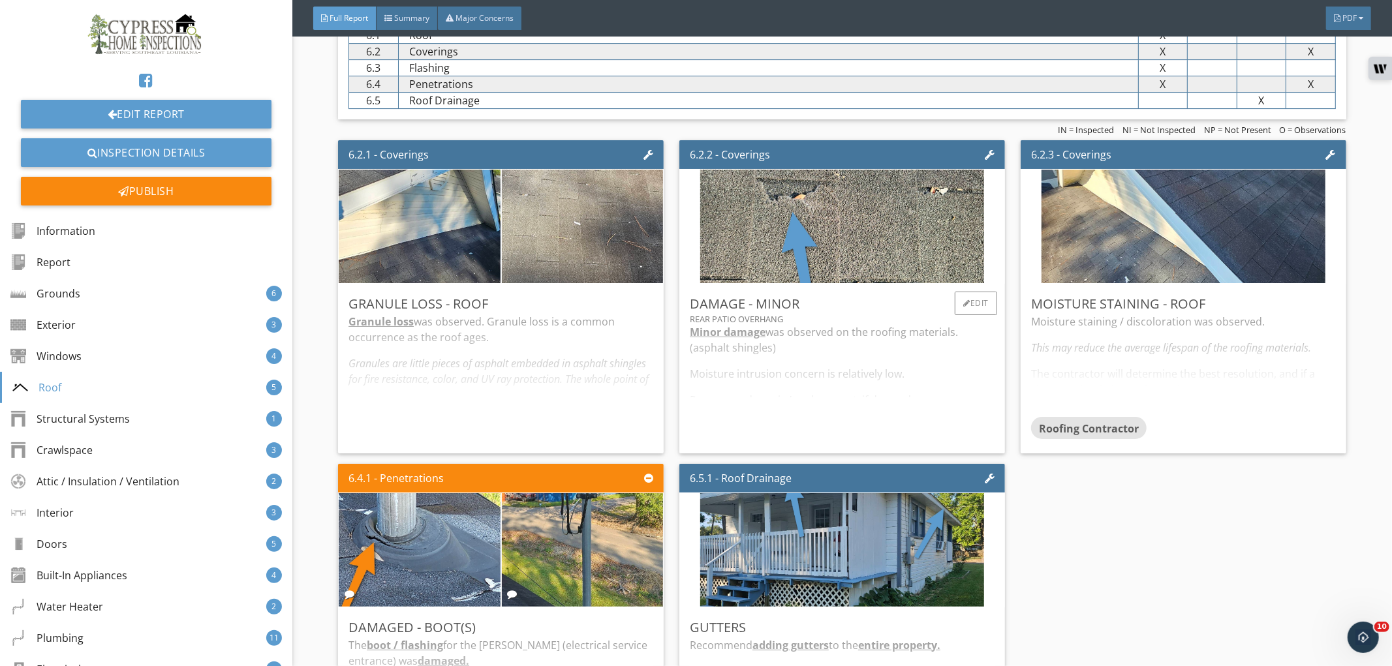
click at [851, 405] on div "Minor damage was observed on the roofing materials. (asphalt shingles) Moisture…" at bounding box center [842, 383] width 305 height 119
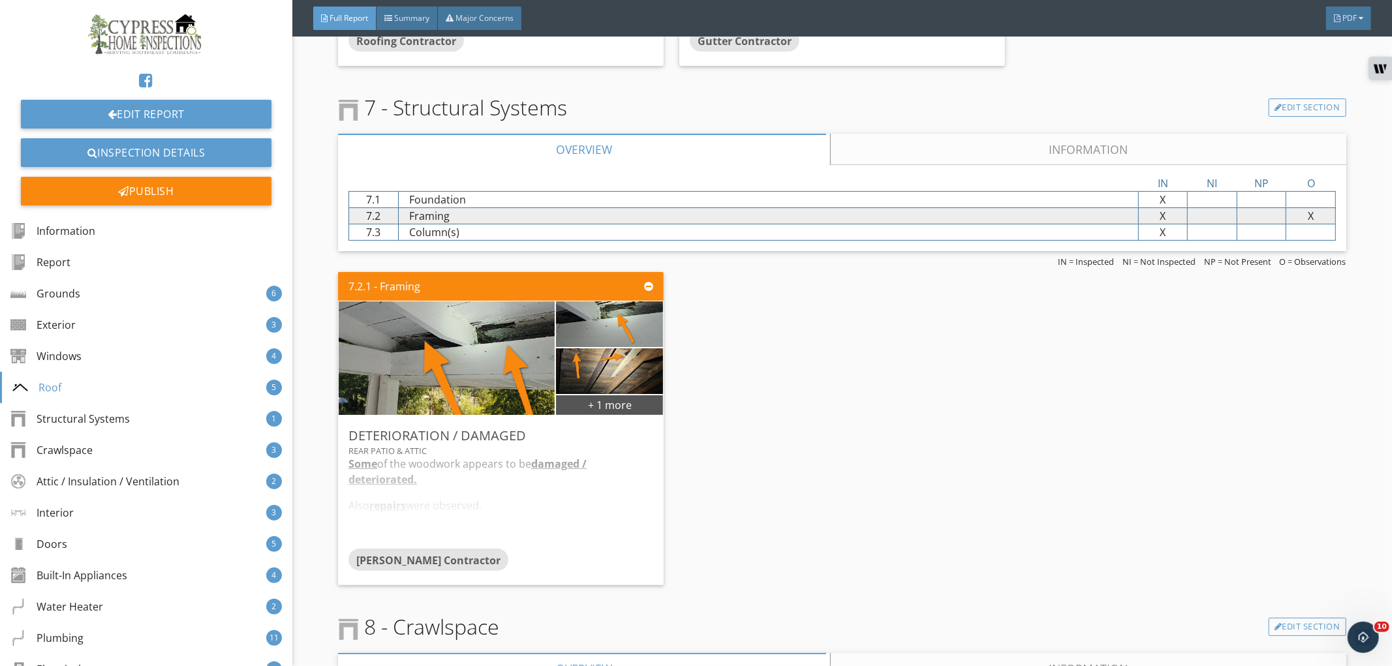
scroll to position [4421, 0]
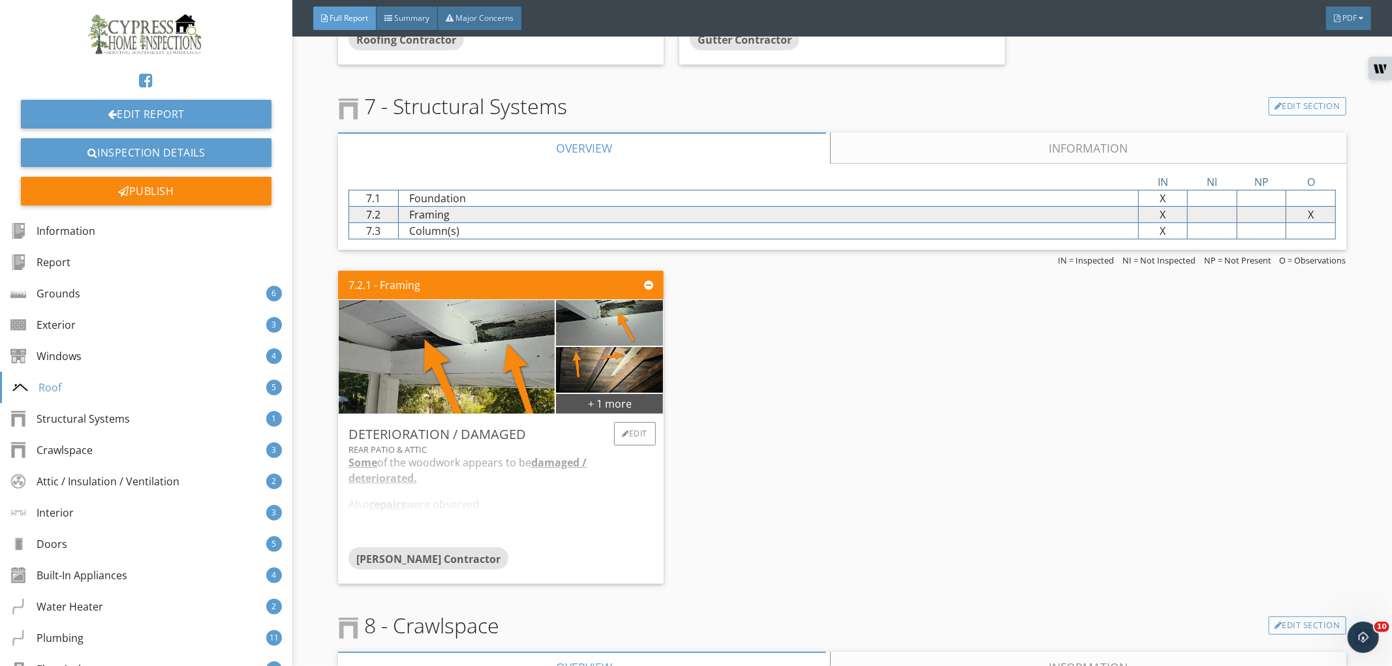
click at [655, 561] on div "Deterioration / Damaged Rear Patio & Attic Some of the woodwork appears to be d…" at bounding box center [501, 499] width 326 height 170
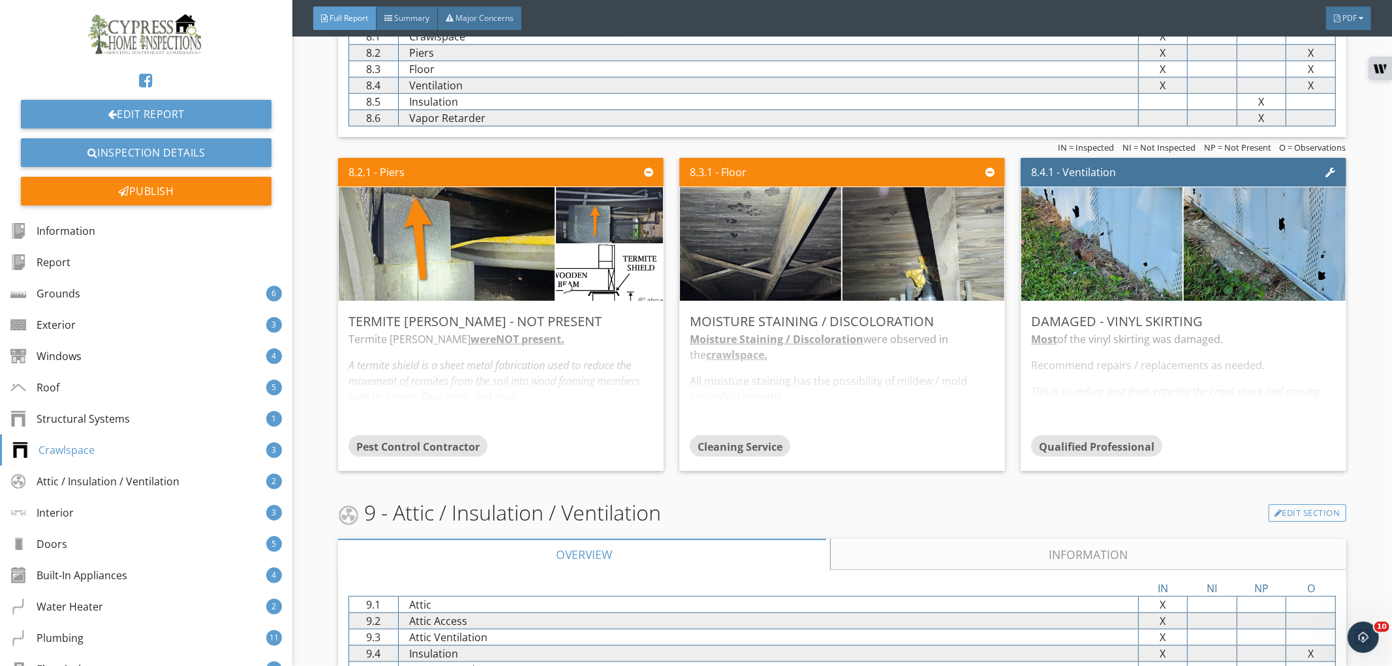
scroll to position [5146, 0]
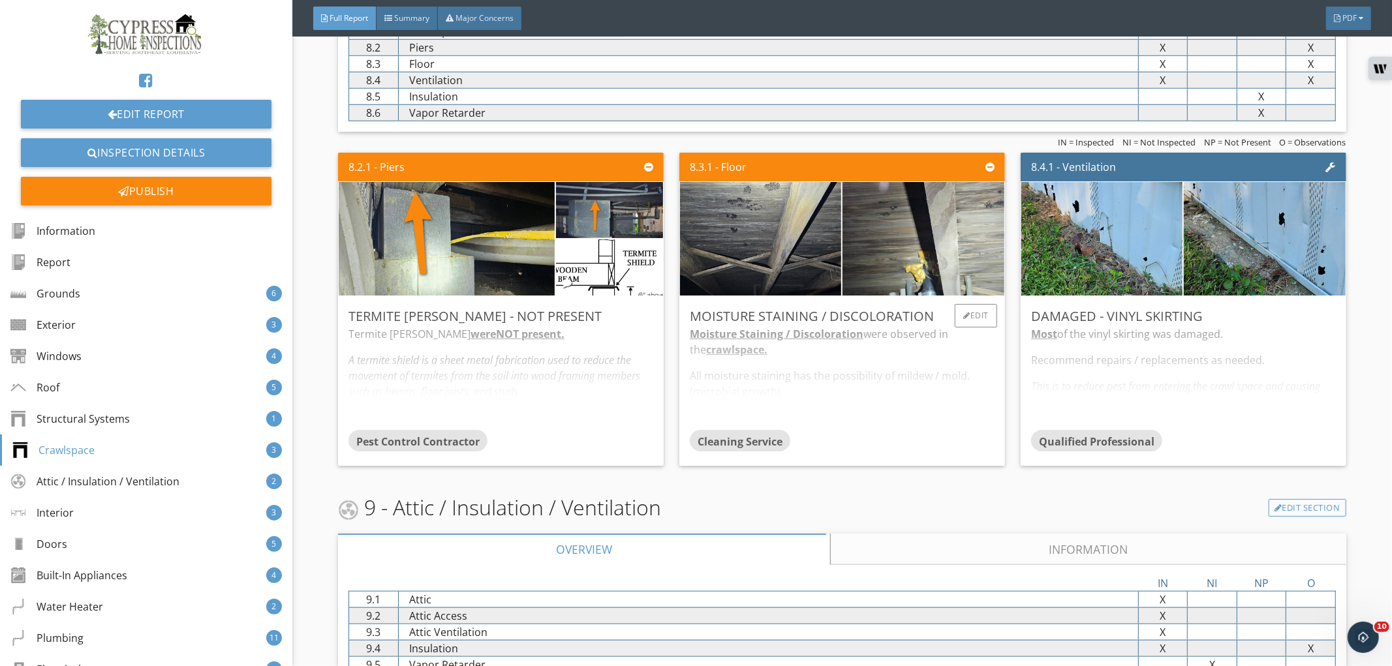
click at [921, 432] on div "Cleaning Service" at bounding box center [842, 443] width 305 height 26
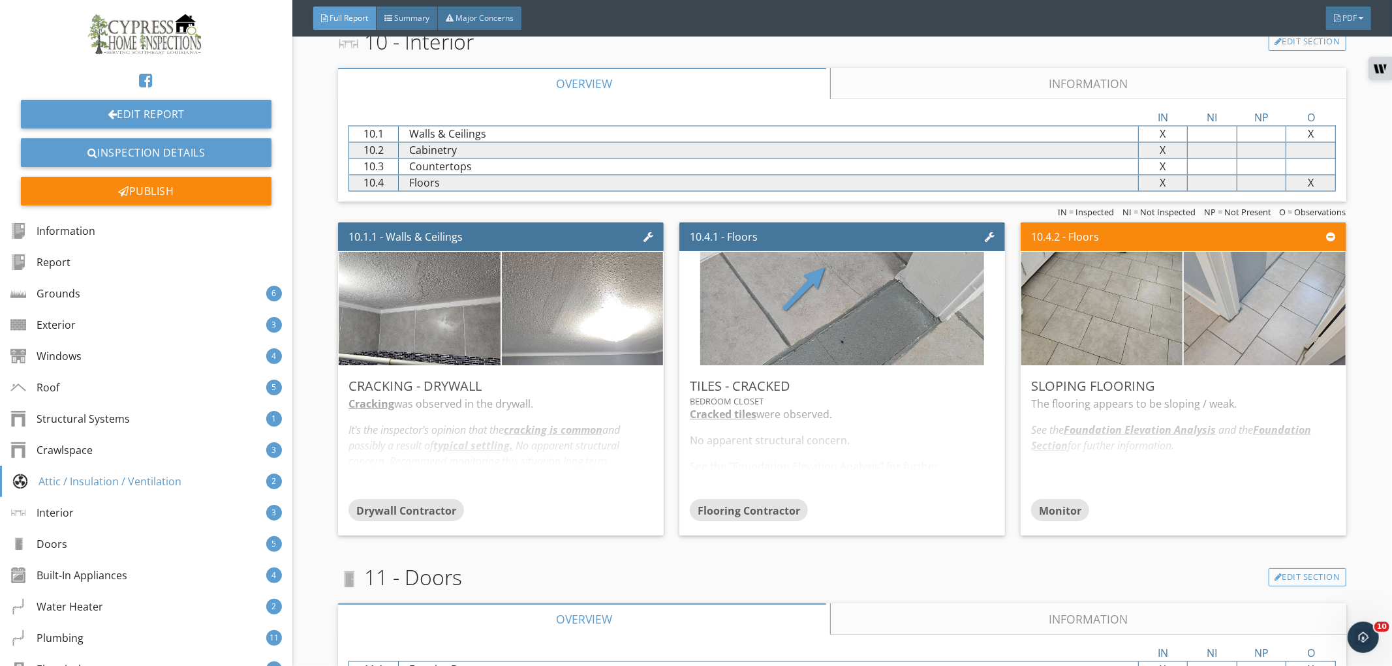
scroll to position [6306, 0]
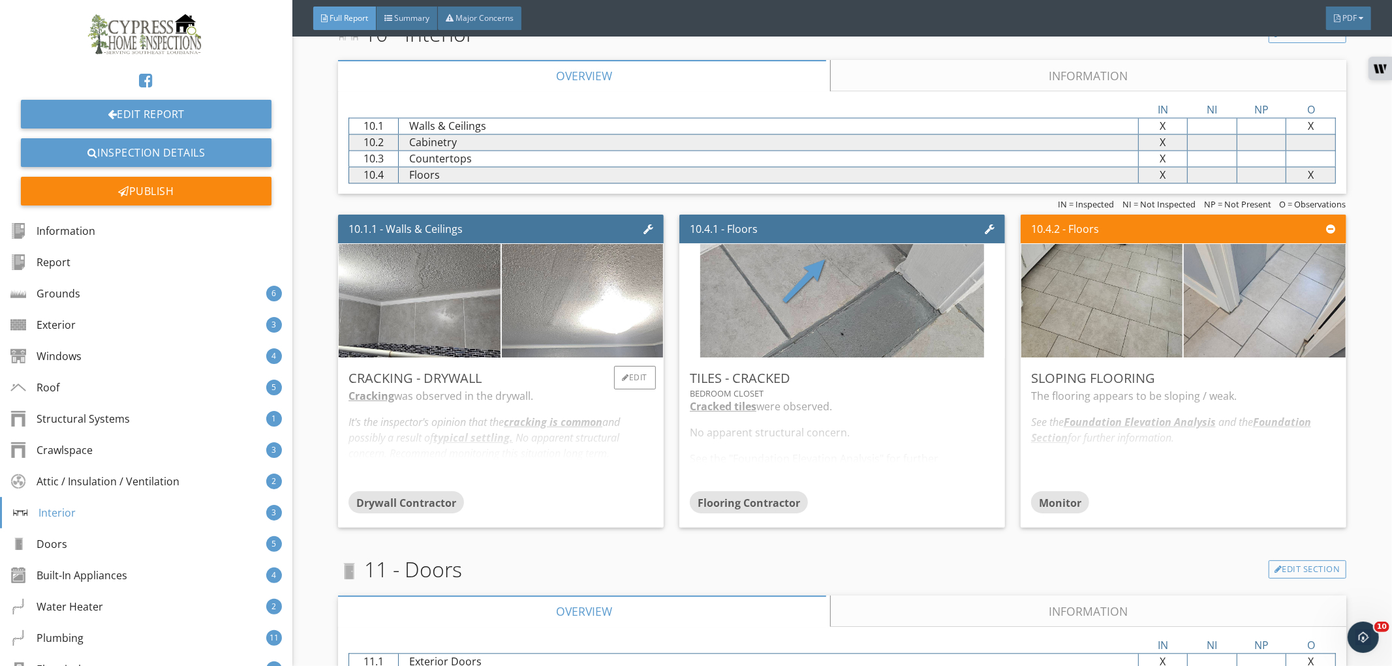
click at [596, 487] on div "Cracking was observed in the drywall. It's the inspector's opinion that the cra…" at bounding box center [500, 439] width 305 height 103
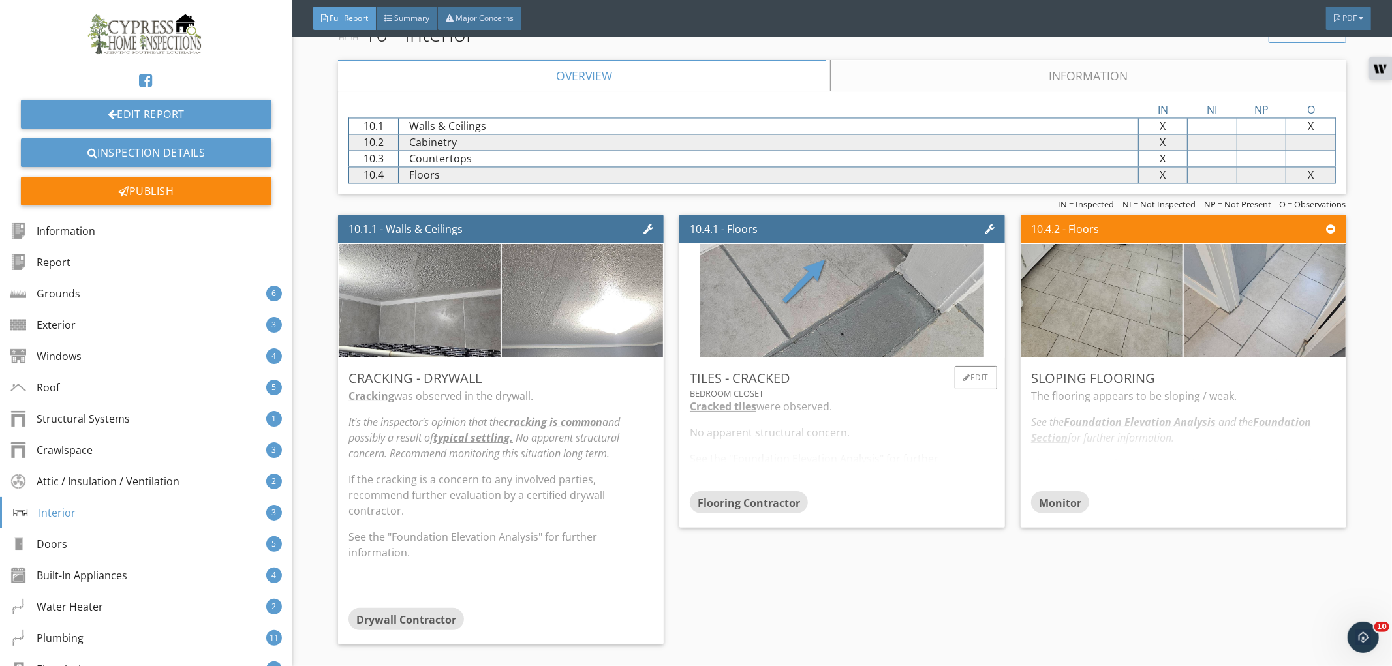
click at [836, 458] on div "Cracked tiles were observed. No apparent structural concern. See the "Foundatio…" at bounding box center [842, 445] width 305 height 93
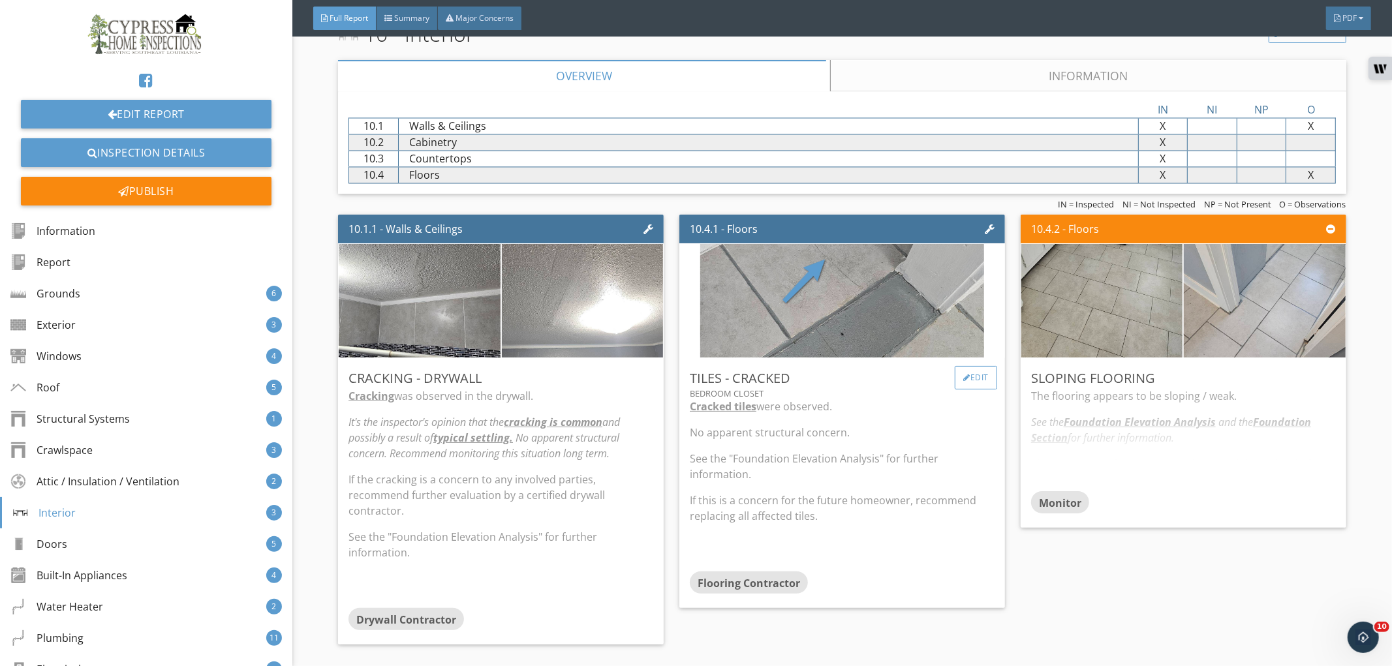
click at [967, 377] on div "Edit" at bounding box center [975, 377] width 42 height 23
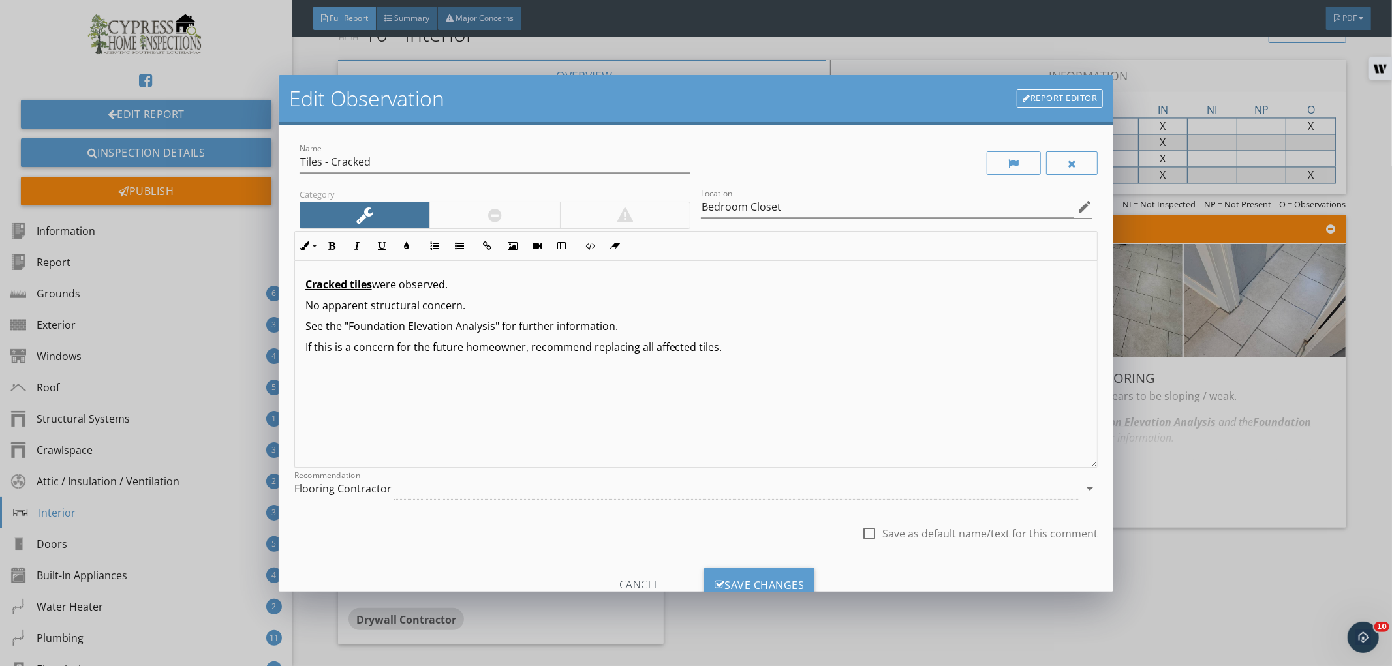
click at [573, 315] on div "Cracked tiles were observed. No apparent structural concern. See the "Foundatio…" at bounding box center [696, 364] width 802 height 207
click at [570, 324] on p "See the "Foundation Elevation Analysis" for further information." at bounding box center [696, 326] width 782 height 16
copy p "See the "Foundation Elevation Analysis" for further information."
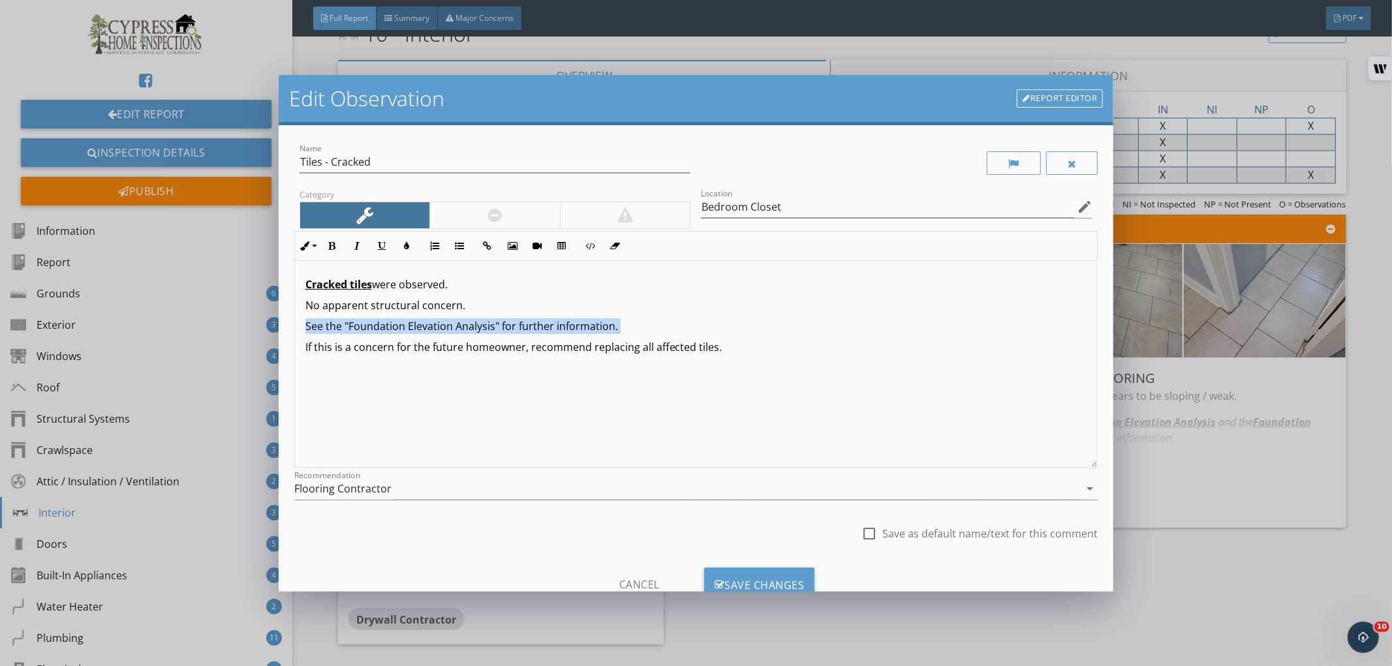
type input "Bedroom Closet"
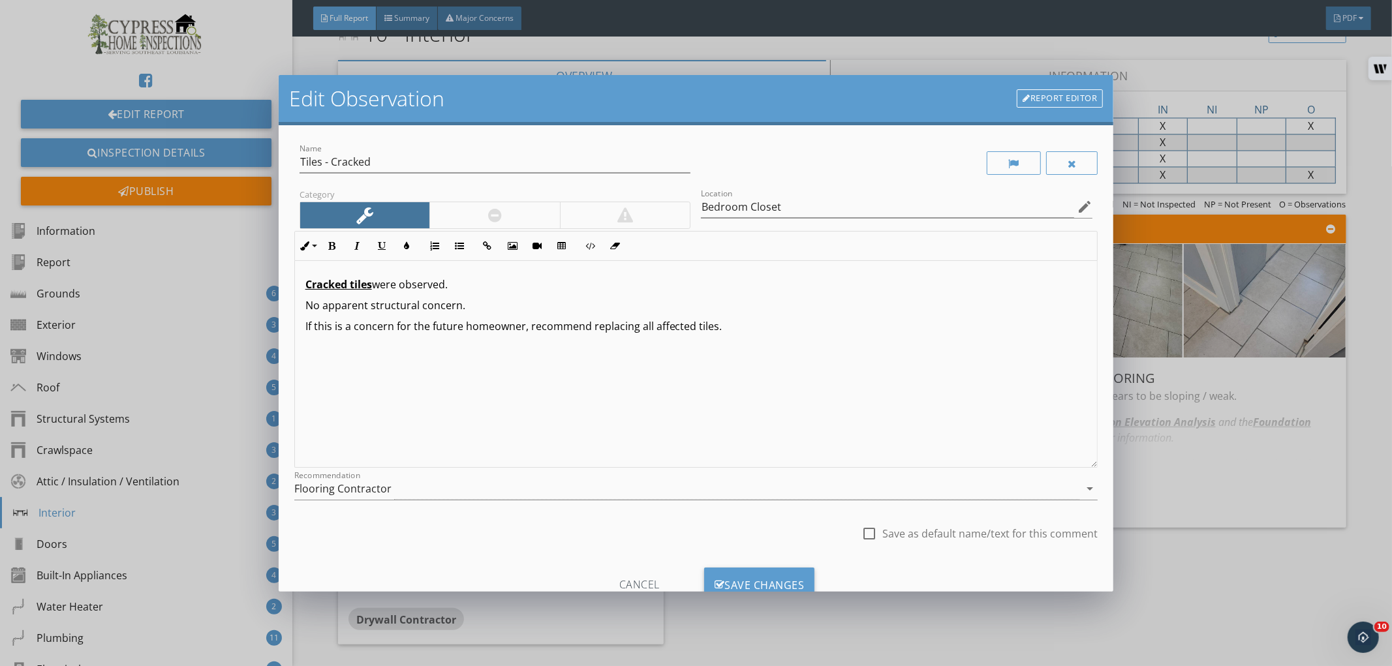
click at [794, 327] on p "If this is a concern for the future homeowner, recommend replacing all affected…" at bounding box center [696, 326] width 782 height 16
click at [767, 579] on div "Save Changes" at bounding box center [759, 585] width 111 height 35
type input "Bedroom Closet"
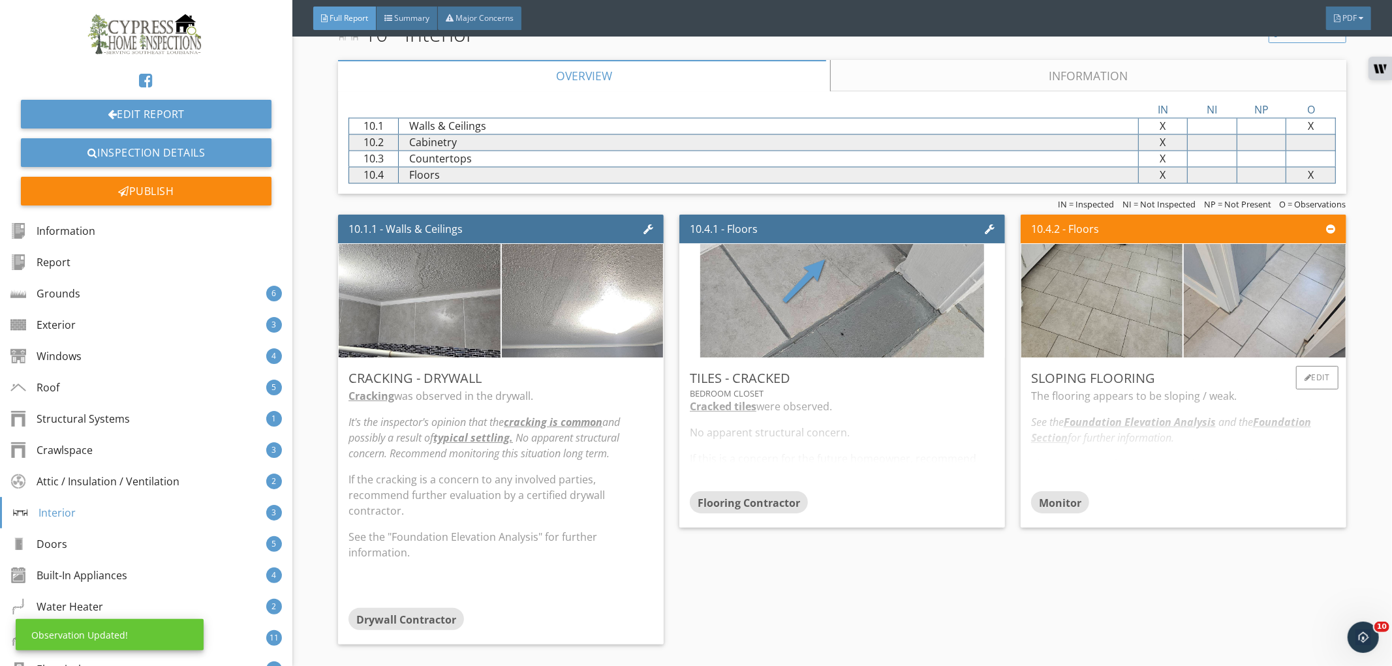
click at [1197, 464] on div "The flooring appears to be sloping / weak. See the Foundation Elevation Analysi…" at bounding box center [1183, 439] width 305 height 103
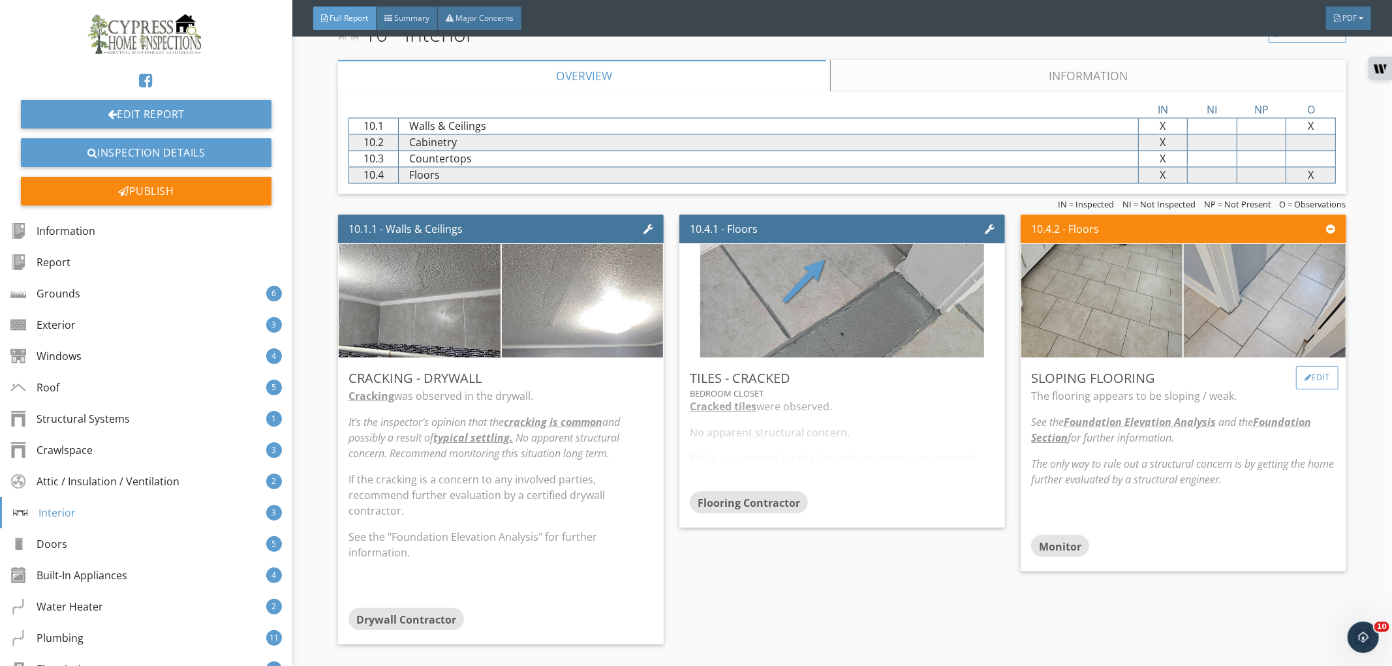
click at [1300, 378] on div "Edit" at bounding box center [1317, 377] width 42 height 23
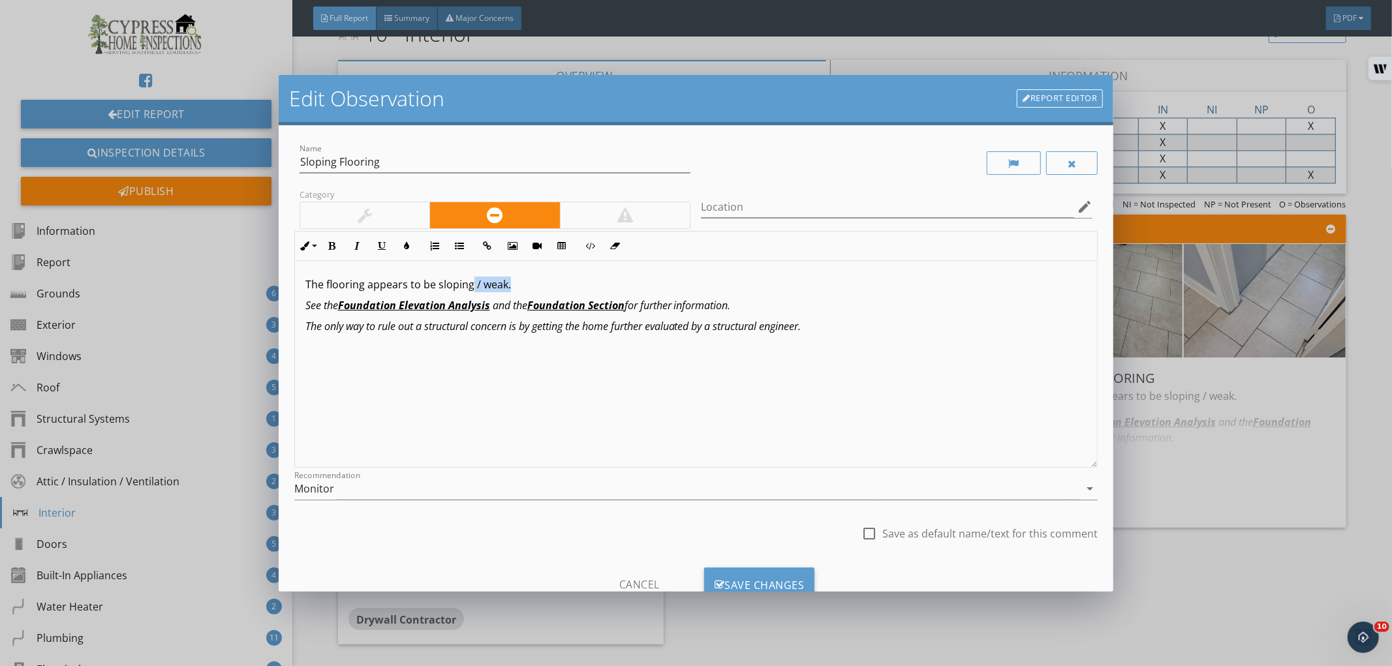
drag, startPoint x: 472, startPoint y: 285, endPoint x: 575, endPoint y: 288, distance: 103.8
click at [575, 288] on p "The flooring appears to be sloping / weak." at bounding box center [696, 285] width 782 height 16
click at [1076, 206] on icon "edit" at bounding box center [1084, 207] width 16 height 16
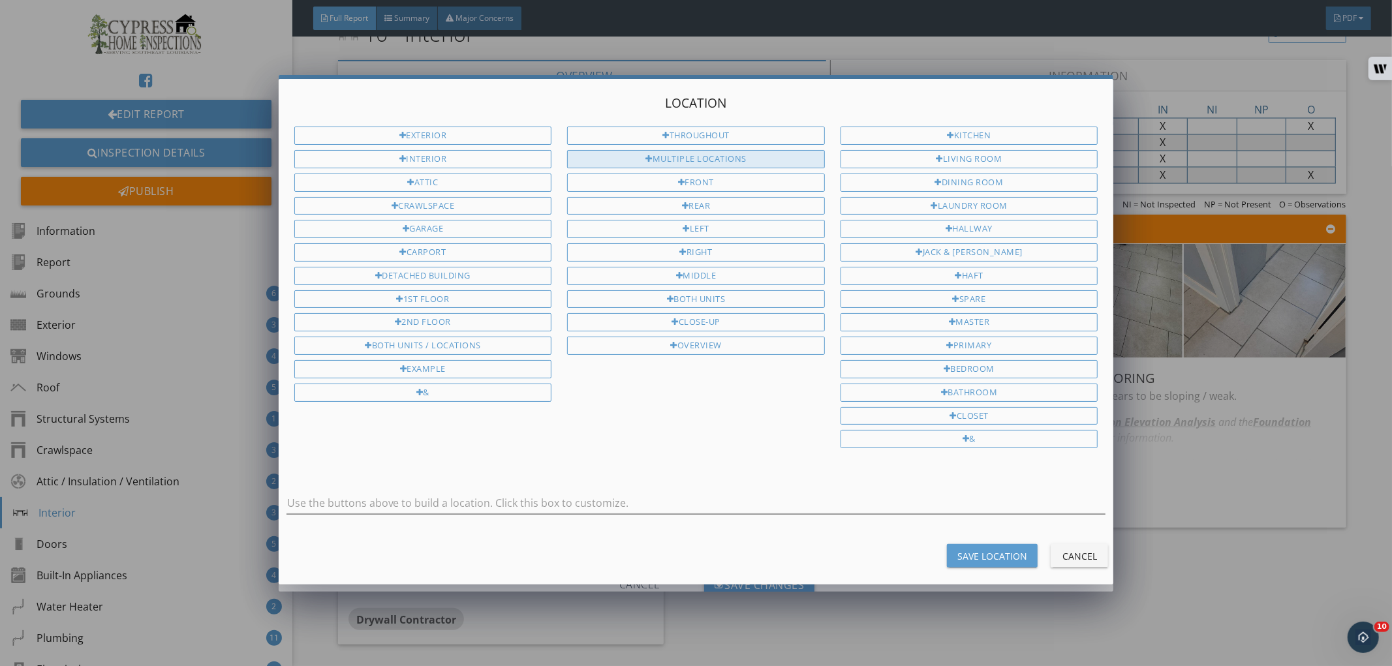
click at [762, 153] on div "Multiple Locations" at bounding box center [696, 159] width 258 height 18
type input "Multiple Locations"
click at [973, 556] on div "Save Location" at bounding box center [992, 556] width 70 height 14
type input "Multiple Locations"
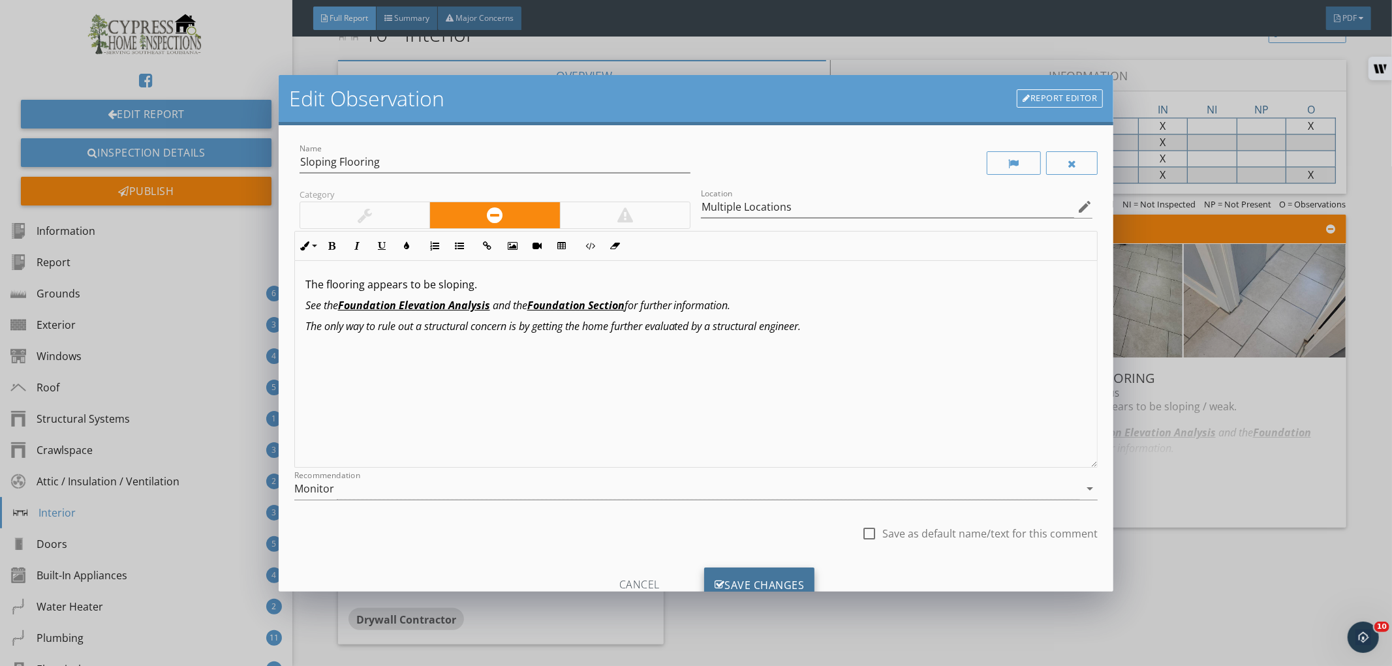
click at [739, 568] on div "Save Changes" at bounding box center [759, 585] width 111 height 35
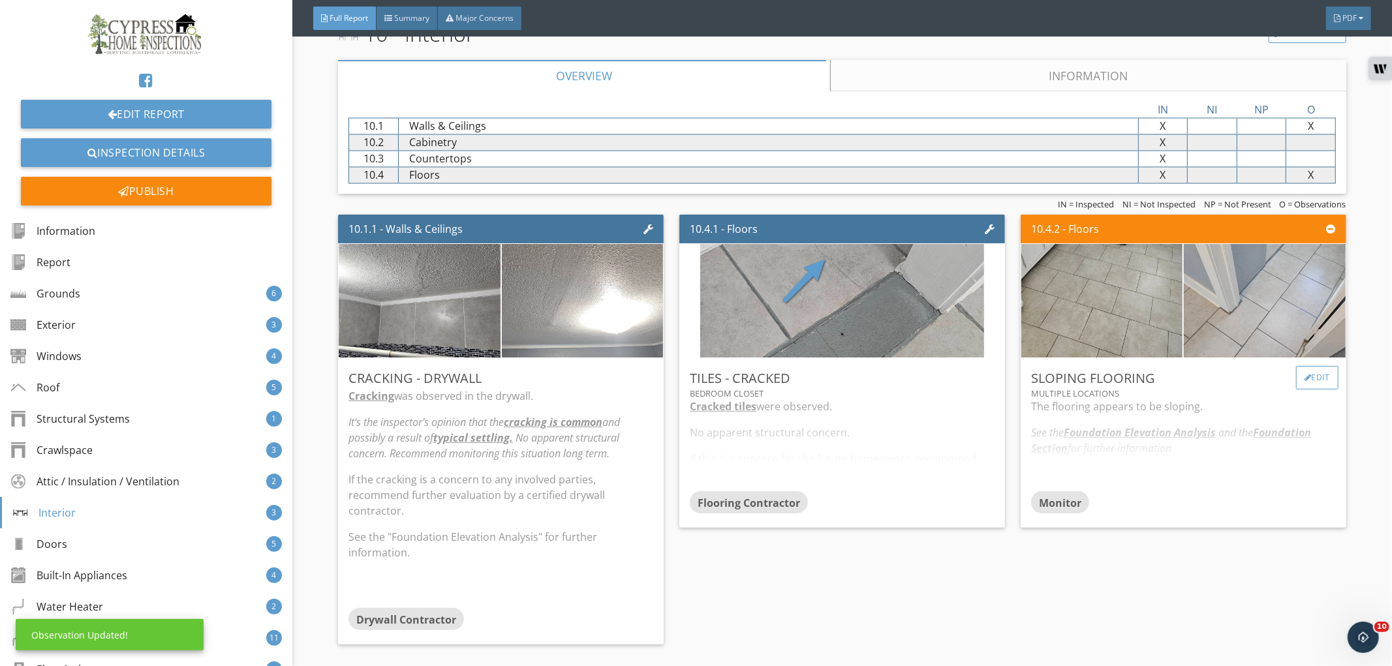
click at [1307, 387] on div "Edit" at bounding box center [1317, 377] width 42 height 23
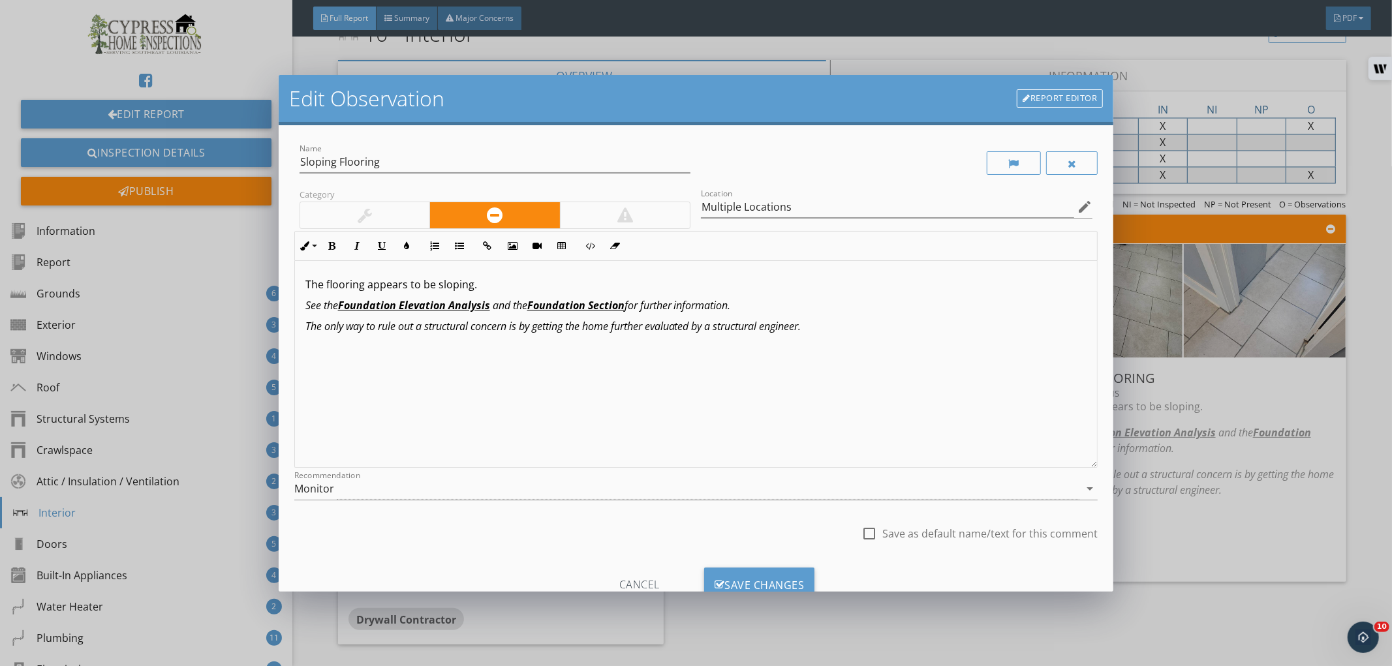
click at [496, 304] on em "and the Foundation Section for further information." at bounding box center [612, 305] width 238 height 14
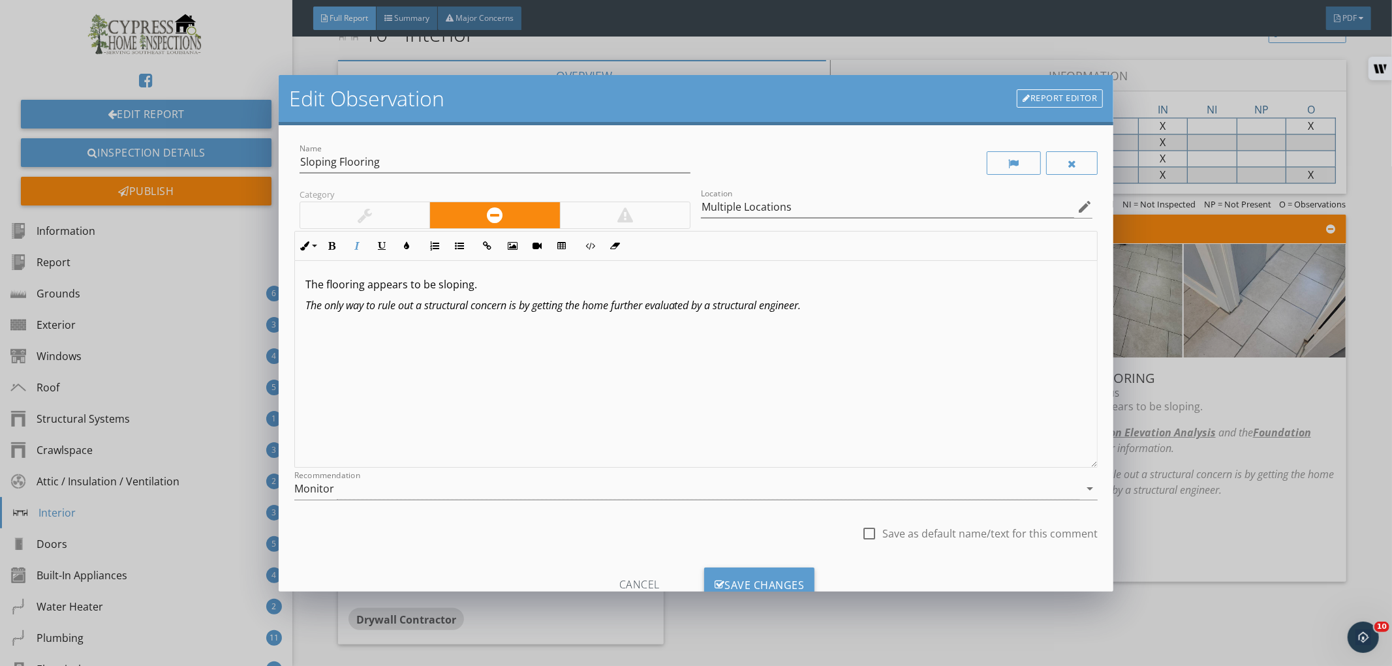
click at [703, 281] on p "The flooring appears to be sloping." at bounding box center [696, 285] width 782 height 16
click at [969, 304] on p "The only way to rule out a structural concern is by getting the home further ev…" at bounding box center [696, 305] width 782 height 16
click at [754, 577] on div "Save Changes" at bounding box center [759, 585] width 111 height 35
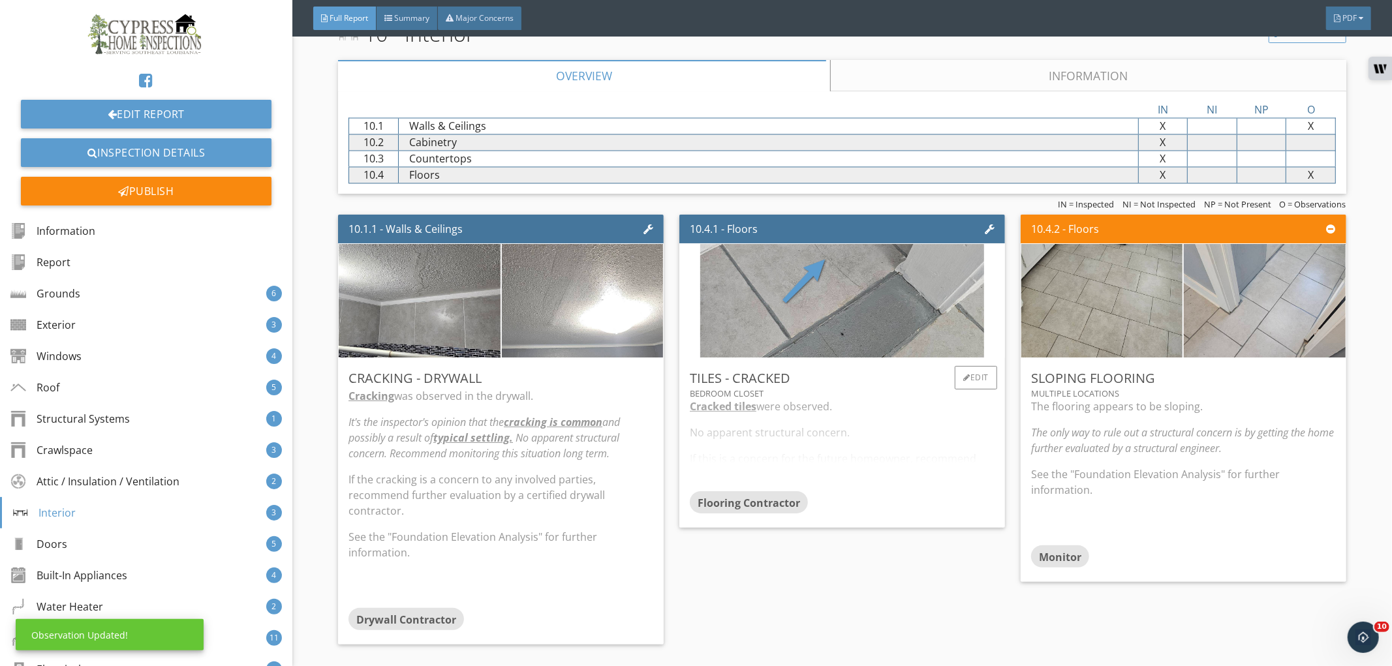
click at [917, 446] on div "Cracked tiles were observed. No apparent structural concern. If this is a conce…" at bounding box center [842, 445] width 305 height 93
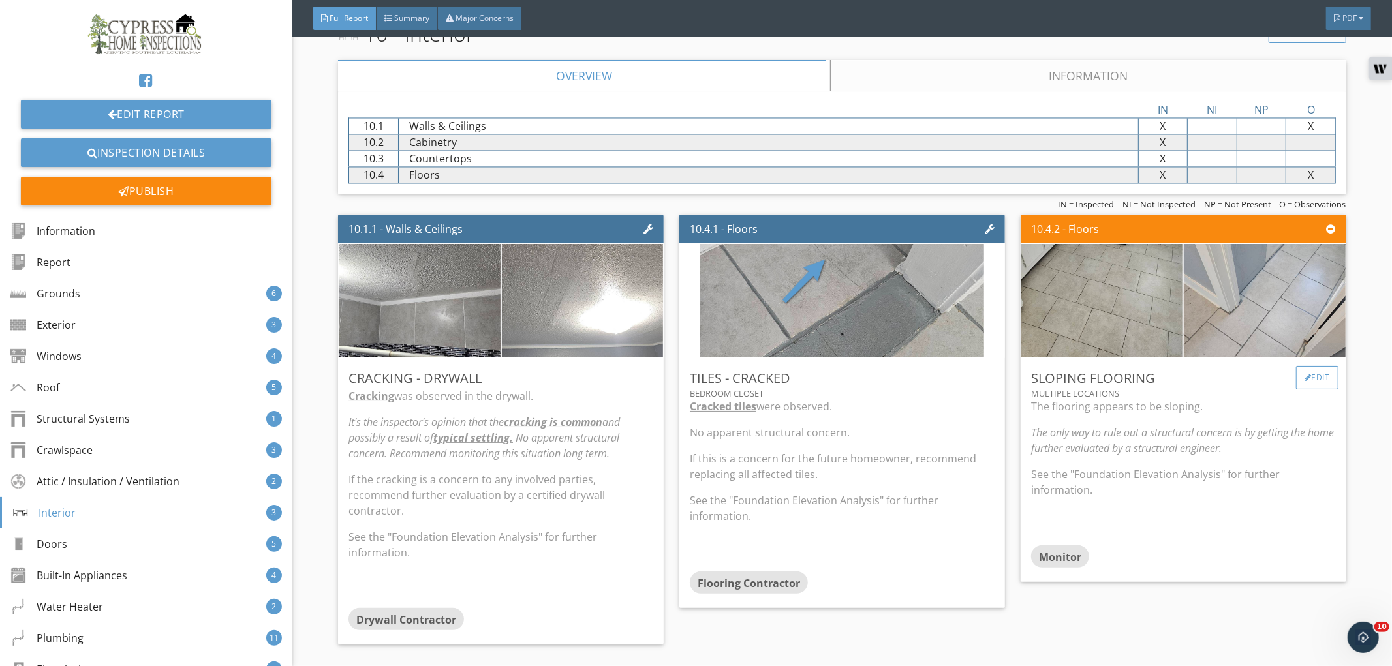
click at [1306, 374] on div "Edit" at bounding box center [1317, 377] width 42 height 23
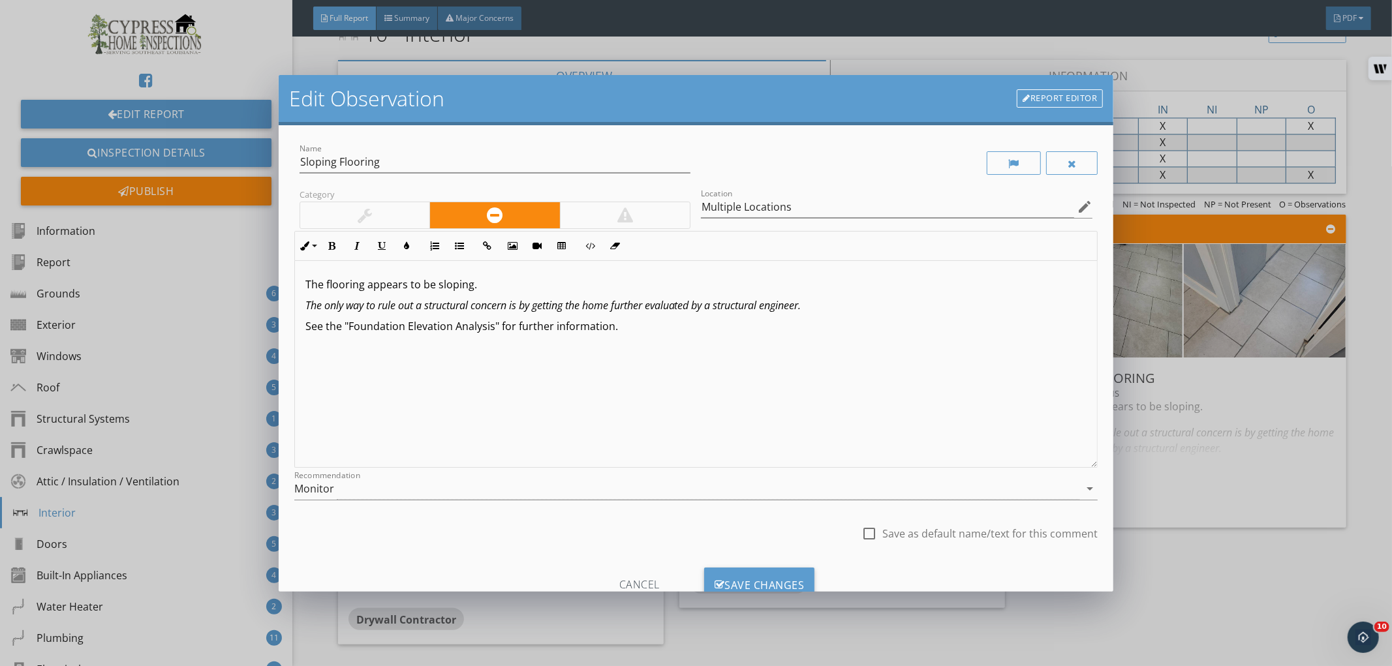
click at [449, 312] on p "The only way to rule out a structural concern is by getting the home further ev…" at bounding box center [696, 305] width 782 height 16
